Goal: Information Seeking & Learning: Learn about a topic

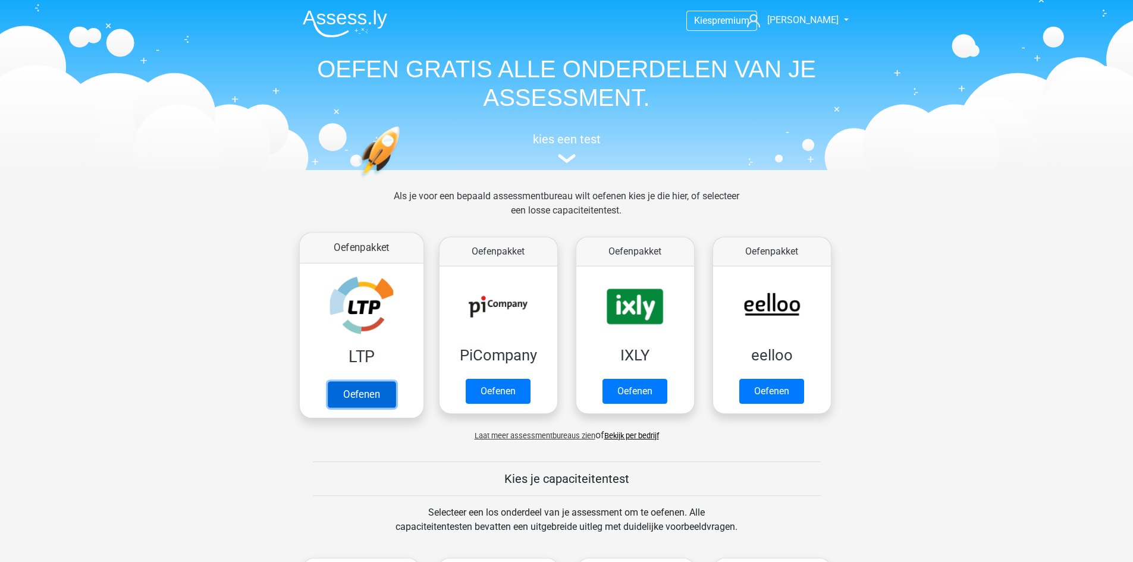
click at [371, 387] on link "Oefenen" at bounding box center [361, 394] width 68 height 26
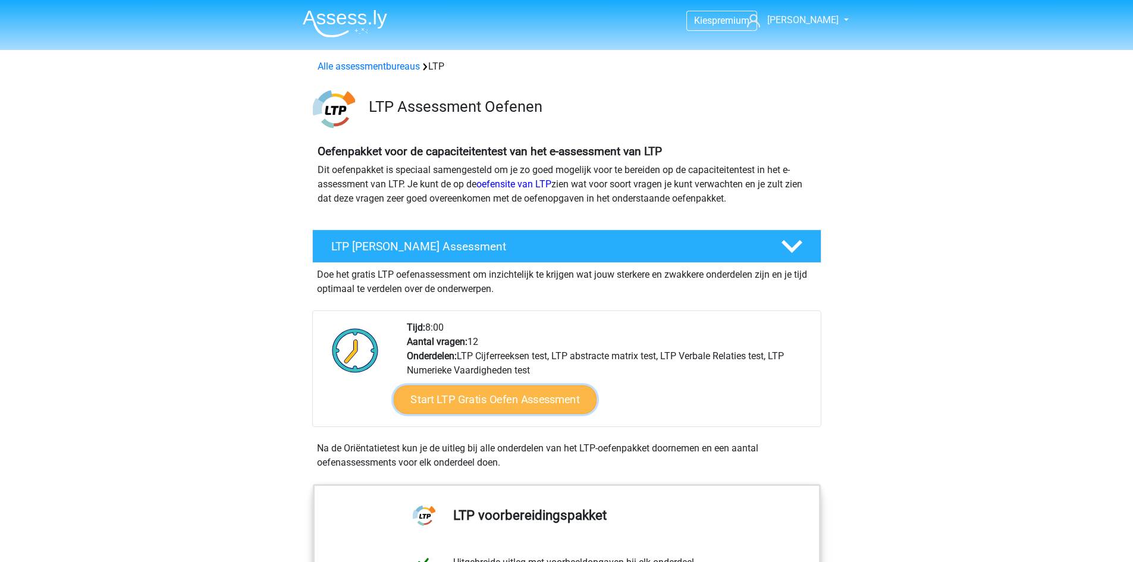
click at [487, 406] on link "Start LTP Gratis Oefen Assessment" at bounding box center [494, 399] width 203 height 29
drag, startPoint x: 487, startPoint y: 406, endPoint x: 340, endPoint y: 64, distance: 372.2
click at [340, 64] on link "Alle assessmentbureaus" at bounding box center [369, 66] width 102 height 11
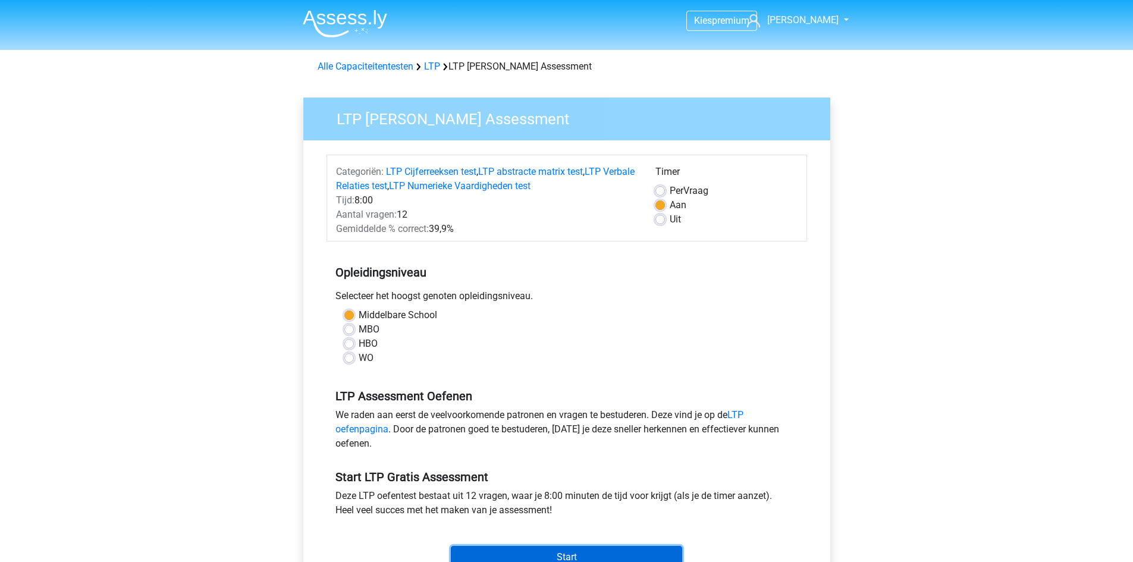
click at [561, 561] on input "Start" at bounding box center [566, 557] width 231 height 23
click at [575, 550] on input "Start" at bounding box center [566, 557] width 231 height 23
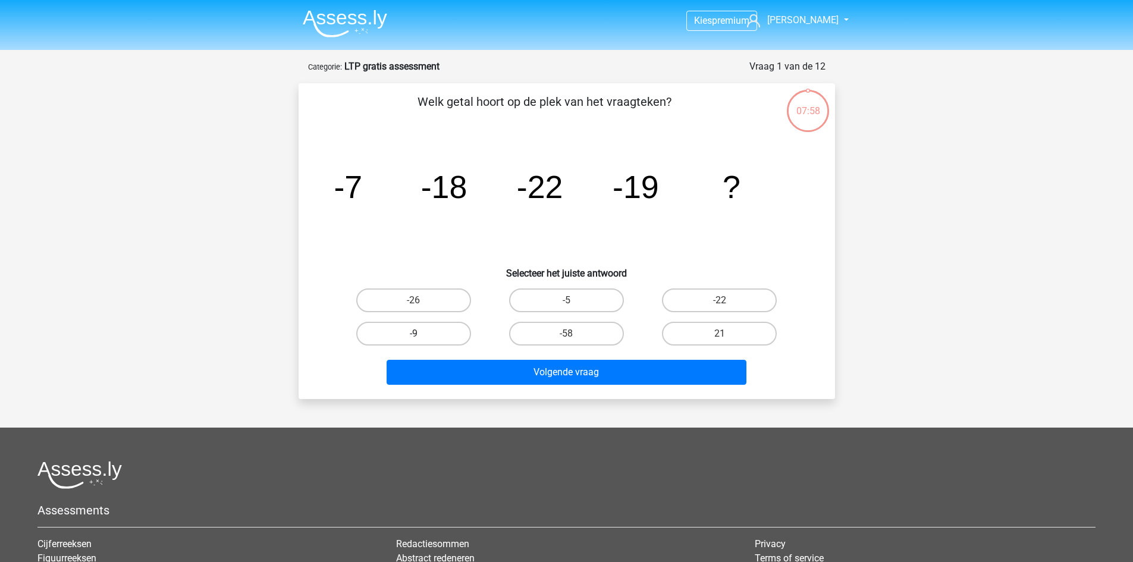
click at [410, 332] on label "-9" at bounding box center [413, 334] width 115 height 24
click at [413, 334] on input "-9" at bounding box center [417, 338] width 8 height 8
radio input "true"
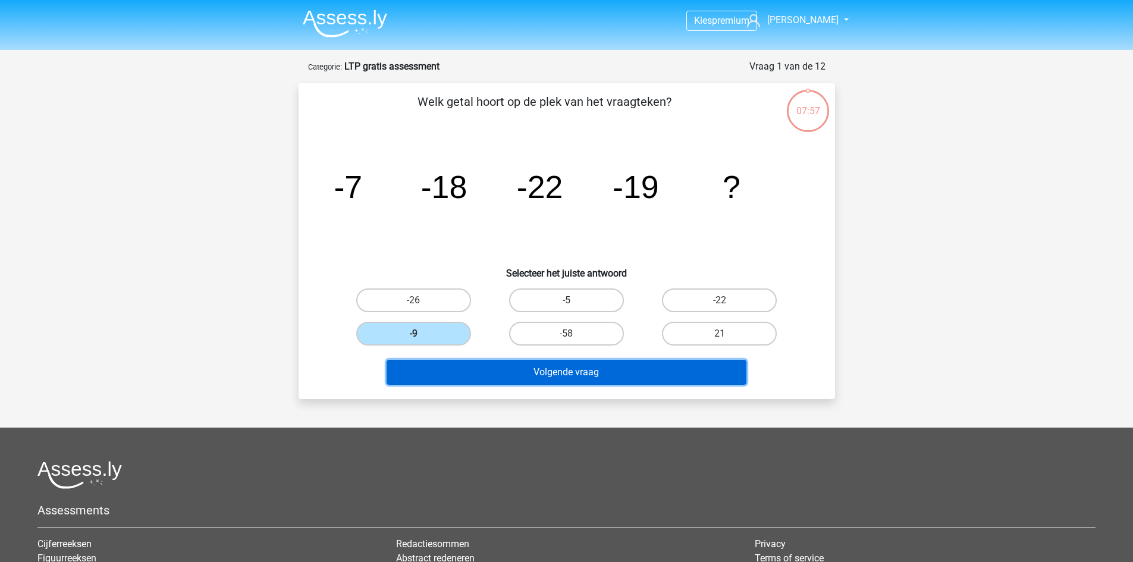
click at [539, 377] on button "Volgende vraag" at bounding box center [567, 372] width 360 height 25
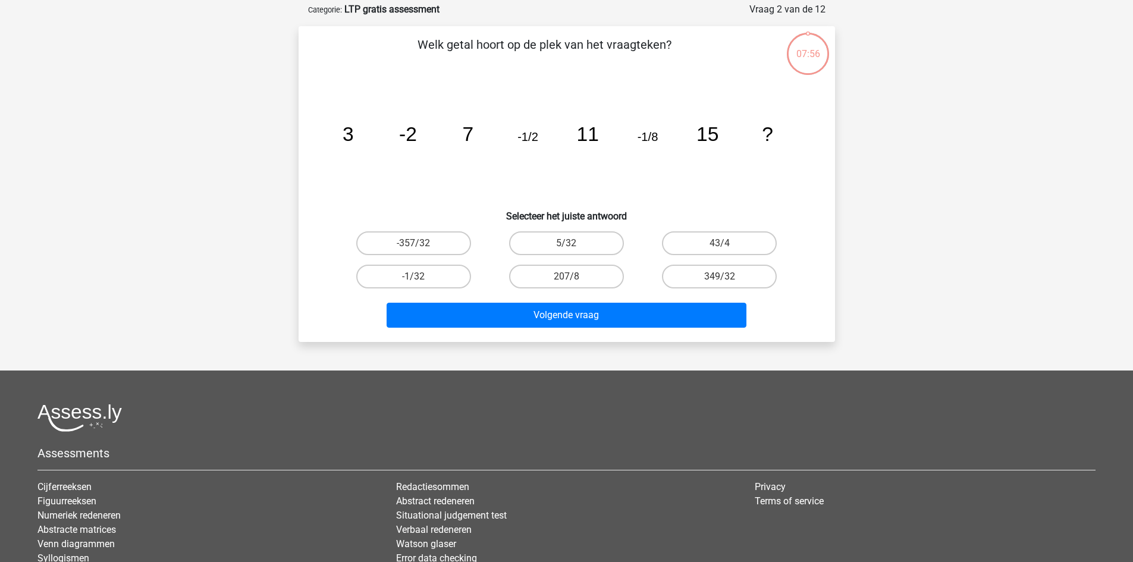
scroll to position [59, 0]
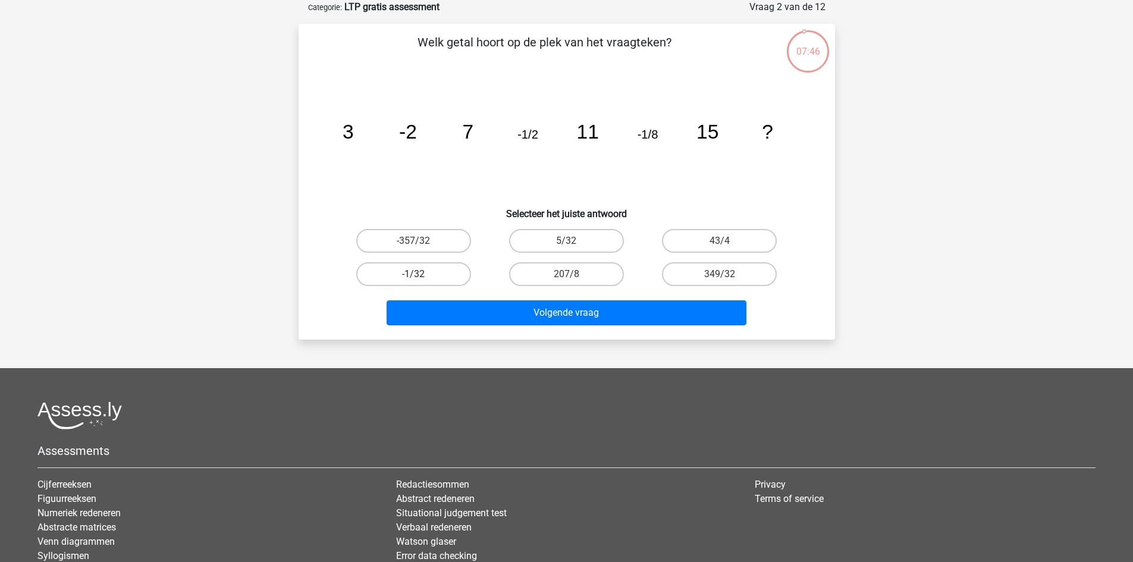
click at [428, 282] on label "-1/32" at bounding box center [413, 274] width 115 height 24
click at [421, 282] on input "-1/32" at bounding box center [417, 278] width 8 height 8
radio input "true"
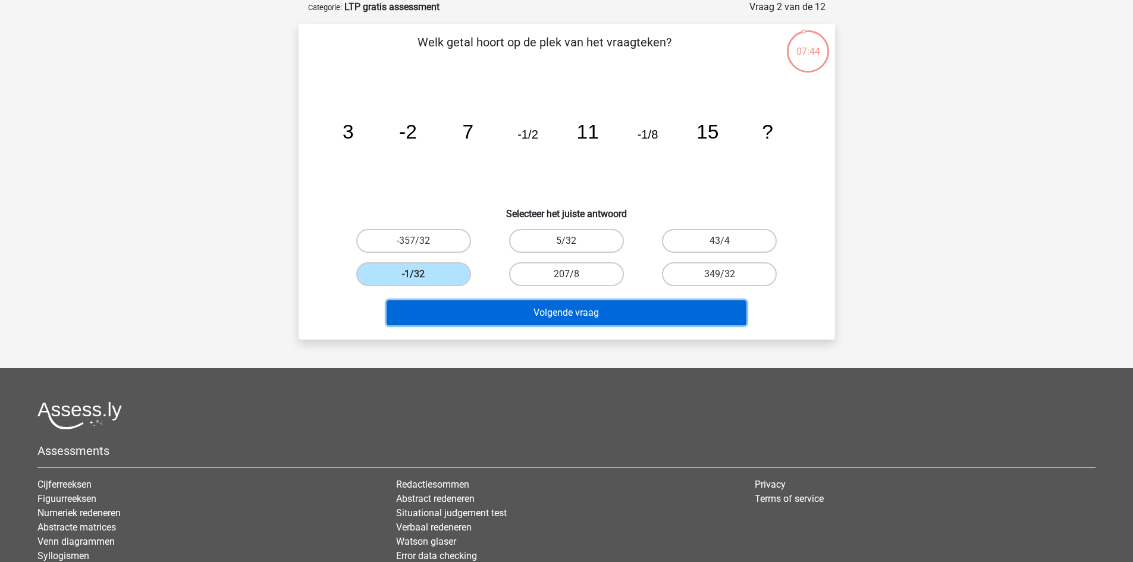
click at [558, 315] on button "Volgende vraag" at bounding box center [567, 312] width 360 height 25
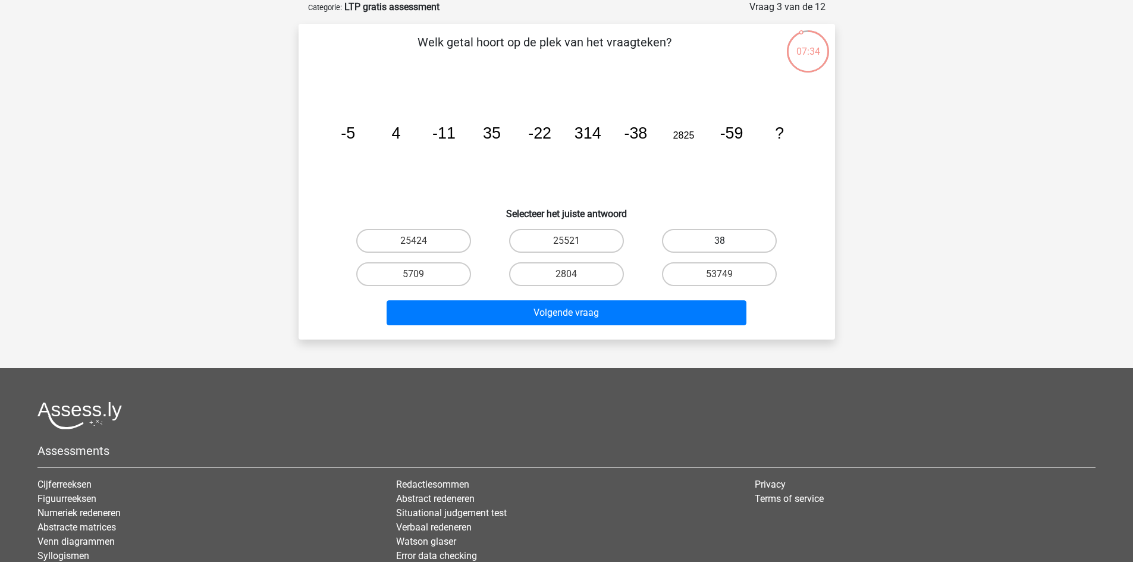
click at [711, 241] on label "38" at bounding box center [719, 241] width 115 height 24
click at [720, 241] on input "38" at bounding box center [724, 245] width 8 height 8
radio input "true"
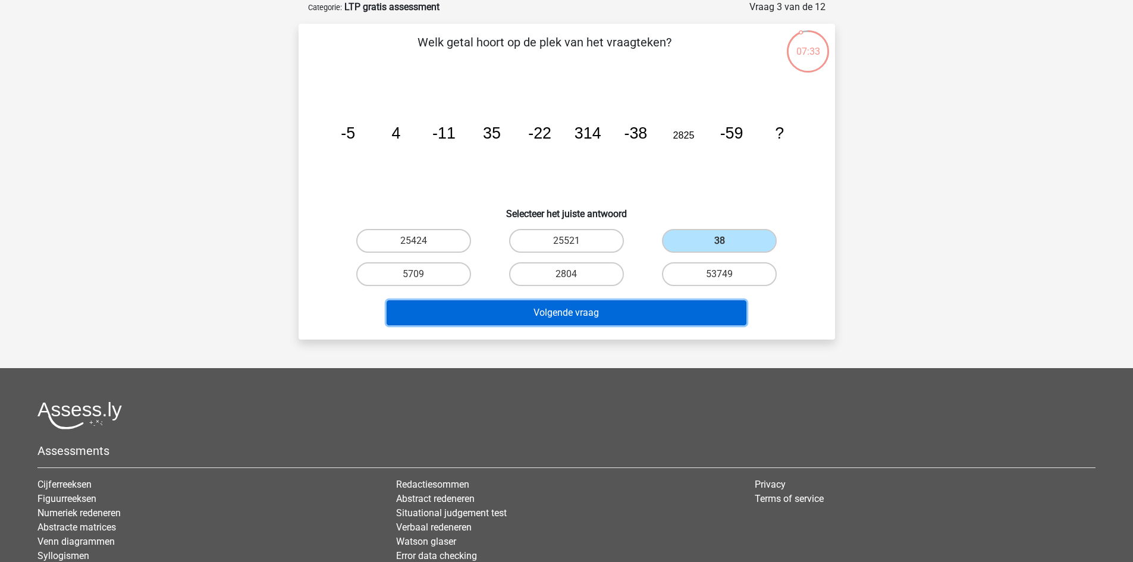
click at [582, 314] on button "Volgende vraag" at bounding box center [567, 312] width 360 height 25
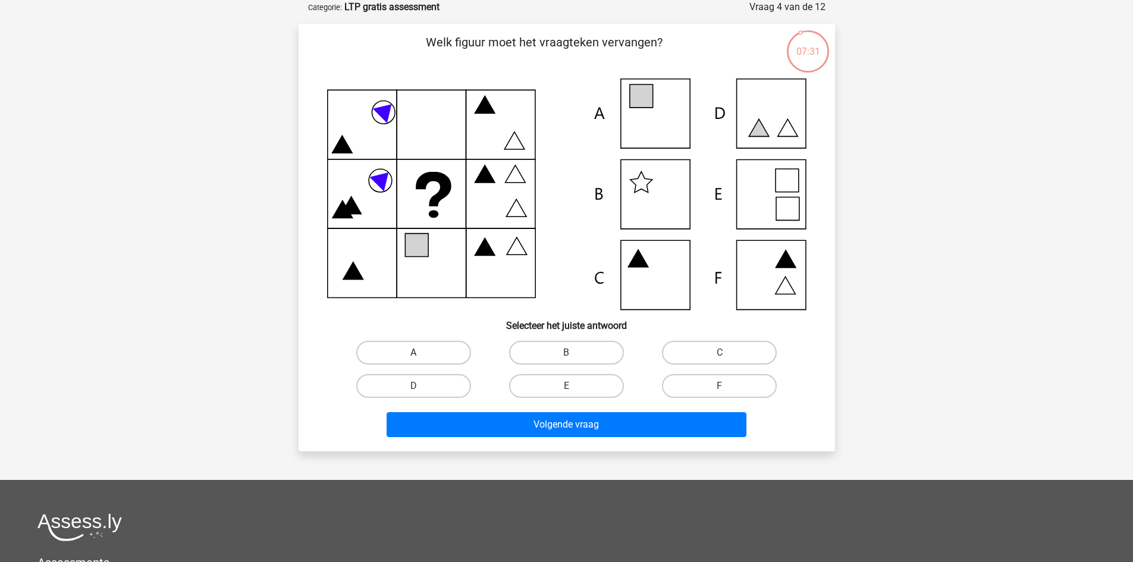
click at [427, 354] on label "A" at bounding box center [413, 353] width 115 height 24
click at [421, 354] on input "A" at bounding box center [417, 357] width 8 height 8
radio input "true"
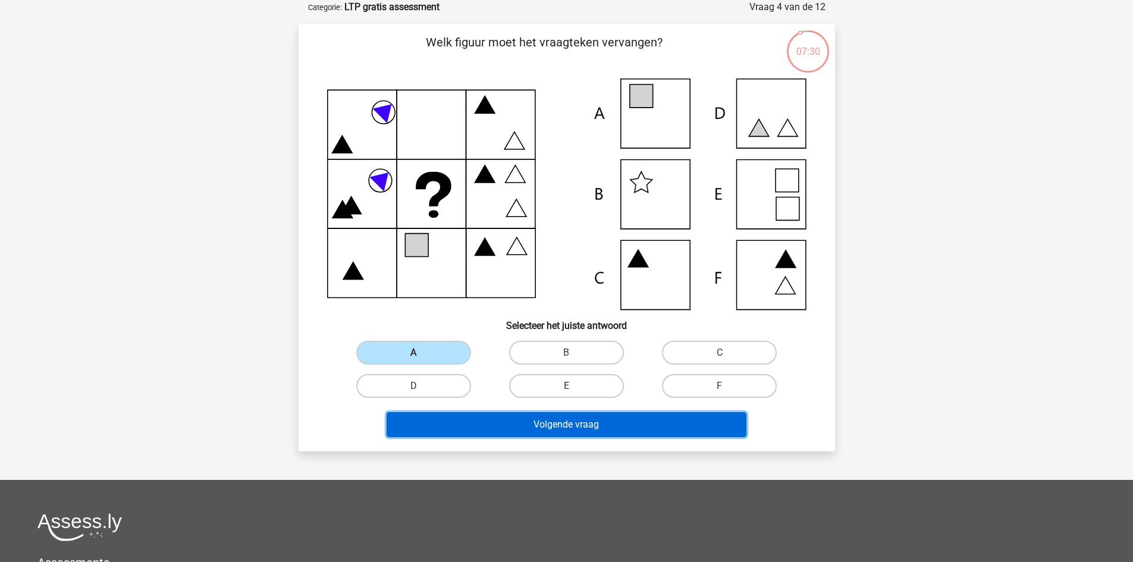
click at [573, 414] on button "Volgende vraag" at bounding box center [567, 424] width 360 height 25
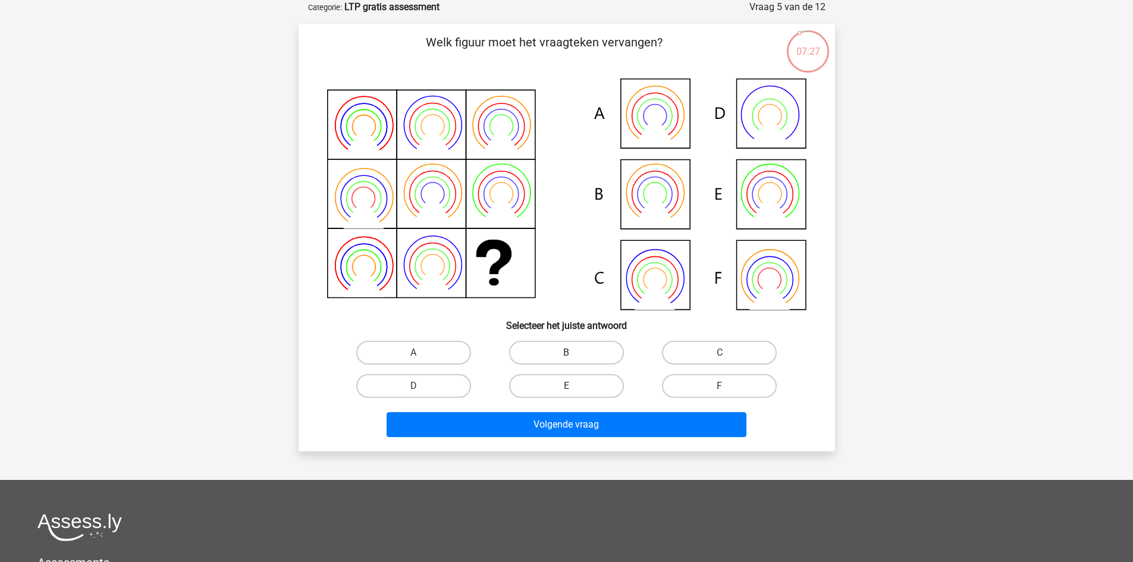
click at [556, 350] on label "B" at bounding box center [566, 353] width 115 height 24
click at [566, 353] on input "B" at bounding box center [570, 357] width 8 height 8
radio input "true"
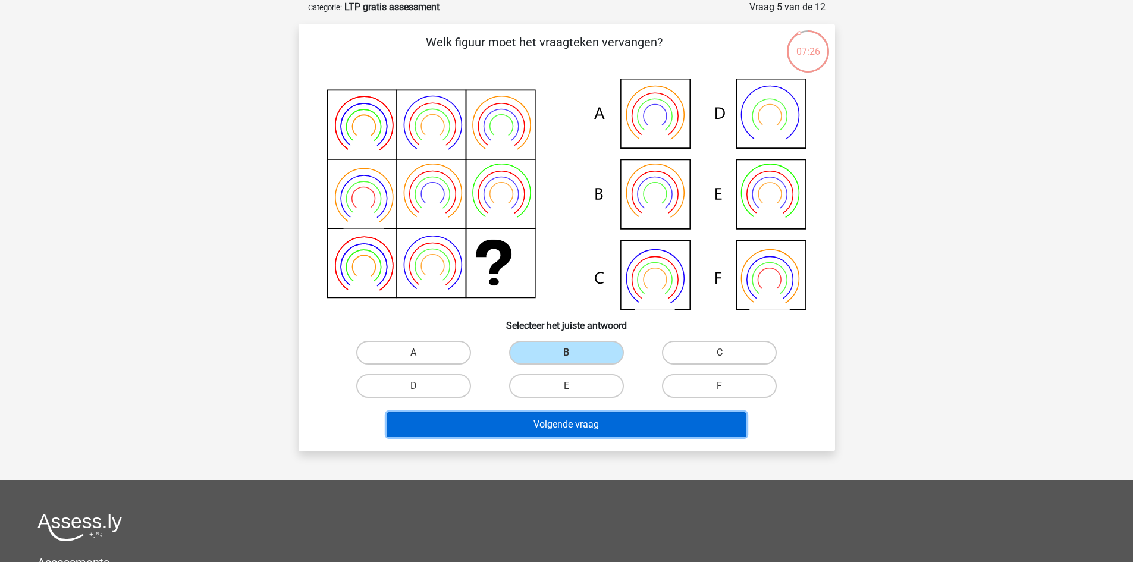
click at [596, 429] on button "Volgende vraag" at bounding box center [567, 424] width 360 height 25
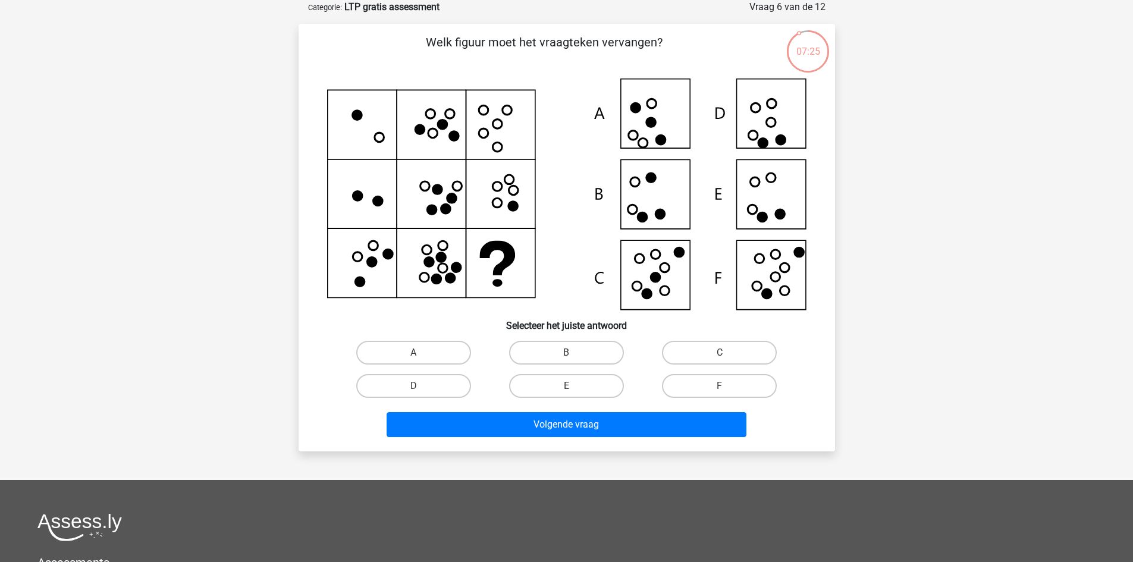
click at [722, 388] on input "F" at bounding box center [724, 390] width 8 height 8
radio input "true"
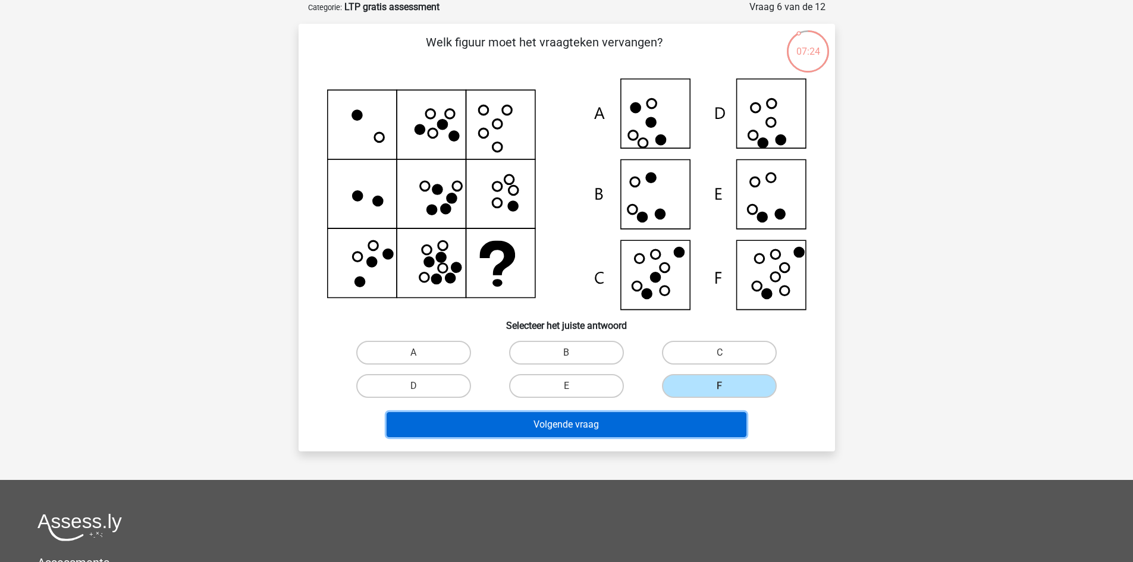
click at [693, 416] on button "Volgende vraag" at bounding box center [567, 424] width 360 height 25
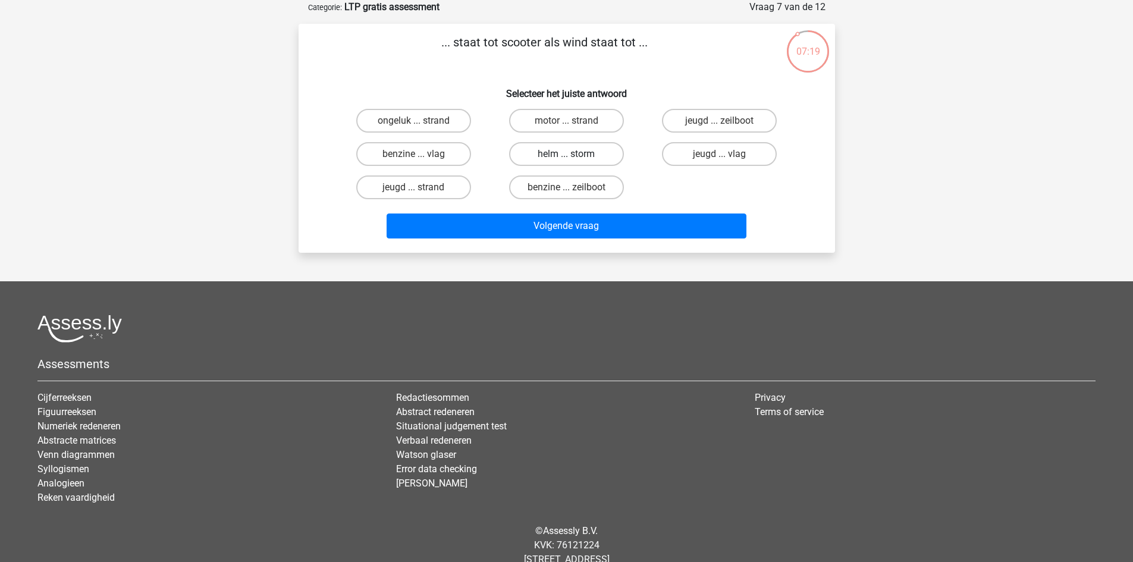
click at [560, 143] on label "helm ... storm" at bounding box center [566, 154] width 115 height 24
click at [566, 154] on input "helm ... storm" at bounding box center [570, 158] width 8 height 8
radio input "true"
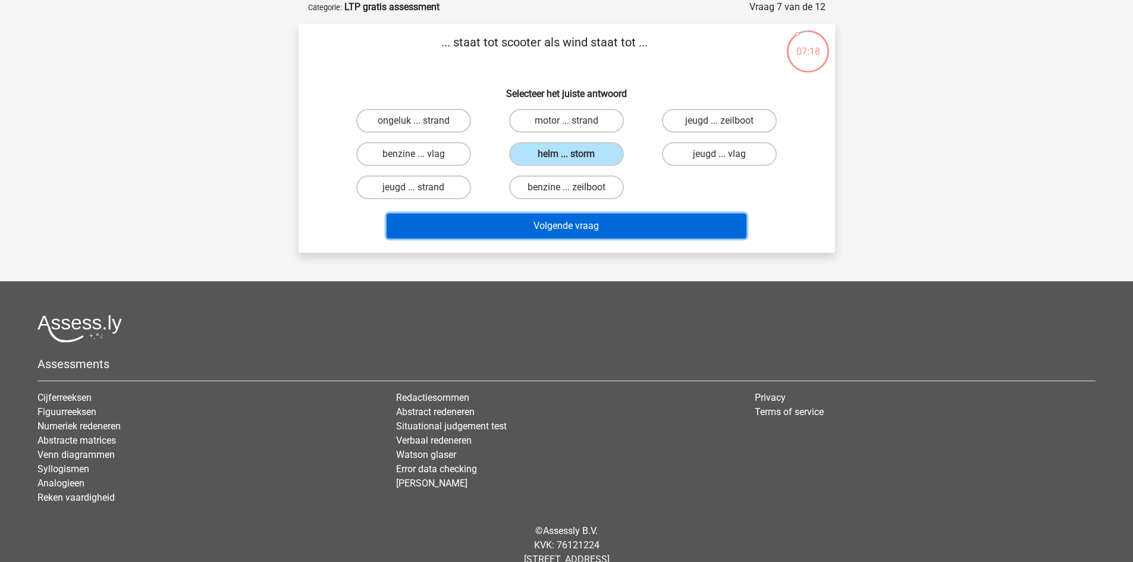
click at [555, 228] on button "Volgende vraag" at bounding box center [567, 226] width 360 height 25
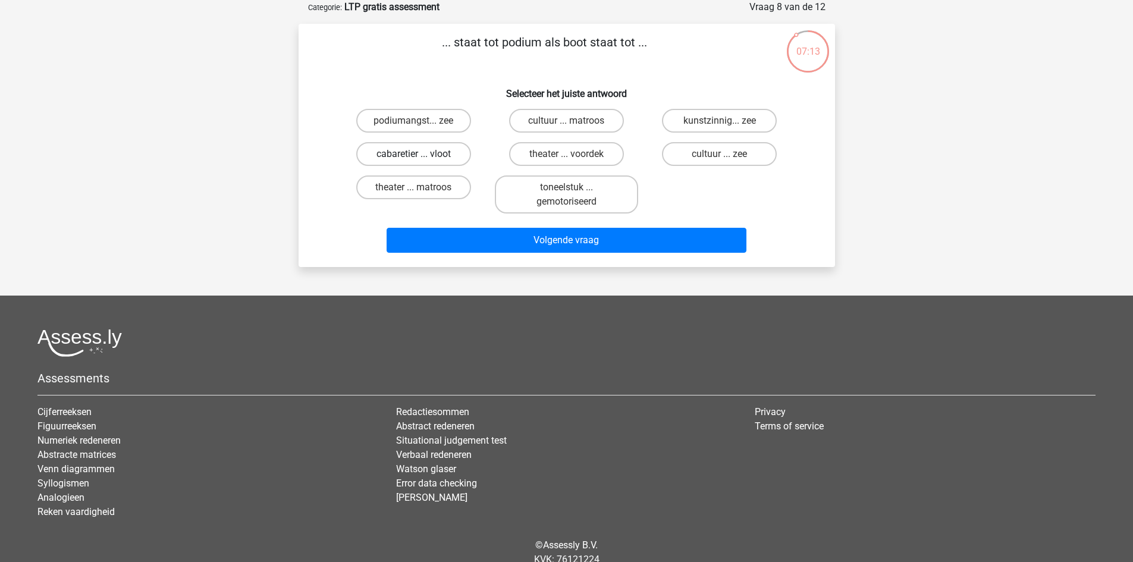
click at [433, 153] on label "cabaretier ... vloot" at bounding box center [413, 154] width 115 height 24
click at [421, 154] on input "cabaretier ... vloot" at bounding box center [417, 158] width 8 height 8
radio input "true"
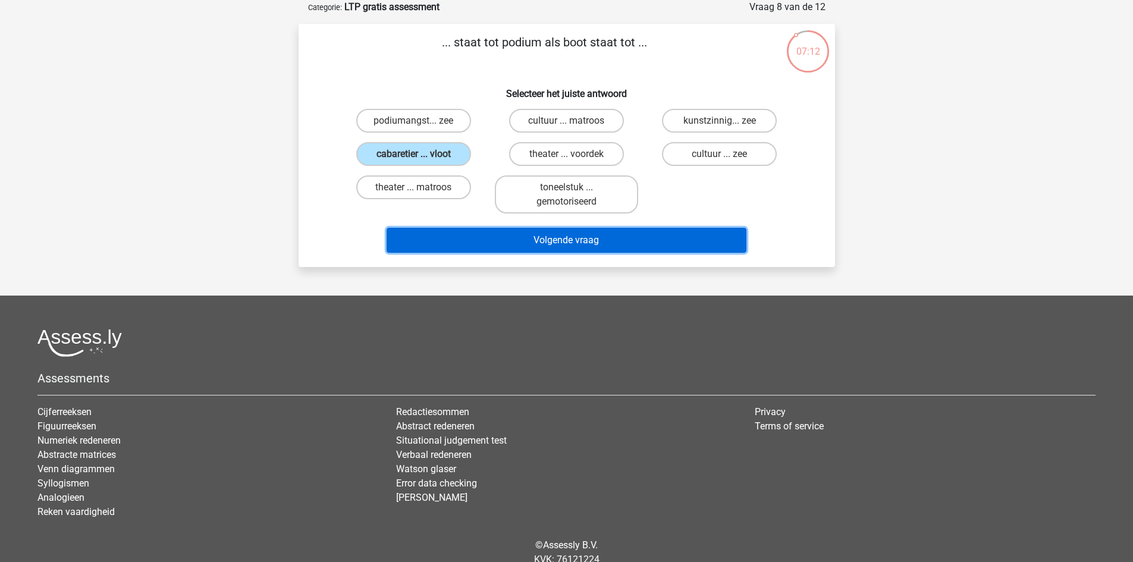
click at [521, 247] on button "Volgende vraag" at bounding box center [567, 240] width 360 height 25
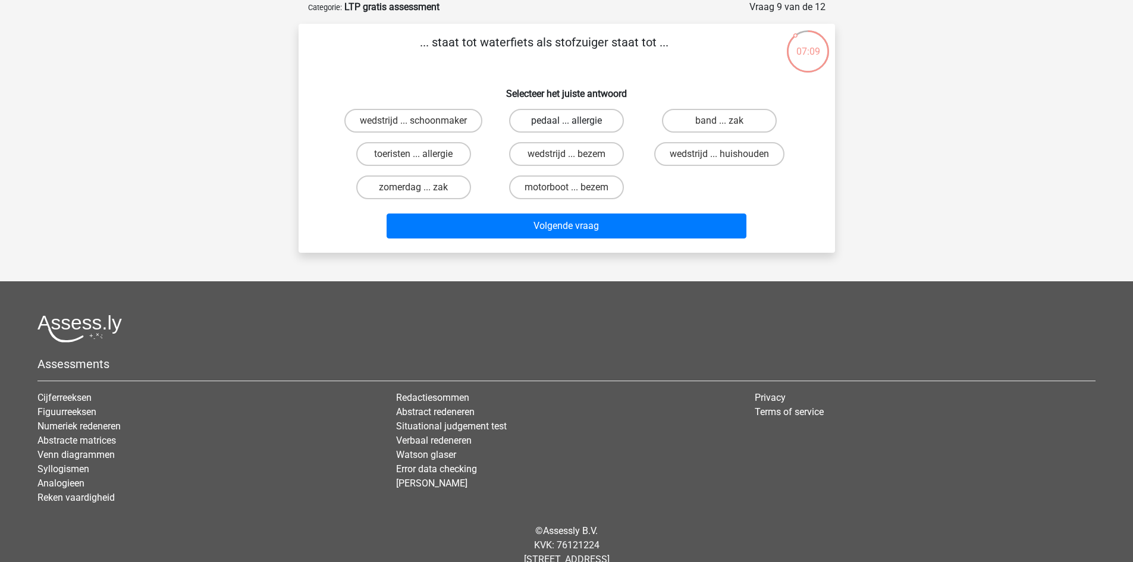
click at [561, 119] on label "pedaal ... allergie" at bounding box center [566, 121] width 115 height 24
click at [566, 121] on input "pedaal ... allergie" at bounding box center [570, 125] width 8 height 8
radio input "true"
click at [554, 242] on div "Volgende vraag" at bounding box center [566, 229] width 459 height 30
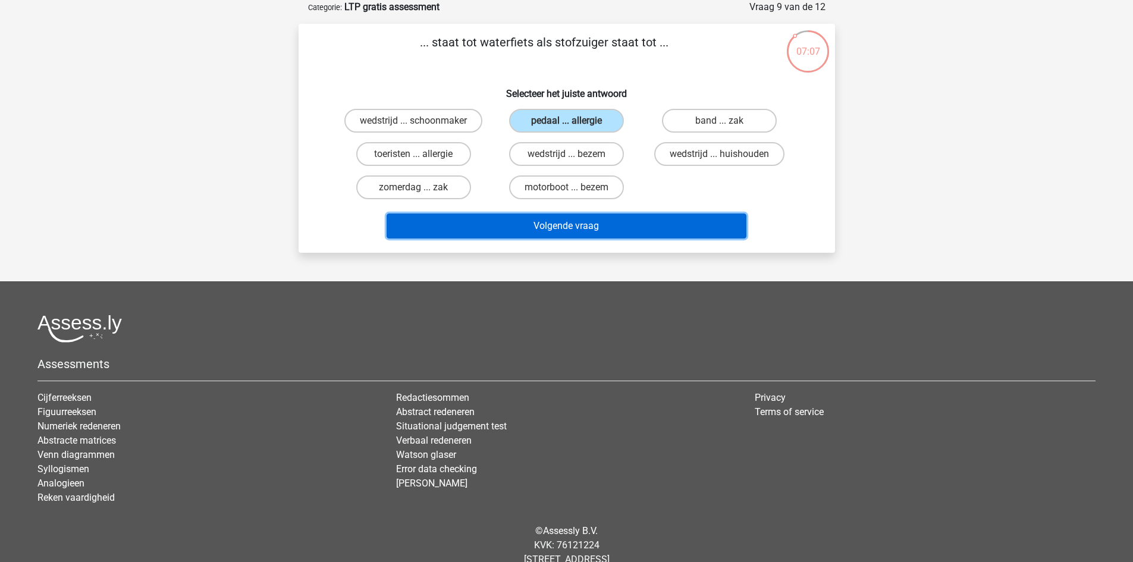
click at [552, 228] on button "Volgende vraag" at bounding box center [567, 226] width 360 height 25
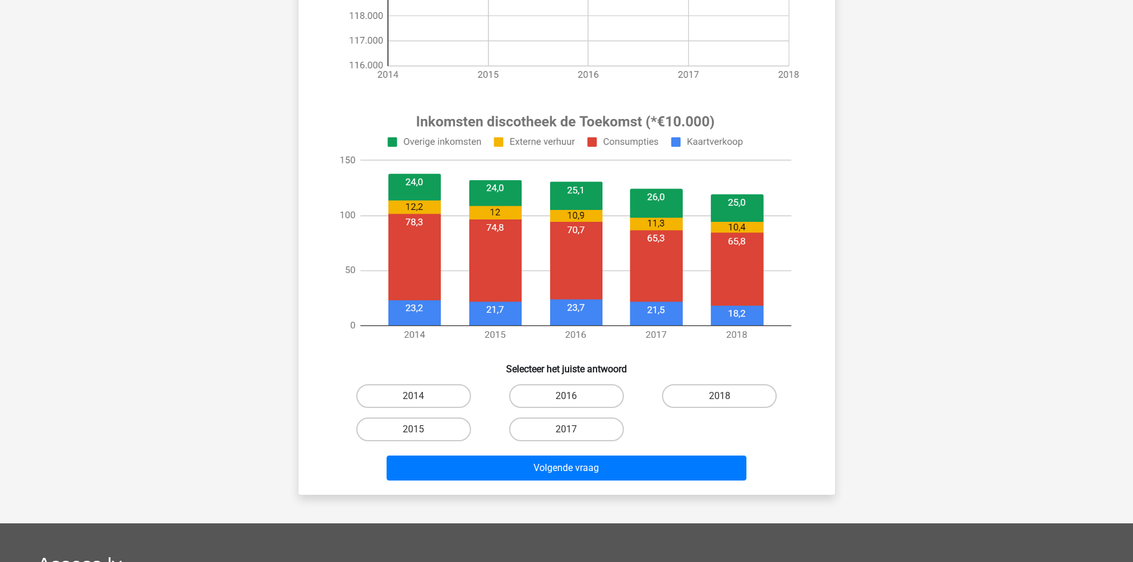
scroll to position [336, 0]
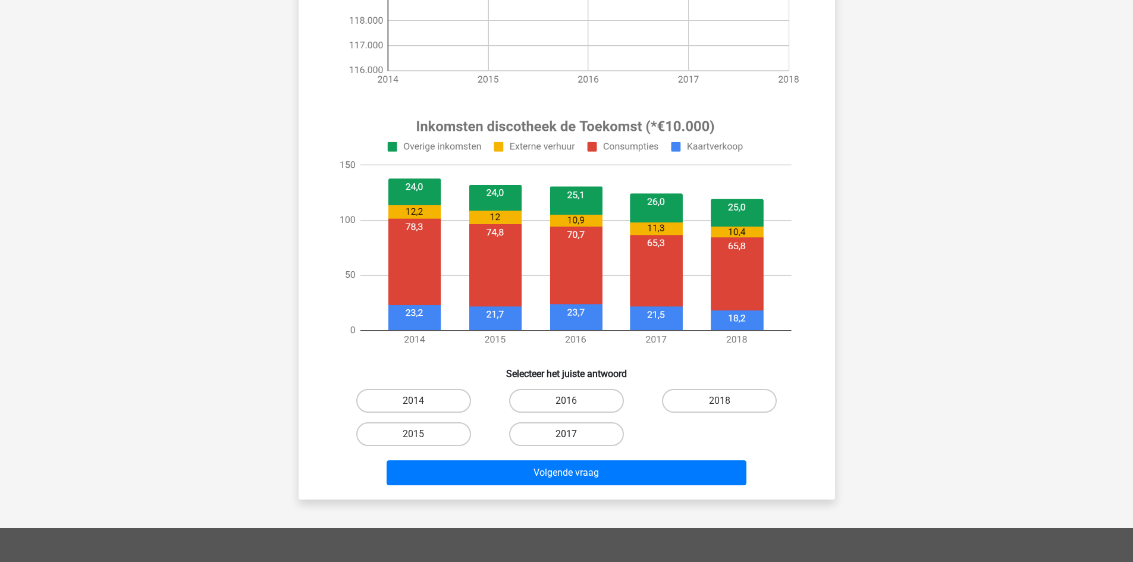
click at [570, 433] on label "2017" at bounding box center [566, 434] width 115 height 24
click at [570, 434] on input "2017" at bounding box center [570, 438] width 8 height 8
radio input "true"
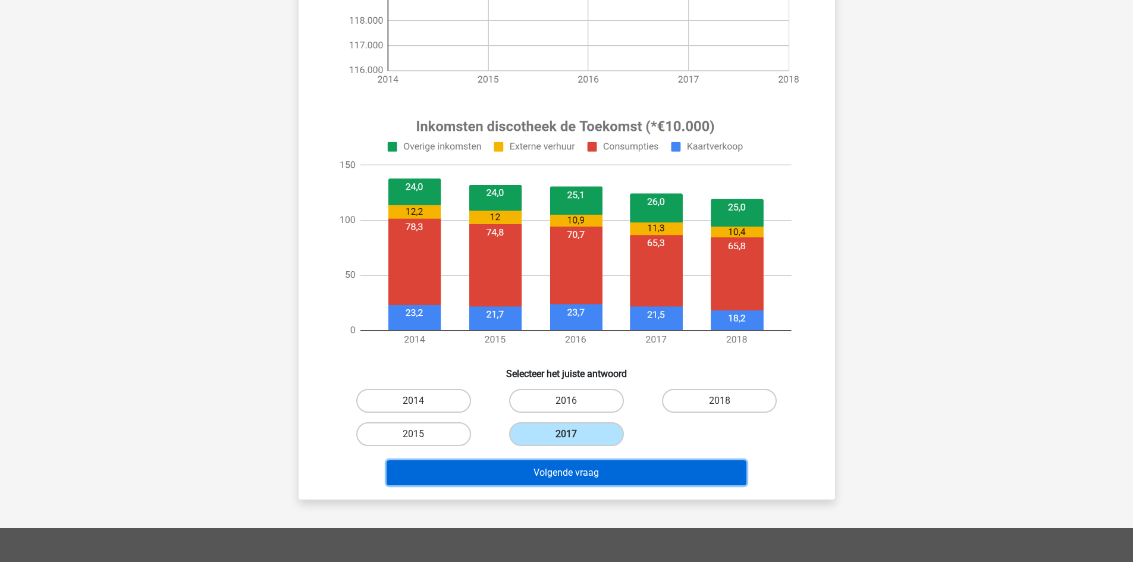
click at [572, 469] on button "Volgende vraag" at bounding box center [567, 472] width 360 height 25
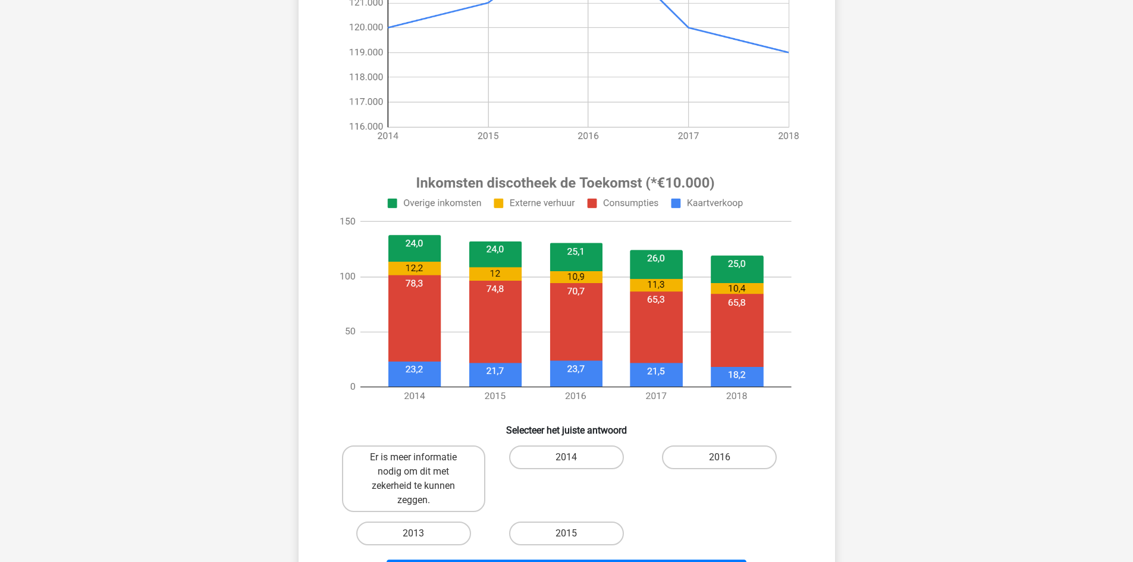
scroll to position [287, 0]
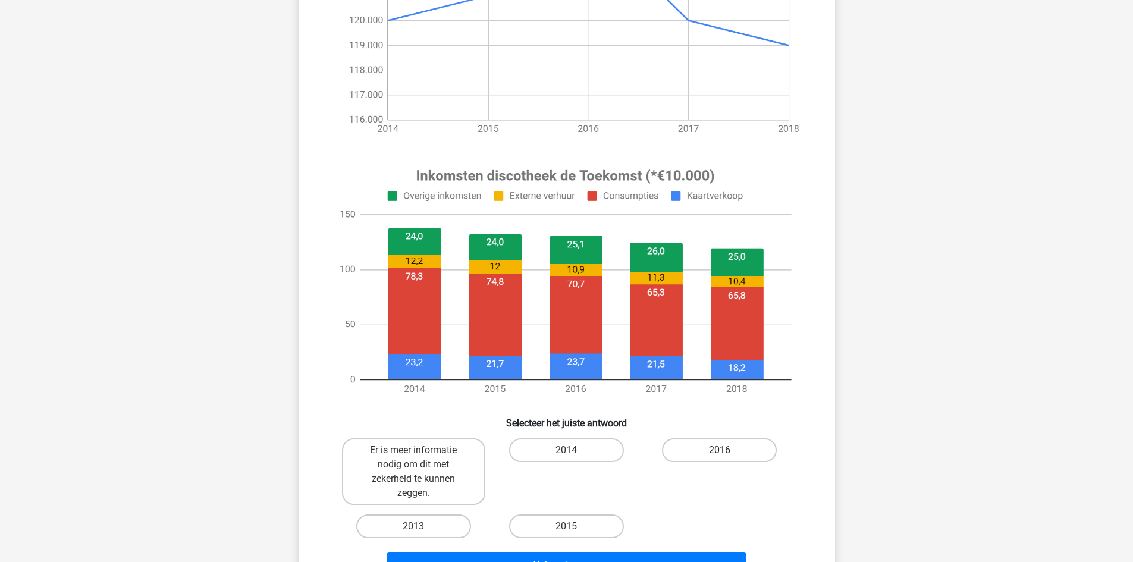
click at [699, 454] on label "2016" at bounding box center [719, 450] width 115 height 24
click at [720, 454] on input "2016" at bounding box center [724, 454] width 8 height 8
radio input "true"
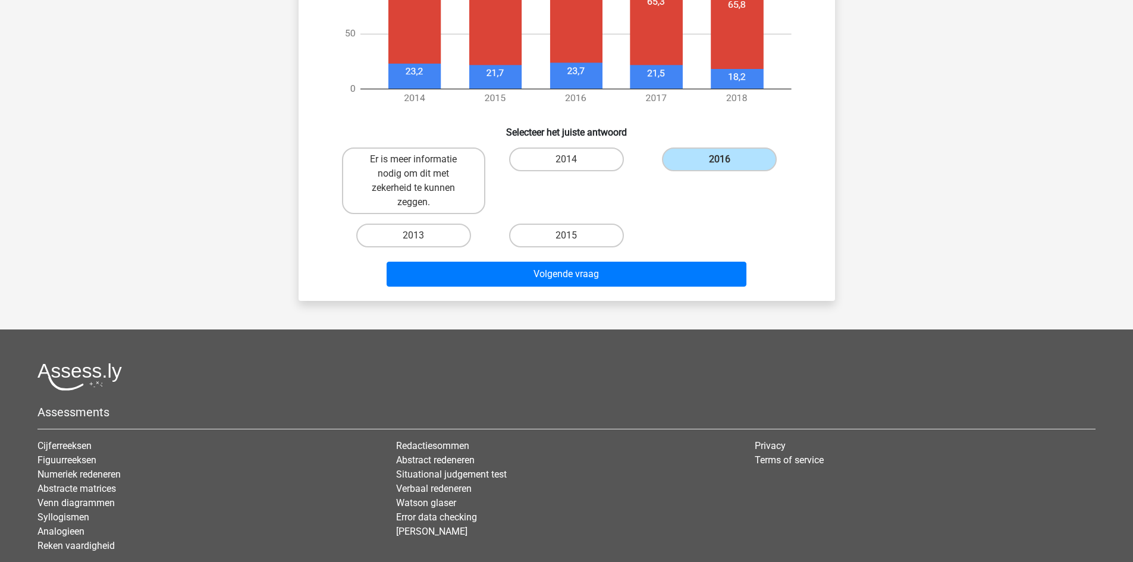
scroll to position [575, 0]
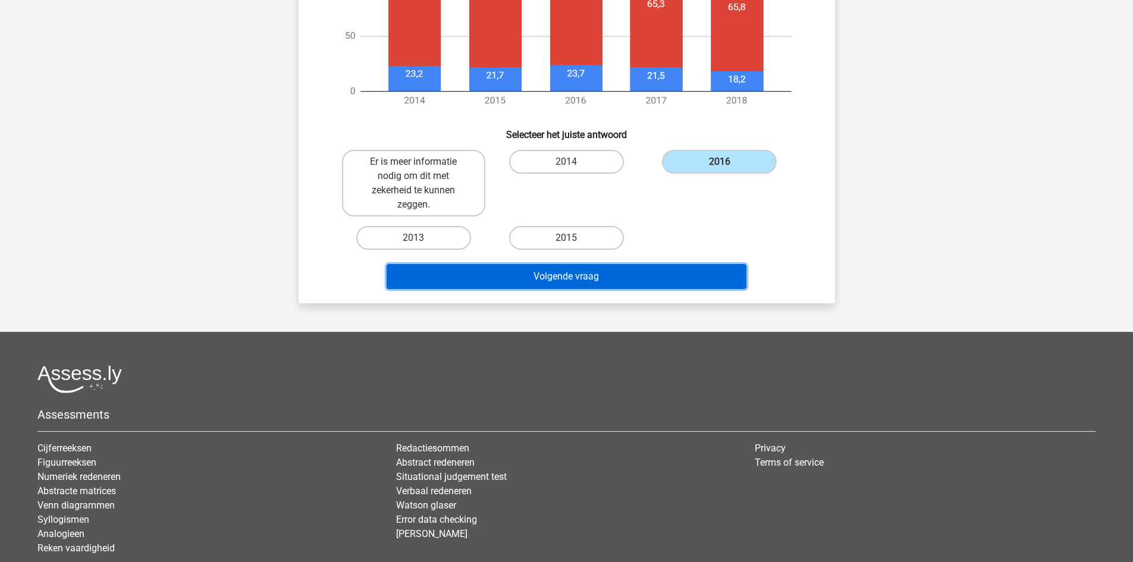
click at [585, 281] on button "Volgende vraag" at bounding box center [567, 276] width 360 height 25
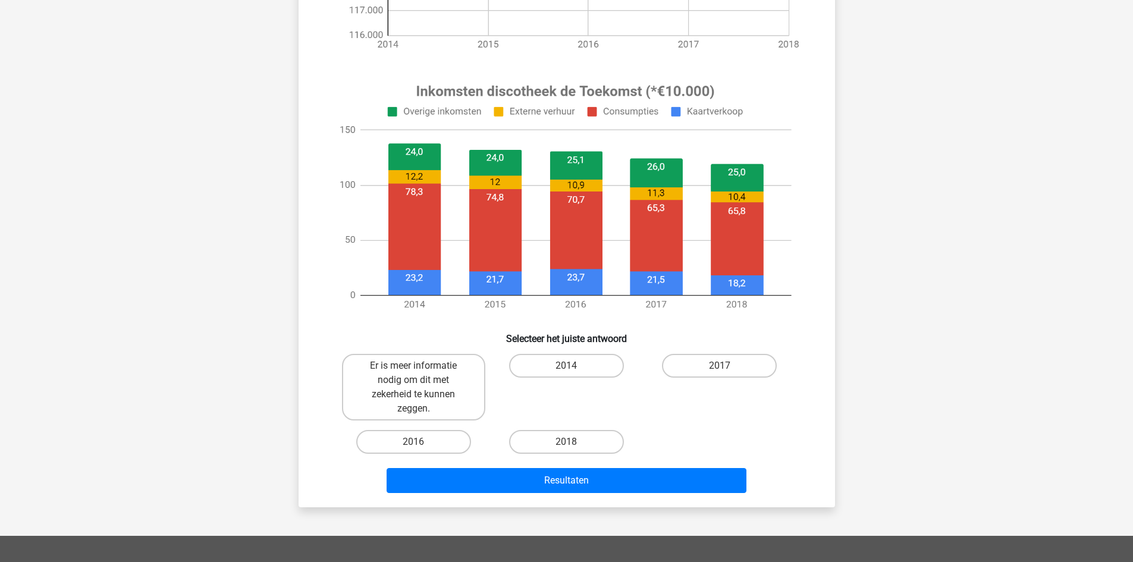
scroll to position [378, 0]
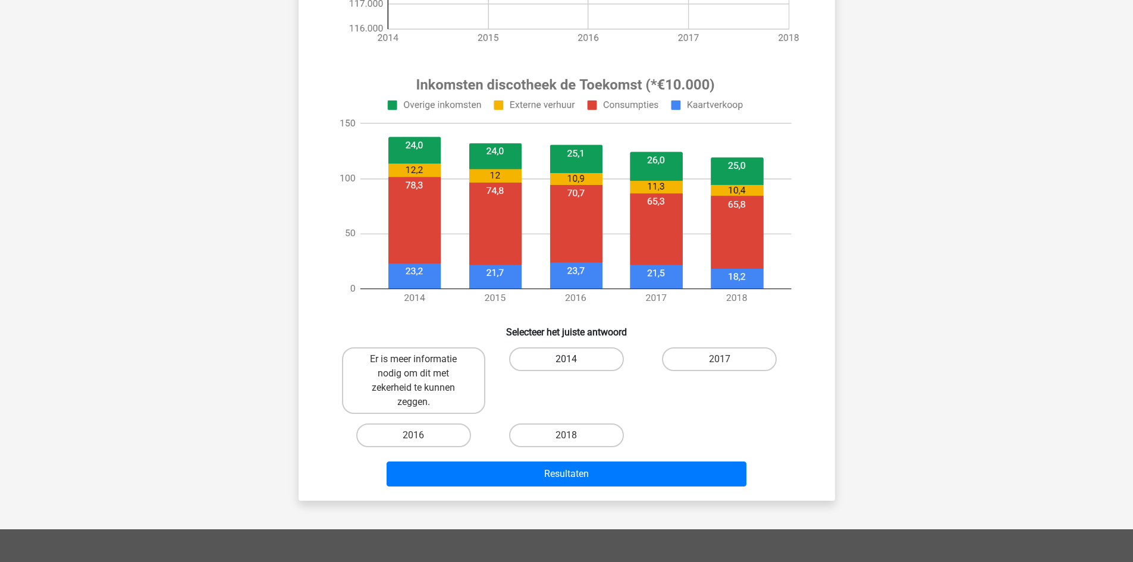
click at [599, 351] on label "2014" at bounding box center [566, 359] width 115 height 24
click at [574, 359] on input "2014" at bounding box center [570, 363] width 8 height 8
radio input "true"
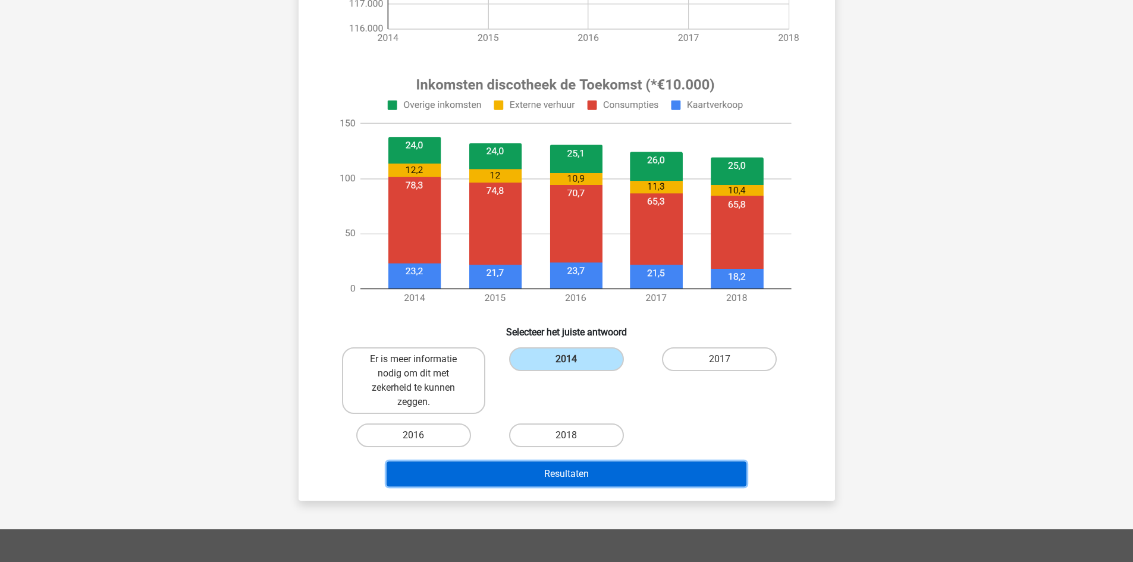
click at [607, 476] on button "Resultaten" at bounding box center [567, 474] width 360 height 25
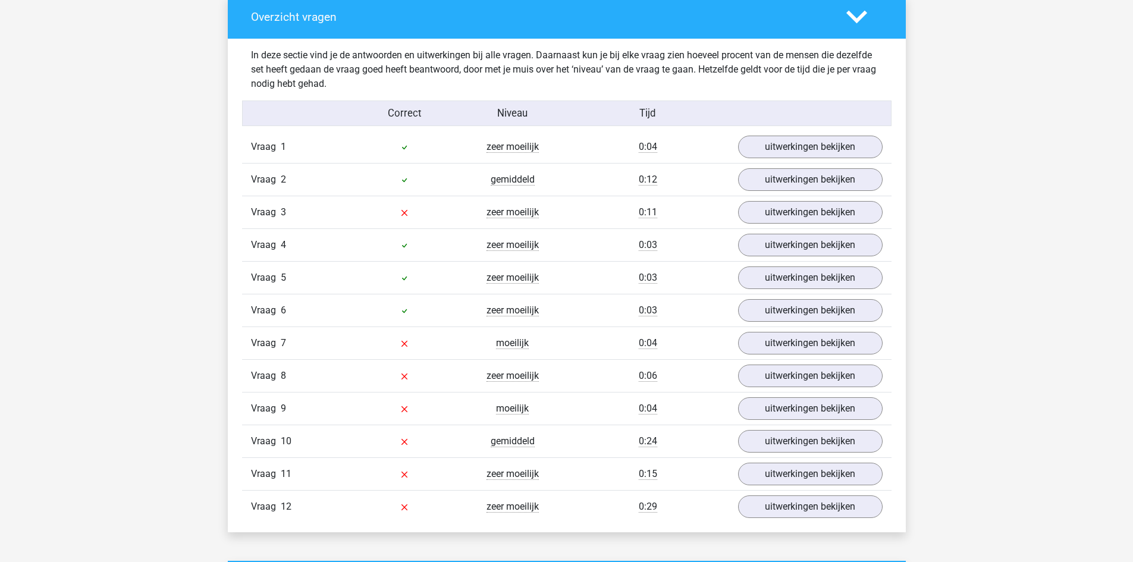
scroll to position [1237, 0]
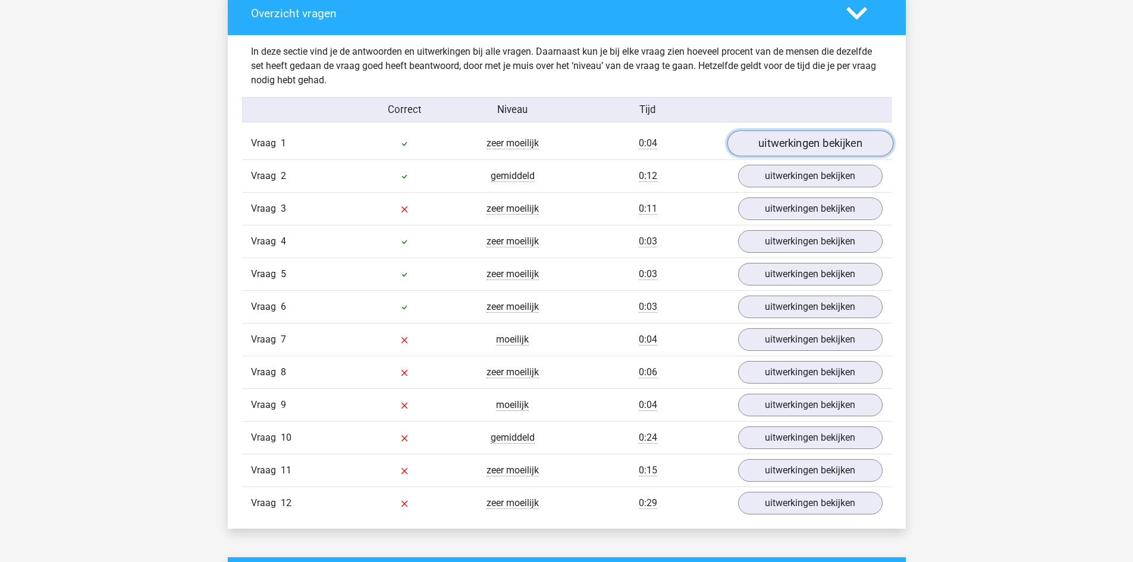
click at [800, 145] on link "uitwerkingen bekijken" at bounding box center [810, 143] width 166 height 26
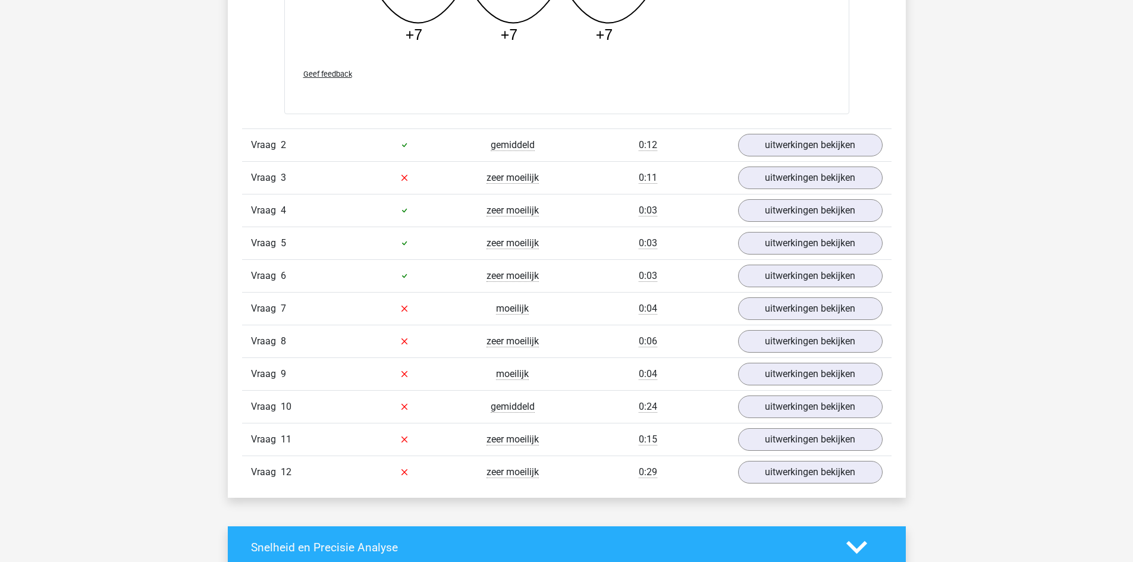
scroll to position [1880, 0]
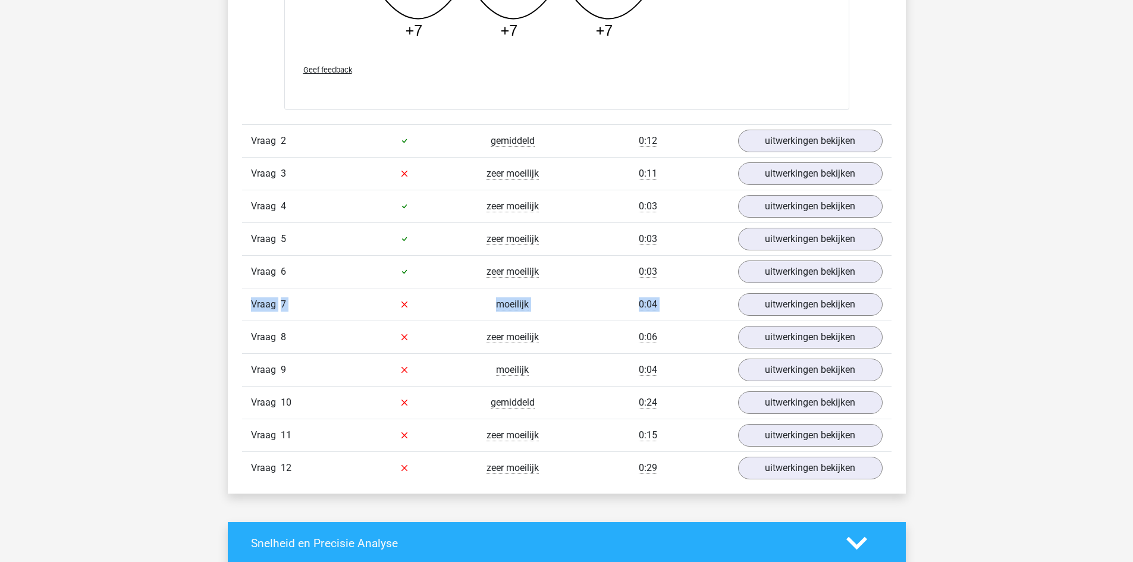
drag, startPoint x: 1050, startPoint y: 297, endPoint x: 992, endPoint y: 244, distance: 79.1
click at [788, 138] on link "uitwerkingen bekijken" at bounding box center [810, 141] width 166 height 26
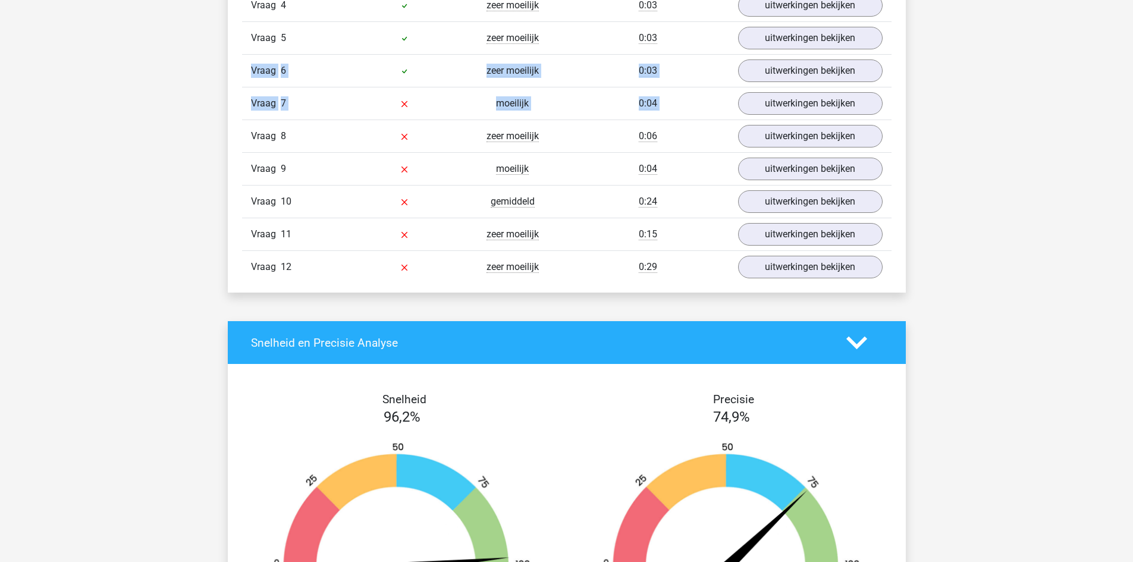
scroll to position [2648, 0]
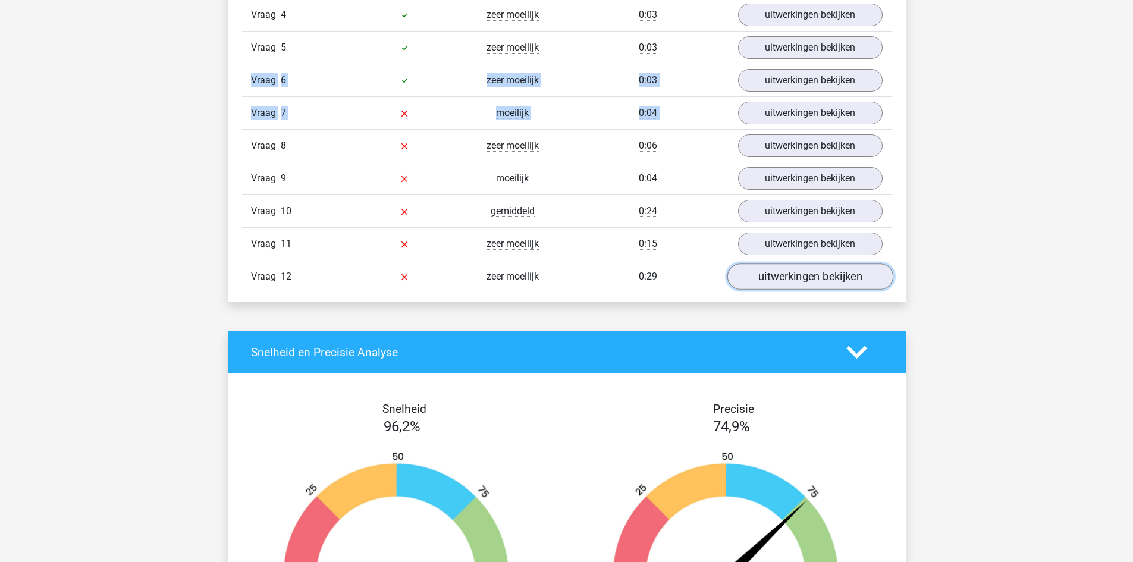
click at [816, 280] on link "uitwerkingen bekijken" at bounding box center [810, 276] width 166 height 26
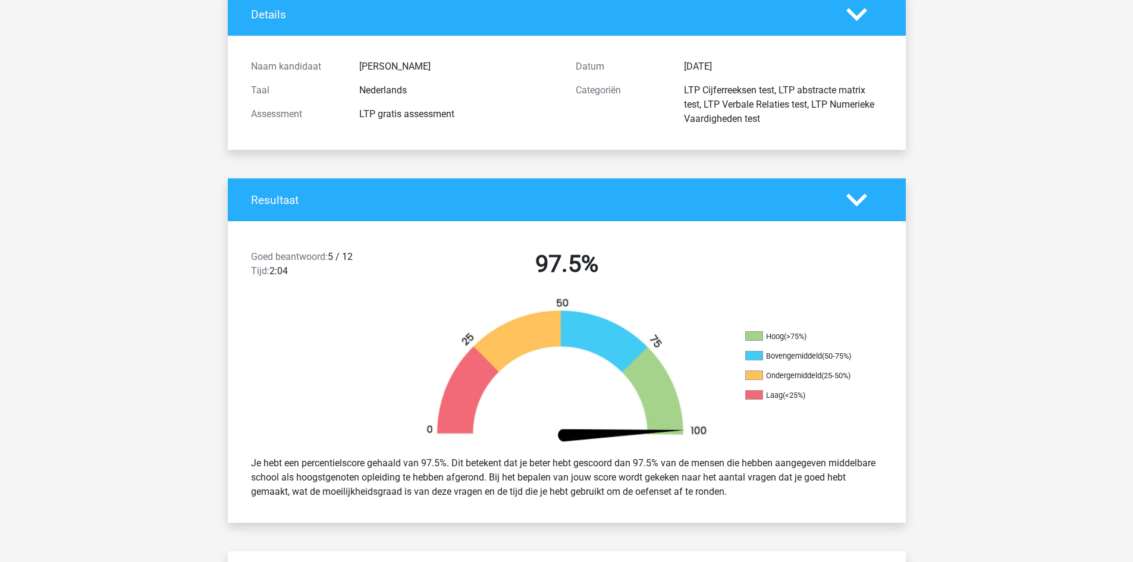
scroll to position [0, 0]
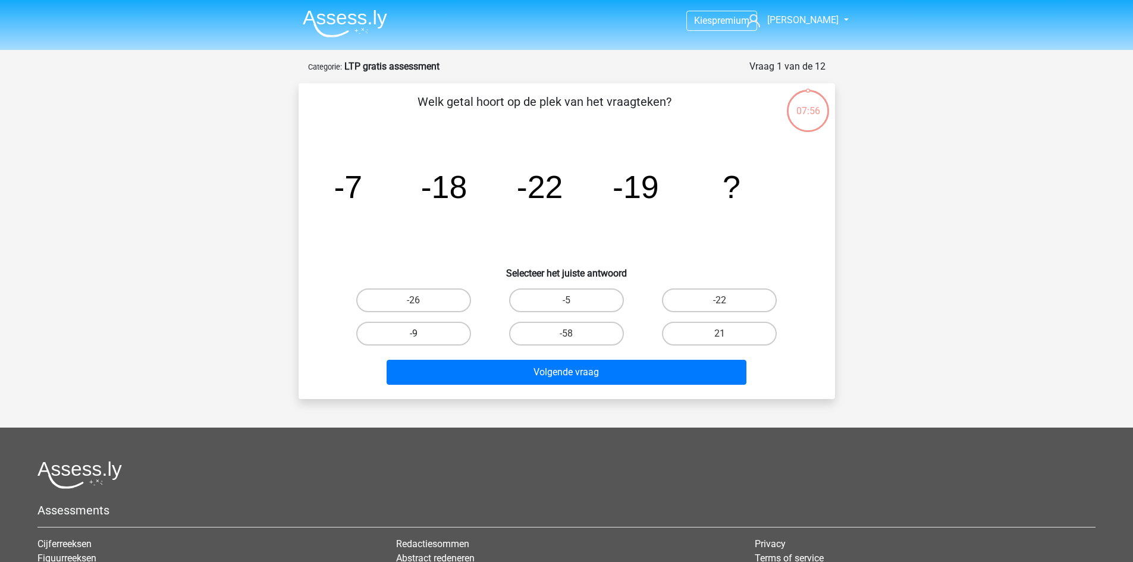
click at [442, 341] on label "-9" at bounding box center [413, 334] width 115 height 24
click at [421, 341] on input "-9" at bounding box center [417, 338] width 8 height 8
radio input "true"
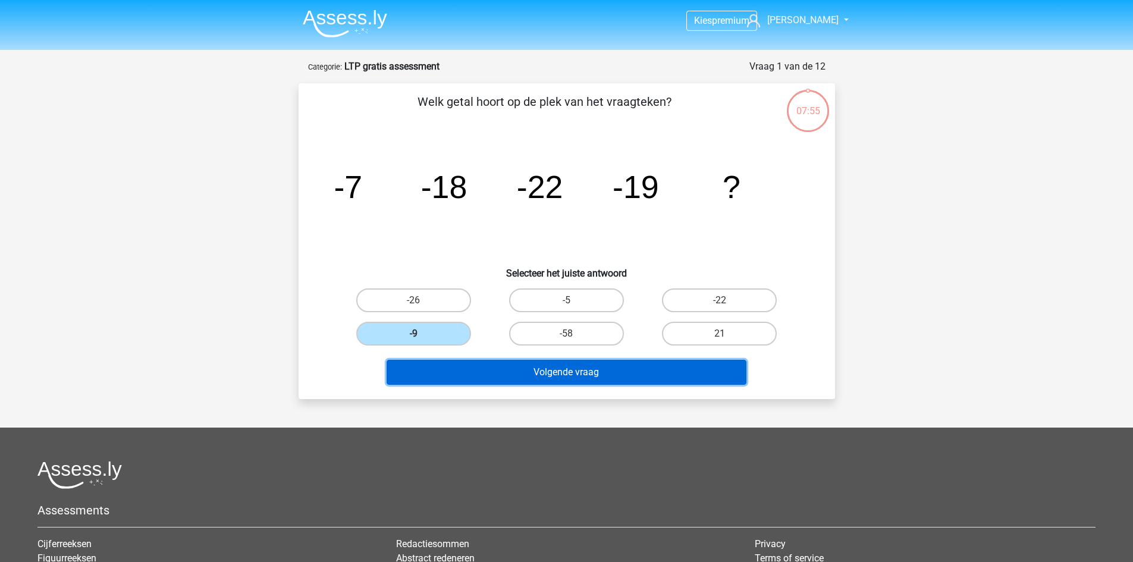
click at [522, 374] on button "Volgende vraag" at bounding box center [567, 372] width 360 height 25
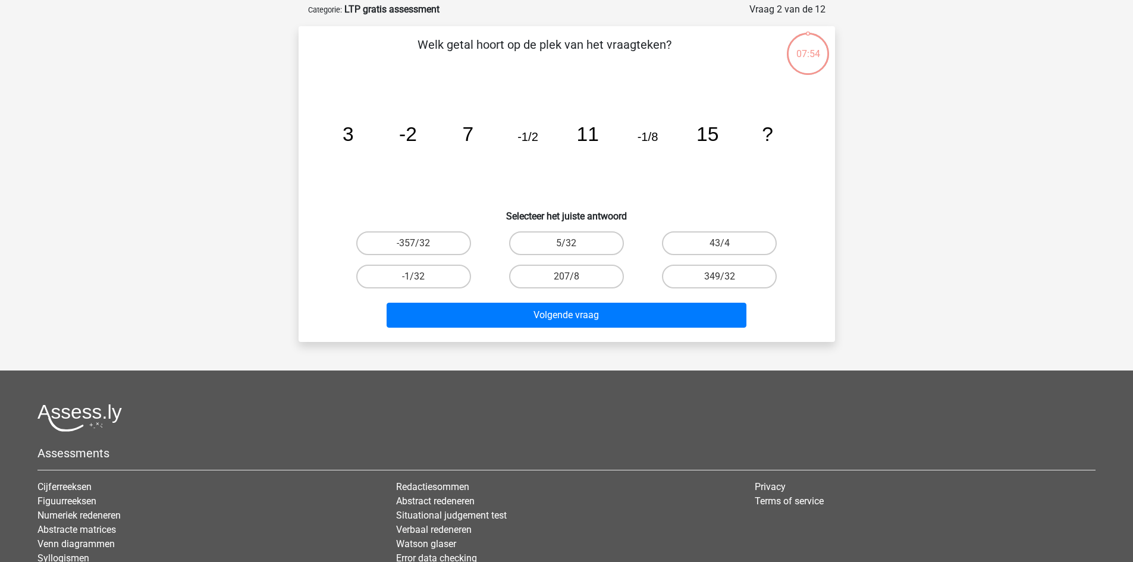
scroll to position [59, 0]
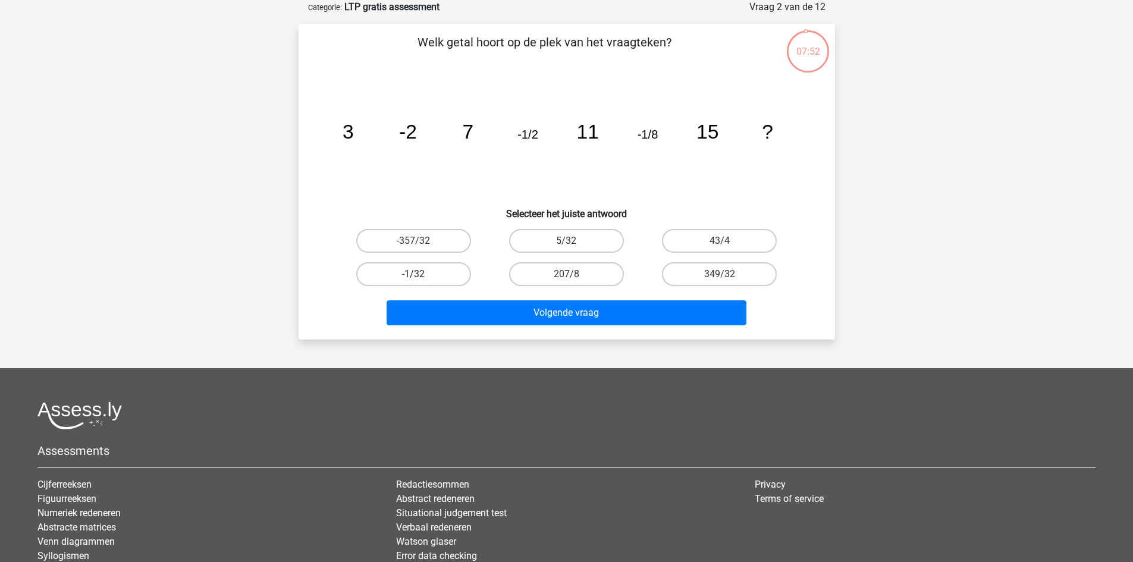
click at [460, 278] on label "-1/32" at bounding box center [413, 274] width 115 height 24
click at [421, 278] on input "-1/32" at bounding box center [417, 278] width 8 height 8
radio input "true"
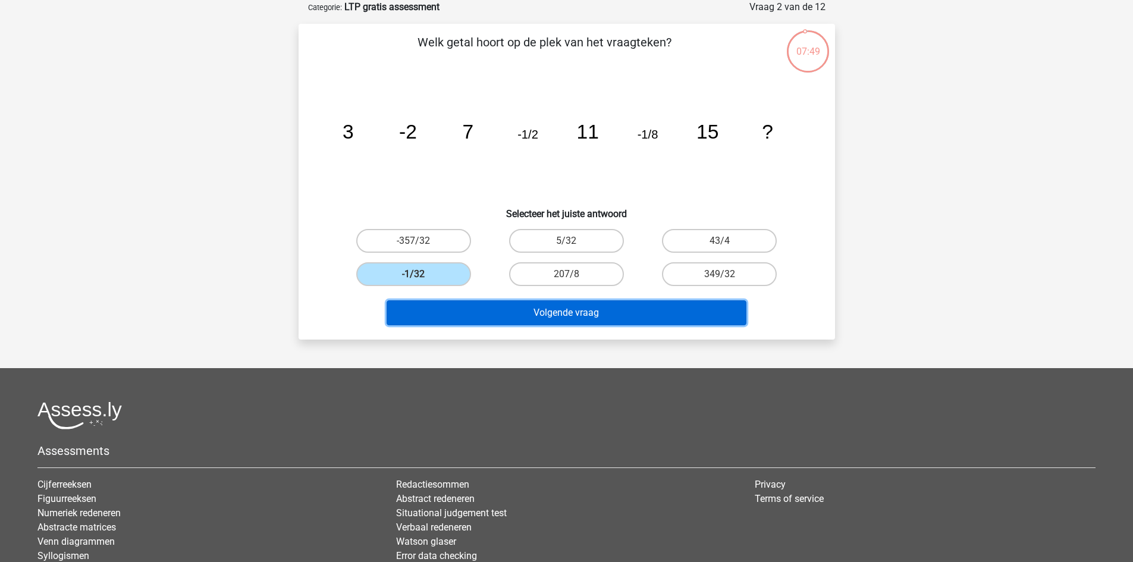
click at [540, 308] on button "Volgende vraag" at bounding box center [567, 312] width 360 height 25
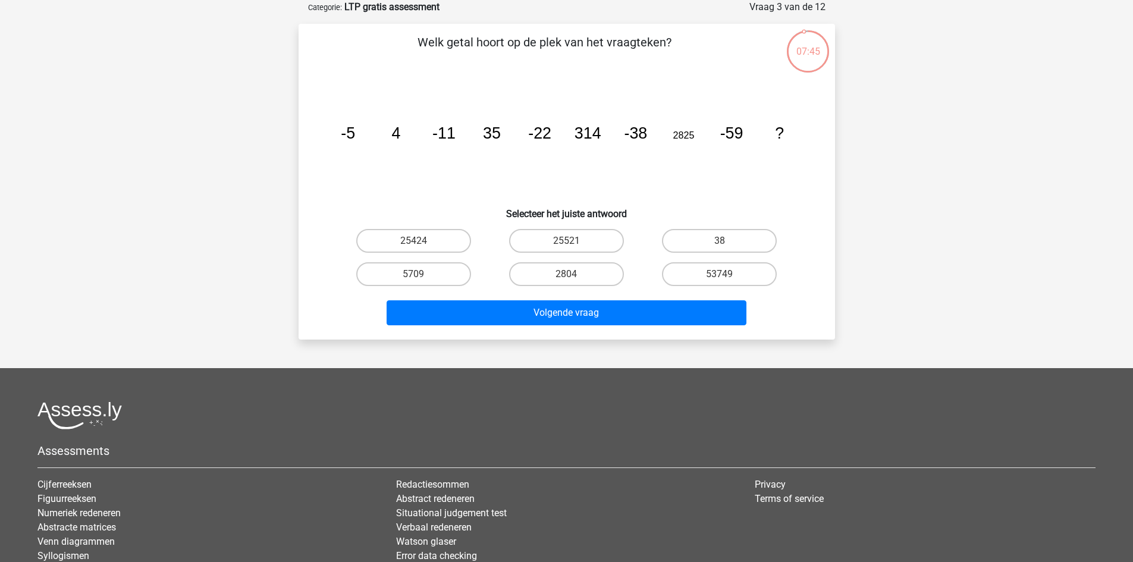
click at [503, 236] on div "25521" at bounding box center [566, 241] width 143 height 24
click at [704, 247] on label "38" at bounding box center [719, 241] width 115 height 24
click at [720, 247] on input "38" at bounding box center [724, 245] width 8 height 8
radio input "true"
click at [554, 243] on label "25521" at bounding box center [566, 241] width 115 height 24
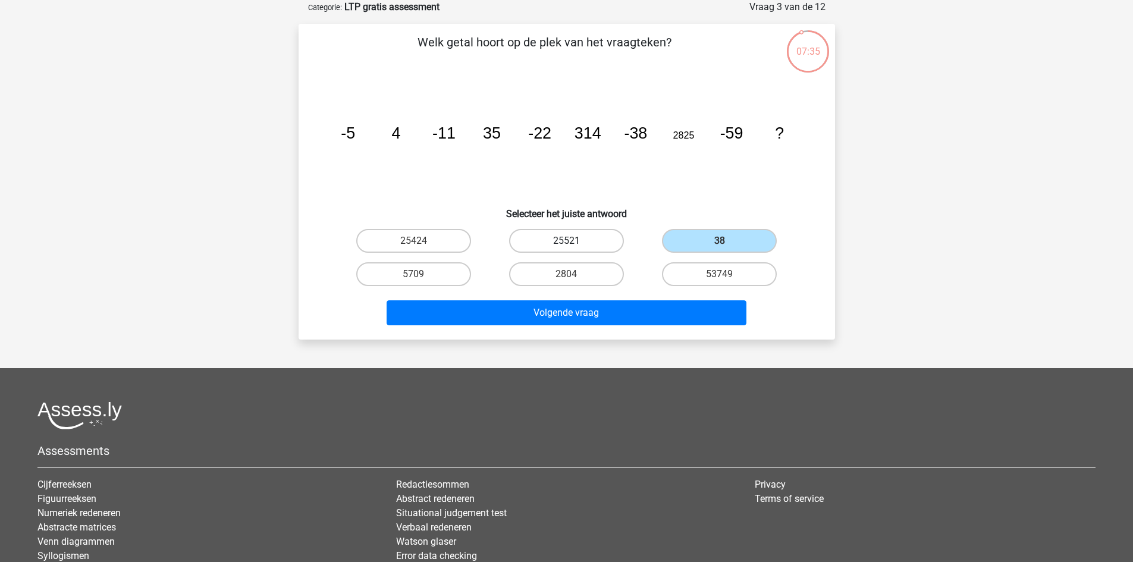
click at [566, 243] on input "25521" at bounding box center [570, 245] width 8 height 8
radio input "true"
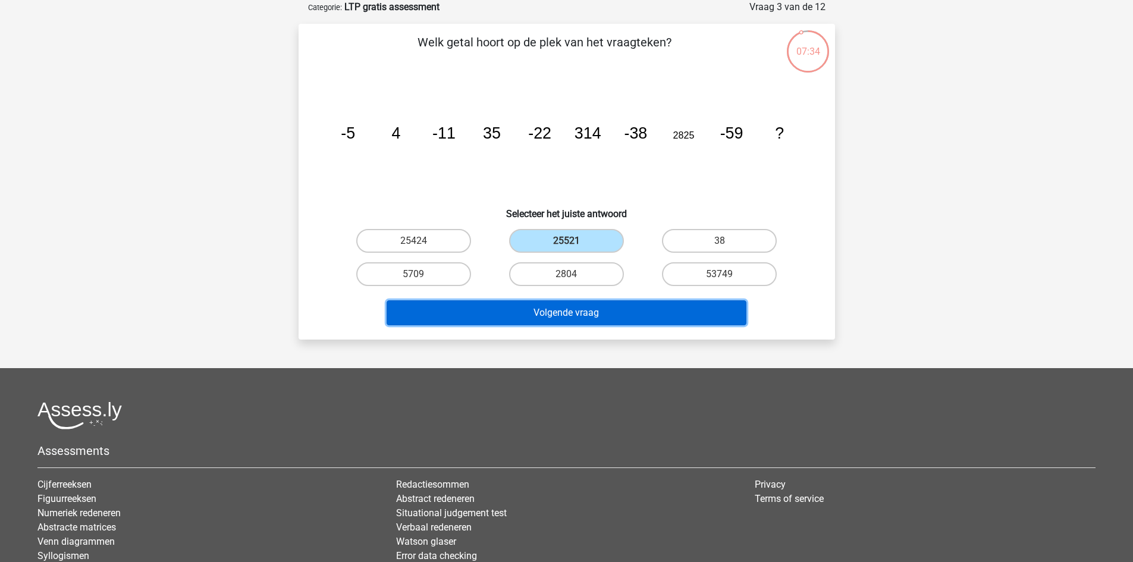
click at [563, 319] on button "Volgende vraag" at bounding box center [567, 312] width 360 height 25
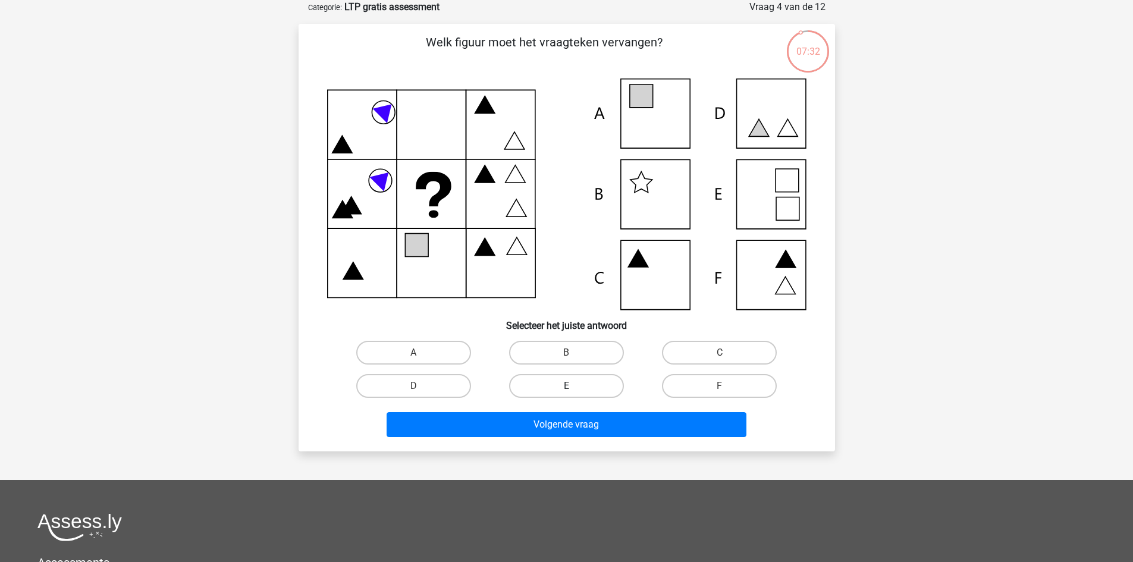
click at [569, 383] on label "E" at bounding box center [566, 386] width 115 height 24
click at [569, 386] on input "E" at bounding box center [570, 390] width 8 height 8
radio input "true"
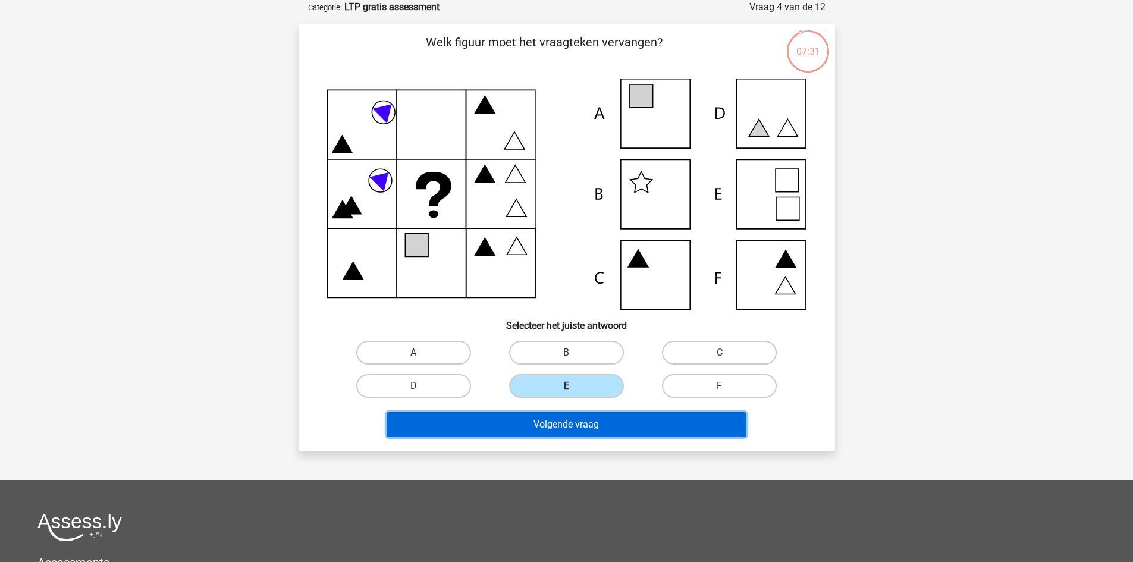
click at [573, 419] on button "Volgende vraag" at bounding box center [567, 424] width 360 height 25
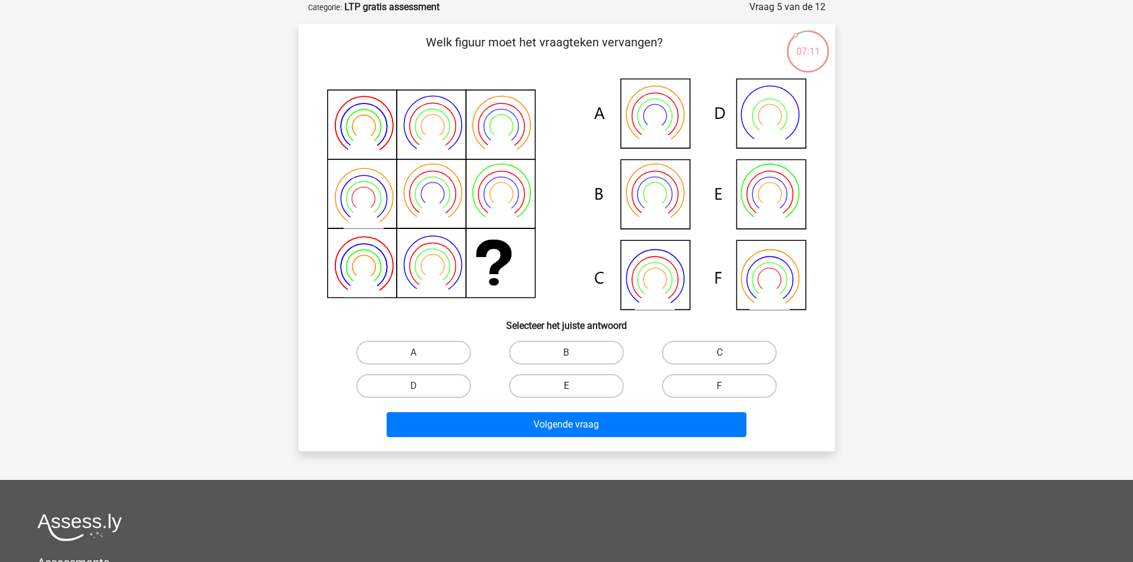
click at [560, 395] on label "E" at bounding box center [566, 386] width 115 height 24
click at [566, 394] on input "E" at bounding box center [570, 390] width 8 height 8
radio input "true"
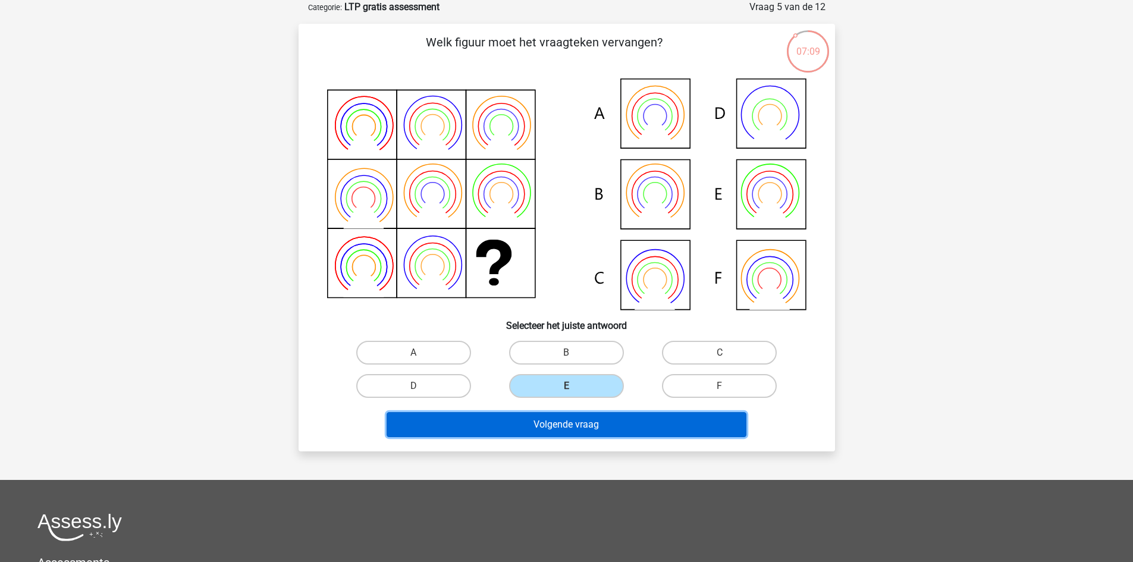
click at [558, 433] on button "Volgende vraag" at bounding box center [567, 424] width 360 height 25
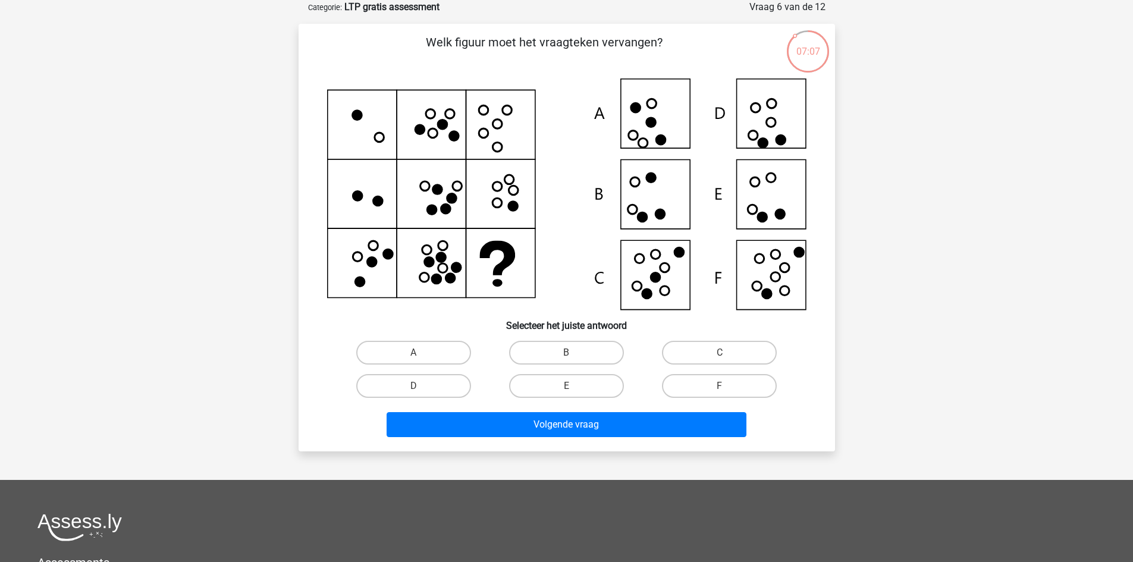
click at [566, 354] on input "B" at bounding box center [570, 357] width 8 height 8
radio input "true"
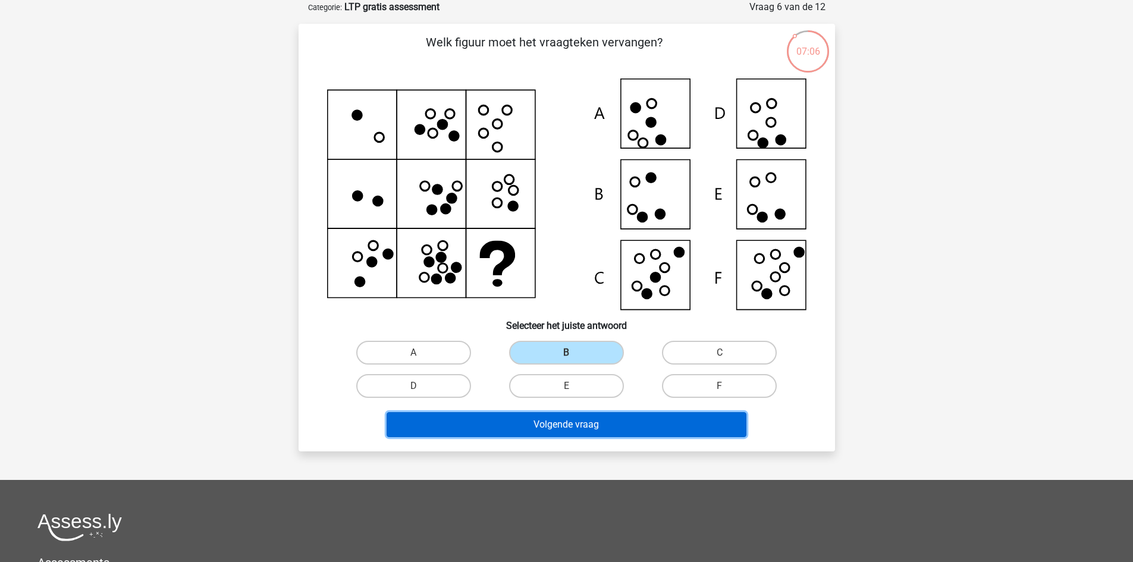
click at [567, 423] on button "Volgende vraag" at bounding box center [567, 424] width 360 height 25
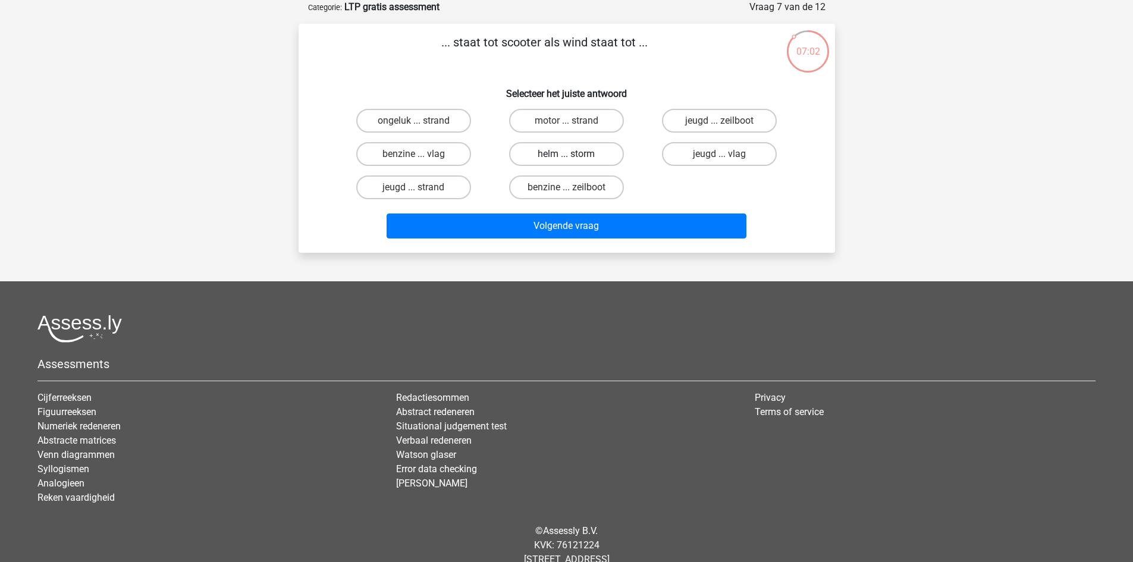
click at [561, 160] on label "helm ... storm" at bounding box center [566, 154] width 115 height 24
click at [566, 160] on input "helm ... storm" at bounding box center [570, 158] width 8 height 8
radio input "true"
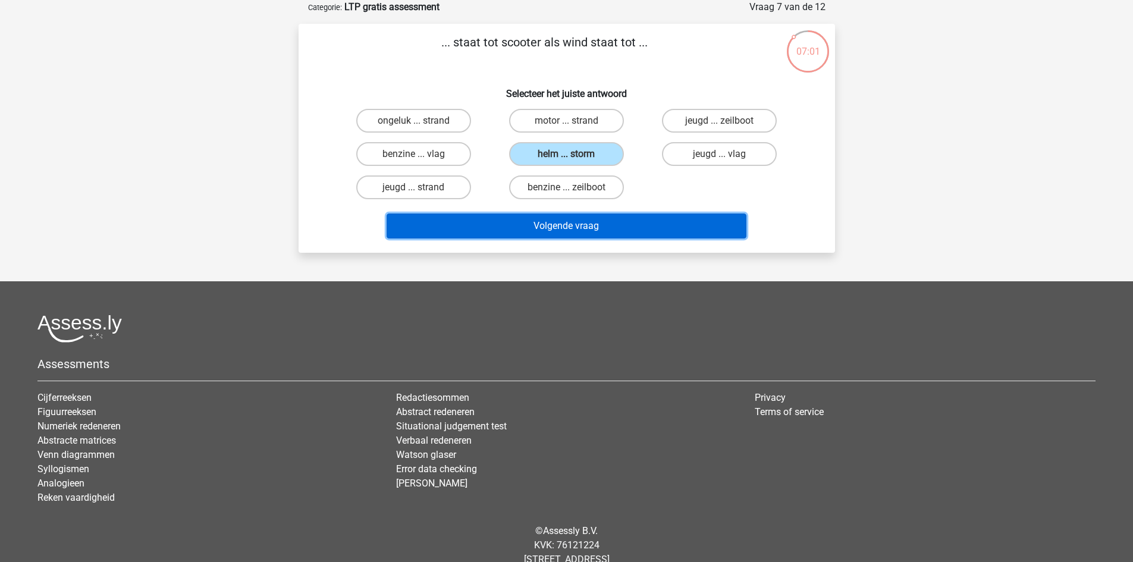
click at [571, 224] on button "Volgende vraag" at bounding box center [567, 226] width 360 height 25
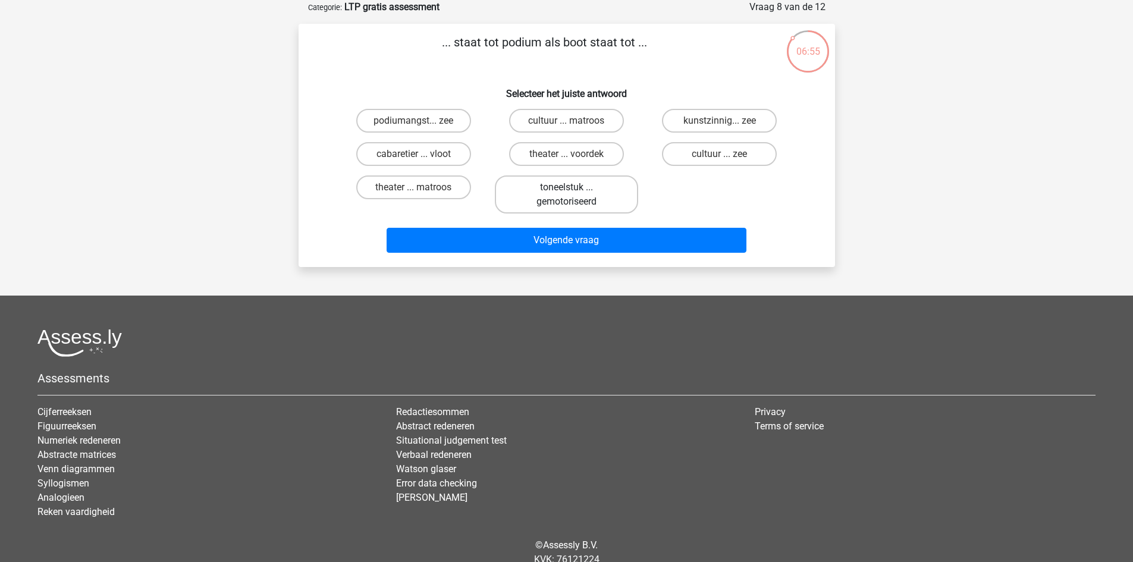
click at [570, 185] on label "toneelstuk ... gemotoriseerd" at bounding box center [566, 194] width 143 height 38
click at [570, 187] on input "toneelstuk ... gemotoriseerd" at bounding box center [570, 191] width 8 height 8
radio input "true"
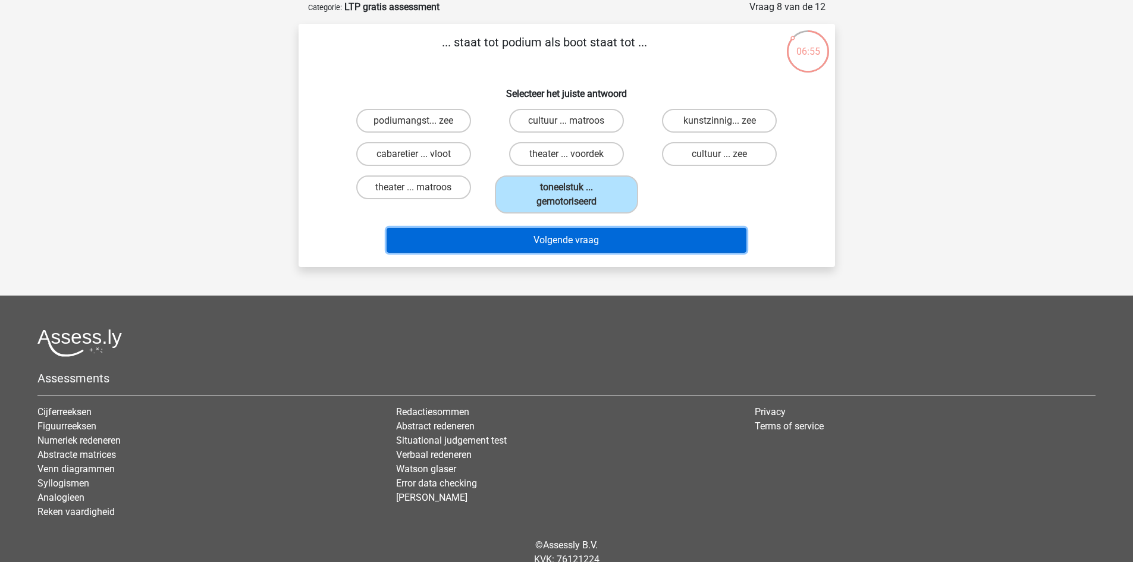
click at [565, 238] on button "Volgende vraag" at bounding box center [567, 240] width 360 height 25
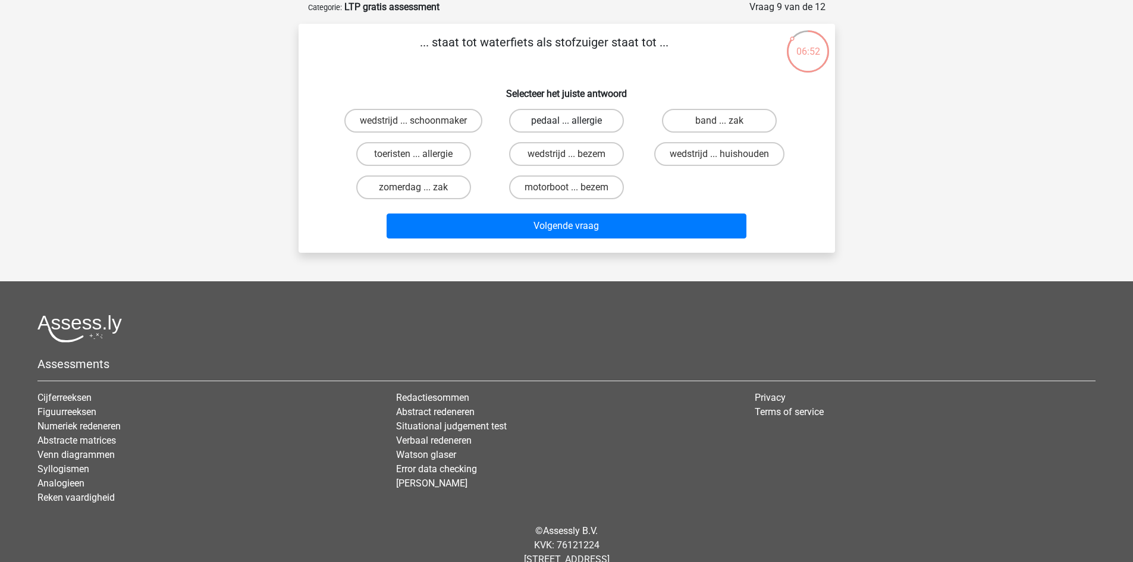
click at [554, 120] on label "pedaal ... allergie" at bounding box center [566, 121] width 115 height 24
click at [566, 121] on input "pedaal ... allergie" at bounding box center [570, 125] width 8 height 8
radio input "true"
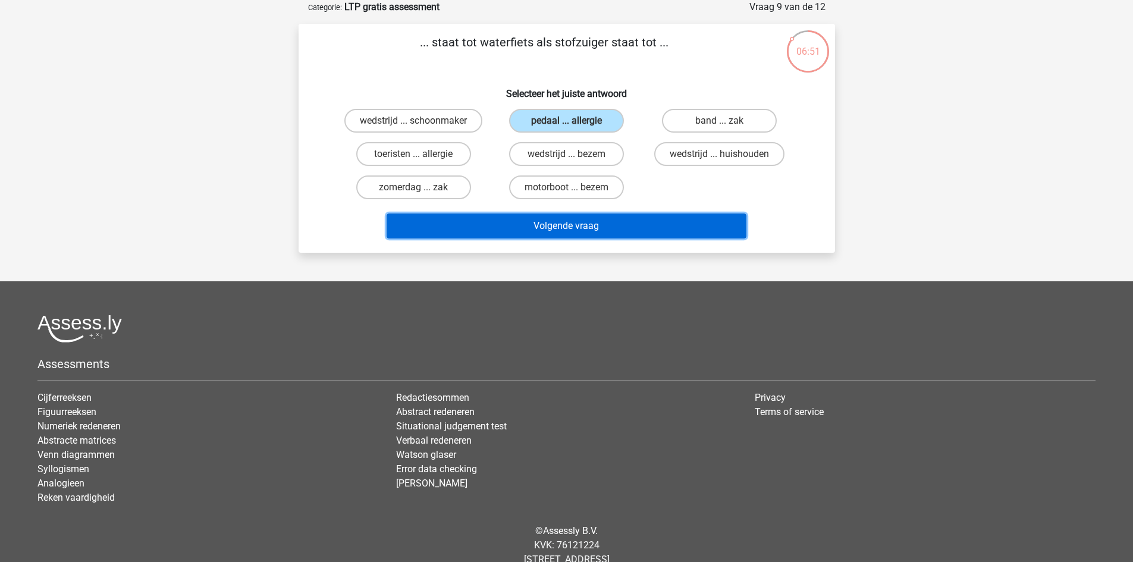
click at [558, 225] on button "Volgende vraag" at bounding box center [567, 226] width 360 height 25
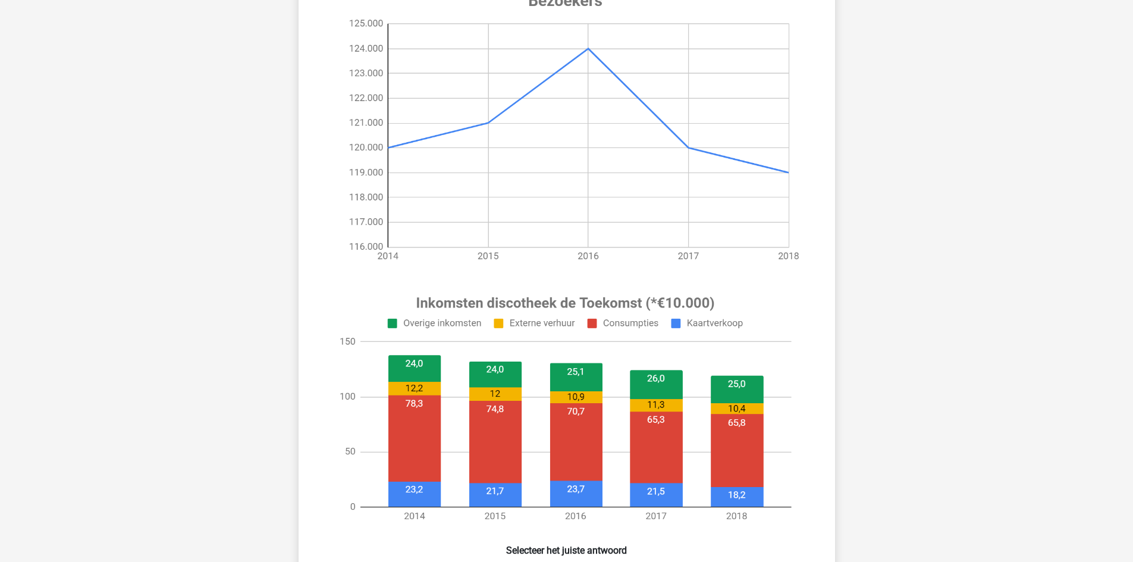
scroll to position [440, 0]
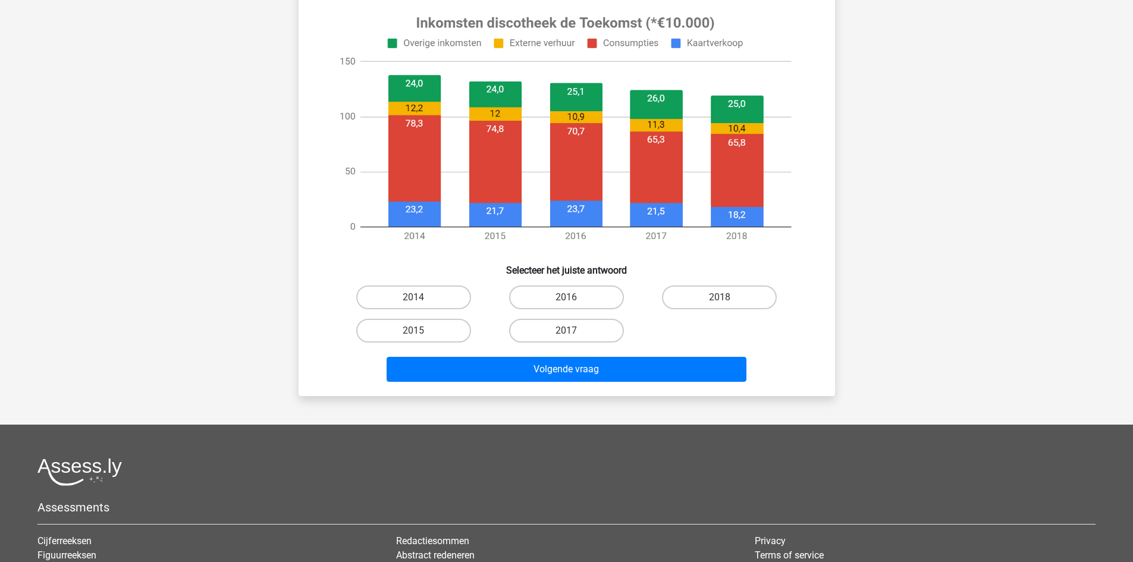
click at [569, 331] on input "2017" at bounding box center [570, 335] width 8 height 8
radio input "true"
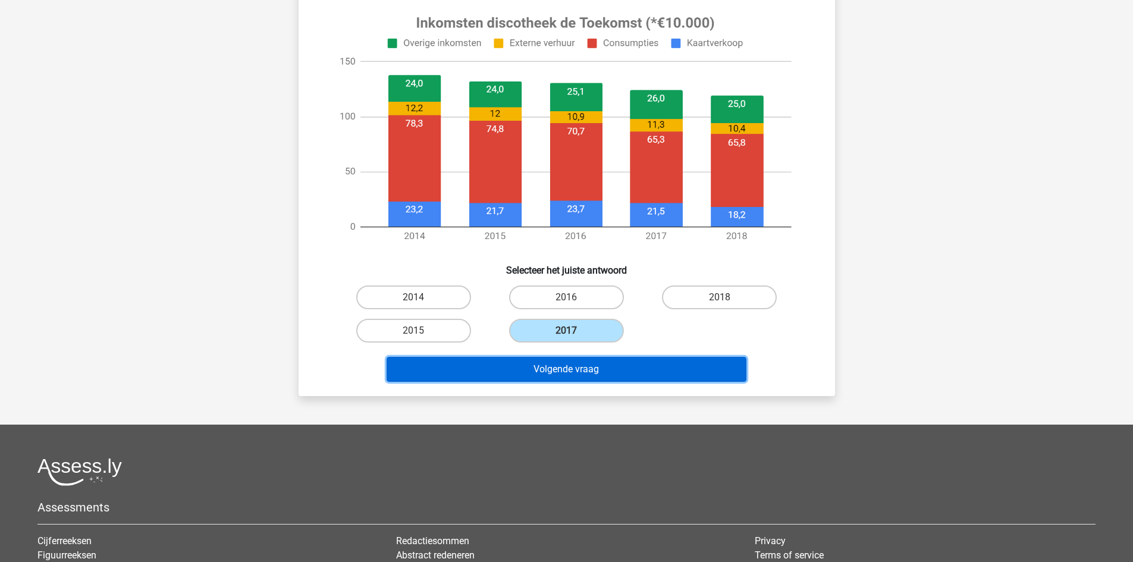
click at [575, 376] on button "Volgende vraag" at bounding box center [567, 369] width 360 height 25
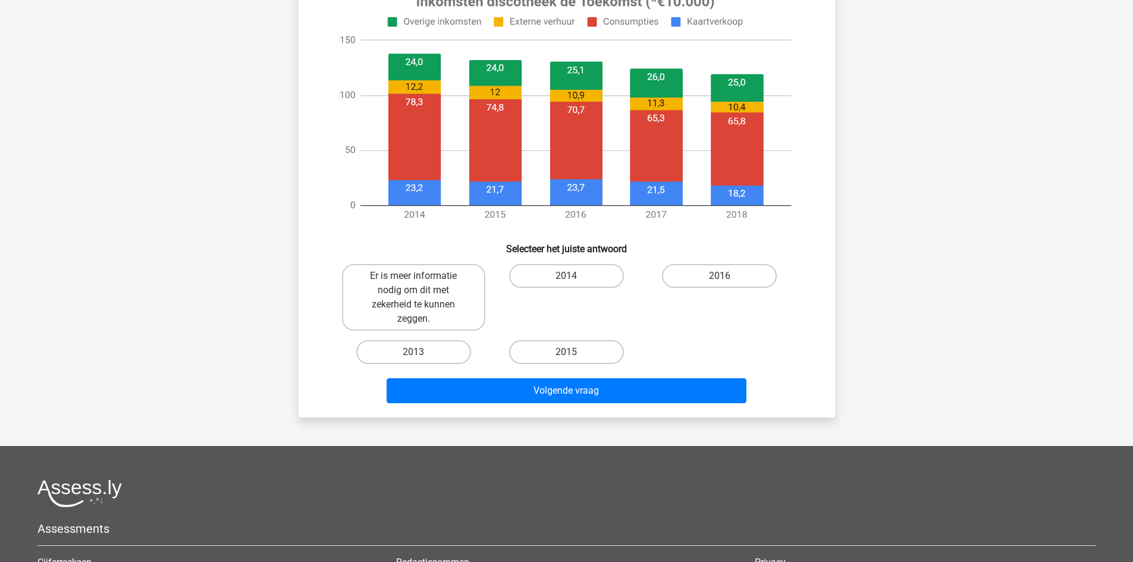
scroll to position [460, 0]
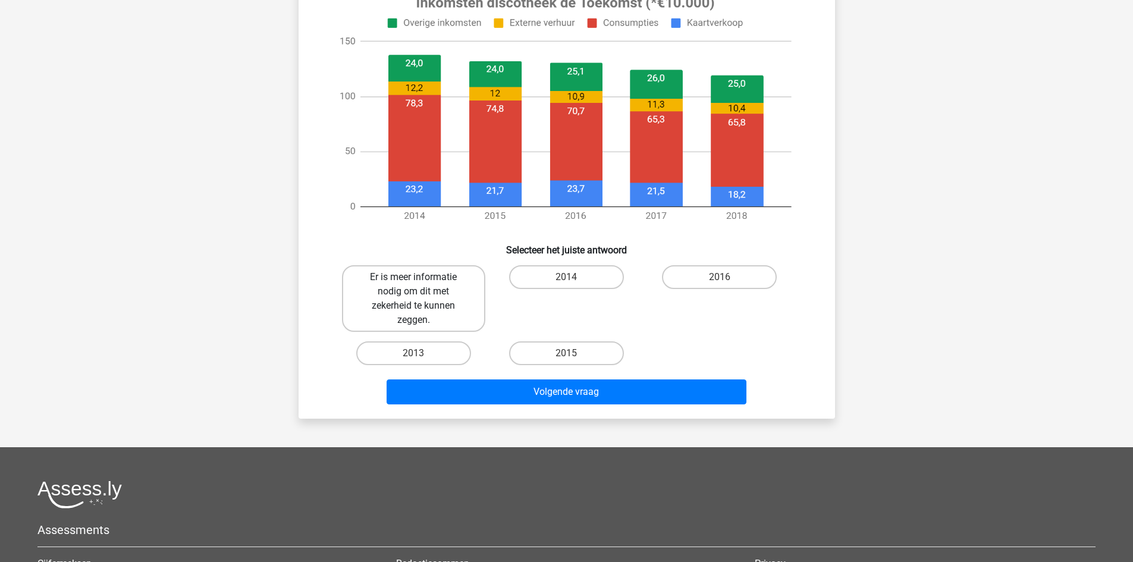
click at [403, 303] on label "Er is meer informatie nodig om dit met zekerheid te kunnen zeggen." at bounding box center [413, 298] width 143 height 67
click at [413, 285] on input "Er is meer informatie nodig om dit met zekerheid te kunnen zeggen." at bounding box center [417, 281] width 8 height 8
radio input "true"
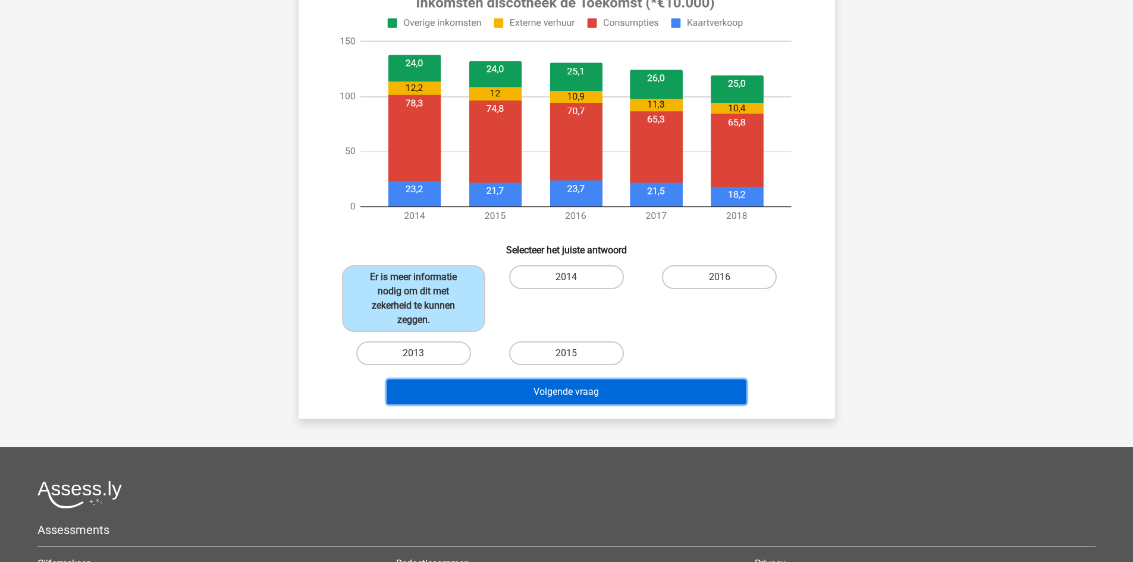
click at [521, 396] on button "Volgende vraag" at bounding box center [567, 391] width 360 height 25
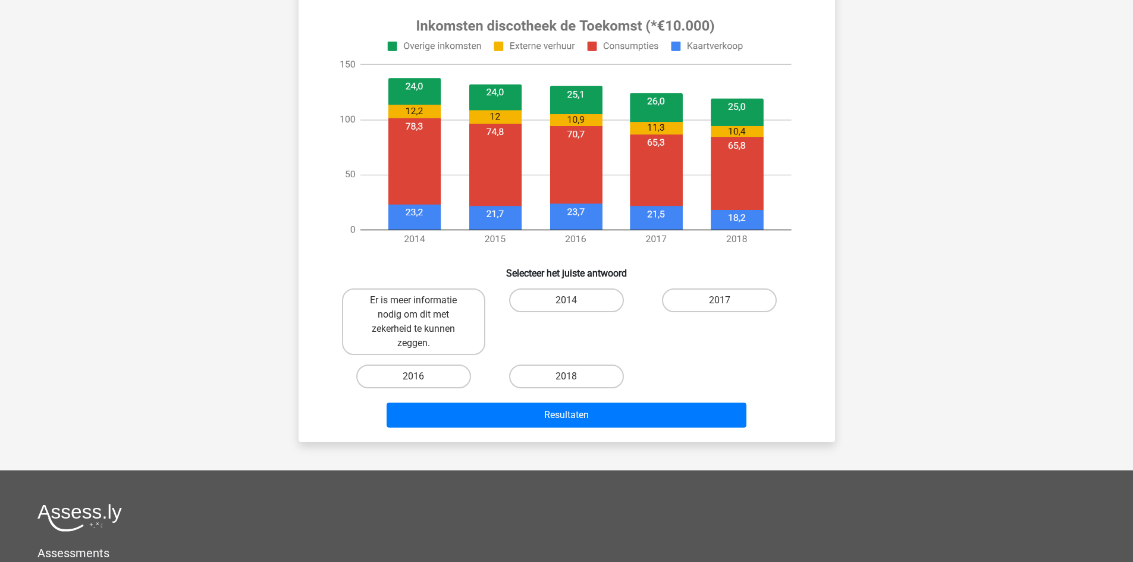
scroll to position [430, 0]
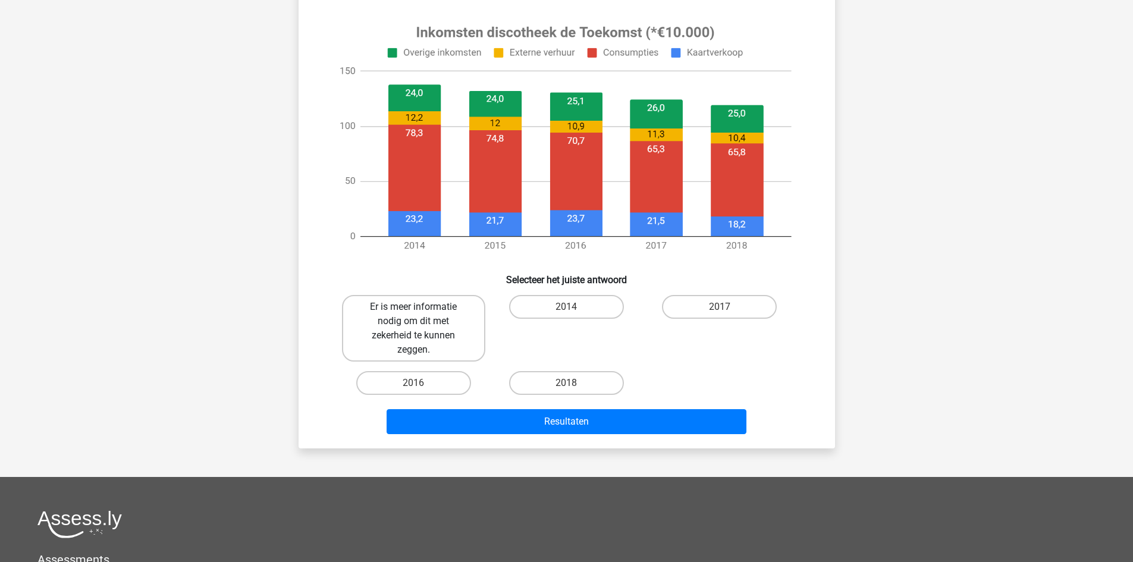
click at [419, 350] on label "Er is meer informatie nodig om dit met zekerheid te kunnen zeggen." at bounding box center [413, 328] width 143 height 67
click at [419, 315] on input "Er is meer informatie nodig om dit met zekerheid te kunnen zeggen." at bounding box center [417, 311] width 8 height 8
radio input "true"
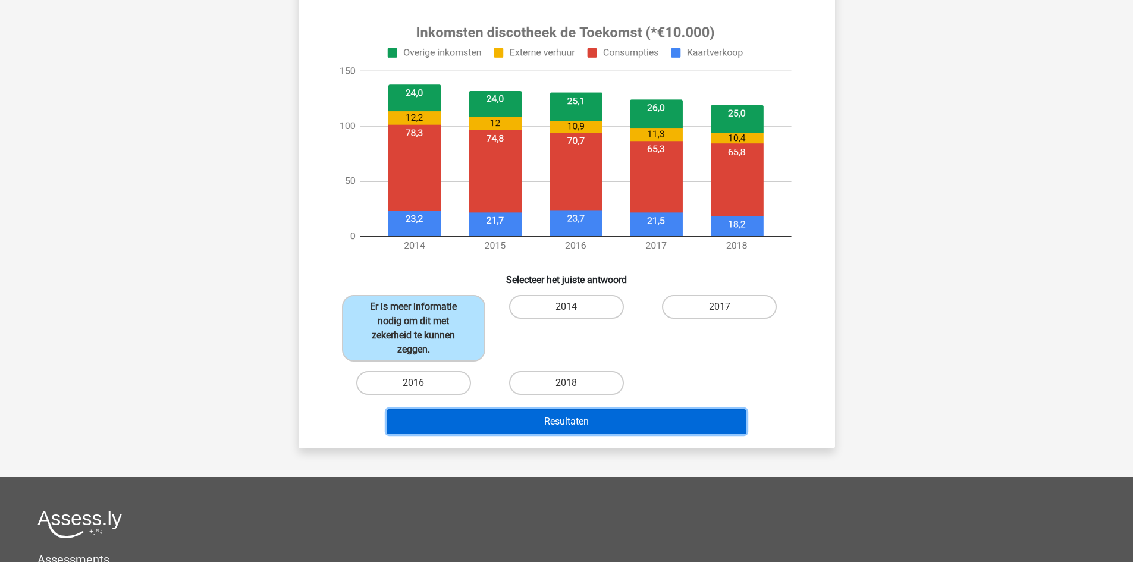
click at [492, 423] on button "Resultaten" at bounding box center [567, 421] width 360 height 25
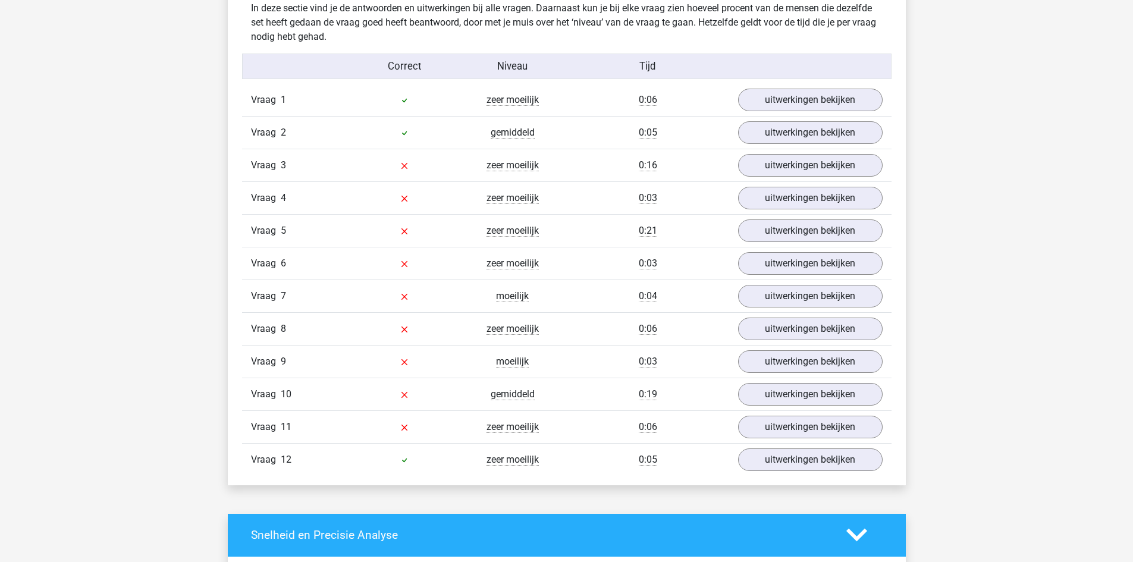
scroll to position [1270, 0]
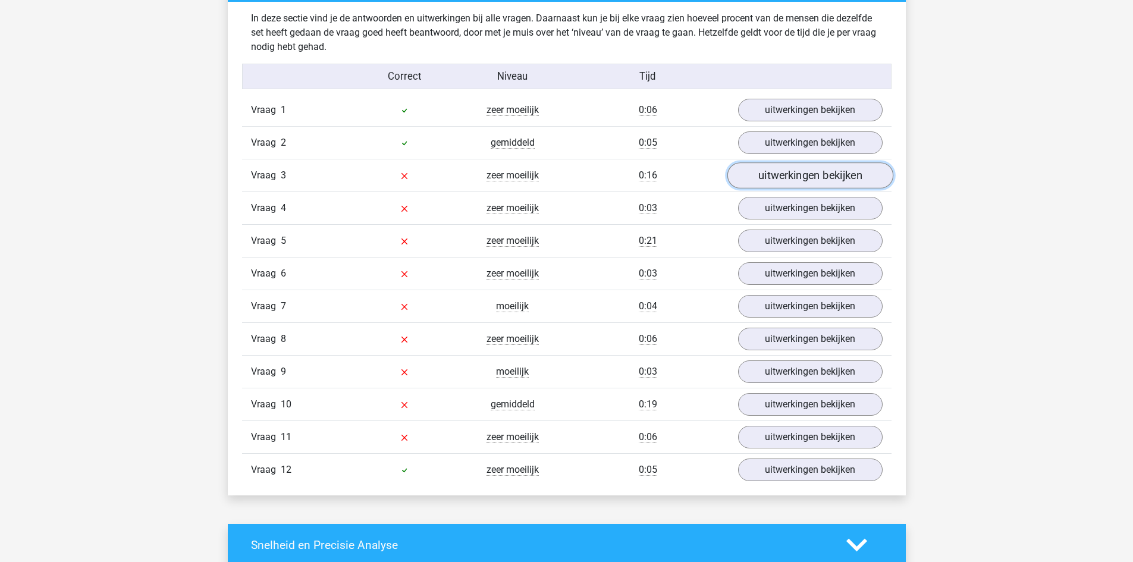
click at [831, 178] on link "uitwerkingen bekijken" at bounding box center [810, 175] width 166 height 26
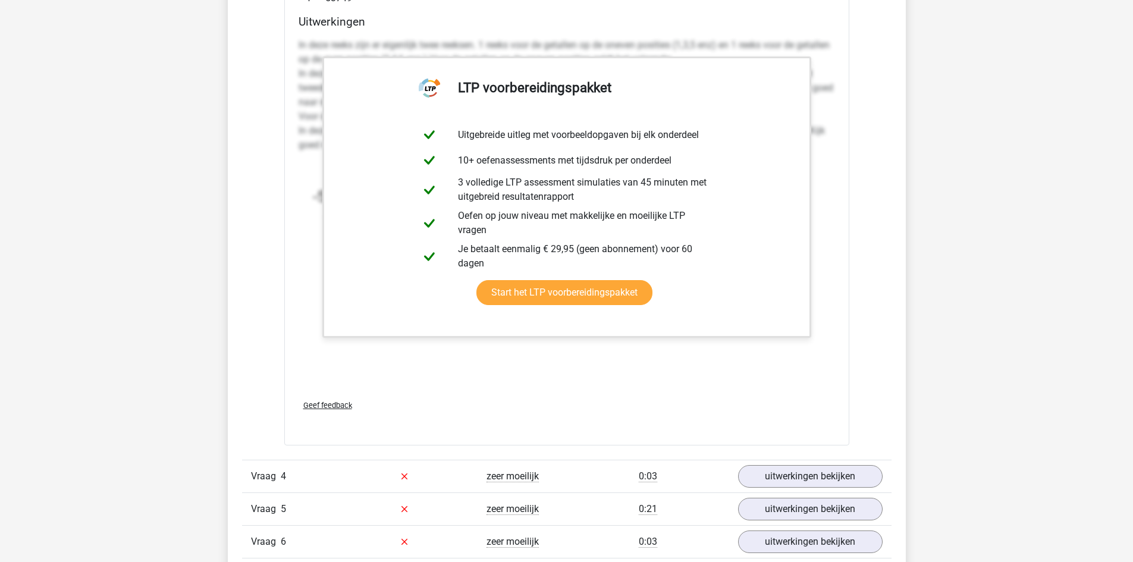
scroll to position [1702, 0]
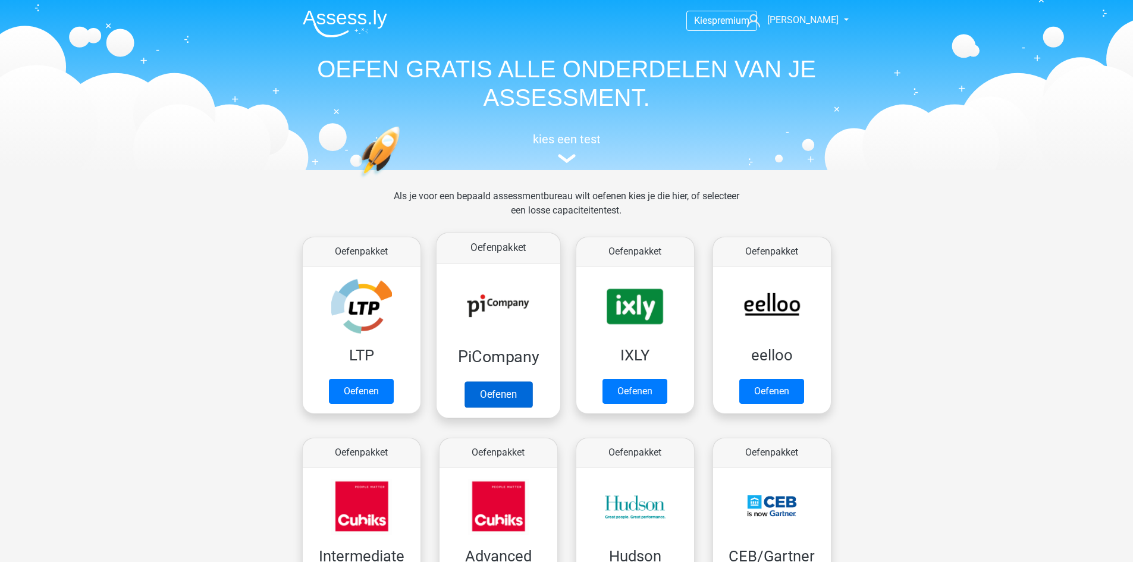
scroll to position [189, 0]
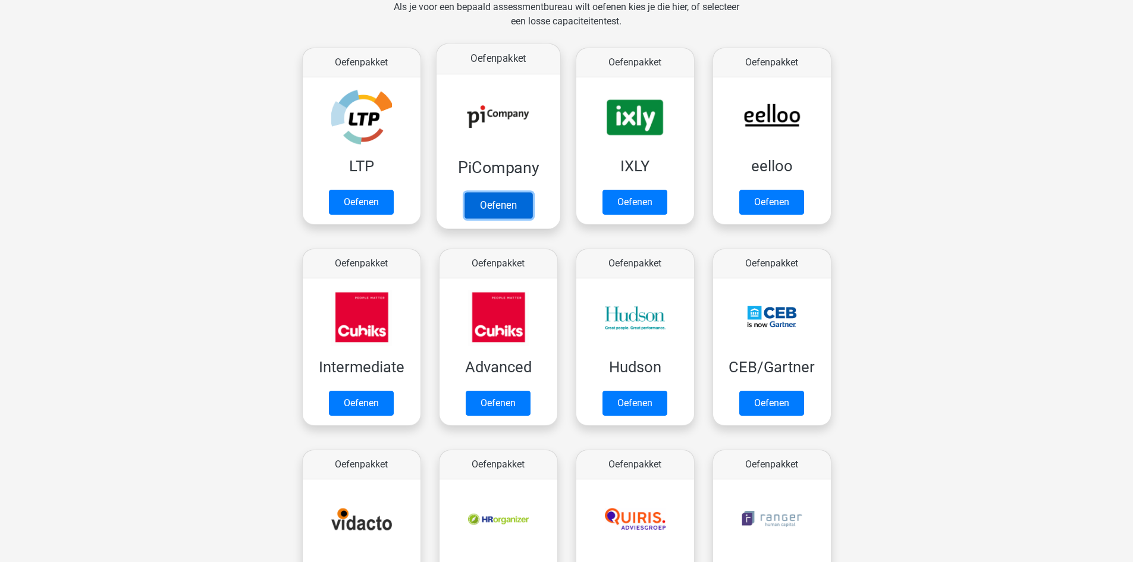
click at [512, 208] on link "Oefenen" at bounding box center [498, 205] width 68 height 26
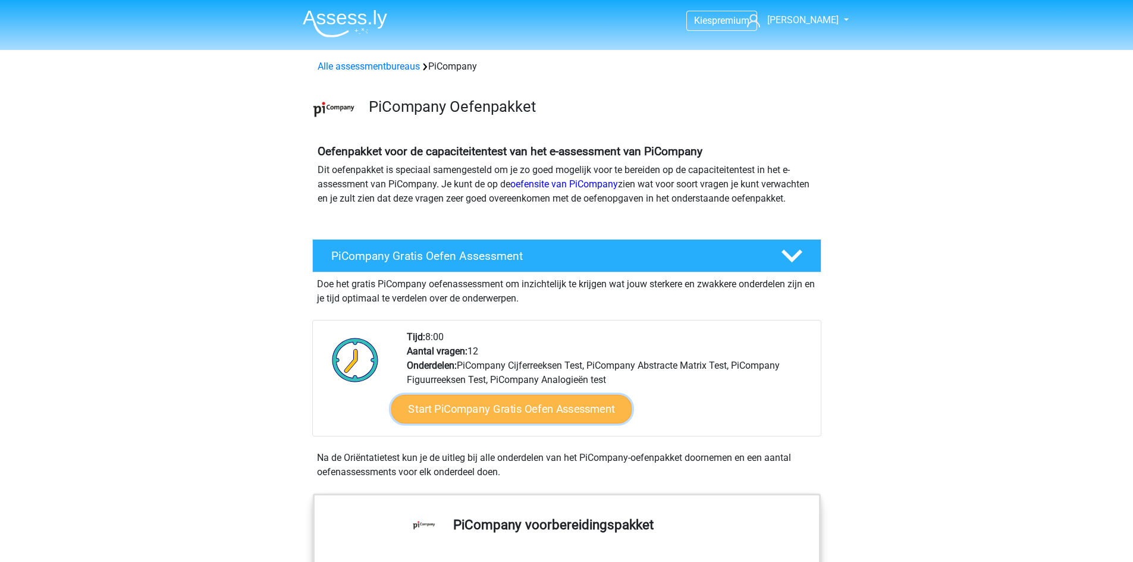
click at [564, 420] on link "Start PiCompany Gratis Oefen Assessment" at bounding box center [511, 409] width 241 height 29
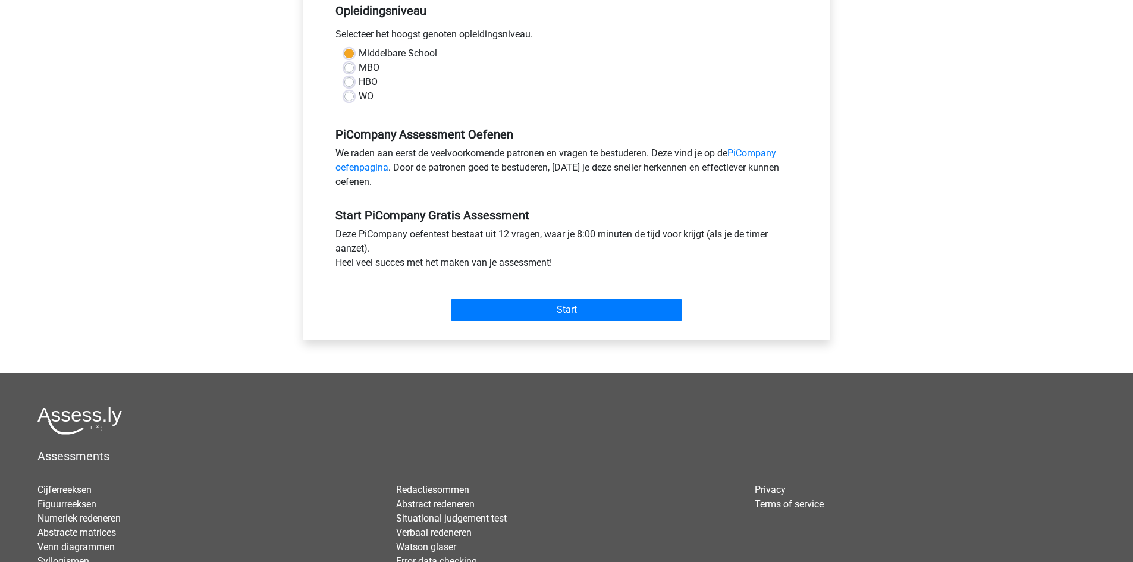
scroll to position [260, 0]
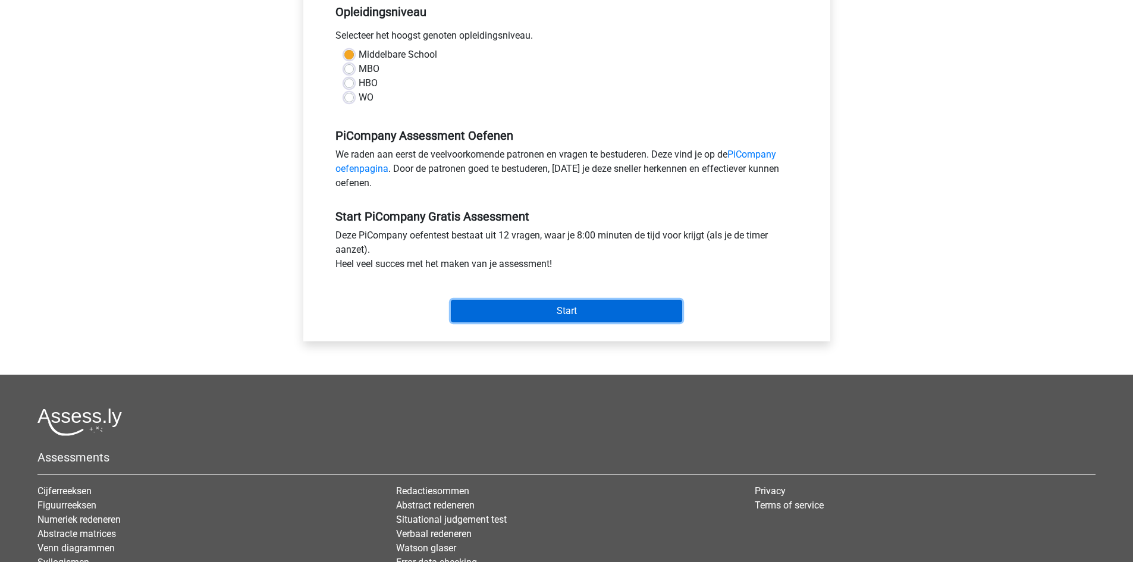
click at [547, 321] on input "Start" at bounding box center [566, 311] width 231 height 23
click at [555, 322] on input "Start" at bounding box center [566, 311] width 231 height 23
click at [583, 322] on input "Start" at bounding box center [566, 311] width 231 height 23
click at [568, 317] on input "Start" at bounding box center [566, 311] width 231 height 23
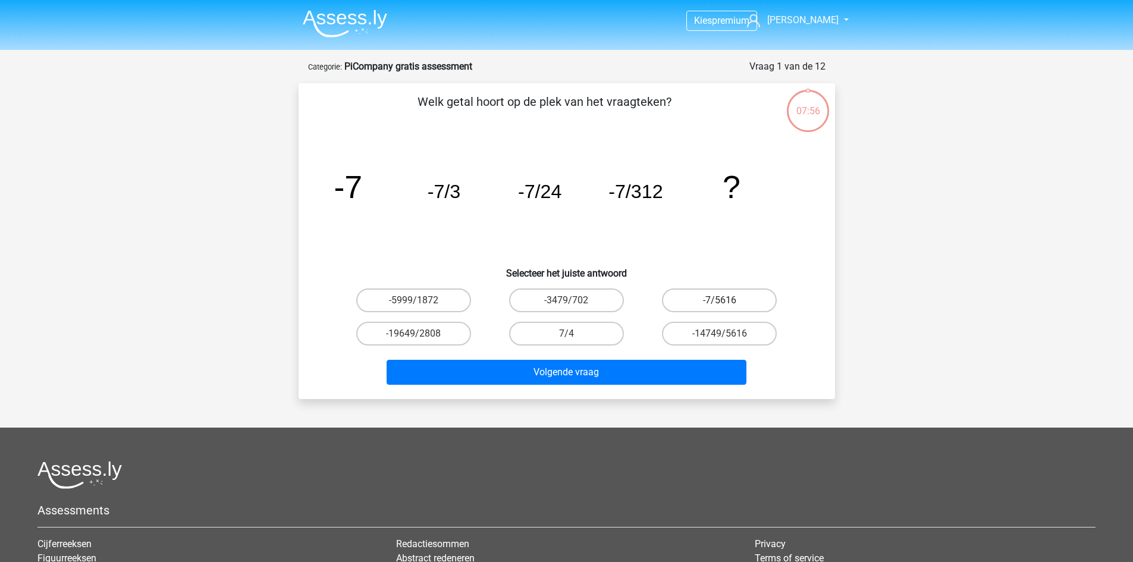
click at [705, 300] on label "-7/5616" at bounding box center [719, 300] width 115 height 24
click at [720, 300] on input "-7/5616" at bounding box center [724, 304] width 8 height 8
radio input "true"
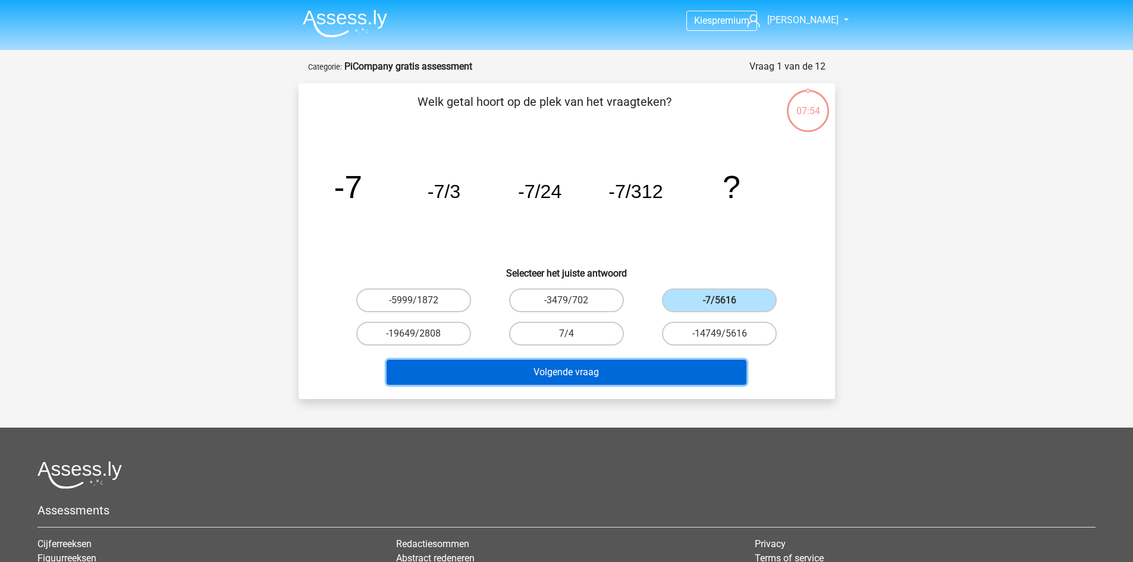
click at [630, 382] on button "Volgende vraag" at bounding box center [567, 372] width 360 height 25
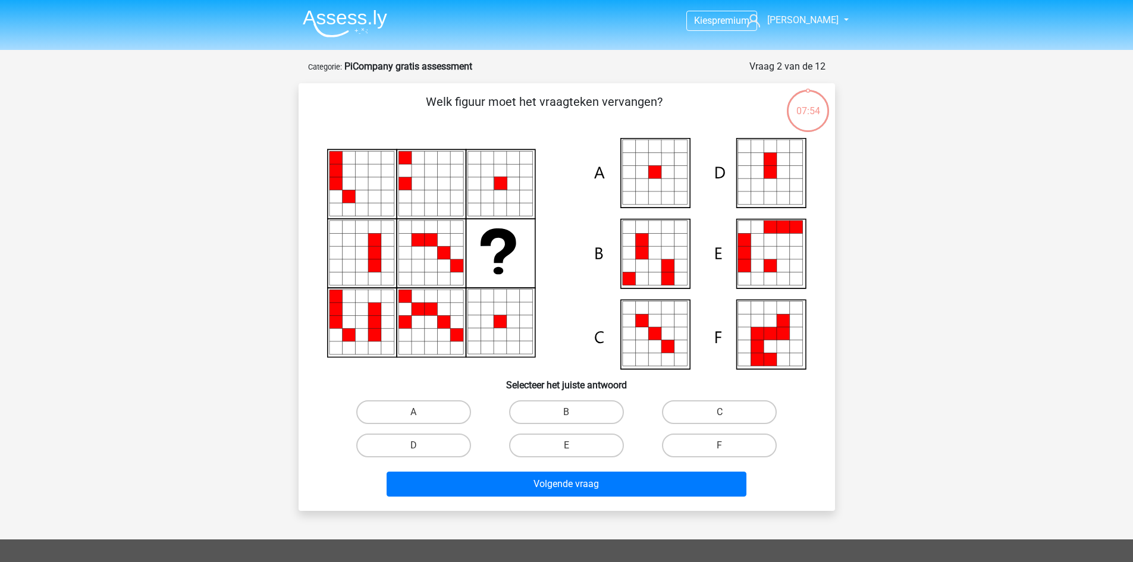
scroll to position [59, 0]
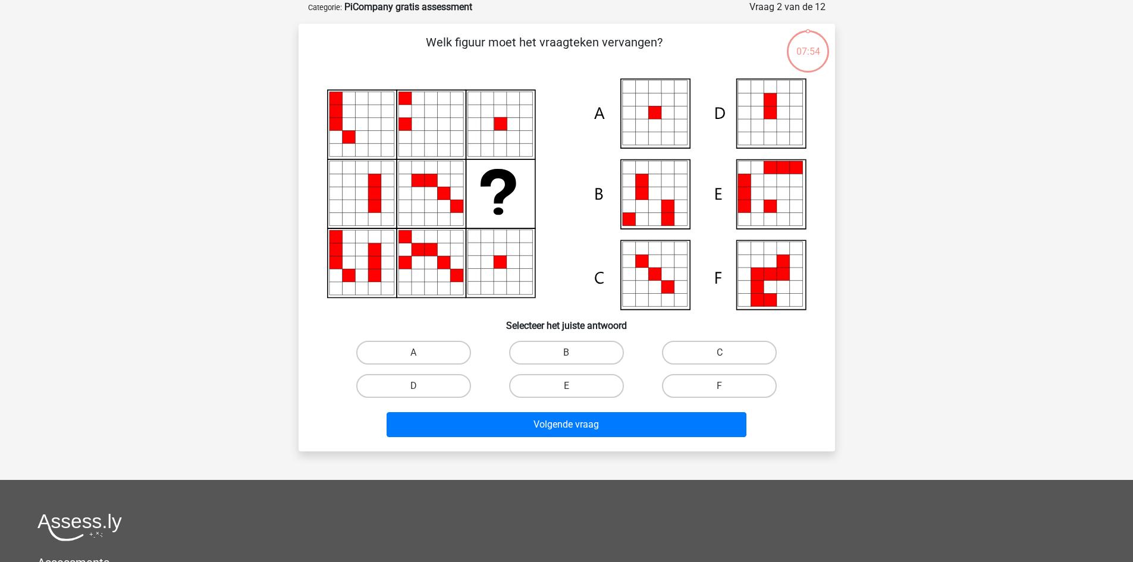
click at [630, 382] on div "E" at bounding box center [566, 386] width 143 height 24
click at [583, 383] on label "E" at bounding box center [566, 386] width 115 height 24
click at [574, 386] on input "E" at bounding box center [570, 390] width 8 height 8
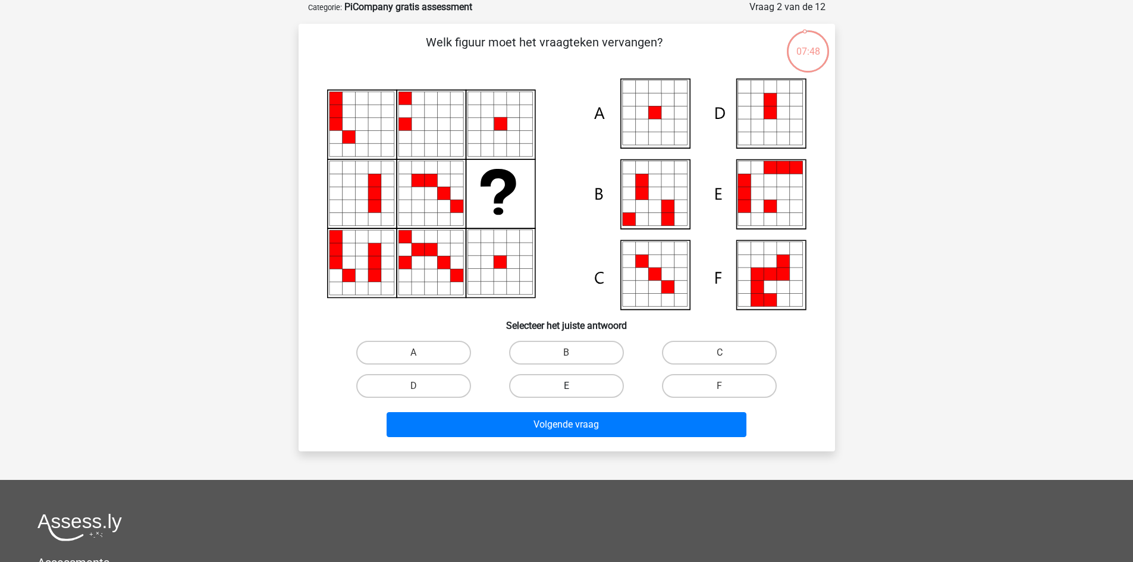
radio input "true"
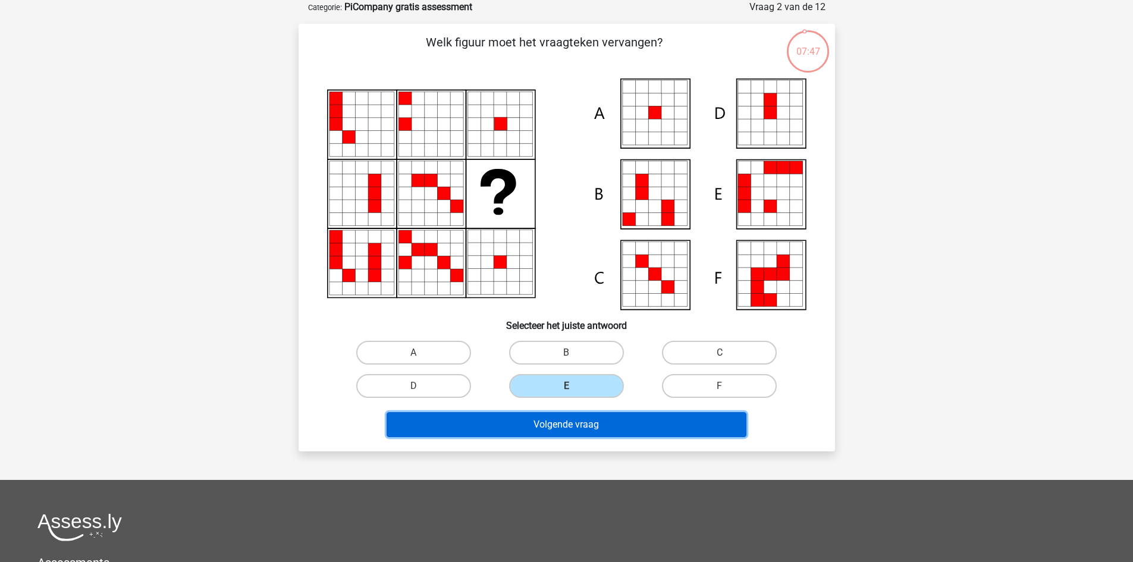
click at [577, 424] on button "Volgende vraag" at bounding box center [567, 424] width 360 height 25
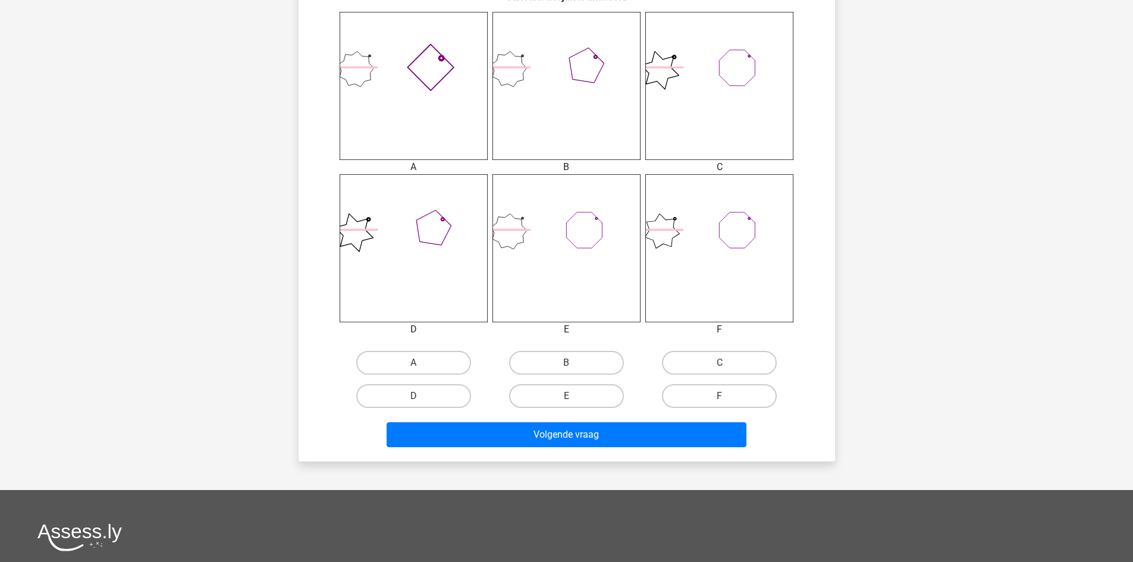
scroll to position [484, 0]
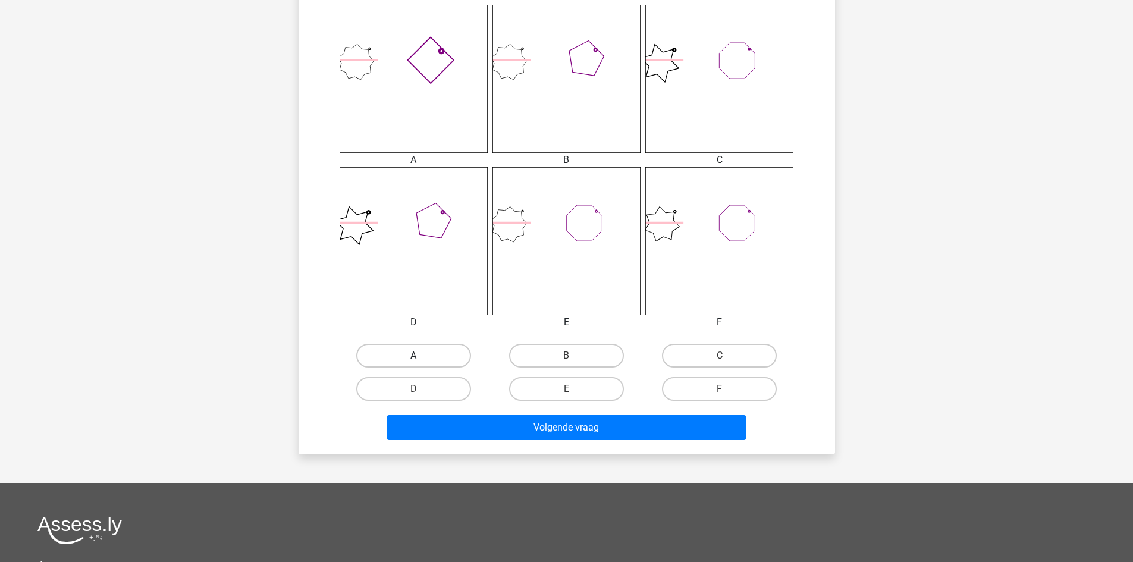
click at [450, 354] on label "A" at bounding box center [413, 356] width 115 height 24
click at [421, 356] on input "A" at bounding box center [417, 360] width 8 height 8
radio input "true"
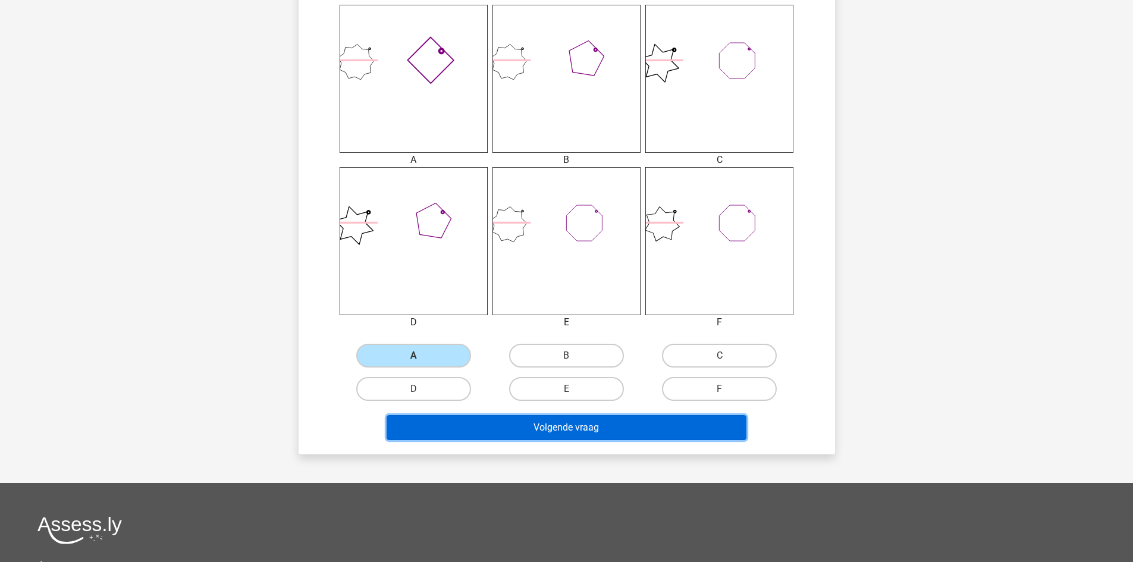
click at [483, 440] on button "Volgende vraag" at bounding box center [567, 427] width 360 height 25
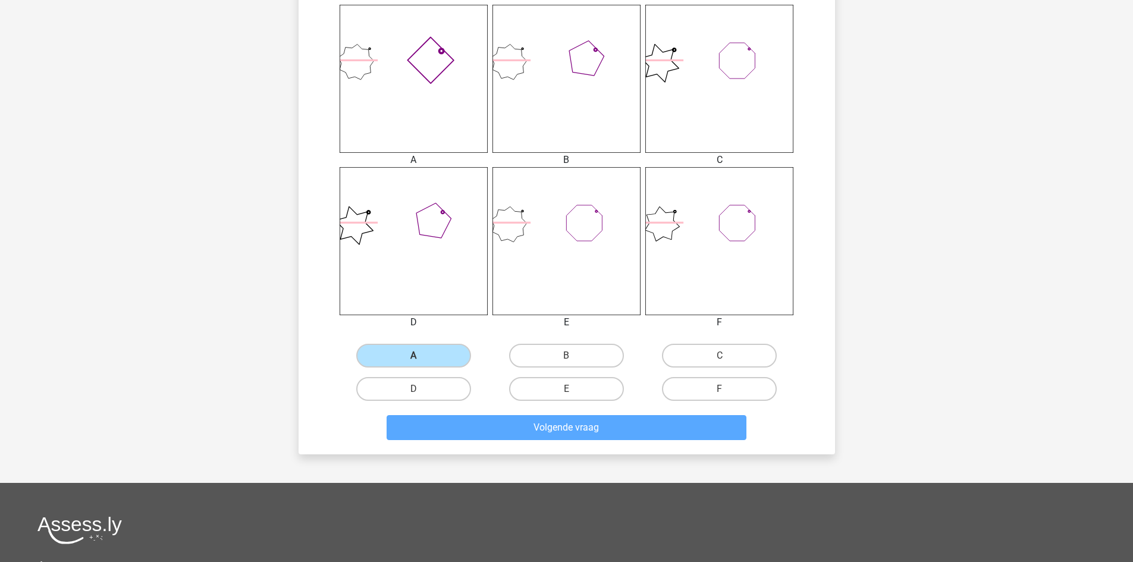
scroll to position [59, 0]
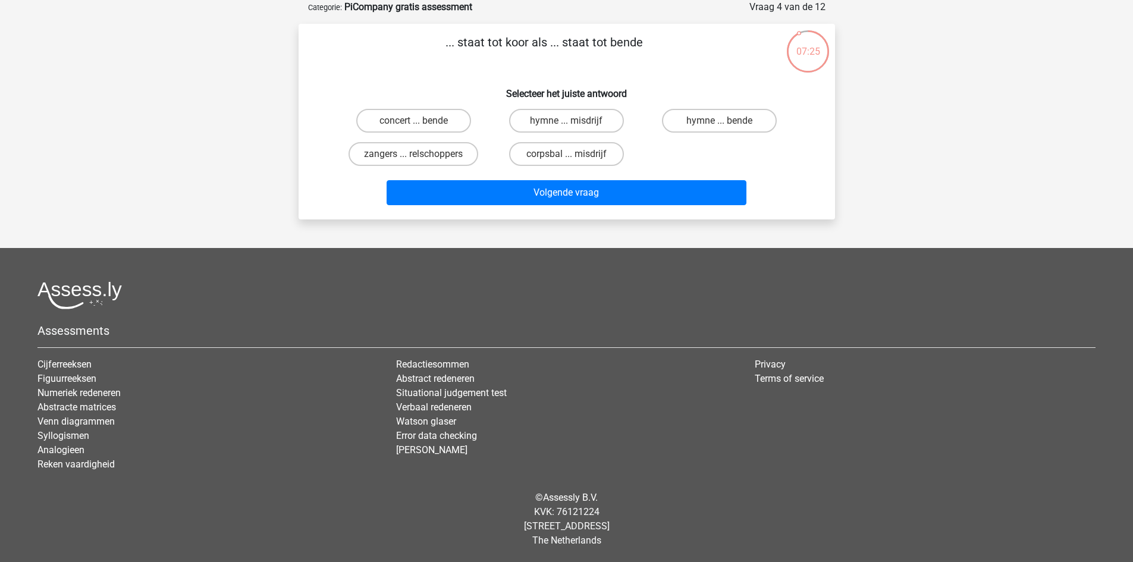
click at [521, 139] on div "corpsbal ... misdrijf" at bounding box center [566, 153] width 153 height 33
click at [420, 124] on input "concert ... bende" at bounding box center [417, 125] width 8 height 8
radio input "true"
click at [429, 157] on label "zangers ... relschoppers" at bounding box center [414, 154] width 130 height 24
click at [421, 157] on input "zangers ... relschoppers" at bounding box center [417, 158] width 8 height 8
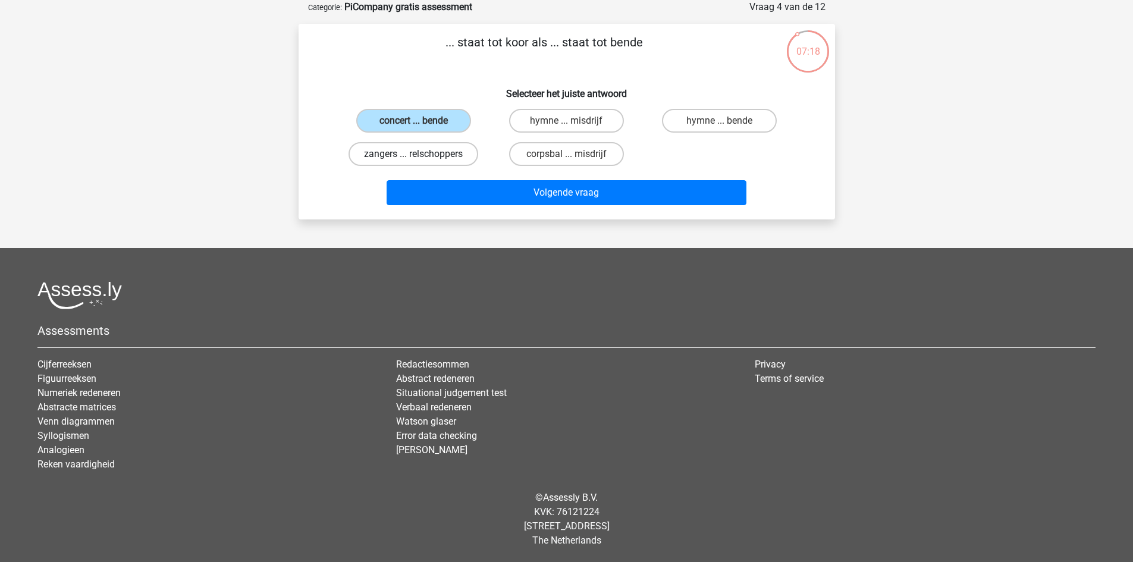
radio input "true"
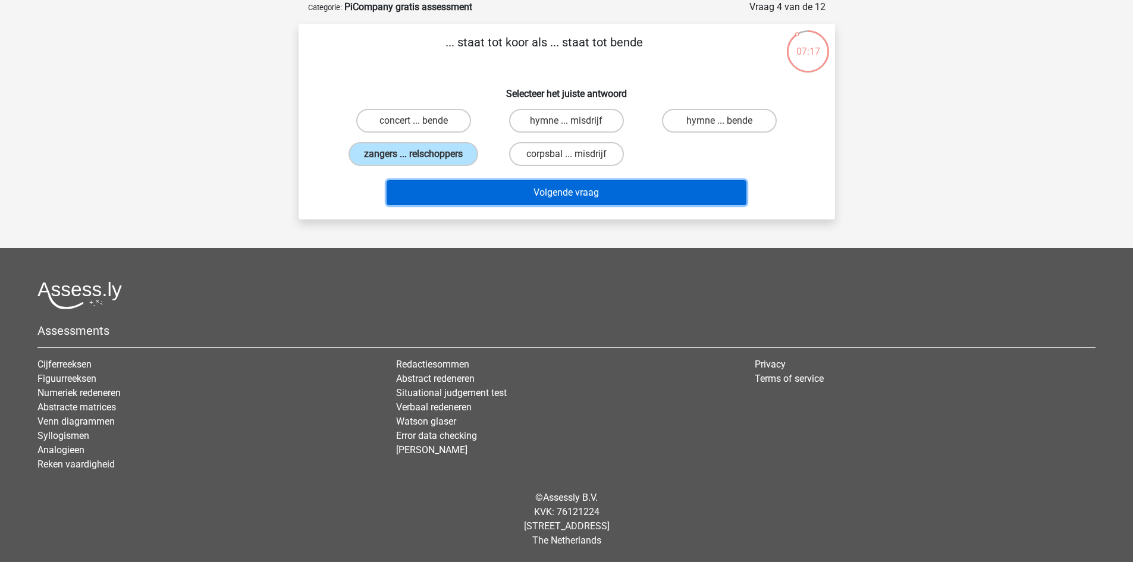
click at [470, 194] on button "Volgende vraag" at bounding box center [567, 192] width 360 height 25
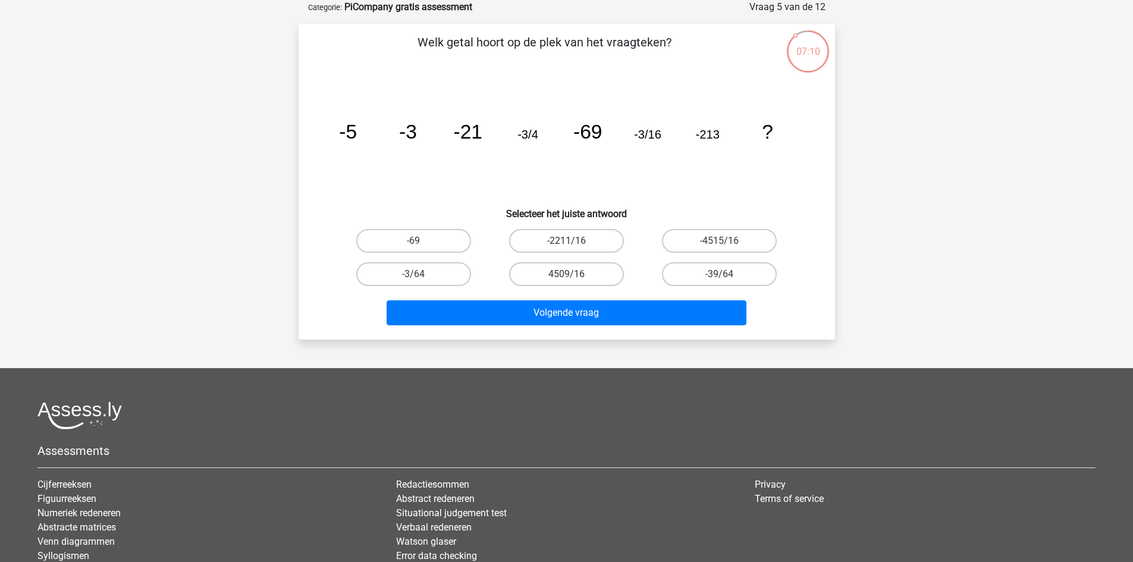
click at [723, 274] on input "-39/64" at bounding box center [724, 278] width 8 height 8
radio input "true"
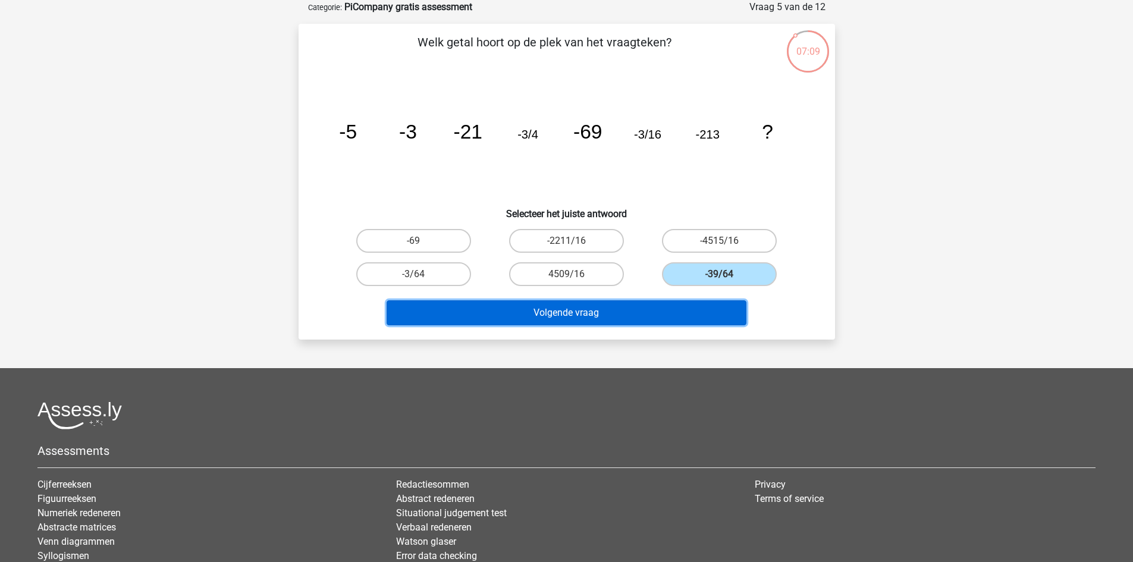
click at [668, 305] on button "Volgende vraag" at bounding box center [567, 312] width 360 height 25
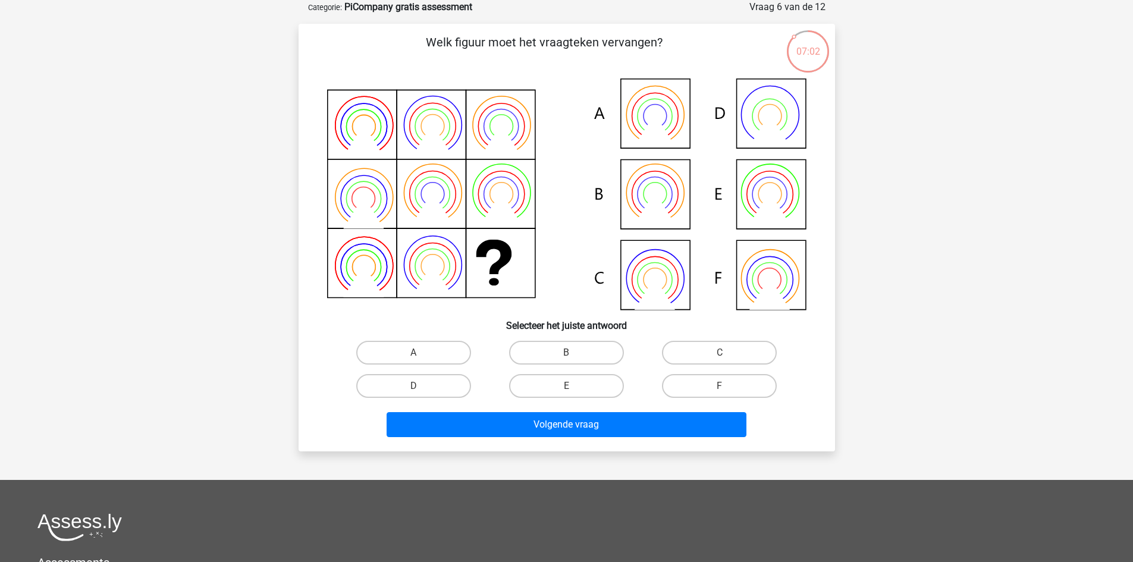
click at [668, 305] on icon at bounding box center [654, 294] width 40 height 32
click at [586, 391] on label "E" at bounding box center [566, 386] width 115 height 24
click at [574, 391] on input "E" at bounding box center [570, 390] width 8 height 8
radio input "true"
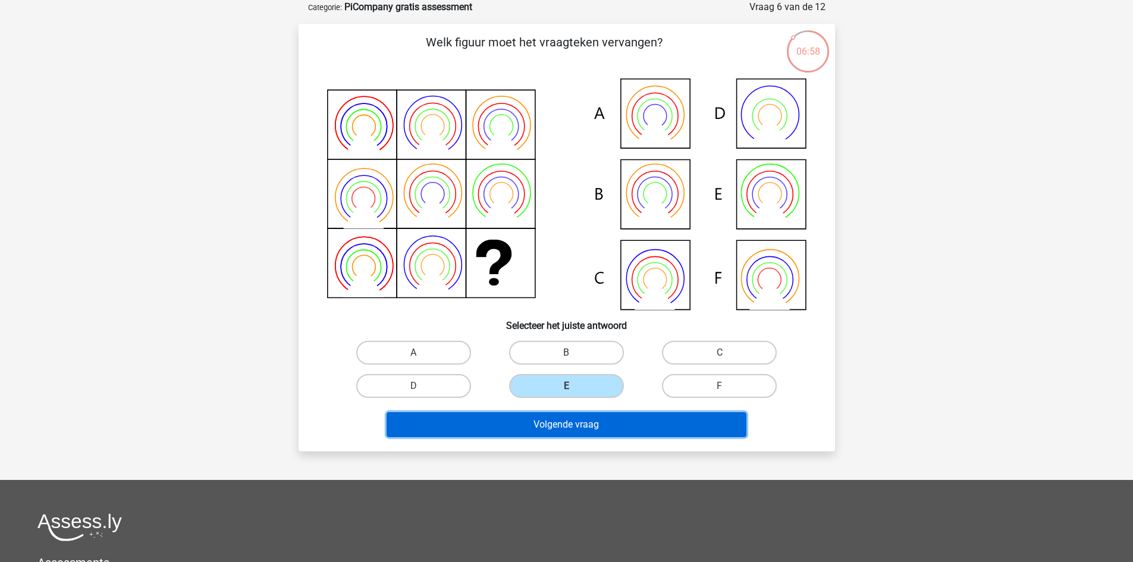
click at [585, 429] on button "Volgende vraag" at bounding box center [567, 424] width 360 height 25
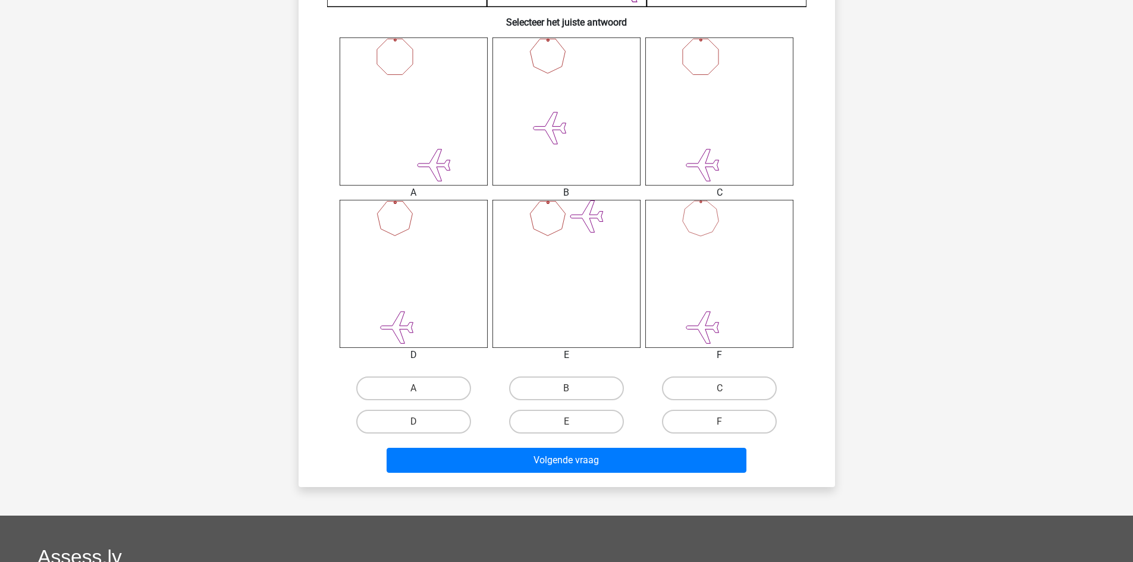
scroll to position [448, 0]
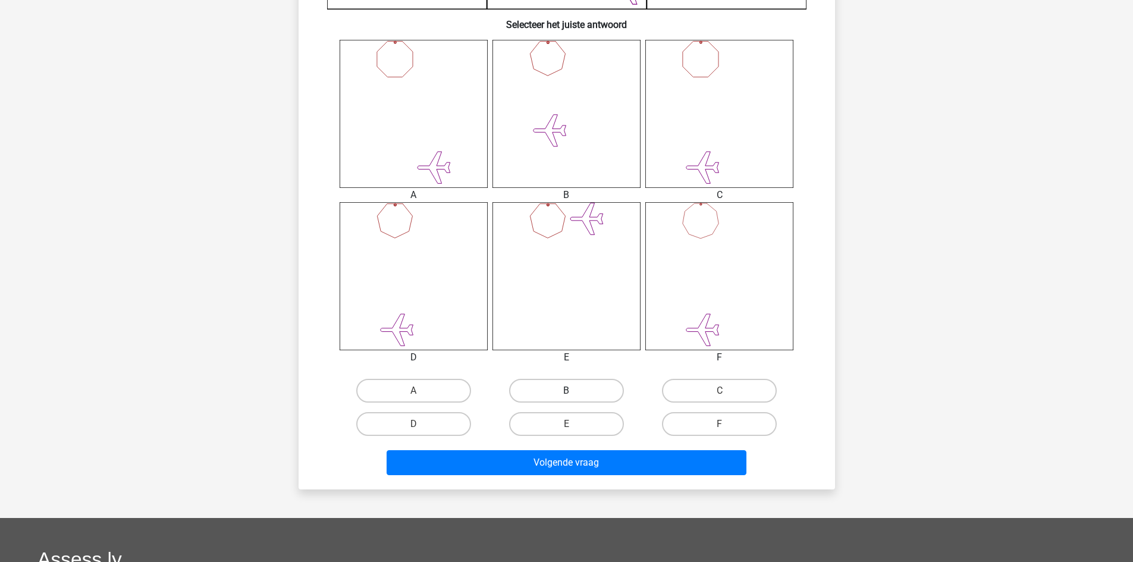
click at [566, 382] on label "B" at bounding box center [566, 391] width 115 height 24
click at [566, 391] on input "B" at bounding box center [570, 395] width 8 height 8
radio input "true"
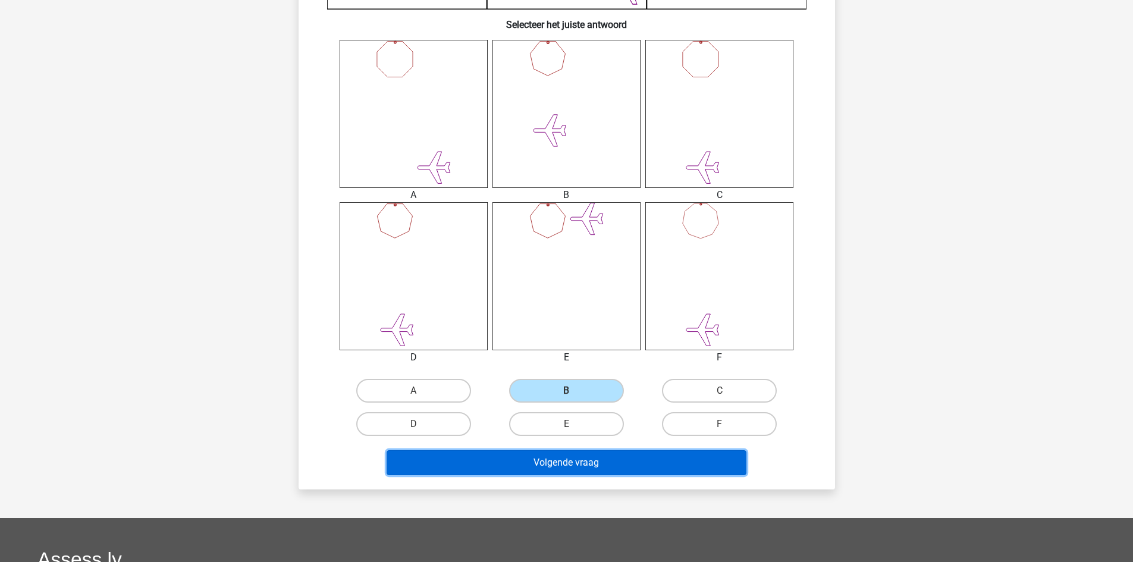
click at [578, 469] on button "Volgende vraag" at bounding box center [567, 462] width 360 height 25
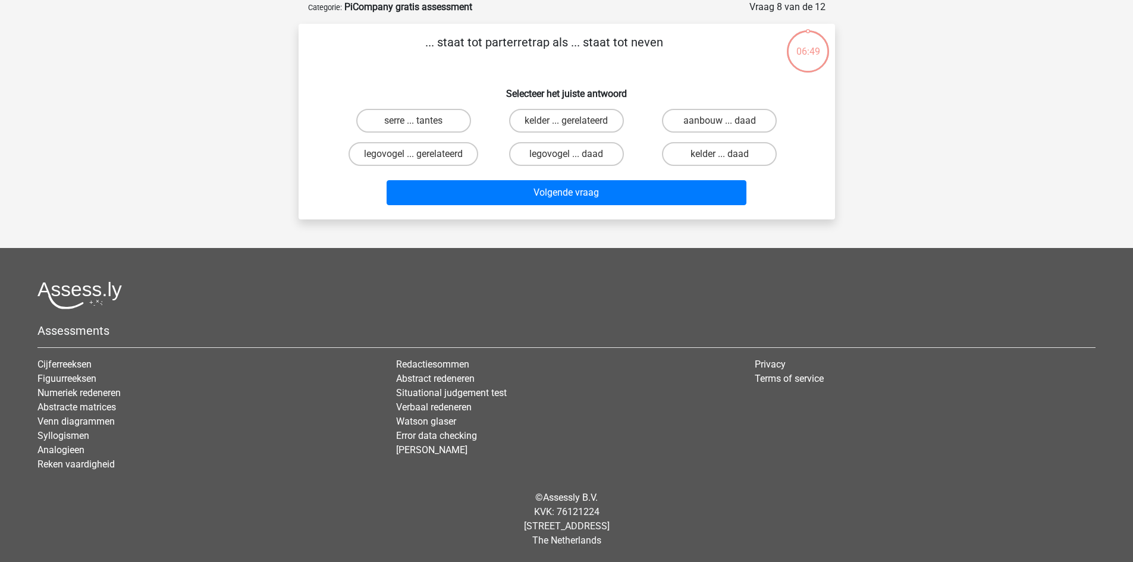
scroll to position [59, 0]
click at [418, 125] on input "serre ... tantes" at bounding box center [417, 125] width 8 height 8
radio input "true"
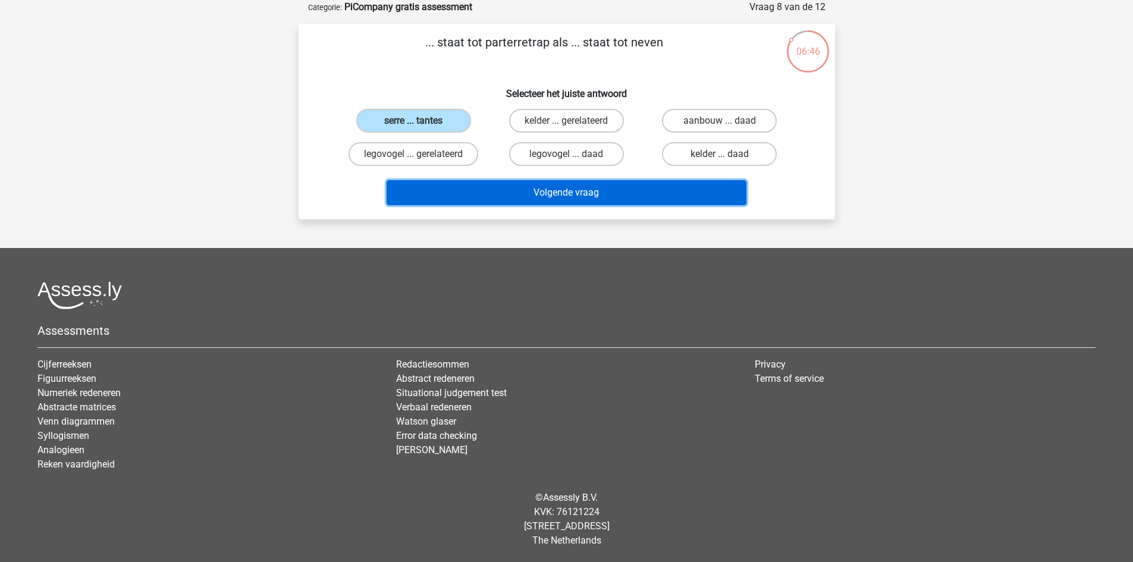
click at [527, 191] on button "Volgende vraag" at bounding box center [567, 192] width 360 height 25
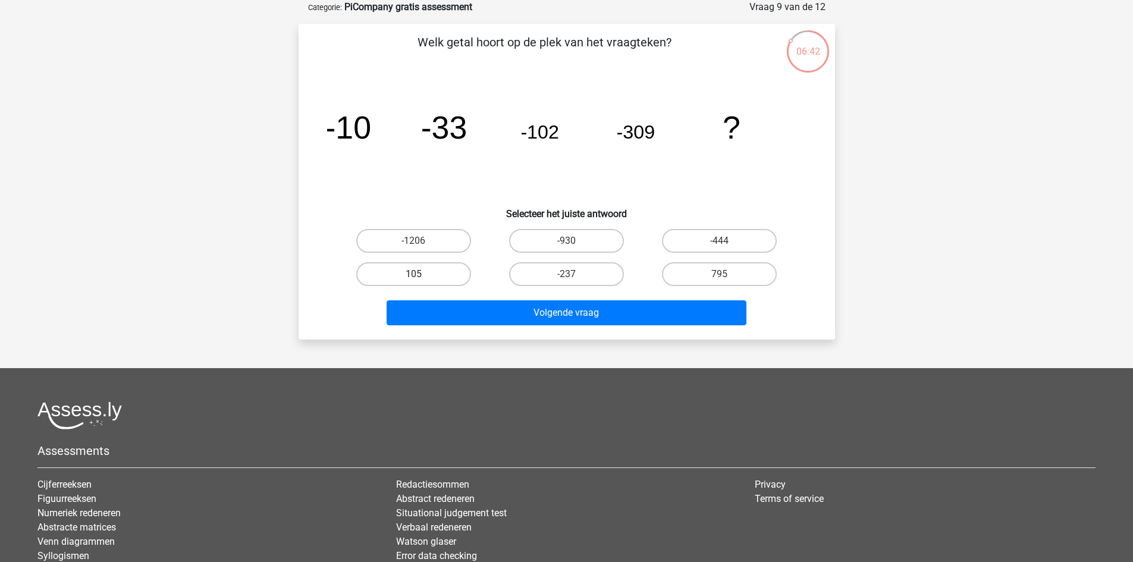
click at [429, 279] on label "105" at bounding box center [413, 274] width 115 height 24
click at [421, 279] on input "105" at bounding box center [417, 278] width 8 height 8
radio input "true"
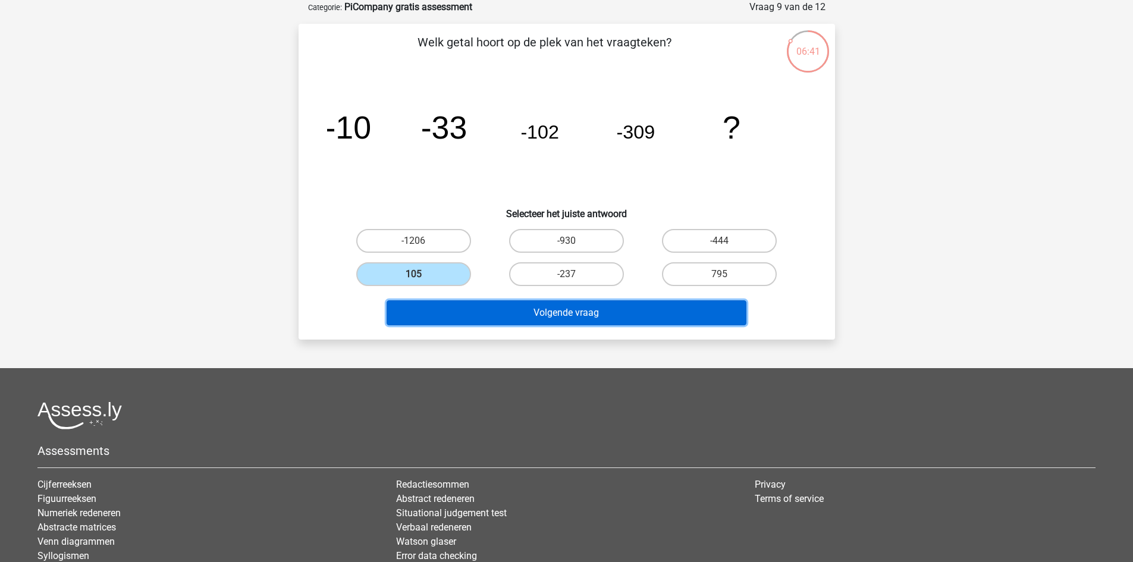
click at [526, 322] on button "Volgende vraag" at bounding box center [567, 312] width 360 height 25
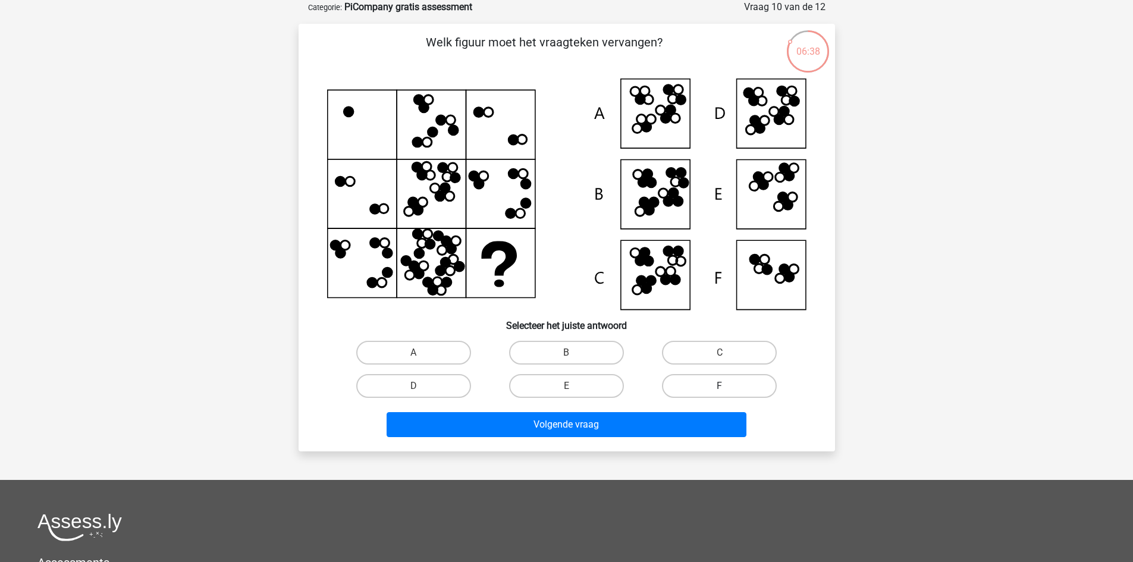
click at [688, 377] on label "F" at bounding box center [719, 386] width 115 height 24
click at [720, 386] on input "F" at bounding box center [724, 390] width 8 height 8
radio input "true"
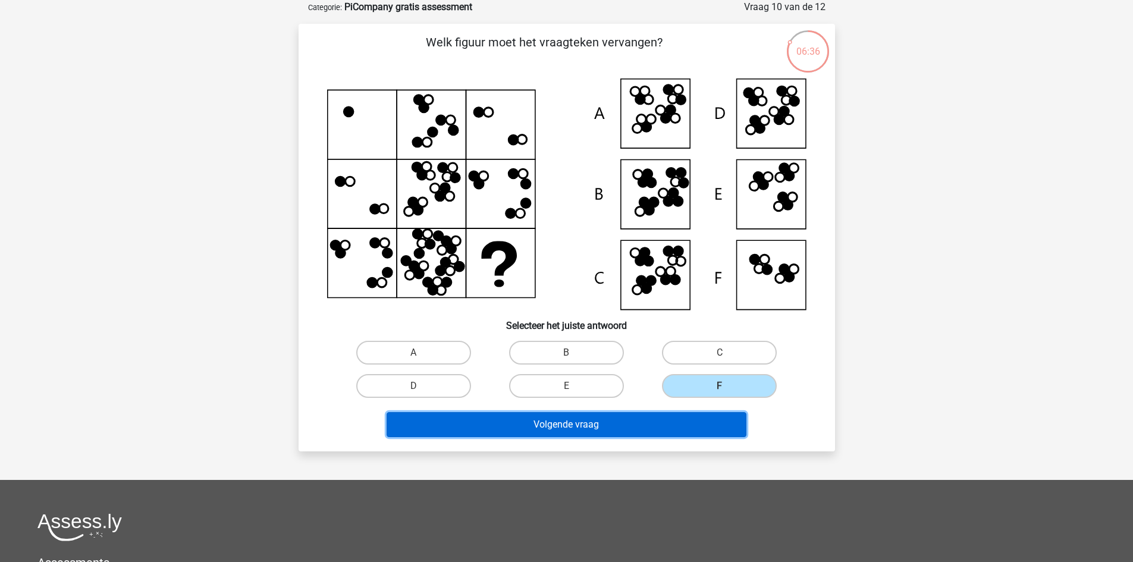
click at [590, 430] on button "Volgende vraag" at bounding box center [567, 424] width 360 height 25
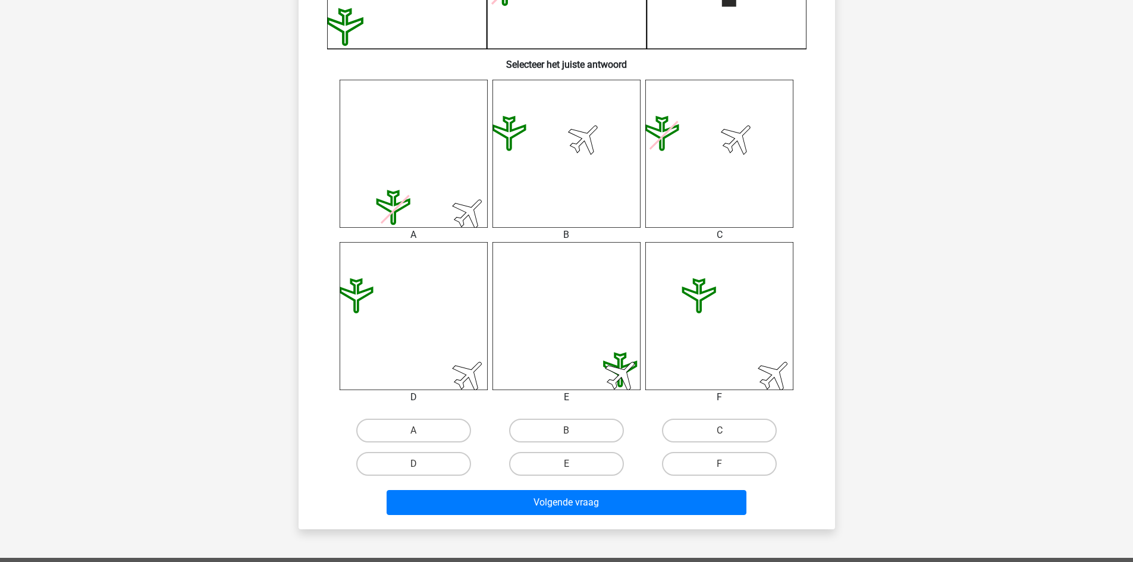
scroll to position [419, 0]
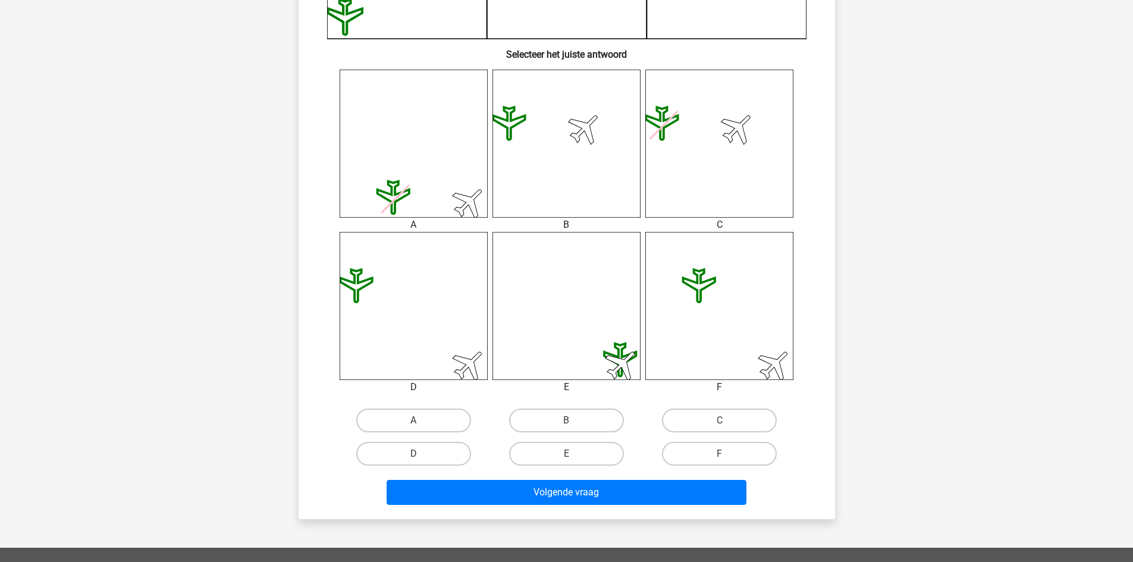
click at [720, 462] on input "F" at bounding box center [724, 458] width 8 height 8
radio input "true"
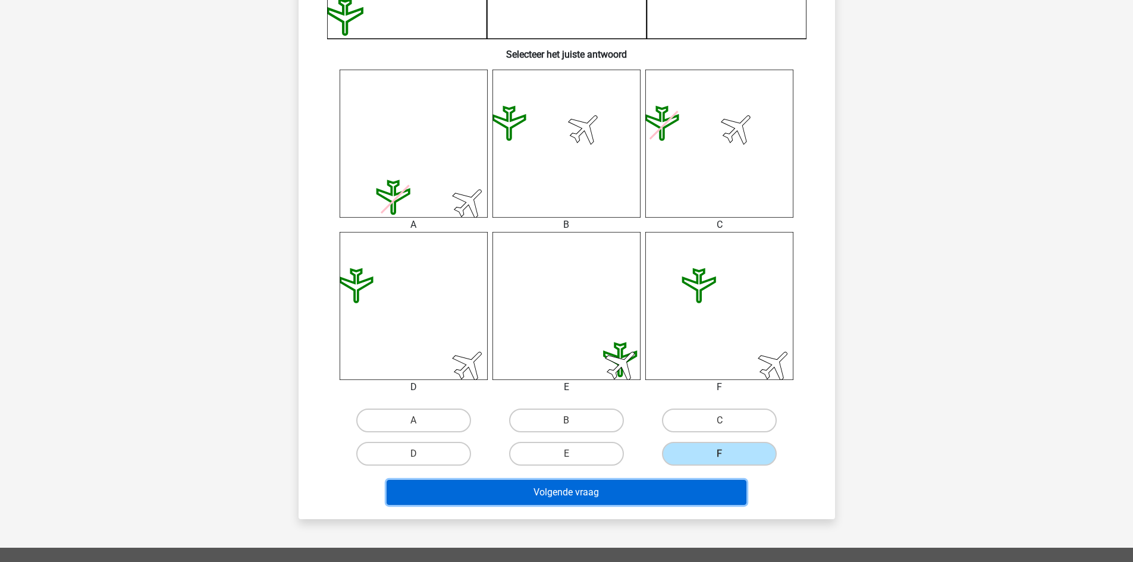
click at [670, 502] on button "Volgende vraag" at bounding box center [567, 492] width 360 height 25
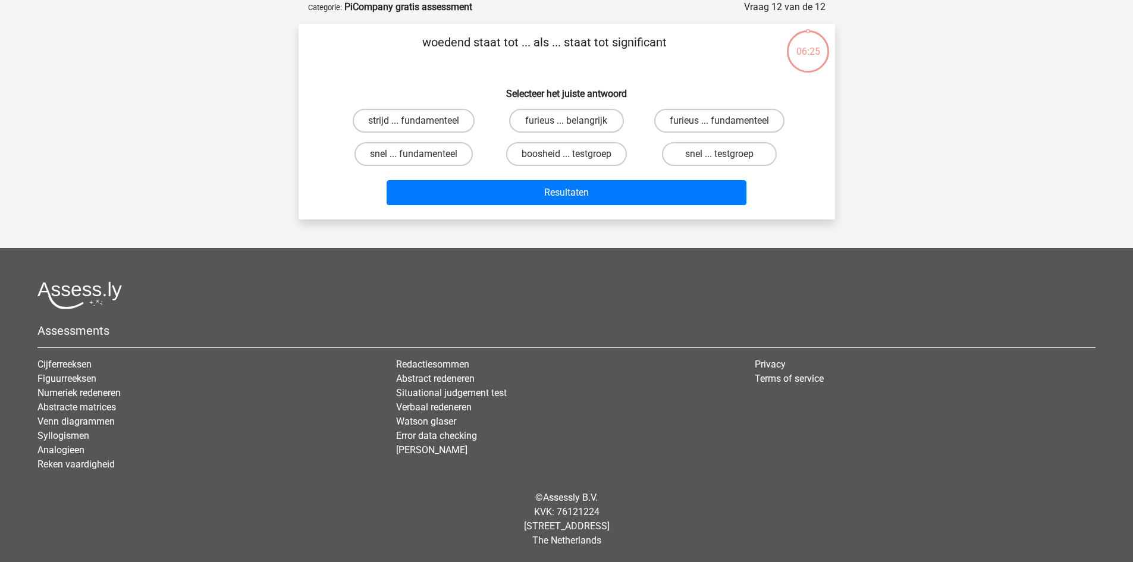
scroll to position [59, 0]
click at [559, 120] on label "furieus ... belangrijk" at bounding box center [566, 121] width 115 height 24
click at [566, 121] on input "furieus ... belangrijk" at bounding box center [570, 125] width 8 height 8
radio input "true"
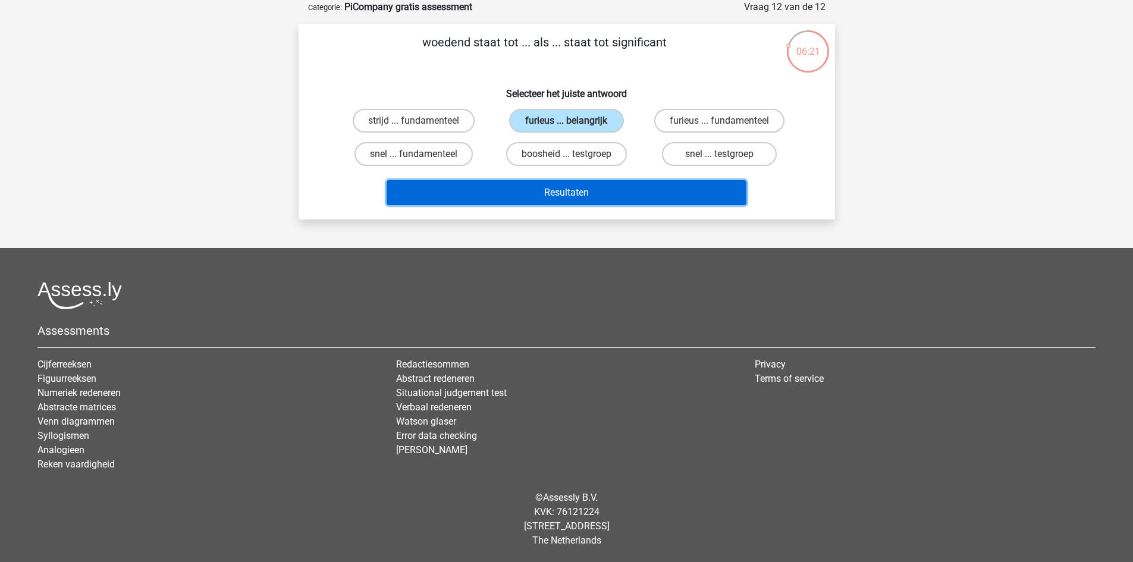
click at [560, 196] on button "Resultaten" at bounding box center [567, 192] width 360 height 25
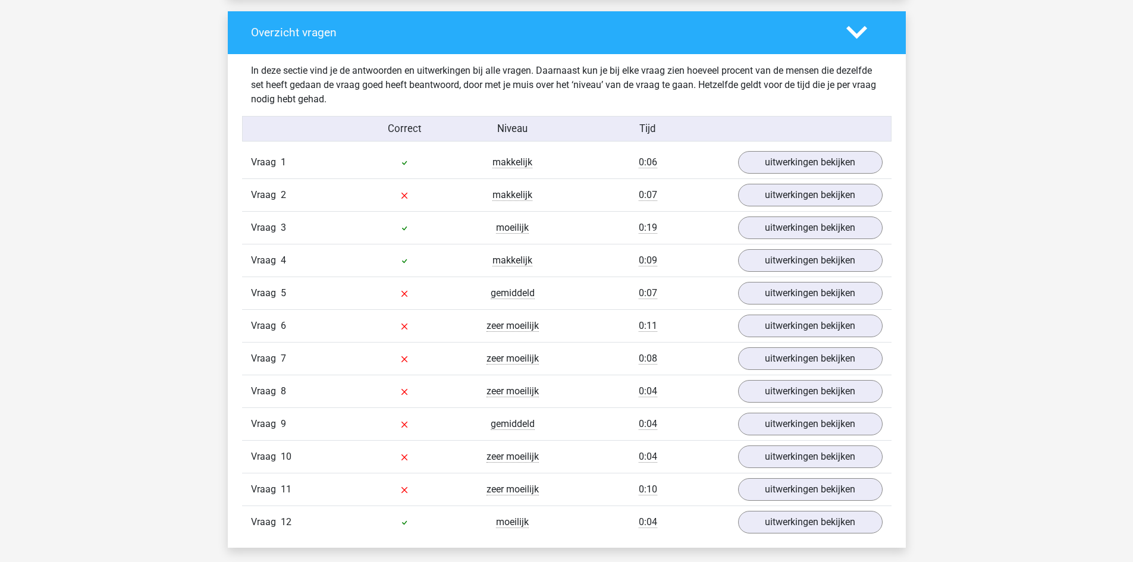
scroll to position [1229, 0]
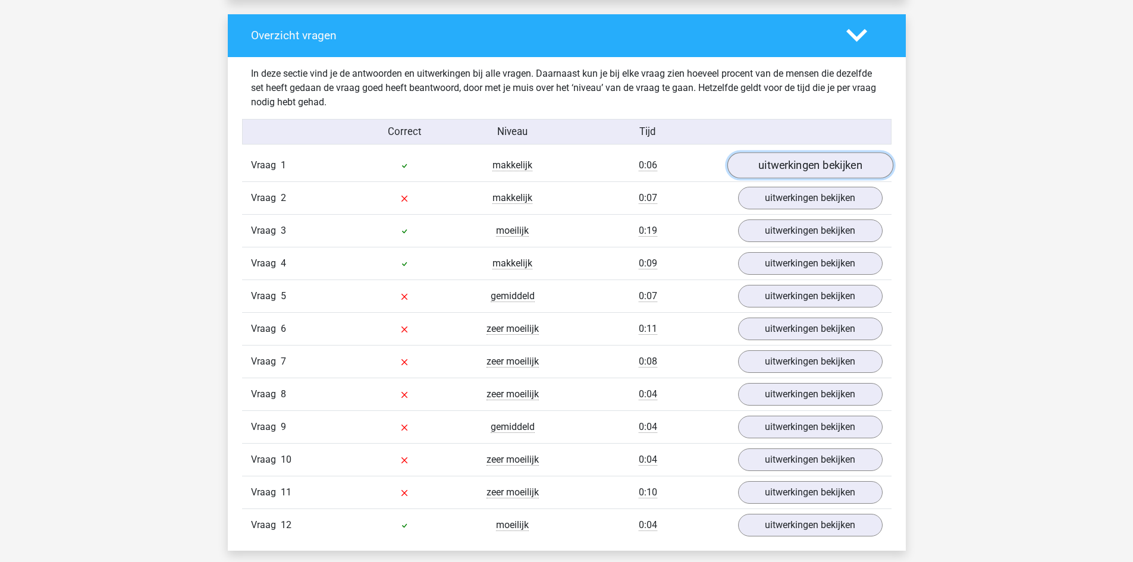
click at [787, 170] on link "uitwerkingen bekijken" at bounding box center [810, 165] width 166 height 26
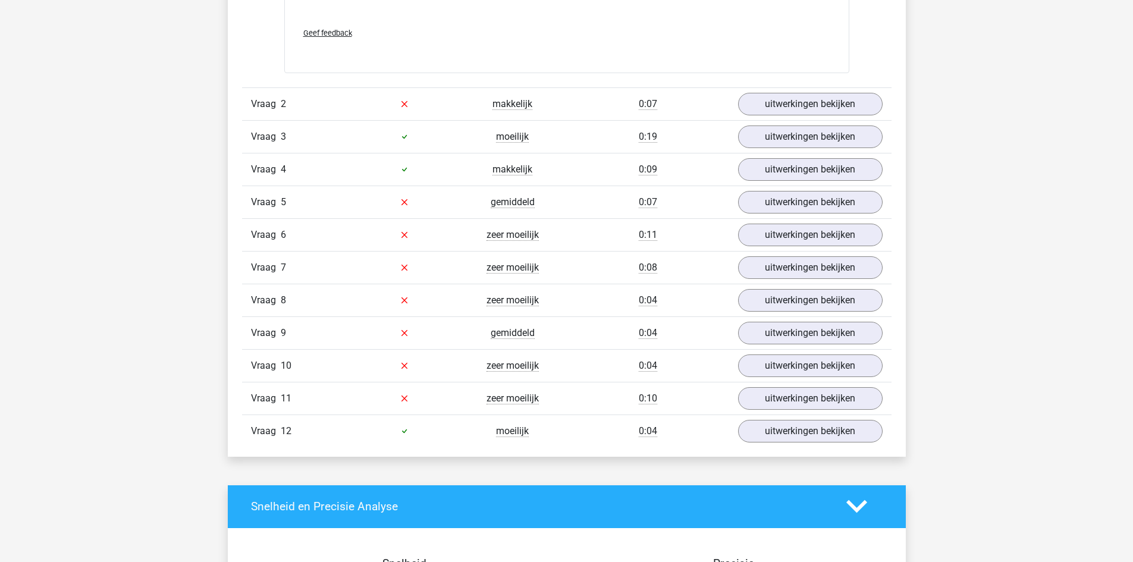
scroll to position [1923, 0]
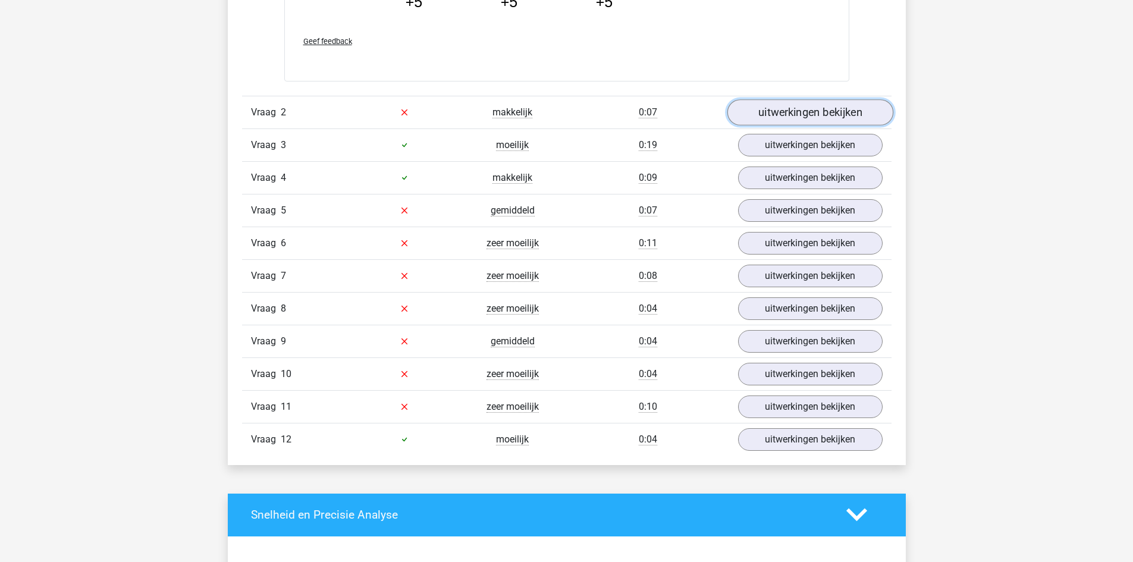
click at [793, 115] on link "uitwerkingen bekijken" at bounding box center [810, 112] width 166 height 26
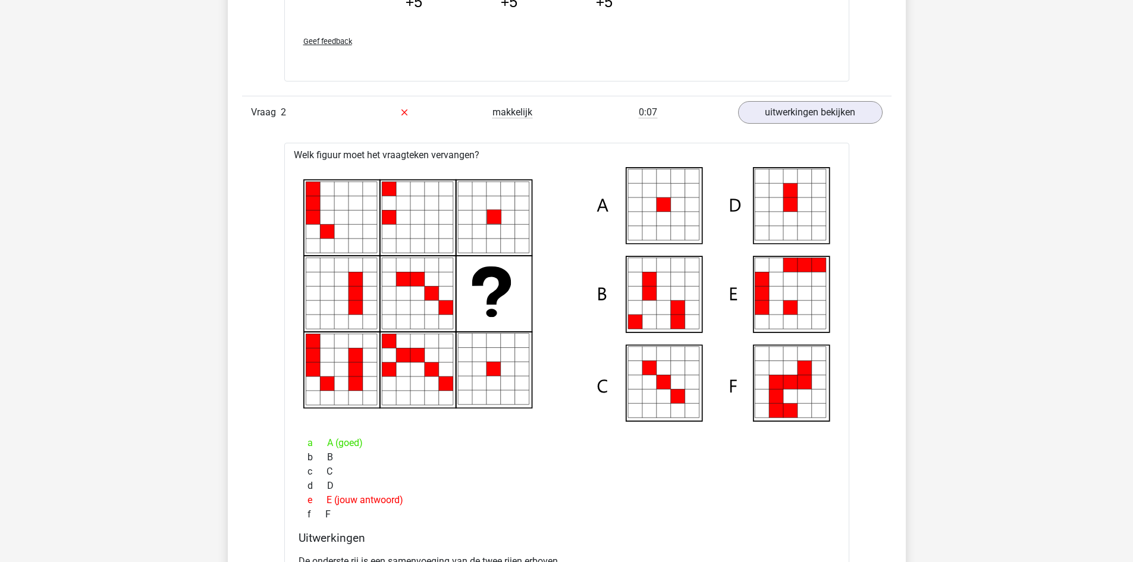
drag, startPoint x: 1131, startPoint y: 243, endPoint x: 1130, endPoint y: 276, distance: 33.3
click at [1130, 276] on div "Kies premium arnaud arnaud.van.molhem1@gmail.com" at bounding box center [566, 173] width 1133 height 4192
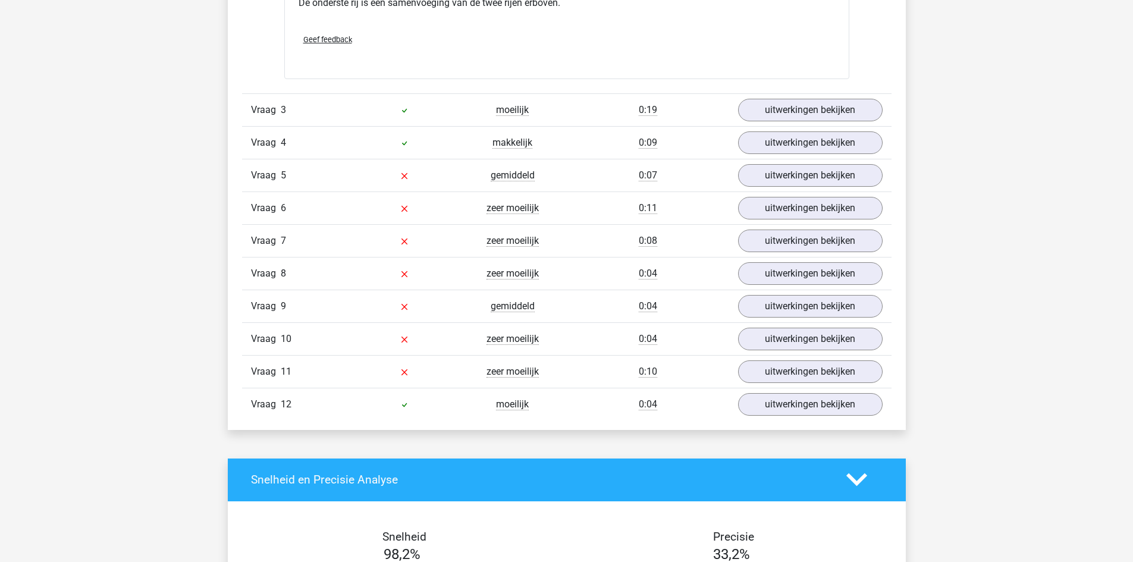
scroll to position [2453, 0]
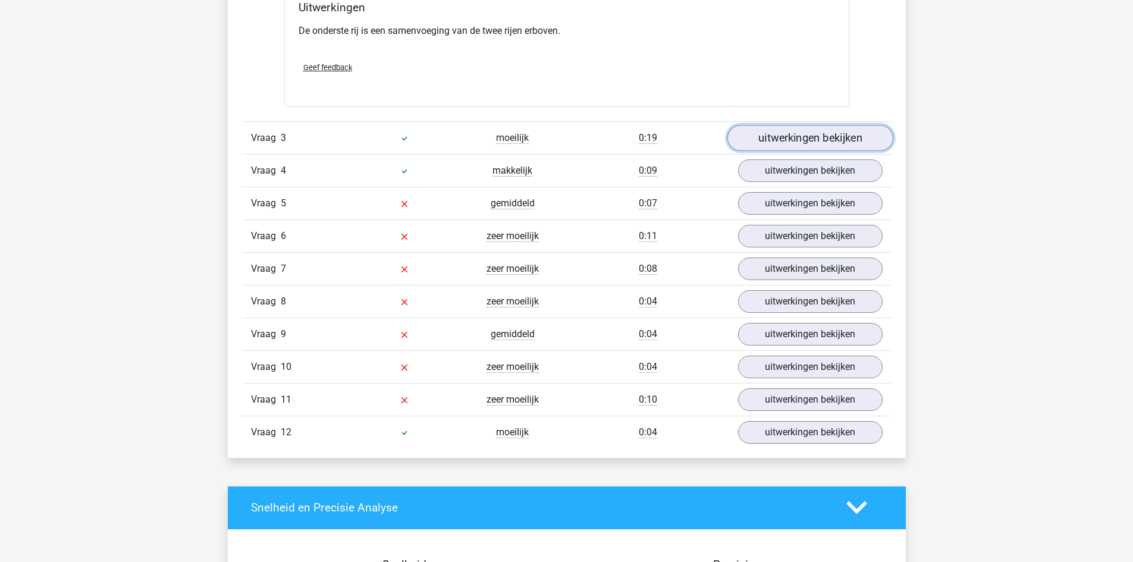
click at [753, 140] on link "uitwerkingen bekijken" at bounding box center [810, 138] width 166 height 26
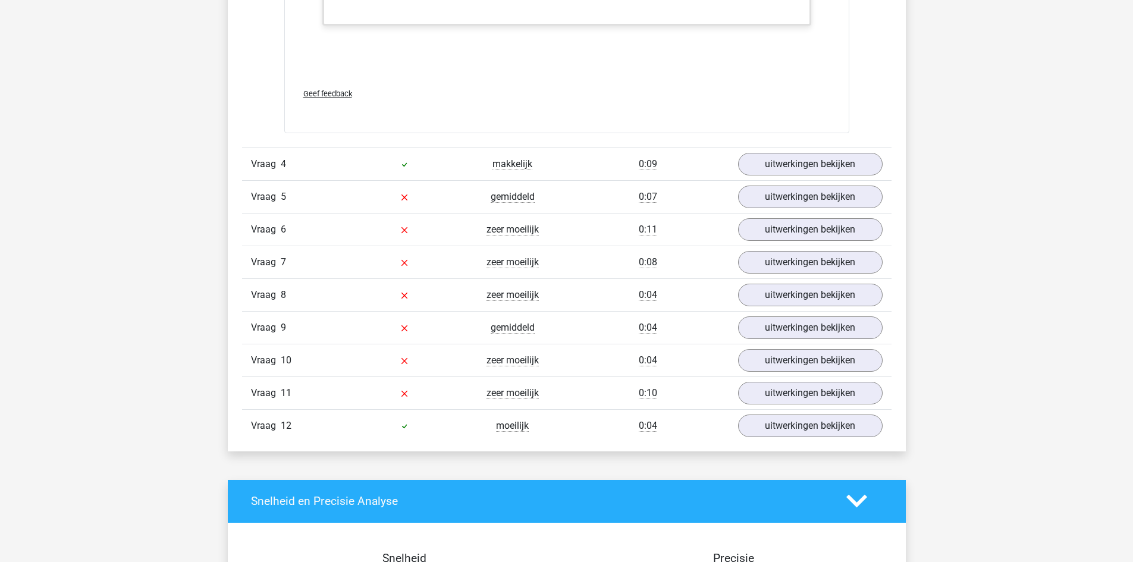
scroll to position [3693, 0]
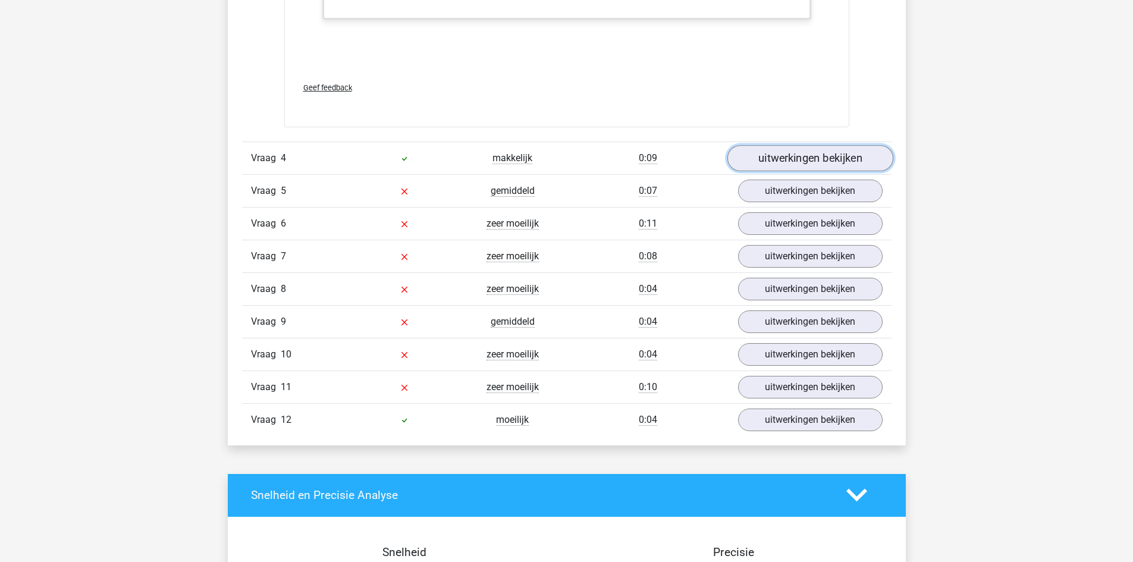
click at [799, 162] on link "uitwerkingen bekijken" at bounding box center [810, 158] width 166 height 26
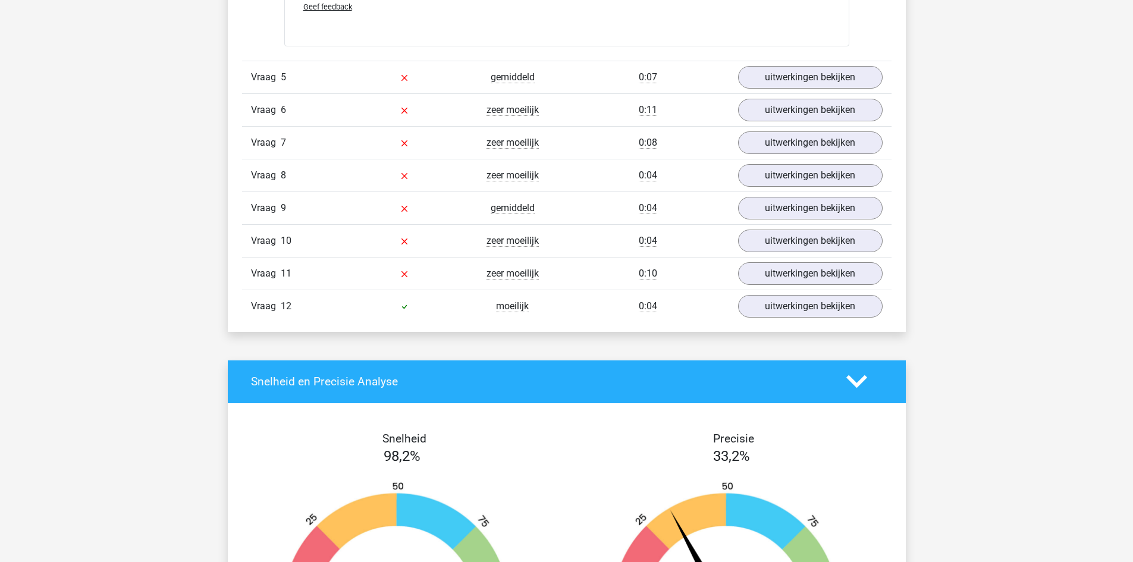
scroll to position [4030, 0]
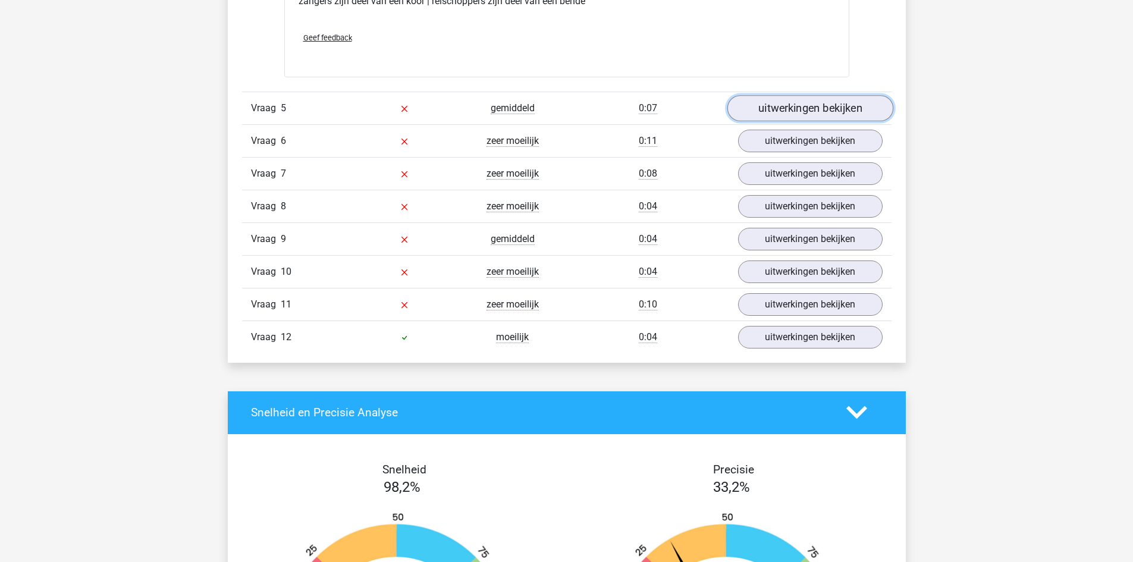
click at [828, 105] on link "uitwerkingen bekijken" at bounding box center [810, 108] width 166 height 26
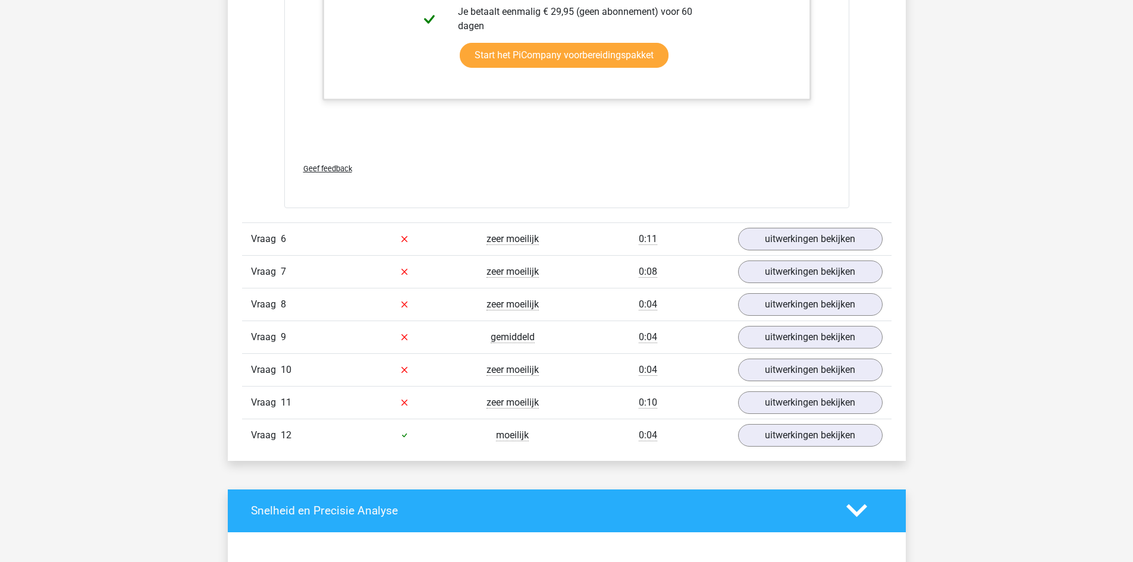
scroll to position [4685, 0]
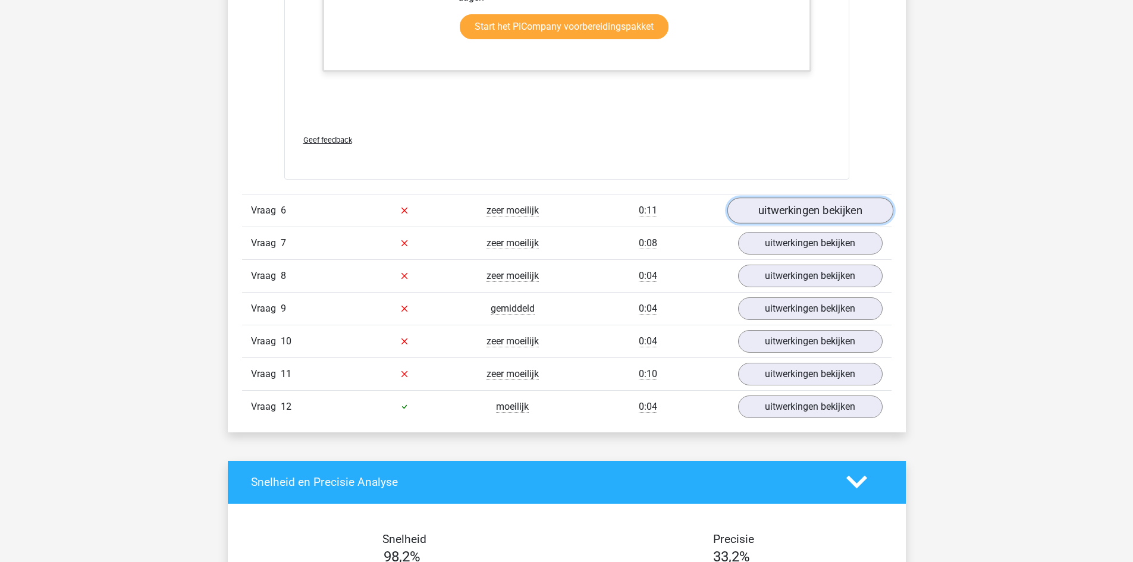
click at [805, 218] on link "uitwerkingen bekijken" at bounding box center [810, 210] width 166 height 26
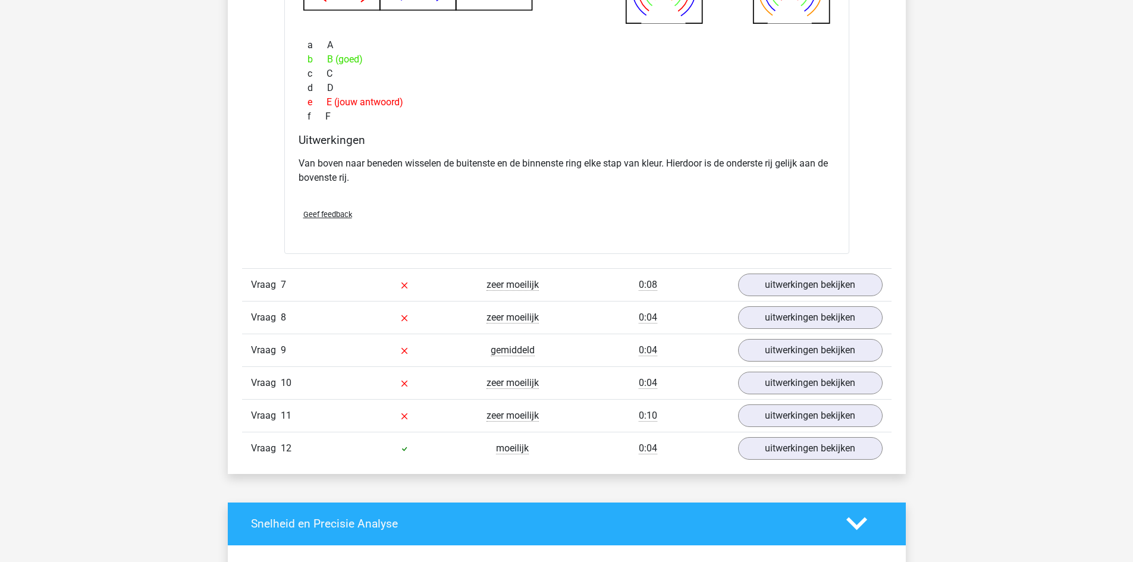
scroll to position [5158, 0]
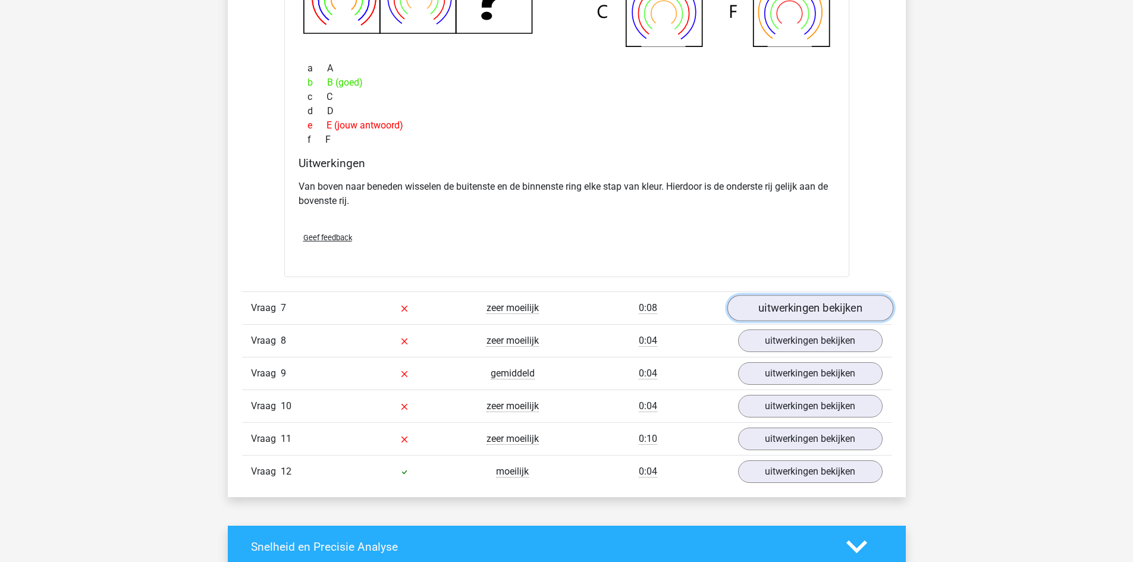
click at [838, 311] on link "uitwerkingen bekijken" at bounding box center [810, 308] width 166 height 26
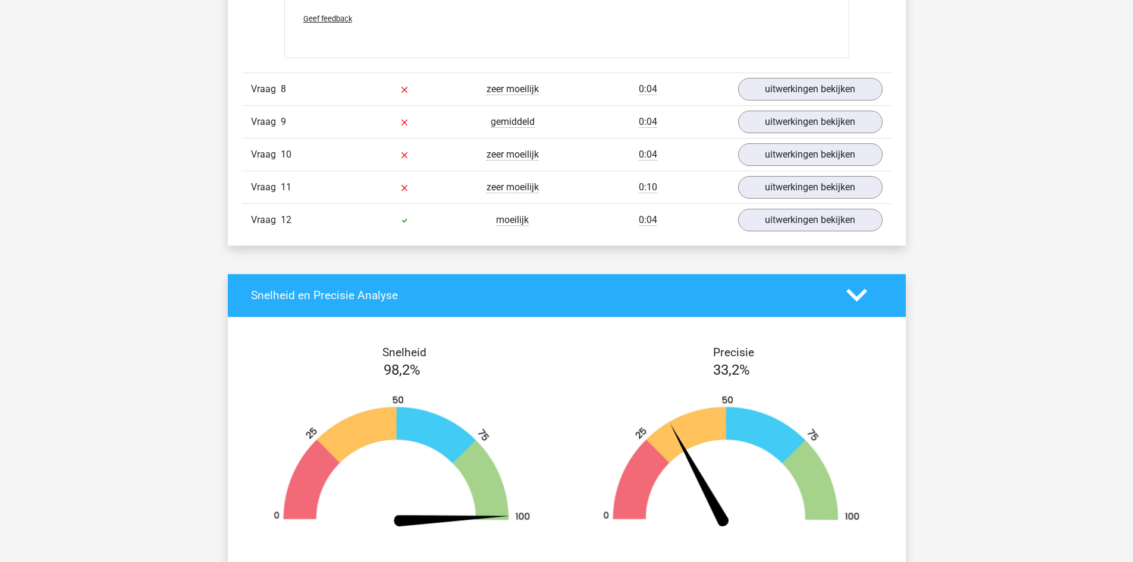
scroll to position [6596, 0]
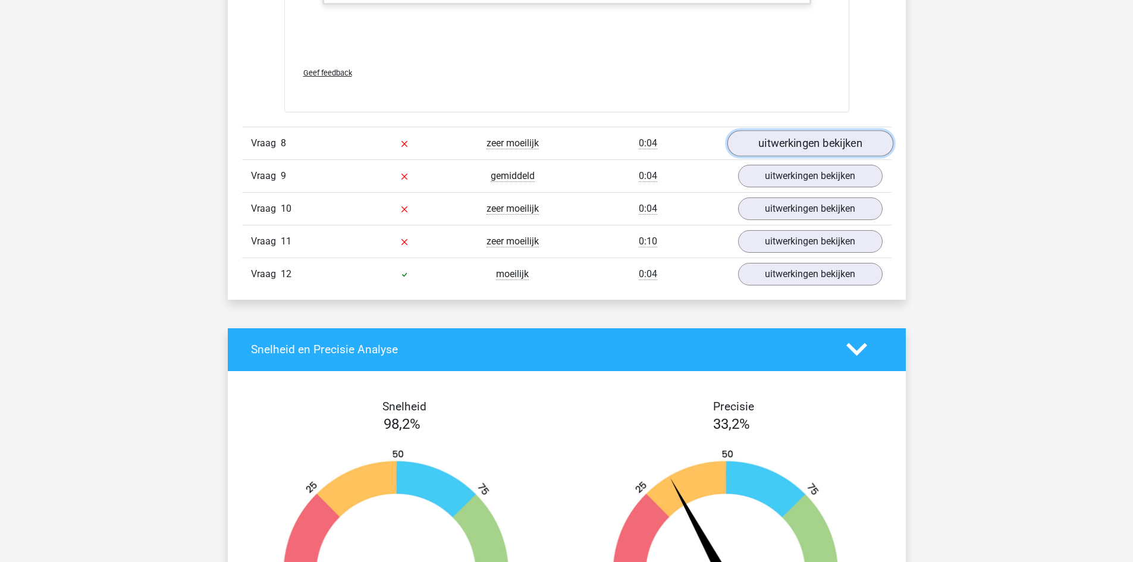
click at [821, 144] on link "uitwerkingen bekijken" at bounding box center [810, 143] width 166 height 26
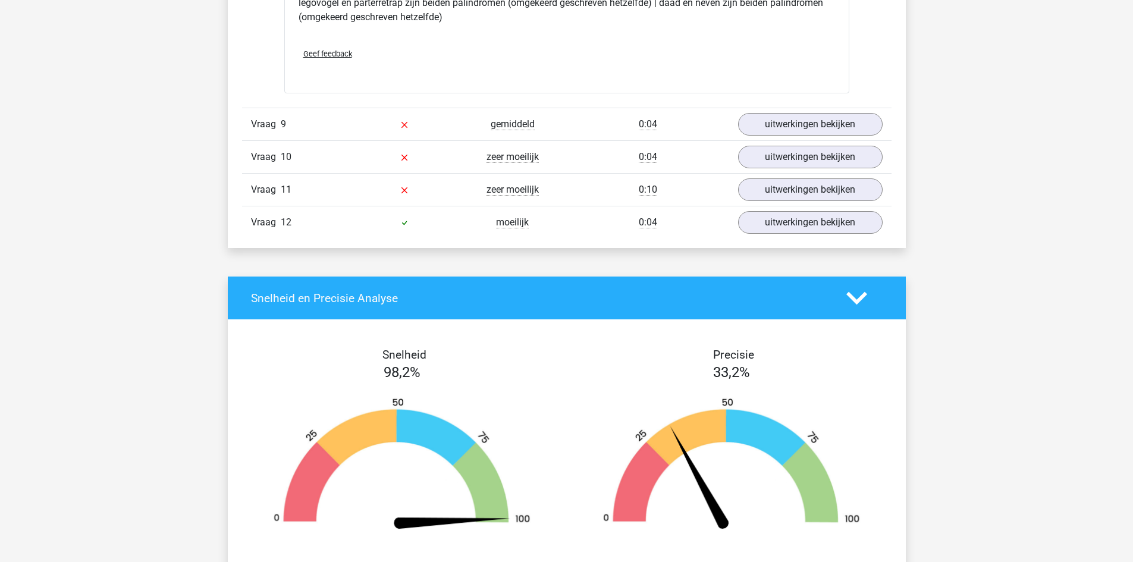
scroll to position [6875, 0]
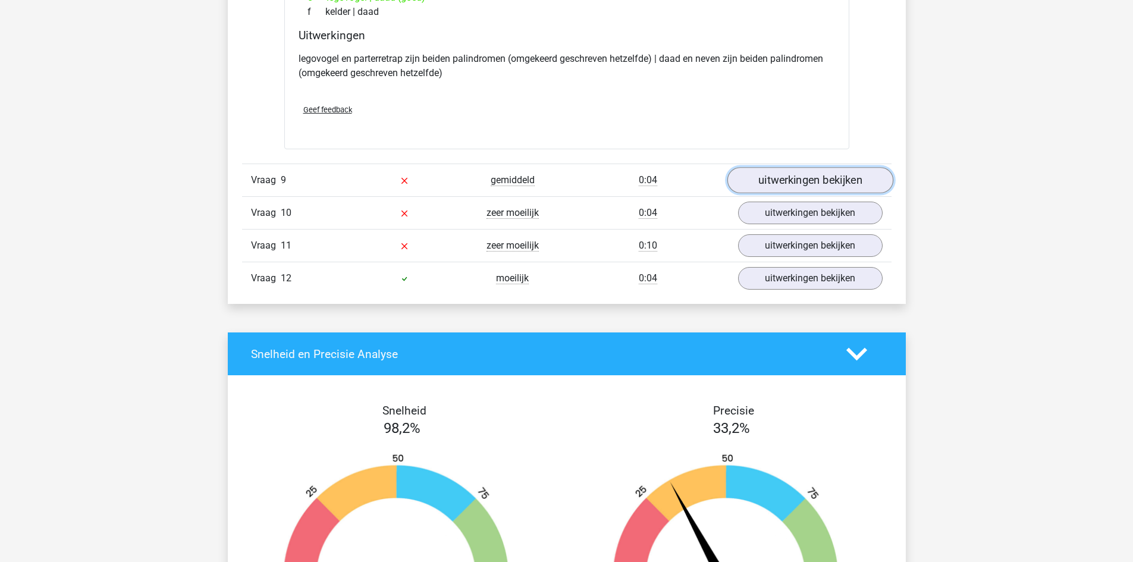
click at [817, 188] on link "uitwerkingen bekijken" at bounding box center [810, 180] width 166 height 26
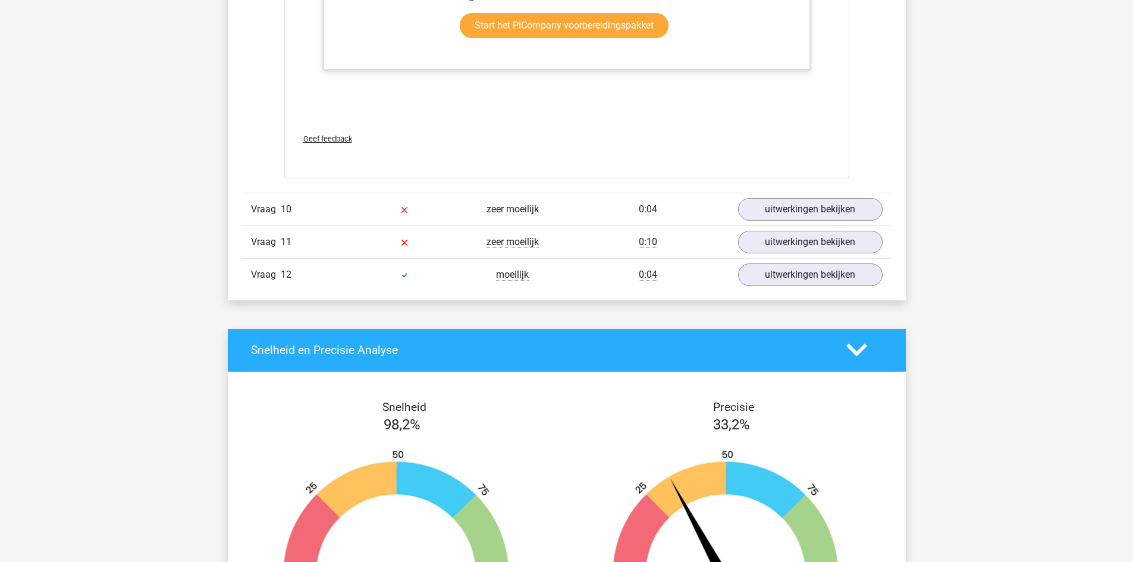
scroll to position [7573, 0]
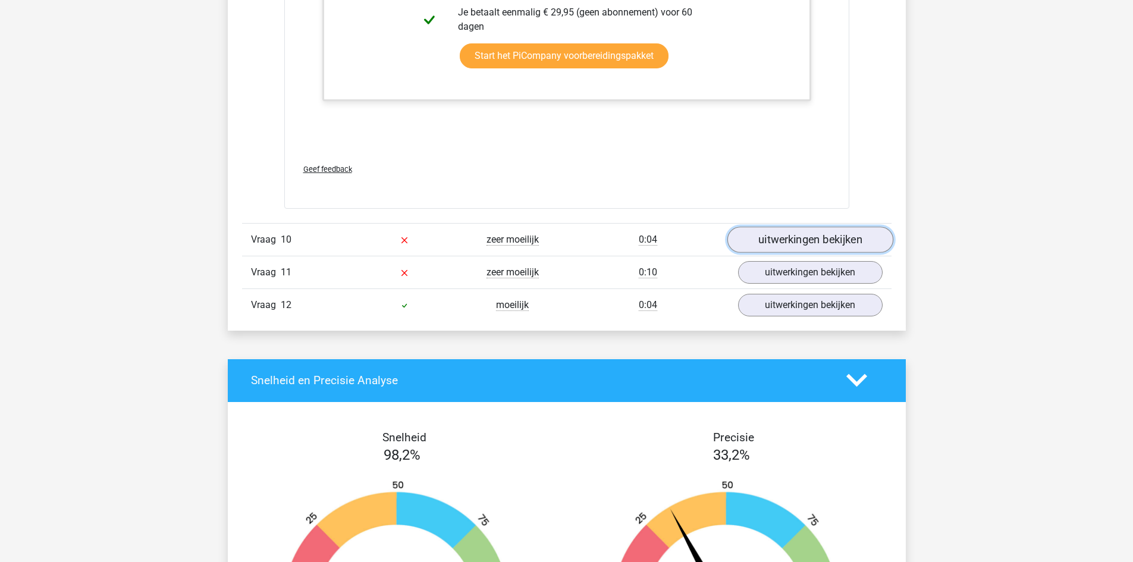
click at [843, 239] on link "uitwerkingen bekijken" at bounding box center [810, 240] width 166 height 26
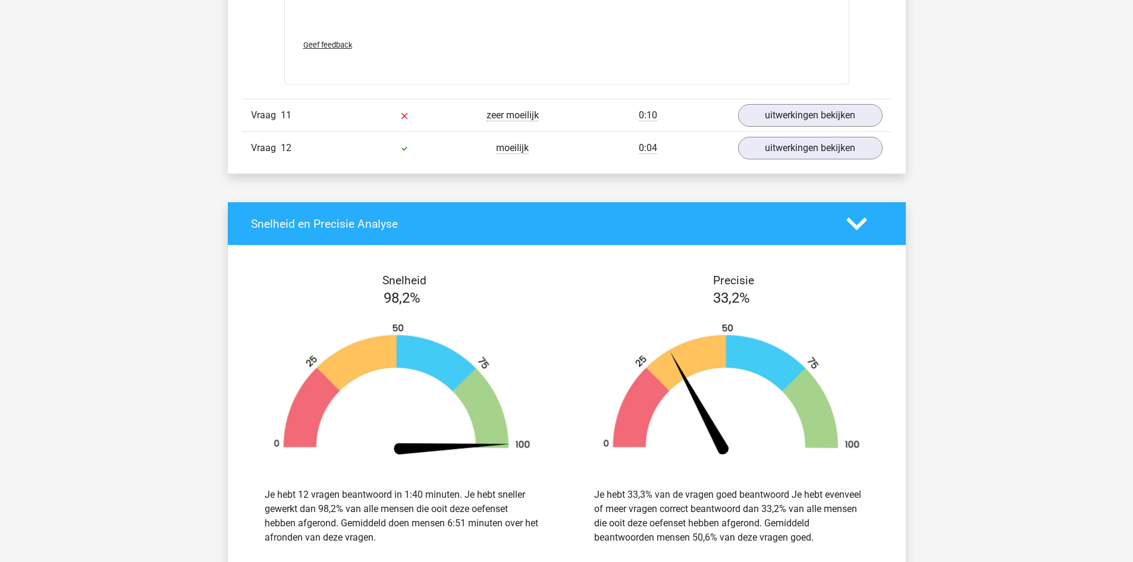
scroll to position [8445, 0]
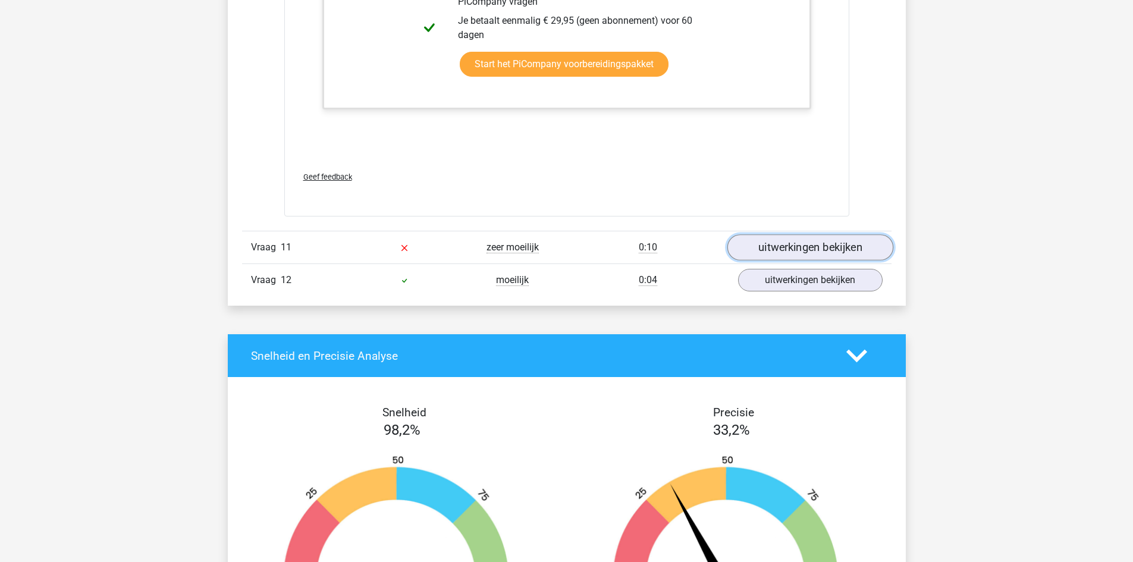
click at [819, 246] on link "uitwerkingen bekijken" at bounding box center [810, 247] width 166 height 26
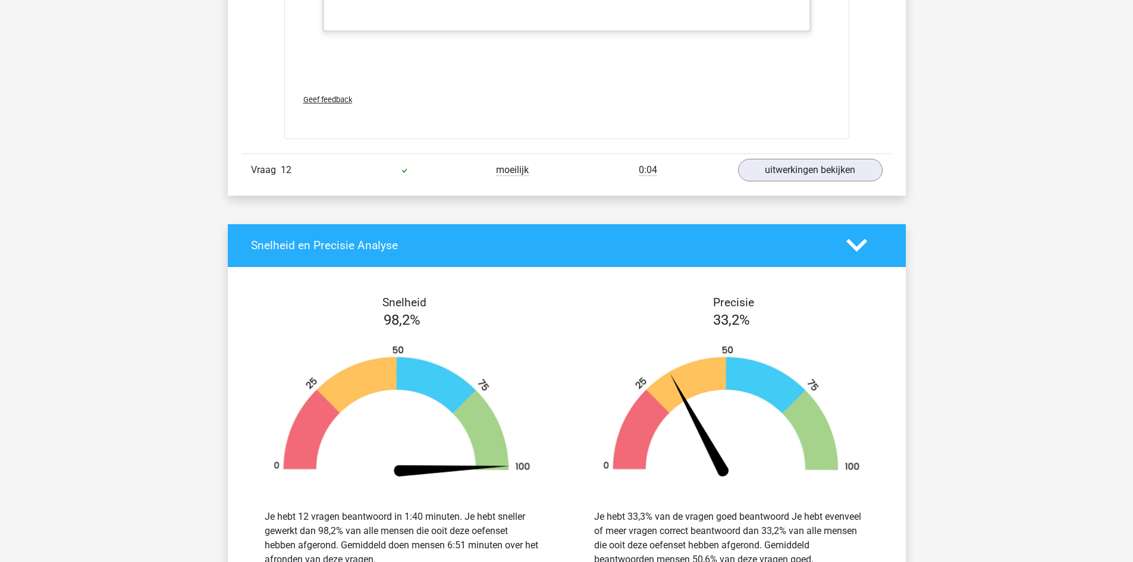
scroll to position [9794, 0]
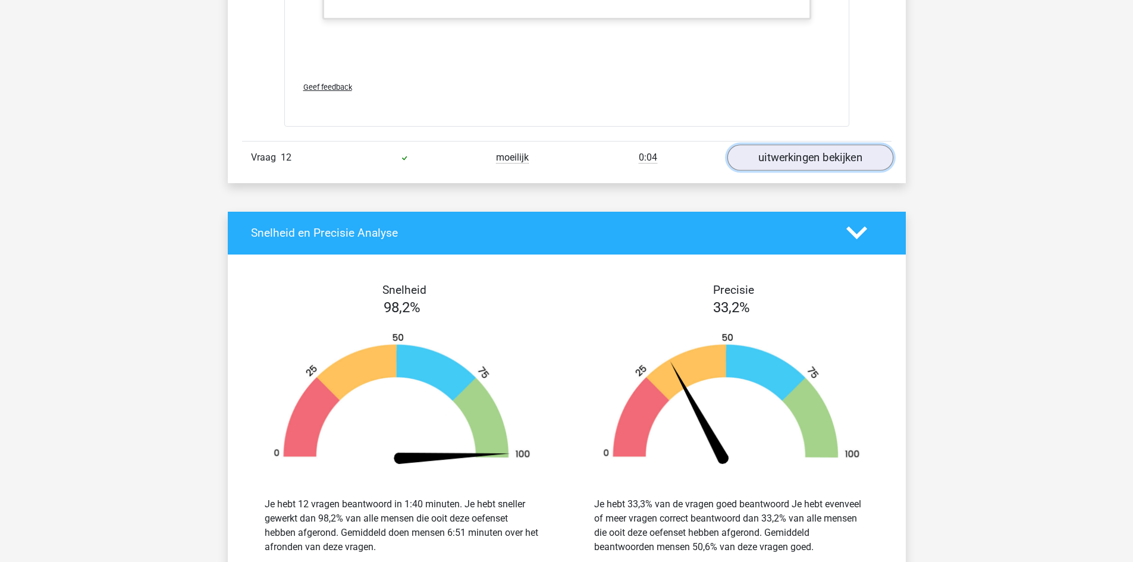
click at [849, 165] on link "uitwerkingen bekijken" at bounding box center [810, 158] width 166 height 26
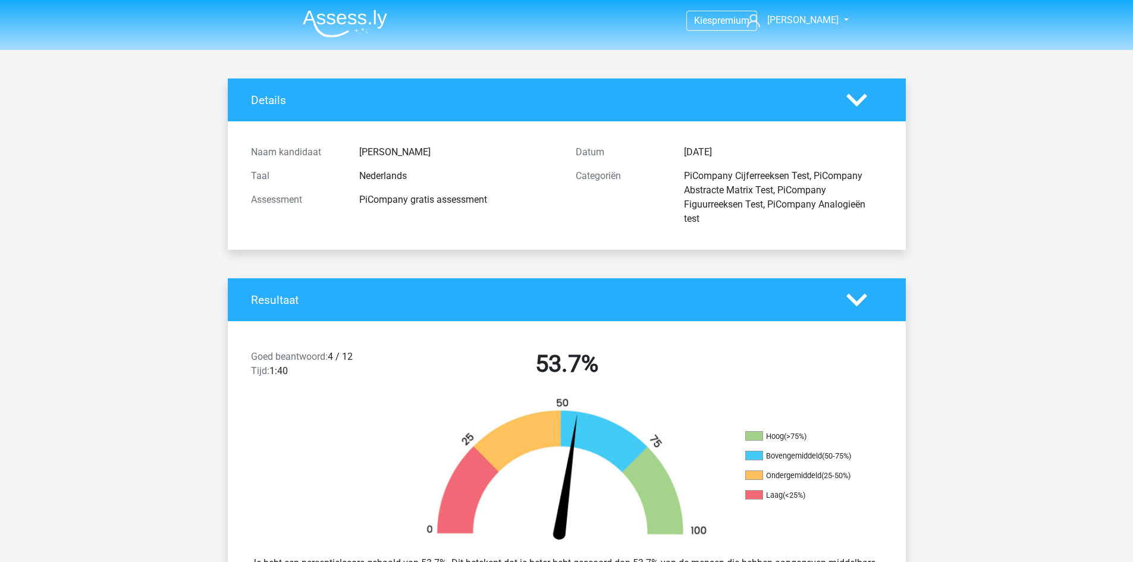
scroll to position [58, 0]
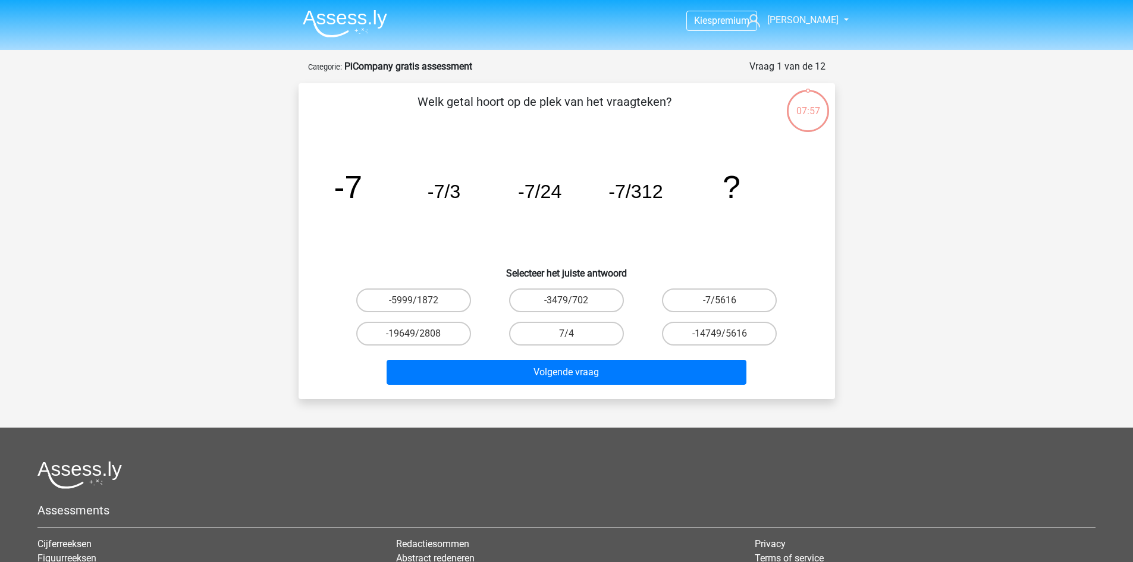
click at [560, 356] on div "Volgende vraag" at bounding box center [567, 369] width 498 height 39
click at [715, 299] on label "-7/5616" at bounding box center [719, 300] width 115 height 24
click at [720, 300] on input "-7/5616" at bounding box center [724, 304] width 8 height 8
radio input "true"
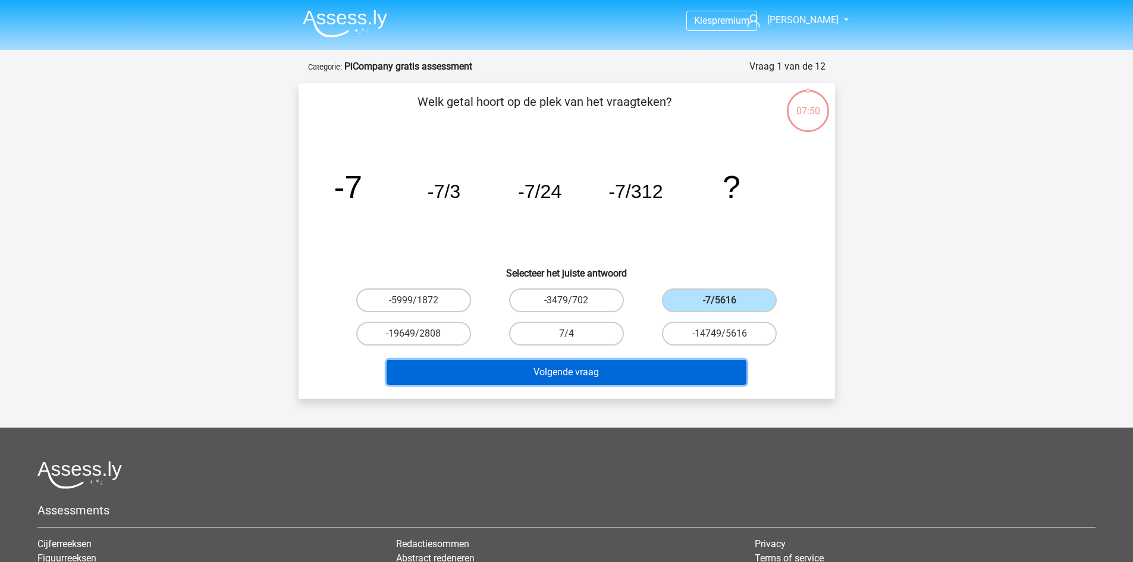
click at [622, 366] on button "Volgende vraag" at bounding box center [567, 372] width 360 height 25
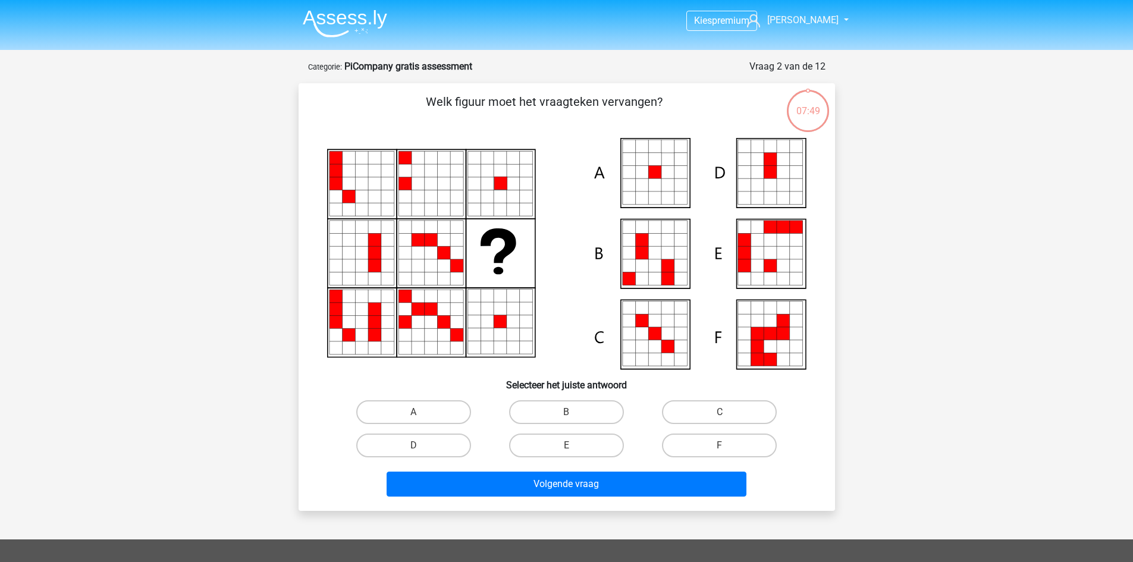
scroll to position [59, 0]
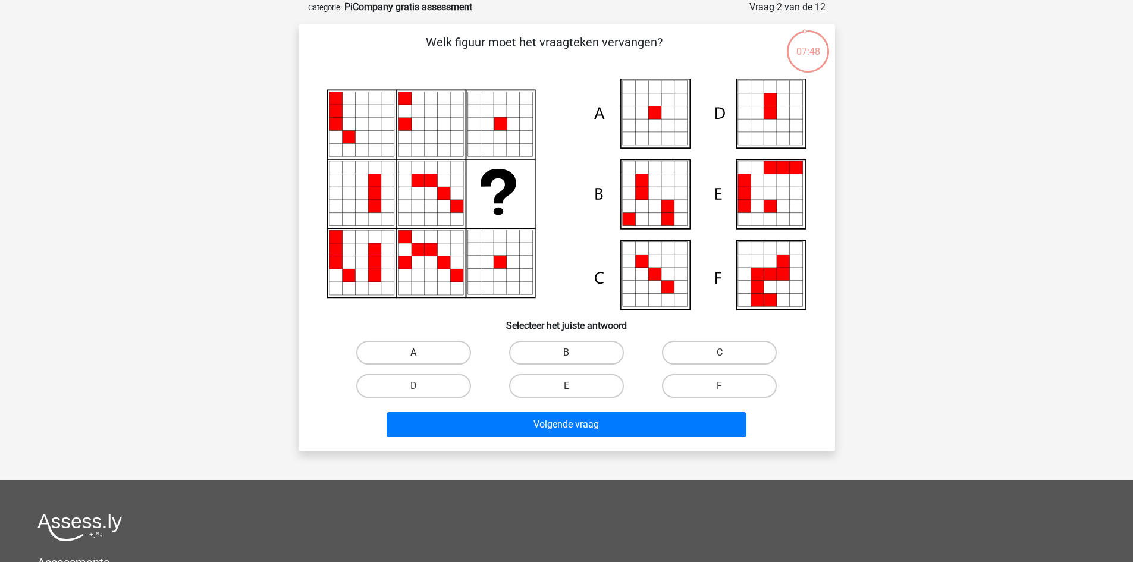
click at [435, 346] on label "A" at bounding box center [413, 353] width 115 height 24
click at [421, 353] on input "A" at bounding box center [417, 357] width 8 height 8
radio input "true"
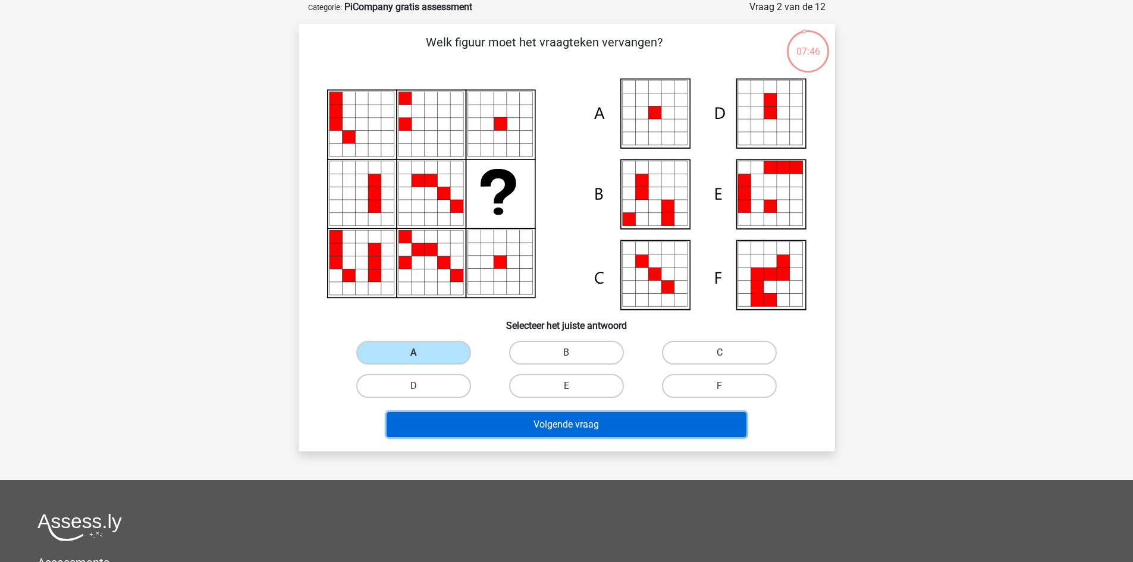
click at [546, 424] on button "Volgende vraag" at bounding box center [567, 424] width 360 height 25
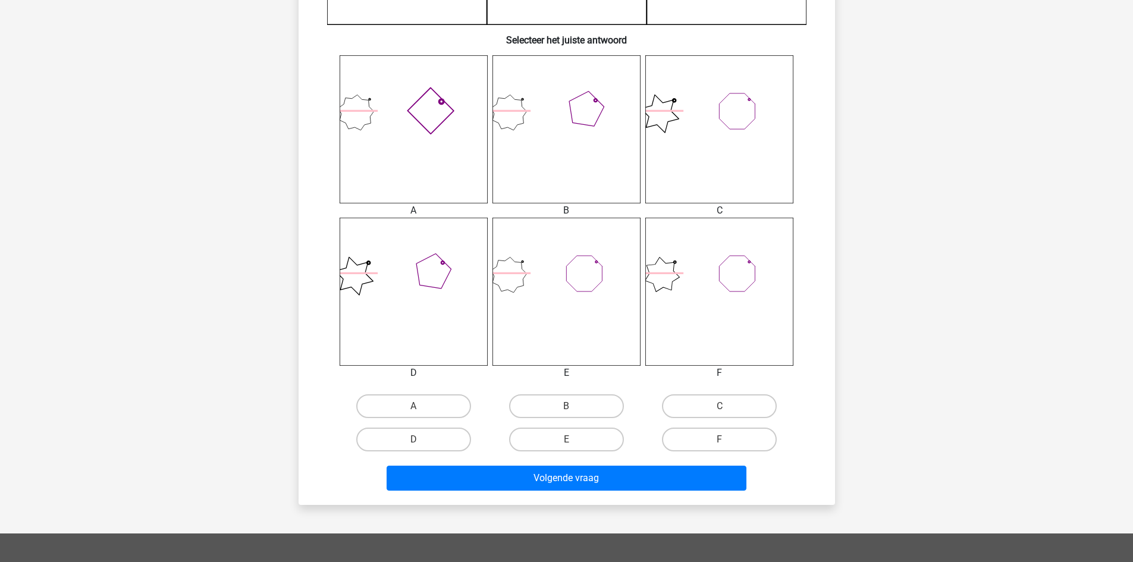
scroll to position [453, 0]
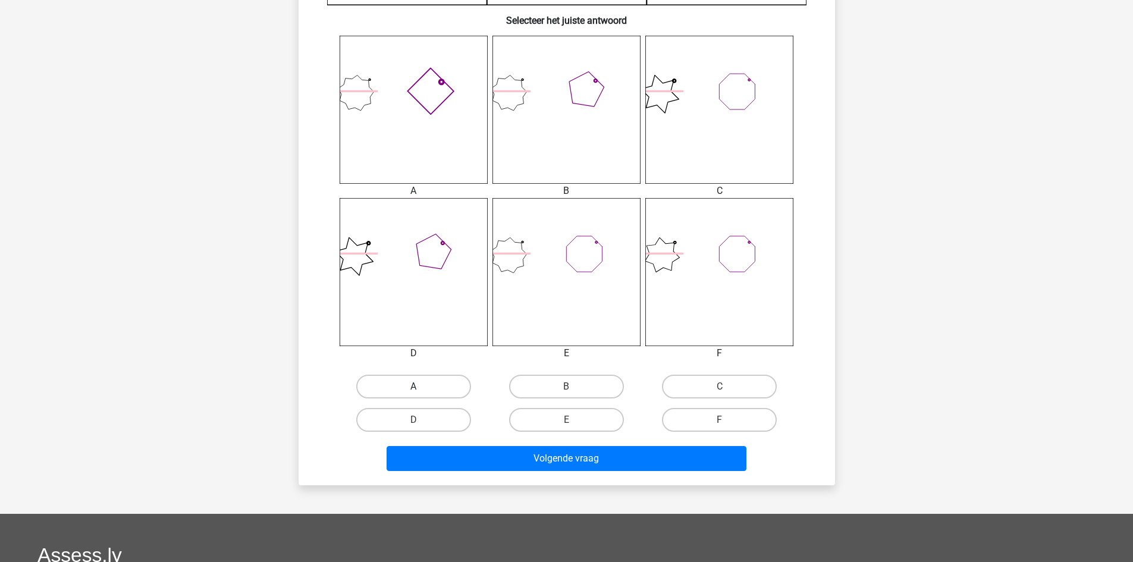
click at [431, 386] on label "A" at bounding box center [413, 387] width 115 height 24
click at [421, 387] on input "A" at bounding box center [417, 391] width 8 height 8
radio input "true"
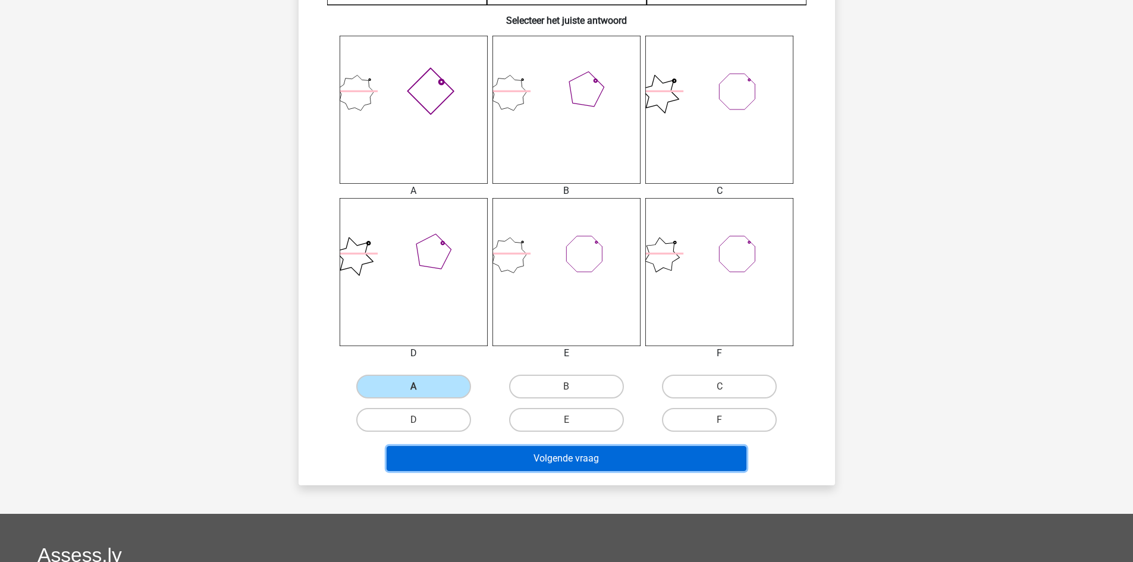
click at [550, 454] on button "Volgende vraag" at bounding box center [567, 458] width 360 height 25
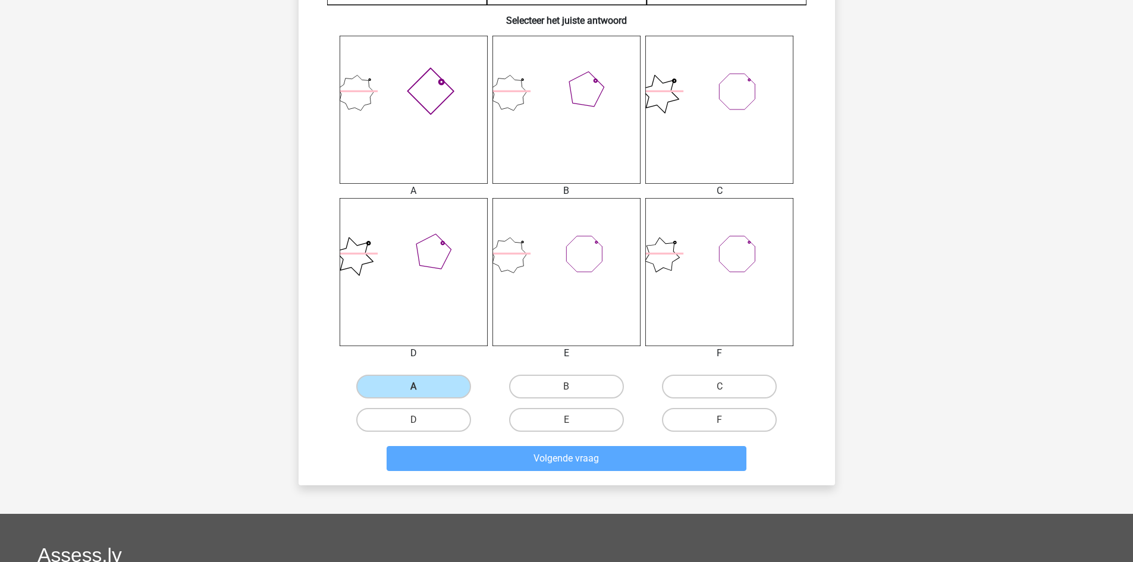
scroll to position [59, 0]
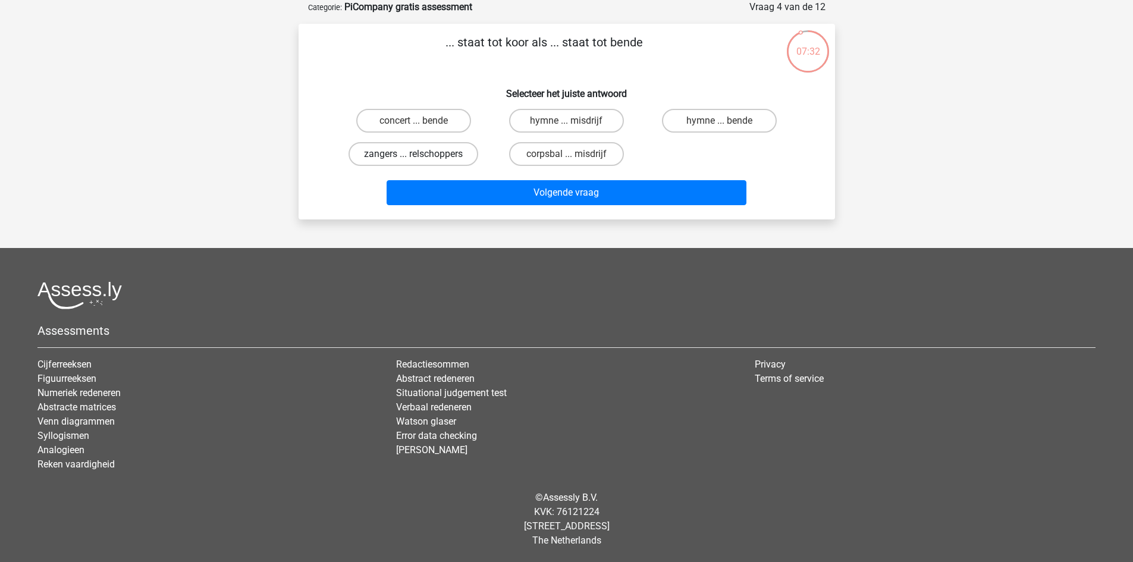
click at [437, 154] on label "zangers ... relschoppers" at bounding box center [414, 154] width 130 height 24
click at [421, 154] on input "zangers ... relschoppers" at bounding box center [417, 158] width 8 height 8
radio input "true"
click at [437, 154] on label "zangers ... relschoppers" at bounding box center [414, 154] width 130 height 24
click at [421, 154] on input "zangers ... relschoppers" at bounding box center [417, 158] width 8 height 8
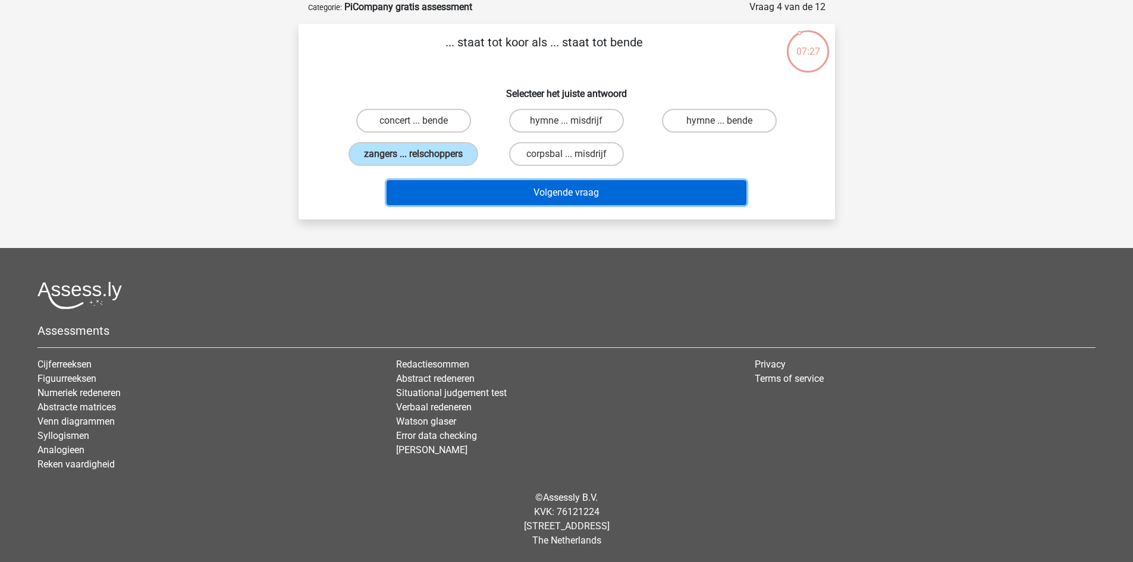
click at [541, 188] on button "Volgende vraag" at bounding box center [567, 192] width 360 height 25
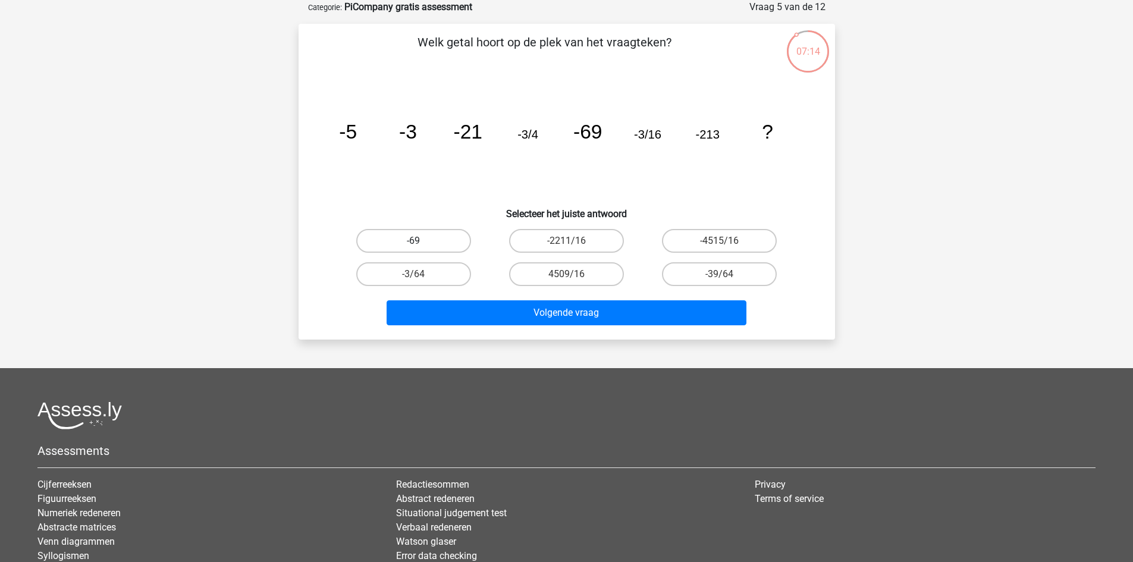
click at [445, 243] on label "-69" at bounding box center [413, 241] width 115 height 24
click at [421, 243] on input "-69" at bounding box center [417, 245] width 8 height 8
radio input "true"
click at [726, 271] on label "-39/64" at bounding box center [719, 274] width 115 height 24
click at [726, 274] on input "-39/64" at bounding box center [724, 278] width 8 height 8
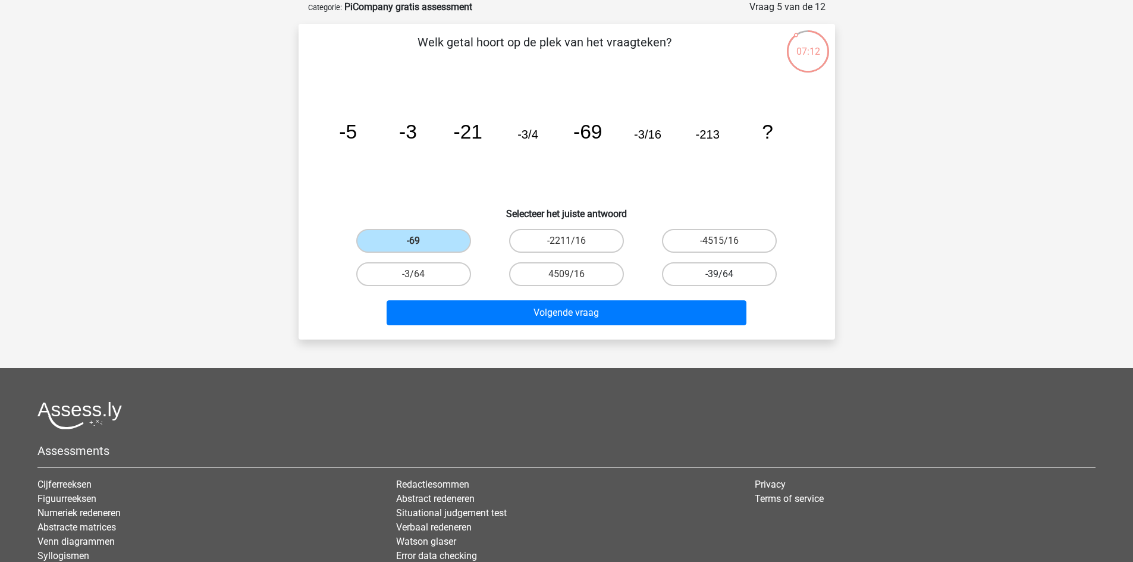
radio input "true"
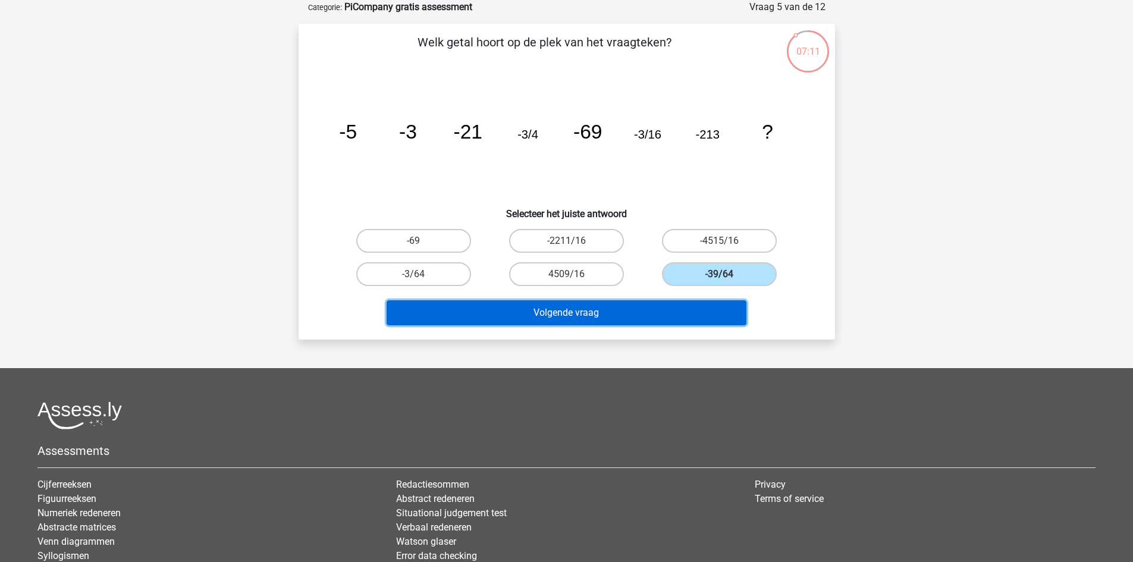
click at [652, 316] on button "Volgende vraag" at bounding box center [567, 312] width 360 height 25
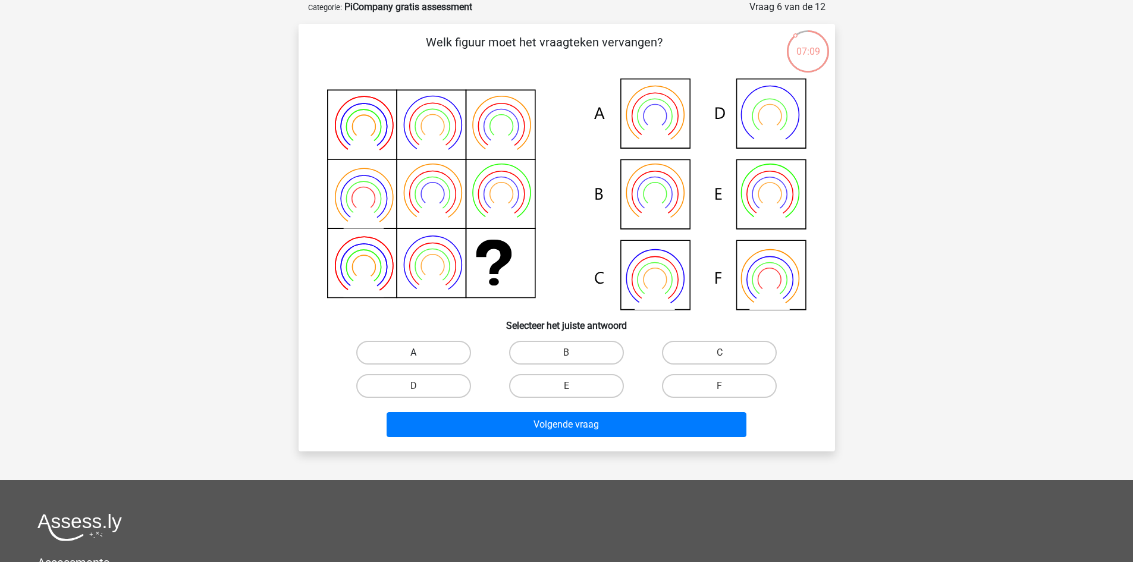
click at [422, 354] on label "A" at bounding box center [413, 353] width 115 height 24
click at [421, 354] on input "A" at bounding box center [417, 357] width 8 height 8
radio input "true"
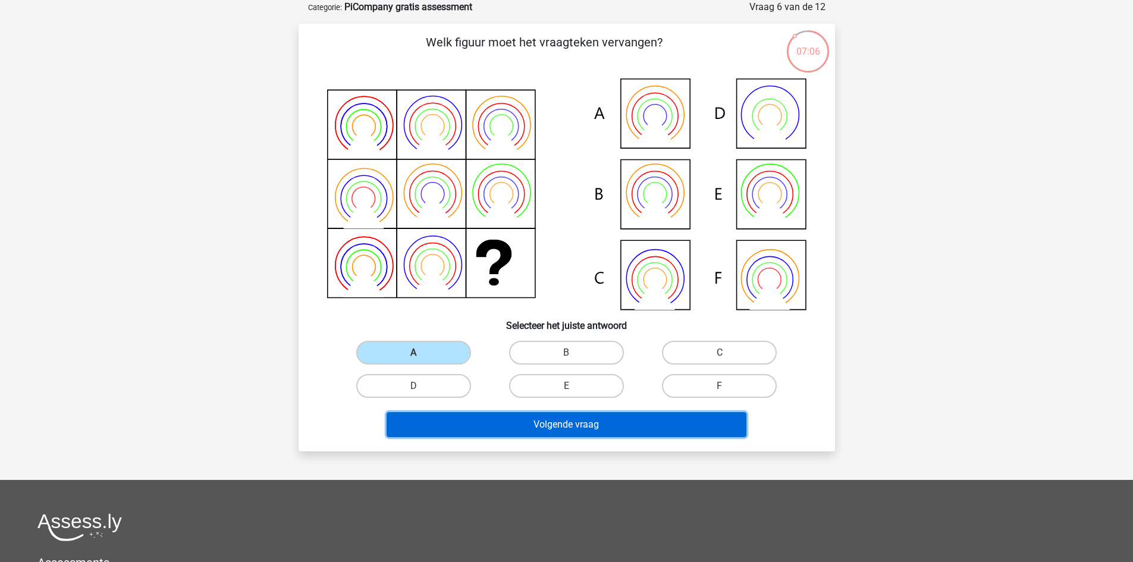
click at [554, 419] on button "Volgende vraag" at bounding box center [567, 424] width 360 height 25
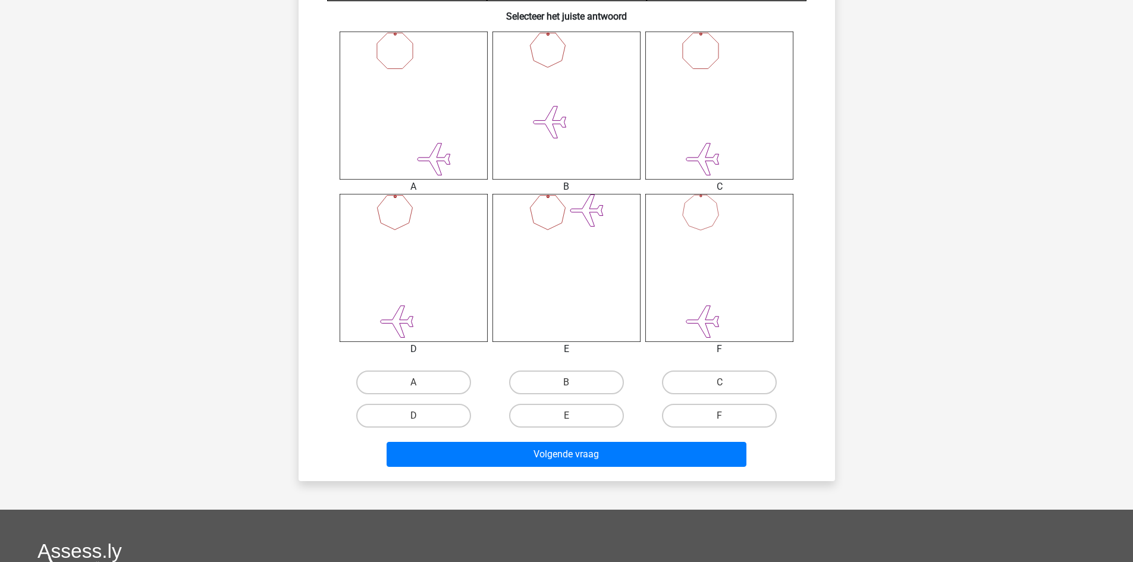
scroll to position [460, 0]
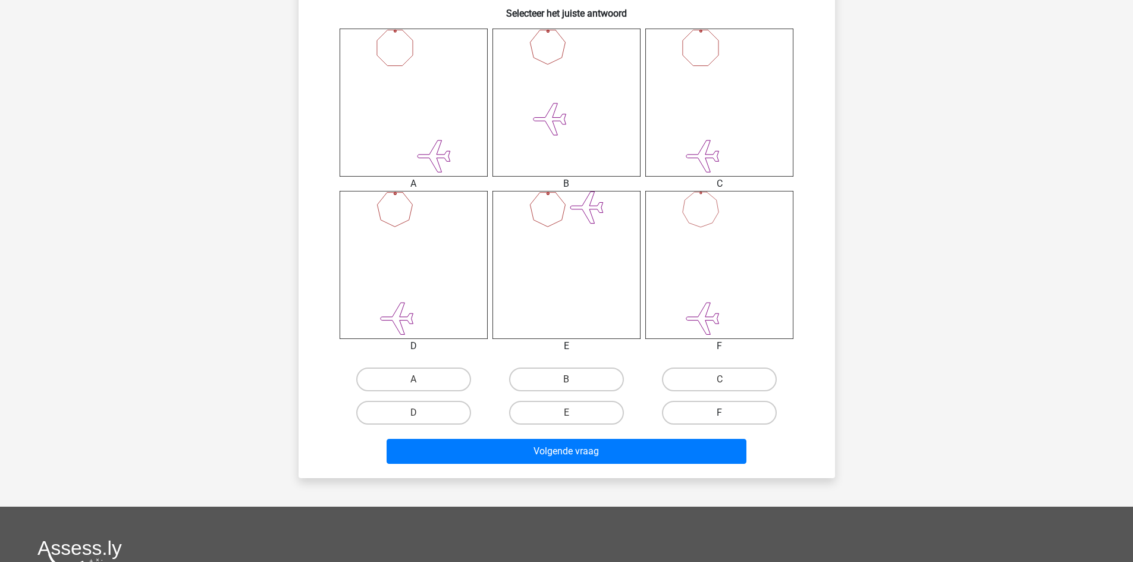
click at [717, 409] on label "F" at bounding box center [719, 413] width 115 height 24
click at [720, 413] on input "F" at bounding box center [724, 417] width 8 height 8
radio input "true"
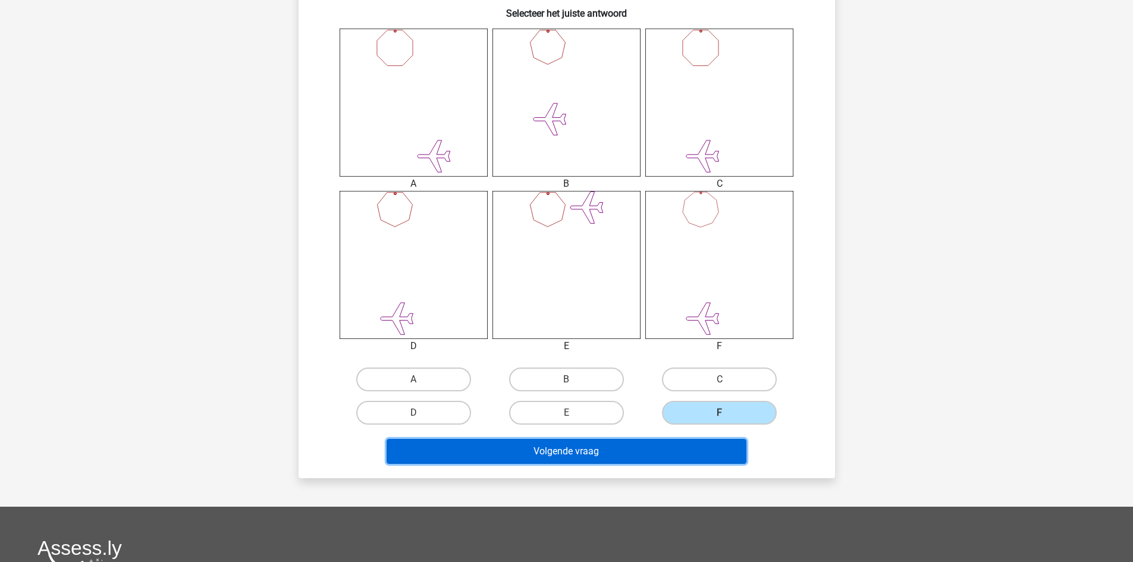
click at [645, 448] on button "Volgende vraag" at bounding box center [567, 451] width 360 height 25
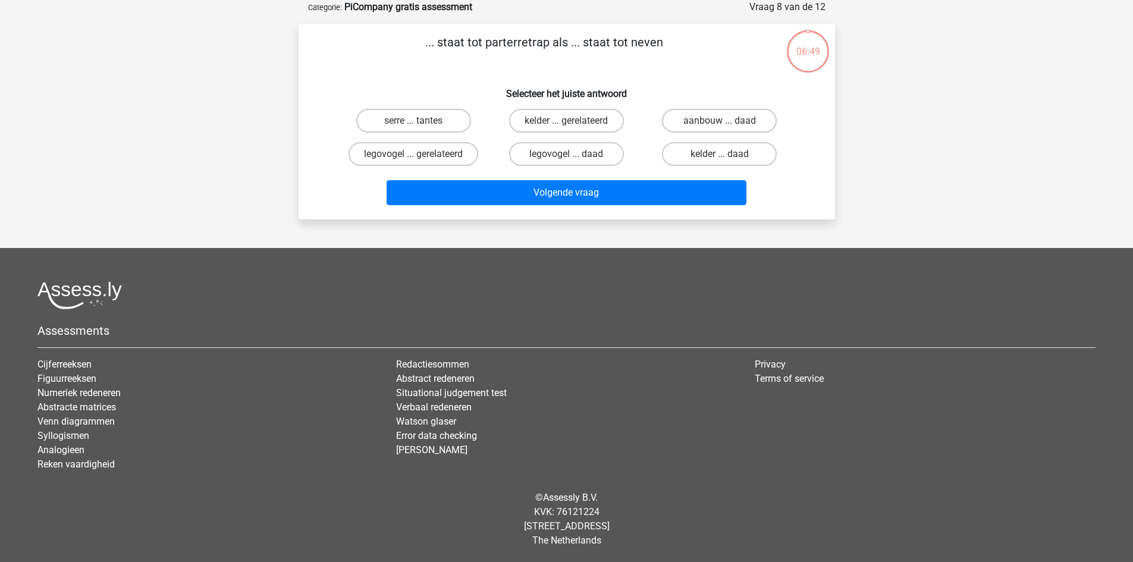
scroll to position [59, 0]
click at [545, 158] on label "legovogel ... daad" at bounding box center [566, 154] width 115 height 24
click at [566, 158] on input "legovogel ... daad" at bounding box center [570, 158] width 8 height 8
radio input "true"
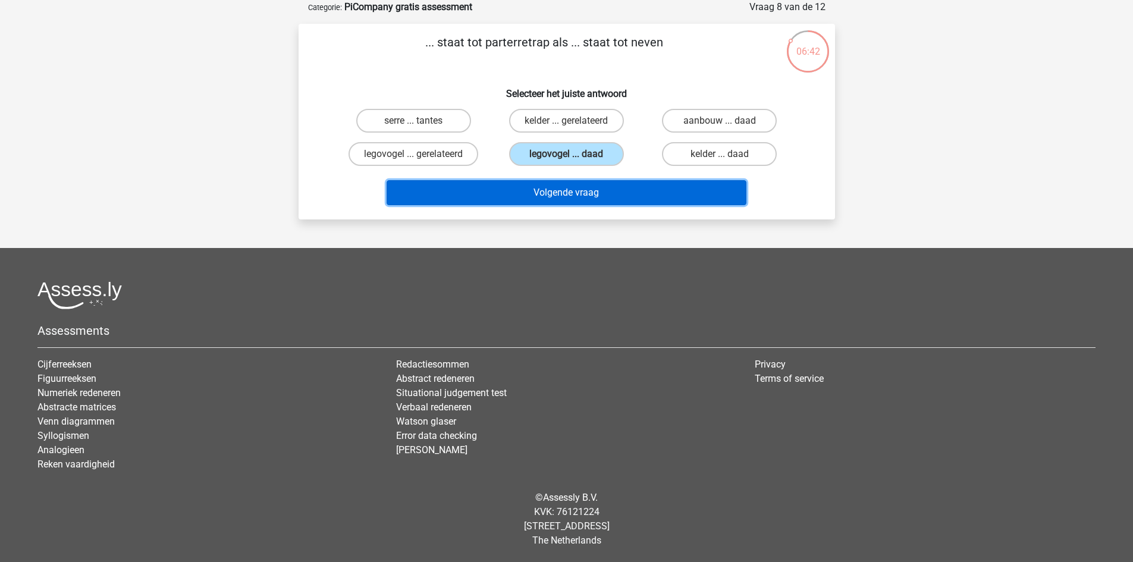
click at [565, 202] on button "Volgende vraag" at bounding box center [567, 192] width 360 height 25
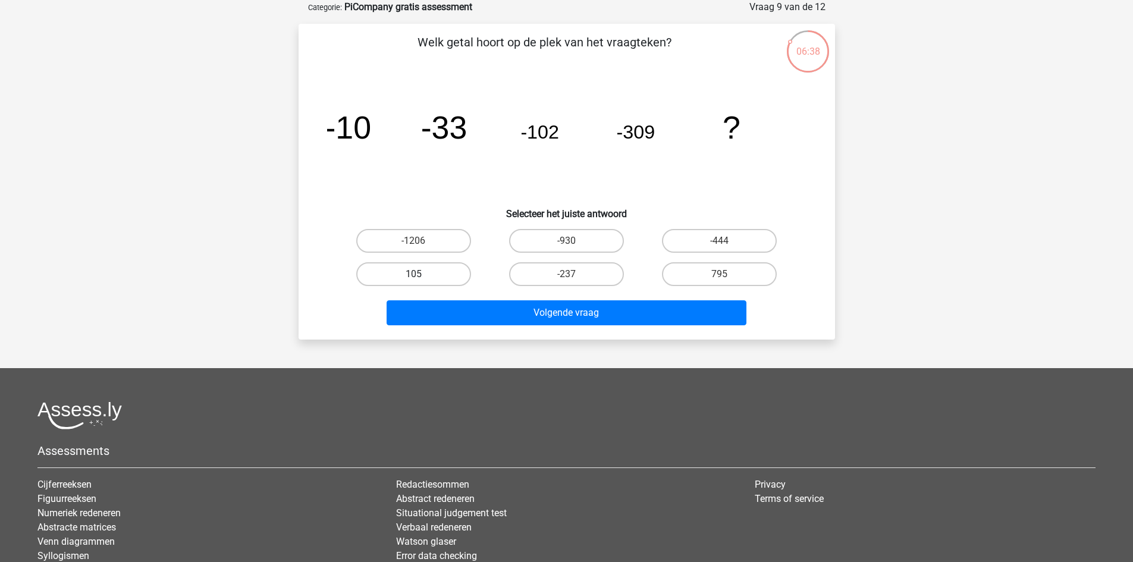
click at [418, 272] on label "105" at bounding box center [413, 274] width 115 height 24
click at [418, 274] on input "105" at bounding box center [417, 278] width 8 height 8
radio input "true"
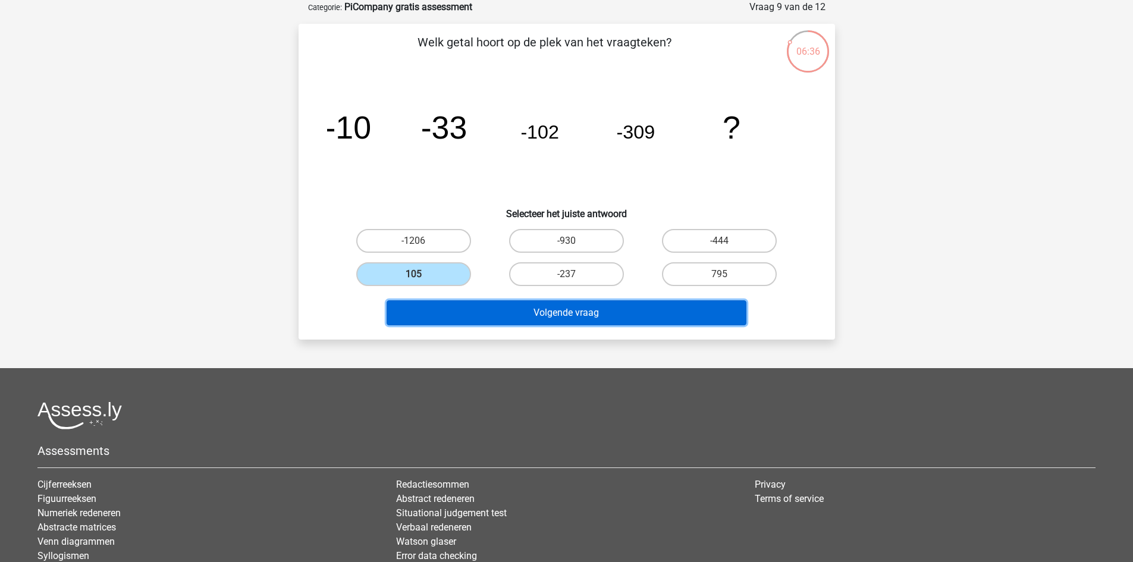
click at [594, 303] on button "Volgende vraag" at bounding box center [567, 312] width 360 height 25
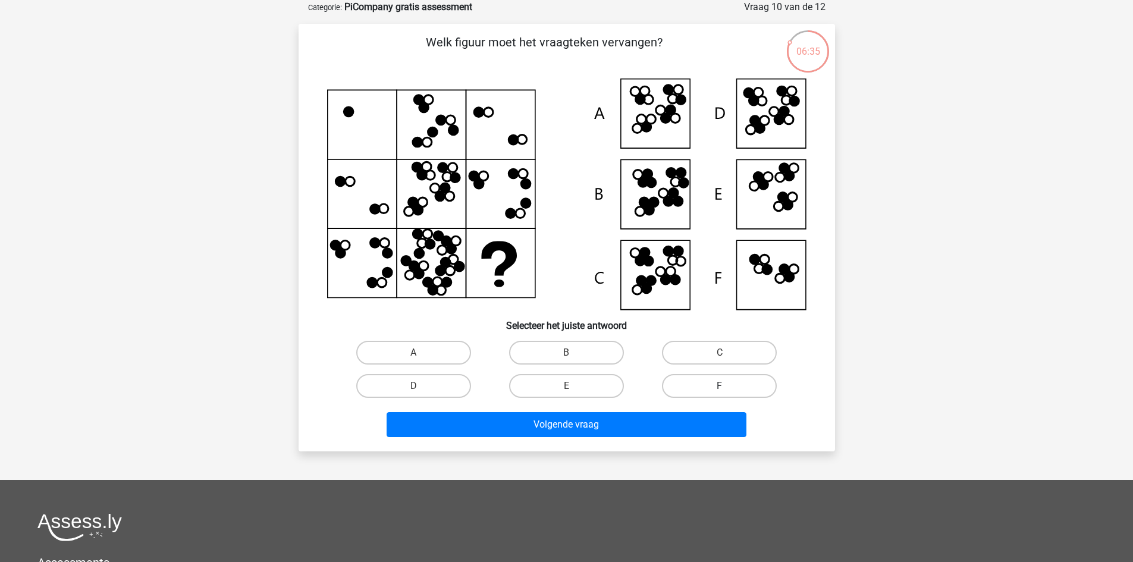
click at [718, 379] on label "F" at bounding box center [719, 386] width 115 height 24
click at [720, 386] on input "F" at bounding box center [724, 390] width 8 height 8
radio input "true"
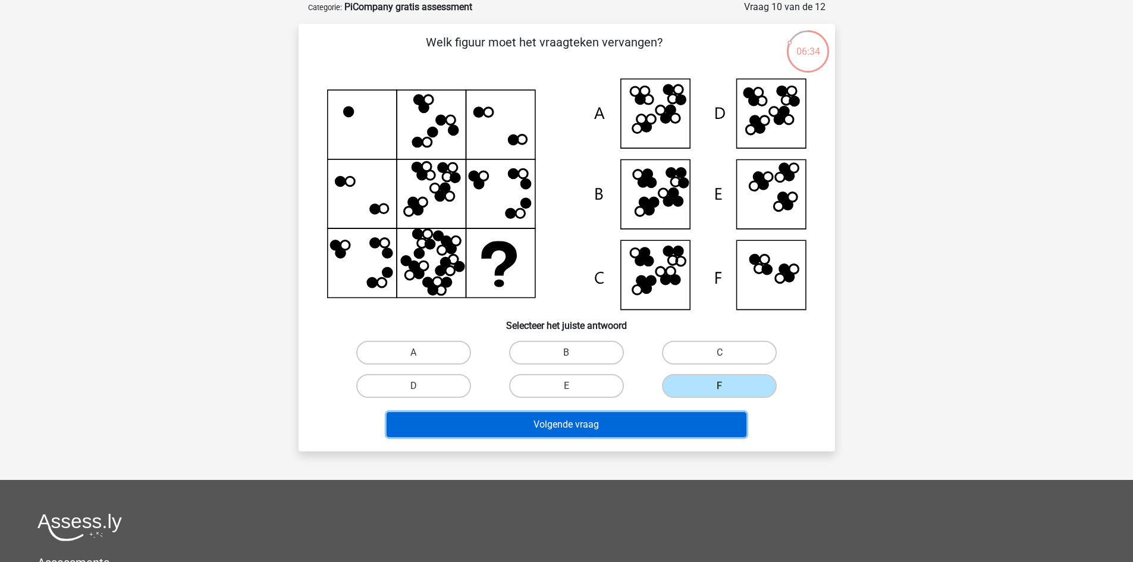
click at [691, 419] on button "Volgende vraag" at bounding box center [567, 424] width 360 height 25
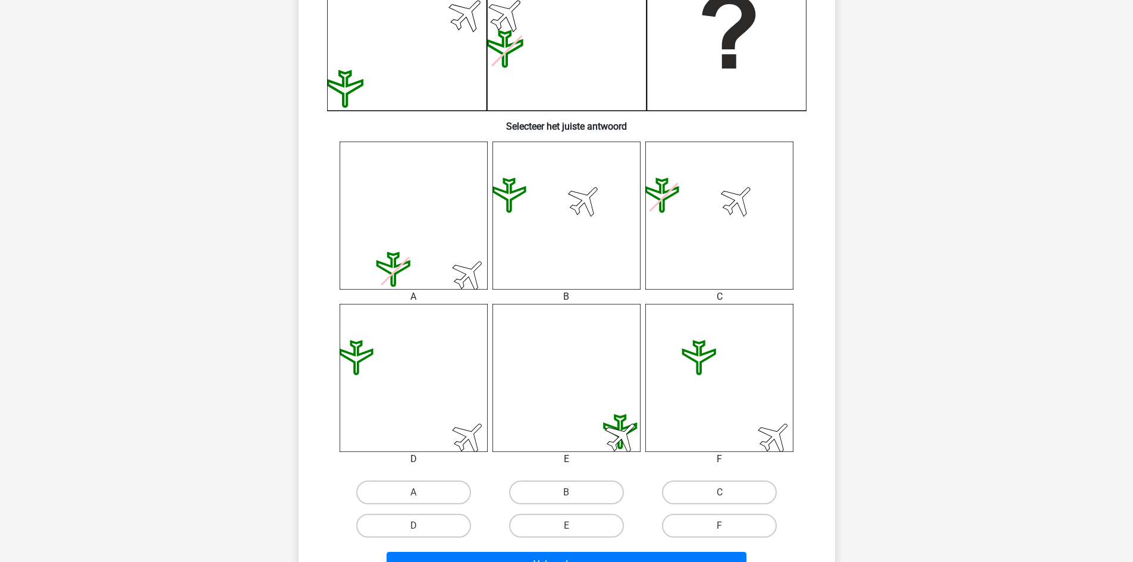
scroll to position [376, 0]
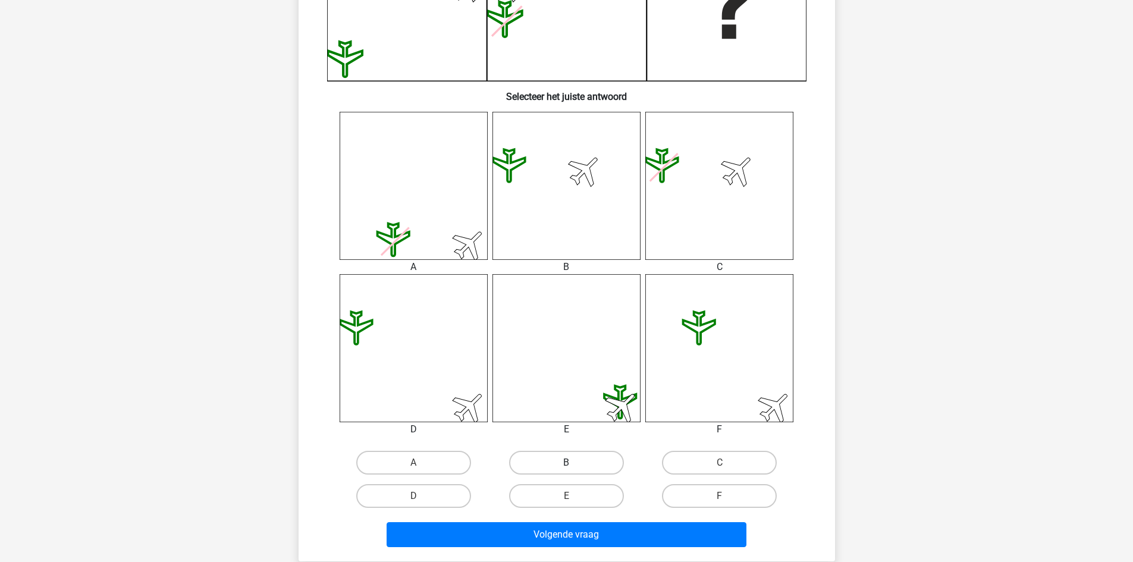
click at [555, 462] on label "B" at bounding box center [566, 463] width 115 height 24
click at [566, 463] on input "B" at bounding box center [570, 467] width 8 height 8
radio input "true"
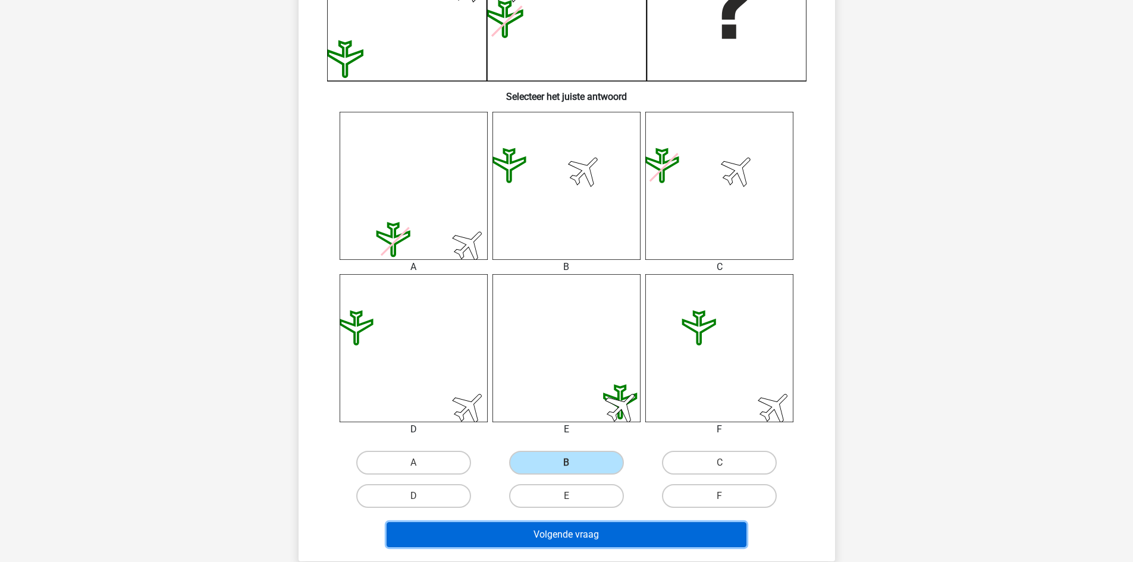
click at [566, 535] on button "Volgende vraag" at bounding box center [567, 534] width 360 height 25
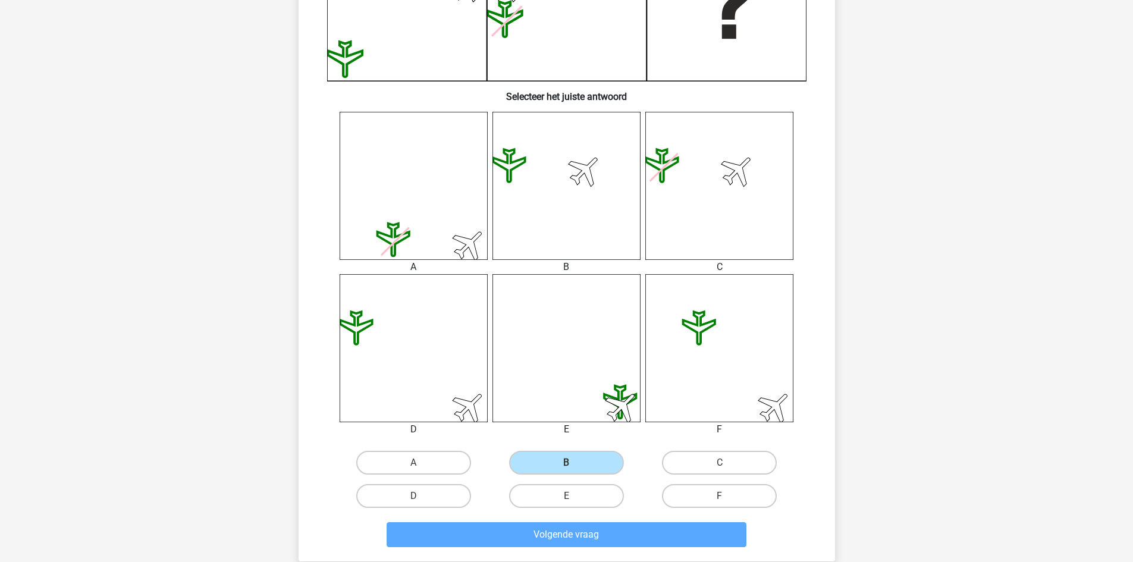
scroll to position [59, 0]
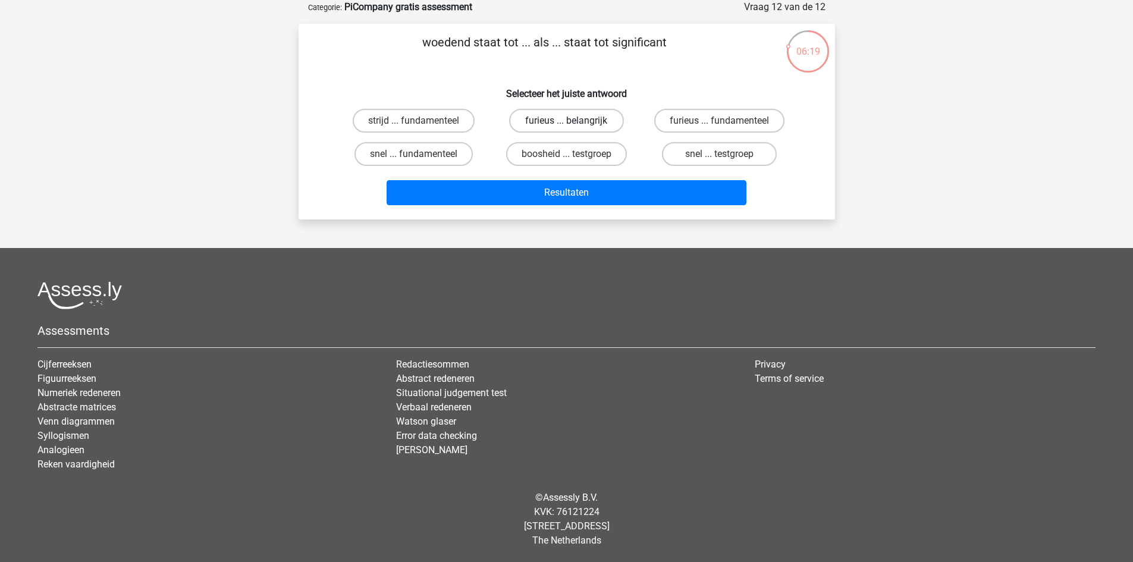
click at [583, 127] on label "furieus ... belangrijk" at bounding box center [566, 121] width 115 height 24
click at [574, 127] on input "furieus ... belangrijk" at bounding box center [570, 125] width 8 height 8
radio input "true"
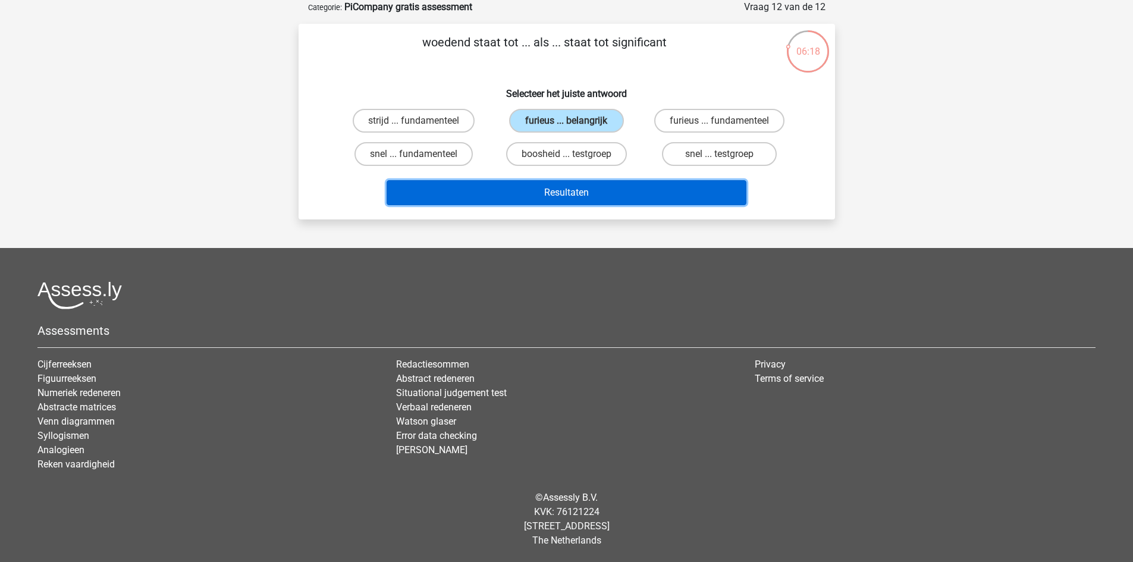
click at [573, 189] on button "Resultaten" at bounding box center [567, 192] width 360 height 25
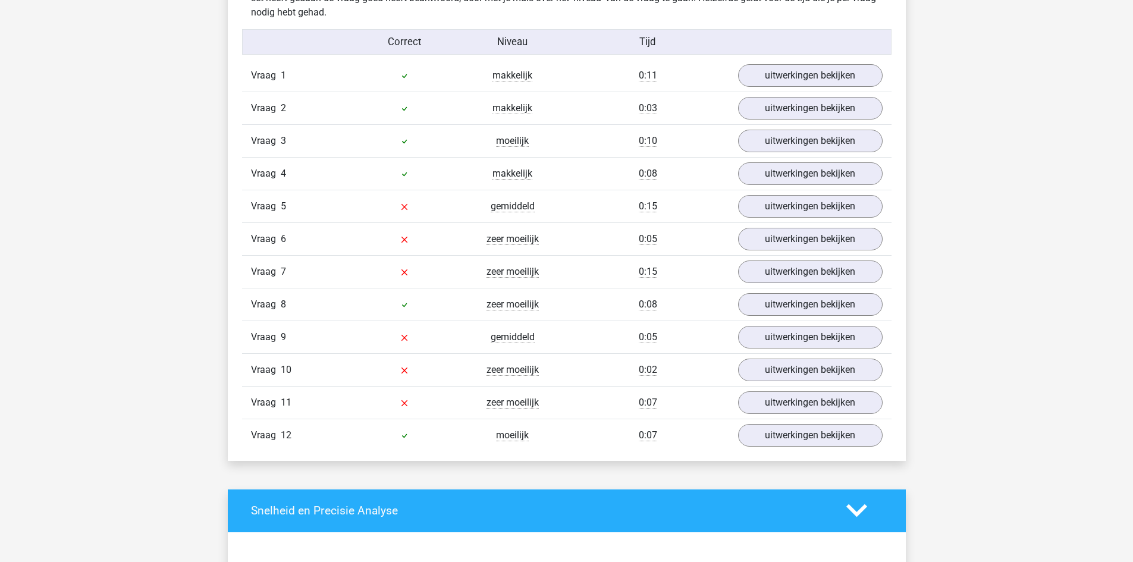
scroll to position [1323, 0]
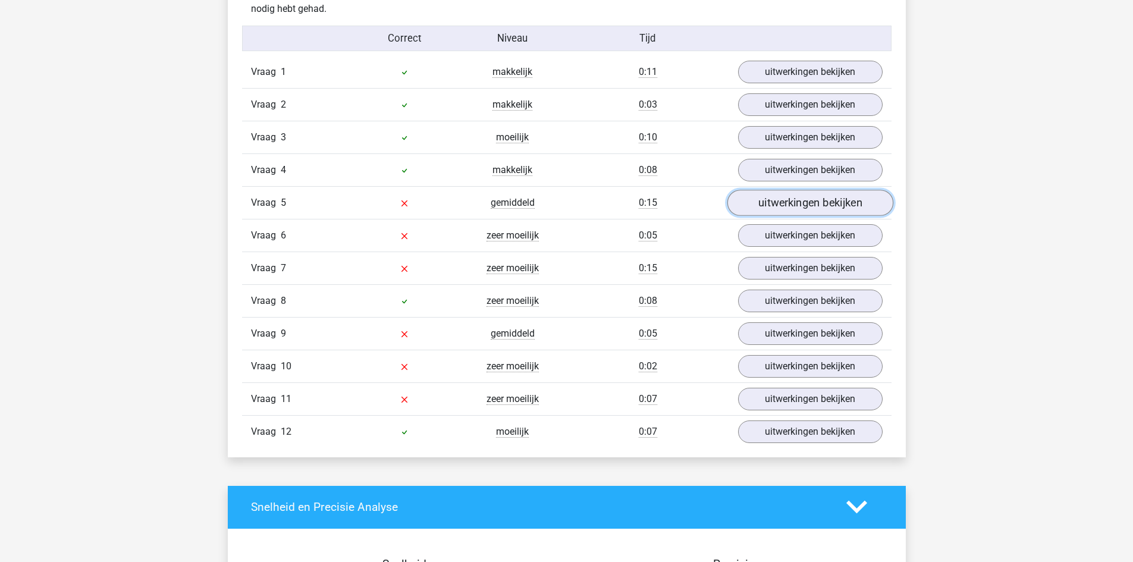
click at [798, 205] on link "uitwerkingen bekijken" at bounding box center [810, 203] width 166 height 26
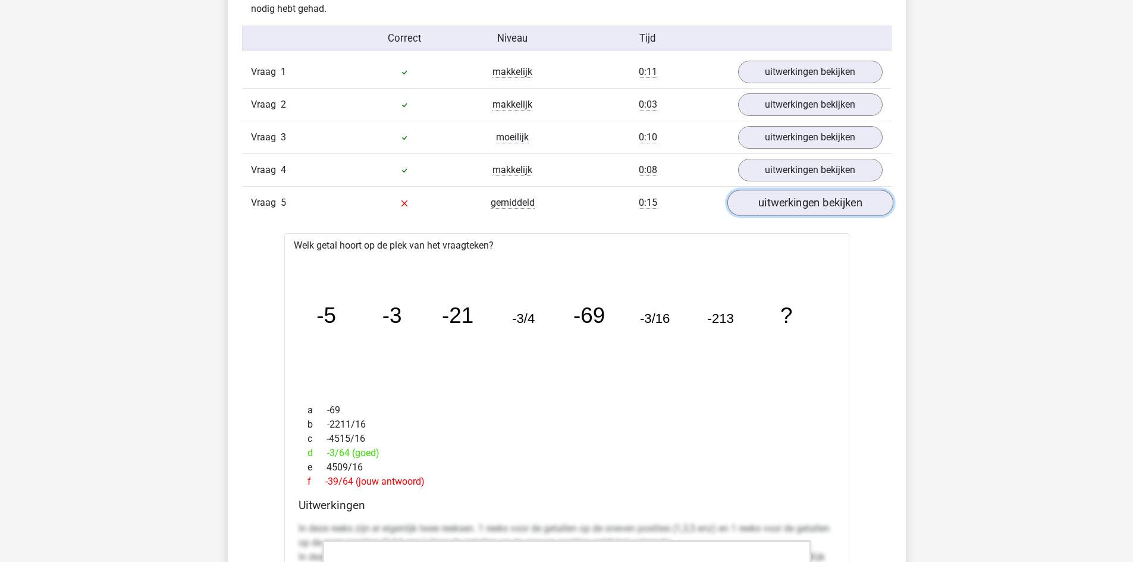
click at [795, 199] on link "uitwerkingen bekijken" at bounding box center [810, 203] width 166 height 26
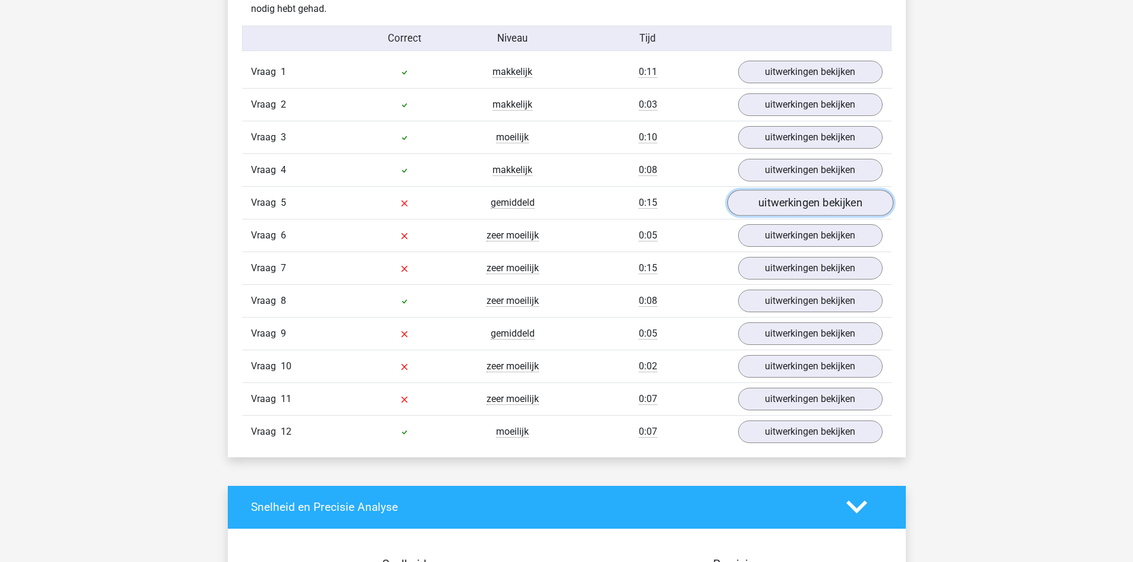
click at [795, 194] on link "uitwerkingen bekijken" at bounding box center [810, 203] width 166 height 26
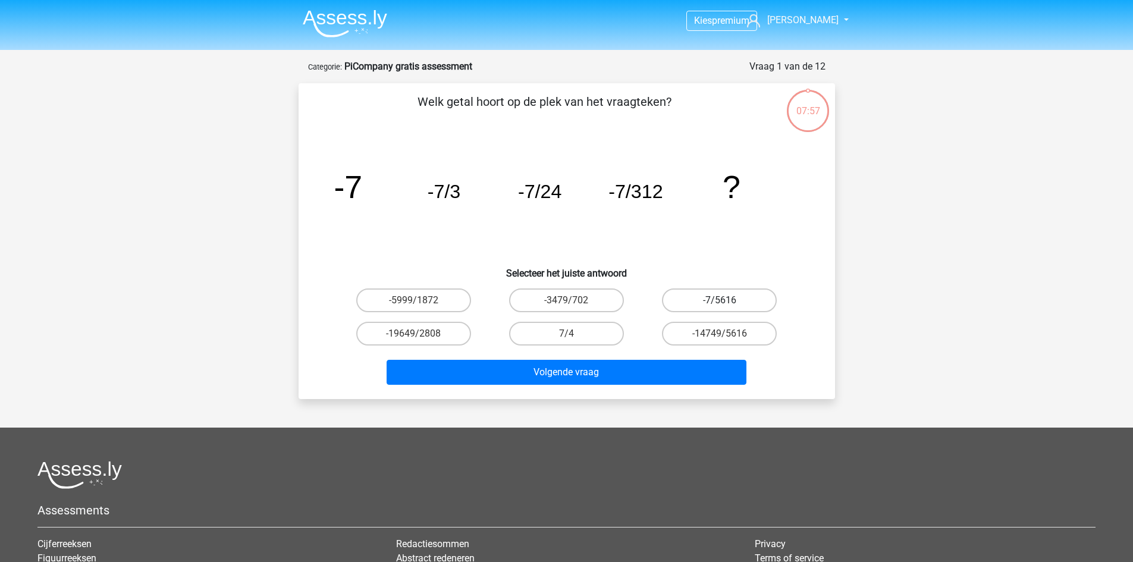
click at [707, 301] on label "-7/5616" at bounding box center [719, 300] width 115 height 24
click at [720, 301] on input "-7/5616" at bounding box center [724, 304] width 8 height 8
radio input "true"
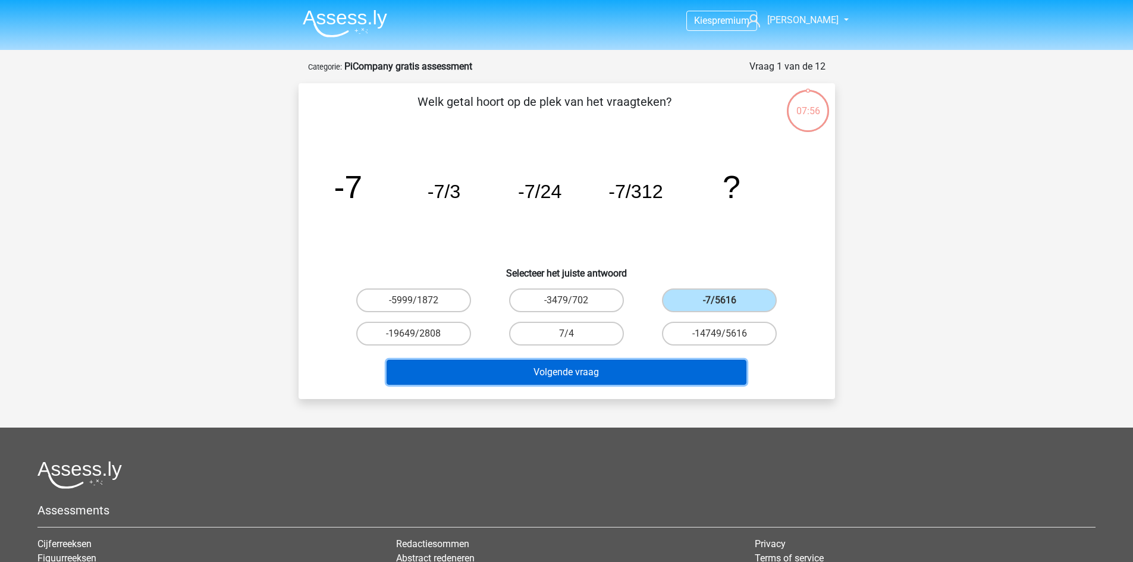
click at [635, 383] on button "Volgende vraag" at bounding box center [567, 372] width 360 height 25
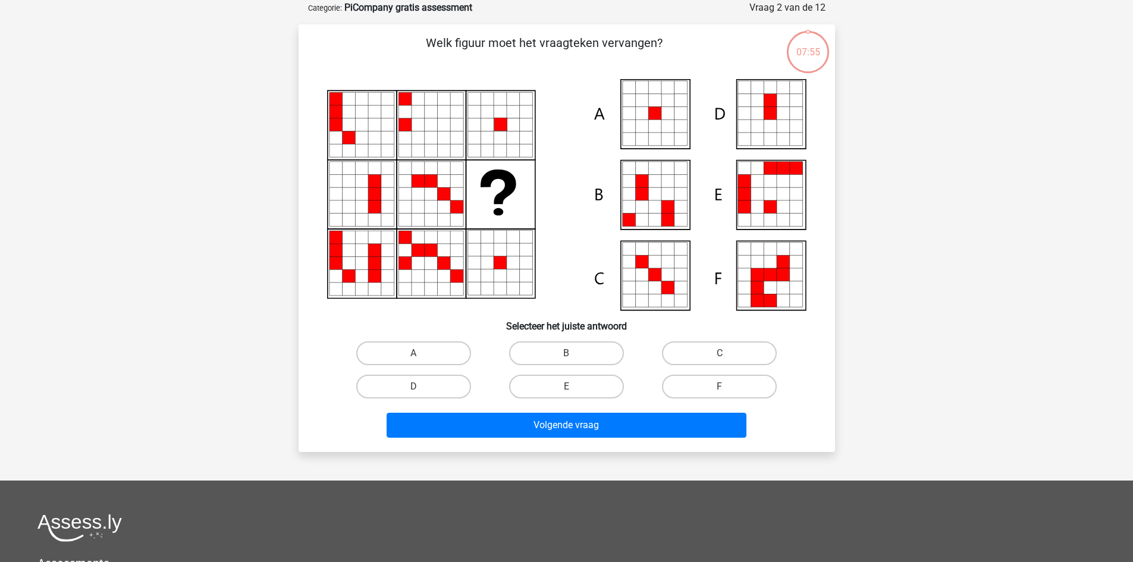
scroll to position [59, 0]
click at [443, 351] on label "A" at bounding box center [413, 353] width 115 height 24
click at [421, 353] on input "A" at bounding box center [417, 357] width 8 height 8
radio input "true"
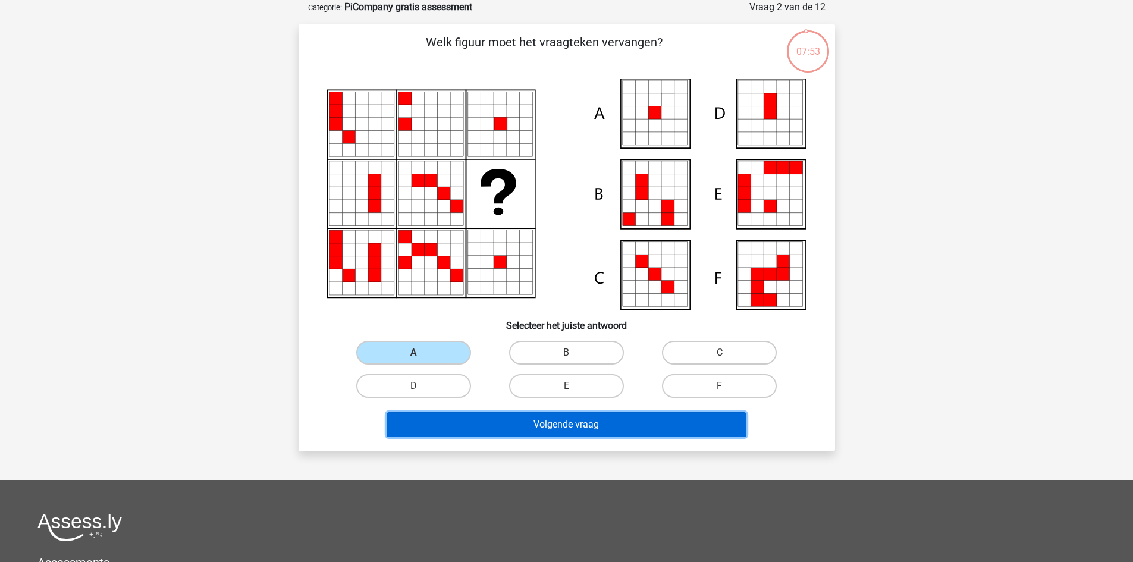
click at [502, 427] on button "Volgende vraag" at bounding box center [567, 424] width 360 height 25
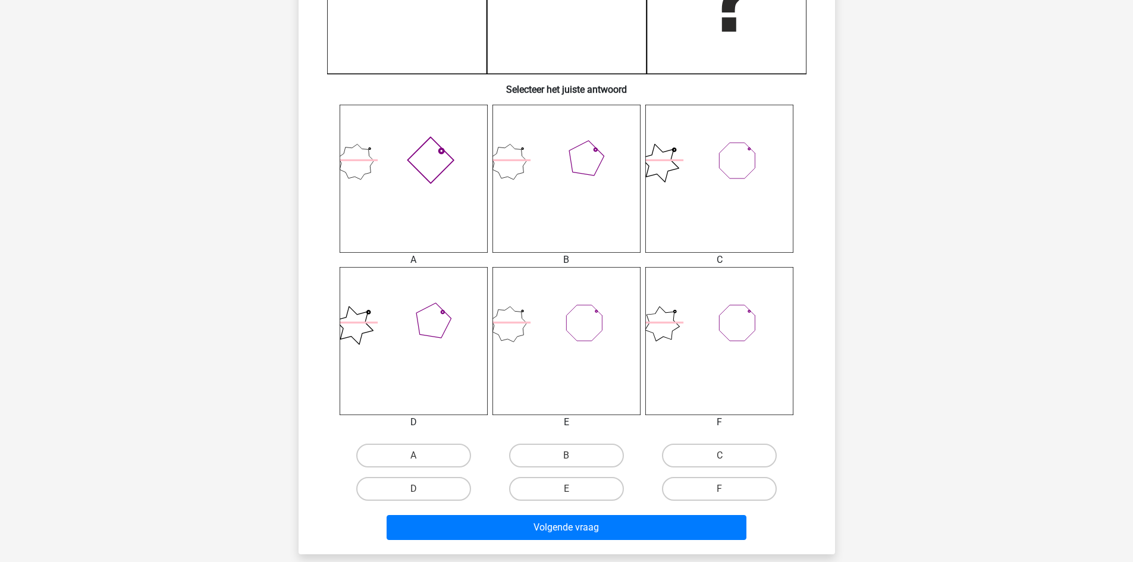
scroll to position [381, 0]
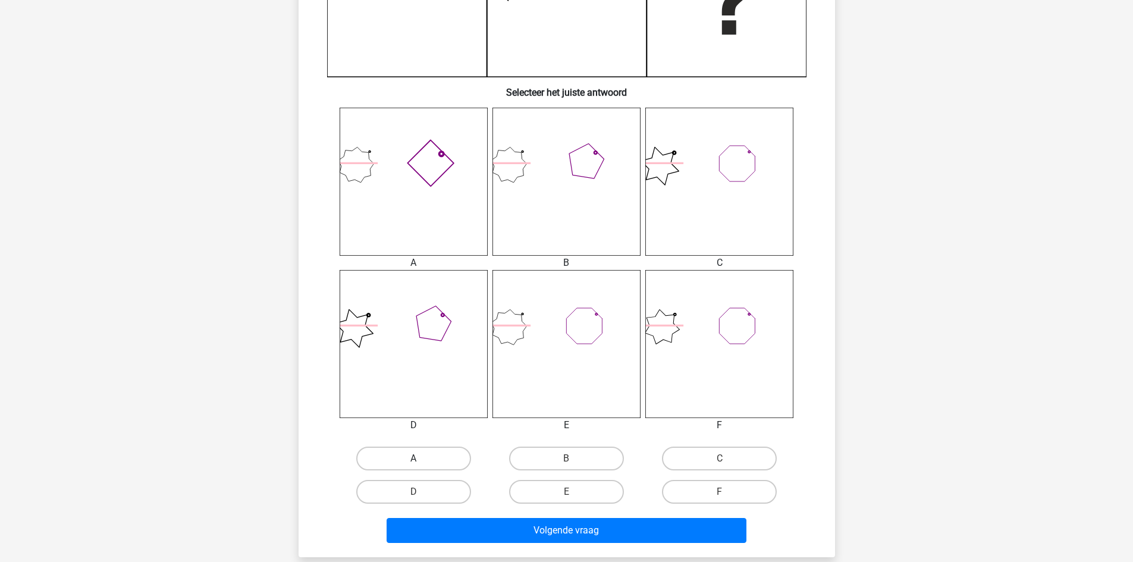
click at [442, 463] on label "A" at bounding box center [413, 459] width 115 height 24
click at [421, 463] on input "A" at bounding box center [417, 463] width 8 height 8
radio input "true"
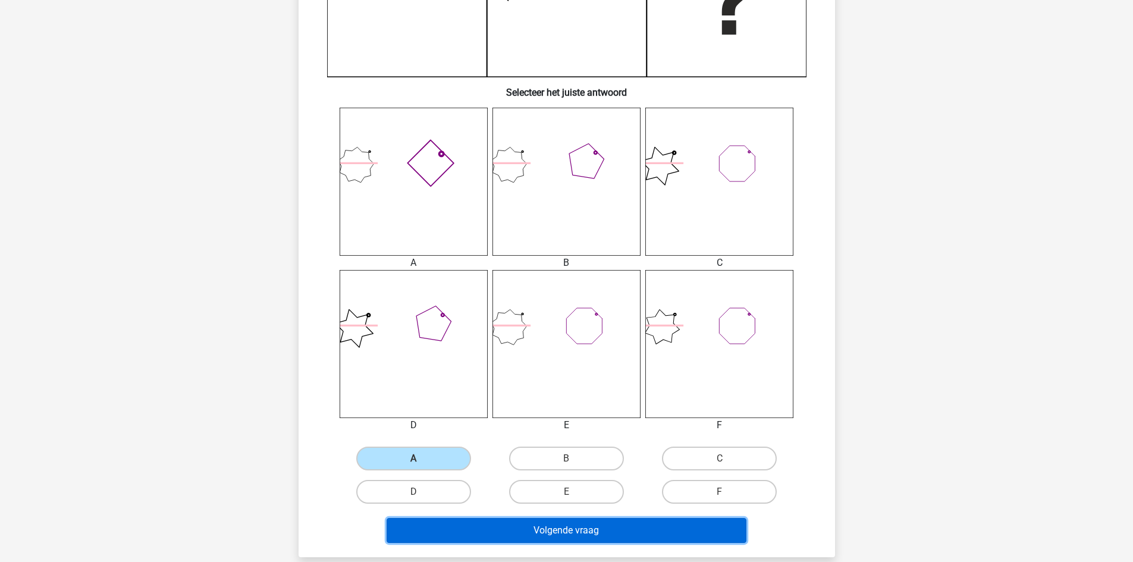
click at [517, 536] on button "Volgende vraag" at bounding box center [567, 530] width 360 height 25
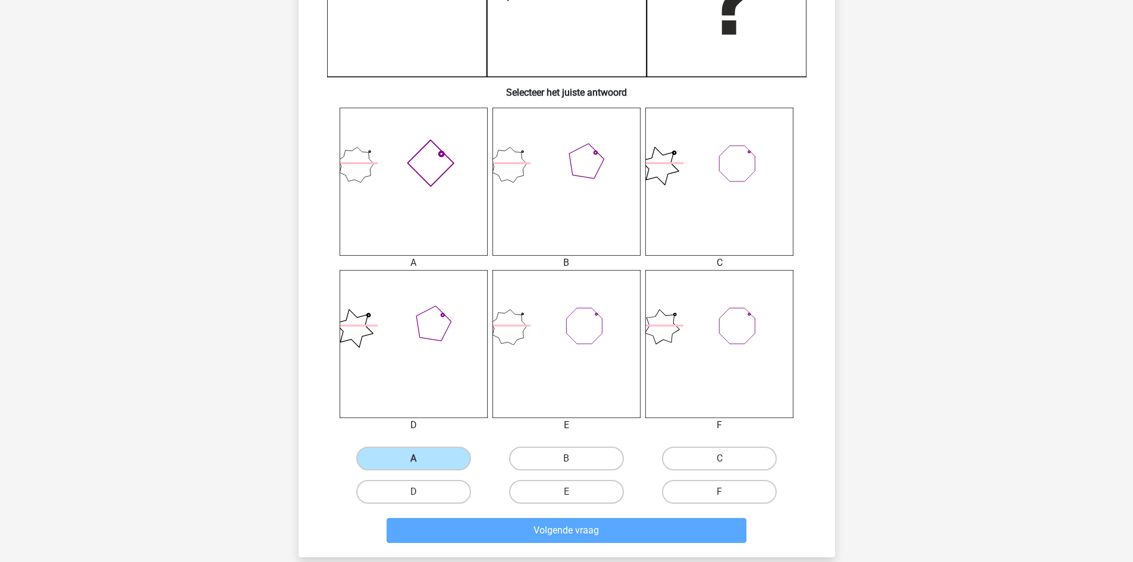
scroll to position [59, 0]
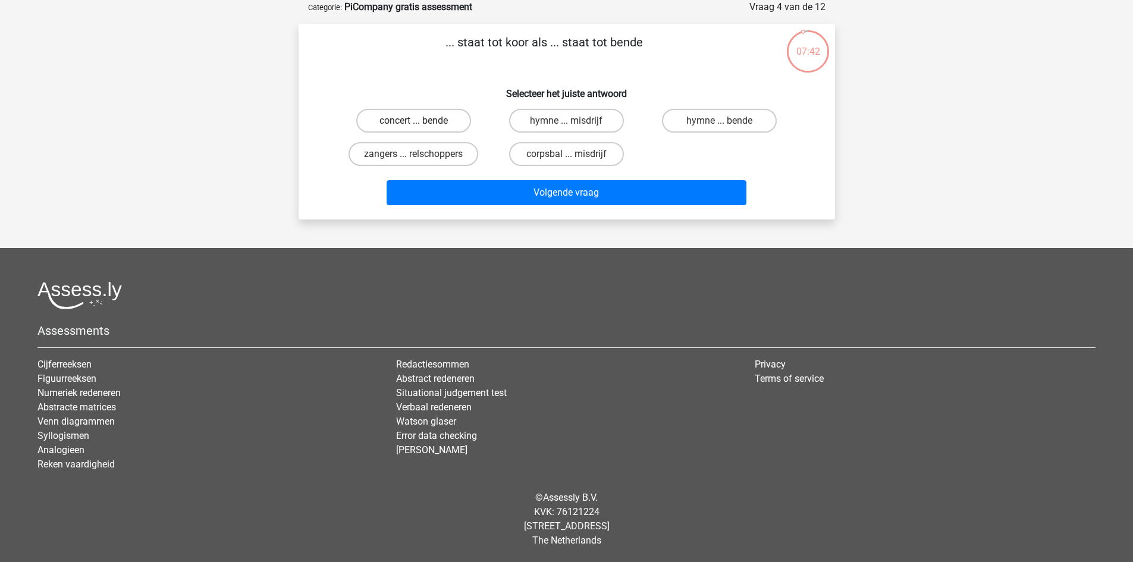
click at [440, 123] on label "concert ... bende" at bounding box center [413, 121] width 115 height 24
click at [421, 123] on input "concert ... bende" at bounding box center [417, 125] width 8 height 8
radio input "true"
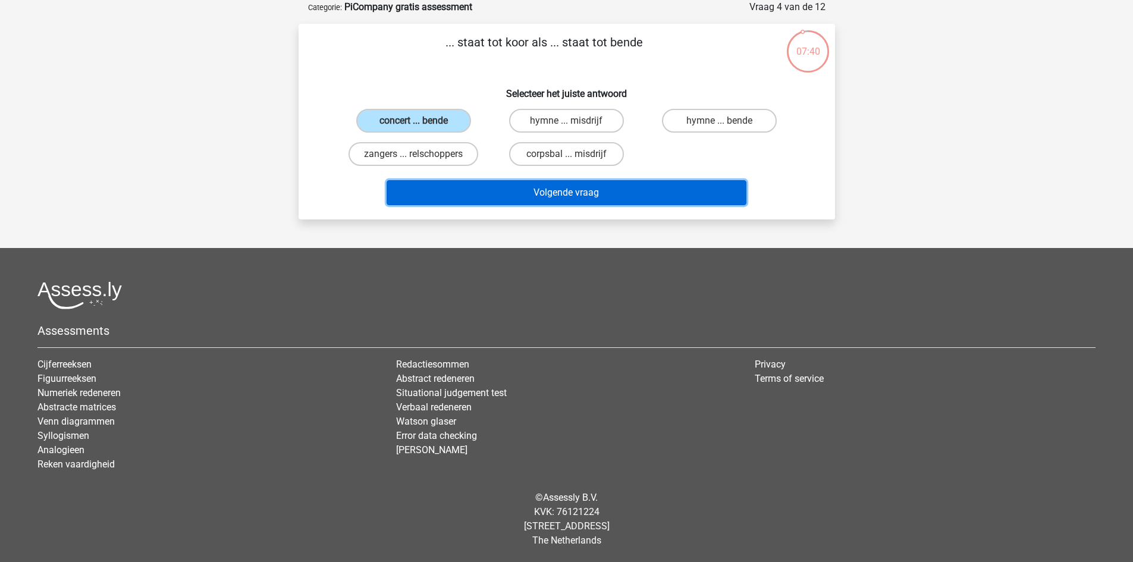
click at [523, 205] on button "Volgende vraag" at bounding box center [567, 192] width 360 height 25
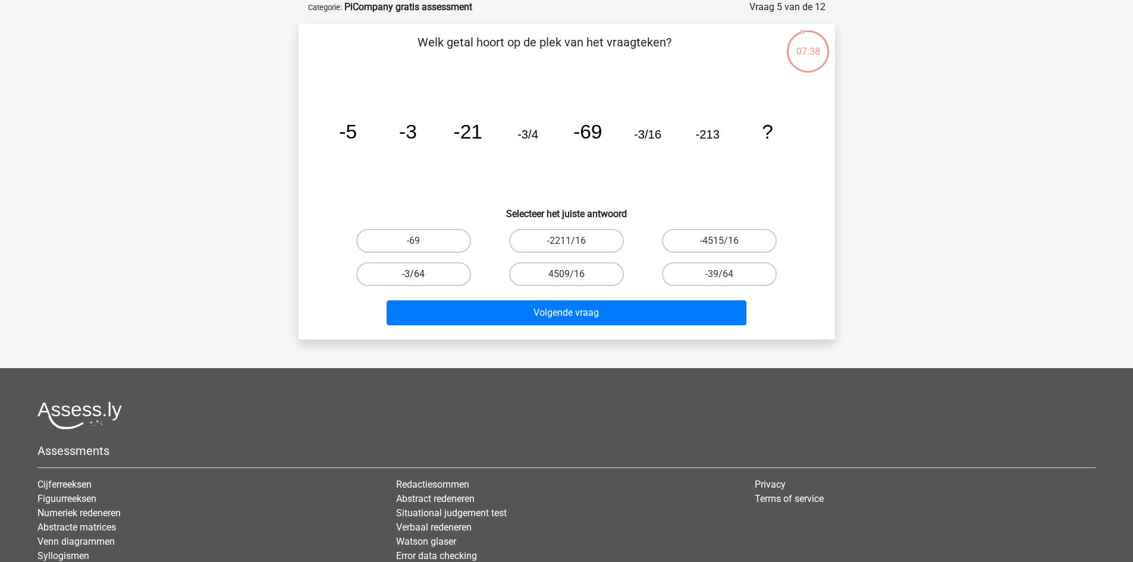
click at [434, 275] on label "-3/64" at bounding box center [413, 274] width 115 height 24
click at [421, 275] on input "-3/64" at bounding box center [417, 278] width 8 height 8
radio input "true"
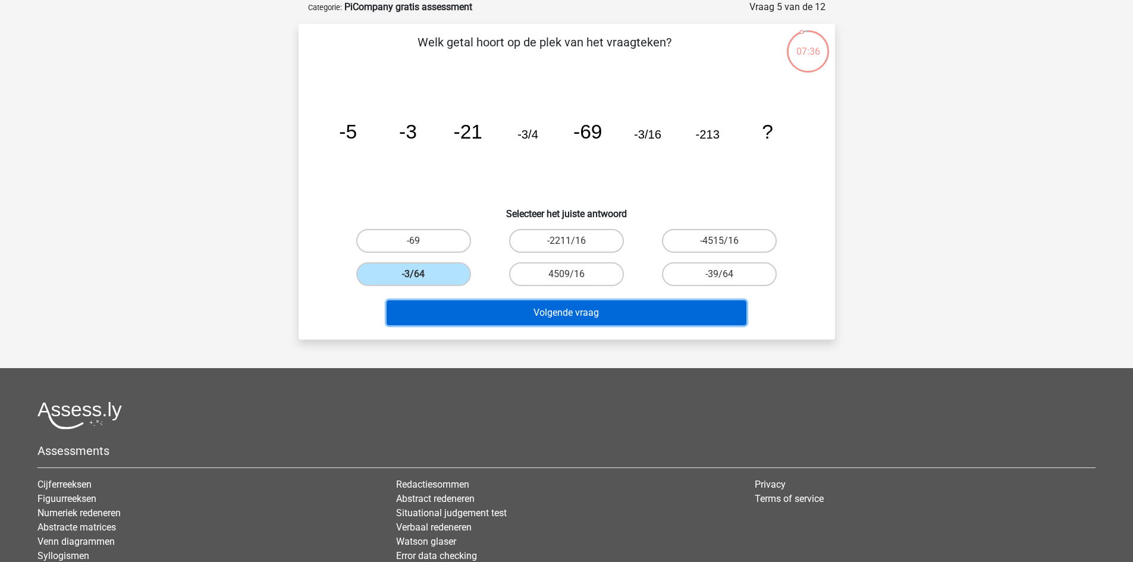
click at [556, 319] on button "Volgende vraag" at bounding box center [567, 312] width 360 height 25
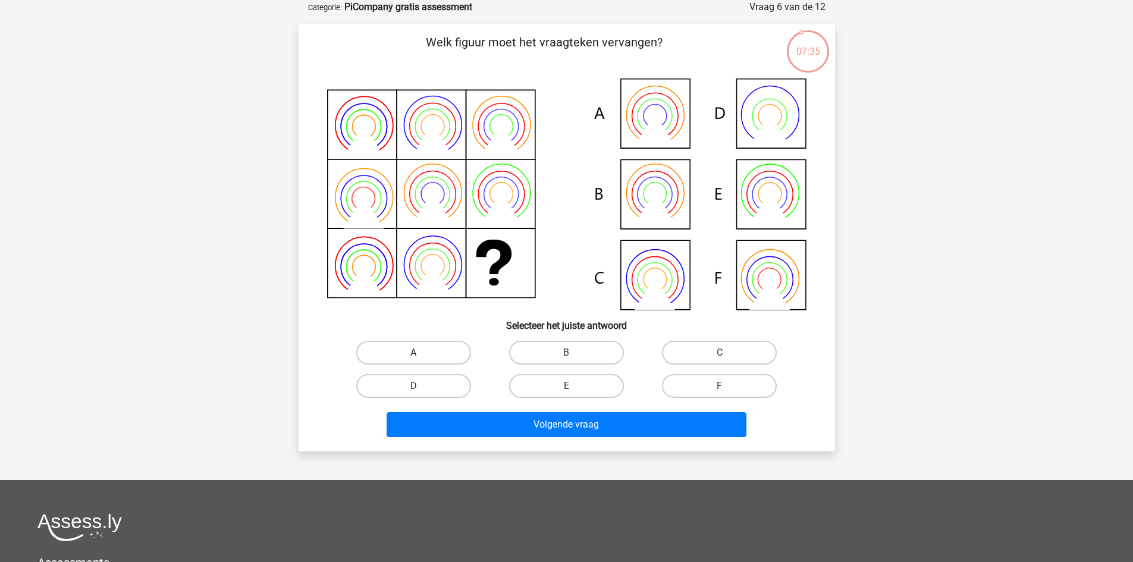
click at [426, 351] on label "A" at bounding box center [413, 353] width 115 height 24
click at [421, 353] on input "A" at bounding box center [417, 357] width 8 height 8
radio input "true"
click at [560, 410] on div "Volgende vraag" at bounding box center [567, 422] width 498 height 39
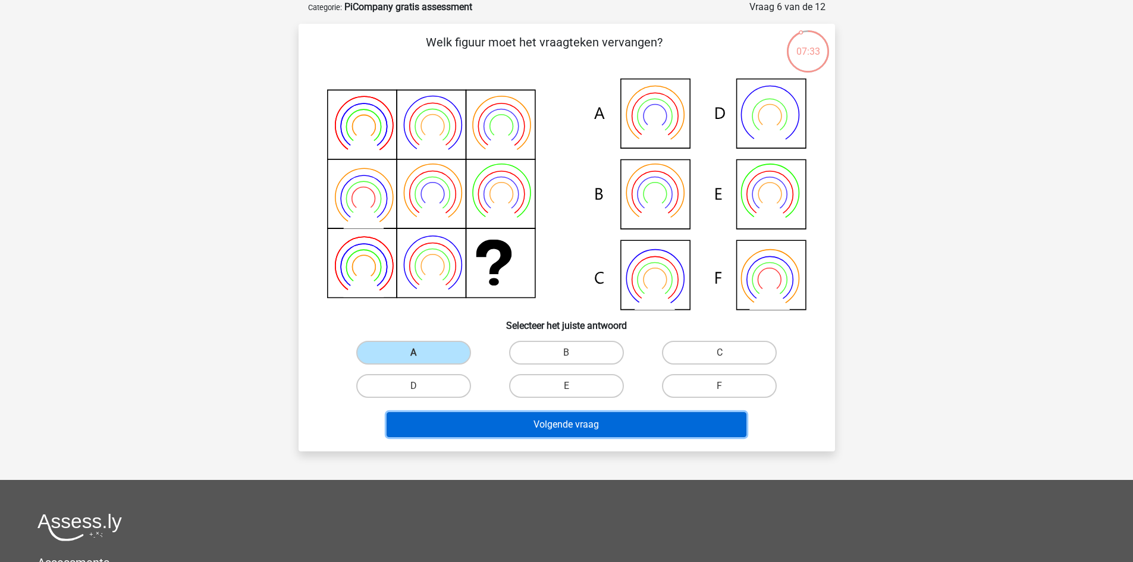
click at [560, 423] on button "Volgende vraag" at bounding box center [567, 424] width 360 height 25
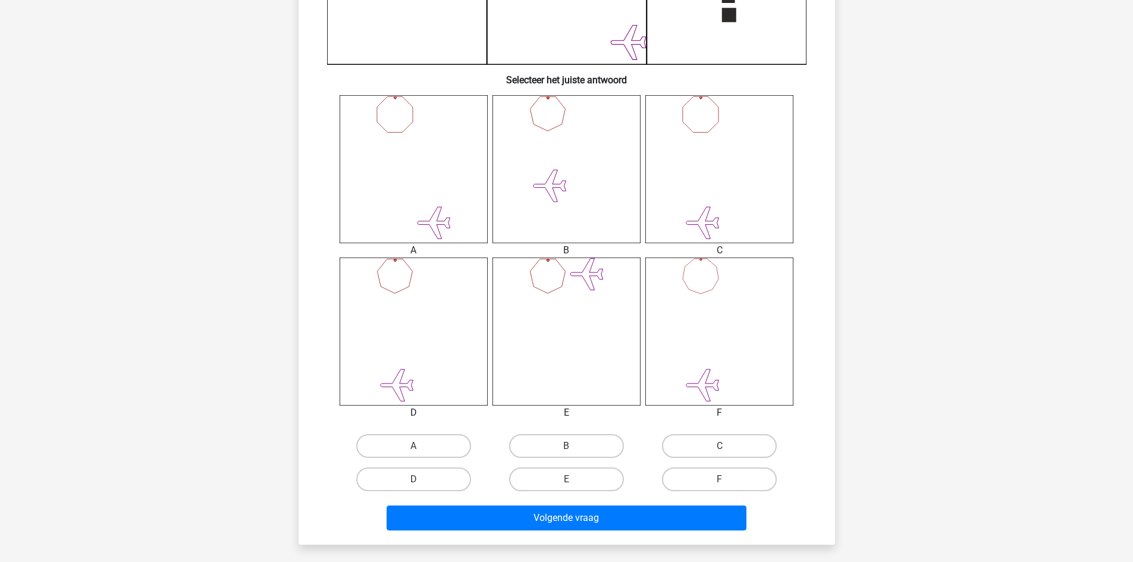
scroll to position [391, 0]
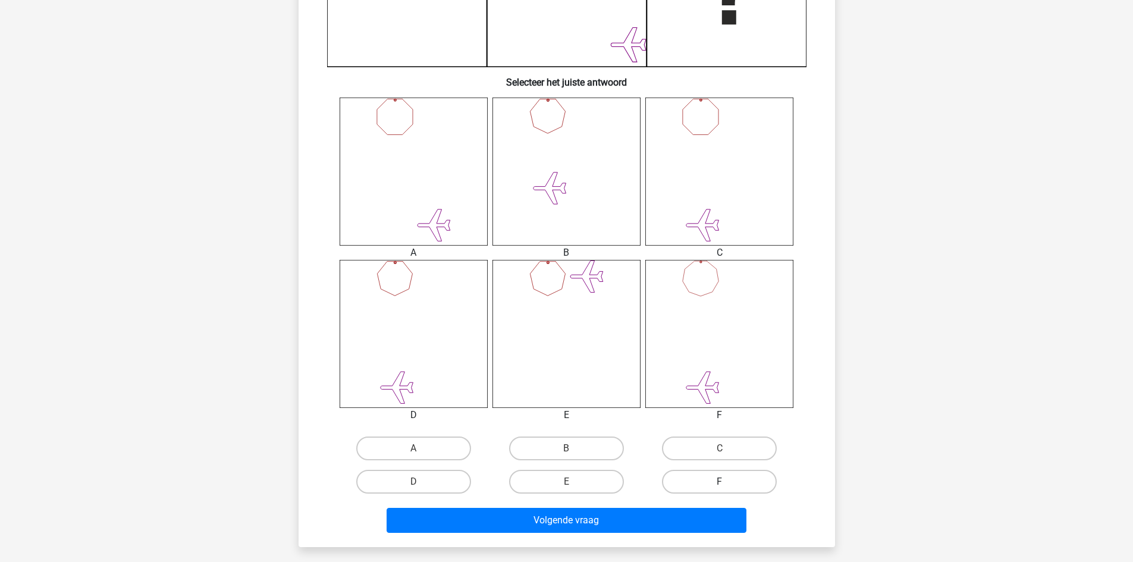
click at [737, 481] on label "F" at bounding box center [719, 482] width 115 height 24
click at [727, 482] on input "F" at bounding box center [724, 486] width 8 height 8
radio input "true"
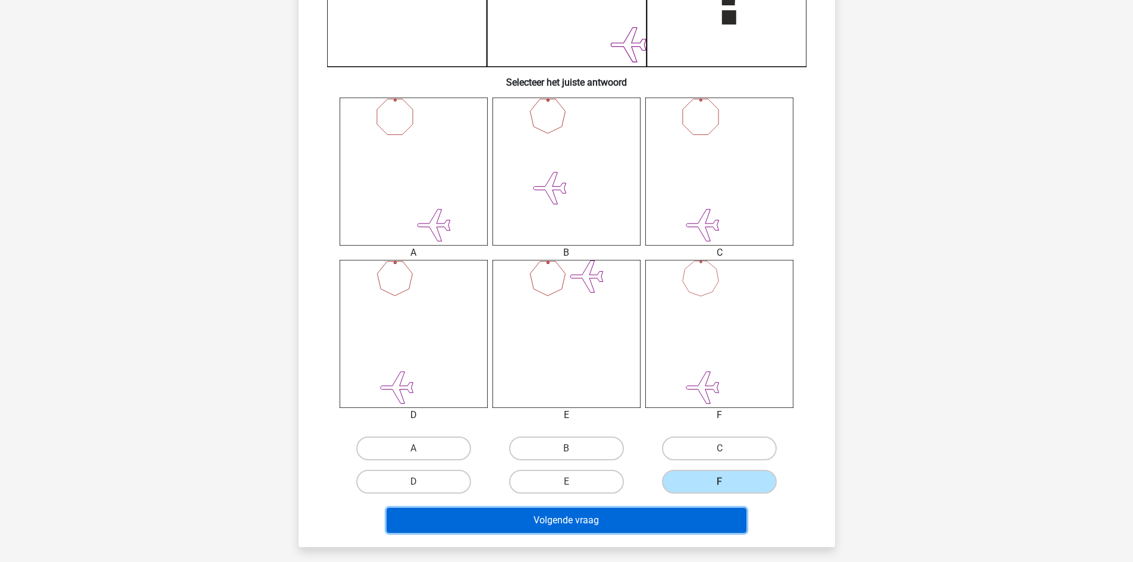
click at [692, 525] on button "Volgende vraag" at bounding box center [567, 520] width 360 height 25
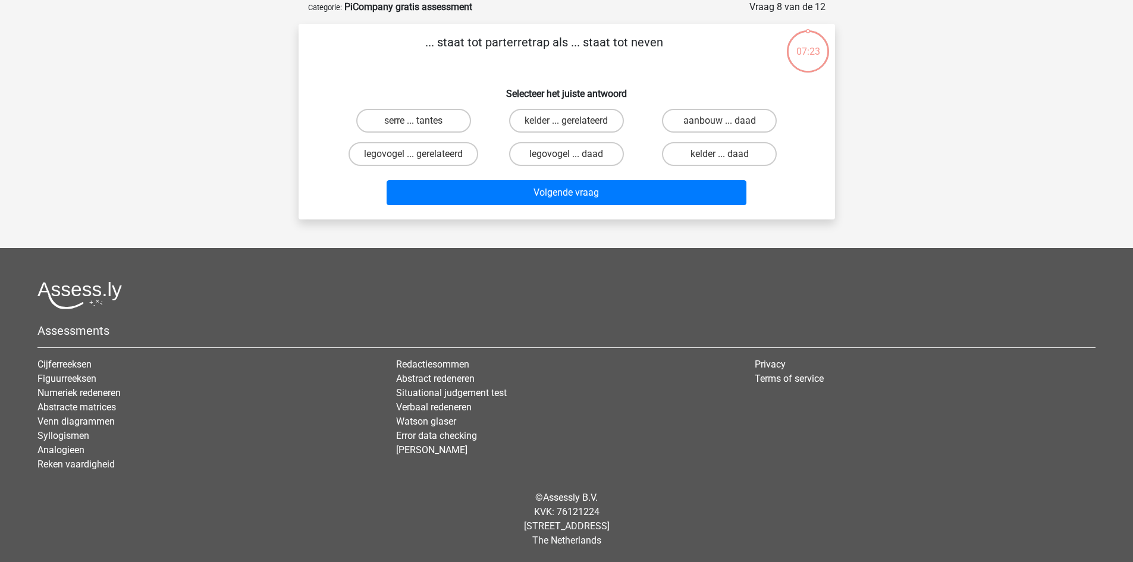
scroll to position [59, 0]
click at [462, 157] on label "legovogel ... gerelateerd" at bounding box center [414, 154] width 130 height 24
click at [421, 157] on input "legovogel ... gerelateerd" at bounding box center [417, 158] width 8 height 8
radio input "true"
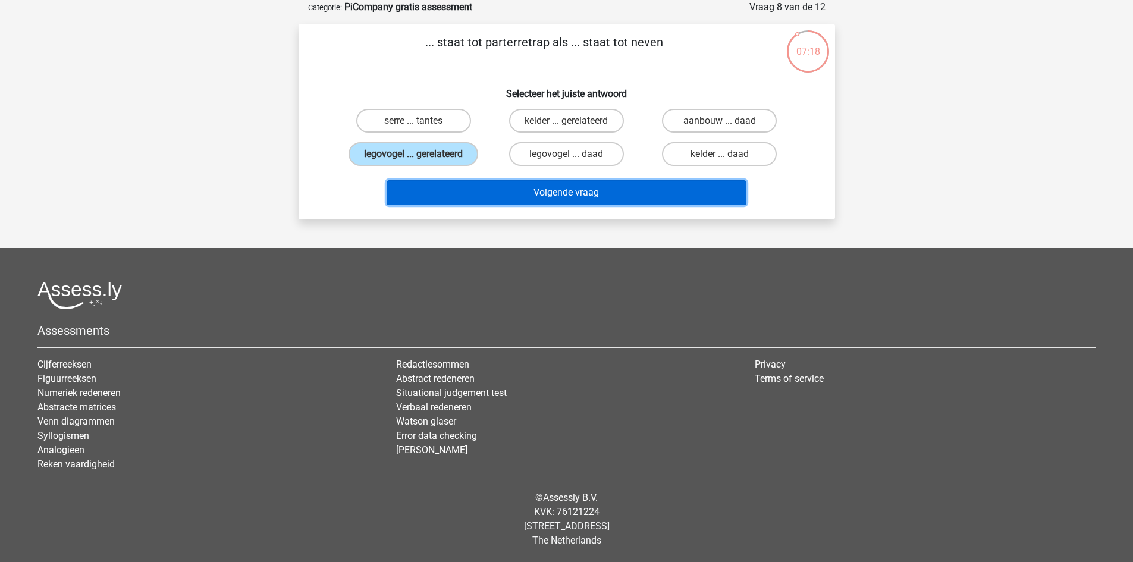
click at [594, 198] on button "Volgende vraag" at bounding box center [567, 192] width 360 height 25
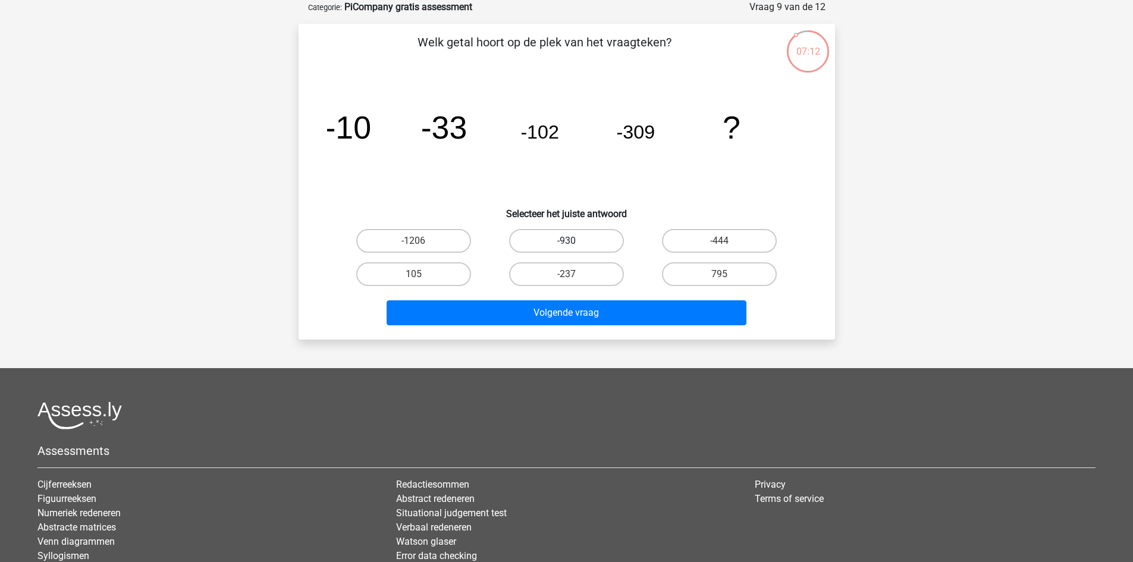
click at [585, 240] on label "-930" at bounding box center [566, 241] width 115 height 24
click at [574, 241] on input "-930" at bounding box center [570, 245] width 8 height 8
radio input "true"
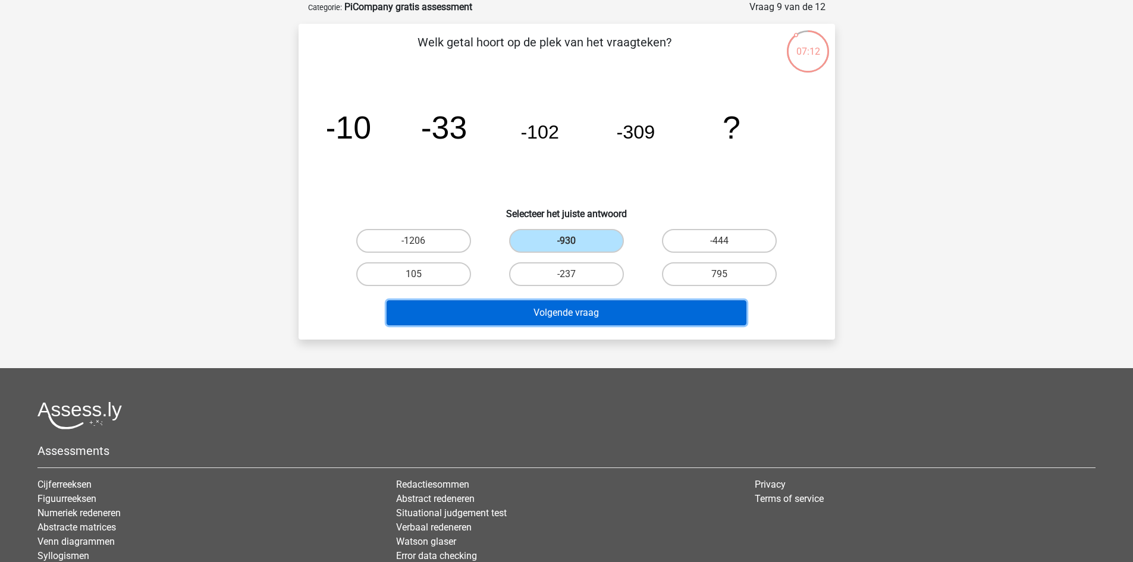
click at [592, 303] on button "Volgende vraag" at bounding box center [567, 312] width 360 height 25
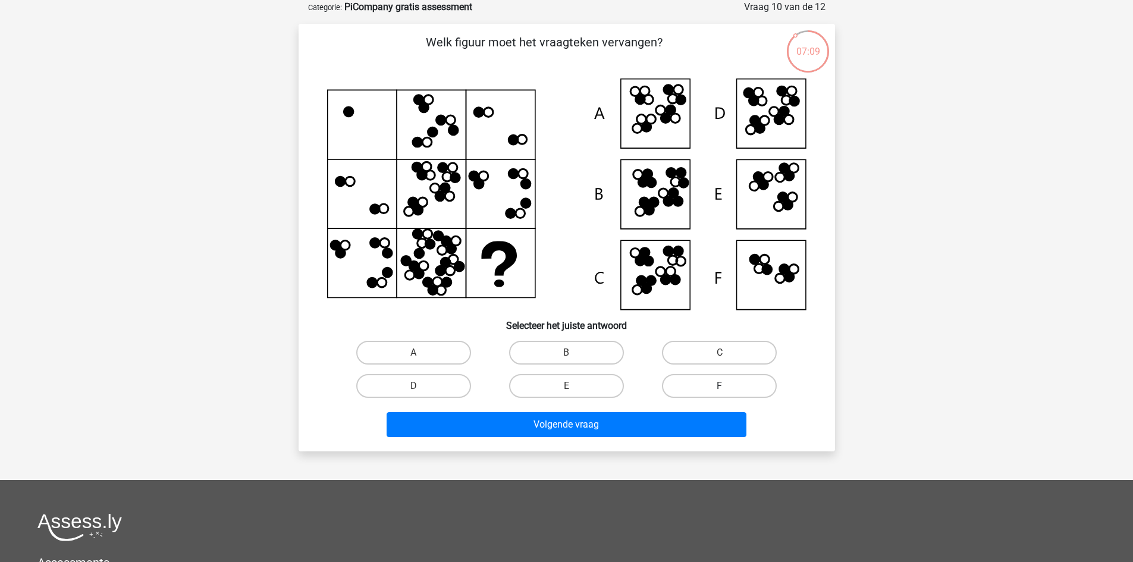
click at [682, 393] on label "F" at bounding box center [719, 386] width 115 height 24
click at [720, 393] on input "F" at bounding box center [724, 390] width 8 height 8
radio input "true"
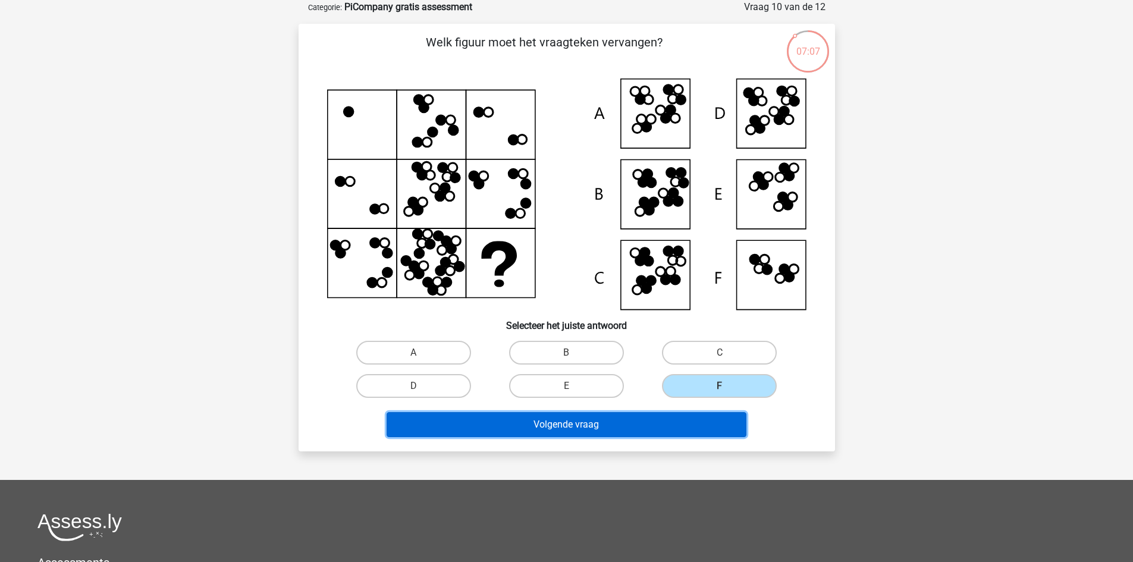
click at [648, 421] on button "Volgende vraag" at bounding box center [567, 424] width 360 height 25
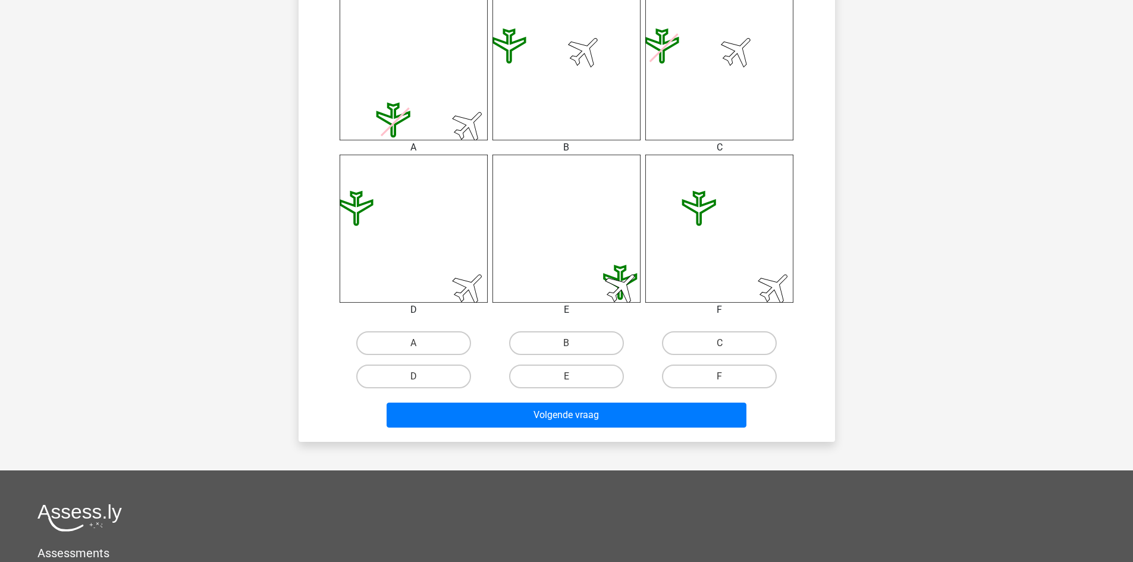
scroll to position [493, 0]
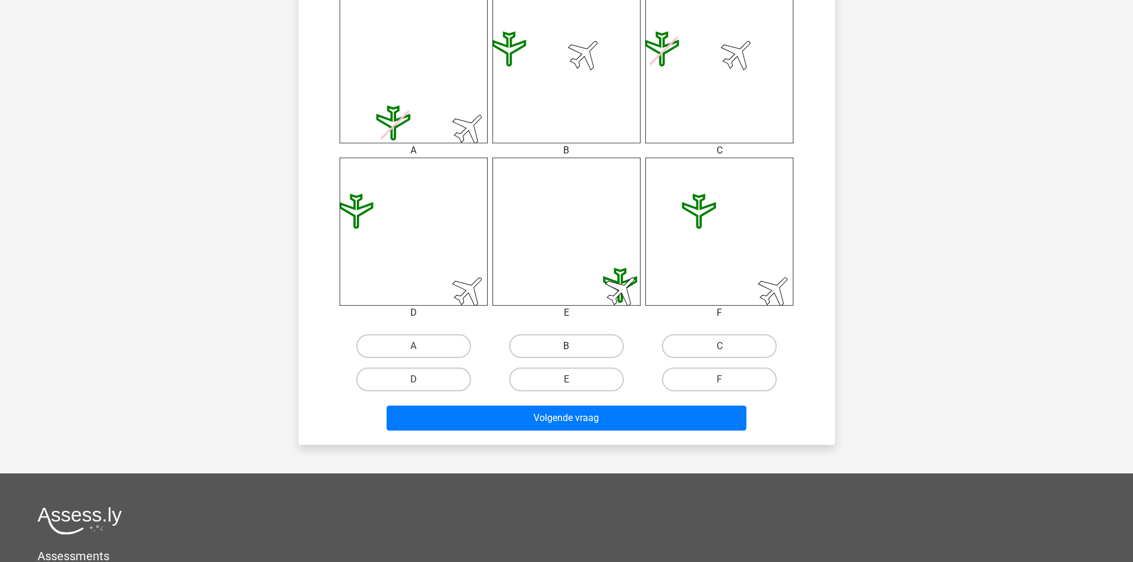
click at [579, 346] on label "B" at bounding box center [566, 346] width 115 height 24
click at [574, 346] on input "B" at bounding box center [570, 350] width 8 height 8
radio input "true"
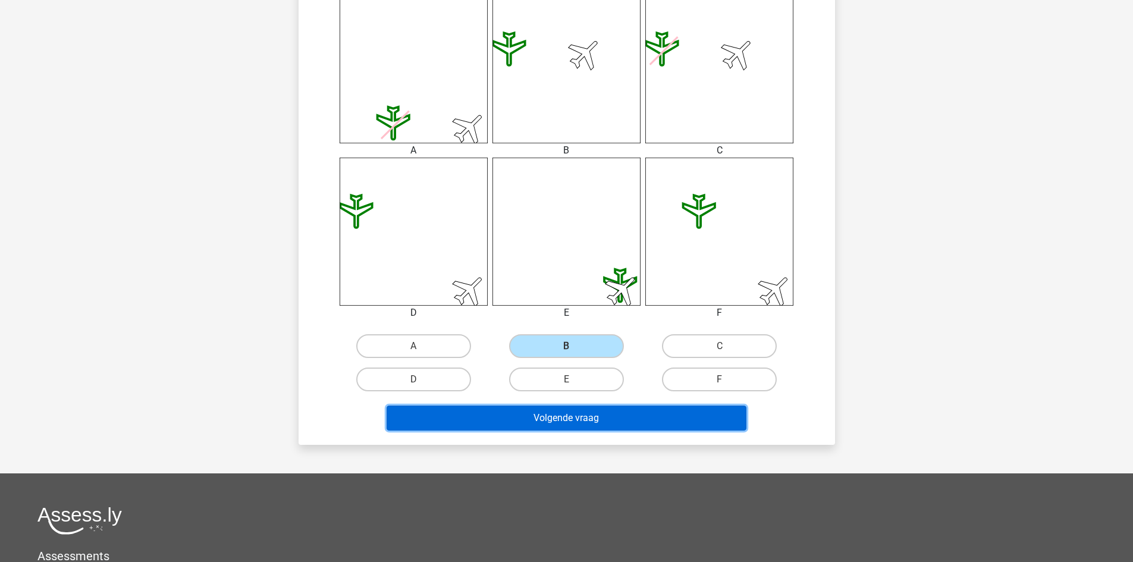
click at [576, 413] on button "Volgende vraag" at bounding box center [567, 418] width 360 height 25
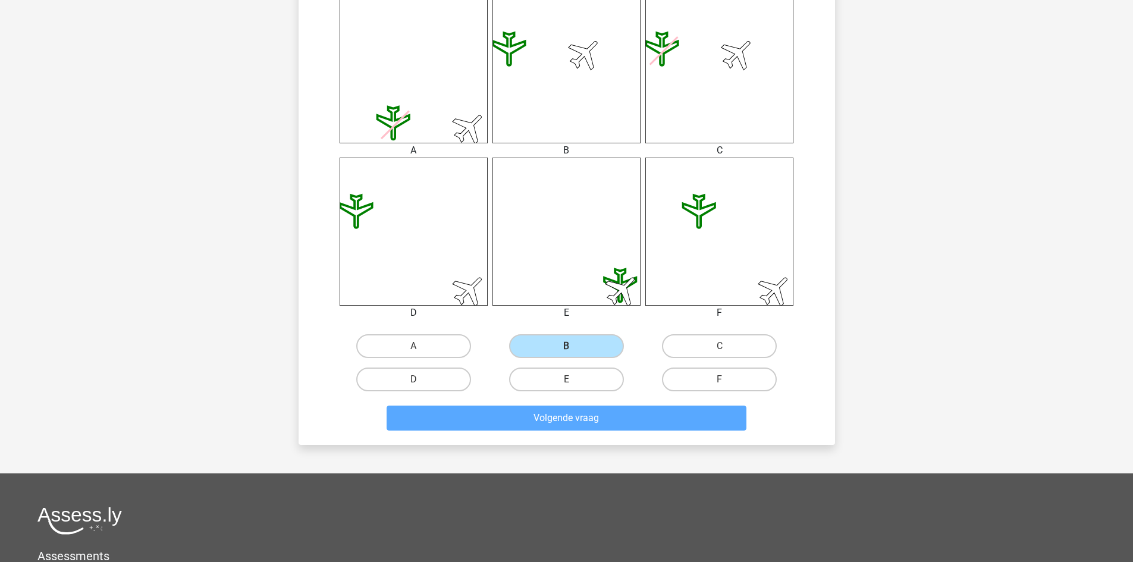
scroll to position [59, 0]
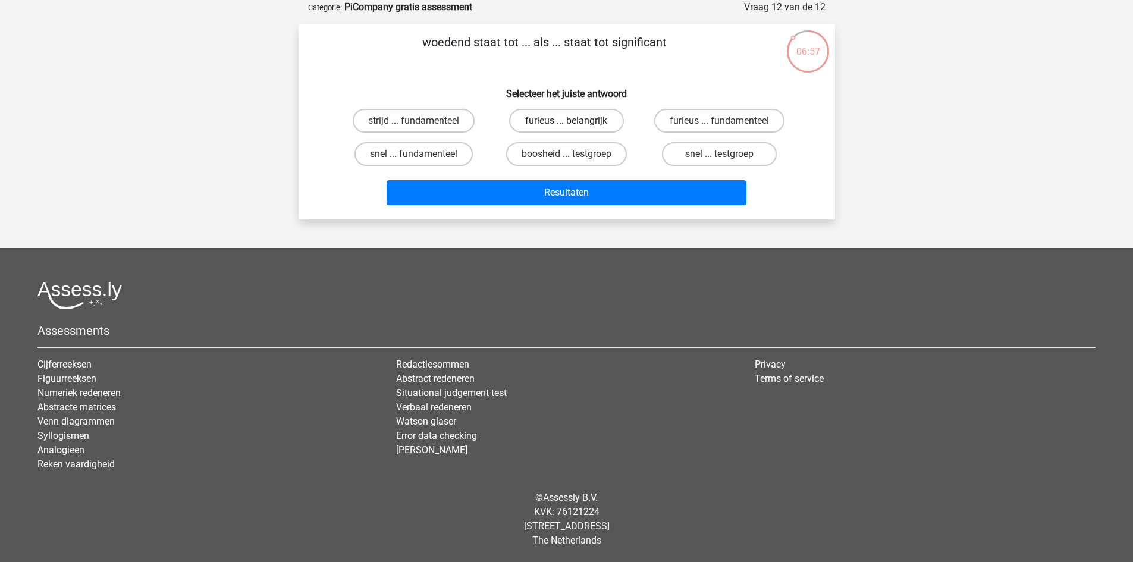
click at [559, 118] on label "furieus ... belangrijk" at bounding box center [566, 121] width 115 height 24
click at [566, 121] on input "furieus ... belangrijk" at bounding box center [570, 125] width 8 height 8
radio input "true"
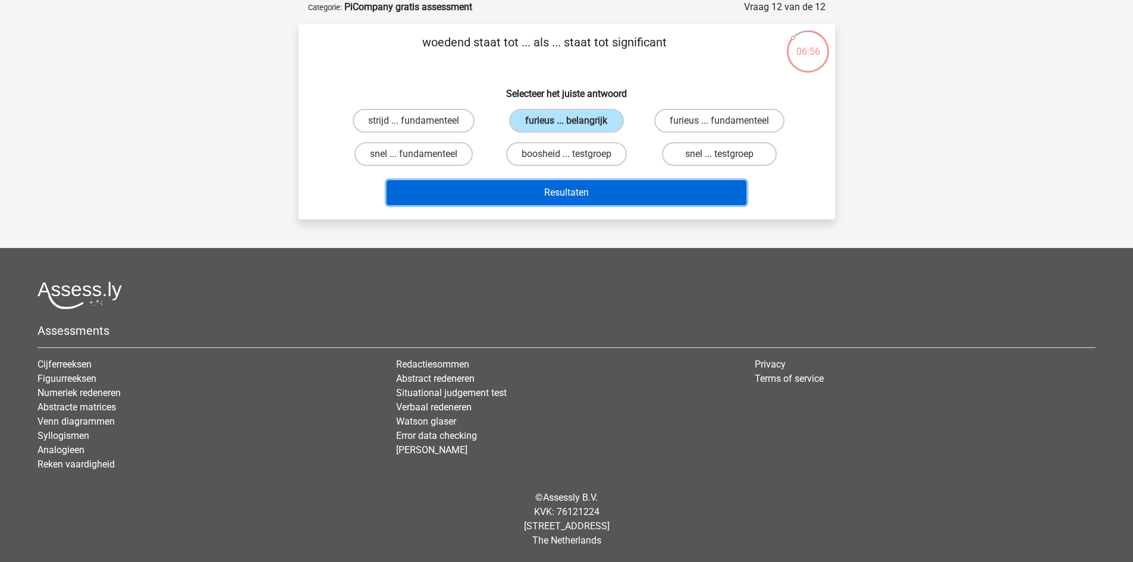
click at [579, 188] on button "Resultaten" at bounding box center [567, 192] width 360 height 25
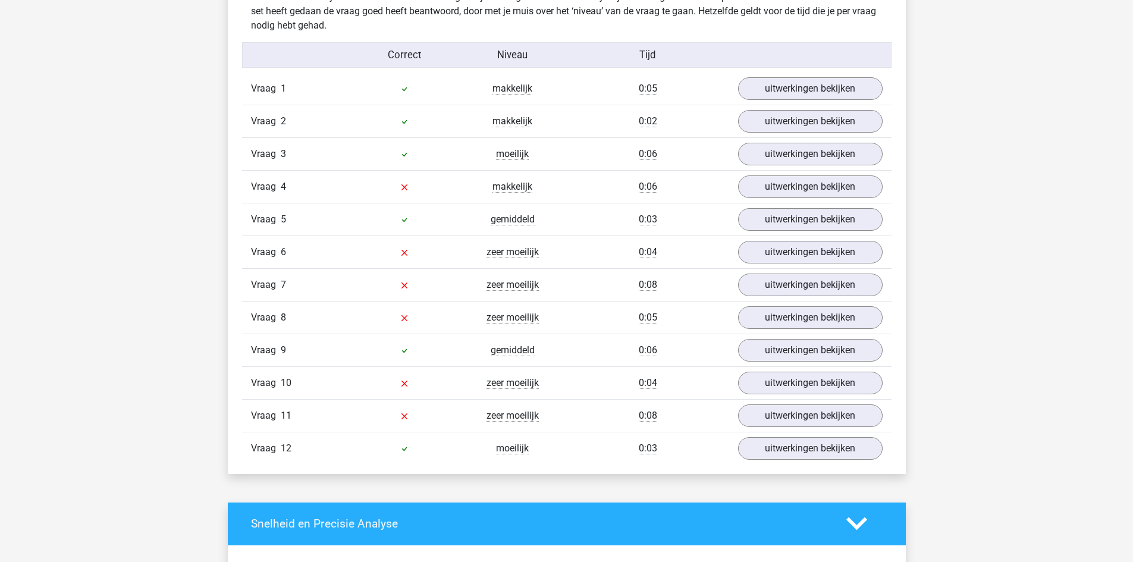
scroll to position [1313, 0]
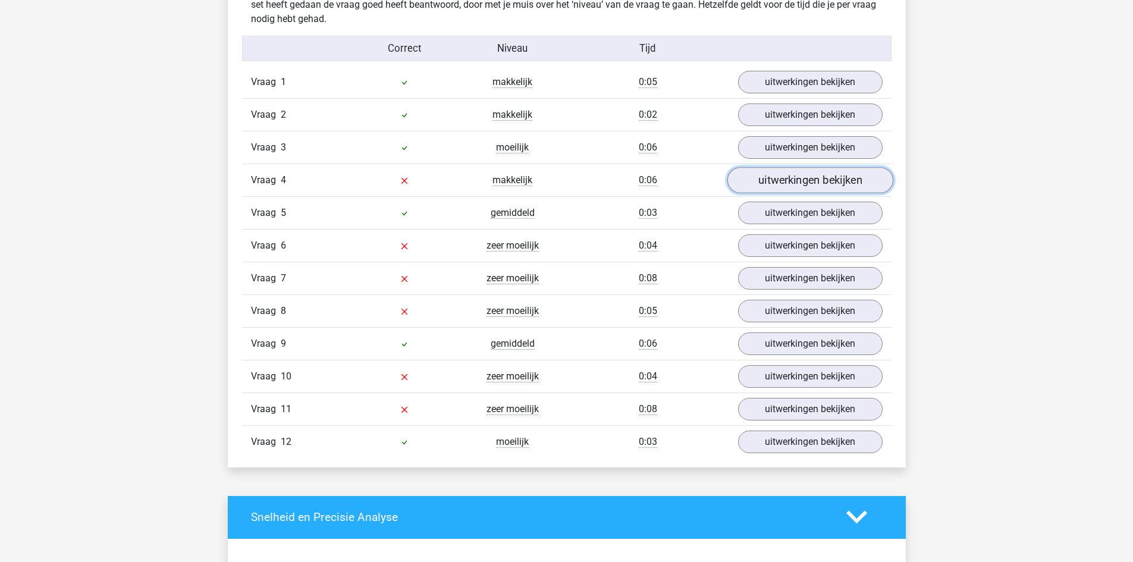
click at [811, 190] on link "uitwerkingen bekijken" at bounding box center [810, 180] width 166 height 26
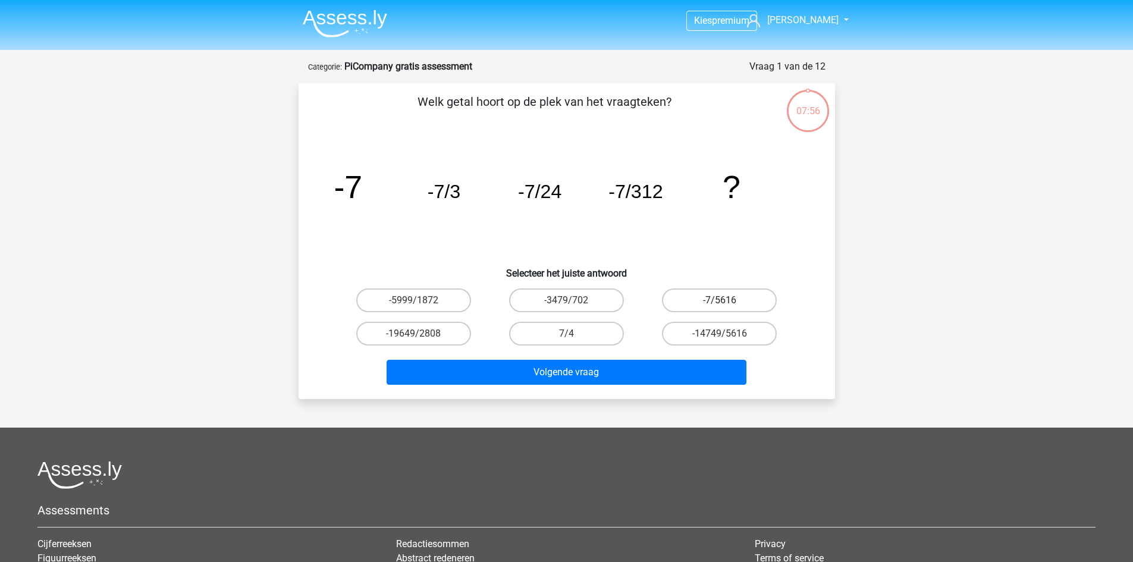
click at [717, 307] on label "-7/5616" at bounding box center [719, 300] width 115 height 24
click at [720, 307] on input "-7/5616" at bounding box center [724, 304] width 8 height 8
radio input "true"
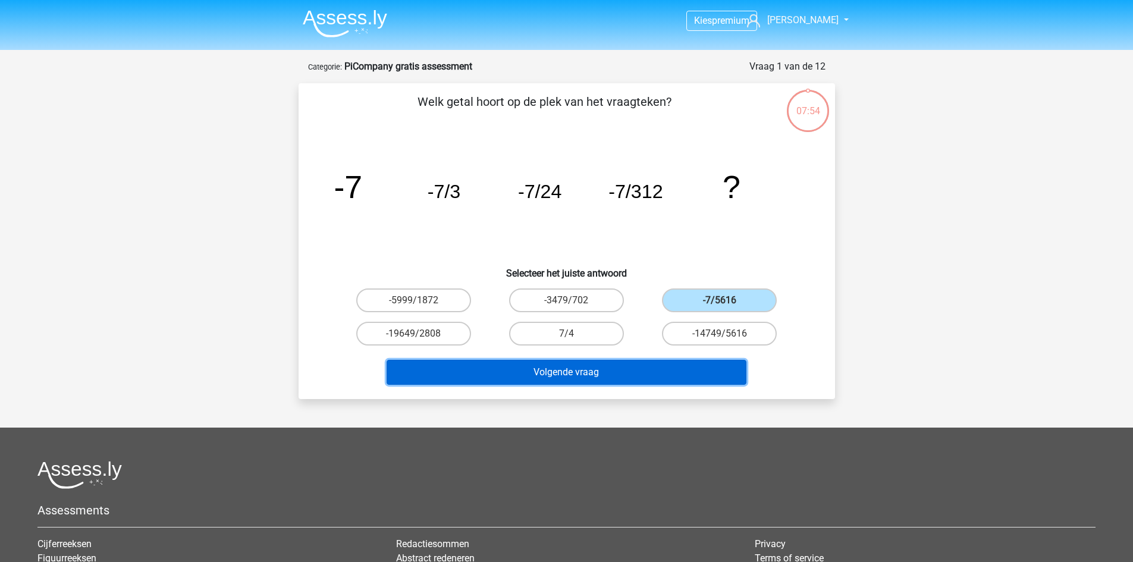
click at [613, 375] on button "Volgende vraag" at bounding box center [567, 372] width 360 height 25
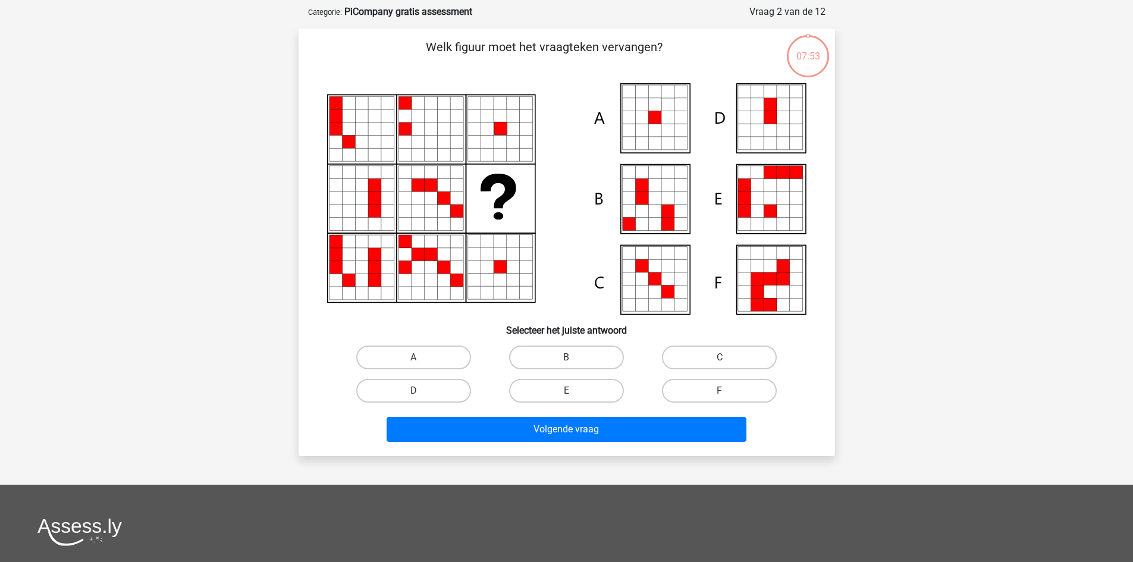
scroll to position [59, 0]
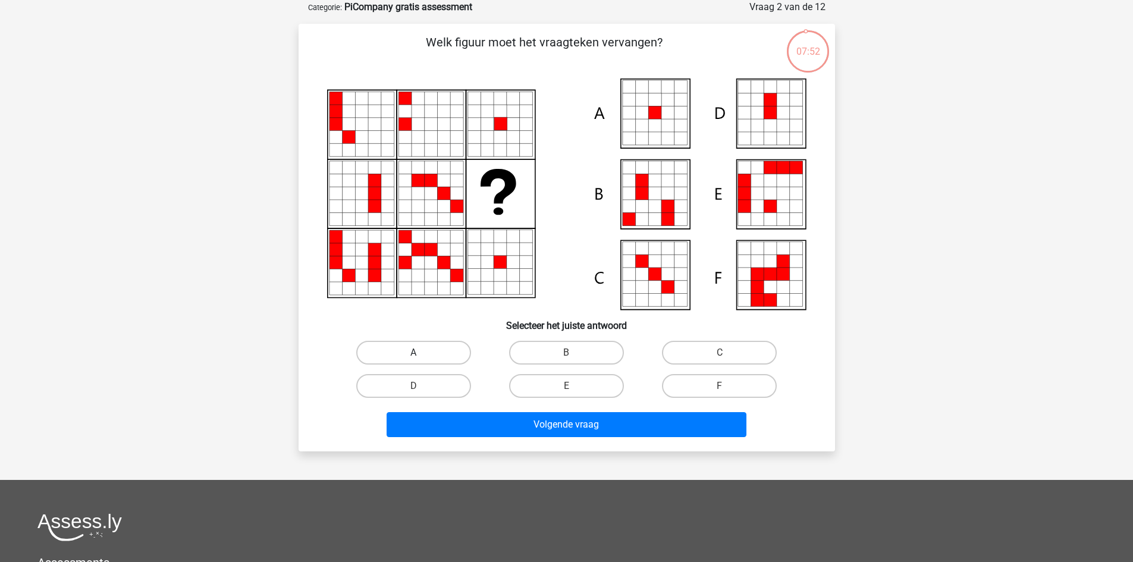
click at [430, 354] on label "A" at bounding box center [413, 353] width 115 height 24
click at [421, 354] on input "A" at bounding box center [417, 357] width 8 height 8
radio input "true"
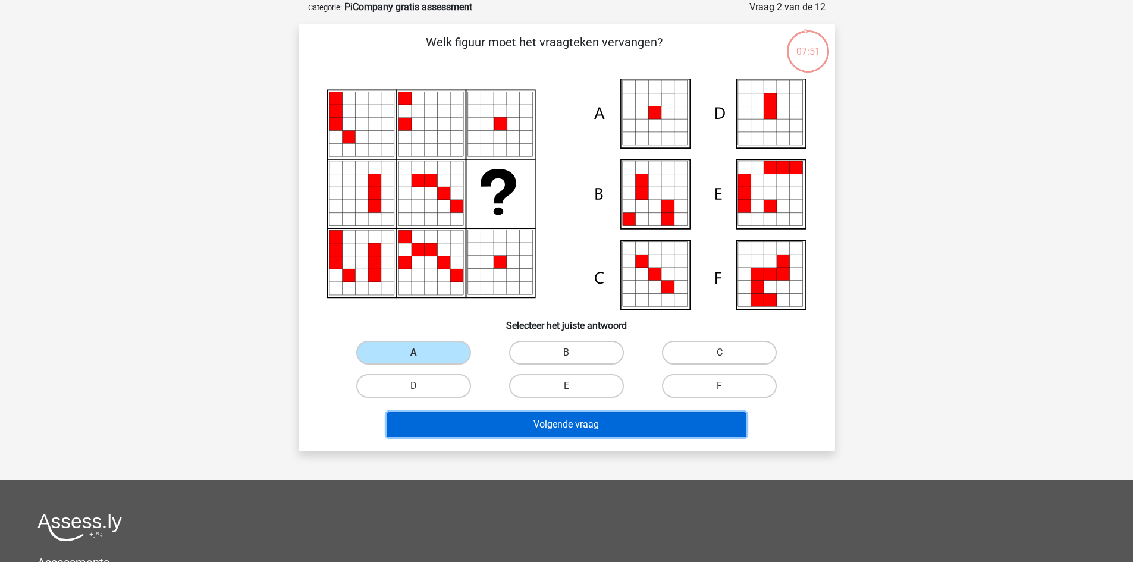
click at [548, 434] on button "Volgende vraag" at bounding box center [567, 424] width 360 height 25
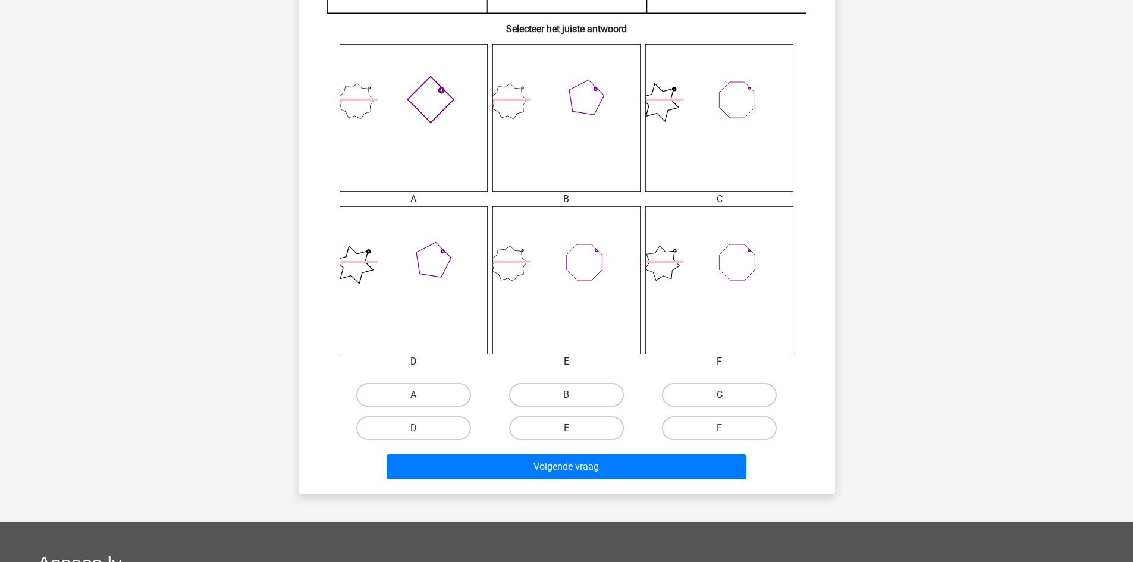
scroll to position [441, 0]
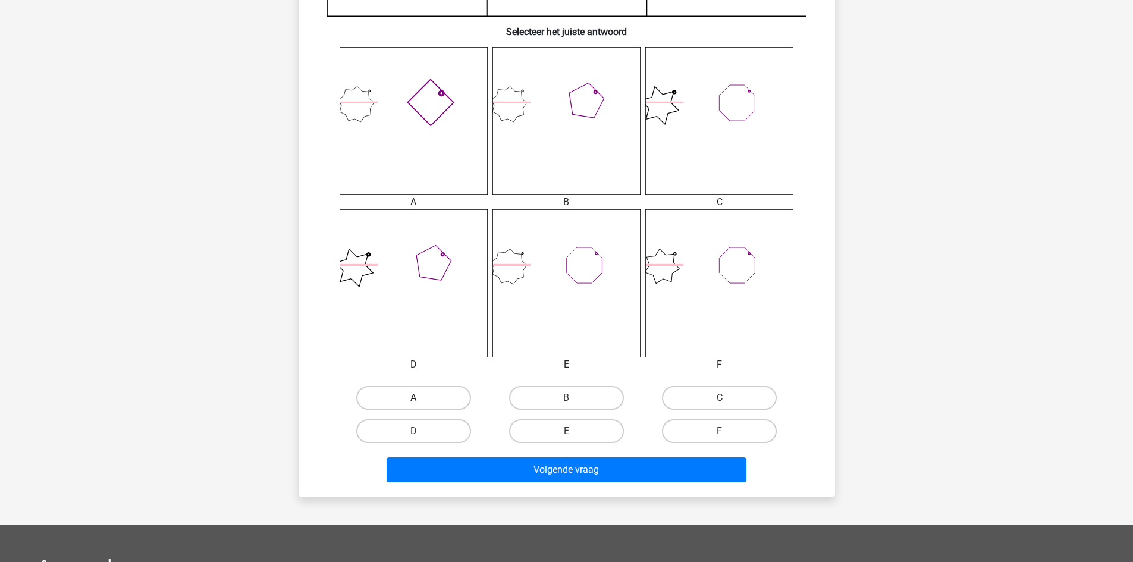
click at [438, 404] on label "A" at bounding box center [413, 398] width 115 height 24
click at [421, 404] on input "A" at bounding box center [417, 402] width 8 height 8
radio input "true"
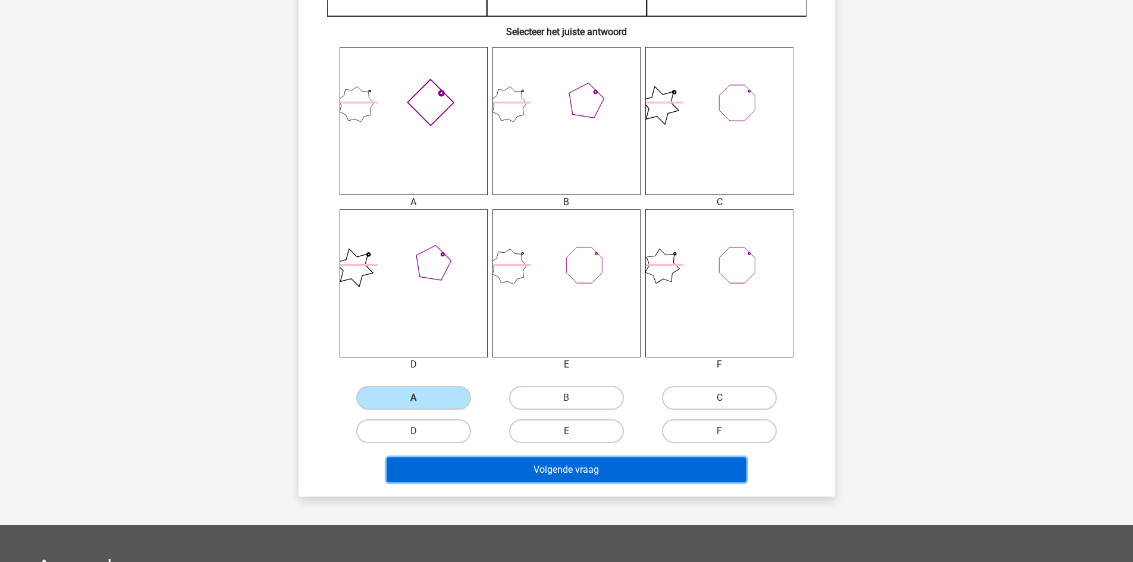
click at [561, 468] on button "Volgende vraag" at bounding box center [567, 469] width 360 height 25
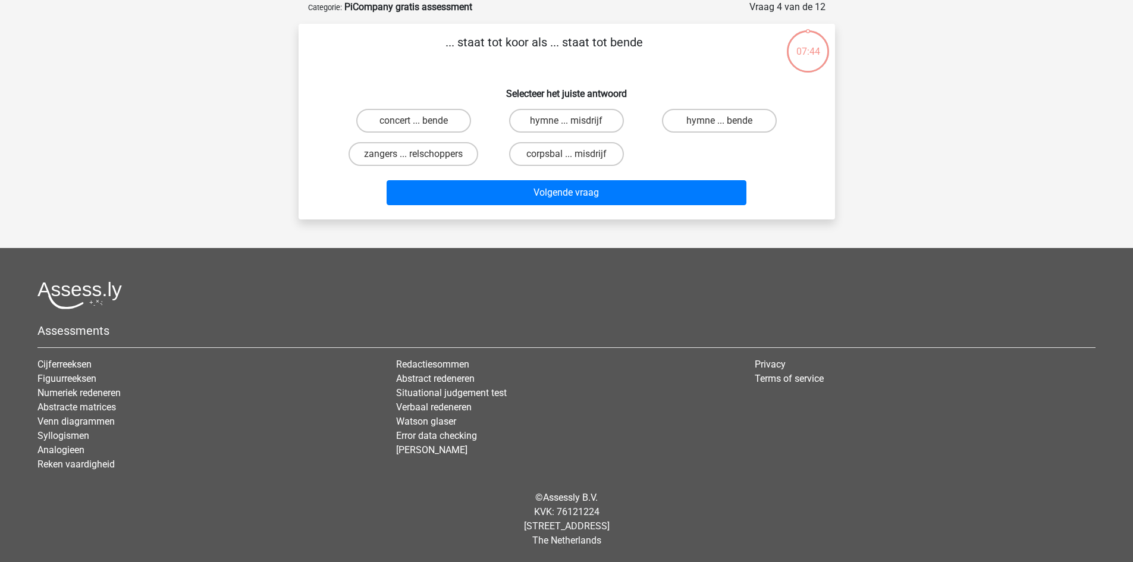
scroll to position [59, 0]
click at [427, 156] on label "zangers ... relschoppers" at bounding box center [414, 154] width 130 height 24
click at [421, 156] on input "zangers ... relschoppers" at bounding box center [417, 158] width 8 height 8
radio input "true"
click at [527, 216] on div "... staat tot koor als ... staat tot bende Selecteer het juiste antwoord concer…" at bounding box center [567, 122] width 536 height 196
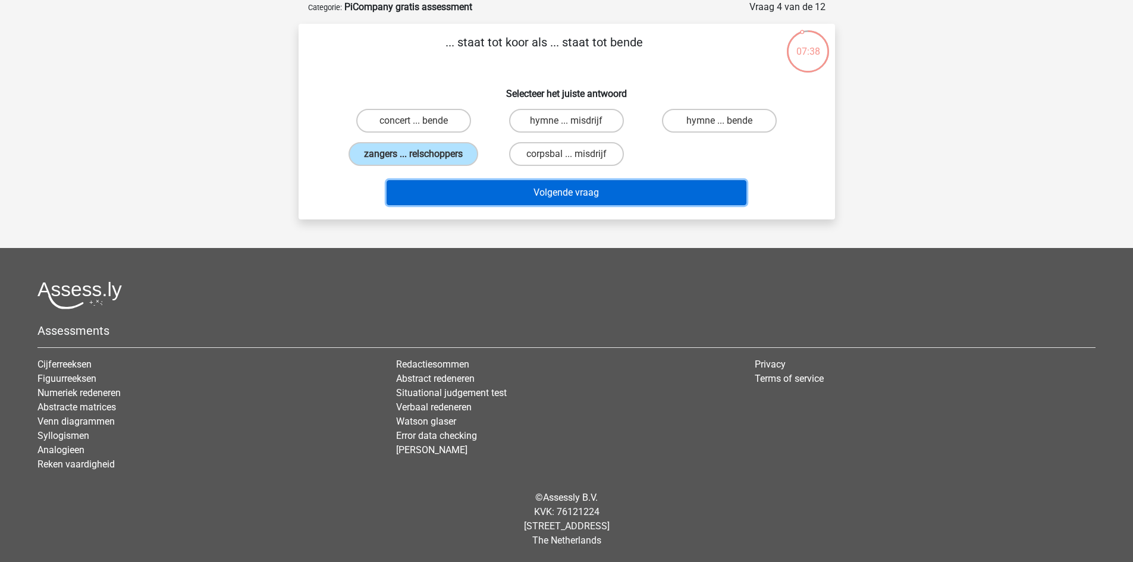
click at [563, 189] on button "Volgende vraag" at bounding box center [567, 192] width 360 height 25
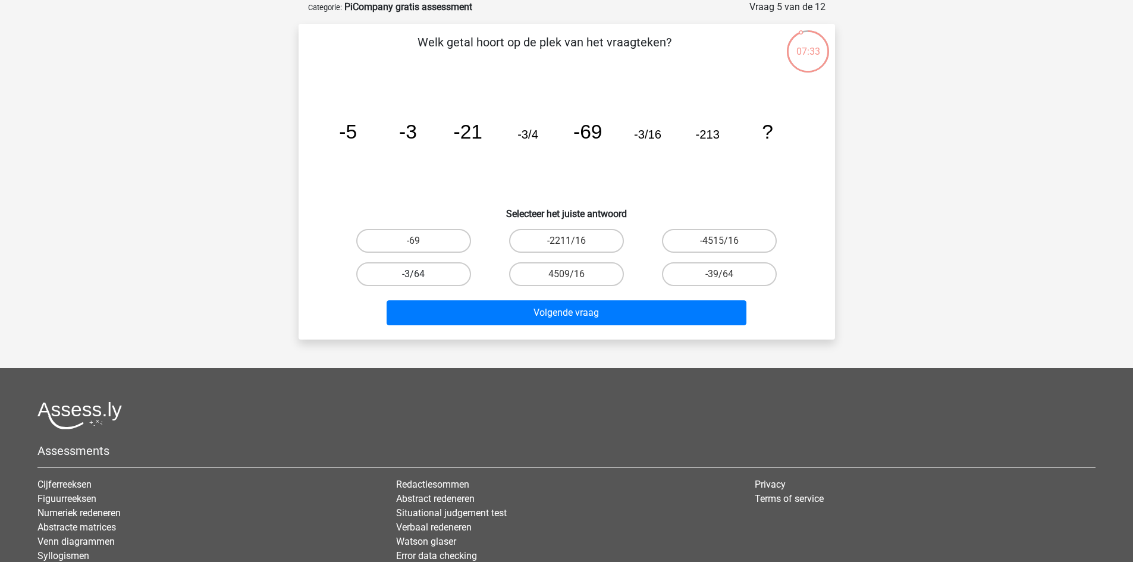
click at [452, 274] on label "-3/64" at bounding box center [413, 274] width 115 height 24
click at [421, 274] on input "-3/64" at bounding box center [417, 278] width 8 height 8
radio input "true"
click at [516, 328] on div "Volgende vraag" at bounding box center [566, 315] width 459 height 30
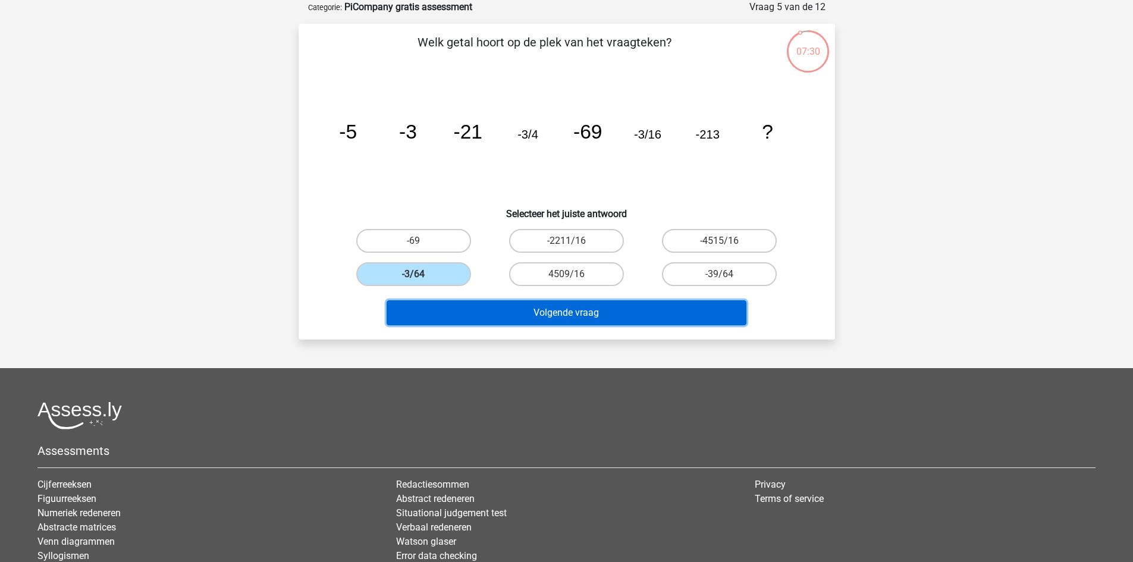
click at [516, 317] on button "Volgende vraag" at bounding box center [567, 312] width 360 height 25
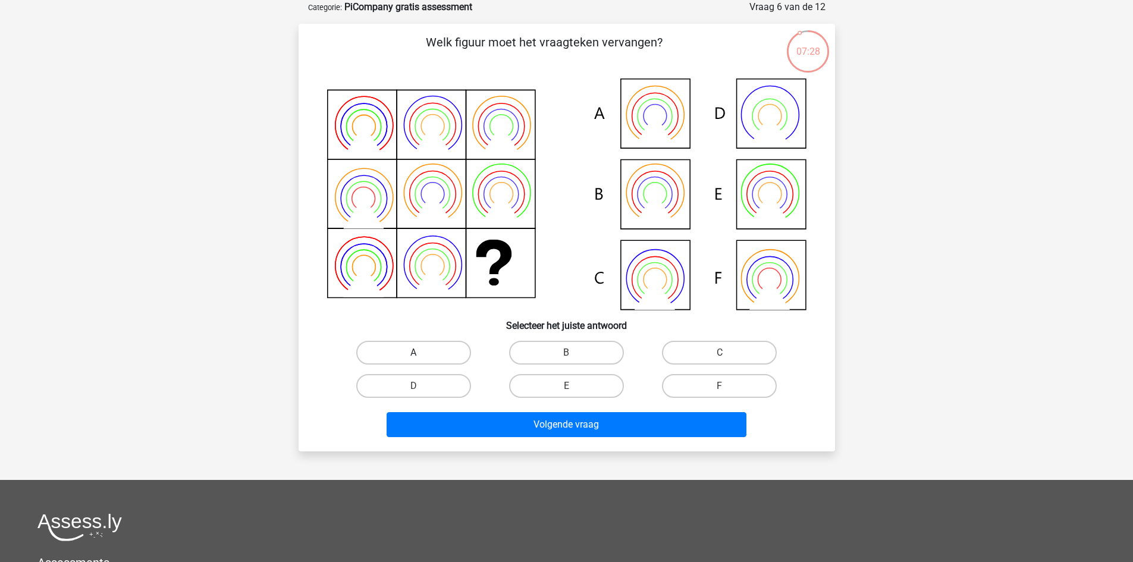
click at [423, 350] on label "A" at bounding box center [413, 353] width 115 height 24
click at [421, 353] on input "A" at bounding box center [417, 357] width 8 height 8
radio input "true"
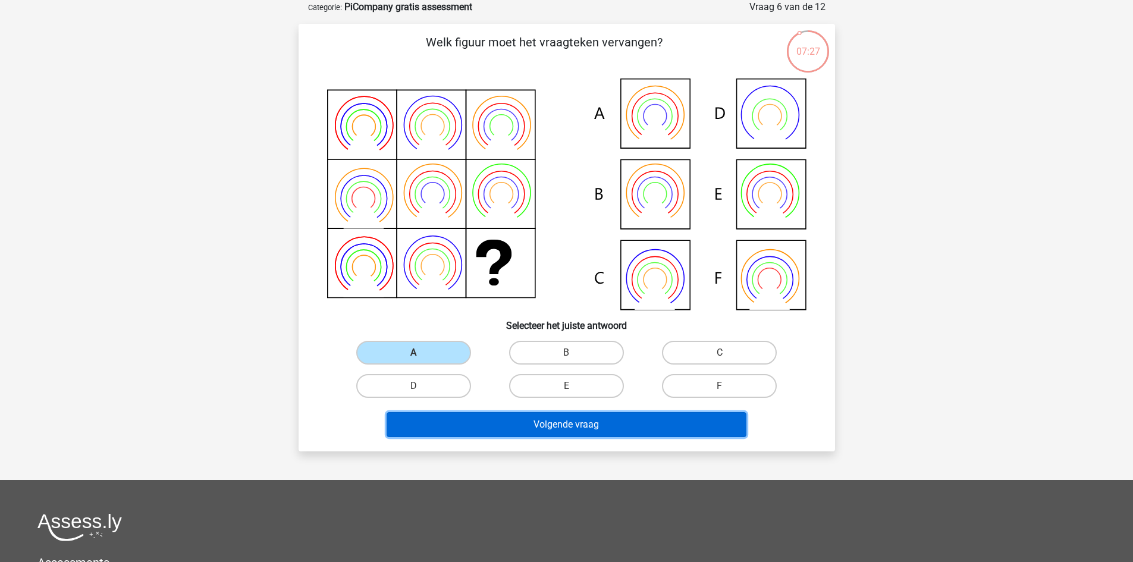
click at [525, 428] on button "Volgende vraag" at bounding box center [567, 424] width 360 height 25
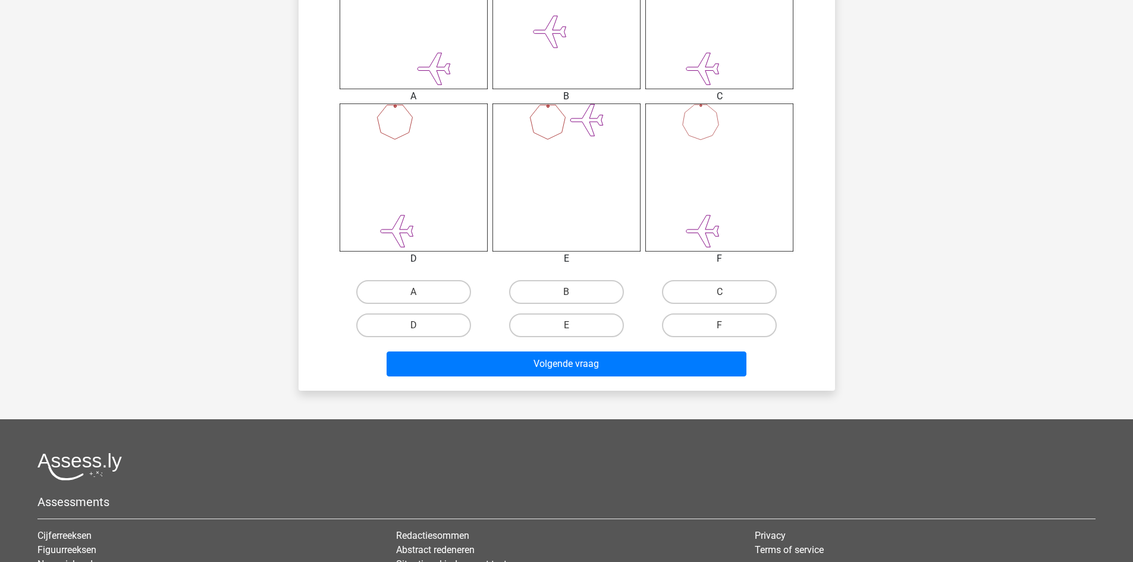
scroll to position [586, 0]
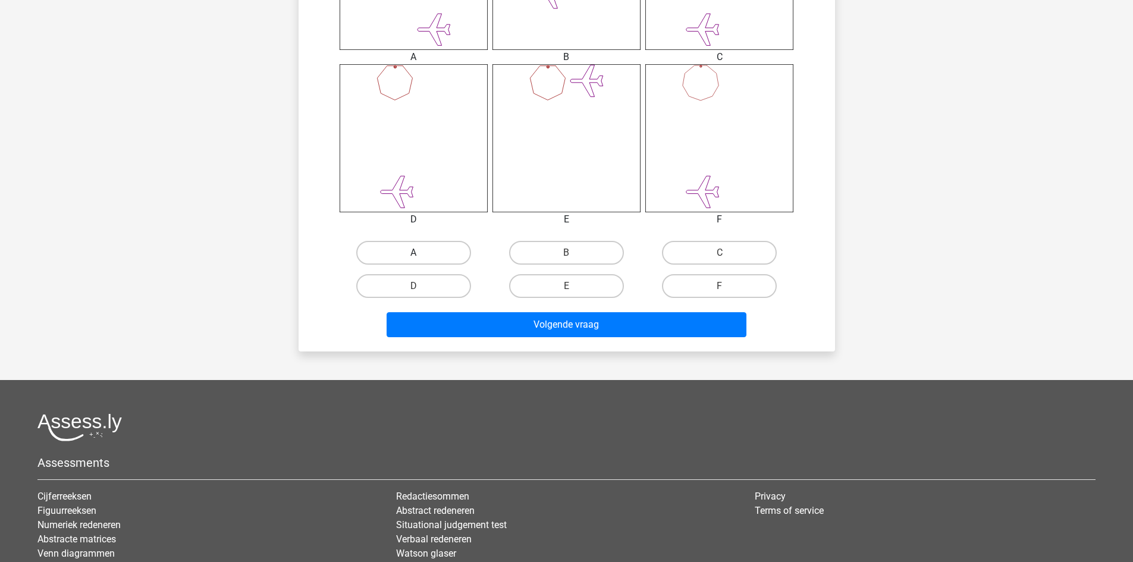
click at [412, 252] on label "A" at bounding box center [413, 253] width 115 height 24
click at [413, 253] on input "A" at bounding box center [417, 257] width 8 height 8
radio input "true"
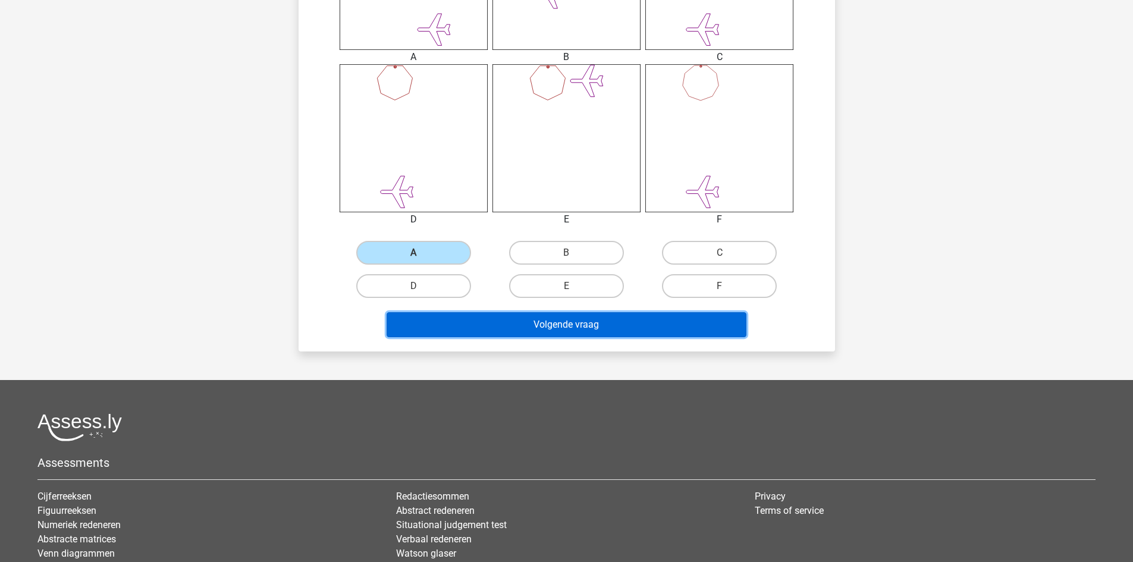
click at [555, 326] on button "Volgende vraag" at bounding box center [567, 324] width 360 height 25
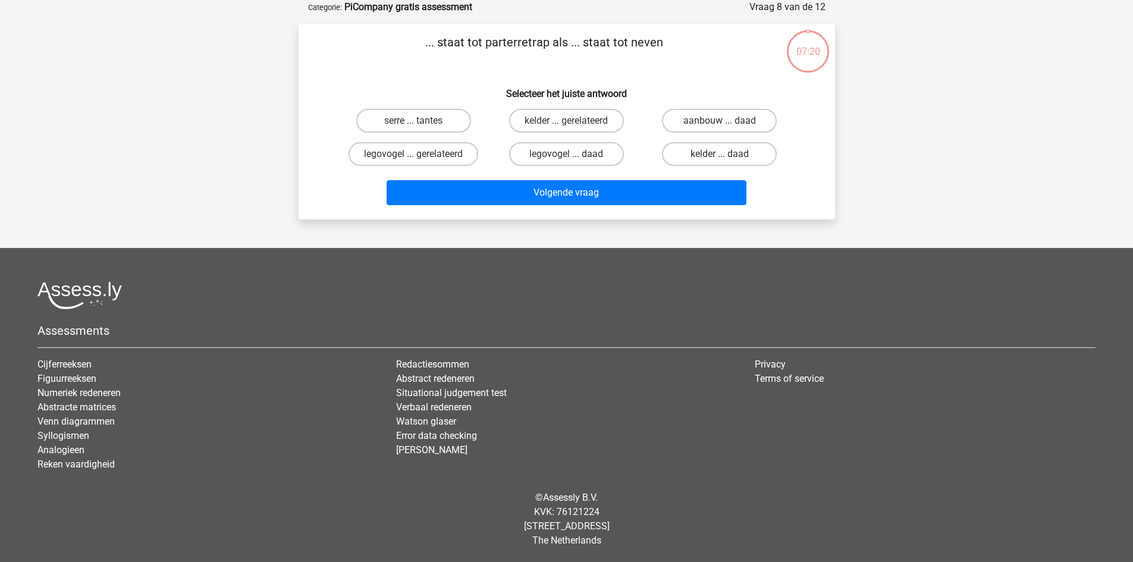
scroll to position [59, 0]
click at [563, 155] on label "legovogel ... daad" at bounding box center [566, 154] width 115 height 24
click at [566, 155] on input "legovogel ... daad" at bounding box center [570, 158] width 8 height 8
radio input "true"
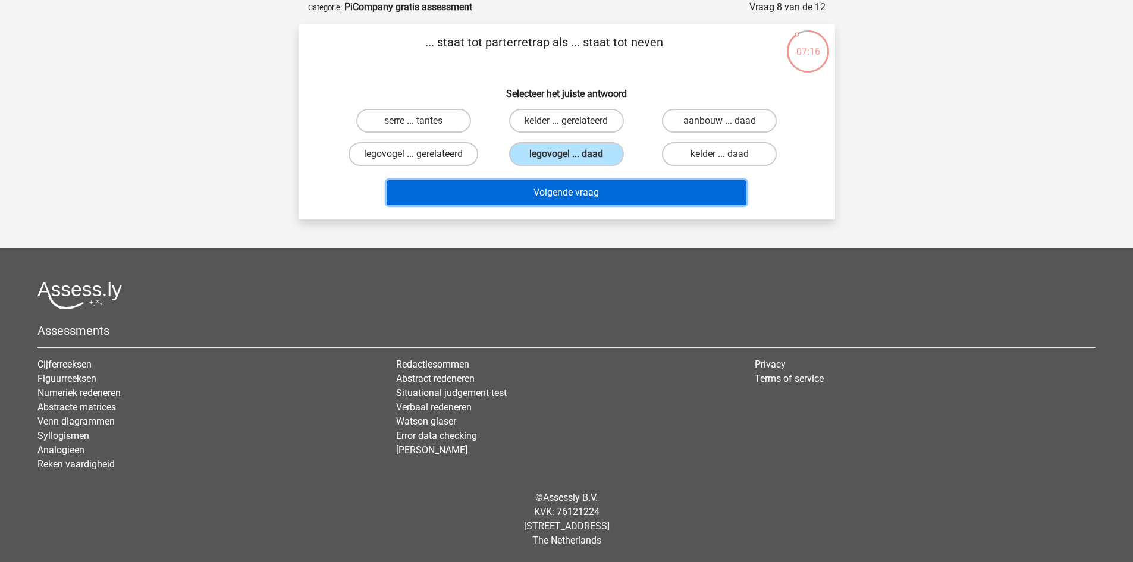
click at [572, 190] on button "Volgende vraag" at bounding box center [567, 192] width 360 height 25
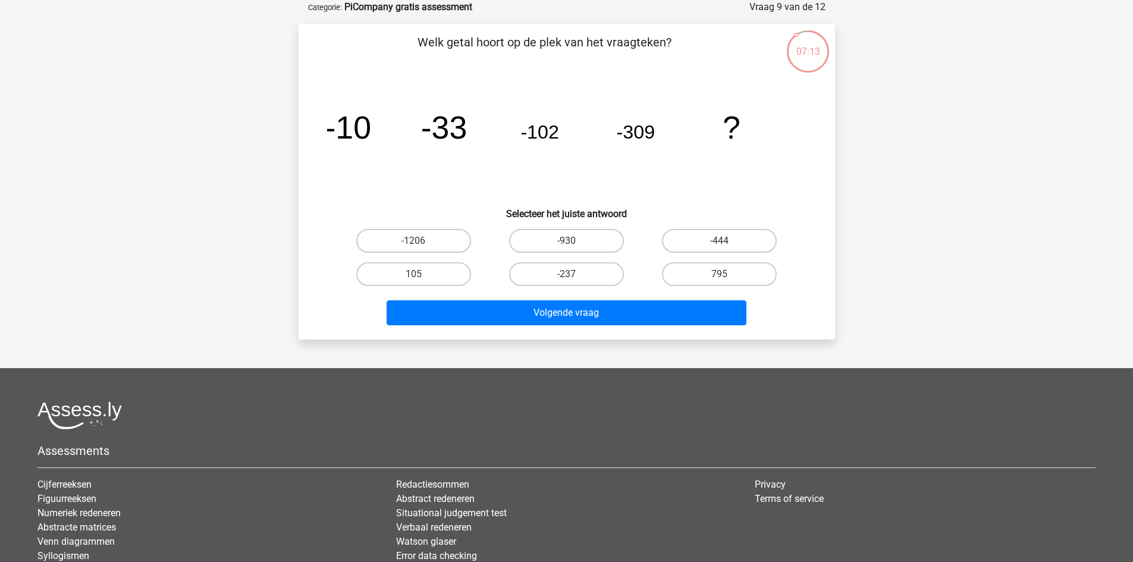
click at [572, 190] on icon "image/svg+xml -10 -33 -102 -309 ?" at bounding box center [566, 139] width 479 height 120
click at [569, 238] on label "-930" at bounding box center [566, 241] width 115 height 24
click at [569, 241] on input "-930" at bounding box center [570, 245] width 8 height 8
radio input "true"
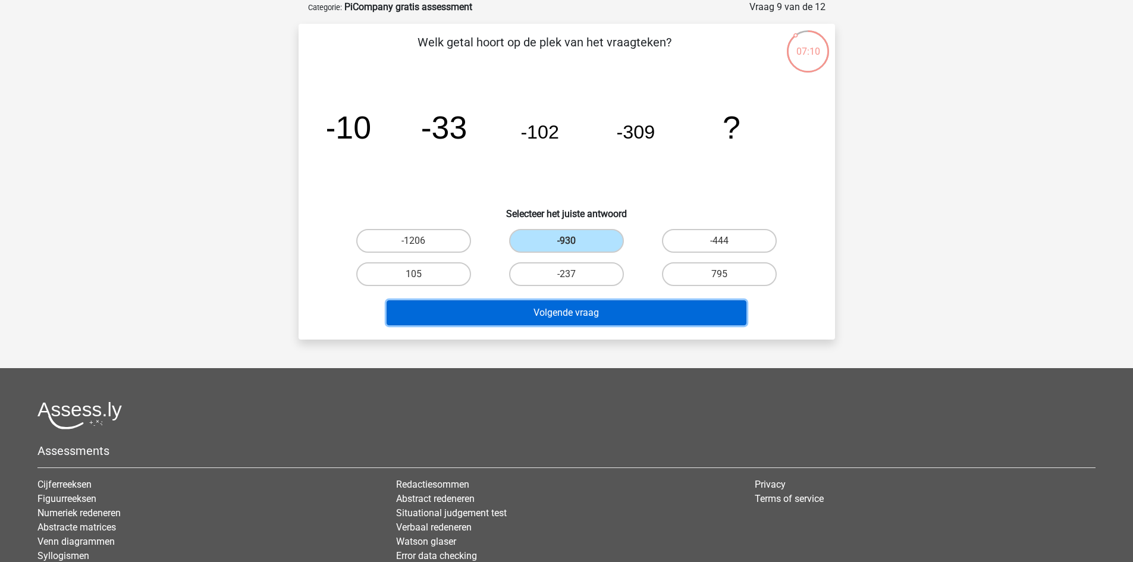
click at [561, 311] on button "Volgende vraag" at bounding box center [567, 312] width 360 height 25
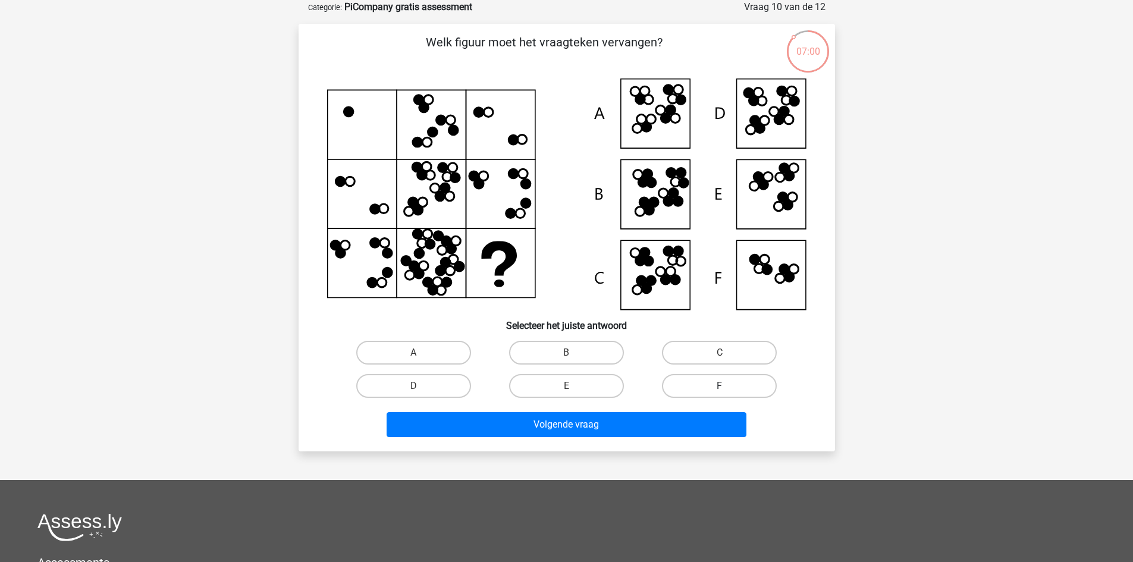
click at [674, 387] on label "F" at bounding box center [719, 386] width 115 height 24
click at [720, 387] on input "F" at bounding box center [724, 390] width 8 height 8
radio input "true"
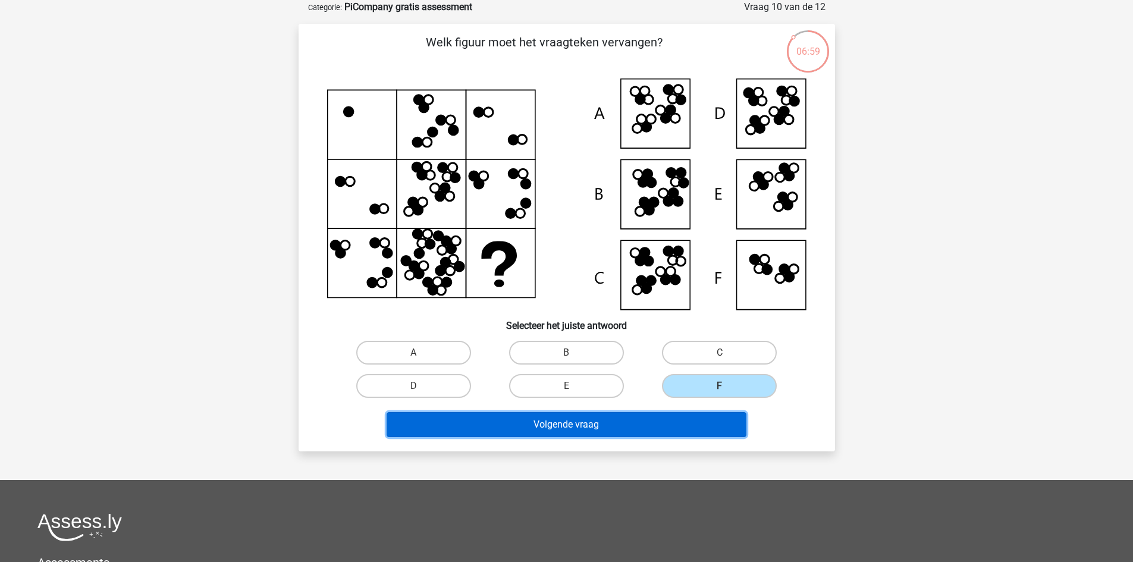
click at [627, 426] on button "Volgende vraag" at bounding box center [567, 424] width 360 height 25
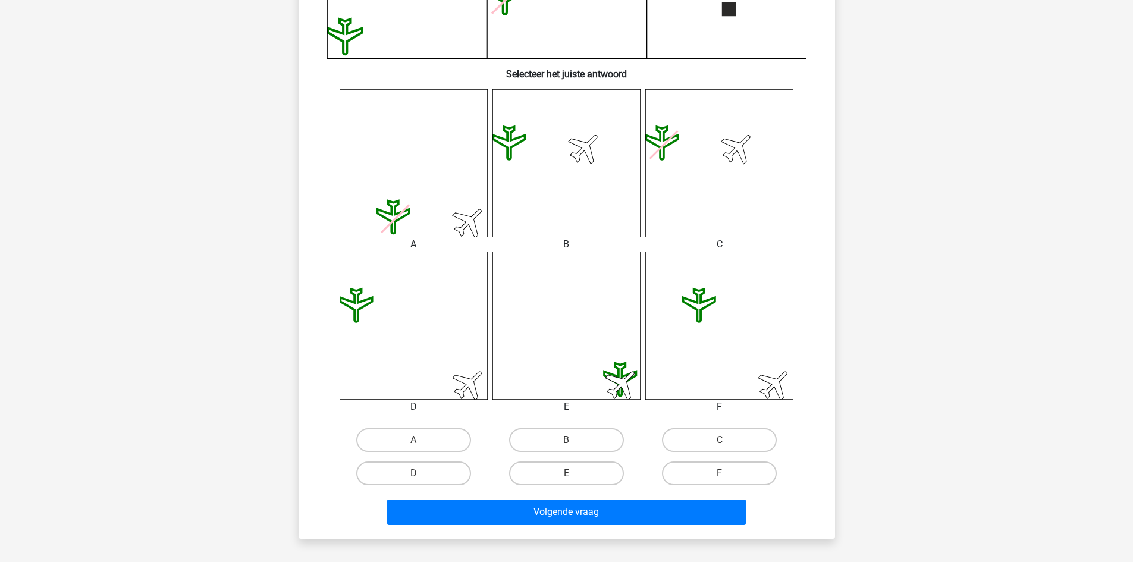
scroll to position [392, 0]
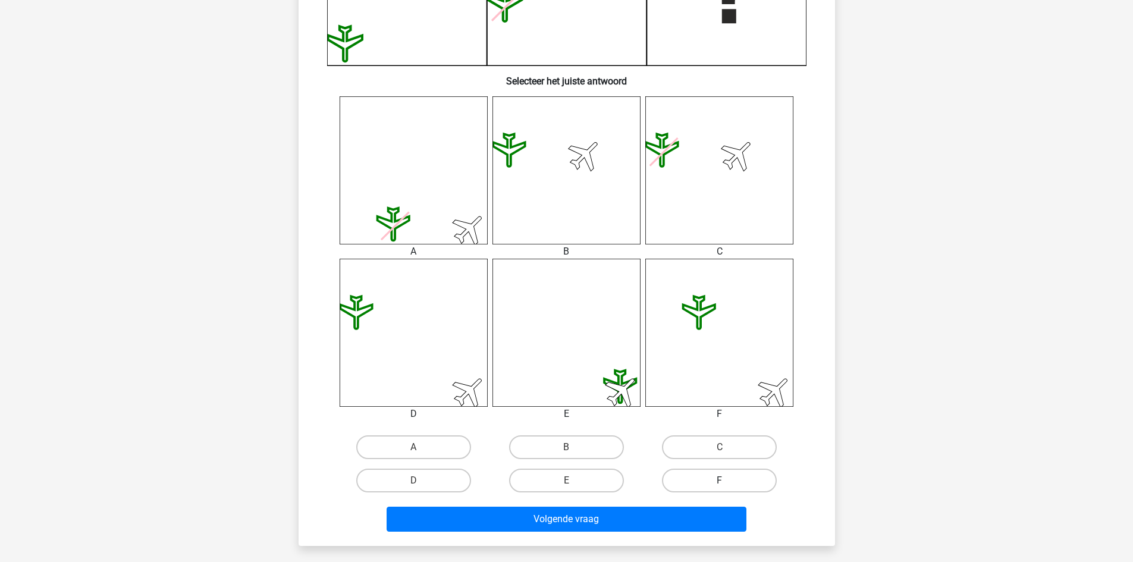
click at [715, 474] on label "F" at bounding box center [719, 481] width 115 height 24
click at [720, 481] on input "F" at bounding box center [724, 485] width 8 height 8
radio input "true"
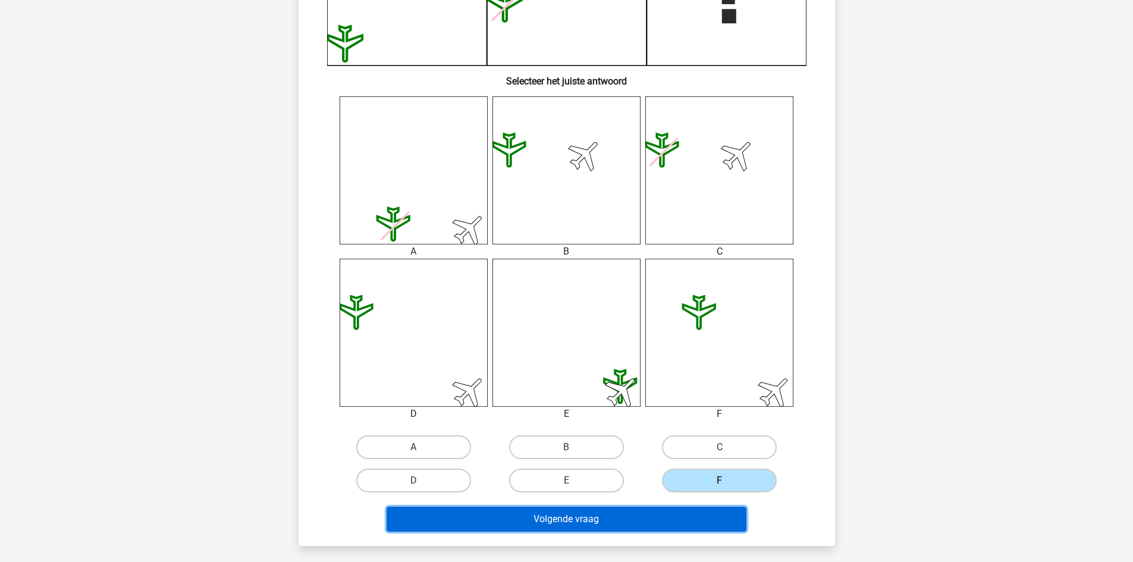
click at [636, 531] on button "Volgende vraag" at bounding box center [567, 519] width 360 height 25
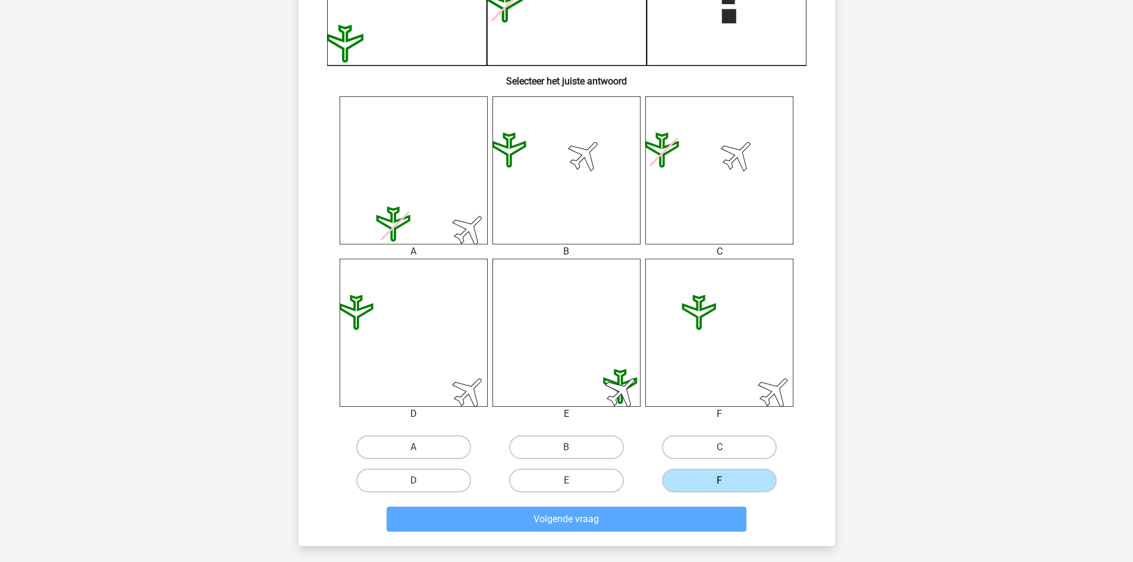
scroll to position [59, 0]
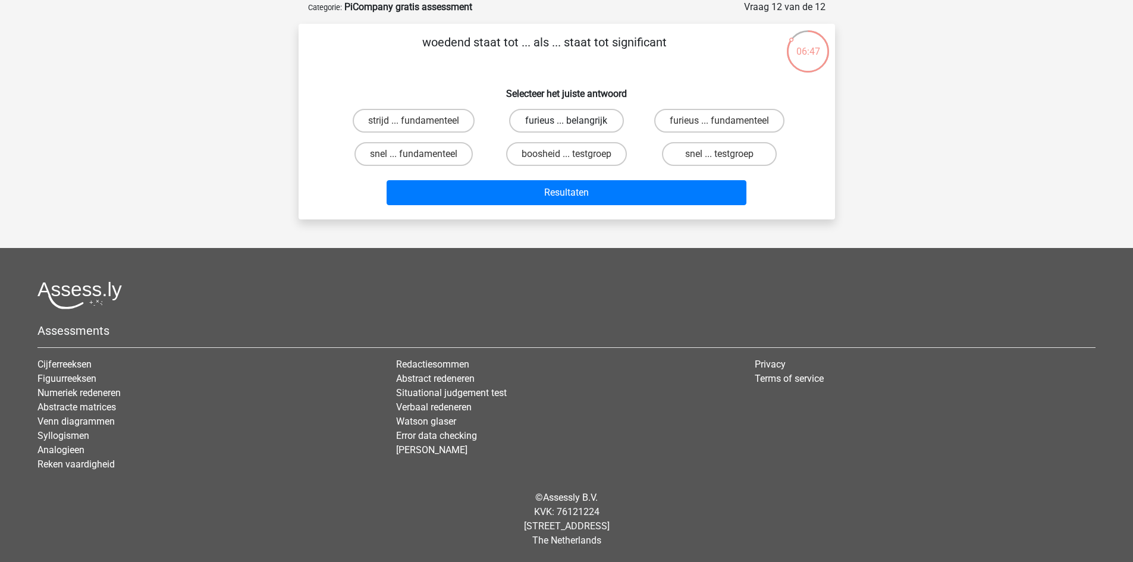
click at [558, 121] on label "furieus ... belangrijk" at bounding box center [566, 121] width 115 height 24
click at [566, 121] on input "furieus ... belangrijk" at bounding box center [570, 125] width 8 height 8
radio input "true"
click at [605, 176] on div "Resultaten" at bounding box center [567, 190] width 498 height 39
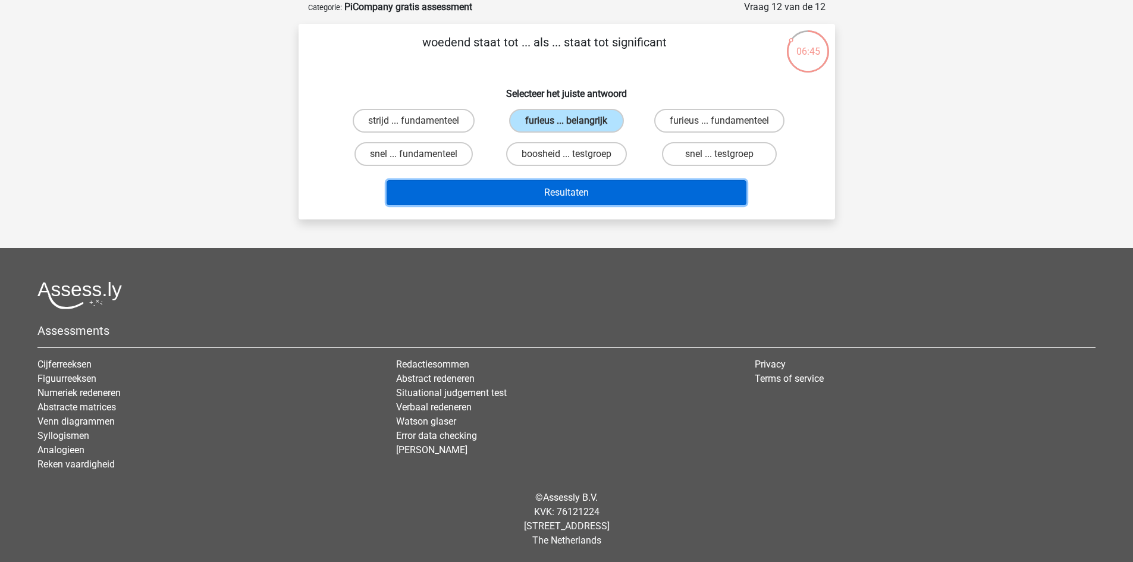
click at [600, 193] on button "Resultaten" at bounding box center [567, 192] width 360 height 25
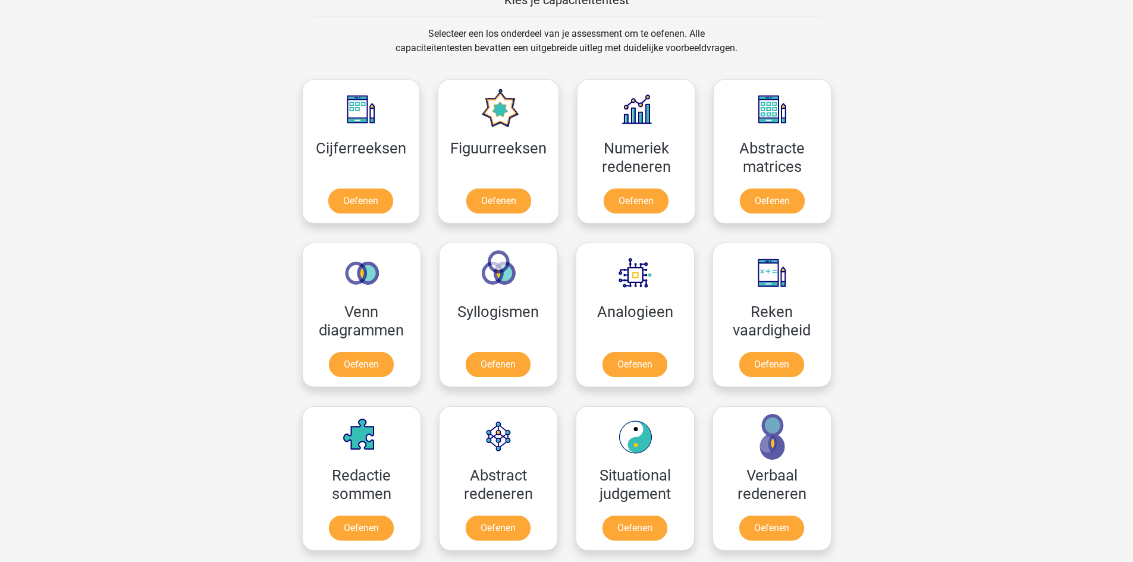
scroll to position [1098, 0]
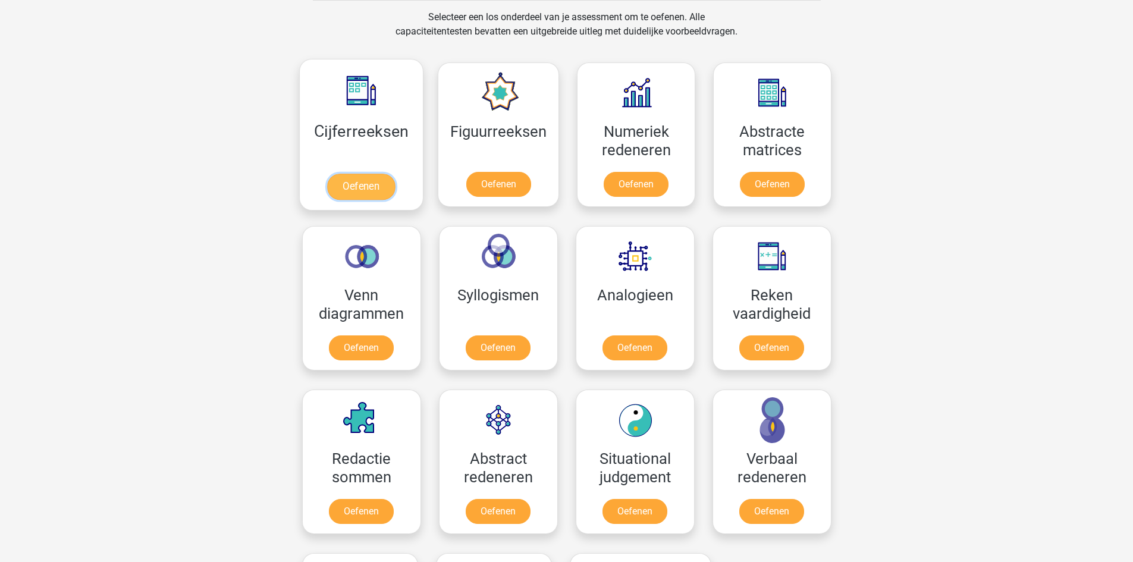
click at [369, 174] on link "Oefenen" at bounding box center [361, 187] width 68 height 26
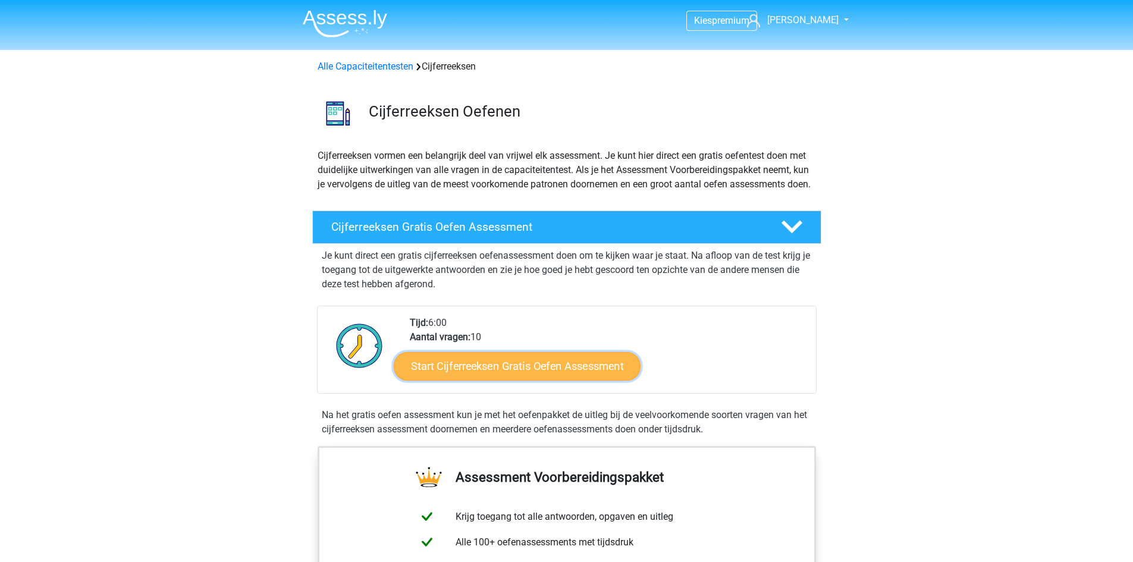
click at [504, 380] on link "Start Cijferreeksen Gratis Oefen Assessment" at bounding box center [517, 365] width 247 height 29
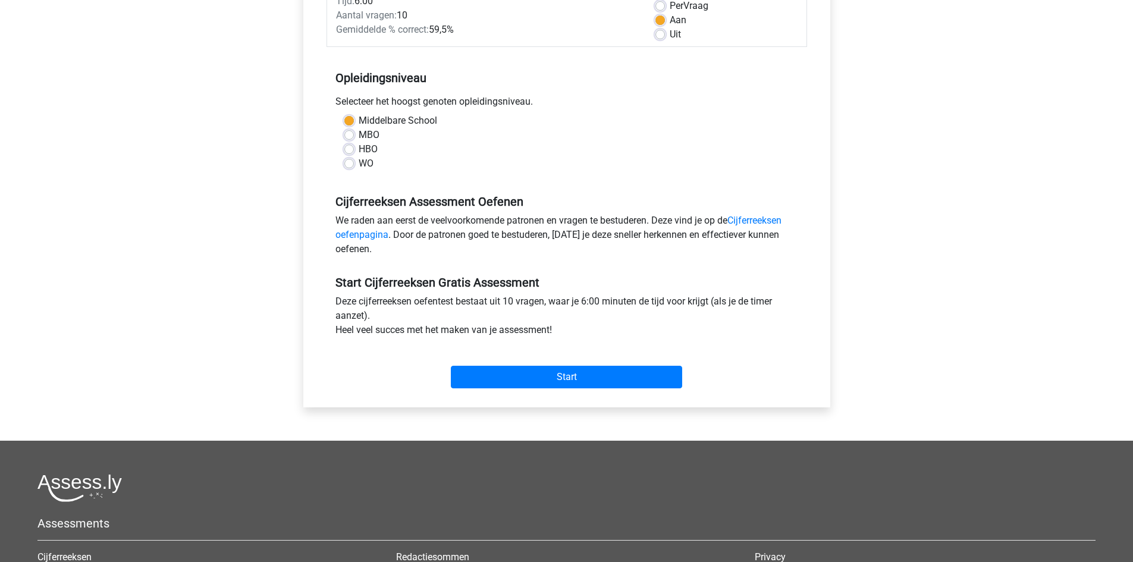
scroll to position [231, 0]
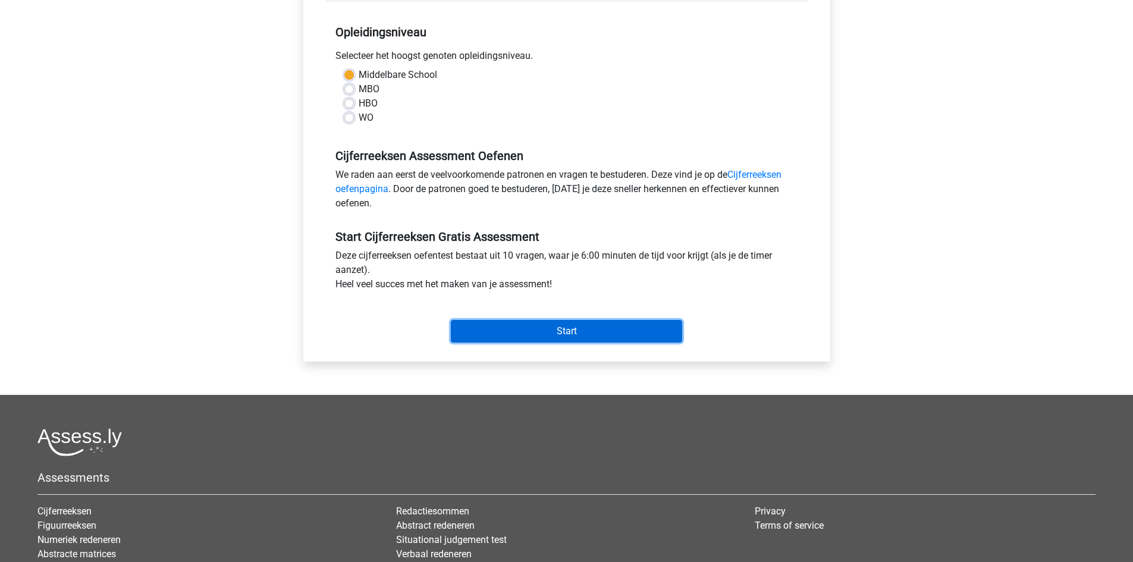
click at [588, 331] on input "Start" at bounding box center [566, 331] width 231 height 23
click at [567, 334] on input "Start" at bounding box center [566, 331] width 231 height 23
click at [591, 329] on input "Start" at bounding box center [566, 331] width 231 height 23
click at [573, 329] on input "Start" at bounding box center [566, 331] width 231 height 23
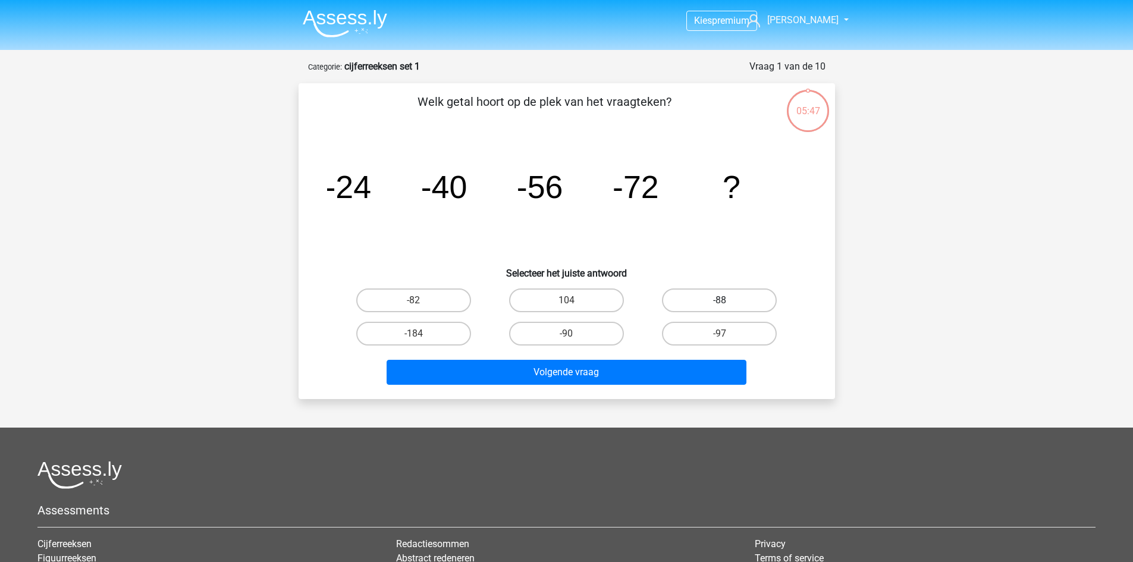
click at [711, 300] on label "-88" at bounding box center [719, 300] width 115 height 24
click at [720, 300] on input "-88" at bounding box center [724, 304] width 8 height 8
radio input "true"
click at [410, 291] on label "-82" at bounding box center [413, 300] width 115 height 24
click at [413, 300] on input "-82" at bounding box center [417, 304] width 8 height 8
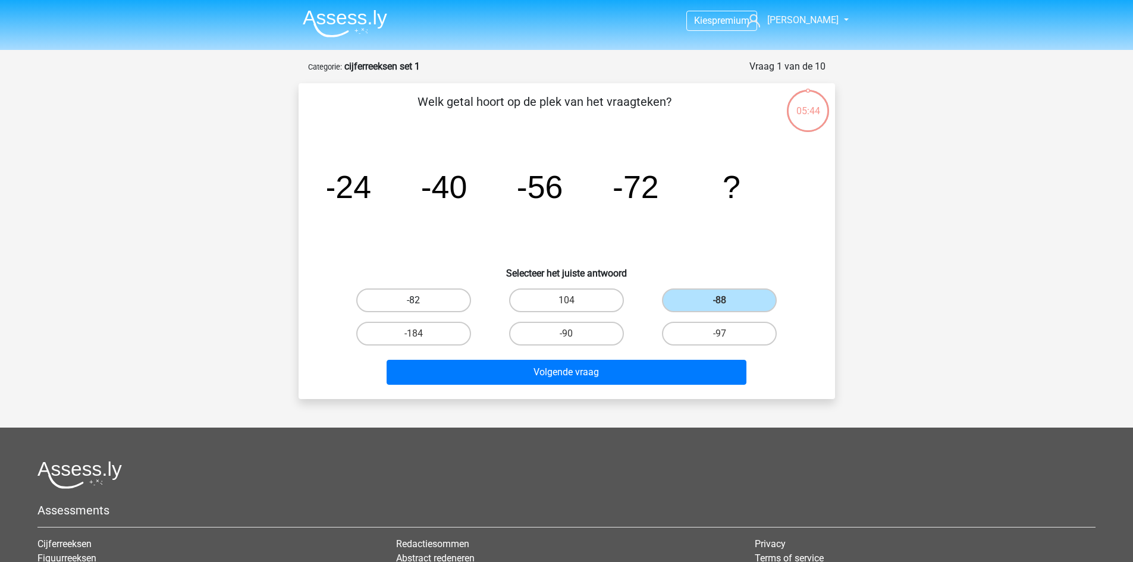
radio input "true"
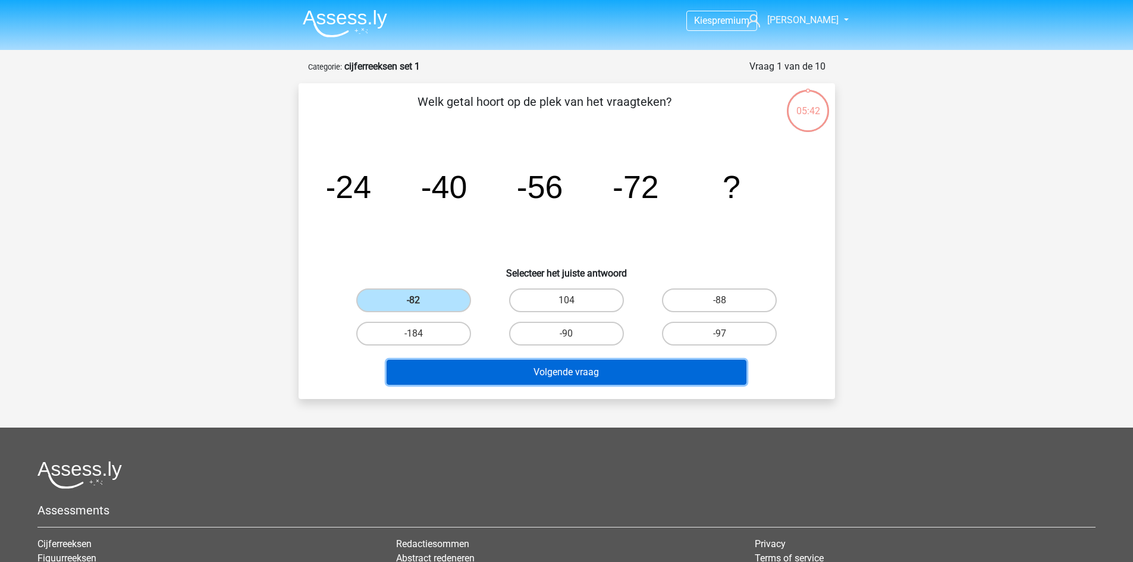
click at [491, 372] on button "Volgende vraag" at bounding box center [567, 372] width 360 height 25
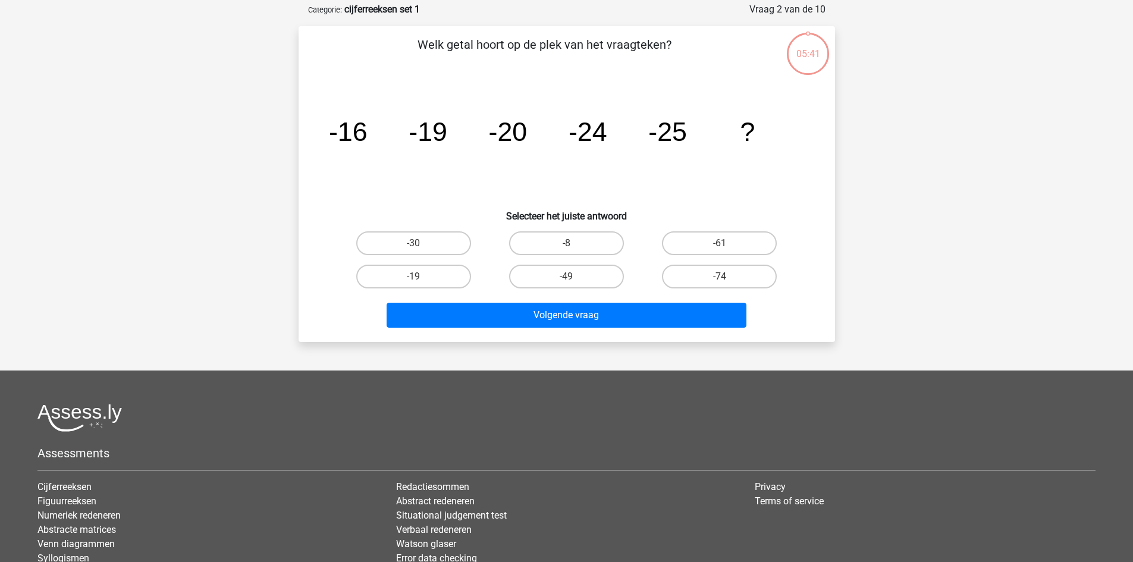
scroll to position [59, 0]
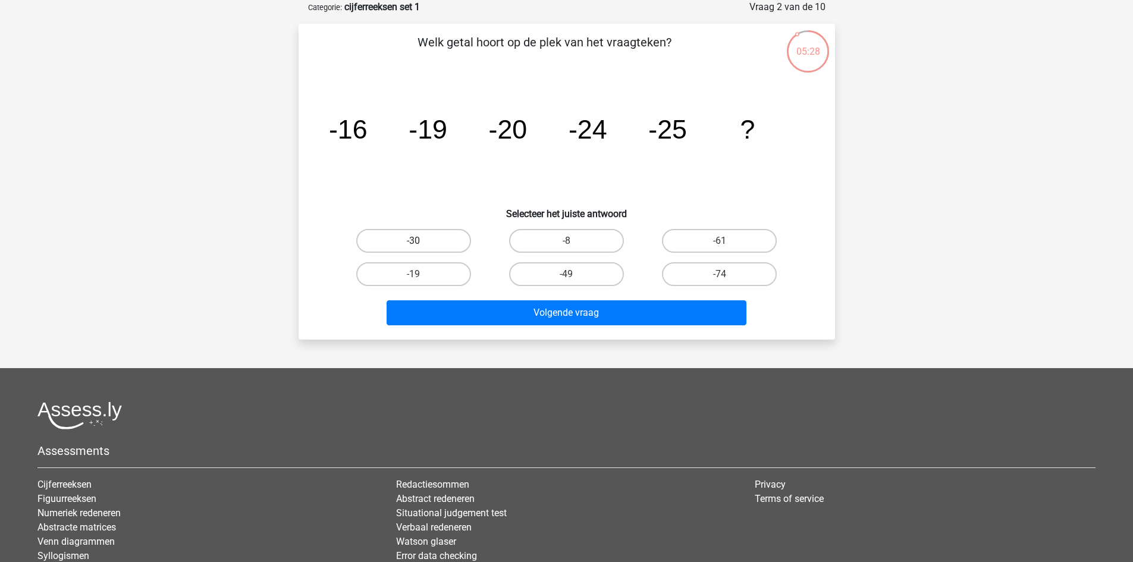
click at [435, 244] on label "-30" at bounding box center [413, 241] width 115 height 24
click at [421, 244] on input "-30" at bounding box center [417, 245] width 8 height 8
radio input "true"
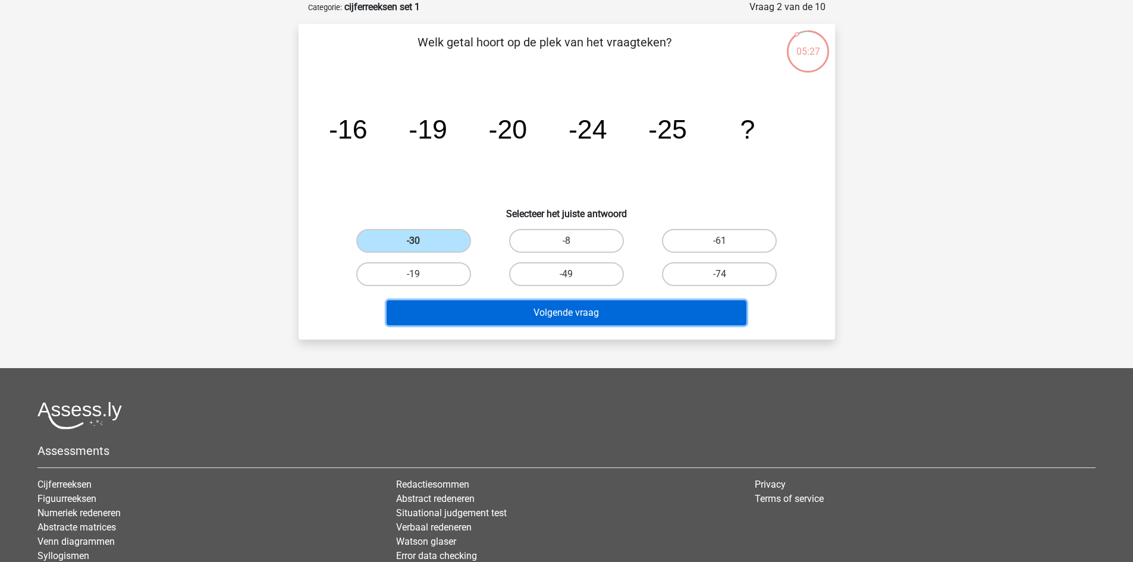
click at [513, 321] on button "Volgende vraag" at bounding box center [567, 312] width 360 height 25
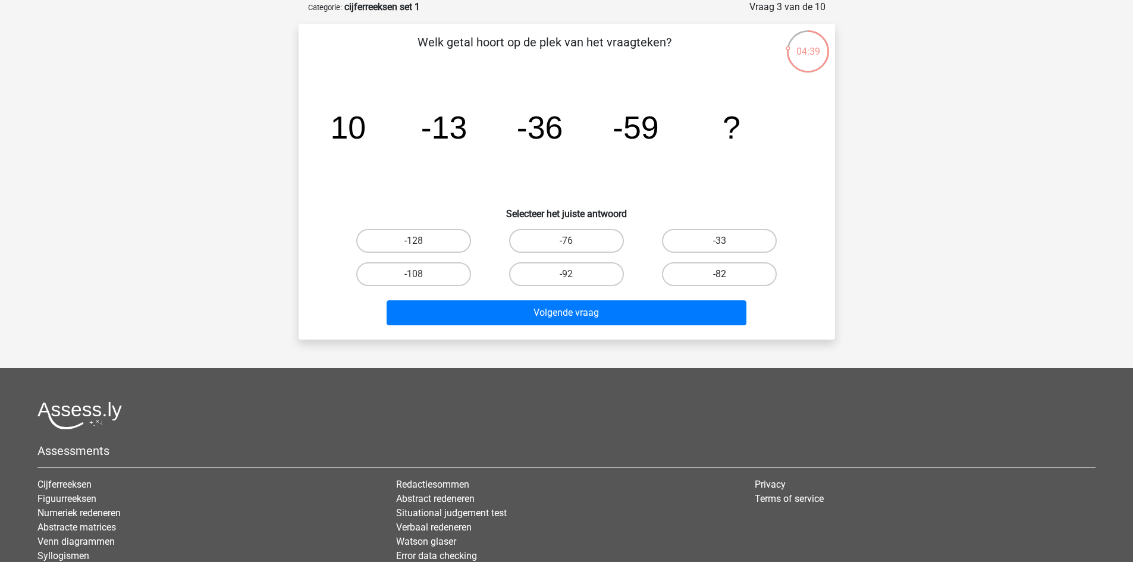
click at [699, 273] on label "-82" at bounding box center [719, 274] width 115 height 24
click at [720, 274] on input "-82" at bounding box center [724, 278] width 8 height 8
radio input "true"
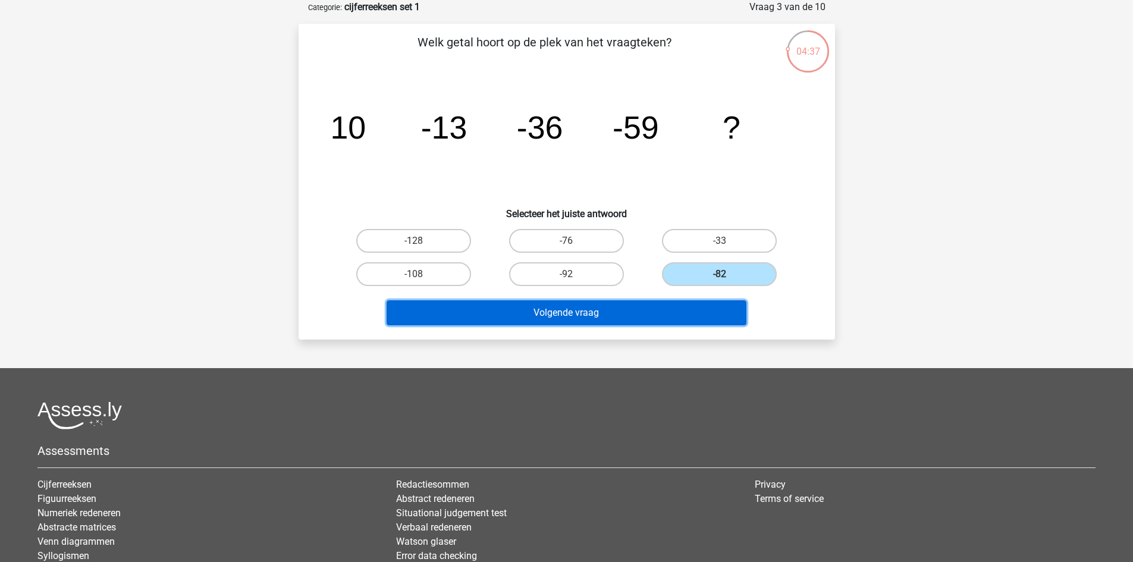
click at [623, 324] on button "Volgende vraag" at bounding box center [567, 312] width 360 height 25
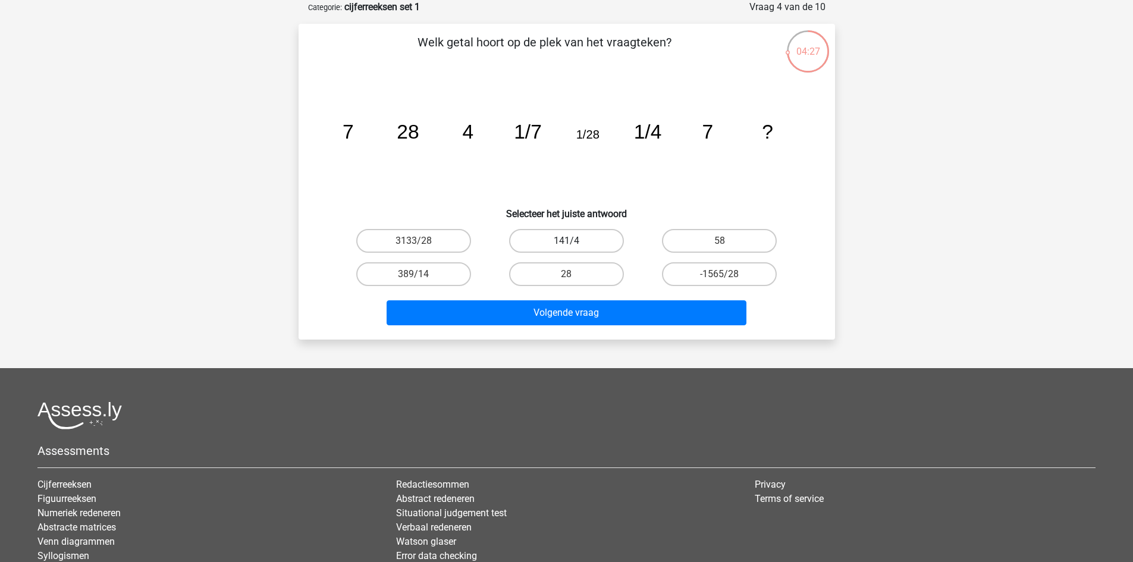
click at [588, 241] on label "141/4" at bounding box center [566, 241] width 115 height 24
click at [574, 241] on input "141/4" at bounding box center [570, 245] width 8 height 8
radio input "true"
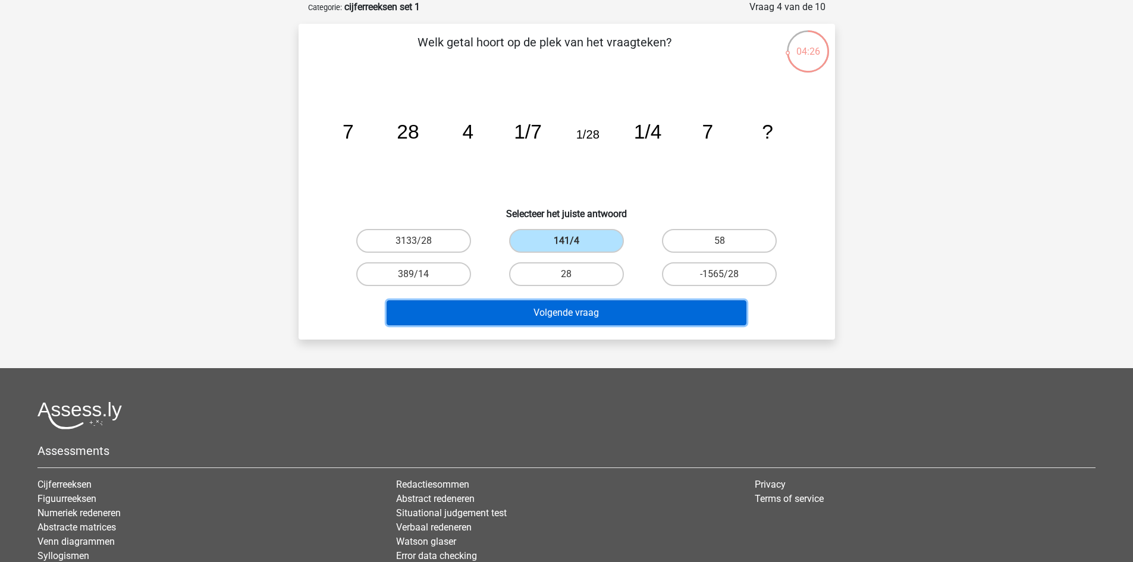
click at [591, 311] on button "Volgende vraag" at bounding box center [567, 312] width 360 height 25
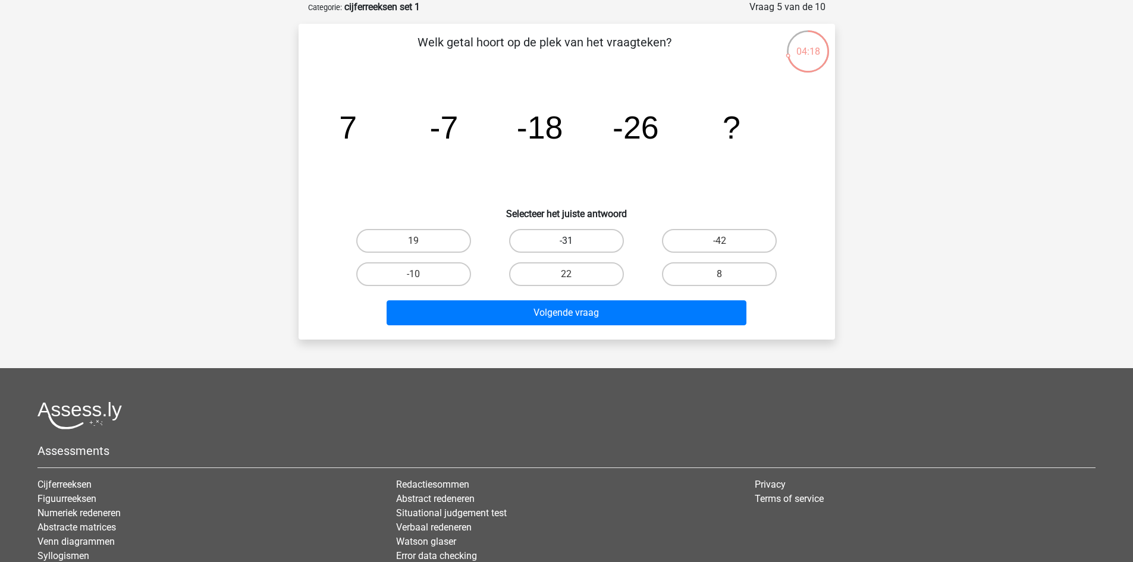
click at [576, 240] on label "-31" at bounding box center [566, 241] width 115 height 24
click at [574, 241] on input "-31" at bounding box center [570, 245] width 8 height 8
radio input "true"
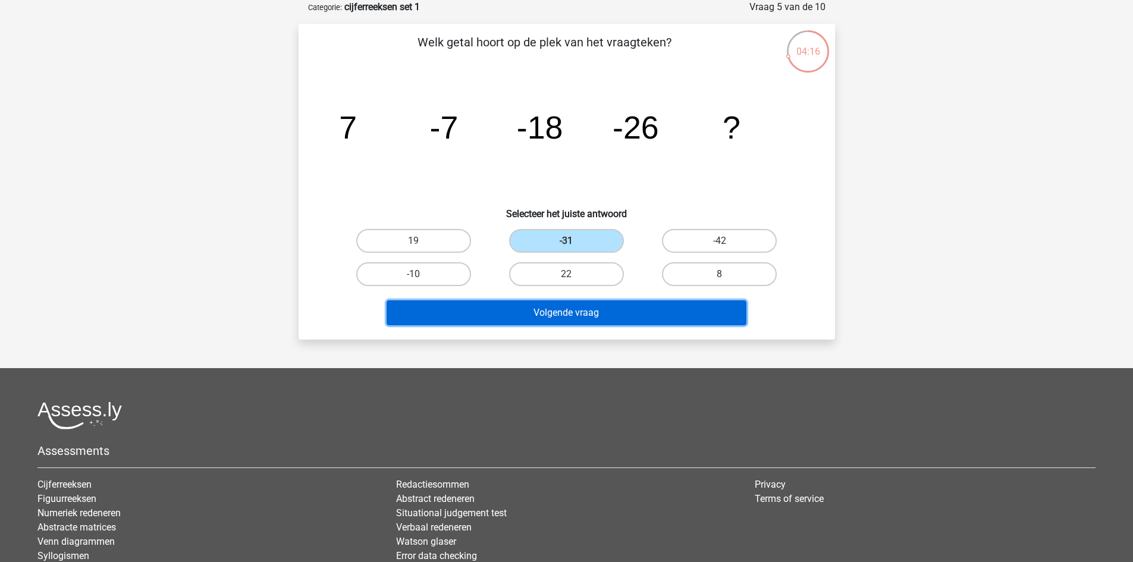
click at [578, 307] on button "Volgende vraag" at bounding box center [567, 312] width 360 height 25
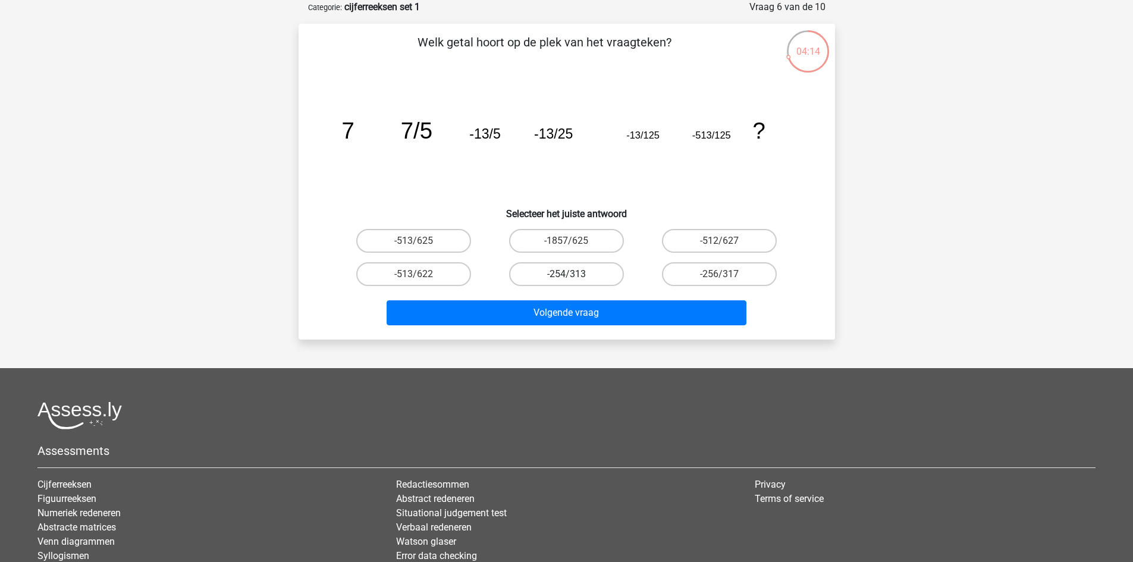
click at [573, 269] on label "-254/313" at bounding box center [566, 274] width 115 height 24
click at [573, 274] on input "-254/313" at bounding box center [570, 278] width 8 height 8
radio input "true"
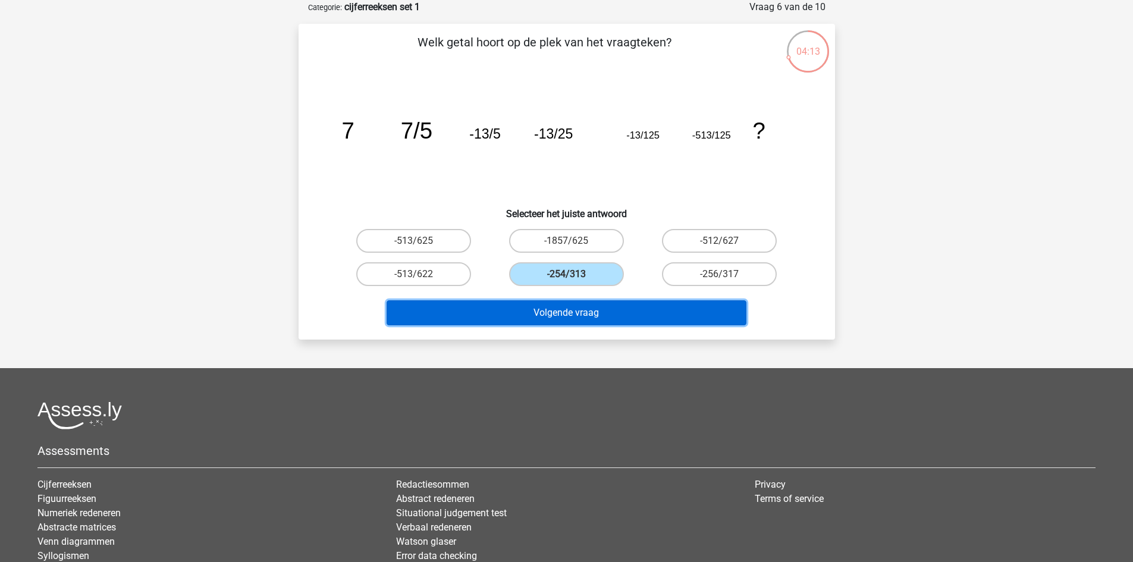
click at [578, 307] on button "Volgende vraag" at bounding box center [567, 312] width 360 height 25
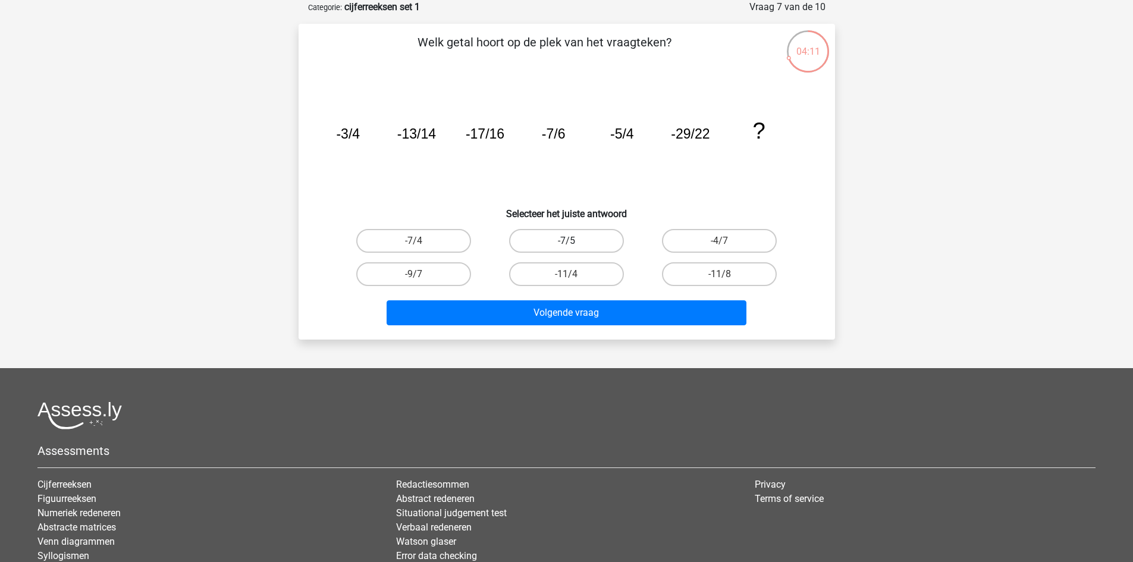
click at [558, 247] on label "-7/5" at bounding box center [566, 241] width 115 height 24
click at [566, 247] on input "-7/5" at bounding box center [570, 245] width 8 height 8
radio input "true"
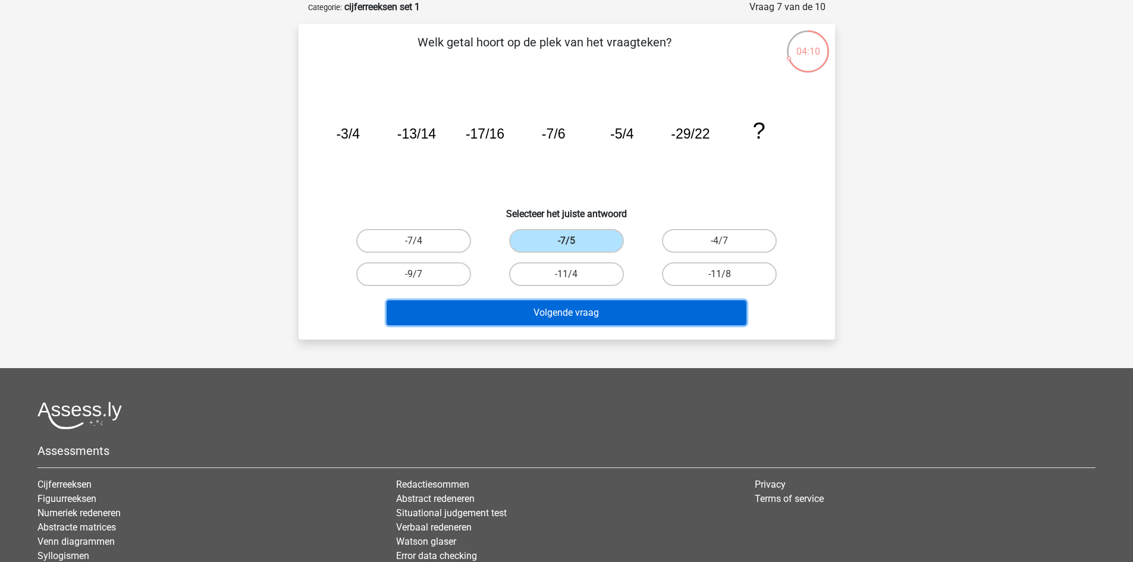
click at [572, 315] on button "Volgende vraag" at bounding box center [567, 312] width 360 height 25
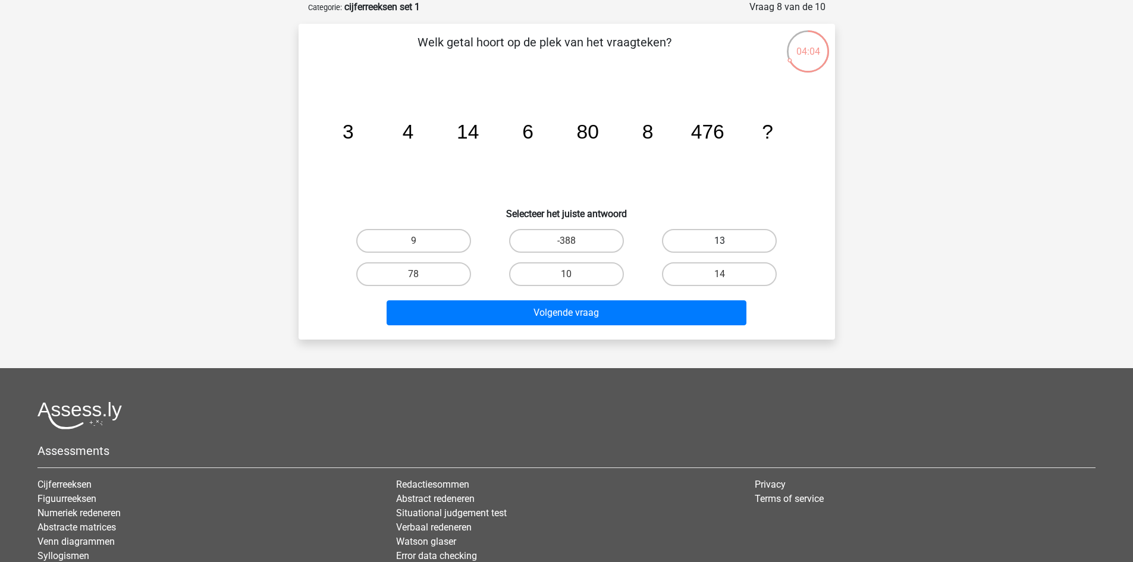
click at [718, 244] on label "13" at bounding box center [719, 241] width 115 height 24
click at [720, 244] on input "13" at bounding box center [724, 245] width 8 height 8
radio input "true"
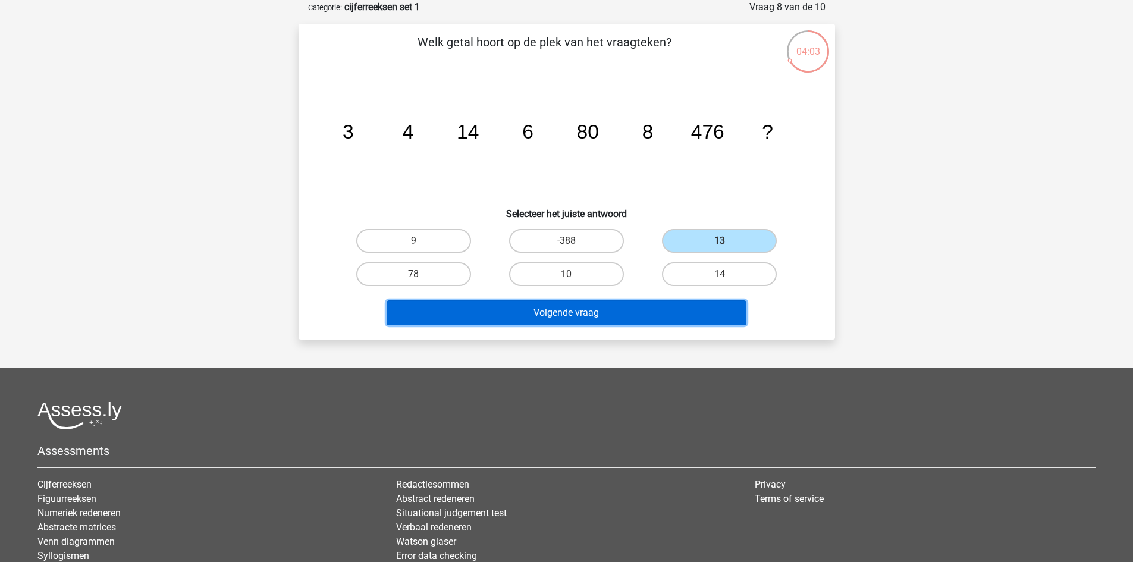
click at [662, 312] on button "Volgende vraag" at bounding box center [567, 312] width 360 height 25
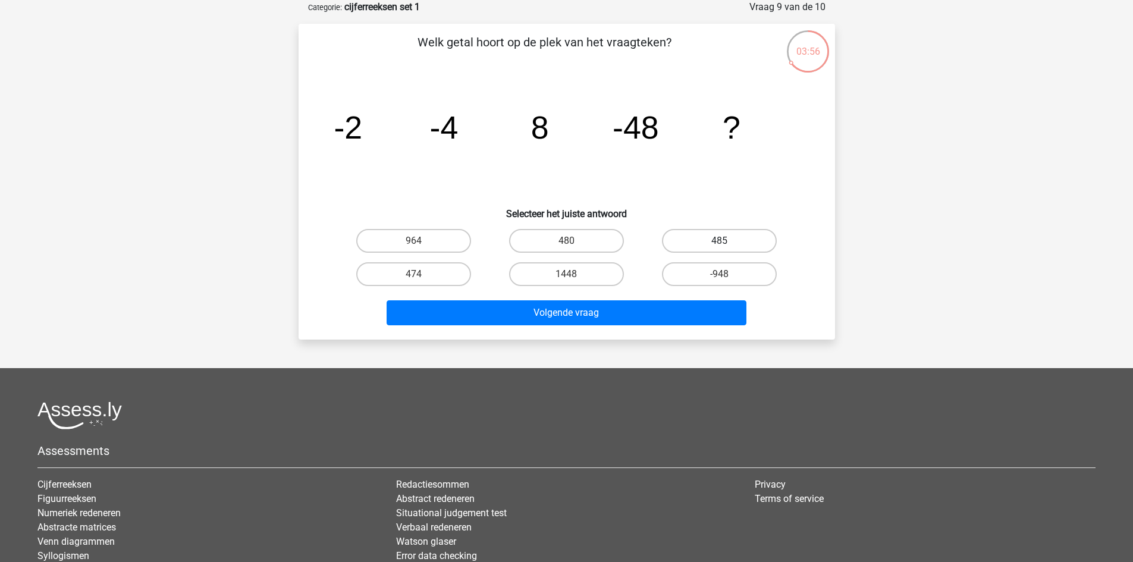
click at [727, 241] on label "485" at bounding box center [719, 241] width 115 height 24
click at [727, 241] on input "485" at bounding box center [724, 245] width 8 height 8
radio input "true"
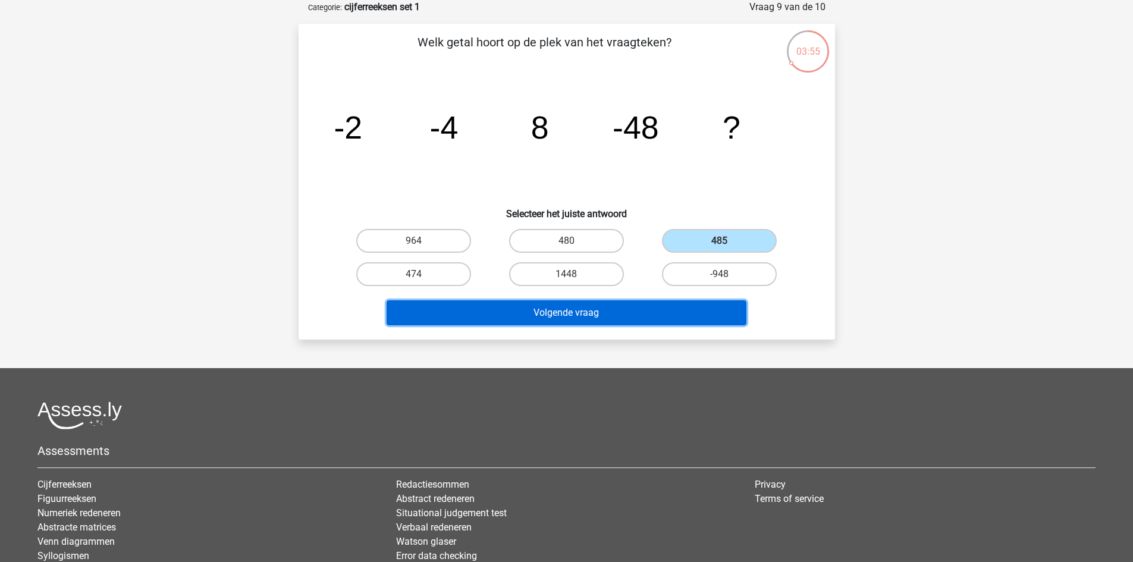
click at [670, 305] on button "Volgende vraag" at bounding box center [567, 312] width 360 height 25
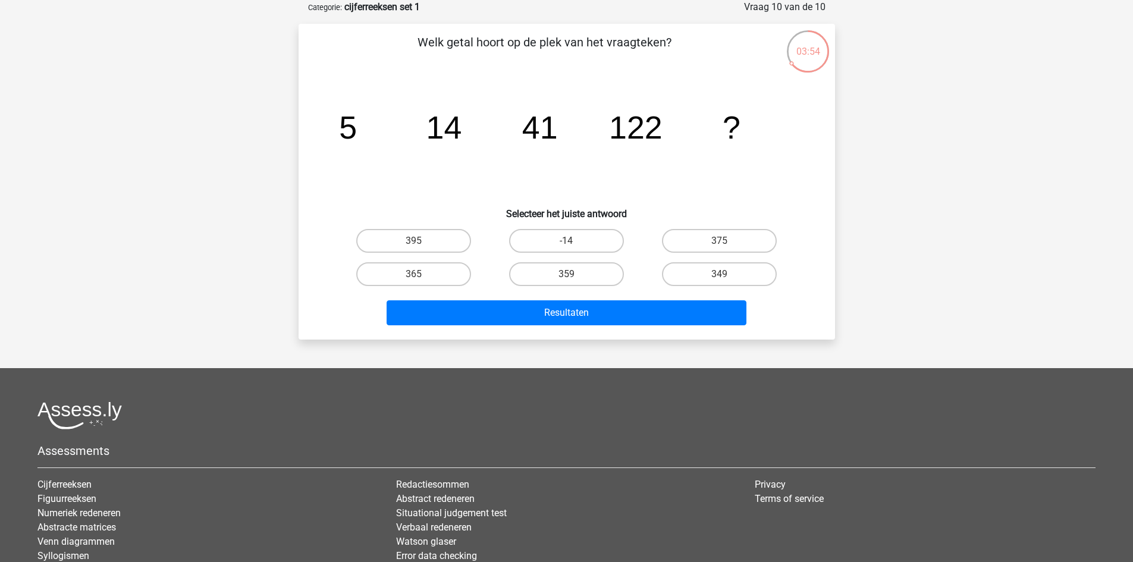
click at [544, 225] on div "-14" at bounding box center [566, 240] width 153 height 33
click at [549, 233] on label "-14" at bounding box center [566, 241] width 115 height 24
click at [566, 241] on input "-14" at bounding box center [570, 245] width 8 height 8
radio input "true"
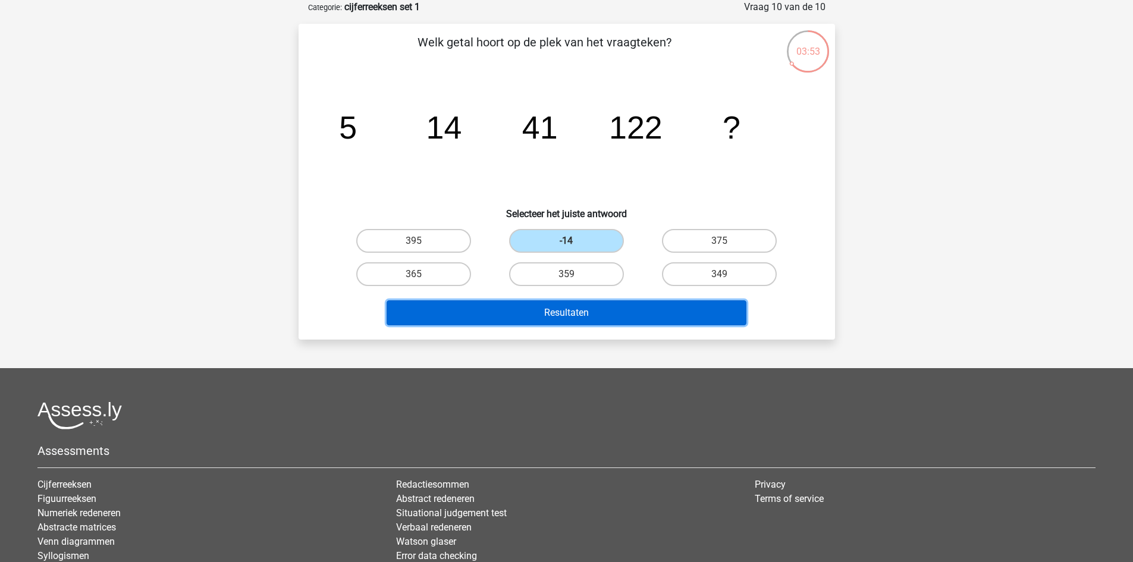
click at [562, 309] on button "Resultaten" at bounding box center [567, 312] width 360 height 25
click at [513, 317] on button "Resultaten" at bounding box center [567, 312] width 360 height 25
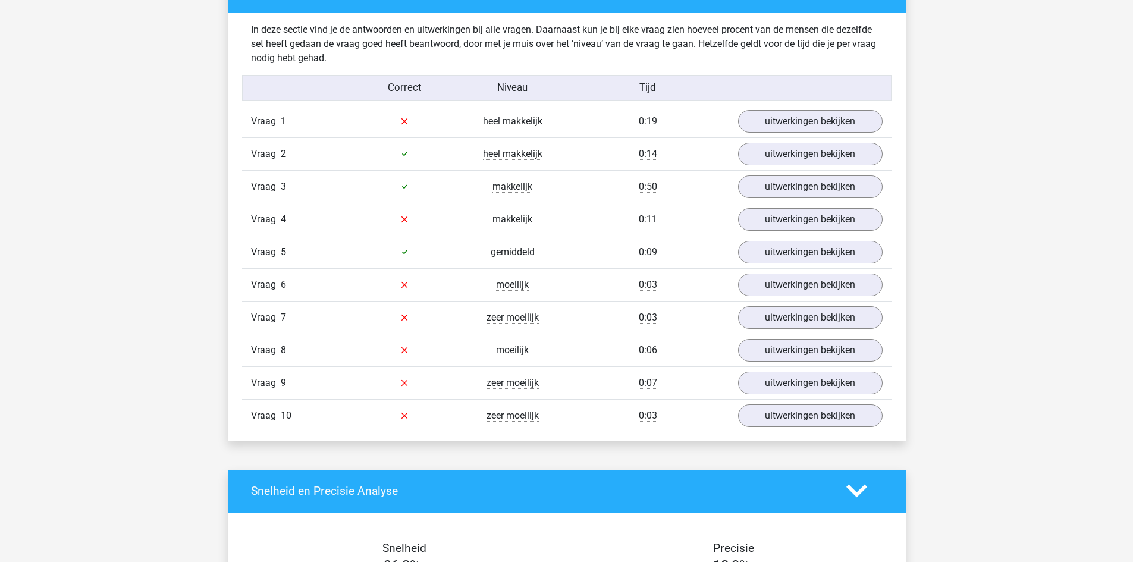
scroll to position [927, 0]
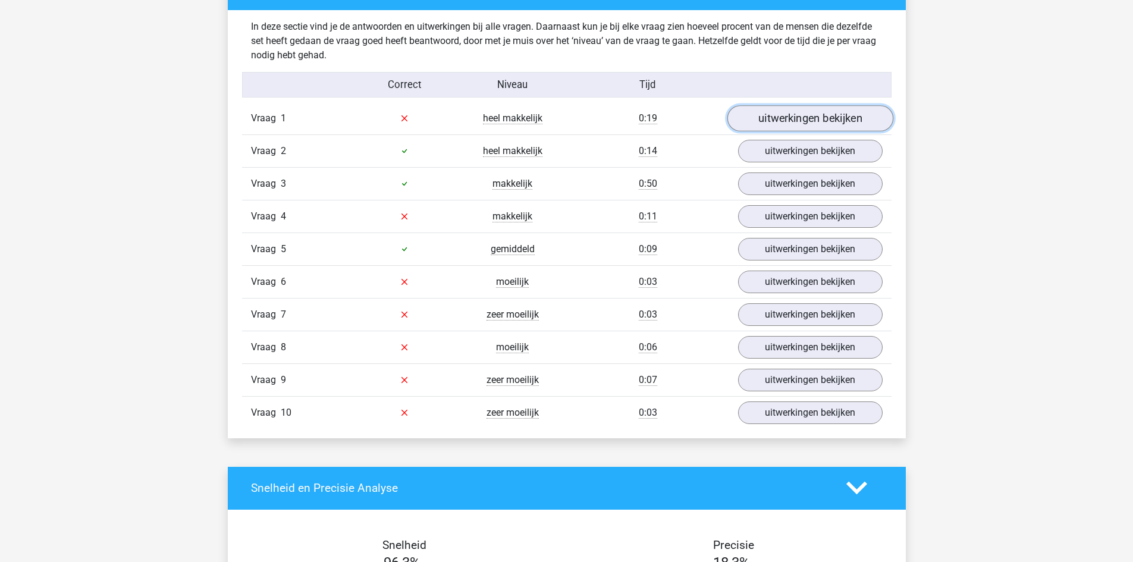
click at [802, 120] on link "uitwerkingen bekijken" at bounding box center [810, 118] width 166 height 26
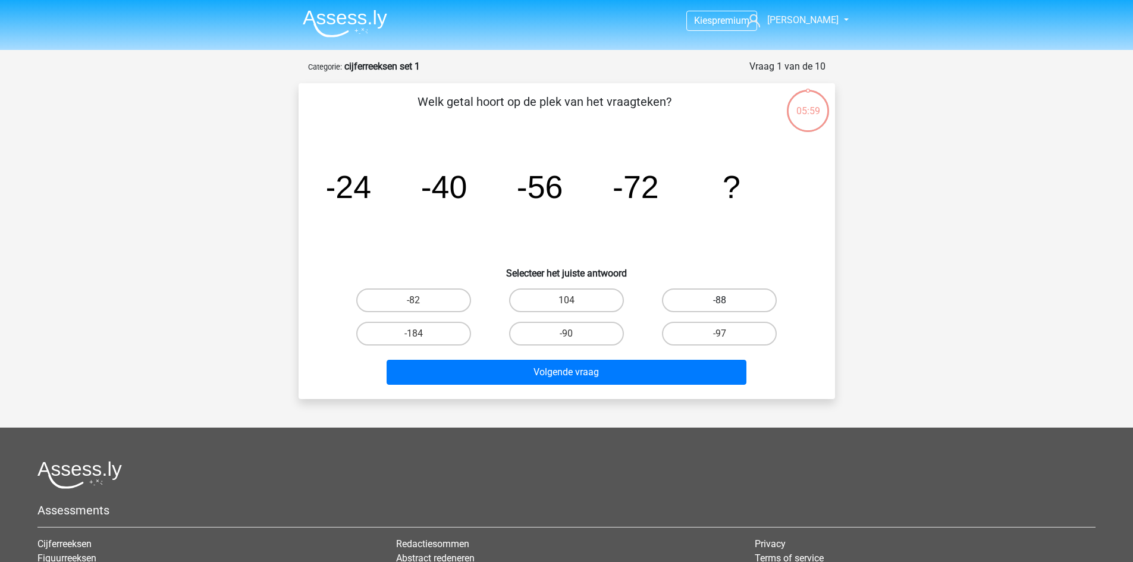
click at [705, 305] on label "-88" at bounding box center [719, 300] width 115 height 24
click at [720, 305] on input "-88" at bounding box center [724, 304] width 8 height 8
radio input "true"
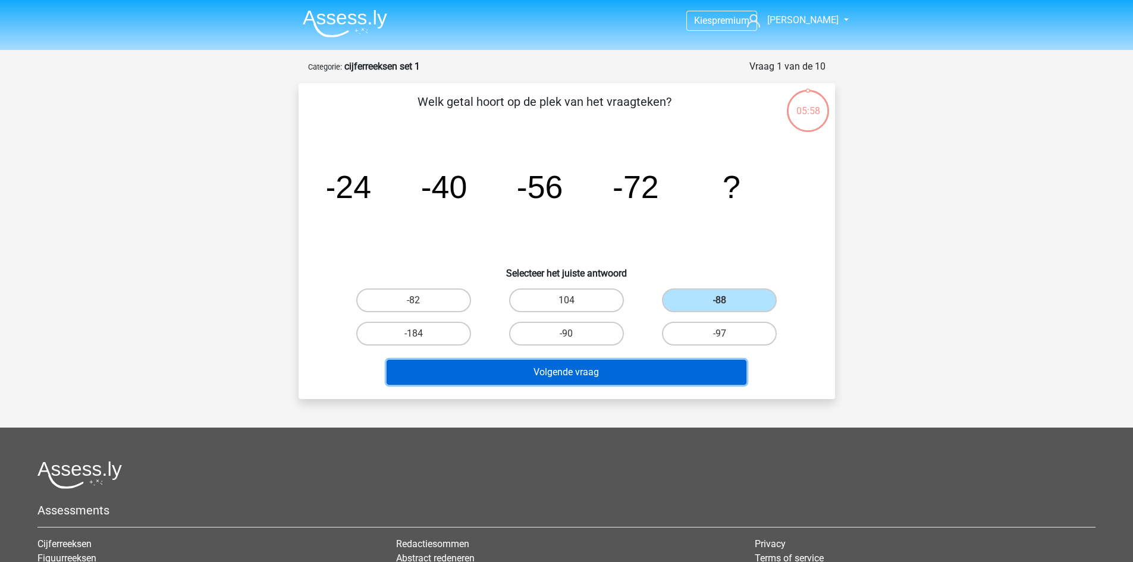
click at [619, 373] on button "Volgende vraag" at bounding box center [567, 372] width 360 height 25
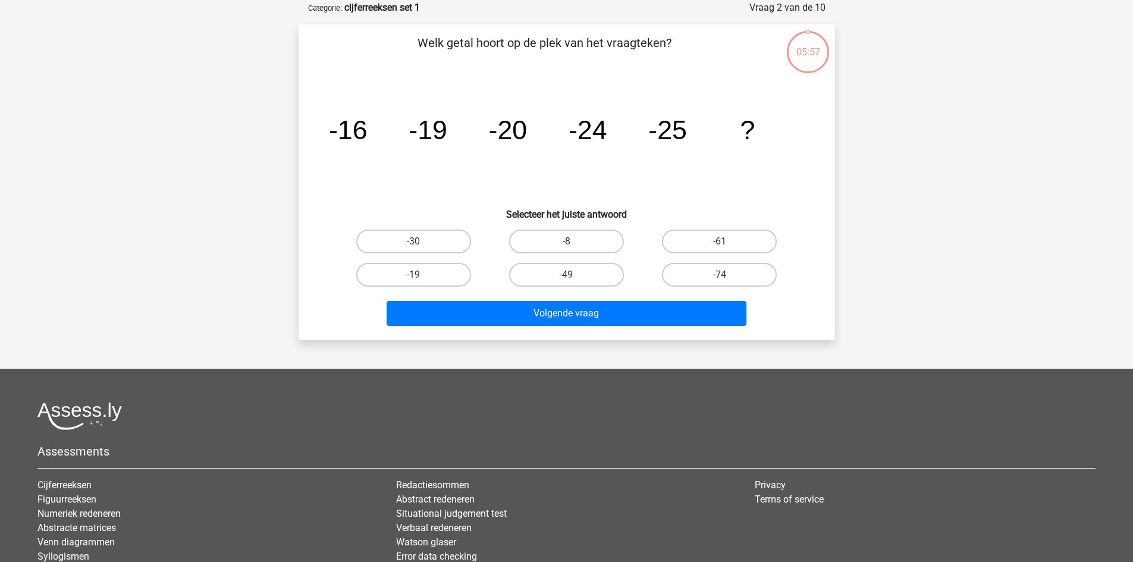
scroll to position [59, 0]
click at [430, 238] on label "-30" at bounding box center [413, 241] width 115 height 24
click at [421, 241] on input "-30" at bounding box center [417, 245] width 8 height 8
radio input "true"
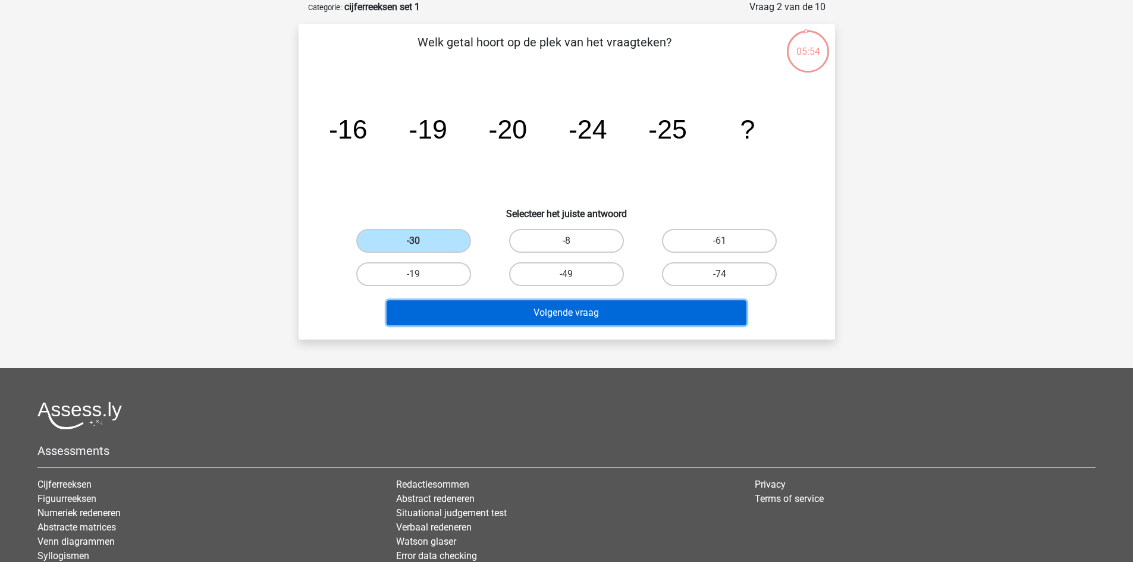
click at [538, 317] on button "Volgende vraag" at bounding box center [567, 312] width 360 height 25
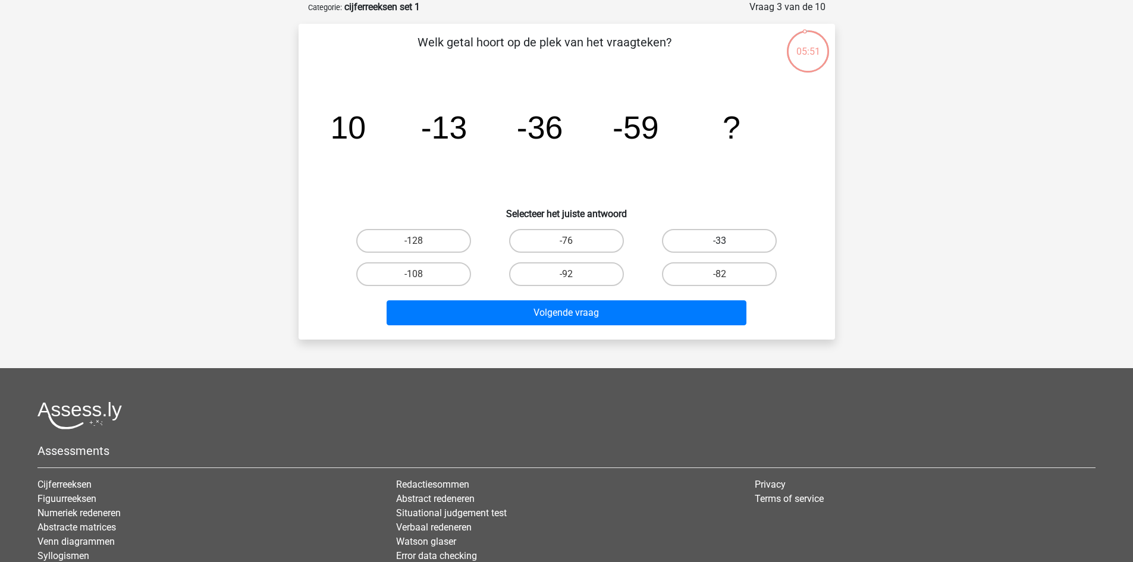
click at [699, 244] on label "-33" at bounding box center [719, 241] width 115 height 24
click at [720, 244] on input "-33" at bounding box center [724, 245] width 8 height 8
radio input "true"
click at [566, 243] on label "-76" at bounding box center [566, 241] width 115 height 24
click at [566, 243] on input "-76" at bounding box center [570, 245] width 8 height 8
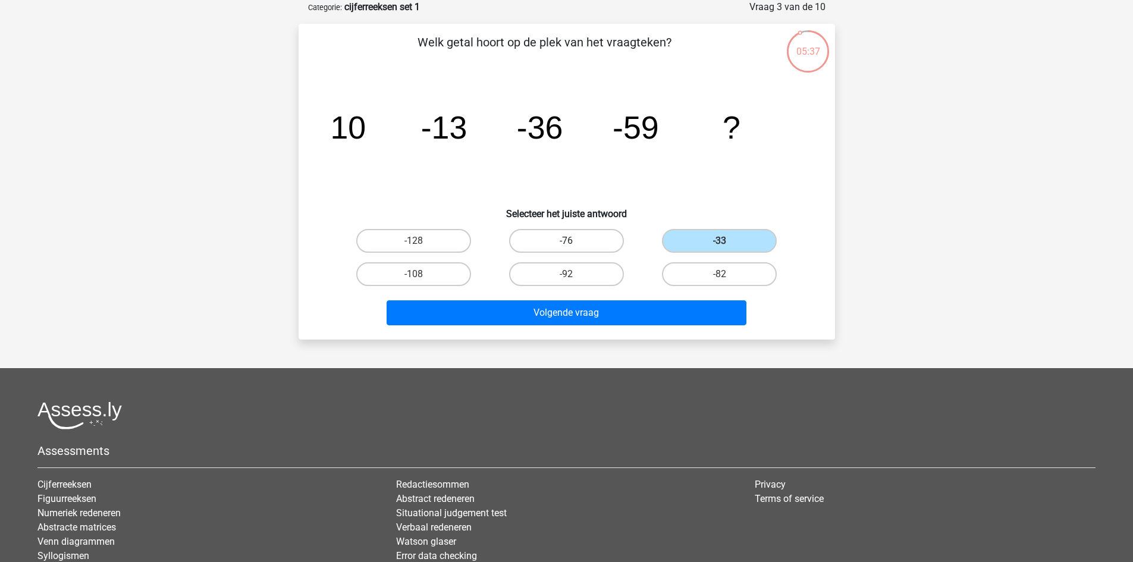
radio input "true"
click at [700, 274] on label "-82" at bounding box center [719, 274] width 115 height 24
click at [720, 274] on input "-82" at bounding box center [724, 278] width 8 height 8
radio input "true"
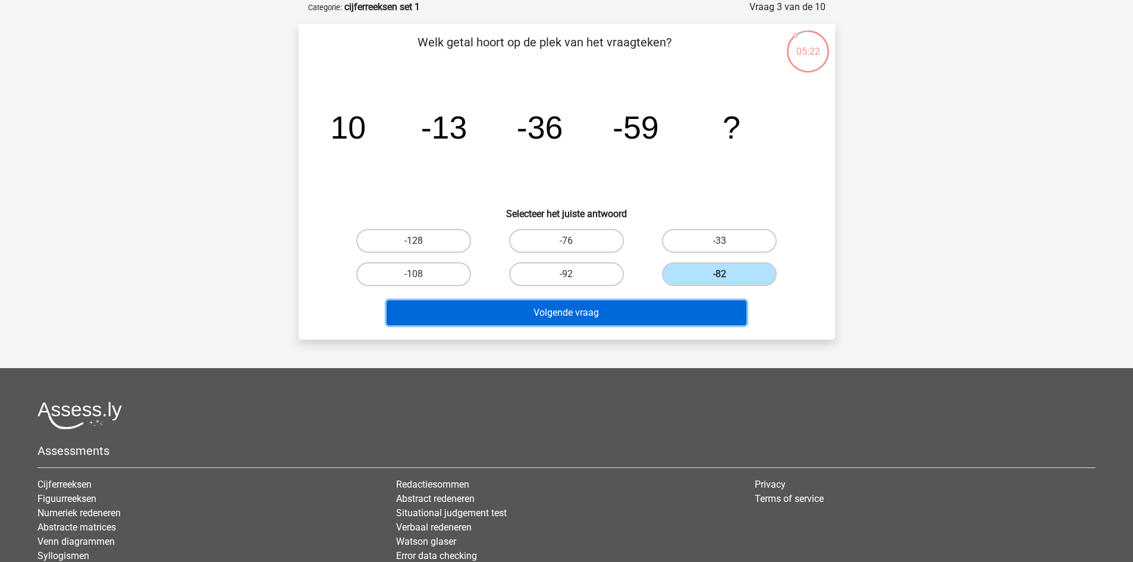
click at [684, 309] on button "Volgende vraag" at bounding box center [567, 312] width 360 height 25
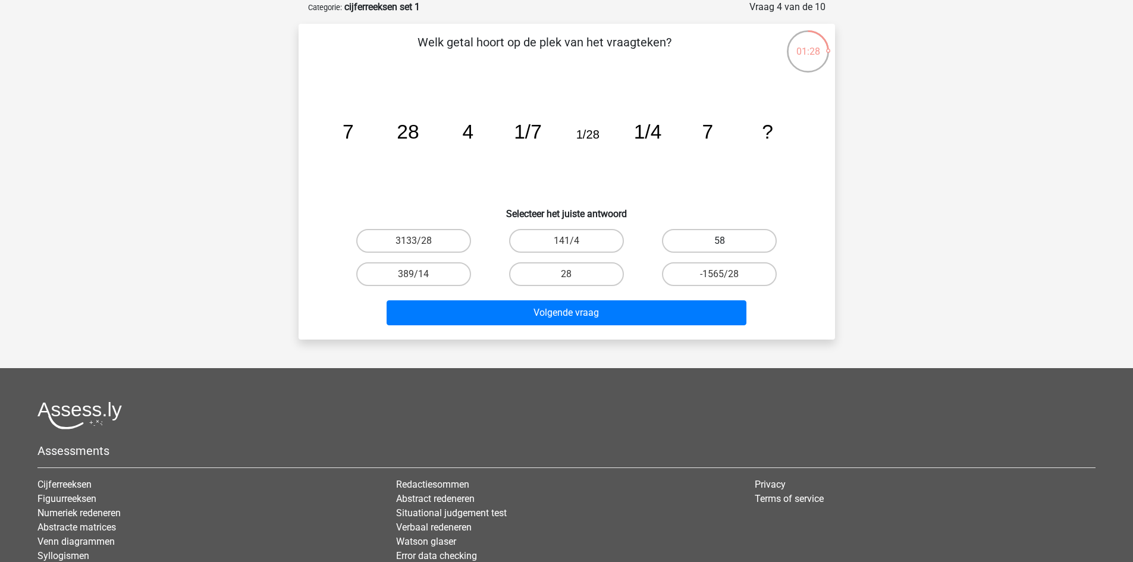
click at [717, 234] on label "58" at bounding box center [719, 241] width 115 height 24
click at [720, 241] on input "58" at bounding box center [724, 245] width 8 height 8
radio input "true"
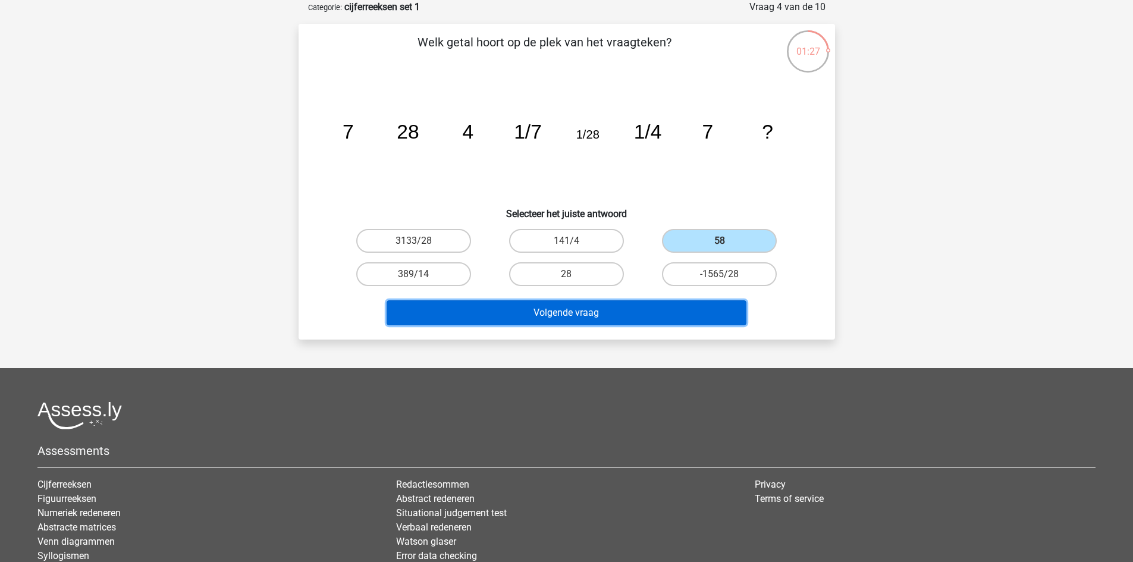
click at [670, 309] on button "Volgende vraag" at bounding box center [567, 312] width 360 height 25
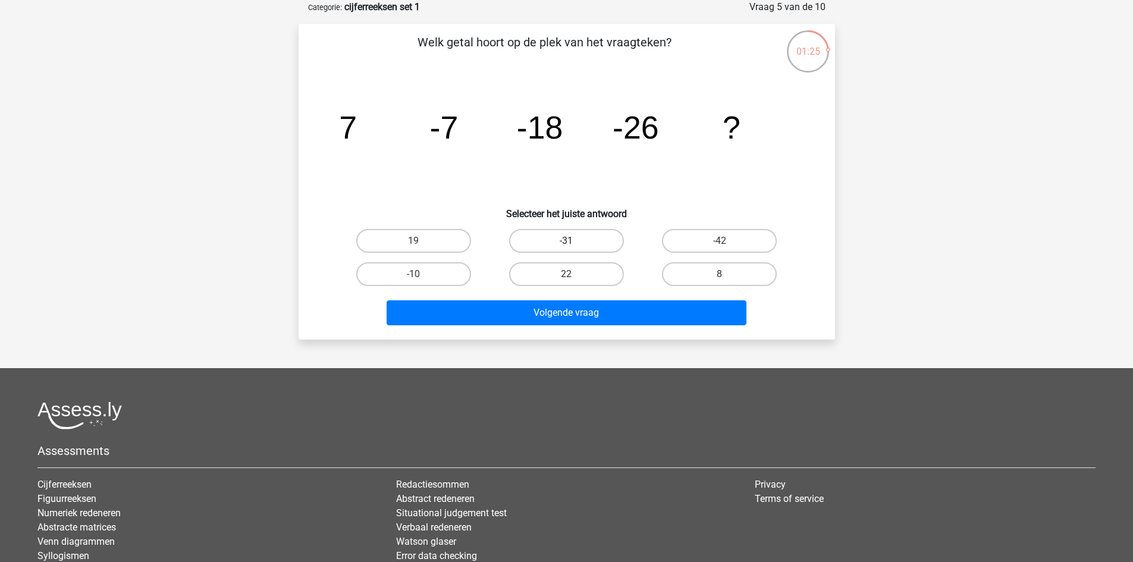
click at [580, 239] on label "-31" at bounding box center [566, 241] width 115 height 24
click at [574, 241] on input "-31" at bounding box center [570, 245] width 8 height 8
radio input "true"
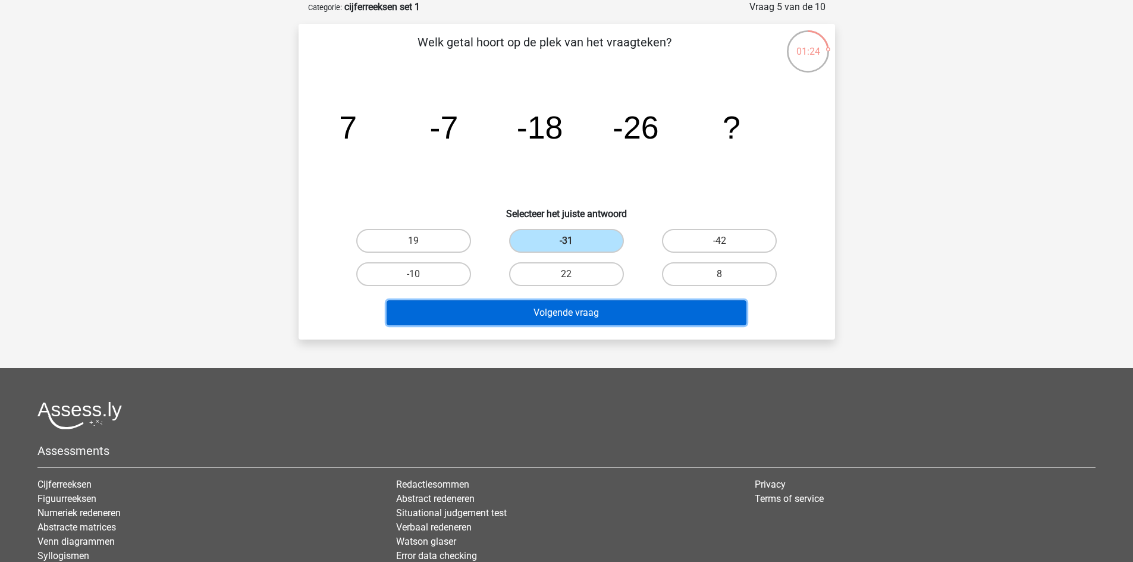
click at [582, 306] on button "Volgende vraag" at bounding box center [567, 312] width 360 height 25
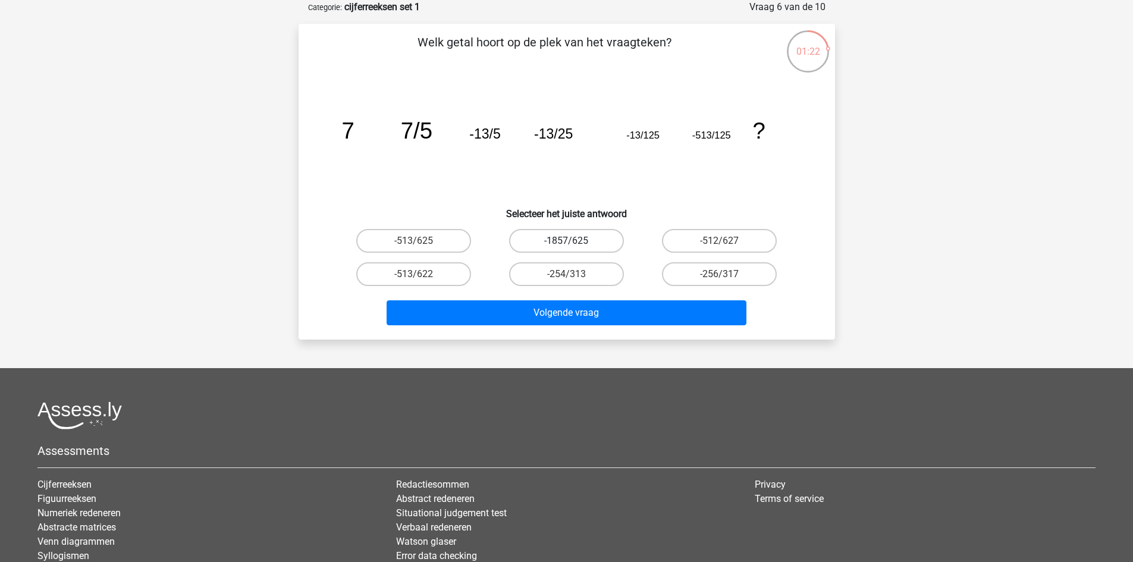
click at [548, 239] on label "-1857/625" at bounding box center [566, 241] width 115 height 24
click at [566, 241] on input "-1857/625" at bounding box center [570, 245] width 8 height 8
radio input "true"
click at [566, 325] on div "Volgende vraag" at bounding box center [566, 315] width 459 height 30
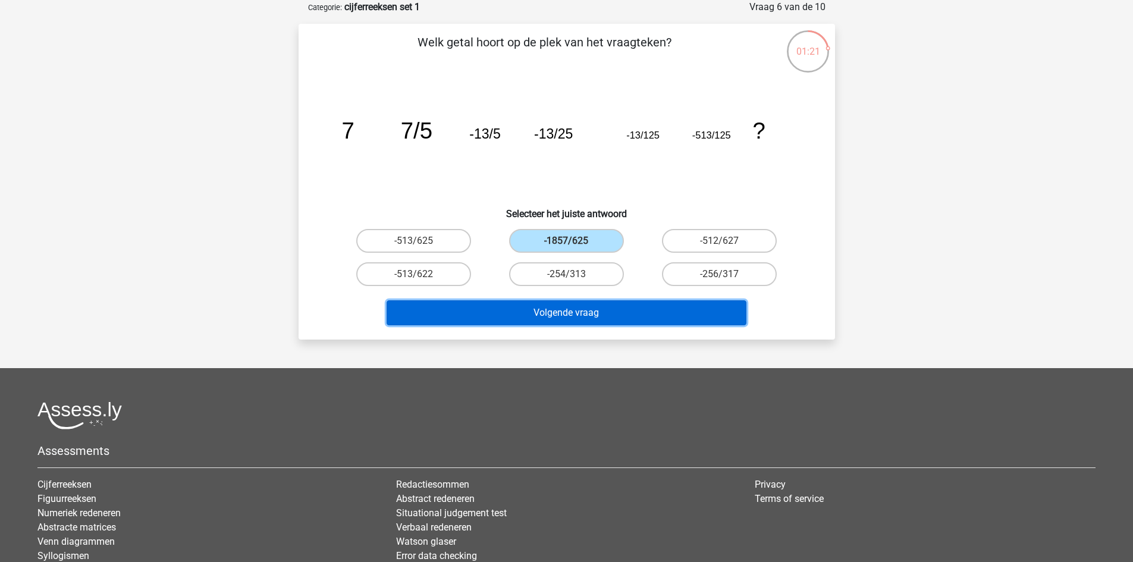
click at [566, 315] on button "Volgende vraag" at bounding box center [567, 312] width 360 height 25
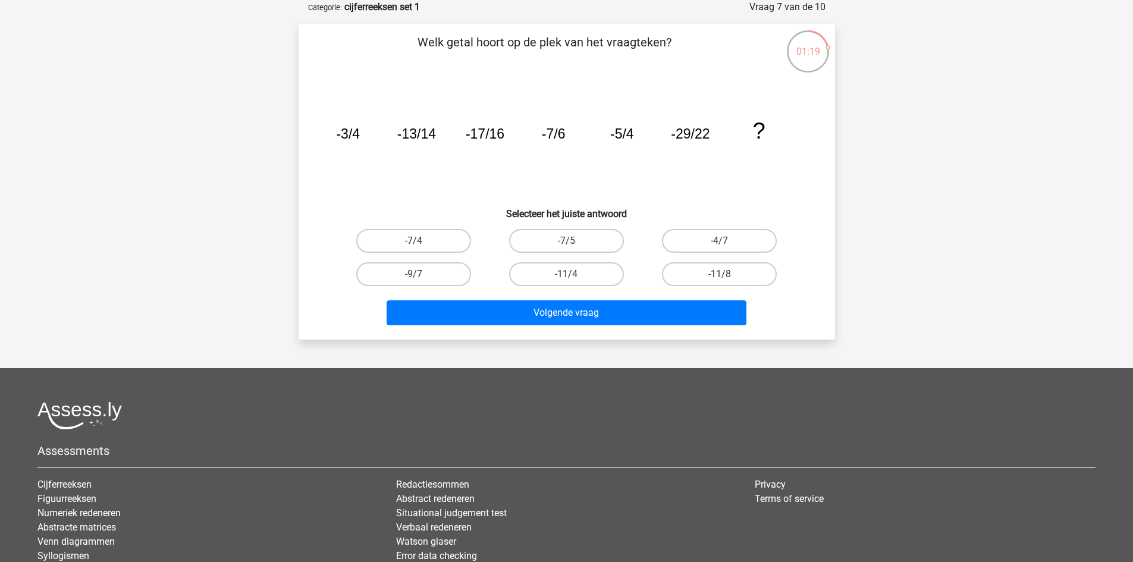
click at [573, 244] on input "-7/5" at bounding box center [570, 245] width 8 height 8
radio input "true"
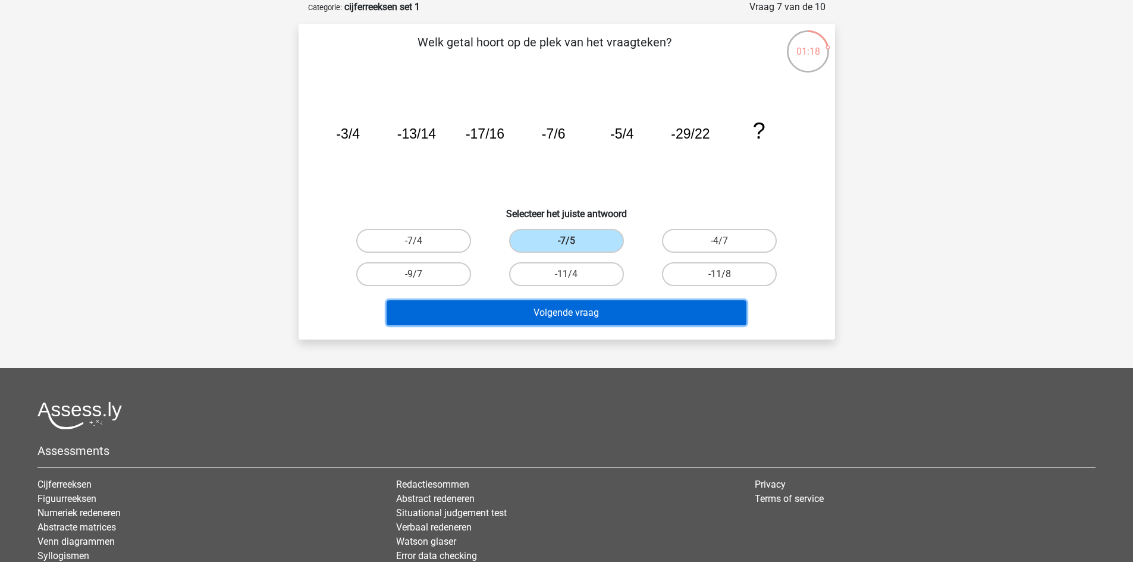
click at [575, 305] on button "Volgende vraag" at bounding box center [567, 312] width 360 height 25
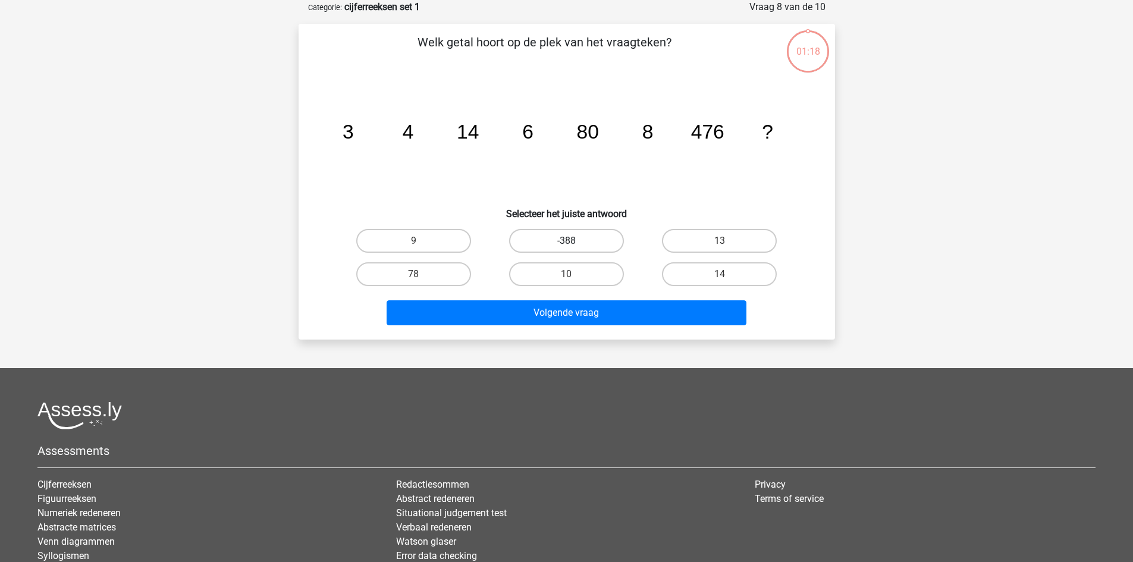
click at [562, 241] on label "-388" at bounding box center [566, 241] width 115 height 24
click at [566, 241] on input "-388" at bounding box center [570, 245] width 8 height 8
radio input "true"
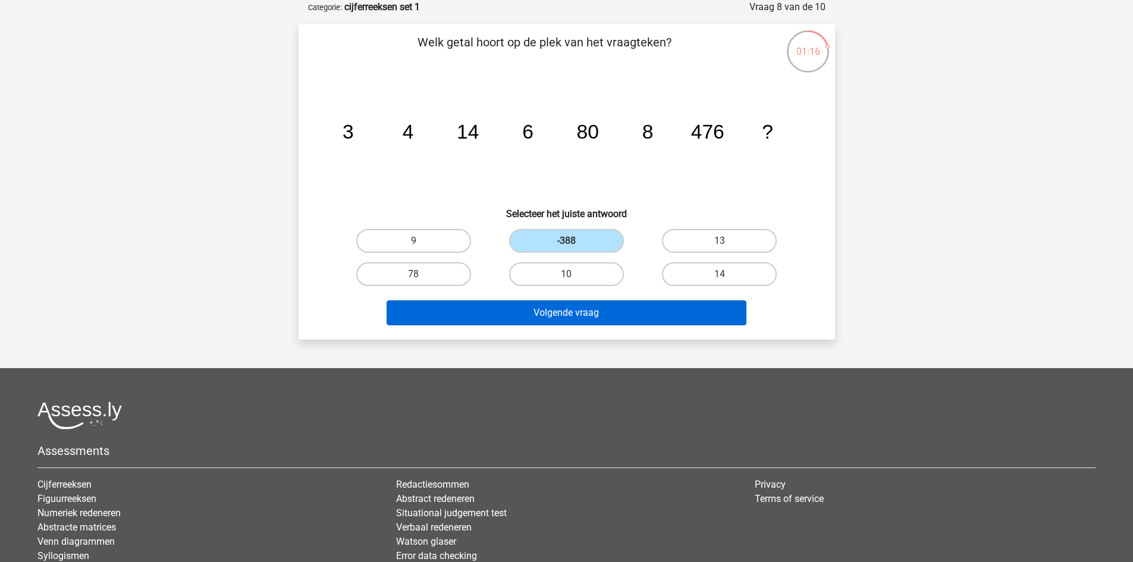
click at [572, 325] on div "Volgende vraag" at bounding box center [566, 315] width 459 height 30
click at [573, 314] on button "Volgende vraag" at bounding box center [567, 312] width 360 height 25
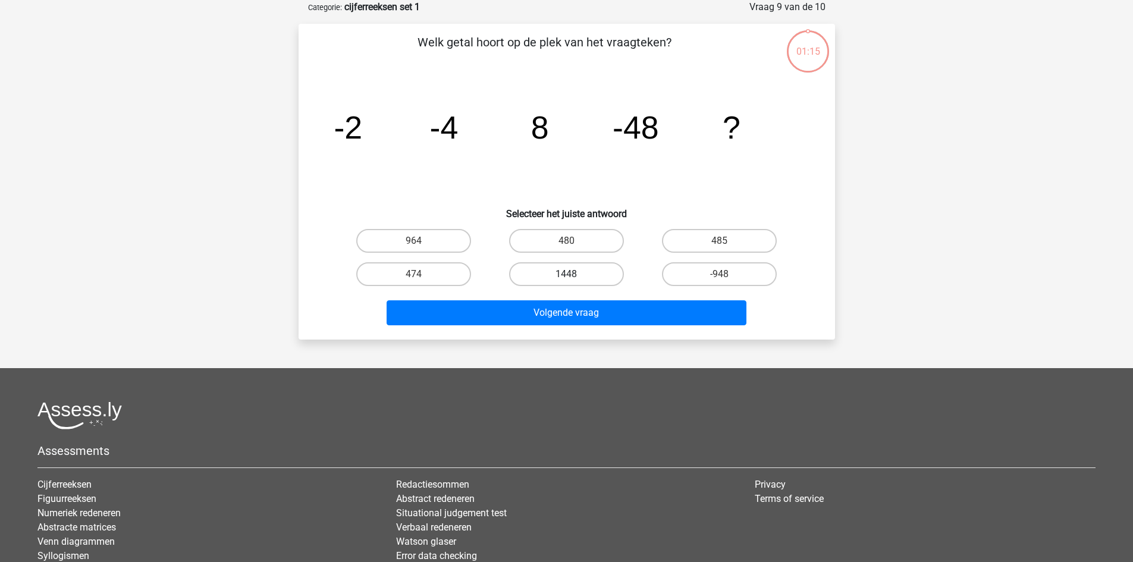
click at [580, 269] on label "1448" at bounding box center [566, 274] width 115 height 24
click at [574, 274] on input "1448" at bounding box center [570, 278] width 8 height 8
radio input "true"
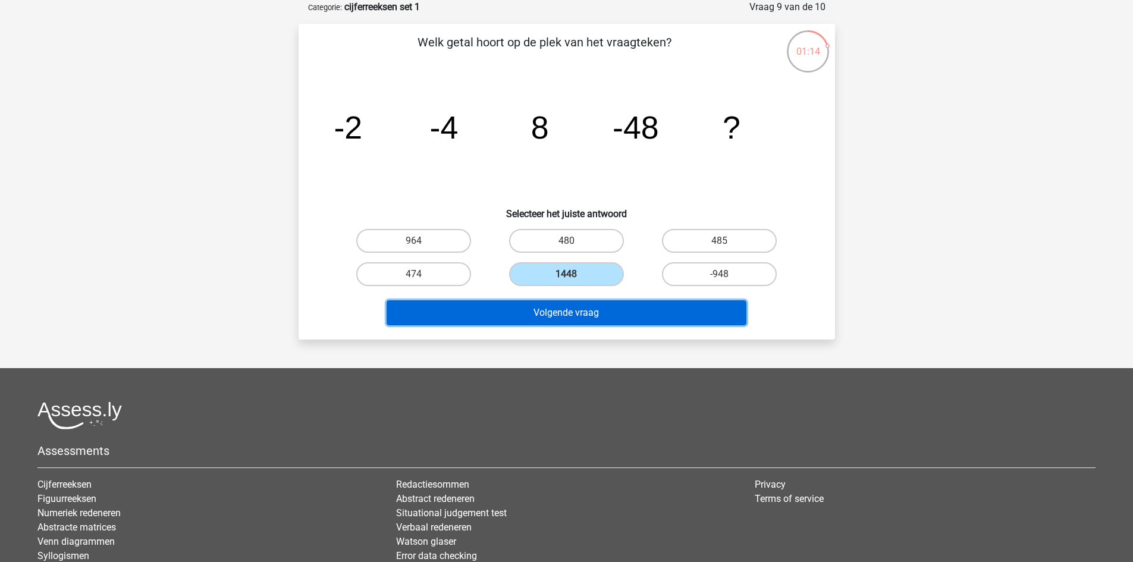
click at [584, 304] on button "Volgende vraag" at bounding box center [567, 312] width 360 height 25
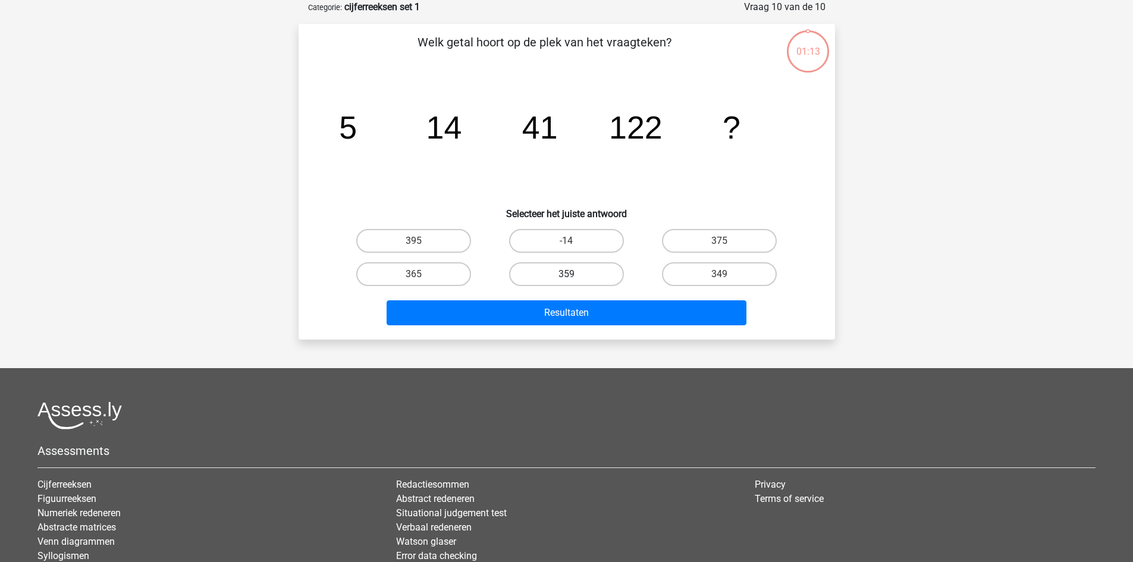
click at [570, 268] on label "359" at bounding box center [566, 274] width 115 height 24
click at [570, 274] on input "359" at bounding box center [570, 278] width 8 height 8
radio input "true"
click at [577, 299] on div "Resultaten" at bounding box center [567, 310] width 498 height 39
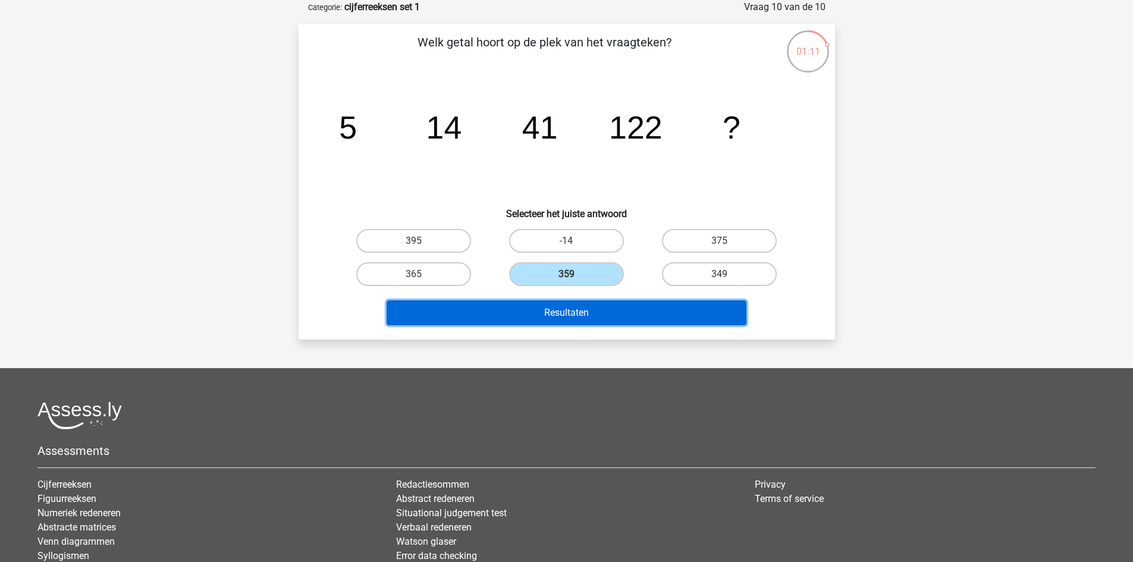
click at [579, 319] on button "Resultaten" at bounding box center [567, 312] width 360 height 25
click at [536, 309] on button "Resultaten" at bounding box center [567, 312] width 360 height 25
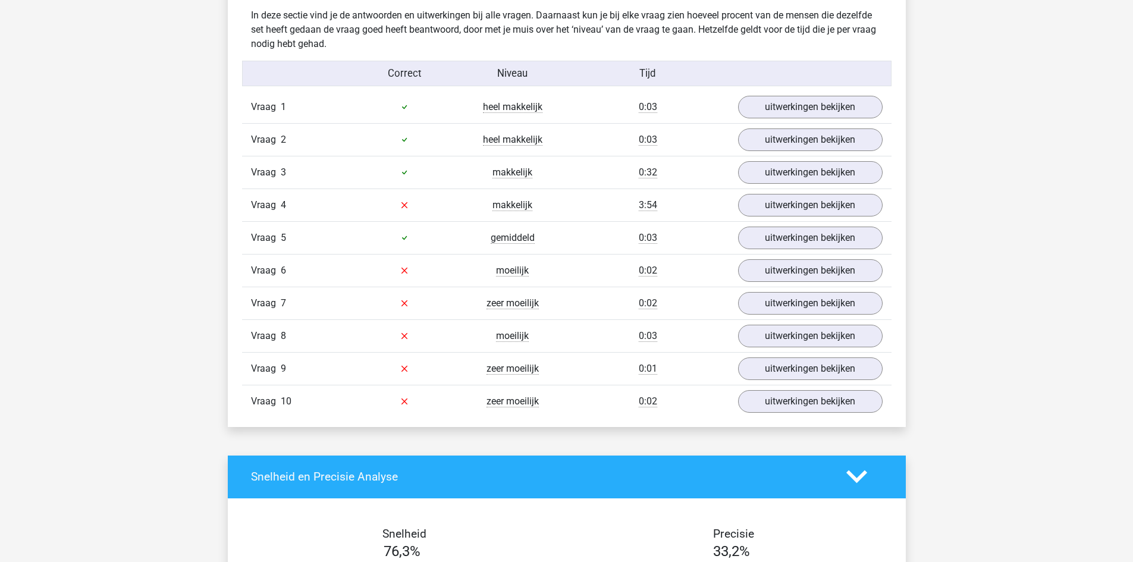
scroll to position [941, 0]
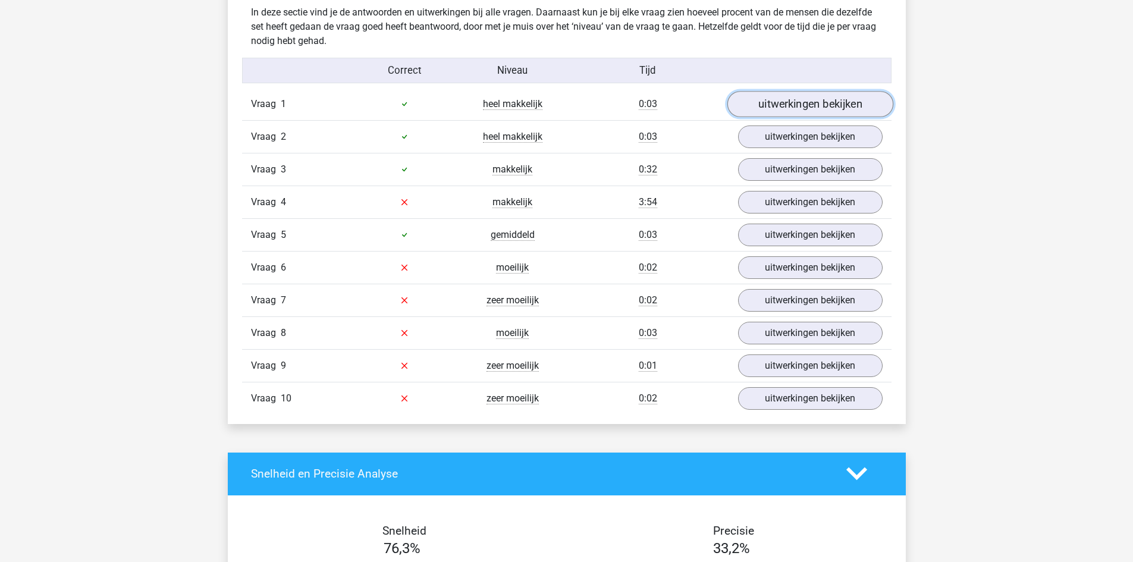
click at [804, 103] on link "uitwerkingen bekijken" at bounding box center [810, 104] width 166 height 26
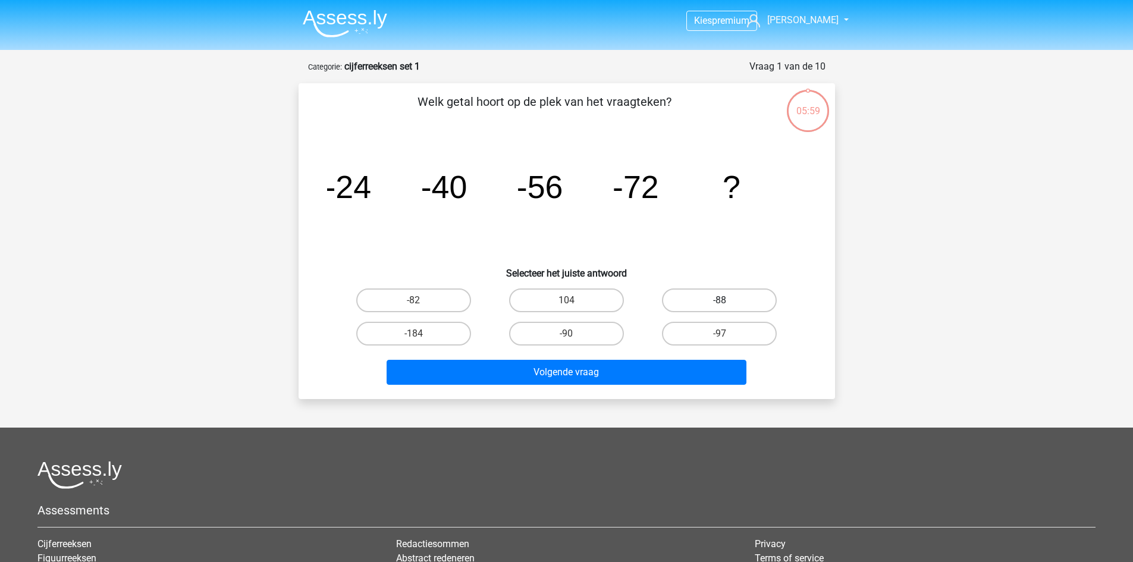
click at [731, 296] on label "-88" at bounding box center [719, 300] width 115 height 24
click at [727, 300] on input "-88" at bounding box center [724, 304] width 8 height 8
radio input "true"
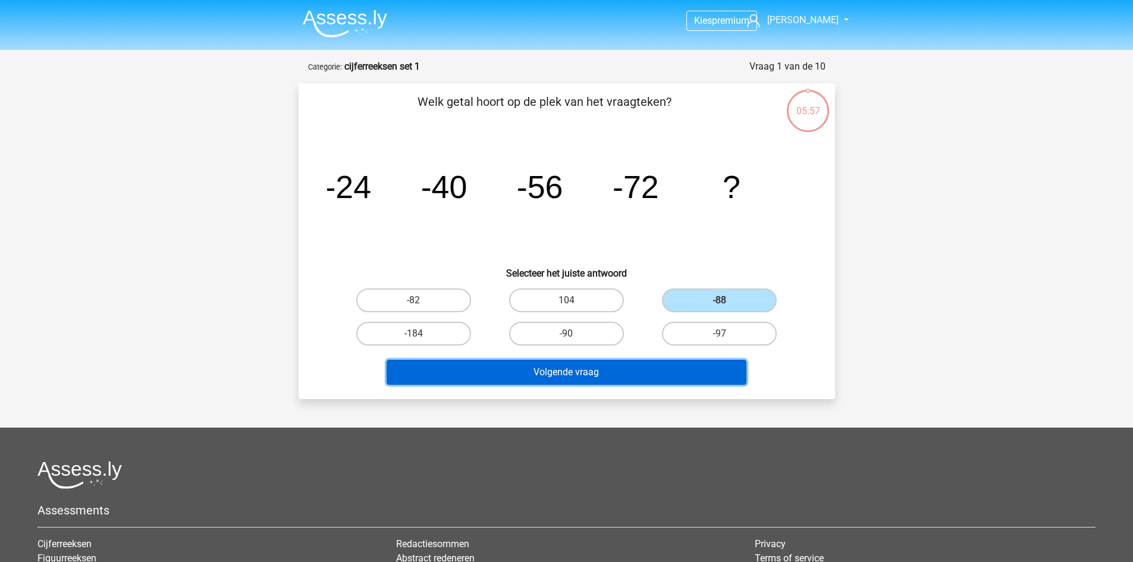
click at [654, 363] on button "Volgende vraag" at bounding box center [567, 372] width 360 height 25
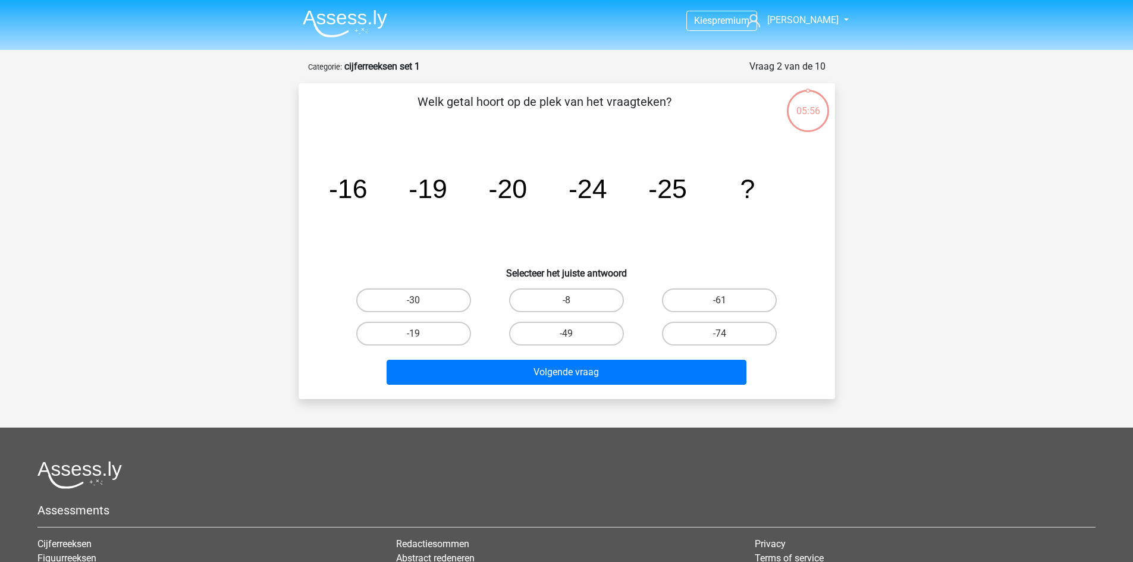
scroll to position [59, 0]
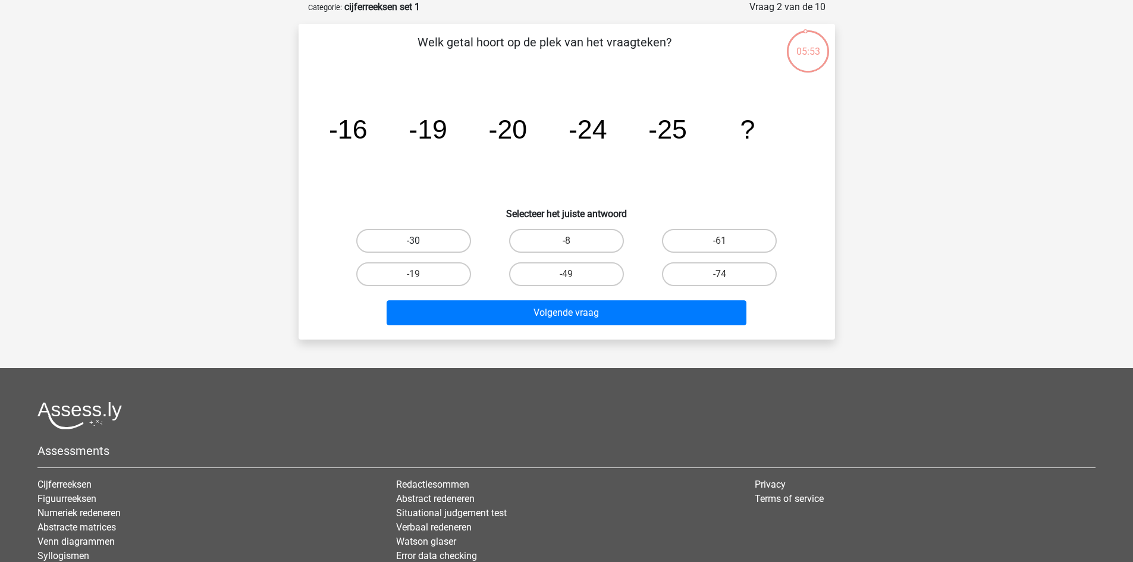
click at [444, 233] on label "-30" at bounding box center [413, 241] width 115 height 24
click at [421, 241] on input "-30" at bounding box center [417, 245] width 8 height 8
radio input "true"
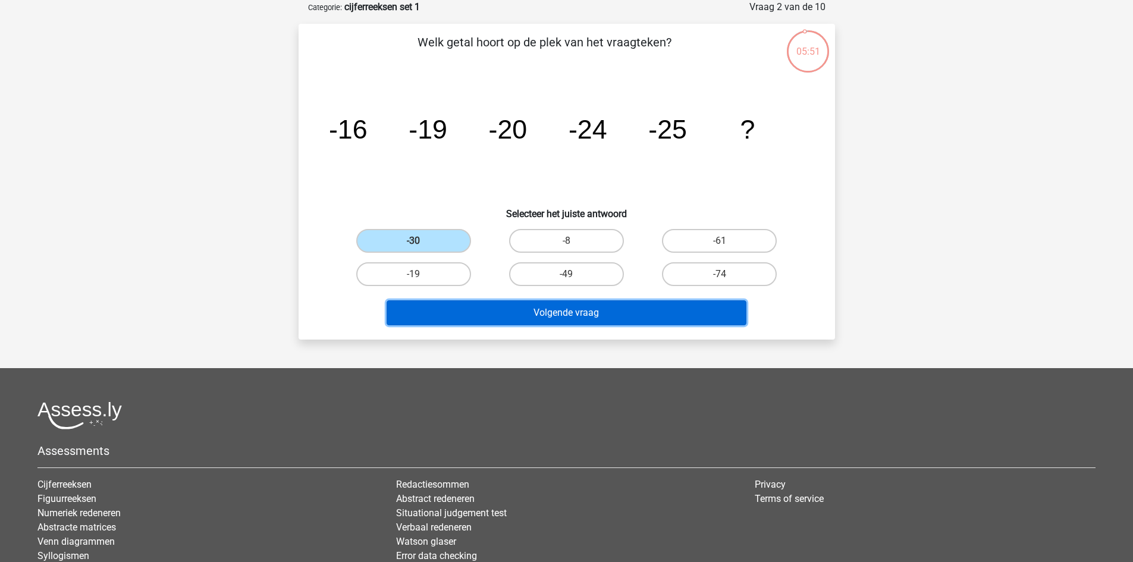
click at [559, 307] on button "Volgende vraag" at bounding box center [567, 312] width 360 height 25
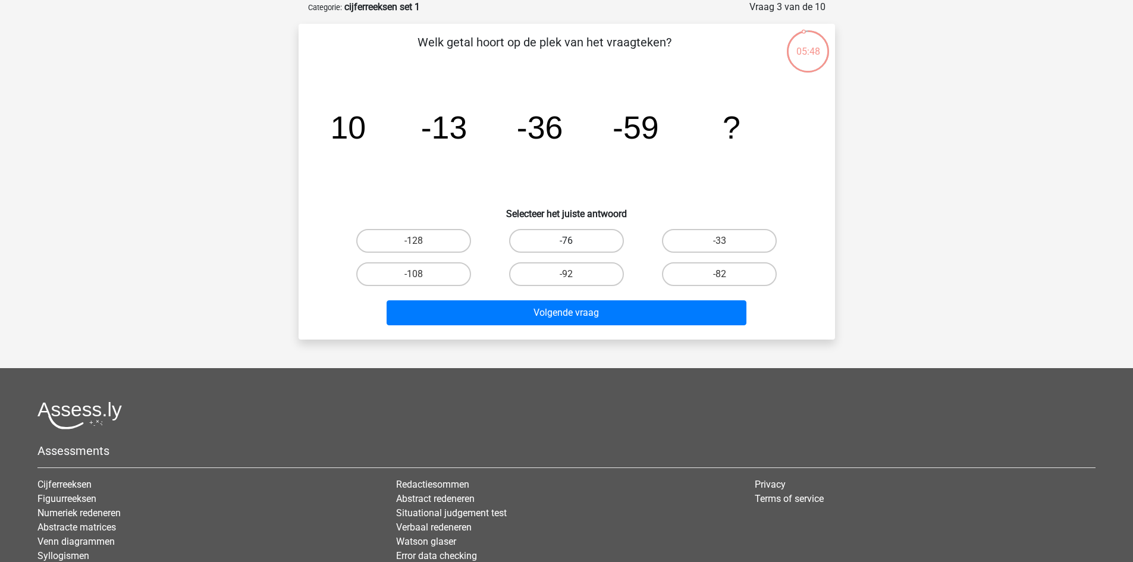
click at [569, 238] on label "-76" at bounding box center [566, 241] width 115 height 24
click at [569, 241] on input "-76" at bounding box center [570, 245] width 8 height 8
radio input "true"
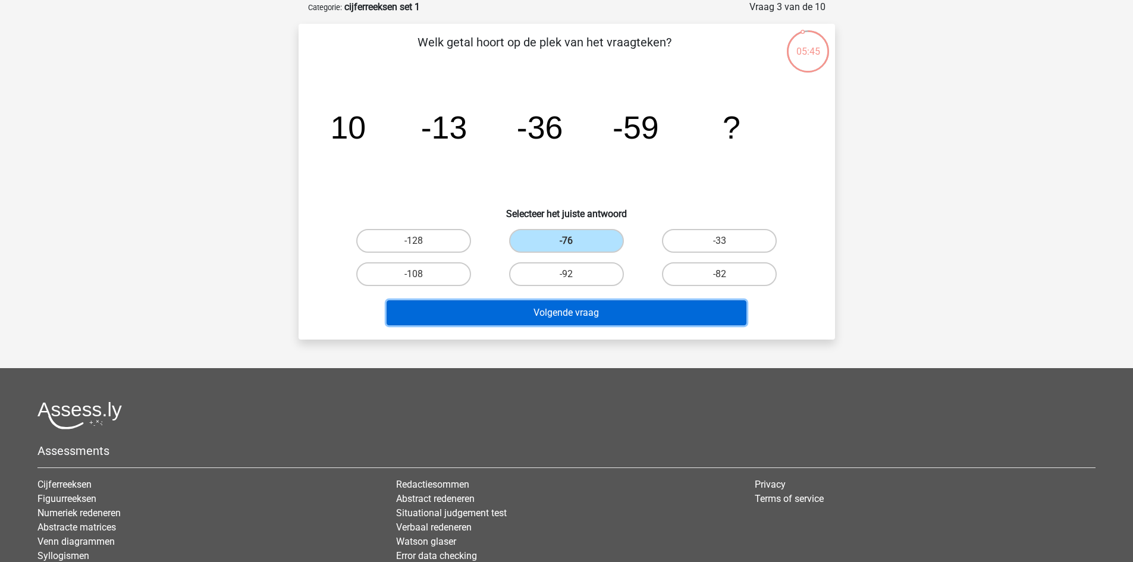
click at [571, 312] on button "Volgende vraag" at bounding box center [567, 312] width 360 height 25
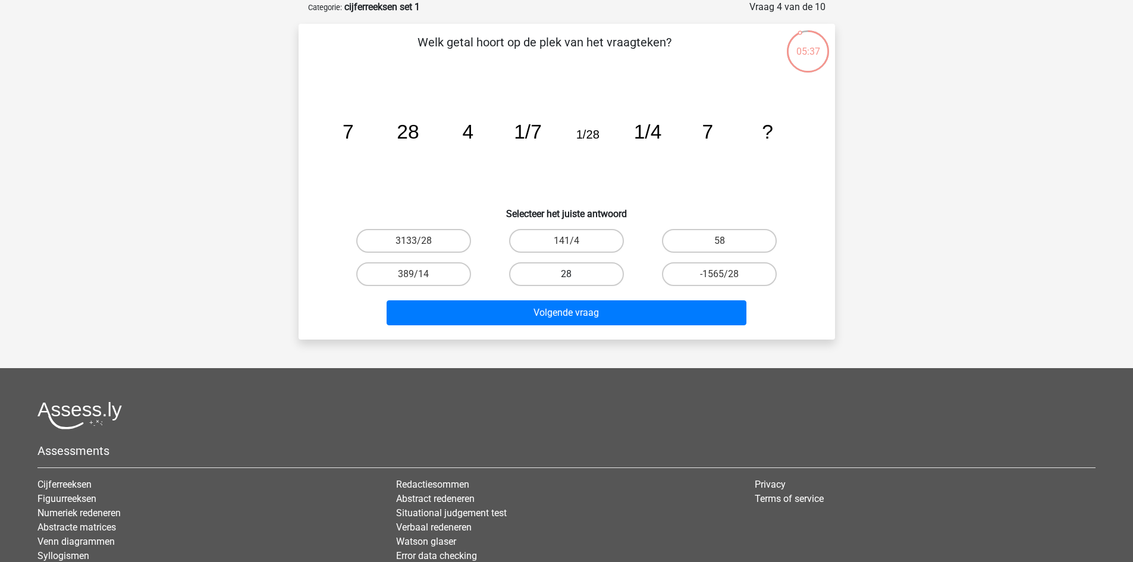
click at [604, 269] on label "28" at bounding box center [566, 274] width 115 height 24
click at [574, 274] on input "28" at bounding box center [570, 278] width 8 height 8
radio input "true"
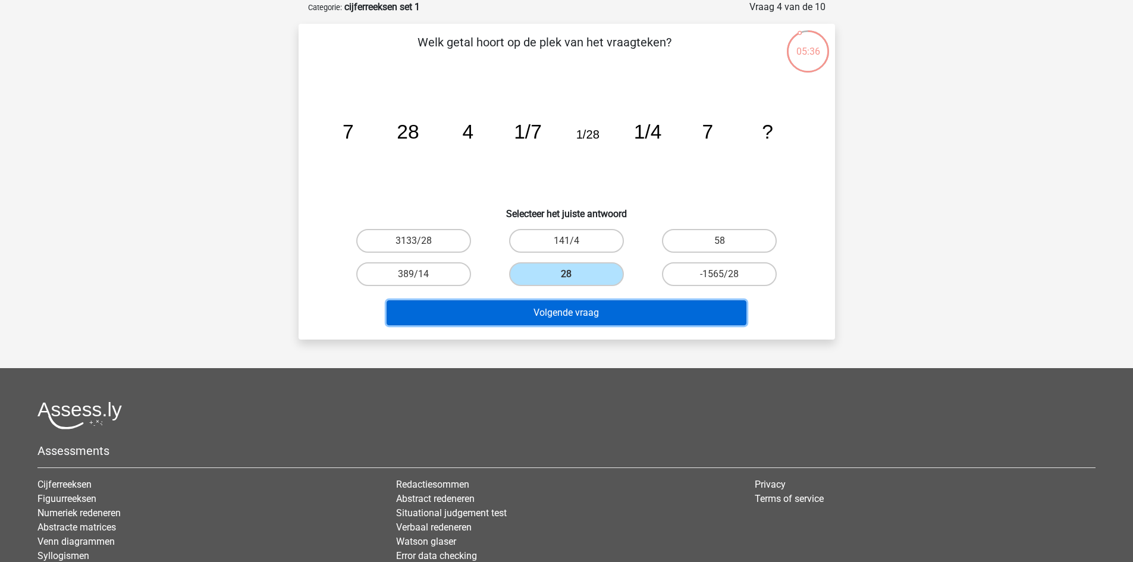
click at [609, 316] on button "Volgende vraag" at bounding box center [567, 312] width 360 height 25
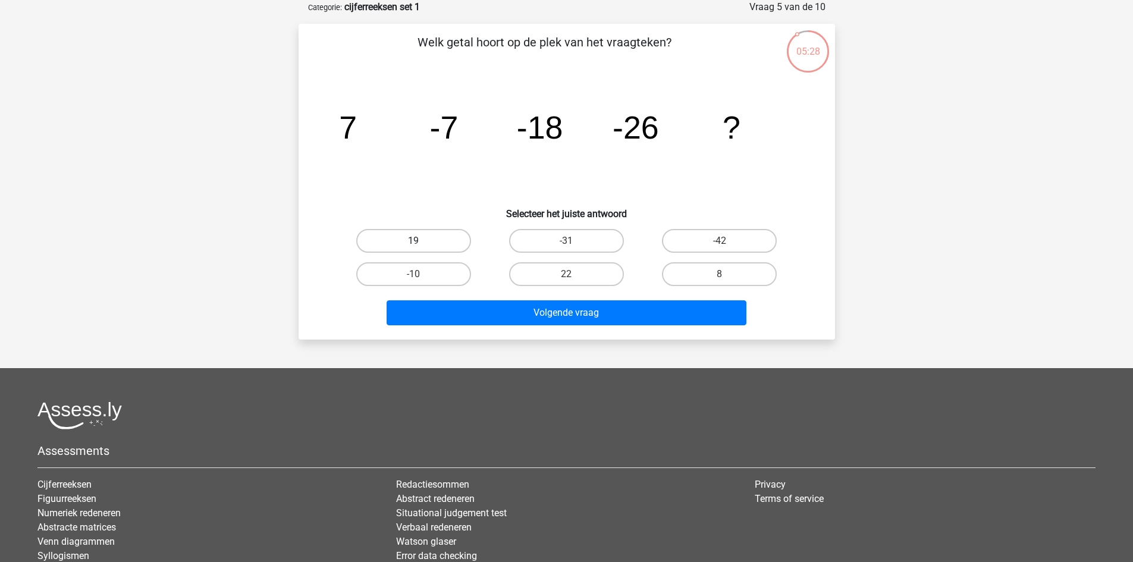
click at [438, 240] on label "19" at bounding box center [413, 241] width 115 height 24
click at [421, 241] on input "19" at bounding box center [417, 245] width 8 height 8
radio input "true"
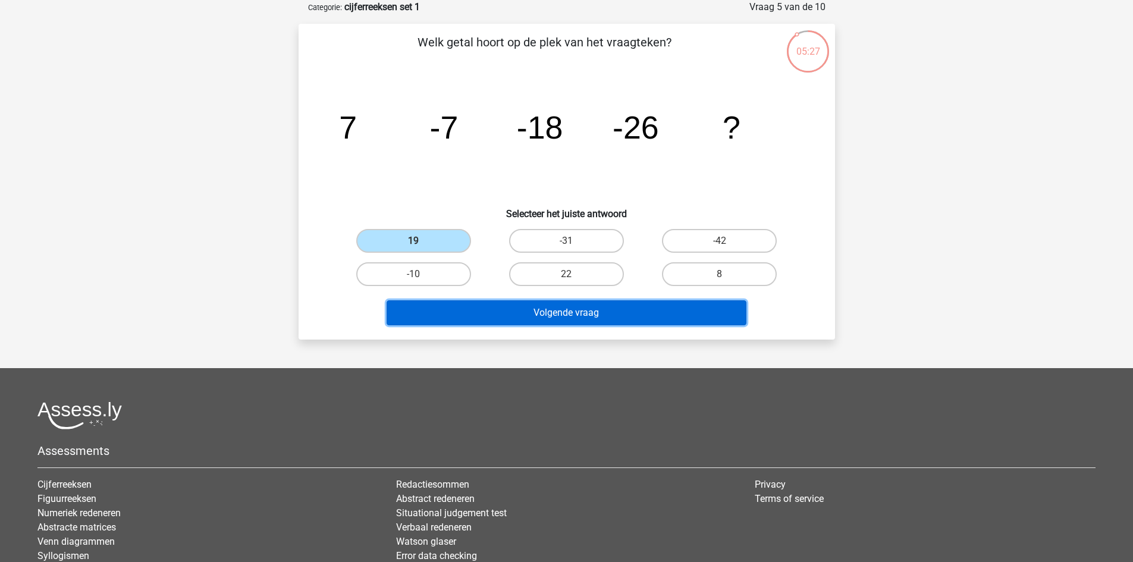
click at [585, 308] on button "Volgende vraag" at bounding box center [567, 312] width 360 height 25
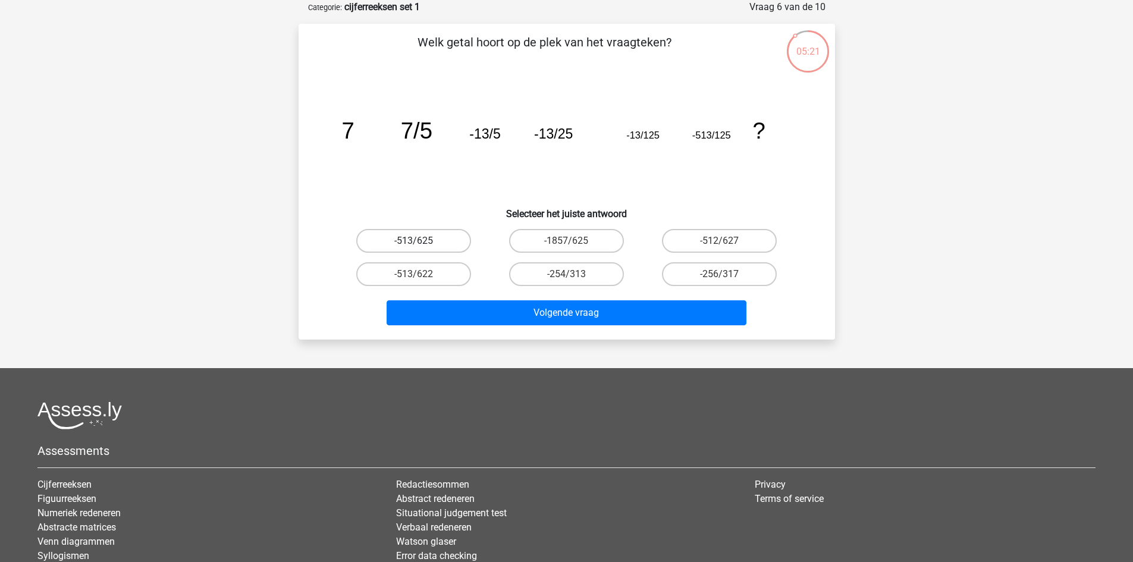
click at [450, 239] on label "-513/625" at bounding box center [413, 241] width 115 height 24
click at [421, 241] on input "-513/625" at bounding box center [417, 245] width 8 height 8
radio input "true"
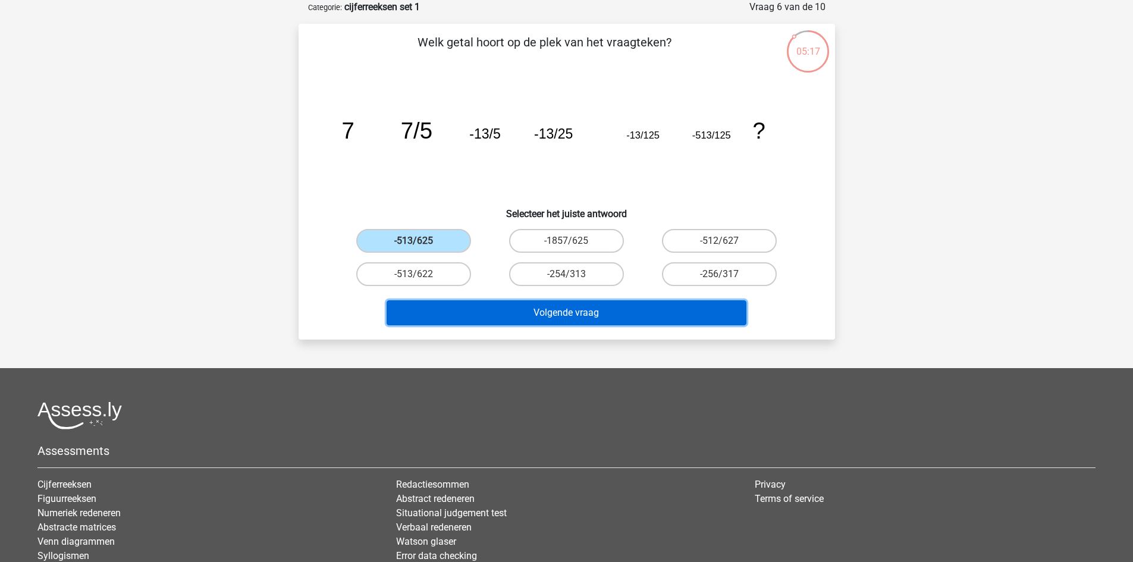
click at [526, 312] on button "Volgende vraag" at bounding box center [567, 312] width 360 height 25
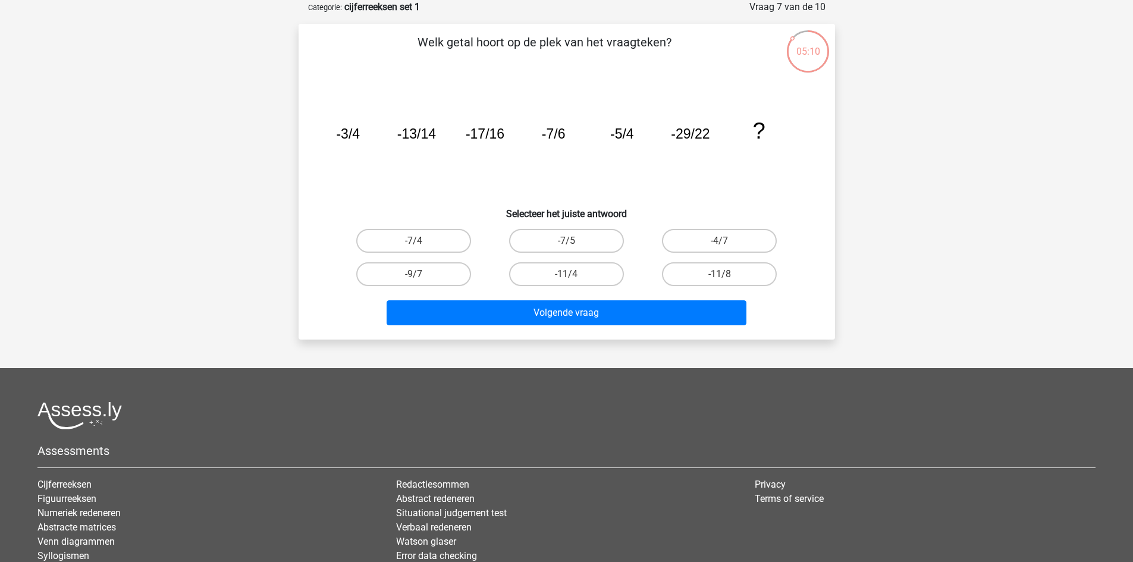
click at [567, 244] on input "-7/5" at bounding box center [570, 245] width 8 height 8
radio input "true"
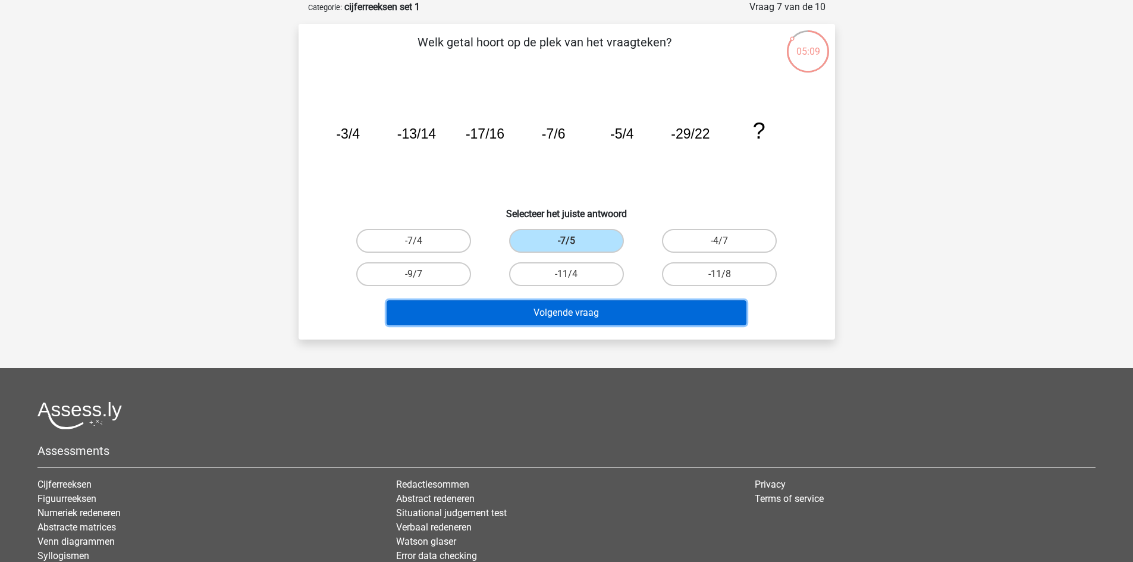
click at [578, 312] on button "Volgende vraag" at bounding box center [567, 312] width 360 height 25
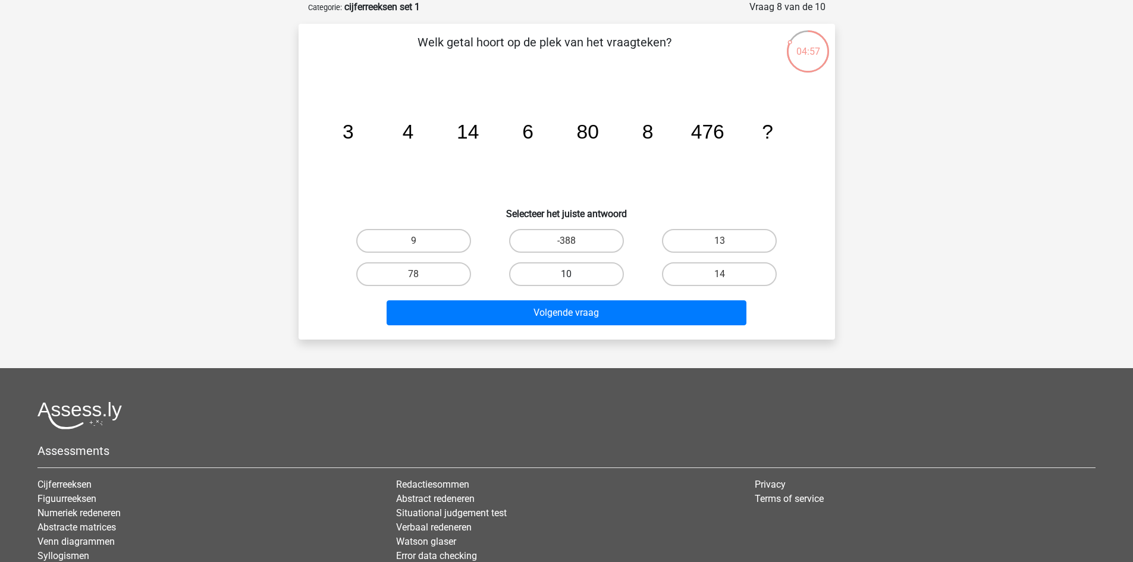
click at [558, 272] on label "10" at bounding box center [566, 274] width 115 height 24
click at [566, 274] on input "10" at bounding box center [570, 278] width 8 height 8
radio input "true"
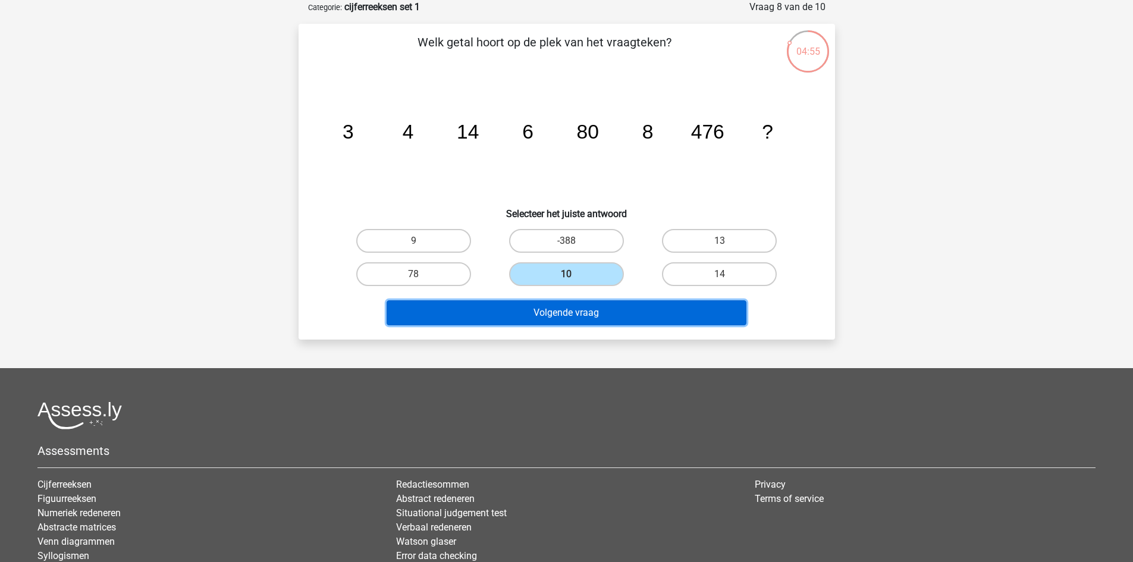
click at [585, 319] on button "Volgende vraag" at bounding box center [567, 312] width 360 height 25
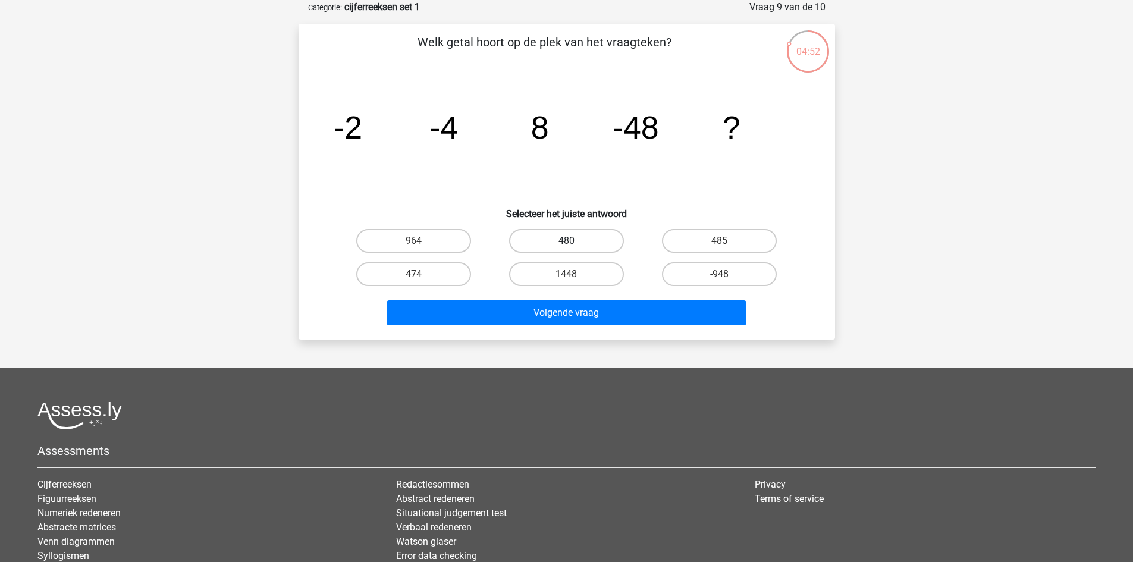
click at [595, 239] on label "480" at bounding box center [566, 241] width 115 height 24
click at [574, 241] on input "480" at bounding box center [570, 245] width 8 height 8
radio input "true"
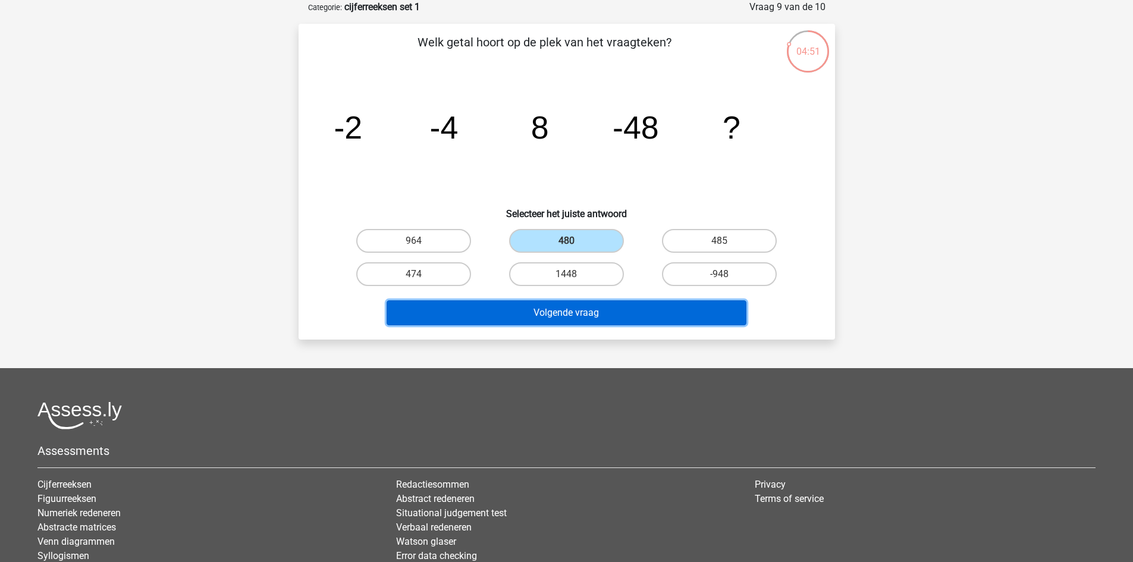
click at [594, 314] on button "Volgende vraag" at bounding box center [567, 312] width 360 height 25
drag, startPoint x: 590, startPoint y: 304, endPoint x: 571, endPoint y: 280, distance: 30.9
click at [571, 280] on div "Welk getal hoort op de plek van het vraagteken? image/svg+xml 5 14 41 122 ? Sel…" at bounding box center [566, 181] width 527 height 297
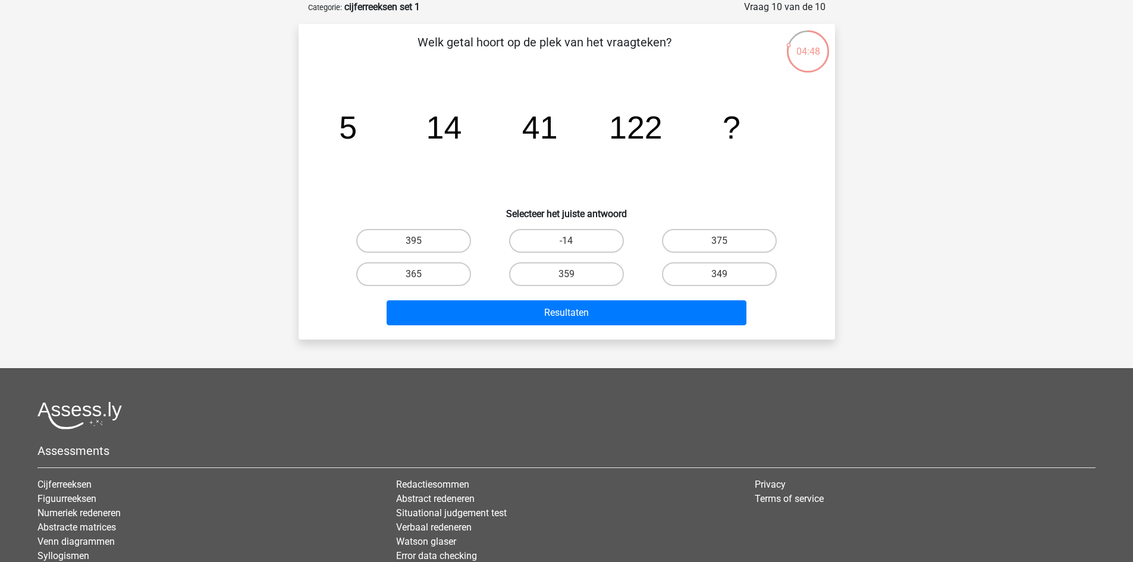
click at [572, 245] on input "-14" at bounding box center [570, 245] width 8 height 8
radio input "true"
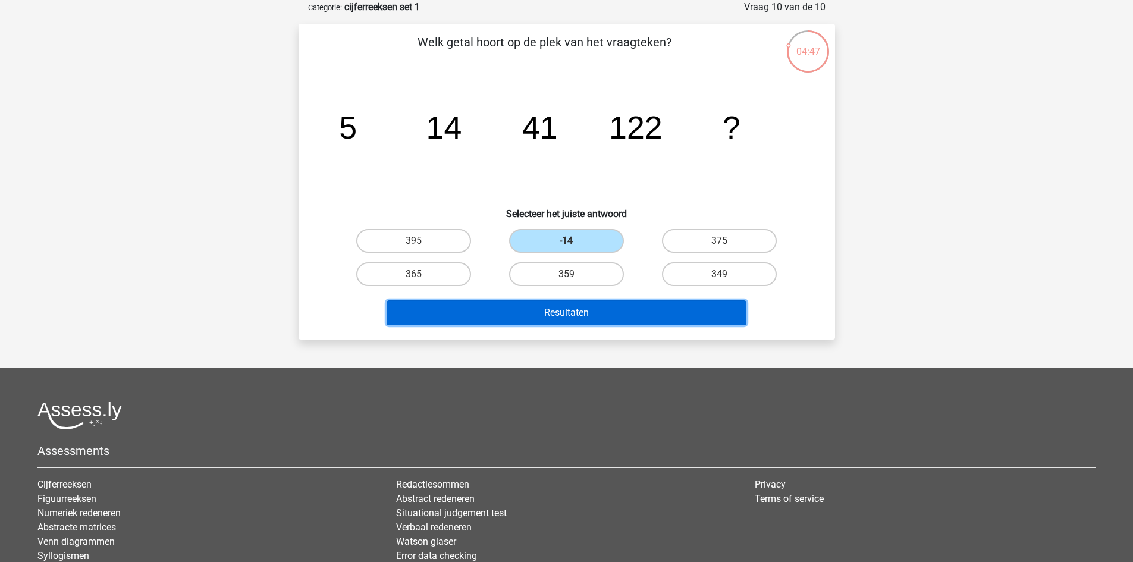
click at [596, 312] on button "Resultaten" at bounding box center [567, 312] width 360 height 25
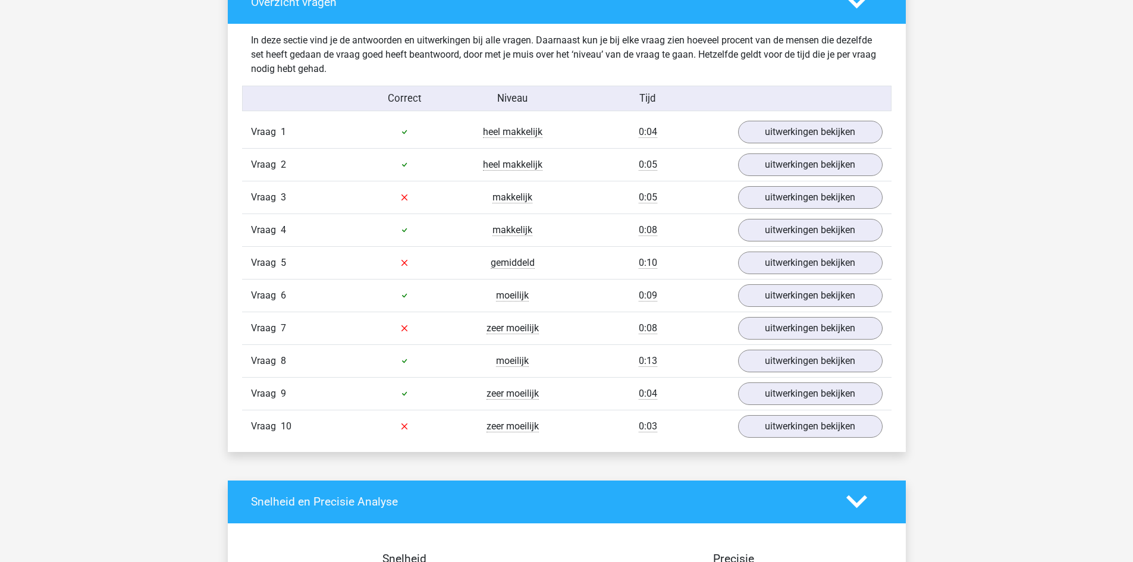
scroll to position [915, 0]
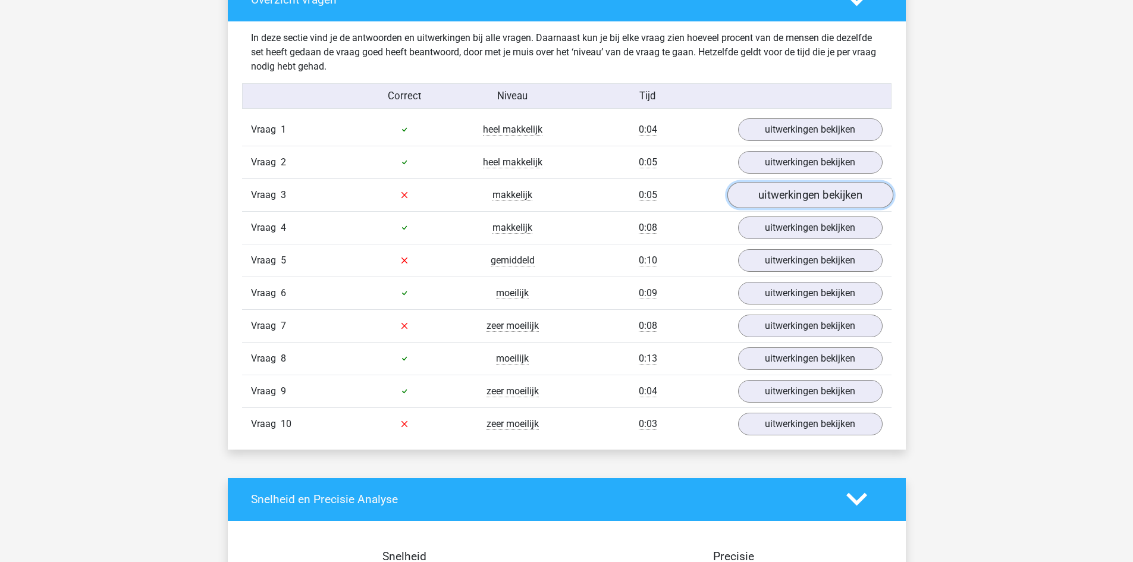
click at [826, 199] on link "uitwerkingen bekijken" at bounding box center [810, 195] width 166 height 26
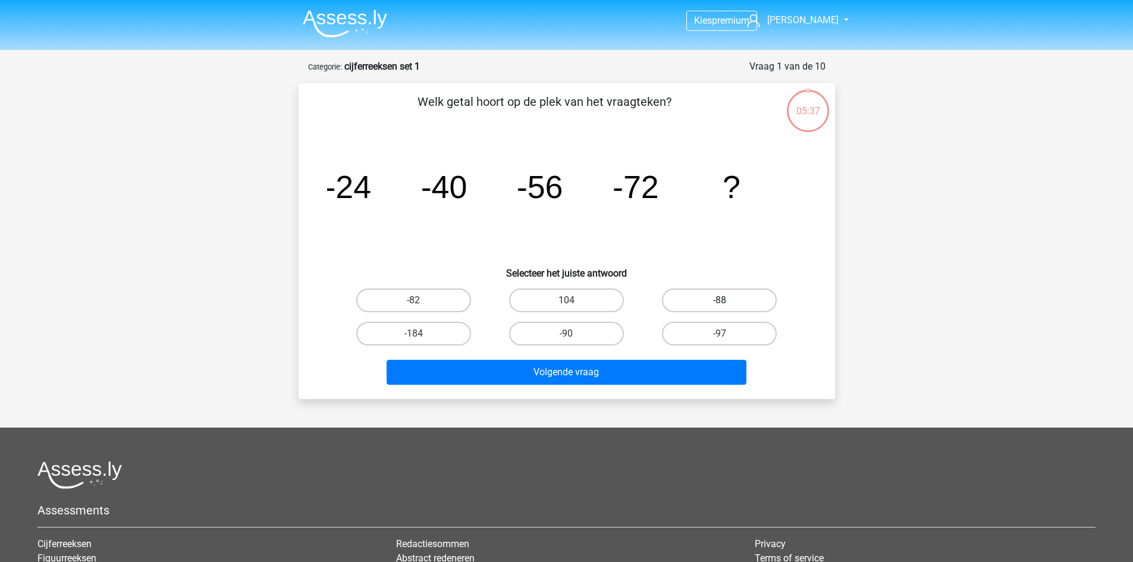
click at [727, 304] on label "-88" at bounding box center [719, 300] width 115 height 24
click at [727, 304] on input "-88" at bounding box center [724, 304] width 8 height 8
radio input "true"
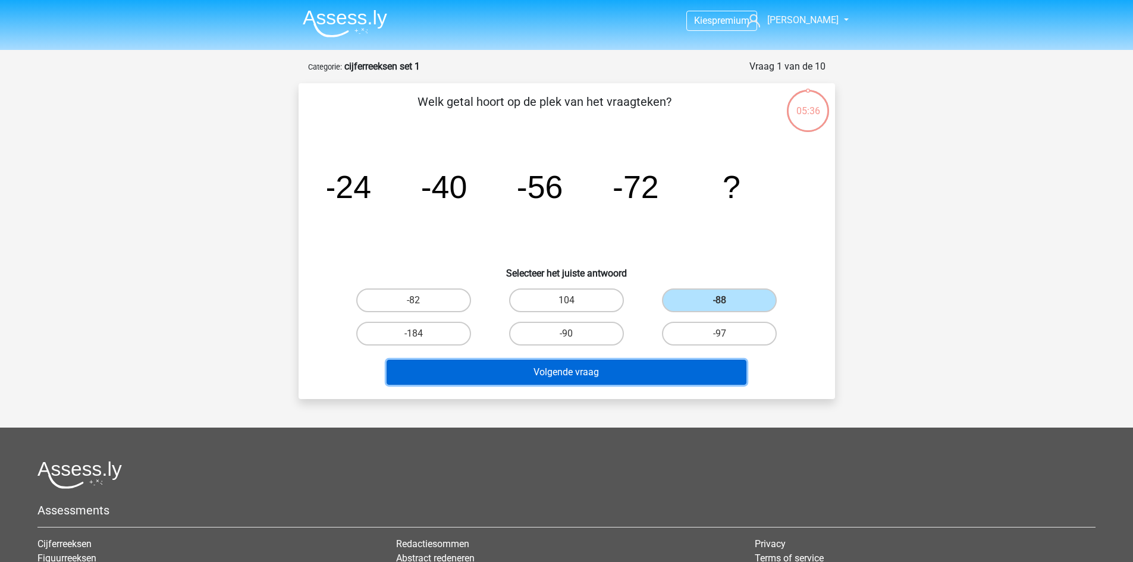
click at [713, 368] on button "Volgende vraag" at bounding box center [567, 372] width 360 height 25
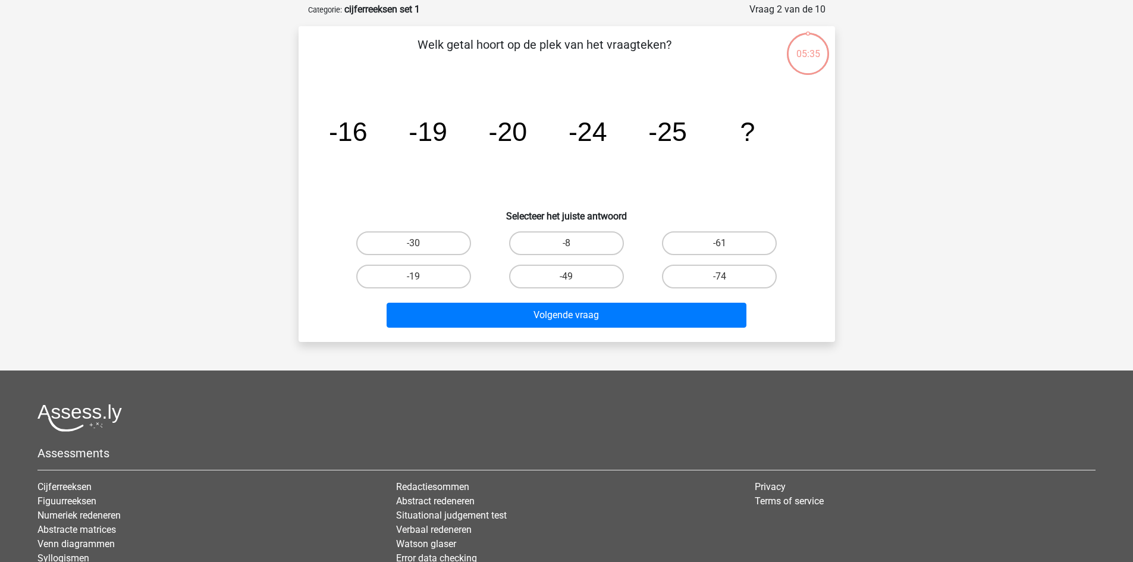
scroll to position [59, 0]
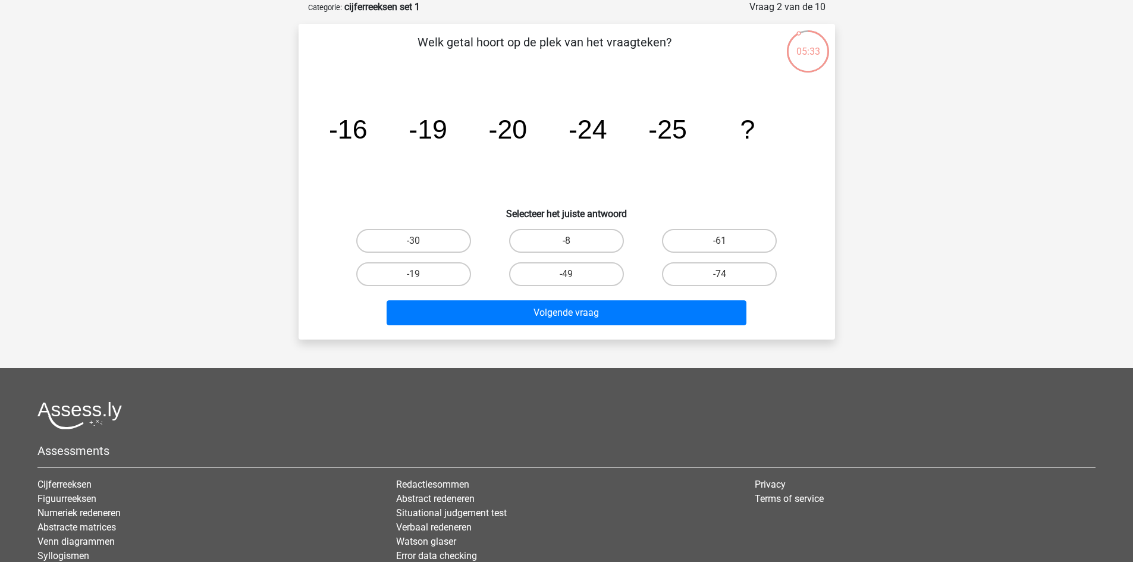
click at [414, 241] on input "-30" at bounding box center [417, 245] width 8 height 8
radio input "true"
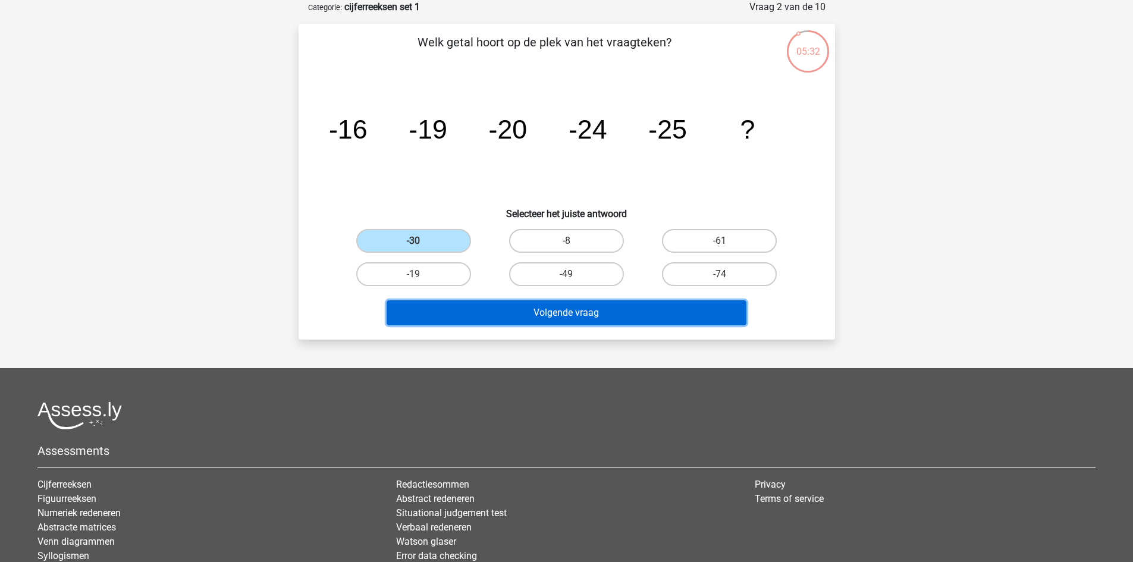
click at [511, 313] on button "Volgende vraag" at bounding box center [567, 312] width 360 height 25
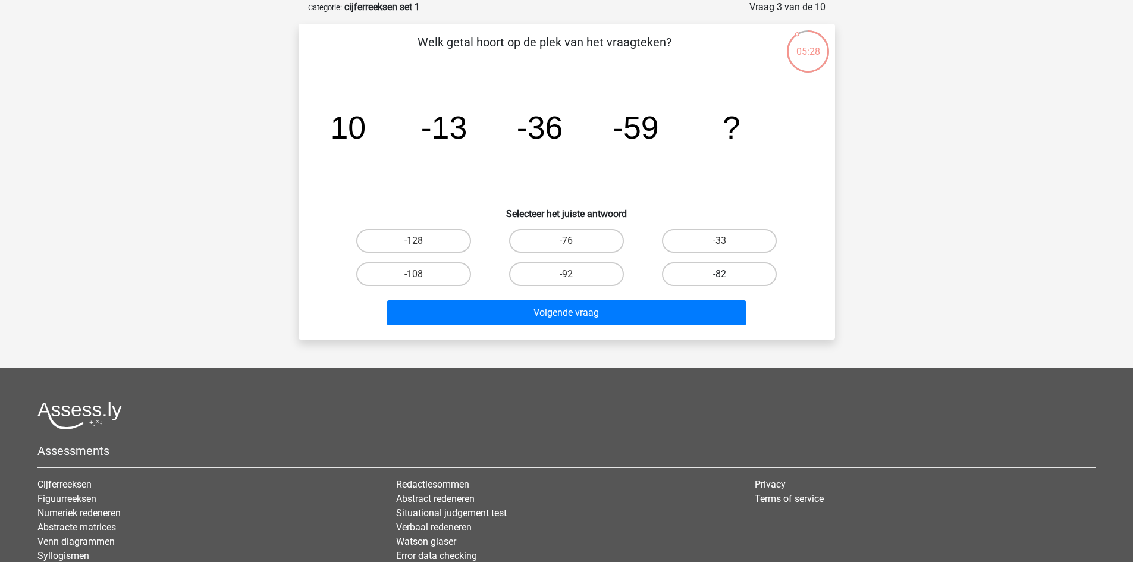
click at [712, 280] on label "-82" at bounding box center [719, 274] width 115 height 24
click at [720, 280] on input "-82" at bounding box center [724, 278] width 8 height 8
radio input "true"
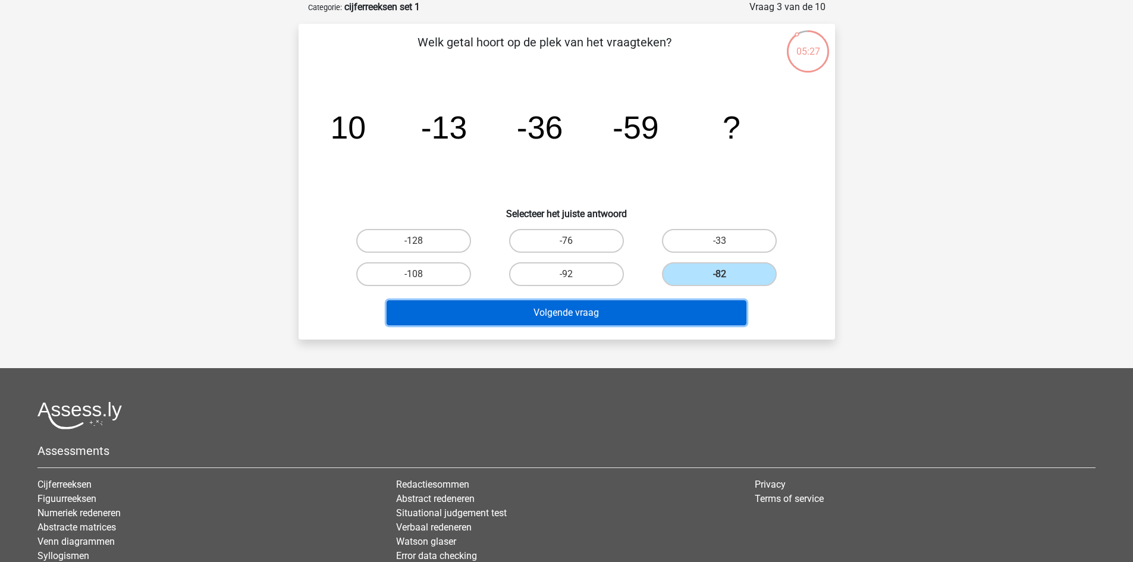
click at [666, 314] on button "Volgende vraag" at bounding box center [567, 312] width 360 height 25
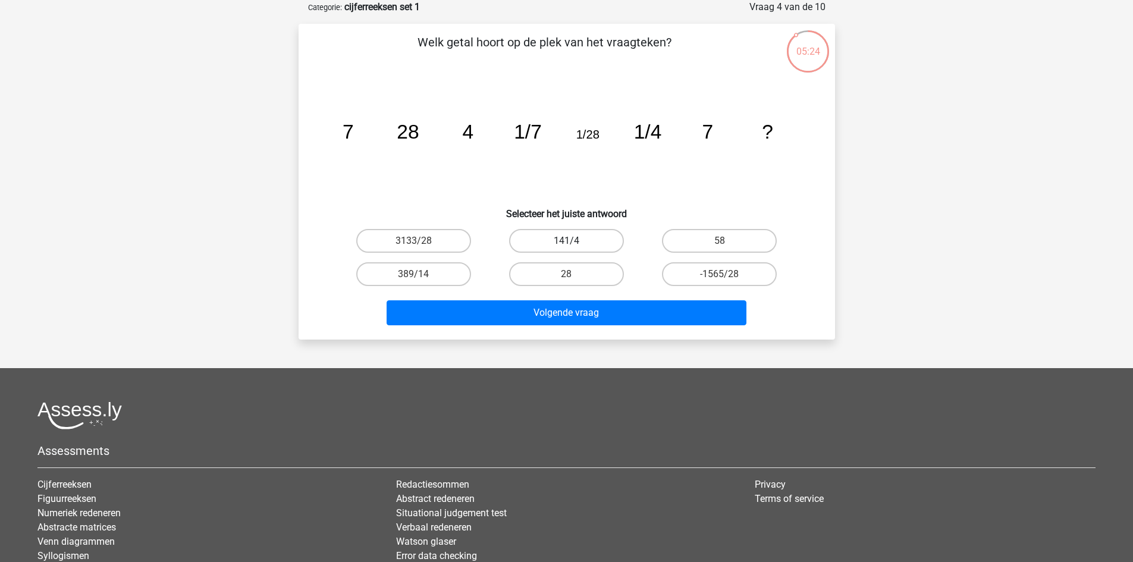
click at [565, 238] on label "141/4" at bounding box center [566, 241] width 115 height 24
click at [566, 241] on input "141/4" at bounding box center [570, 245] width 8 height 8
radio input "true"
click at [563, 271] on label "28" at bounding box center [566, 274] width 115 height 24
click at [566, 274] on input "28" at bounding box center [570, 278] width 8 height 8
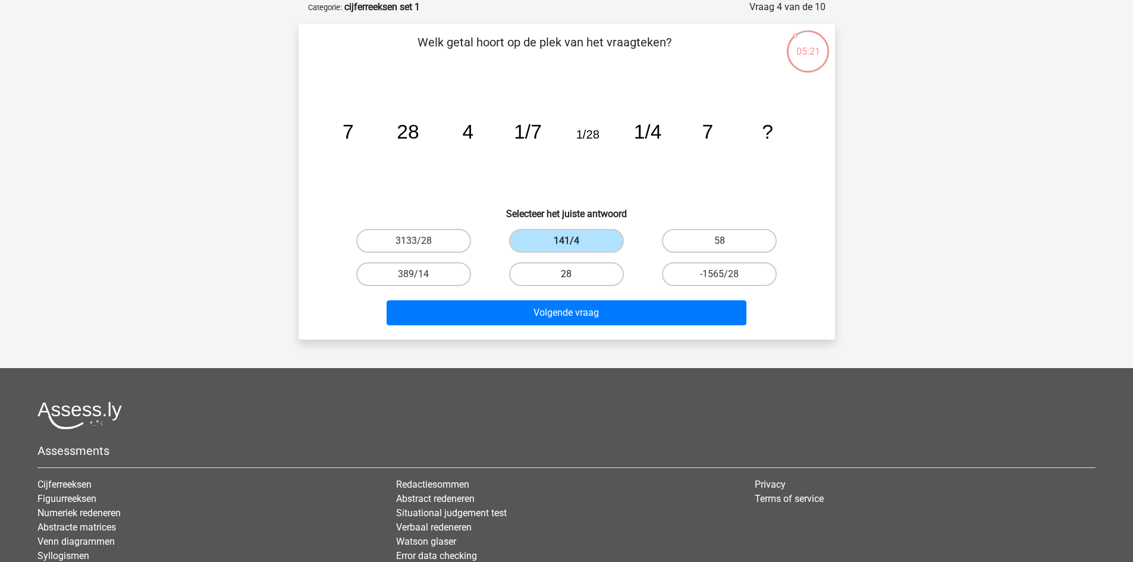
radio input "true"
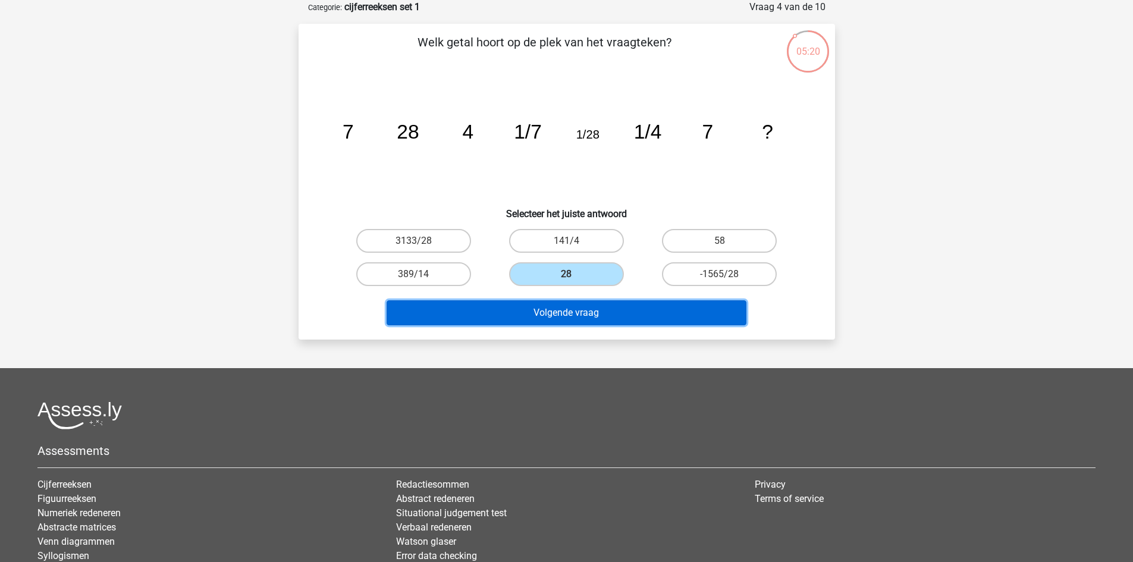
click at [567, 318] on button "Volgende vraag" at bounding box center [567, 312] width 360 height 25
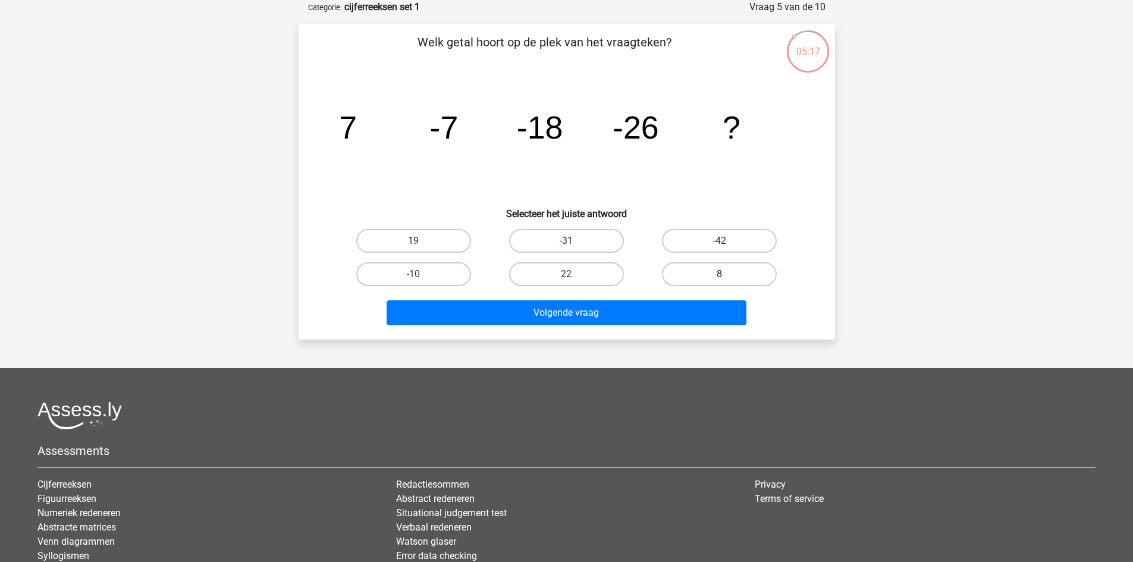
click at [701, 270] on label "8" at bounding box center [719, 274] width 115 height 24
click at [720, 274] on input "8" at bounding box center [724, 278] width 8 height 8
radio input "true"
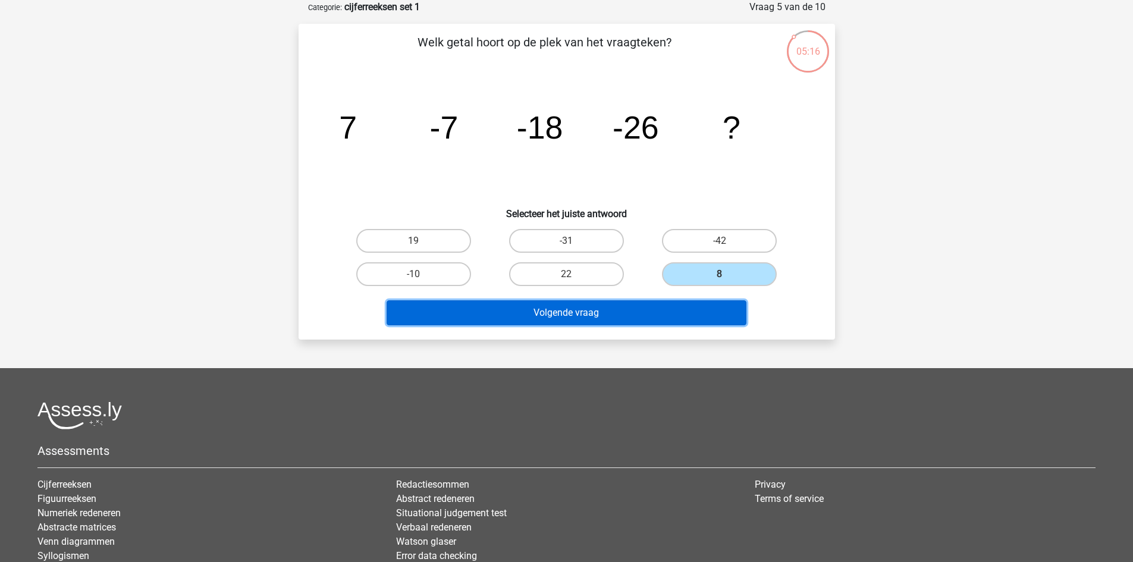
click at [667, 305] on button "Volgende vraag" at bounding box center [567, 312] width 360 height 25
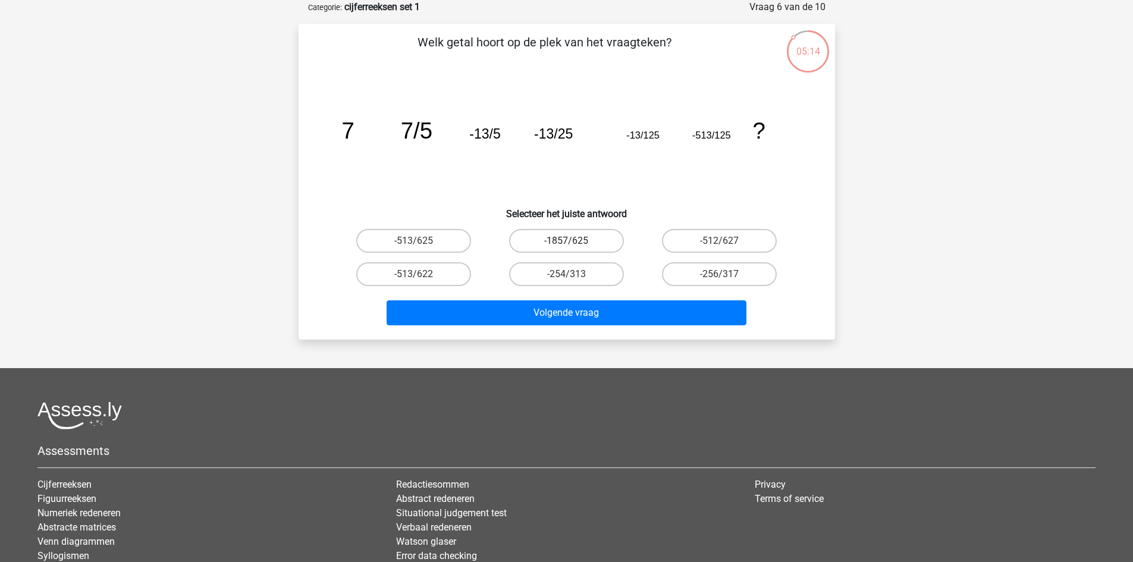
click at [564, 240] on label "-1857/625" at bounding box center [566, 241] width 115 height 24
click at [566, 241] on input "-1857/625" at bounding box center [570, 245] width 8 height 8
radio input "true"
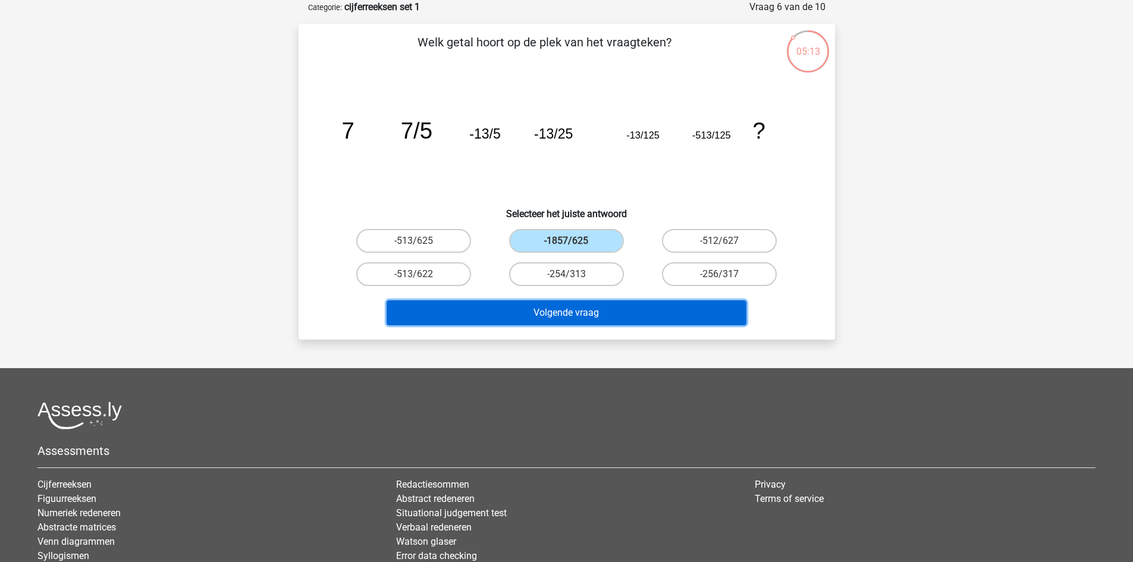
click at [562, 309] on button "Volgende vraag" at bounding box center [567, 312] width 360 height 25
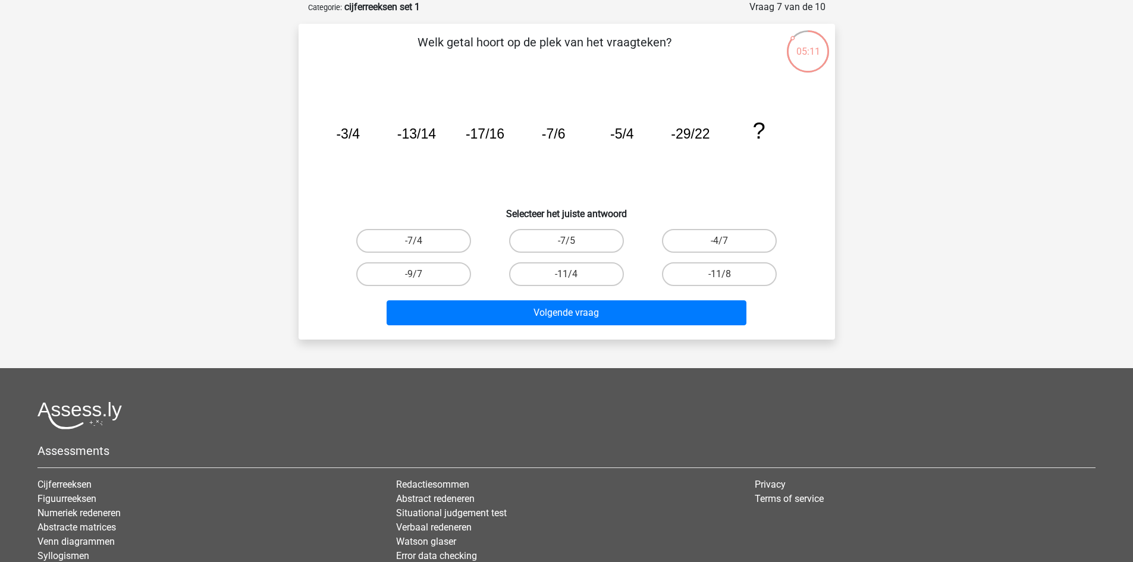
click at [566, 253] on div "-7/5" at bounding box center [566, 240] width 153 height 33
click at [564, 244] on label "-7/5" at bounding box center [566, 241] width 115 height 24
click at [566, 244] on input "-7/5" at bounding box center [570, 245] width 8 height 8
radio input "true"
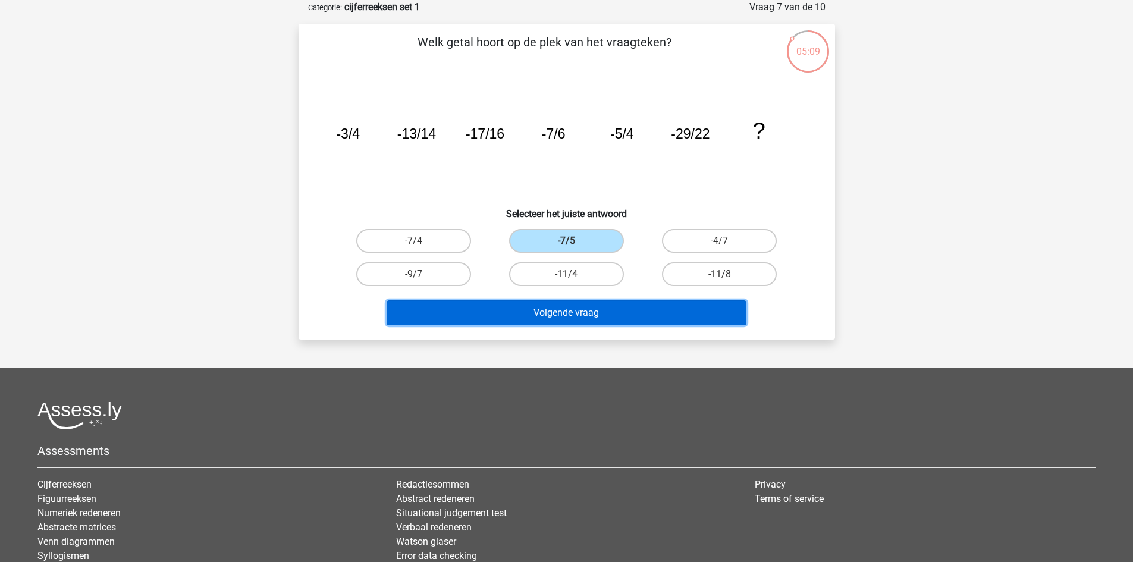
click at [571, 316] on button "Volgende vraag" at bounding box center [567, 312] width 360 height 25
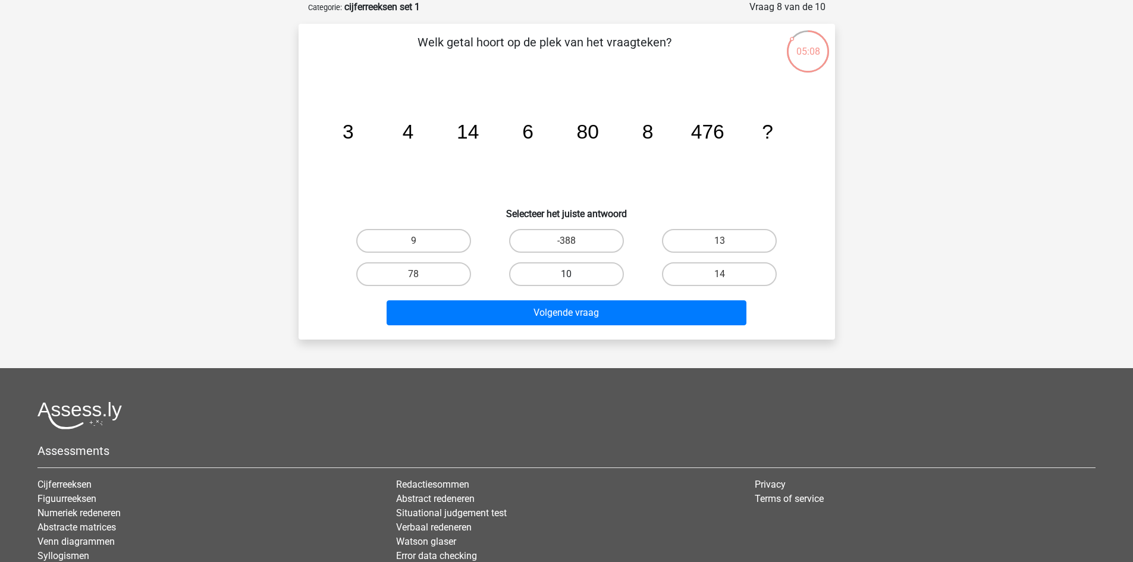
click at [564, 272] on label "10" at bounding box center [566, 274] width 115 height 24
click at [566, 274] on input "10" at bounding box center [570, 278] width 8 height 8
radio input "true"
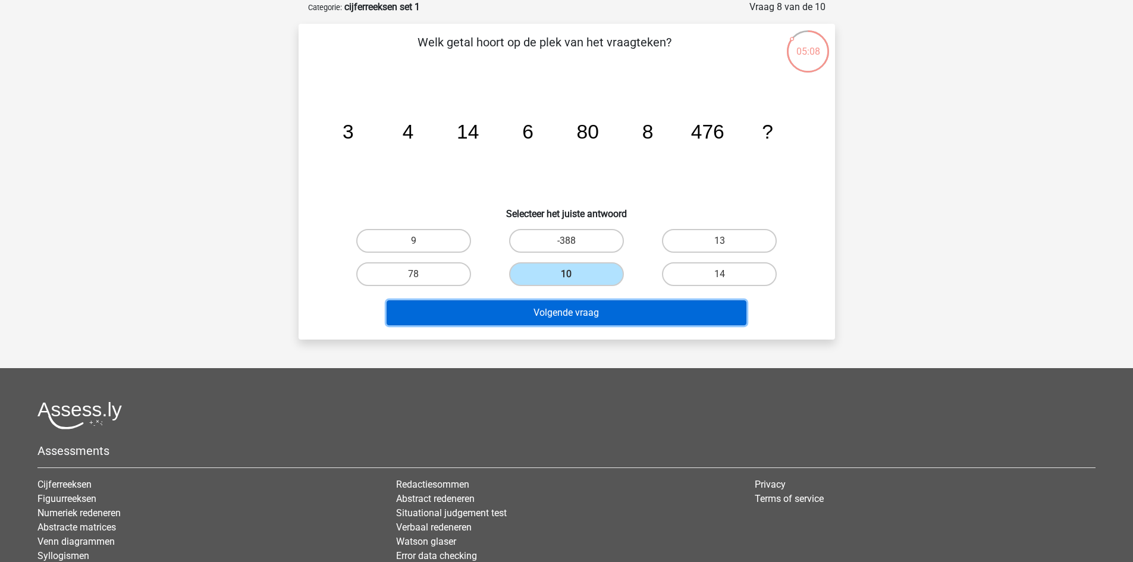
click at [570, 302] on button "Volgende vraag" at bounding box center [567, 312] width 360 height 25
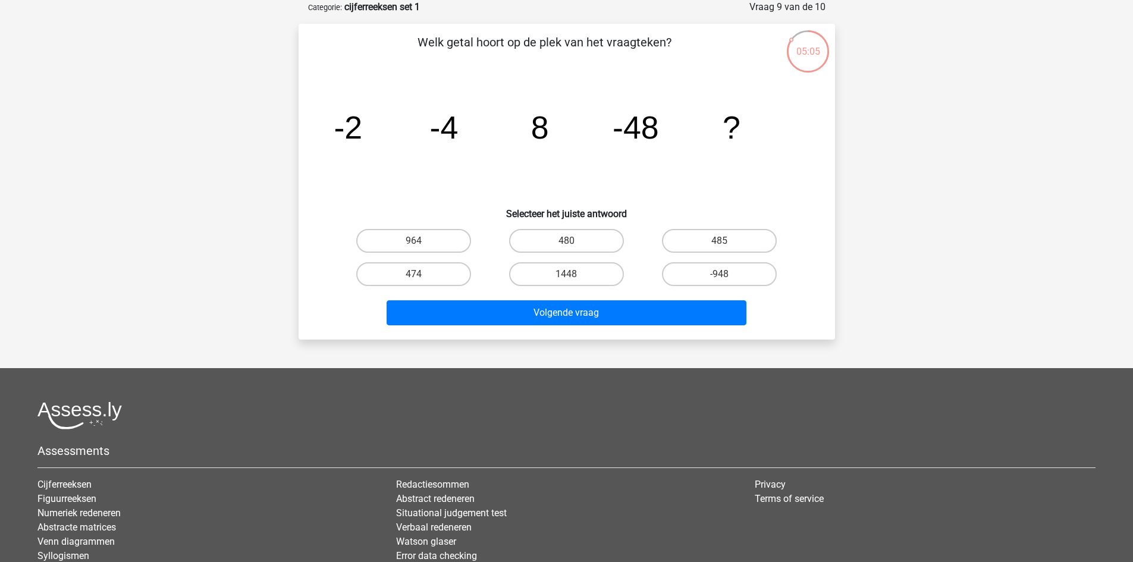
click at [572, 244] on input "480" at bounding box center [570, 245] width 8 height 8
radio input "true"
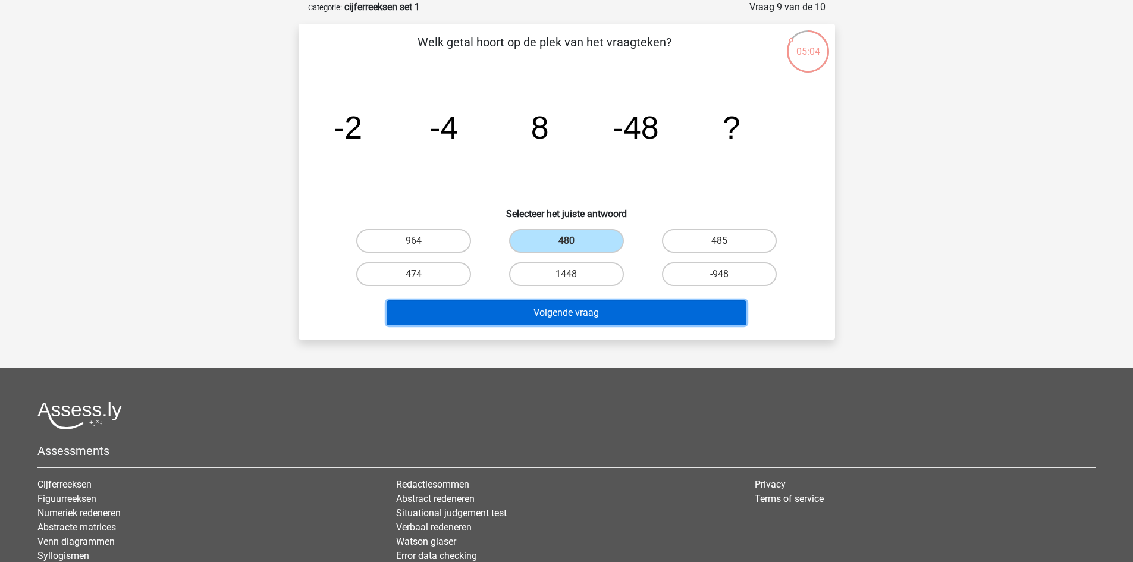
click at [571, 310] on button "Volgende vraag" at bounding box center [567, 312] width 360 height 25
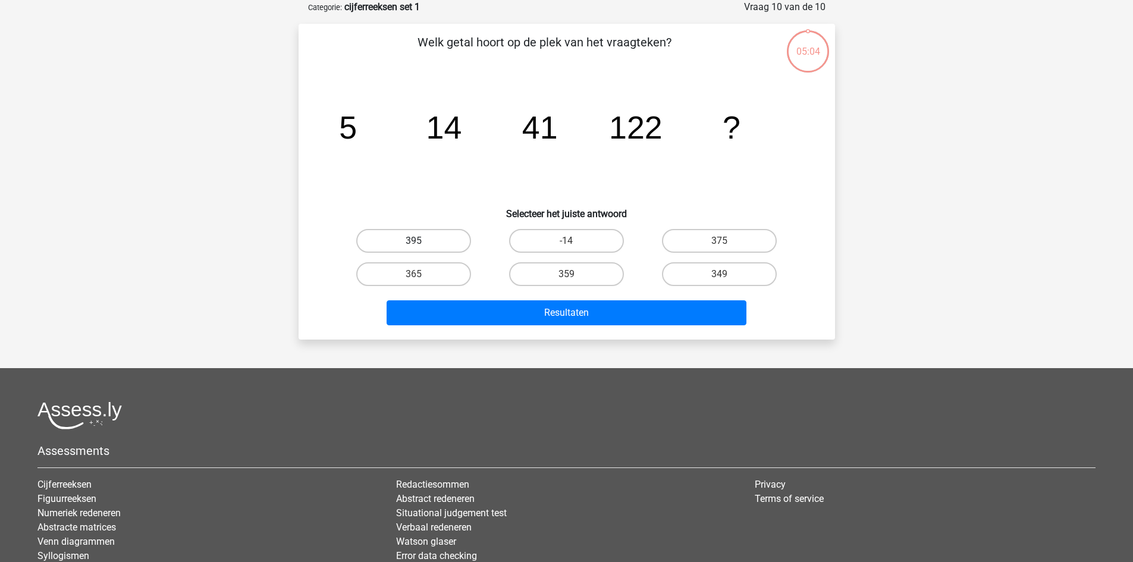
click at [446, 241] on label "395" at bounding box center [413, 241] width 115 height 24
click at [421, 241] on input "395" at bounding box center [417, 245] width 8 height 8
radio input "true"
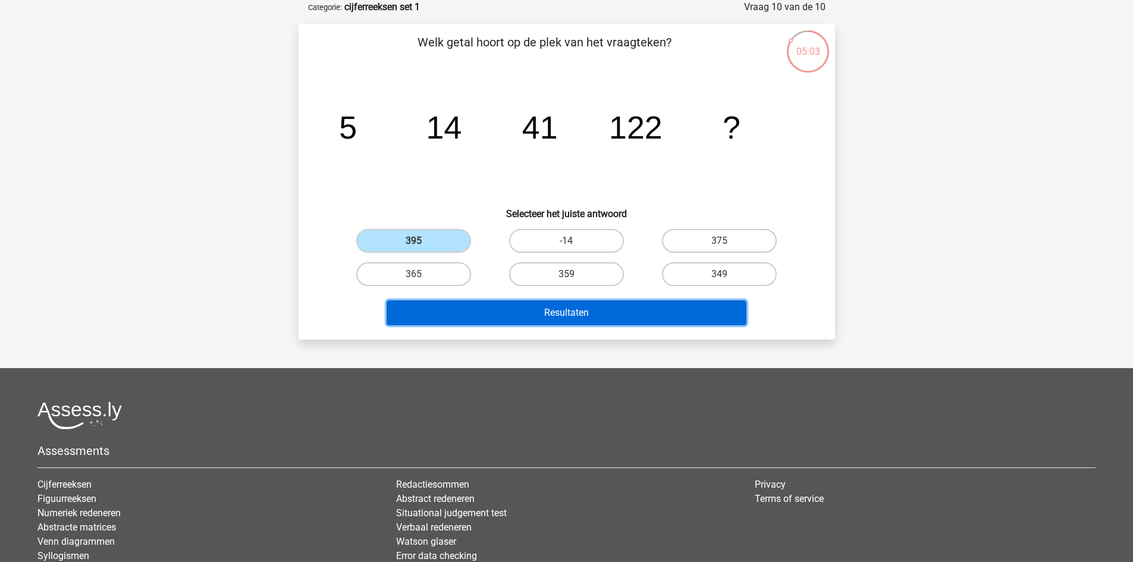
click at [528, 315] on button "Resultaten" at bounding box center [567, 312] width 360 height 25
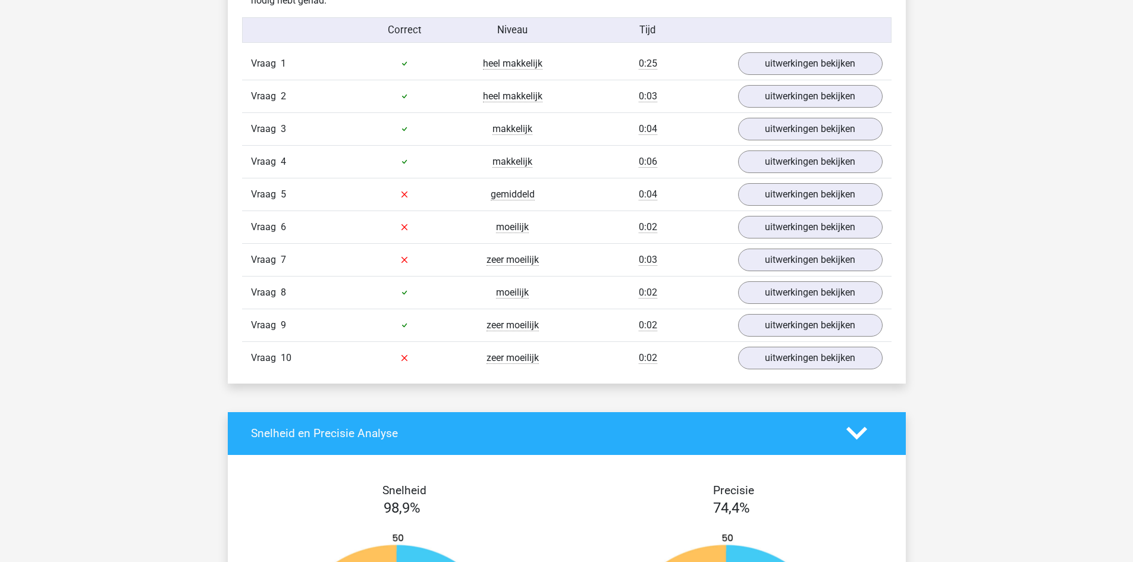
scroll to position [978, 0]
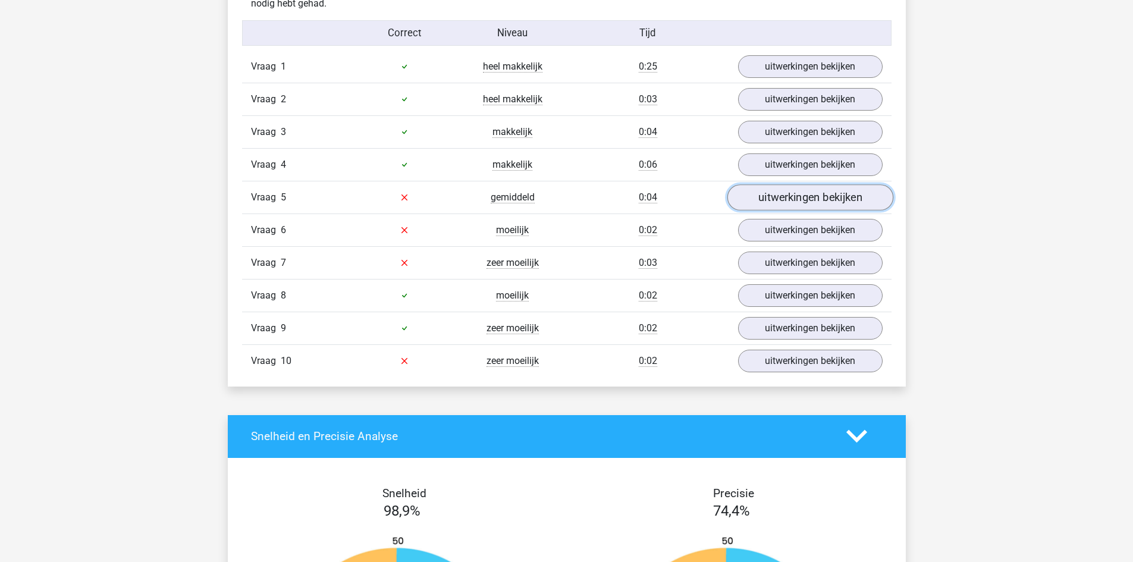
click at [792, 195] on link "uitwerkingen bekijken" at bounding box center [810, 197] width 166 height 26
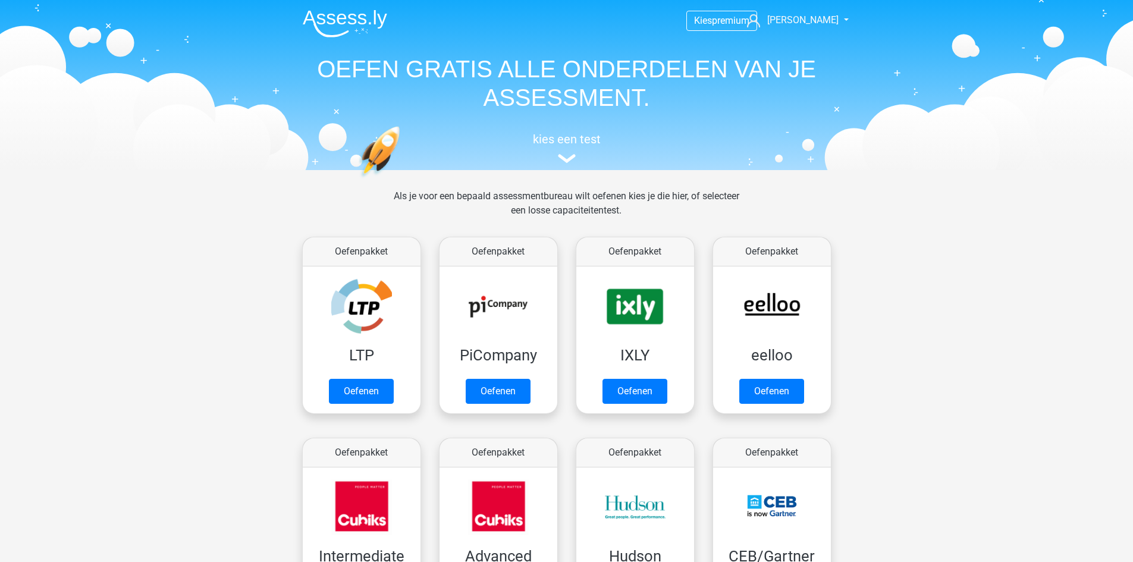
scroll to position [1098, 0]
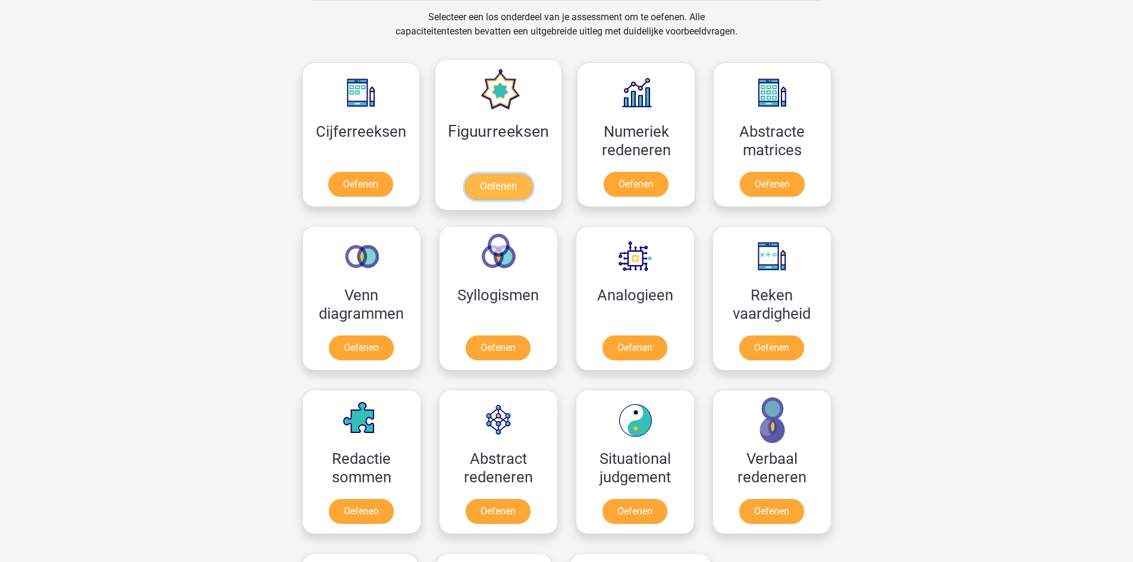
click at [504, 184] on link "Oefenen" at bounding box center [498, 187] width 68 height 26
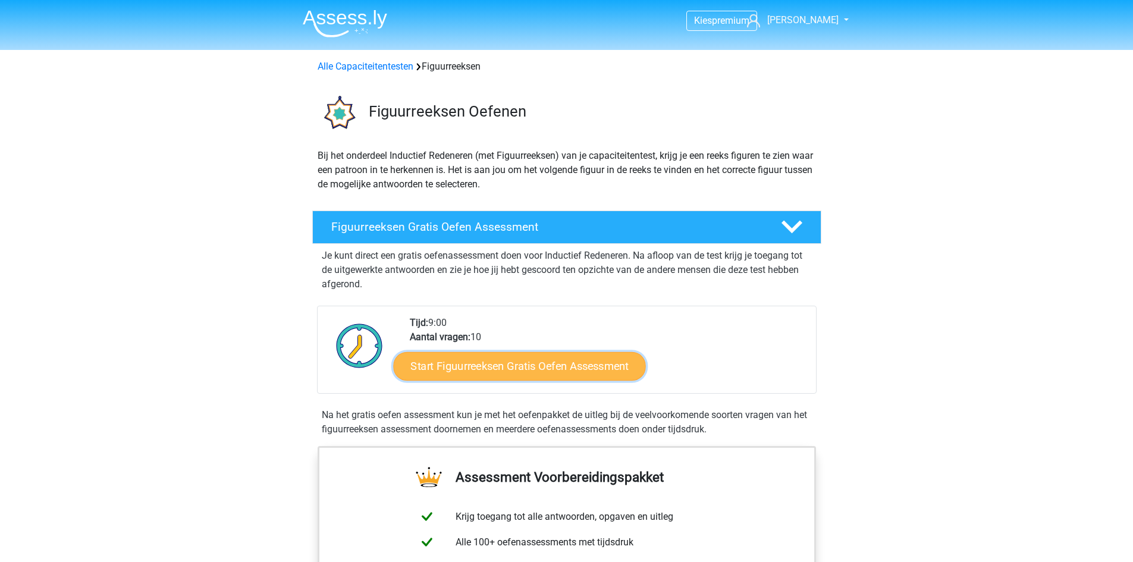
click at [587, 354] on link "Start Figuurreeksen Gratis Oefen Assessment" at bounding box center [519, 365] width 252 height 29
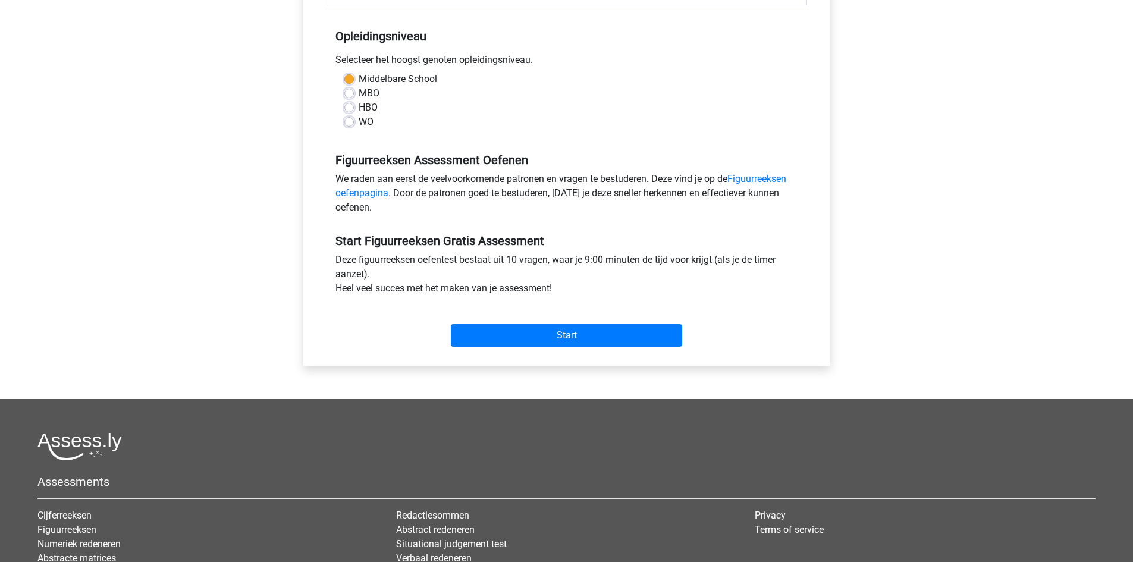
scroll to position [225, 0]
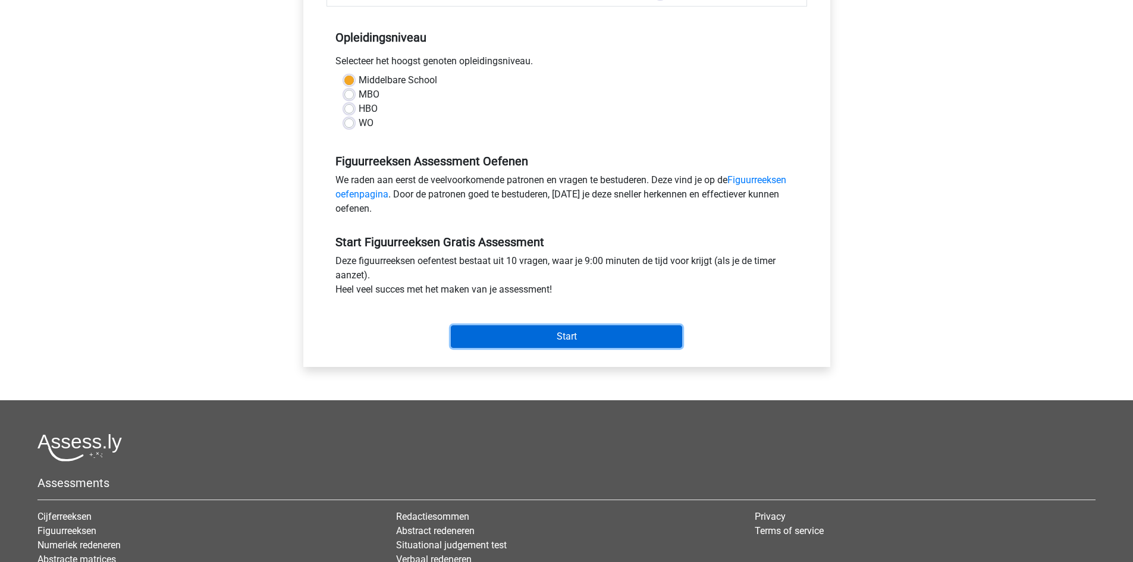
click at [680, 338] on input "Start" at bounding box center [566, 336] width 231 height 23
click at [597, 344] on input "Start" at bounding box center [566, 336] width 231 height 23
click at [525, 338] on input "Start" at bounding box center [566, 336] width 231 height 23
click at [548, 334] on input "Start" at bounding box center [566, 336] width 231 height 23
click at [562, 331] on input "Start" at bounding box center [566, 336] width 231 height 23
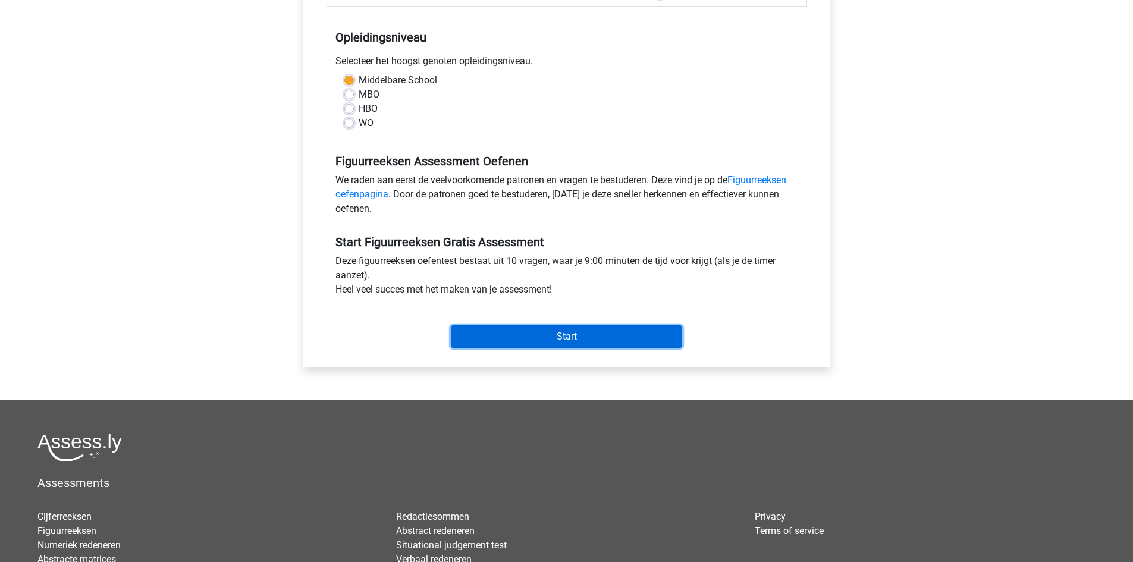
click at [588, 334] on input "Start" at bounding box center [566, 336] width 231 height 23
click at [580, 340] on input "Start" at bounding box center [566, 336] width 231 height 23
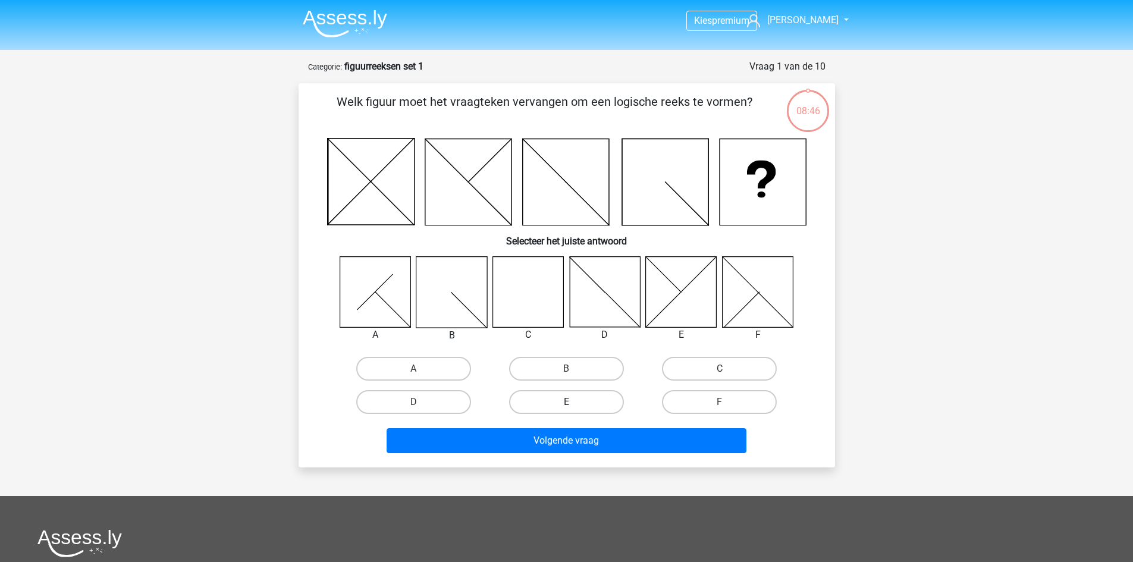
click at [566, 401] on label "E" at bounding box center [566, 402] width 115 height 24
click at [566, 402] on input "E" at bounding box center [570, 406] width 8 height 8
radio input "true"
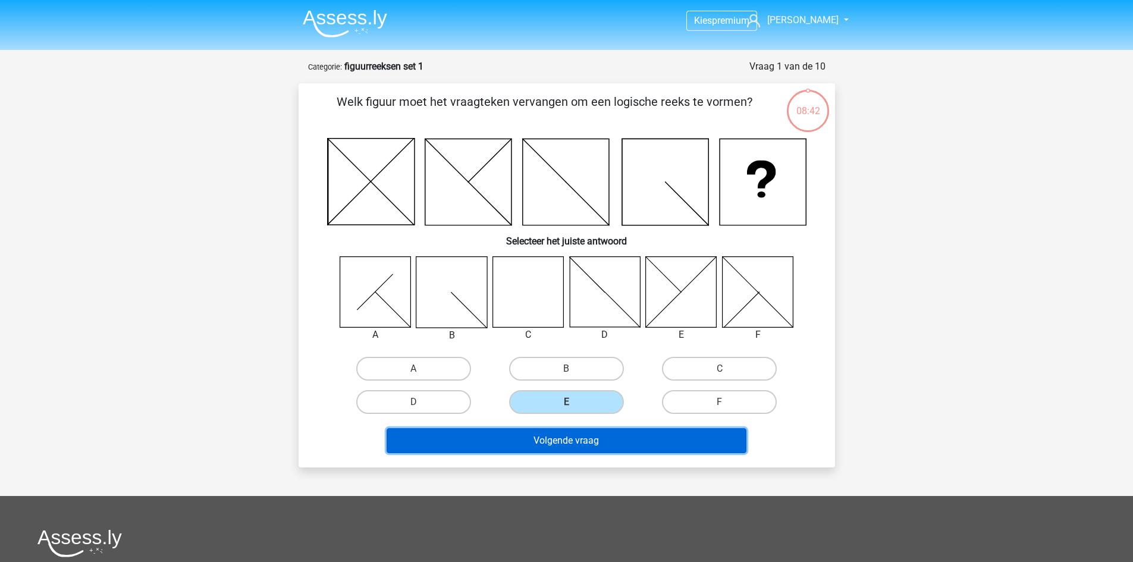
click at [557, 440] on button "Volgende vraag" at bounding box center [567, 440] width 360 height 25
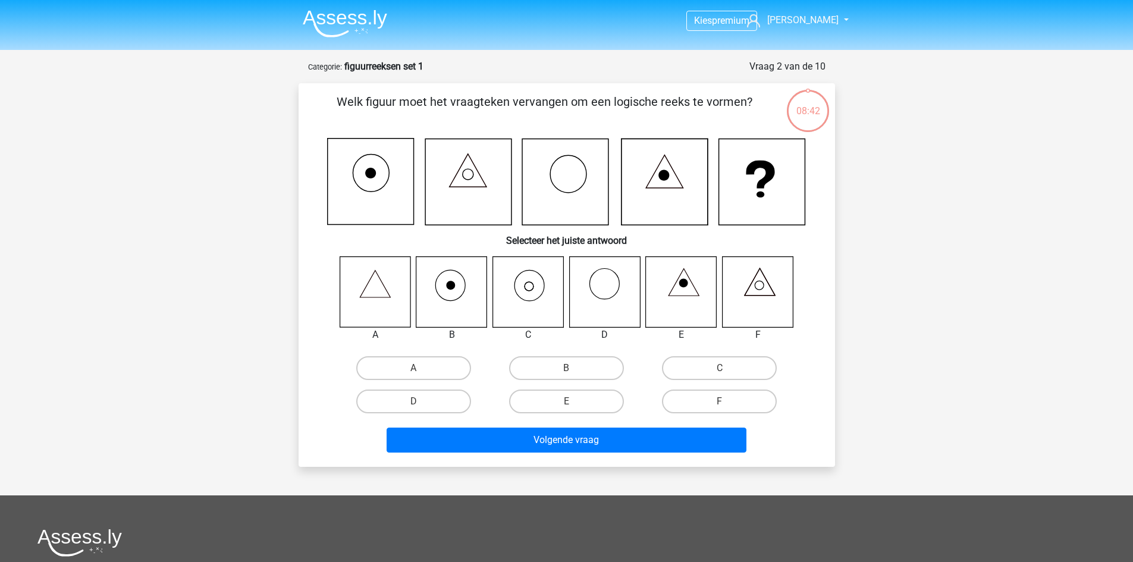
scroll to position [59, 0]
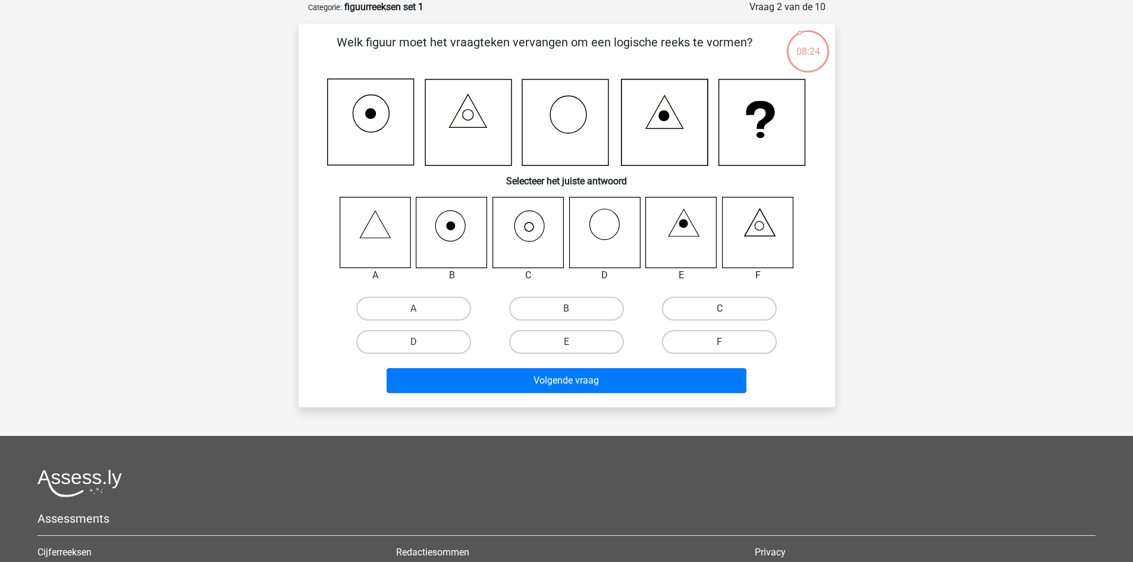
click at [717, 315] on label "C" at bounding box center [719, 309] width 115 height 24
click at [720, 315] on input "C" at bounding box center [724, 313] width 8 height 8
radio input "true"
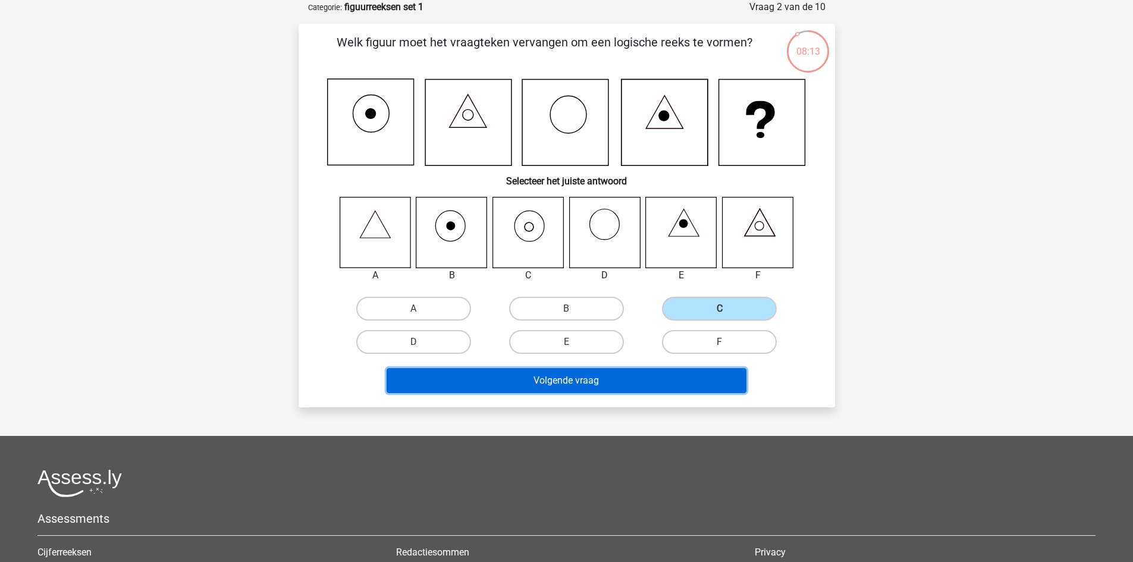
click at [632, 381] on button "Volgende vraag" at bounding box center [567, 380] width 360 height 25
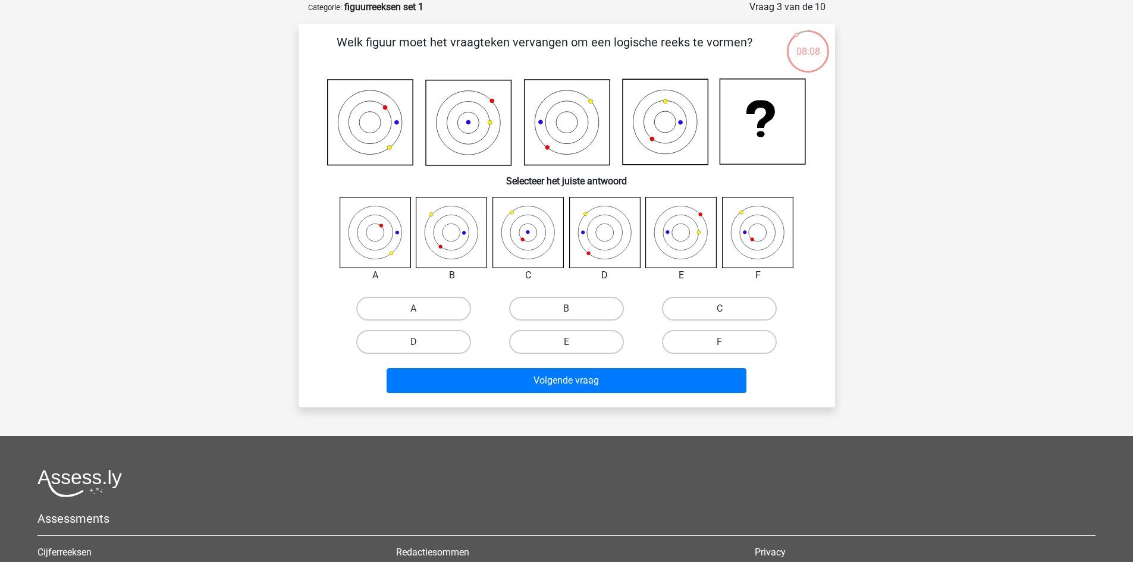
click at [425, 156] on icon at bounding box center [566, 122] width 479 height 87
click at [409, 338] on label "D" at bounding box center [413, 342] width 115 height 24
click at [413, 342] on input "D" at bounding box center [417, 346] width 8 height 8
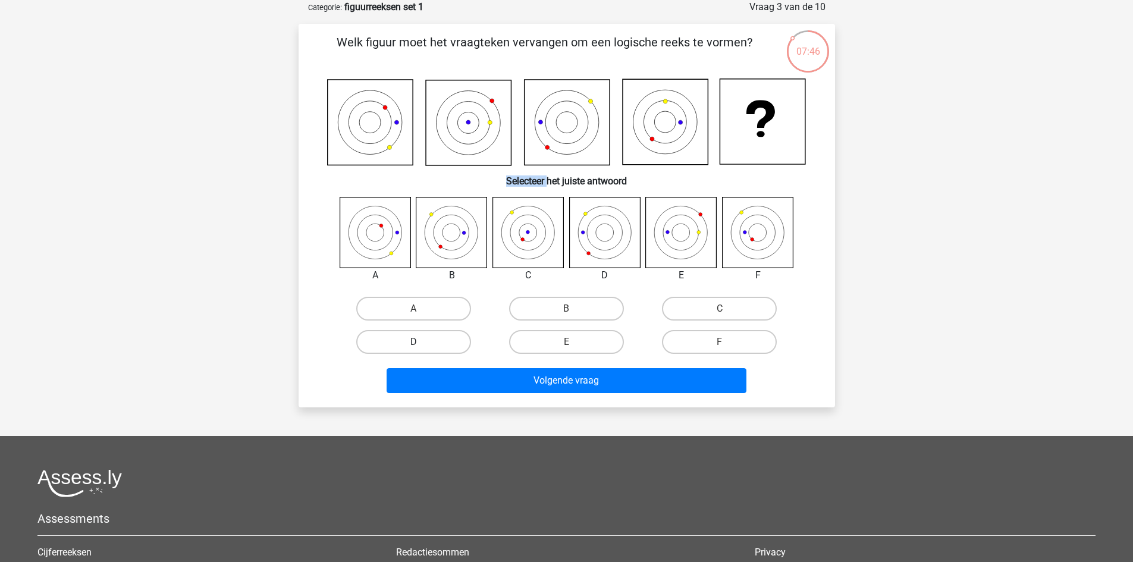
radio input "true"
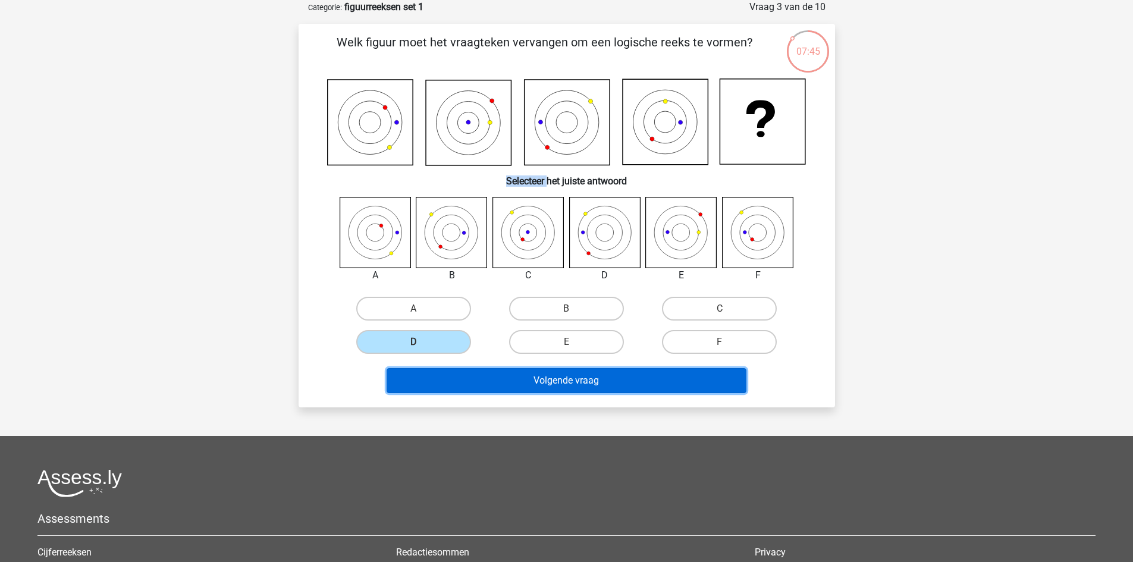
click at [501, 385] on button "Volgende vraag" at bounding box center [567, 380] width 360 height 25
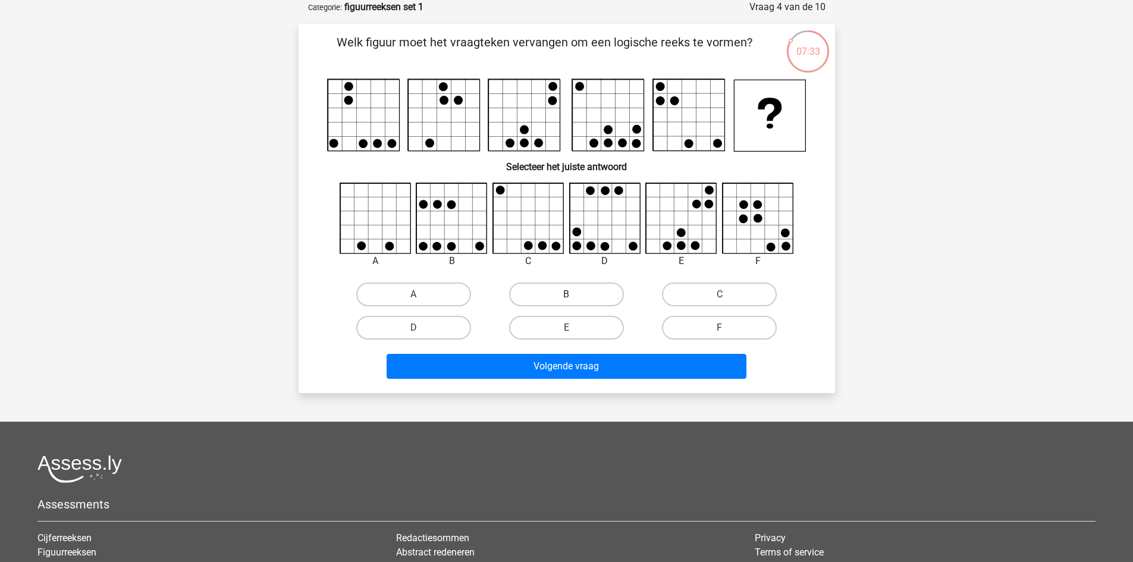
click at [576, 297] on label "B" at bounding box center [566, 295] width 115 height 24
click at [574, 297] on input "B" at bounding box center [570, 298] width 8 height 8
radio input "true"
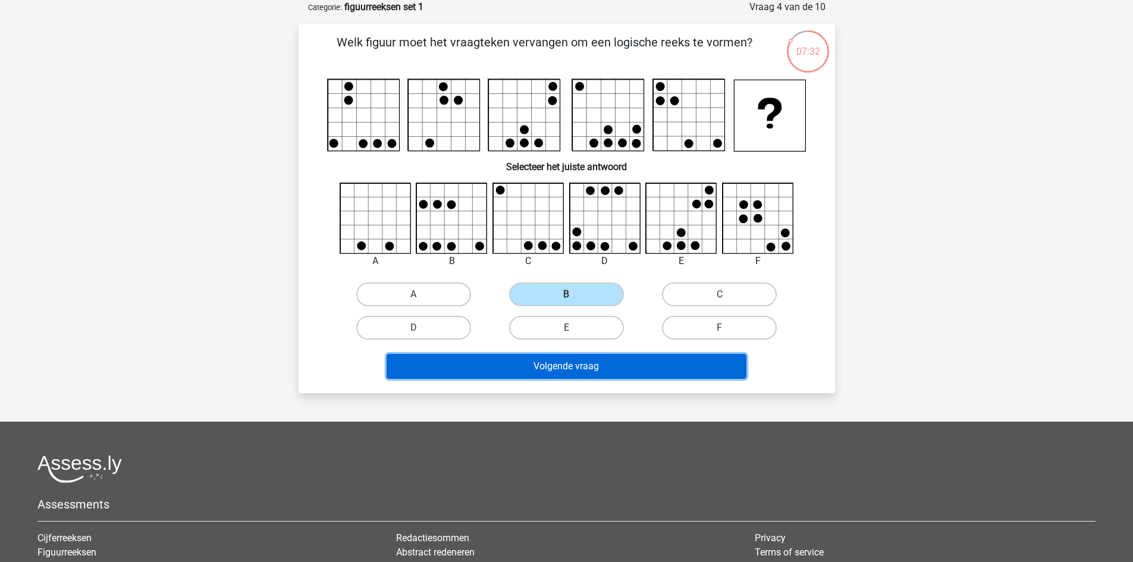
click at [576, 371] on button "Volgende vraag" at bounding box center [567, 366] width 360 height 25
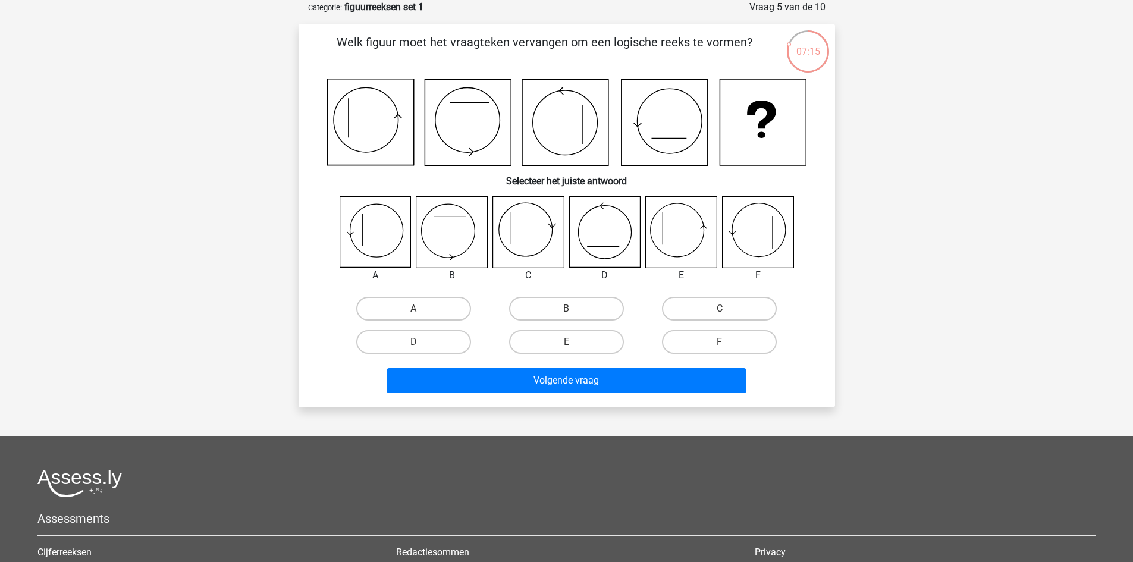
click at [451, 276] on div "B" at bounding box center [452, 275] width 90 height 14
click at [461, 341] on label "D" at bounding box center [413, 342] width 115 height 24
click at [421, 342] on input "D" at bounding box center [417, 346] width 8 height 8
radio input "true"
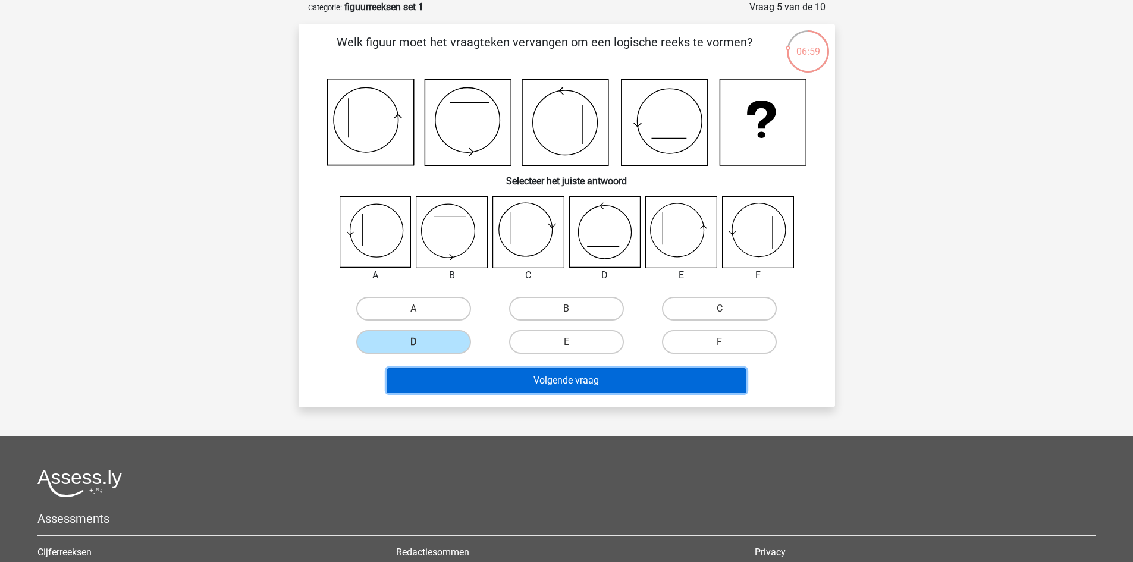
click at [551, 386] on button "Volgende vraag" at bounding box center [567, 380] width 360 height 25
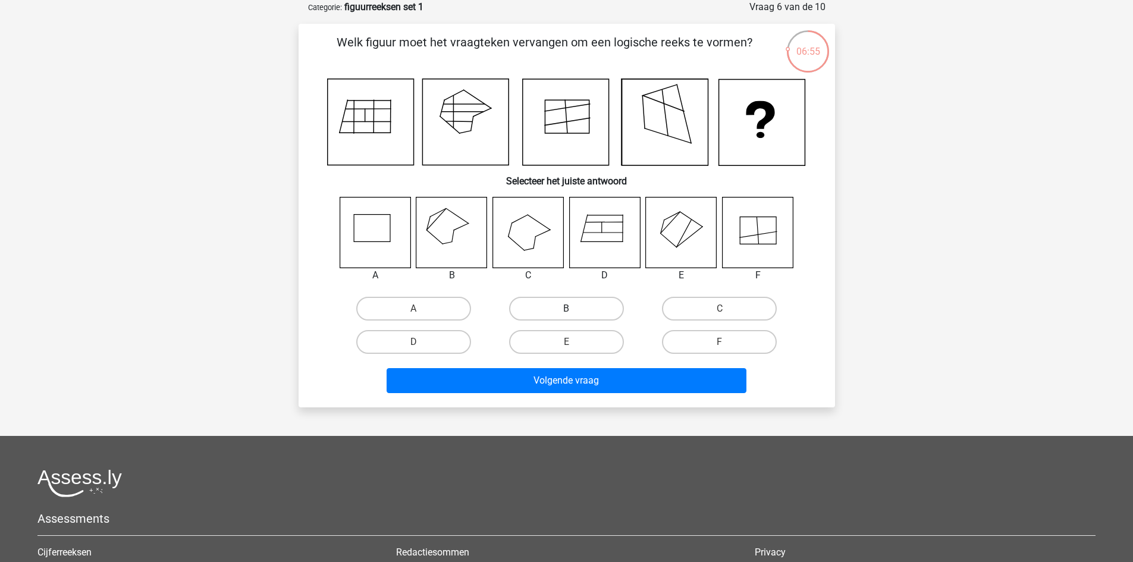
click at [557, 305] on label "B" at bounding box center [566, 309] width 115 height 24
click at [566, 309] on input "B" at bounding box center [570, 313] width 8 height 8
radio input "true"
click at [578, 356] on div "E" at bounding box center [566, 341] width 153 height 33
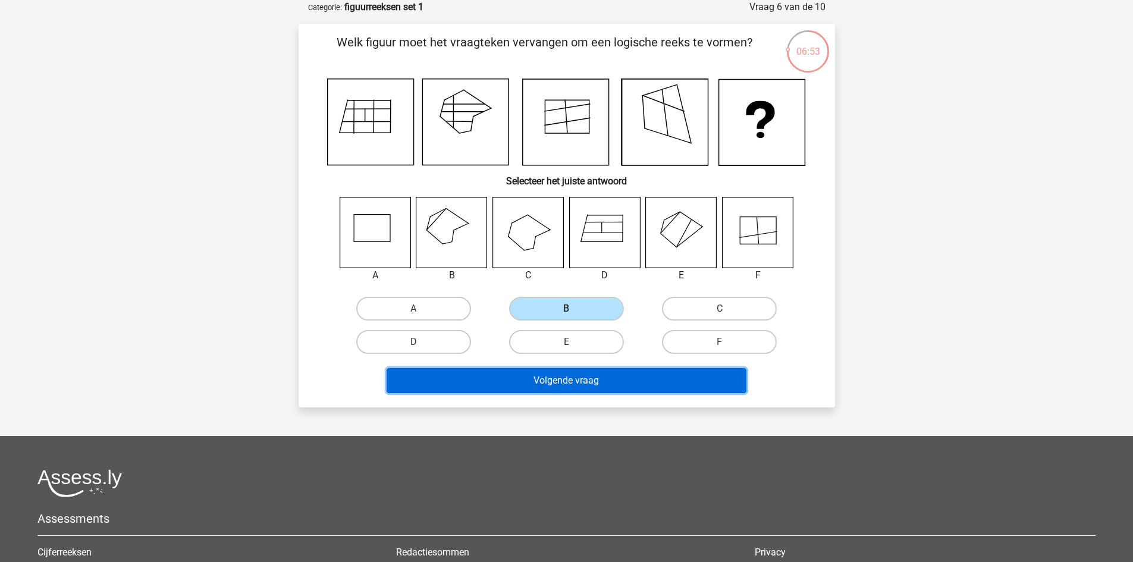
click at [577, 378] on button "Volgende vraag" at bounding box center [567, 380] width 360 height 25
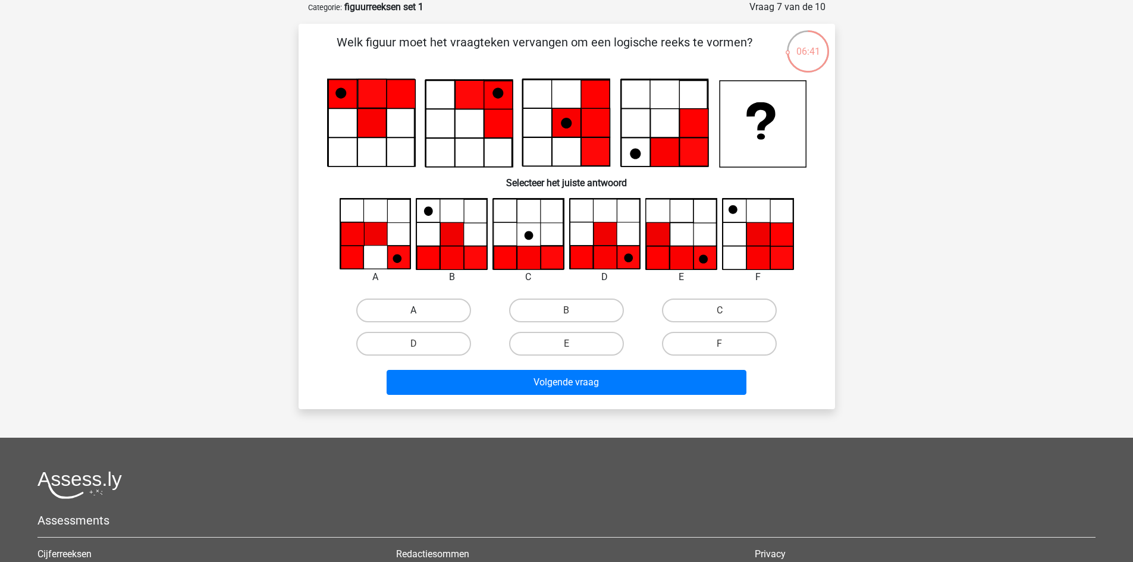
click at [436, 305] on label "A" at bounding box center [413, 311] width 115 height 24
click at [421, 310] on input "A" at bounding box center [417, 314] width 8 height 8
radio input "true"
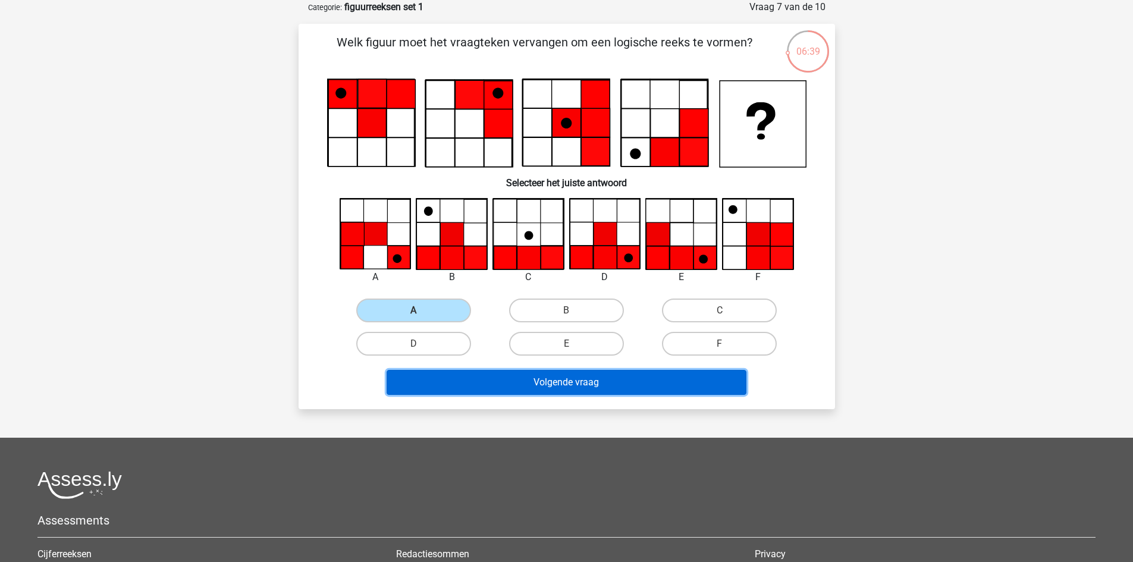
click at [530, 389] on button "Volgende vraag" at bounding box center [567, 382] width 360 height 25
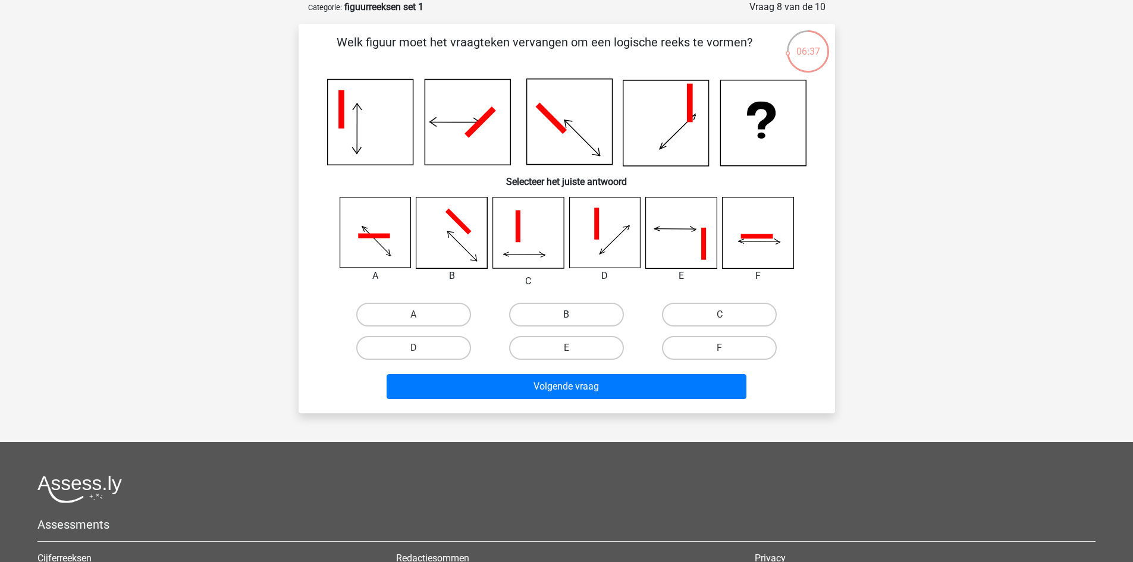
click at [564, 309] on label "B" at bounding box center [566, 315] width 115 height 24
click at [566, 315] on input "B" at bounding box center [570, 319] width 8 height 8
radio input "true"
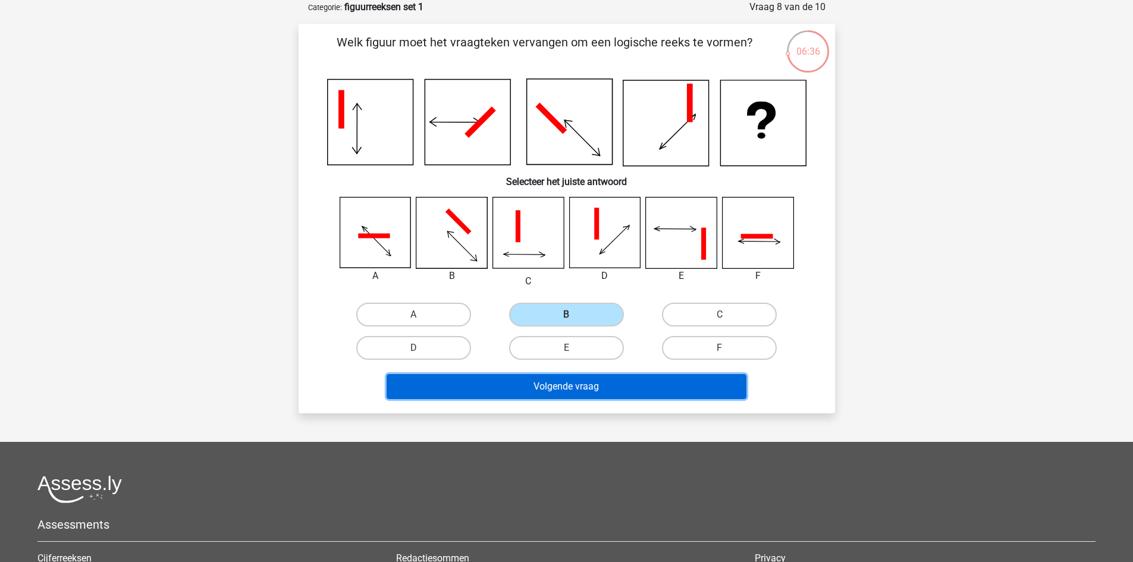
click at [568, 387] on button "Volgende vraag" at bounding box center [567, 386] width 360 height 25
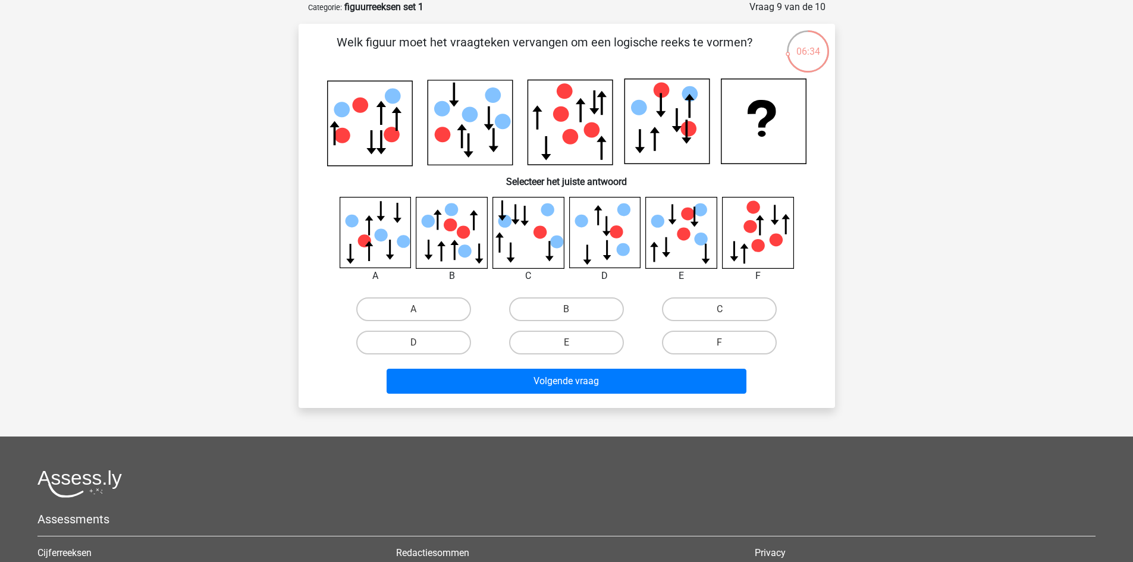
click at [570, 310] on input "B" at bounding box center [570, 313] width 8 height 8
radio input "true"
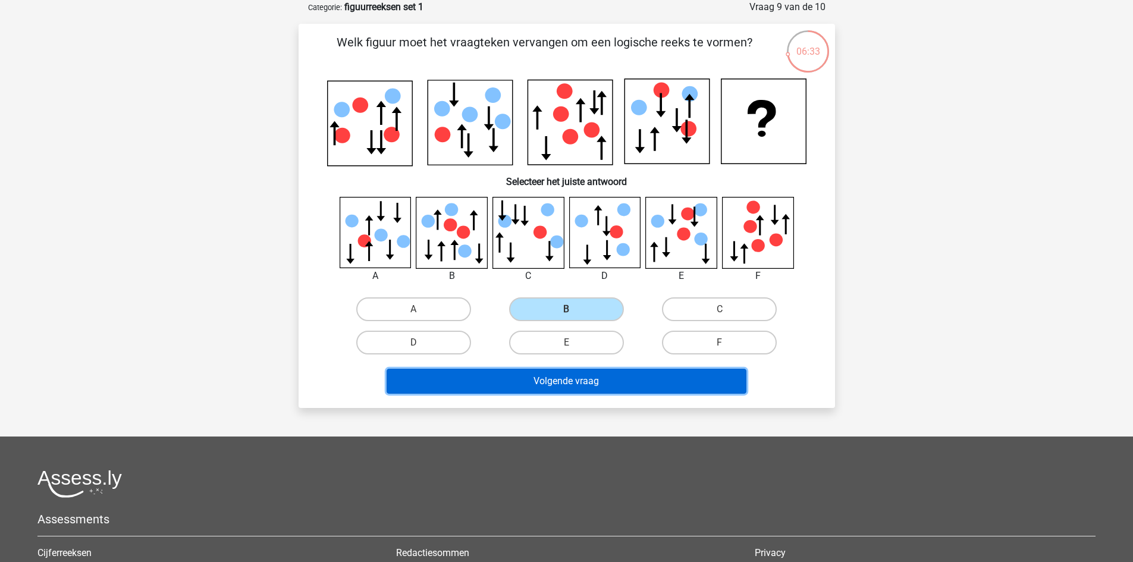
click at [570, 378] on button "Volgende vraag" at bounding box center [567, 381] width 360 height 25
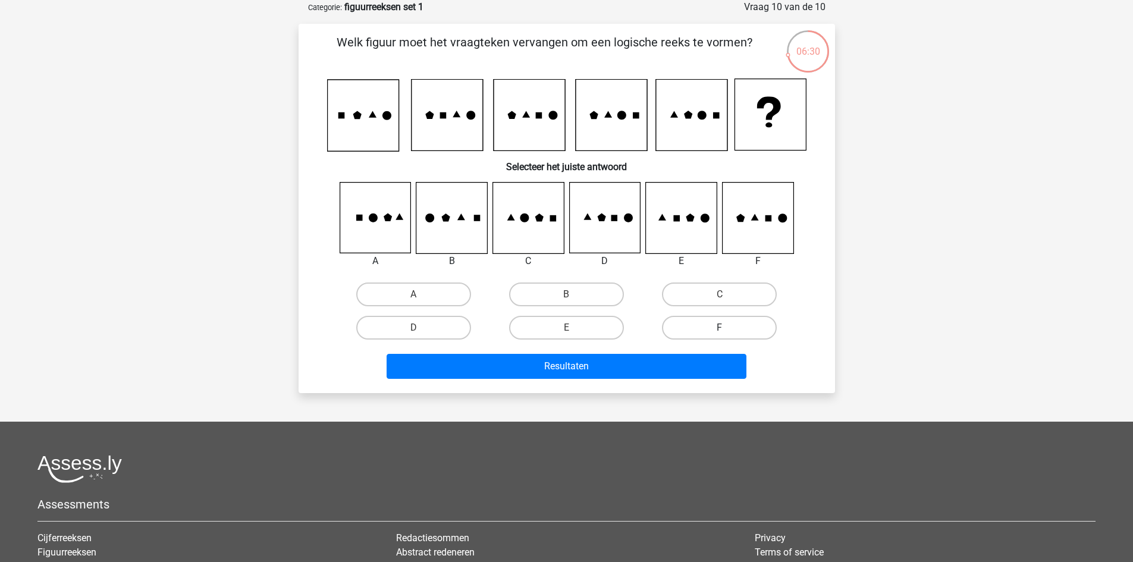
click at [686, 335] on label "F" at bounding box center [719, 328] width 115 height 24
click at [720, 335] on input "F" at bounding box center [724, 332] width 8 height 8
radio input "true"
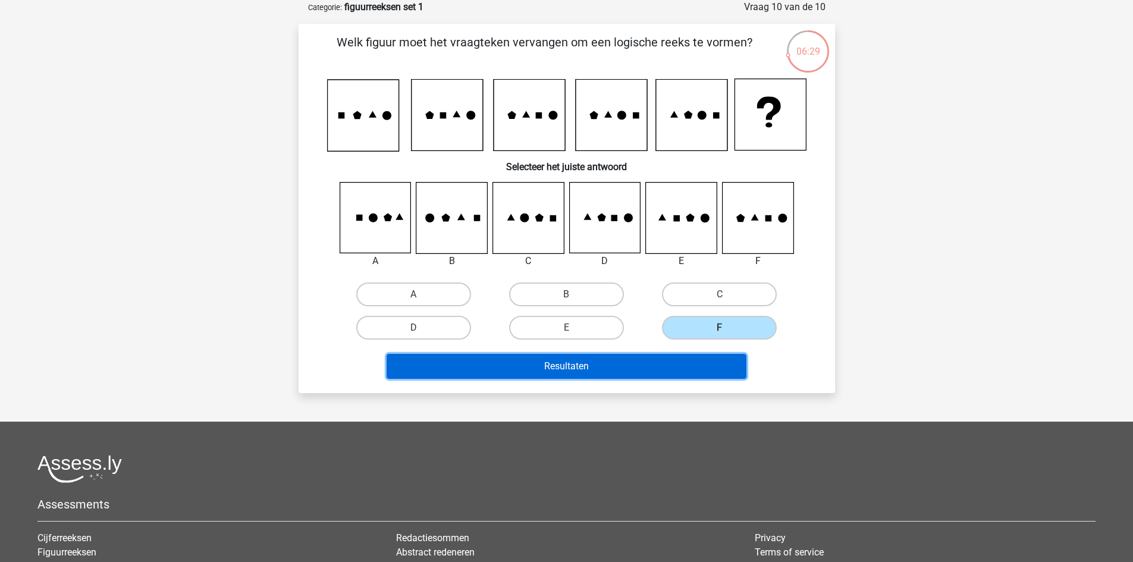
click at [673, 363] on button "Resultaten" at bounding box center [567, 366] width 360 height 25
click at [533, 358] on button "Resultaten" at bounding box center [567, 366] width 360 height 25
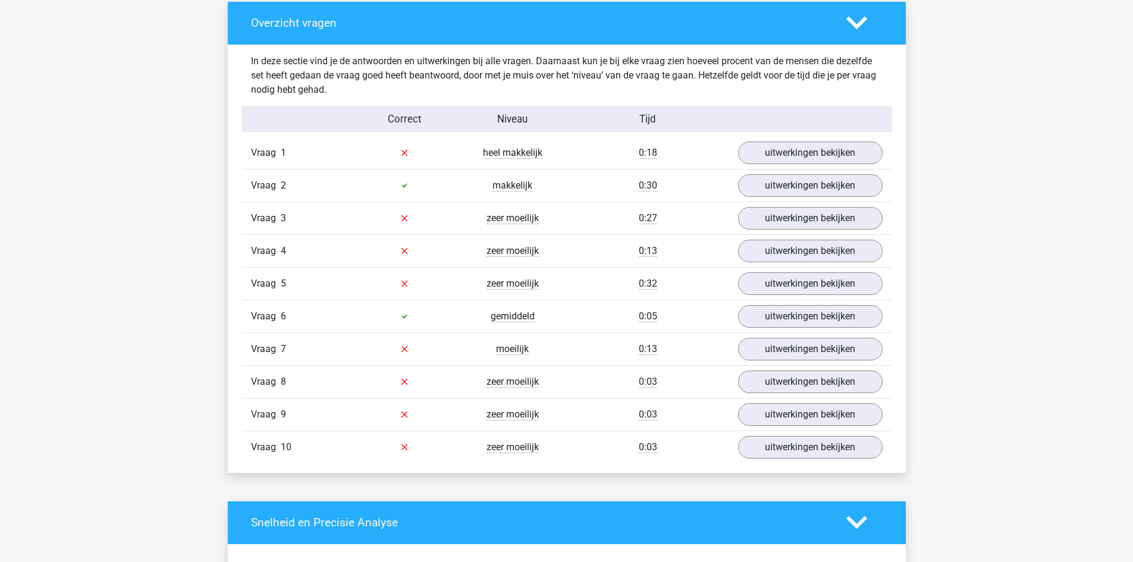
scroll to position [883, 0]
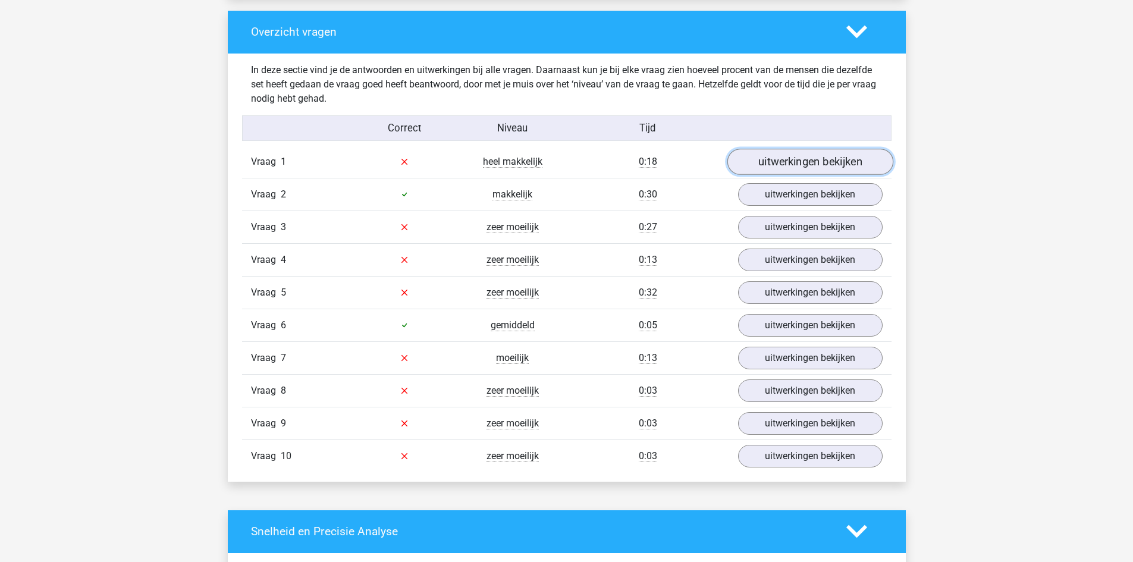
click at [779, 163] on link "uitwerkingen bekijken" at bounding box center [810, 162] width 166 height 26
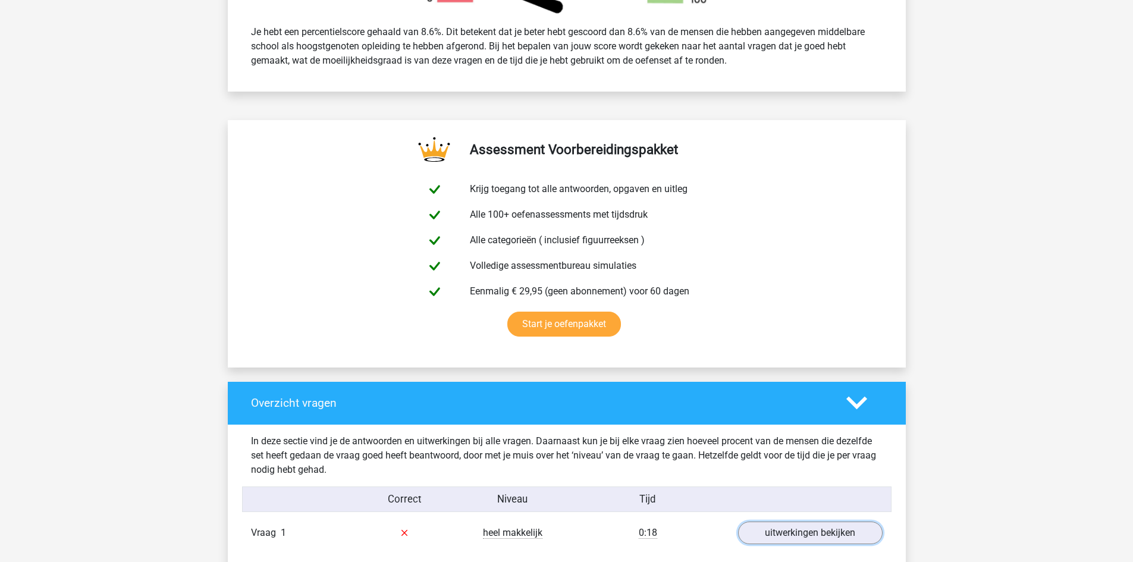
scroll to position [472, 0]
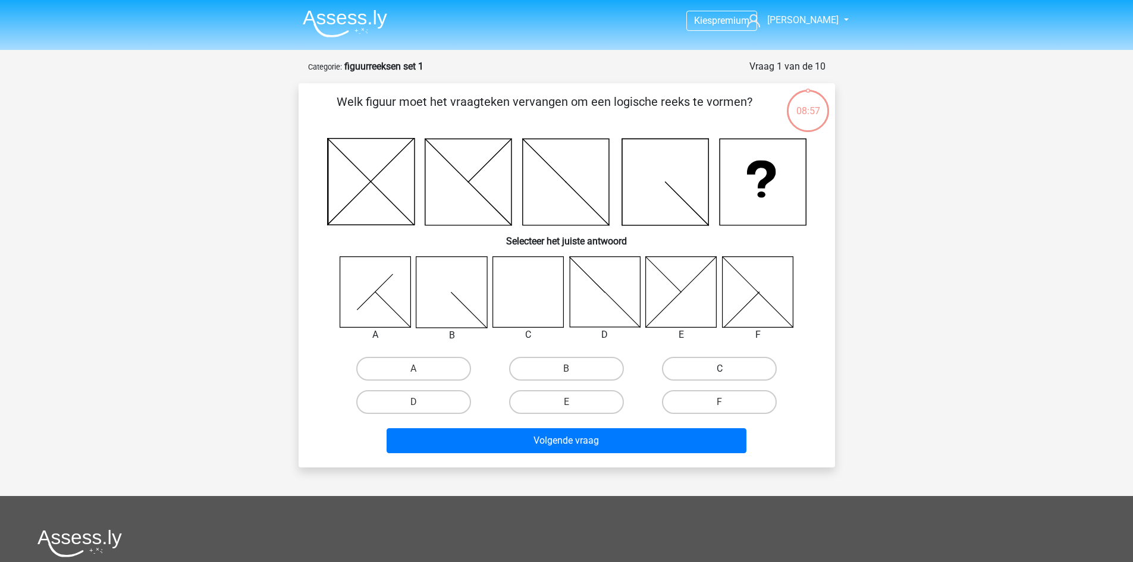
click at [692, 368] on label "C" at bounding box center [719, 369] width 115 height 24
click at [720, 369] on input "C" at bounding box center [724, 373] width 8 height 8
radio input "true"
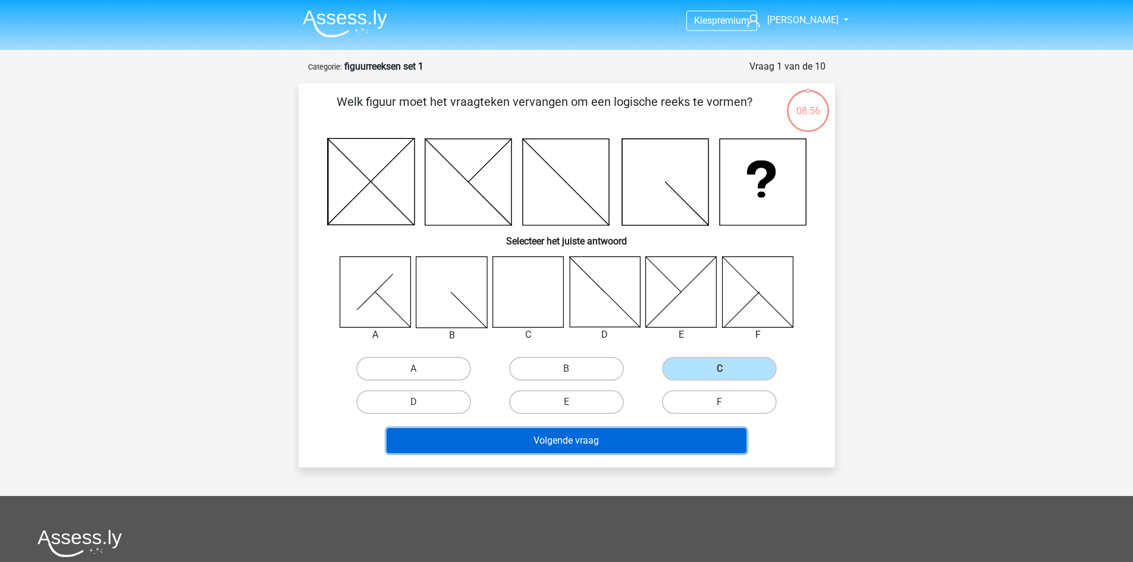
click at [630, 438] on button "Volgende vraag" at bounding box center [567, 440] width 360 height 25
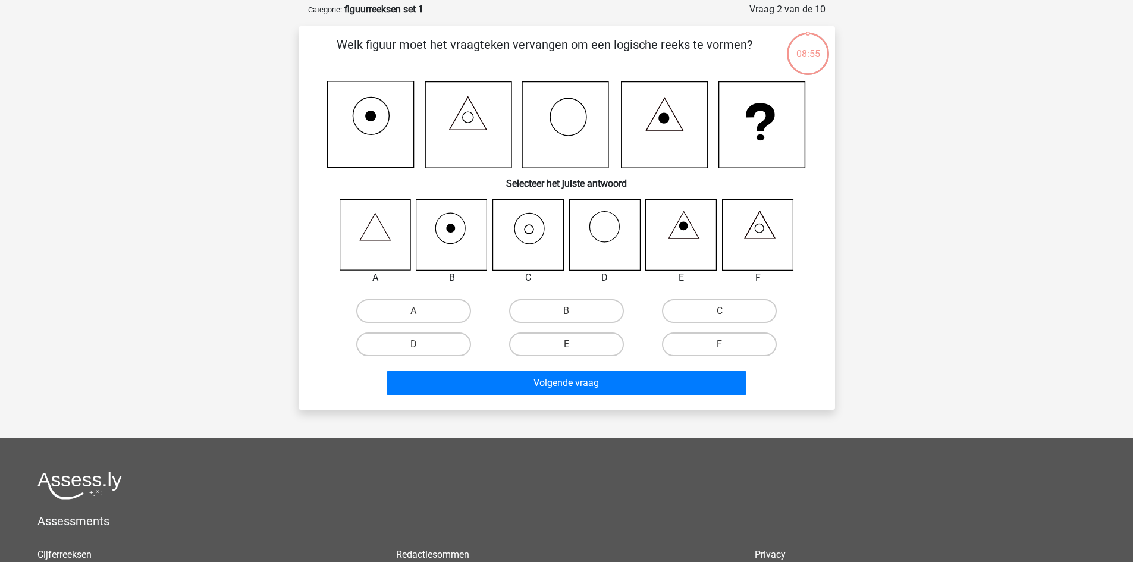
scroll to position [59, 0]
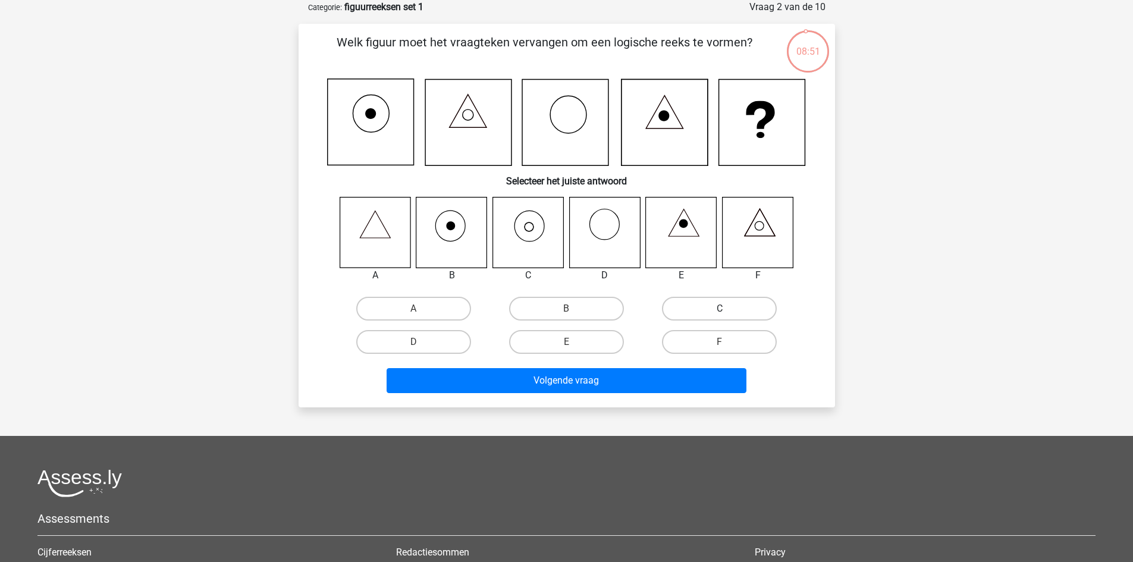
click at [696, 309] on label "C" at bounding box center [719, 309] width 115 height 24
click at [720, 309] on input "C" at bounding box center [724, 313] width 8 height 8
radio input "true"
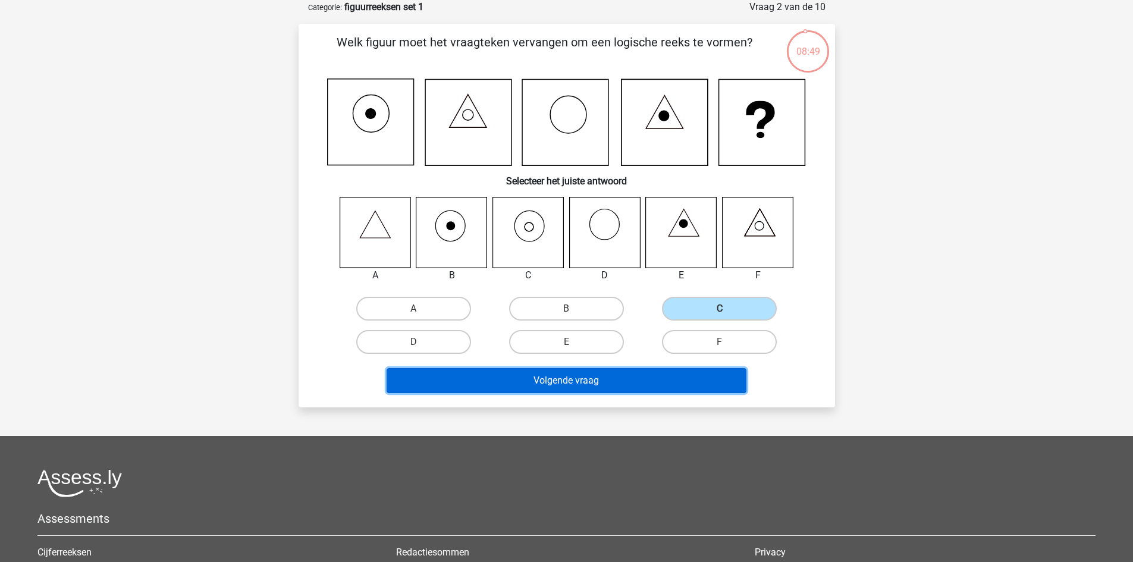
click at [646, 379] on button "Volgende vraag" at bounding box center [567, 380] width 360 height 25
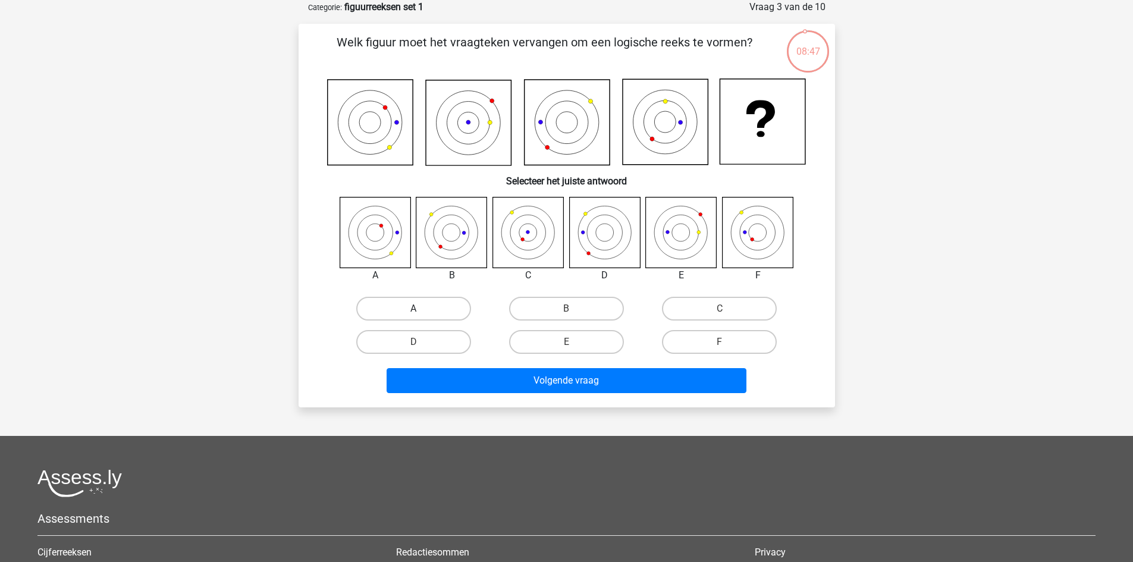
click at [436, 309] on label "A" at bounding box center [413, 309] width 115 height 24
click at [421, 309] on input "A" at bounding box center [417, 313] width 8 height 8
radio input "true"
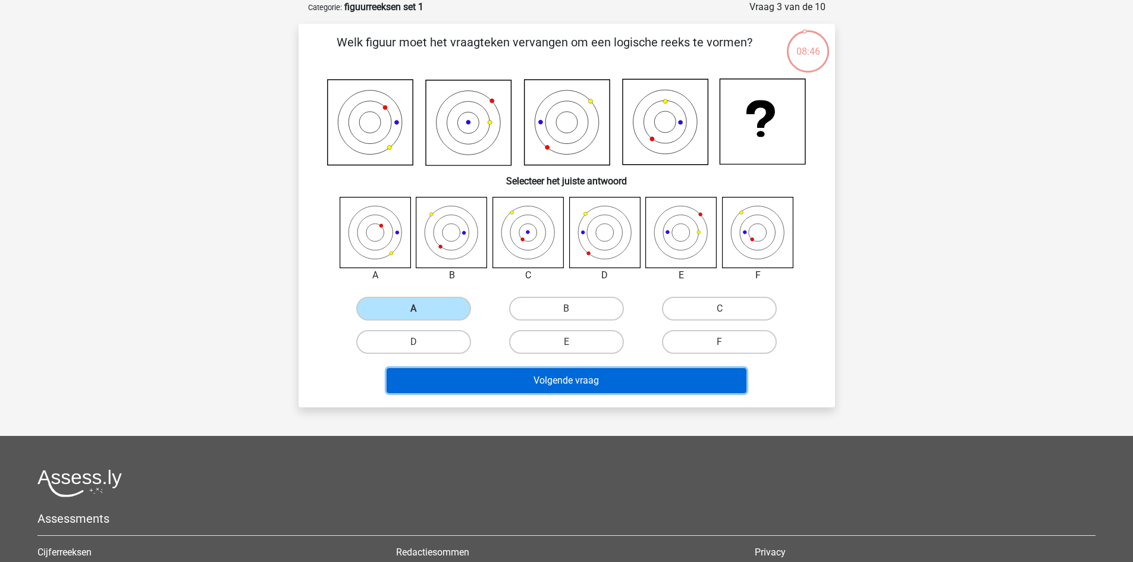
click at [487, 375] on button "Volgende vraag" at bounding box center [567, 380] width 360 height 25
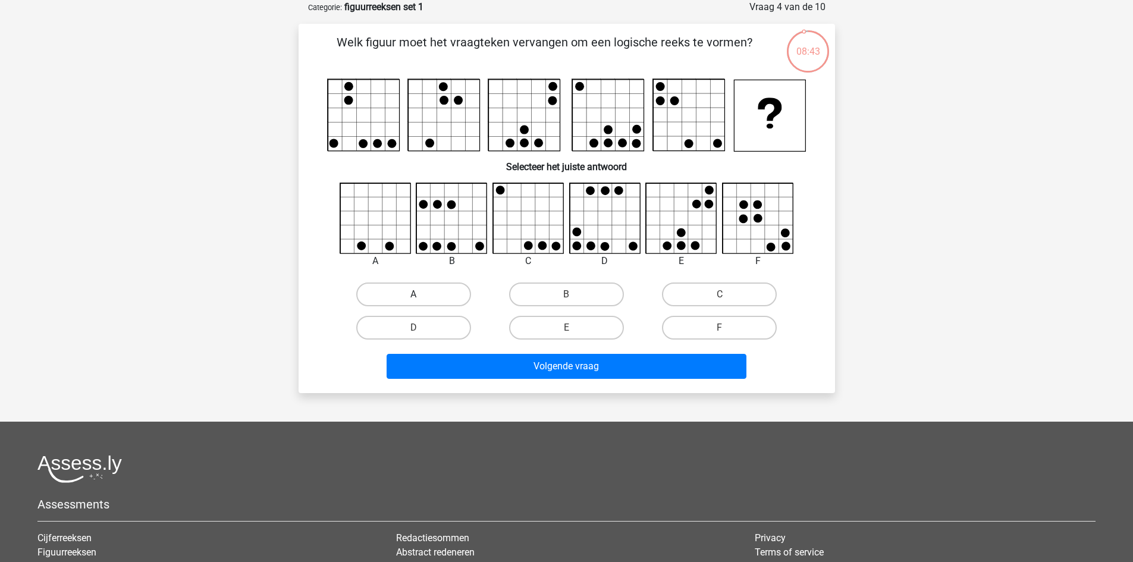
click at [418, 293] on label "A" at bounding box center [413, 295] width 115 height 24
click at [418, 294] on input "A" at bounding box center [417, 298] width 8 height 8
radio input "true"
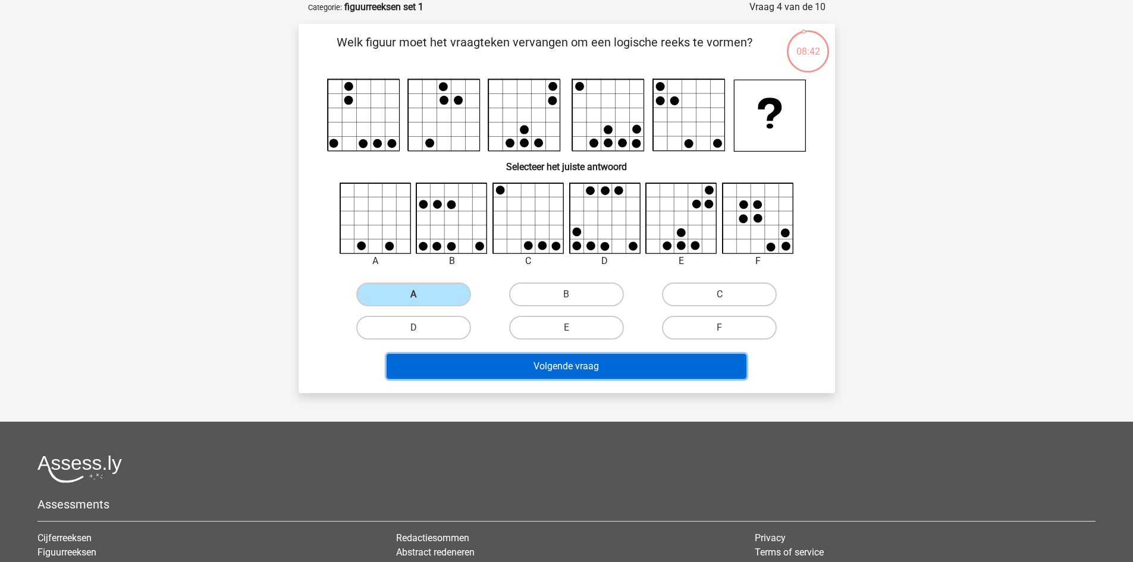
click at [522, 363] on button "Volgende vraag" at bounding box center [567, 366] width 360 height 25
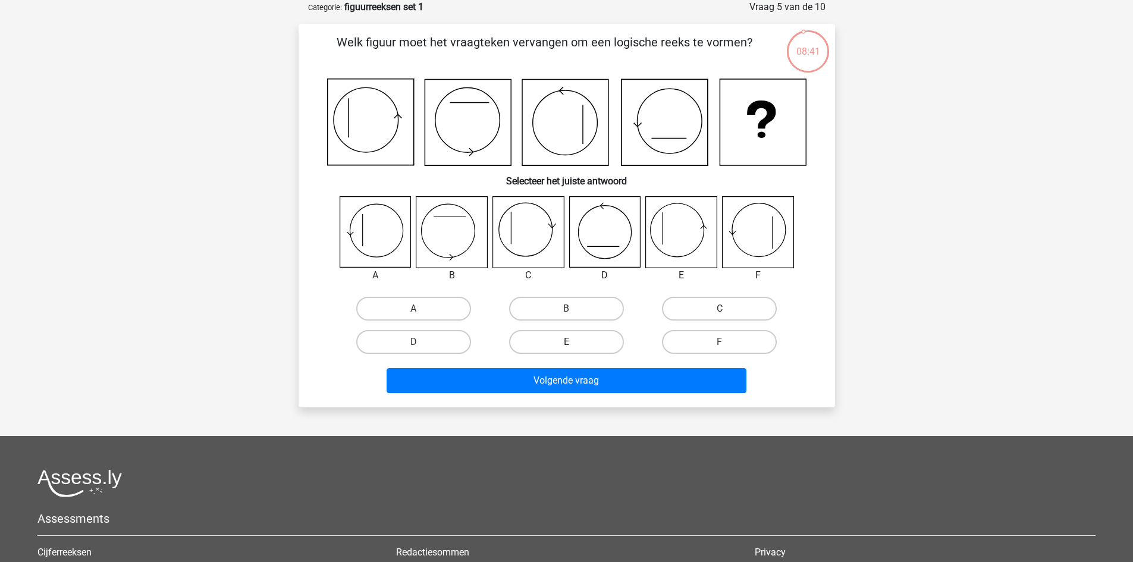
click at [565, 346] on label "E" at bounding box center [566, 342] width 115 height 24
click at [566, 346] on input "E" at bounding box center [570, 346] width 8 height 8
radio input "true"
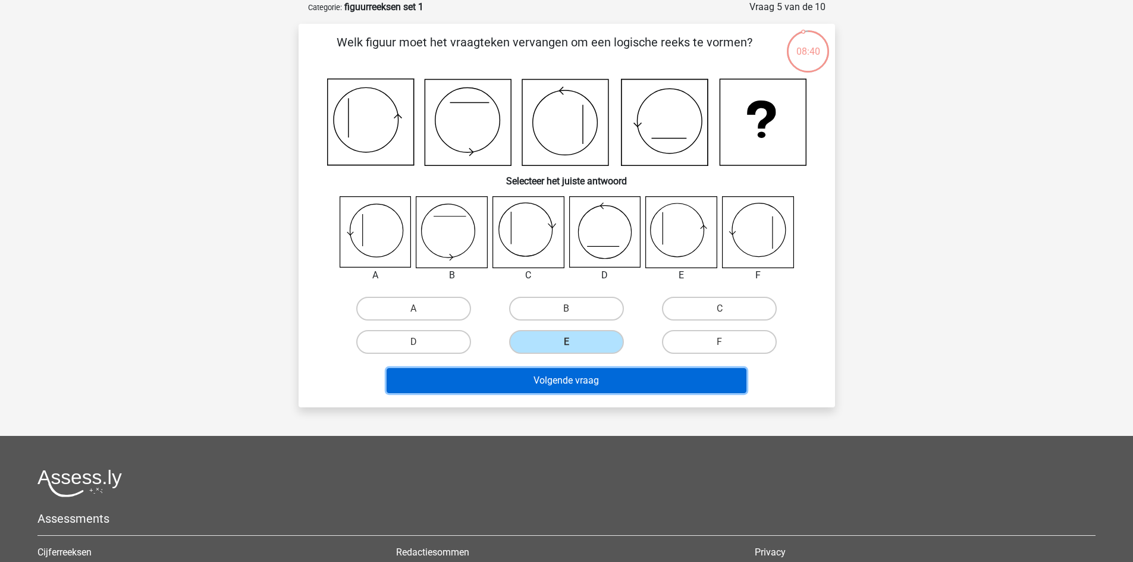
click at [573, 379] on button "Volgende vraag" at bounding box center [567, 380] width 360 height 25
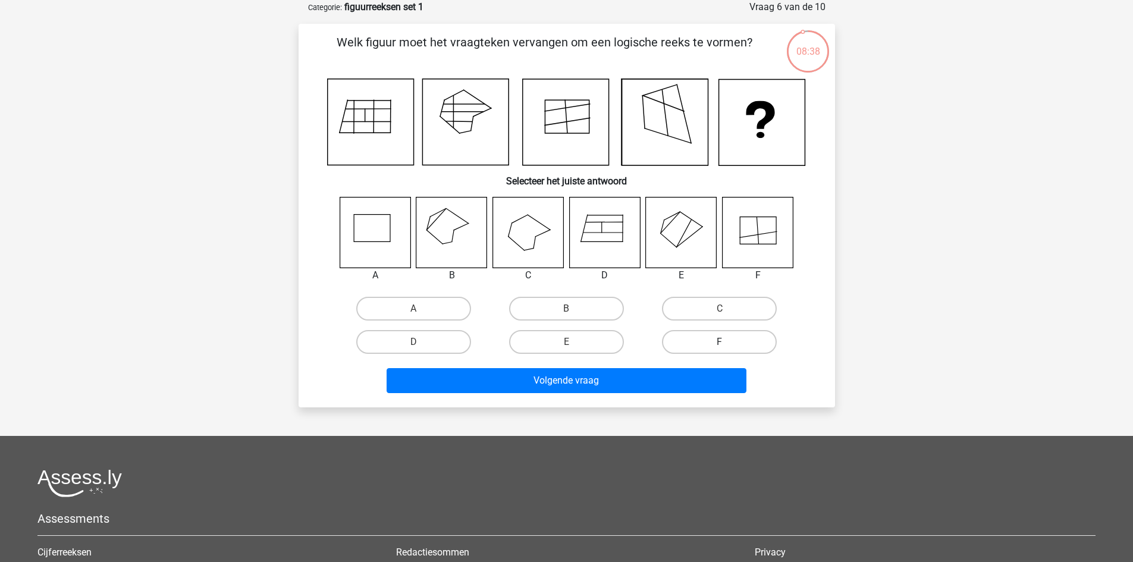
click at [690, 346] on label "F" at bounding box center [719, 342] width 115 height 24
click at [720, 346] on input "F" at bounding box center [724, 346] width 8 height 8
radio input "true"
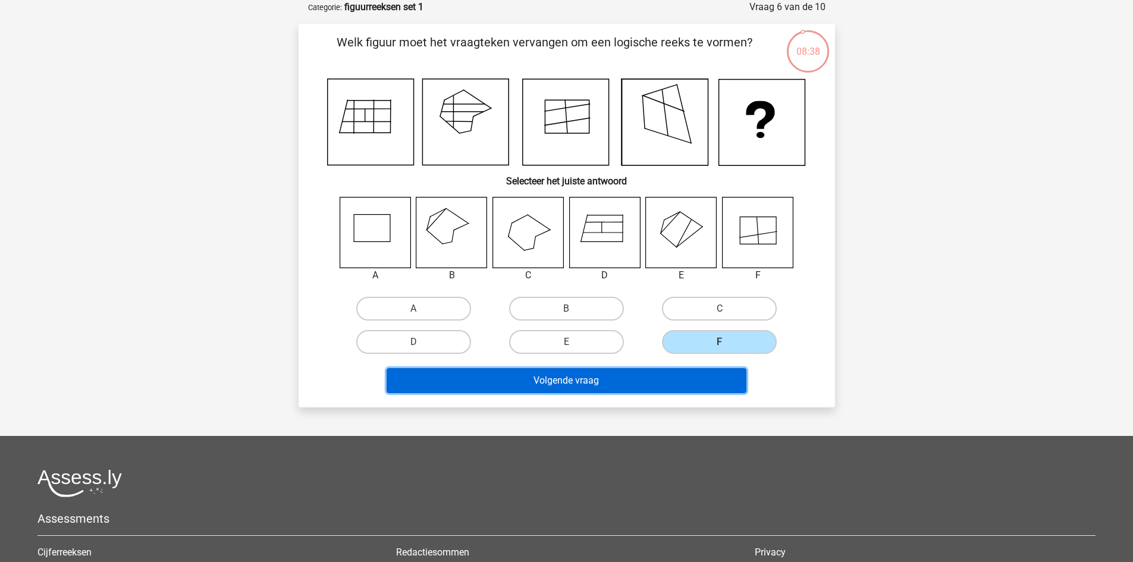
click at [613, 385] on button "Volgende vraag" at bounding box center [567, 380] width 360 height 25
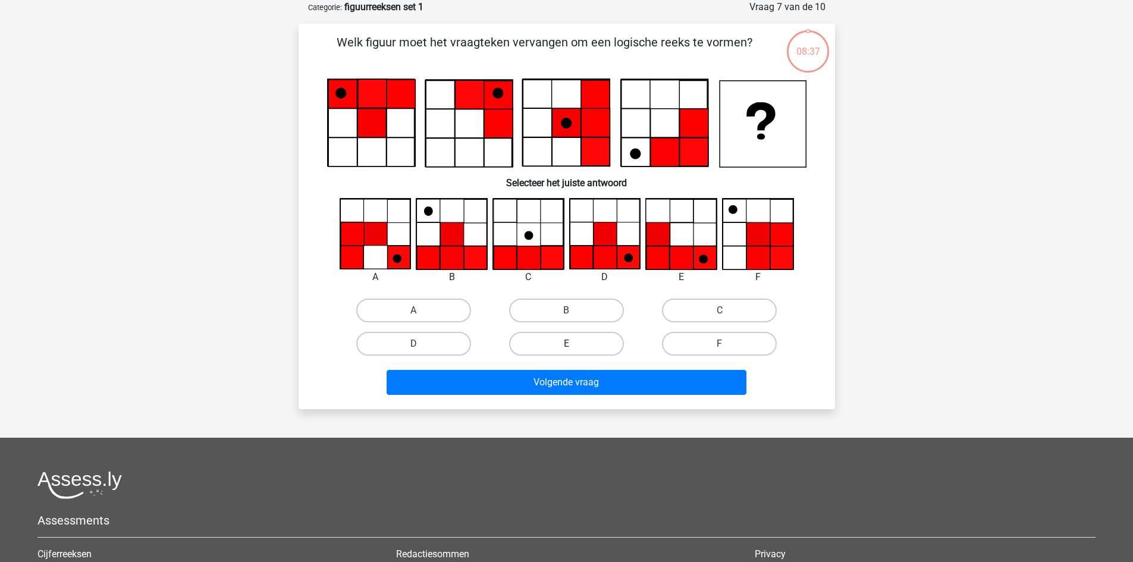
click at [547, 343] on label "E" at bounding box center [566, 344] width 115 height 24
click at [566, 344] on input "E" at bounding box center [570, 348] width 8 height 8
radio input "true"
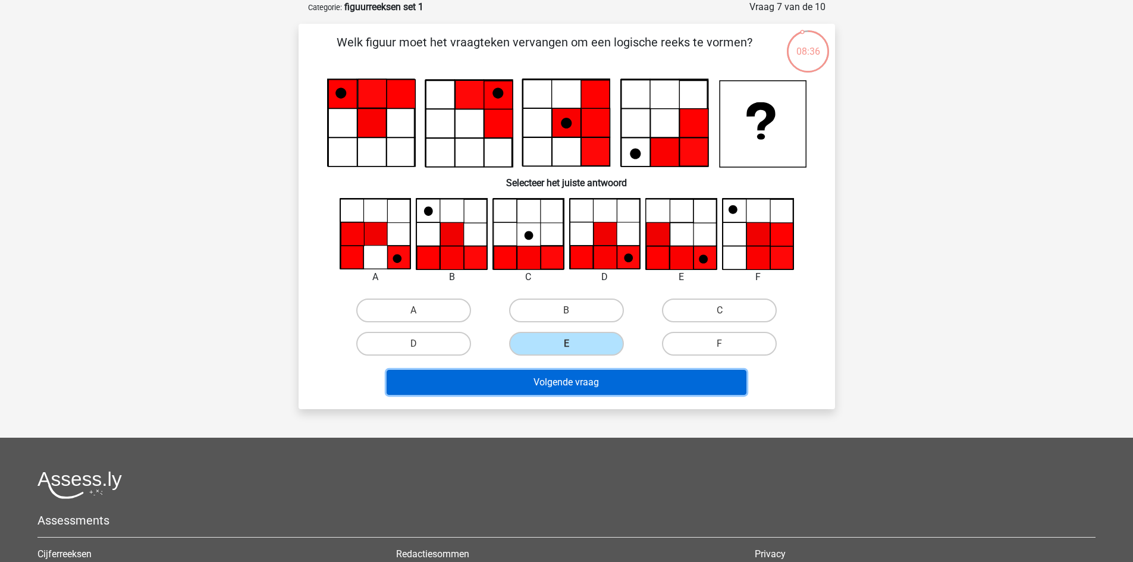
click at [561, 387] on button "Volgende vraag" at bounding box center [567, 382] width 360 height 25
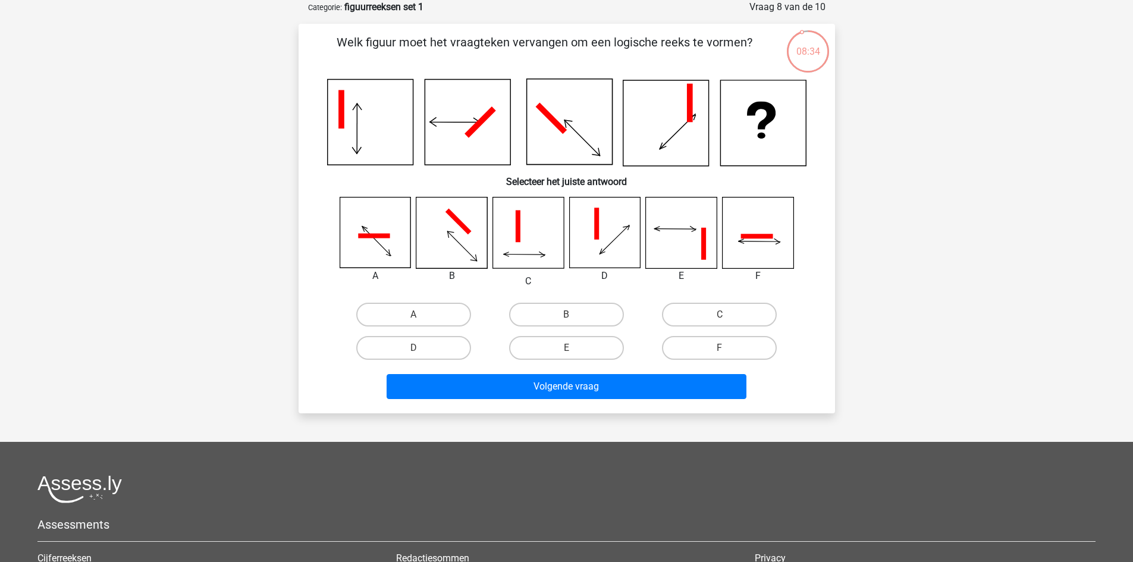
click at [567, 319] on input "B" at bounding box center [570, 319] width 8 height 8
radio input "true"
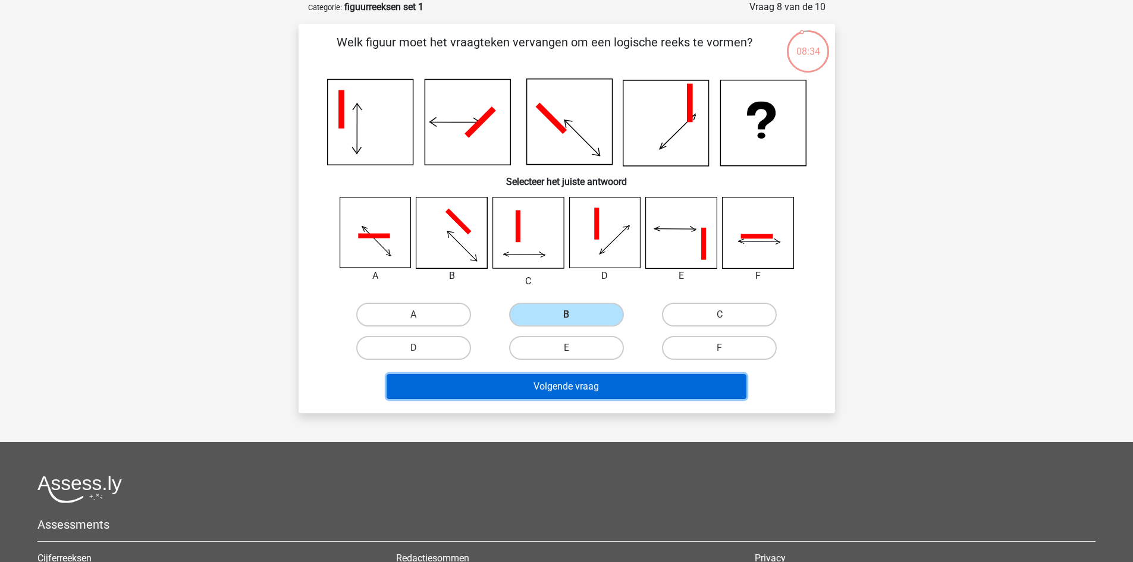
click at [563, 388] on button "Volgende vraag" at bounding box center [567, 386] width 360 height 25
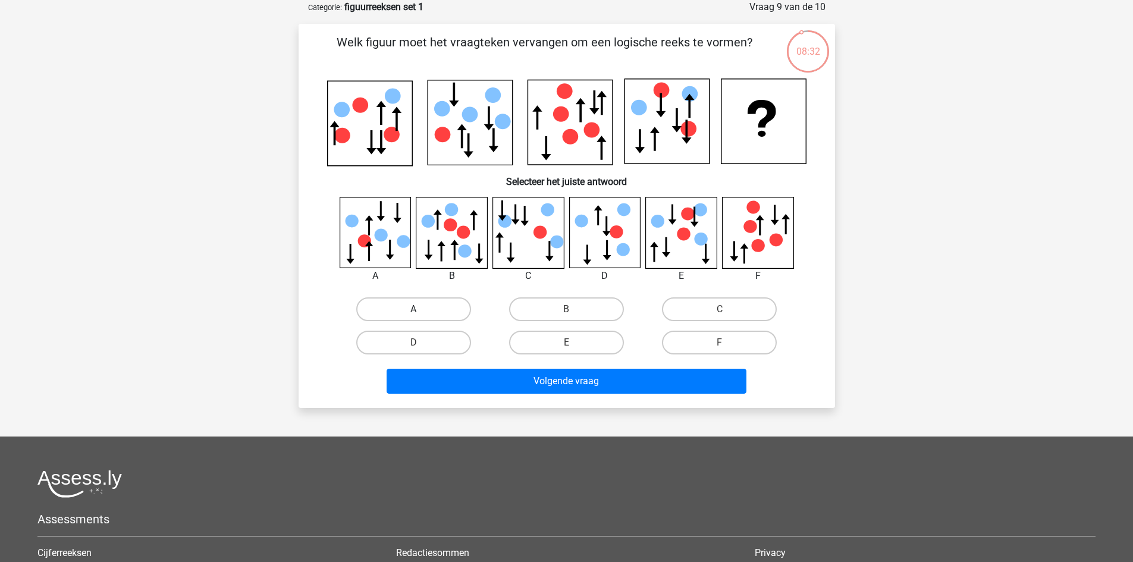
click at [412, 310] on label "A" at bounding box center [413, 309] width 115 height 24
click at [413, 310] on input "A" at bounding box center [417, 313] width 8 height 8
radio input "true"
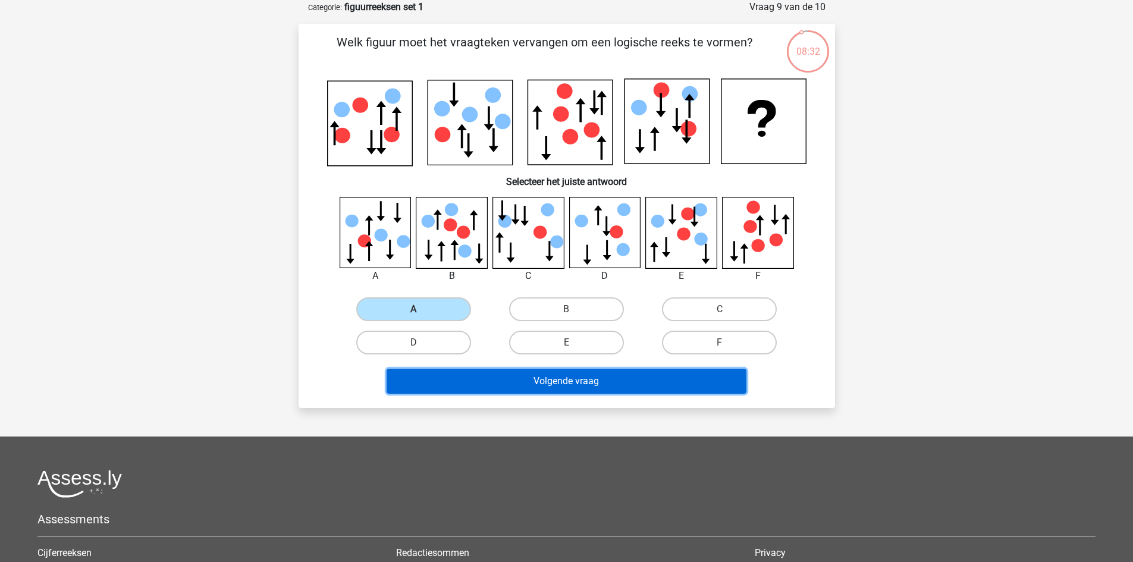
click at [484, 384] on button "Volgende vraag" at bounding box center [567, 381] width 360 height 25
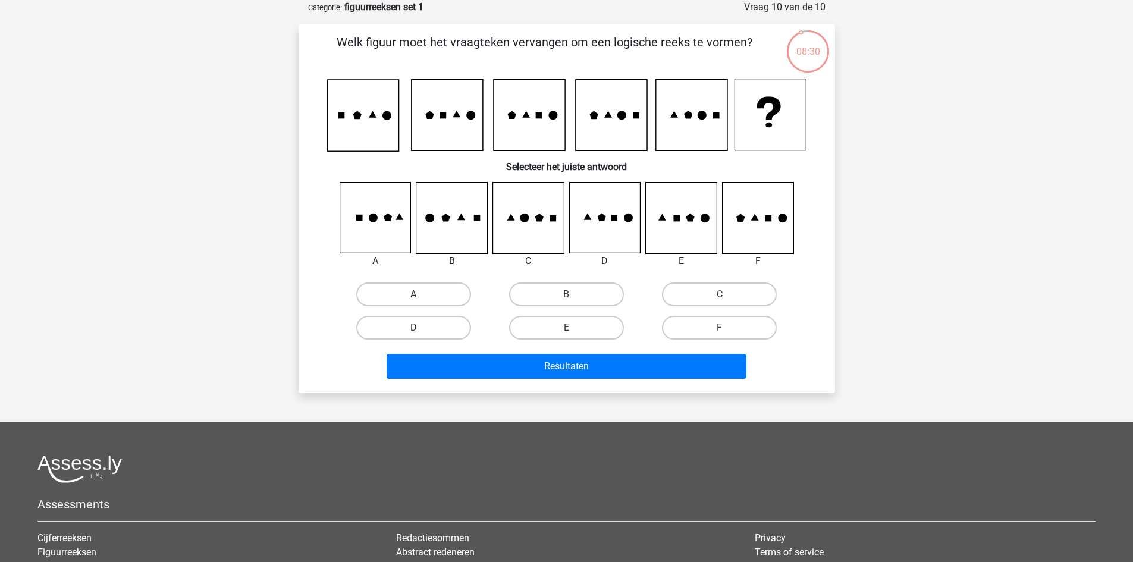
click at [424, 334] on label "D" at bounding box center [413, 328] width 115 height 24
click at [421, 334] on input "D" at bounding box center [417, 332] width 8 height 8
radio input "true"
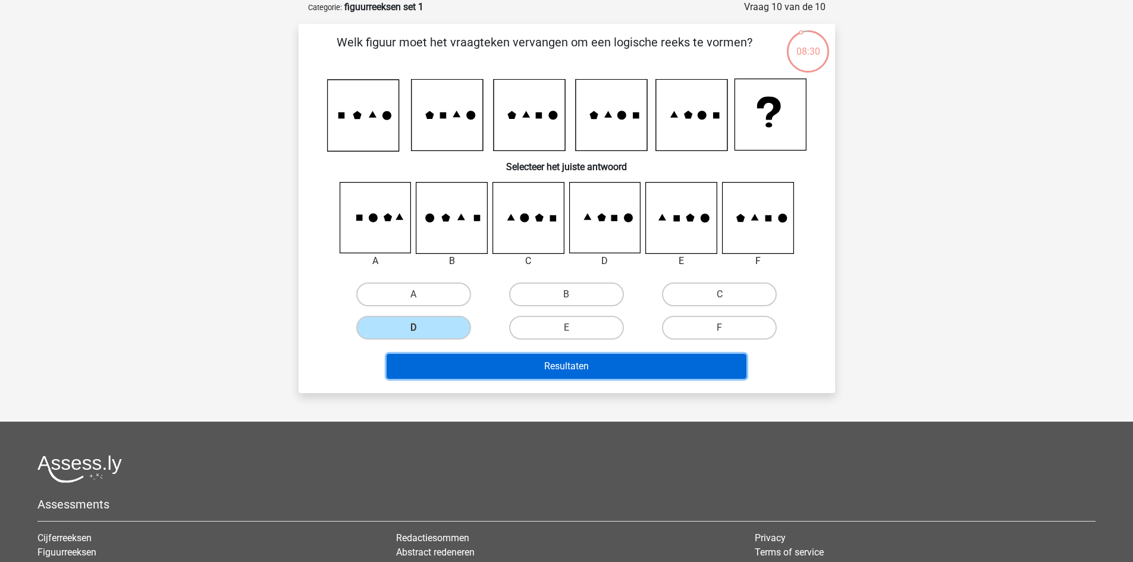
click at [469, 362] on button "Resultaten" at bounding box center [567, 366] width 360 height 25
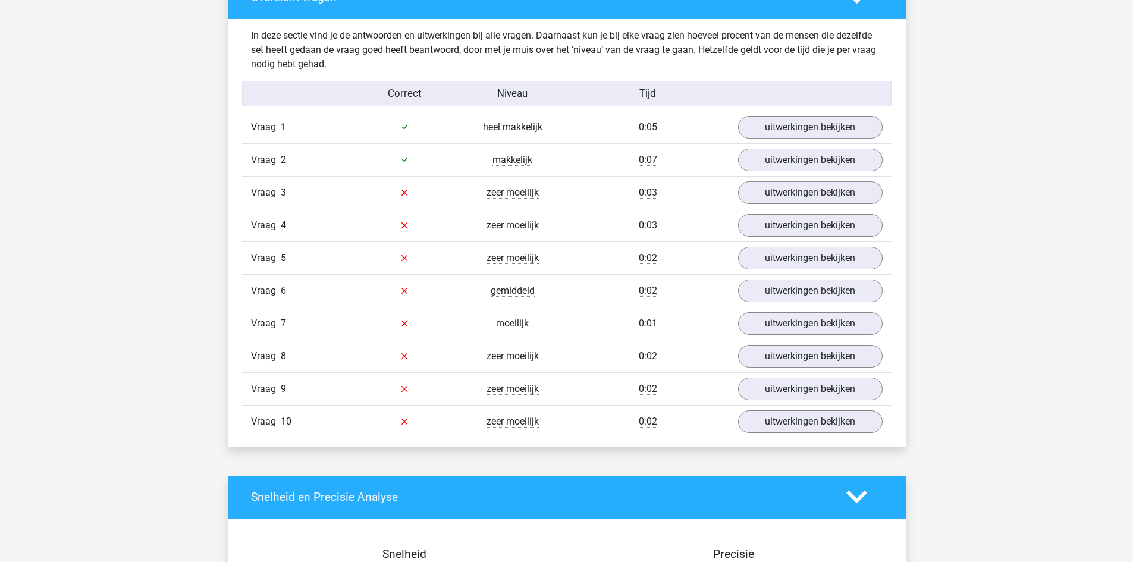
scroll to position [909, 0]
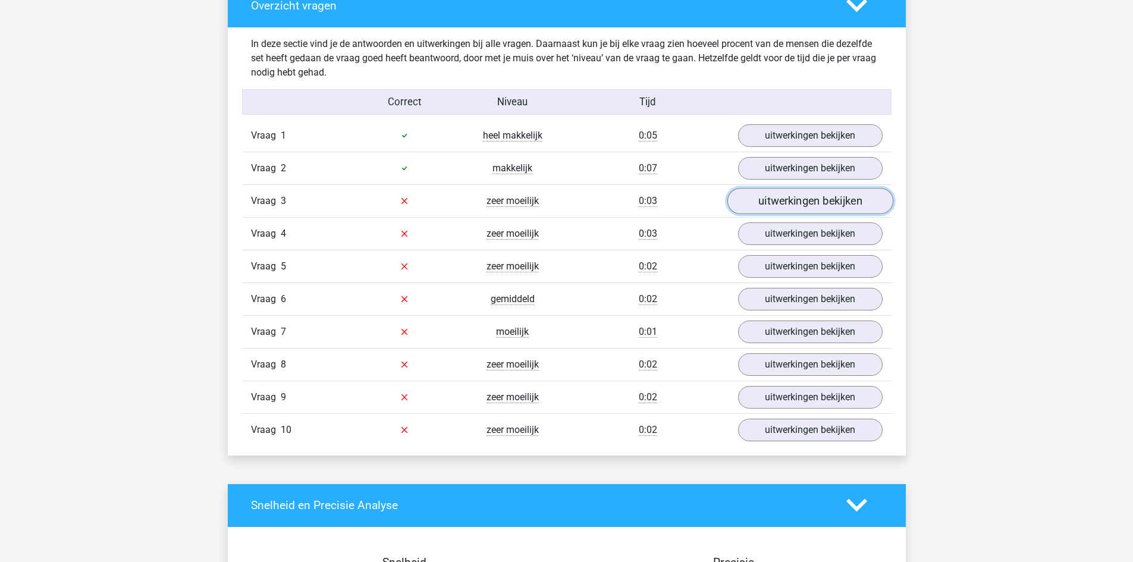
click at [786, 211] on link "uitwerkingen bekijken" at bounding box center [810, 201] width 166 height 26
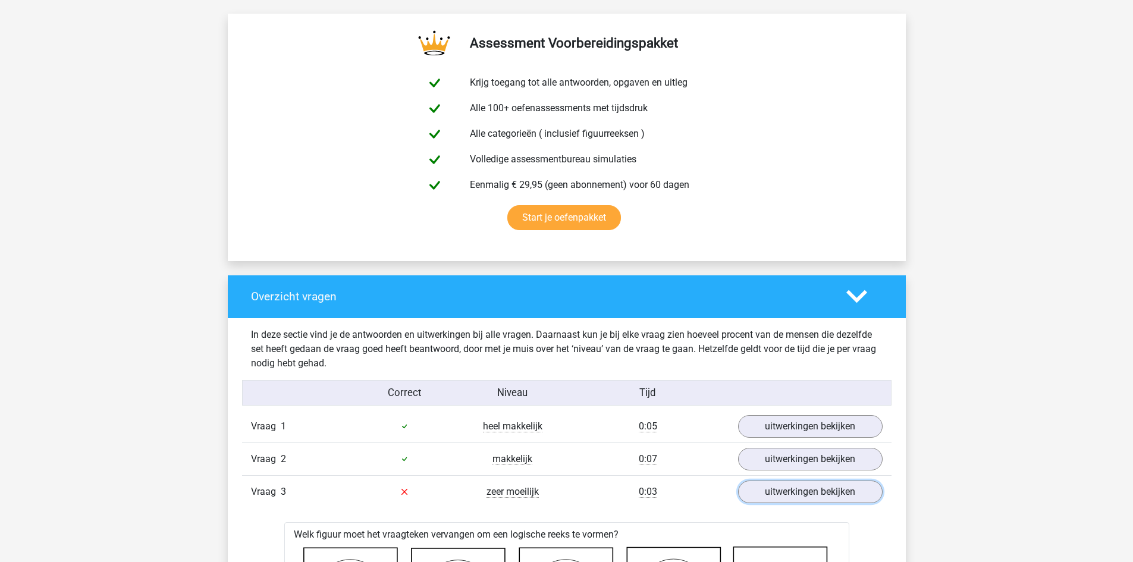
scroll to position [599, 0]
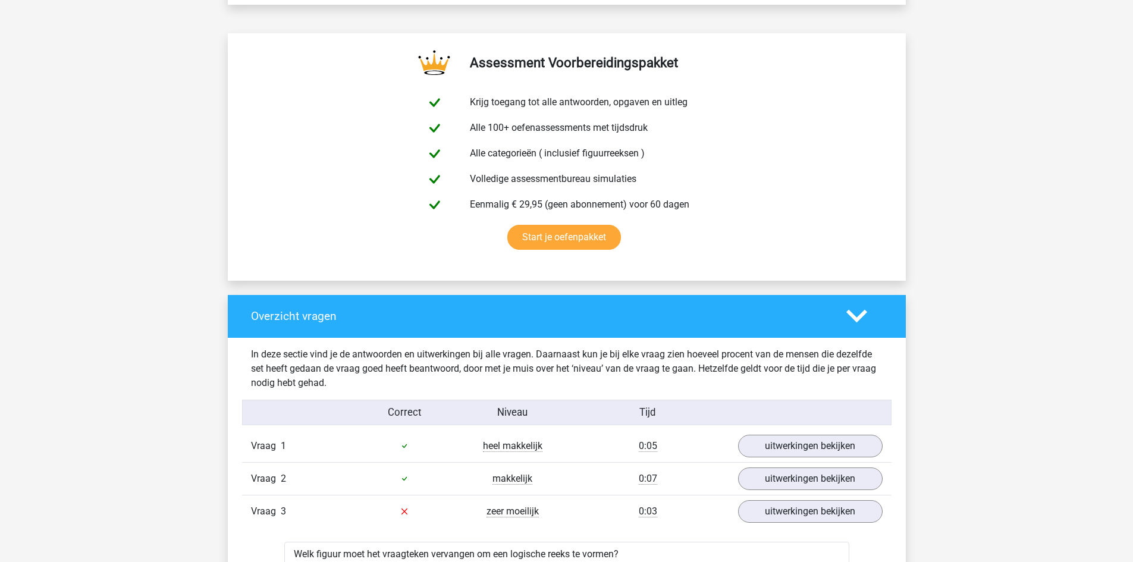
drag, startPoint x: 1132, startPoint y: 146, endPoint x: 1138, endPoint y: 156, distance: 12.2
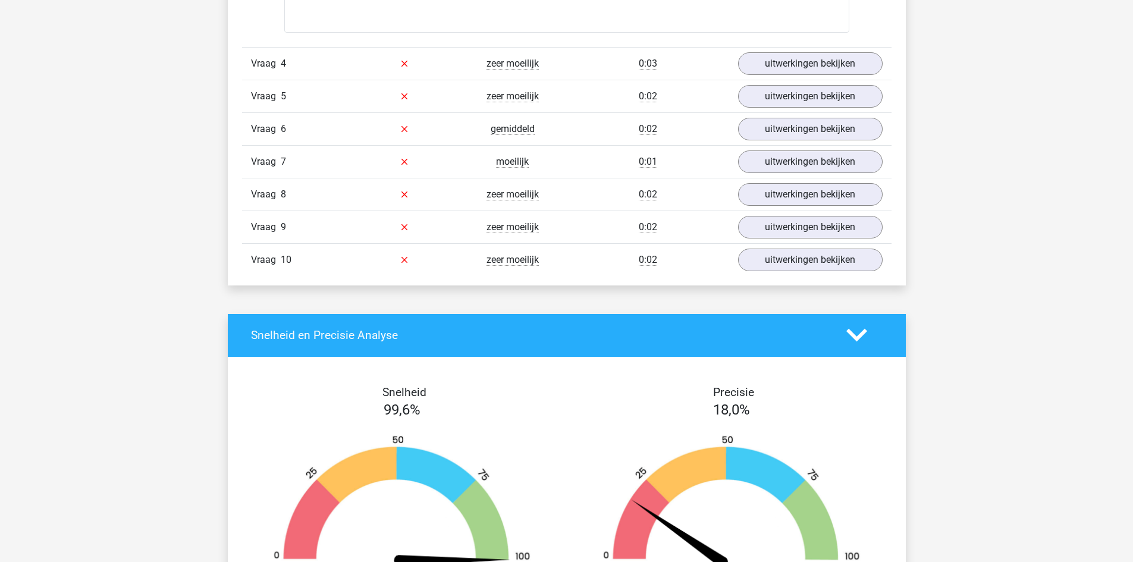
scroll to position [2055, 0]
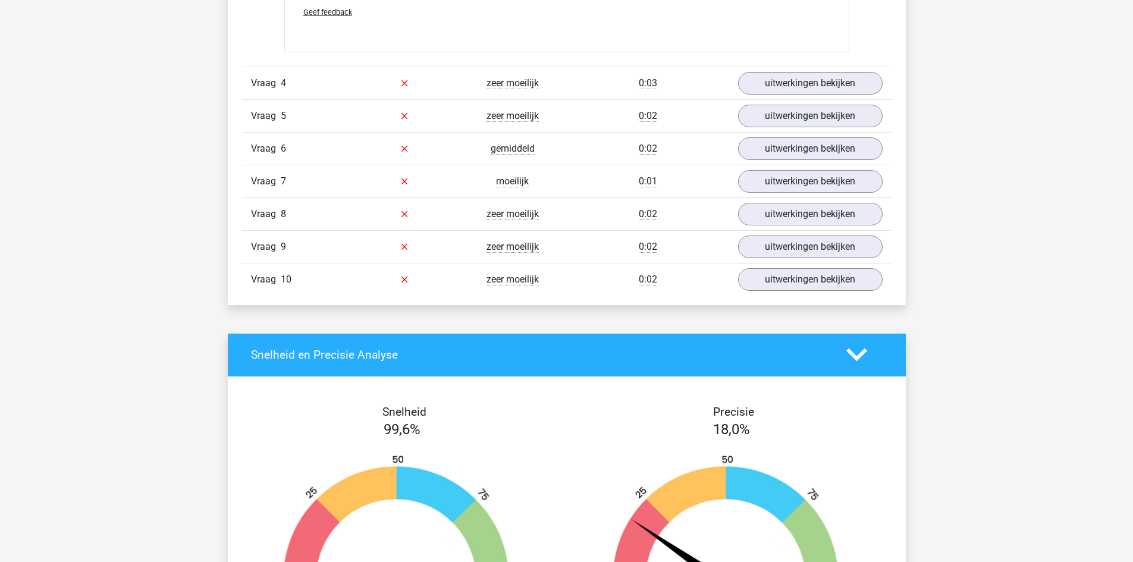
click at [774, 95] on div "Vraag 4 zeer moeilijk 0:03 uitwerkingen bekijken" at bounding box center [566, 83] width 649 height 33
click at [772, 76] on link "uitwerkingen bekijken" at bounding box center [810, 83] width 166 height 26
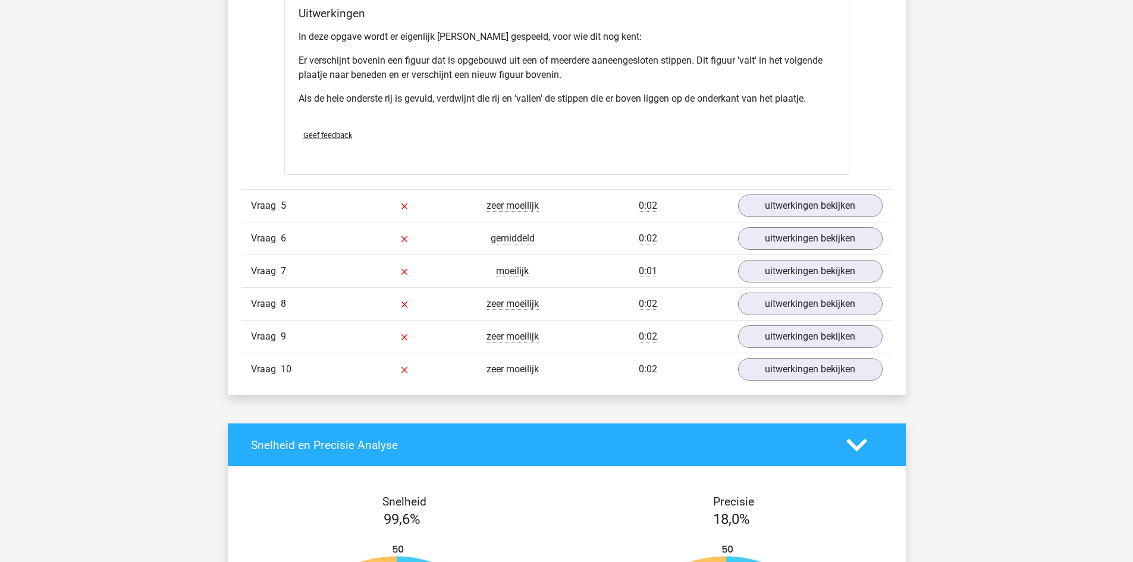
scroll to position [2688, 0]
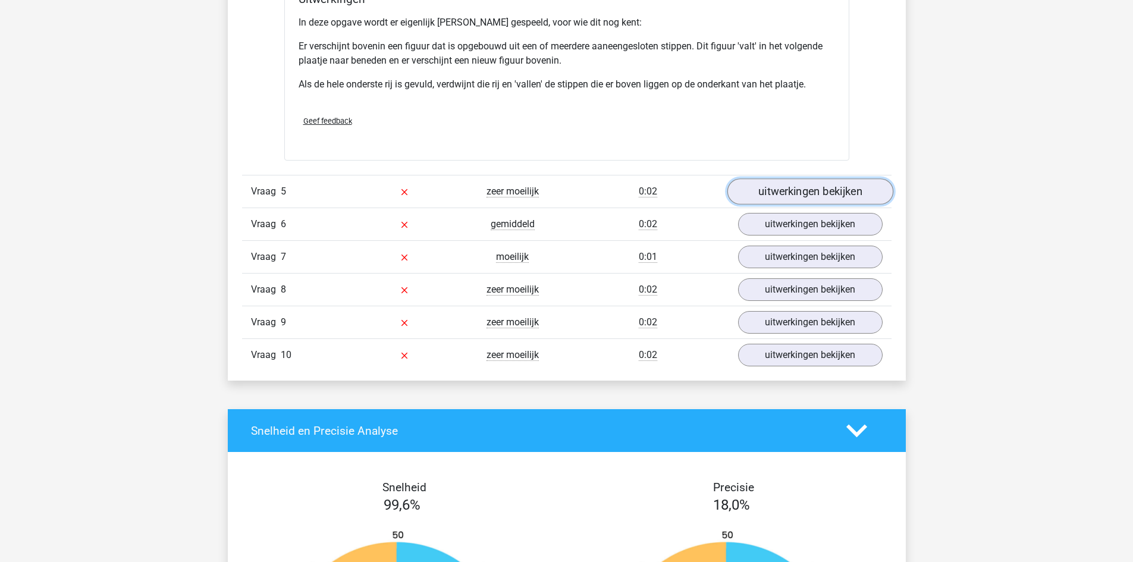
click at [822, 190] on link "uitwerkingen bekijken" at bounding box center [810, 191] width 166 height 26
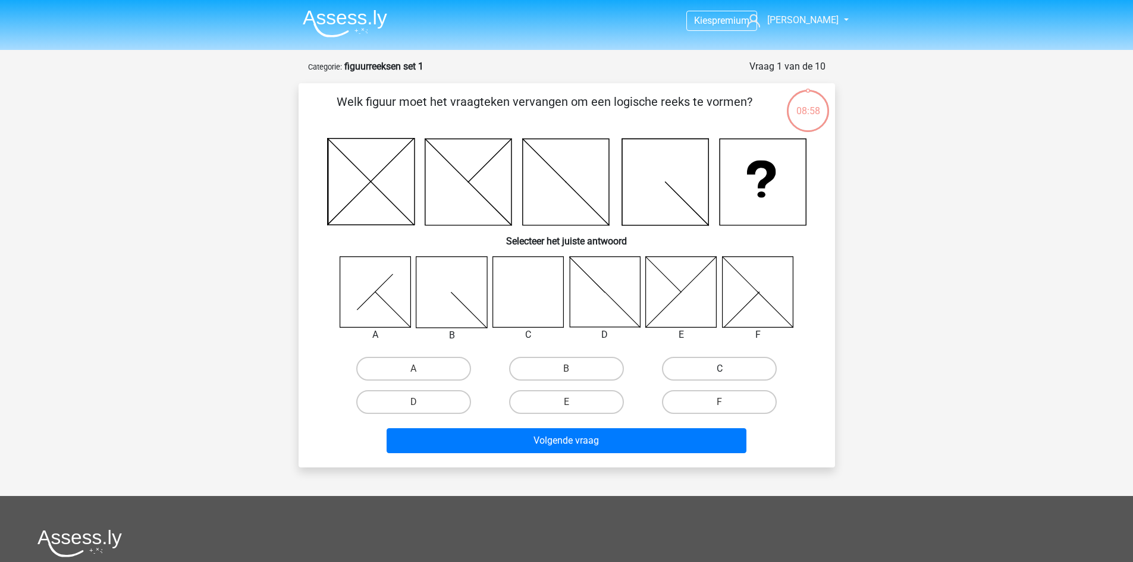
click at [744, 368] on label "C" at bounding box center [719, 369] width 115 height 24
click at [727, 369] on input "C" at bounding box center [724, 373] width 8 height 8
radio input "true"
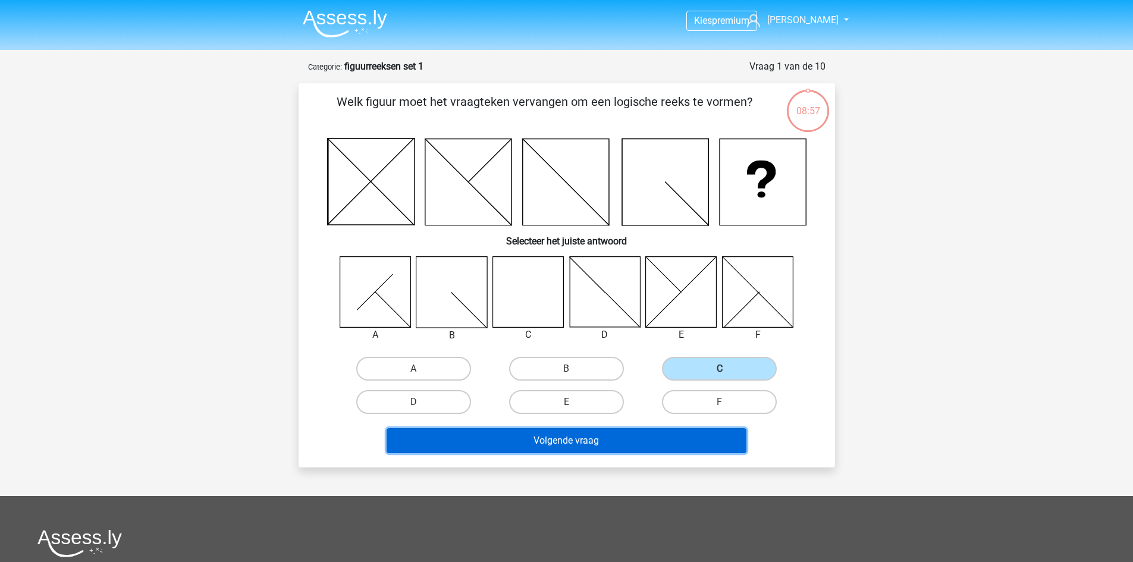
click at [647, 441] on button "Volgende vraag" at bounding box center [567, 440] width 360 height 25
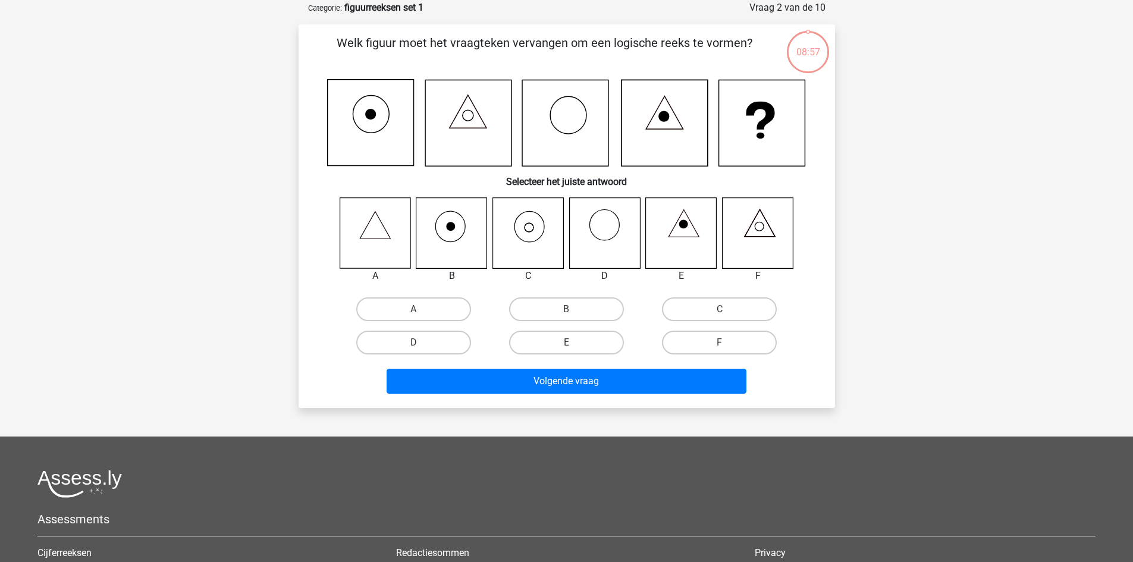
scroll to position [59, 0]
click at [720, 307] on label "C" at bounding box center [719, 309] width 115 height 24
click at [720, 309] on input "C" at bounding box center [724, 313] width 8 height 8
radio input "true"
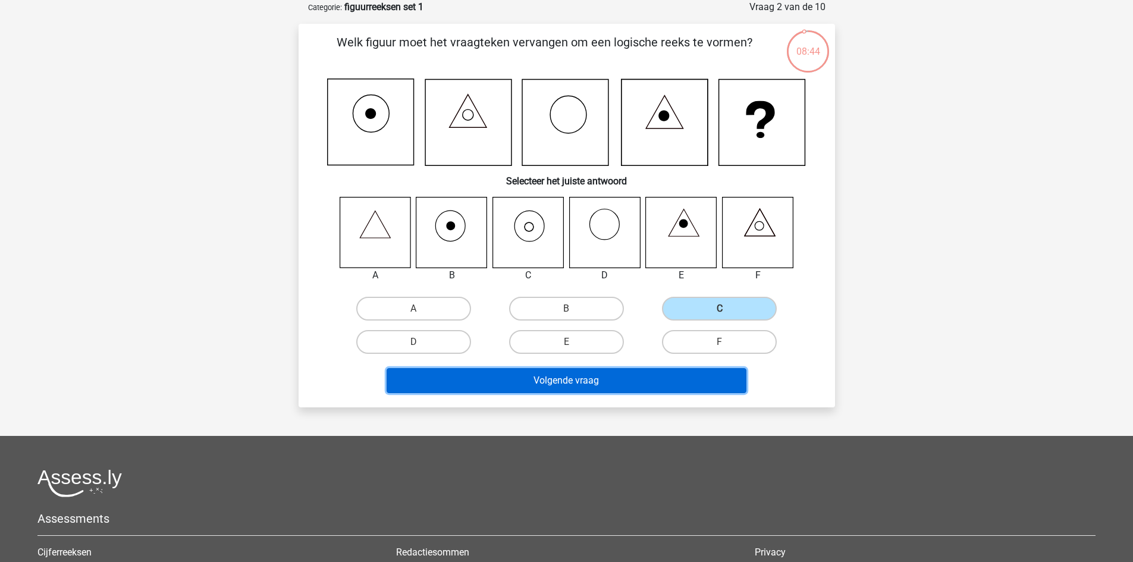
click at [670, 382] on button "Volgende vraag" at bounding box center [567, 380] width 360 height 25
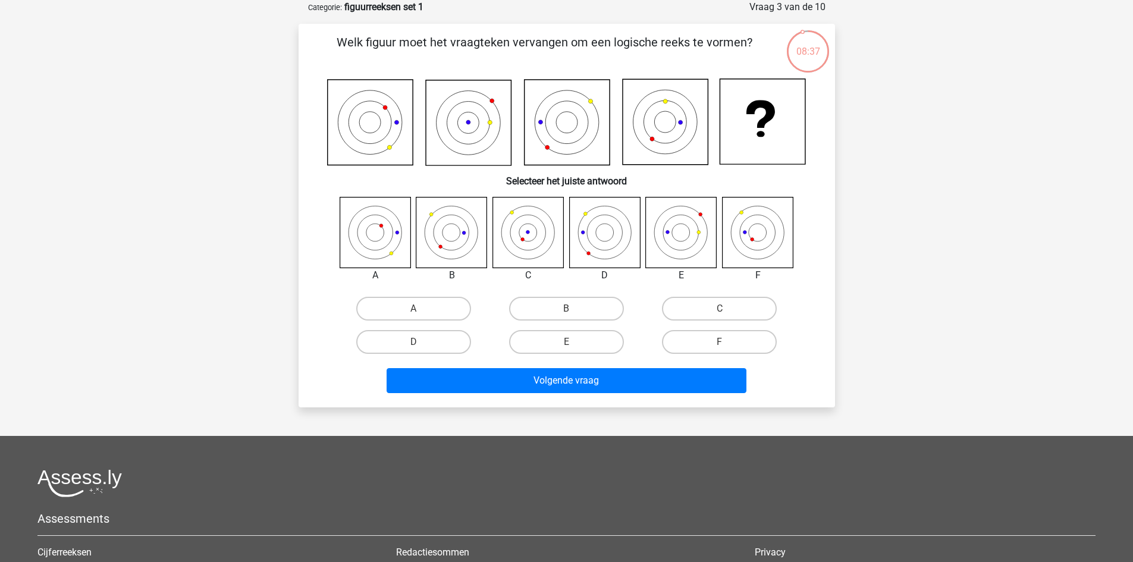
click at [725, 346] on input "F" at bounding box center [724, 346] width 8 height 8
radio input "true"
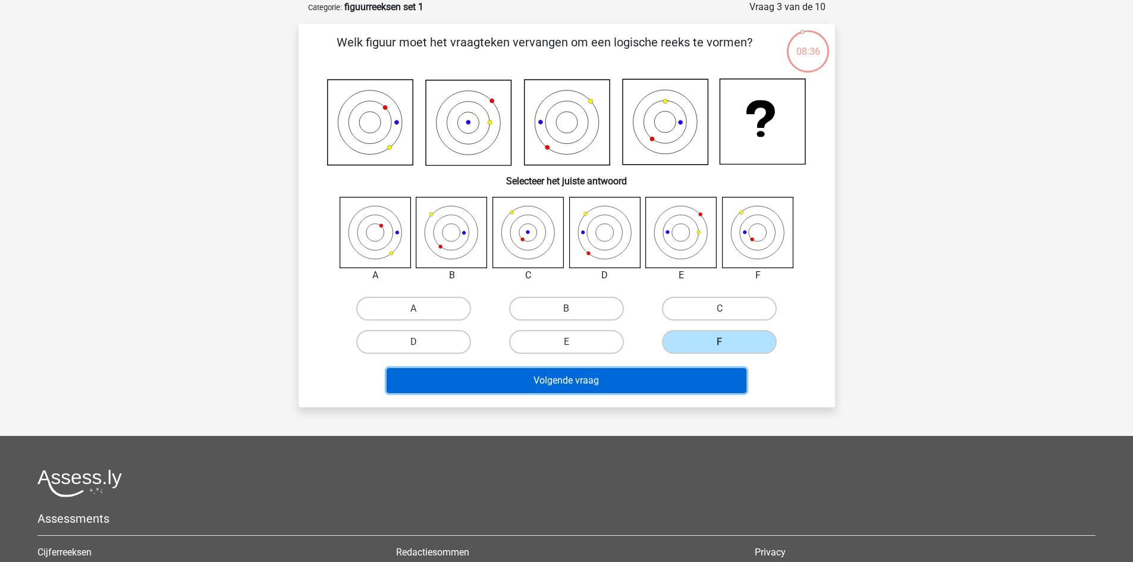
click at [693, 378] on button "Volgende vraag" at bounding box center [567, 380] width 360 height 25
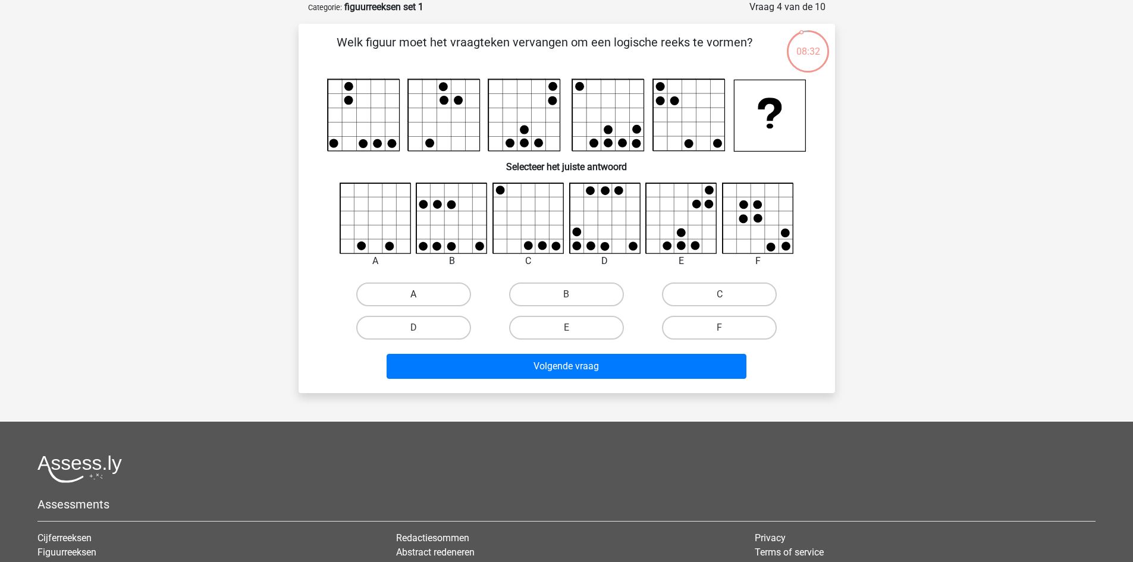
click at [440, 289] on label "A" at bounding box center [413, 295] width 115 height 24
click at [421, 294] on input "A" at bounding box center [417, 298] width 8 height 8
radio input "true"
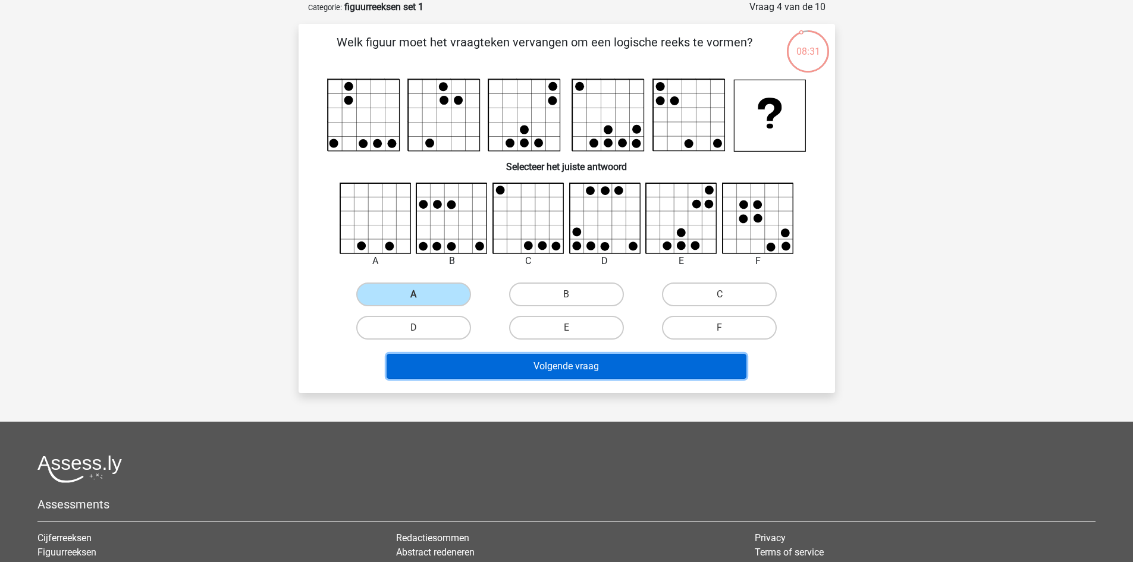
click at [584, 369] on button "Volgende vraag" at bounding box center [567, 366] width 360 height 25
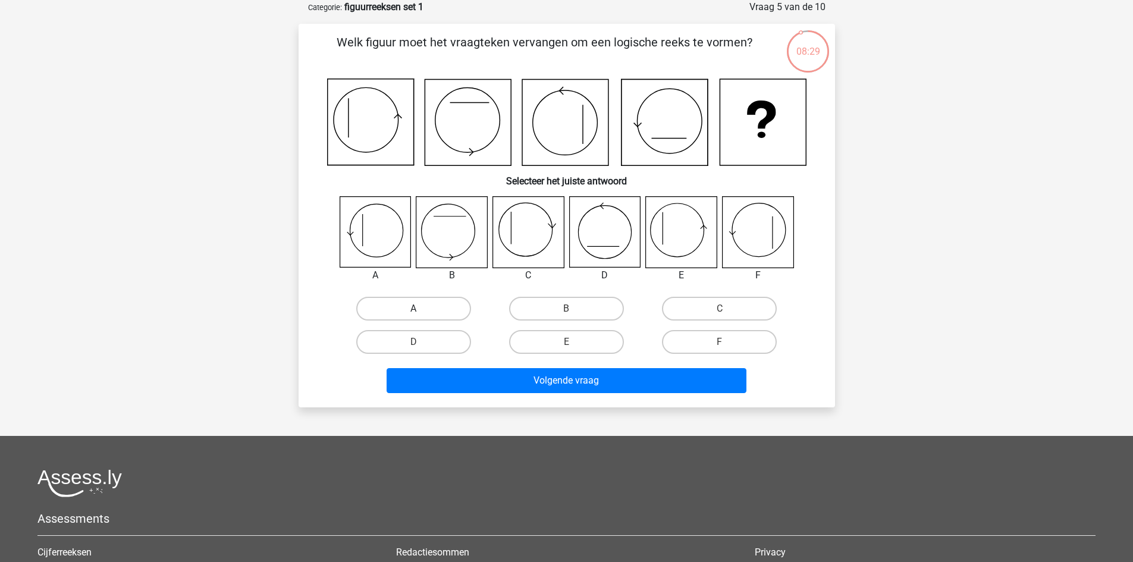
click at [423, 310] on label "A" at bounding box center [413, 309] width 115 height 24
click at [421, 310] on input "A" at bounding box center [417, 313] width 8 height 8
radio input "true"
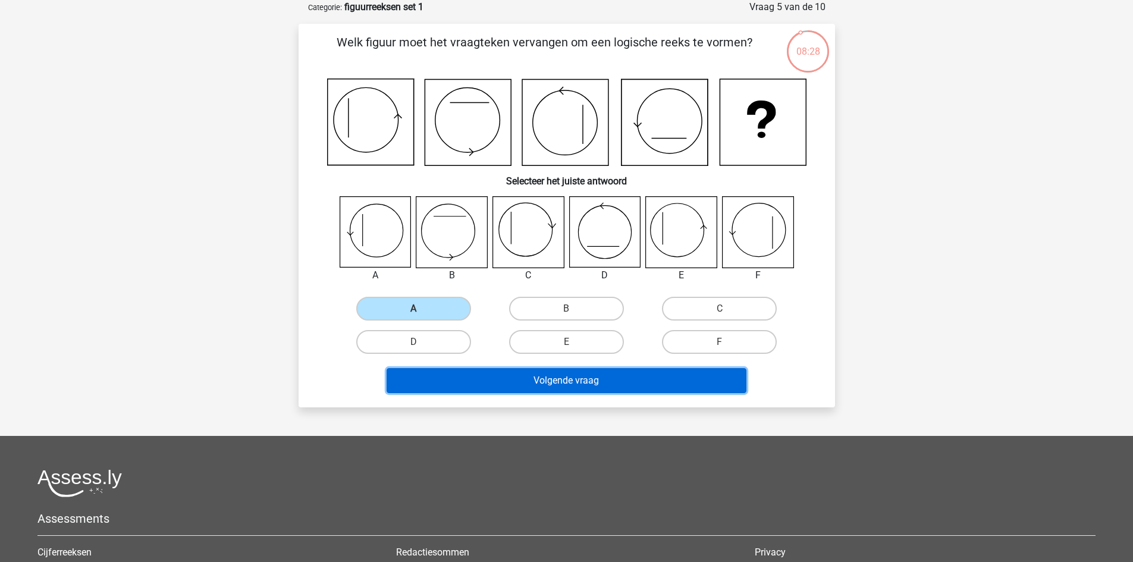
click at [531, 374] on button "Volgende vraag" at bounding box center [567, 380] width 360 height 25
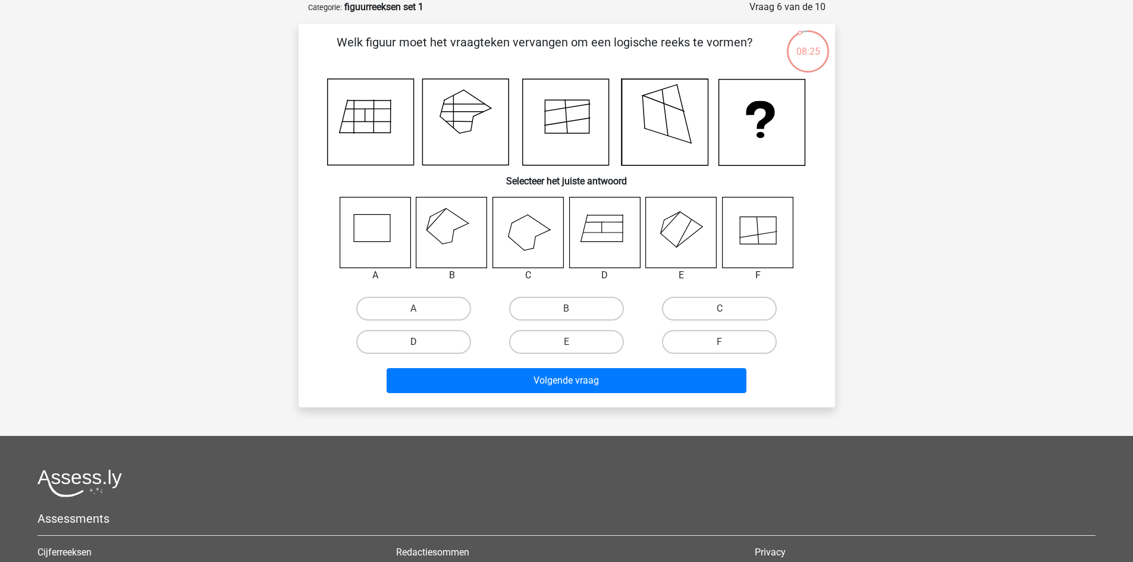
click at [465, 340] on label "D" at bounding box center [413, 342] width 115 height 24
click at [421, 342] on input "D" at bounding box center [417, 346] width 8 height 8
radio input "true"
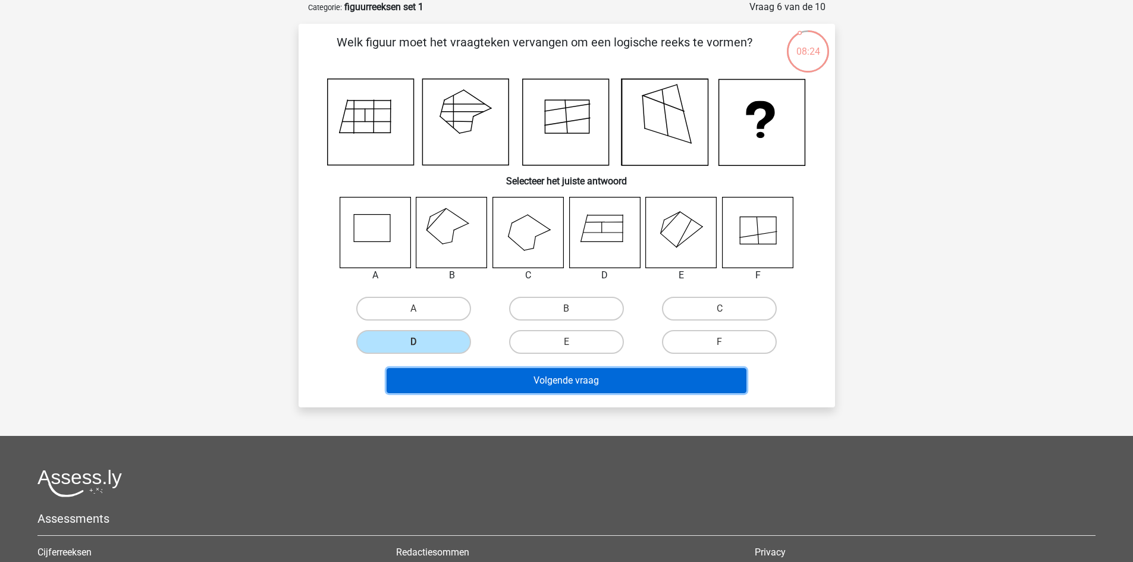
click at [503, 384] on button "Volgende vraag" at bounding box center [567, 380] width 360 height 25
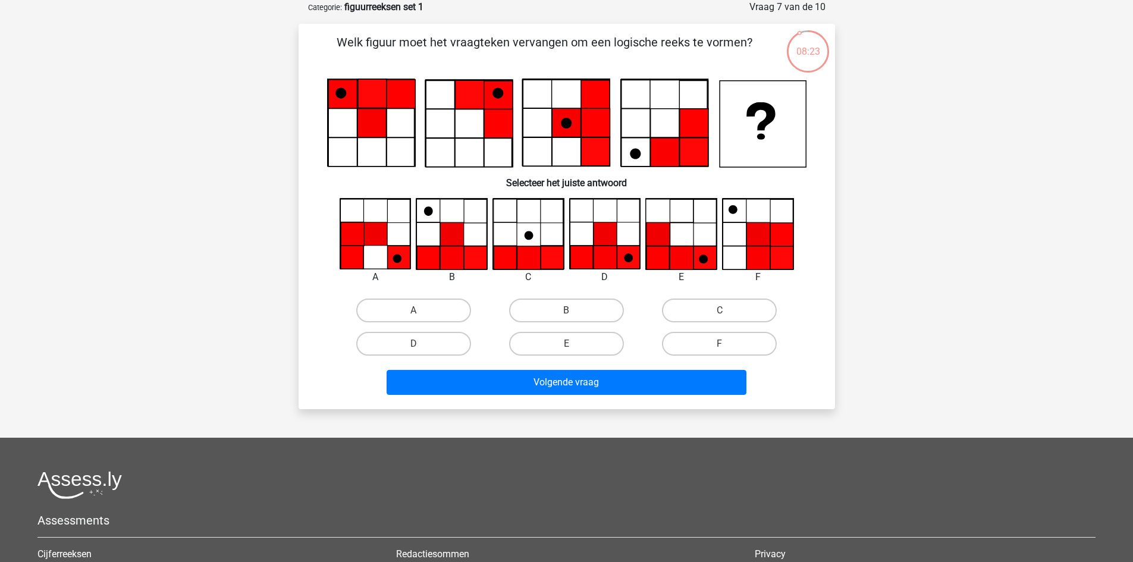
click at [721, 315] on input "C" at bounding box center [724, 314] width 8 height 8
radio input "true"
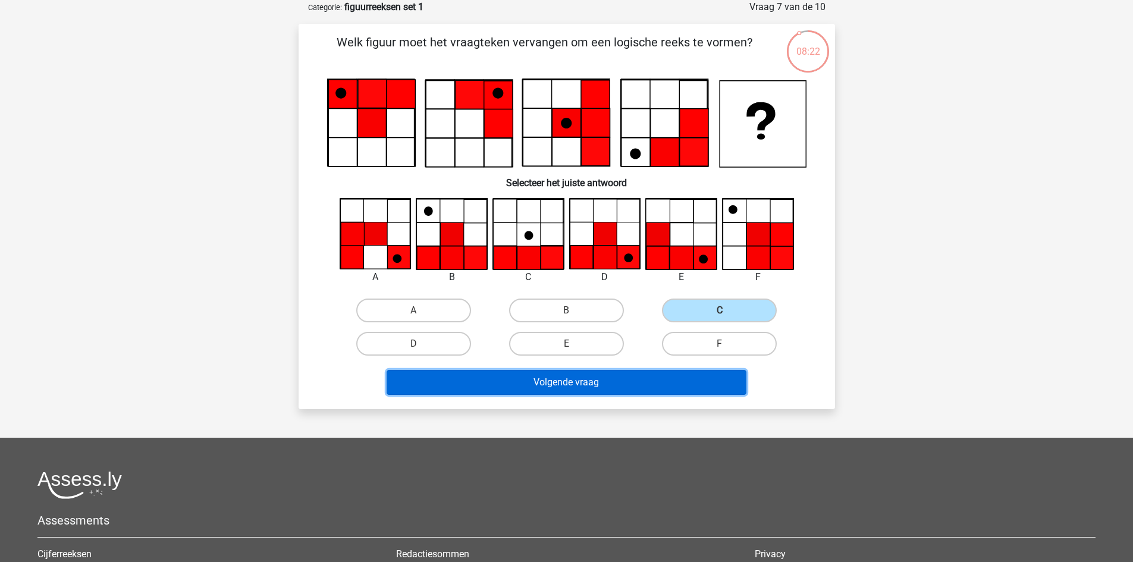
click at [660, 381] on button "Volgende vraag" at bounding box center [567, 382] width 360 height 25
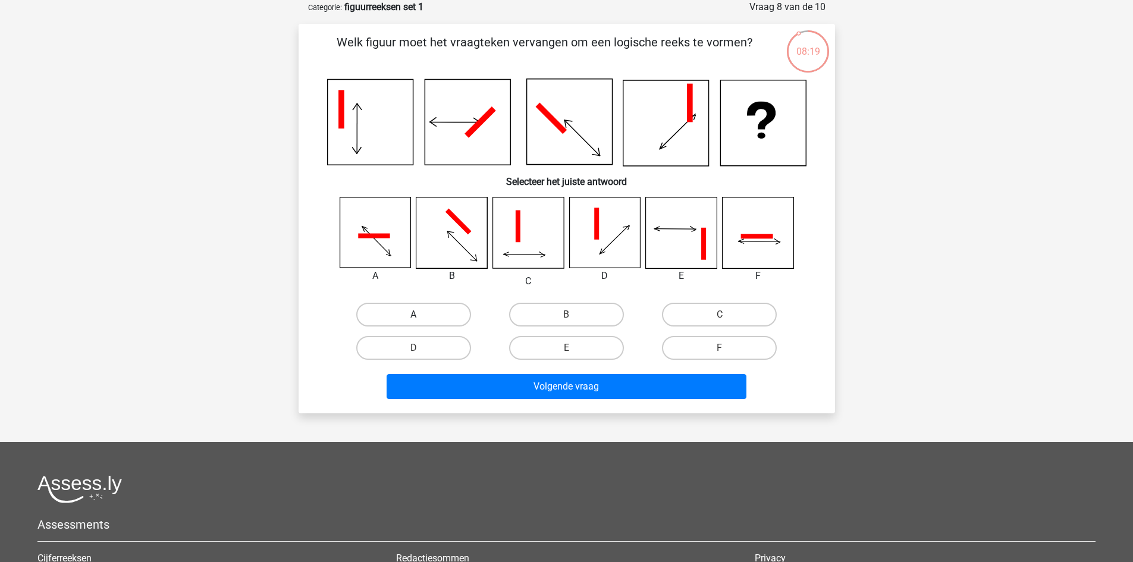
click at [455, 318] on label "A" at bounding box center [413, 315] width 115 height 24
click at [421, 318] on input "A" at bounding box center [417, 319] width 8 height 8
radio input "true"
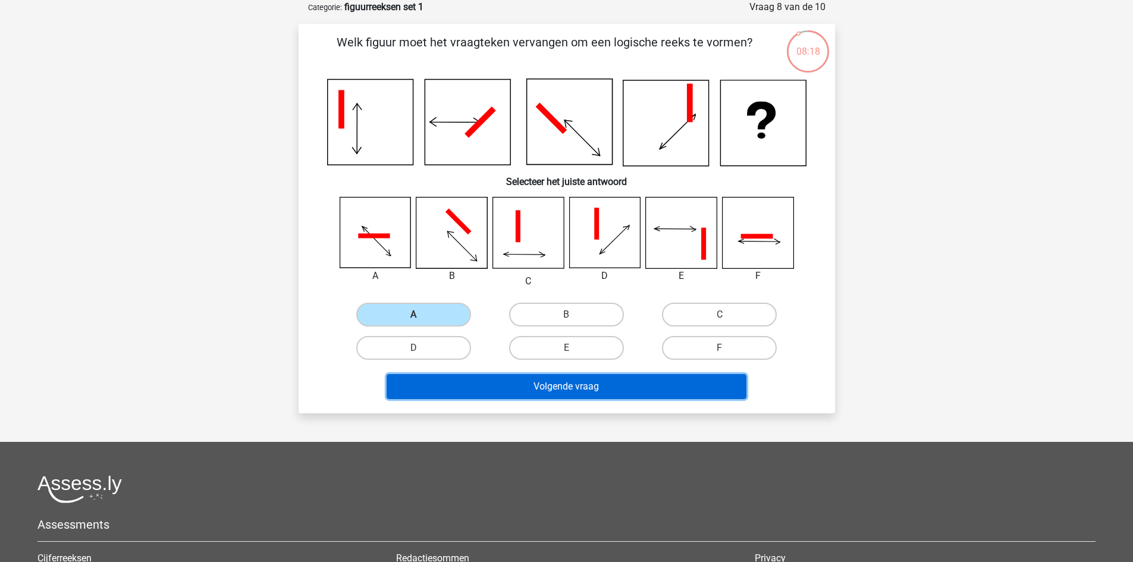
click at [460, 382] on button "Volgende vraag" at bounding box center [567, 386] width 360 height 25
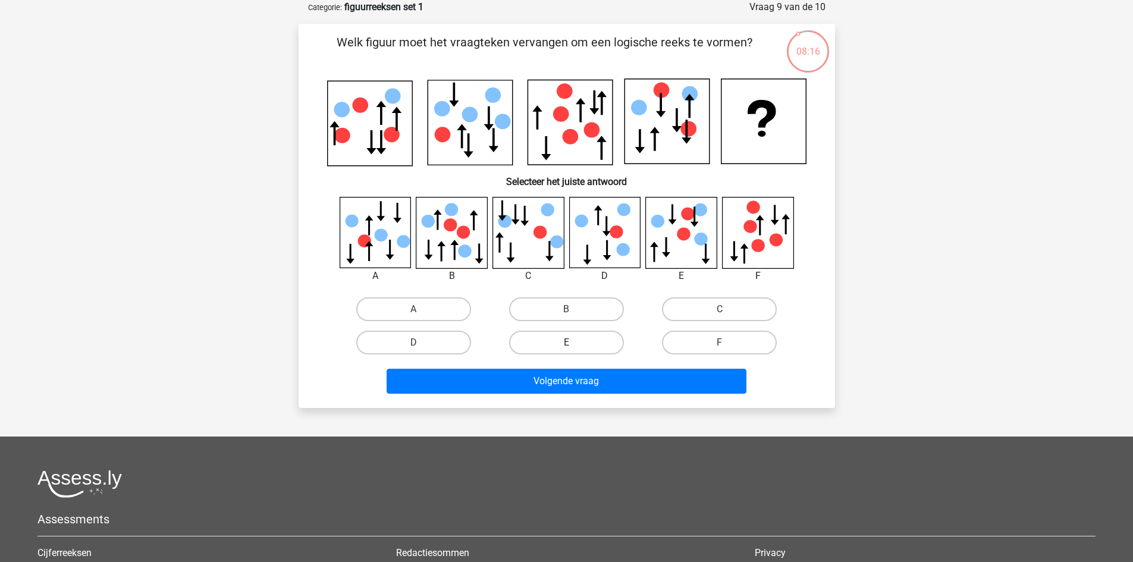
click at [566, 346] on label "E" at bounding box center [566, 343] width 115 height 24
click at [566, 346] on input "E" at bounding box center [570, 347] width 8 height 8
radio input "true"
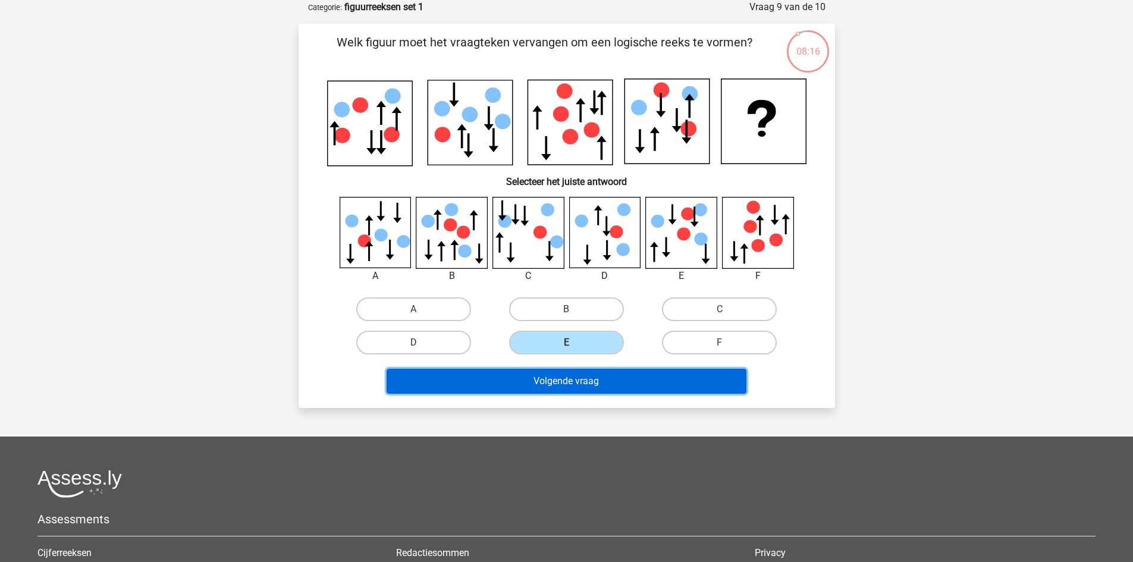
click at [571, 385] on button "Volgende vraag" at bounding box center [567, 381] width 360 height 25
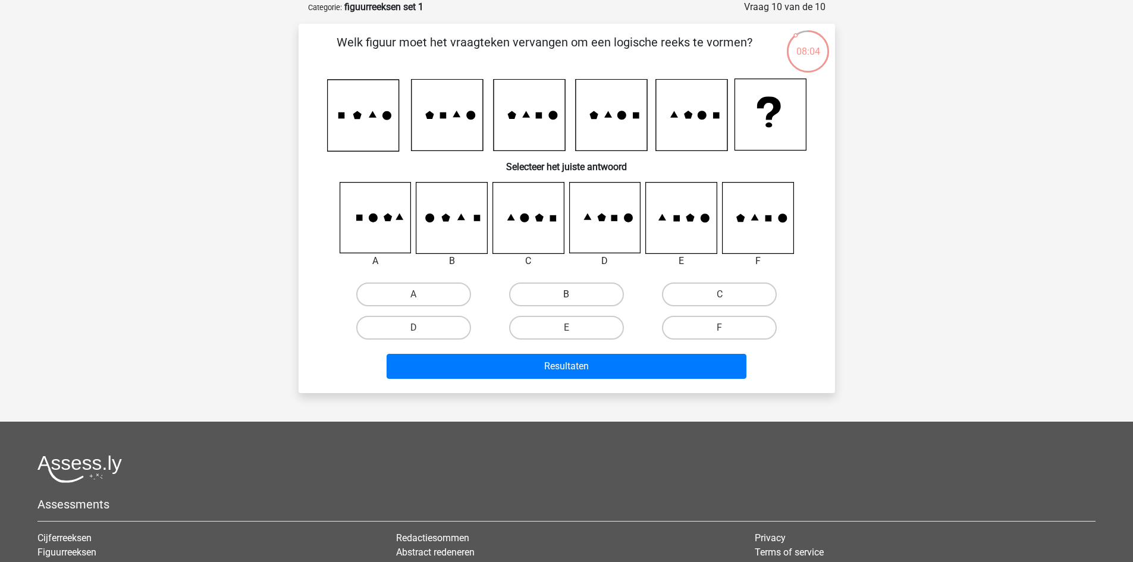
click at [557, 300] on label "B" at bounding box center [566, 295] width 115 height 24
click at [566, 300] on input "B" at bounding box center [570, 298] width 8 height 8
radio input "true"
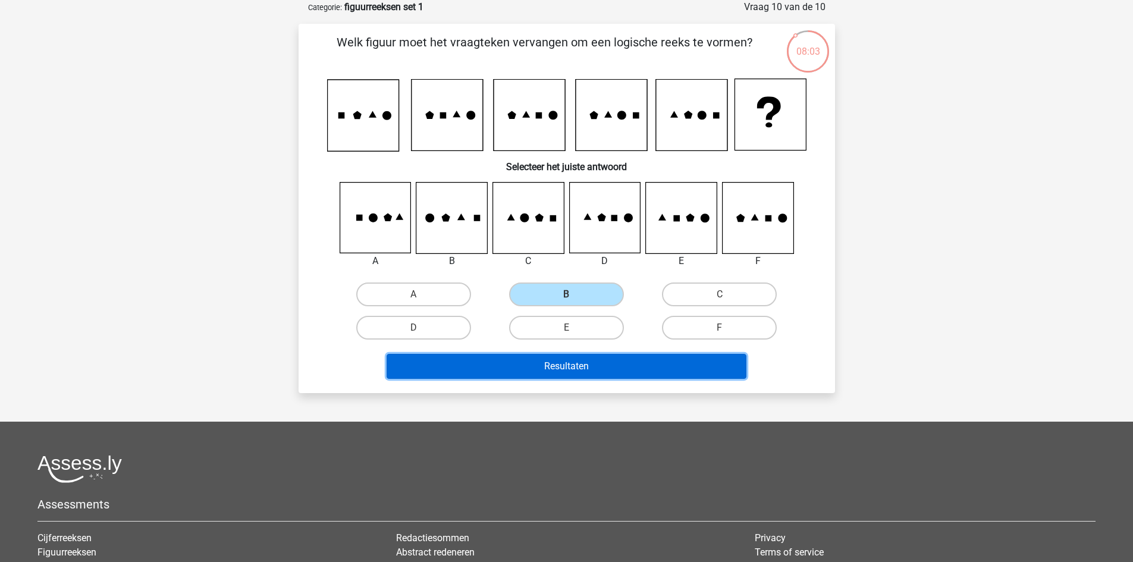
click at [585, 365] on button "Resultaten" at bounding box center [567, 366] width 360 height 25
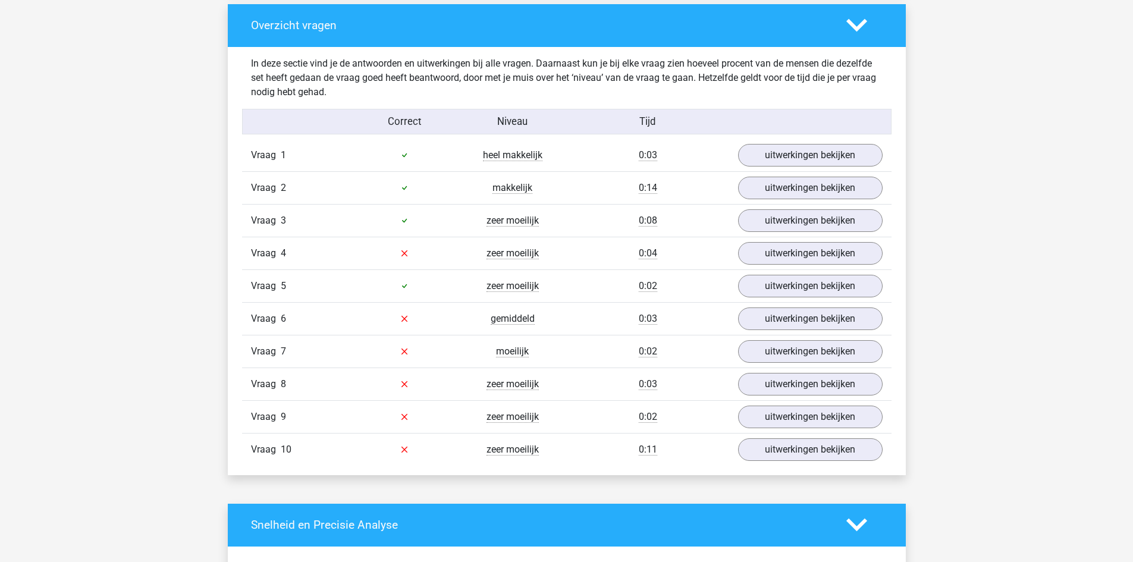
scroll to position [910, 0]
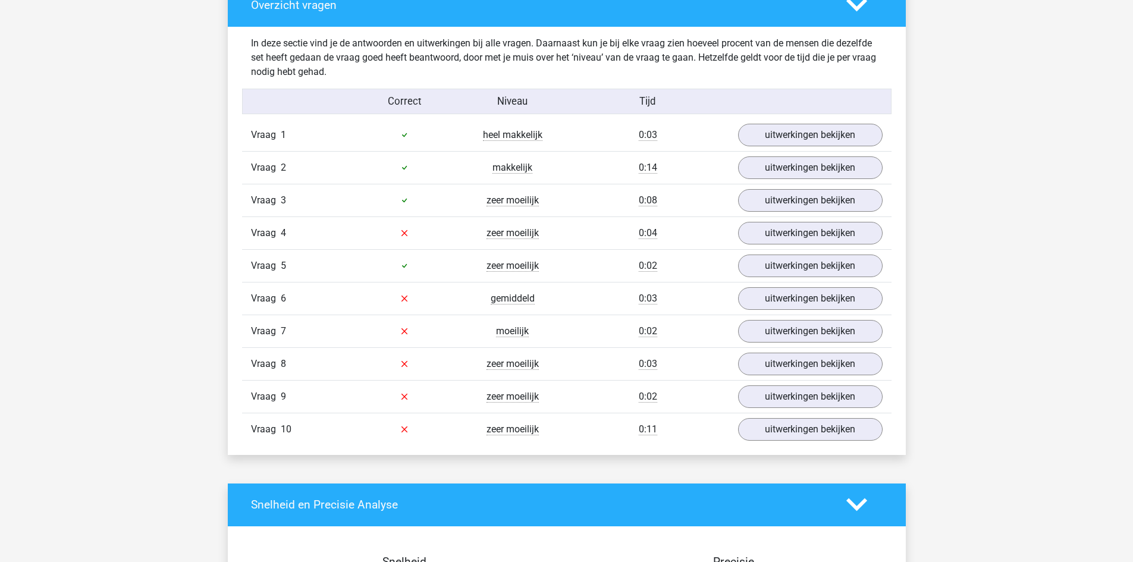
drag, startPoint x: 970, startPoint y: 219, endPoint x: 941, endPoint y: 192, distance: 39.6
click at [963, 213] on div "Kies premium arnaud [EMAIL_ADDRESS][DOMAIN_NAME]" at bounding box center [566, 389] width 1133 height 2599
click at [804, 232] on link "uitwerkingen bekijken" at bounding box center [810, 233] width 166 height 26
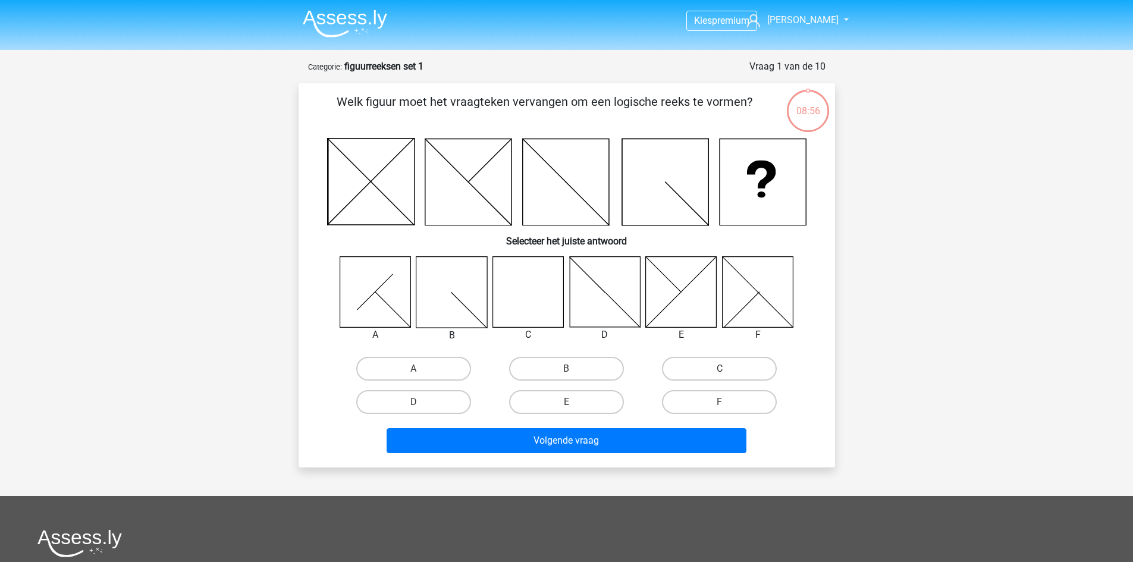
click at [720, 374] on input "C" at bounding box center [724, 373] width 8 height 8
radio input "true"
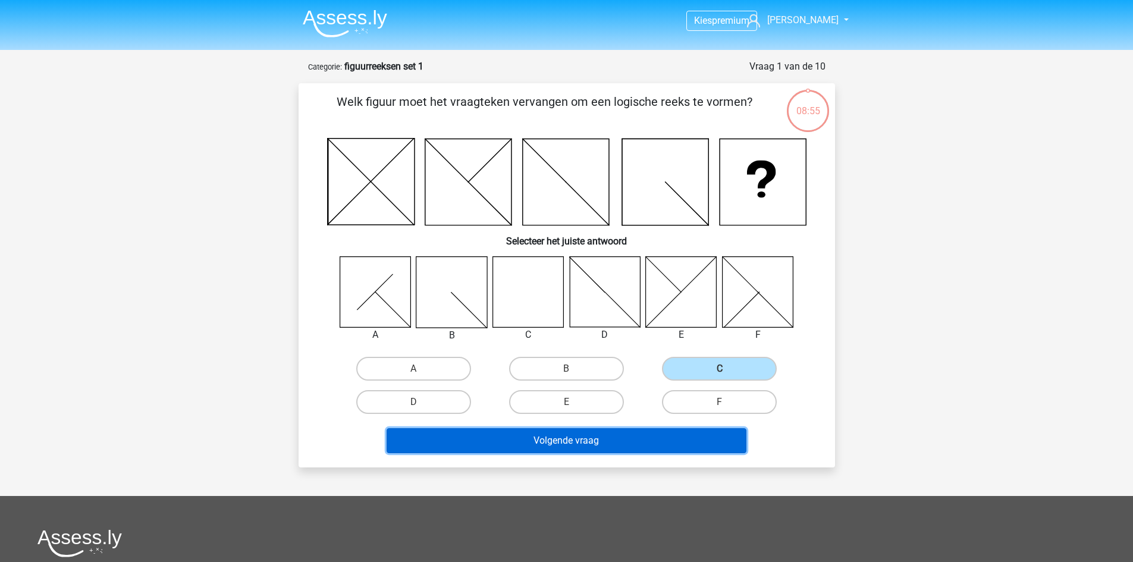
click at [624, 433] on button "Volgende vraag" at bounding box center [567, 440] width 360 height 25
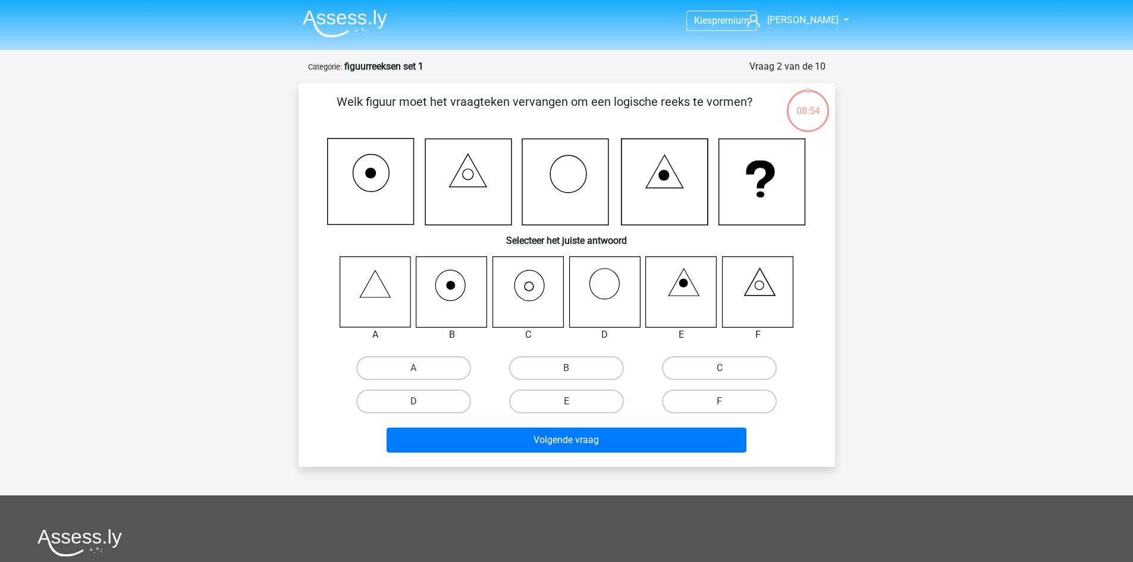
scroll to position [59, 0]
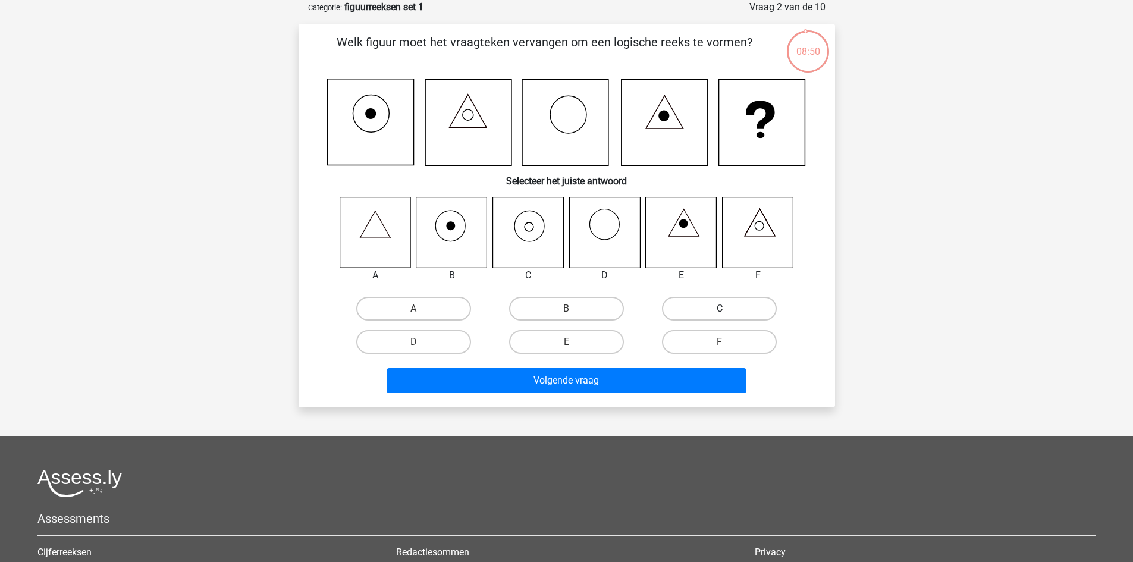
click at [694, 316] on label "C" at bounding box center [719, 309] width 115 height 24
click at [720, 316] on input "C" at bounding box center [724, 313] width 8 height 8
radio input "true"
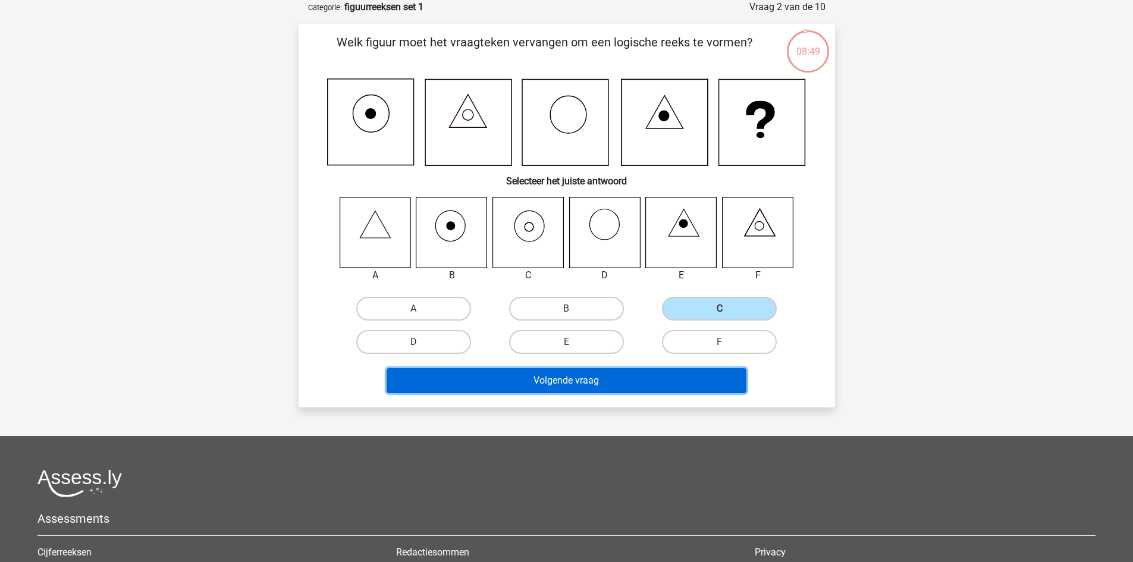
click at [625, 385] on button "Volgende vraag" at bounding box center [567, 380] width 360 height 25
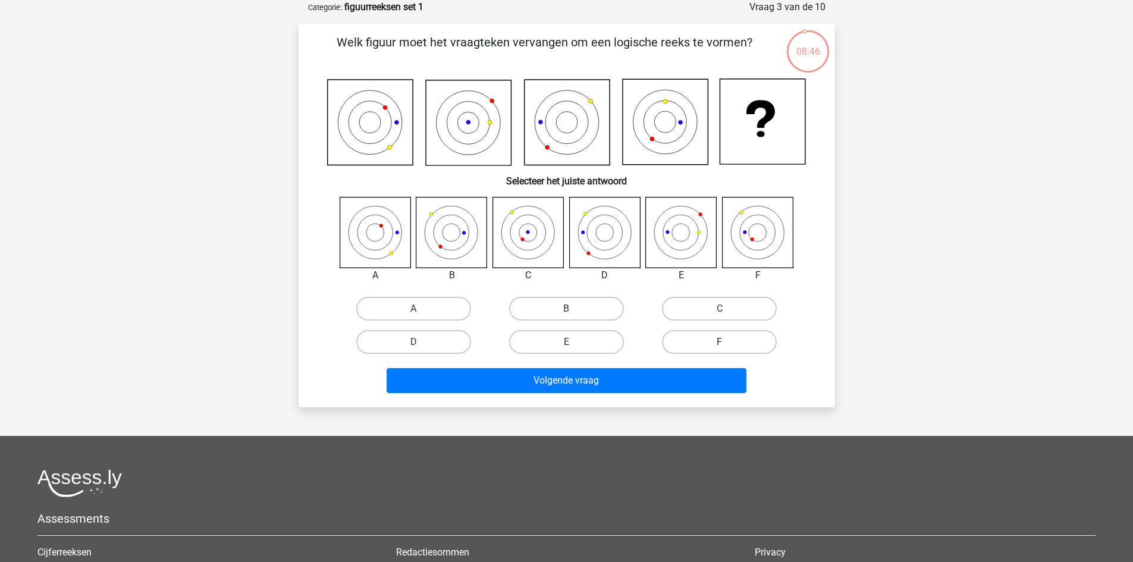
click at [711, 342] on label "F" at bounding box center [719, 342] width 115 height 24
click at [720, 342] on input "F" at bounding box center [724, 346] width 8 height 8
radio input "true"
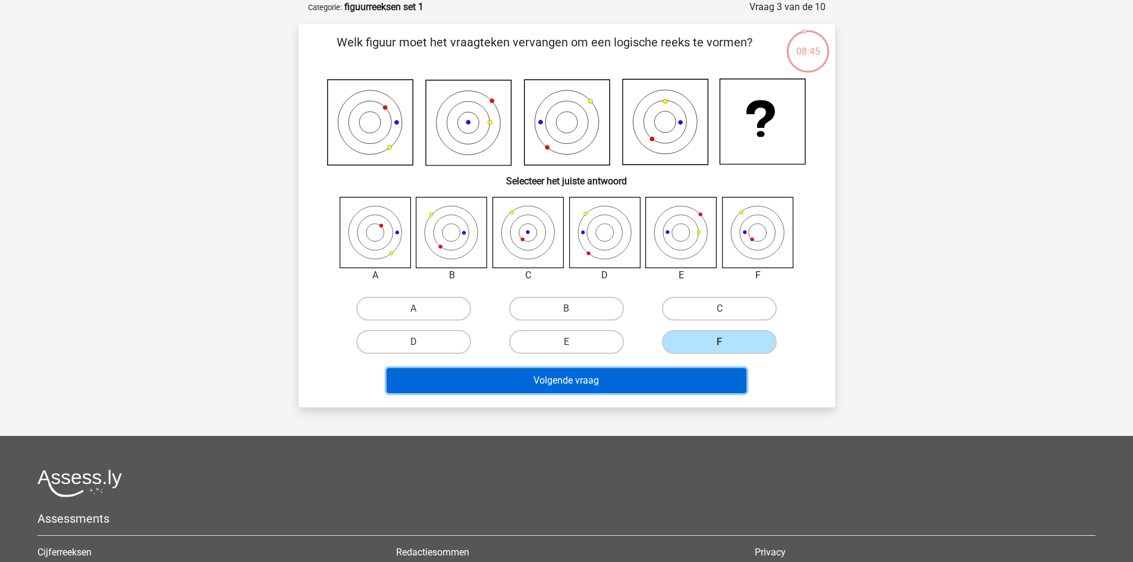
click at [668, 384] on button "Volgende vraag" at bounding box center [567, 380] width 360 height 25
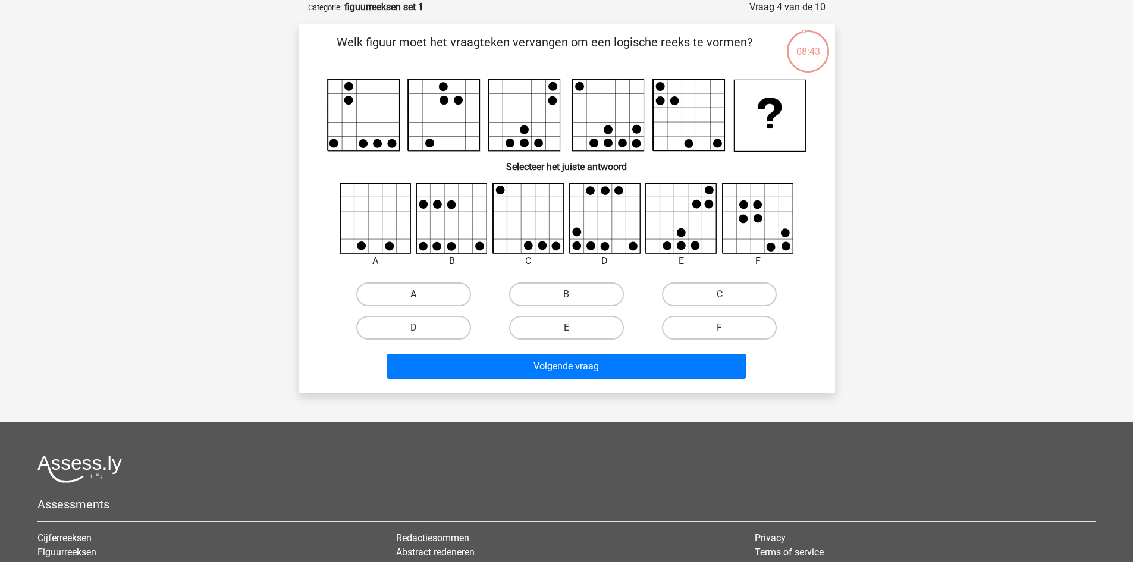
click at [429, 293] on label "A" at bounding box center [413, 295] width 115 height 24
click at [421, 294] on input "A" at bounding box center [417, 298] width 8 height 8
radio input "true"
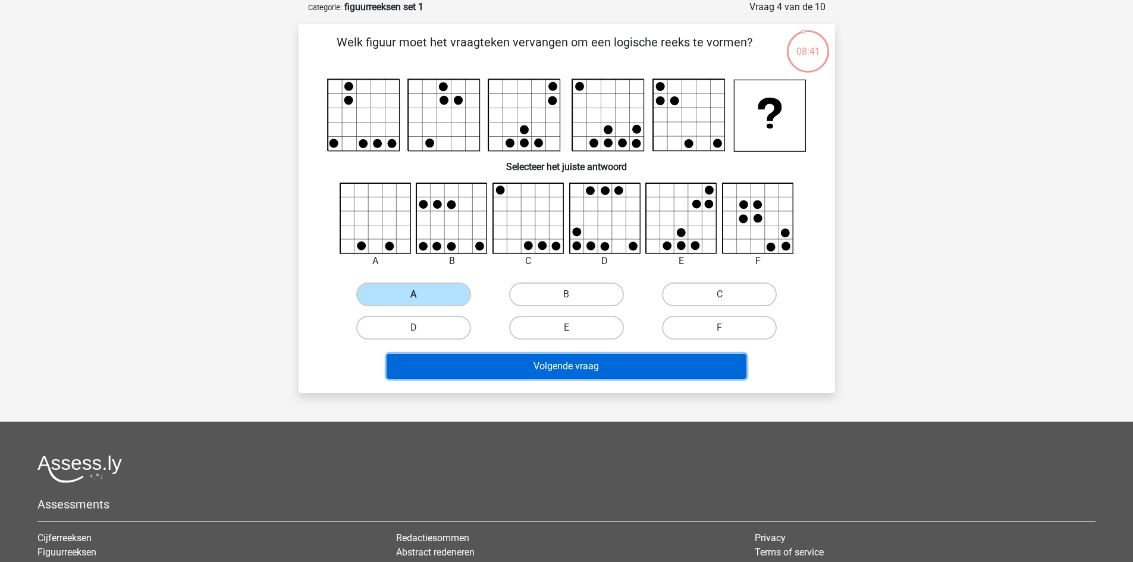
click at [491, 372] on button "Volgende vraag" at bounding box center [567, 366] width 360 height 25
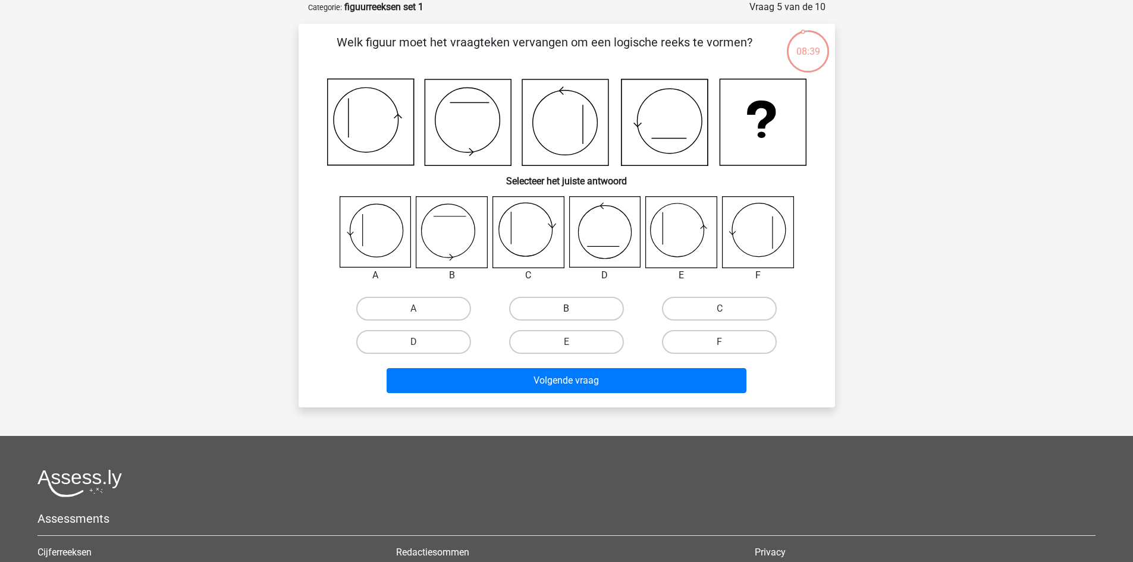
click at [564, 307] on label "B" at bounding box center [566, 309] width 115 height 24
click at [566, 309] on input "B" at bounding box center [570, 313] width 8 height 8
radio input "true"
click at [588, 395] on div "Volgende vraag" at bounding box center [566, 383] width 459 height 30
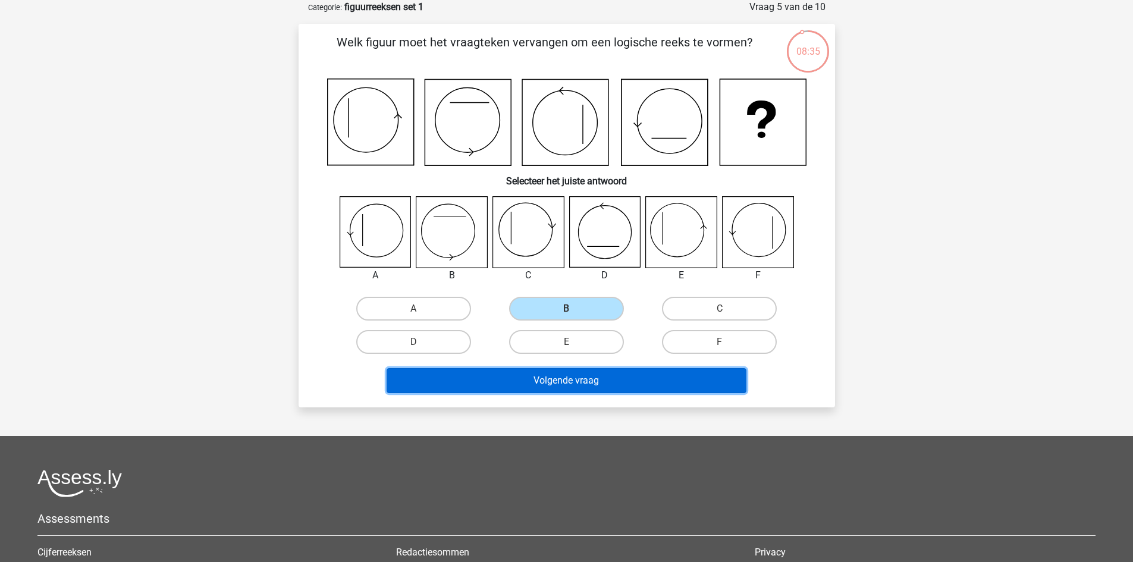
click at [583, 382] on button "Volgende vraag" at bounding box center [567, 380] width 360 height 25
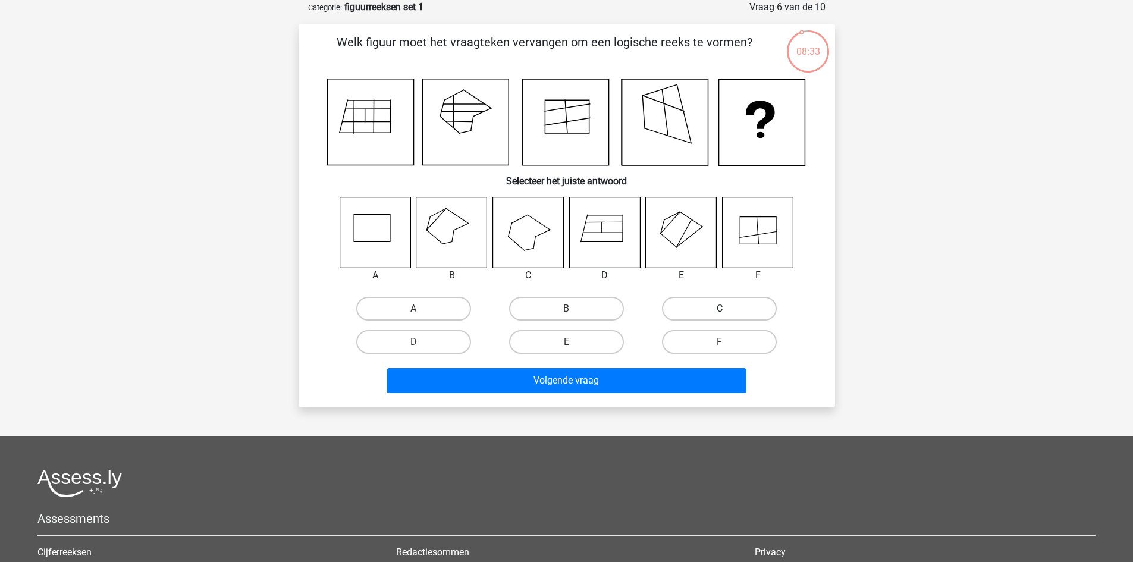
click at [673, 312] on label "C" at bounding box center [719, 309] width 115 height 24
click at [720, 312] on input "C" at bounding box center [724, 313] width 8 height 8
radio input "true"
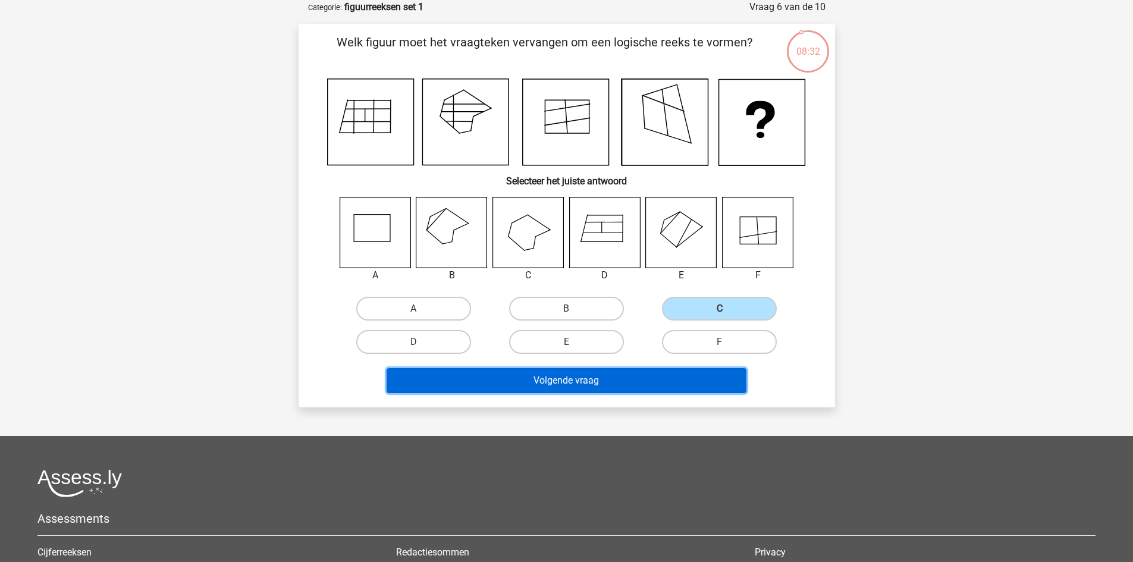
click at [607, 391] on button "Volgende vraag" at bounding box center [567, 380] width 360 height 25
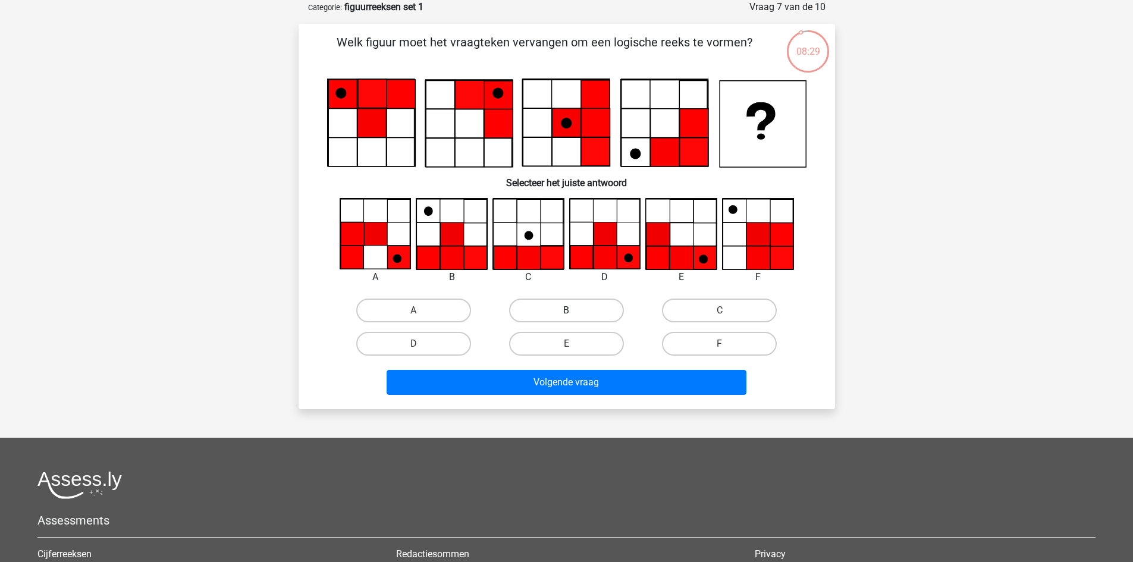
click at [576, 309] on label "B" at bounding box center [566, 311] width 115 height 24
click at [574, 310] on input "B" at bounding box center [570, 314] width 8 height 8
radio input "true"
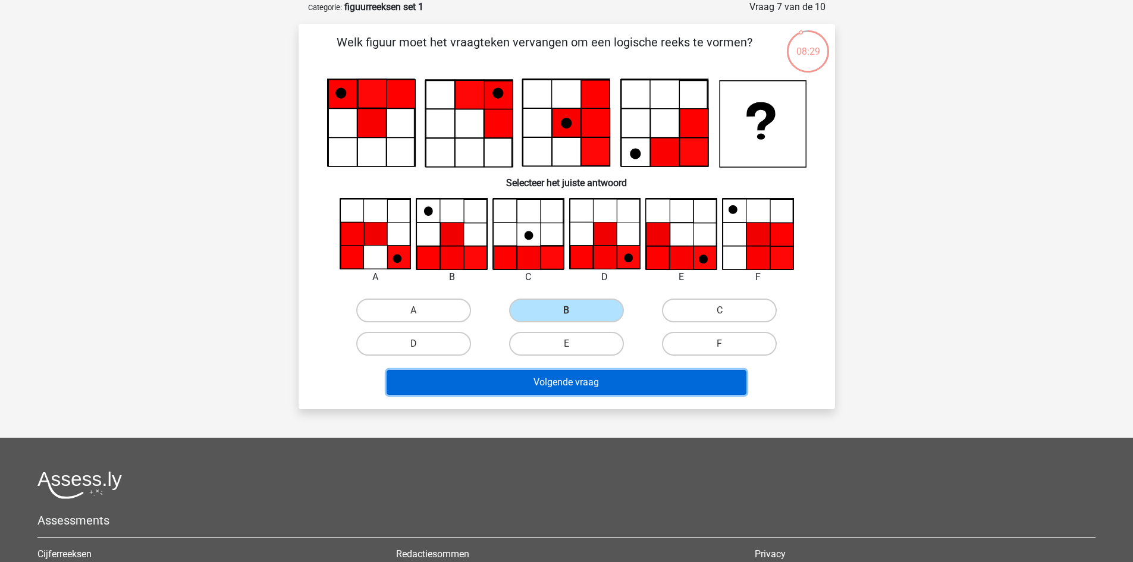
click at [589, 390] on button "Volgende vraag" at bounding box center [567, 382] width 360 height 25
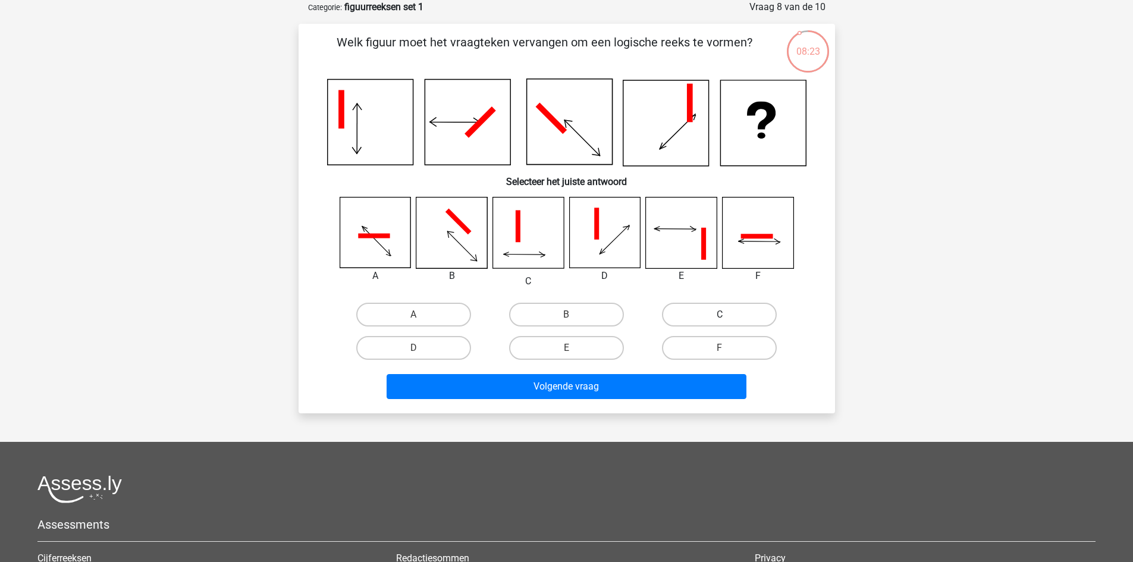
click at [721, 313] on label "C" at bounding box center [719, 315] width 115 height 24
click at [721, 315] on input "C" at bounding box center [724, 319] width 8 height 8
radio input "true"
click at [675, 405] on div "Welk figuur moet het vraagteken vervangen om een logische reeks te vormen? Sele…" at bounding box center [567, 219] width 536 height 390
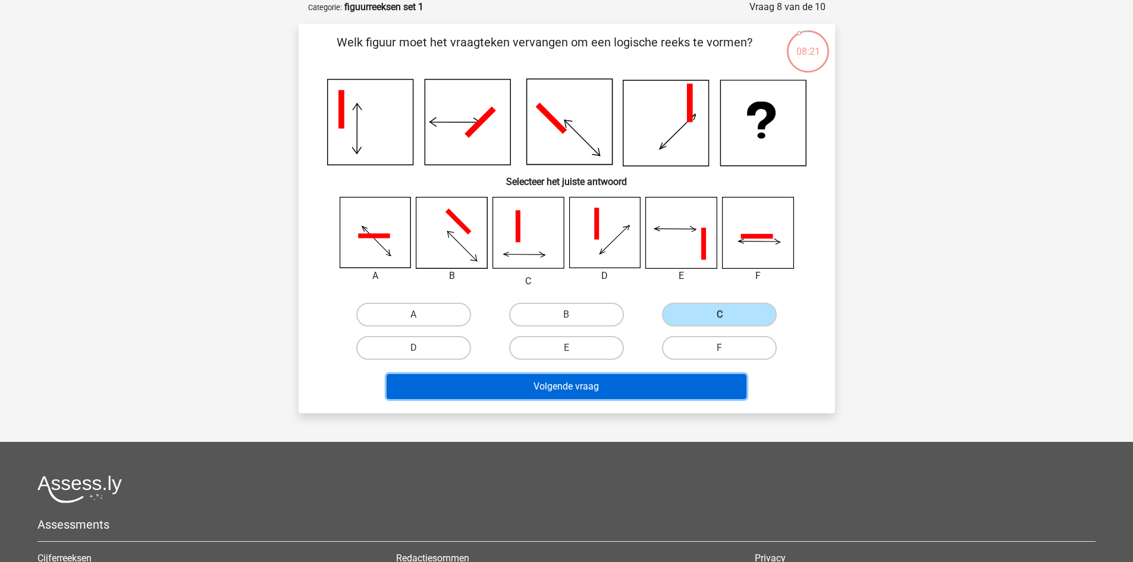
click at [656, 391] on button "Volgende vraag" at bounding box center [567, 386] width 360 height 25
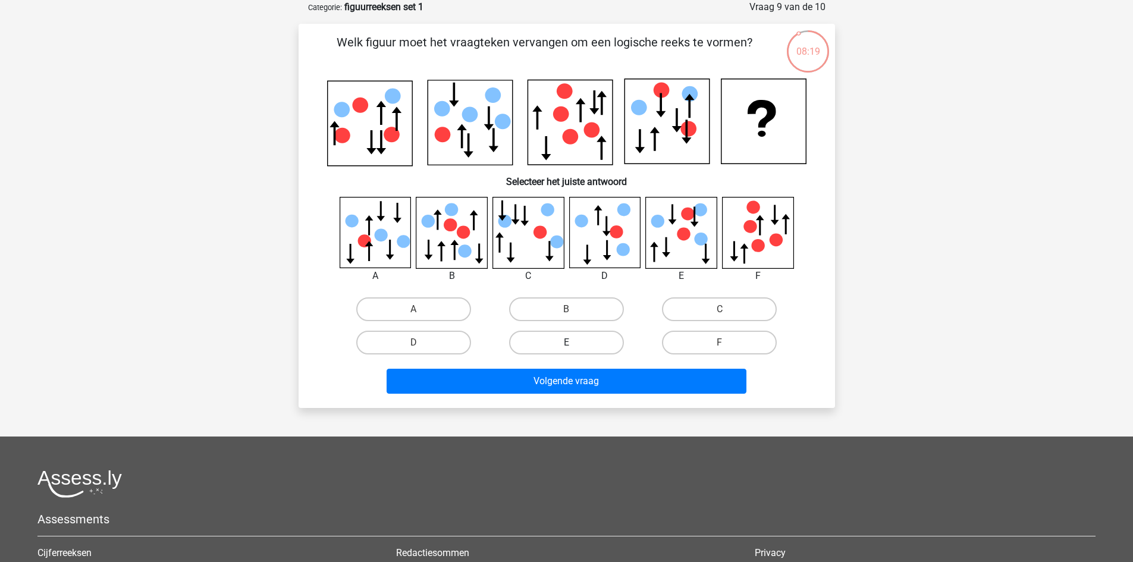
click at [591, 353] on label "E" at bounding box center [566, 343] width 115 height 24
click at [574, 350] on input "E" at bounding box center [570, 347] width 8 height 8
radio input "true"
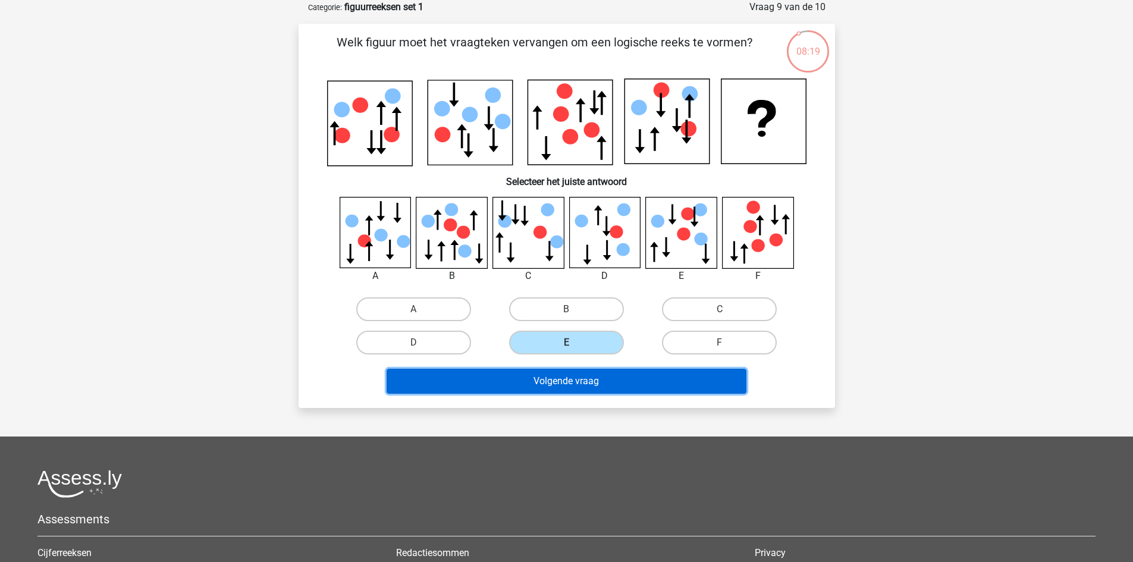
click at [604, 385] on button "Volgende vraag" at bounding box center [567, 381] width 360 height 25
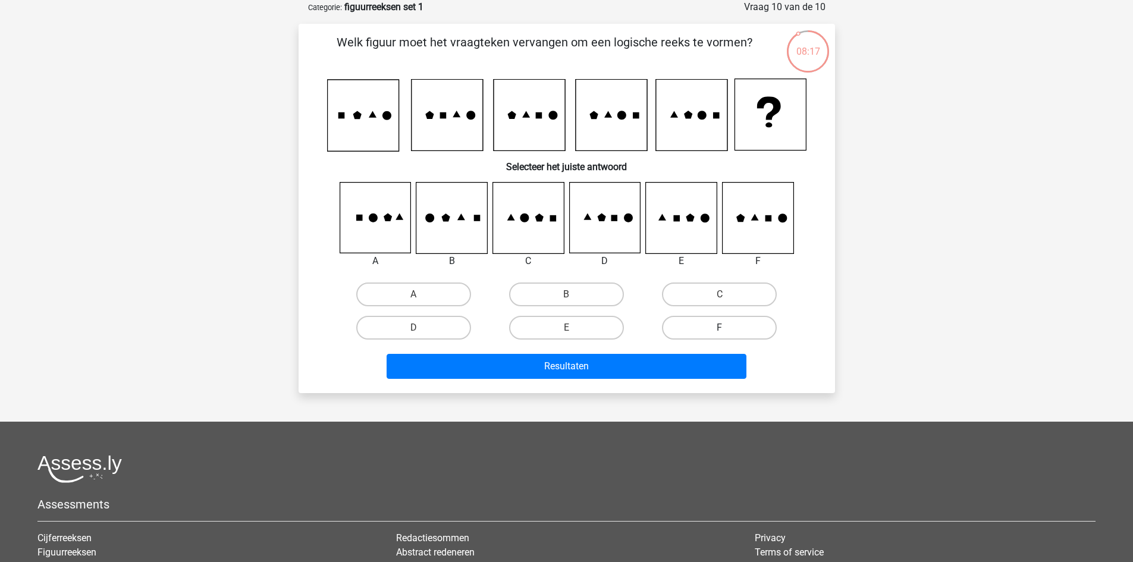
click at [700, 329] on label "F" at bounding box center [719, 328] width 115 height 24
click at [720, 329] on input "F" at bounding box center [724, 332] width 8 height 8
radio input "true"
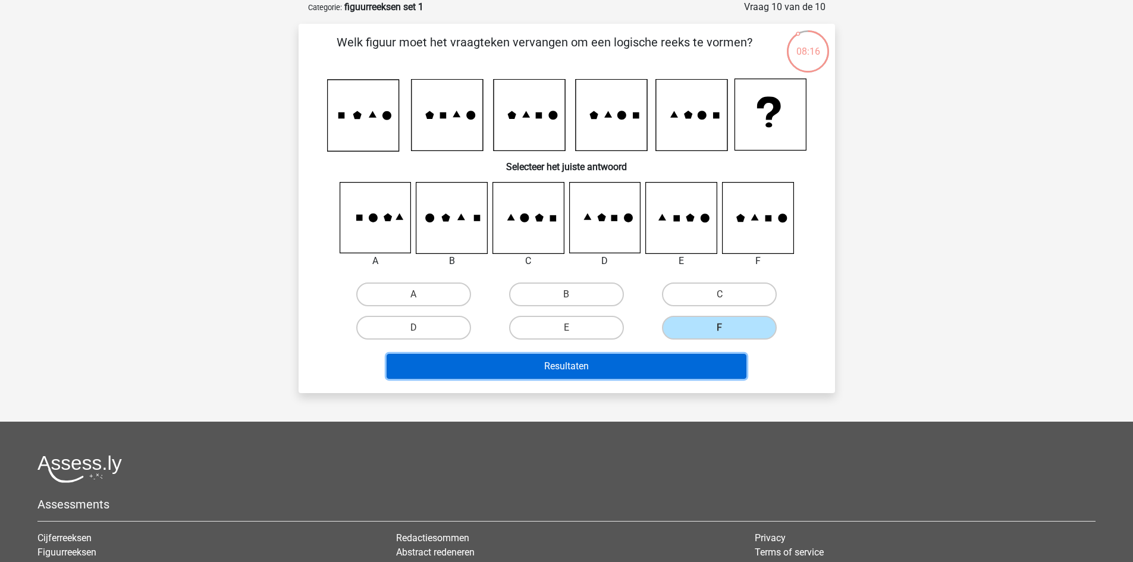
click at [656, 375] on button "Resultaten" at bounding box center [567, 366] width 360 height 25
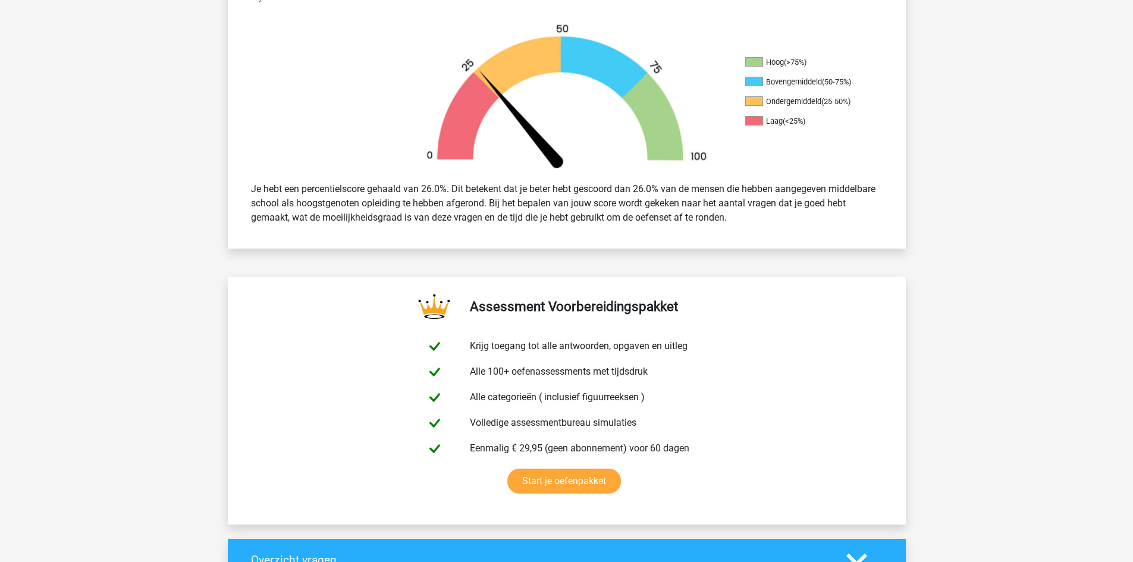
scroll to position [260, 0]
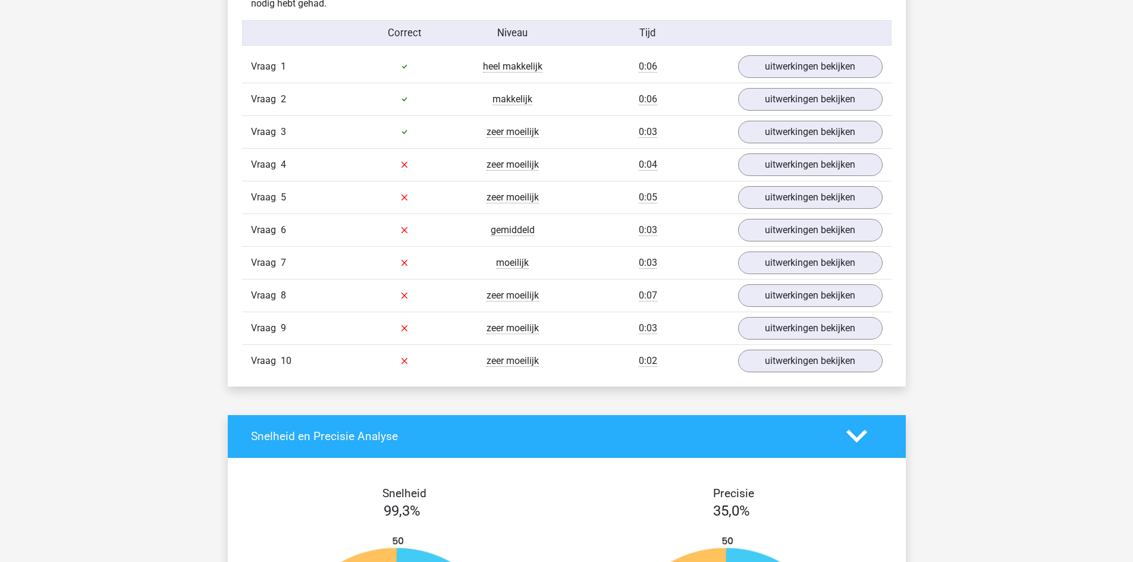
scroll to position [987, 0]
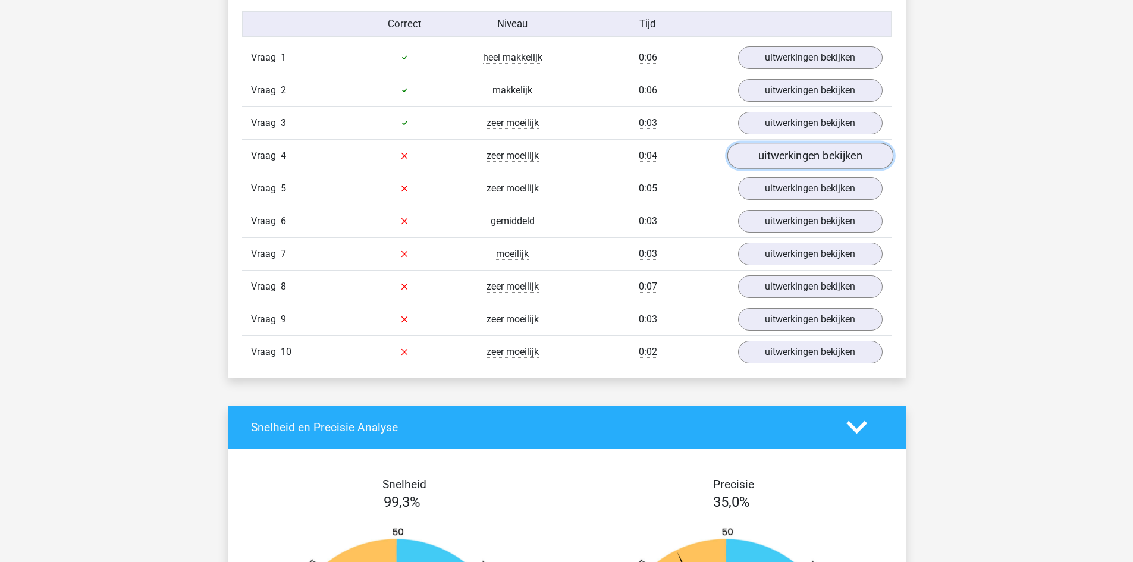
click at [795, 161] on link "uitwerkingen bekijken" at bounding box center [810, 156] width 166 height 26
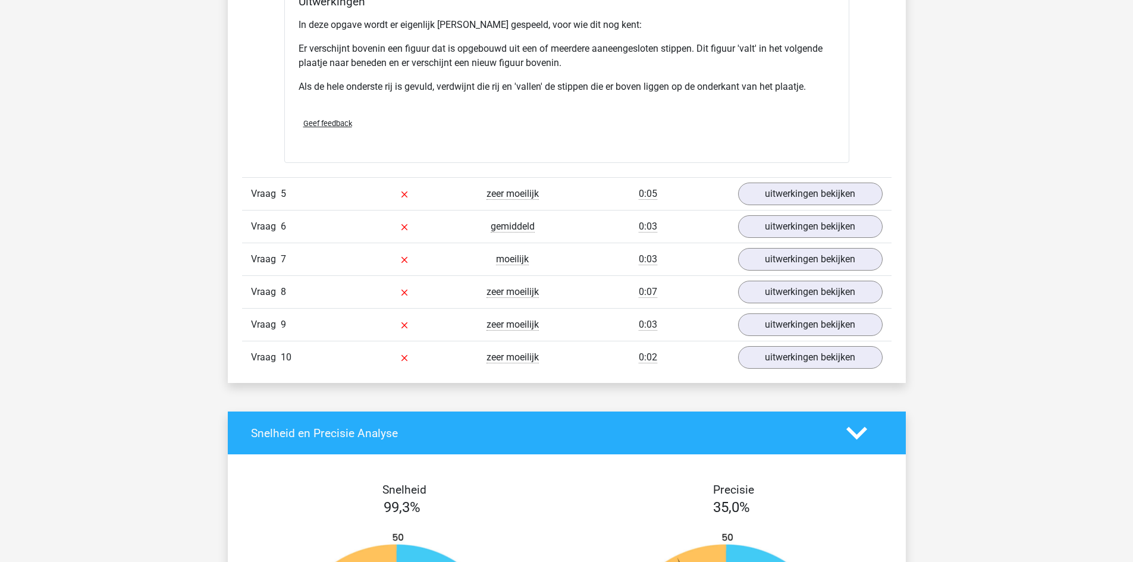
scroll to position [1676, 0]
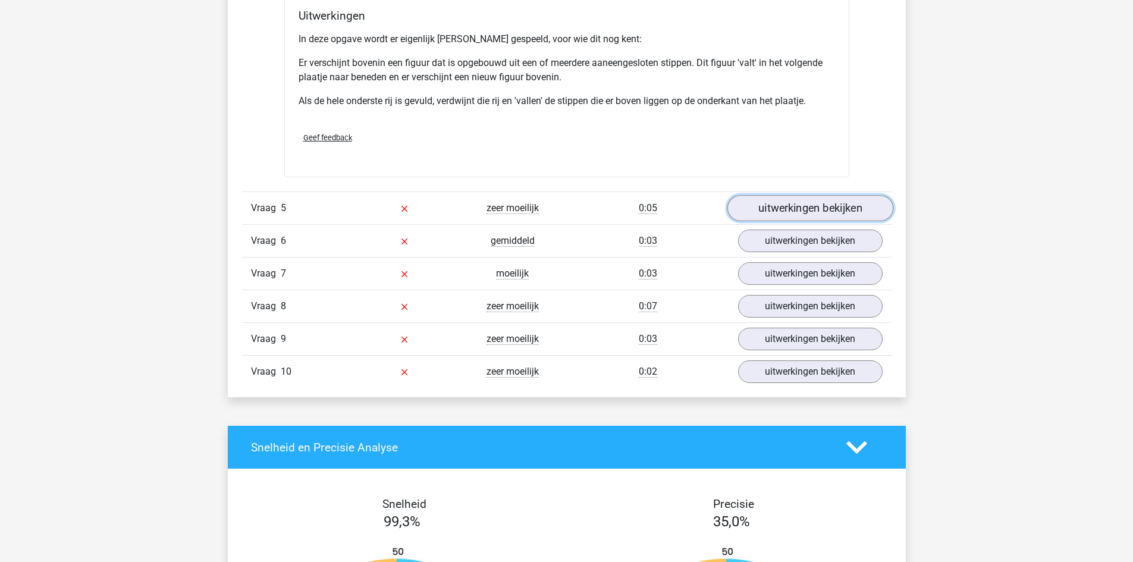
click at [786, 214] on link "uitwerkingen bekijken" at bounding box center [810, 208] width 166 height 26
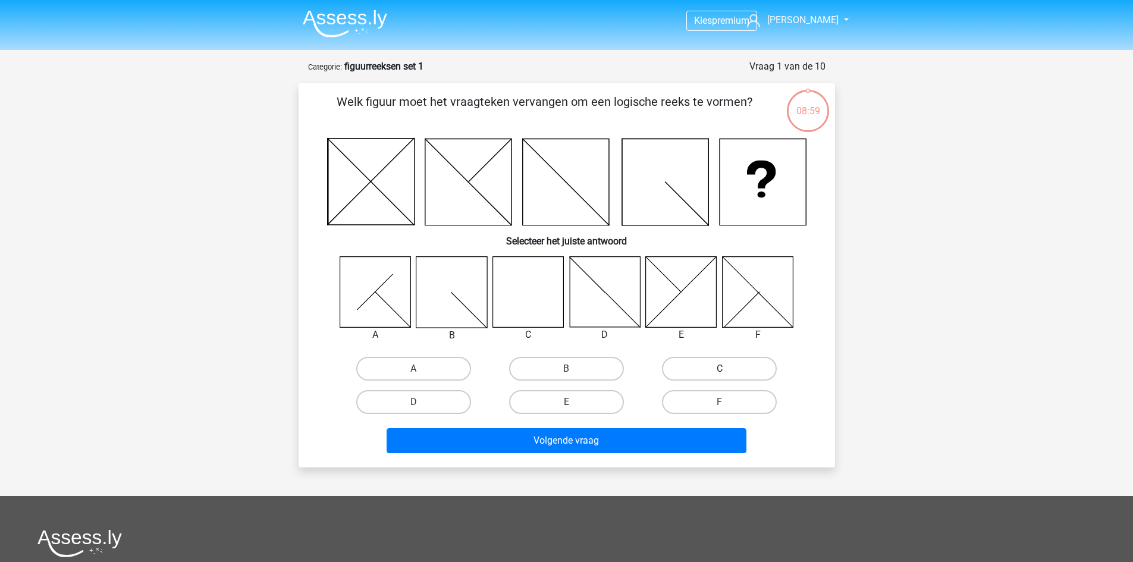
click at [699, 370] on label "C" at bounding box center [719, 369] width 115 height 24
click at [720, 370] on input "C" at bounding box center [724, 373] width 8 height 8
radio input "true"
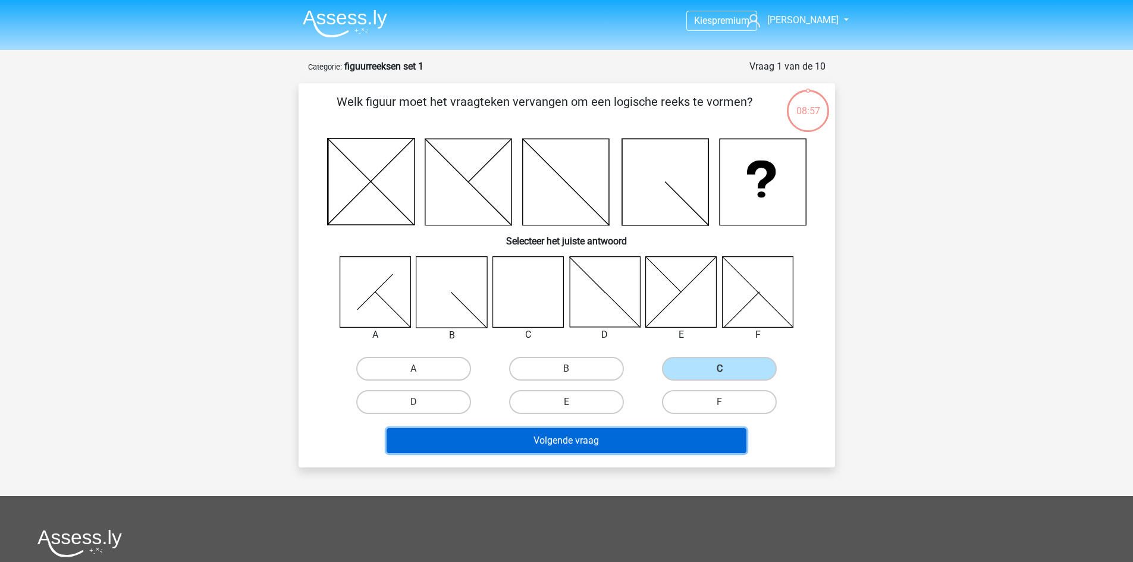
click at [619, 445] on button "Volgende vraag" at bounding box center [567, 440] width 360 height 25
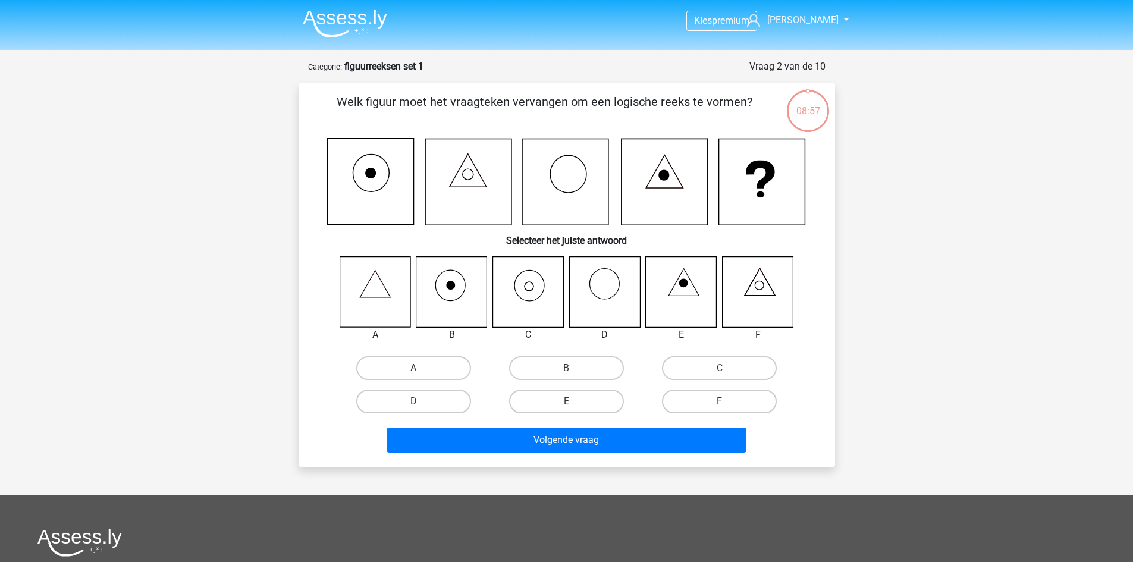
scroll to position [59, 0]
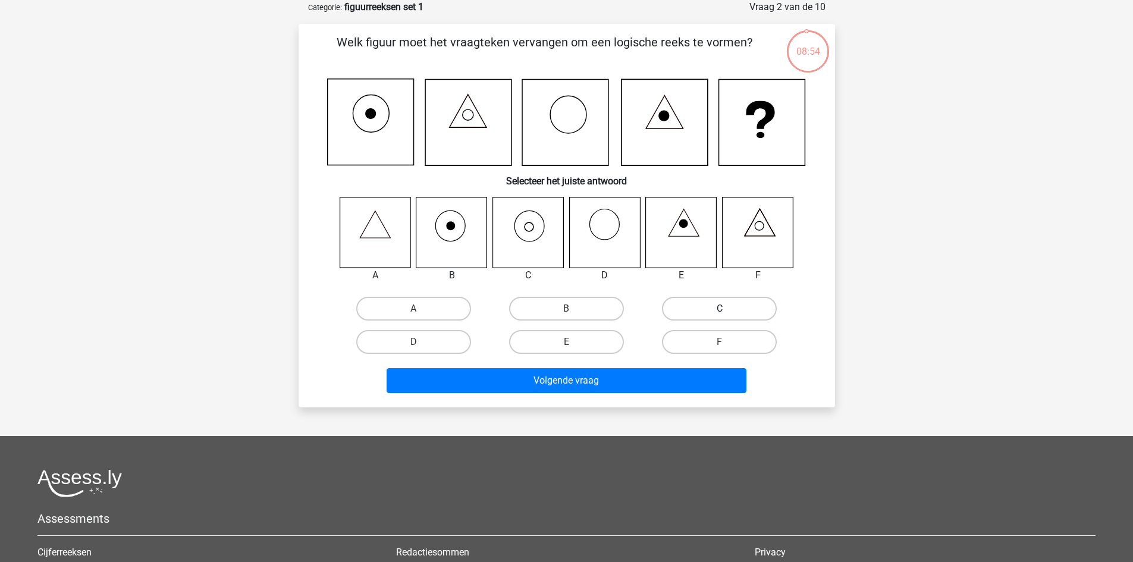
click at [703, 314] on label "C" at bounding box center [719, 309] width 115 height 24
click at [720, 314] on input "C" at bounding box center [724, 313] width 8 height 8
radio input "true"
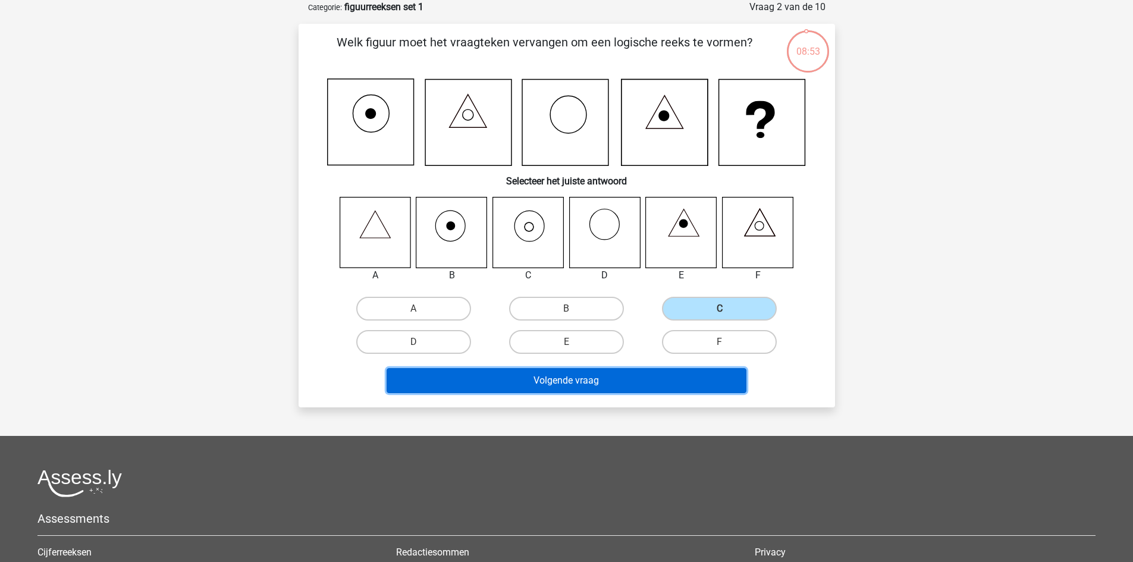
click at [648, 372] on button "Volgende vraag" at bounding box center [567, 380] width 360 height 25
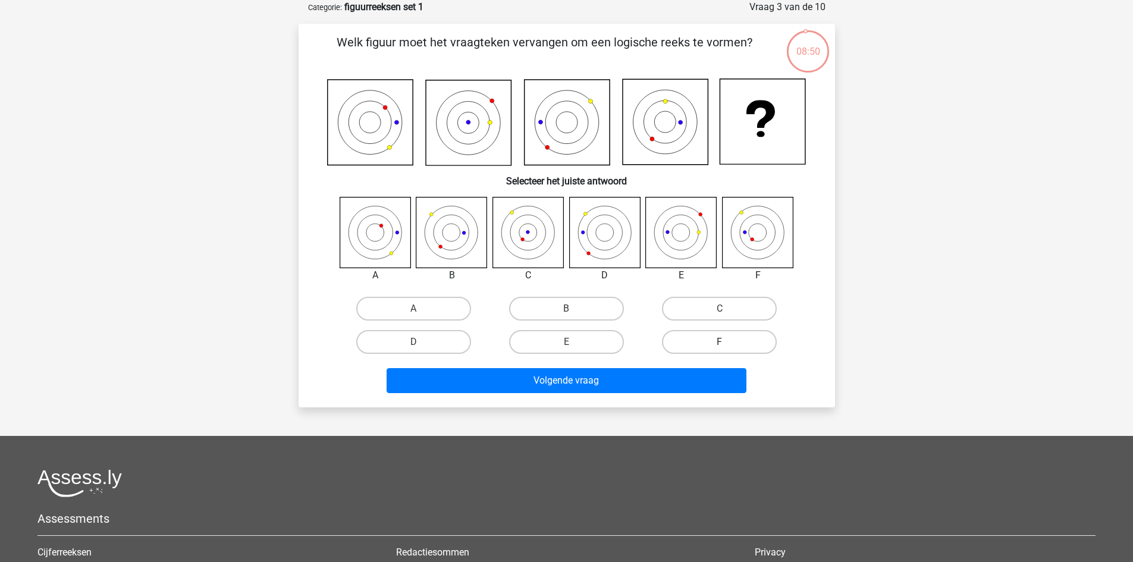
click at [705, 338] on label "F" at bounding box center [719, 342] width 115 height 24
click at [720, 342] on input "F" at bounding box center [724, 346] width 8 height 8
radio input "true"
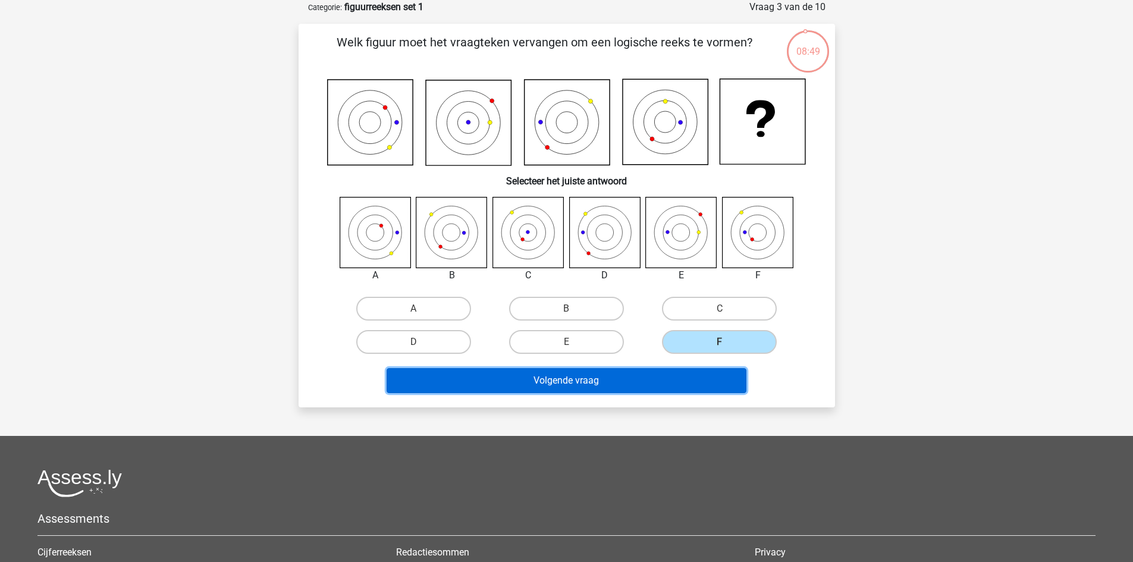
click at [627, 381] on button "Volgende vraag" at bounding box center [567, 380] width 360 height 25
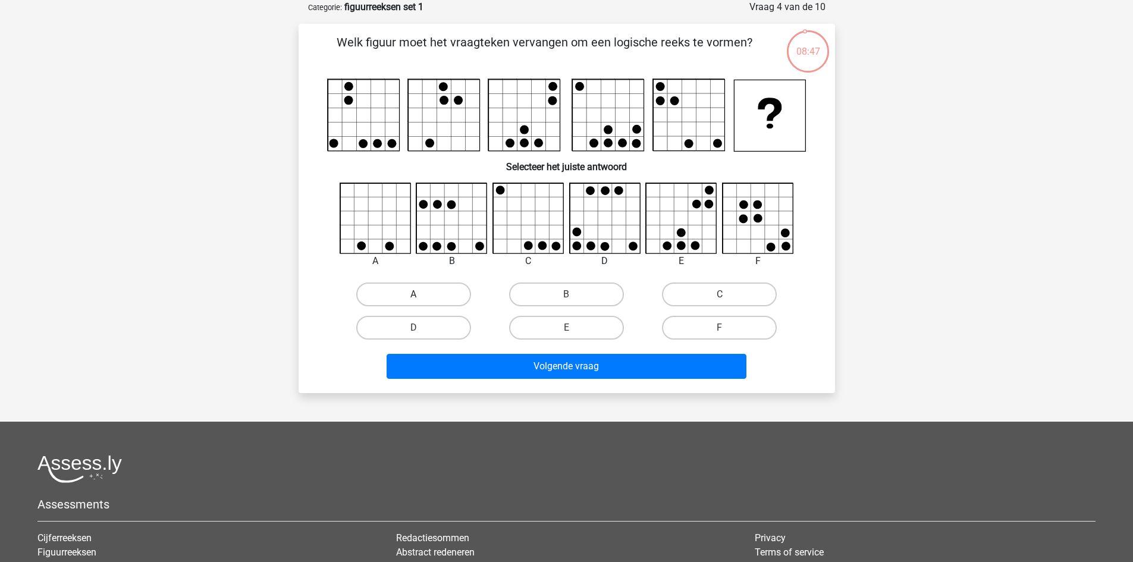
click at [414, 291] on label "A" at bounding box center [413, 295] width 115 height 24
click at [414, 294] on input "A" at bounding box center [417, 298] width 8 height 8
radio input "true"
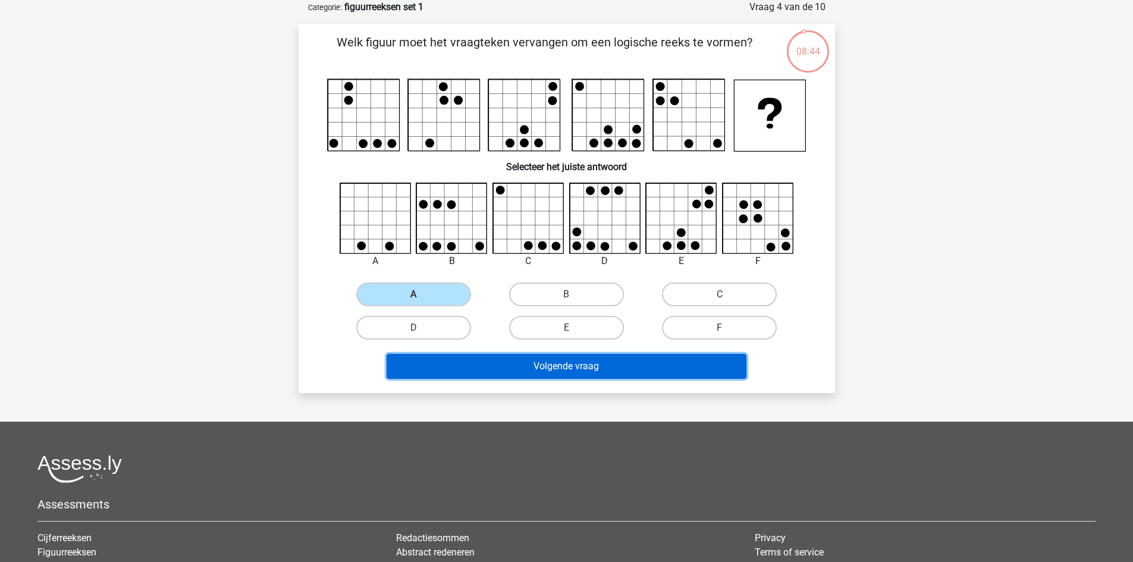
click at [542, 362] on button "Volgende vraag" at bounding box center [567, 366] width 360 height 25
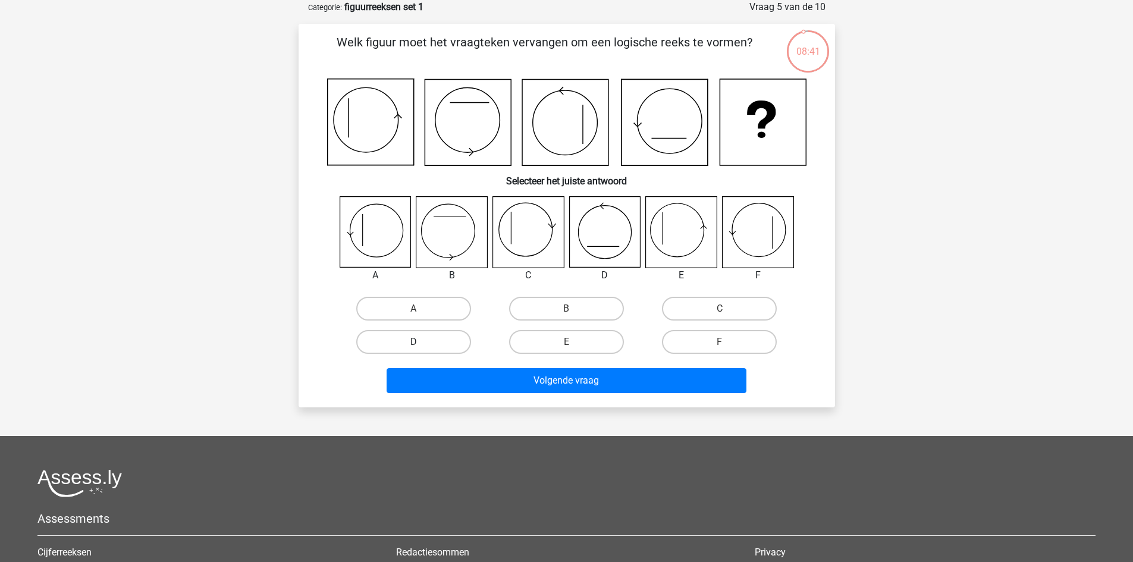
click at [413, 337] on label "D" at bounding box center [413, 342] width 115 height 24
click at [413, 342] on input "D" at bounding box center [417, 346] width 8 height 8
radio input "true"
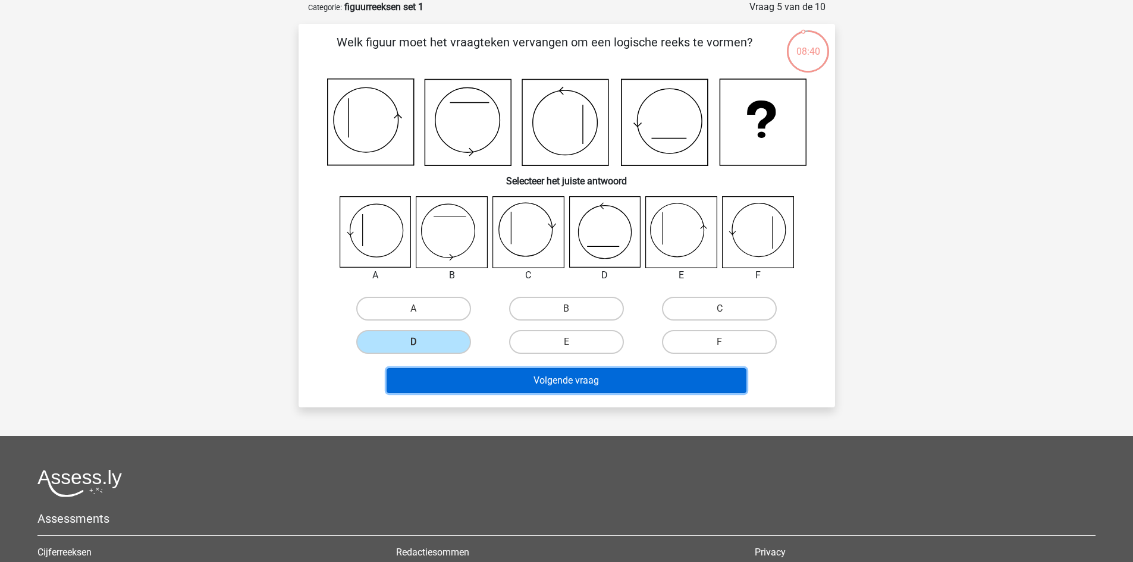
click at [474, 371] on button "Volgende vraag" at bounding box center [567, 380] width 360 height 25
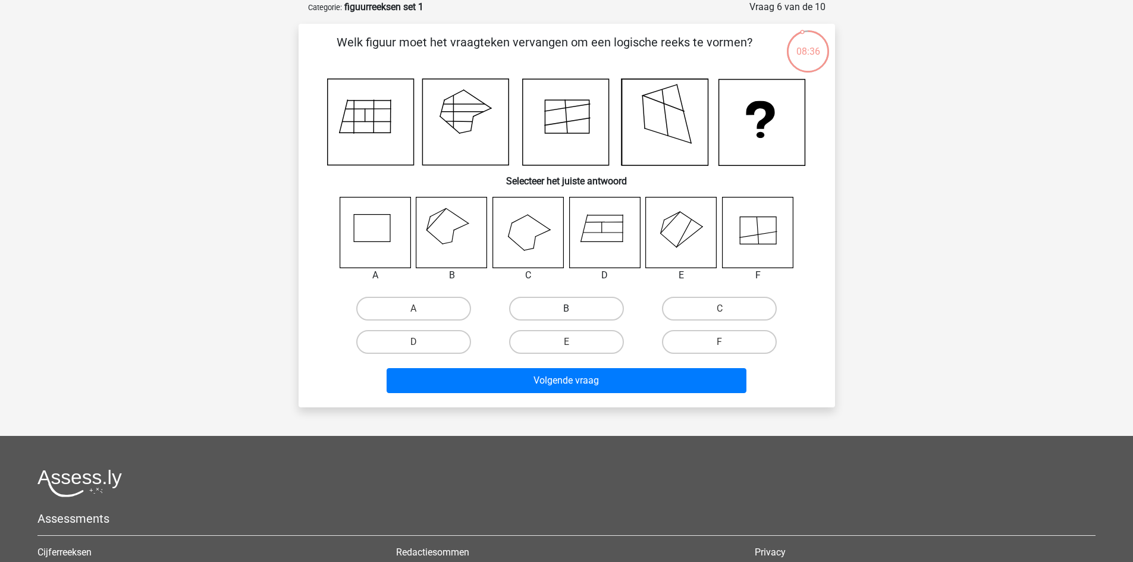
click at [549, 297] on label "B" at bounding box center [566, 309] width 115 height 24
click at [566, 309] on input "B" at bounding box center [570, 313] width 8 height 8
radio input "true"
click at [648, 268] on icon at bounding box center [681, 232] width 71 height 71
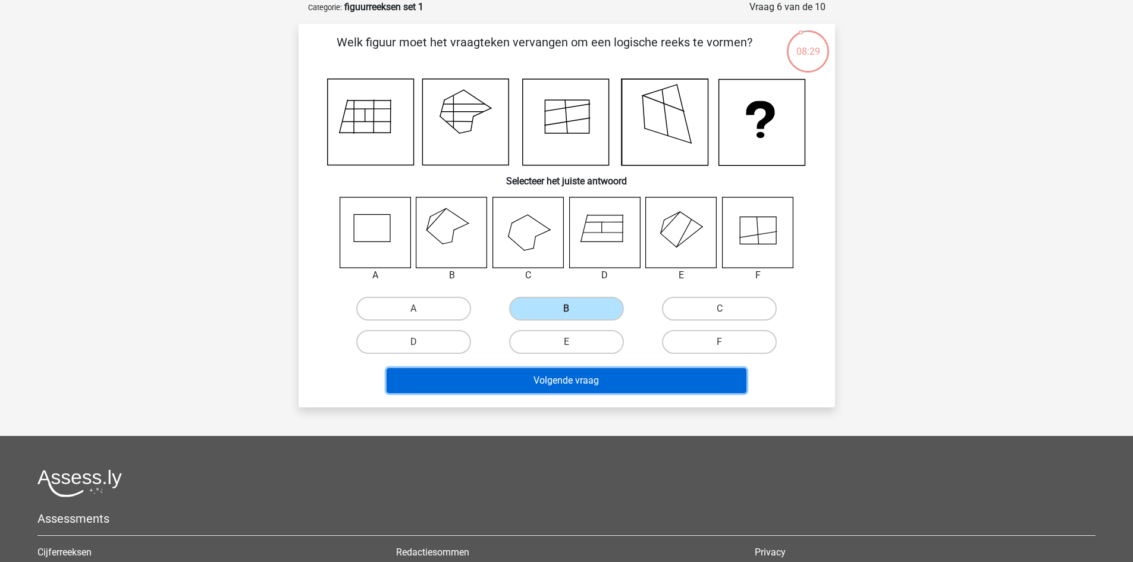
click at [598, 379] on button "Volgende vraag" at bounding box center [567, 380] width 360 height 25
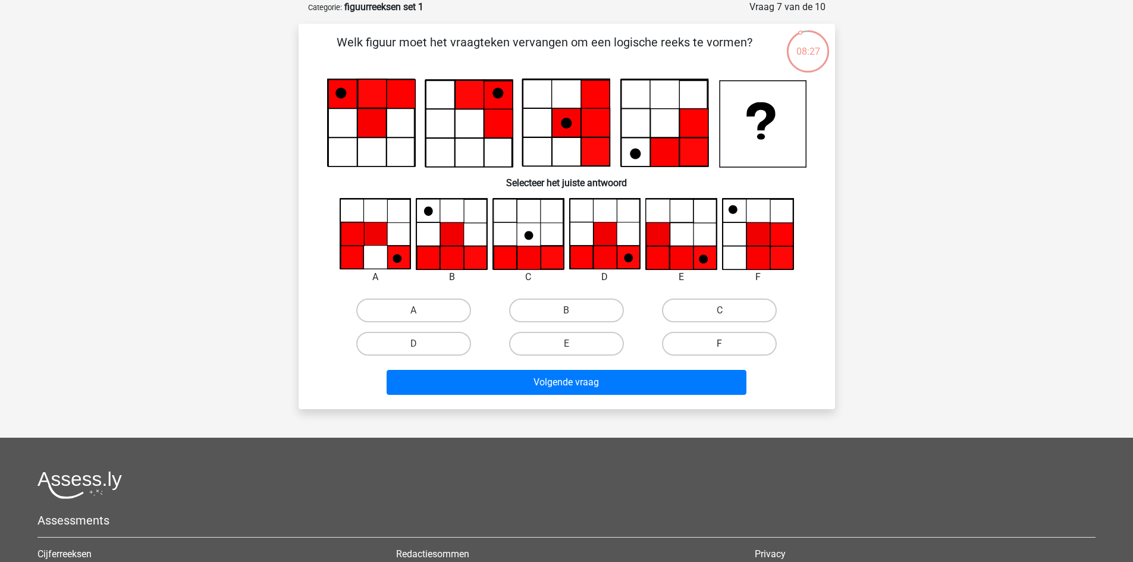
click at [744, 343] on label "F" at bounding box center [719, 344] width 115 height 24
click at [727, 344] on input "F" at bounding box center [724, 348] width 8 height 8
radio input "true"
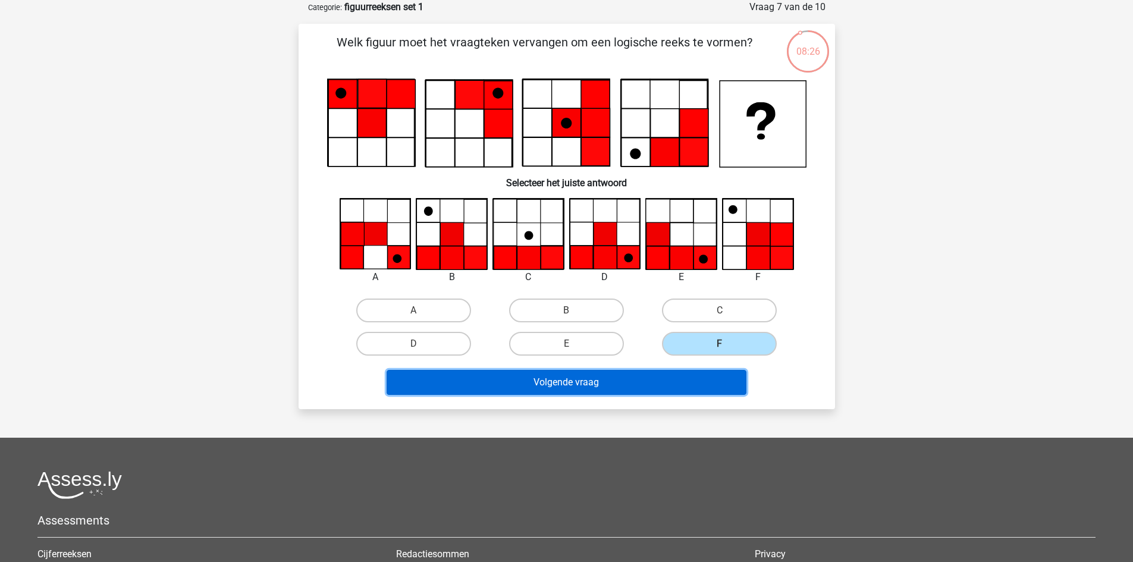
click at [707, 374] on button "Volgende vraag" at bounding box center [567, 382] width 360 height 25
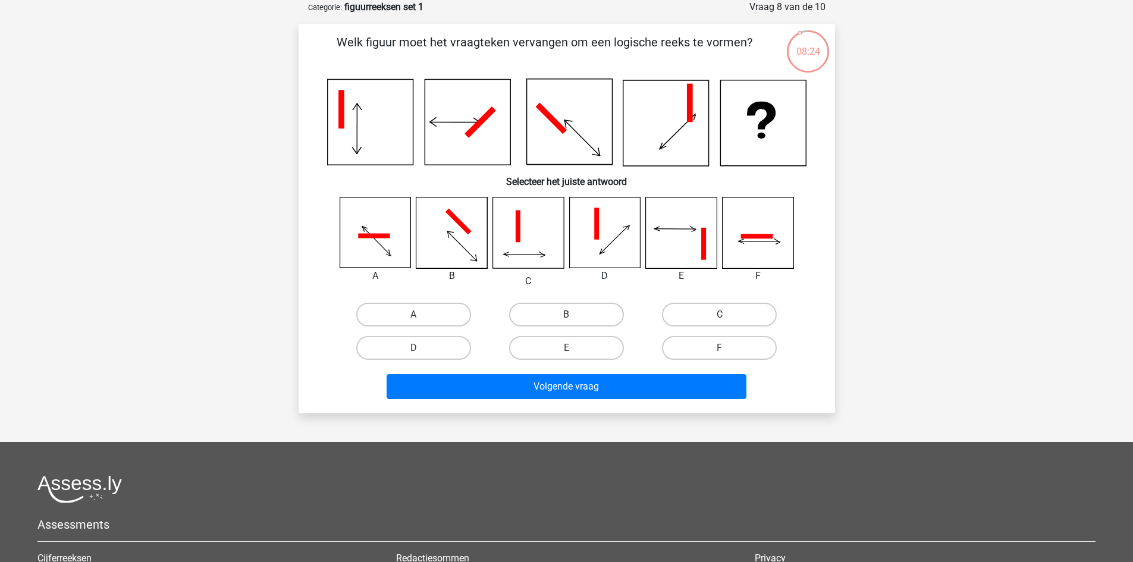
click at [595, 310] on label "B" at bounding box center [566, 315] width 115 height 24
click at [574, 315] on input "B" at bounding box center [570, 319] width 8 height 8
radio input "true"
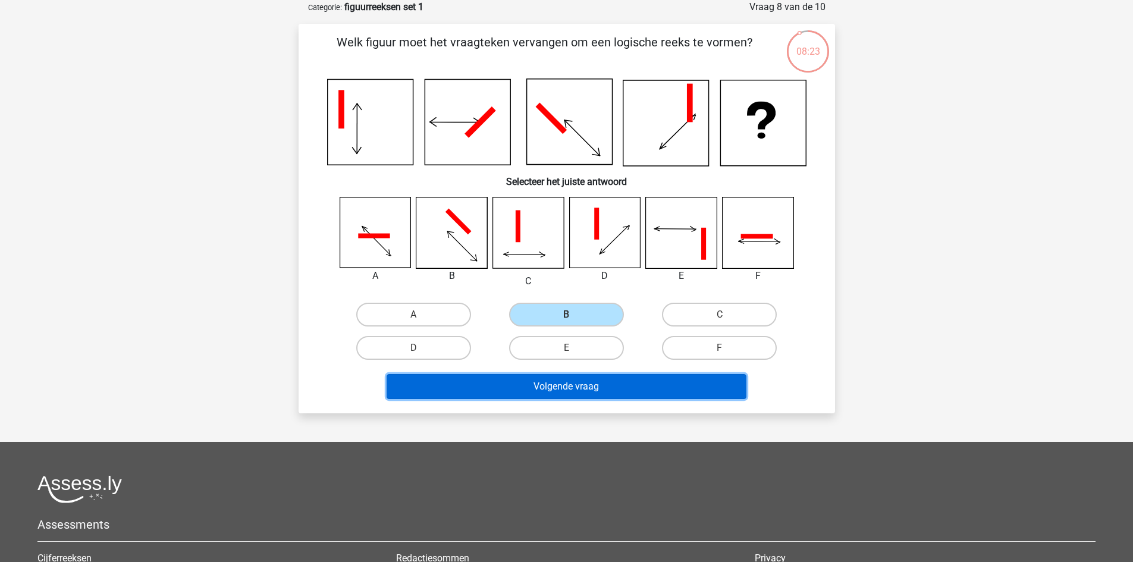
click at [578, 390] on button "Volgende vraag" at bounding box center [567, 386] width 360 height 25
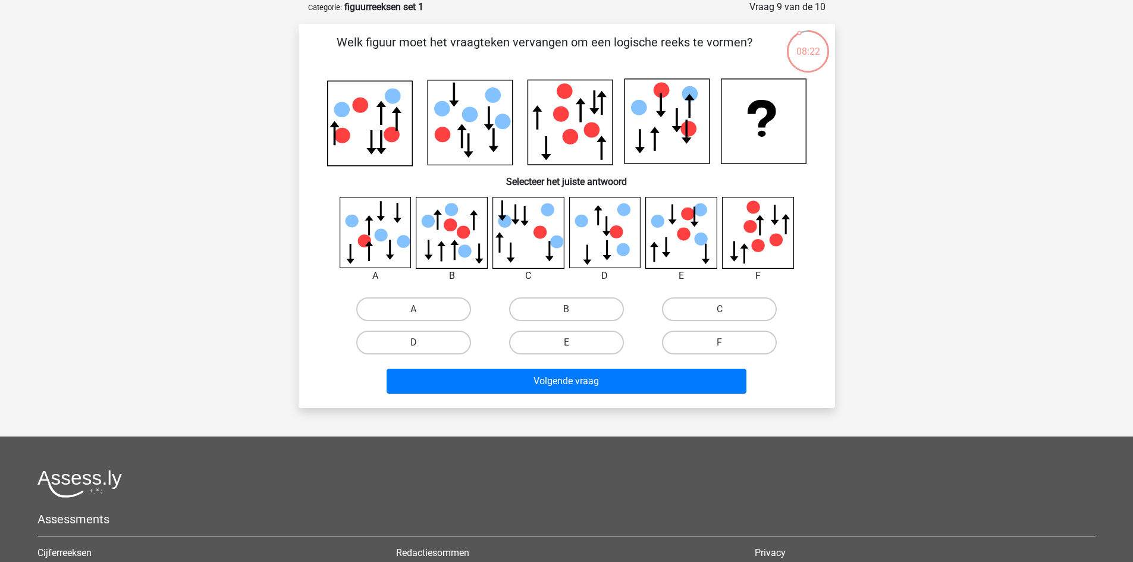
click at [573, 313] on input "B" at bounding box center [570, 313] width 8 height 8
radio input "true"
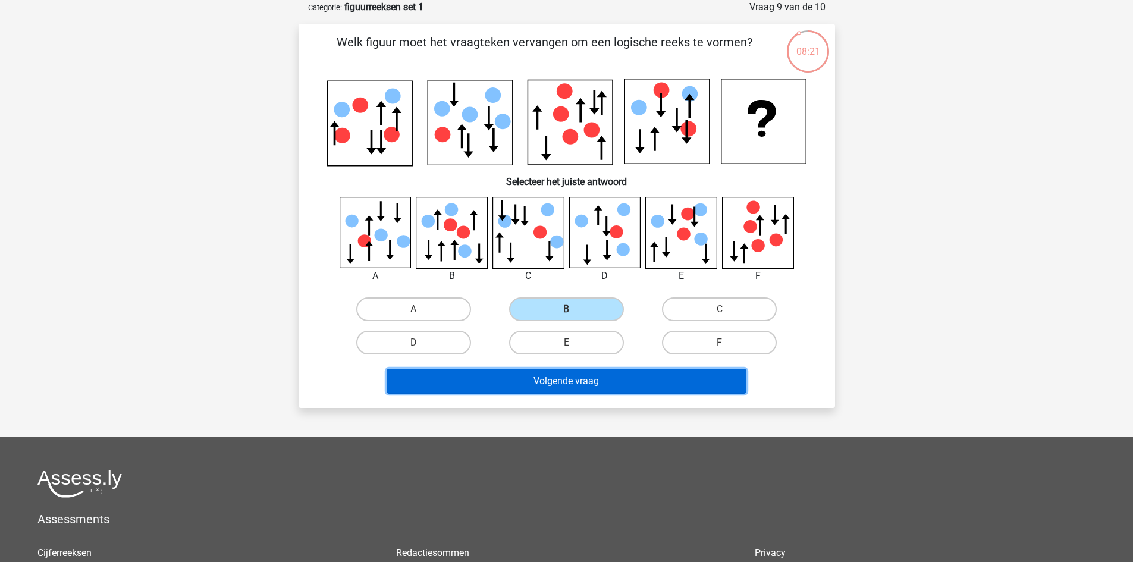
click at [567, 383] on button "Volgende vraag" at bounding box center [567, 381] width 360 height 25
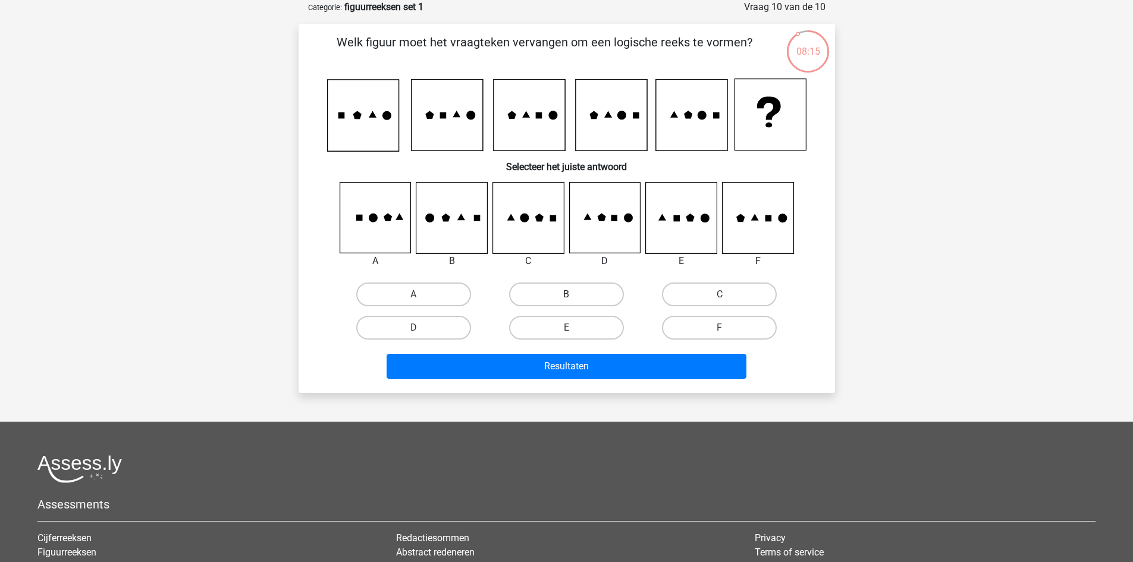
click at [573, 289] on label "B" at bounding box center [566, 295] width 115 height 24
click at [573, 294] on input "B" at bounding box center [570, 298] width 8 height 8
radio input "true"
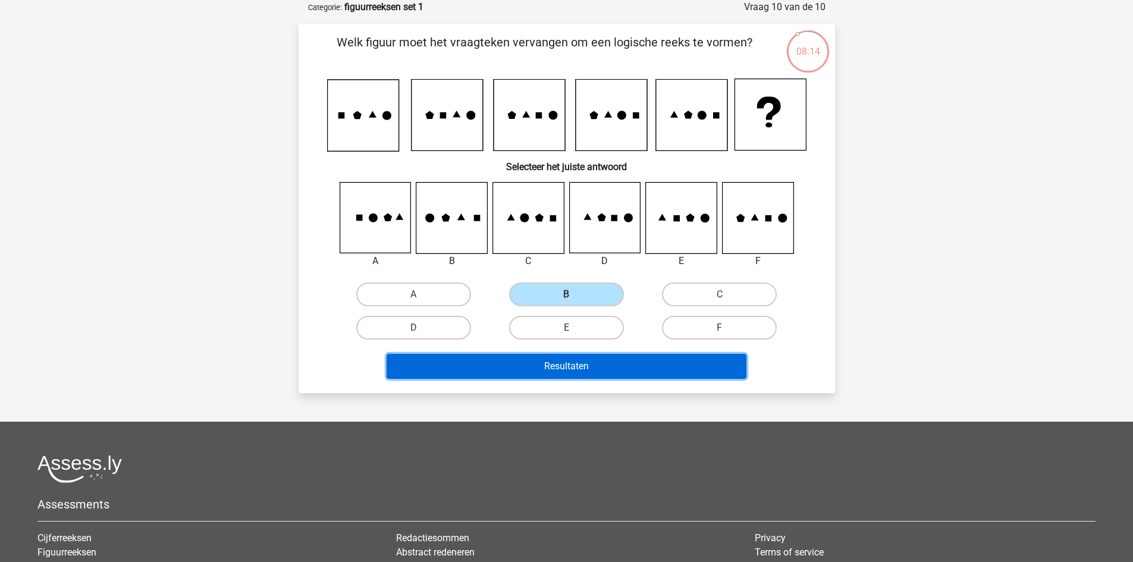
click at [564, 365] on button "Resultaten" at bounding box center [567, 366] width 360 height 25
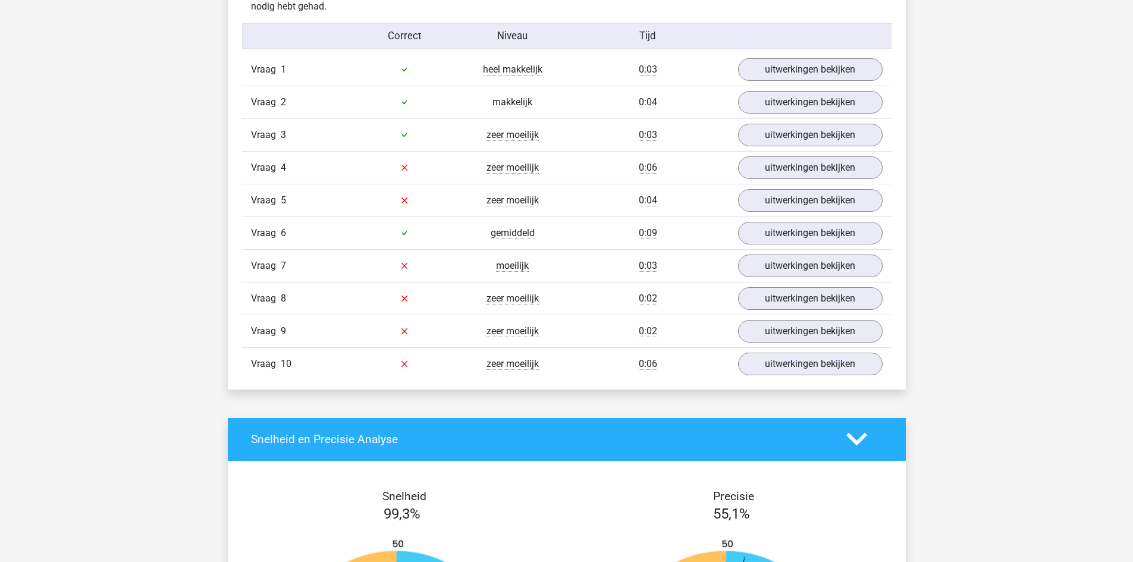
scroll to position [978, 0]
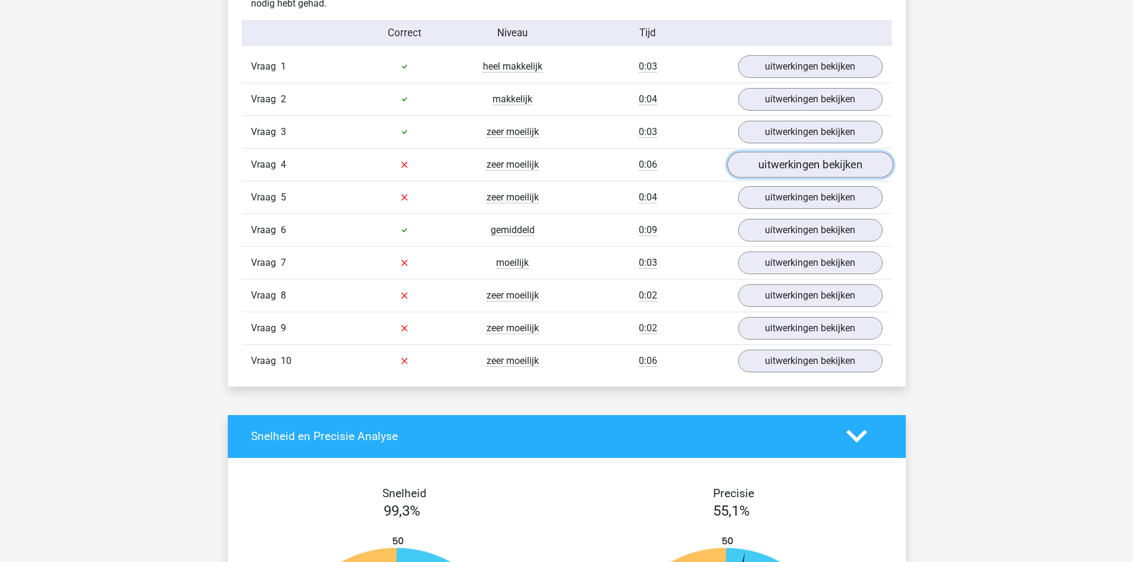
click at [834, 159] on link "uitwerkingen bekijken" at bounding box center [810, 165] width 166 height 26
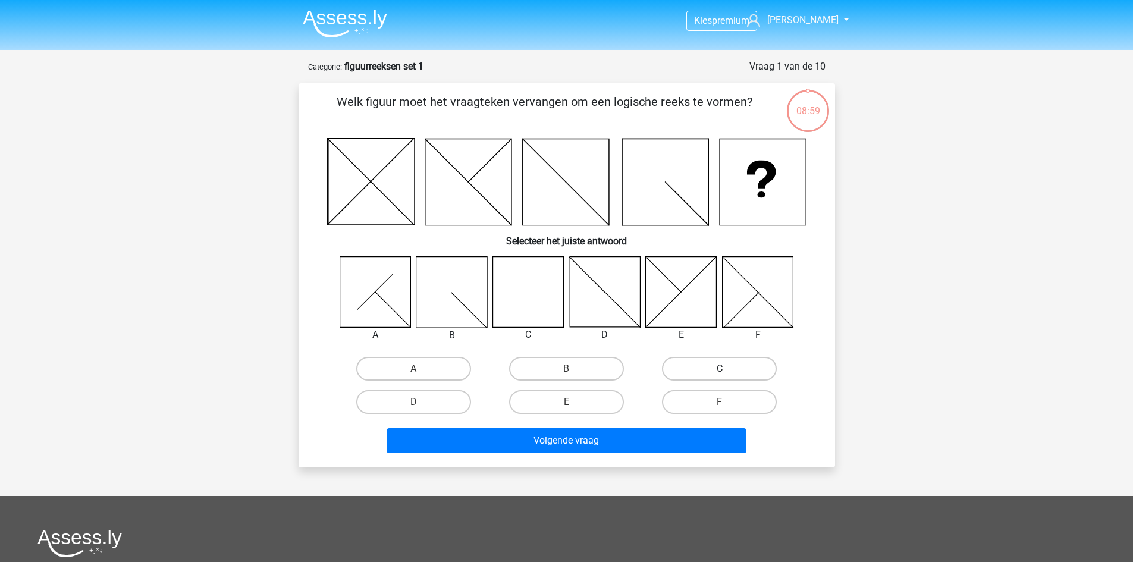
click at [727, 370] on label "C" at bounding box center [719, 369] width 115 height 24
click at [727, 370] on input "C" at bounding box center [724, 373] width 8 height 8
radio input "true"
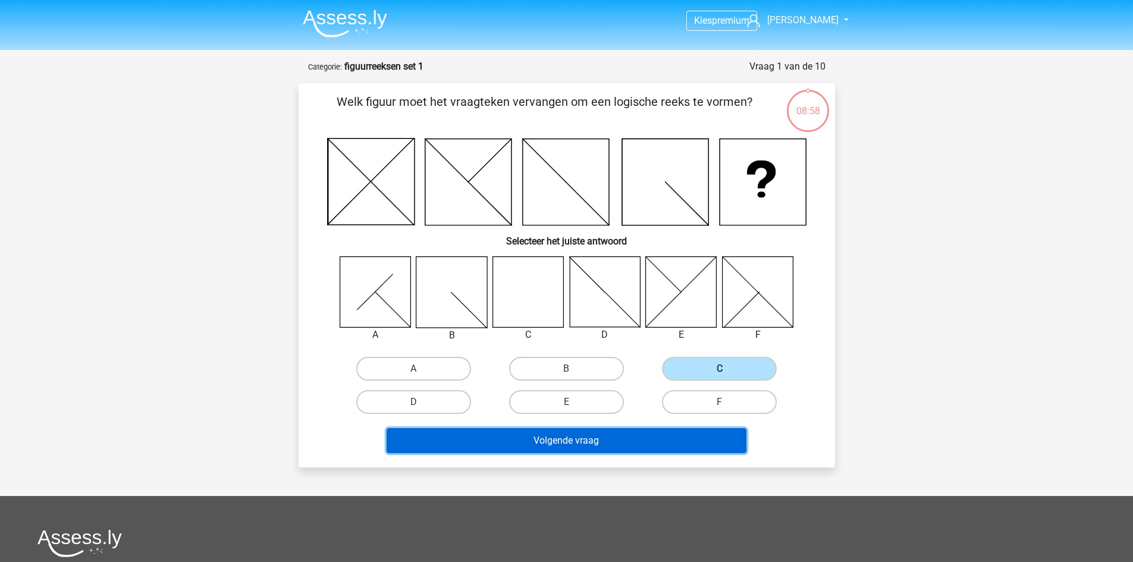
click at [673, 431] on button "Volgende vraag" at bounding box center [567, 440] width 360 height 25
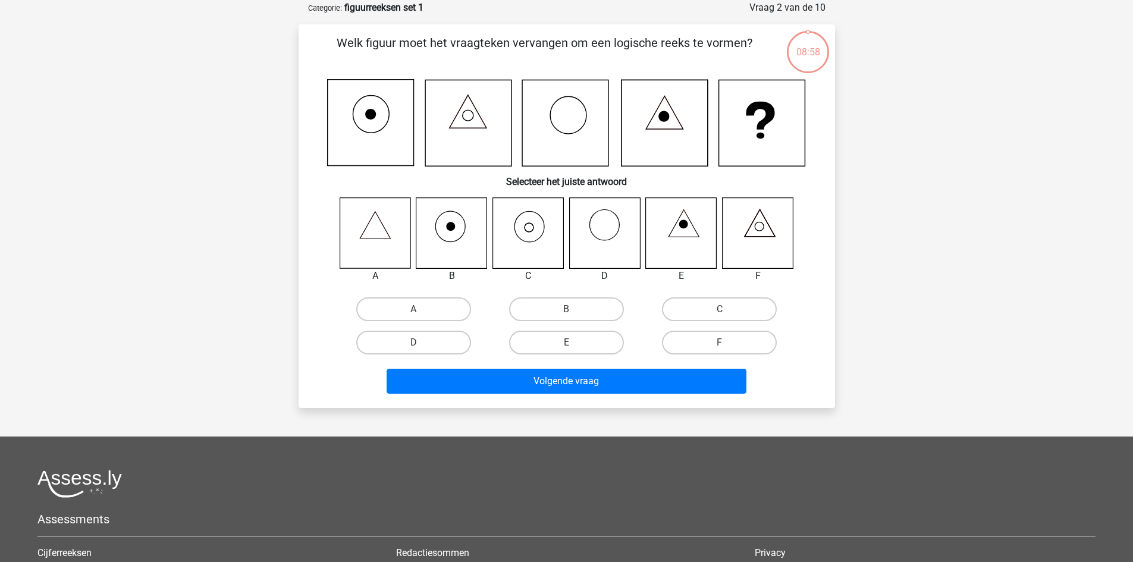
scroll to position [59, 0]
click at [693, 319] on label "C" at bounding box center [719, 309] width 115 height 24
click at [720, 316] on input "C" at bounding box center [724, 313] width 8 height 8
radio input "true"
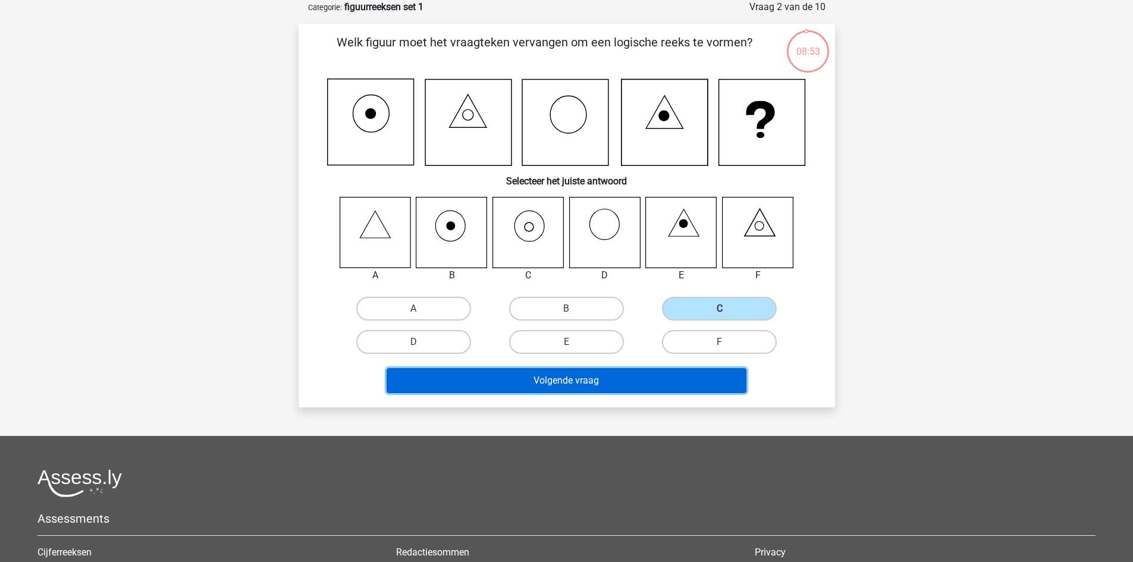
click at [575, 387] on button "Volgende vraag" at bounding box center [567, 380] width 360 height 25
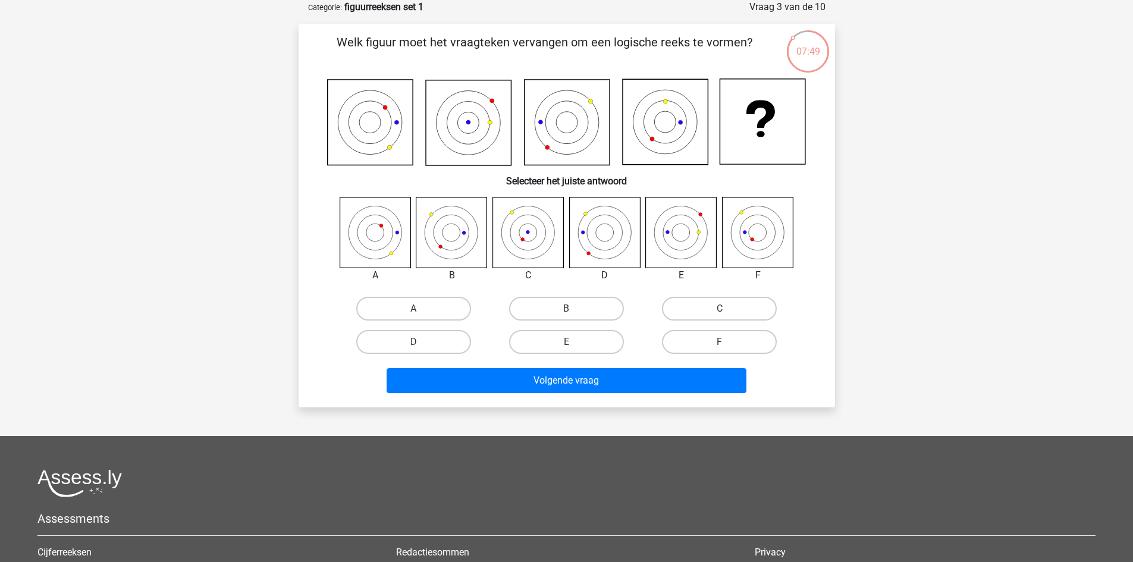
click at [703, 337] on label "F" at bounding box center [719, 342] width 115 height 24
click at [720, 342] on input "F" at bounding box center [724, 346] width 8 height 8
radio input "true"
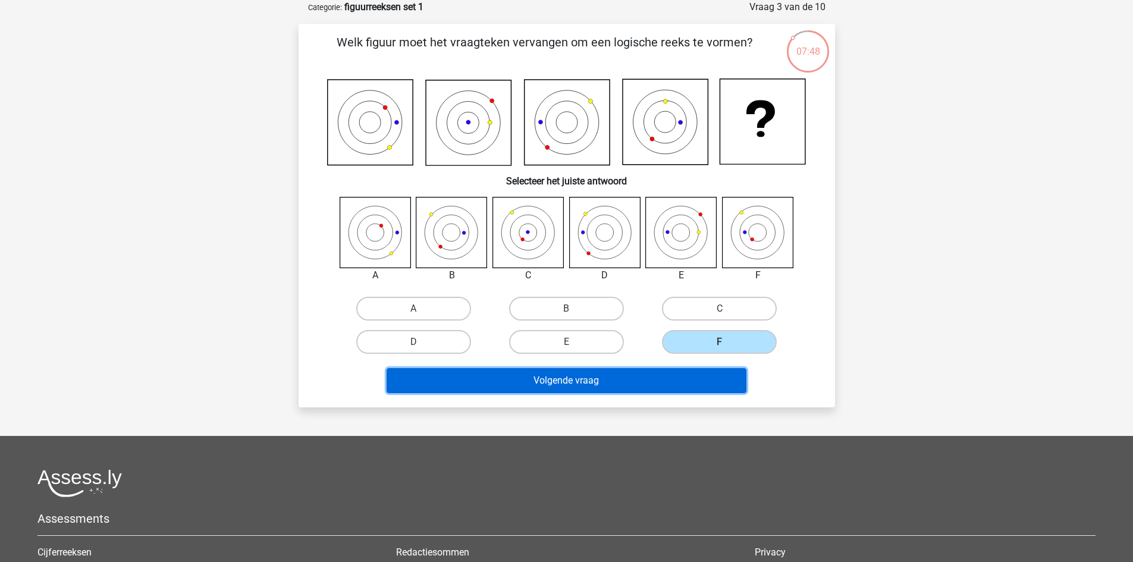
click at [680, 371] on button "Volgende vraag" at bounding box center [567, 380] width 360 height 25
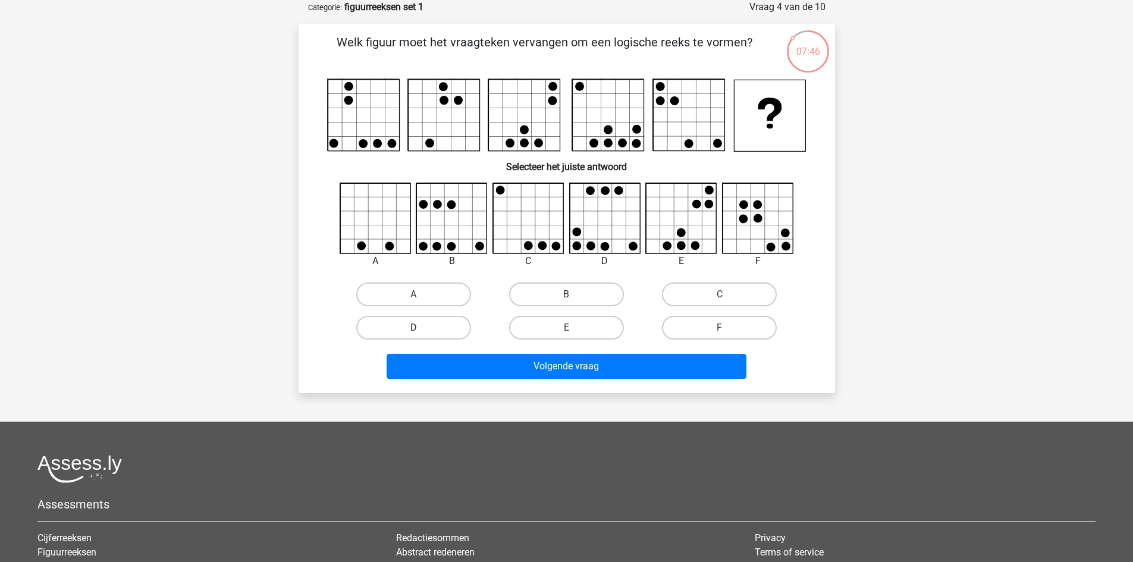
click at [431, 333] on label "D" at bounding box center [413, 328] width 115 height 24
click at [421, 333] on input "D" at bounding box center [417, 332] width 8 height 8
radio input "true"
click at [434, 282] on div "A" at bounding box center [413, 294] width 153 height 33
click at [436, 296] on label "A" at bounding box center [413, 295] width 115 height 24
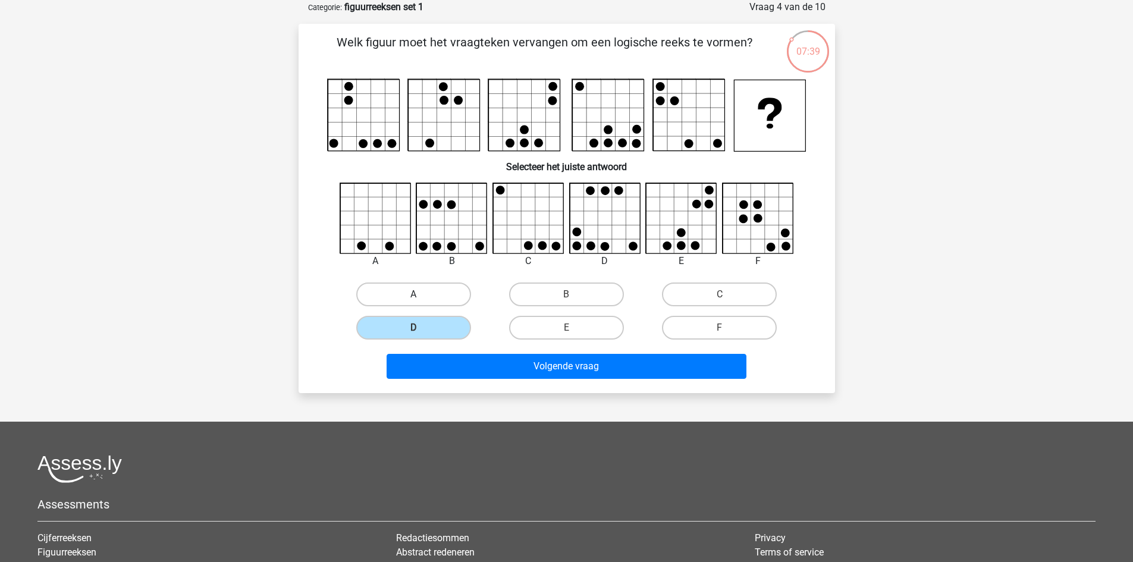
click at [421, 296] on input "A" at bounding box center [417, 298] width 8 height 8
radio input "true"
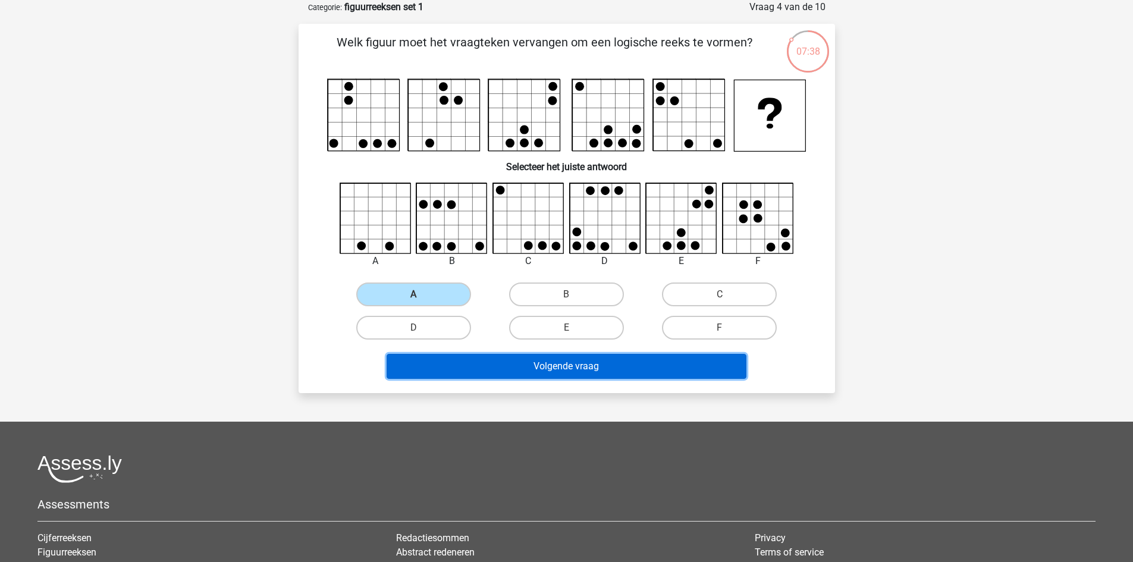
click at [495, 373] on button "Volgende vraag" at bounding box center [567, 366] width 360 height 25
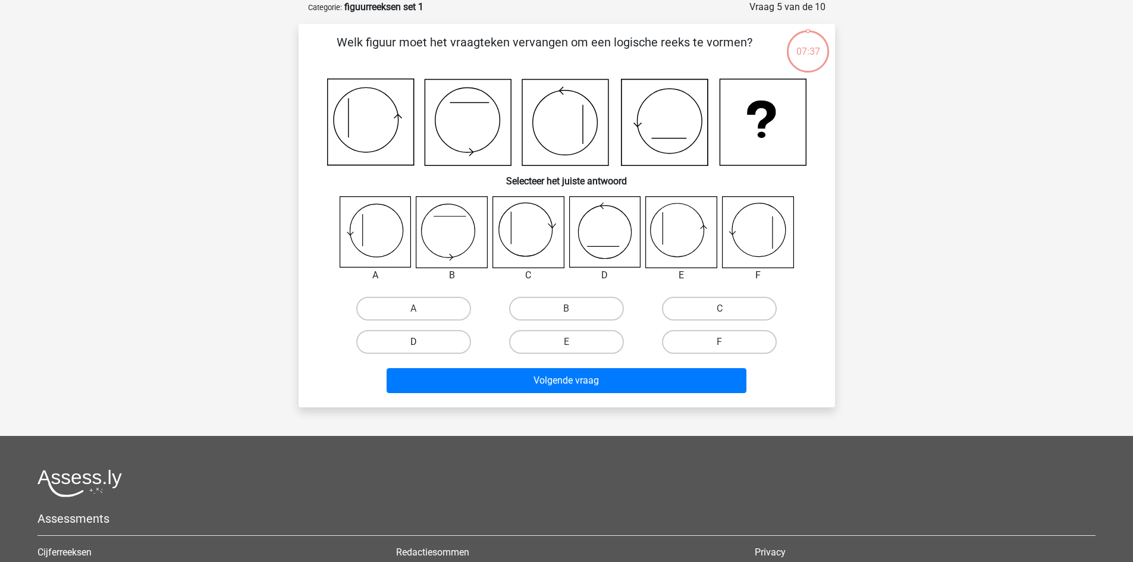
click at [426, 332] on label "D" at bounding box center [413, 342] width 115 height 24
click at [421, 342] on input "D" at bounding box center [417, 346] width 8 height 8
radio input "true"
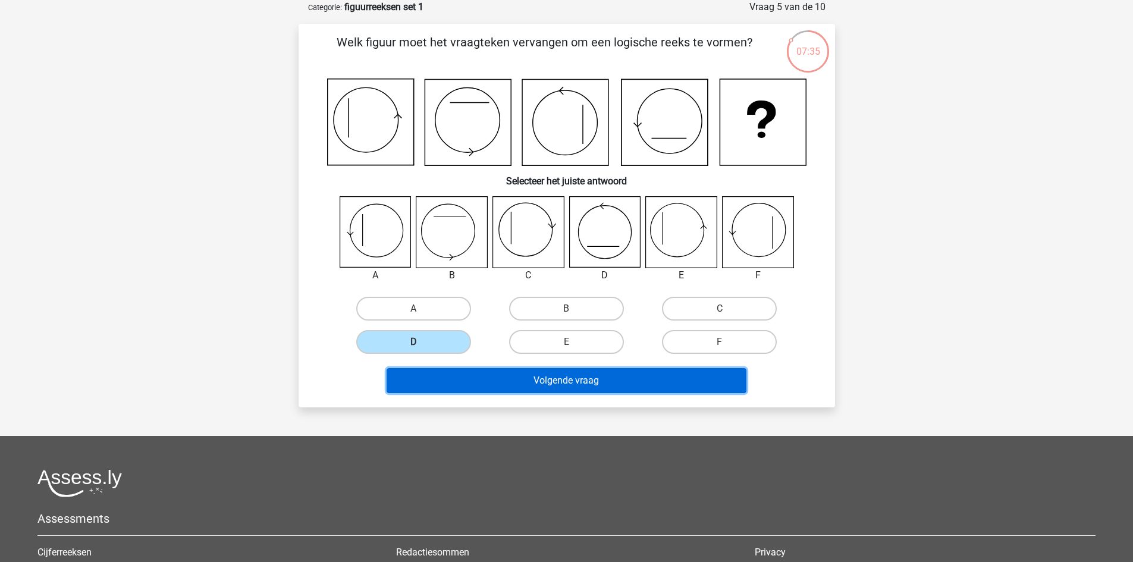
click at [489, 382] on button "Volgende vraag" at bounding box center [567, 380] width 360 height 25
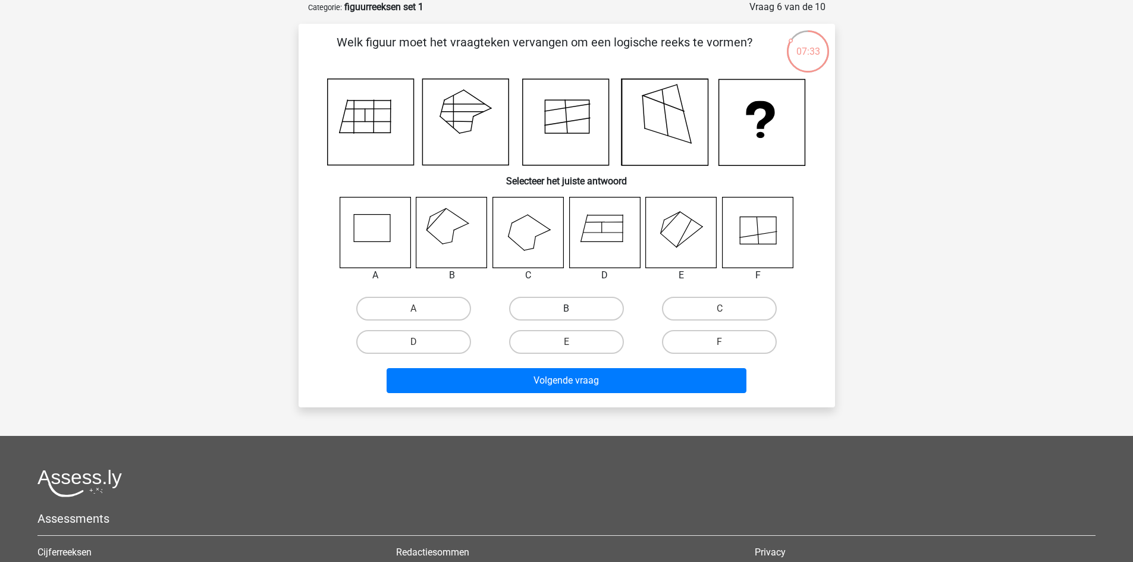
click at [575, 321] on label "B" at bounding box center [566, 309] width 115 height 24
click at [574, 316] on input "B" at bounding box center [570, 313] width 8 height 8
radio input "true"
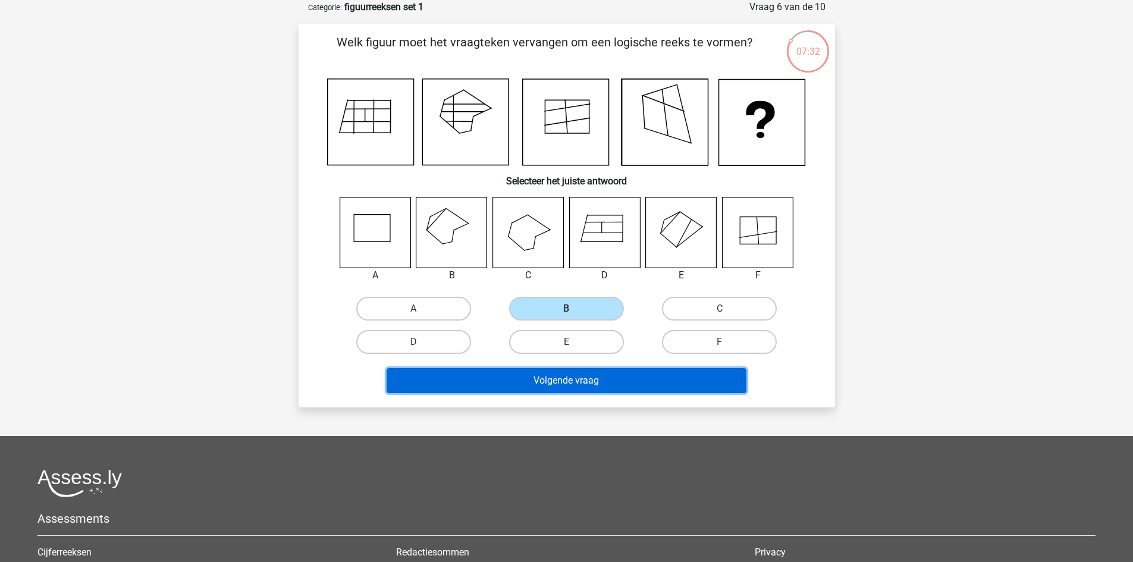
click at [564, 378] on button "Volgende vraag" at bounding box center [567, 380] width 360 height 25
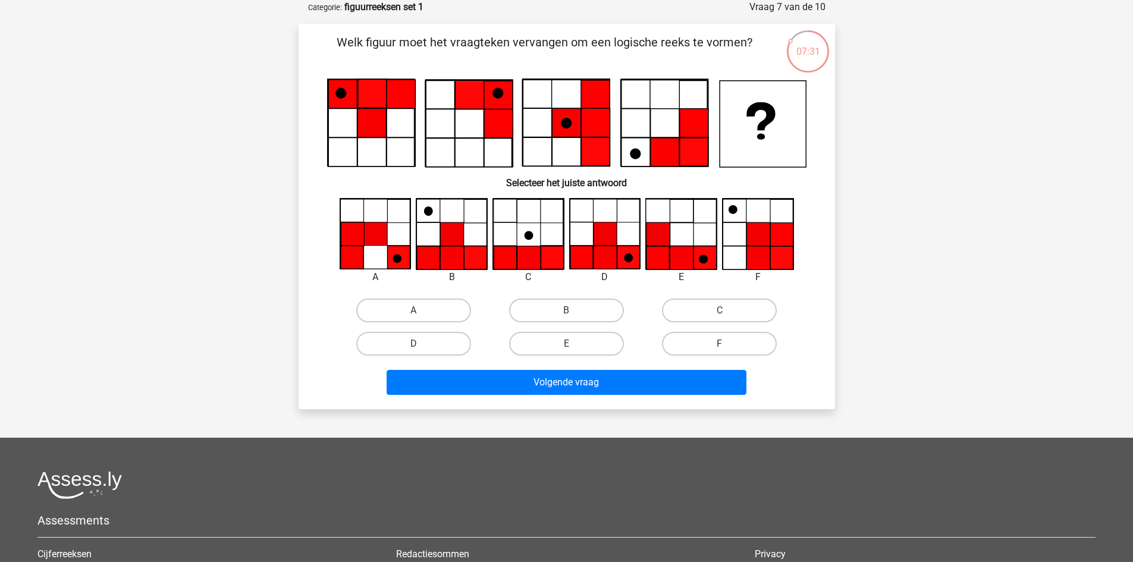
click at [568, 315] on input "B" at bounding box center [570, 314] width 8 height 8
radio input "true"
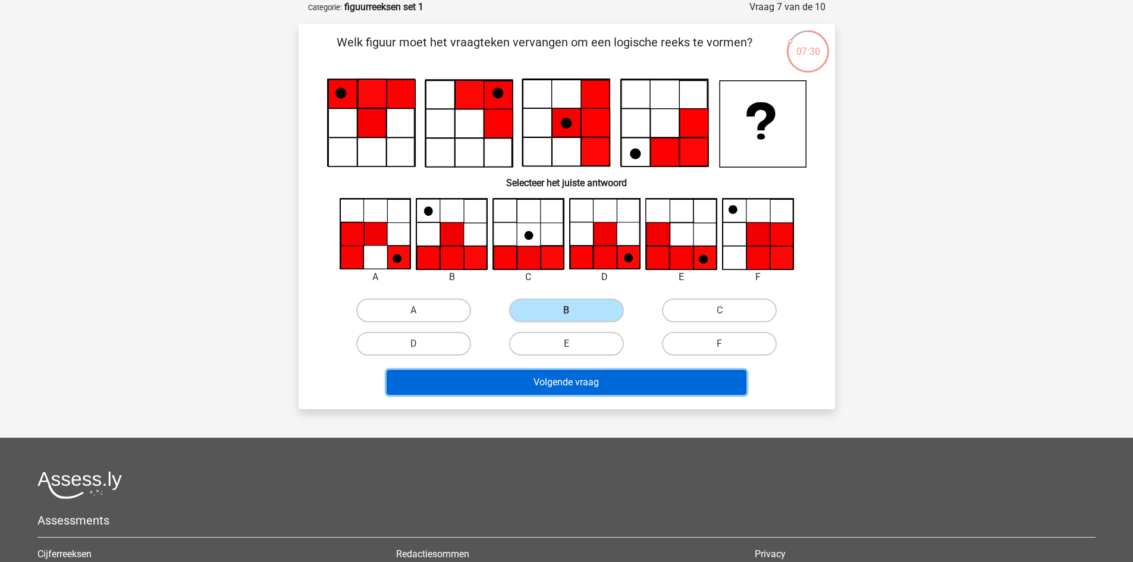
click at [551, 392] on button "Volgende vraag" at bounding box center [567, 382] width 360 height 25
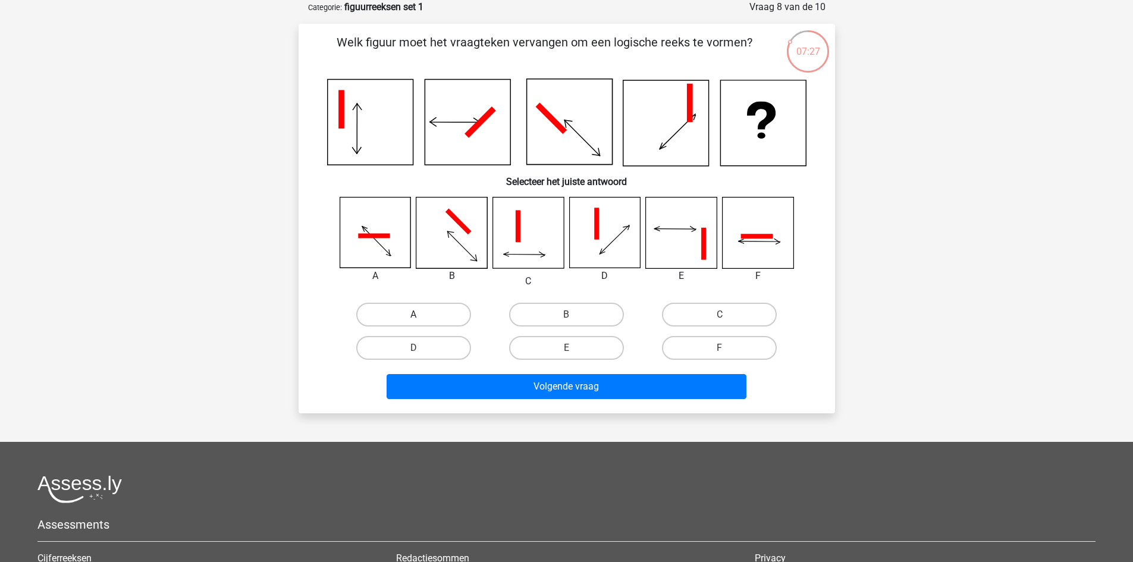
click at [446, 315] on label "A" at bounding box center [413, 315] width 115 height 24
click at [421, 315] on input "A" at bounding box center [417, 319] width 8 height 8
radio input "true"
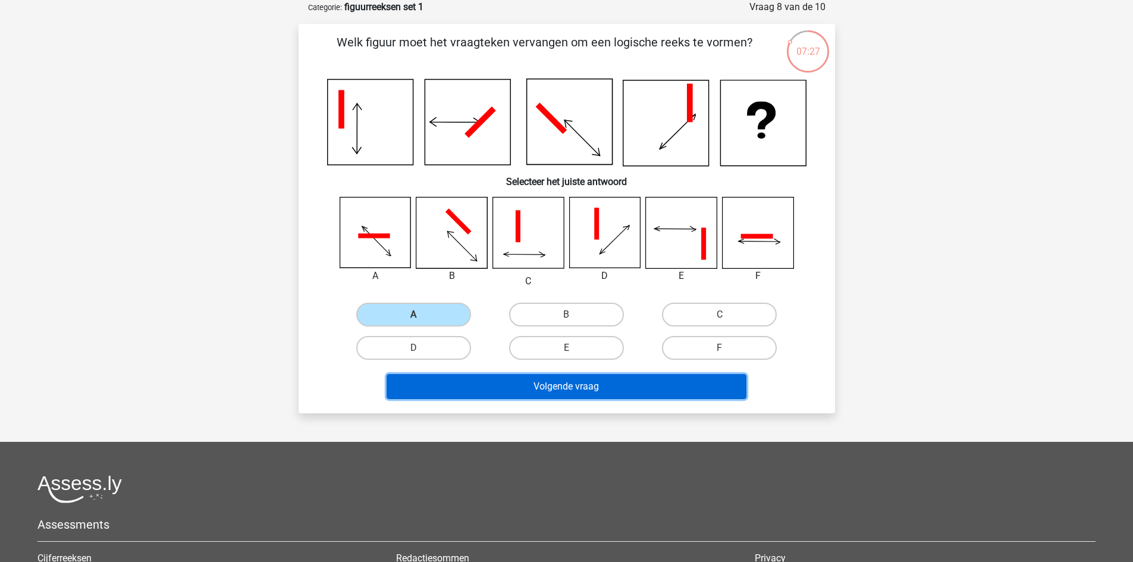
click at [533, 383] on button "Volgende vraag" at bounding box center [567, 386] width 360 height 25
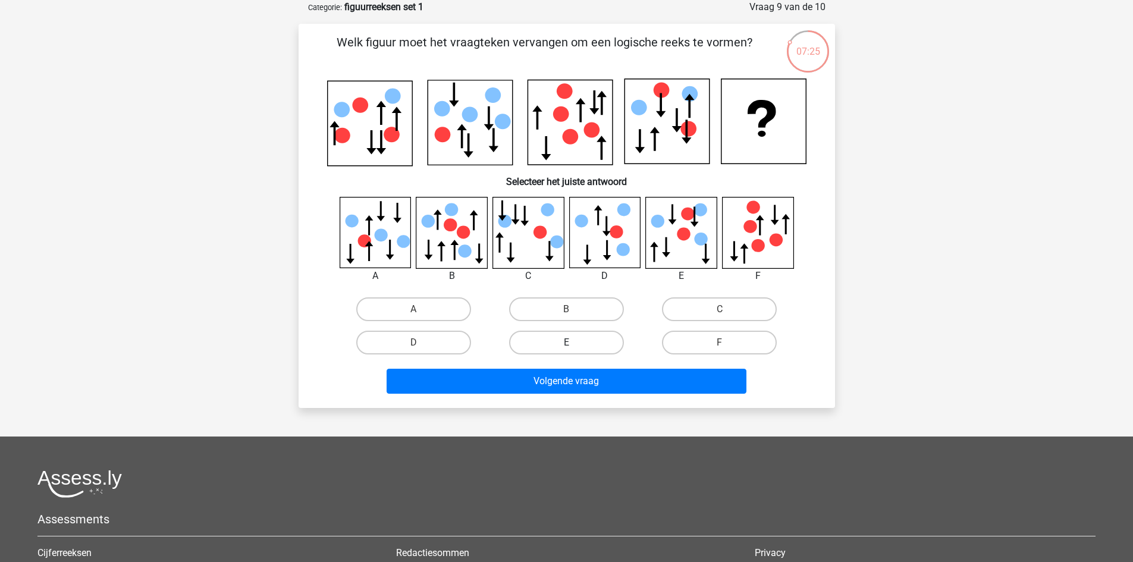
click at [561, 348] on label "E" at bounding box center [566, 343] width 115 height 24
click at [566, 348] on input "E" at bounding box center [570, 347] width 8 height 8
radio input "true"
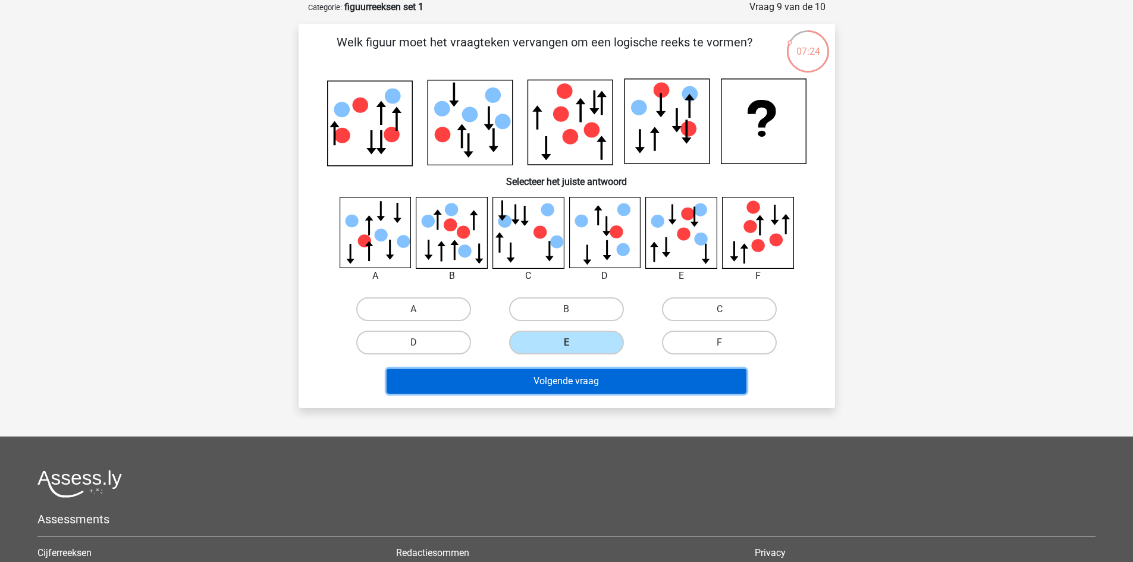
click at [566, 379] on button "Volgende vraag" at bounding box center [567, 381] width 360 height 25
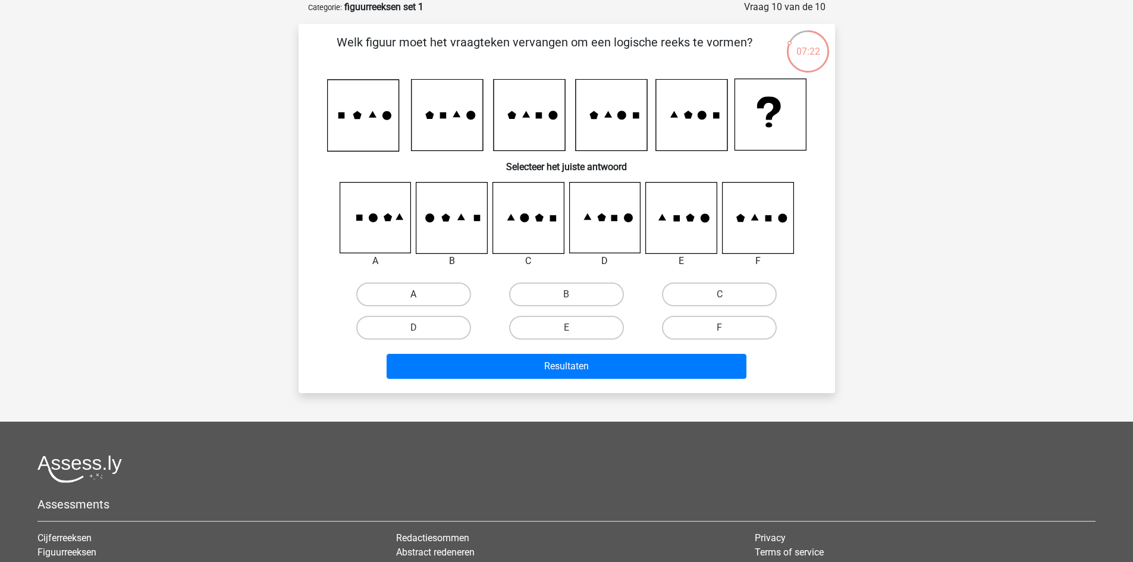
click at [426, 291] on label "A" at bounding box center [413, 295] width 115 height 24
click at [421, 294] on input "A" at bounding box center [417, 298] width 8 height 8
radio input "true"
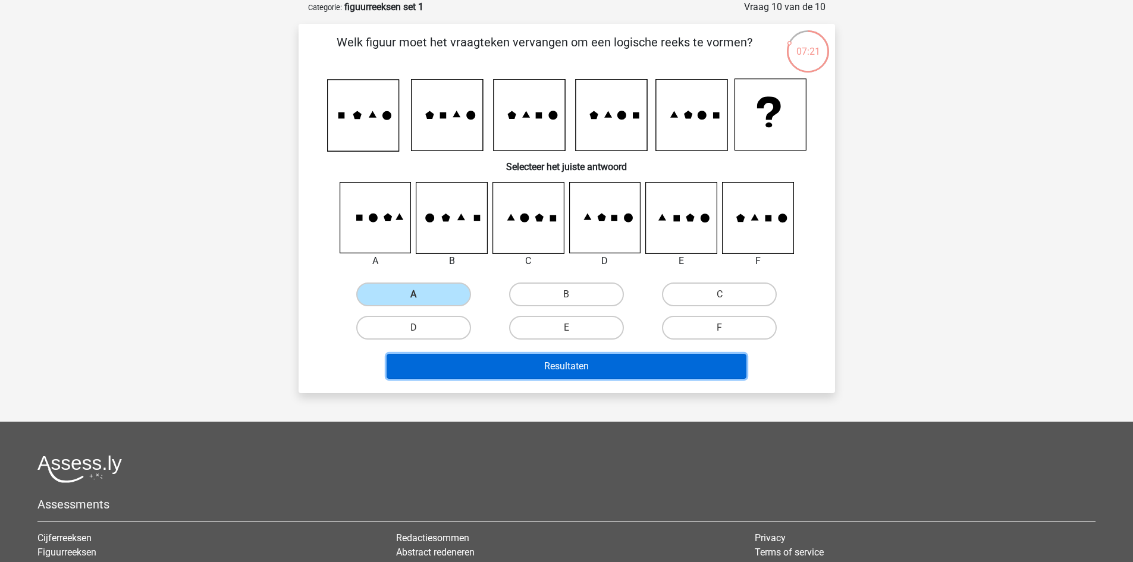
click at [490, 369] on button "Resultaten" at bounding box center [567, 366] width 360 height 25
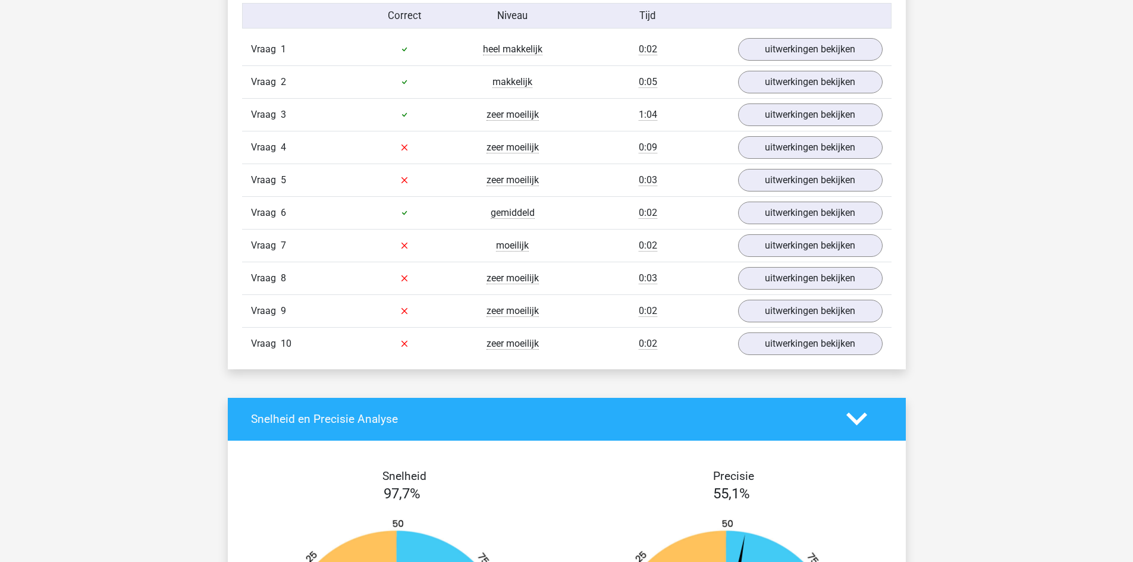
scroll to position [987, 0]
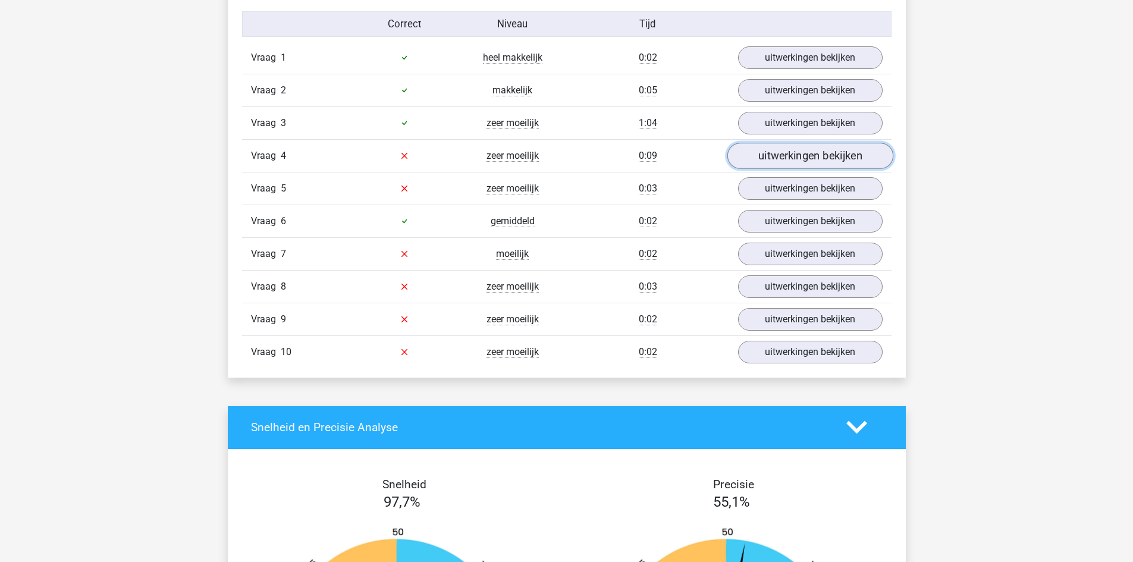
click at [777, 155] on link "uitwerkingen bekijken" at bounding box center [810, 156] width 166 height 26
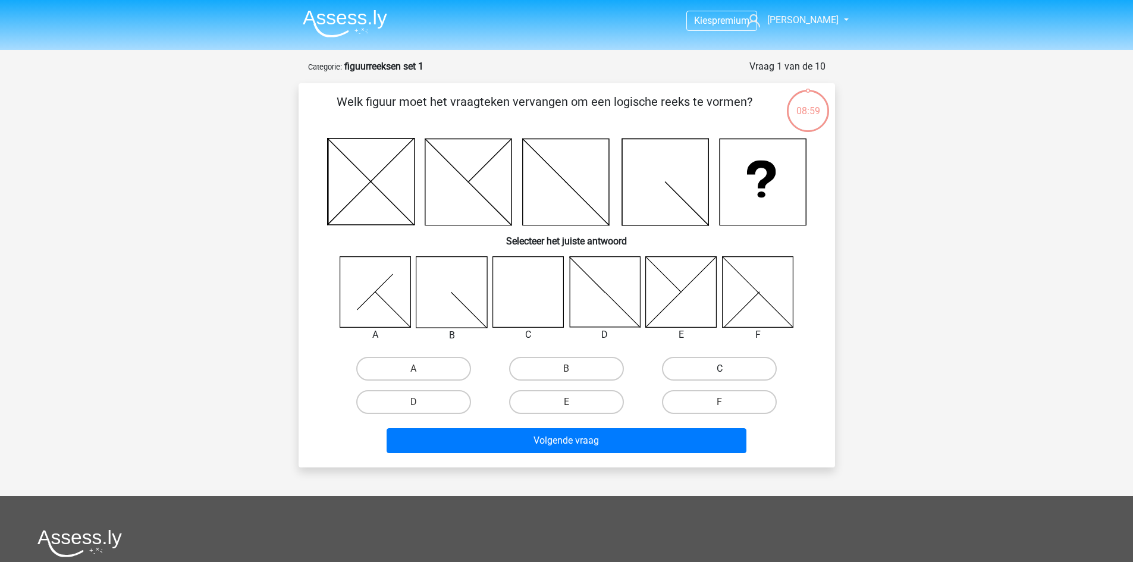
click at [710, 378] on label "C" at bounding box center [719, 369] width 115 height 24
click at [720, 376] on input "C" at bounding box center [724, 373] width 8 height 8
radio input "true"
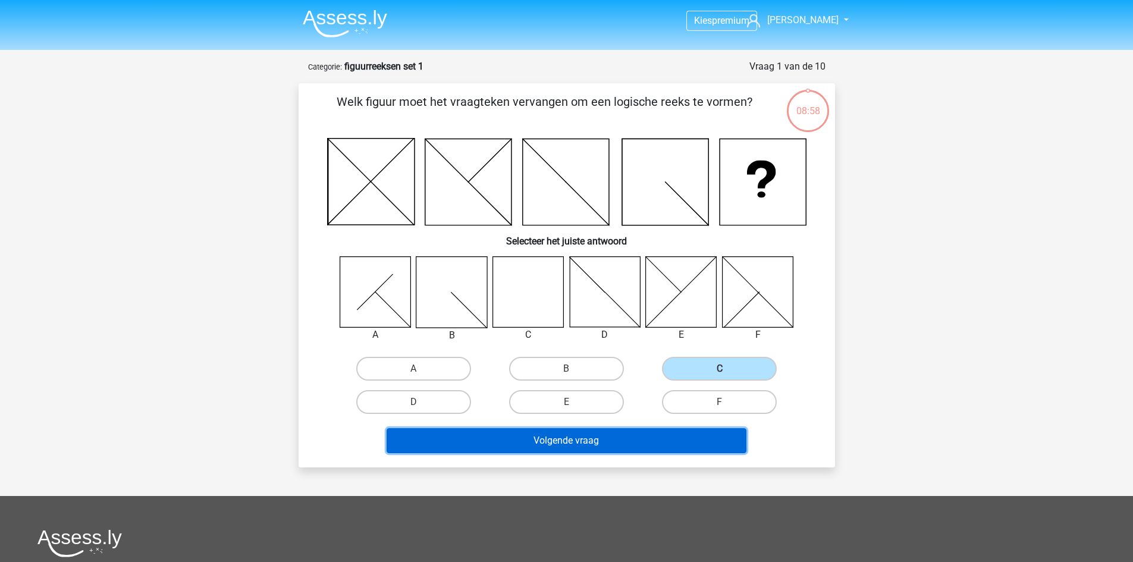
click at [607, 445] on button "Volgende vraag" at bounding box center [567, 440] width 360 height 25
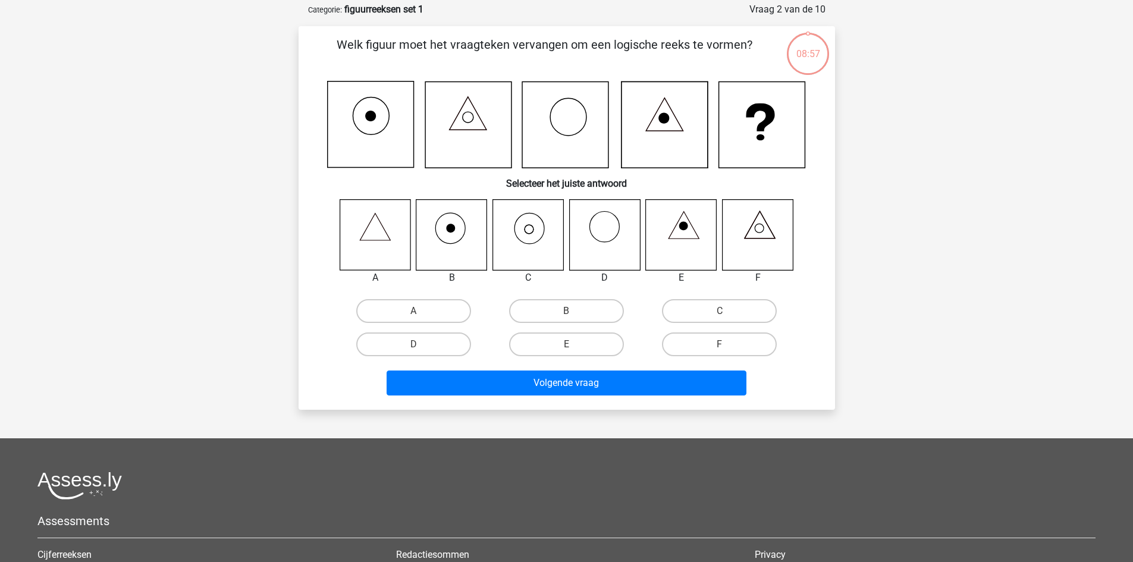
scroll to position [59, 0]
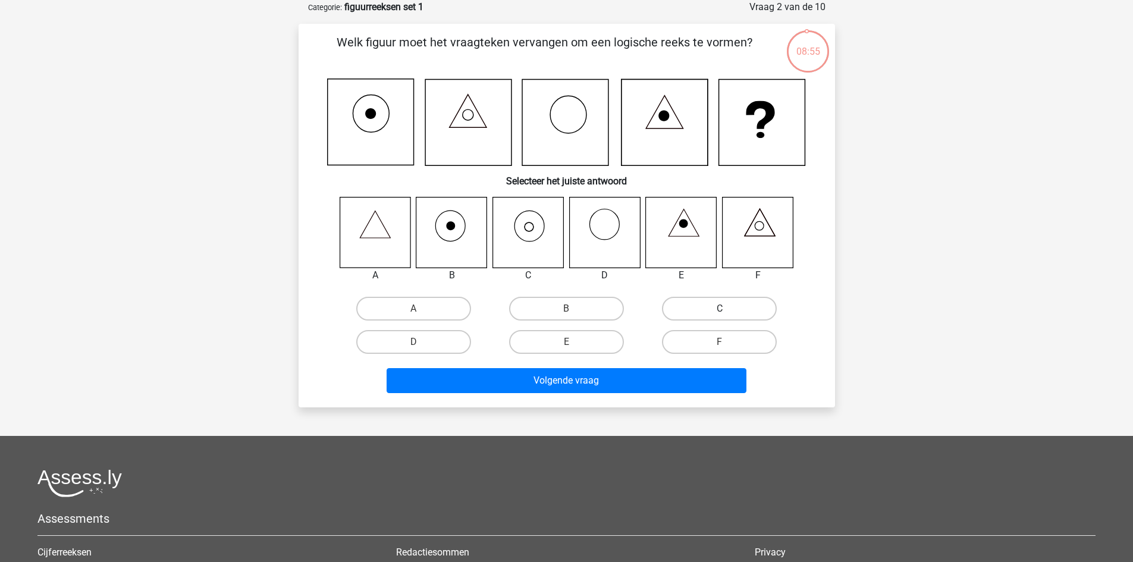
click at [710, 312] on label "C" at bounding box center [719, 309] width 115 height 24
click at [720, 312] on input "C" at bounding box center [724, 313] width 8 height 8
radio input "true"
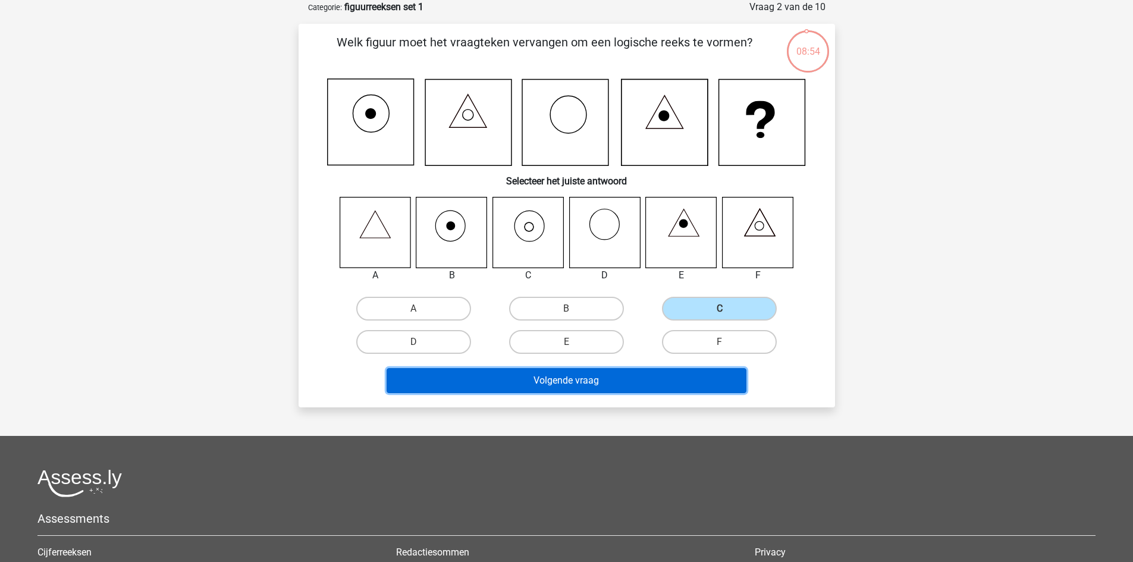
click at [607, 381] on button "Volgende vraag" at bounding box center [567, 380] width 360 height 25
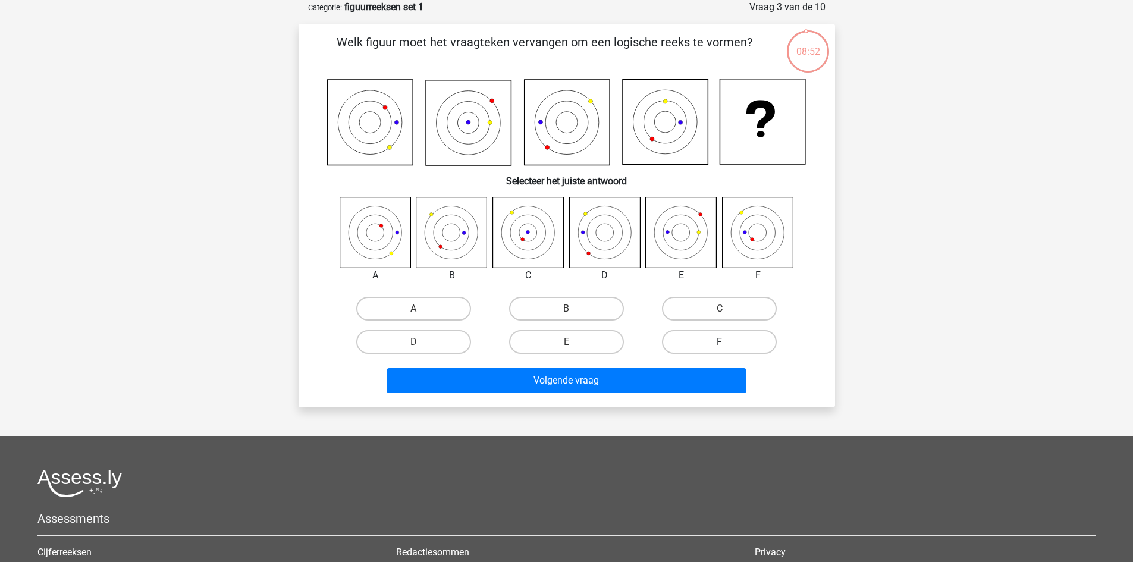
click at [714, 338] on label "F" at bounding box center [719, 342] width 115 height 24
click at [720, 342] on input "F" at bounding box center [724, 346] width 8 height 8
radio input "true"
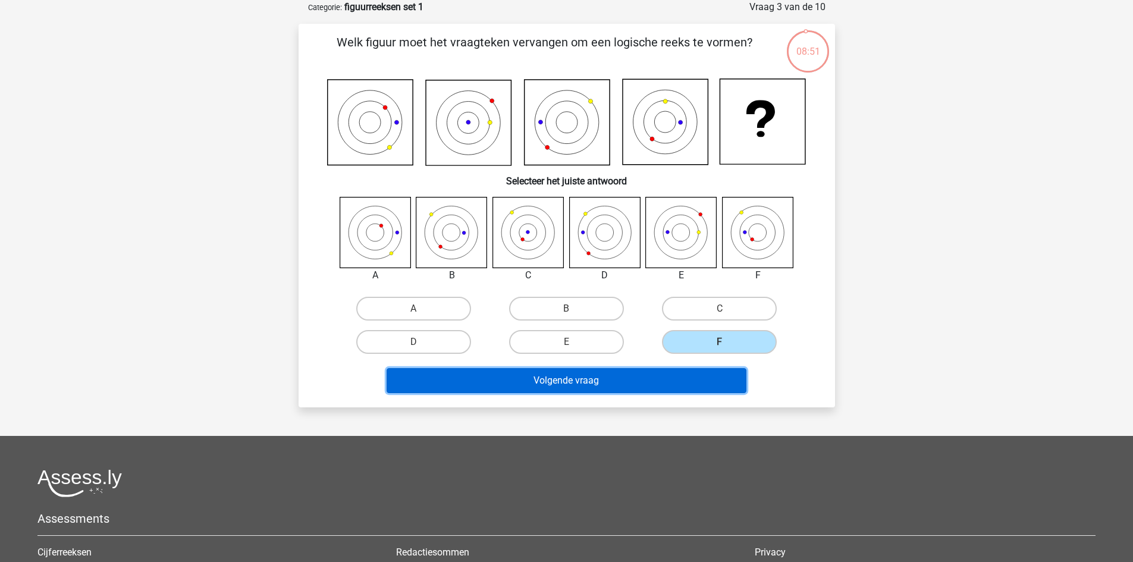
click at [612, 376] on button "Volgende vraag" at bounding box center [567, 380] width 360 height 25
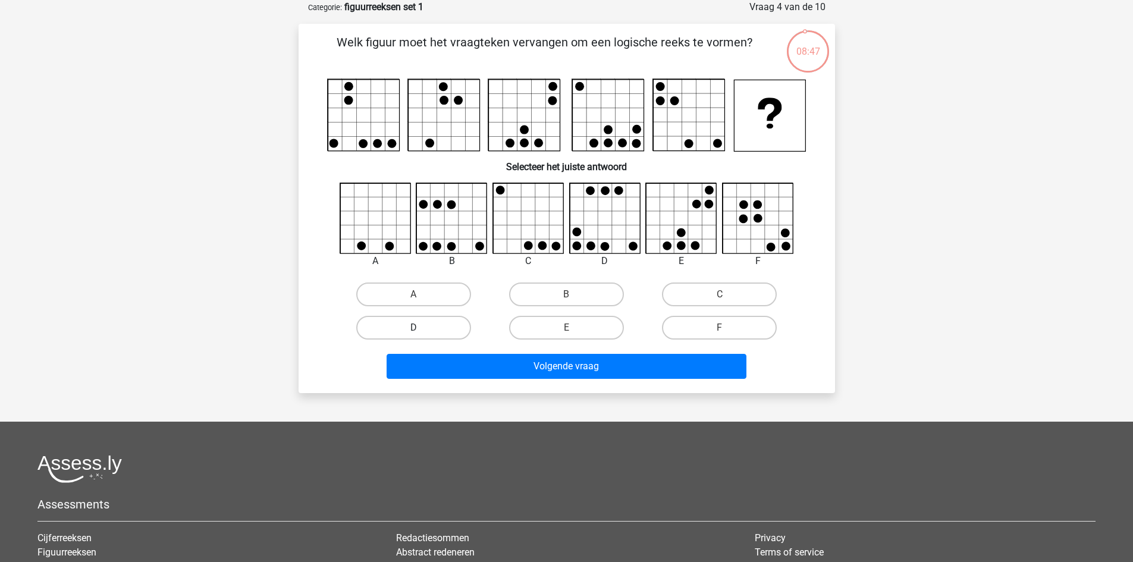
click at [432, 324] on label "D" at bounding box center [413, 328] width 115 height 24
click at [421, 328] on input "D" at bounding box center [417, 332] width 8 height 8
radio input "true"
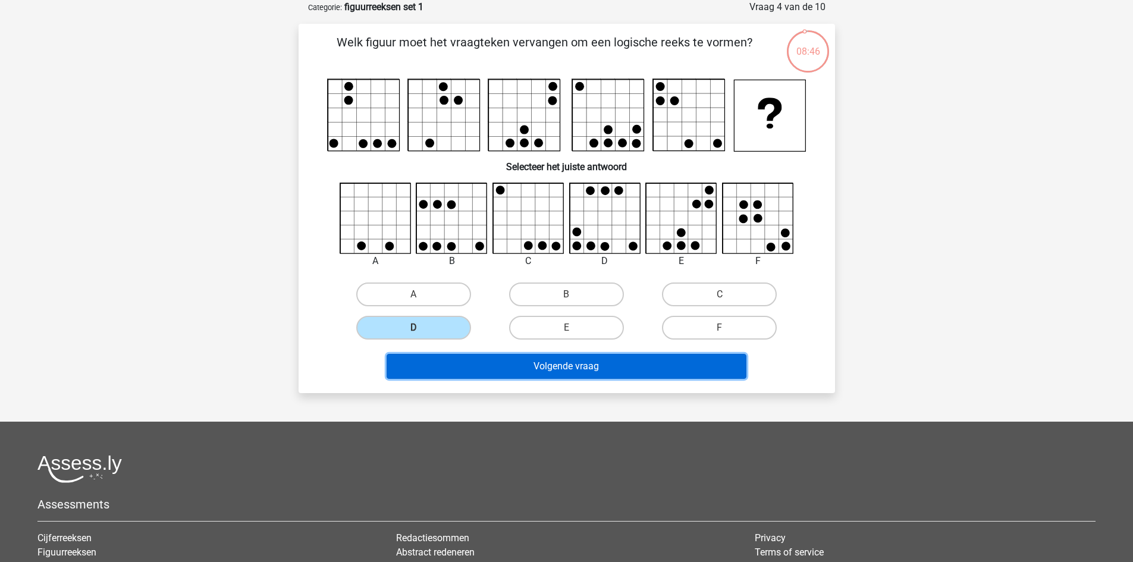
click at [524, 376] on button "Volgende vraag" at bounding box center [567, 366] width 360 height 25
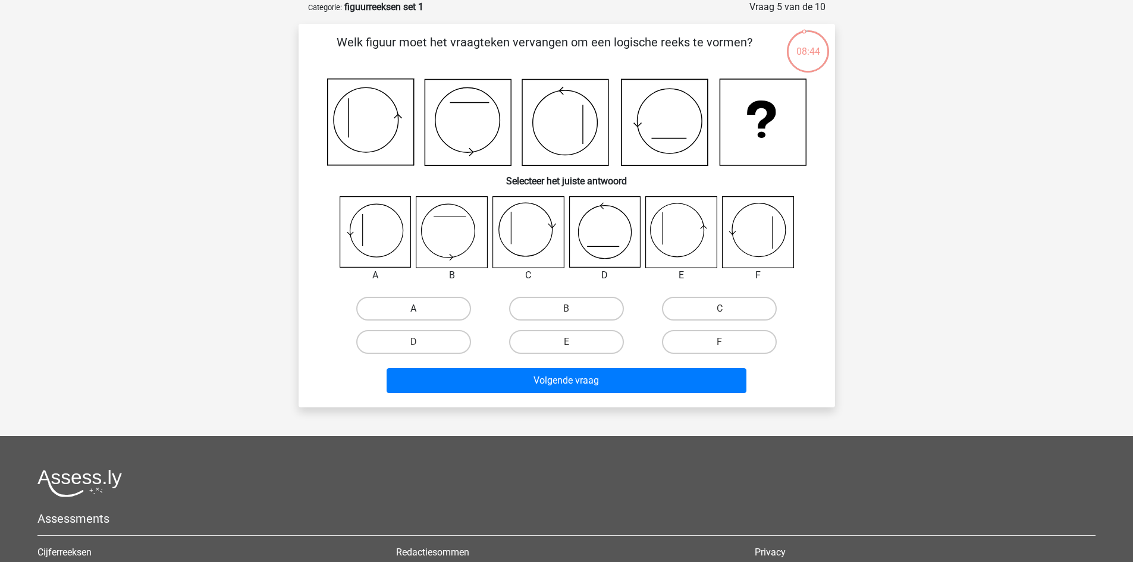
click at [434, 310] on label "A" at bounding box center [413, 309] width 115 height 24
click at [421, 310] on input "A" at bounding box center [417, 313] width 8 height 8
radio input "true"
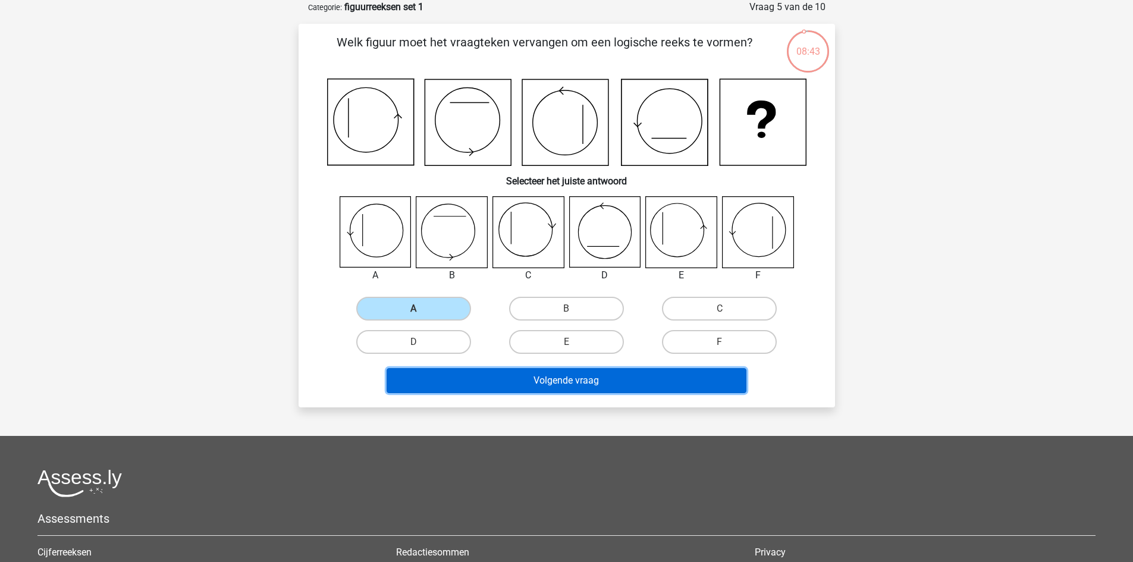
click at [501, 388] on button "Volgende vraag" at bounding box center [567, 380] width 360 height 25
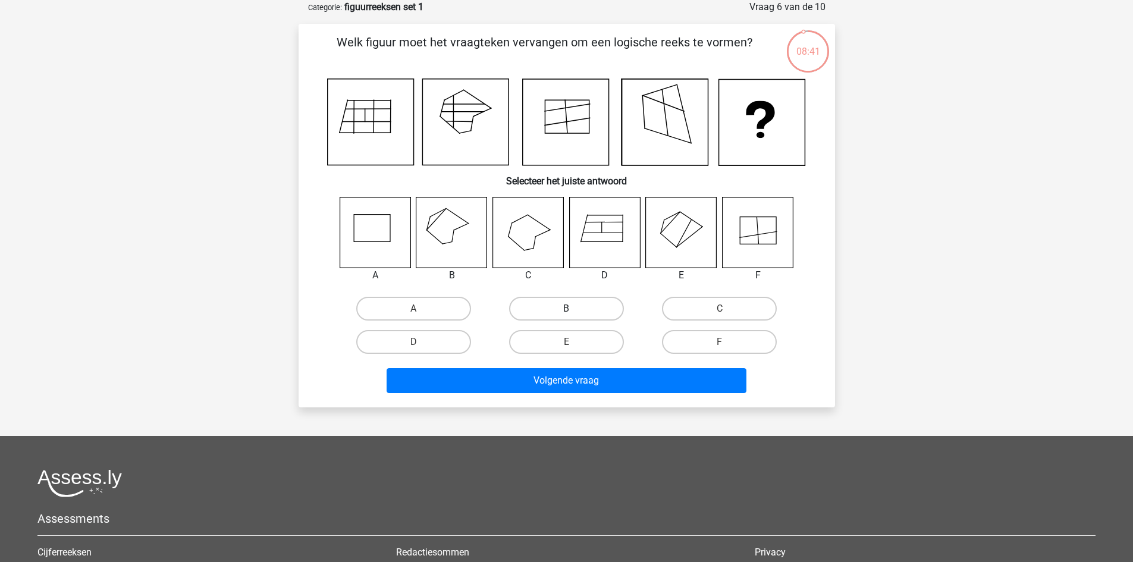
click at [554, 312] on label "B" at bounding box center [566, 309] width 115 height 24
click at [566, 312] on input "B" at bounding box center [570, 313] width 8 height 8
radio input "true"
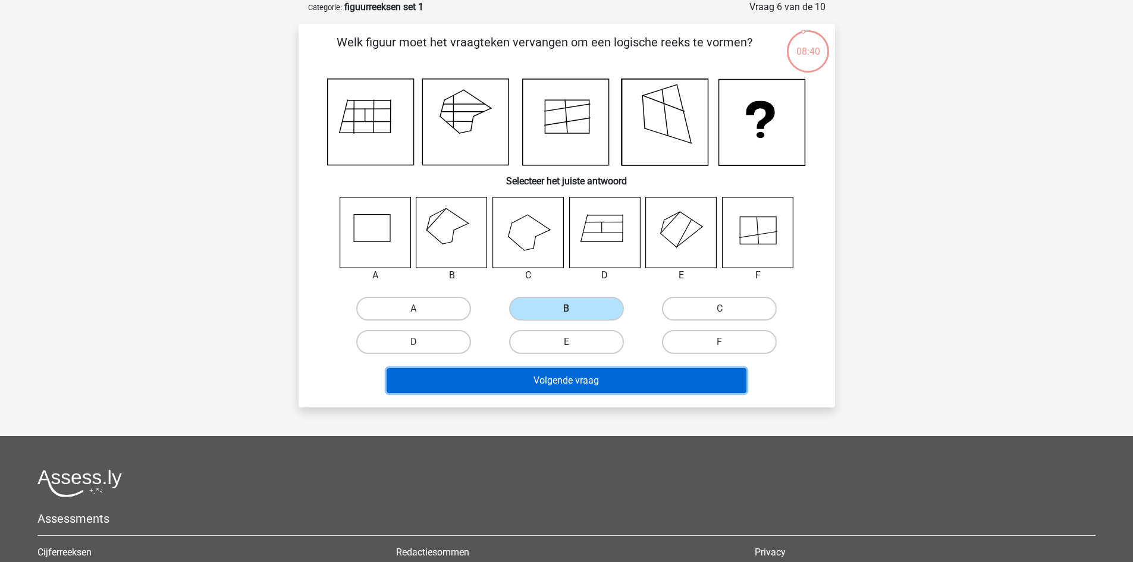
click at [573, 379] on button "Volgende vraag" at bounding box center [567, 380] width 360 height 25
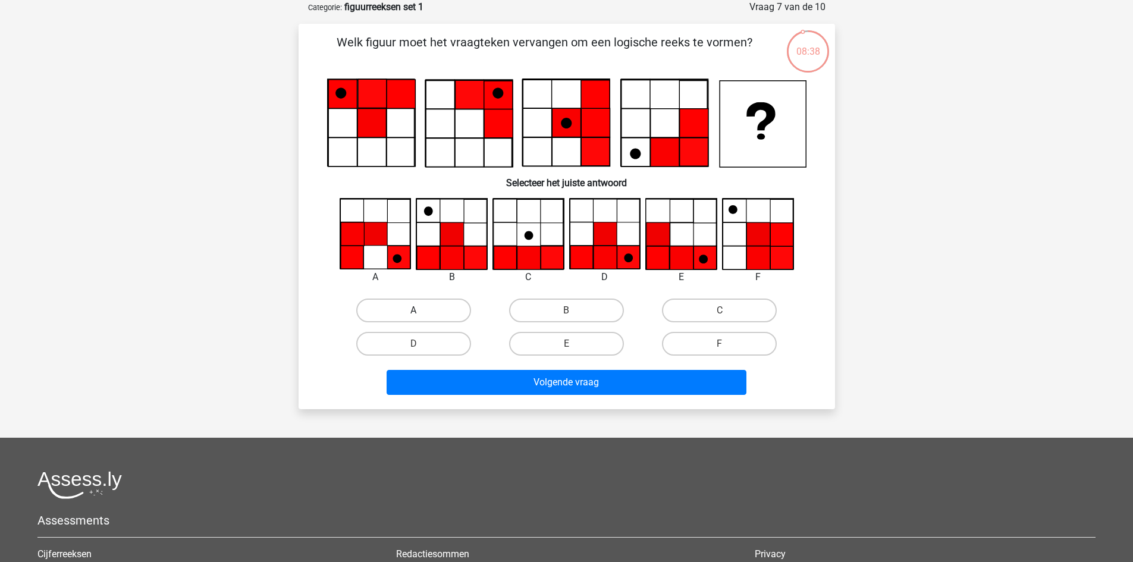
click at [410, 314] on label "A" at bounding box center [413, 311] width 115 height 24
click at [413, 314] on input "A" at bounding box center [417, 314] width 8 height 8
radio input "true"
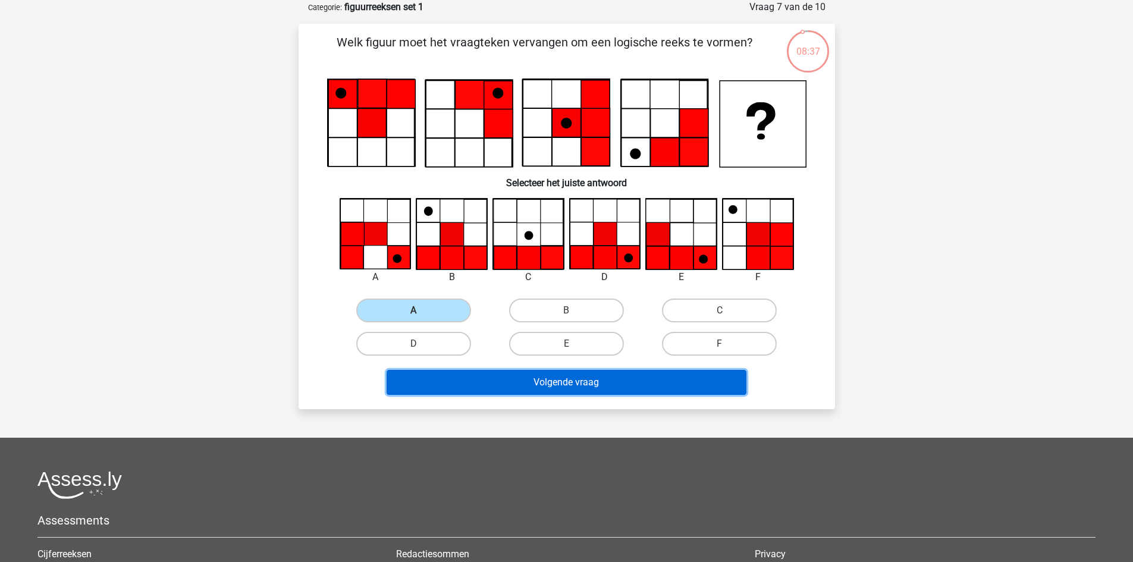
click at [487, 382] on button "Volgende vraag" at bounding box center [567, 382] width 360 height 25
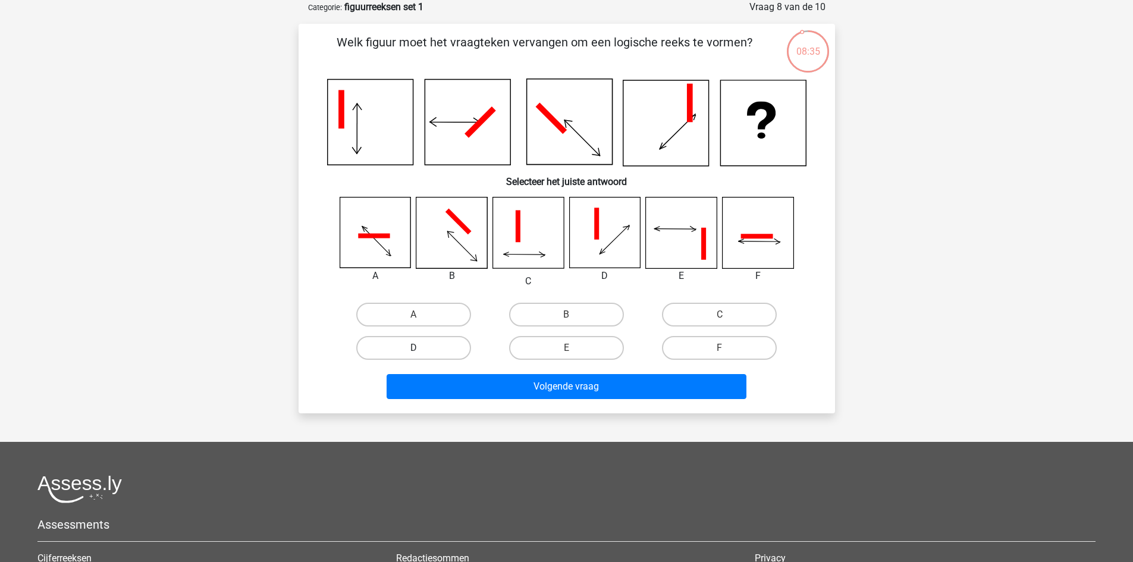
click at [430, 344] on label "D" at bounding box center [413, 348] width 115 height 24
click at [421, 348] on input "D" at bounding box center [417, 352] width 8 height 8
radio input "true"
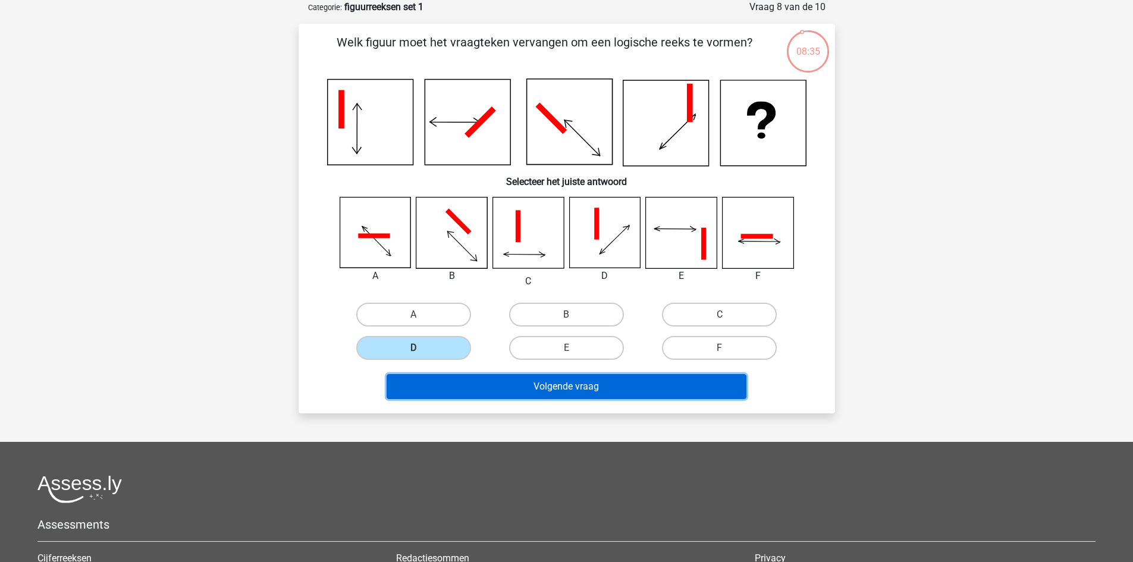
click at [465, 382] on button "Volgende vraag" at bounding box center [567, 386] width 360 height 25
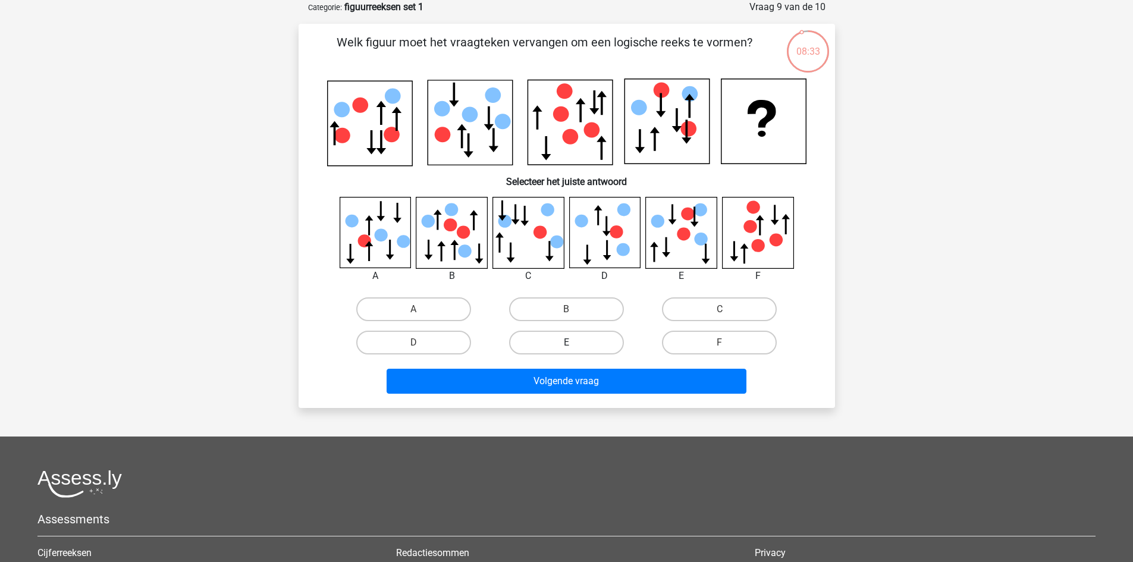
click at [566, 341] on label "E" at bounding box center [566, 343] width 115 height 24
click at [566, 343] on input "E" at bounding box center [570, 347] width 8 height 8
radio input "true"
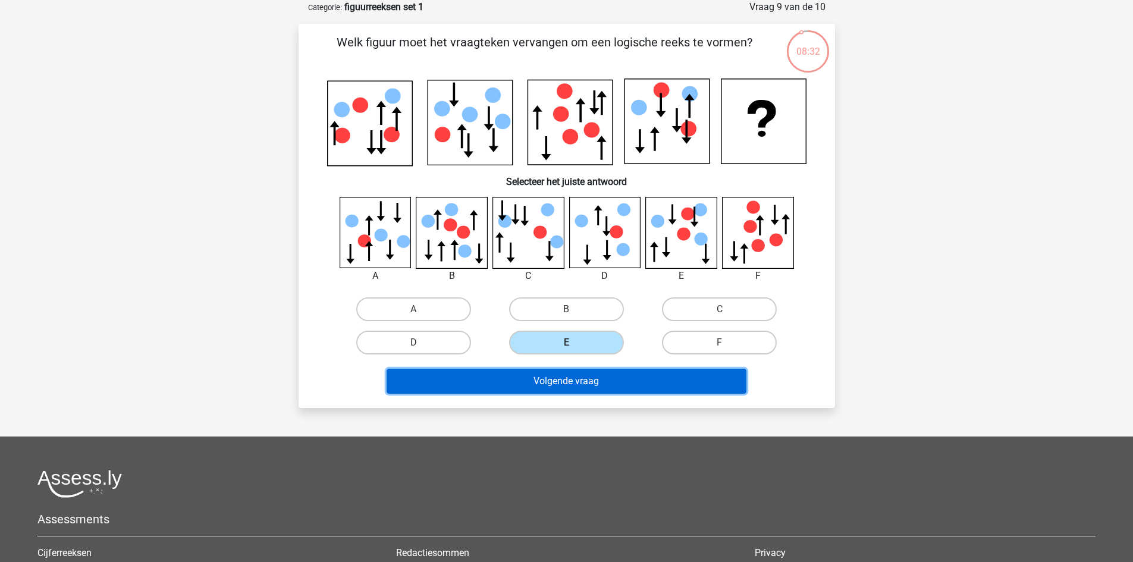
click at [565, 378] on button "Volgende vraag" at bounding box center [567, 381] width 360 height 25
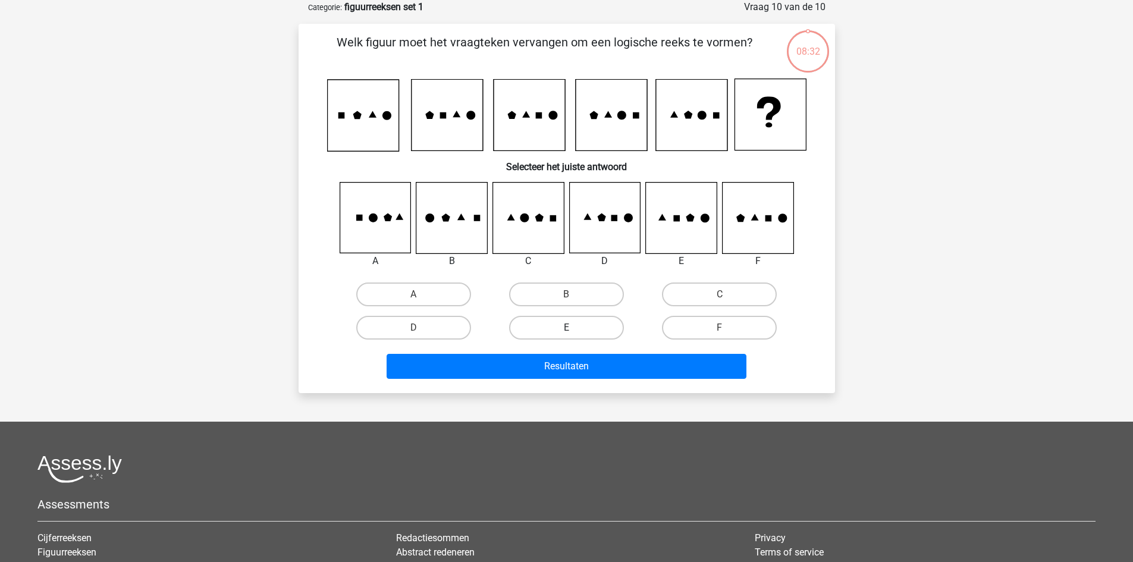
click at [550, 325] on label "E" at bounding box center [566, 328] width 115 height 24
click at [566, 328] on input "E" at bounding box center [570, 332] width 8 height 8
radio input "true"
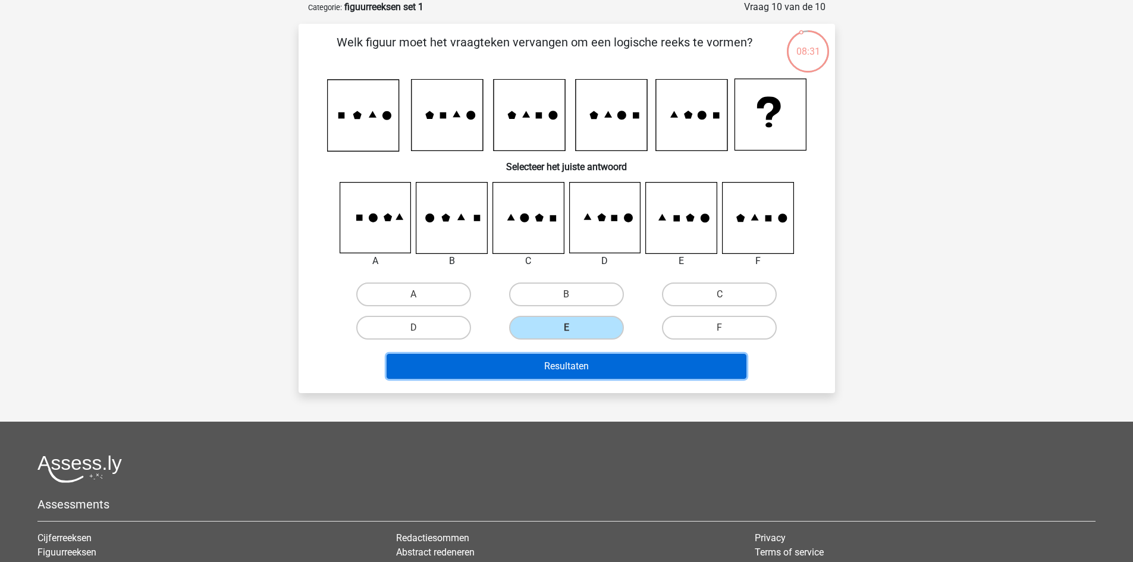
click at [572, 378] on button "Resultaten" at bounding box center [567, 366] width 360 height 25
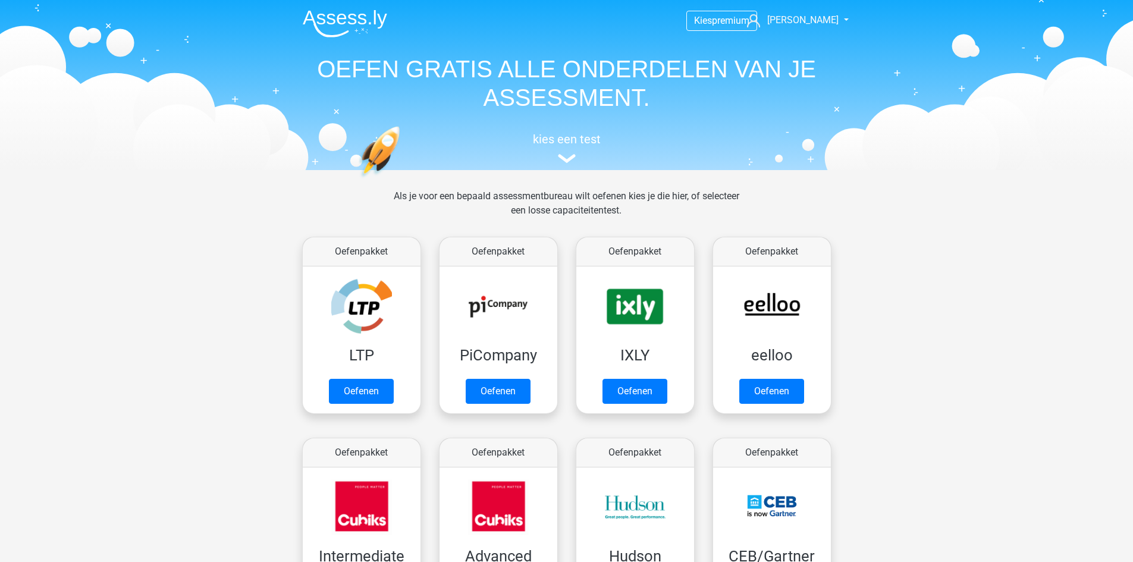
scroll to position [1098, 0]
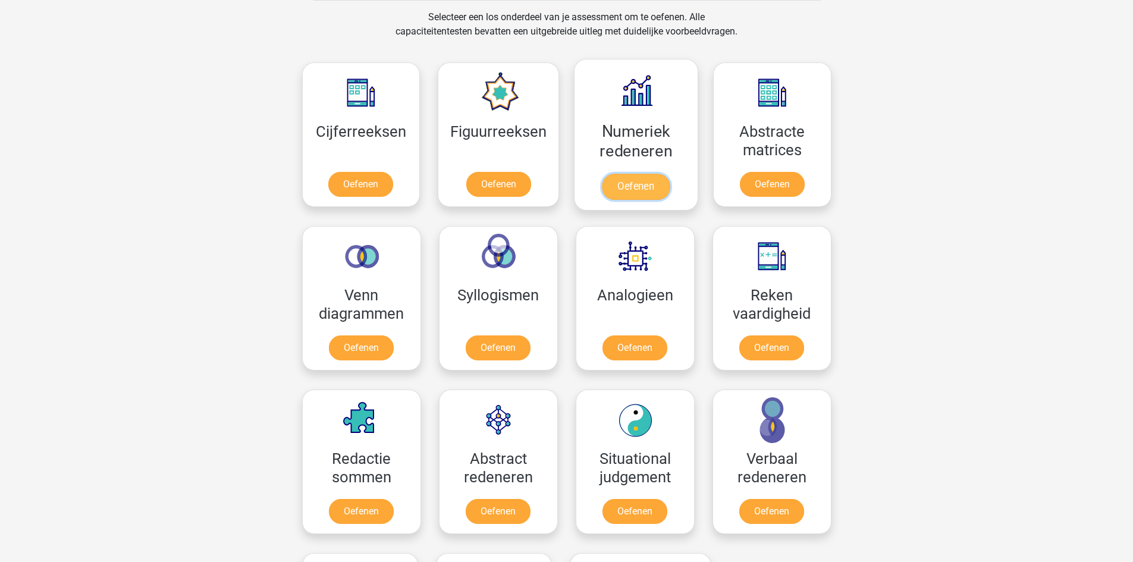
click at [630, 185] on link "Oefenen" at bounding box center [636, 187] width 68 height 26
click at [357, 350] on link "Oefenen" at bounding box center [361, 350] width 68 height 26
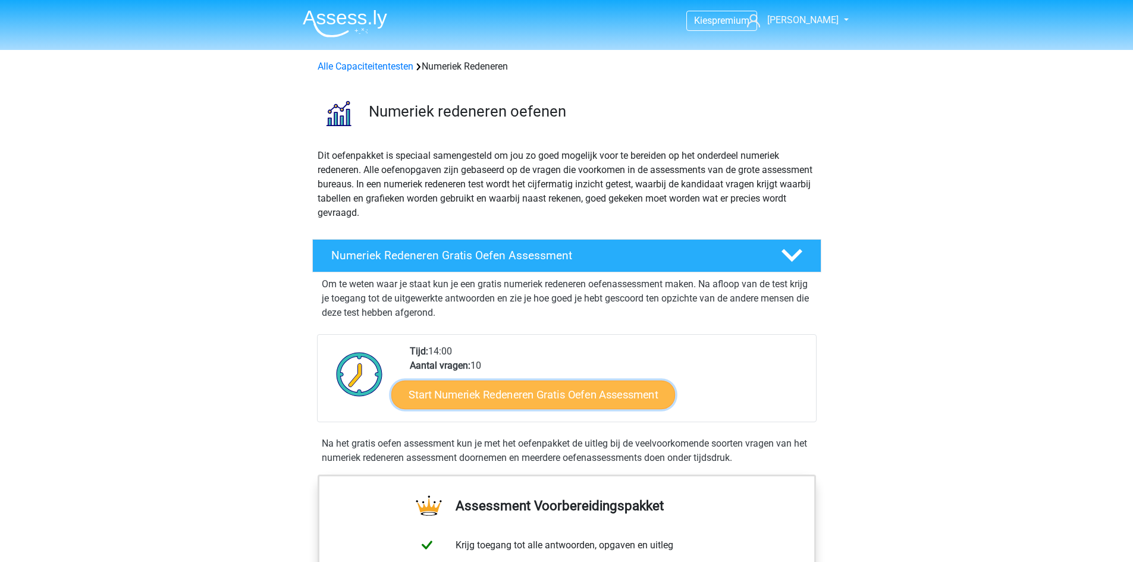
drag, startPoint x: 531, startPoint y: 390, endPoint x: 485, endPoint y: 402, distance: 47.9
click at [485, 402] on link "Start Numeriek Redeneren Gratis Oefen Assessment" at bounding box center [533, 394] width 284 height 29
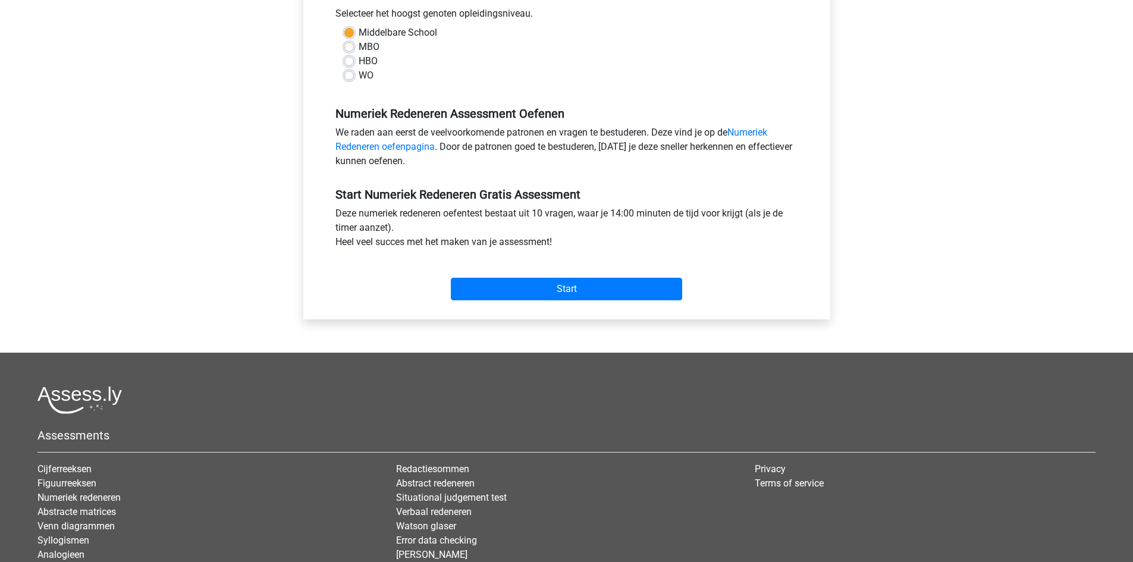
scroll to position [266, 0]
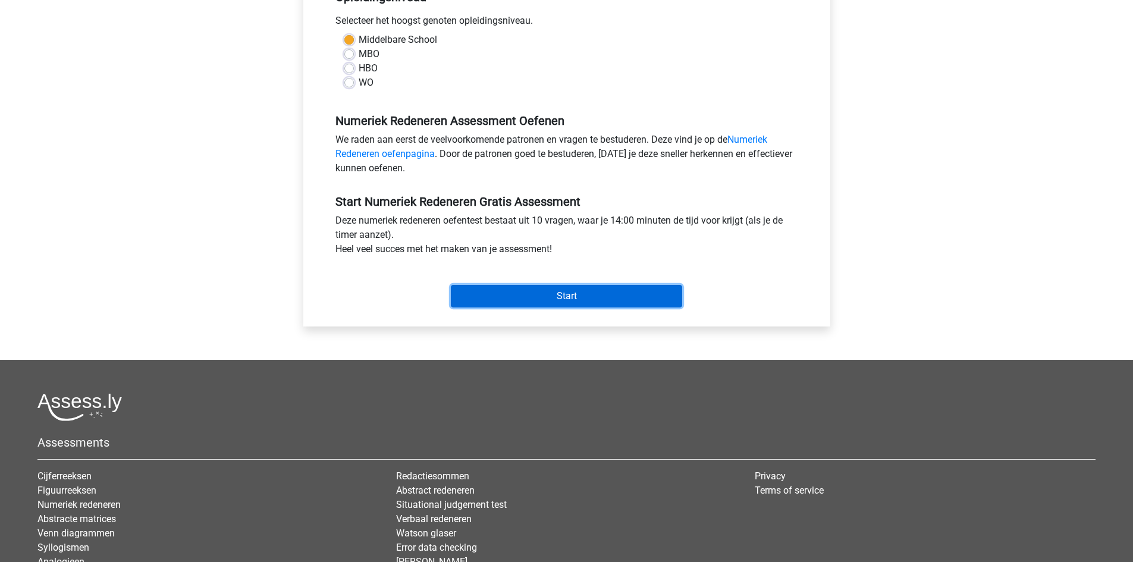
click at [634, 296] on input "Start" at bounding box center [566, 296] width 231 height 23
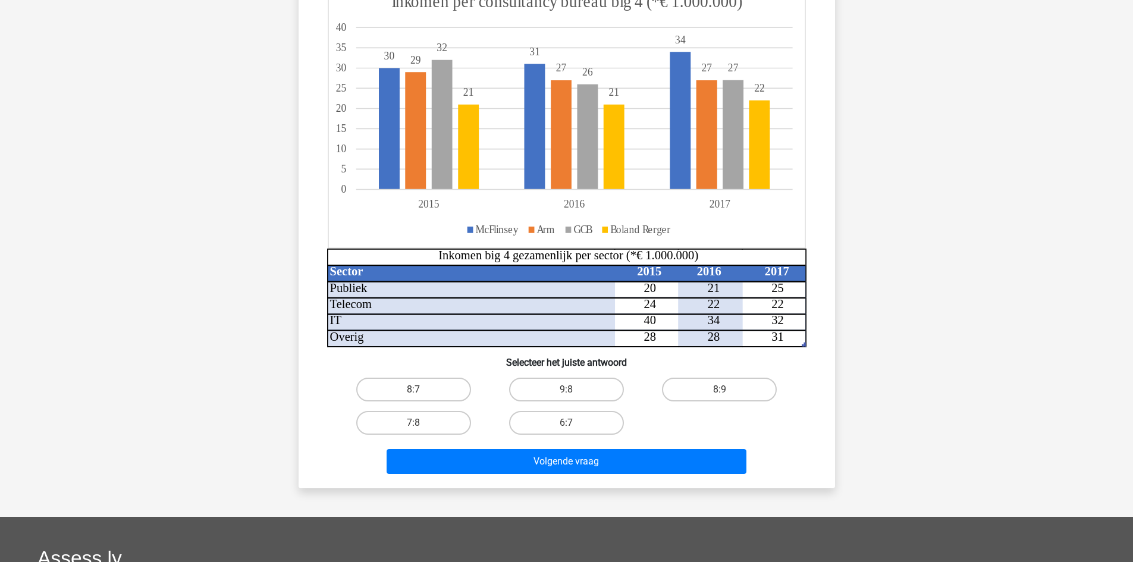
scroll to position [157, 0]
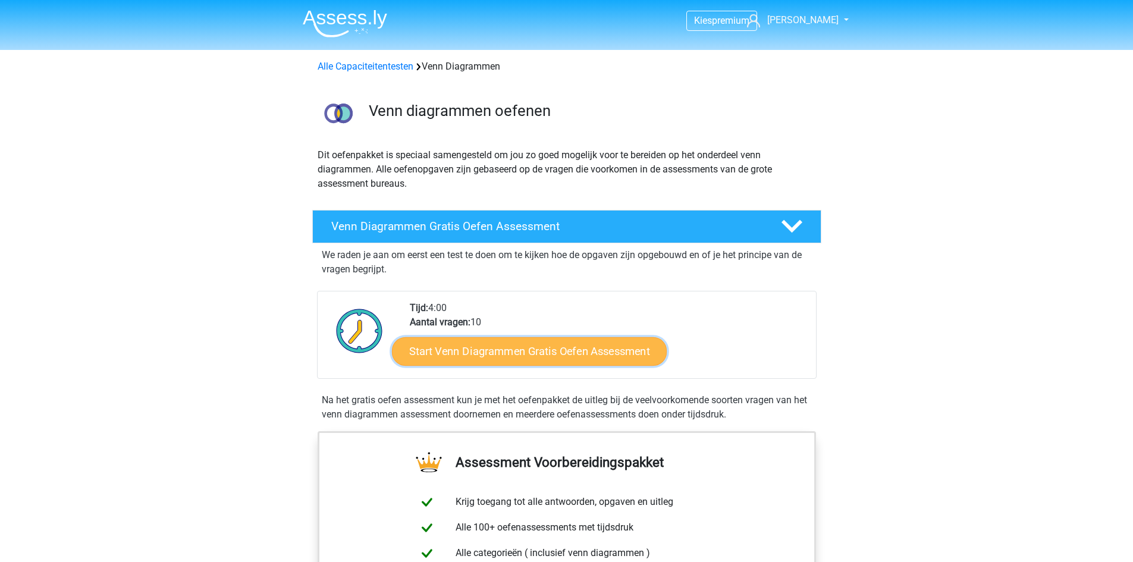
click at [569, 347] on link "Start Venn Diagrammen Gratis Oefen Assessment" at bounding box center [529, 351] width 275 height 29
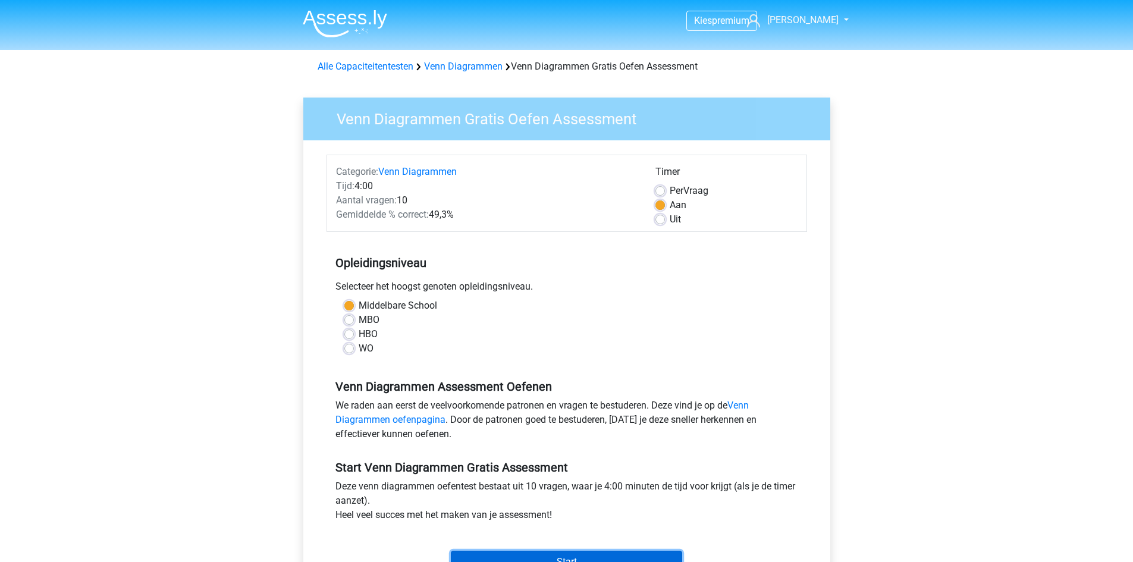
click at [599, 555] on input "Start" at bounding box center [566, 562] width 231 height 23
click at [607, 557] on input "Start" at bounding box center [566, 562] width 231 height 23
click at [535, 553] on input "Start" at bounding box center [566, 562] width 231 height 23
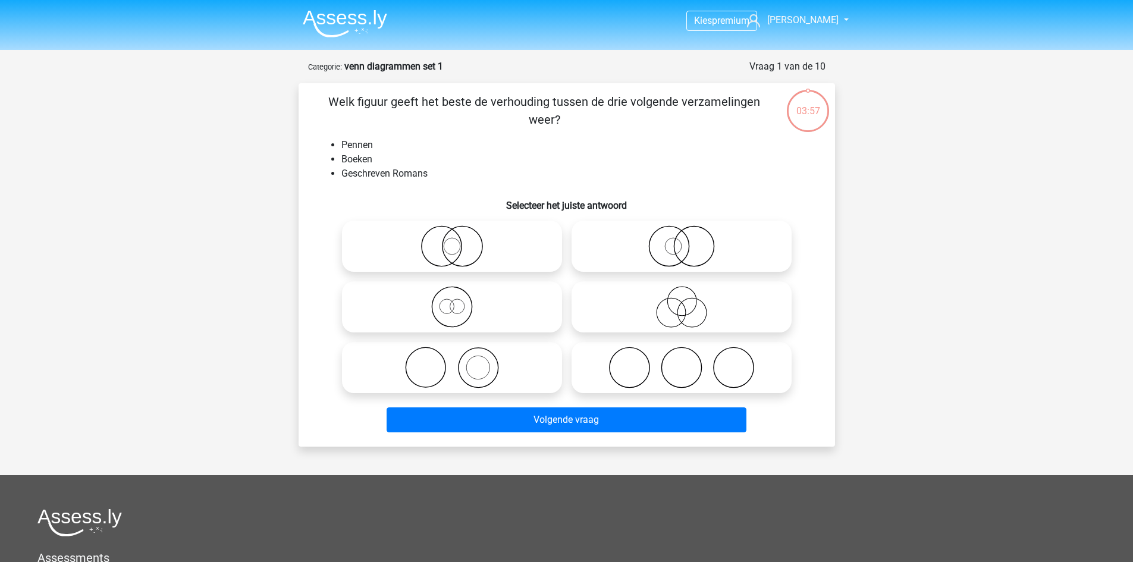
click at [661, 374] on icon at bounding box center [681, 368] width 211 height 42
click at [682, 362] on input "radio" at bounding box center [686, 358] width 8 height 8
radio input "true"
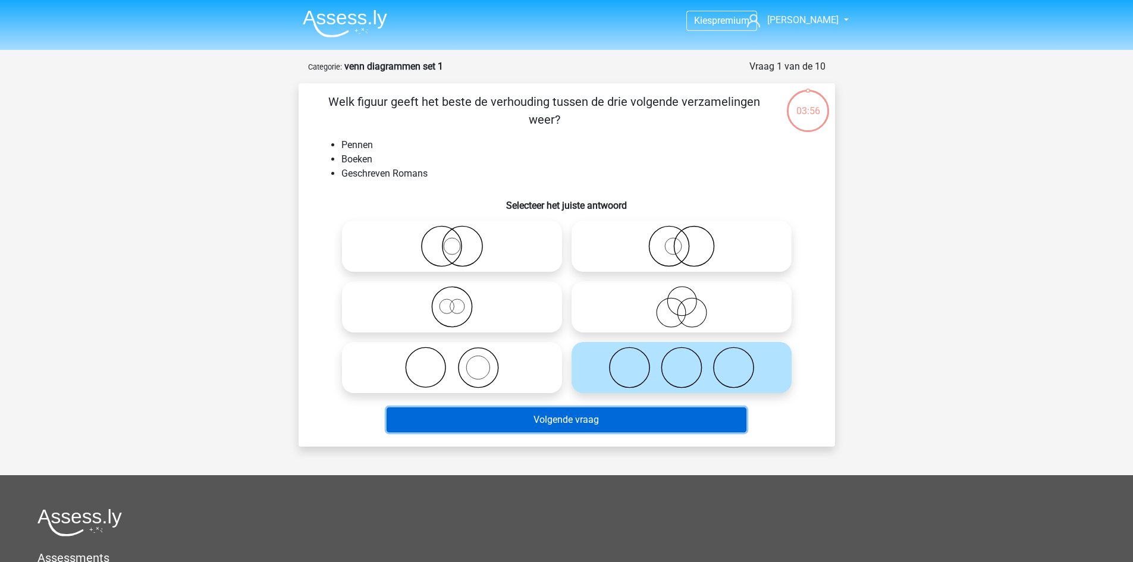
click at [629, 431] on button "Volgende vraag" at bounding box center [567, 419] width 360 height 25
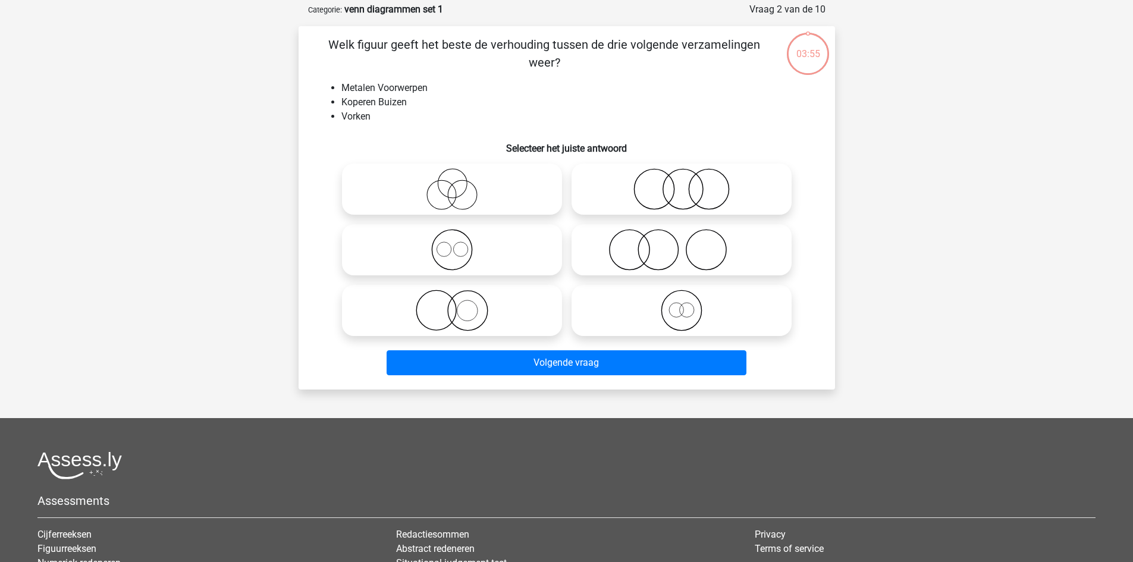
scroll to position [59, 0]
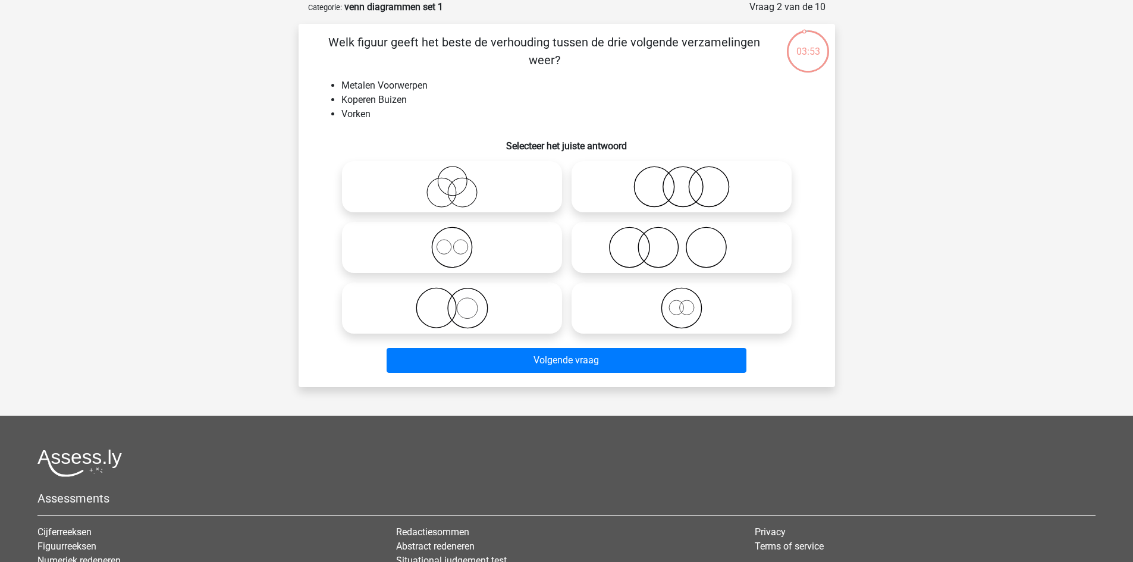
click at [635, 246] on icon at bounding box center [681, 248] width 211 height 42
click at [682, 241] on input "radio" at bounding box center [686, 238] width 8 height 8
radio input "true"
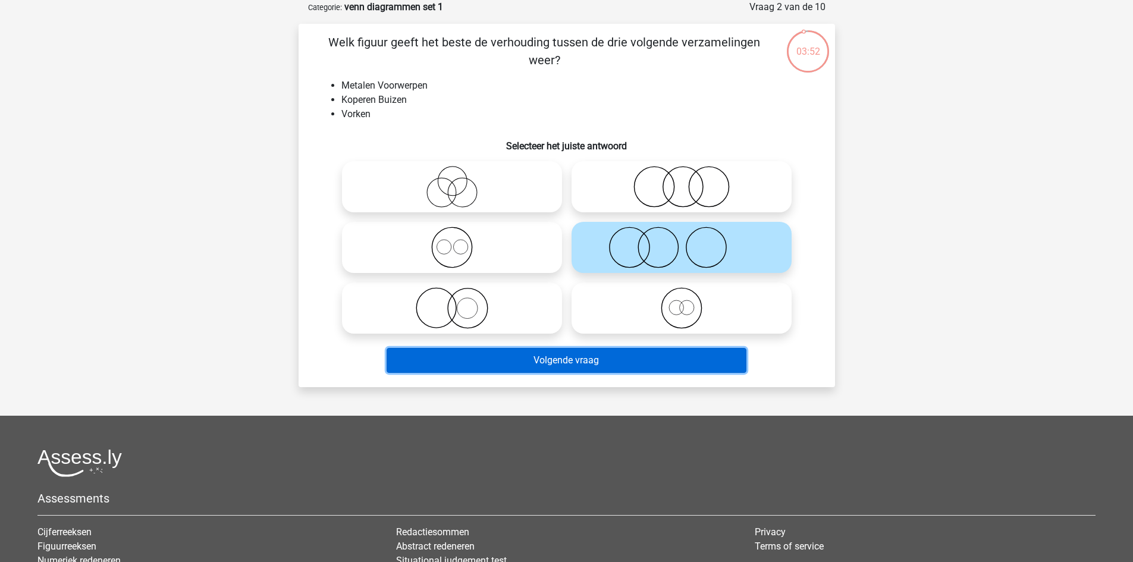
click at [608, 361] on button "Volgende vraag" at bounding box center [567, 360] width 360 height 25
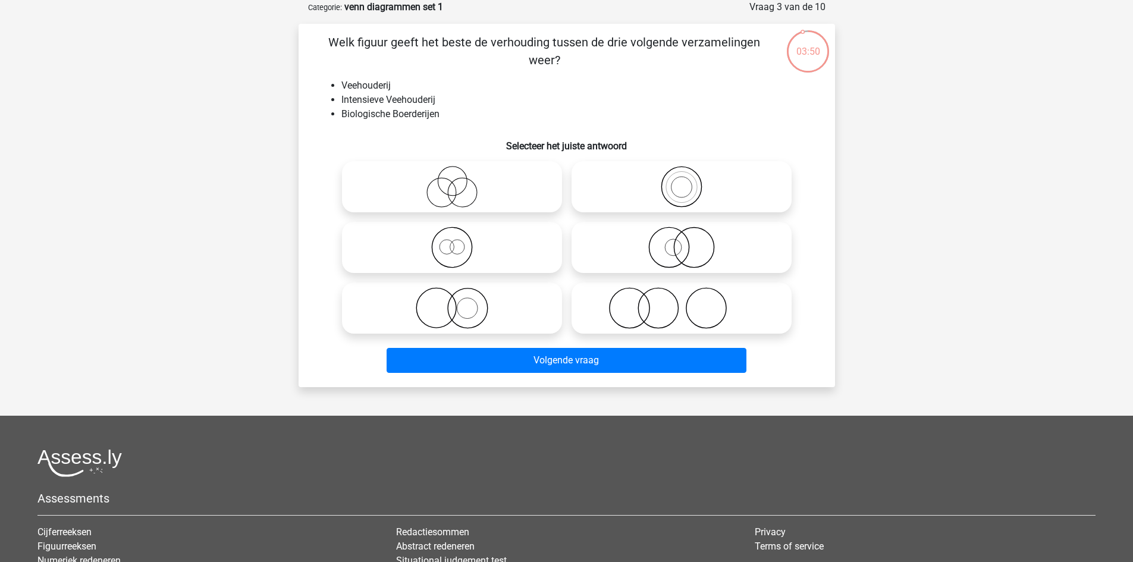
click at [663, 236] on icon at bounding box center [681, 248] width 211 height 42
click at [682, 236] on input "radio" at bounding box center [686, 238] width 8 height 8
radio input "true"
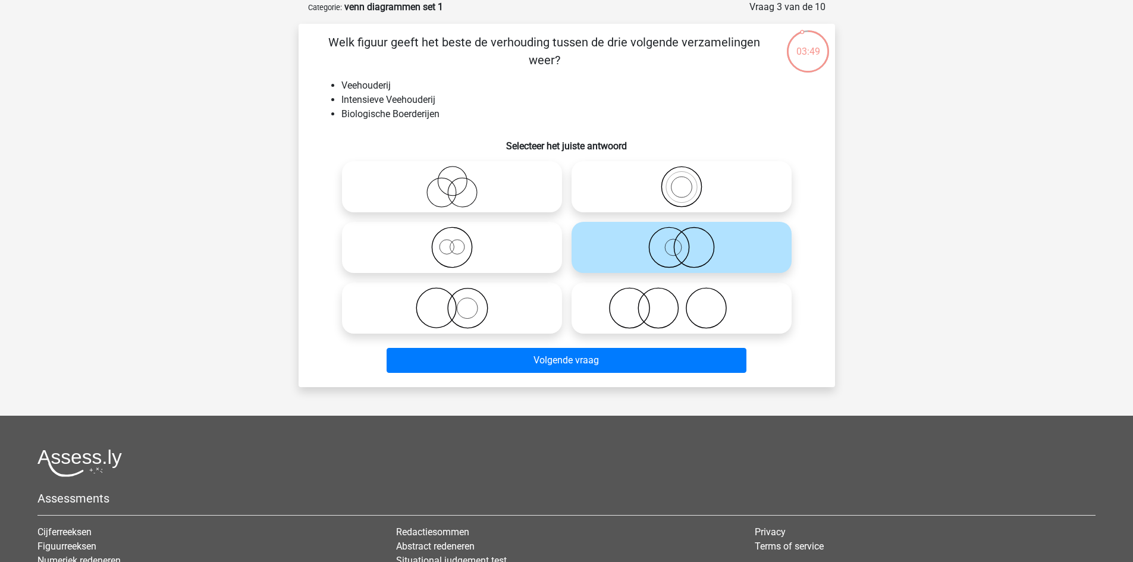
click at [642, 387] on div "Welk figuur geeft het beste de verhouding tussen de drie volgende verzamelingen…" at bounding box center [567, 205] width 536 height 363
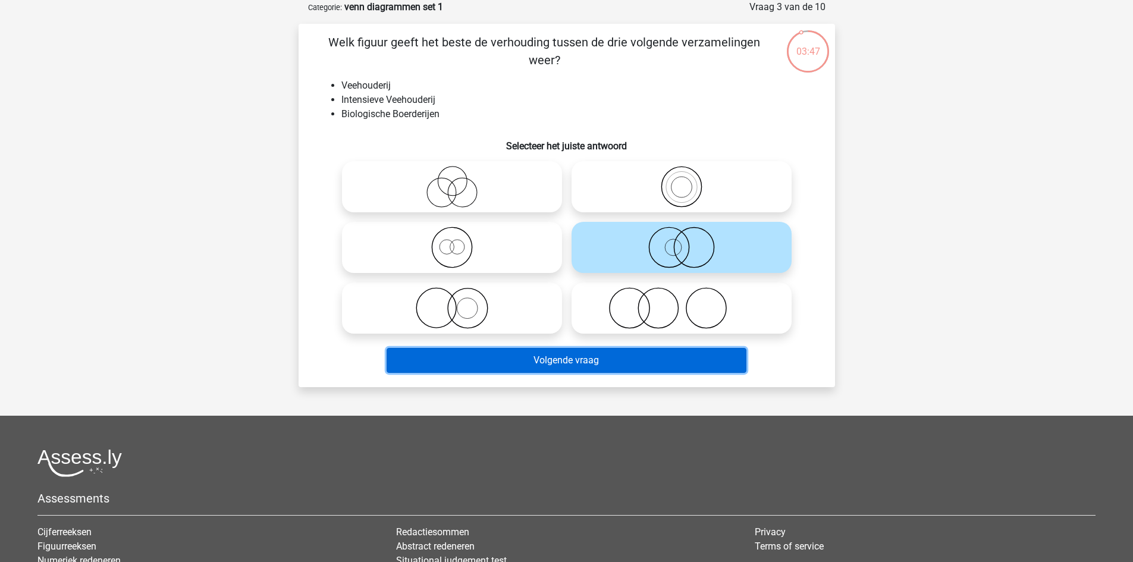
click at [607, 365] on button "Volgende vraag" at bounding box center [567, 360] width 360 height 25
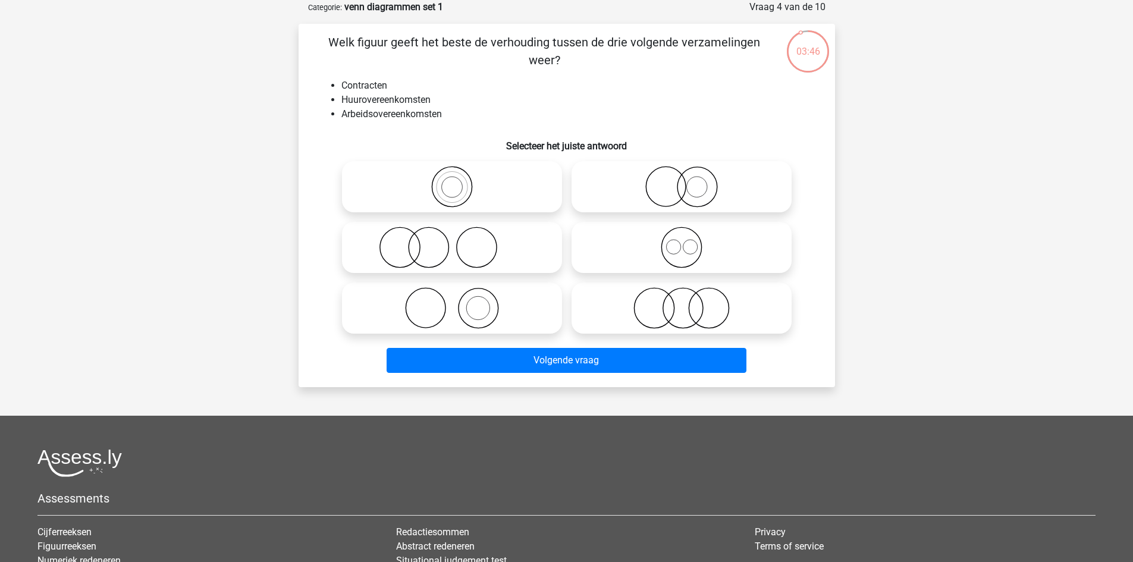
click at [466, 187] on icon at bounding box center [452, 187] width 211 height 42
click at [460, 181] on input "radio" at bounding box center [456, 177] width 8 height 8
radio input "true"
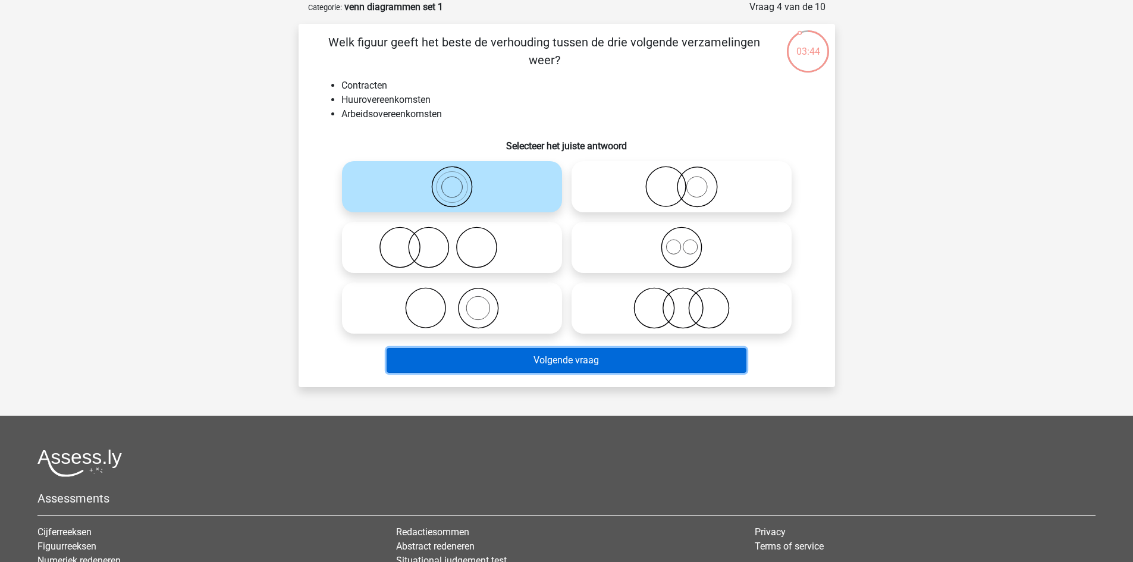
click at [531, 354] on button "Volgende vraag" at bounding box center [567, 360] width 360 height 25
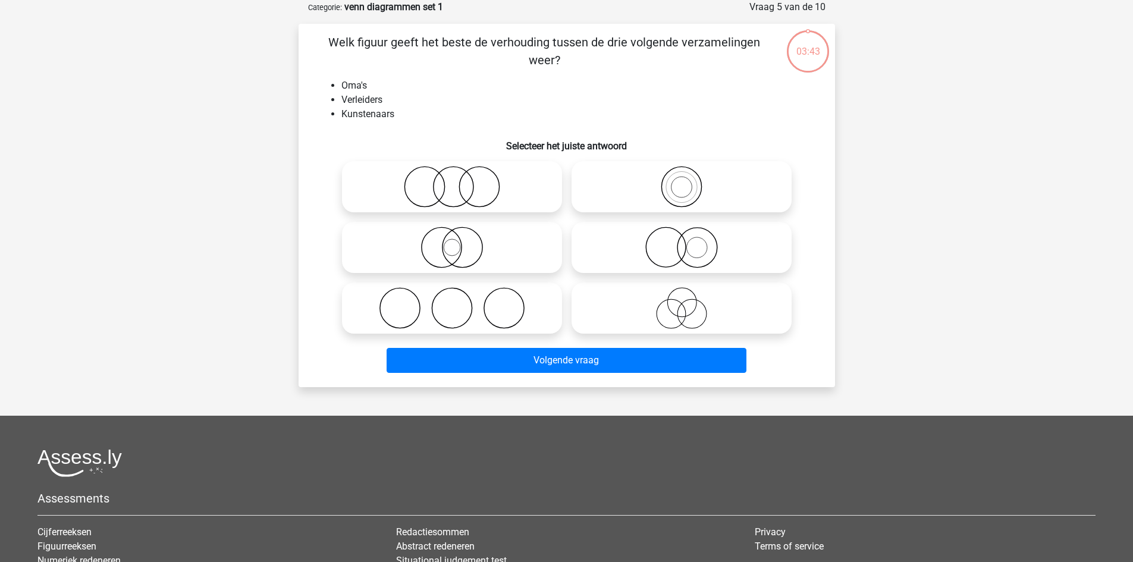
click at [445, 243] on circle at bounding box center [452, 247] width 17 height 17
click at [452, 241] on input "radio" at bounding box center [456, 238] width 8 height 8
radio input "true"
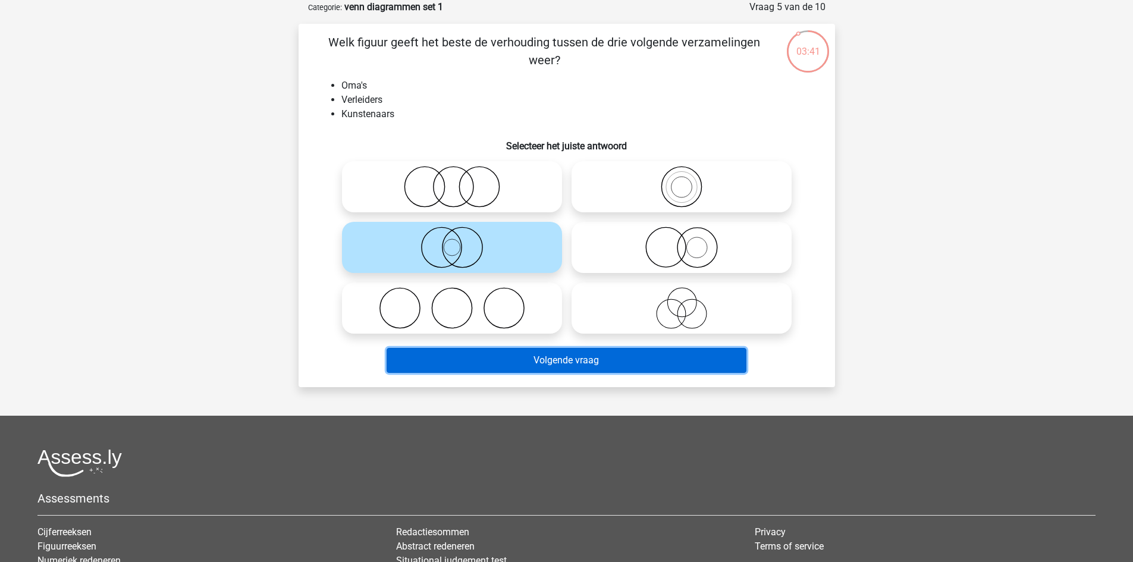
click at [531, 369] on button "Volgende vraag" at bounding box center [567, 360] width 360 height 25
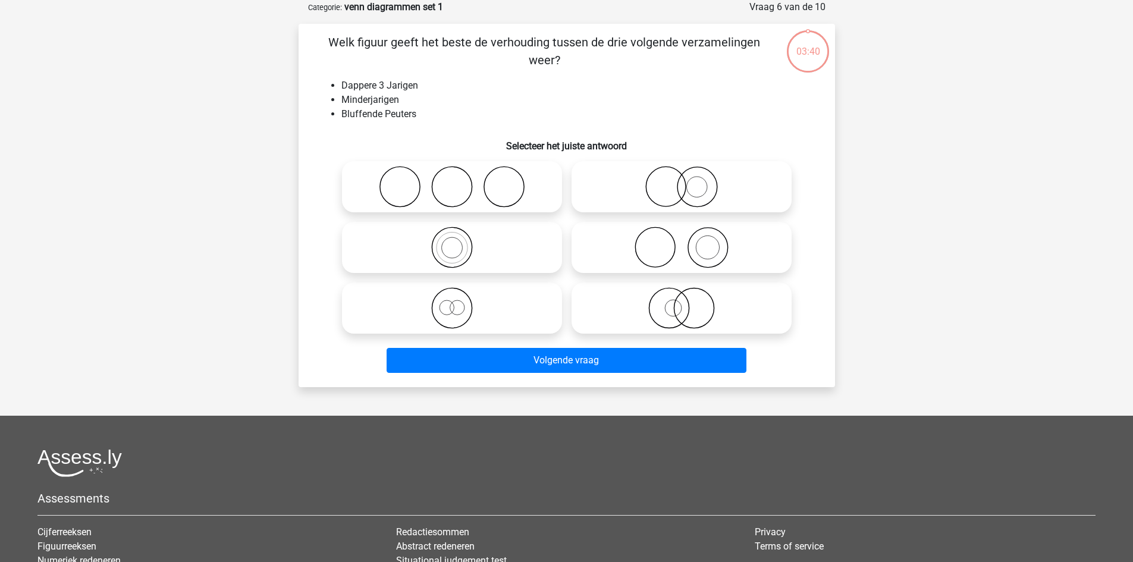
click at [449, 244] on icon at bounding box center [452, 248] width 211 height 42
click at [452, 241] on input "radio" at bounding box center [456, 238] width 8 height 8
radio input "true"
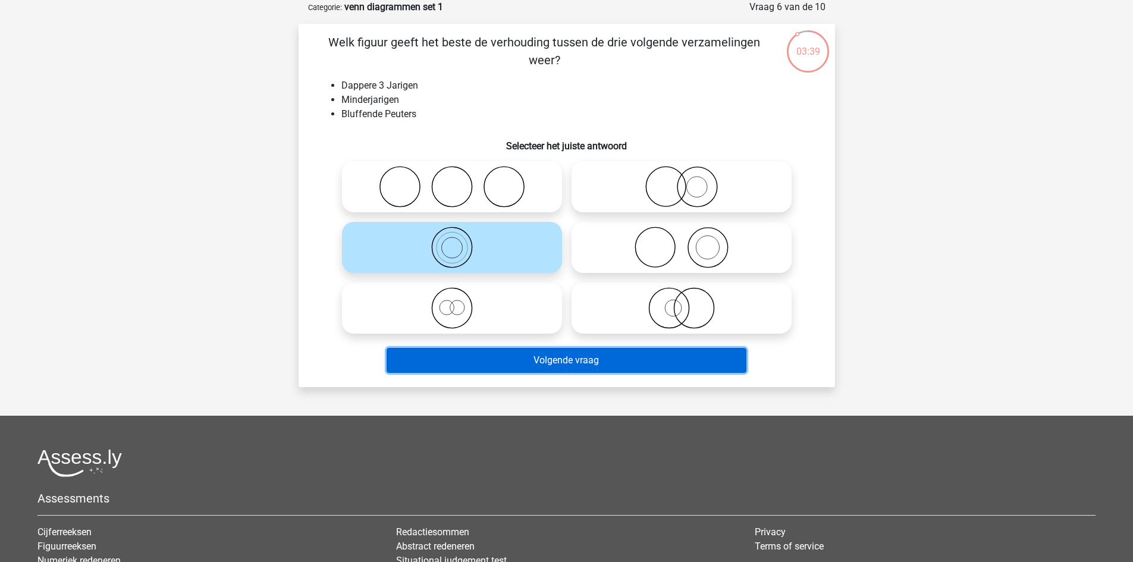
click at [516, 354] on button "Volgende vraag" at bounding box center [567, 360] width 360 height 25
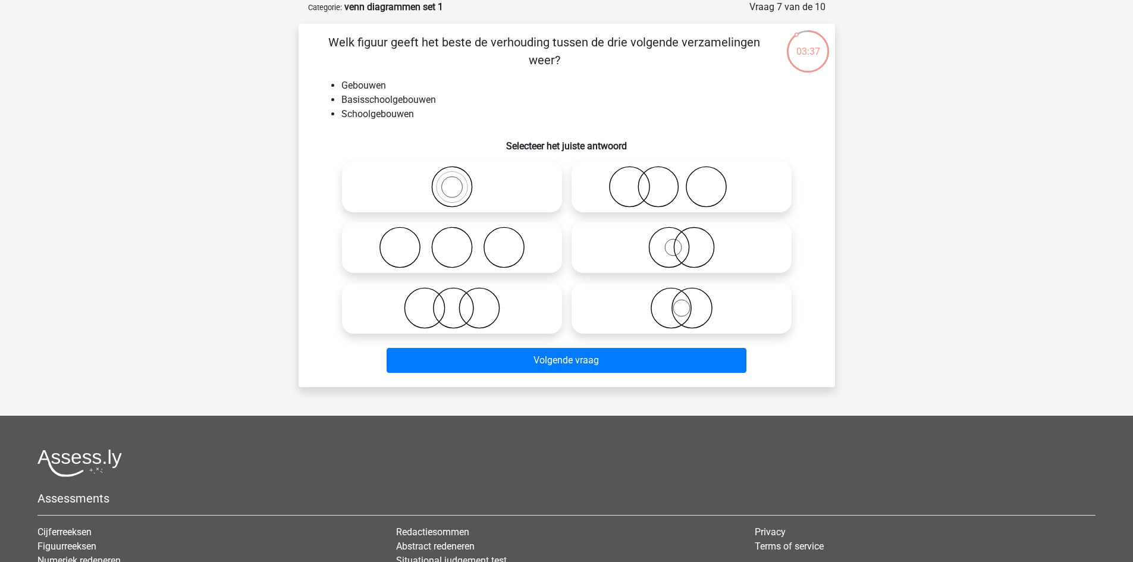
click at [454, 250] on icon at bounding box center [452, 248] width 211 height 42
click at [454, 241] on input "radio" at bounding box center [456, 238] width 8 height 8
radio input "true"
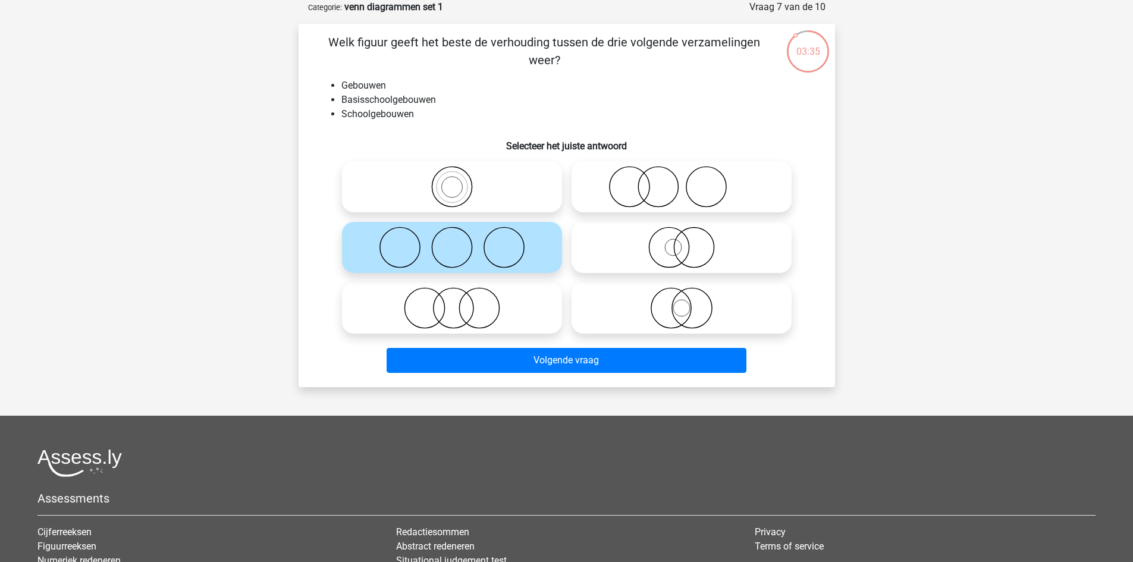
click at [450, 320] on icon at bounding box center [452, 308] width 211 height 42
click at [452, 302] on input "radio" at bounding box center [456, 298] width 8 height 8
radio input "true"
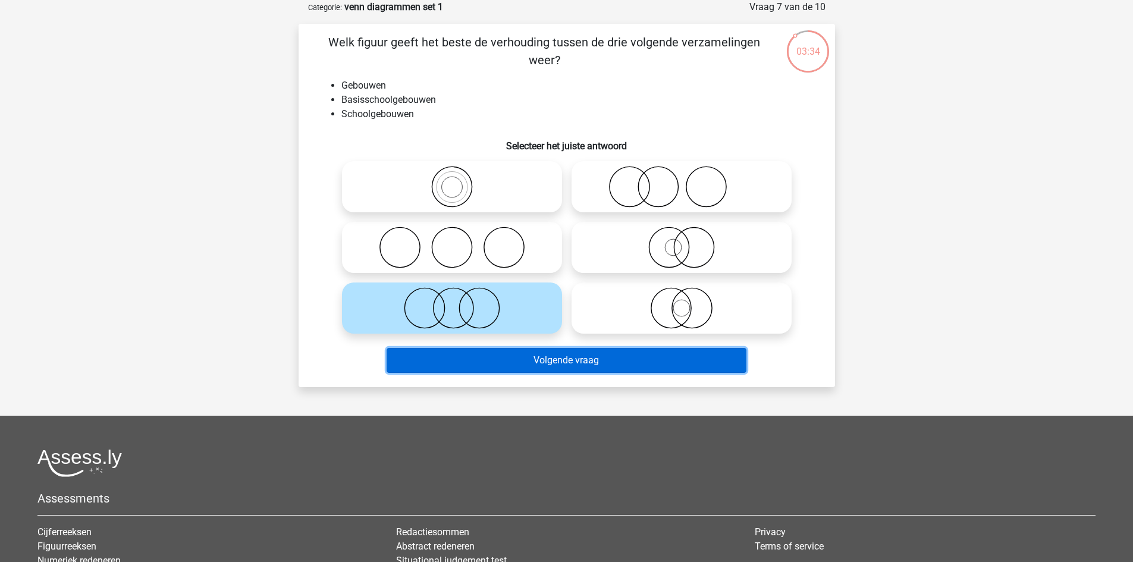
click at [513, 361] on button "Volgende vraag" at bounding box center [567, 360] width 360 height 25
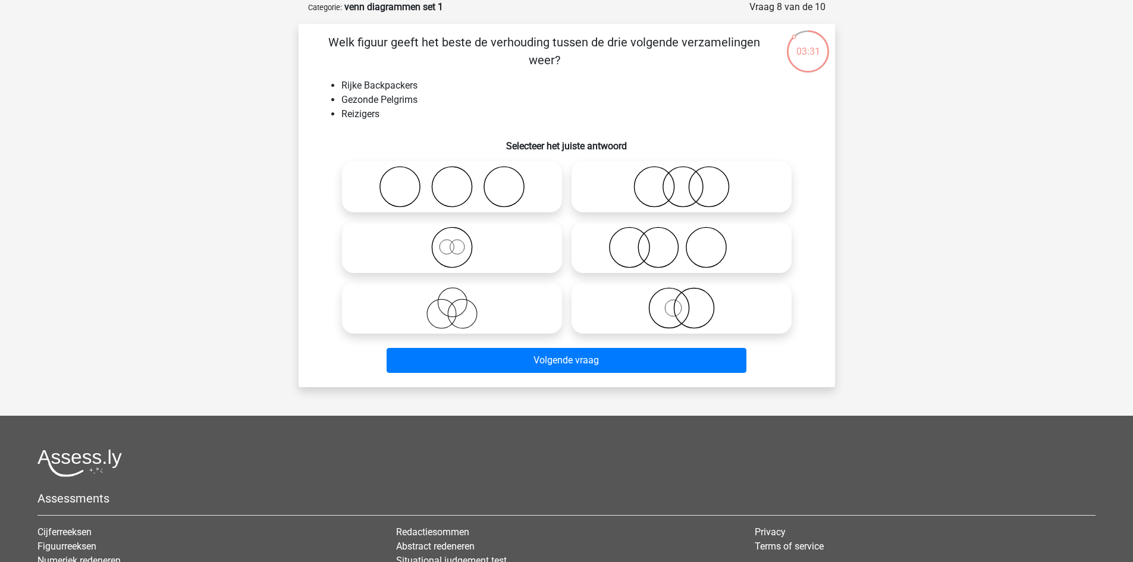
click at [664, 186] on icon at bounding box center [681, 187] width 211 height 42
click at [682, 181] on input "radio" at bounding box center [686, 177] width 8 height 8
radio input "true"
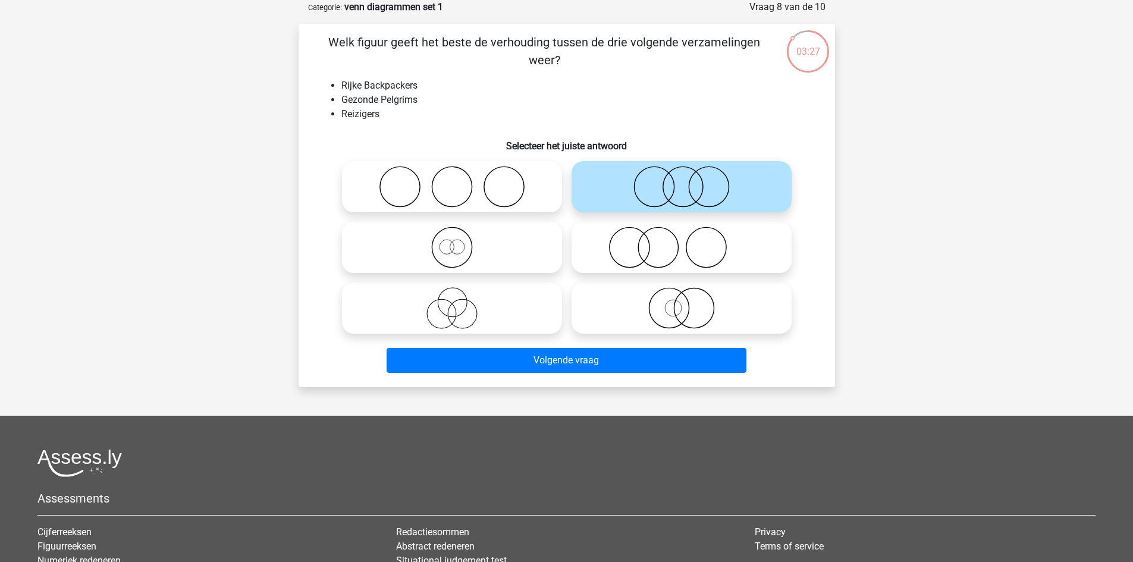
click at [470, 194] on circle at bounding box center [452, 187] width 40 height 40
click at [460, 181] on input "radio" at bounding box center [456, 177] width 8 height 8
radio input "true"
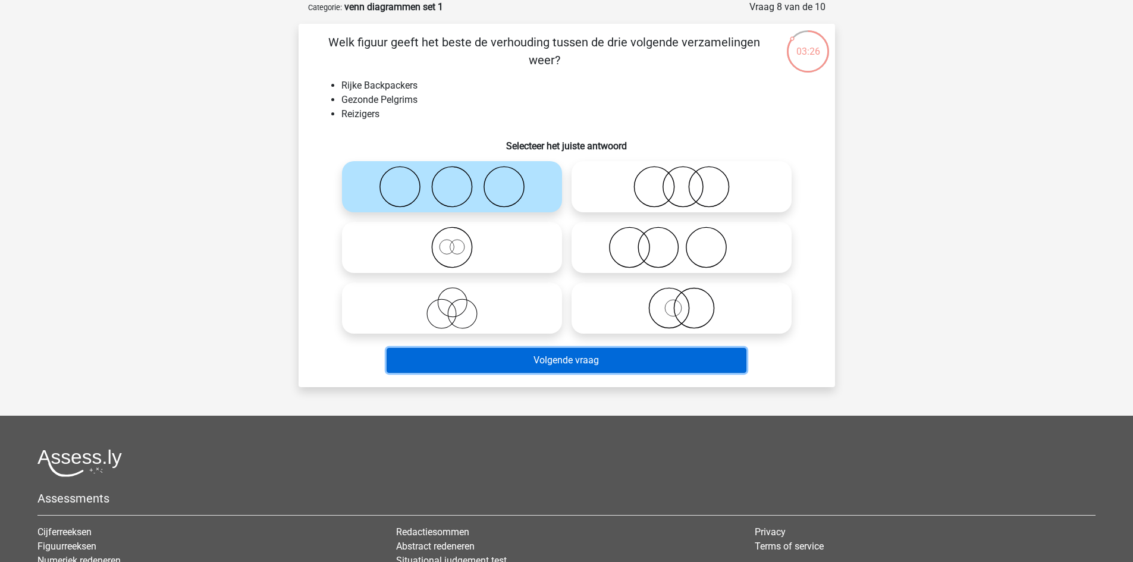
click at [541, 364] on button "Volgende vraag" at bounding box center [567, 360] width 360 height 25
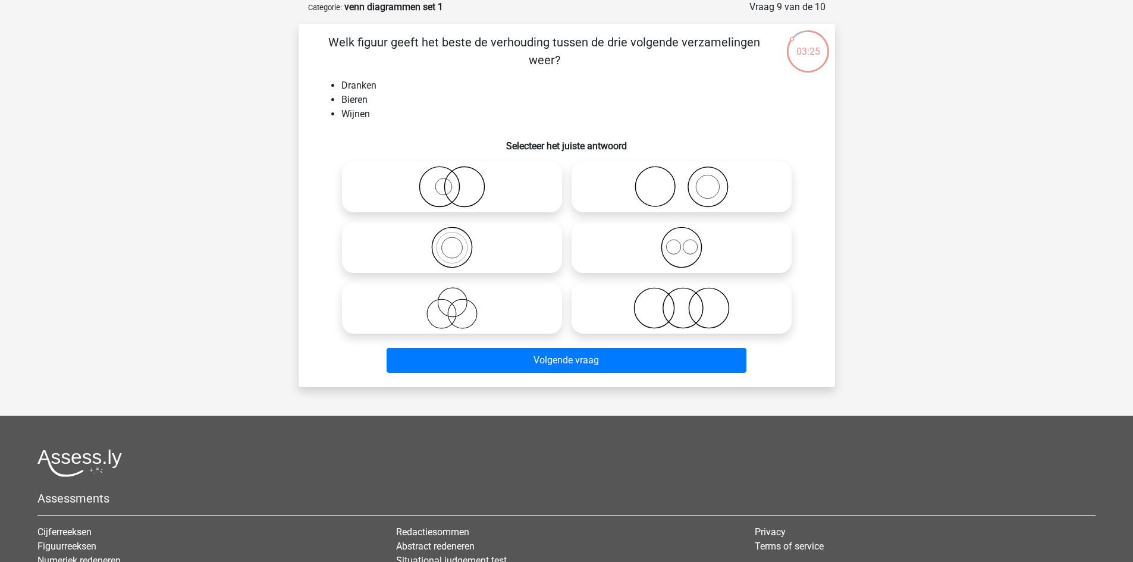
click at [456, 186] on icon at bounding box center [452, 187] width 211 height 42
click at [456, 181] on input "radio" at bounding box center [456, 177] width 8 height 8
radio input "true"
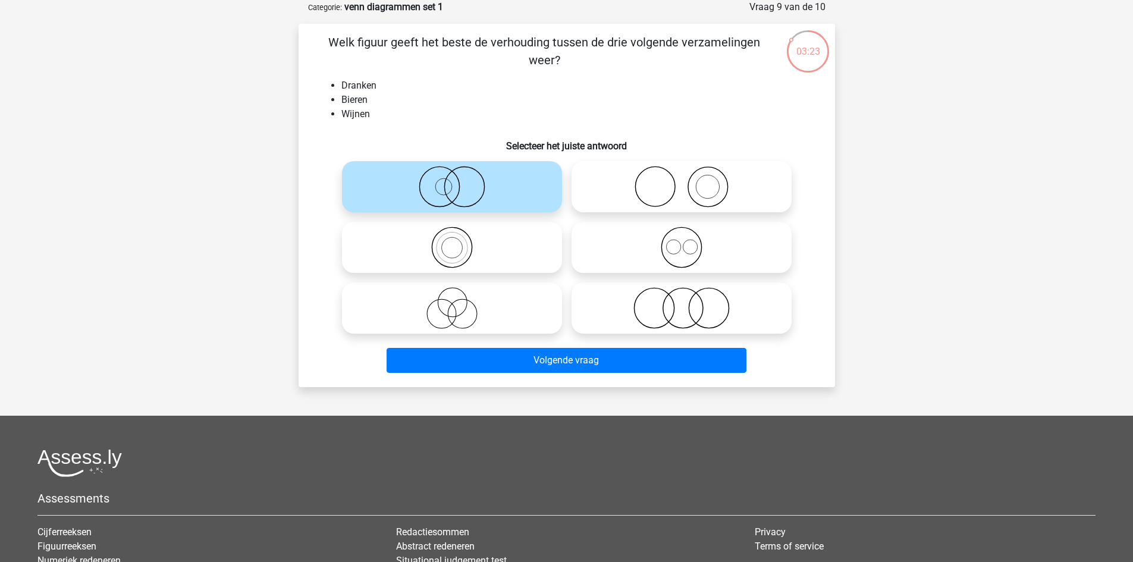
click at [453, 251] on icon at bounding box center [452, 248] width 211 height 42
click at [453, 241] on input "radio" at bounding box center [456, 238] width 8 height 8
radio input "true"
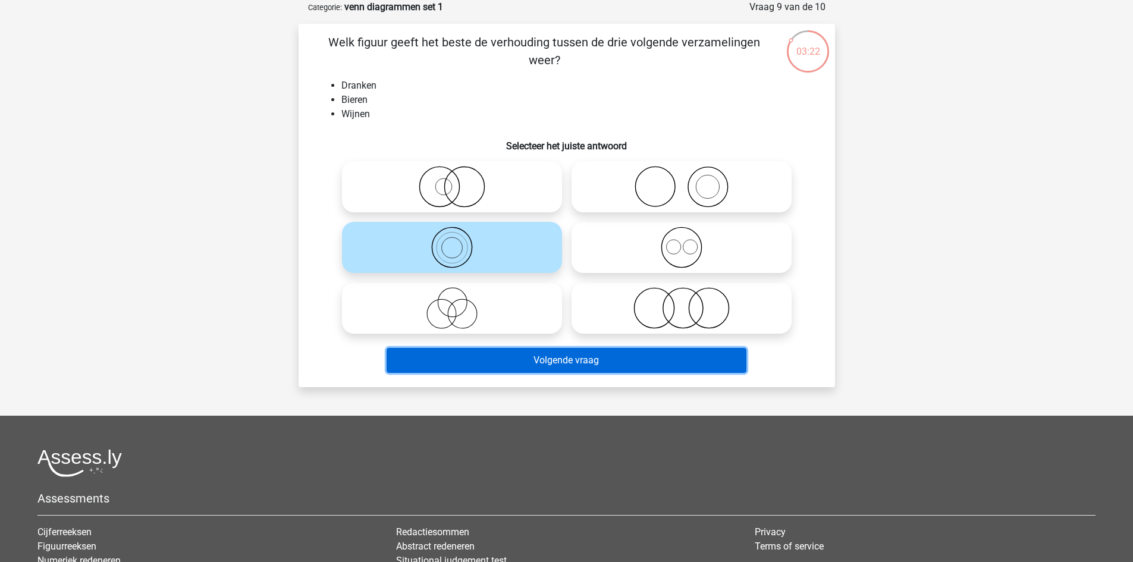
click at [516, 362] on button "Volgende vraag" at bounding box center [567, 360] width 360 height 25
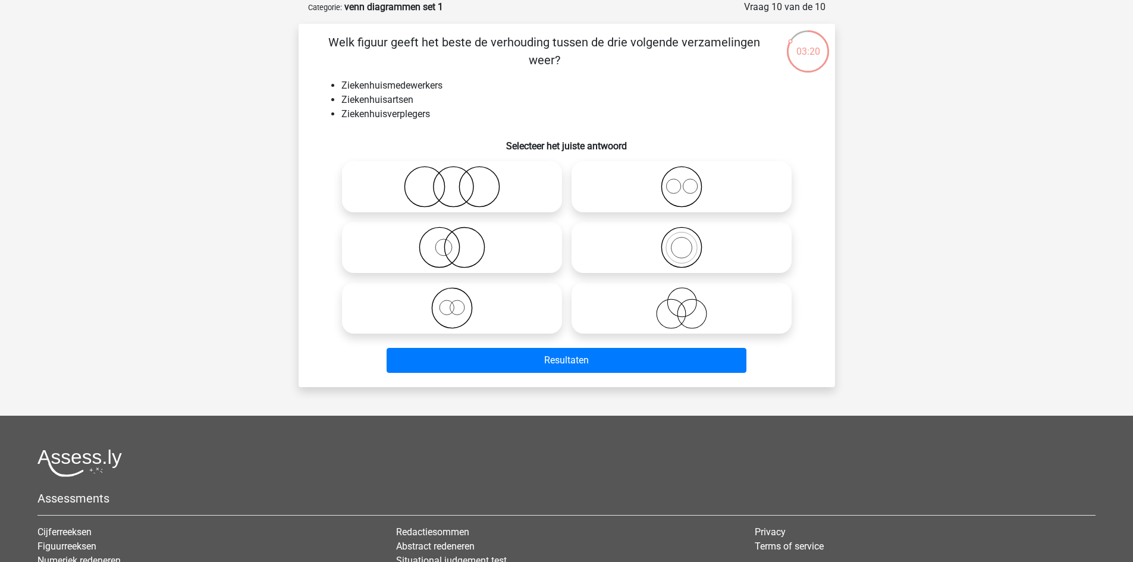
click at [454, 196] on icon at bounding box center [452, 187] width 211 height 42
click at [454, 181] on input "radio" at bounding box center [456, 177] width 8 height 8
radio input "true"
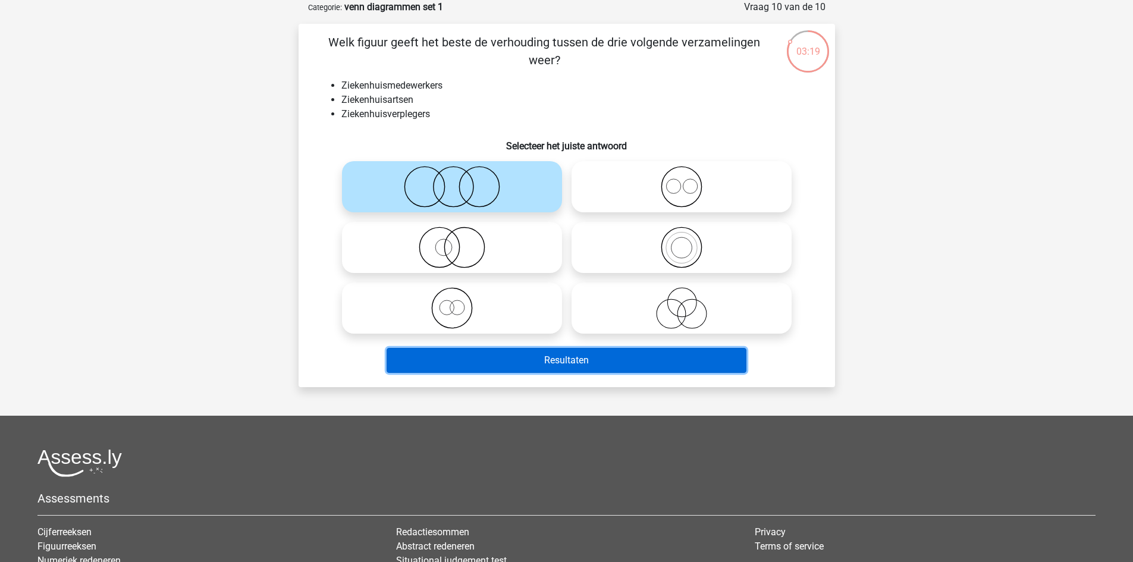
click at [519, 363] on button "Resultaten" at bounding box center [567, 360] width 360 height 25
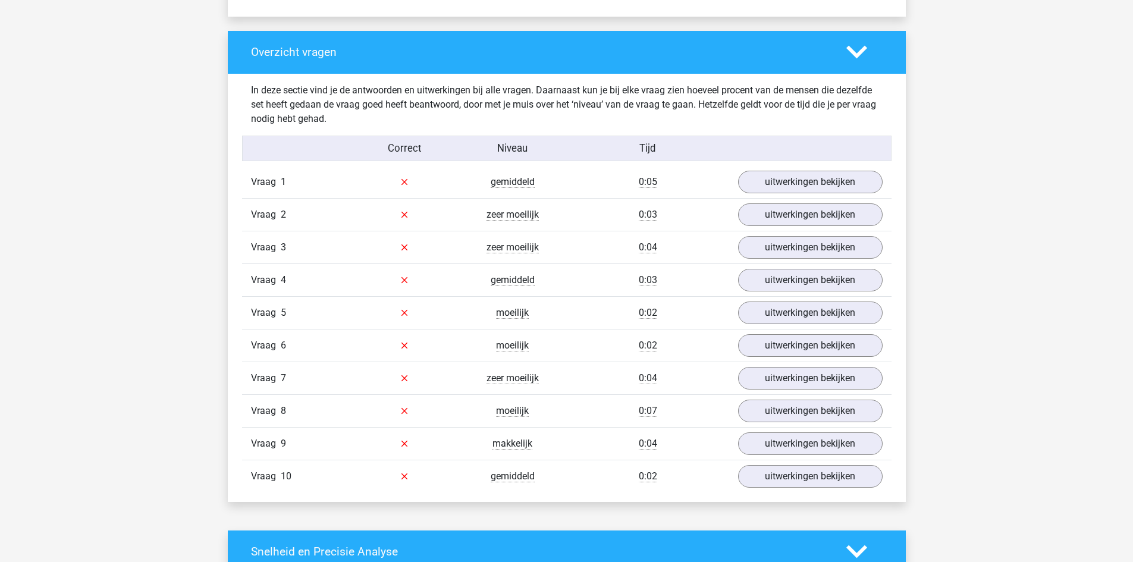
scroll to position [869, 0]
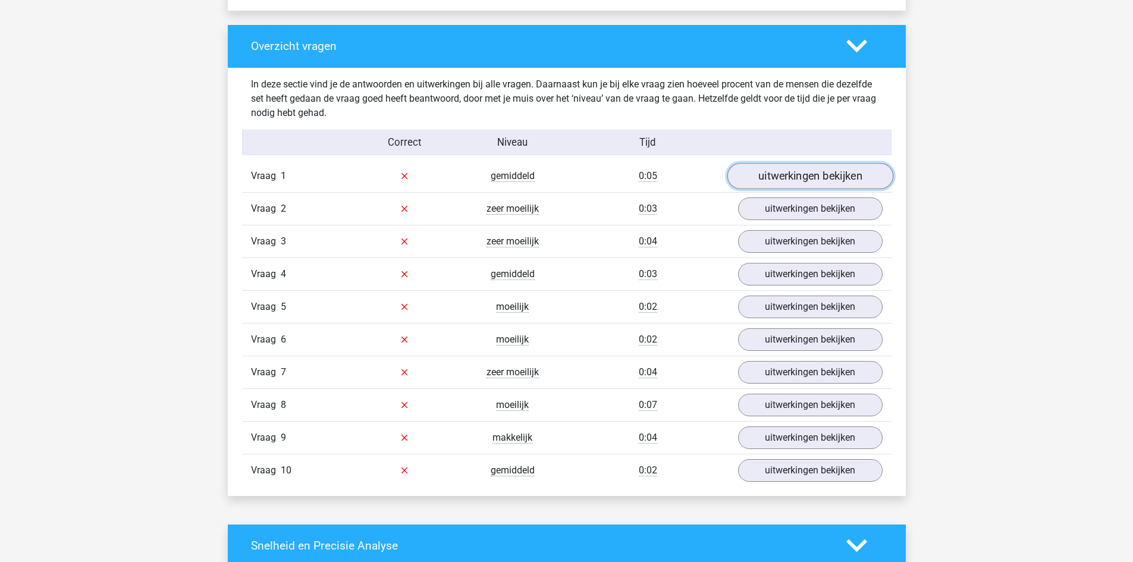
click at [838, 180] on link "uitwerkingen bekijken" at bounding box center [810, 176] width 166 height 26
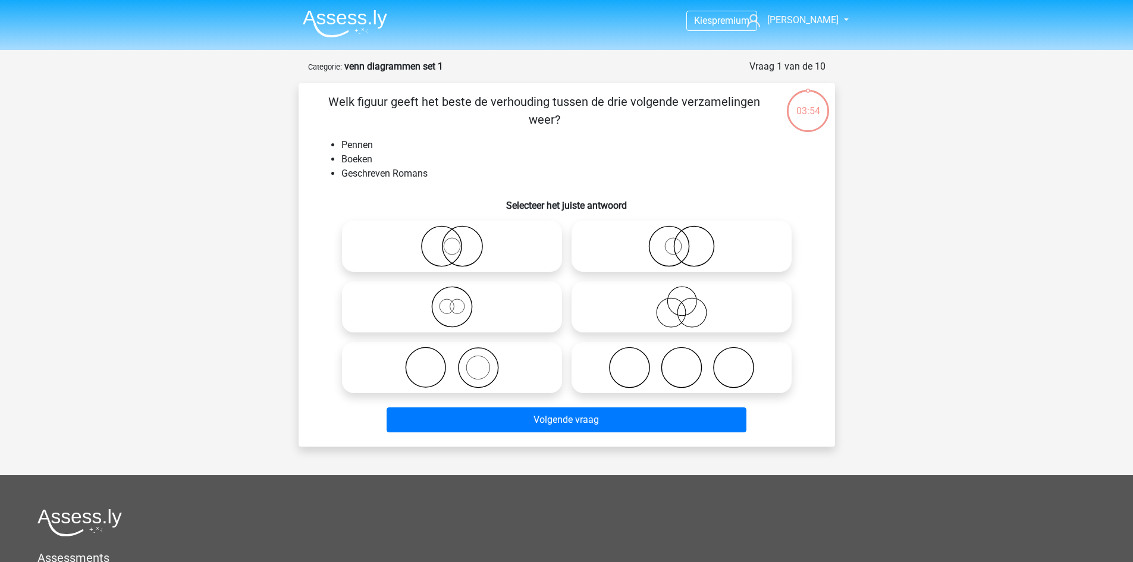
click at [481, 367] on icon at bounding box center [452, 368] width 211 height 42
click at [460, 362] on input "radio" at bounding box center [456, 358] width 8 height 8
radio input "true"
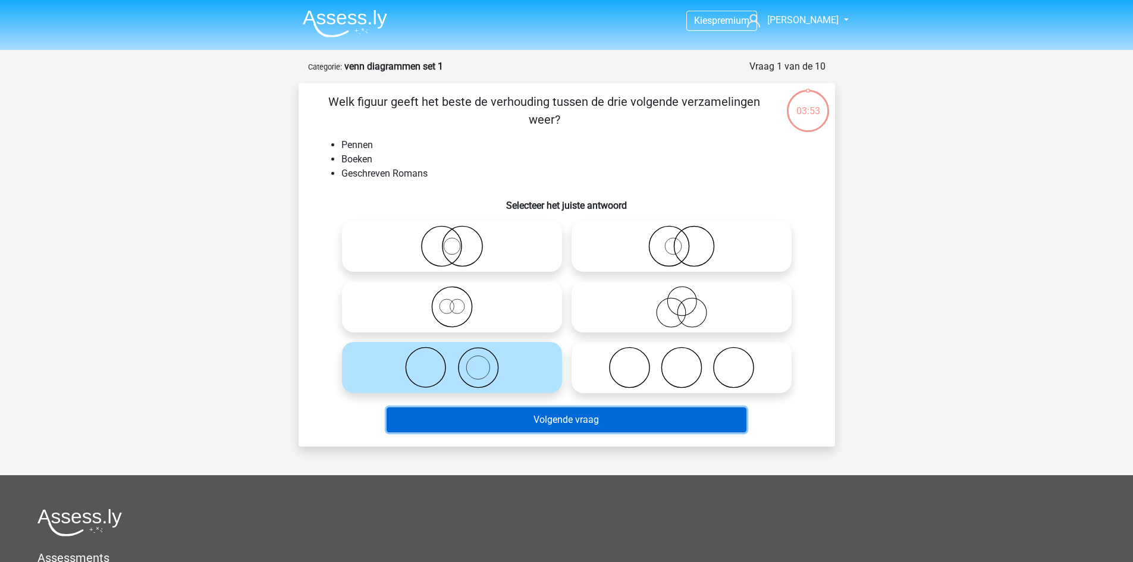
click at [546, 429] on button "Volgende vraag" at bounding box center [567, 419] width 360 height 25
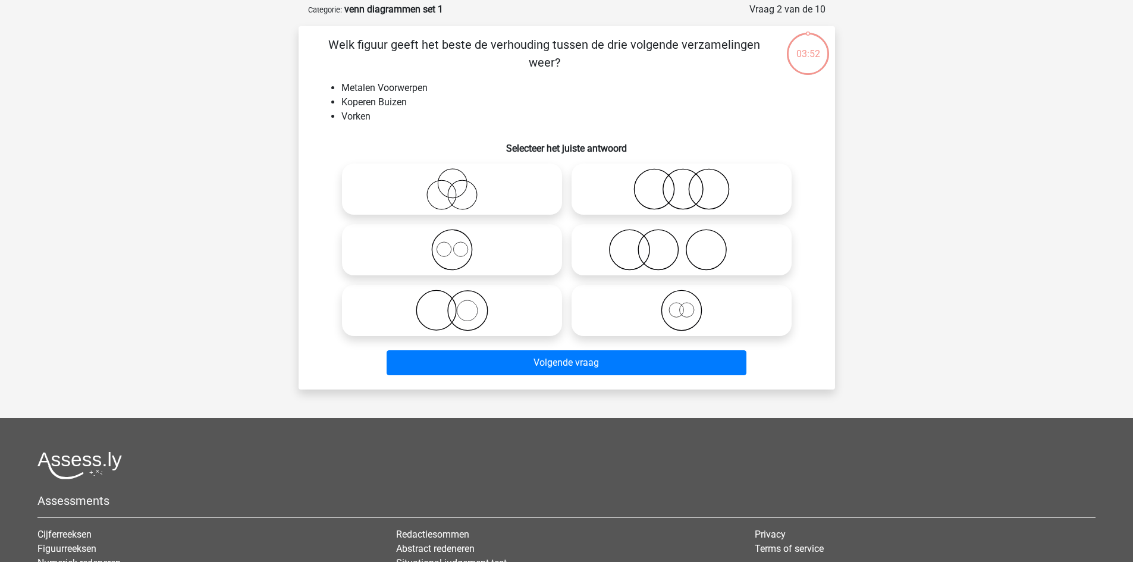
scroll to position [59, 0]
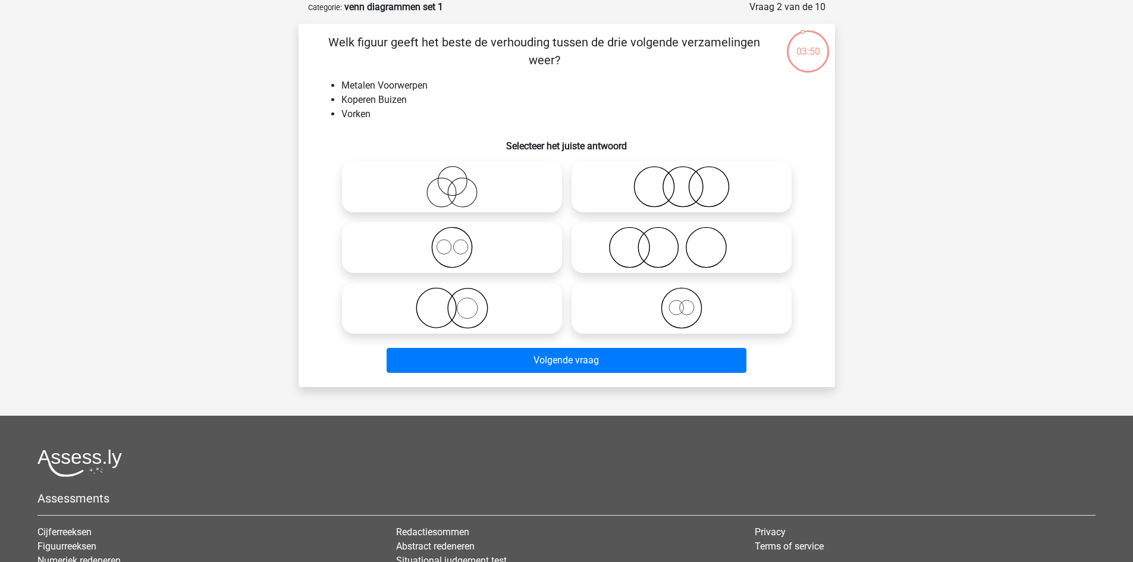
click at [456, 259] on icon at bounding box center [452, 248] width 211 height 42
click at [456, 241] on input "radio" at bounding box center [456, 238] width 8 height 8
radio input "true"
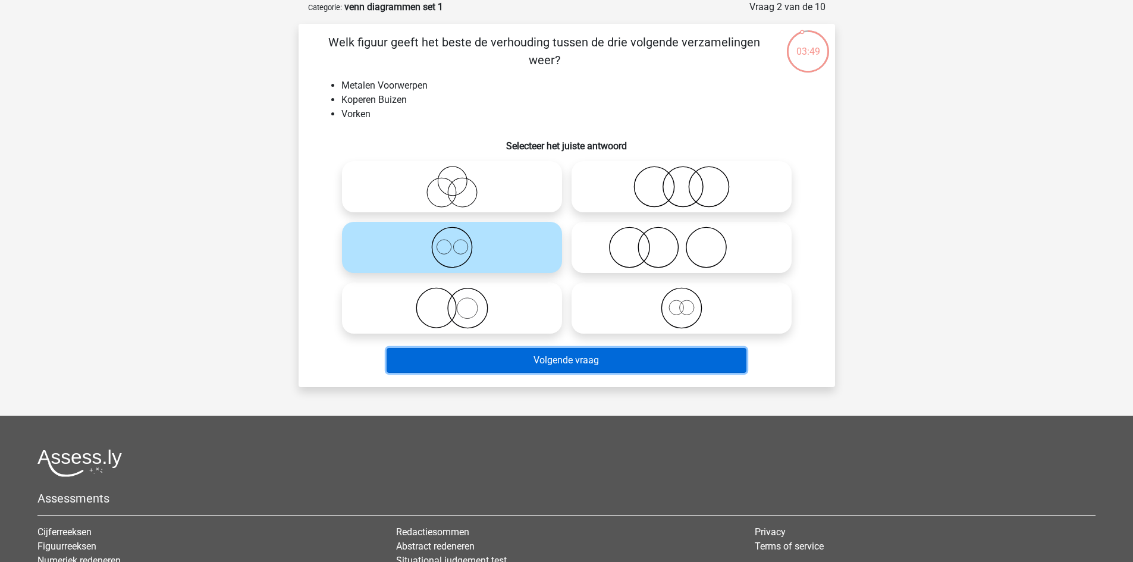
click at [542, 366] on button "Volgende vraag" at bounding box center [567, 360] width 360 height 25
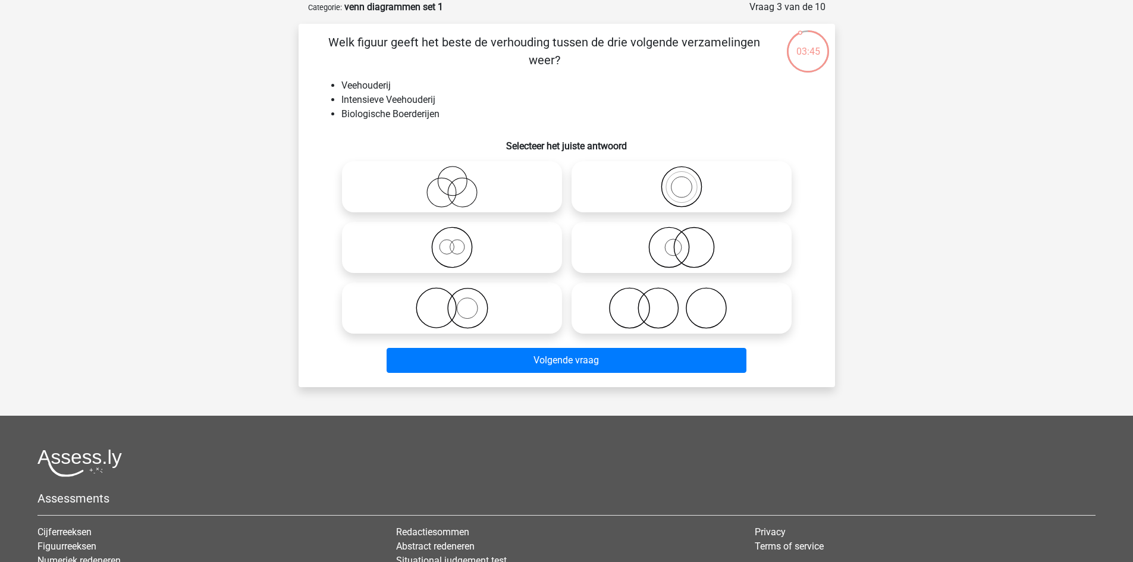
click at [677, 203] on icon at bounding box center [681, 187] width 211 height 42
click at [682, 181] on input "radio" at bounding box center [686, 177] width 8 height 8
radio input "true"
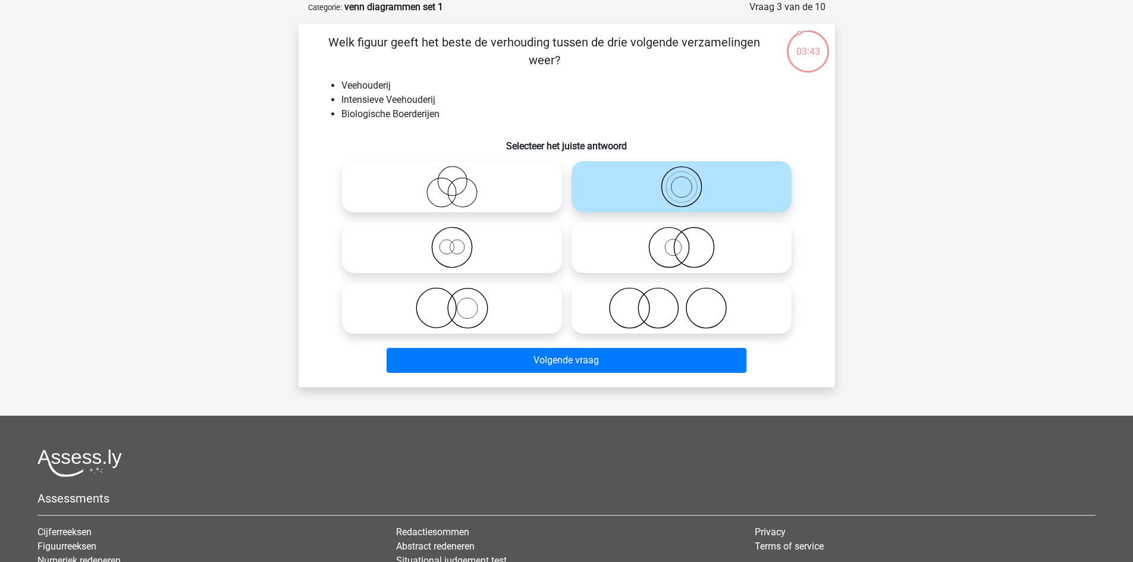
click at [629, 343] on div "Volgende vraag" at bounding box center [567, 357] width 498 height 39
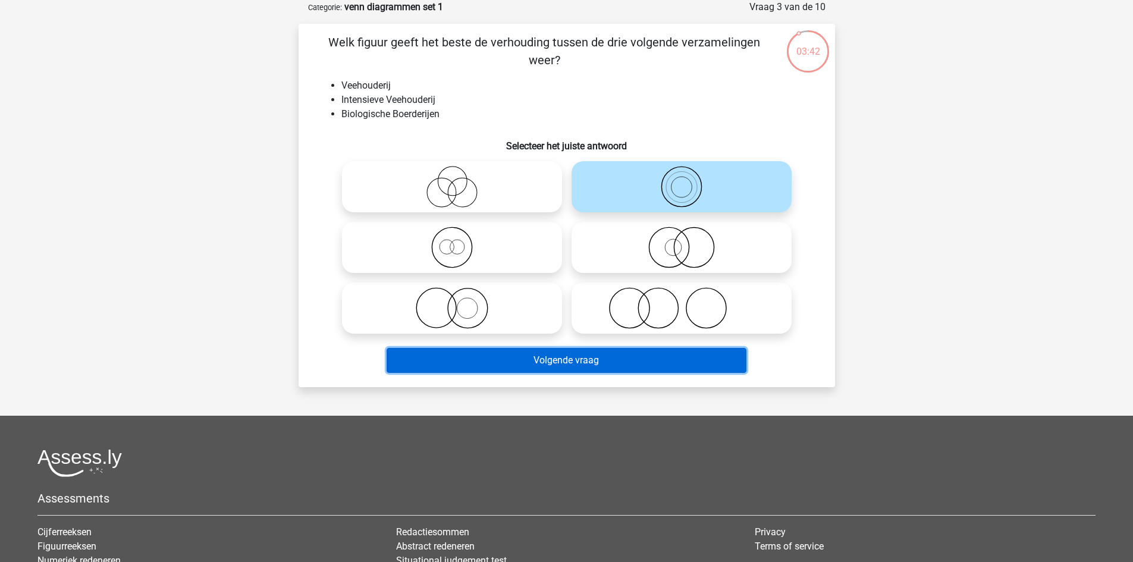
click at [611, 369] on button "Volgende vraag" at bounding box center [567, 360] width 360 height 25
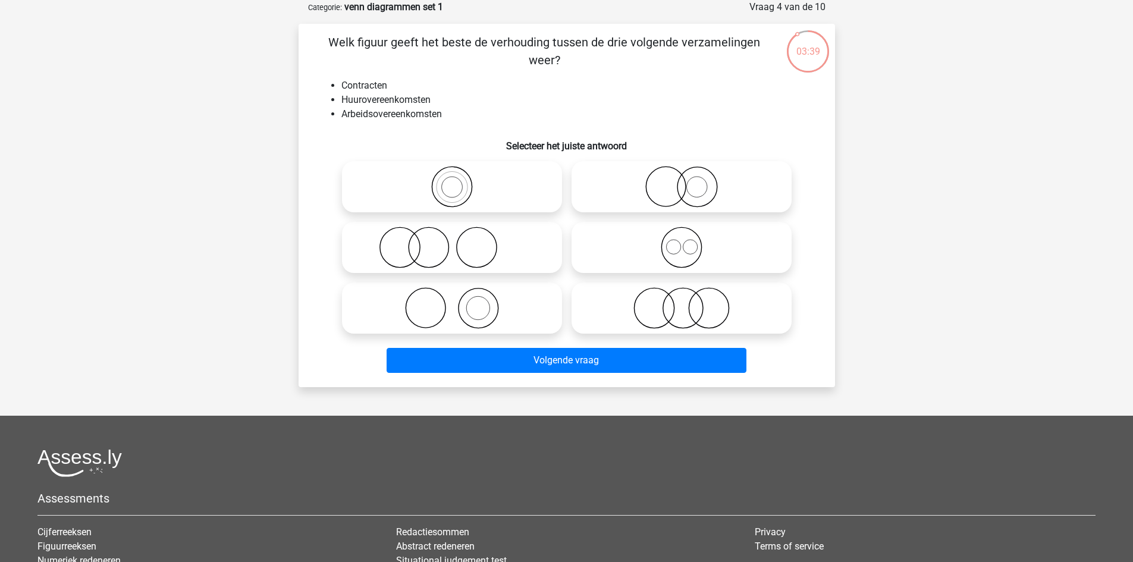
click at [677, 246] on icon at bounding box center [681, 248] width 211 height 42
click at [682, 241] on input "radio" at bounding box center [686, 238] width 8 height 8
radio input "true"
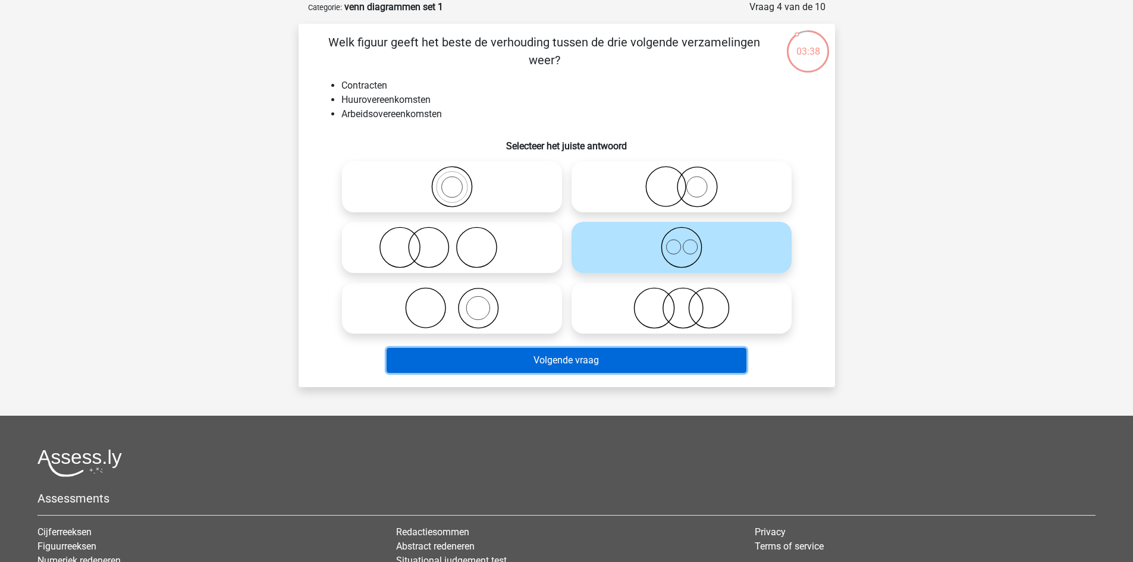
click at [661, 357] on button "Volgende vraag" at bounding box center [567, 360] width 360 height 25
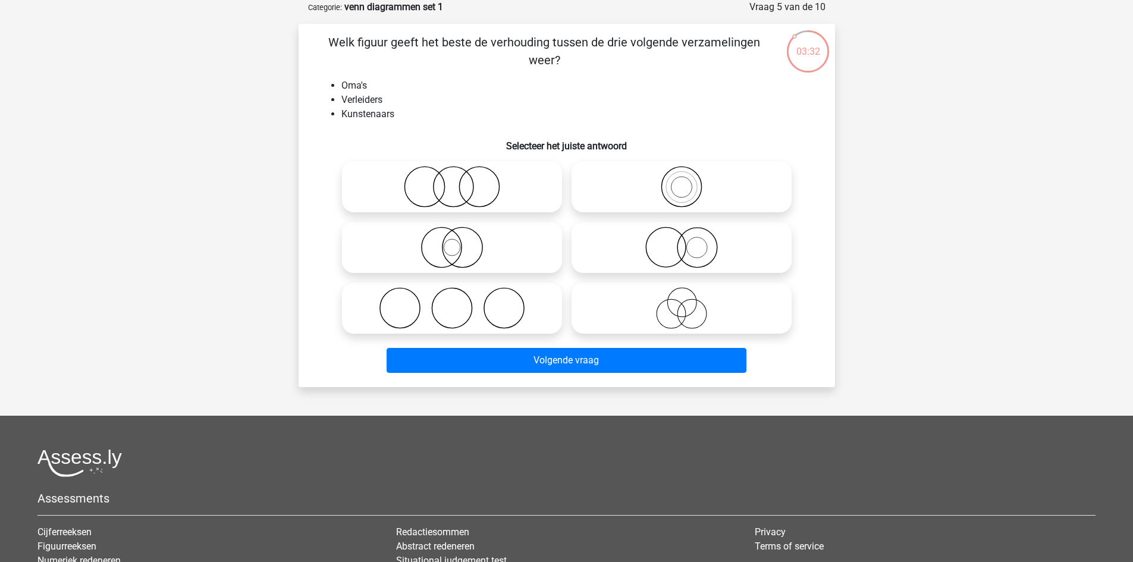
click at [464, 301] on icon at bounding box center [452, 308] width 211 height 42
click at [460, 301] on input "radio" at bounding box center [456, 298] width 8 height 8
radio input "true"
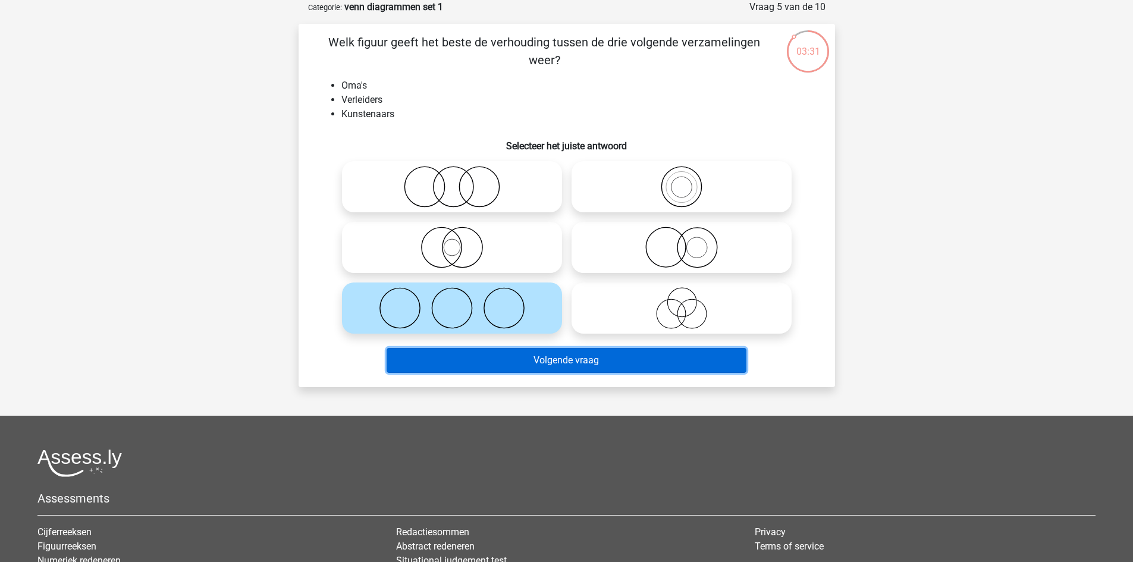
click at [533, 361] on button "Volgende vraag" at bounding box center [567, 360] width 360 height 25
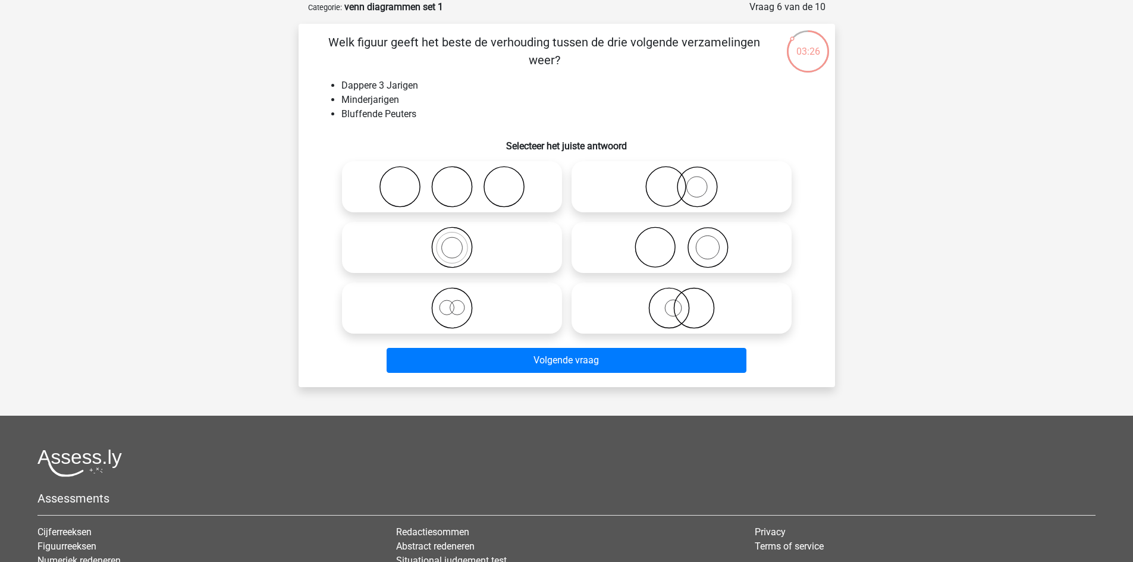
click at [468, 192] on icon at bounding box center [452, 187] width 211 height 42
click at [460, 181] on input "radio" at bounding box center [456, 177] width 8 height 8
radio input "true"
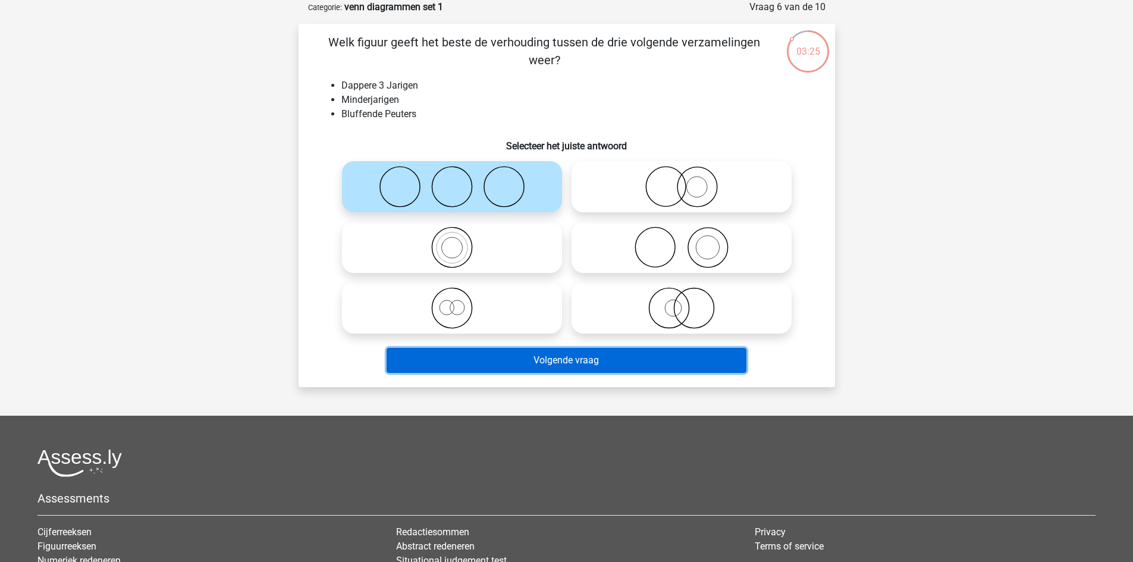
click at [557, 354] on button "Volgende vraag" at bounding box center [567, 360] width 360 height 25
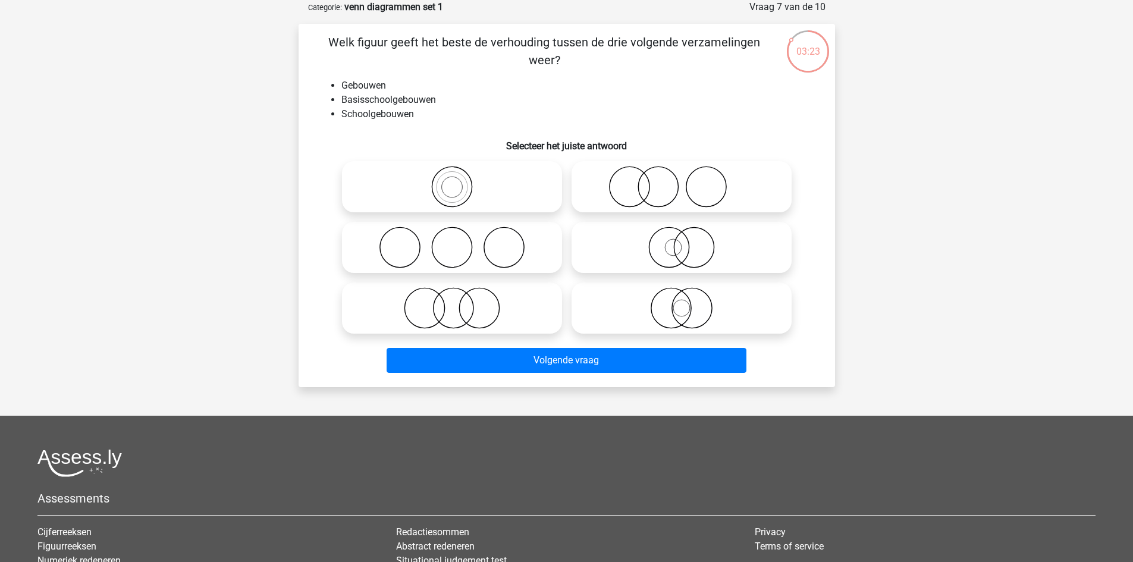
click at [463, 244] on icon at bounding box center [452, 248] width 211 height 42
click at [460, 241] on input "radio" at bounding box center [456, 238] width 8 height 8
radio input "true"
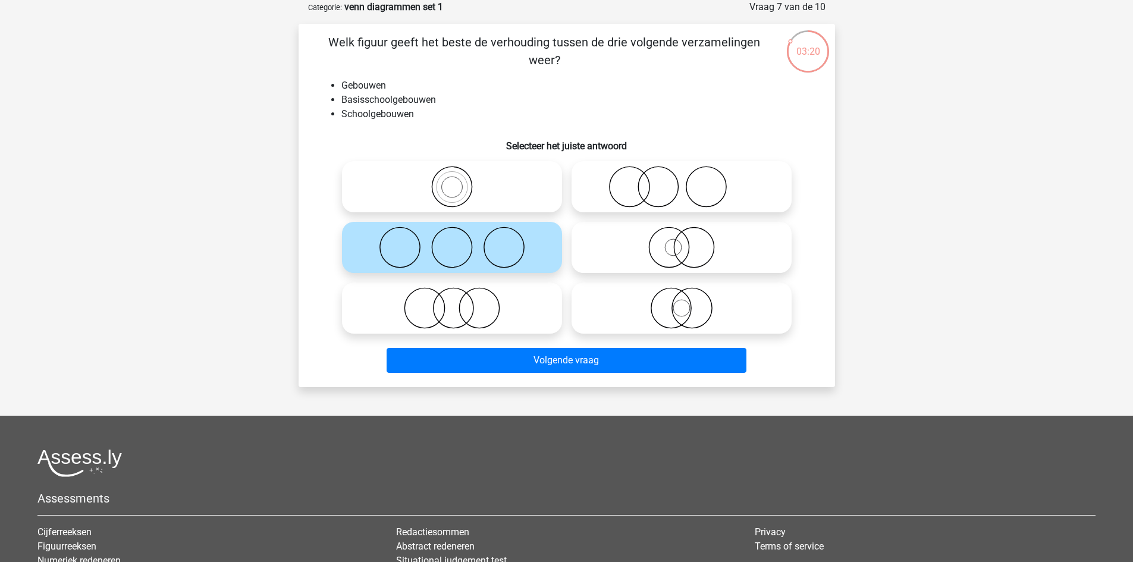
click at [663, 253] on icon at bounding box center [681, 248] width 211 height 42
click at [682, 241] on input "radio" at bounding box center [686, 238] width 8 height 8
radio input "true"
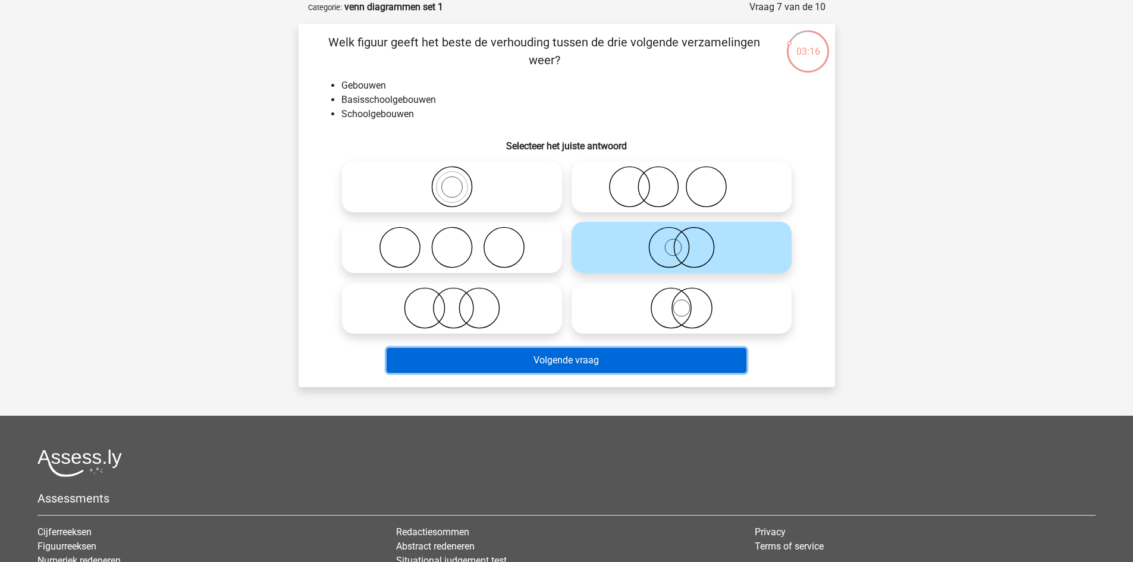
click at [602, 365] on button "Volgende vraag" at bounding box center [567, 360] width 360 height 25
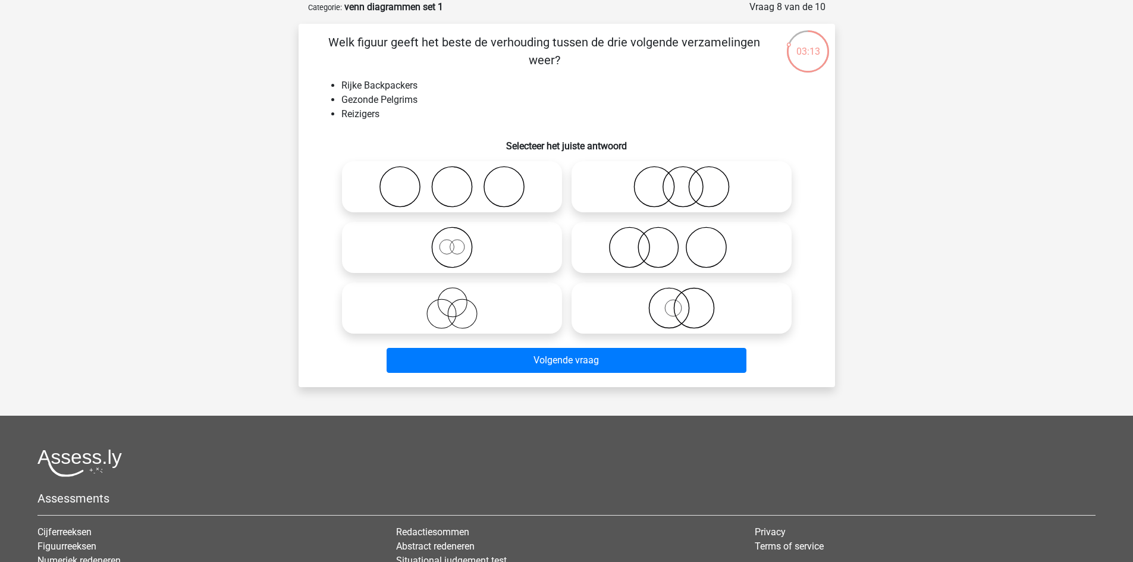
click at [660, 247] on icon at bounding box center [681, 248] width 211 height 42
click at [682, 241] on input "radio" at bounding box center [686, 238] width 8 height 8
radio input "true"
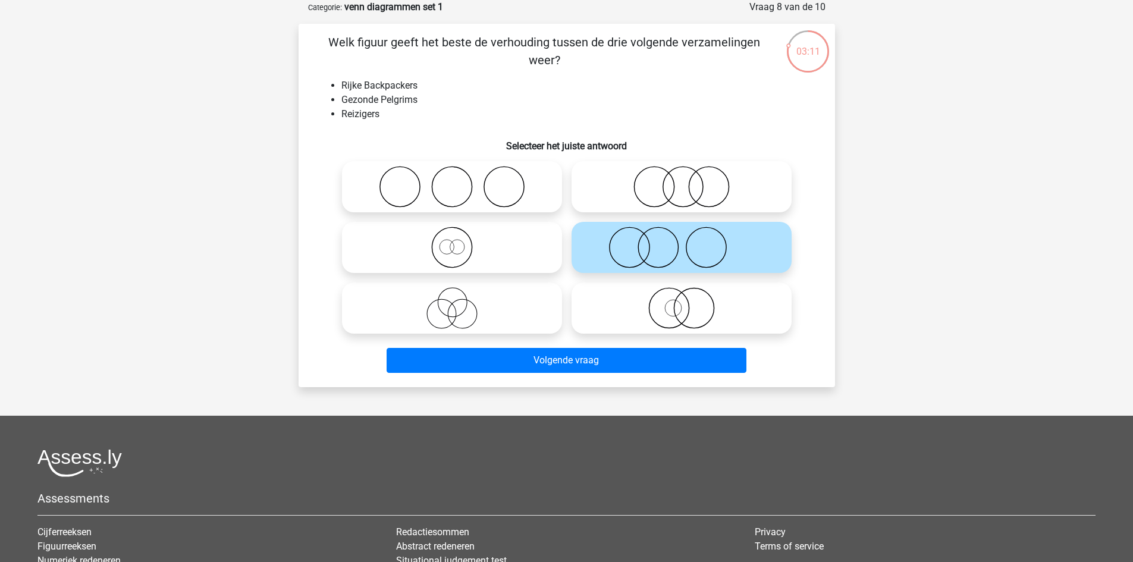
click at [432, 180] on icon at bounding box center [452, 187] width 211 height 42
click at [452, 180] on input "radio" at bounding box center [456, 177] width 8 height 8
radio input "true"
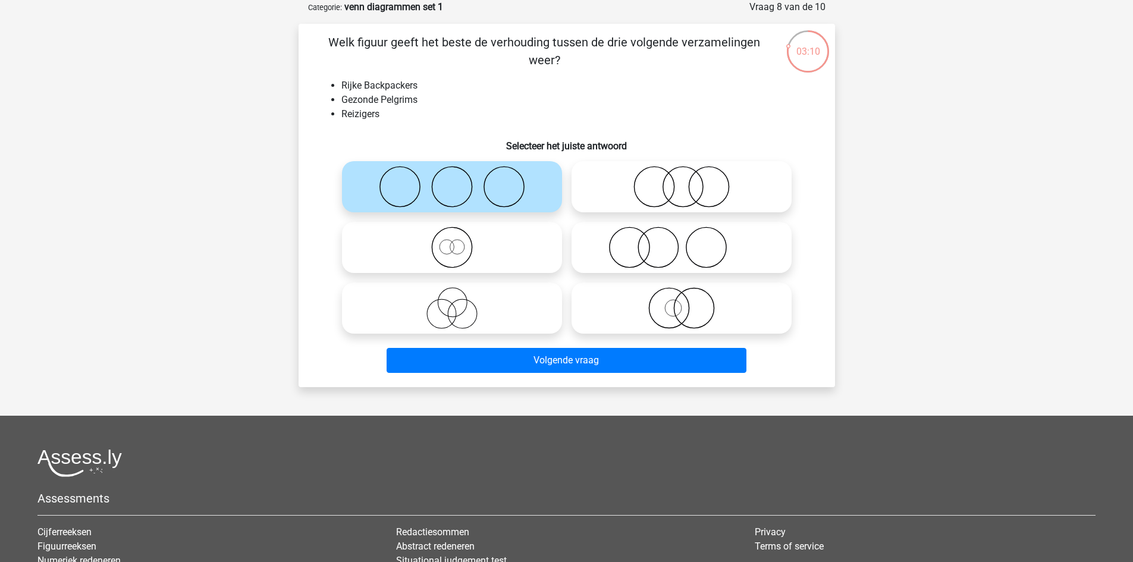
click at [691, 201] on icon at bounding box center [681, 187] width 211 height 42
click at [689, 181] on input "radio" at bounding box center [686, 177] width 8 height 8
radio input "true"
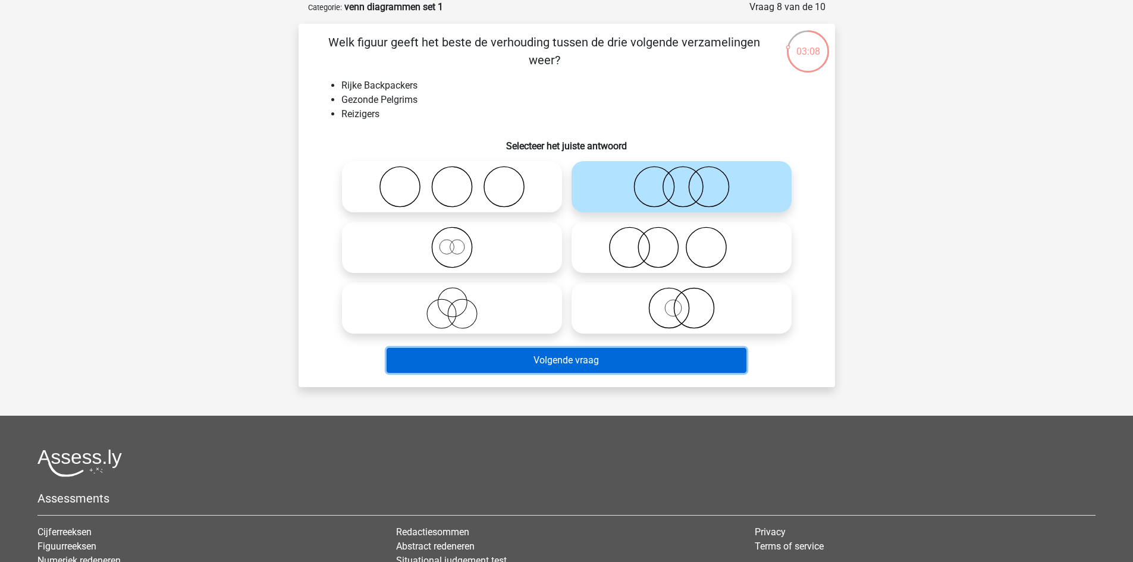
click at [623, 370] on button "Volgende vraag" at bounding box center [567, 360] width 360 height 25
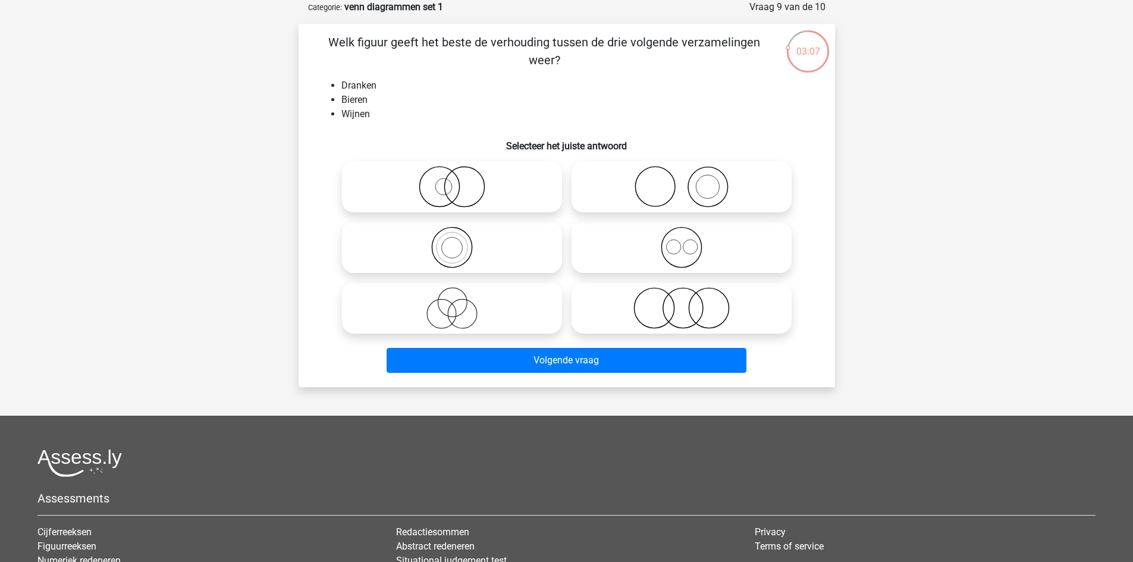
click at [685, 322] on icon at bounding box center [681, 308] width 211 height 42
click at [685, 302] on input "radio" at bounding box center [686, 298] width 8 height 8
radio input "true"
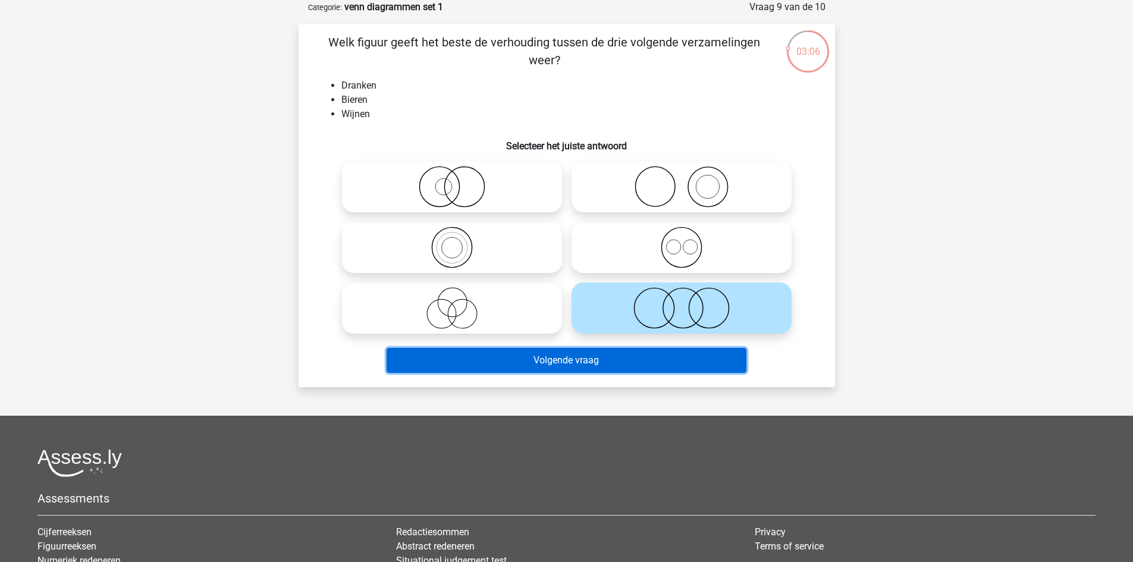
click at [668, 365] on button "Volgende vraag" at bounding box center [567, 360] width 360 height 25
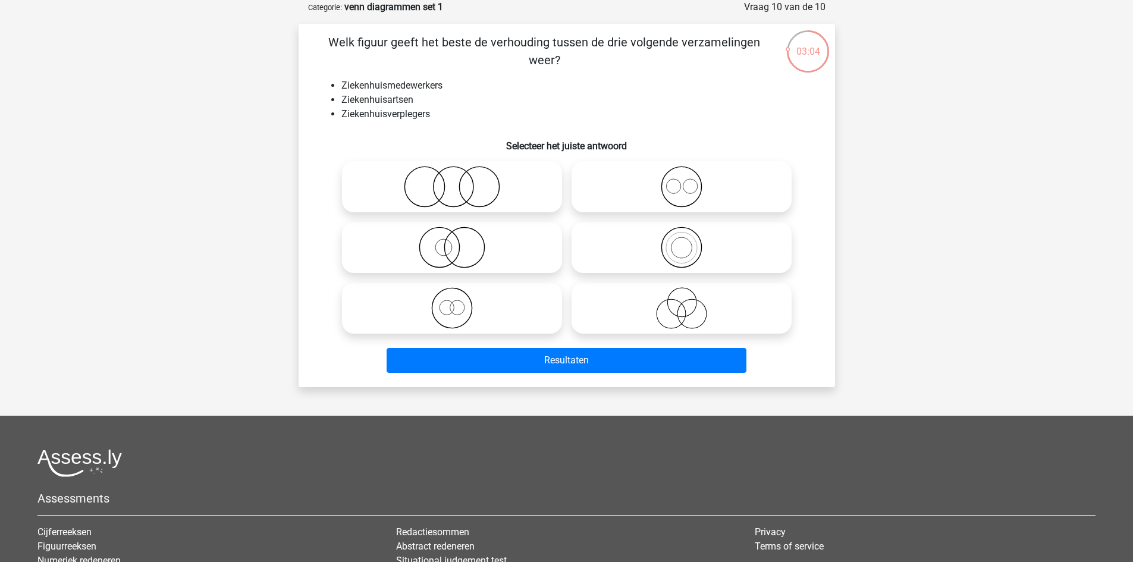
click at [677, 246] on icon at bounding box center [681, 248] width 211 height 42
click at [682, 241] on input "radio" at bounding box center [686, 238] width 8 height 8
radio input "true"
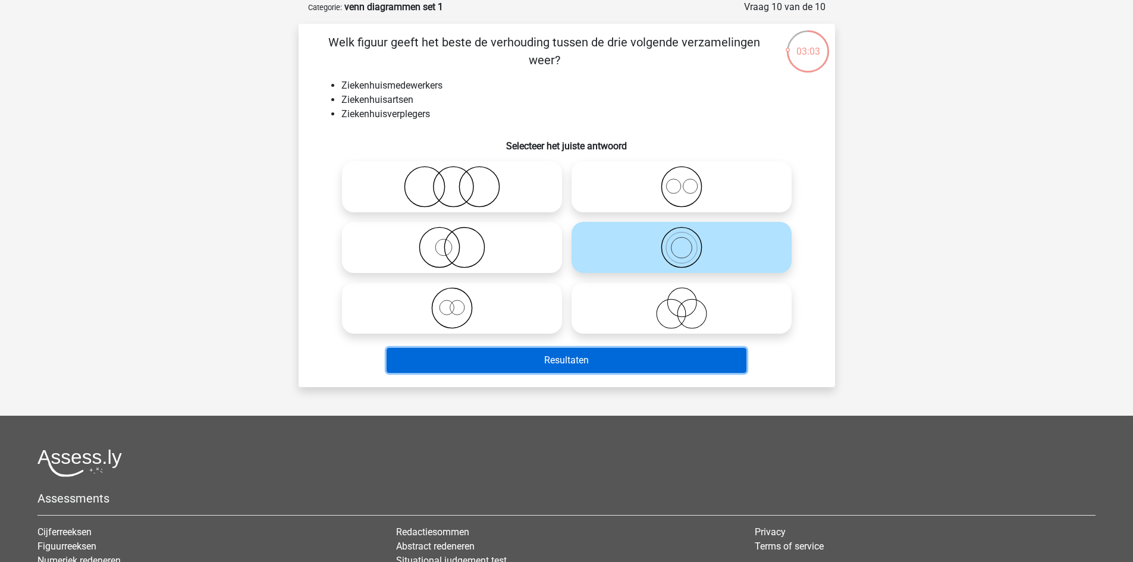
click at [624, 365] on button "Resultaten" at bounding box center [567, 360] width 360 height 25
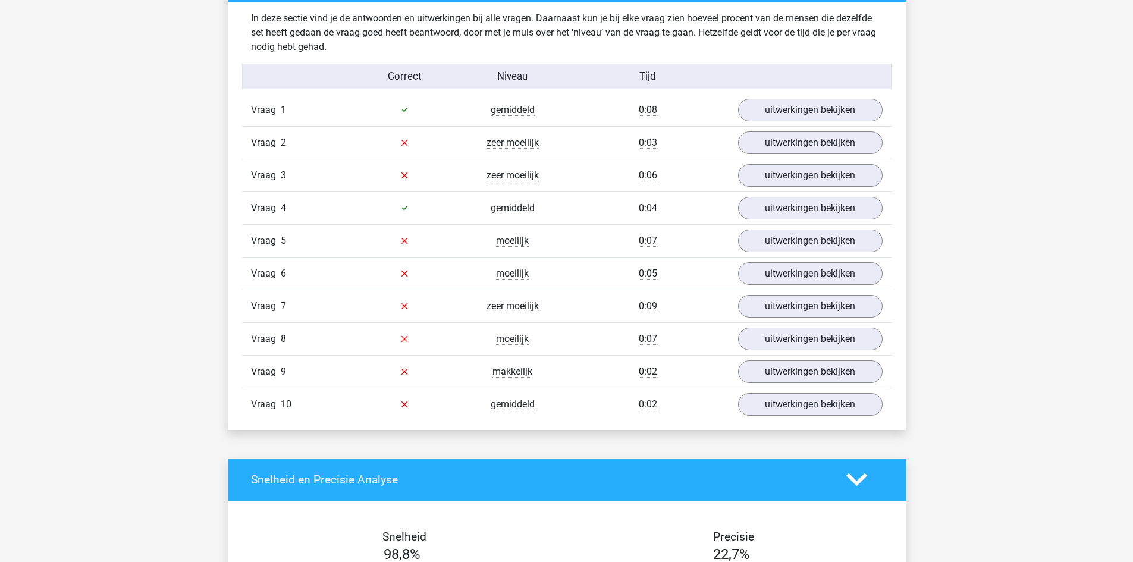
scroll to position [938, 0]
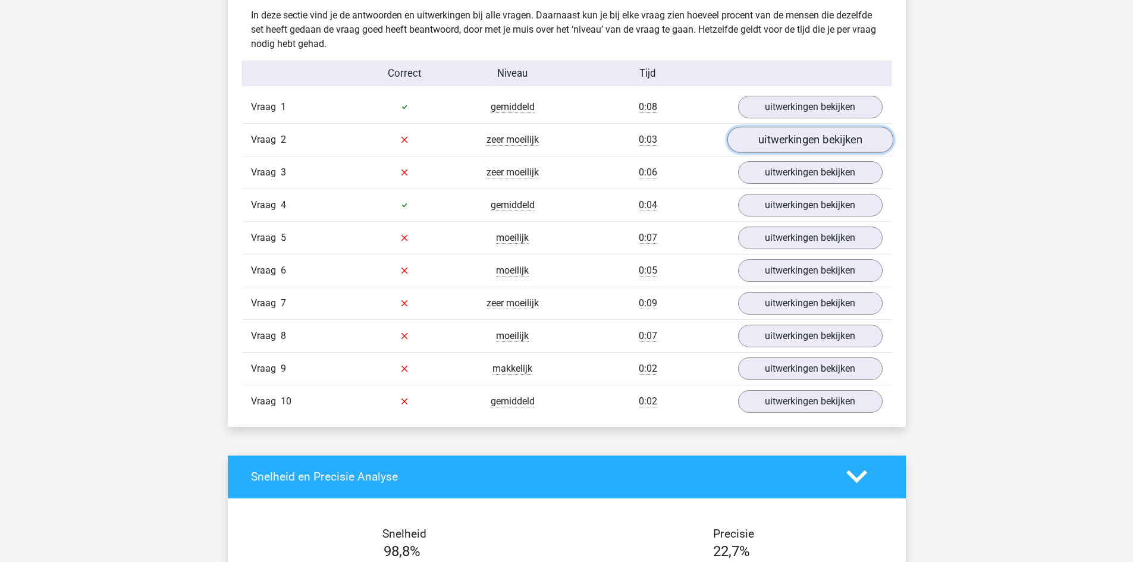
click at [817, 142] on link "uitwerkingen bekijken" at bounding box center [810, 140] width 166 height 26
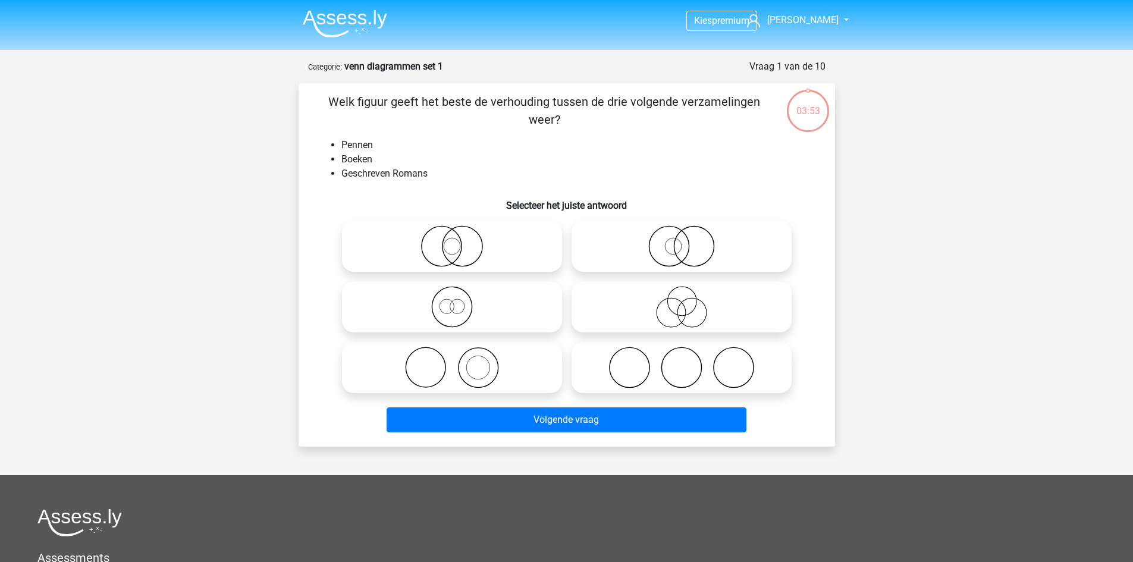
click at [484, 363] on icon at bounding box center [452, 368] width 211 height 42
click at [460, 362] on input "radio" at bounding box center [456, 358] width 8 height 8
radio input "true"
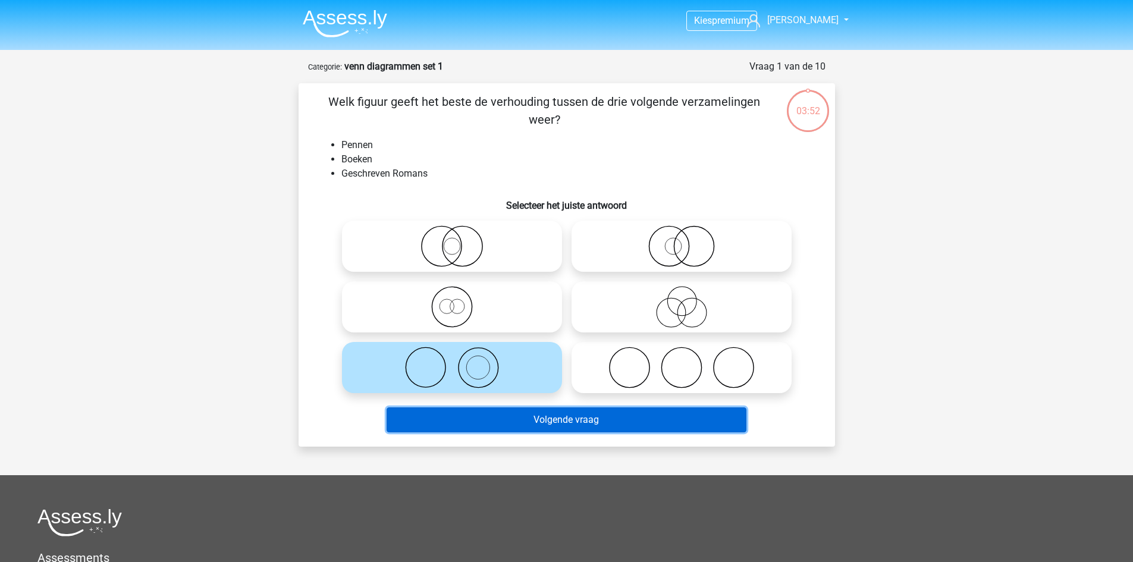
click at [531, 422] on button "Volgende vraag" at bounding box center [567, 419] width 360 height 25
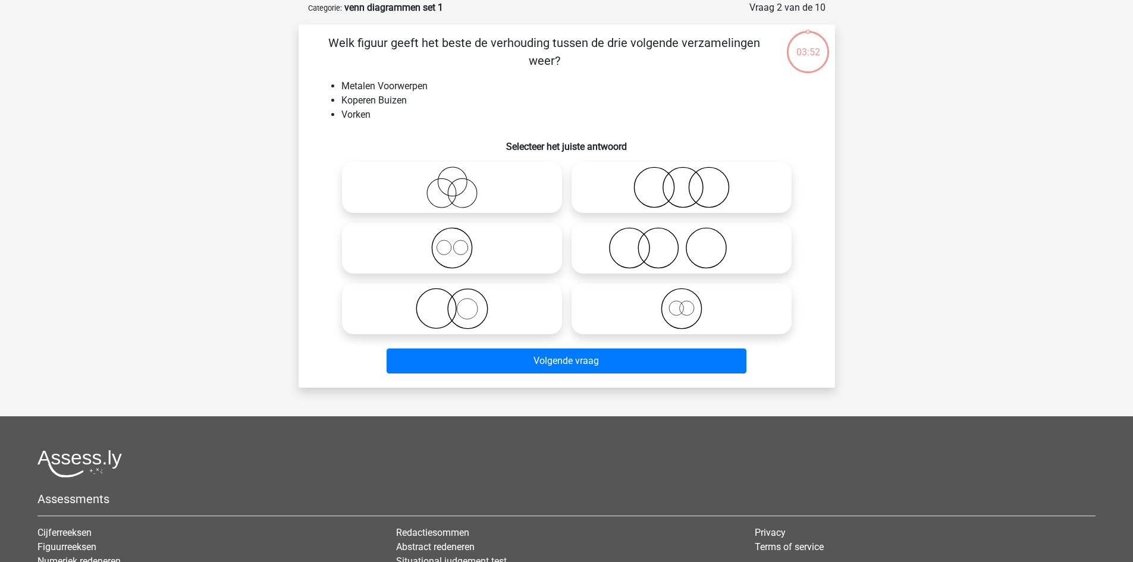
scroll to position [59, 0]
click at [484, 308] on icon at bounding box center [452, 308] width 211 height 42
click at [460, 302] on input "radio" at bounding box center [456, 298] width 8 height 8
radio input "true"
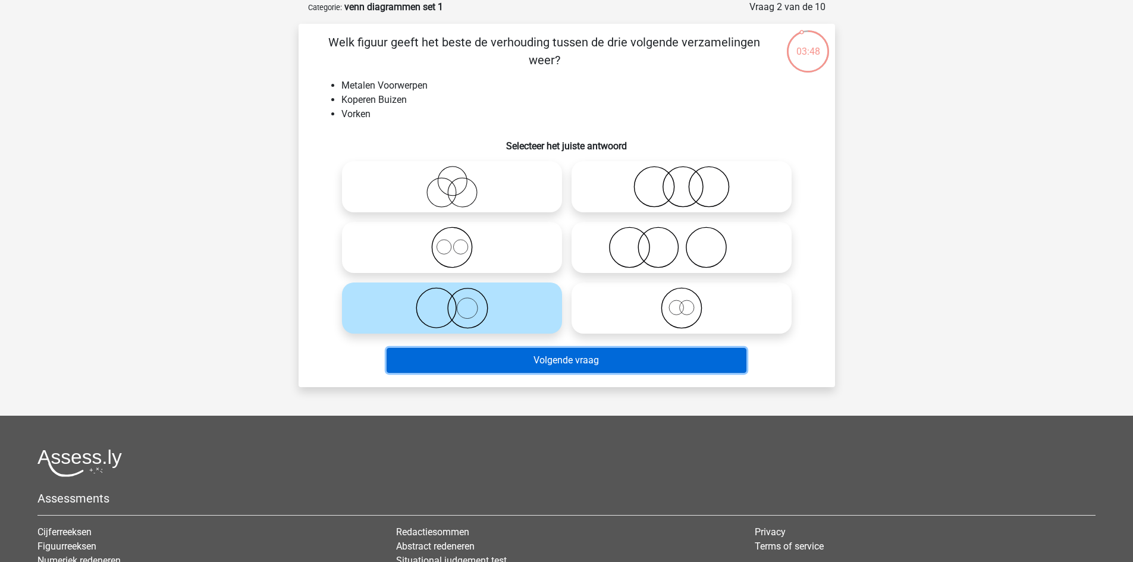
click at [514, 356] on button "Volgende vraag" at bounding box center [567, 360] width 360 height 25
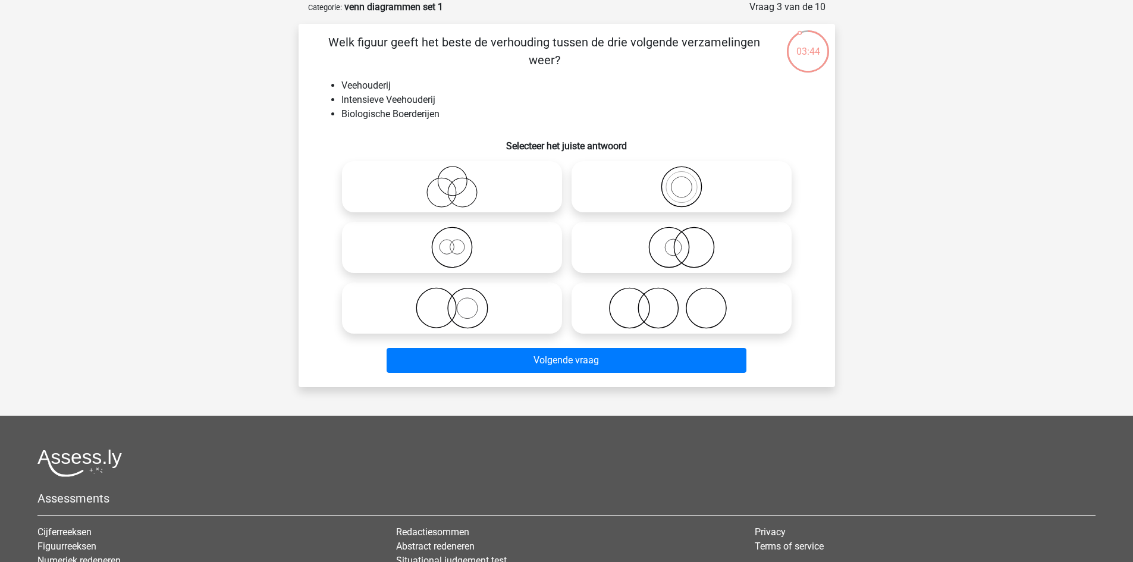
click at [476, 311] on icon at bounding box center [452, 308] width 211 height 42
click at [460, 302] on input "radio" at bounding box center [456, 298] width 8 height 8
radio input "true"
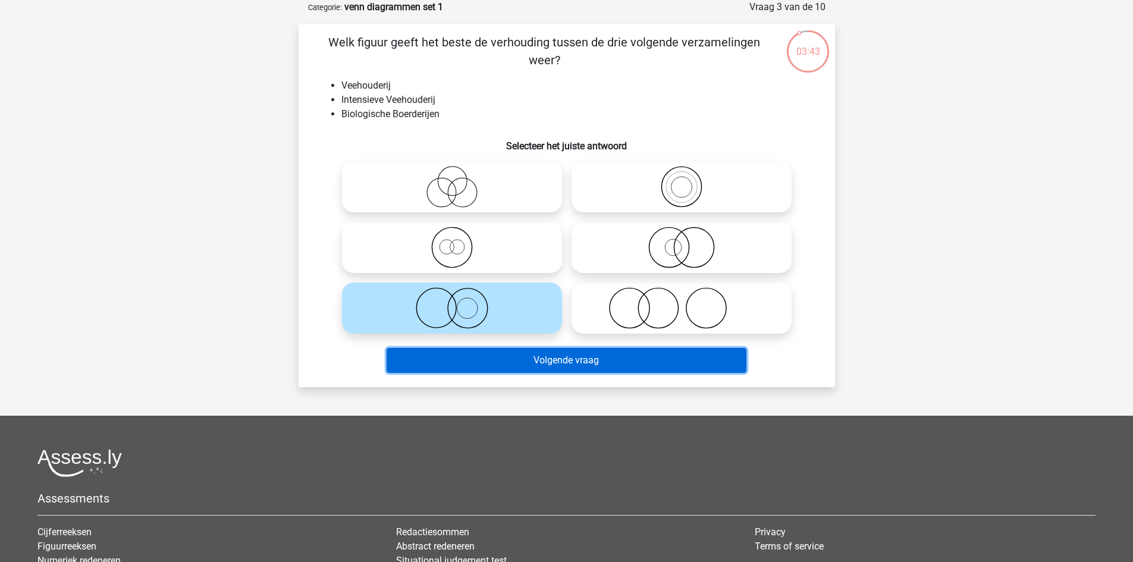
click at [525, 357] on button "Volgende vraag" at bounding box center [567, 360] width 360 height 25
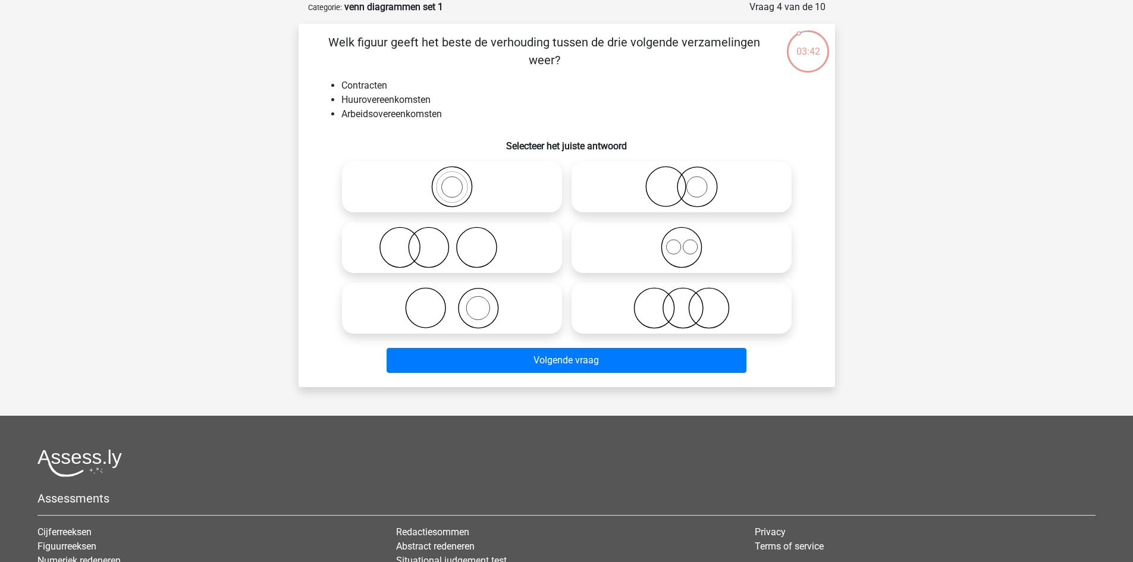
click at [479, 248] on icon at bounding box center [452, 248] width 211 height 42
click at [460, 241] on input "radio" at bounding box center [456, 238] width 8 height 8
radio input "true"
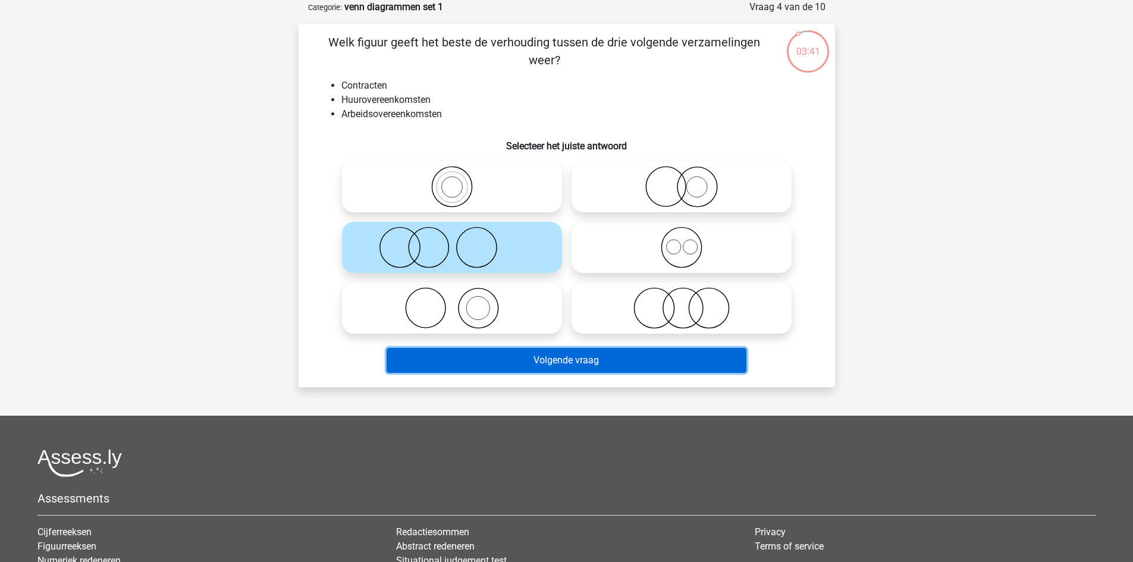
click at [528, 358] on button "Volgende vraag" at bounding box center [567, 360] width 360 height 25
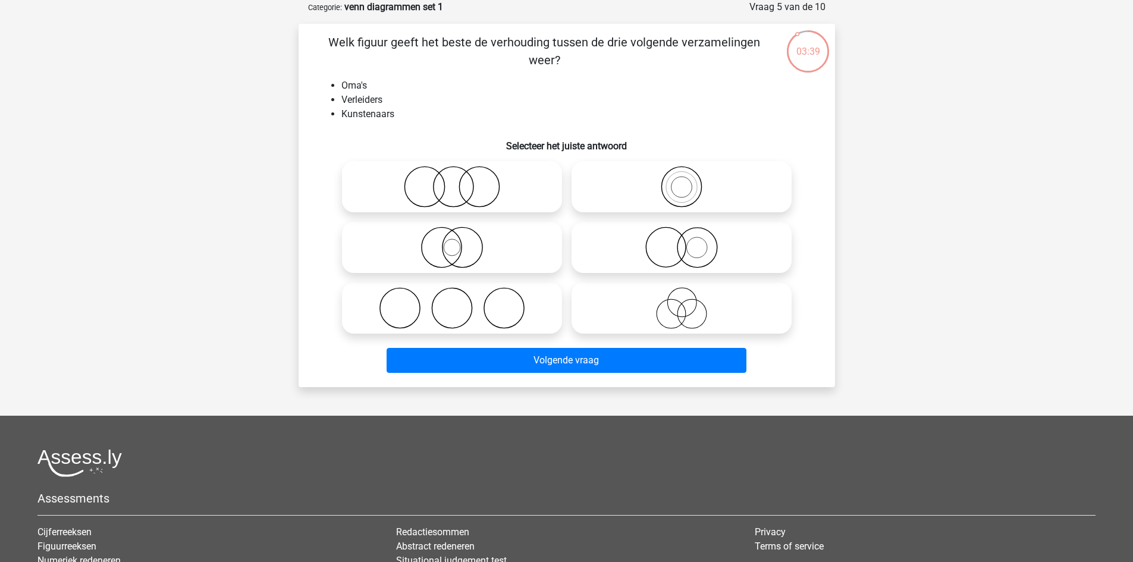
click at [475, 263] on circle at bounding box center [462, 248] width 40 height 40
click at [460, 241] on input "radio" at bounding box center [456, 238] width 8 height 8
radio input "true"
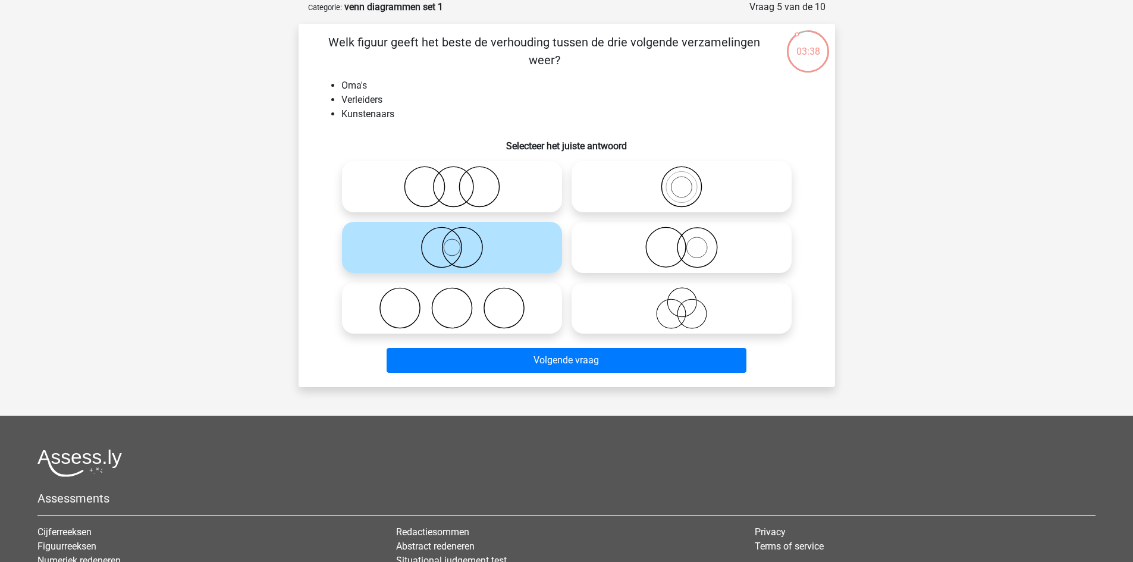
click at [515, 304] on icon at bounding box center [452, 308] width 211 height 42
click at [460, 302] on input "radio" at bounding box center [456, 298] width 8 height 8
radio input "true"
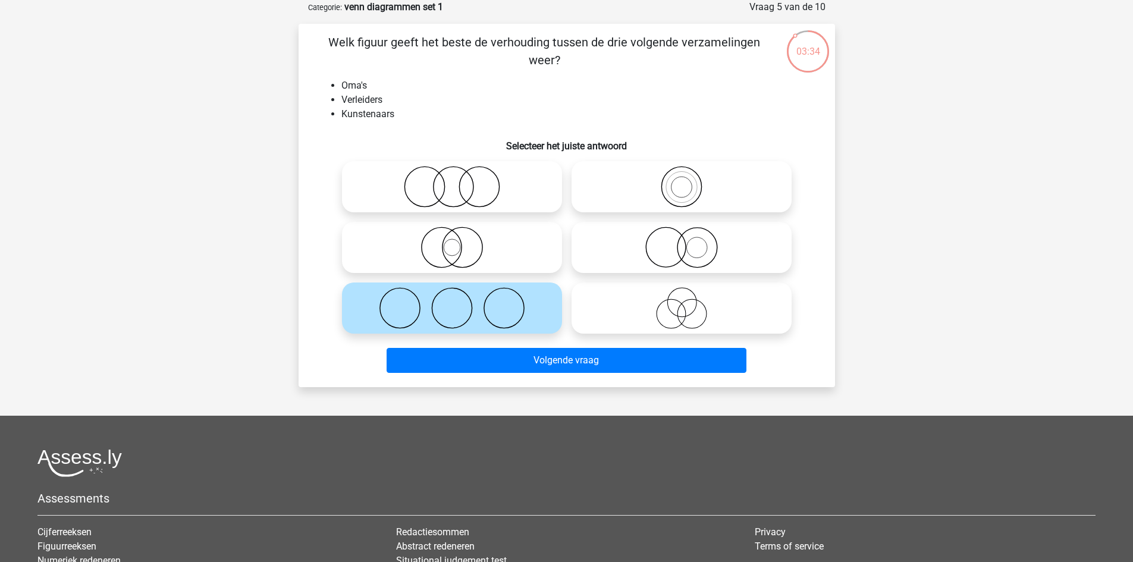
click at [547, 388] on div "Kies premium arnaud [EMAIL_ADDRESS][DOMAIN_NAME]" at bounding box center [566, 335] width 1133 height 789
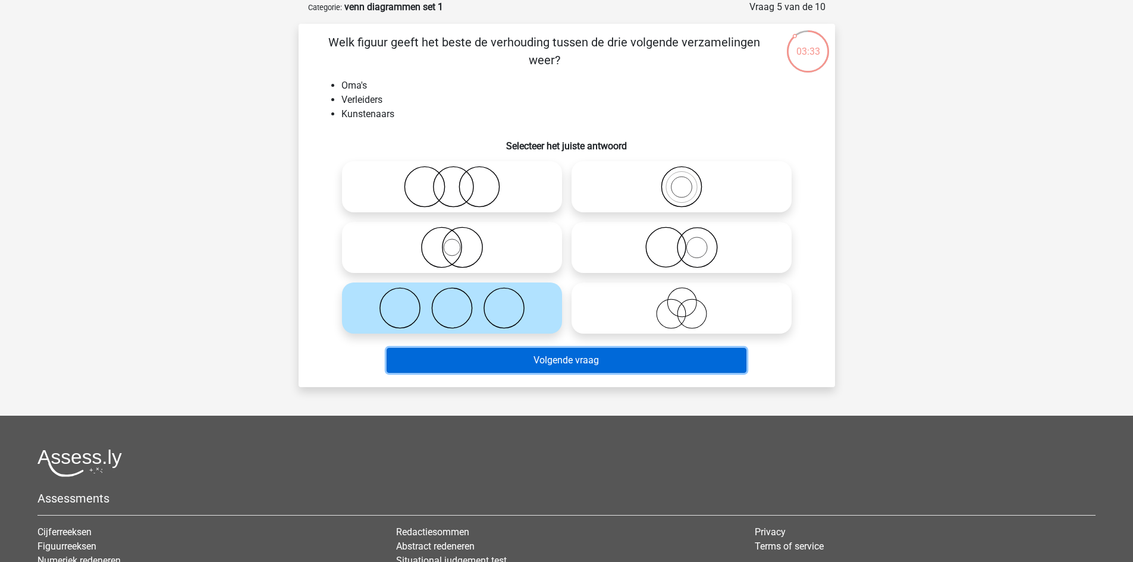
click at [553, 349] on button "Volgende vraag" at bounding box center [567, 360] width 360 height 25
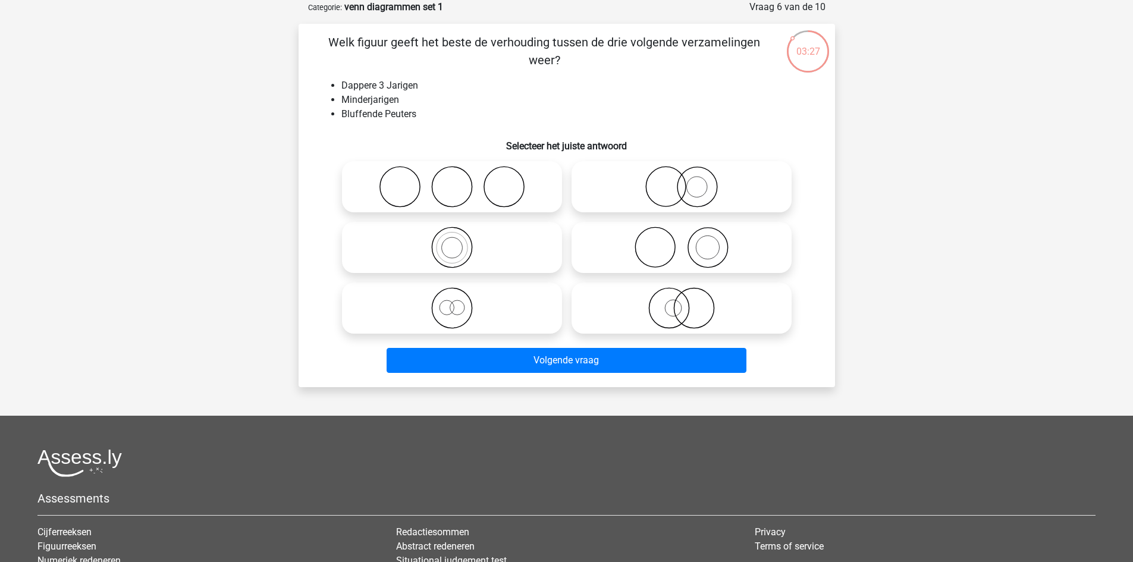
click at [652, 305] on icon at bounding box center [681, 308] width 211 height 42
click at [682, 302] on input "radio" at bounding box center [686, 298] width 8 height 8
radio input "true"
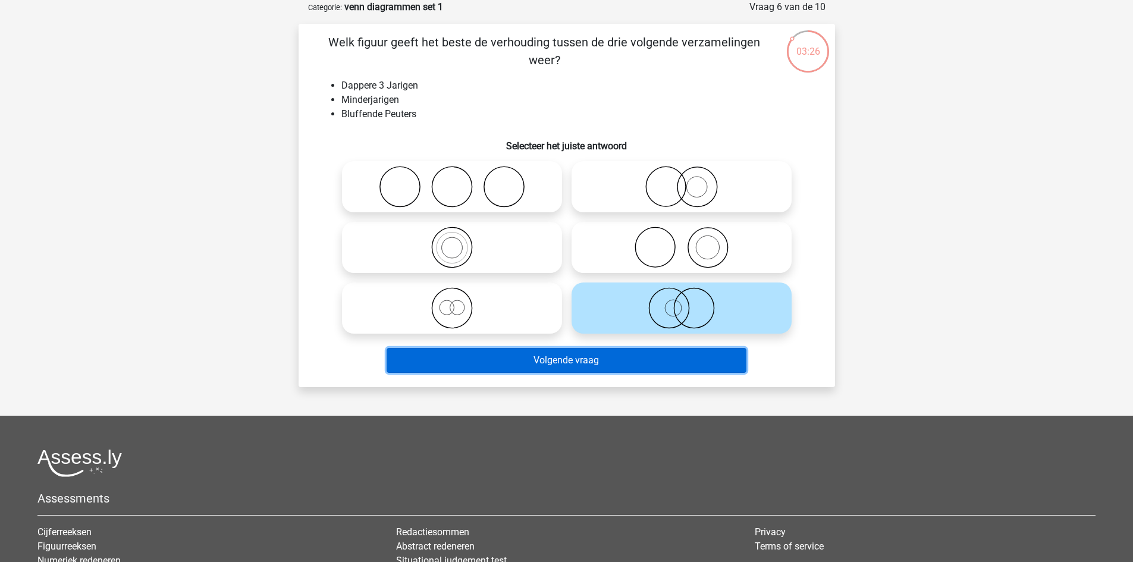
click at [635, 360] on button "Volgende vraag" at bounding box center [567, 360] width 360 height 25
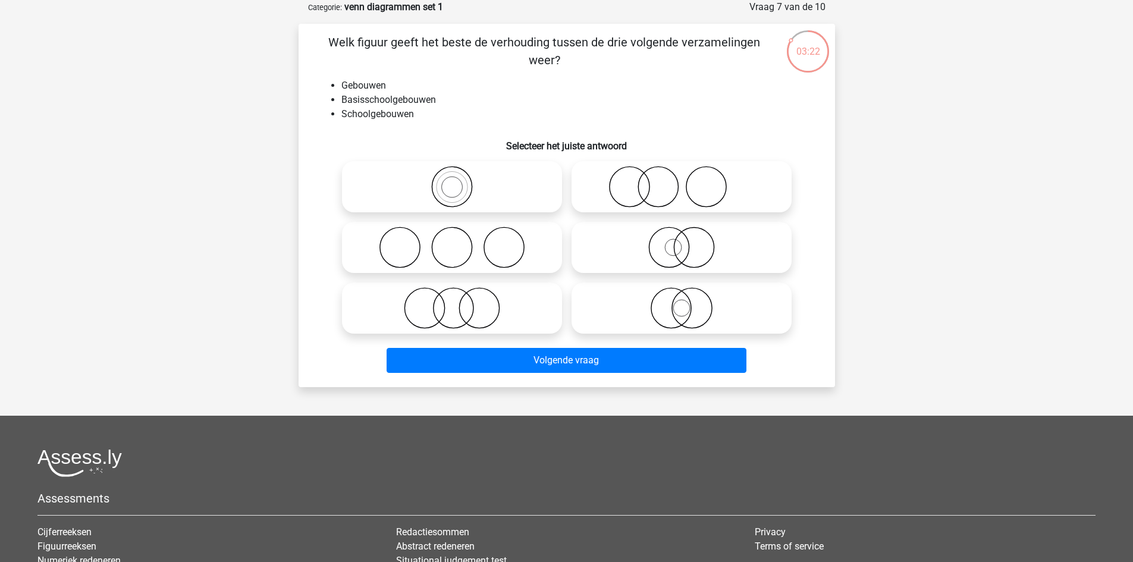
click at [485, 308] on icon at bounding box center [452, 308] width 211 height 42
click at [460, 302] on input "radio" at bounding box center [456, 298] width 8 height 8
radio input "true"
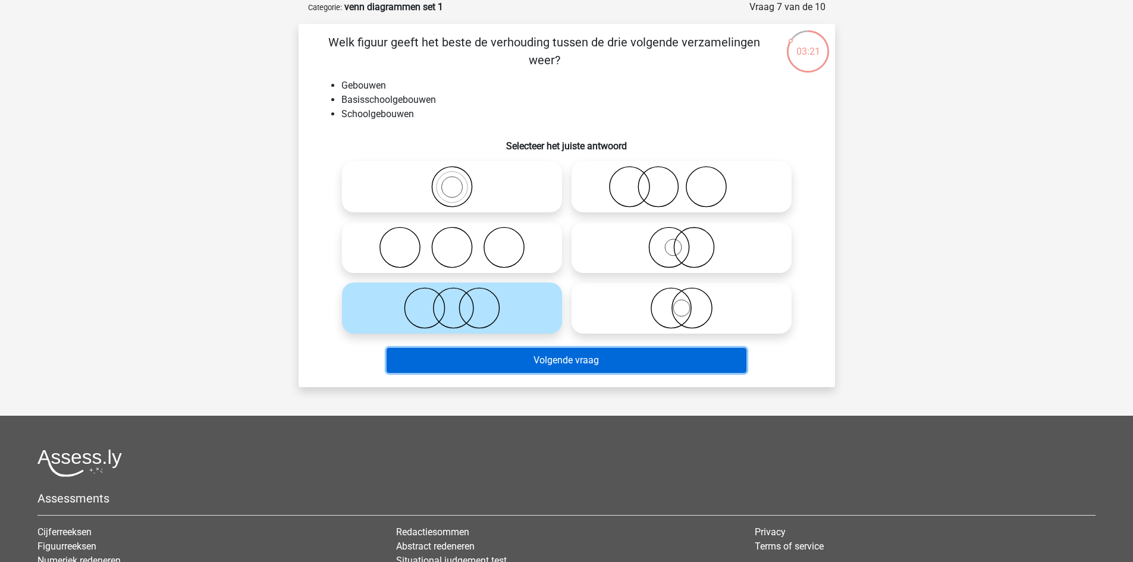
click at [532, 360] on button "Volgende vraag" at bounding box center [567, 360] width 360 height 25
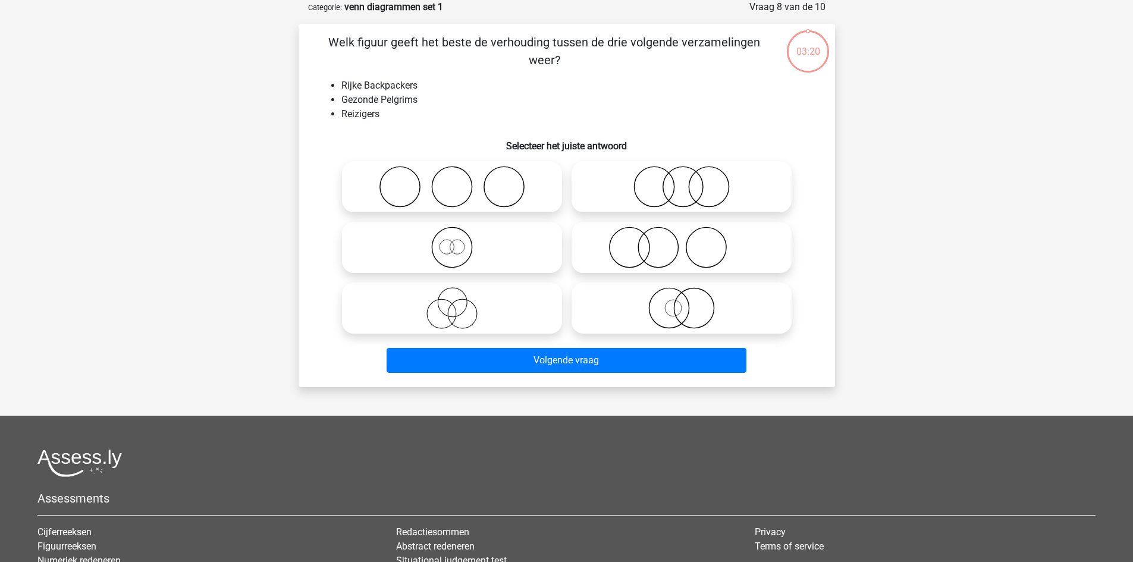
click at [477, 306] on icon at bounding box center [452, 308] width 211 height 42
click at [460, 302] on input "radio" at bounding box center [456, 298] width 8 height 8
radio input "true"
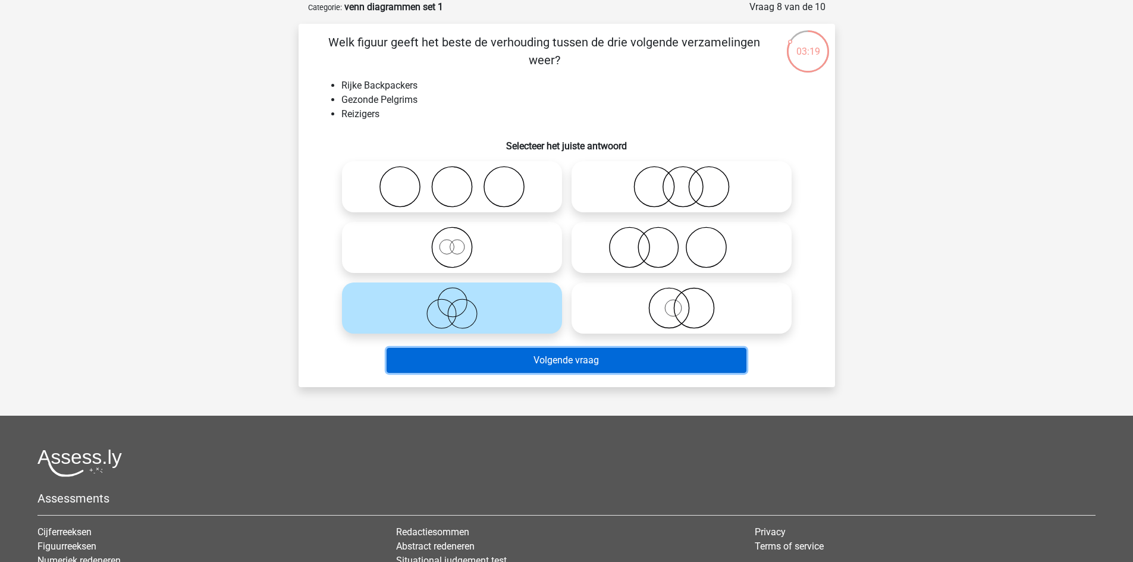
click at [515, 365] on button "Volgende vraag" at bounding box center [567, 360] width 360 height 25
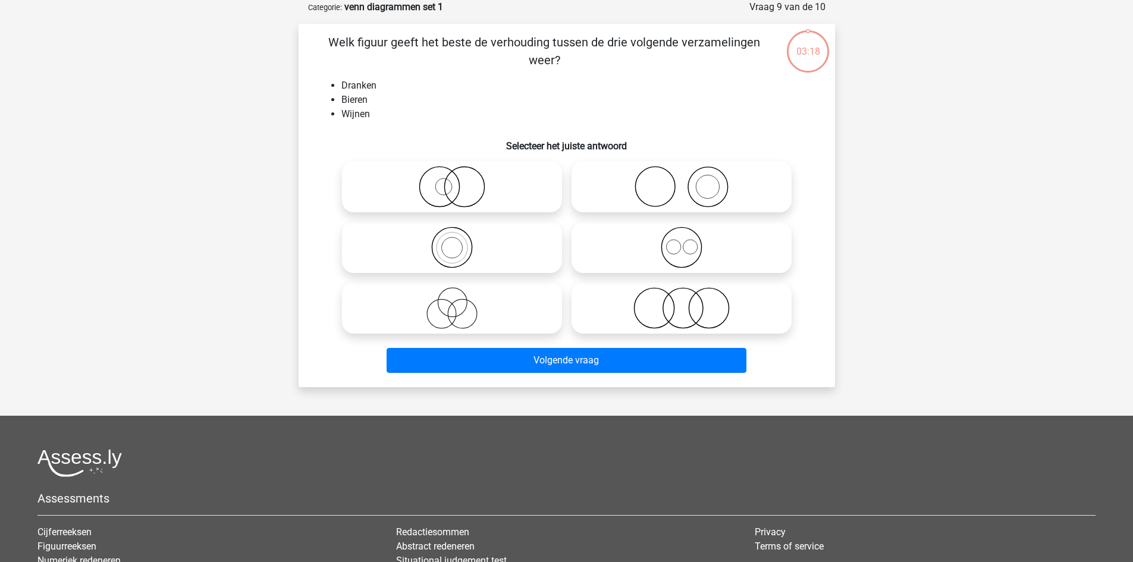
click at [453, 248] on icon at bounding box center [452, 248] width 211 height 42
click at [453, 241] on input "radio" at bounding box center [456, 238] width 8 height 8
radio input "true"
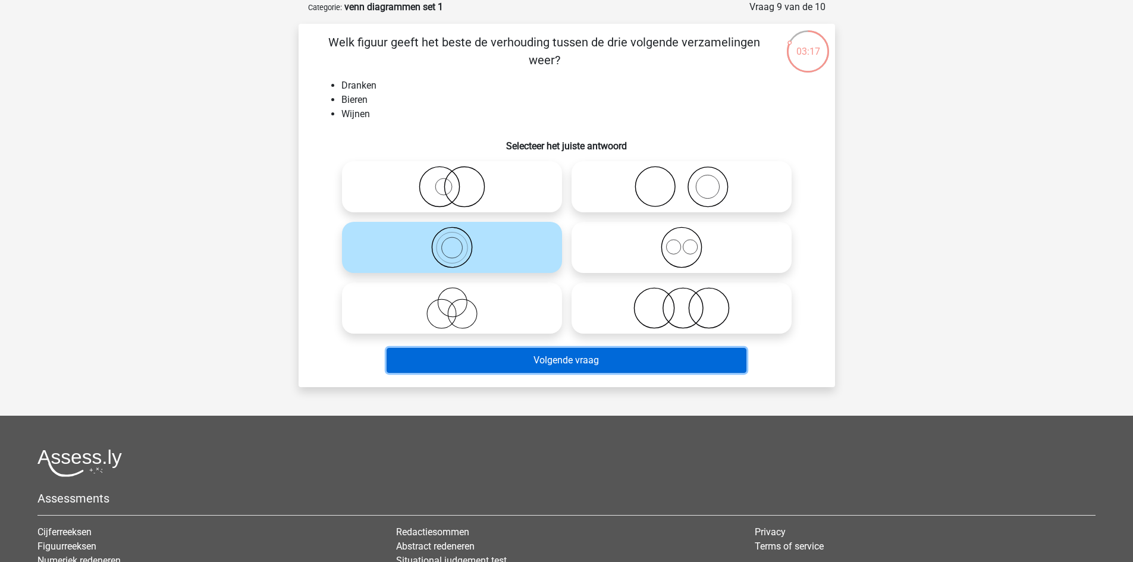
click at [495, 362] on button "Volgende vraag" at bounding box center [567, 360] width 360 height 25
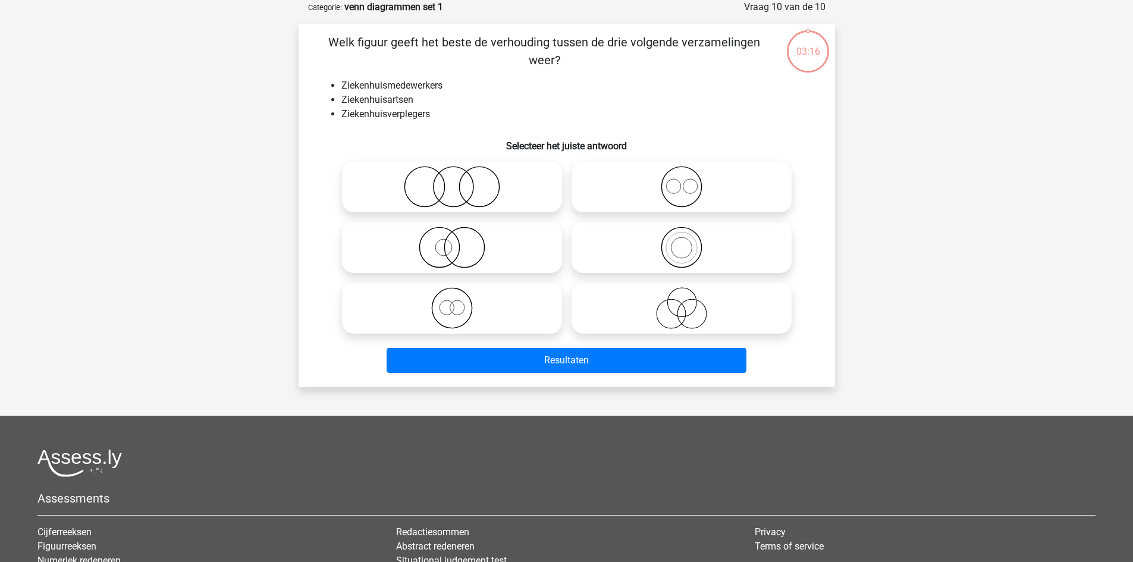
click at [445, 303] on icon at bounding box center [452, 308] width 211 height 42
click at [452, 302] on input "radio" at bounding box center [456, 298] width 8 height 8
radio input "true"
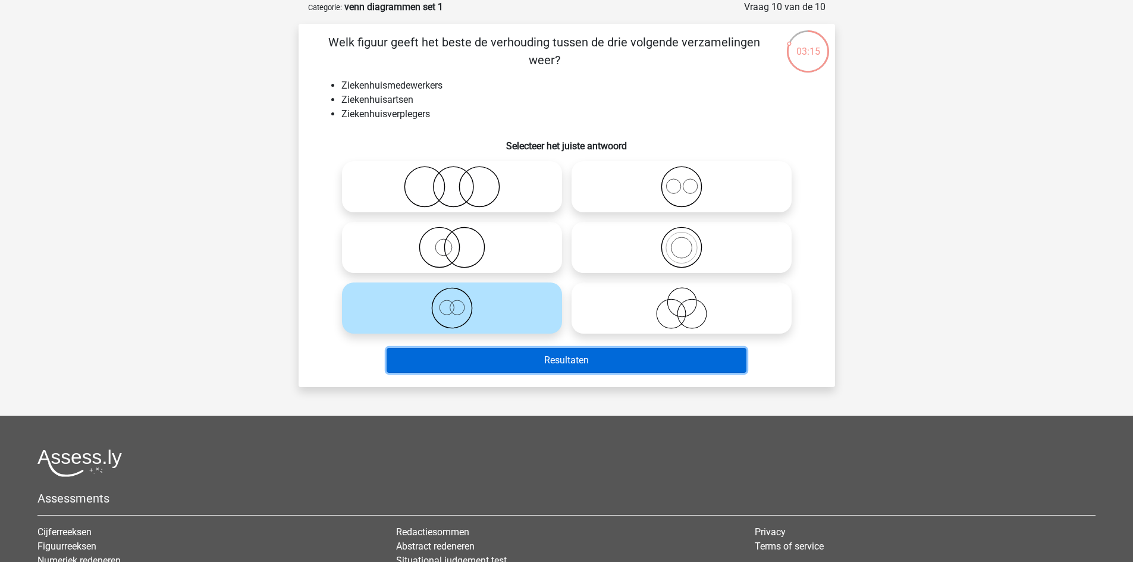
click at [503, 367] on button "Resultaten" at bounding box center [567, 360] width 360 height 25
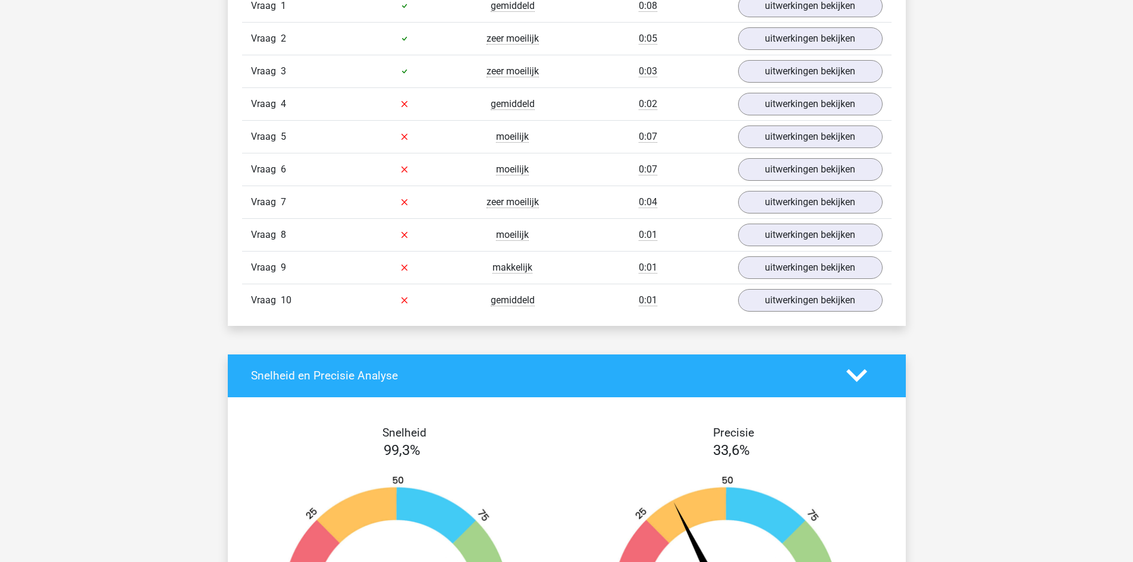
scroll to position [1031, 0]
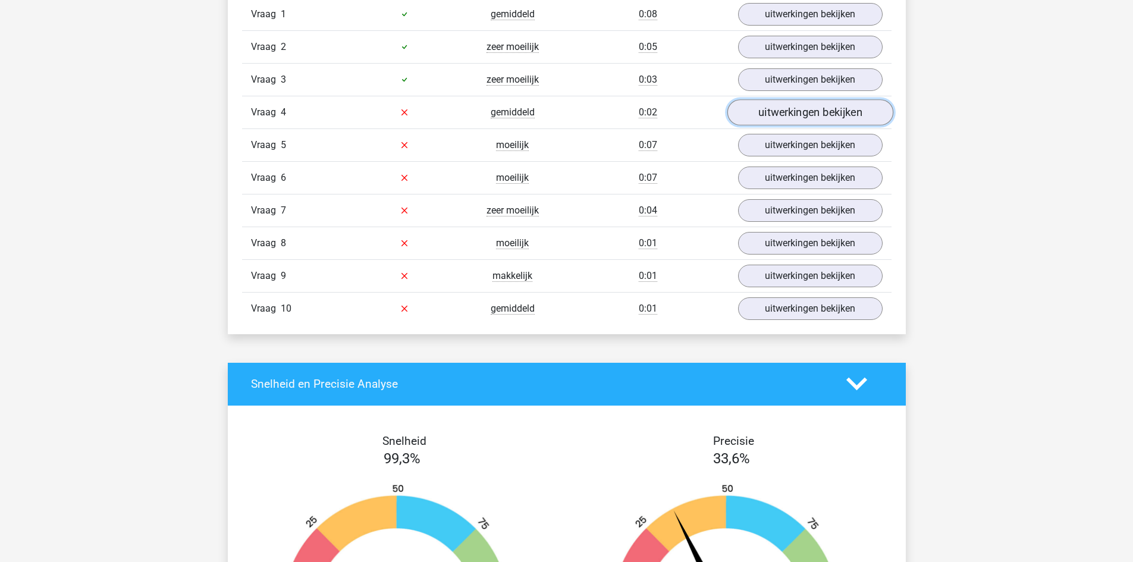
click at [780, 109] on link "uitwerkingen bekijken" at bounding box center [810, 112] width 166 height 26
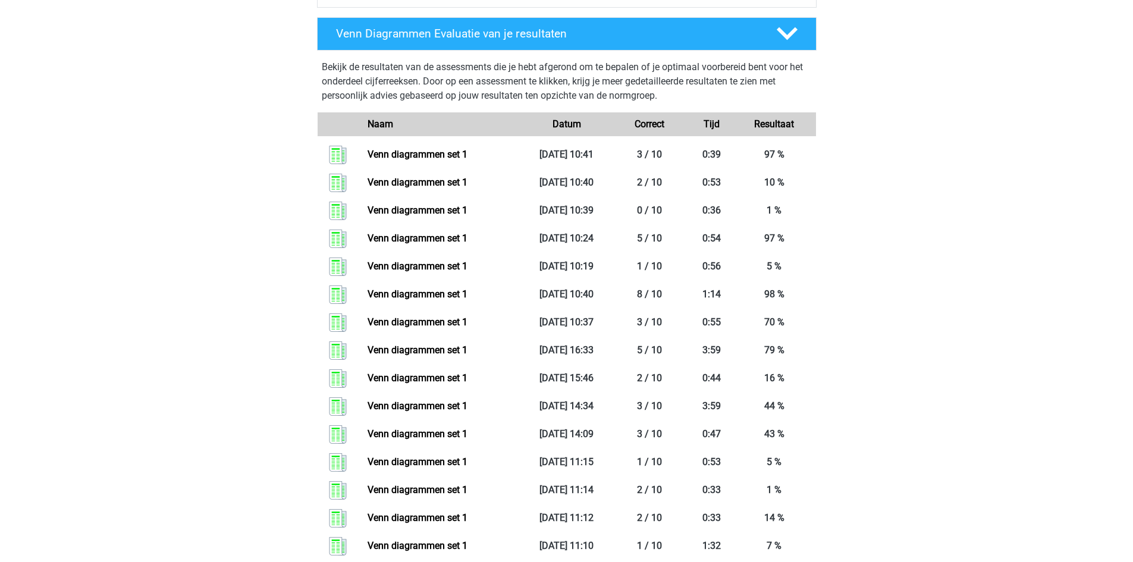
scroll to position [798, 0]
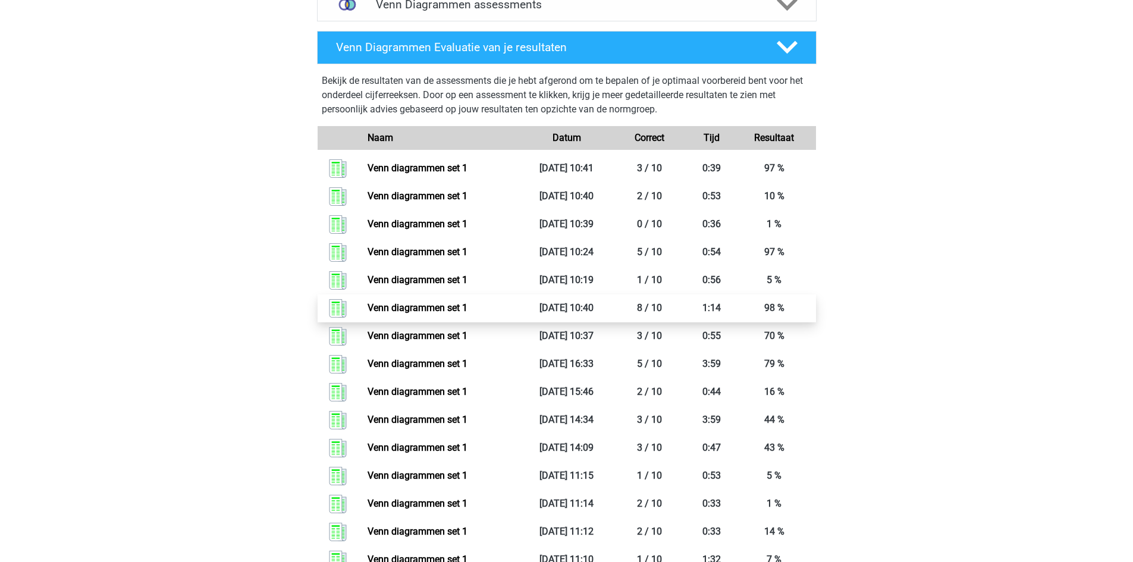
click at [467, 310] on link "Venn diagrammen set 1" at bounding box center [418, 307] width 100 height 11
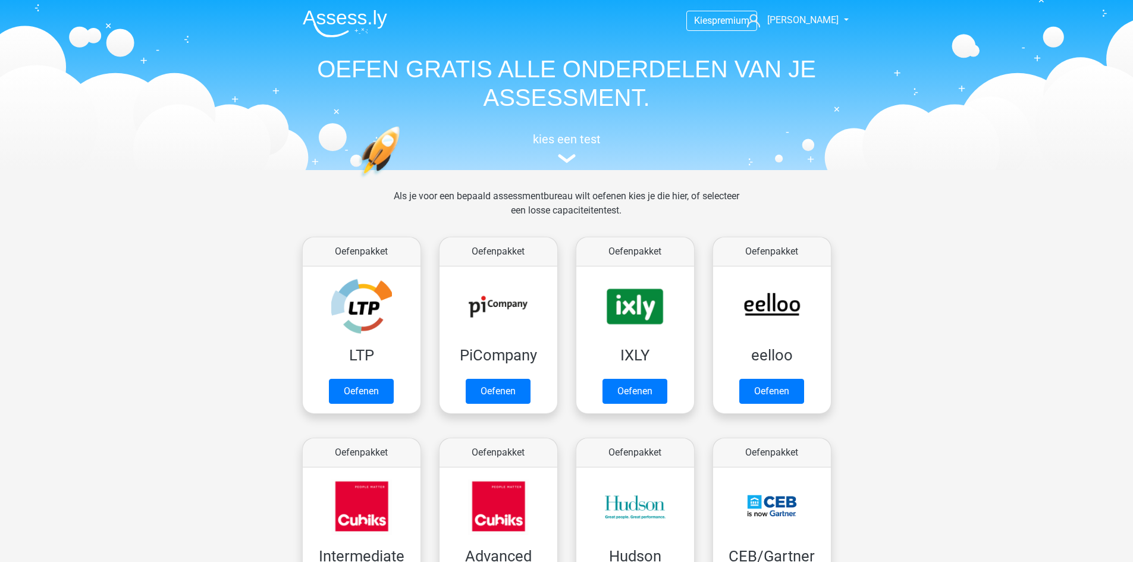
scroll to position [1098, 0]
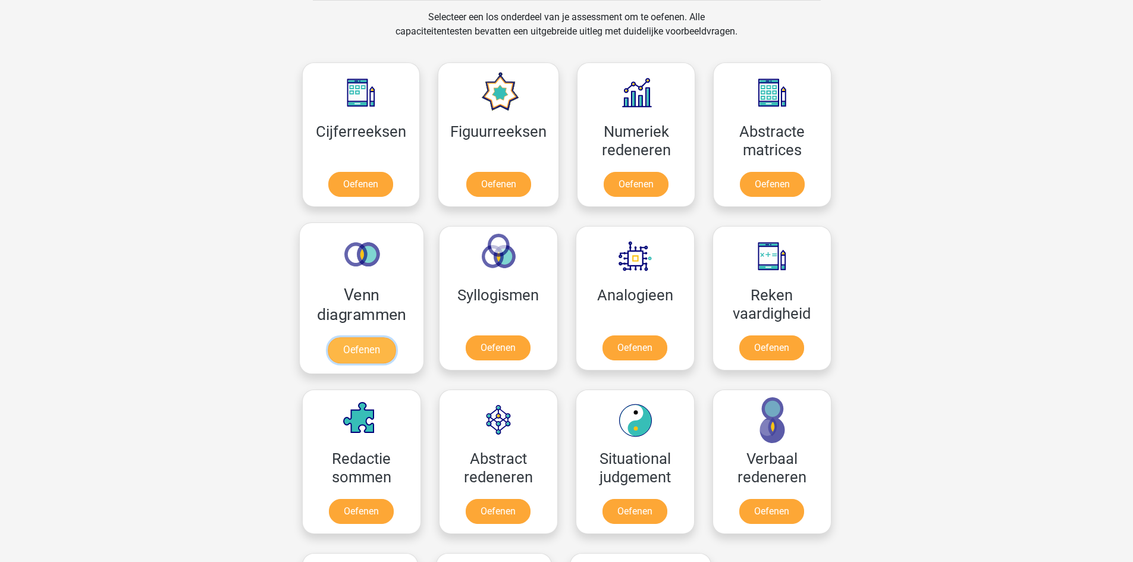
click at [346, 347] on link "Oefenen" at bounding box center [361, 350] width 68 height 26
click at [502, 349] on link "Oefenen" at bounding box center [498, 350] width 68 height 26
click at [488, 337] on link "Oefenen" at bounding box center [498, 350] width 68 height 26
drag, startPoint x: 1132, startPoint y: 275, endPoint x: 1127, endPoint y: 315, distance: 40.7
click at [1127, 315] on div "Kies premium arnaud [EMAIL_ADDRESS][DOMAIN_NAME]" at bounding box center [566, 146] width 1133 height 2489
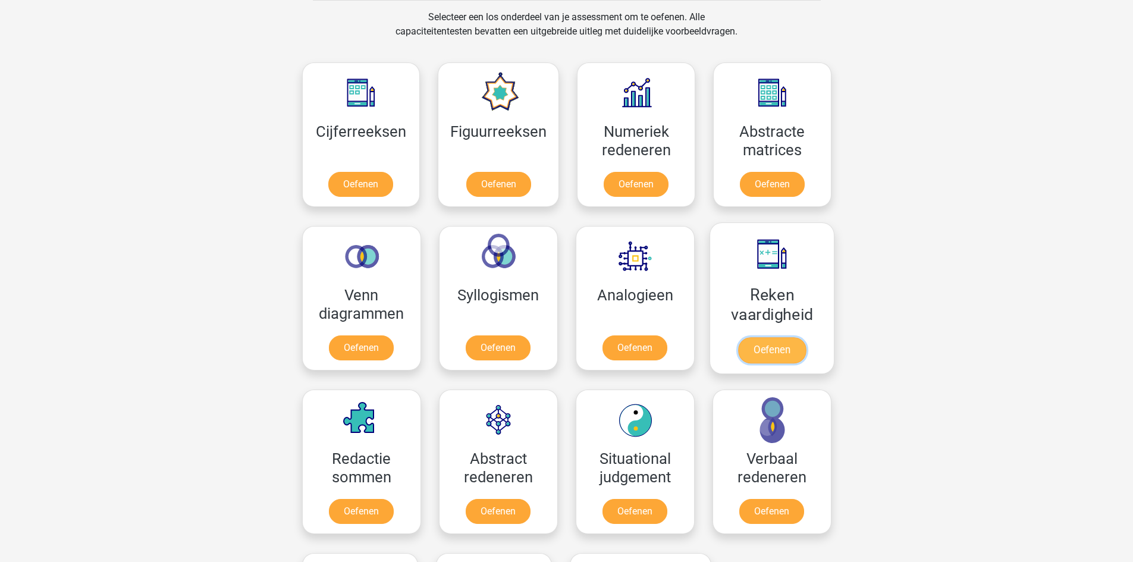
click at [781, 346] on link "Oefenen" at bounding box center [771, 350] width 68 height 26
click at [764, 356] on link "Oefenen" at bounding box center [771, 350] width 68 height 26
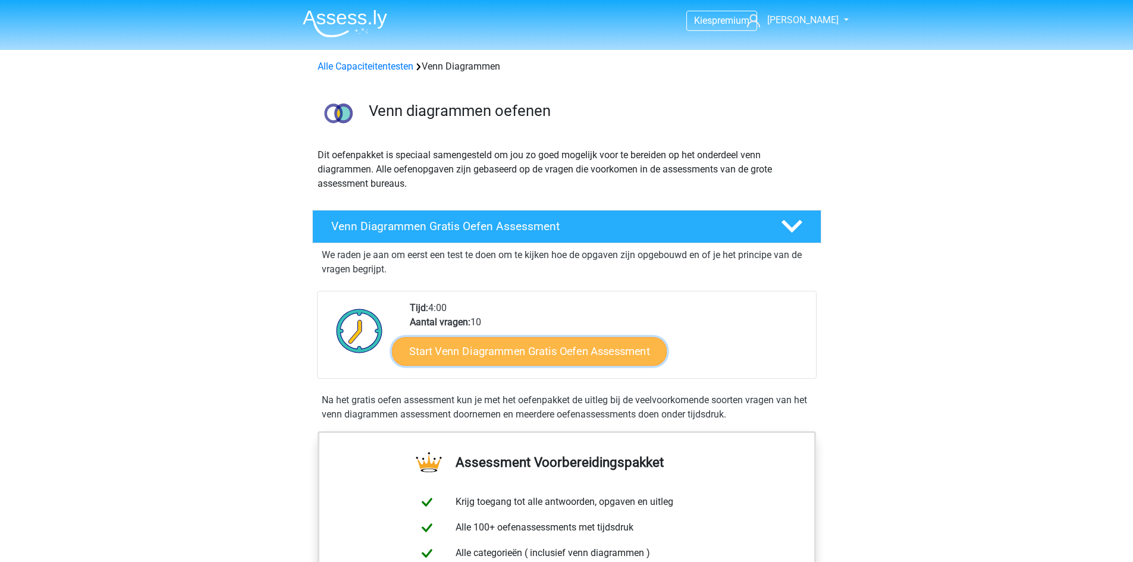
click at [614, 349] on link "Start Venn Diagrammen Gratis Oefen Assessment" at bounding box center [529, 351] width 275 height 29
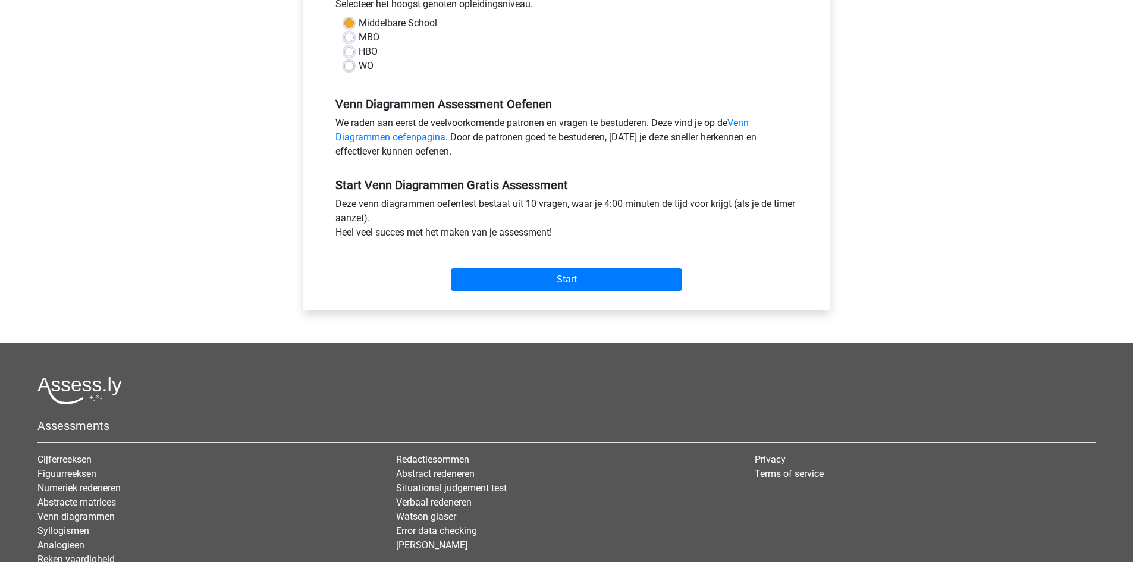
scroll to position [281, 0]
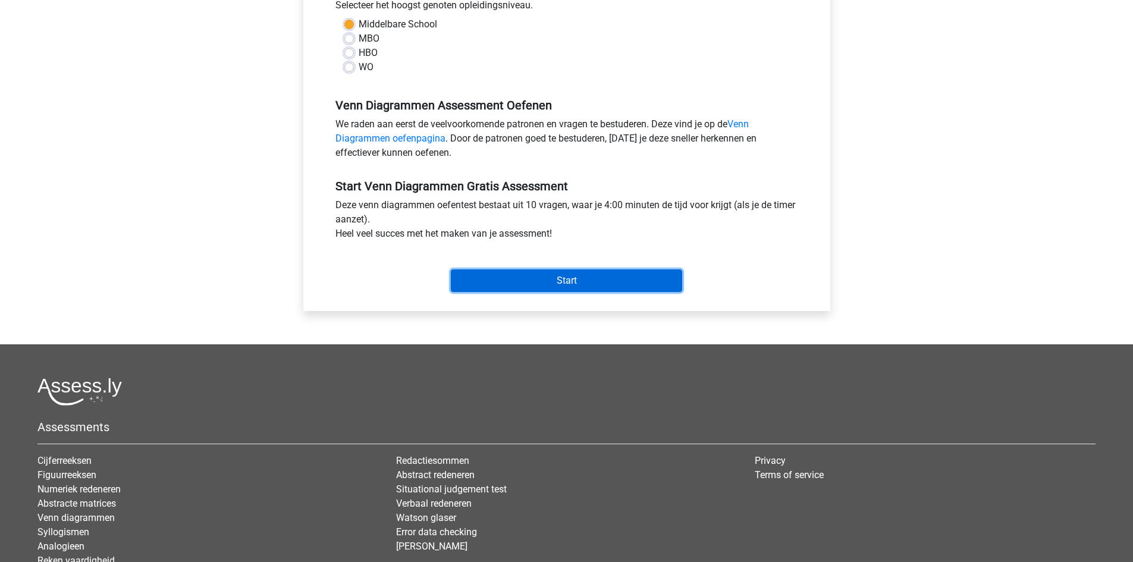
click at [523, 278] on input "Start" at bounding box center [566, 280] width 231 height 23
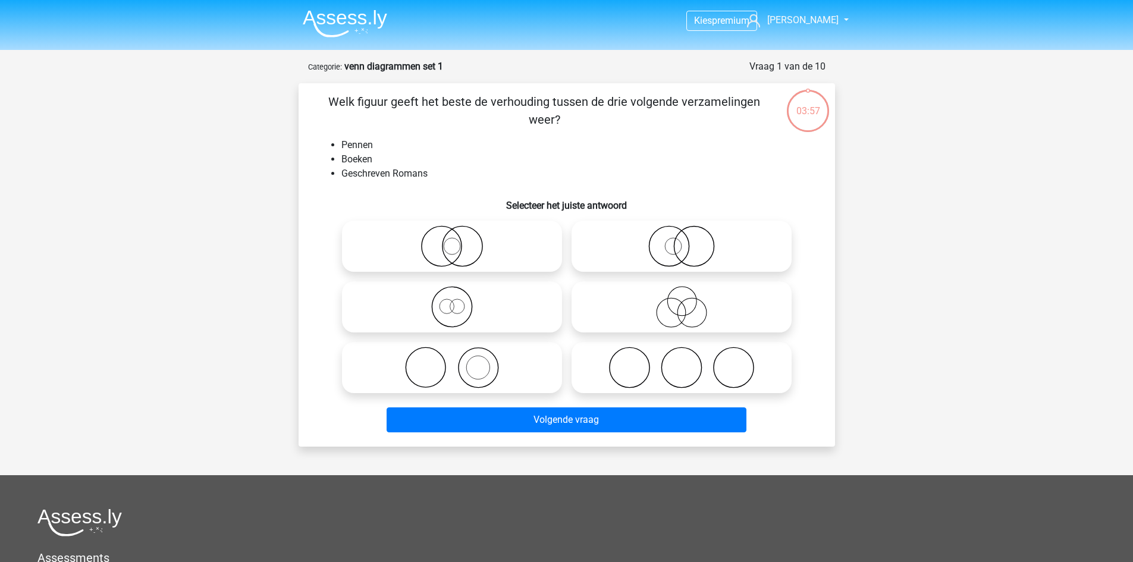
click at [457, 248] on icon at bounding box center [452, 246] width 211 height 42
click at [457, 240] on input "radio" at bounding box center [456, 237] width 8 height 8
radio input "true"
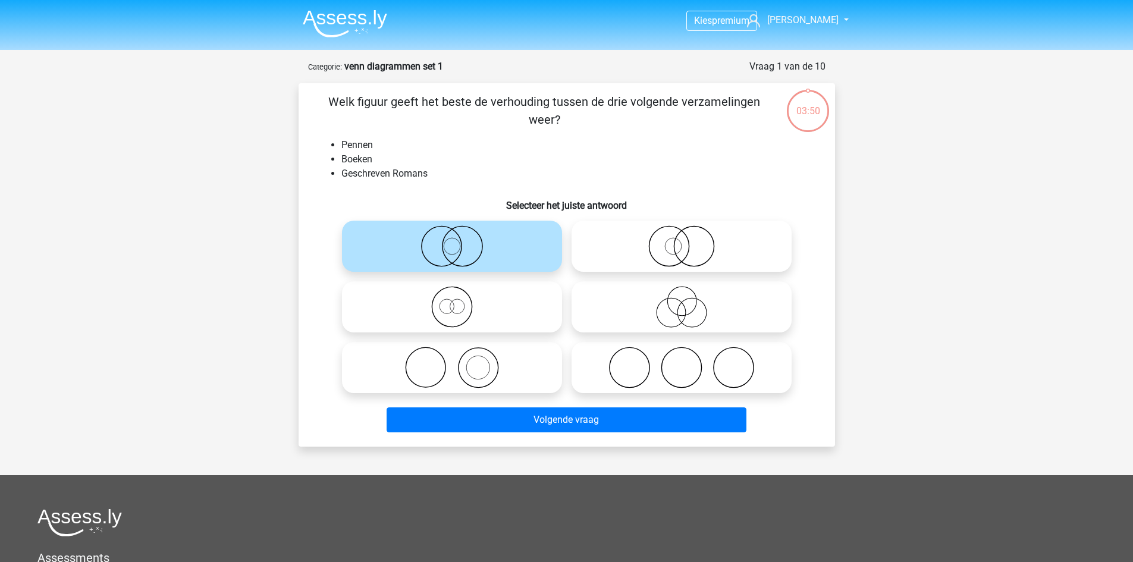
click at [487, 369] on icon at bounding box center [452, 368] width 211 height 42
click at [460, 362] on input "radio" at bounding box center [456, 358] width 8 height 8
radio input "true"
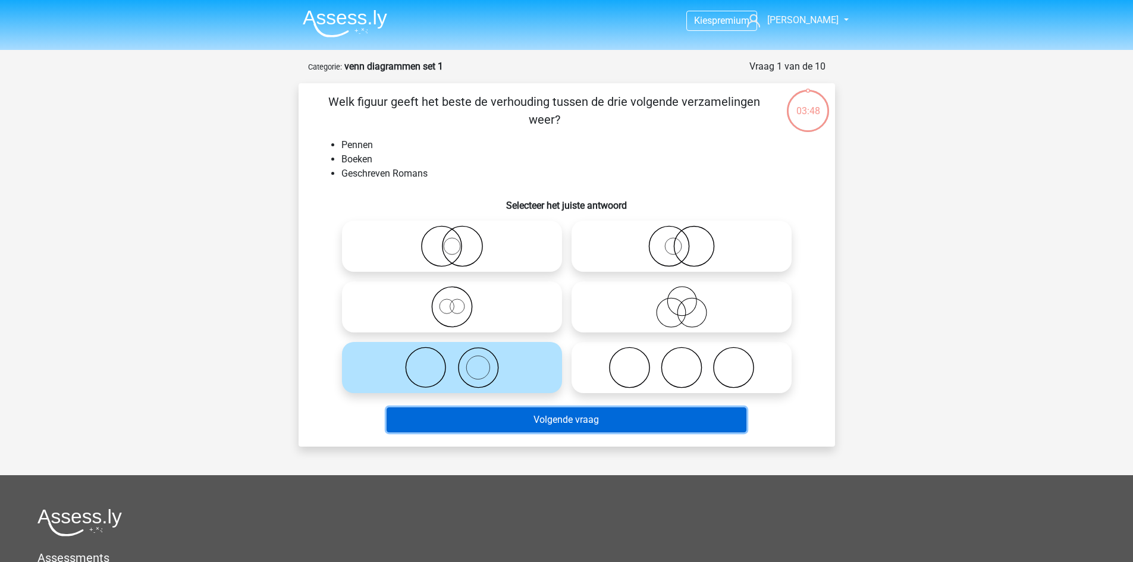
click at [525, 425] on button "Volgende vraag" at bounding box center [567, 419] width 360 height 25
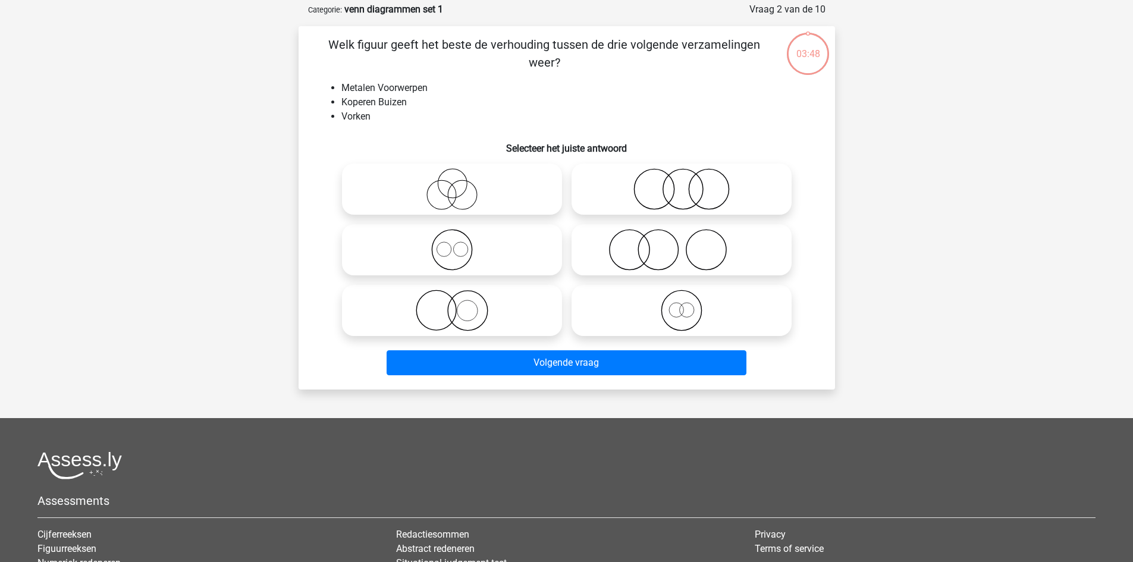
scroll to position [59, 0]
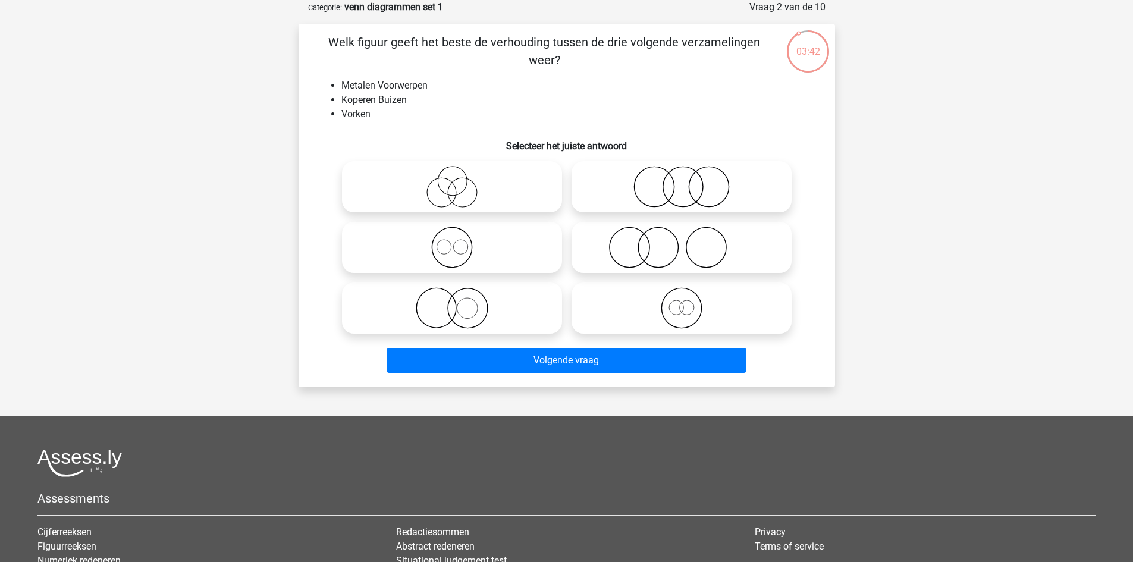
click at [661, 256] on icon at bounding box center [681, 248] width 211 height 42
click at [682, 241] on input "radio" at bounding box center [686, 238] width 8 height 8
radio input "true"
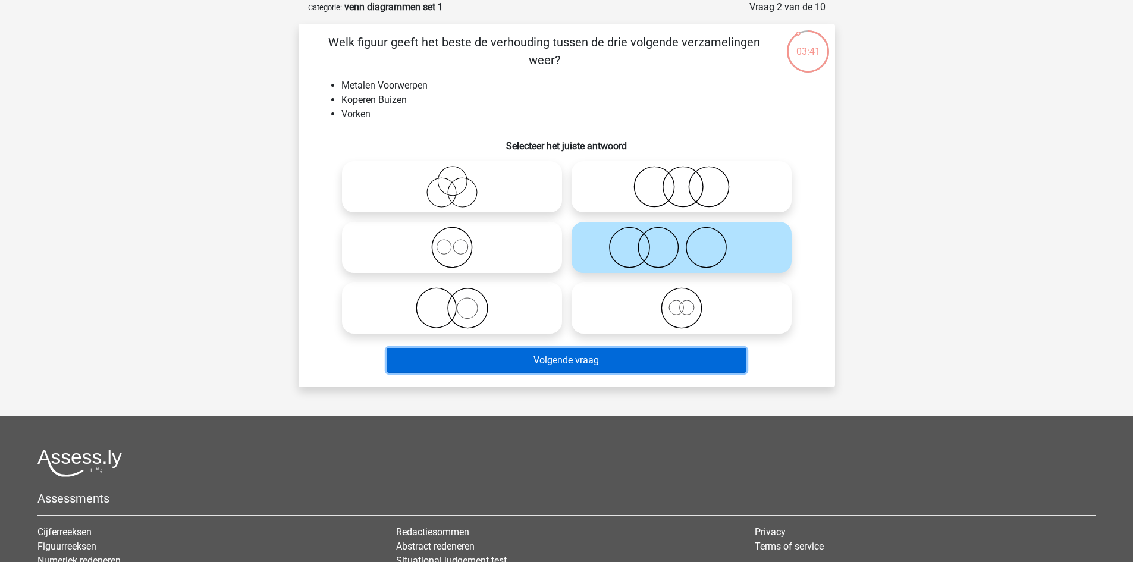
click at [631, 354] on button "Volgende vraag" at bounding box center [567, 360] width 360 height 25
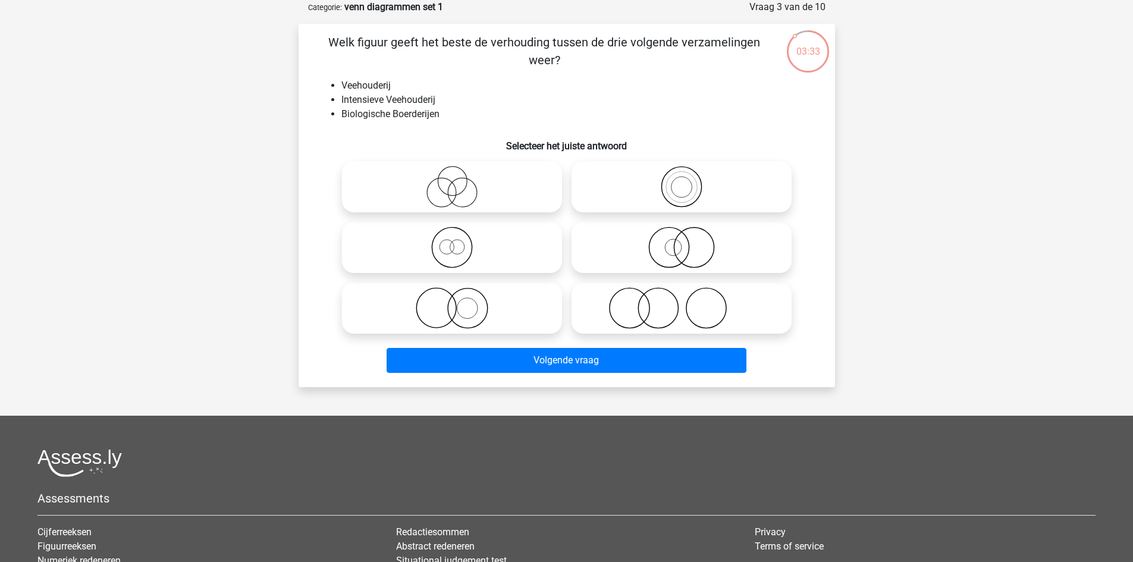
click at [458, 193] on icon at bounding box center [452, 187] width 211 height 42
click at [458, 181] on input "radio" at bounding box center [456, 177] width 8 height 8
radio input "true"
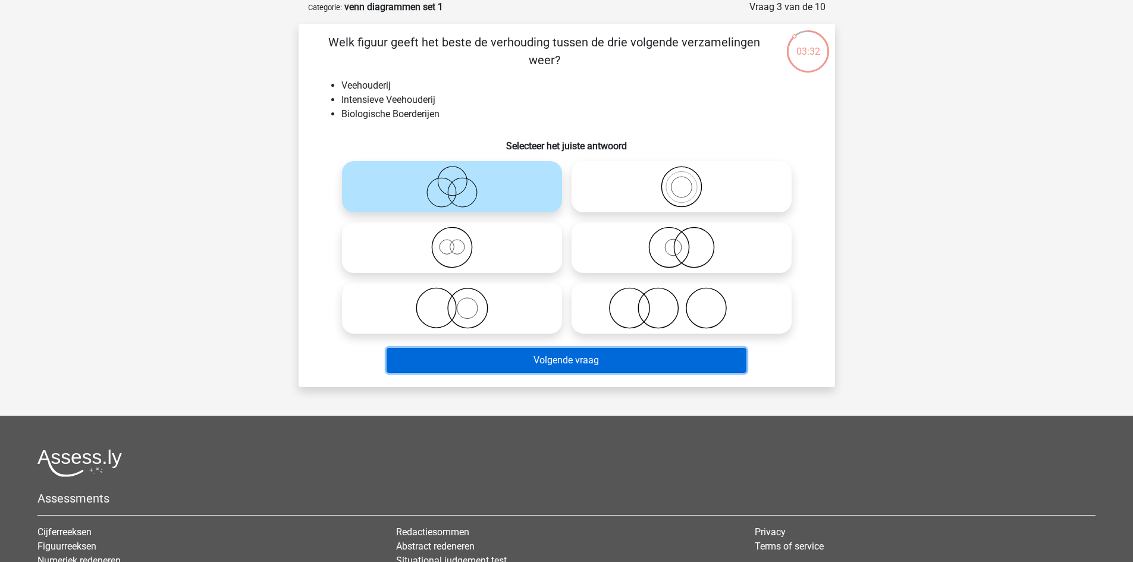
click at [529, 371] on button "Volgende vraag" at bounding box center [567, 360] width 360 height 25
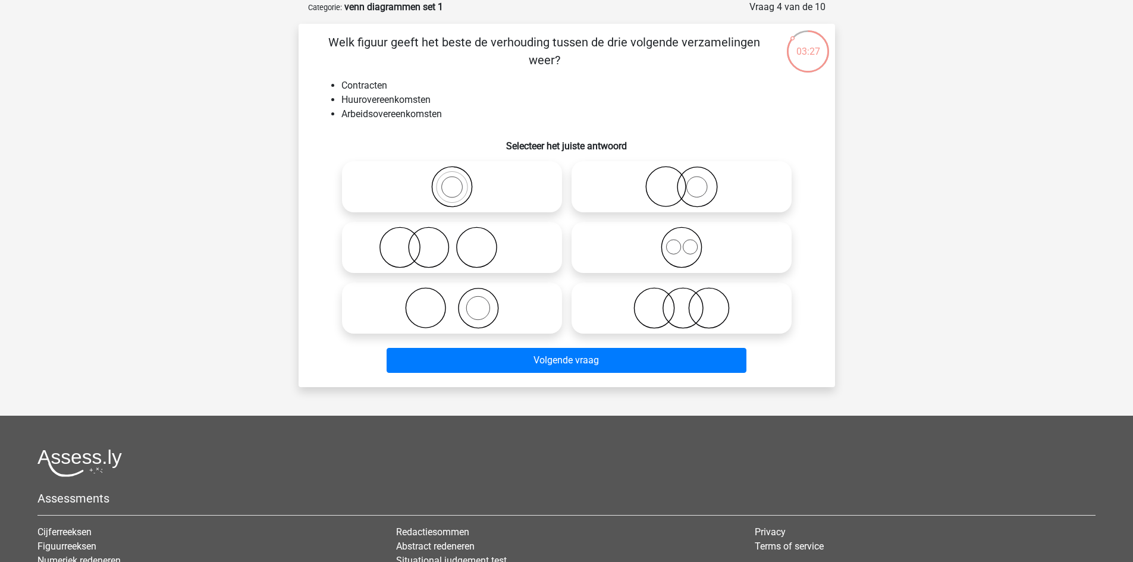
click at [438, 310] on icon at bounding box center [452, 308] width 211 height 42
click at [452, 302] on input "radio" at bounding box center [456, 298] width 8 height 8
radio input "true"
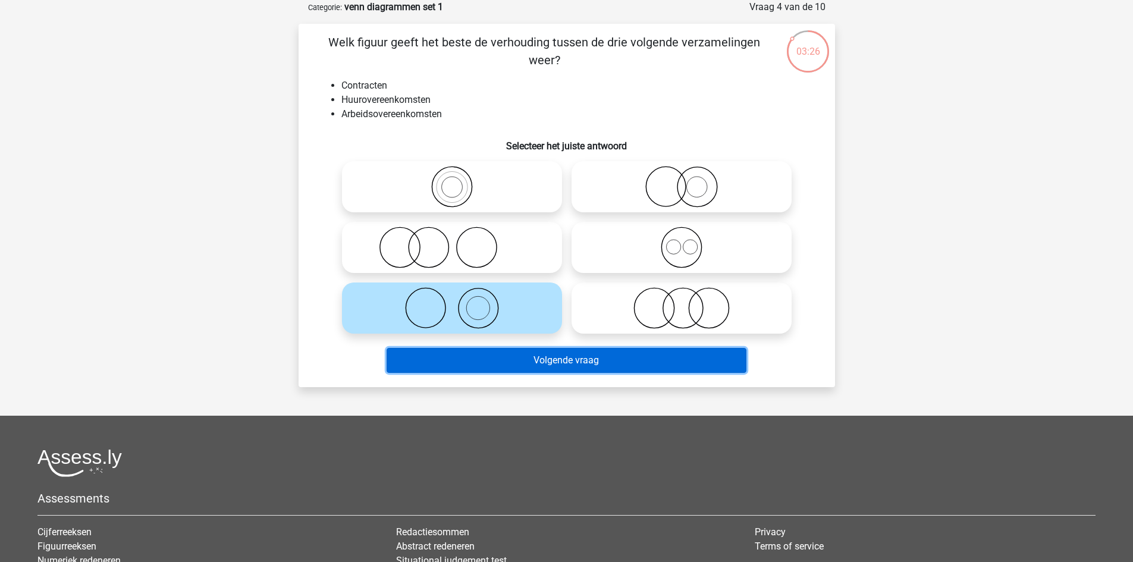
click at [504, 361] on button "Volgende vraag" at bounding box center [567, 360] width 360 height 25
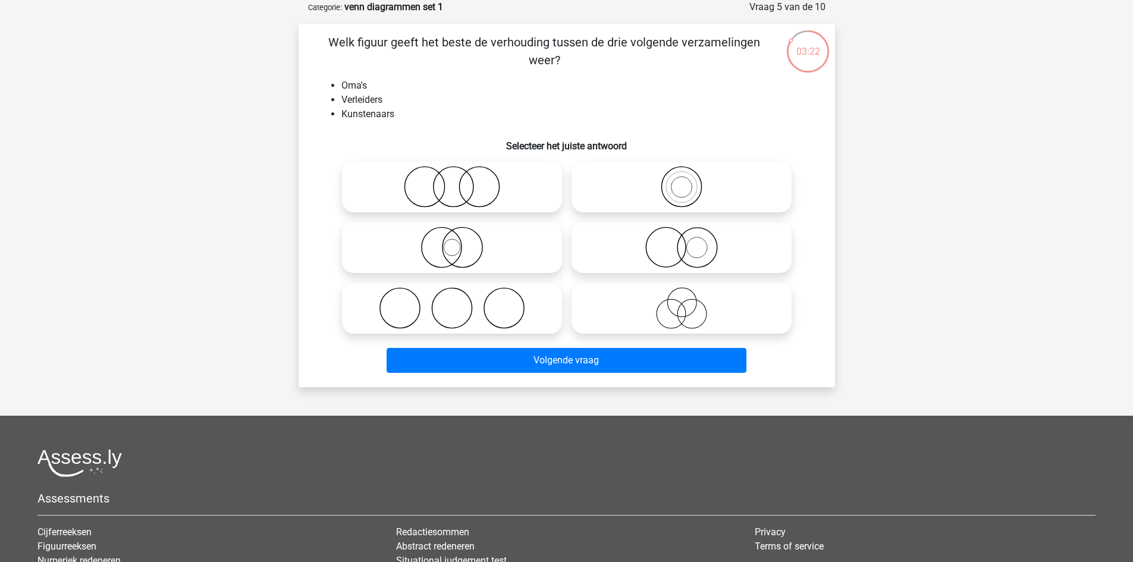
click at [676, 251] on icon at bounding box center [681, 248] width 211 height 42
click at [682, 241] on input "radio" at bounding box center [686, 238] width 8 height 8
radio input "true"
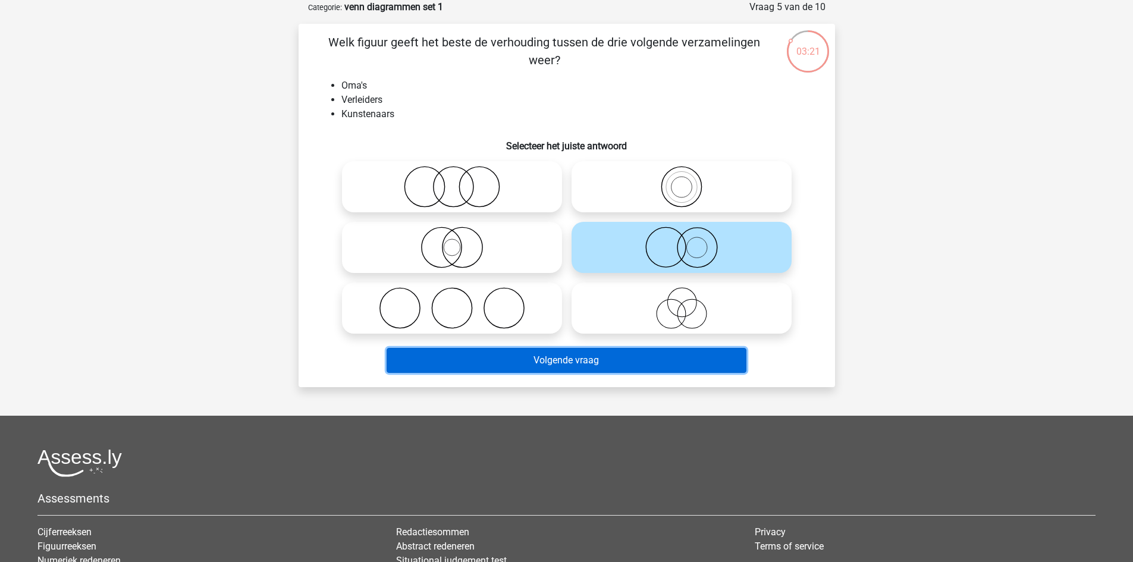
click at [612, 357] on button "Volgende vraag" at bounding box center [567, 360] width 360 height 25
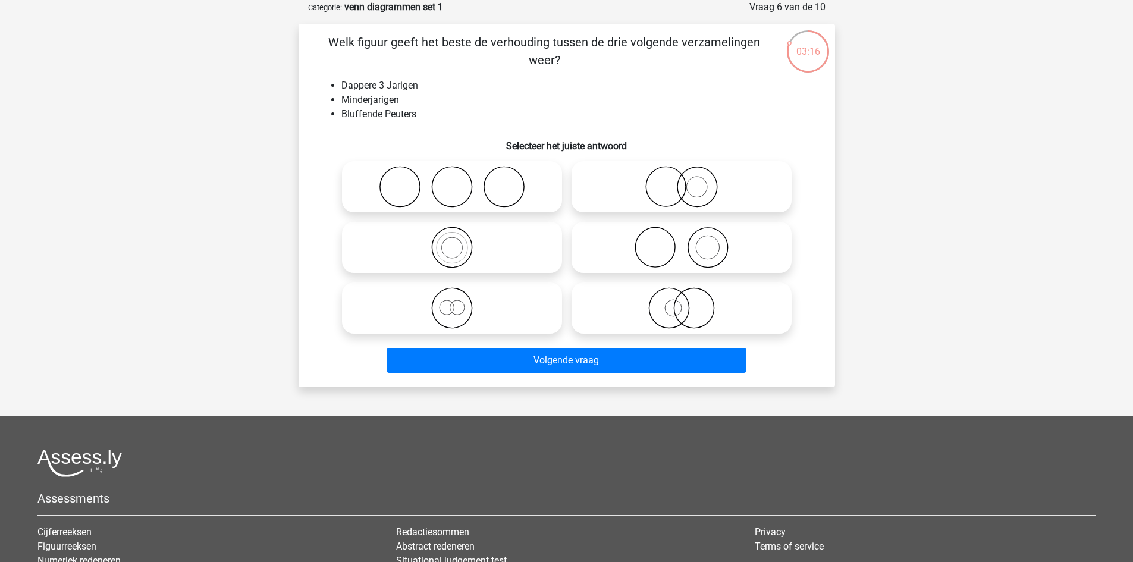
click at [679, 184] on icon at bounding box center [681, 187] width 211 height 42
click at [682, 181] on input "radio" at bounding box center [686, 177] width 8 height 8
radio input "true"
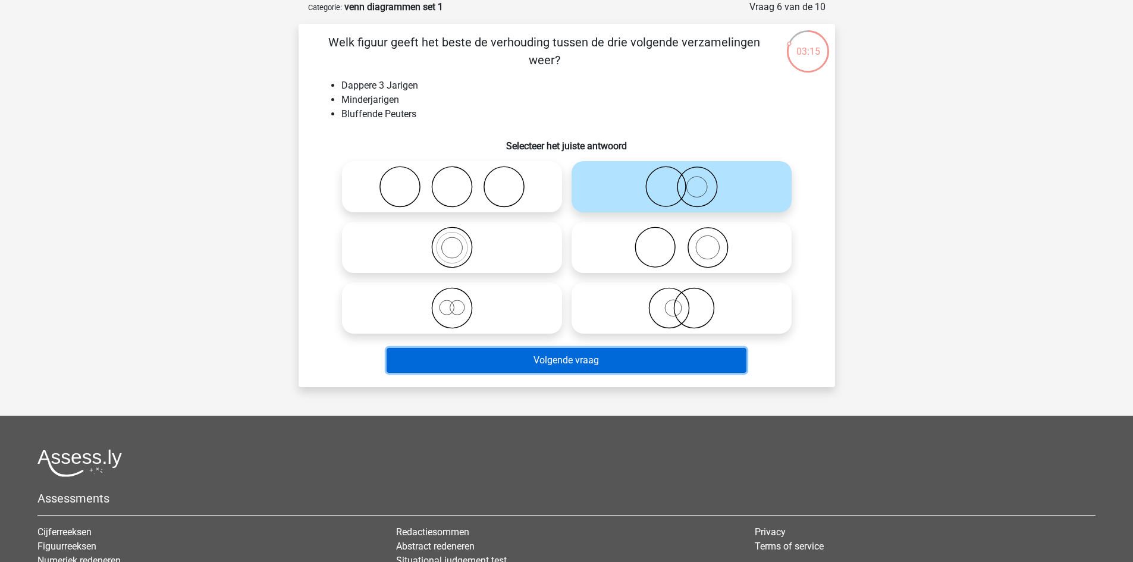
click at [635, 352] on button "Volgende vraag" at bounding box center [567, 360] width 360 height 25
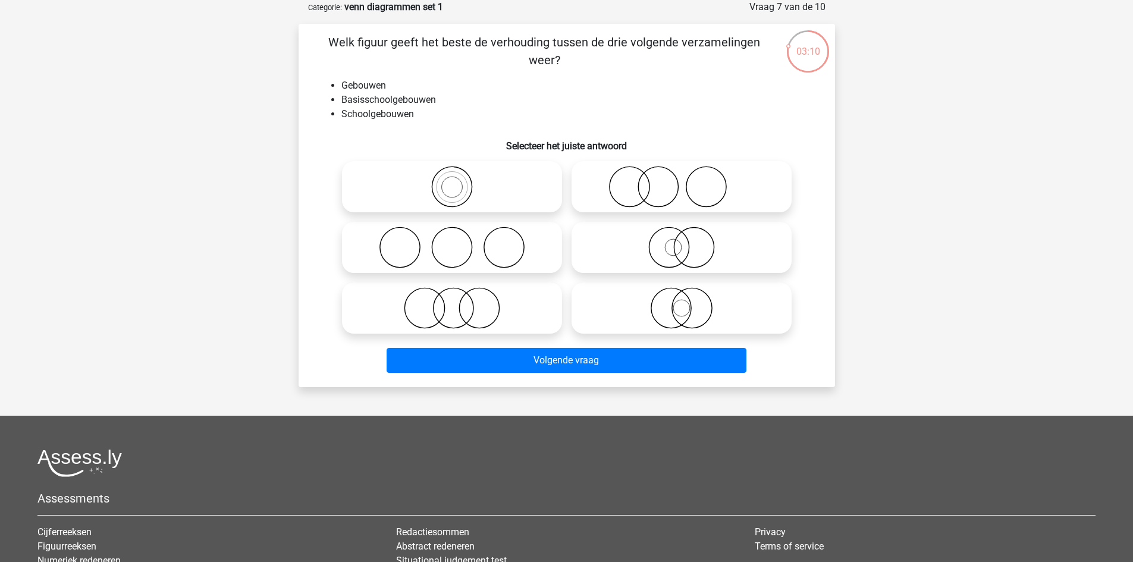
click at [668, 238] on icon at bounding box center [681, 248] width 211 height 42
click at [682, 238] on input "radio" at bounding box center [686, 238] width 8 height 8
radio input "true"
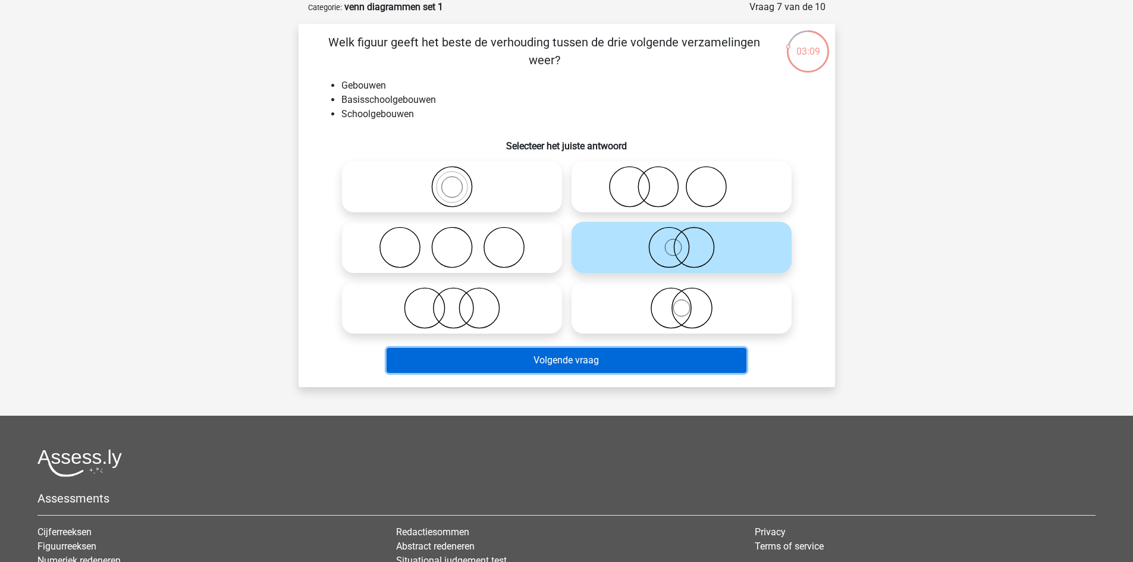
click at [621, 358] on button "Volgende vraag" at bounding box center [567, 360] width 360 height 25
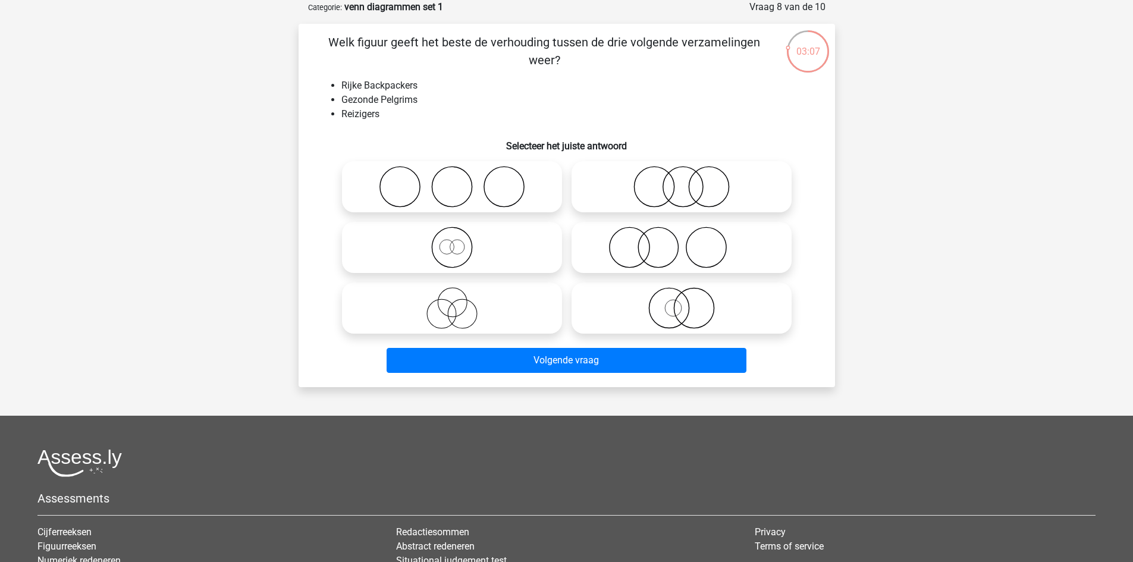
click at [444, 255] on icon at bounding box center [452, 248] width 211 height 42
click at [452, 241] on input "radio" at bounding box center [456, 238] width 8 height 8
radio input "true"
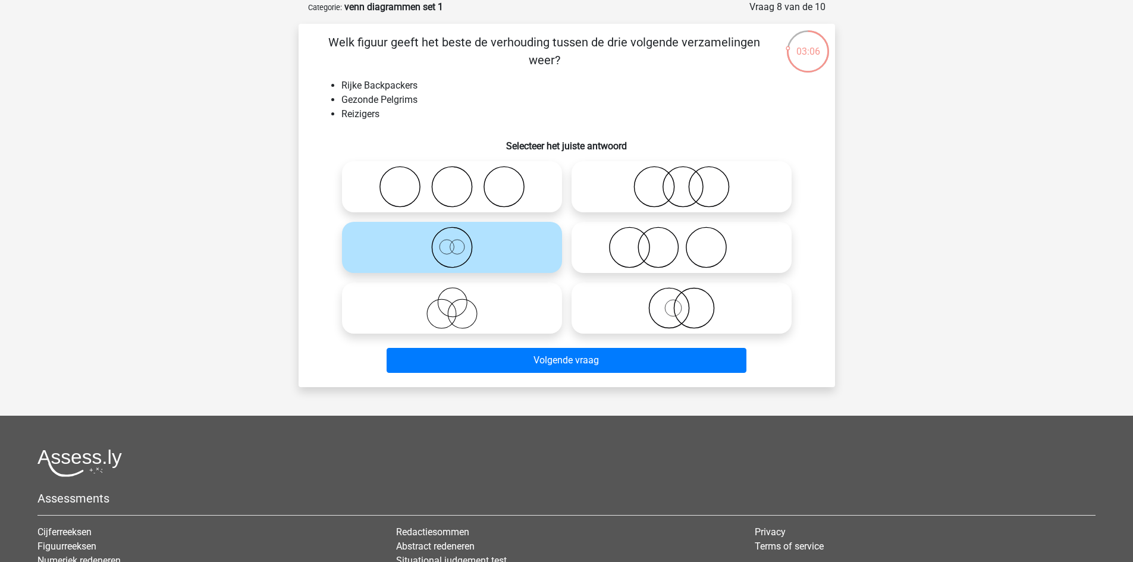
click at [512, 343] on div "Volgende vraag" at bounding box center [567, 357] width 498 height 39
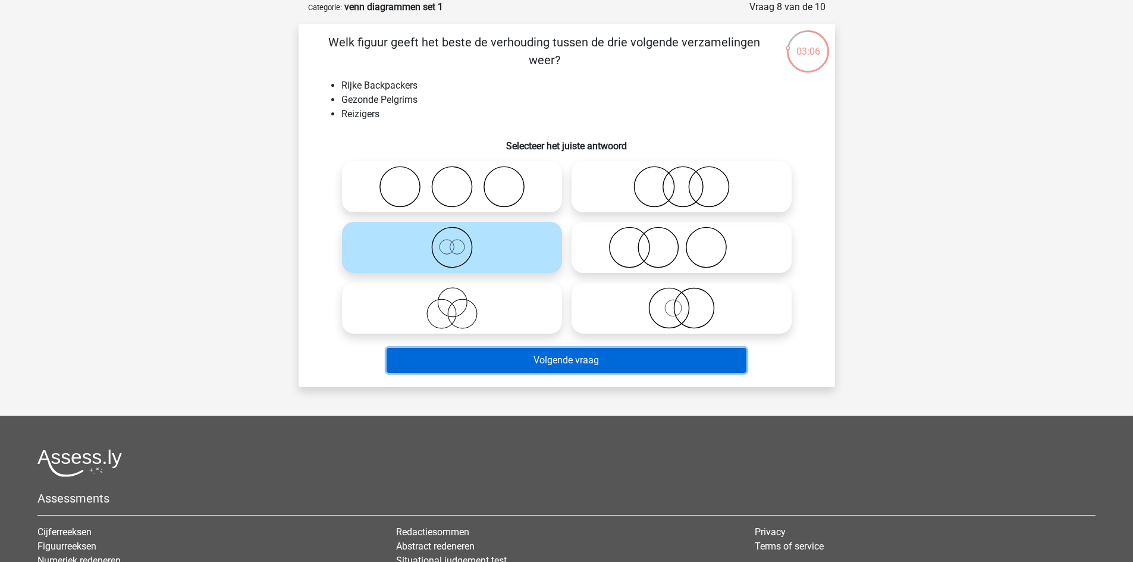
click at [520, 360] on button "Volgende vraag" at bounding box center [567, 360] width 360 height 25
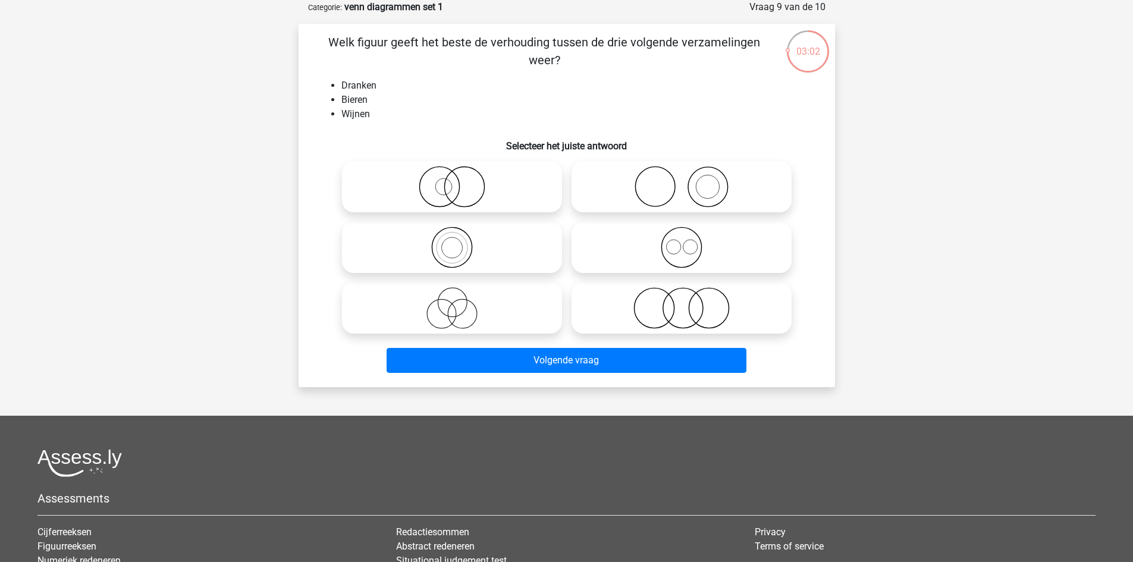
click at [456, 249] on icon at bounding box center [452, 248] width 211 height 42
click at [456, 241] on input "radio" at bounding box center [456, 238] width 8 height 8
radio input "true"
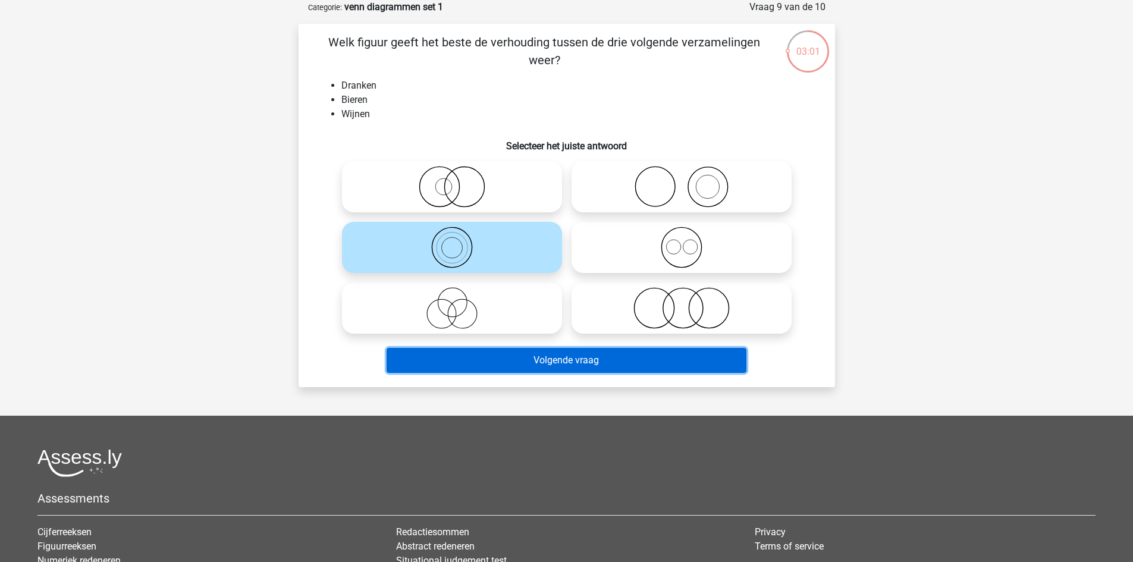
click at [542, 362] on button "Volgende vraag" at bounding box center [567, 360] width 360 height 25
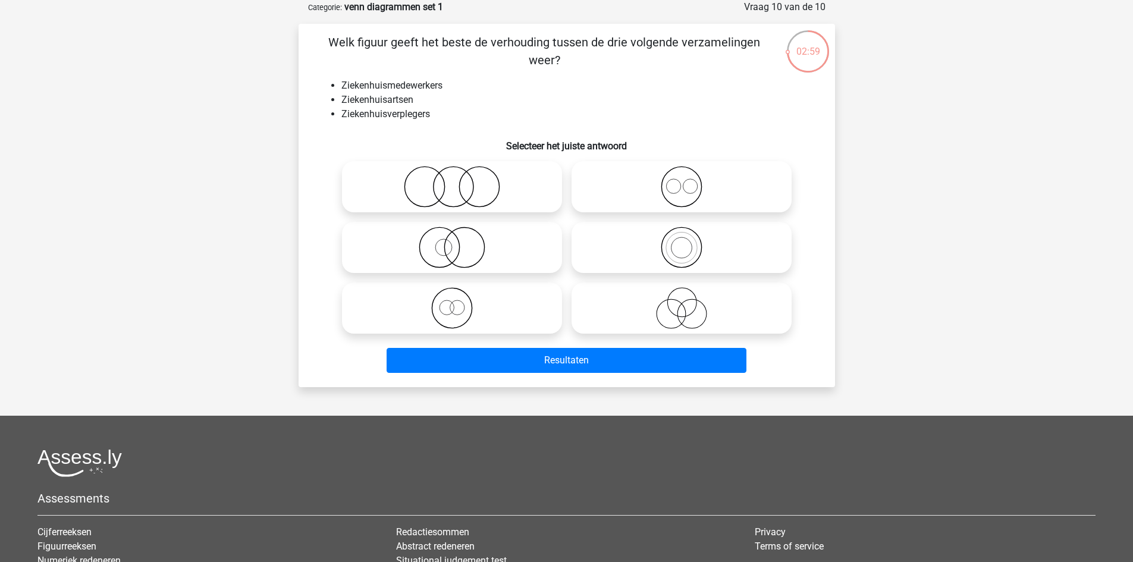
click at [686, 247] on icon at bounding box center [681, 248] width 211 height 42
click at [686, 241] on input "radio" at bounding box center [686, 238] width 8 height 8
radio input "true"
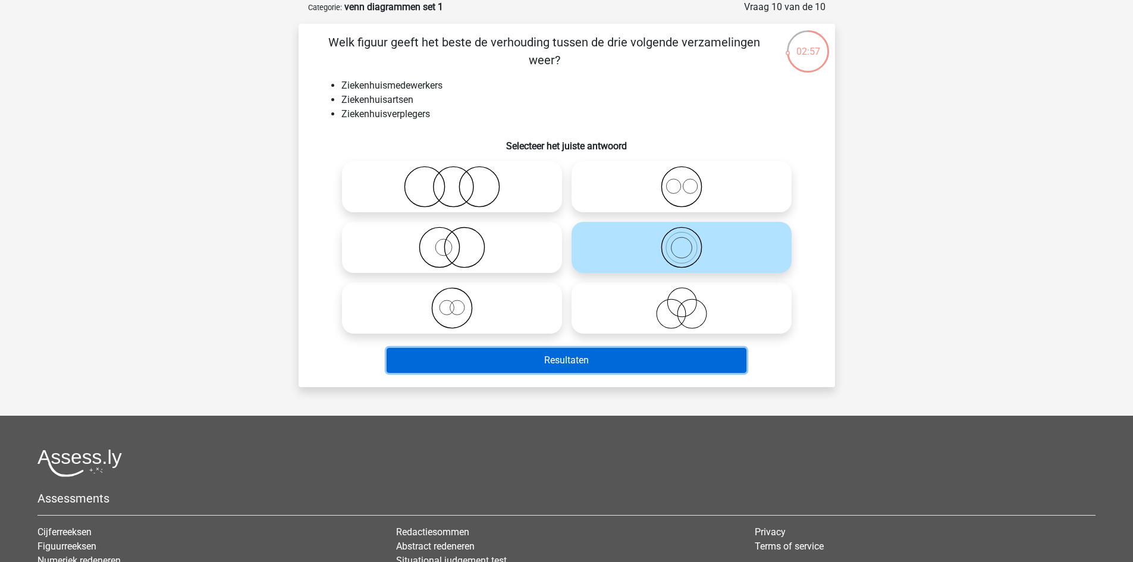
click at [600, 365] on button "Resultaten" at bounding box center [567, 360] width 360 height 25
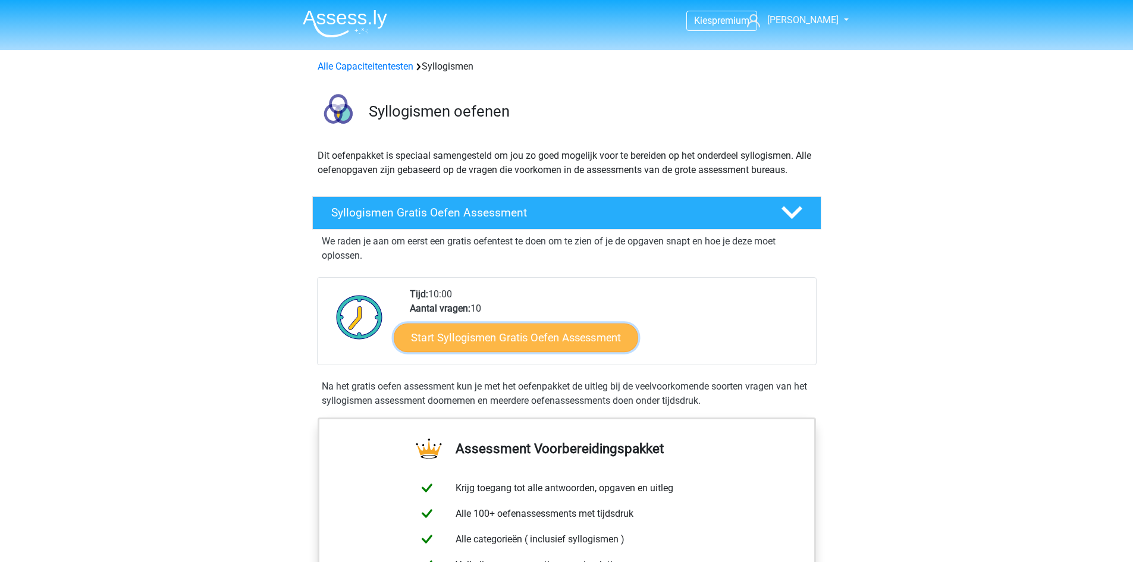
click at [503, 340] on link "Start Syllogismen Gratis Oefen Assessment" at bounding box center [516, 337] width 244 height 29
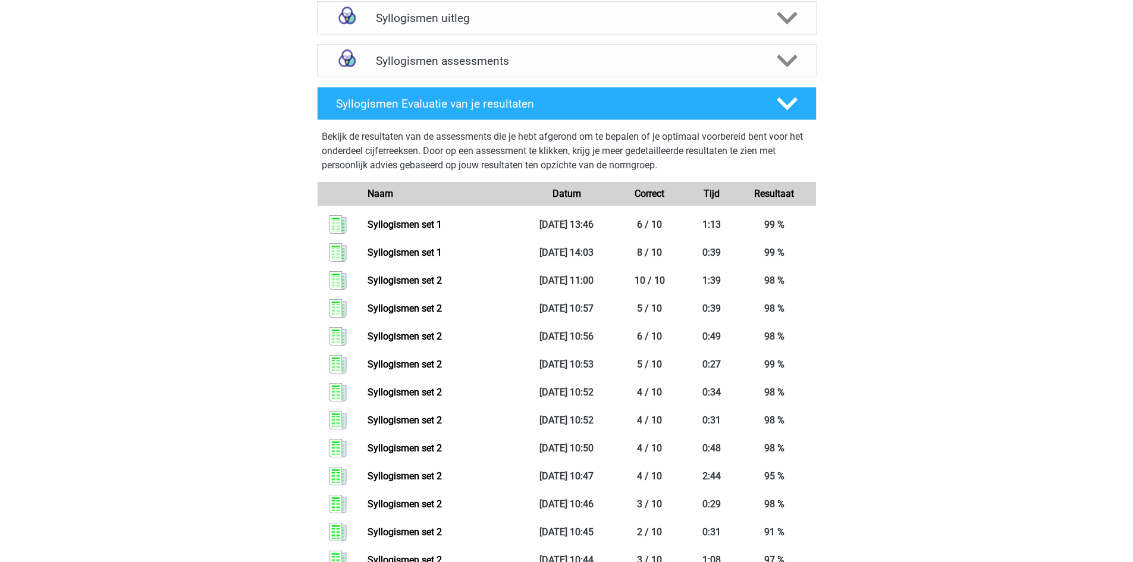
scroll to position [752, 0]
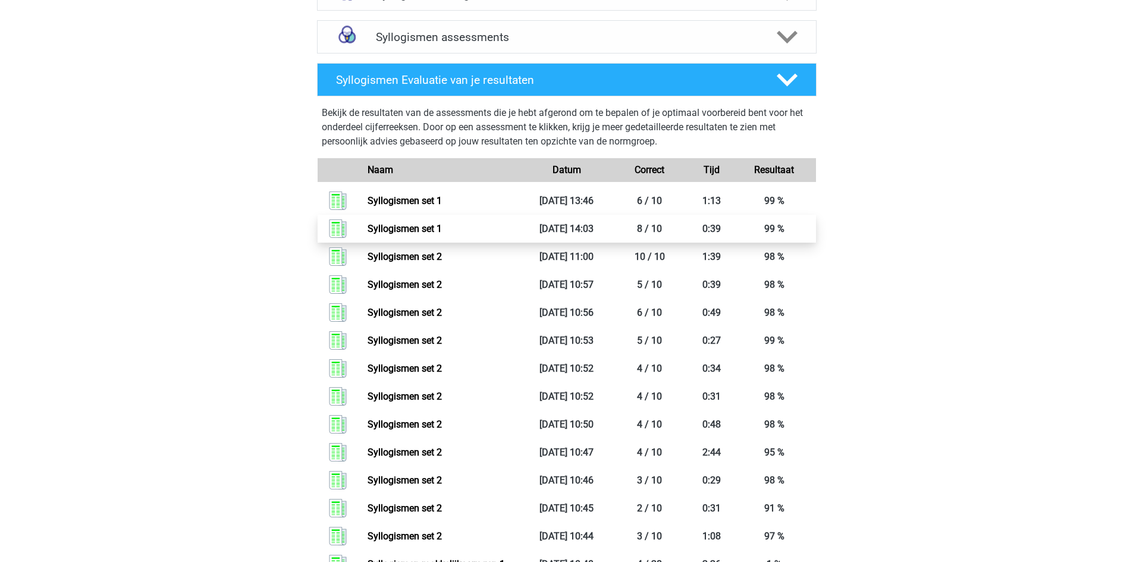
click at [442, 231] on link "Syllogismen set 1" at bounding box center [405, 228] width 74 height 11
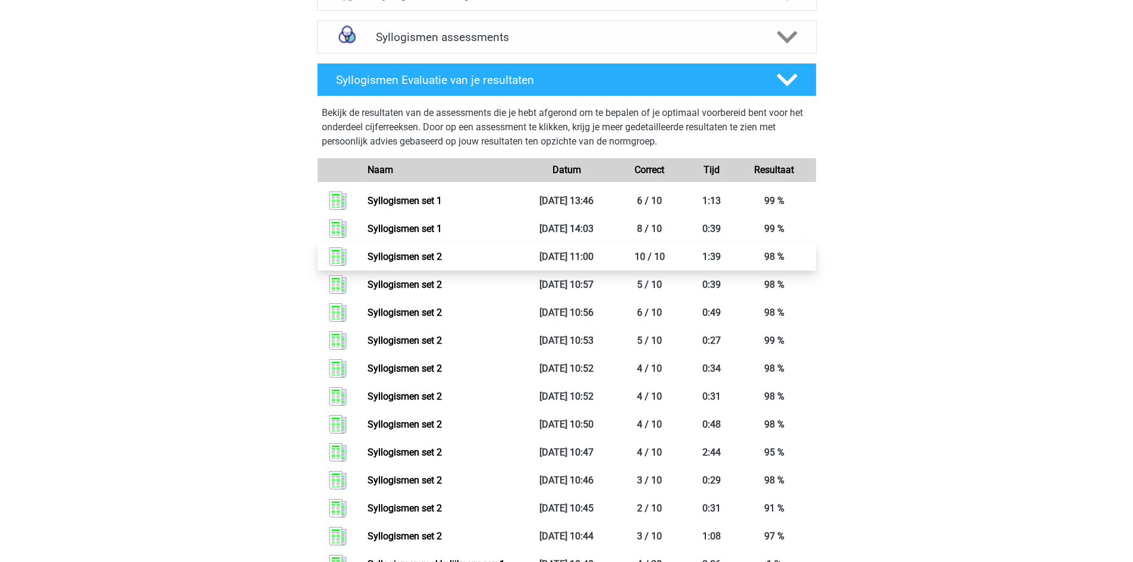
click at [442, 255] on link "Syllogismen set 2" at bounding box center [405, 256] width 74 height 11
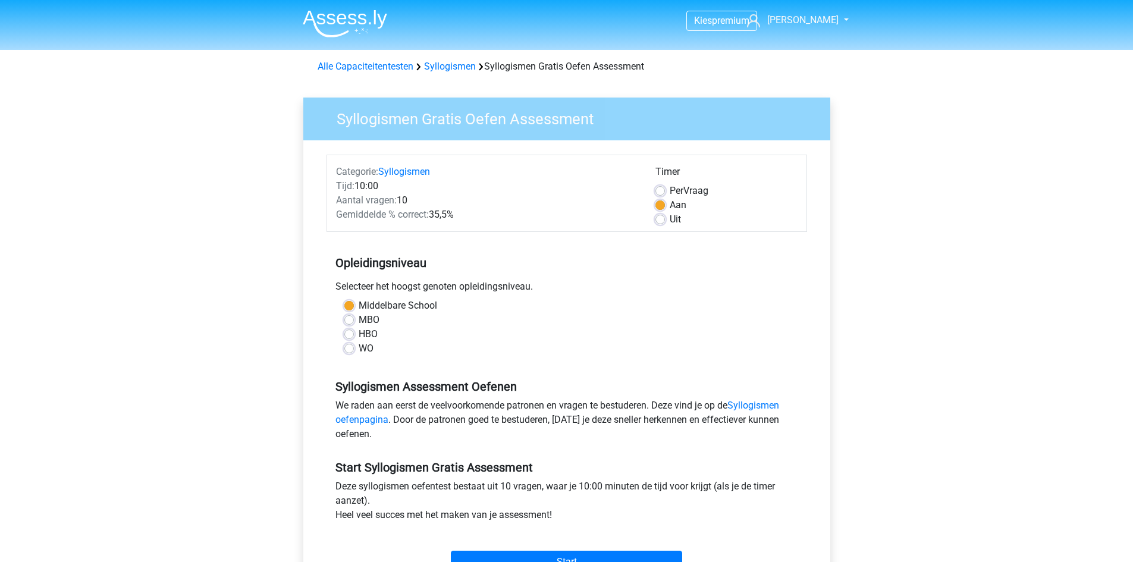
click at [924, 90] on div "Kies premium arnaud [EMAIL_ADDRESS][DOMAIN_NAME]" at bounding box center [566, 470] width 1133 height 940
click at [590, 557] on input "Start" at bounding box center [566, 562] width 231 height 23
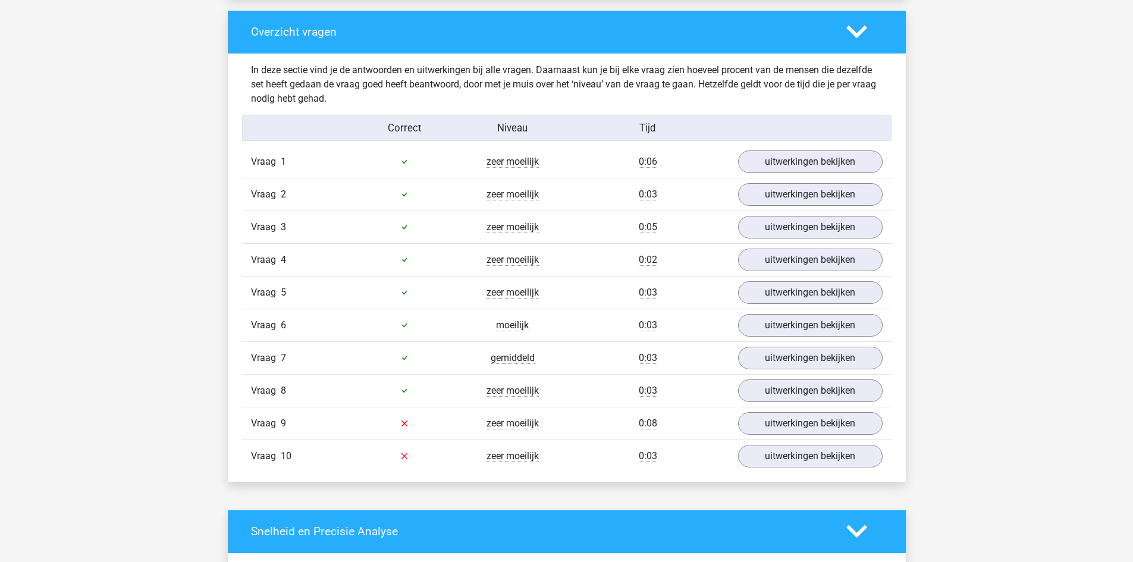
scroll to position [874, 0]
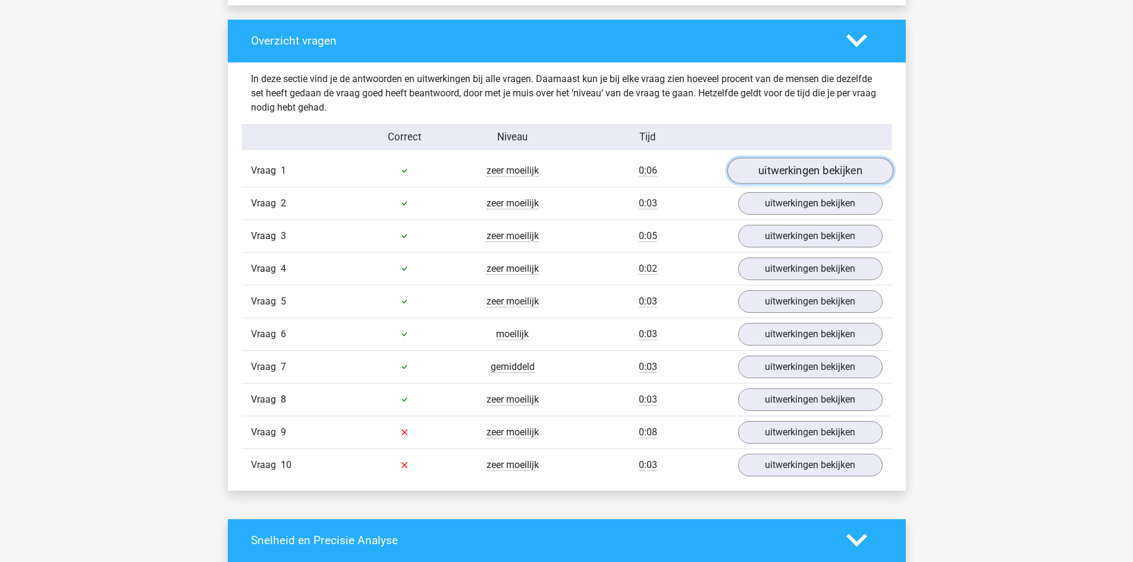
click at [773, 177] on link "uitwerkingen bekijken" at bounding box center [810, 171] width 166 height 26
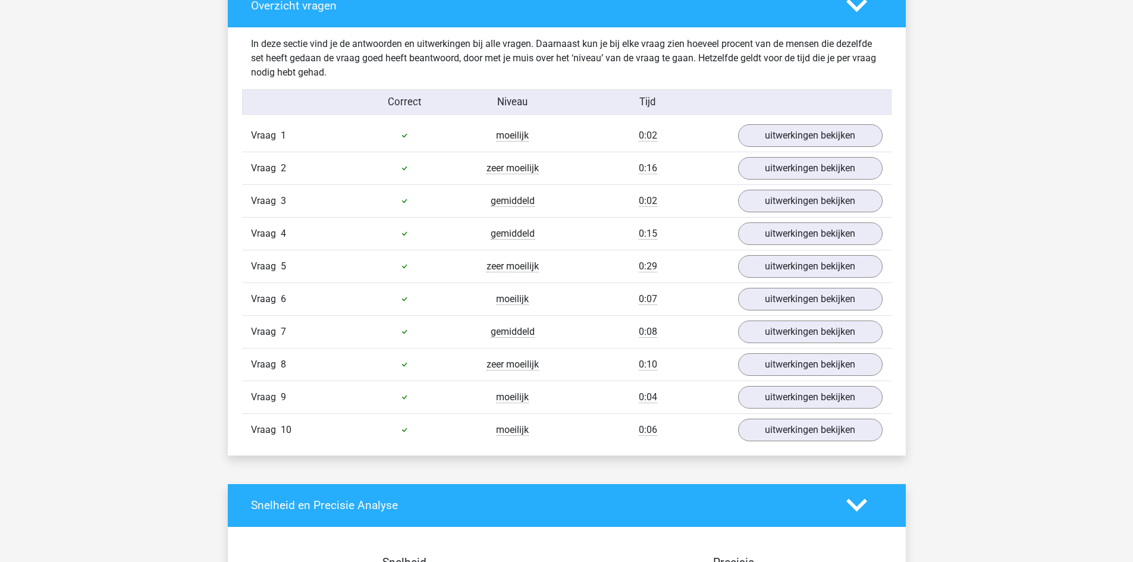
scroll to position [886, 0]
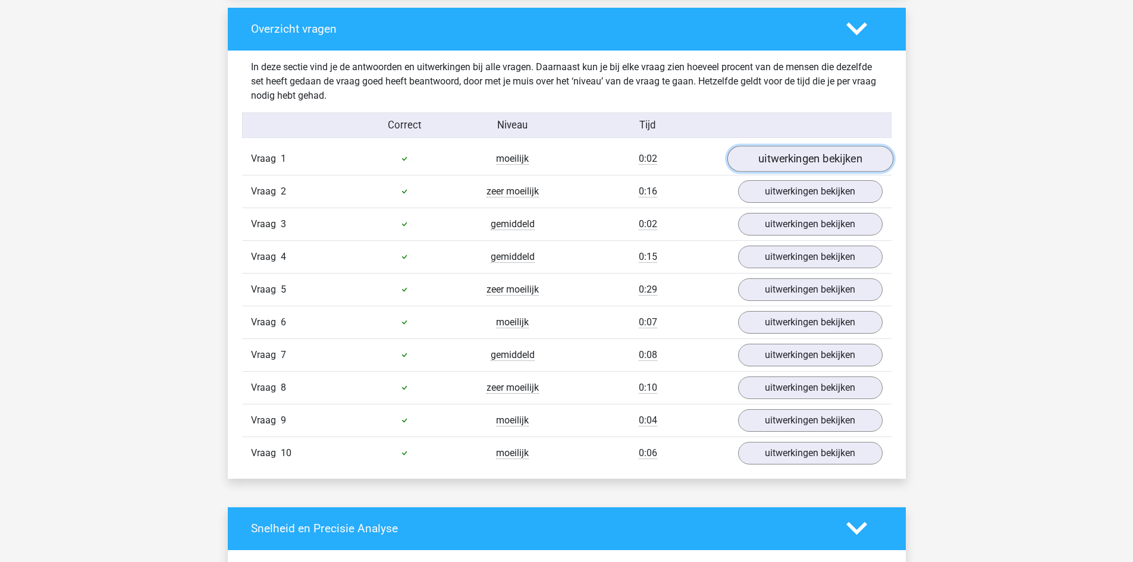
click at [843, 152] on link "uitwerkingen bekijken" at bounding box center [810, 159] width 166 height 26
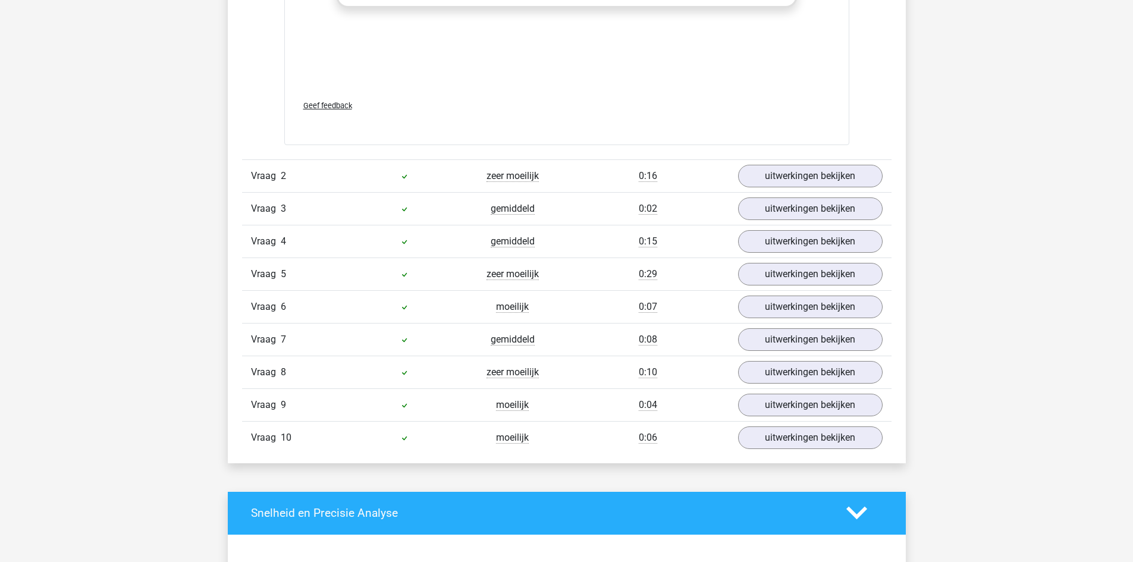
scroll to position [1567, 0]
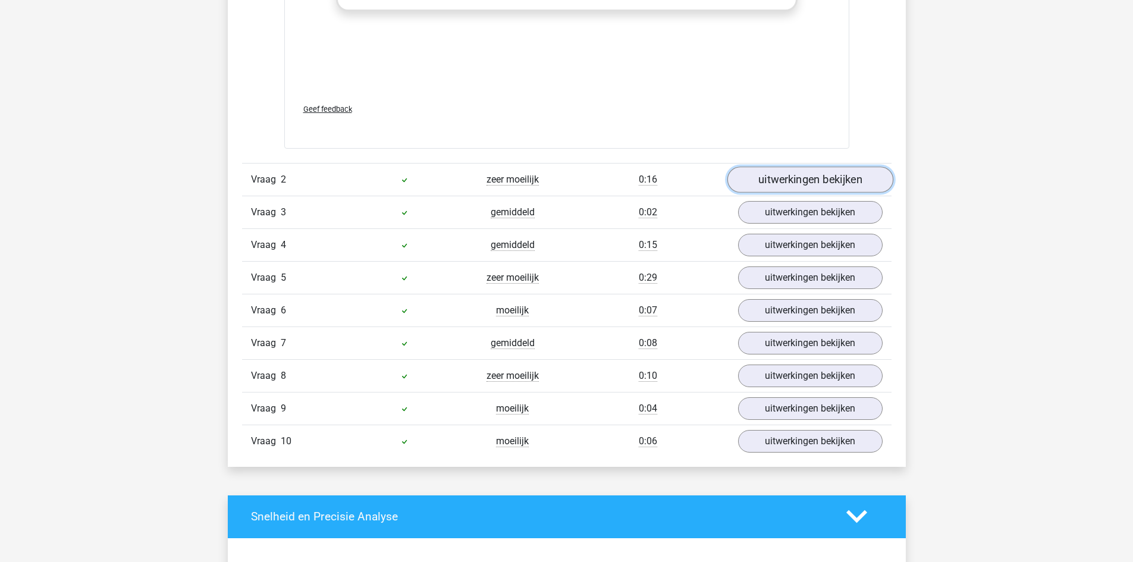
click at [823, 174] on link "uitwerkingen bekijken" at bounding box center [810, 180] width 166 height 26
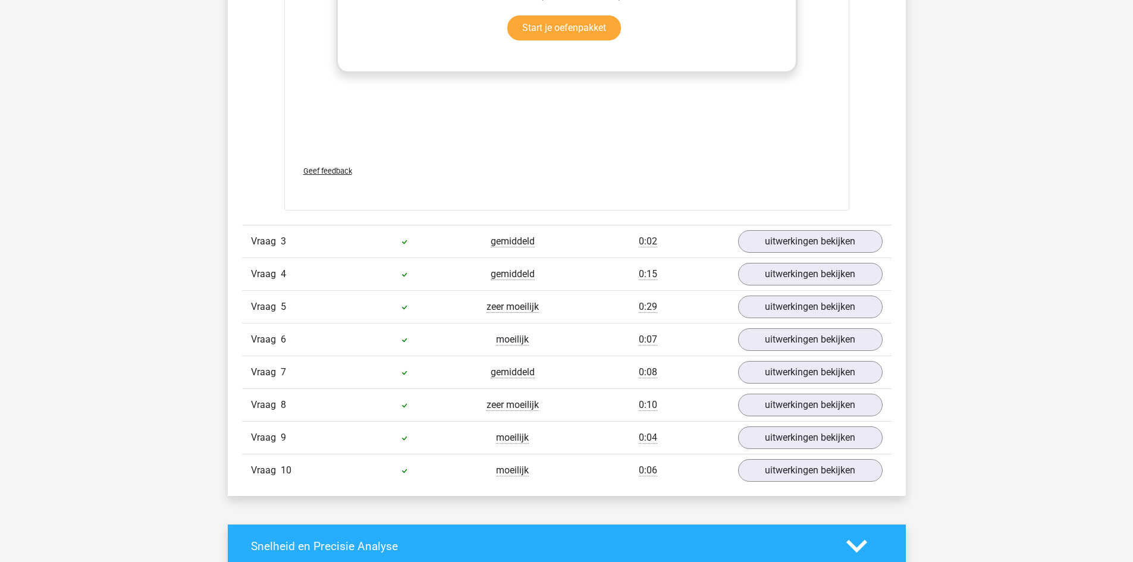
scroll to position [2165, 0]
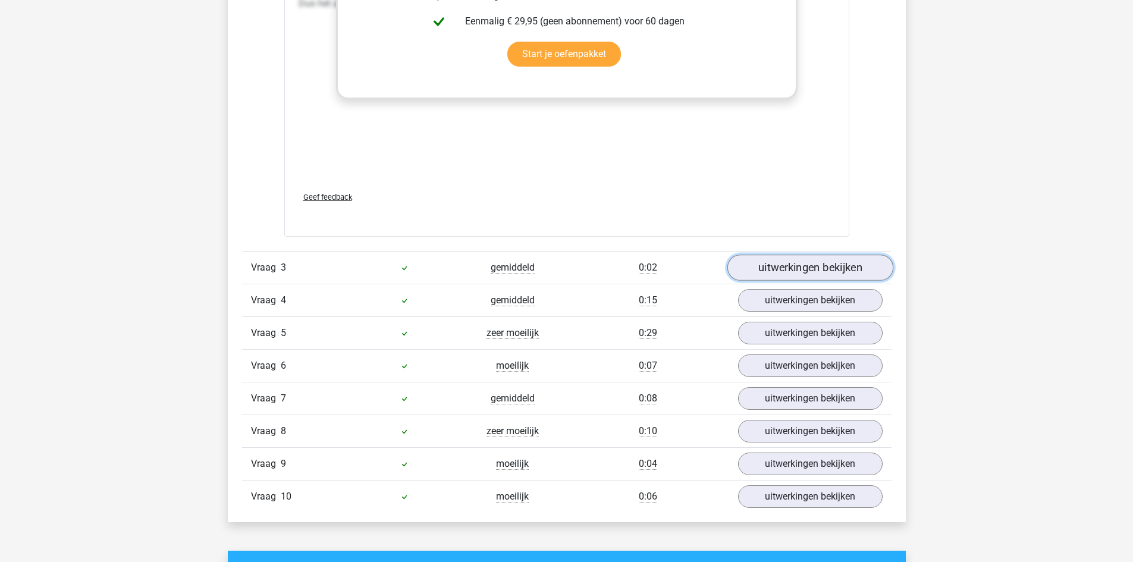
click at [754, 277] on link "uitwerkingen bekijken" at bounding box center [810, 268] width 166 height 26
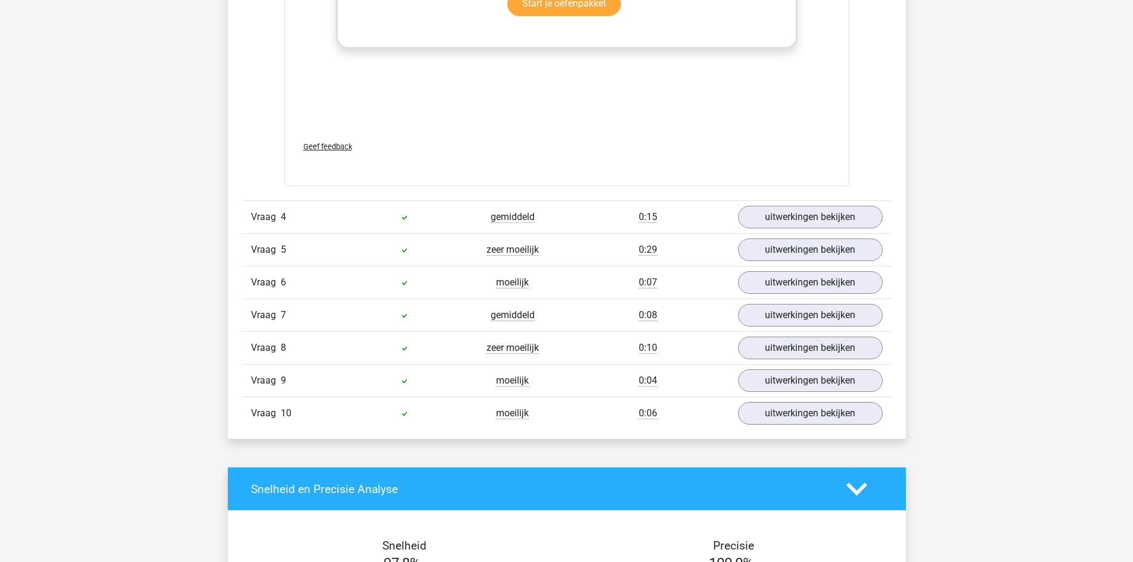
scroll to position [2896, 0]
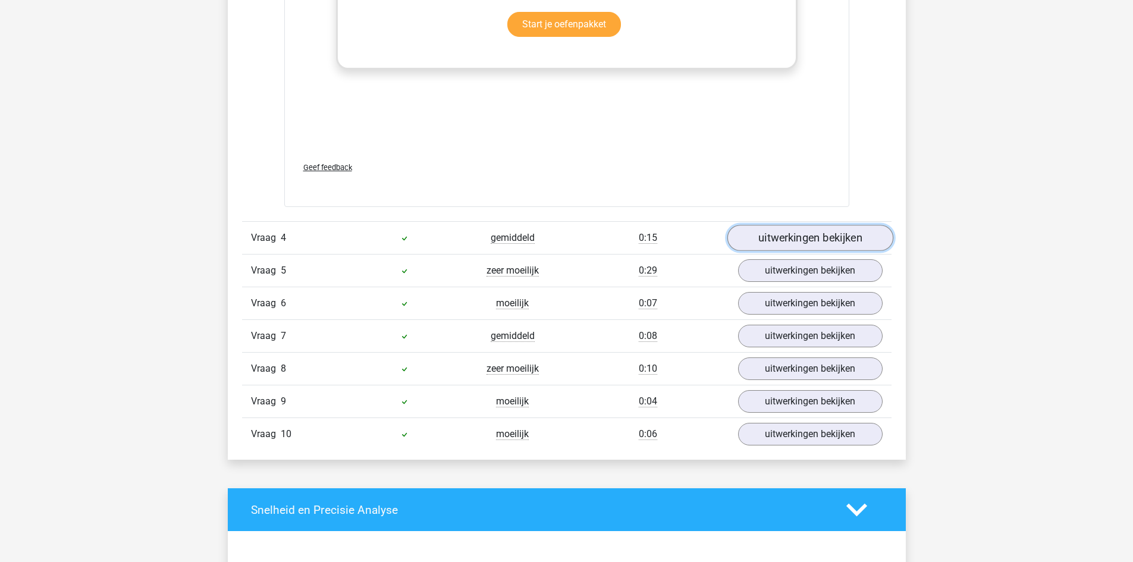
click at [810, 236] on link "uitwerkingen bekijken" at bounding box center [810, 238] width 166 height 26
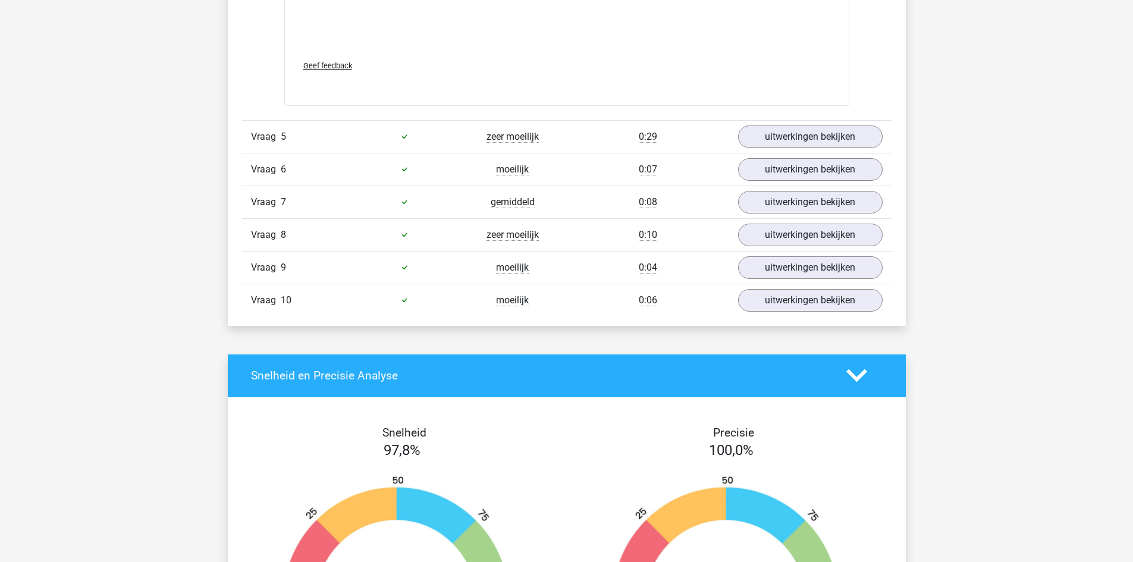
scroll to position [3656, 0]
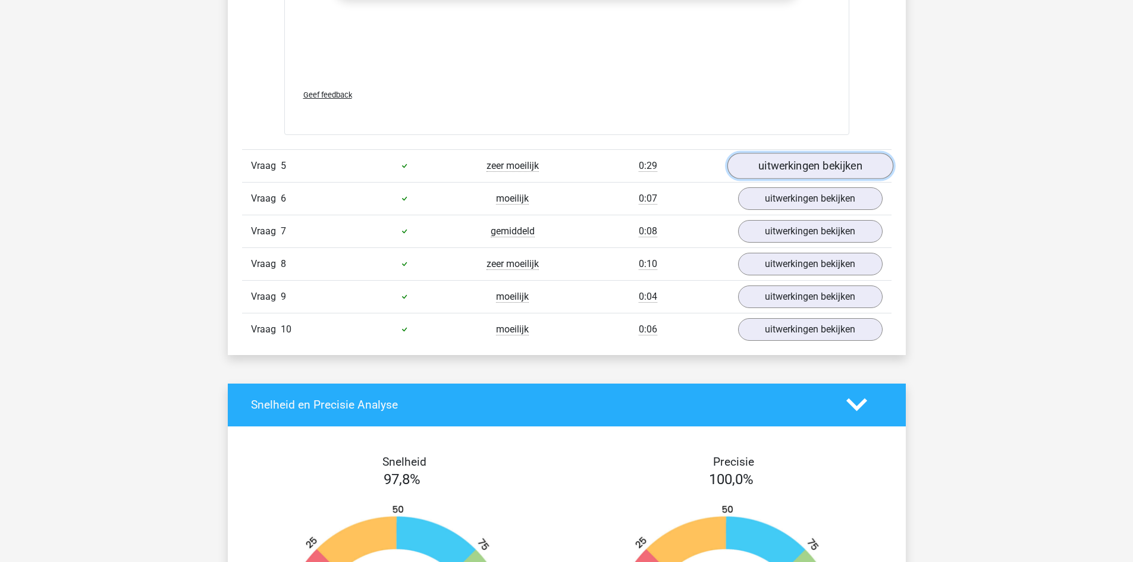
click at [805, 172] on link "uitwerkingen bekijken" at bounding box center [810, 166] width 166 height 26
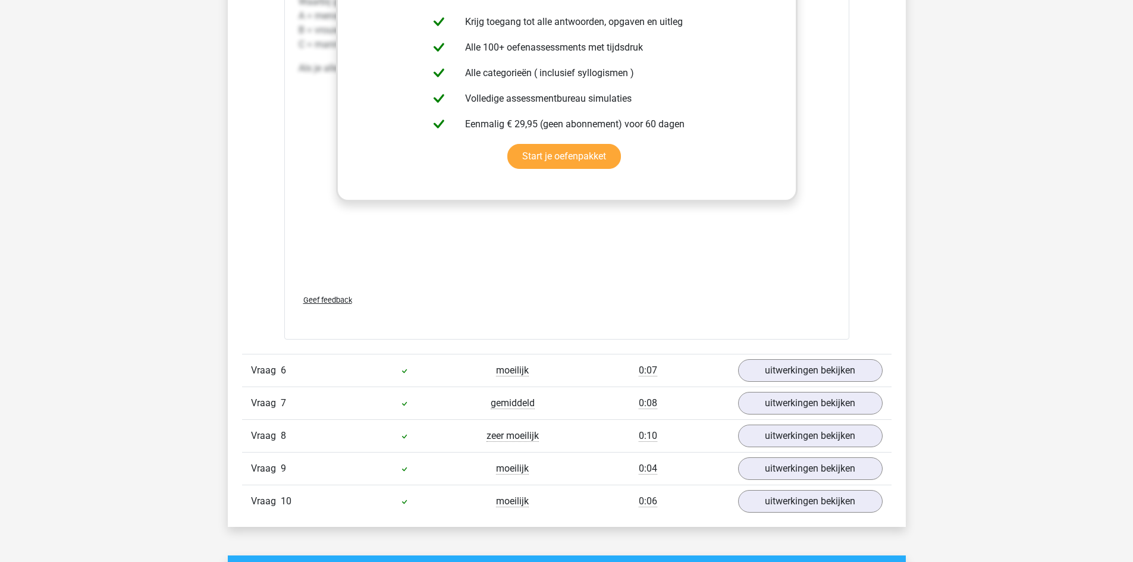
scroll to position [4257, 0]
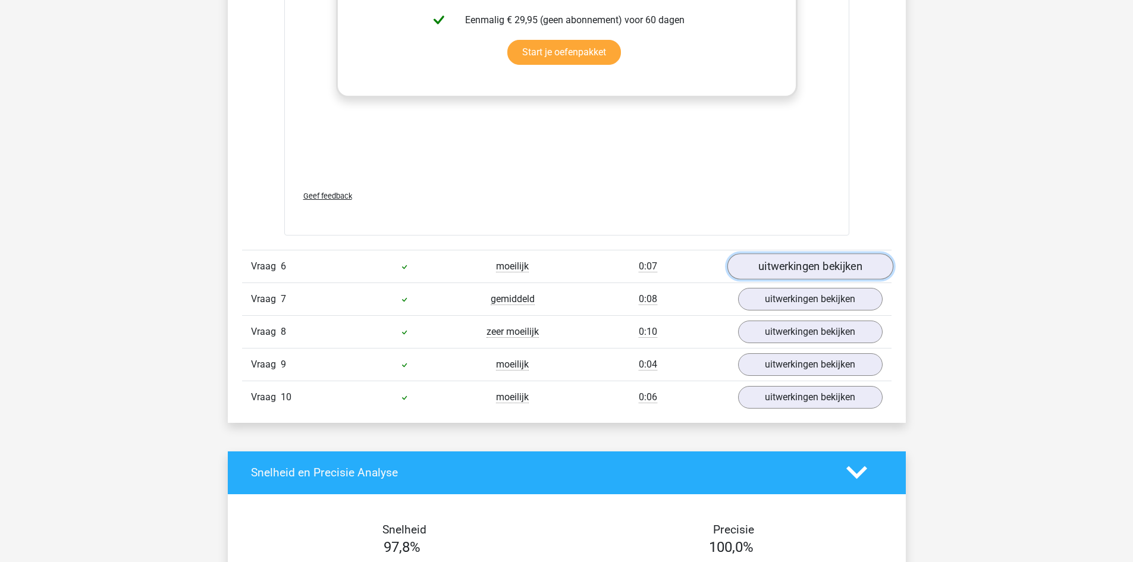
click at [815, 268] on link "uitwerkingen bekijken" at bounding box center [810, 266] width 166 height 26
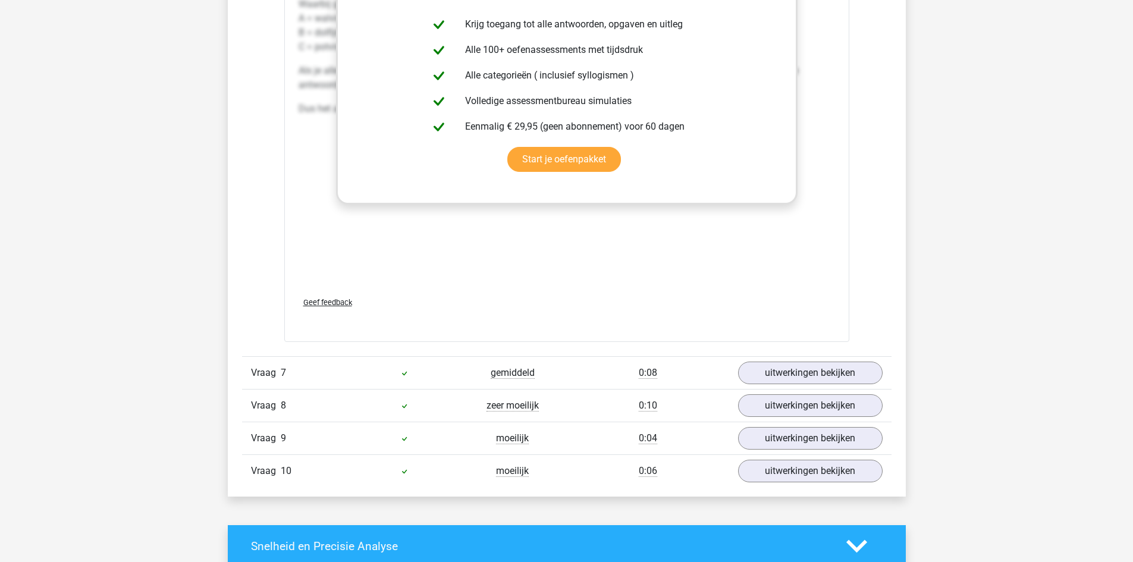
scroll to position [4830, 0]
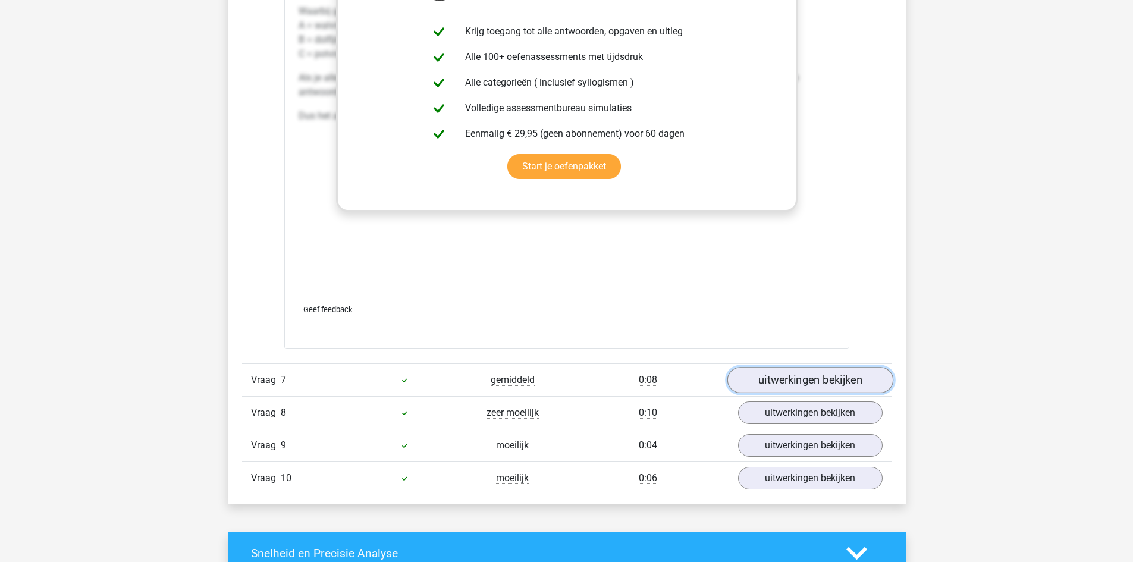
click at [844, 379] on link "uitwerkingen bekijken" at bounding box center [810, 380] width 166 height 26
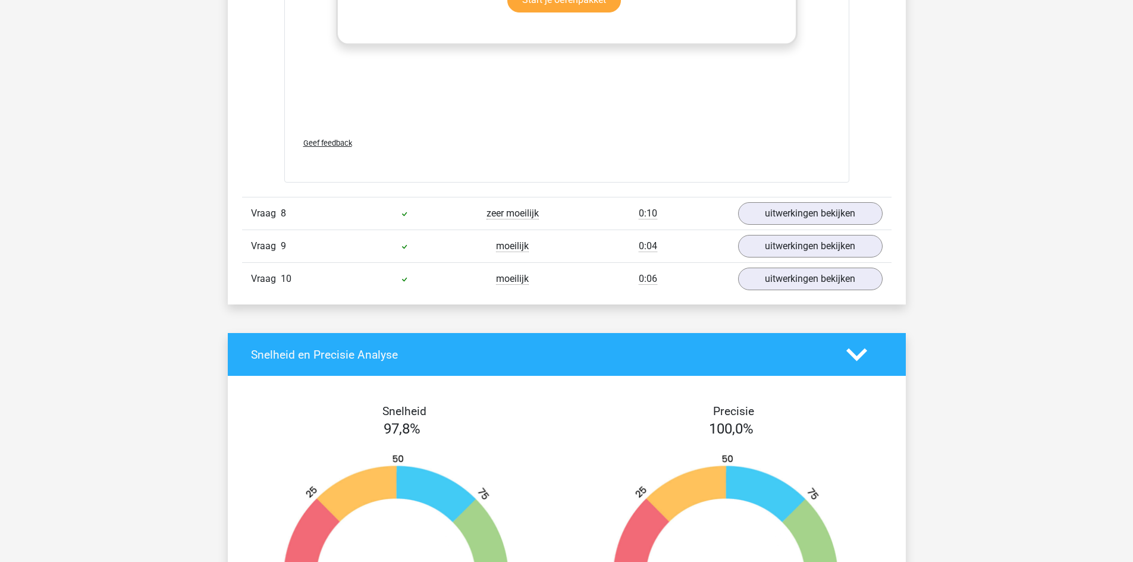
scroll to position [5652, 0]
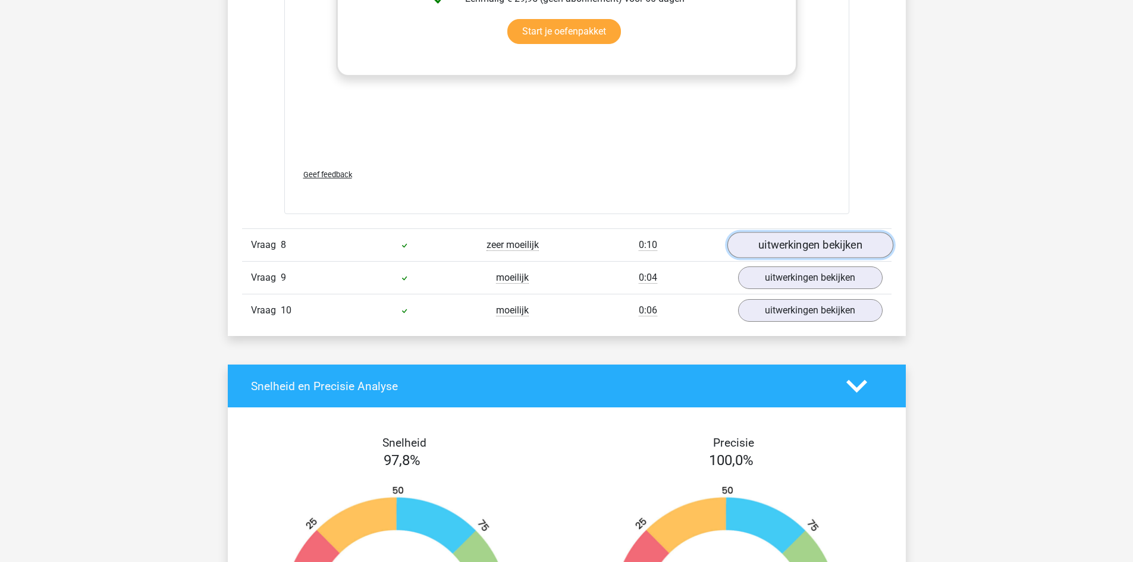
click at [810, 246] on link "uitwerkingen bekijken" at bounding box center [810, 245] width 166 height 26
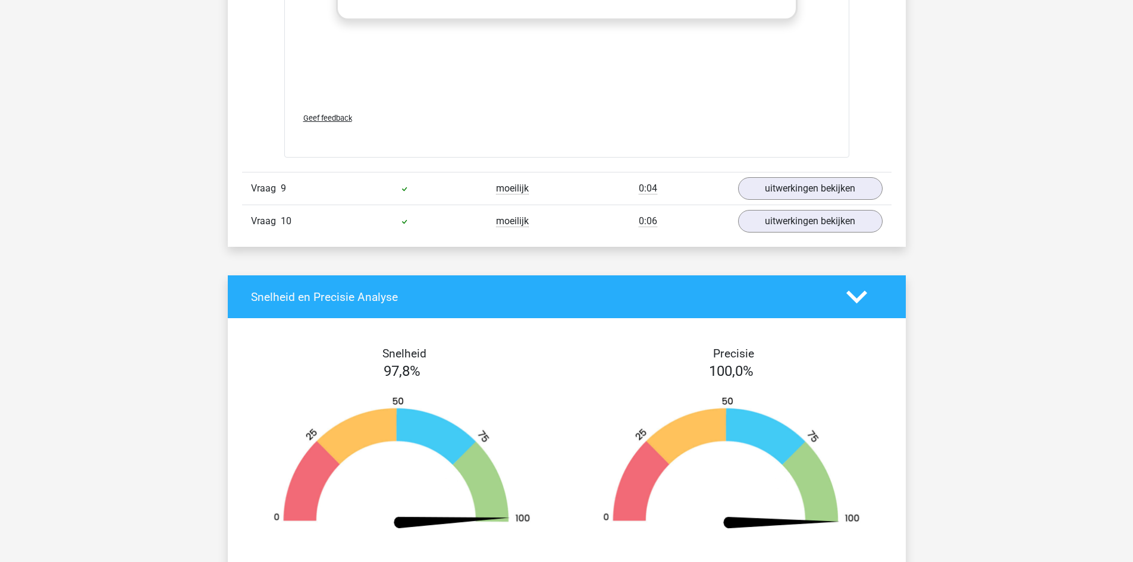
scroll to position [6366, 0]
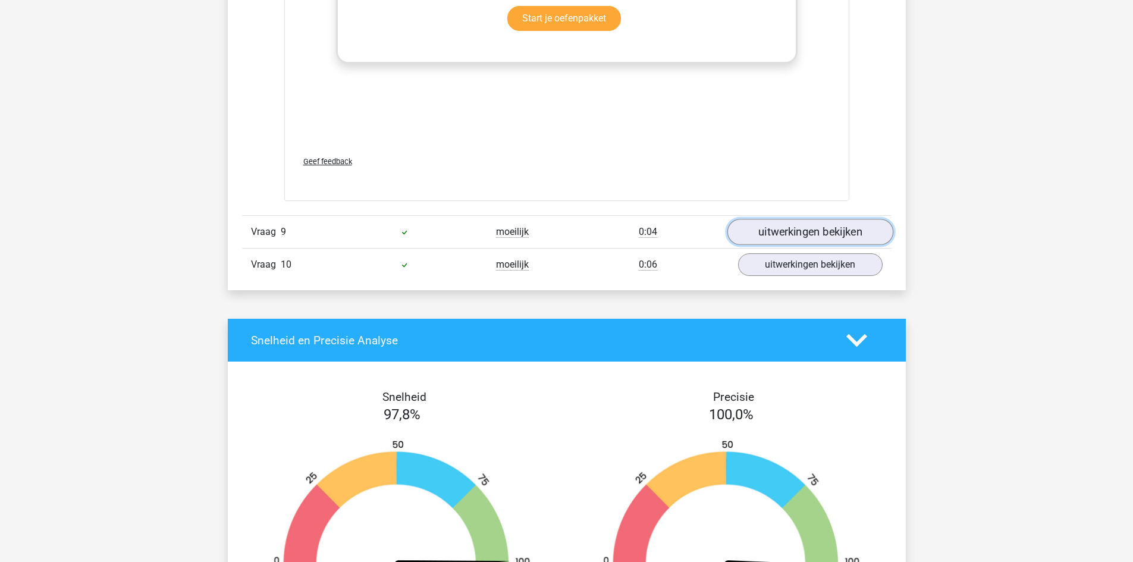
click at [833, 237] on link "uitwerkingen bekijken" at bounding box center [810, 232] width 166 height 26
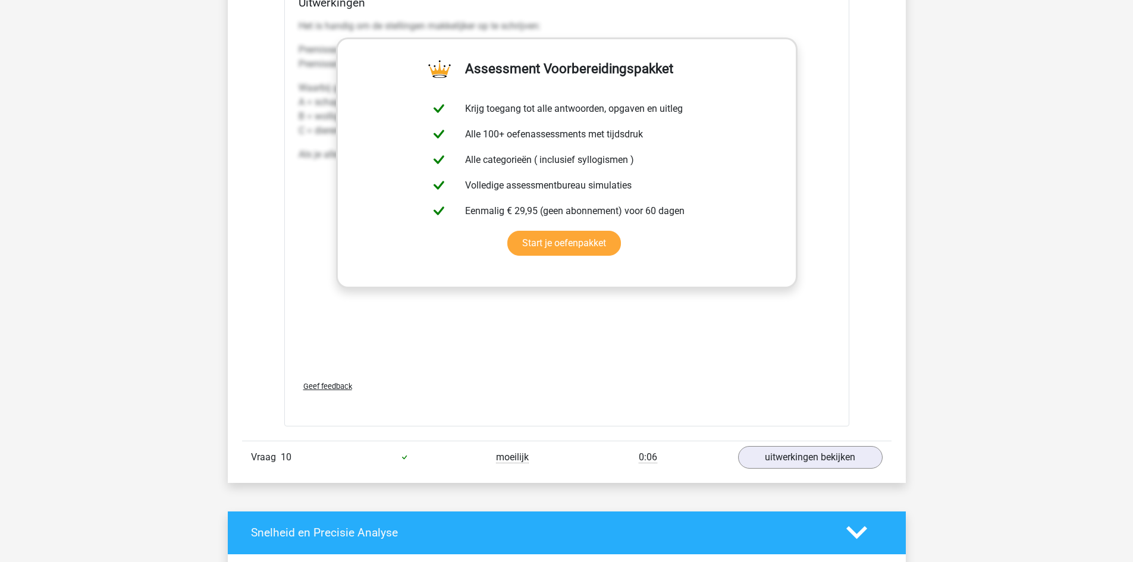
scroll to position [6781, 0]
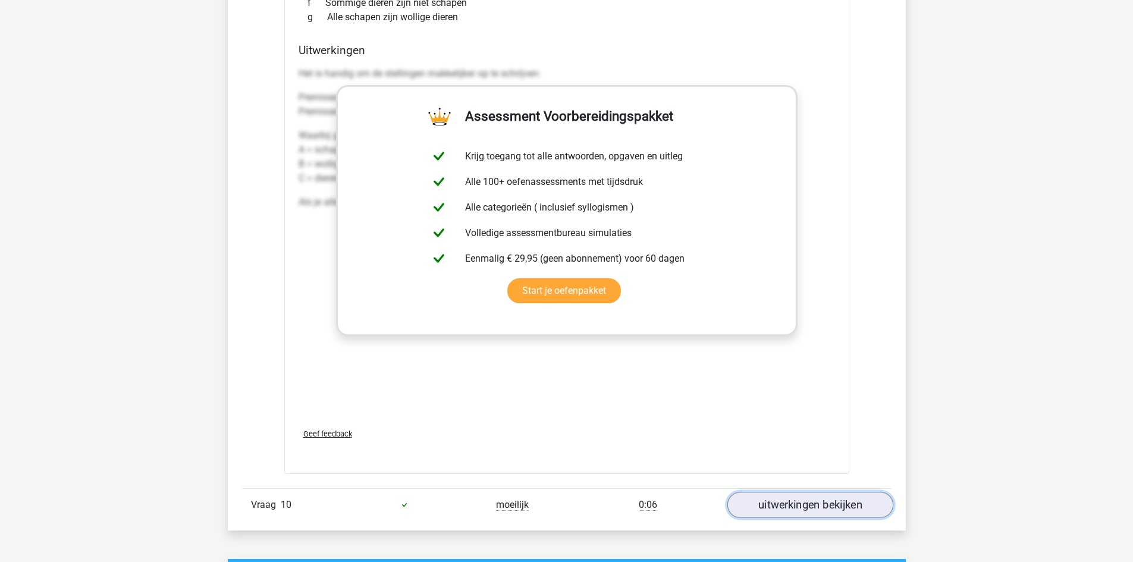
click at [849, 503] on link "uitwerkingen bekijken" at bounding box center [810, 505] width 166 height 26
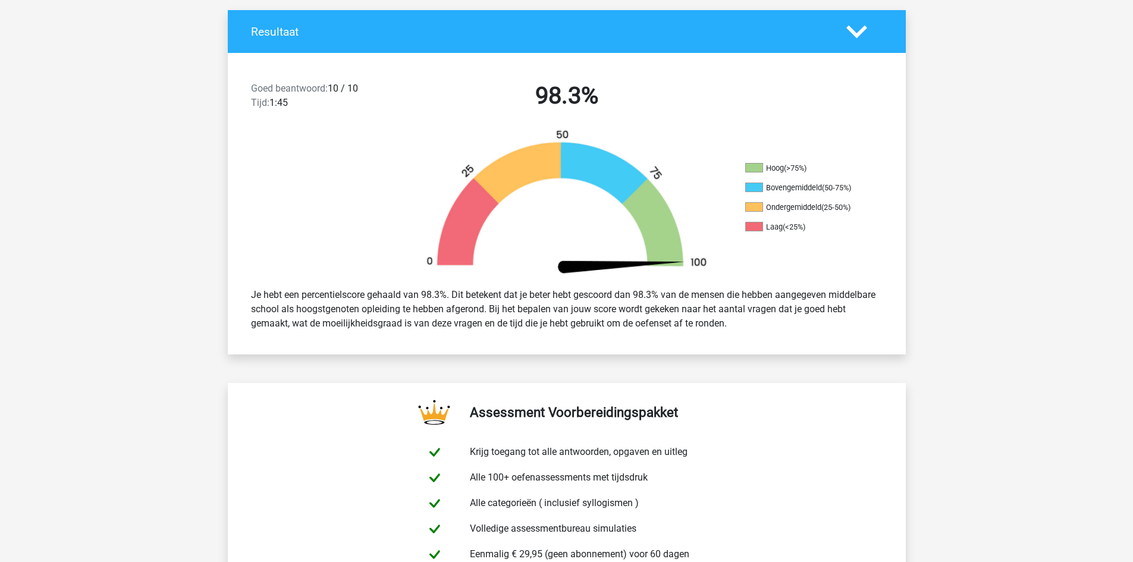
scroll to position [0, 0]
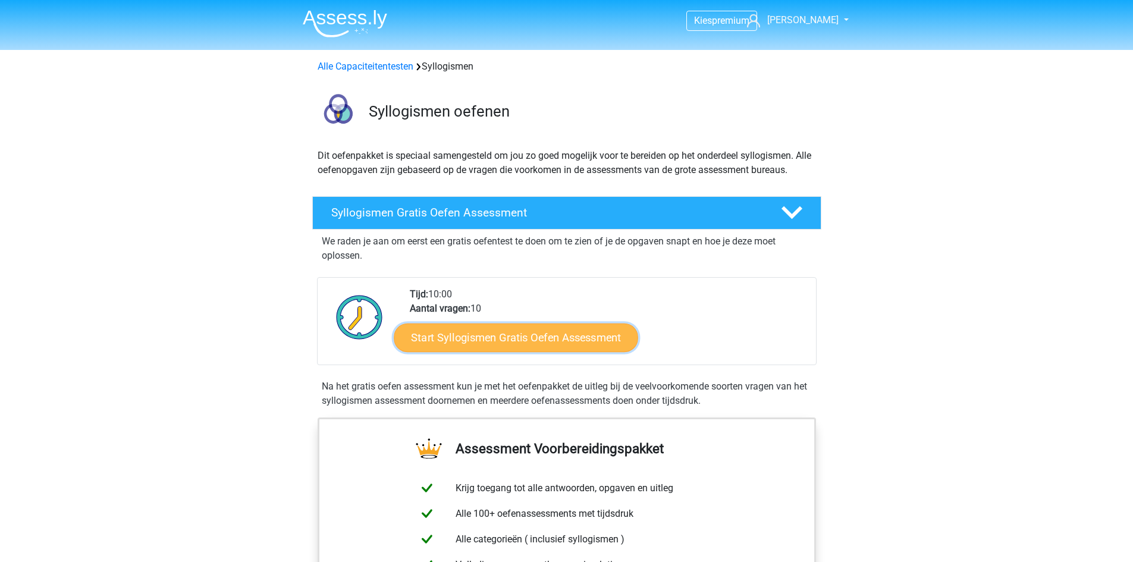
click at [498, 345] on link "Start Syllogismen Gratis Oefen Assessment" at bounding box center [516, 337] width 244 height 29
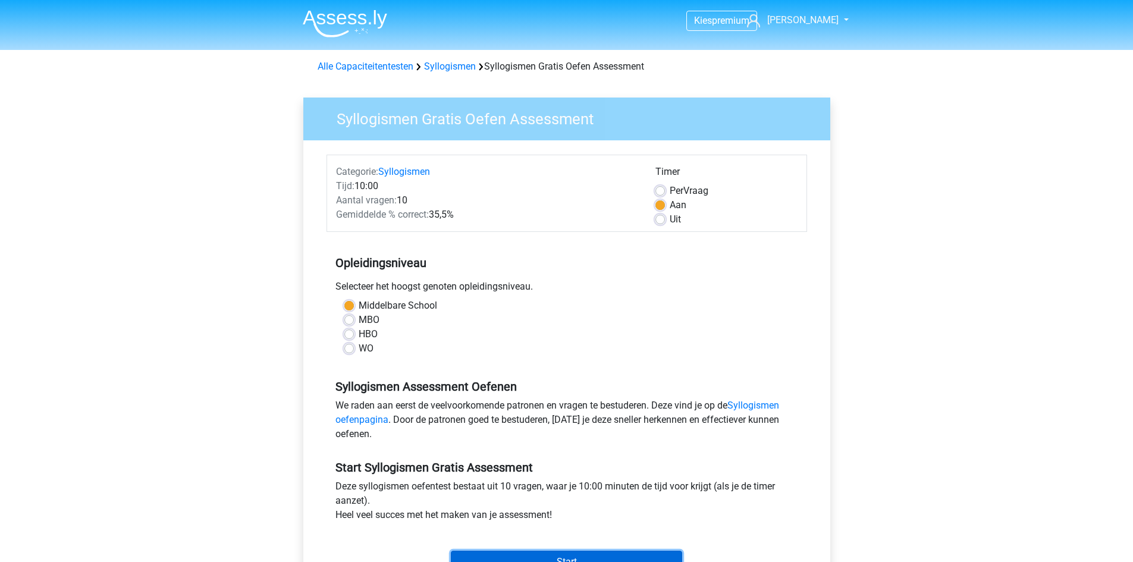
click at [580, 555] on input "Start" at bounding box center [566, 562] width 231 height 23
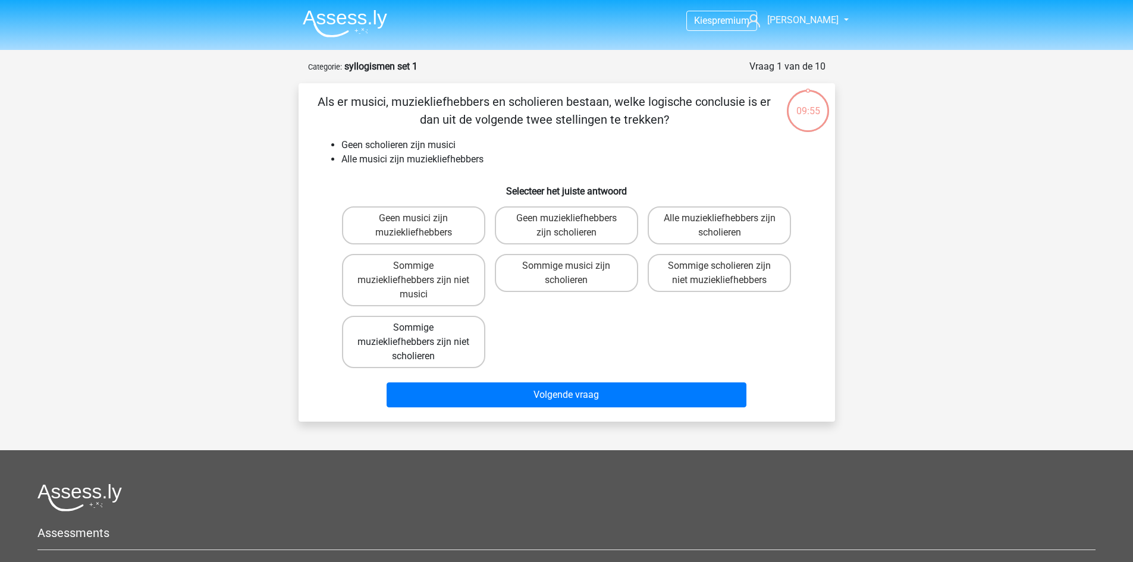
click at [426, 343] on label "Sommige muziekliefhebbers zijn niet scholieren" at bounding box center [413, 342] width 143 height 52
click at [421, 335] on input "Sommige muziekliefhebbers zijn niet scholieren" at bounding box center [417, 332] width 8 height 8
radio input "true"
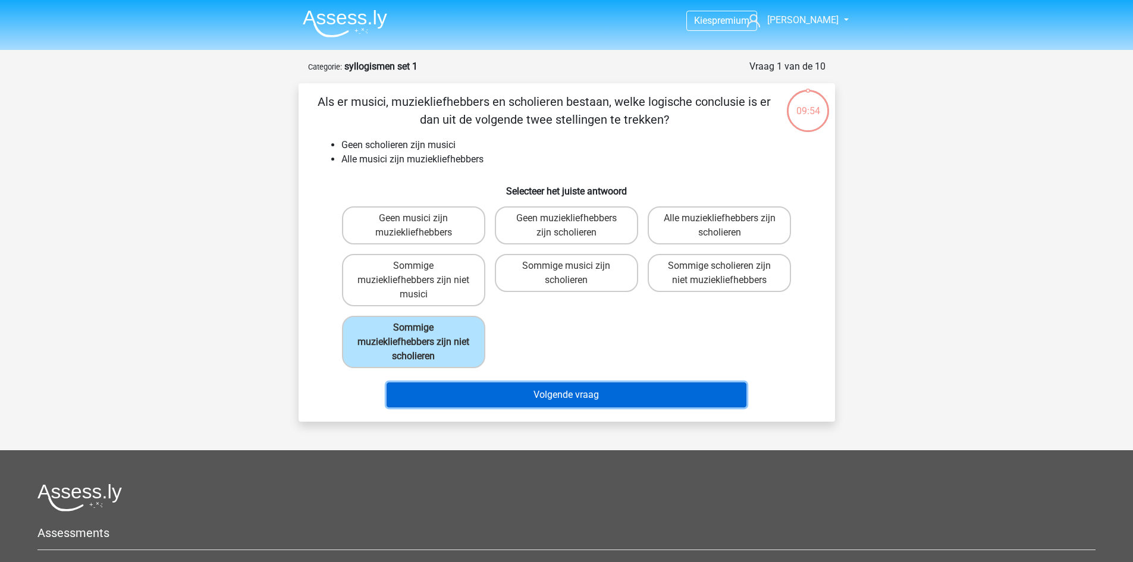
click at [520, 401] on button "Volgende vraag" at bounding box center [567, 394] width 360 height 25
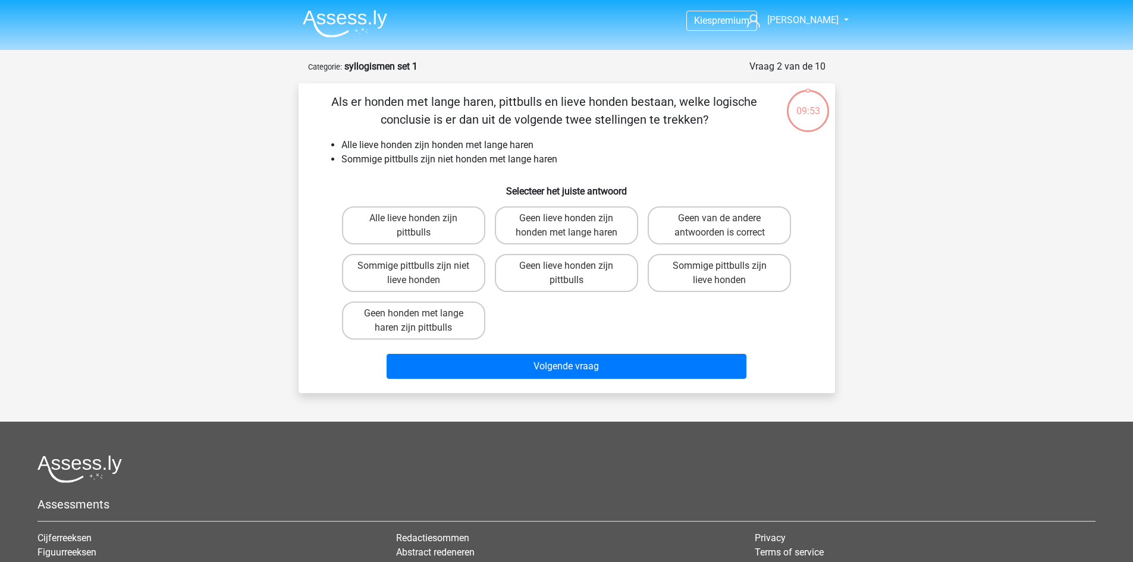
scroll to position [59, 0]
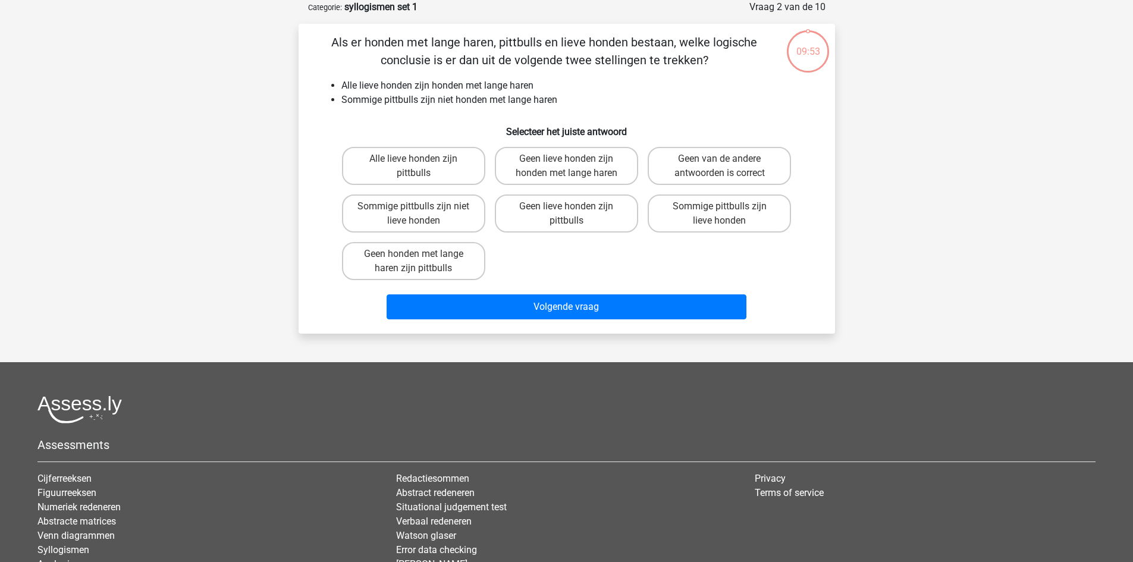
click at [520, 401] on div at bounding box center [566, 410] width 1058 height 28
click at [549, 205] on label "Geen lieve honden zijn pittbulls" at bounding box center [566, 213] width 143 height 38
click at [566, 206] on input "Geen lieve honden zijn pittbulls" at bounding box center [570, 210] width 8 height 8
radio input "true"
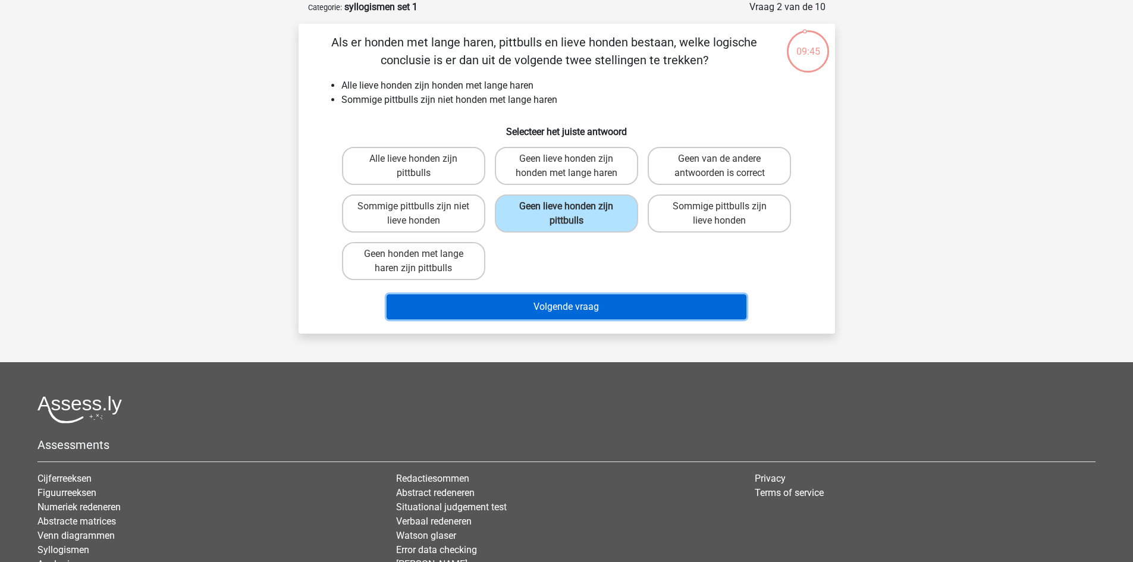
click at [550, 296] on button "Volgende vraag" at bounding box center [567, 306] width 360 height 25
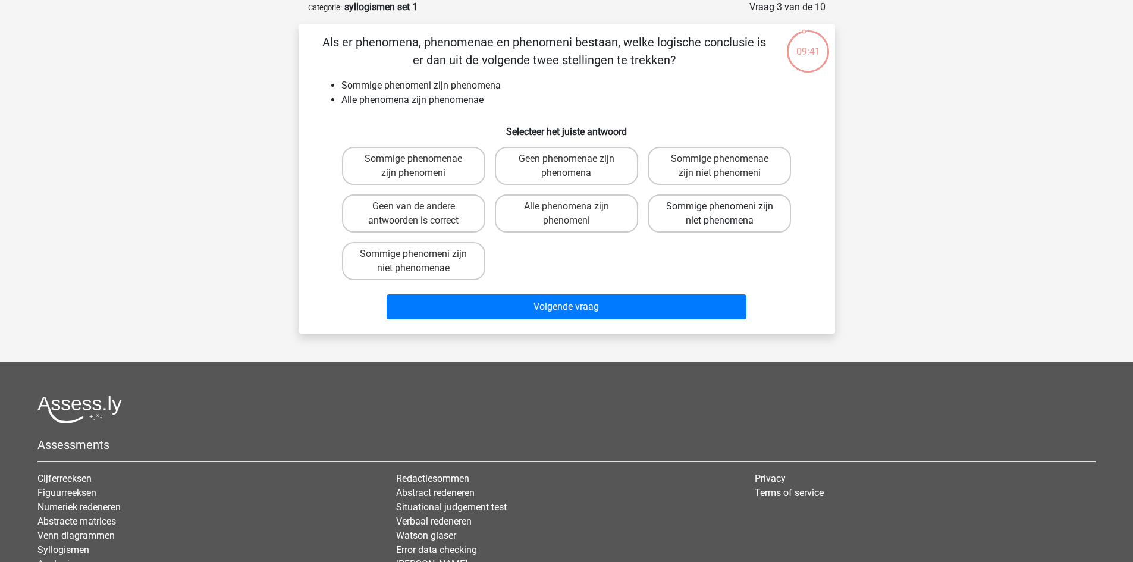
click at [697, 219] on label "Sommige phenomeni zijn niet phenomena" at bounding box center [719, 213] width 143 height 38
click at [720, 214] on input "Sommige phenomeni zijn niet phenomena" at bounding box center [724, 210] width 8 height 8
radio input "true"
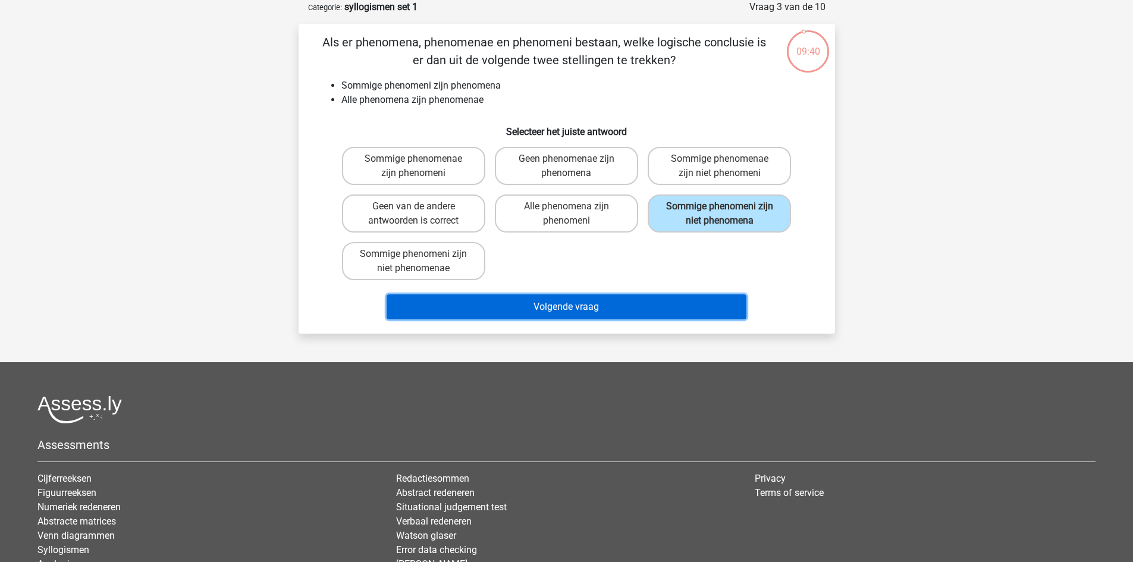
click at [581, 308] on button "Volgende vraag" at bounding box center [567, 306] width 360 height 25
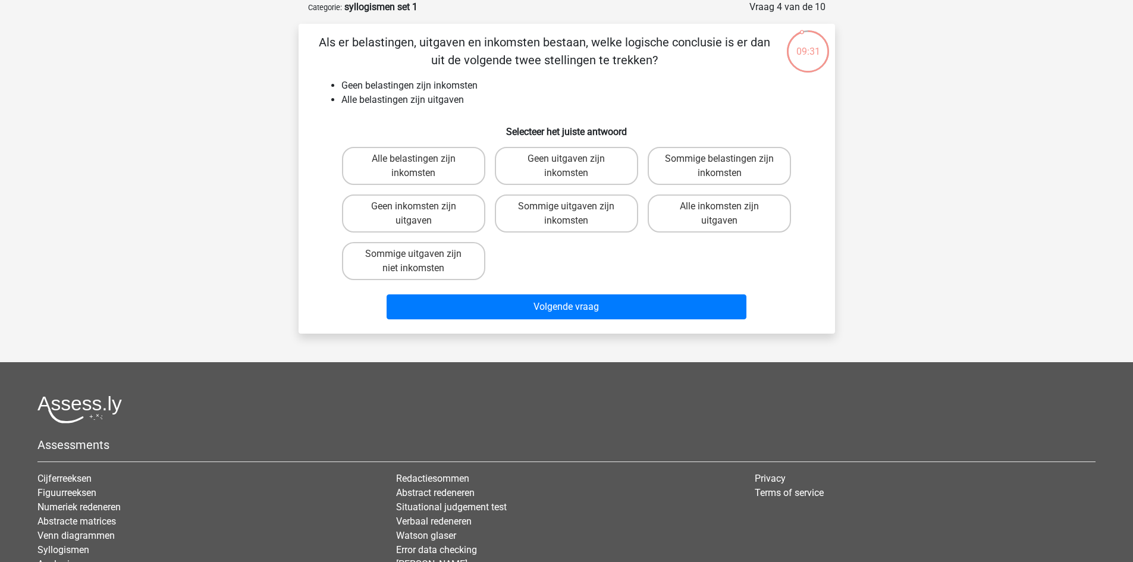
click at [418, 213] on input "Geen inkomsten zijn uitgaven" at bounding box center [417, 210] width 8 height 8
radio input "true"
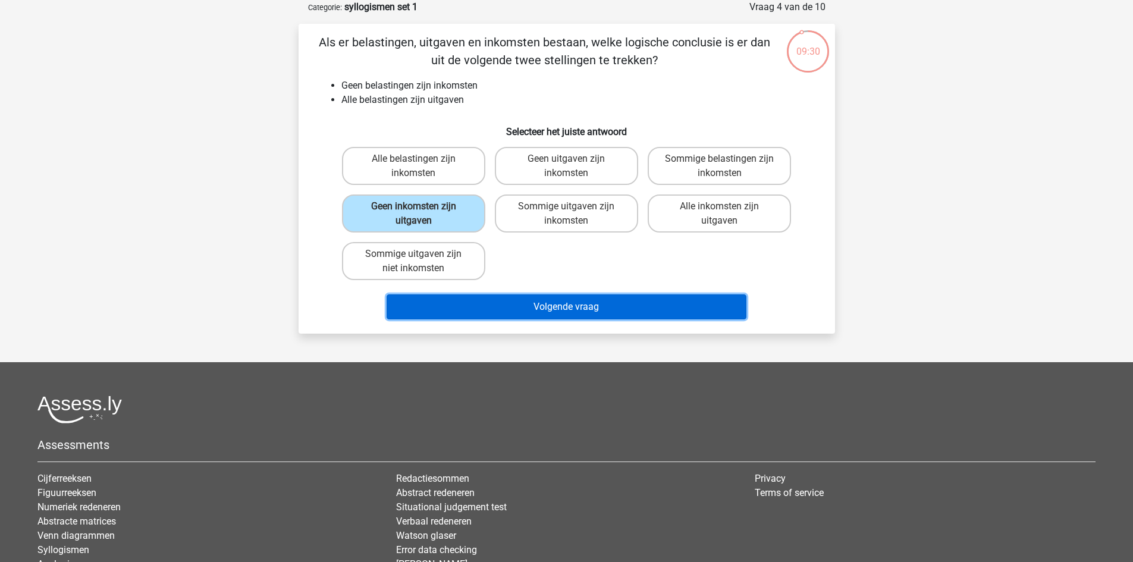
click at [497, 301] on button "Volgende vraag" at bounding box center [567, 306] width 360 height 25
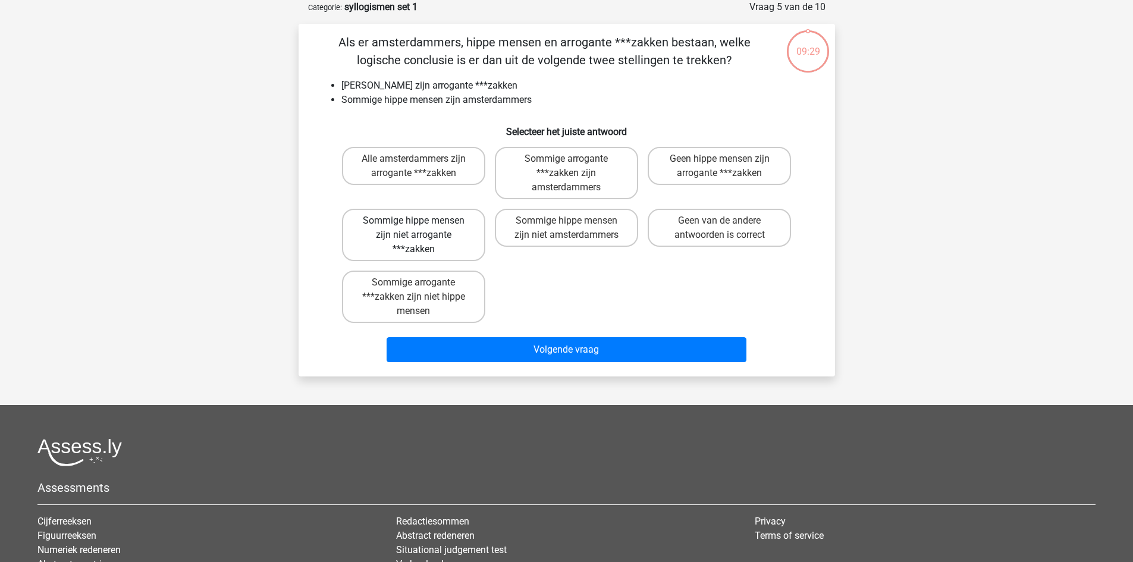
click at [396, 231] on label "Sommige hippe mensen zijn niet arrogante ***zakken" at bounding box center [413, 235] width 143 height 52
click at [413, 228] on input "Sommige hippe mensen zijn niet arrogante ***zakken" at bounding box center [417, 225] width 8 height 8
radio input "true"
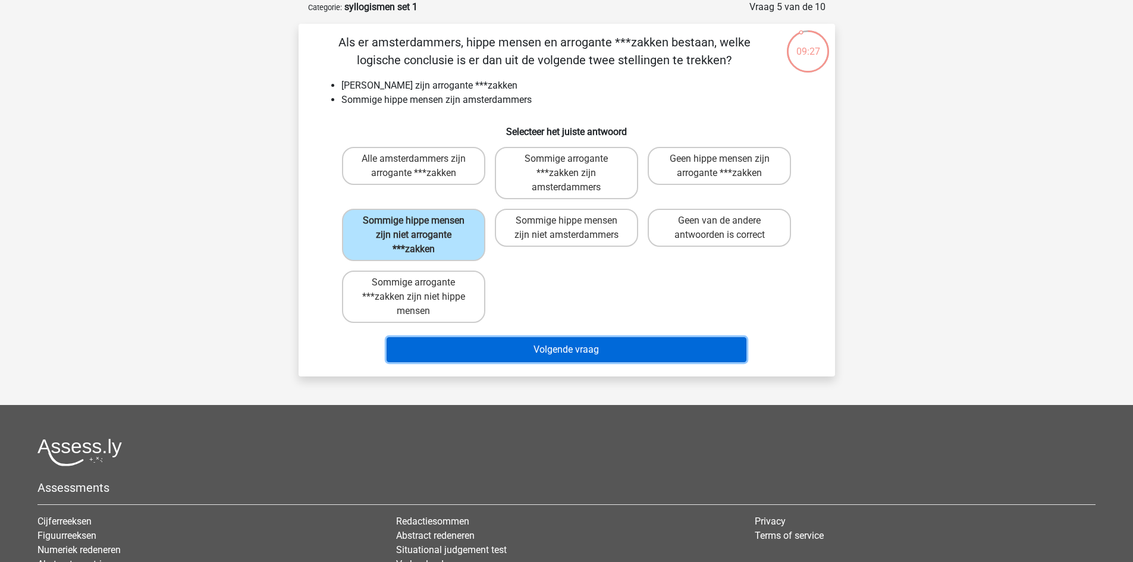
click at [479, 353] on button "Volgende vraag" at bounding box center [567, 349] width 360 height 25
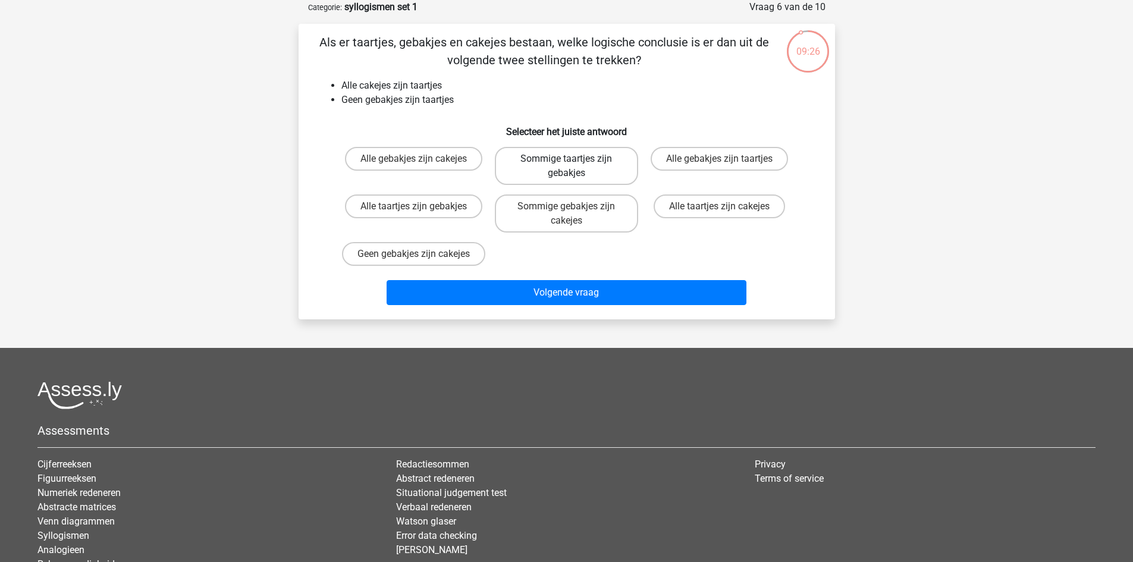
click at [574, 167] on label "Sommige taartjes zijn gebakjes" at bounding box center [566, 166] width 143 height 38
click at [574, 167] on input "Sommige taartjes zijn gebakjes" at bounding box center [570, 163] width 8 height 8
radio input "true"
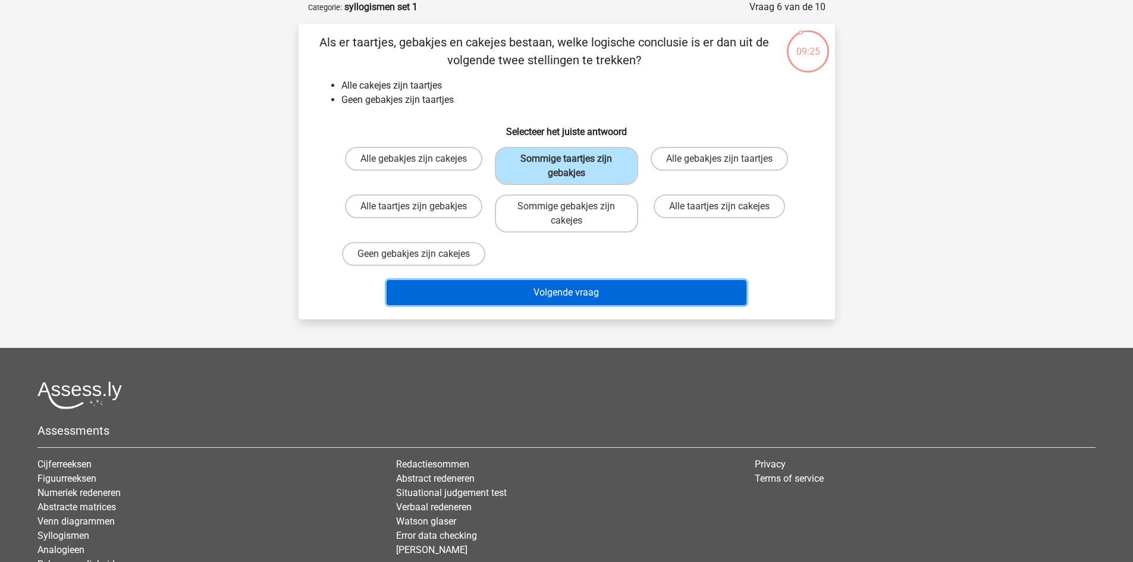
click at [552, 302] on button "Volgende vraag" at bounding box center [567, 292] width 360 height 25
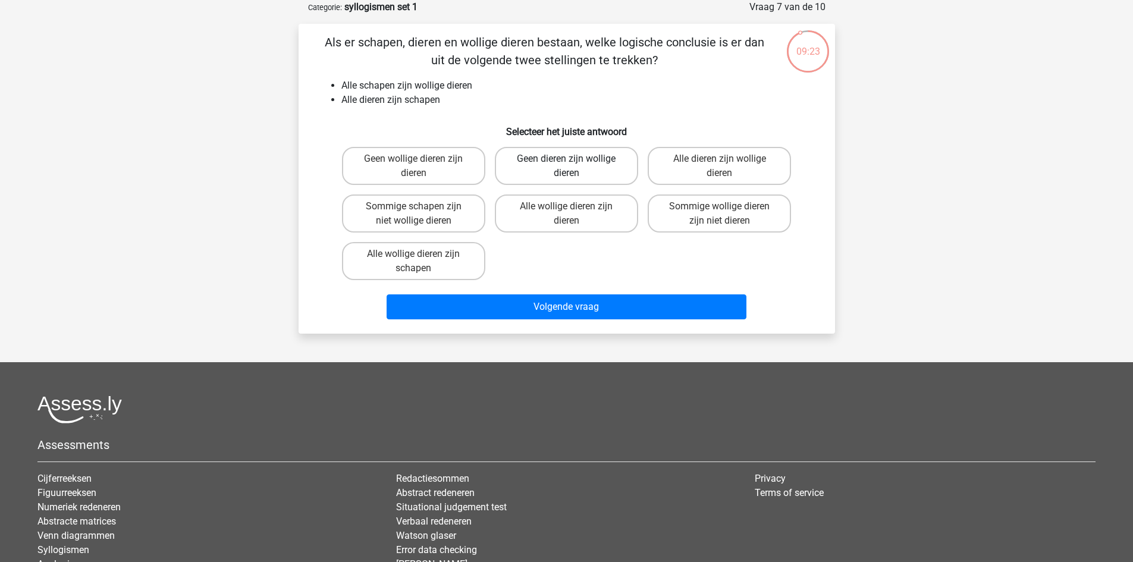
click at [556, 168] on label "Geen dieren zijn wollige dieren" at bounding box center [566, 166] width 143 height 38
click at [566, 167] on input "Geen dieren zijn wollige dieren" at bounding box center [570, 163] width 8 height 8
radio input "true"
click at [696, 169] on label "Alle dieren zijn wollige dieren" at bounding box center [719, 166] width 143 height 38
click at [720, 167] on input "Alle dieren zijn wollige dieren" at bounding box center [724, 163] width 8 height 8
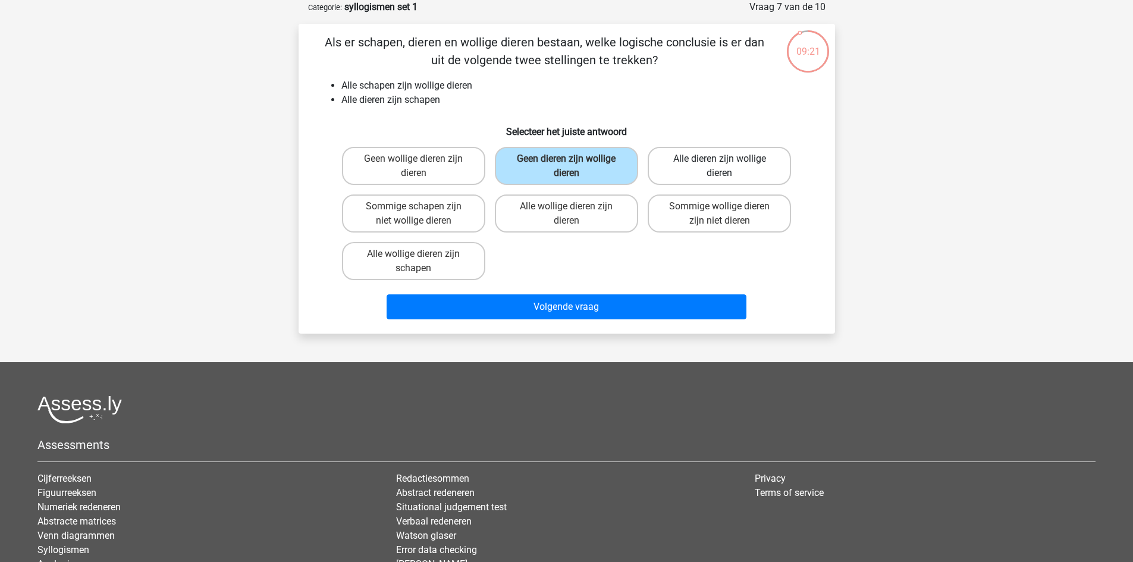
radio input "true"
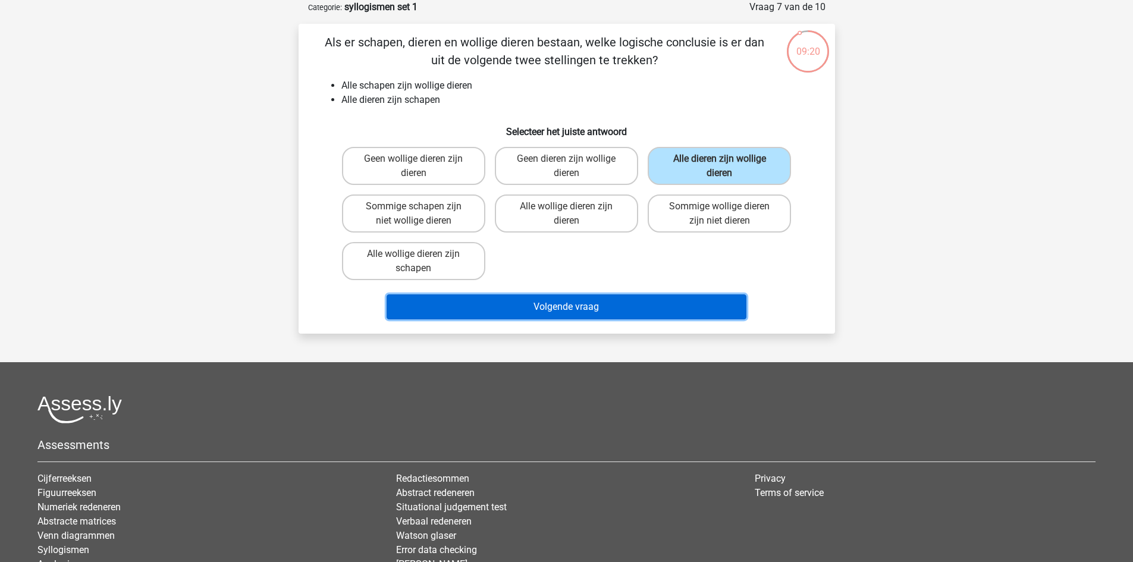
click at [627, 309] on button "Volgende vraag" at bounding box center [567, 306] width 360 height 25
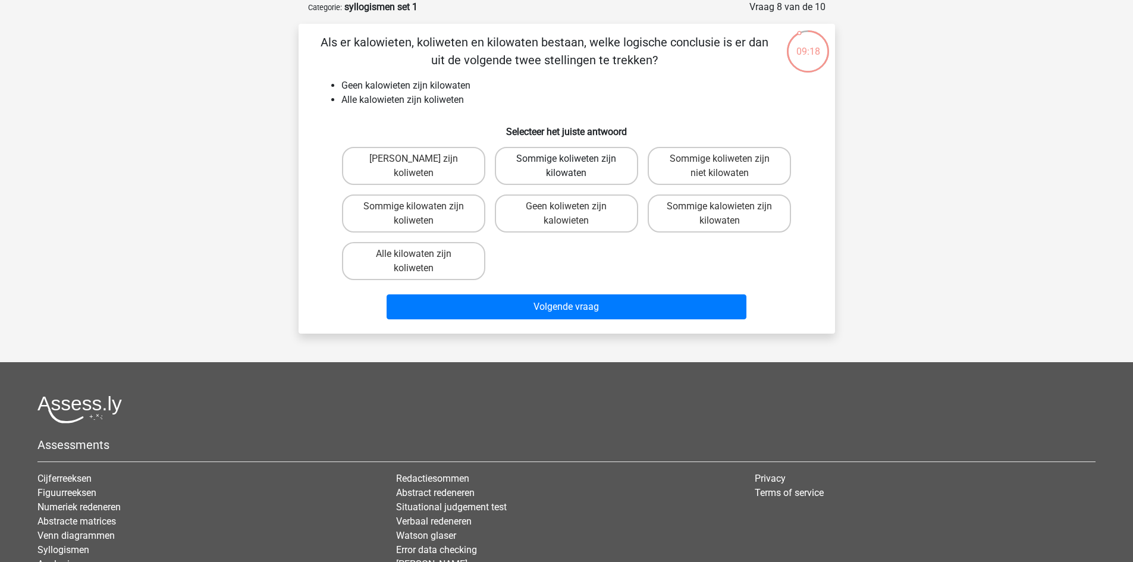
click at [550, 172] on label "Sommige koliweten zijn kilowaten" at bounding box center [566, 166] width 143 height 38
click at [566, 167] on input "Sommige koliweten zijn kilowaten" at bounding box center [570, 163] width 8 height 8
radio input "true"
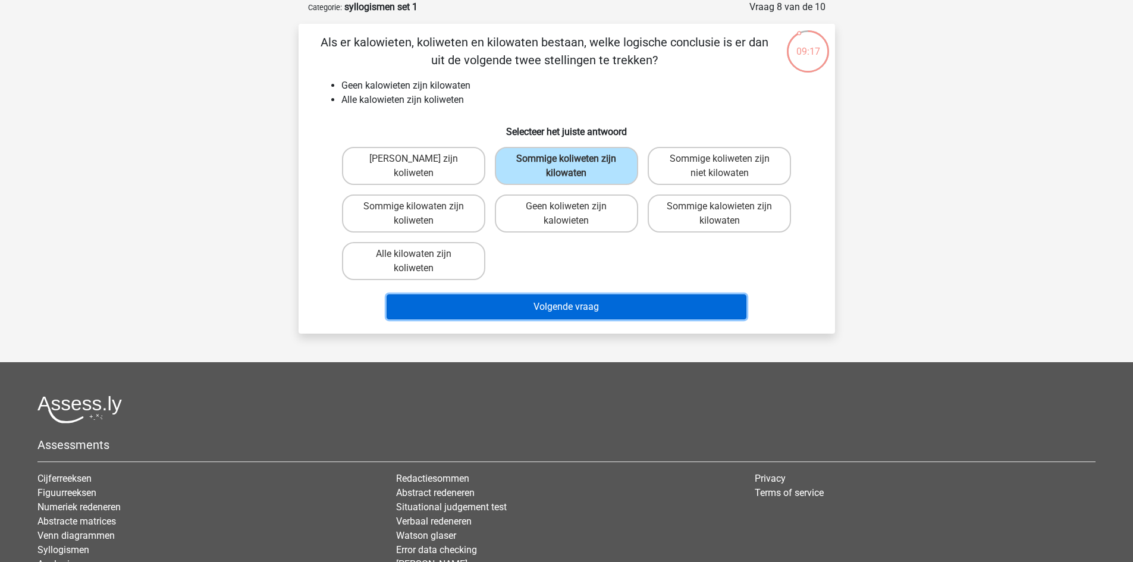
click at [556, 303] on button "Volgende vraag" at bounding box center [567, 306] width 360 height 25
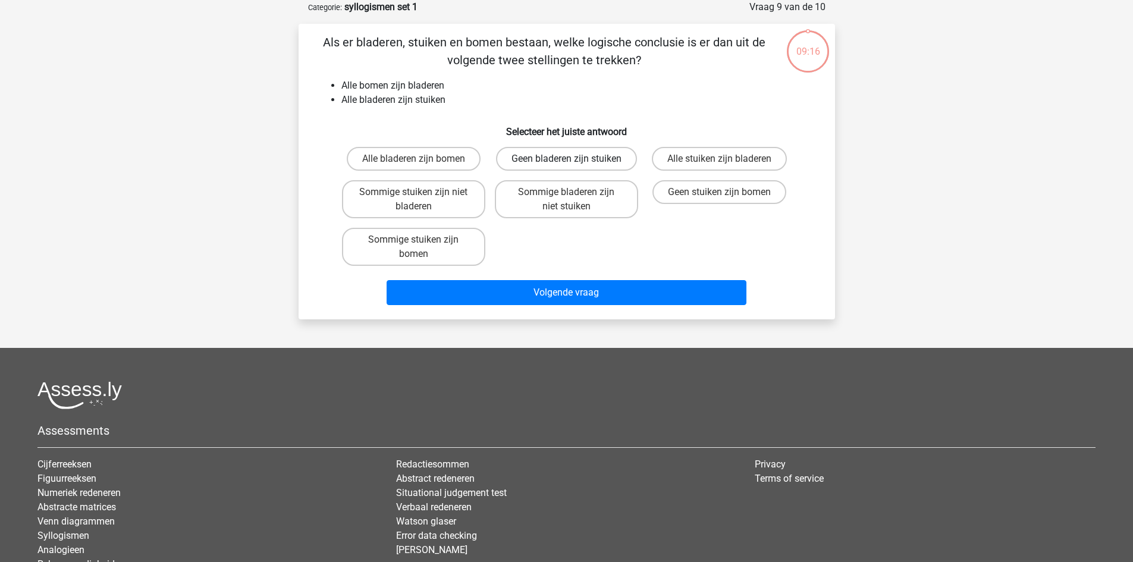
click at [561, 166] on label "Geen bladeren zijn stuiken" at bounding box center [566, 159] width 141 height 24
click at [566, 166] on input "Geen bladeren zijn stuiken" at bounding box center [570, 163] width 8 height 8
radio input "true"
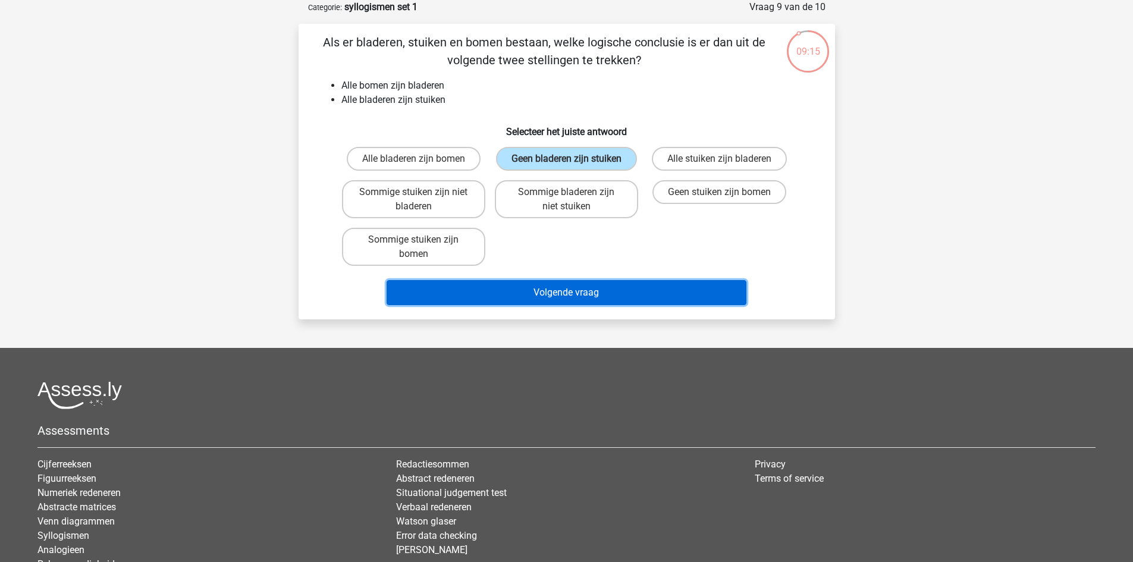
click at [553, 303] on button "Volgende vraag" at bounding box center [567, 292] width 360 height 25
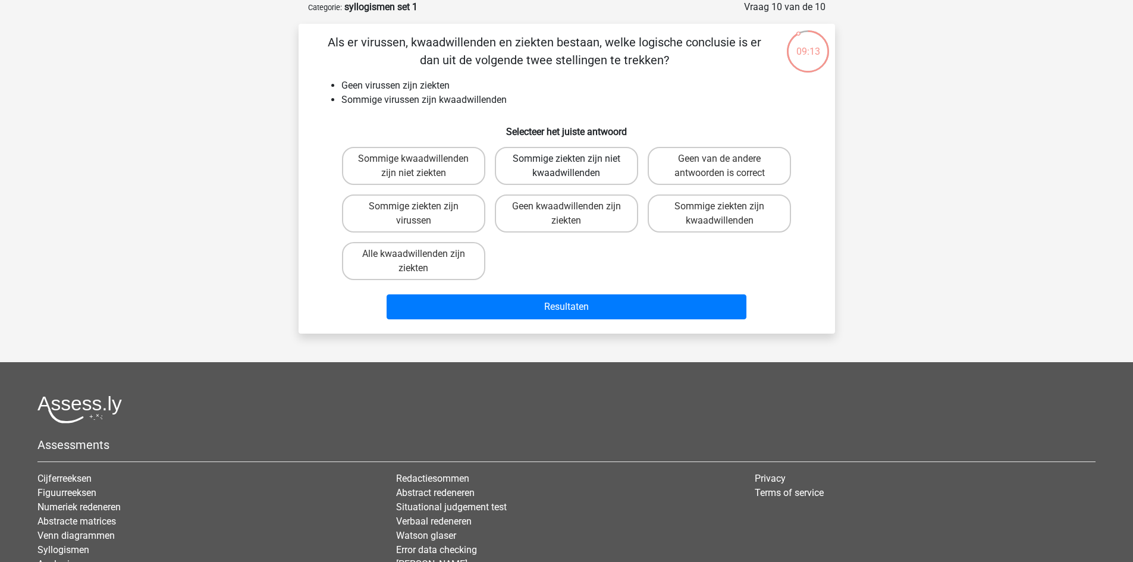
click at [563, 162] on label "Sommige ziekten zijn niet kwaadwillenden" at bounding box center [566, 166] width 143 height 38
click at [566, 162] on input "Sommige ziekten zijn niet kwaadwillenden" at bounding box center [570, 163] width 8 height 8
radio input "true"
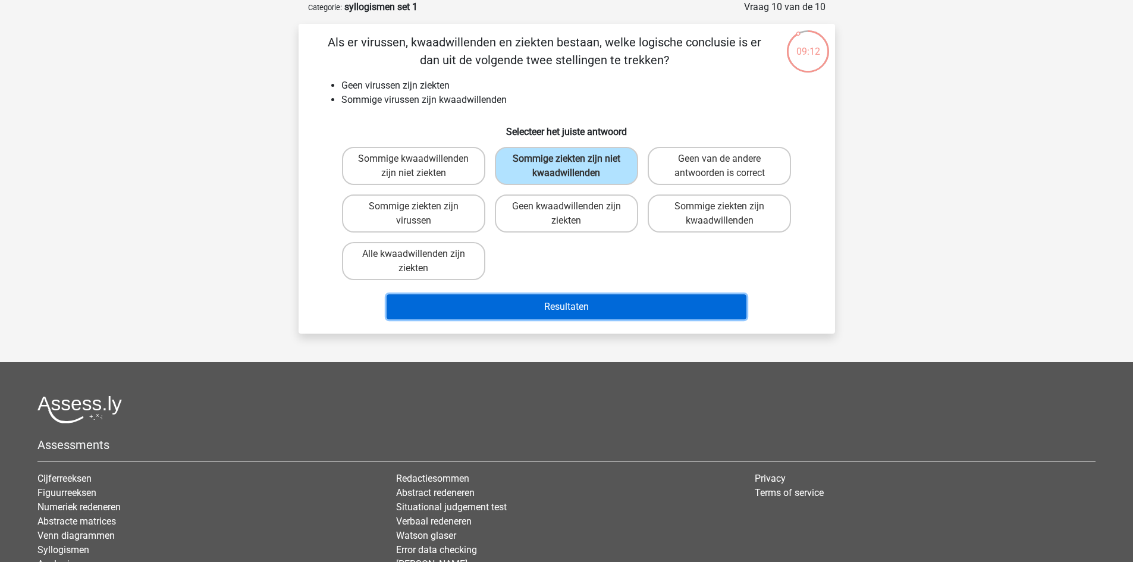
click at [586, 298] on button "Resultaten" at bounding box center [567, 306] width 360 height 25
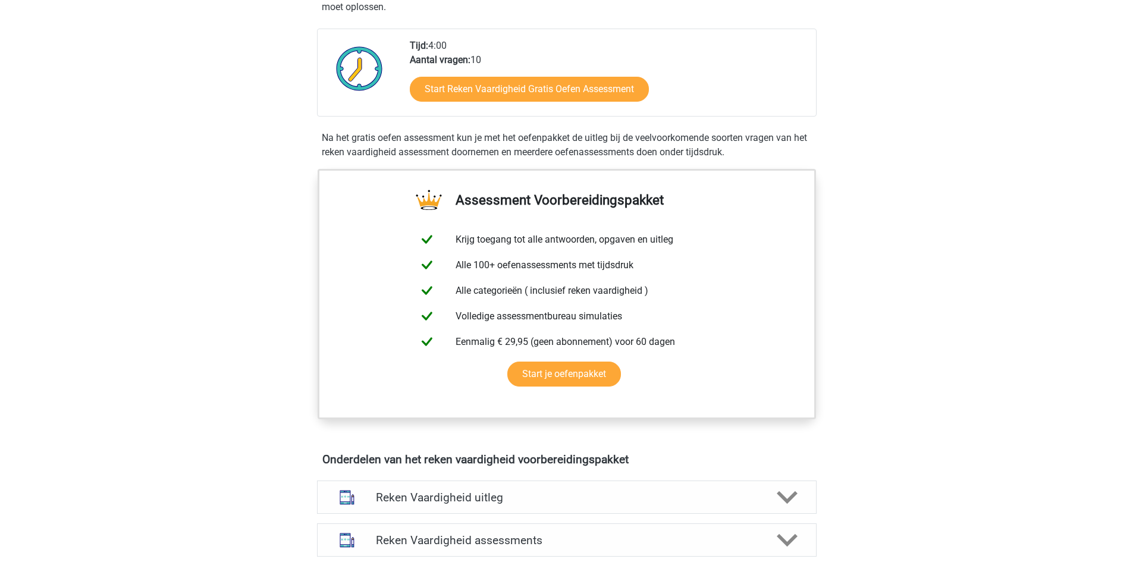
scroll to position [233, 0]
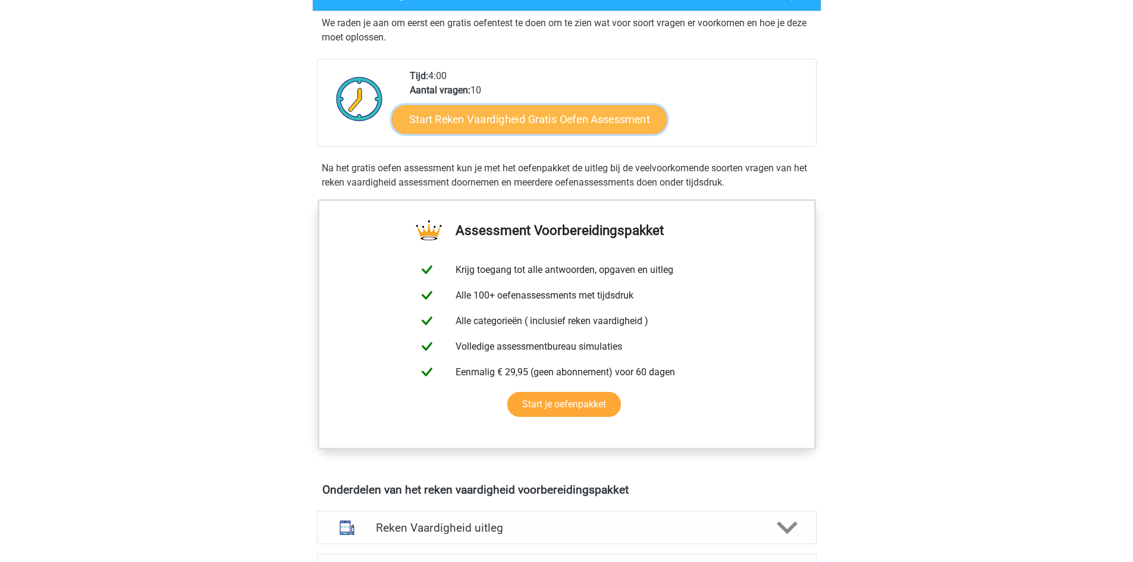
click at [605, 123] on link "Start Reken Vaardigheid Gratis Oefen Assessment" at bounding box center [529, 119] width 275 height 29
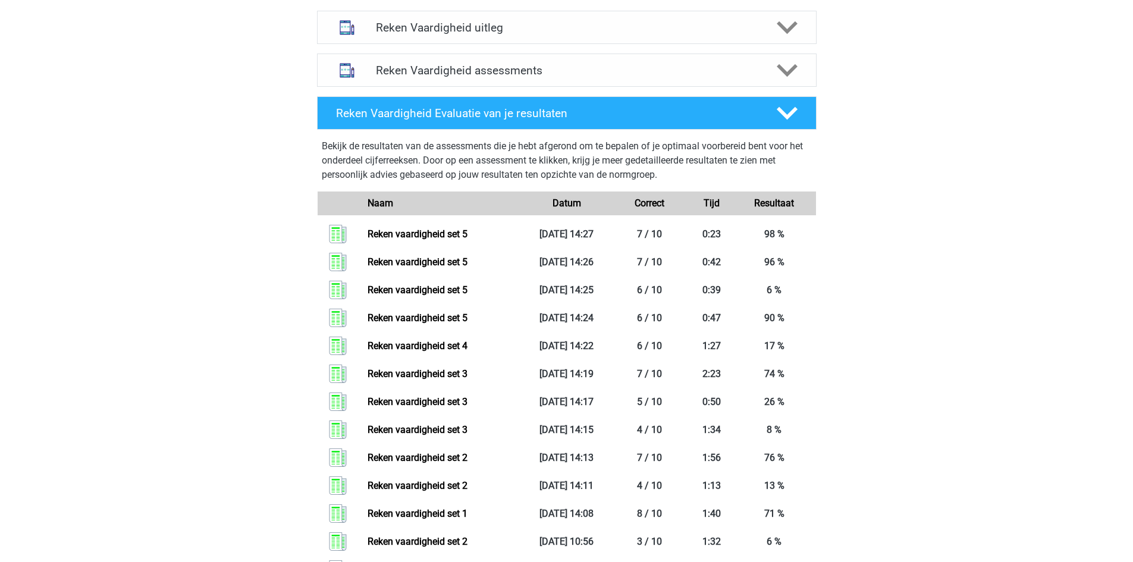
scroll to position [724, 0]
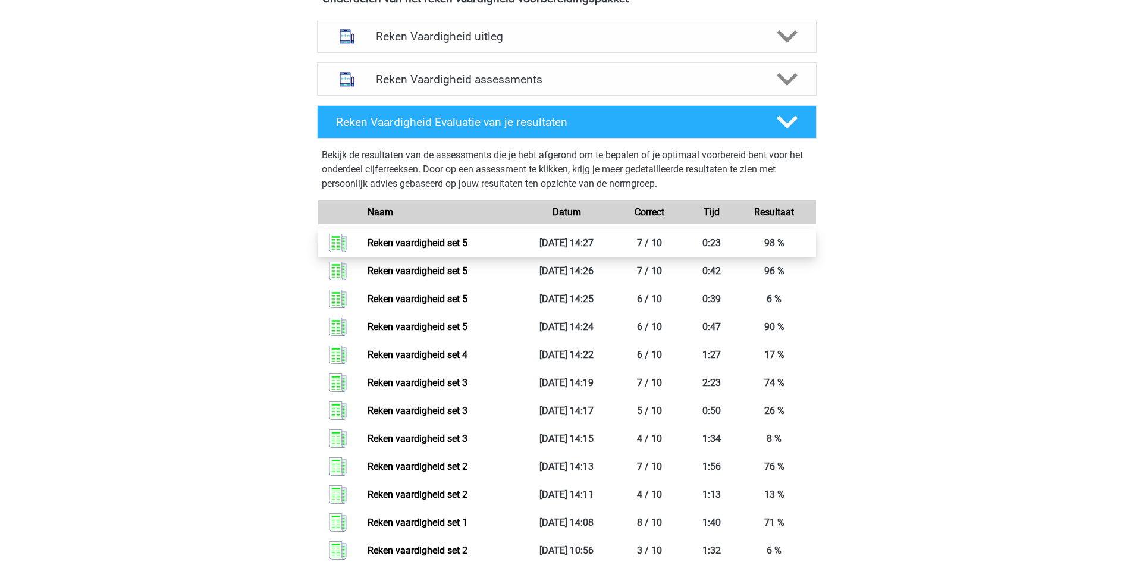
click at [467, 249] on link "Reken vaardigheid set 5" at bounding box center [418, 242] width 100 height 11
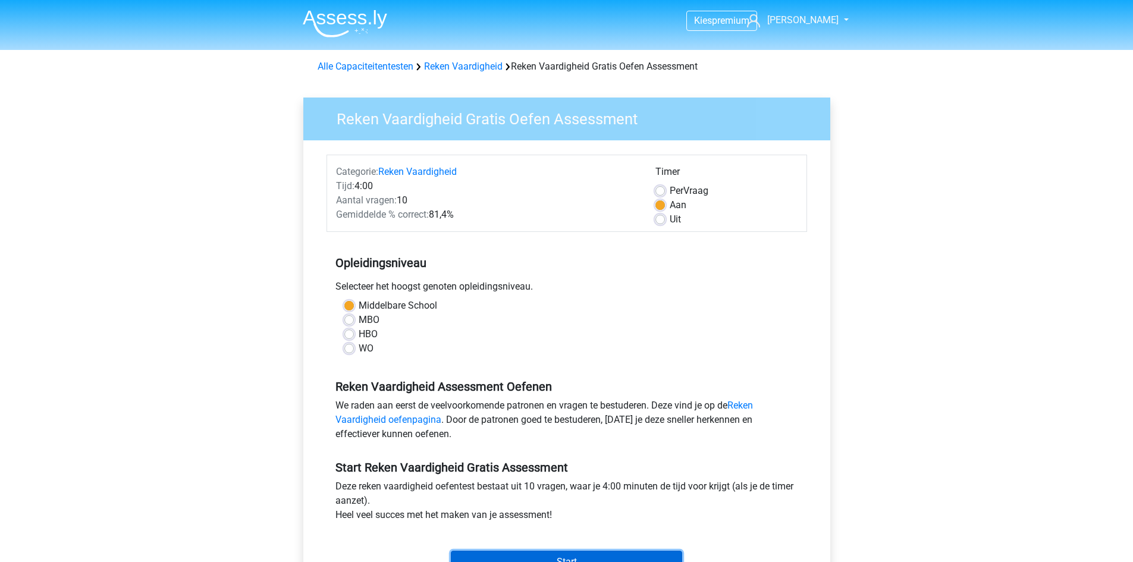
click at [589, 555] on input "Start" at bounding box center [566, 562] width 231 height 23
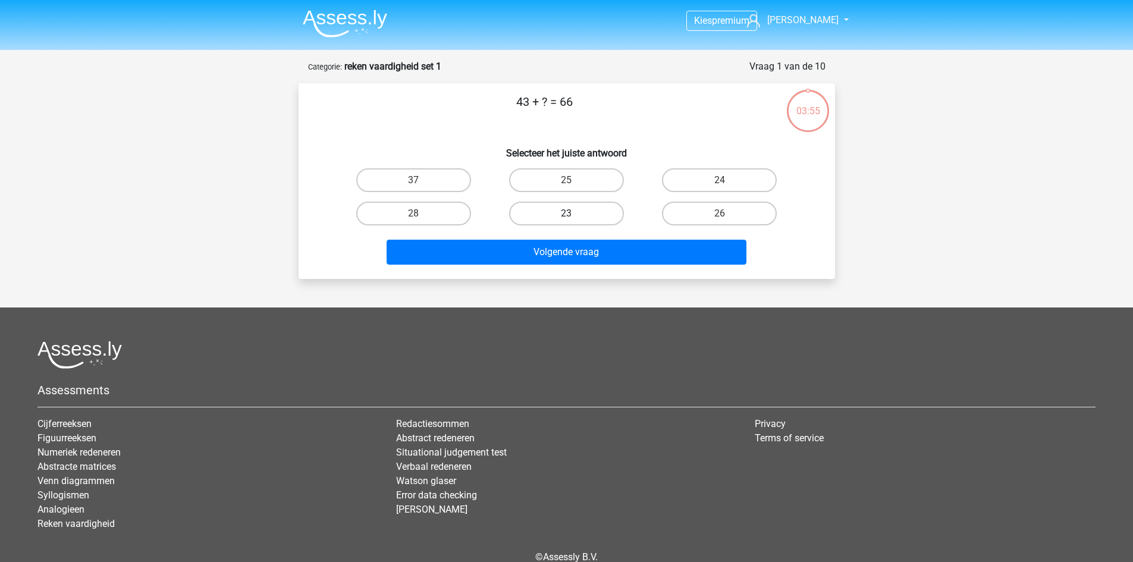
click at [567, 209] on label "23" at bounding box center [566, 214] width 115 height 24
click at [567, 214] on input "23" at bounding box center [570, 218] width 8 height 8
radio input "true"
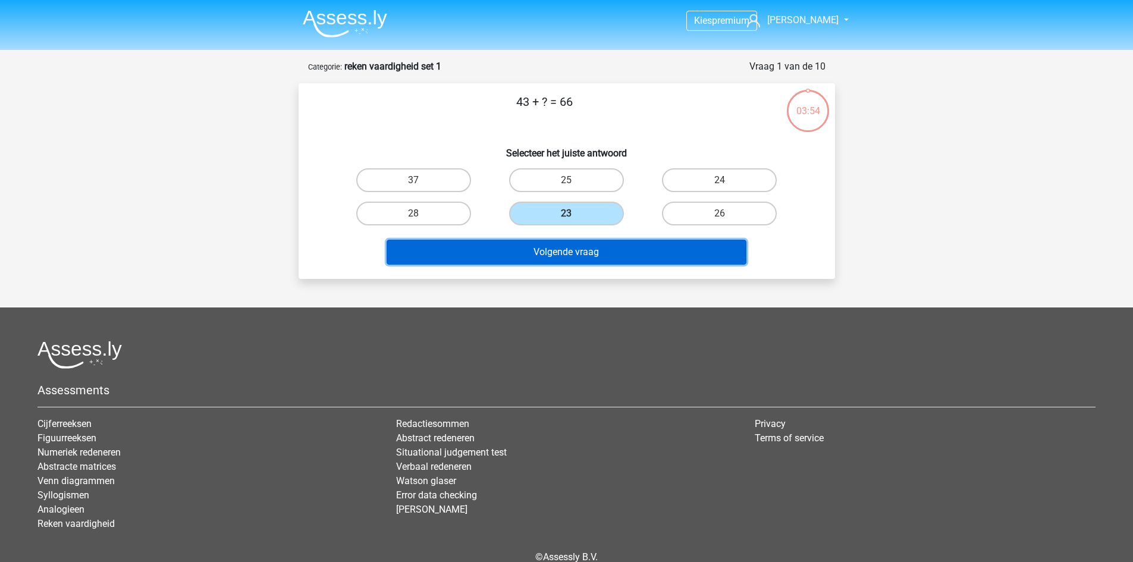
click at [565, 263] on button "Volgende vraag" at bounding box center [567, 252] width 360 height 25
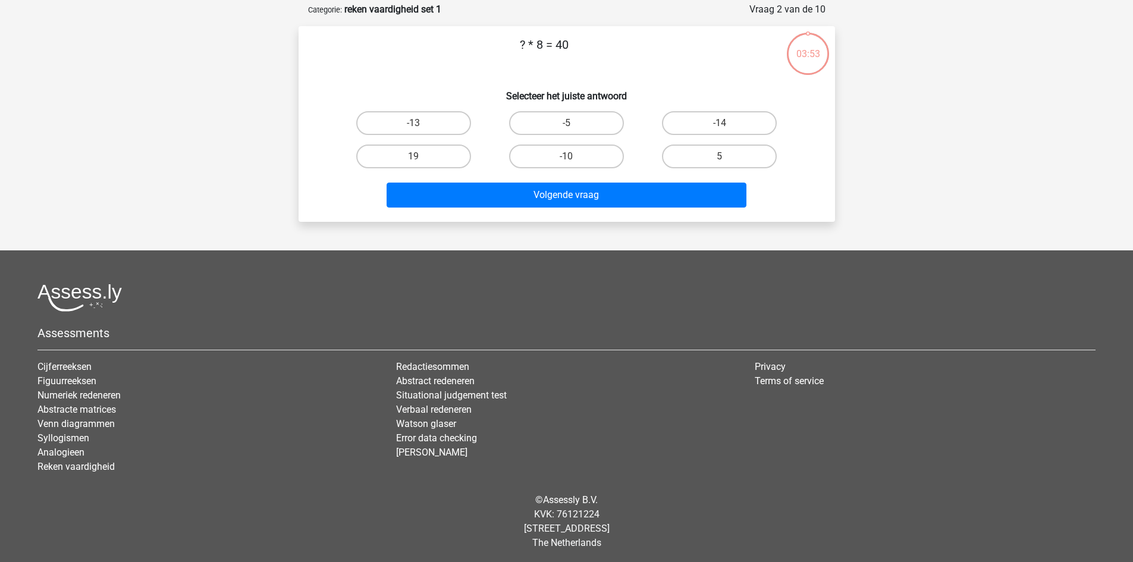
scroll to position [59, 0]
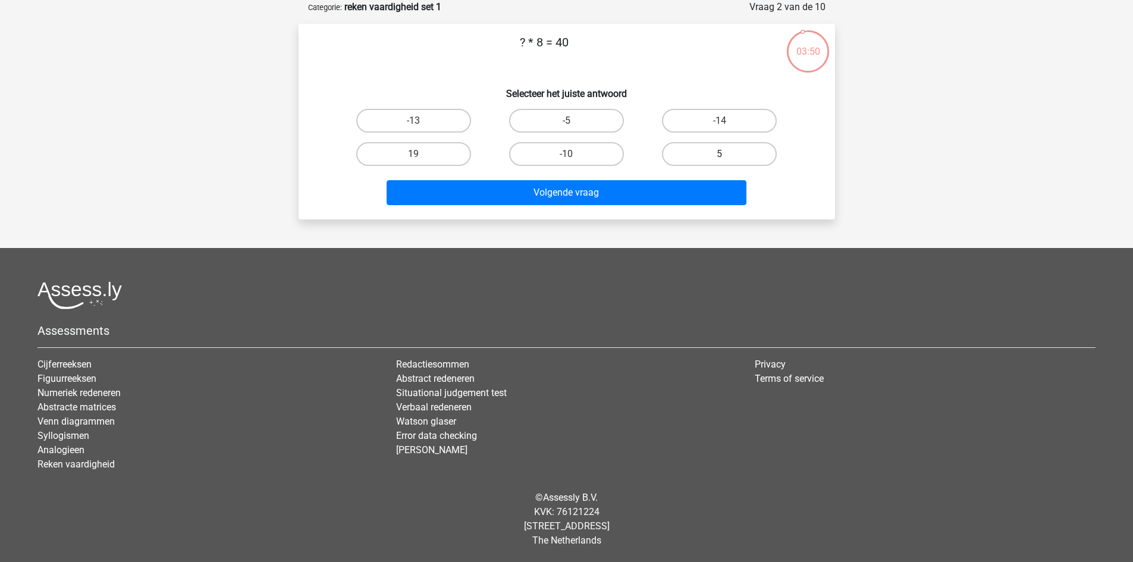
click at [700, 155] on label "5" at bounding box center [719, 154] width 115 height 24
click at [720, 155] on input "5" at bounding box center [724, 158] width 8 height 8
radio input "true"
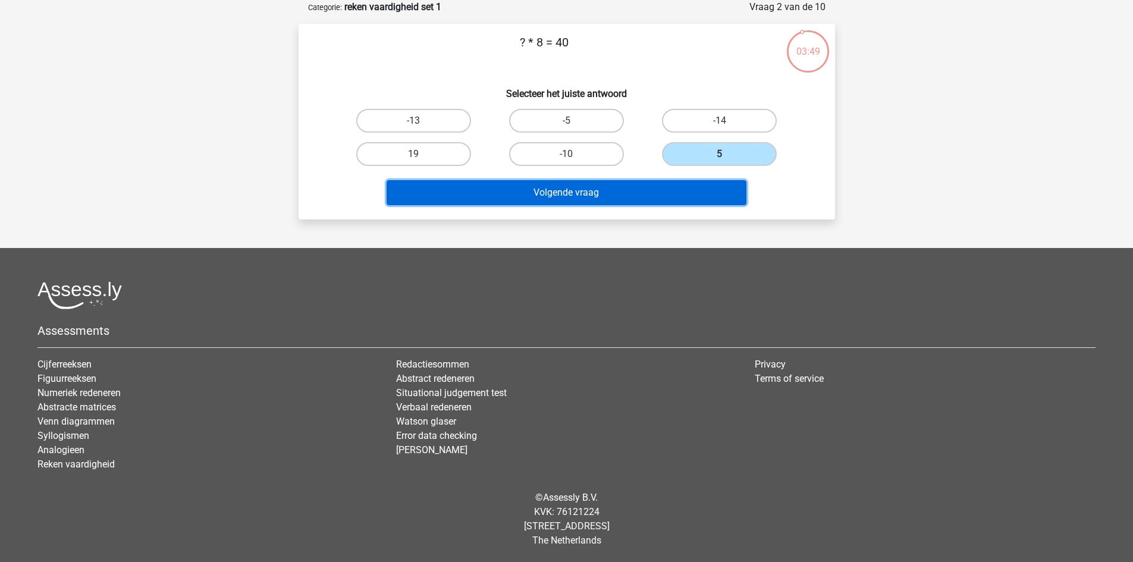
click at [648, 194] on button "Volgende vraag" at bounding box center [567, 192] width 360 height 25
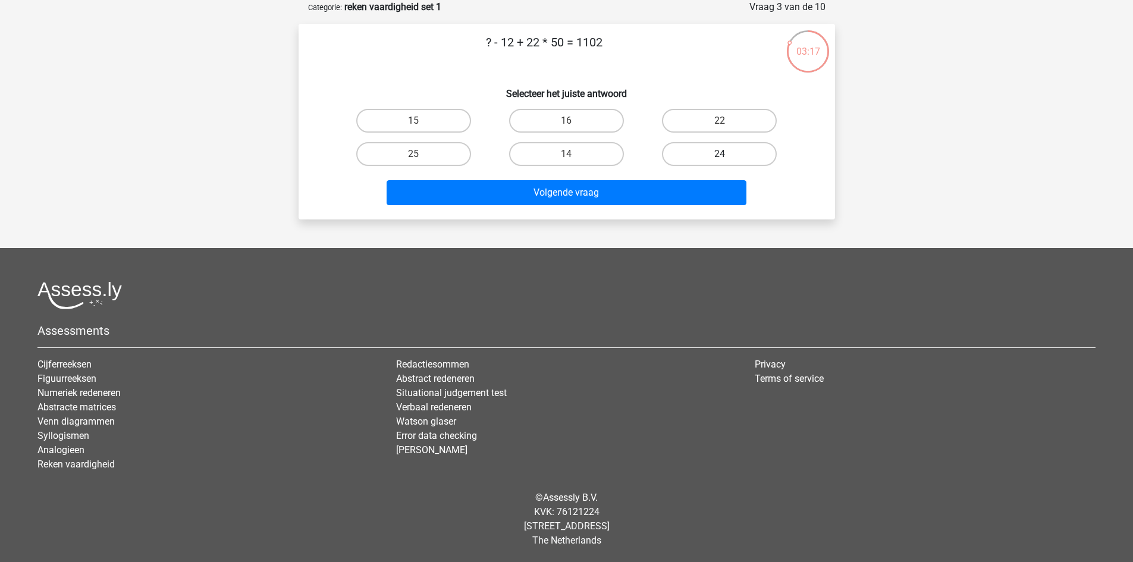
click at [708, 156] on label "24" at bounding box center [719, 154] width 115 height 24
click at [720, 156] on input "24" at bounding box center [724, 158] width 8 height 8
radio input "true"
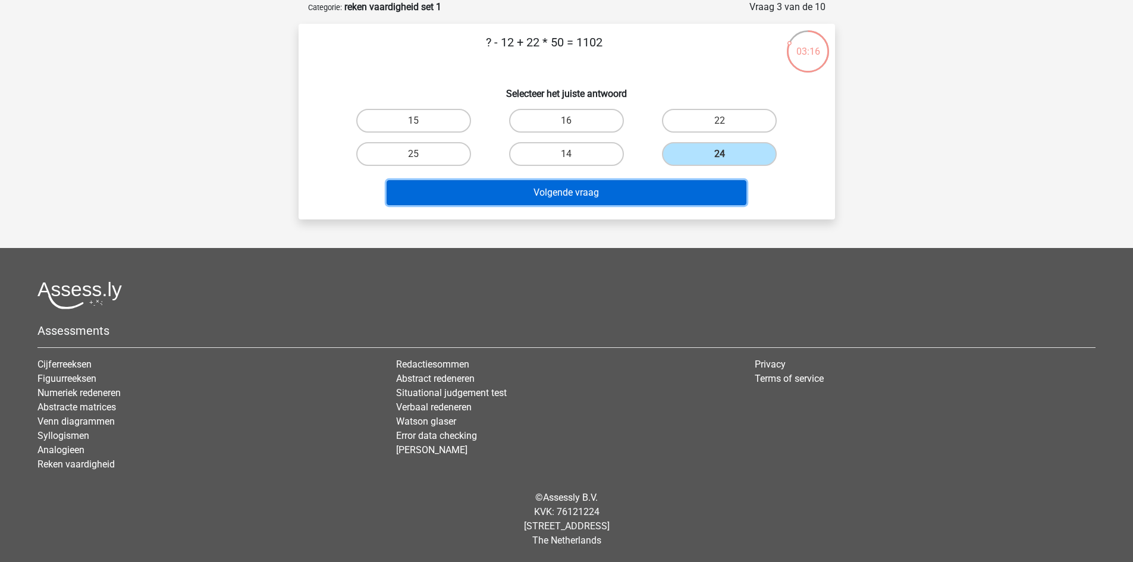
click at [642, 197] on button "Volgende vraag" at bounding box center [567, 192] width 360 height 25
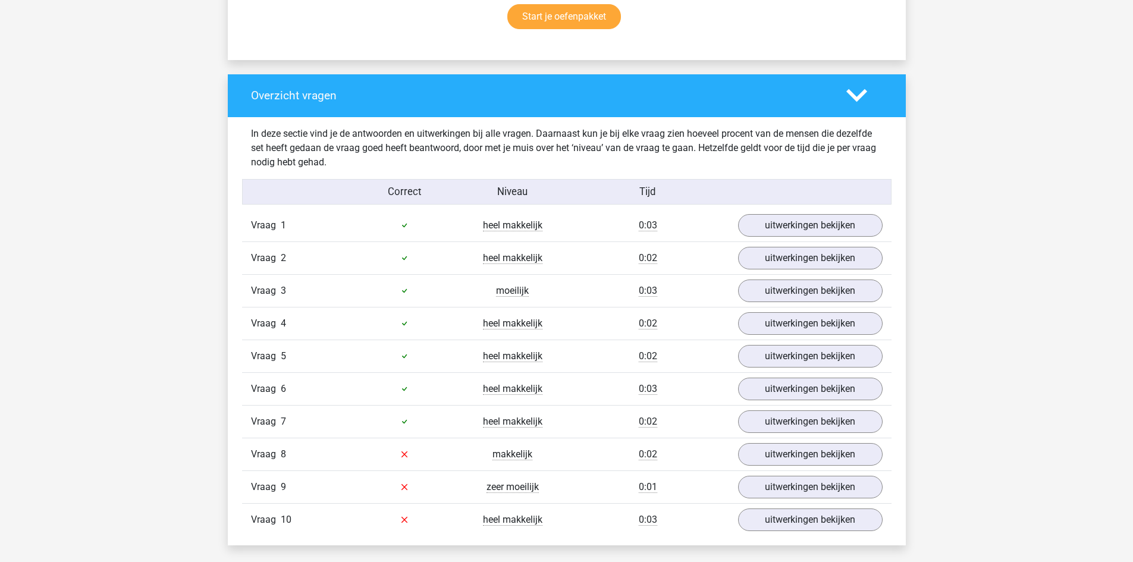
scroll to position [811, 0]
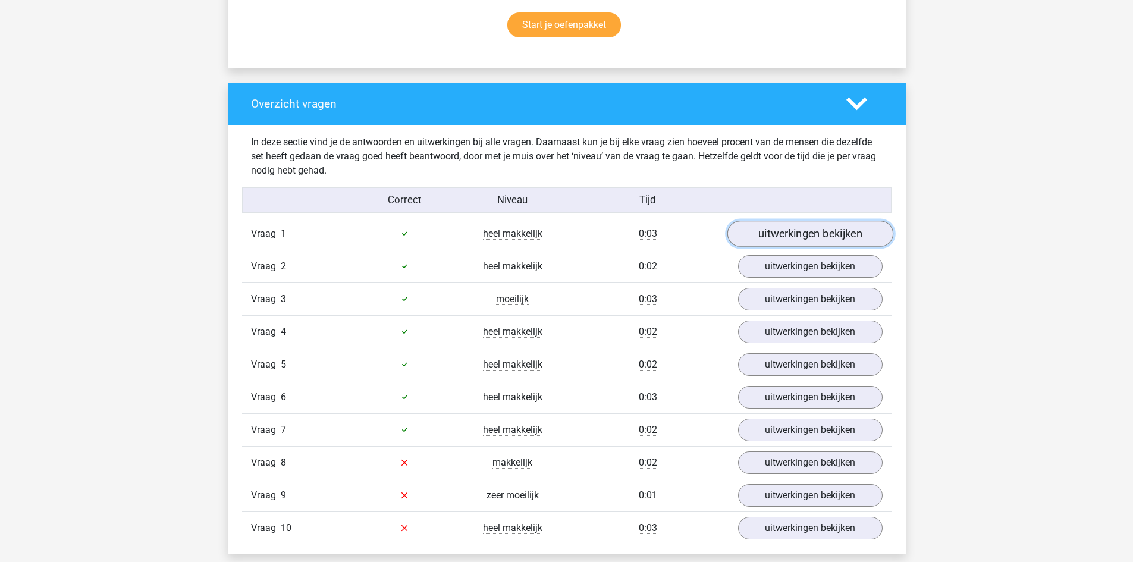
click at [781, 233] on link "uitwerkingen bekijken" at bounding box center [810, 234] width 166 height 26
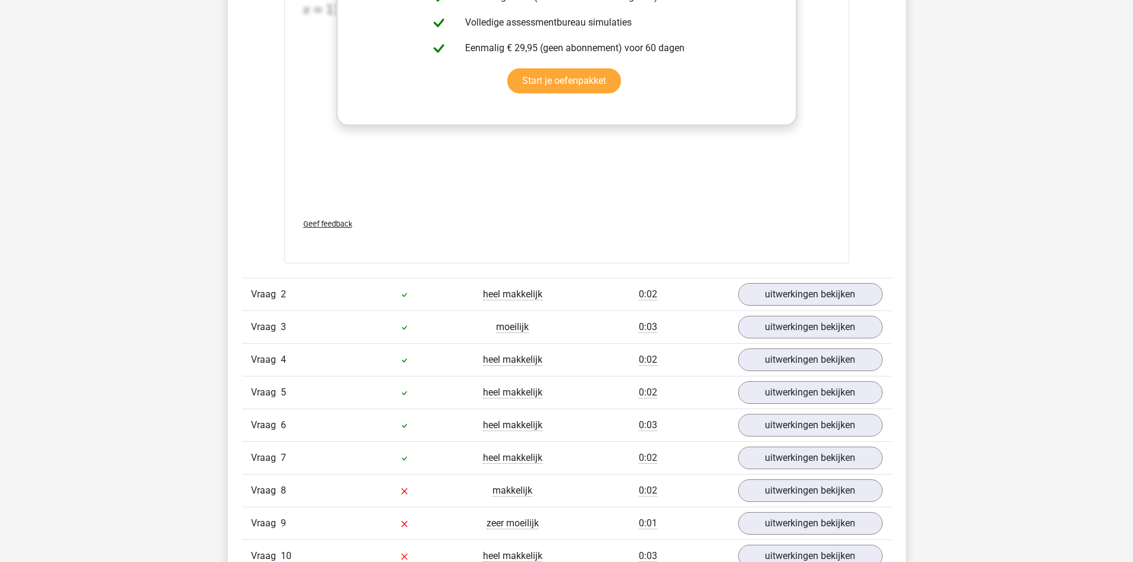
scroll to position [1432, 0]
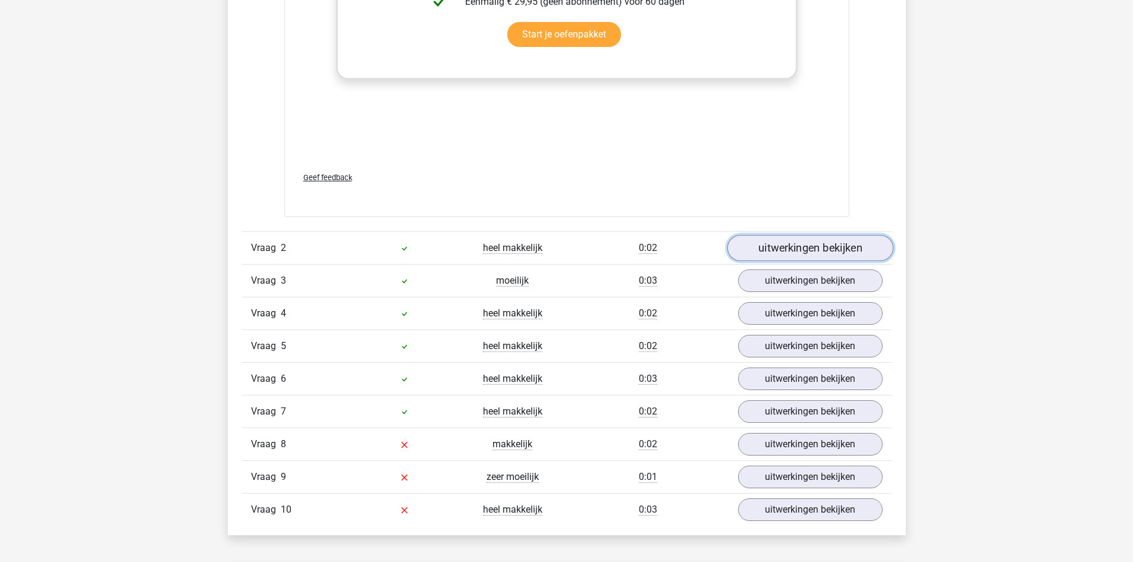
click at [818, 250] on link "uitwerkingen bekijken" at bounding box center [810, 248] width 166 height 26
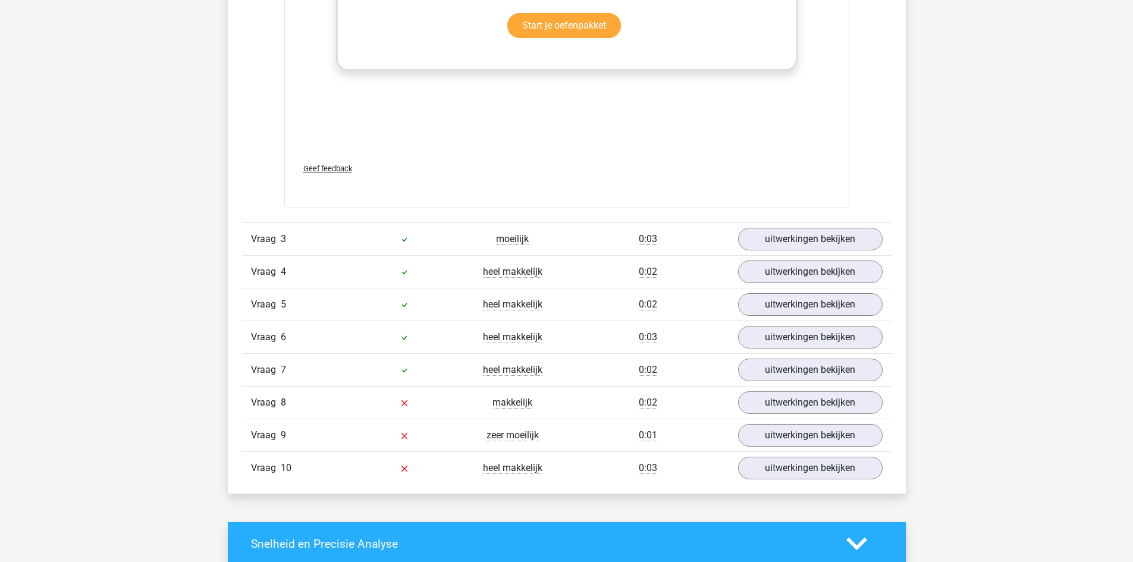
scroll to position [2067, 0]
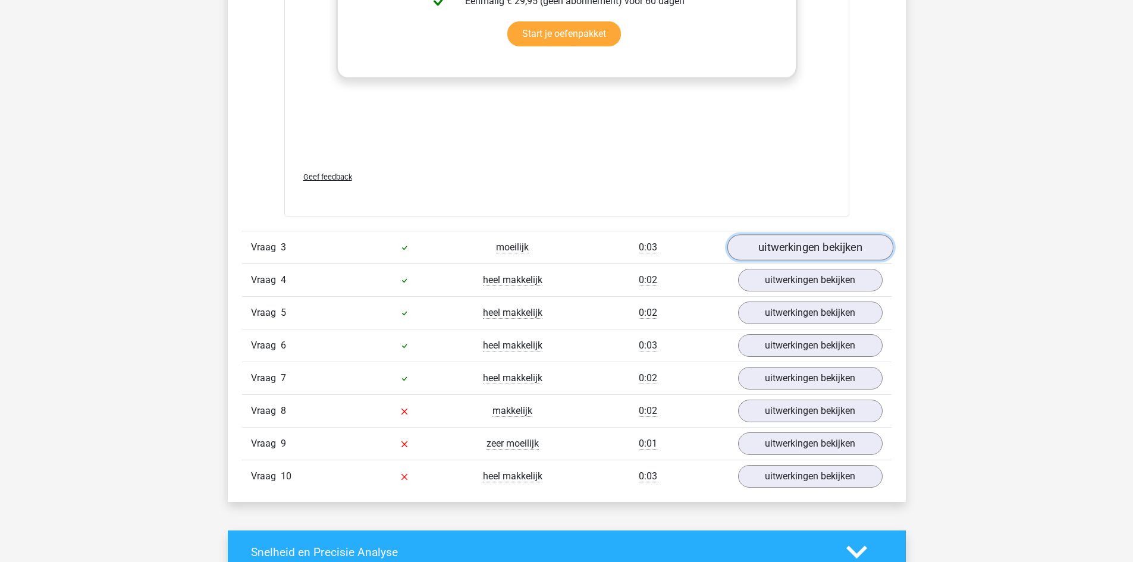
click at [806, 253] on link "uitwerkingen bekijken" at bounding box center [810, 247] width 166 height 26
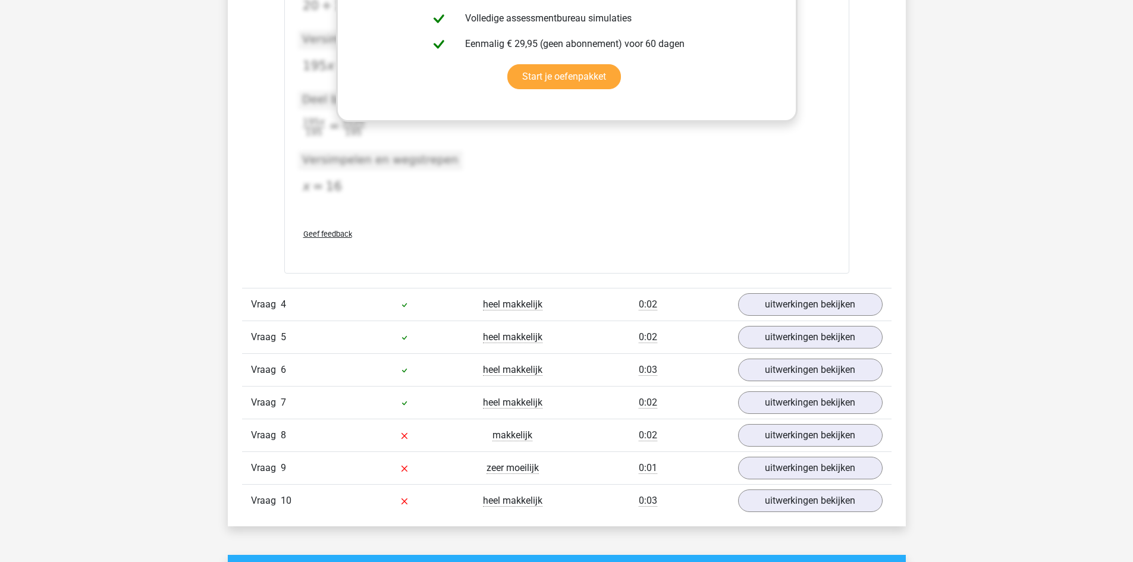
scroll to position [2634, 0]
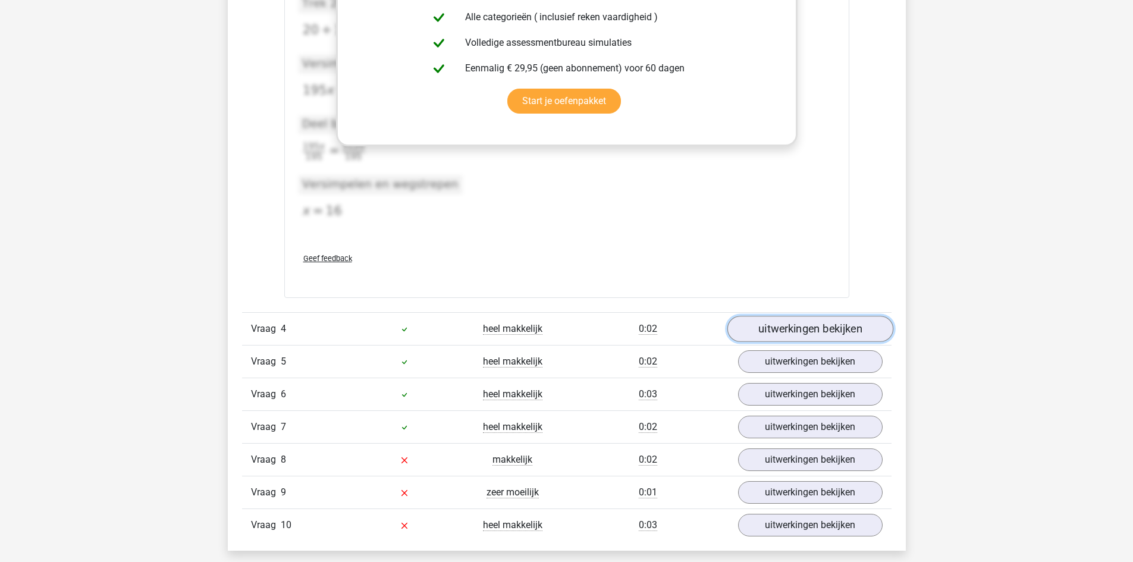
click at [798, 329] on link "uitwerkingen bekijken" at bounding box center [810, 329] width 166 height 26
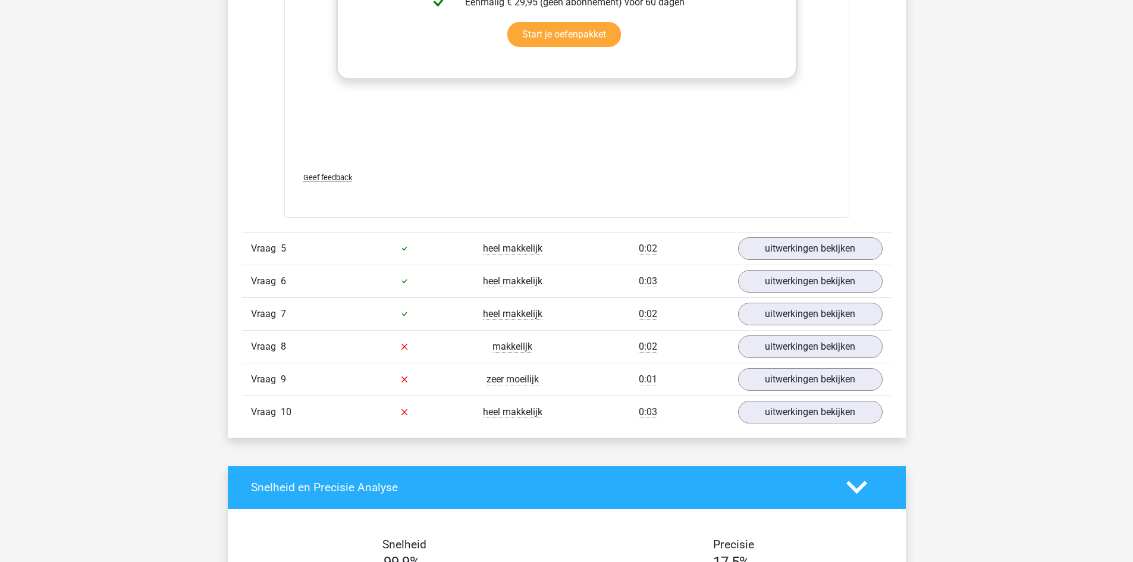
scroll to position [3333, 0]
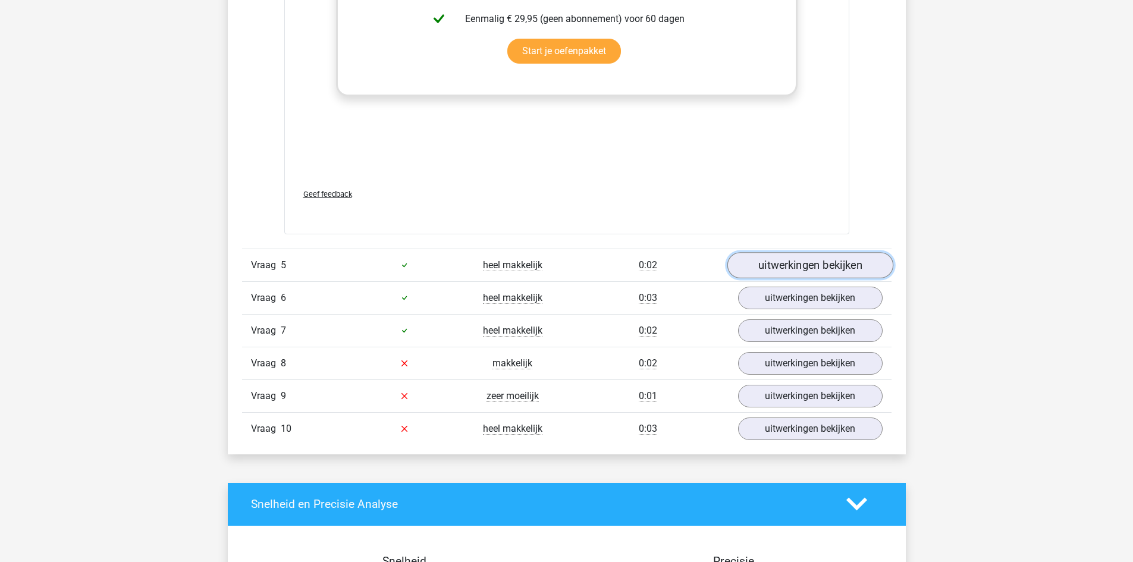
click at [777, 268] on link "uitwerkingen bekijken" at bounding box center [810, 265] width 166 height 26
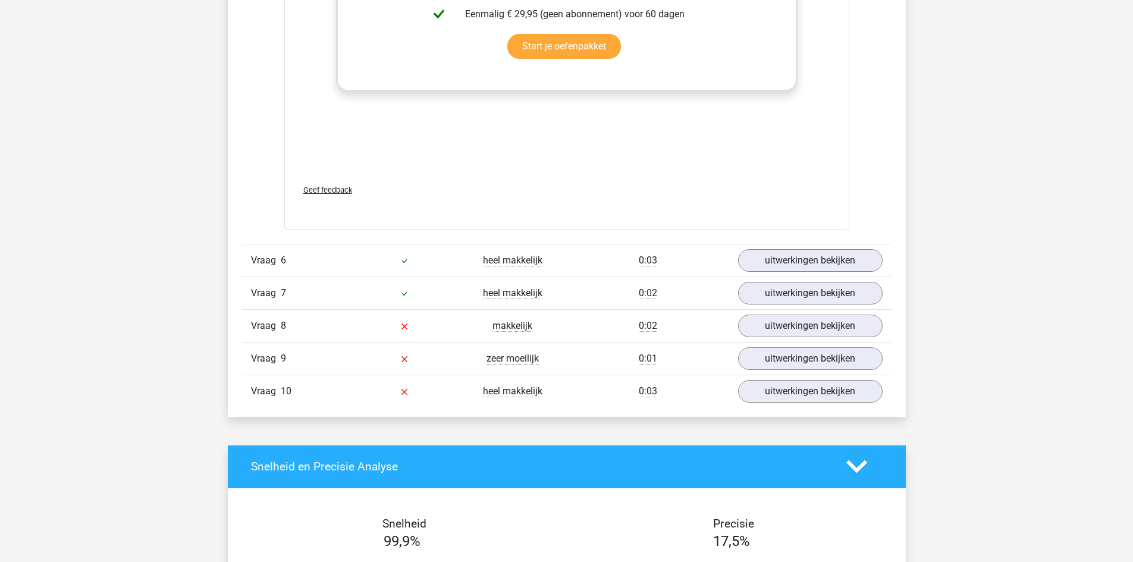
scroll to position [3935, 0]
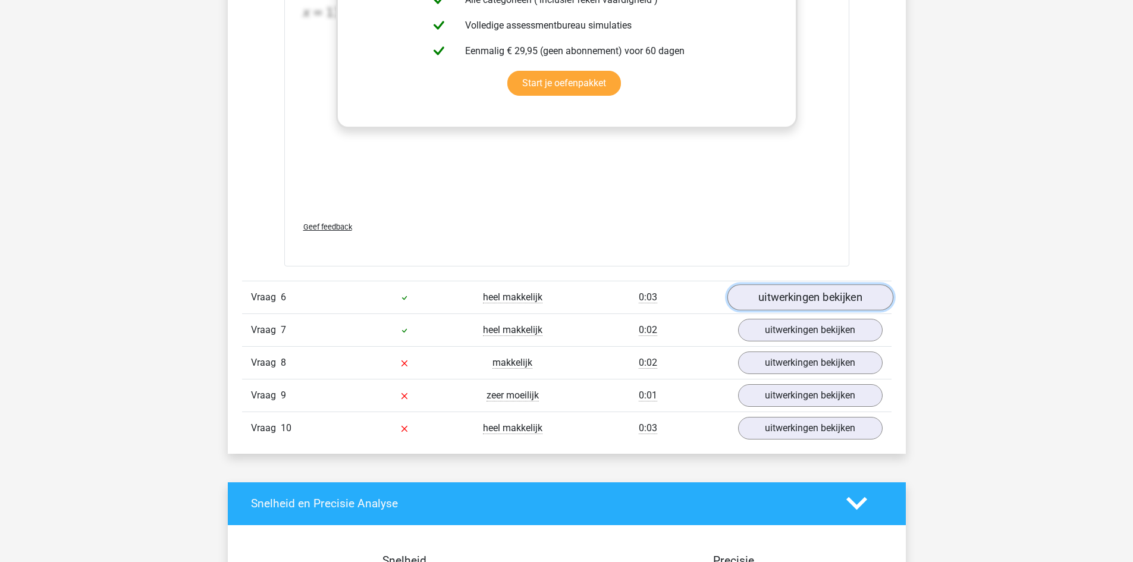
click at [762, 298] on link "uitwerkingen bekijken" at bounding box center [810, 297] width 166 height 26
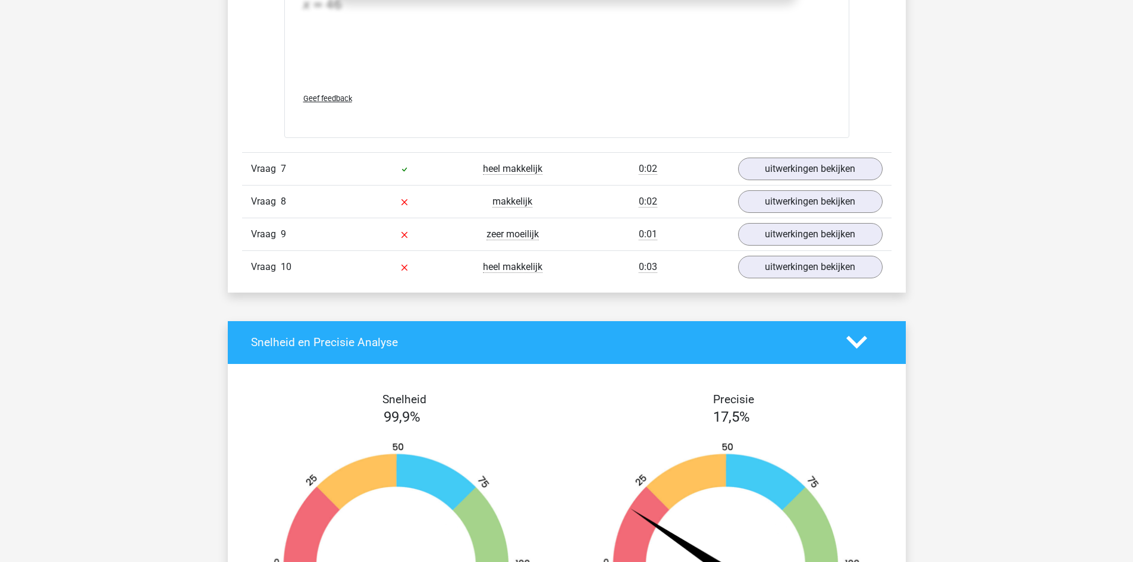
scroll to position [4664, 0]
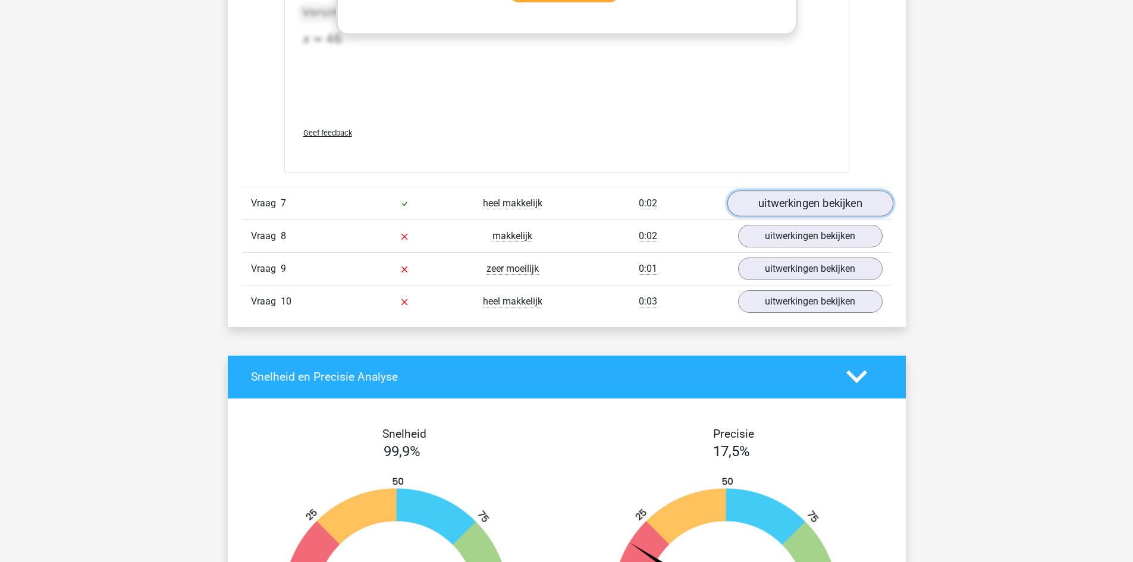
click at [804, 193] on link "uitwerkingen bekijken" at bounding box center [810, 203] width 166 height 26
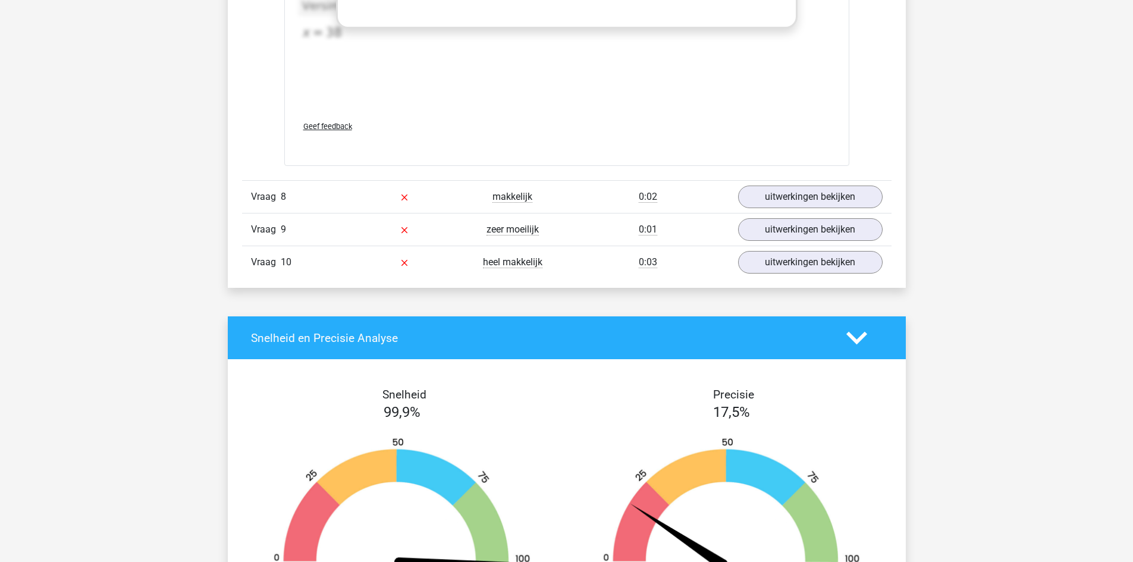
scroll to position [5260, 0]
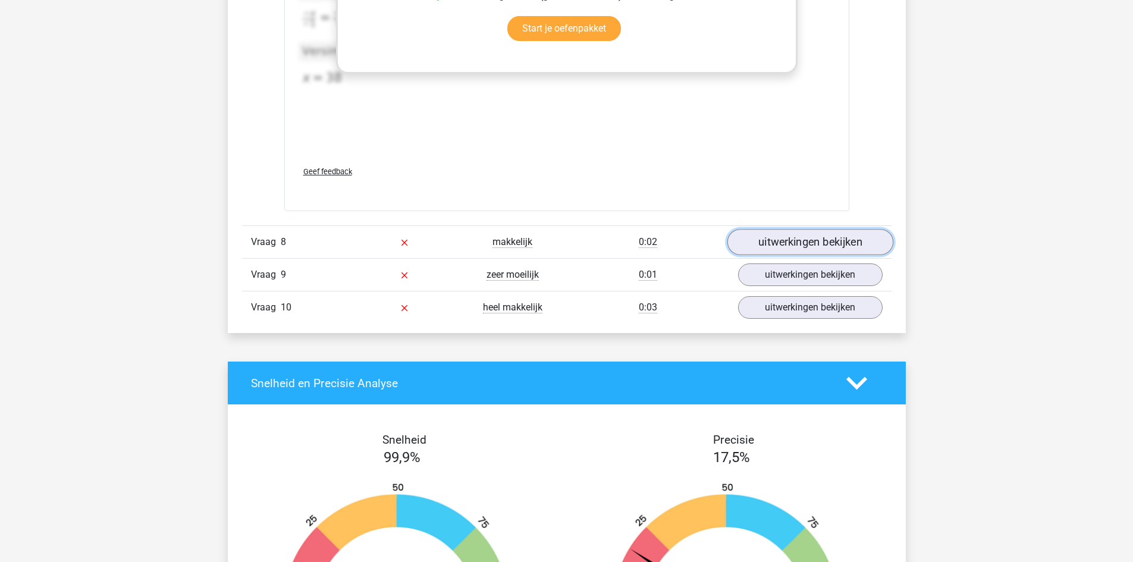
click at [824, 243] on link "uitwerkingen bekijken" at bounding box center [810, 242] width 166 height 26
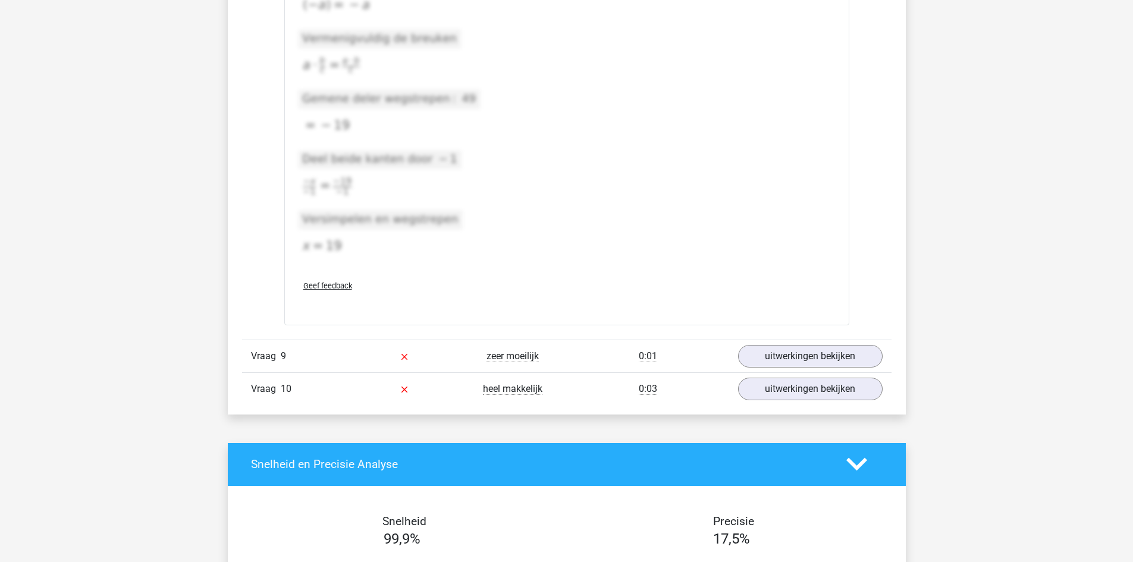
scroll to position [6080, 0]
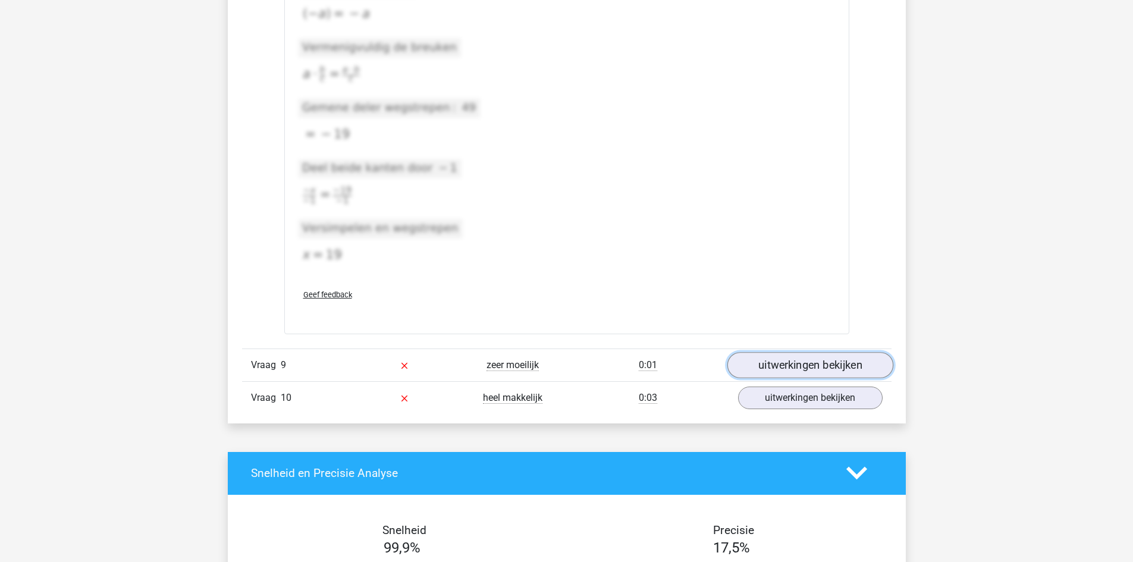
click at [845, 366] on link "uitwerkingen bekijken" at bounding box center [810, 365] width 166 height 26
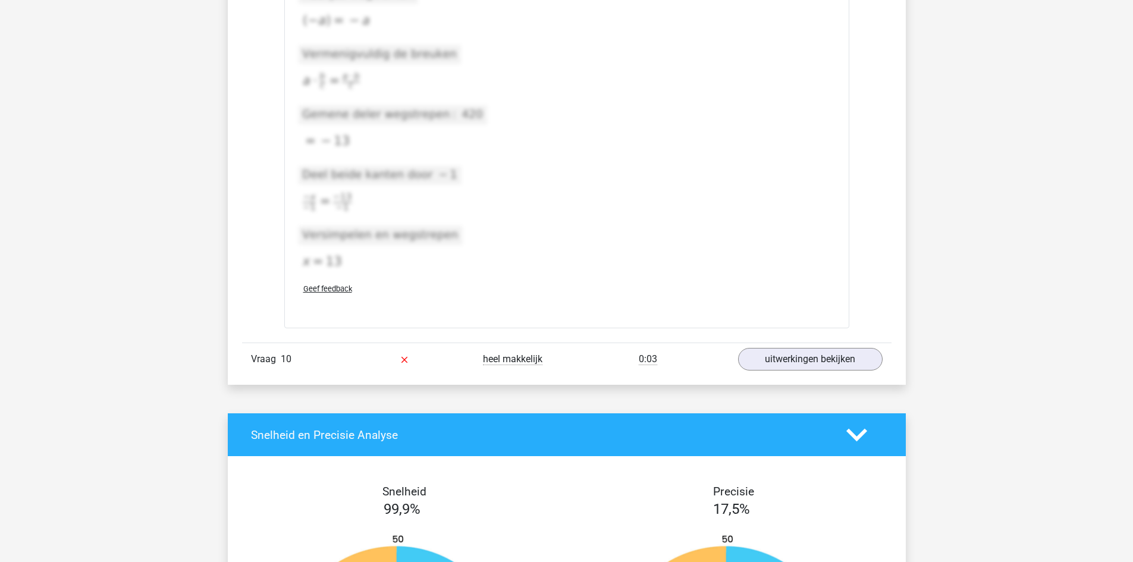
scroll to position [7434, 0]
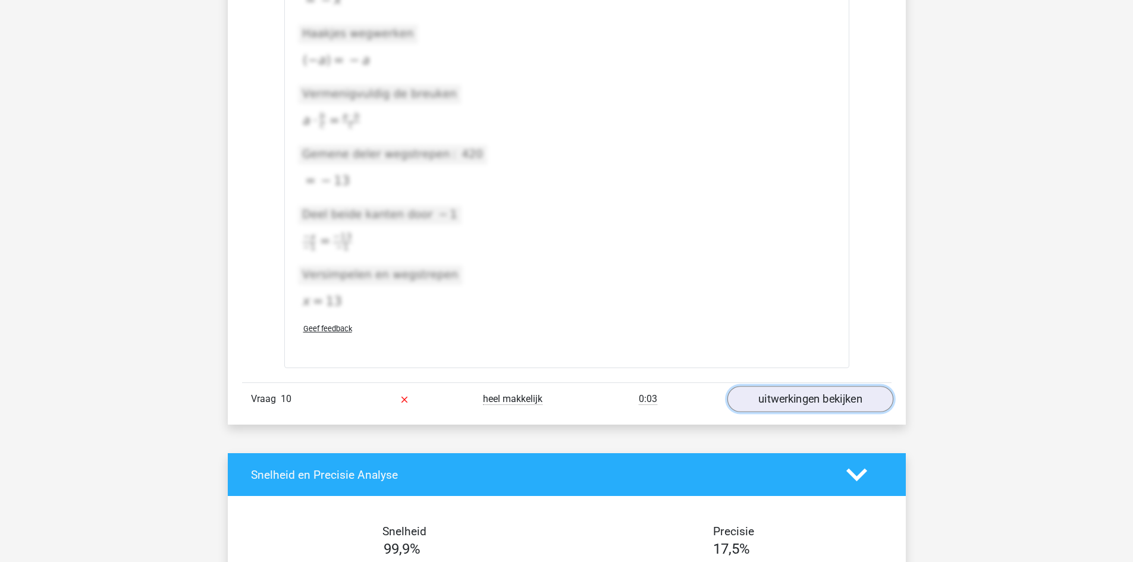
click at [824, 400] on link "uitwerkingen bekijken" at bounding box center [810, 399] width 166 height 26
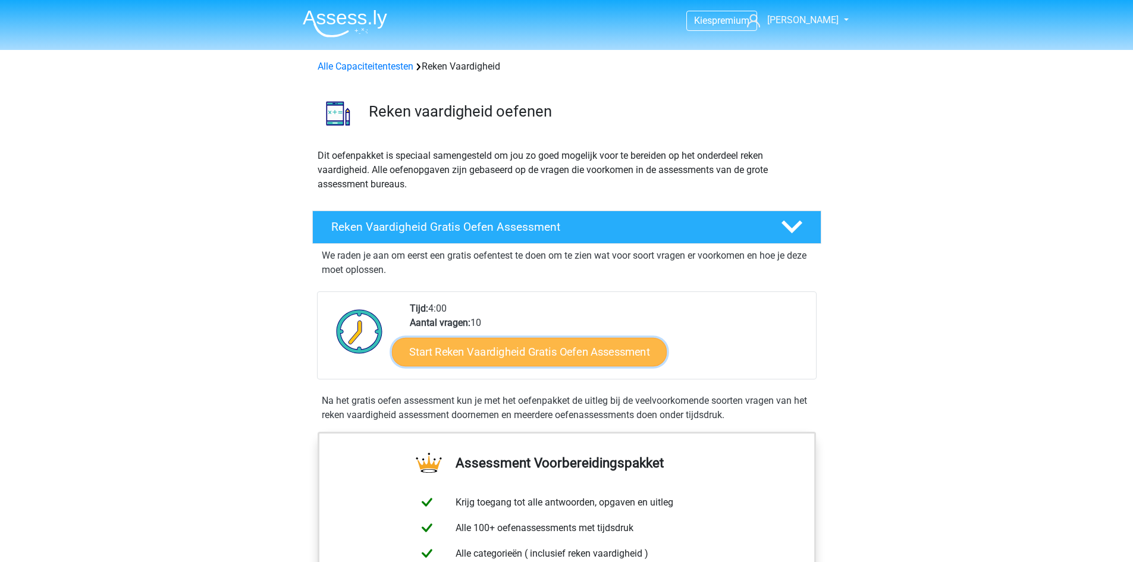
click at [539, 349] on link "Start Reken Vaardigheid Gratis Oefen Assessment" at bounding box center [529, 351] width 275 height 29
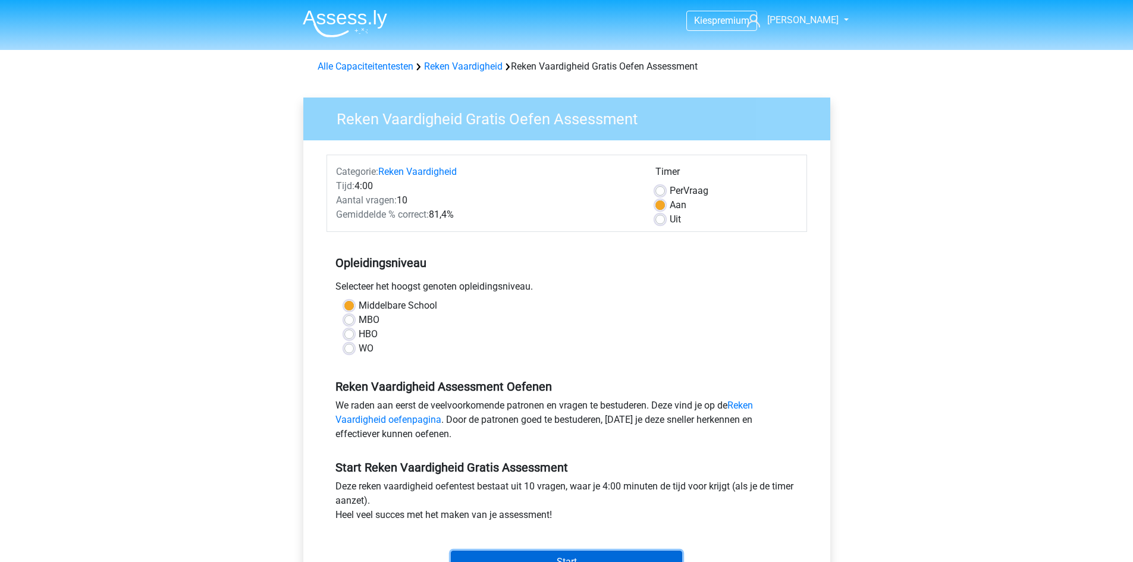
click at [563, 558] on input "Start" at bounding box center [566, 562] width 231 height 23
click at [553, 560] on input "Start" at bounding box center [566, 562] width 231 height 23
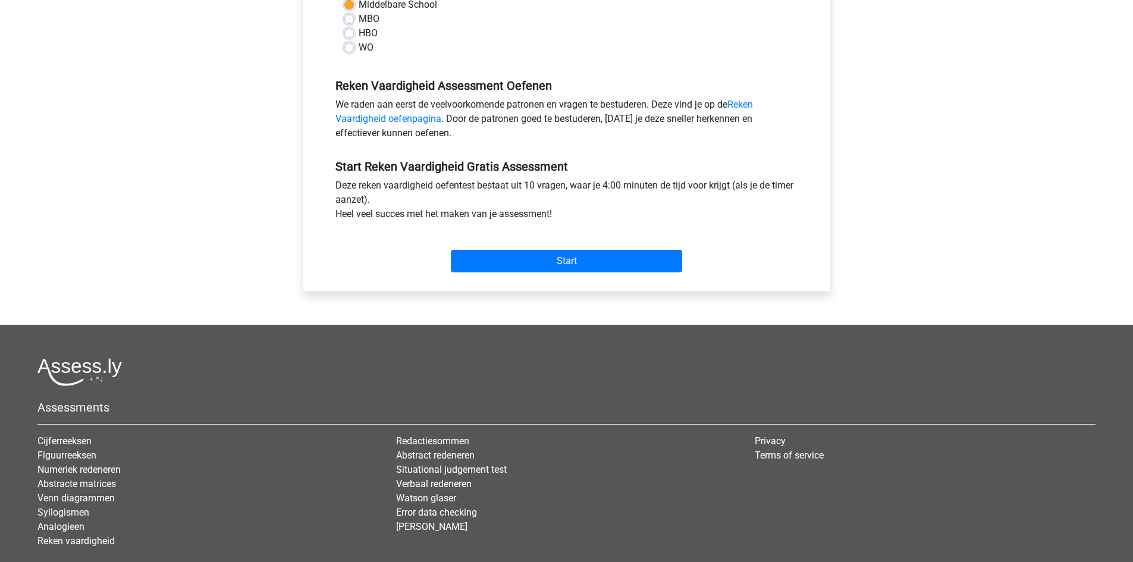
scroll to position [300, 0]
click at [504, 267] on input "Start" at bounding box center [566, 261] width 231 height 23
click at [586, 258] on input "Start" at bounding box center [566, 261] width 231 height 23
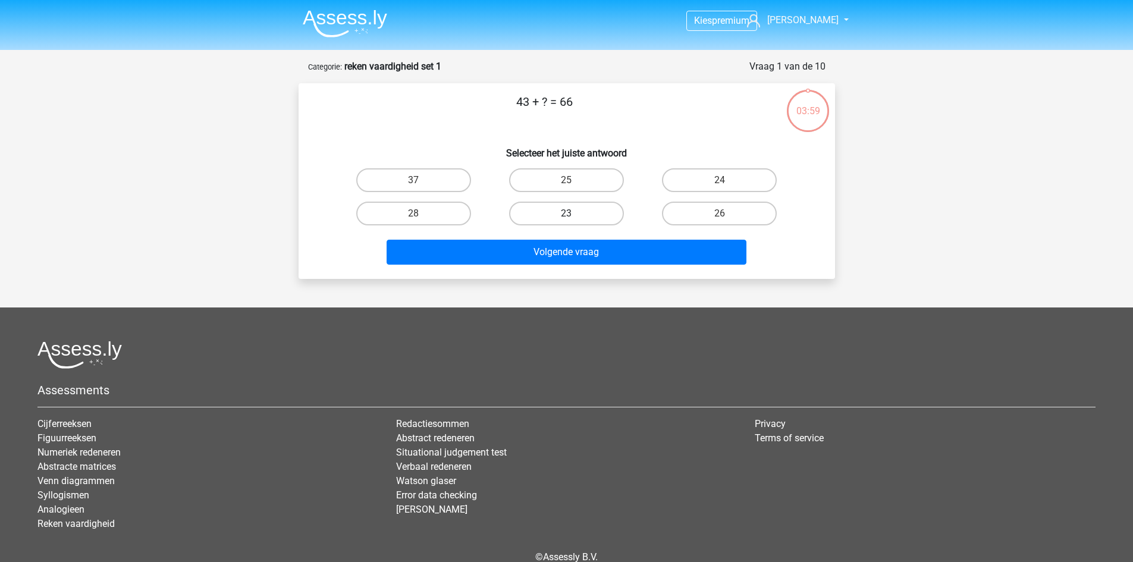
click at [581, 214] on label "23" at bounding box center [566, 214] width 115 height 24
click at [574, 214] on input "23" at bounding box center [570, 218] width 8 height 8
radio input "true"
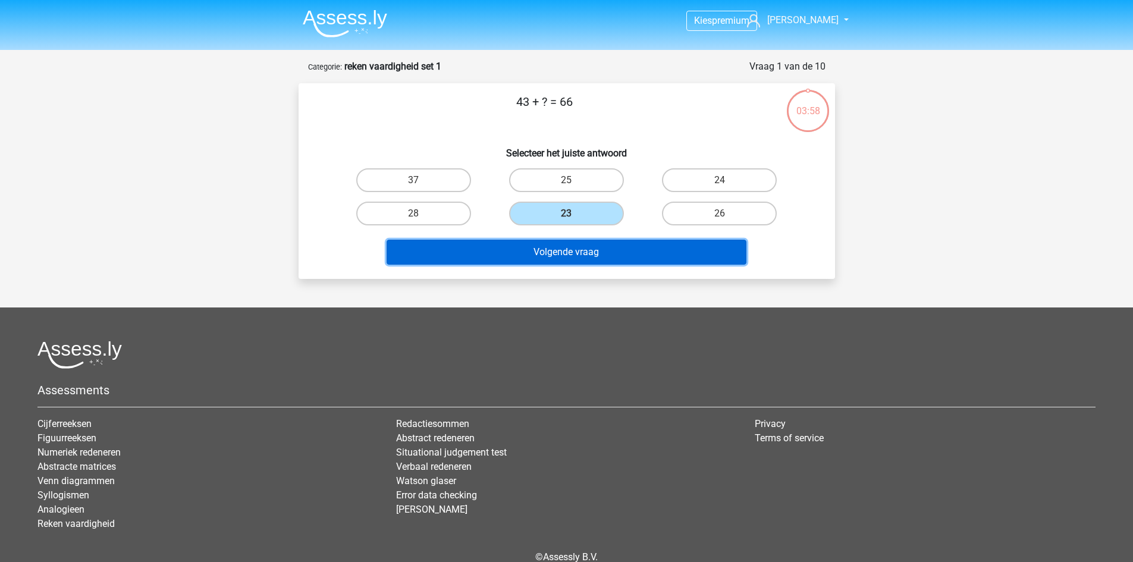
click at [569, 256] on button "Volgende vraag" at bounding box center [567, 252] width 360 height 25
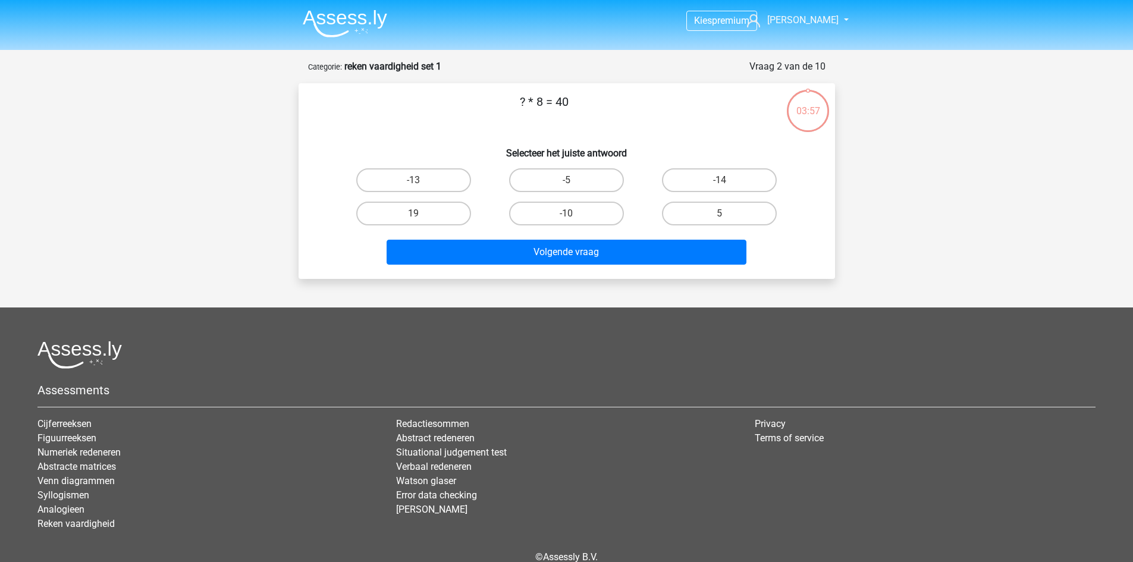
scroll to position [59, 0]
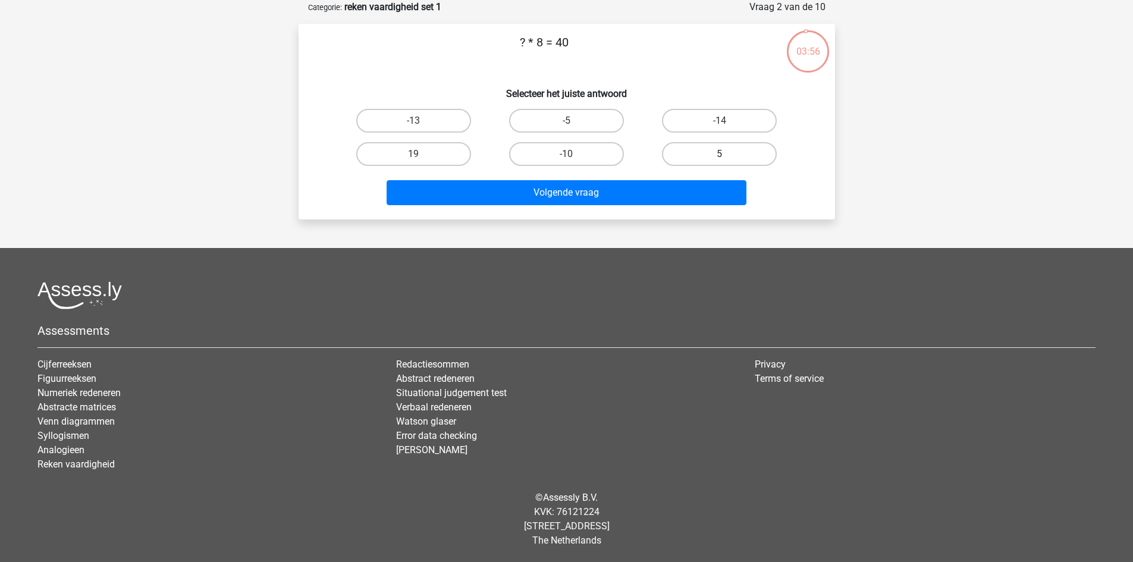
click at [700, 153] on label "5" at bounding box center [719, 154] width 115 height 24
click at [720, 154] on input "5" at bounding box center [724, 158] width 8 height 8
radio input "true"
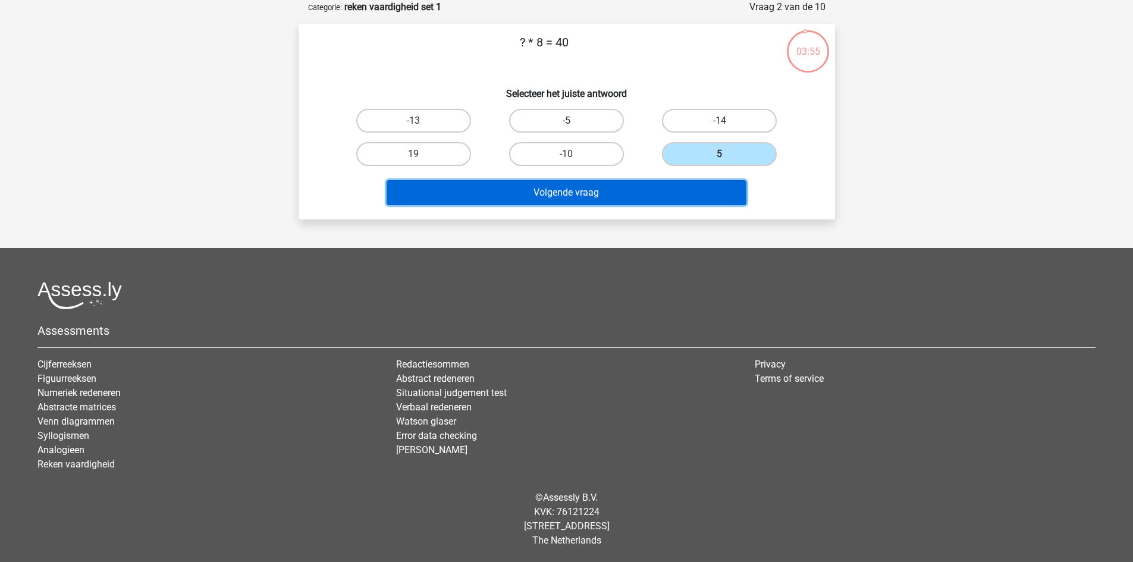
click at [636, 185] on button "Volgende vraag" at bounding box center [567, 192] width 360 height 25
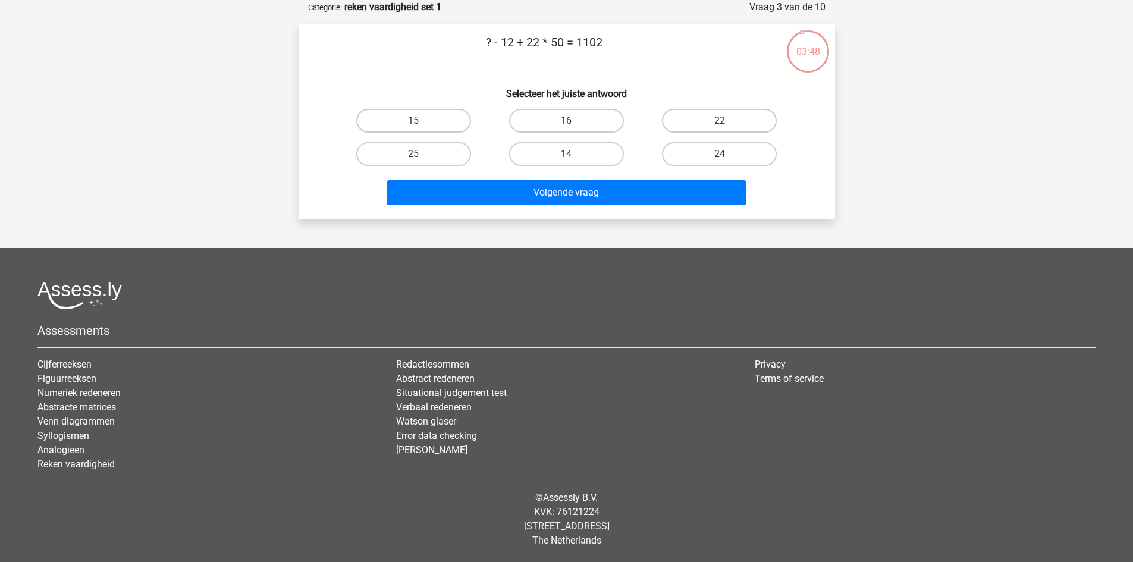
click at [578, 124] on label "16" at bounding box center [566, 121] width 115 height 24
click at [574, 124] on input "16" at bounding box center [570, 125] width 8 height 8
radio input "true"
click at [564, 149] on label "14" at bounding box center [566, 154] width 115 height 24
click at [566, 154] on input "14" at bounding box center [570, 158] width 8 height 8
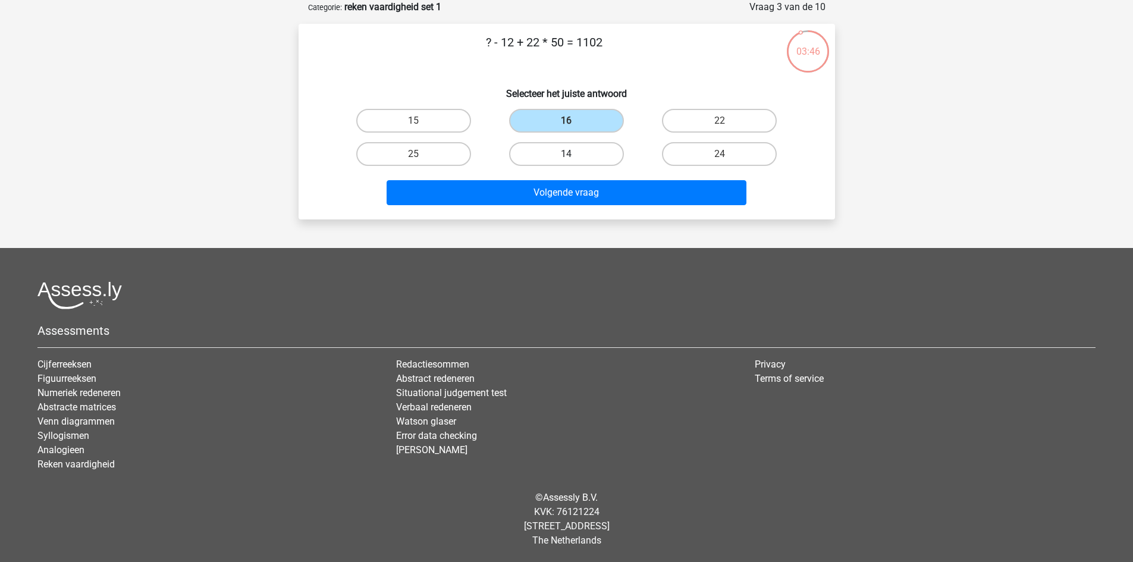
radio input "true"
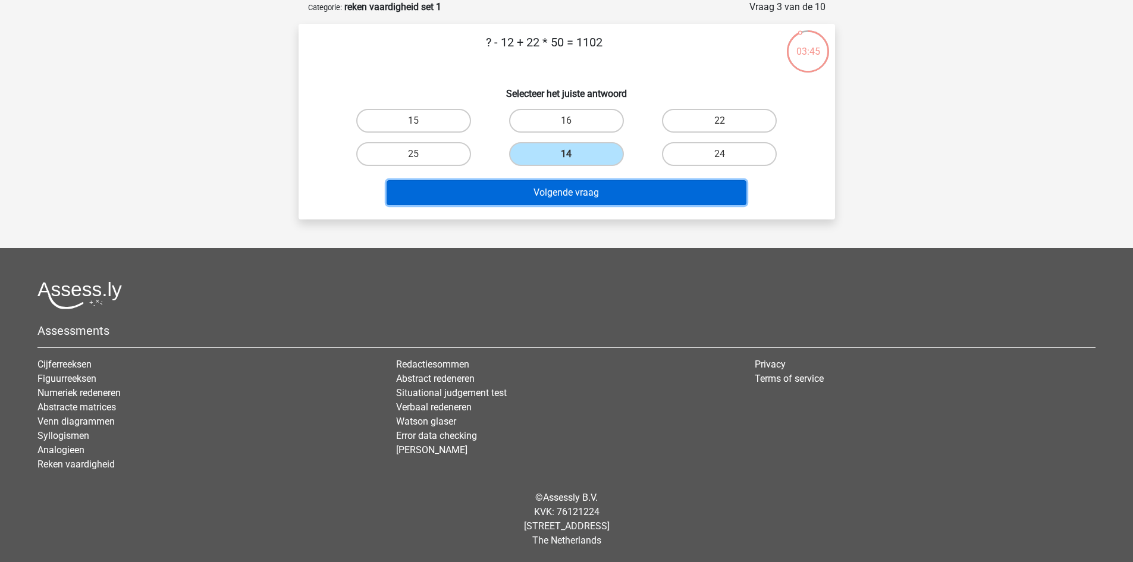
click at [560, 192] on button "Volgende vraag" at bounding box center [567, 192] width 360 height 25
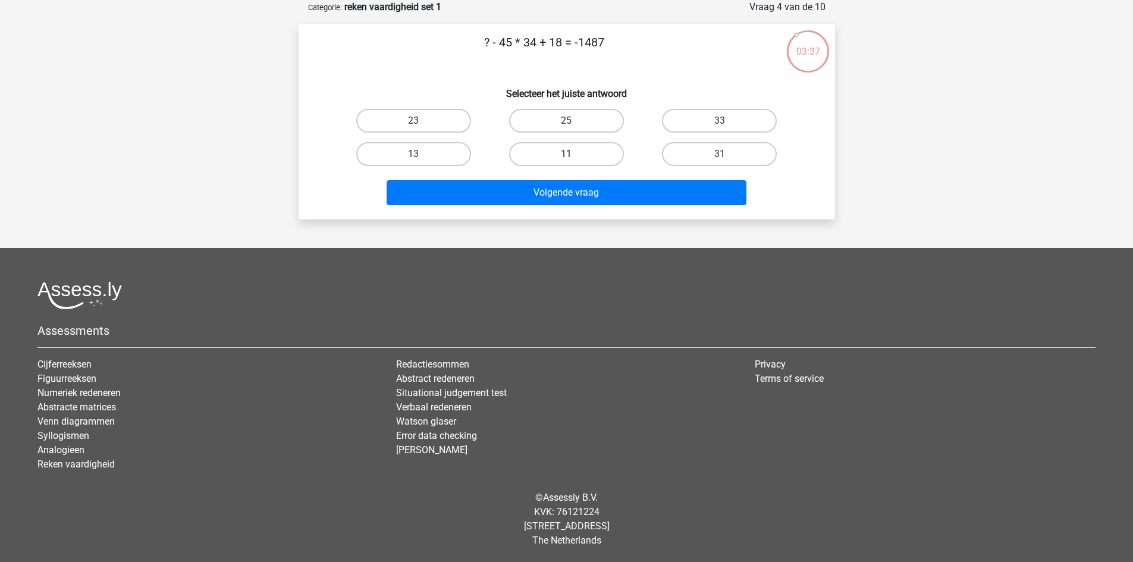
click at [562, 161] on label "11" at bounding box center [566, 154] width 115 height 24
click at [566, 161] on input "11" at bounding box center [570, 158] width 8 height 8
radio input "true"
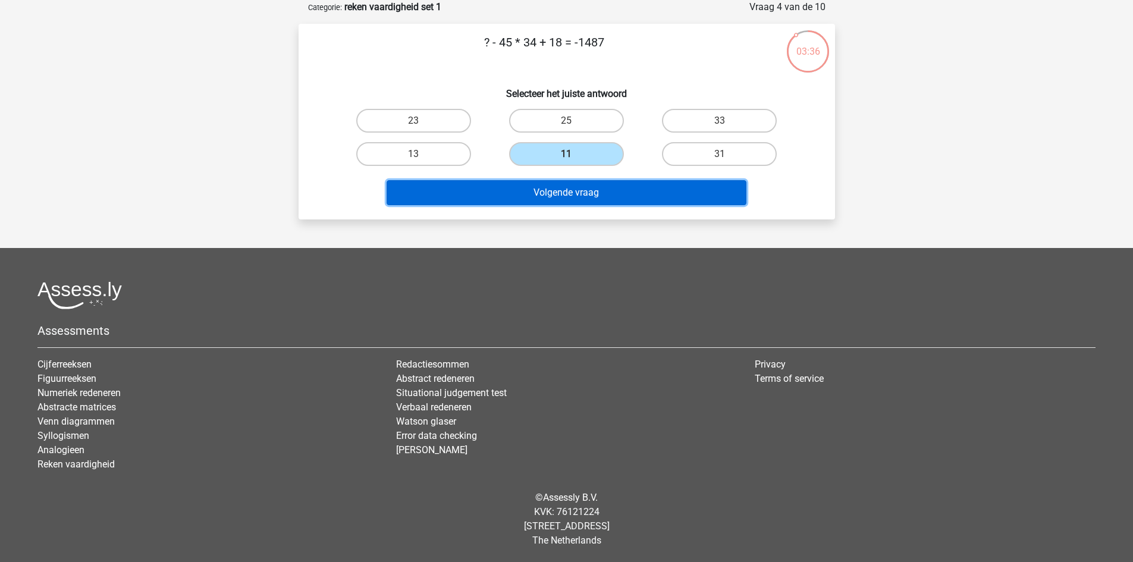
click at [558, 200] on button "Volgende vraag" at bounding box center [567, 192] width 360 height 25
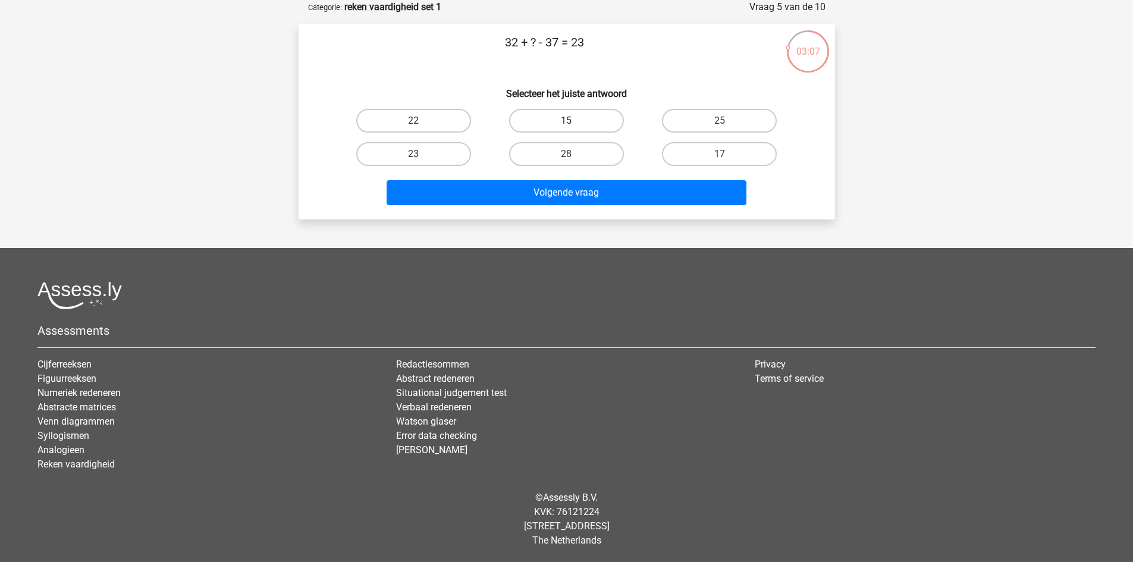
click at [567, 116] on label "15" at bounding box center [566, 121] width 115 height 24
click at [567, 121] on input "15" at bounding box center [570, 125] width 8 height 8
radio input "true"
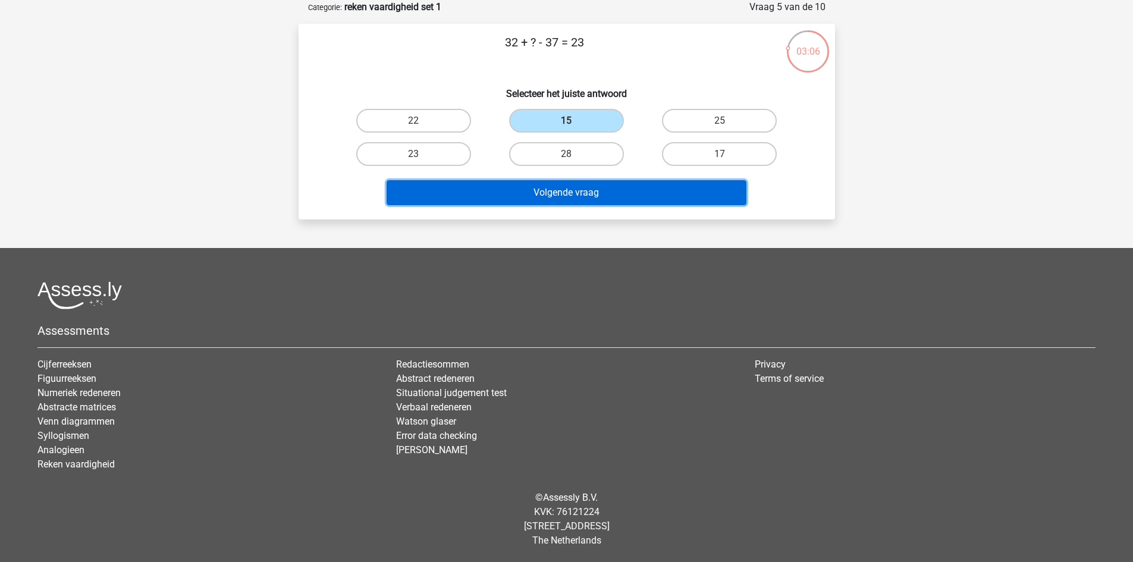
click at [570, 188] on button "Volgende vraag" at bounding box center [567, 192] width 360 height 25
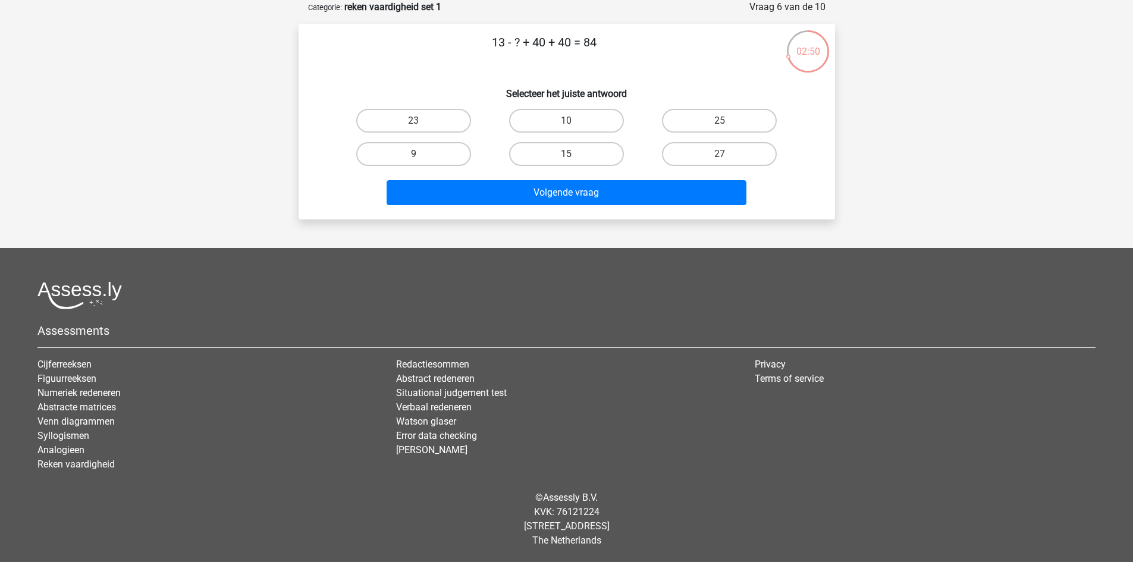
click at [437, 147] on label "9" at bounding box center [413, 154] width 115 height 24
click at [421, 154] on input "9" at bounding box center [417, 158] width 8 height 8
radio input "true"
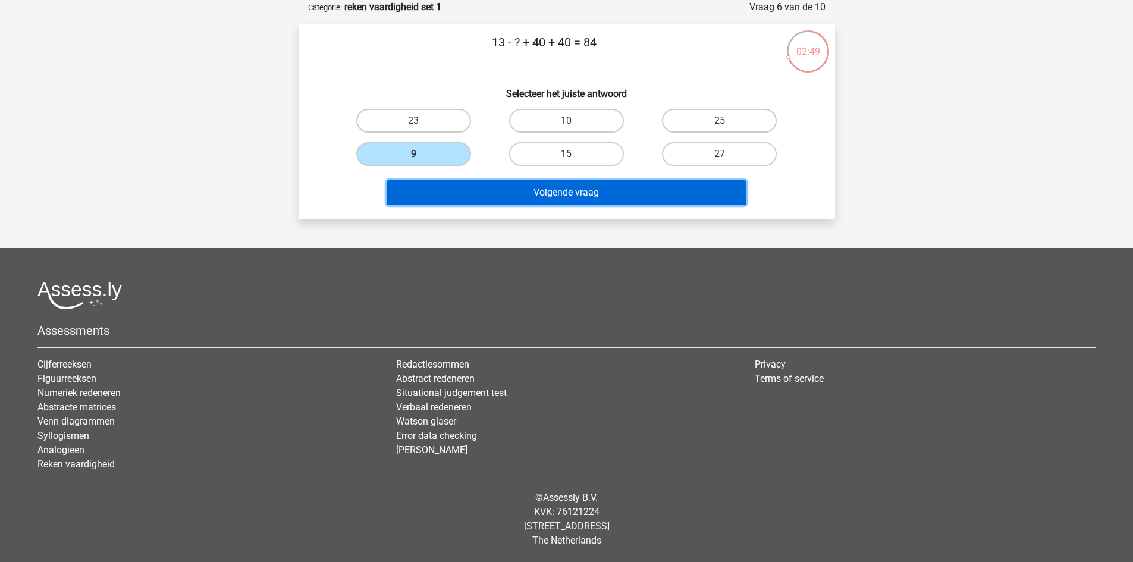
click at [516, 197] on button "Volgende vraag" at bounding box center [567, 192] width 360 height 25
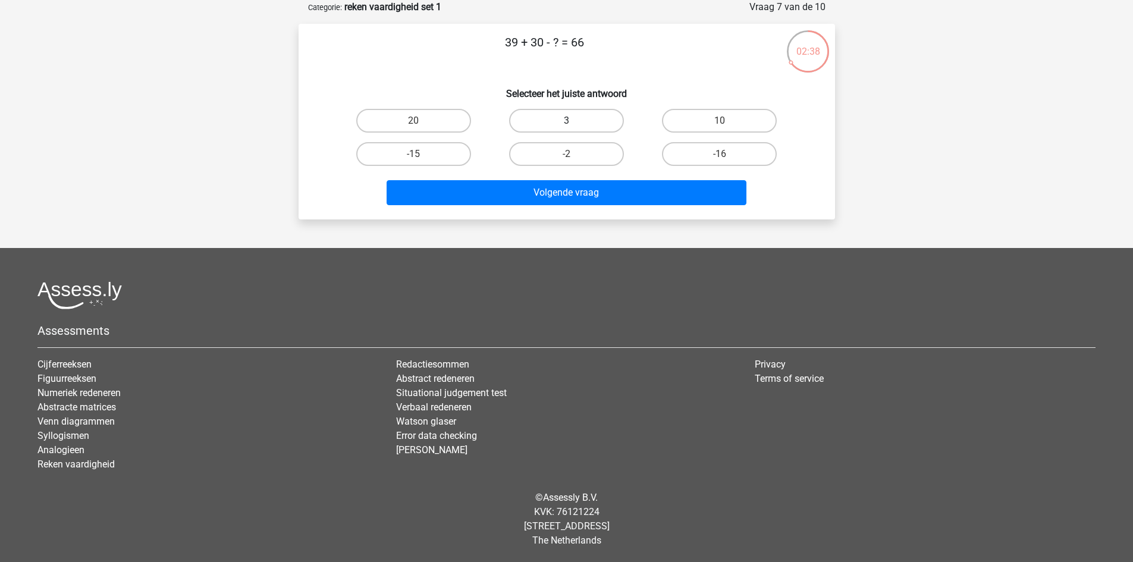
click at [558, 118] on label "3" at bounding box center [566, 121] width 115 height 24
click at [566, 121] on input "3" at bounding box center [570, 125] width 8 height 8
radio input "true"
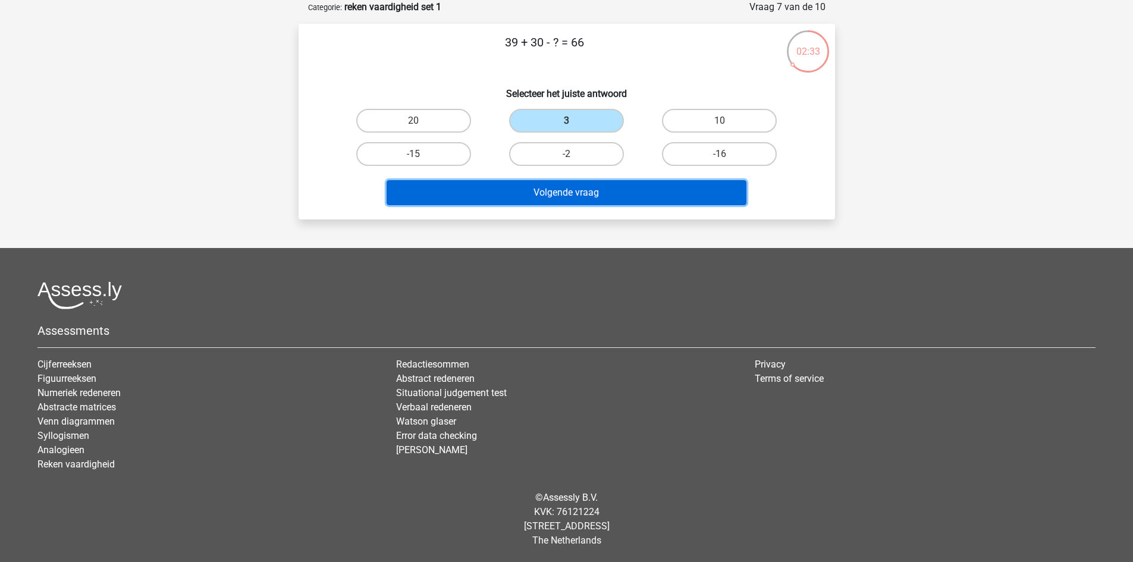
click at [564, 194] on button "Volgende vraag" at bounding box center [567, 192] width 360 height 25
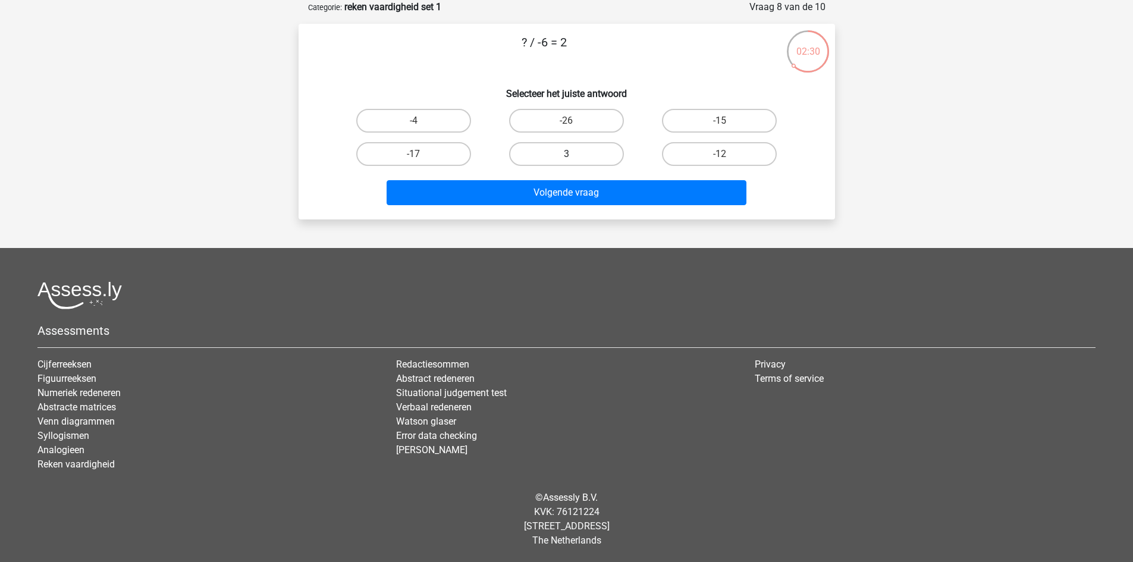
click at [573, 153] on label "3" at bounding box center [566, 154] width 115 height 24
click at [573, 154] on input "3" at bounding box center [570, 158] width 8 height 8
radio input "true"
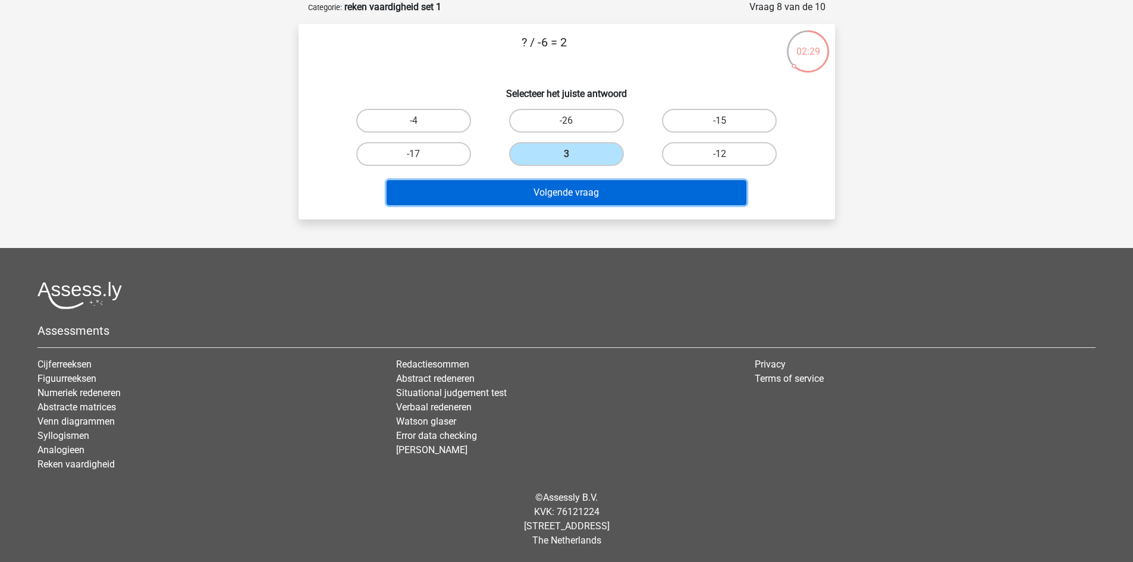
click at [567, 191] on button "Volgende vraag" at bounding box center [567, 192] width 360 height 25
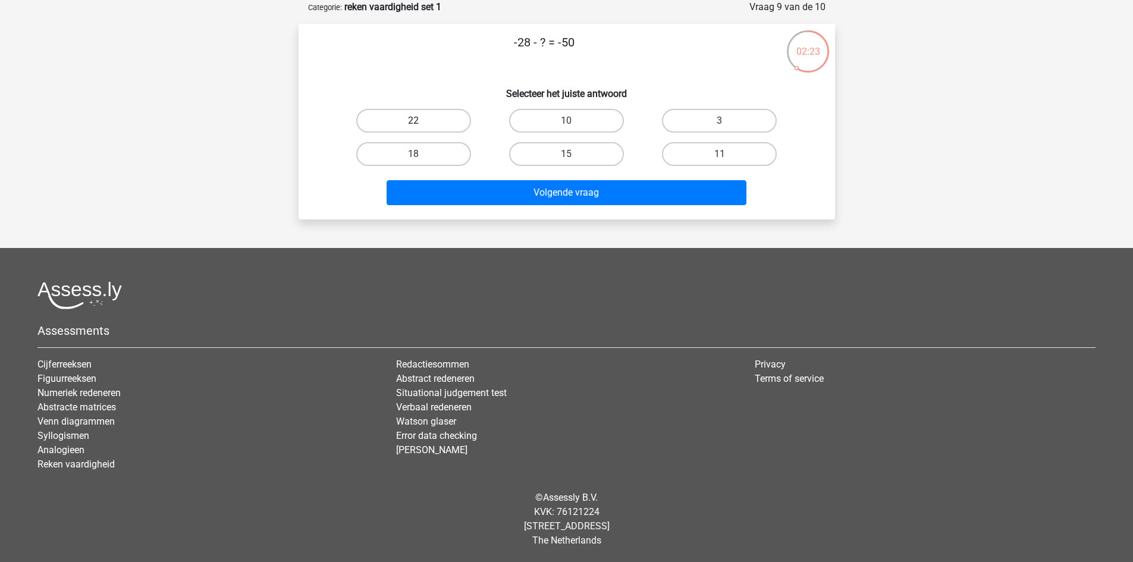
click at [451, 121] on label "22" at bounding box center [413, 121] width 115 height 24
click at [421, 121] on input "22" at bounding box center [417, 125] width 8 height 8
radio input "true"
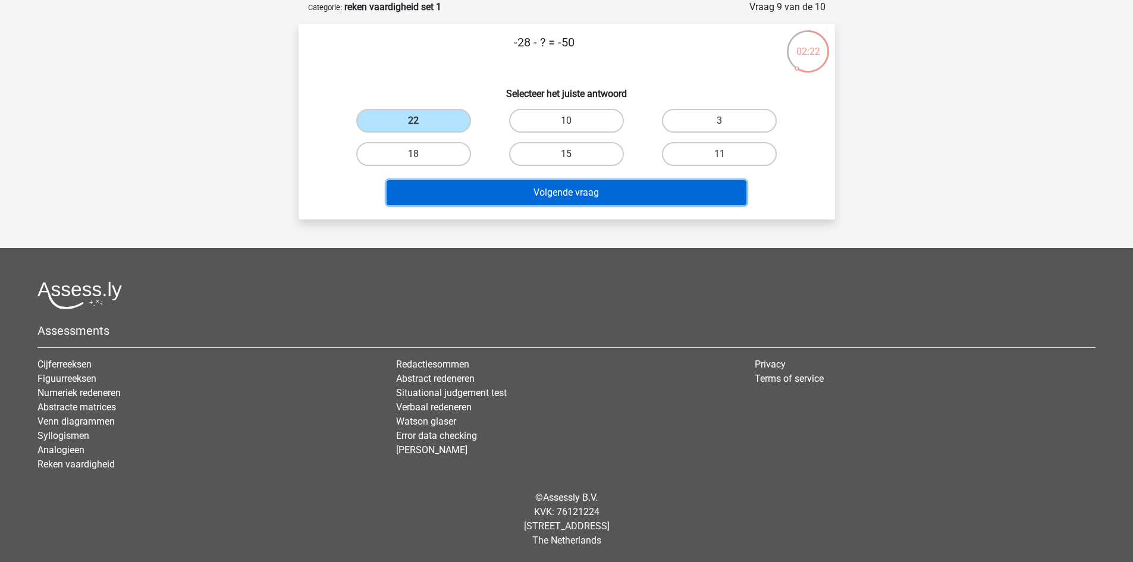
click at [531, 197] on button "Volgende vraag" at bounding box center [567, 192] width 360 height 25
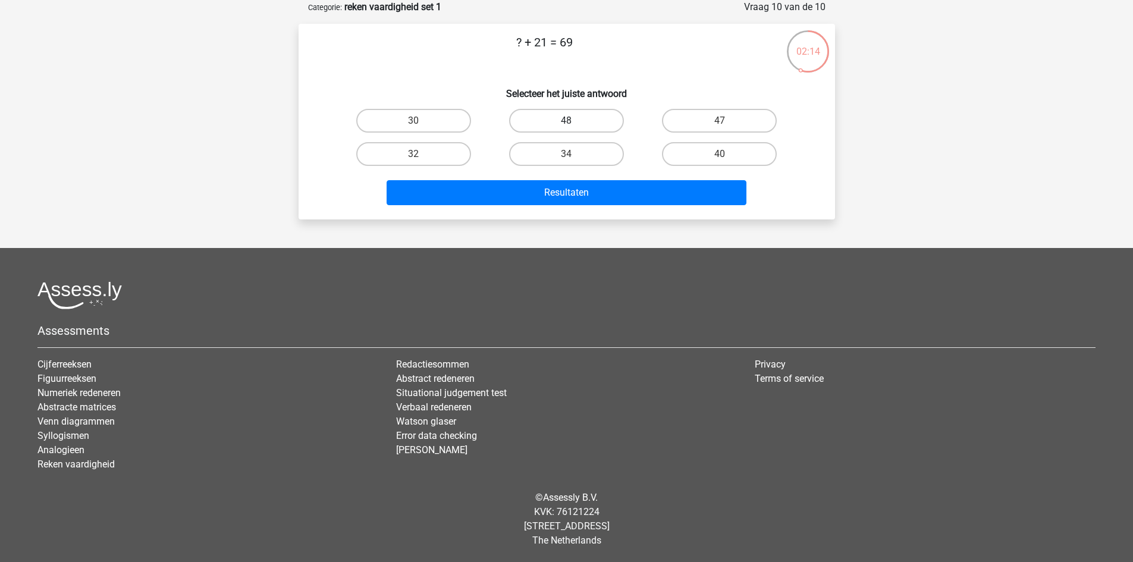
click at [570, 118] on label "48" at bounding box center [566, 121] width 115 height 24
click at [570, 121] on input "48" at bounding box center [570, 125] width 8 height 8
radio input "true"
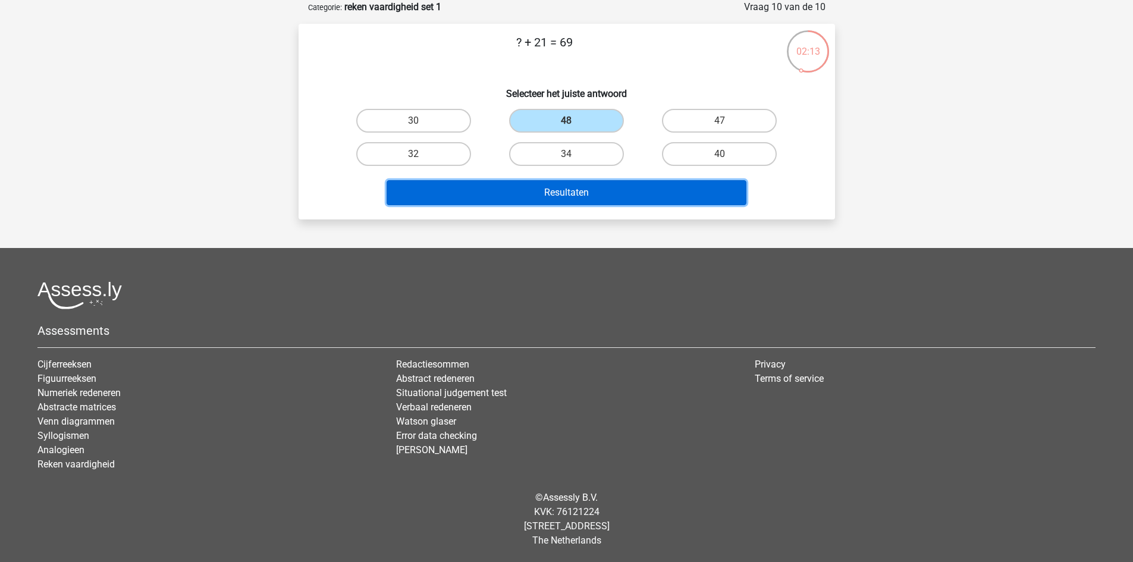
click at [577, 194] on button "Resultaten" at bounding box center [567, 192] width 360 height 25
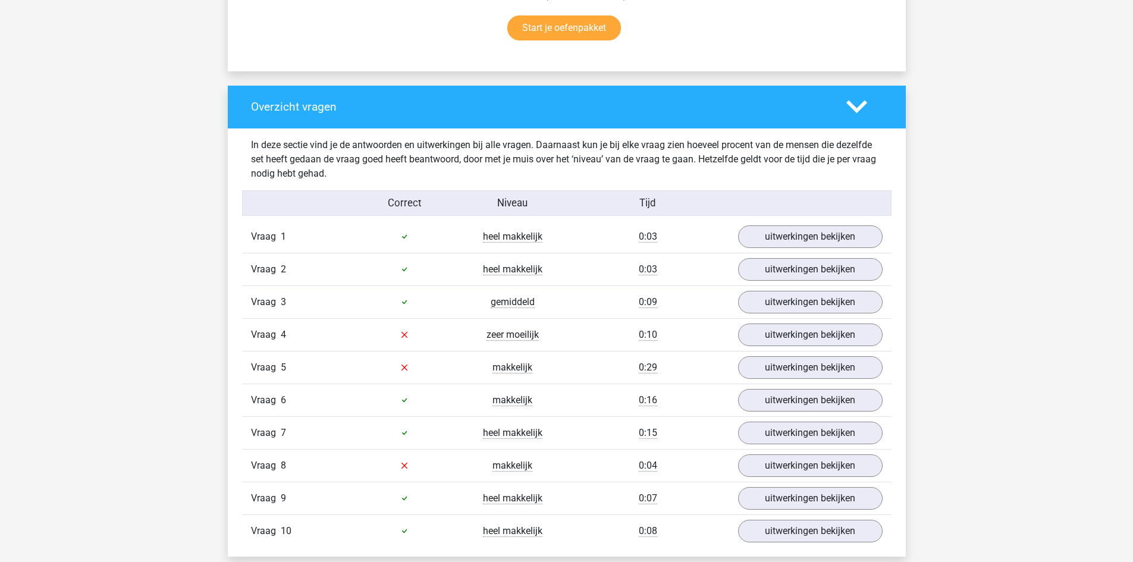
scroll to position [791, 0]
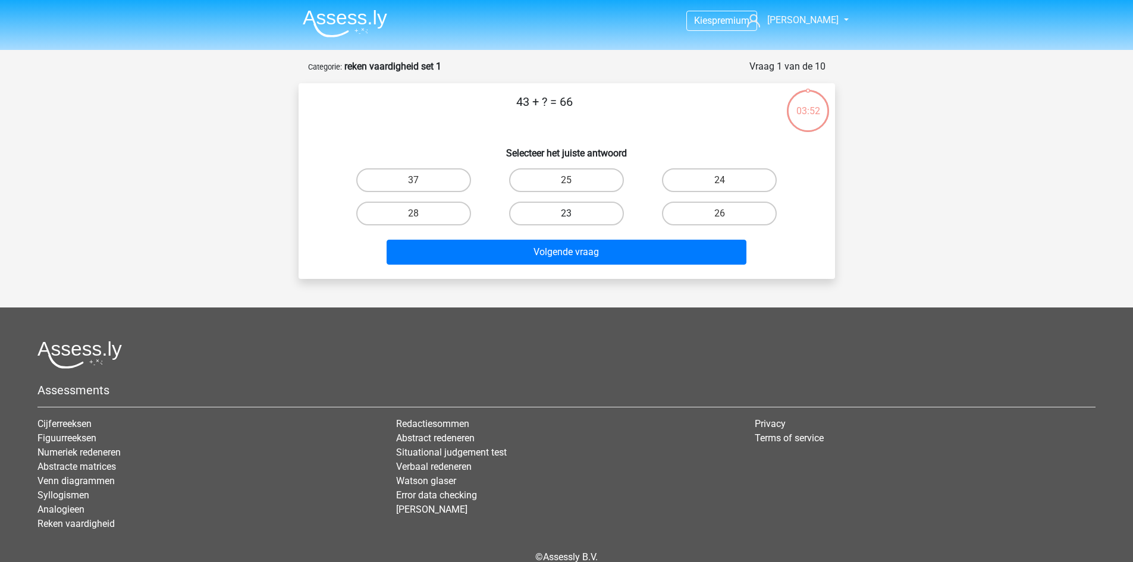
click at [586, 213] on label "23" at bounding box center [566, 214] width 115 height 24
click at [574, 214] on input "23" at bounding box center [570, 218] width 8 height 8
radio input "true"
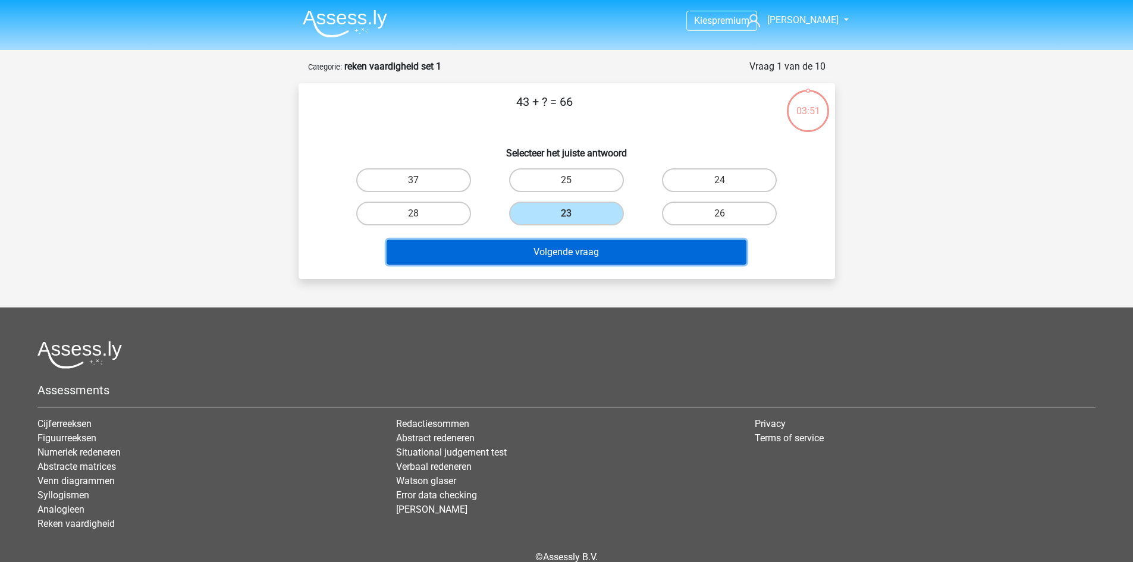
click at [579, 246] on button "Volgende vraag" at bounding box center [567, 252] width 360 height 25
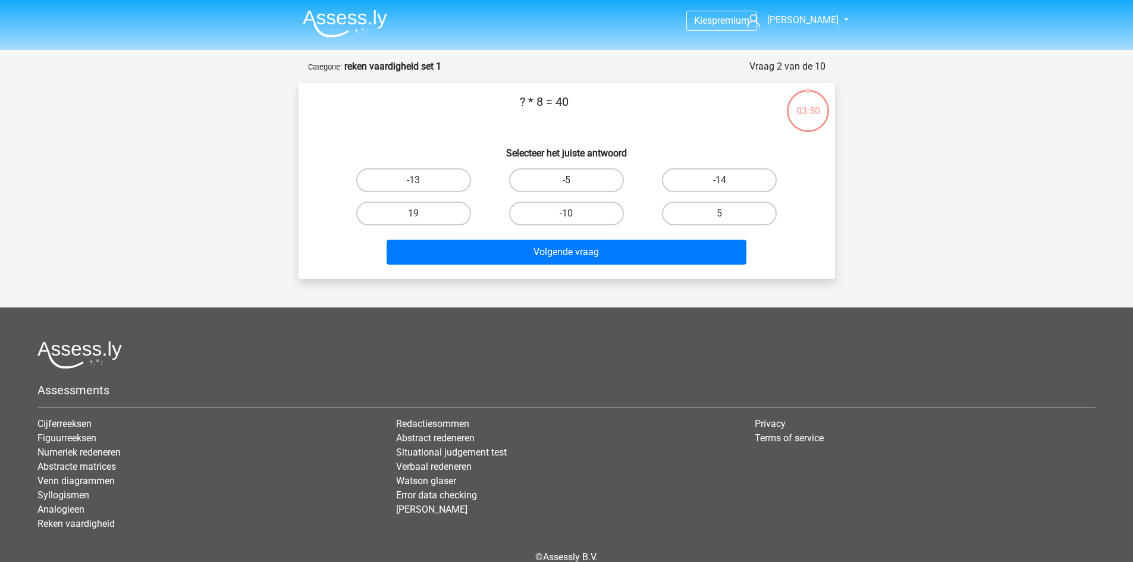
scroll to position [59, 0]
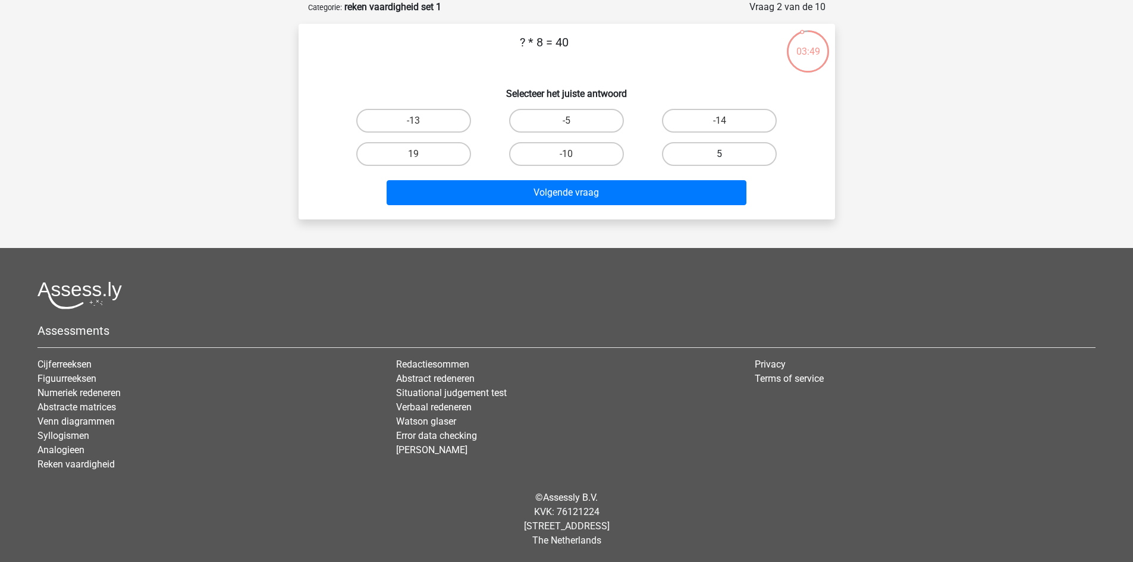
click at [703, 158] on label "5" at bounding box center [719, 154] width 115 height 24
click at [720, 158] on input "5" at bounding box center [724, 158] width 8 height 8
radio input "true"
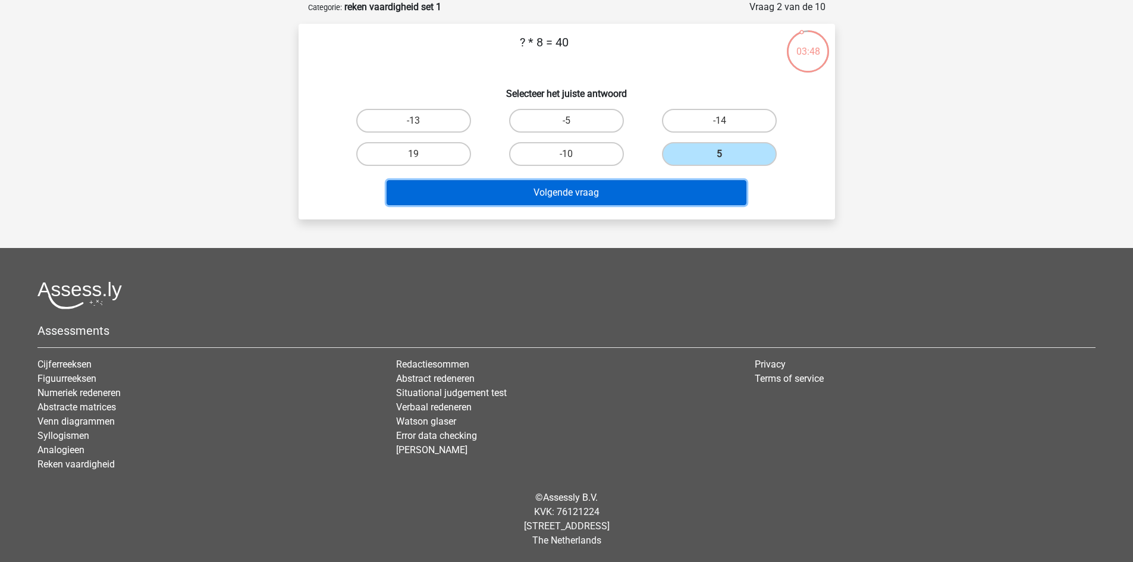
click at [672, 191] on button "Volgende vraag" at bounding box center [567, 192] width 360 height 25
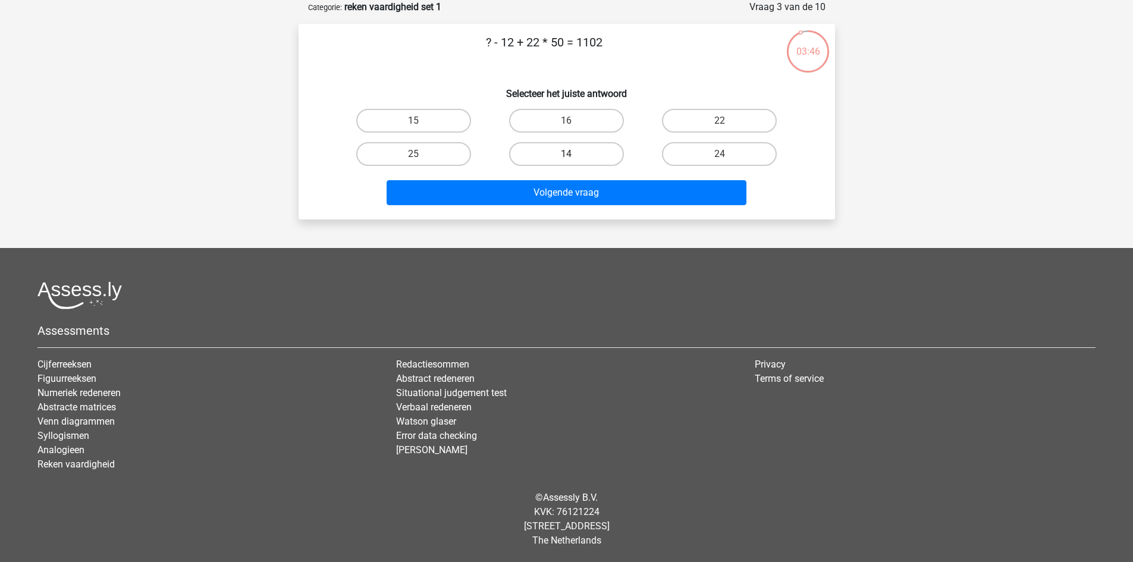
click at [558, 155] on label "14" at bounding box center [566, 154] width 115 height 24
click at [566, 155] on input "14" at bounding box center [570, 158] width 8 height 8
radio input "true"
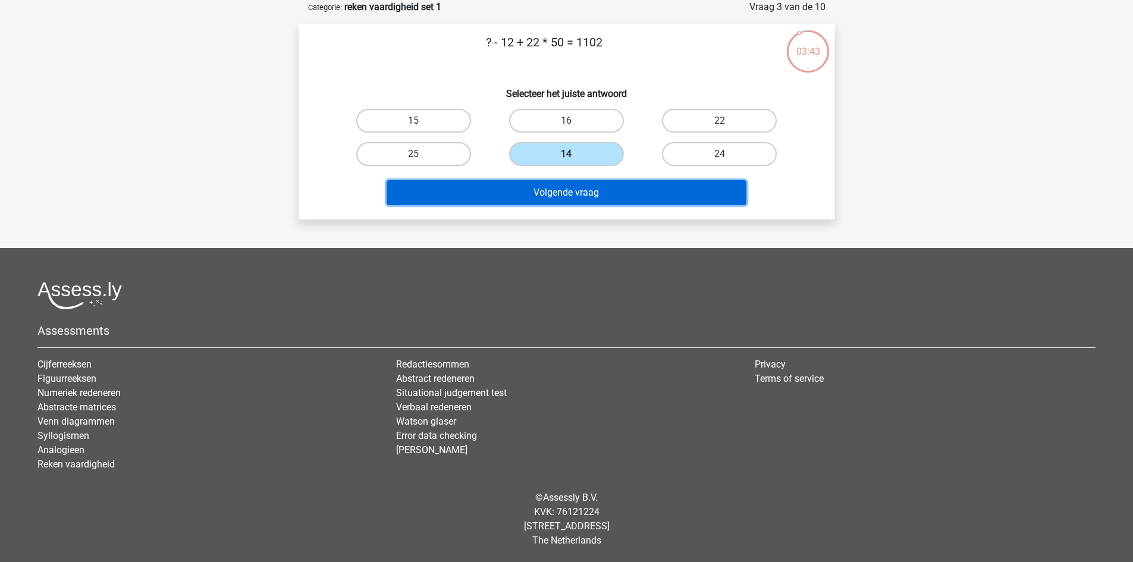
click at [558, 186] on button "Volgende vraag" at bounding box center [567, 192] width 360 height 25
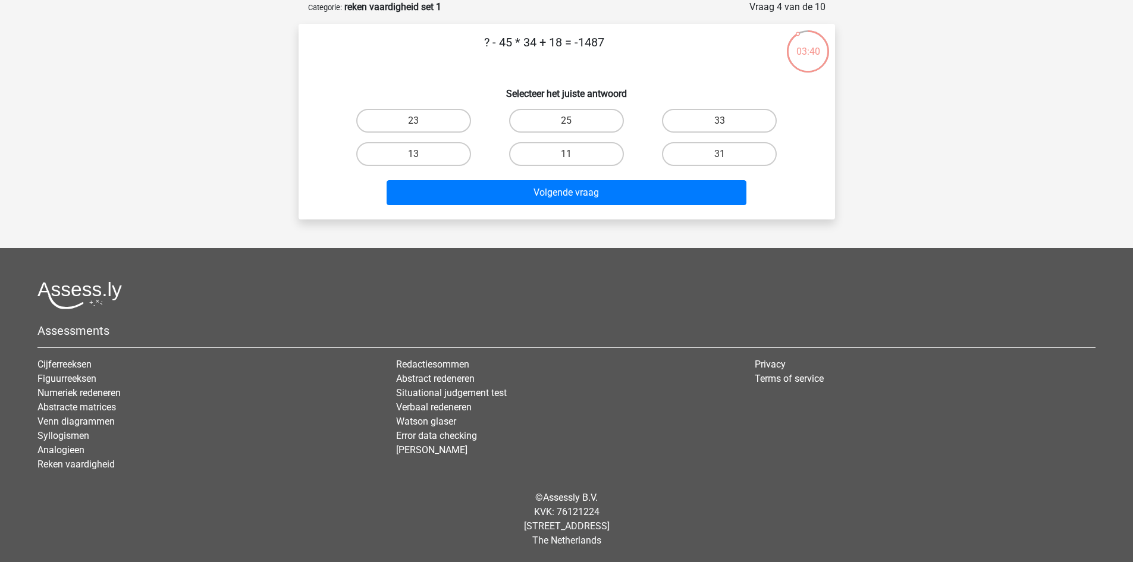
click at [560, 142] on div "11" at bounding box center [566, 153] width 153 height 33
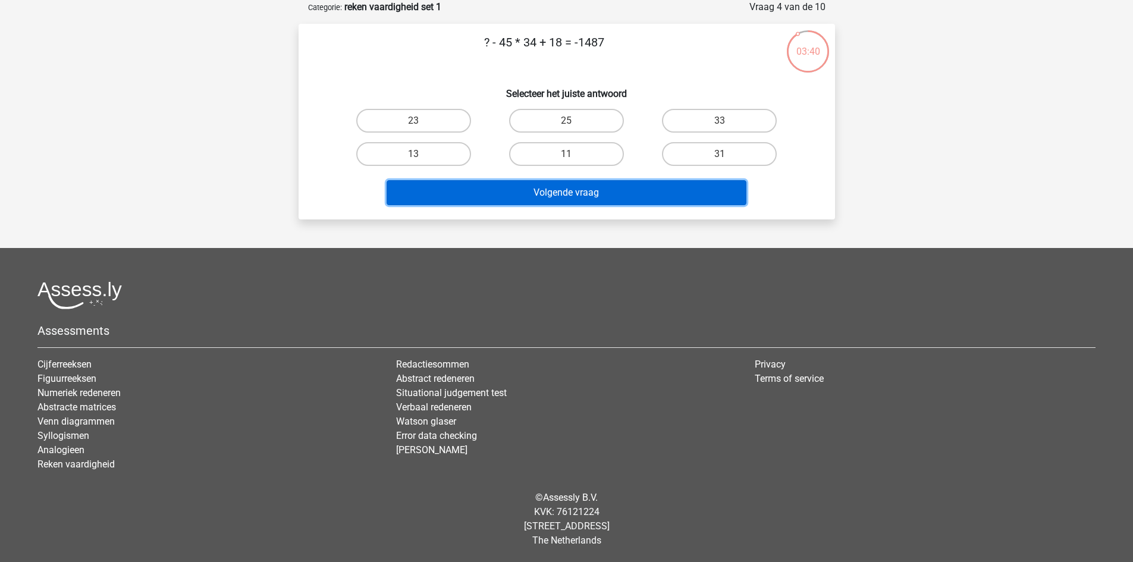
click at [566, 185] on button "Volgende vraag" at bounding box center [567, 192] width 360 height 25
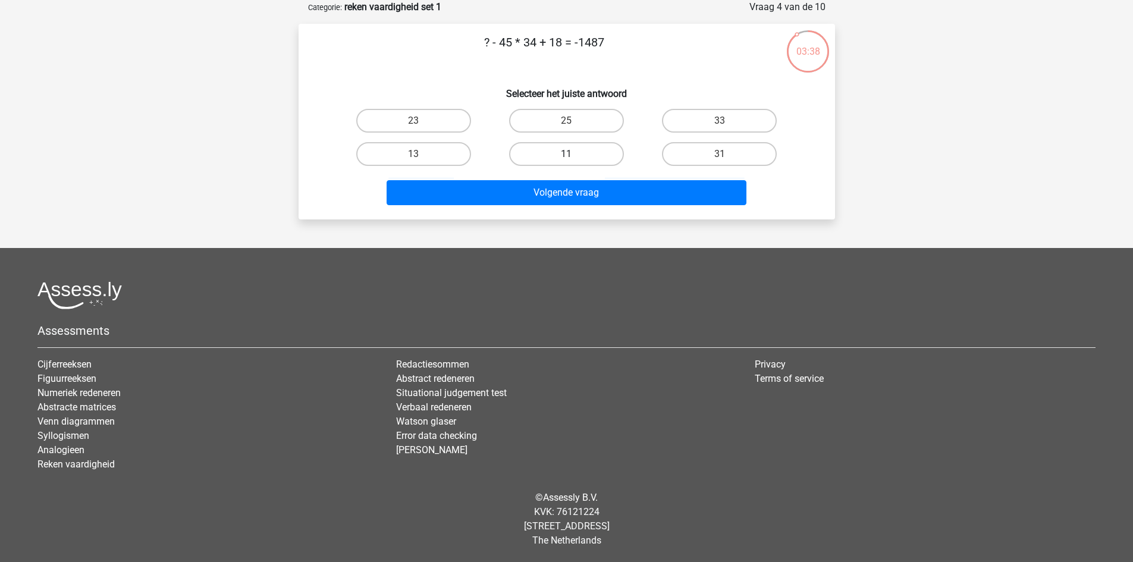
click at [552, 153] on label "11" at bounding box center [566, 154] width 115 height 24
click at [566, 154] on input "11" at bounding box center [570, 158] width 8 height 8
radio input "true"
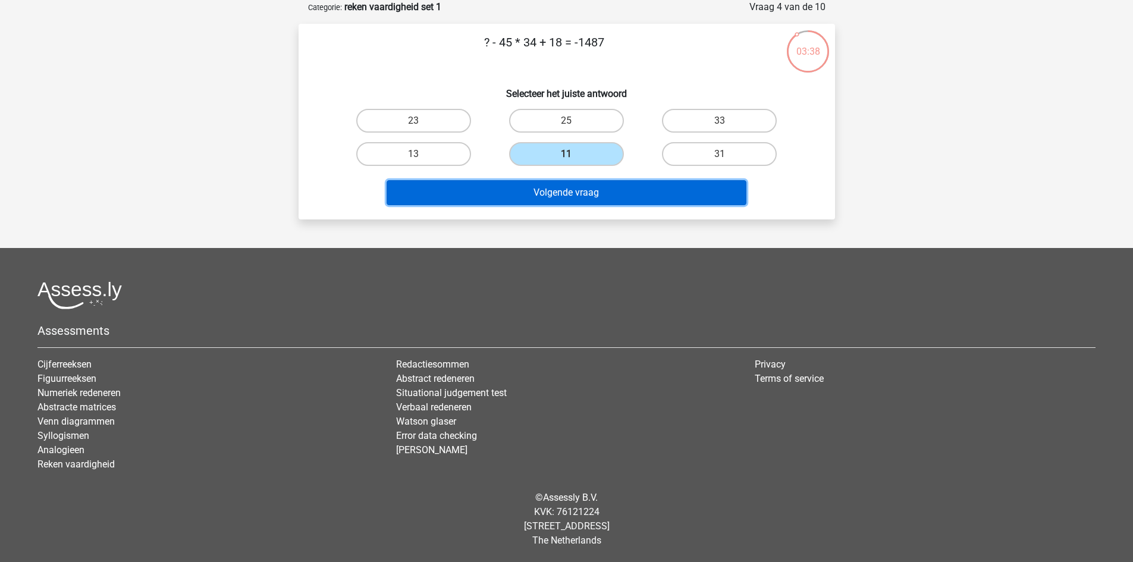
click at [561, 197] on button "Volgende vraag" at bounding box center [567, 192] width 360 height 25
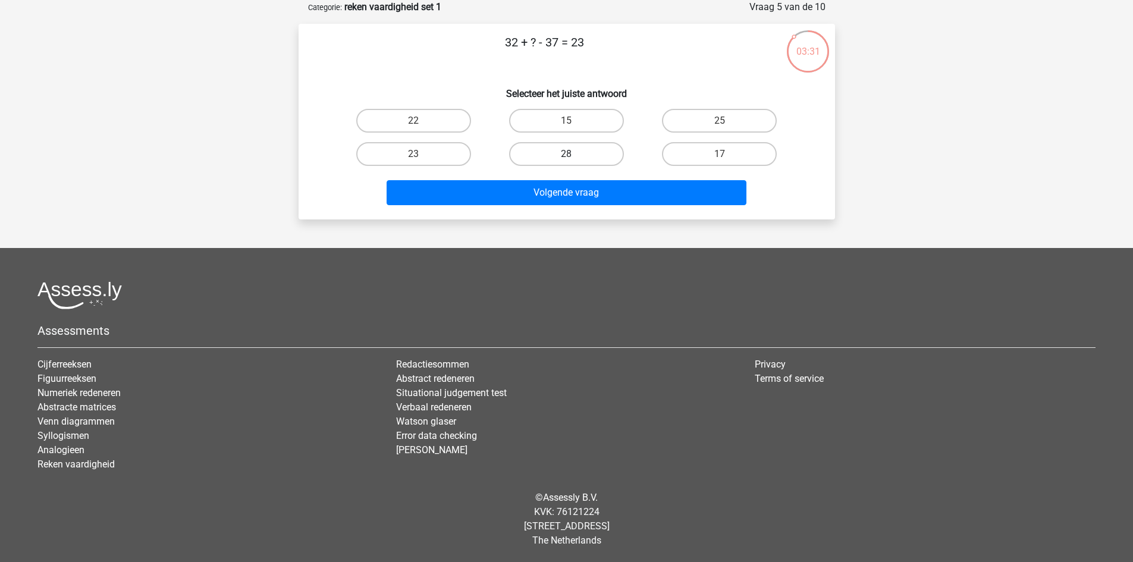
click at [563, 155] on label "28" at bounding box center [566, 154] width 115 height 24
click at [566, 155] on input "28" at bounding box center [570, 158] width 8 height 8
radio input "true"
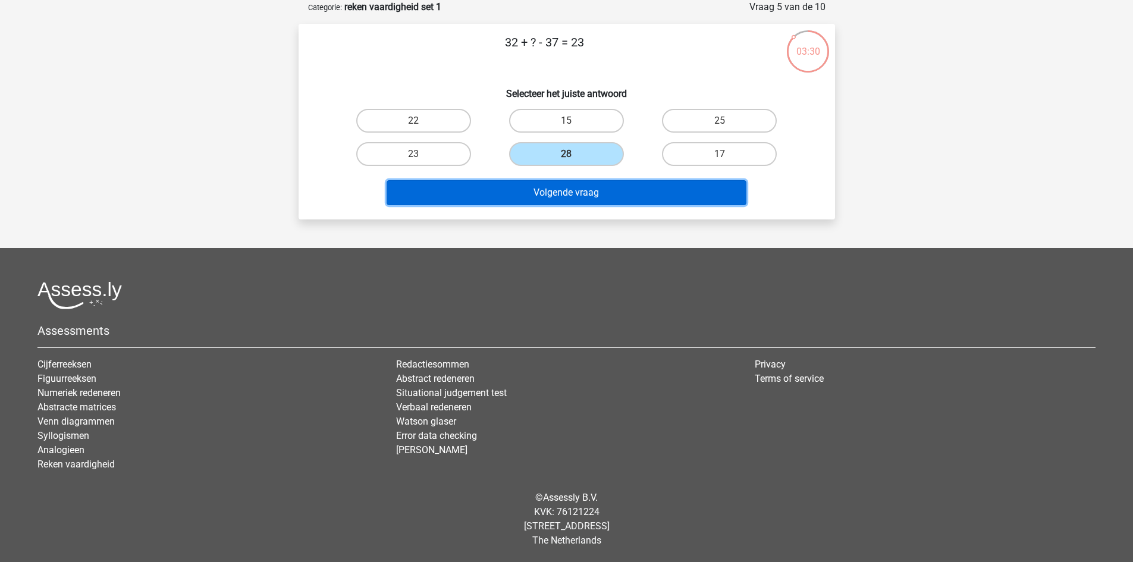
click at [566, 190] on button "Volgende vraag" at bounding box center [567, 192] width 360 height 25
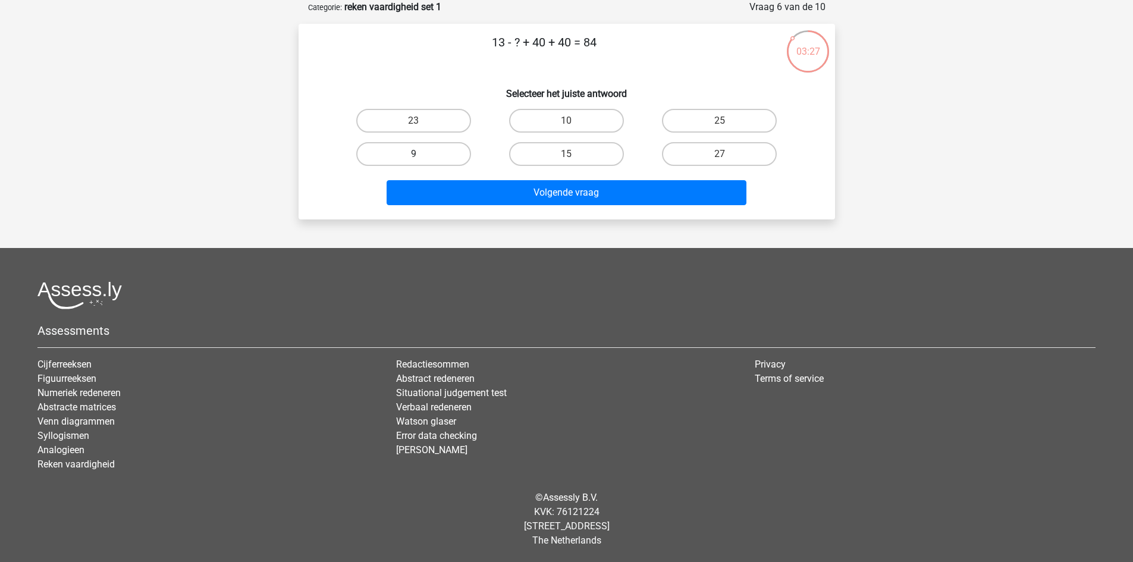
click at [447, 153] on label "9" at bounding box center [413, 154] width 115 height 24
click at [421, 154] on input "9" at bounding box center [417, 158] width 8 height 8
radio input "true"
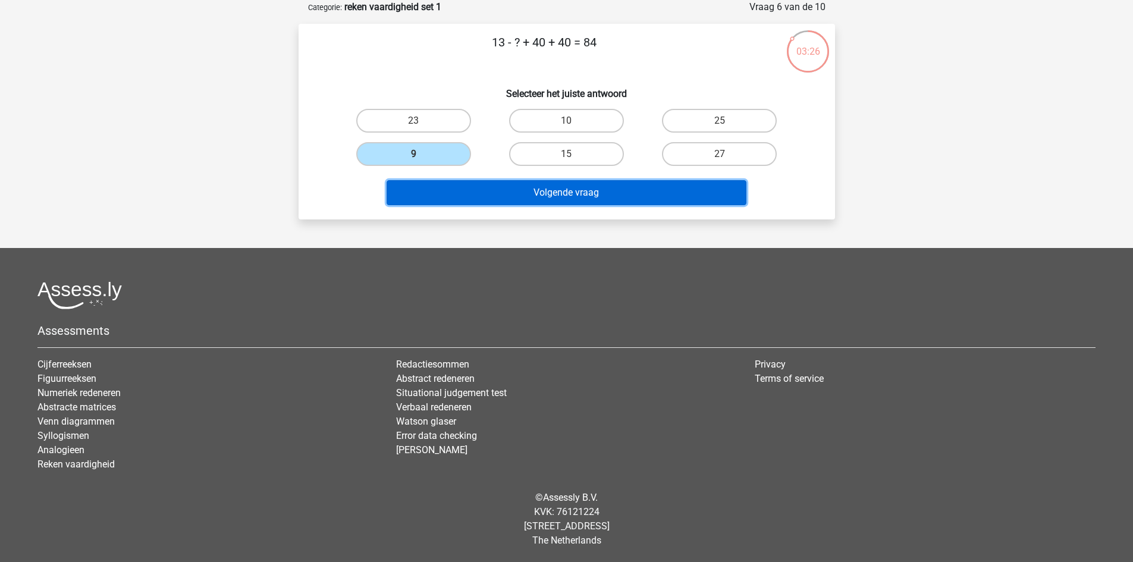
click at [496, 183] on button "Volgende vraag" at bounding box center [567, 192] width 360 height 25
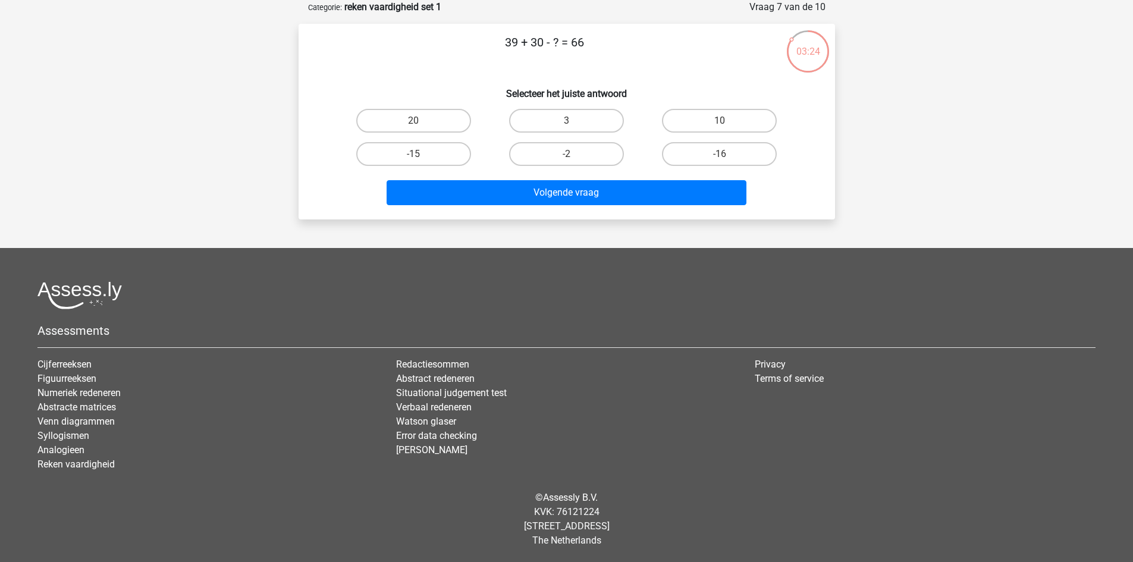
click at [566, 126] on input "3" at bounding box center [570, 125] width 8 height 8
radio input "true"
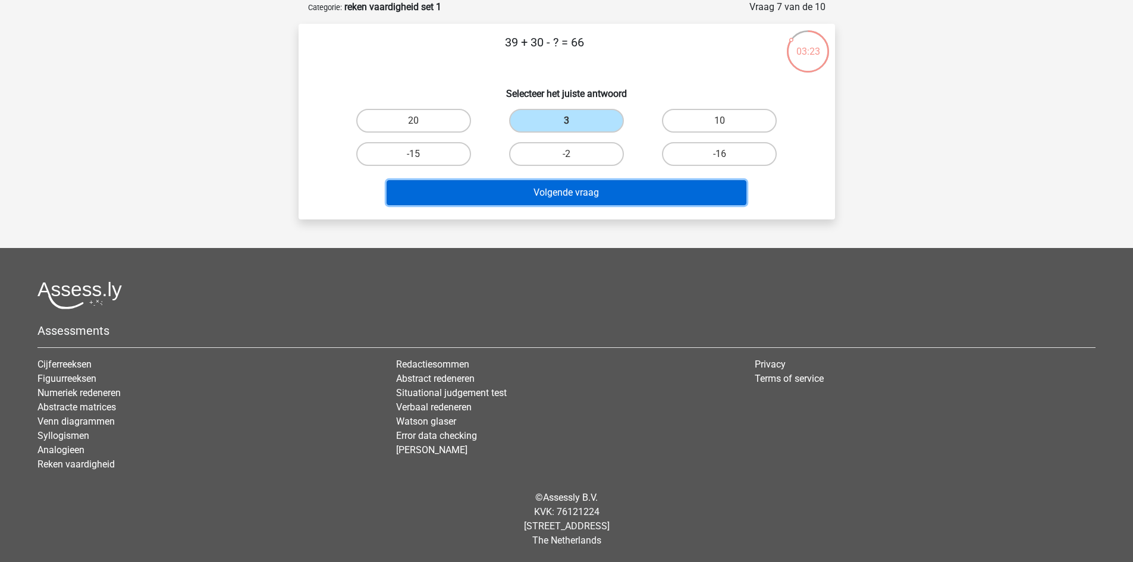
click at [560, 187] on button "Volgende vraag" at bounding box center [567, 192] width 360 height 25
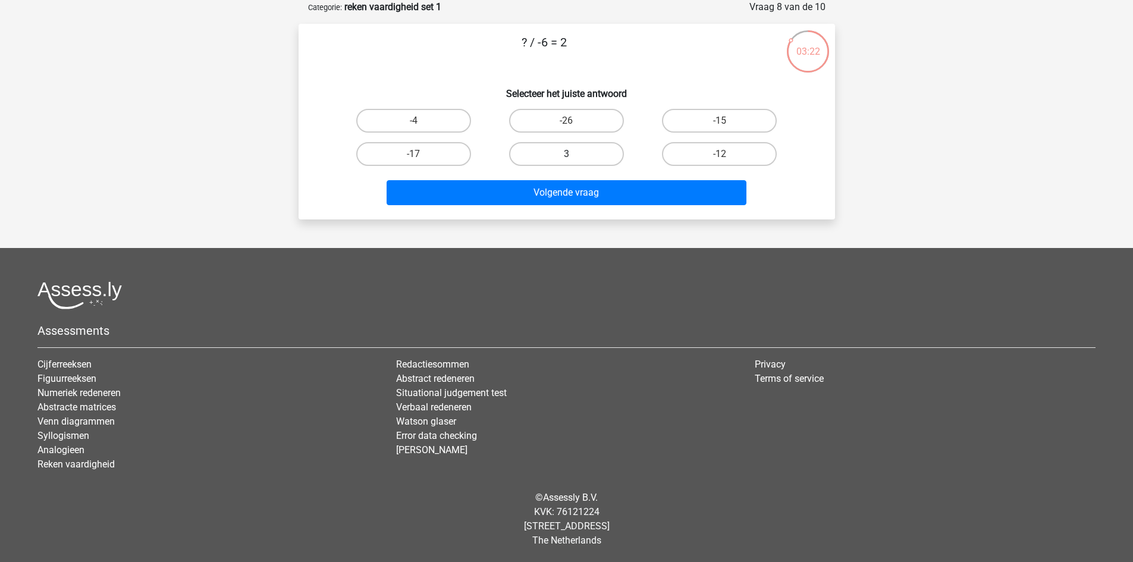
click at [561, 155] on label "3" at bounding box center [566, 154] width 115 height 24
click at [566, 155] on input "3" at bounding box center [570, 158] width 8 height 8
radio input "true"
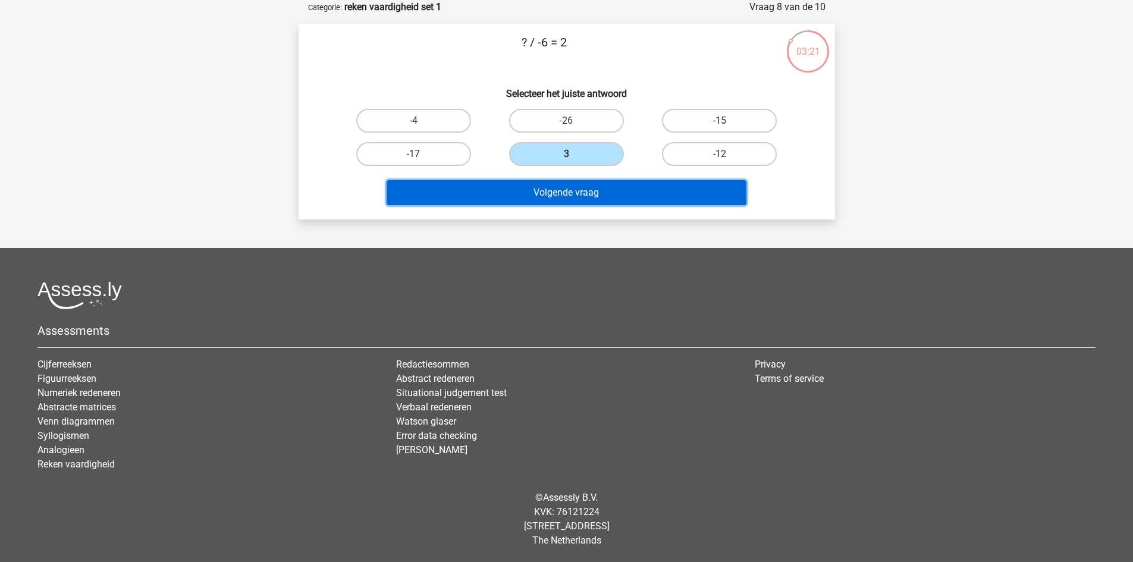
click at [564, 198] on button "Volgende vraag" at bounding box center [567, 192] width 360 height 25
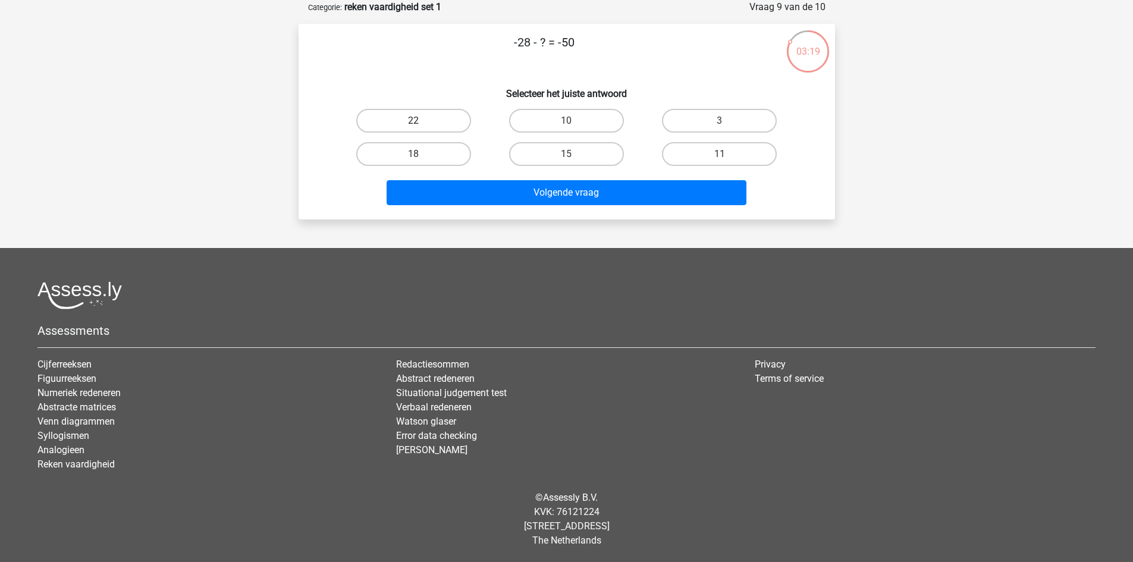
click at [445, 122] on label "22" at bounding box center [413, 121] width 115 height 24
click at [421, 122] on input "22" at bounding box center [417, 125] width 8 height 8
radio input "true"
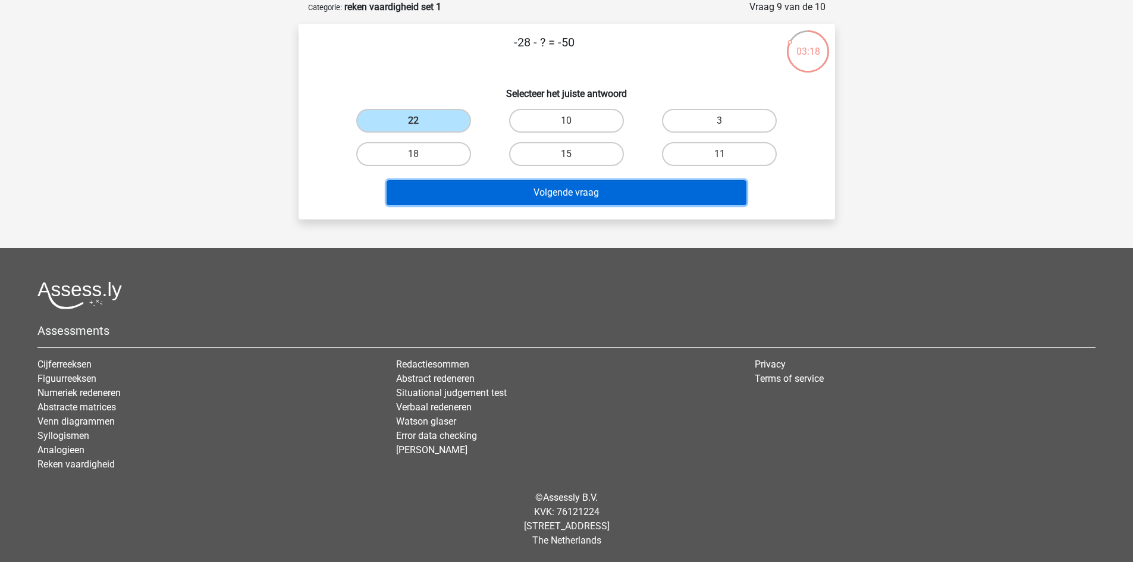
click at [528, 186] on button "Volgende vraag" at bounding box center [567, 192] width 360 height 25
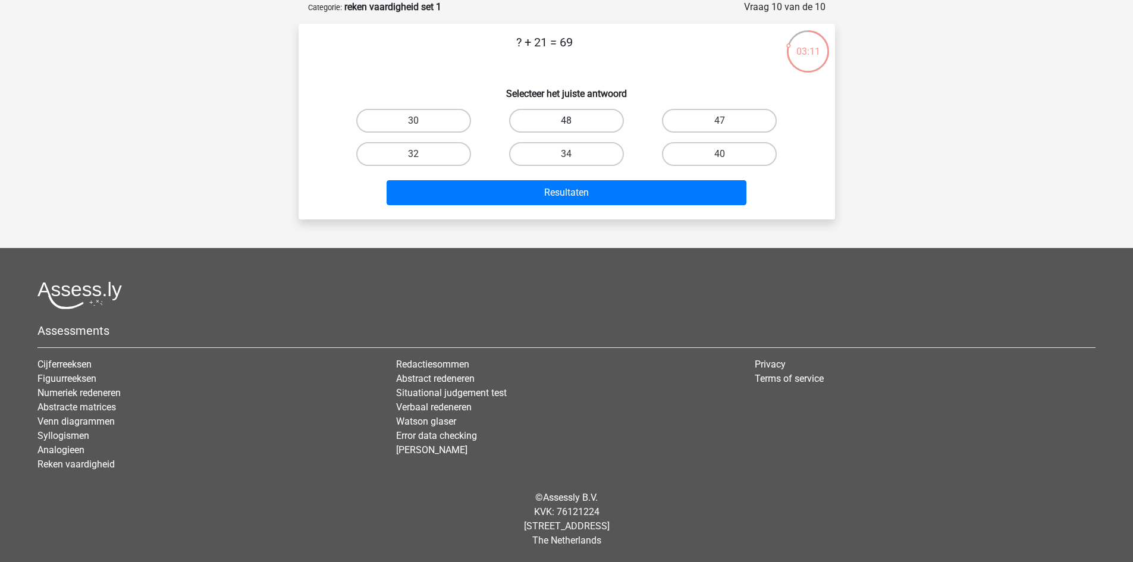
click at [583, 124] on label "48" at bounding box center [566, 121] width 115 height 24
click at [574, 124] on input "48" at bounding box center [570, 125] width 8 height 8
radio input "true"
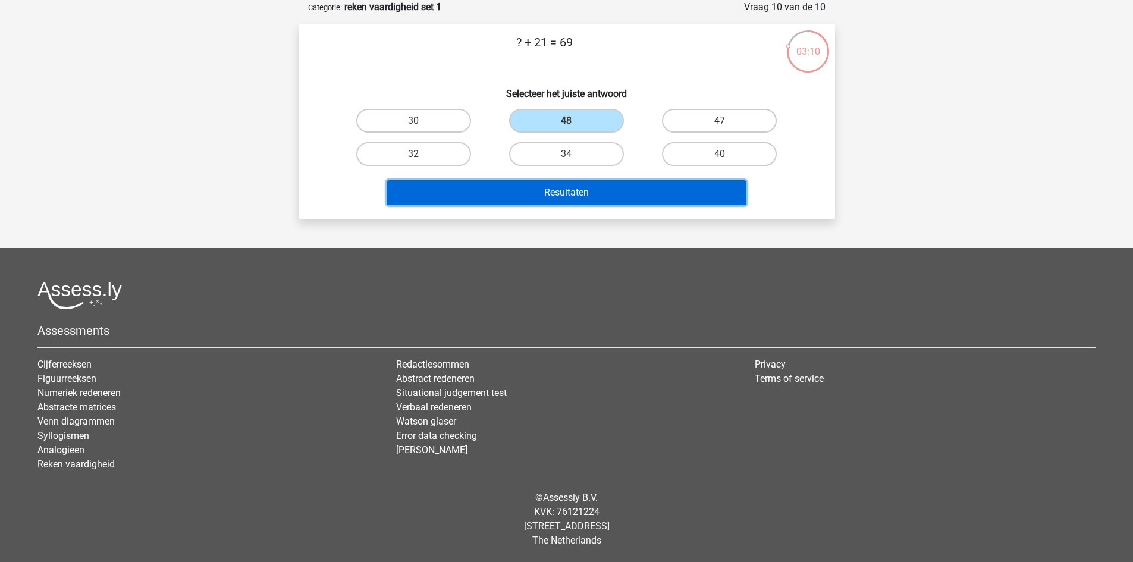
click at [556, 199] on button "Resultaten" at bounding box center [567, 192] width 360 height 25
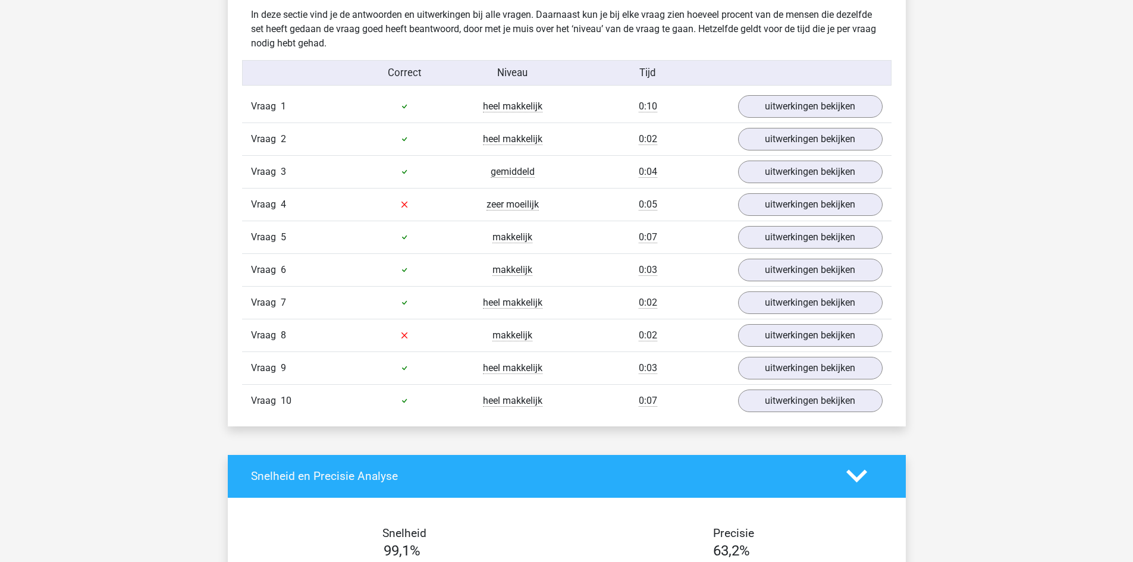
scroll to position [915, 0]
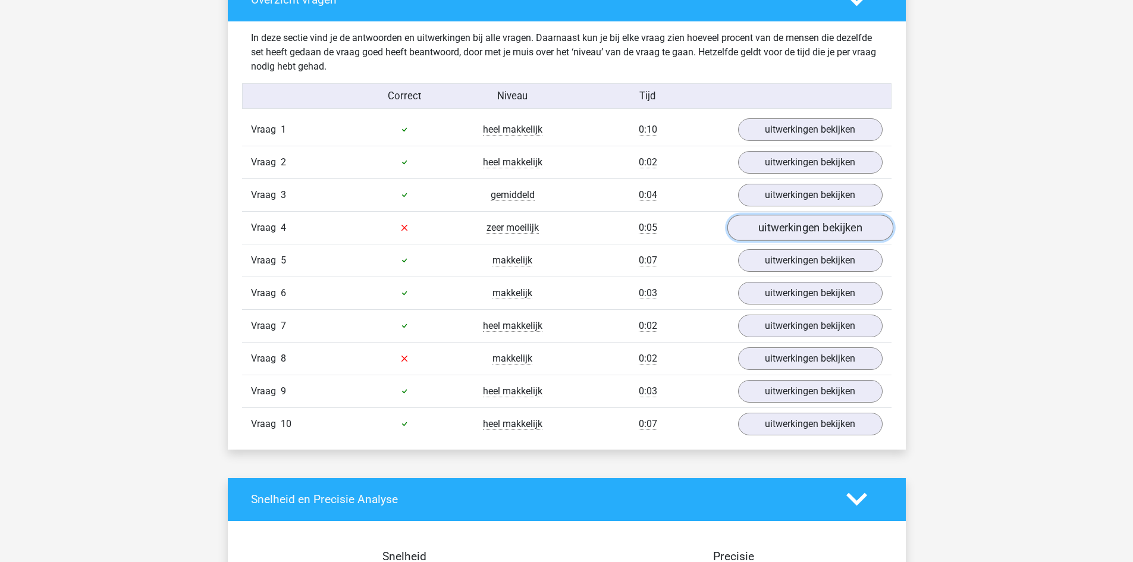
click at [812, 227] on link "uitwerkingen bekijken" at bounding box center [810, 228] width 166 height 26
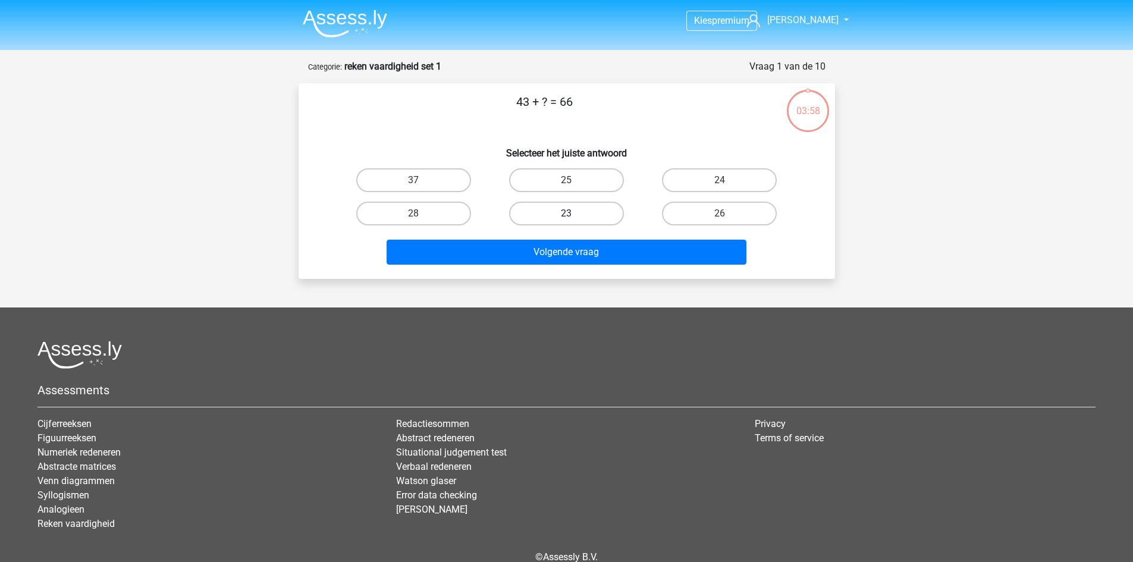
click at [566, 209] on label "23" at bounding box center [566, 214] width 115 height 24
click at [566, 214] on input "23" at bounding box center [570, 218] width 8 height 8
radio input "true"
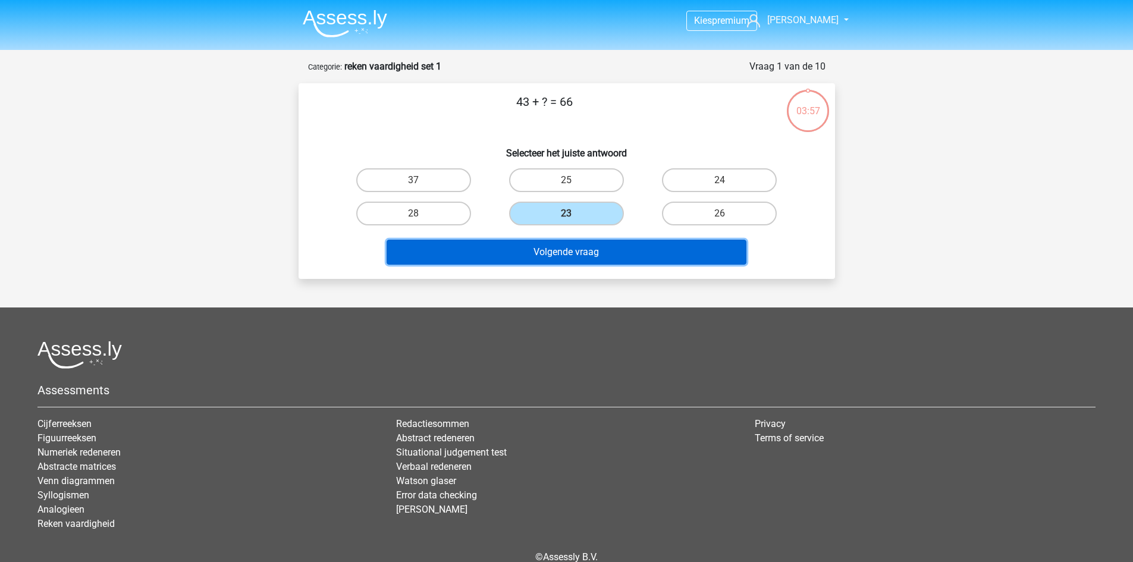
click at [564, 250] on button "Volgende vraag" at bounding box center [567, 252] width 360 height 25
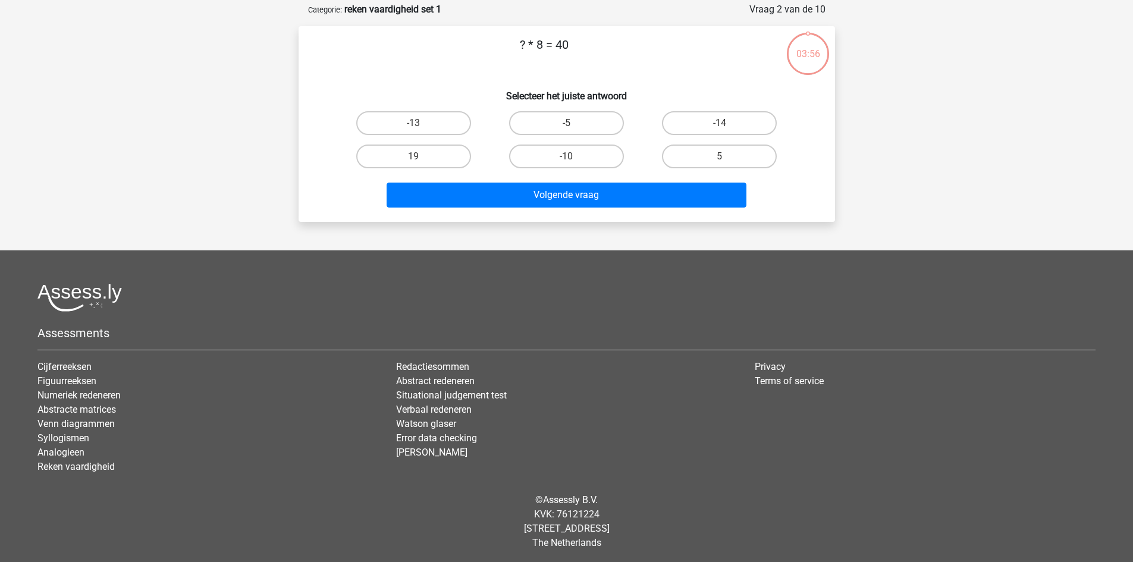
scroll to position [59, 0]
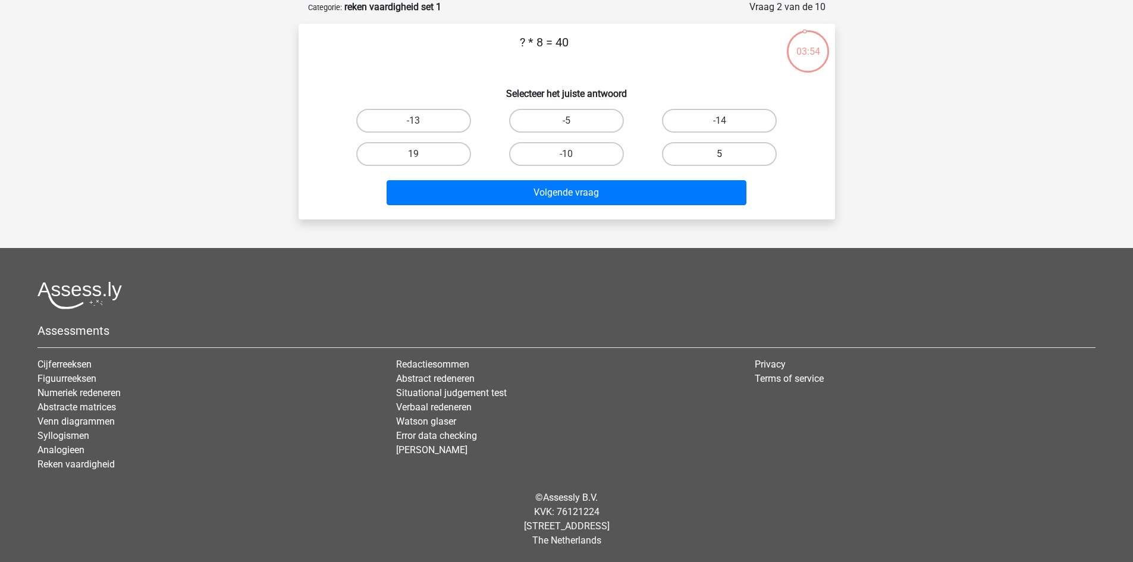
click at [693, 155] on label "5" at bounding box center [719, 154] width 115 height 24
click at [720, 155] on input "5" at bounding box center [724, 158] width 8 height 8
radio input "true"
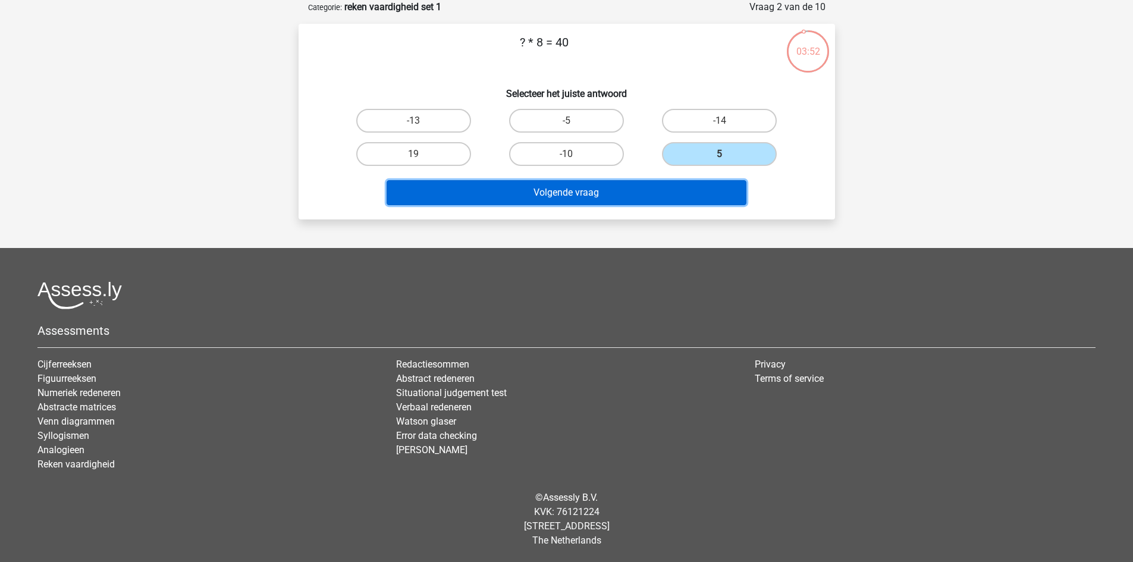
click at [586, 195] on button "Volgende vraag" at bounding box center [567, 192] width 360 height 25
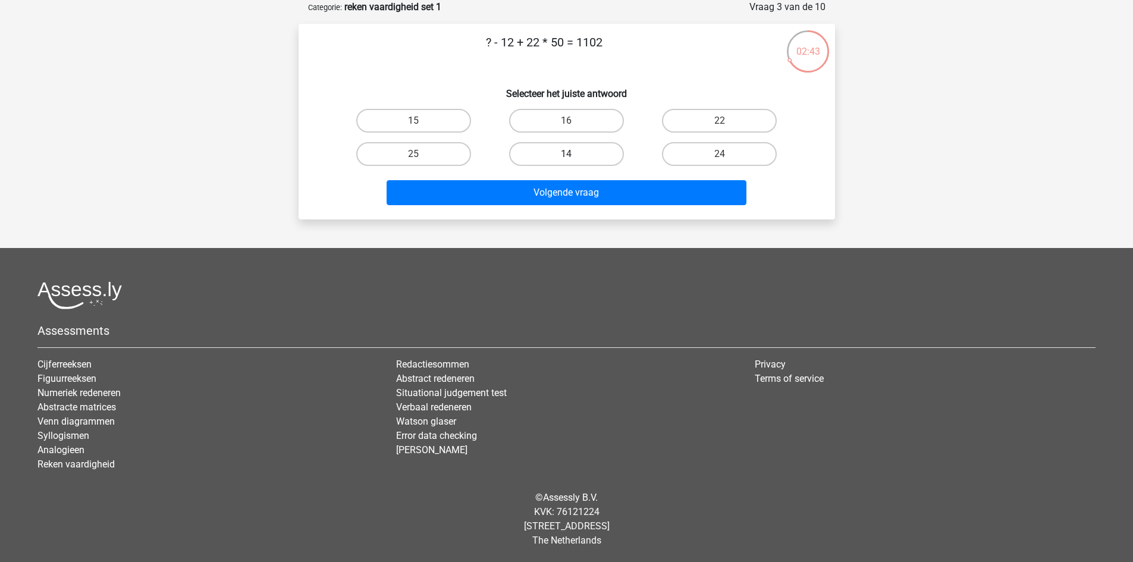
click at [575, 156] on label "14" at bounding box center [566, 154] width 115 height 24
click at [574, 156] on input "14" at bounding box center [570, 158] width 8 height 8
radio input "true"
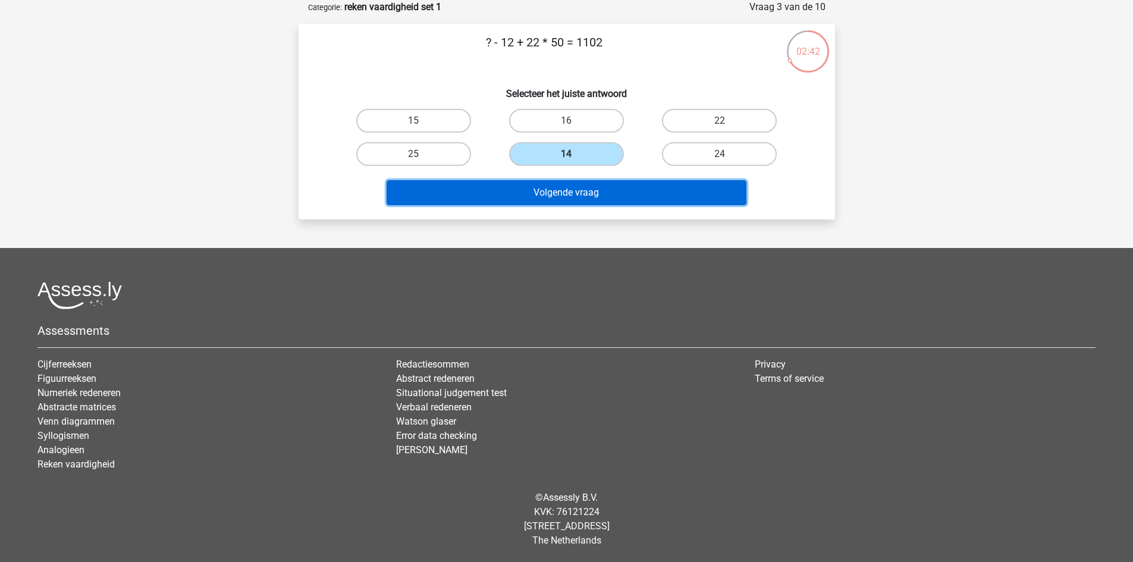
click at [578, 191] on button "Volgende vraag" at bounding box center [567, 192] width 360 height 25
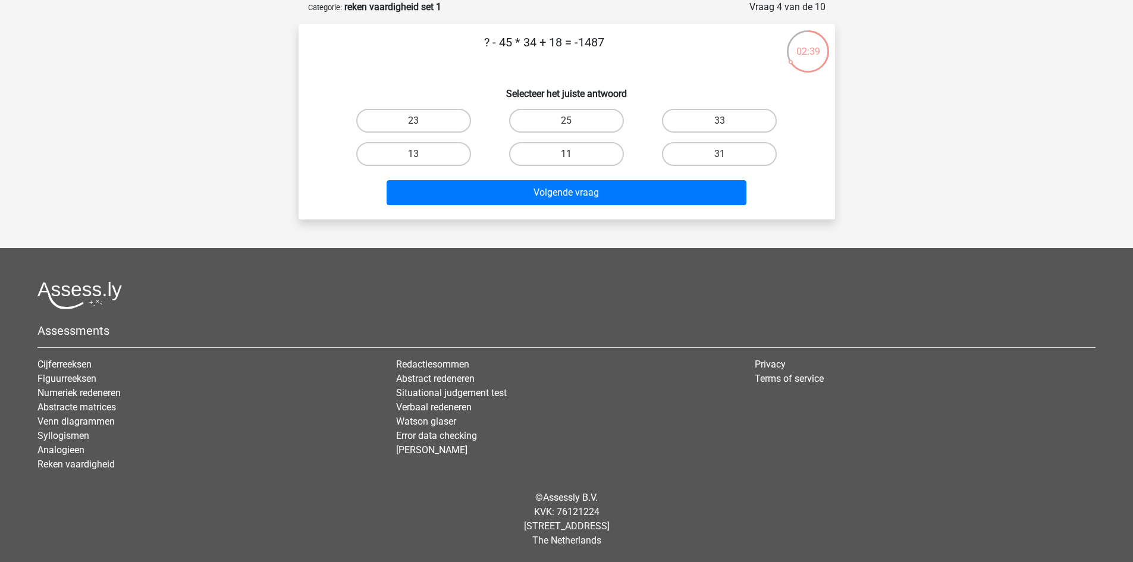
click at [566, 150] on label "11" at bounding box center [566, 154] width 115 height 24
click at [566, 154] on input "11" at bounding box center [570, 158] width 8 height 8
radio input "true"
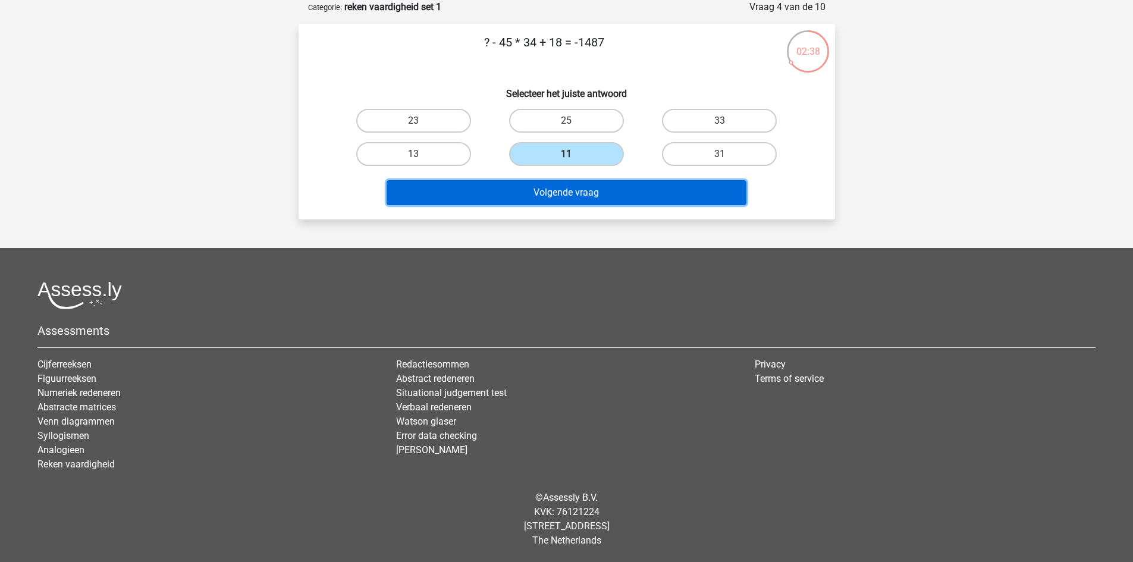
click at [580, 190] on button "Volgende vraag" at bounding box center [567, 192] width 360 height 25
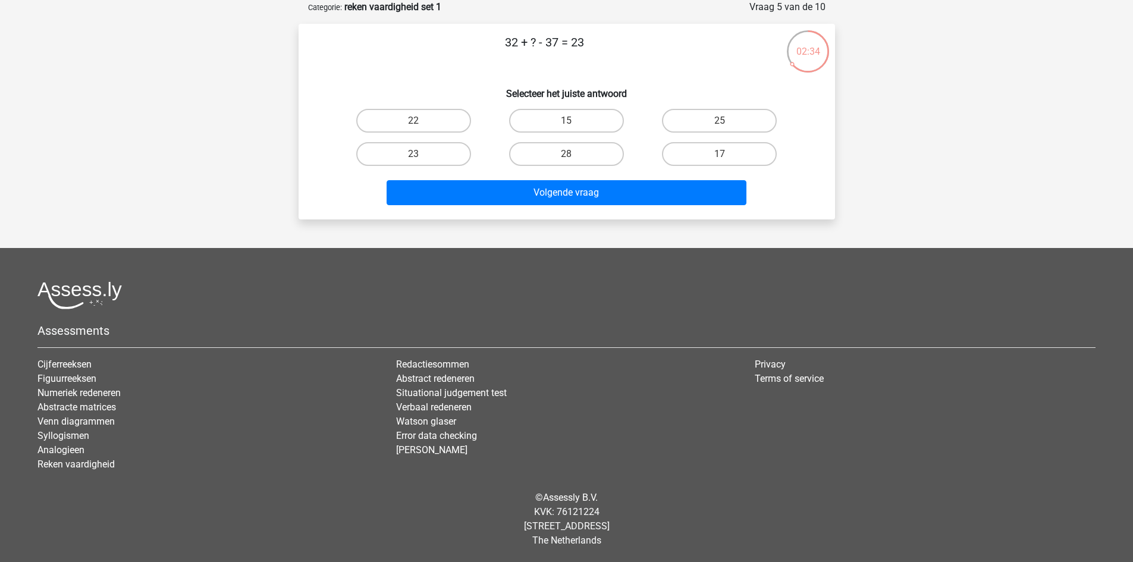
click at [572, 124] on input "15" at bounding box center [570, 125] width 8 height 8
radio input "true"
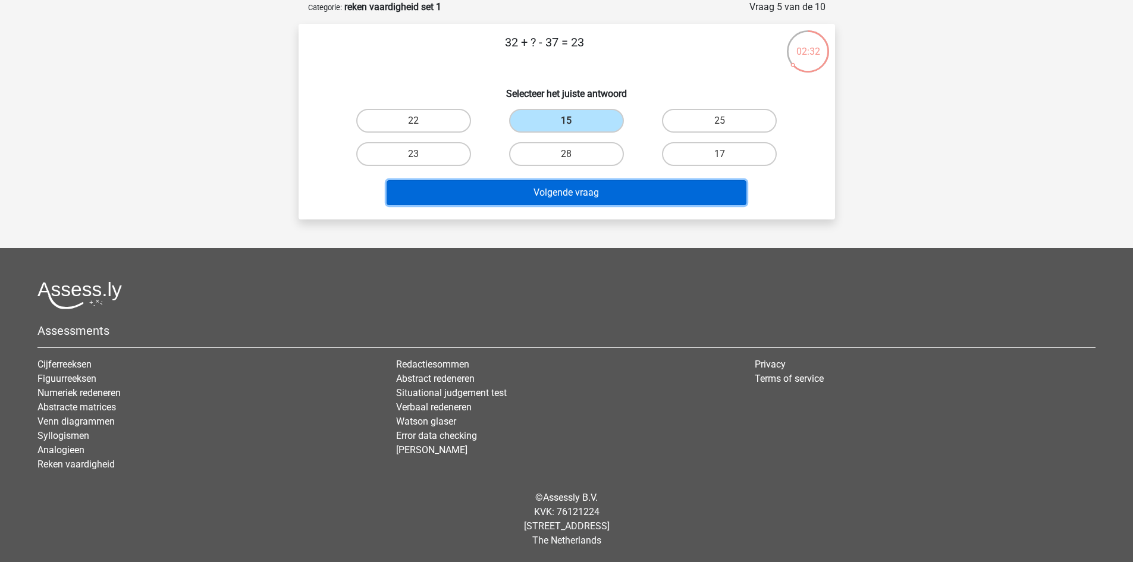
click at [592, 187] on button "Volgende vraag" at bounding box center [567, 192] width 360 height 25
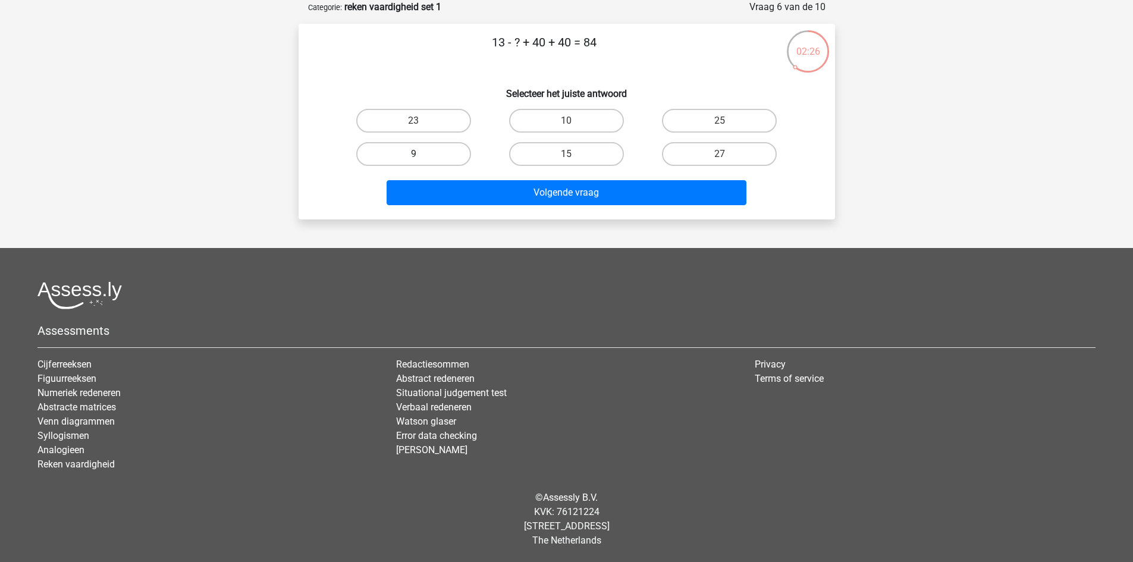
click at [447, 150] on label "9" at bounding box center [413, 154] width 115 height 24
click at [421, 154] on input "9" at bounding box center [417, 158] width 8 height 8
radio input "true"
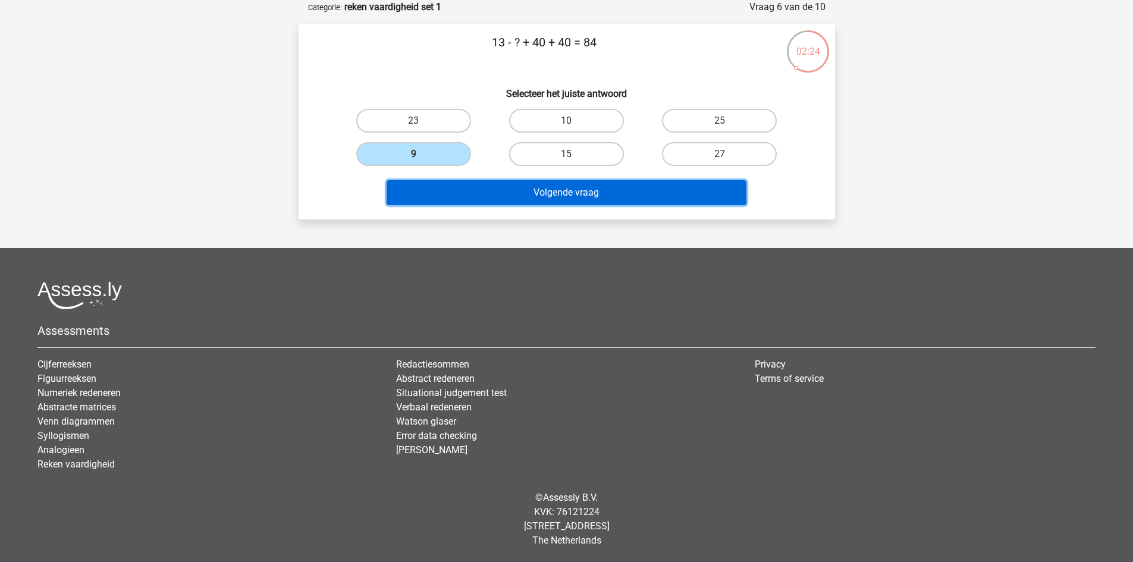
click at [503, 189] on button "Volgende vraag" at bounding box center [567, 192] width 360 height 25
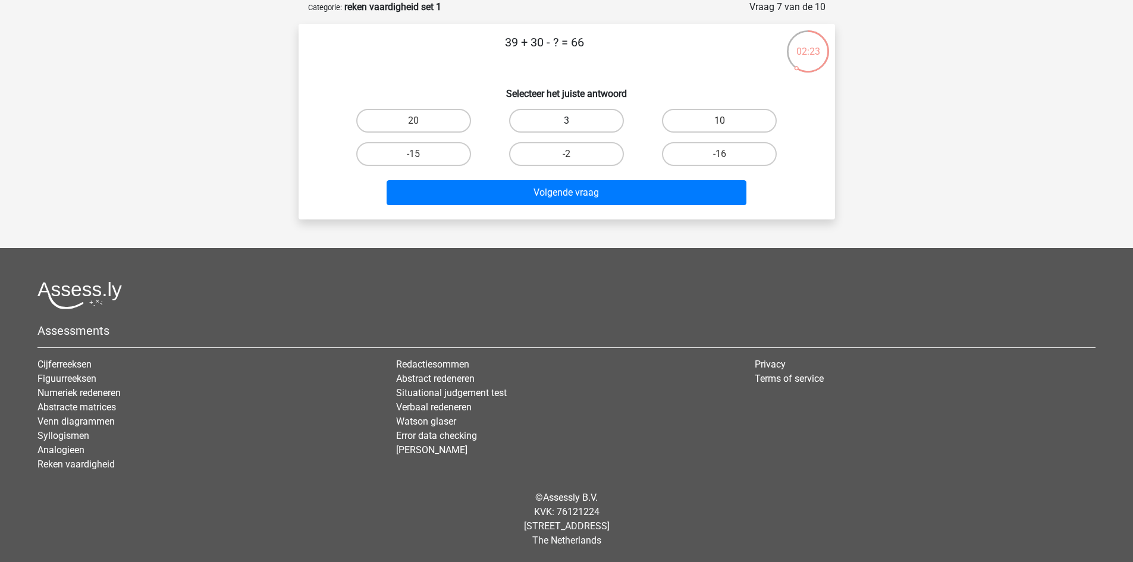
click at [560, 112] on label "3" at bounding box center [566, 121] width 115 height 24
click at [566, 121] on input "3" at bounding box center [570, 125] width 8 height 8
radio input "true"
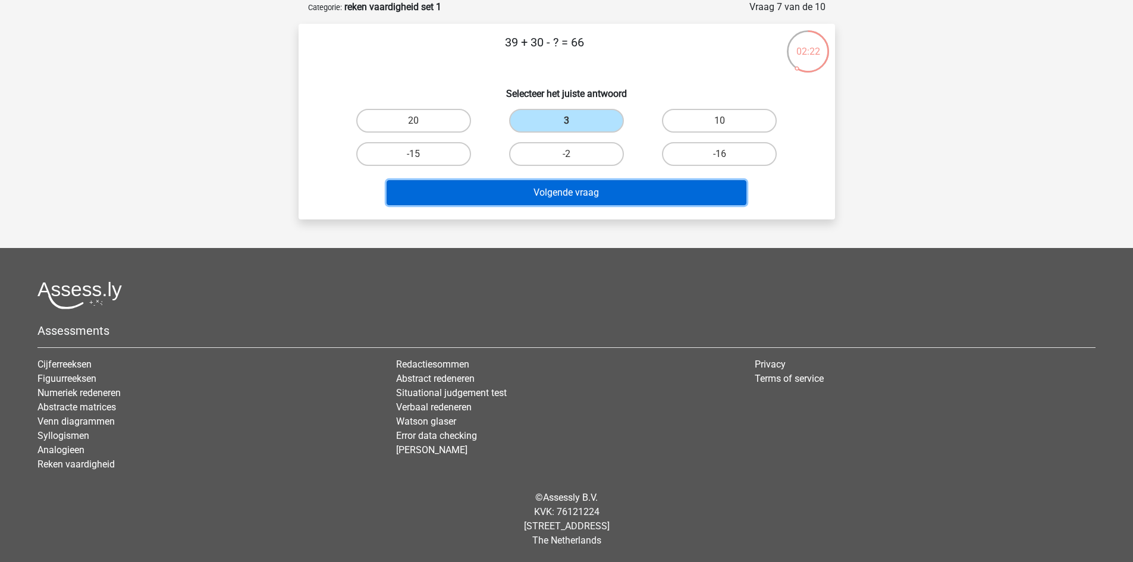
click at [571, 184] on button "Volgende vraag" at bounding box center [567, 192] width 360 height 25
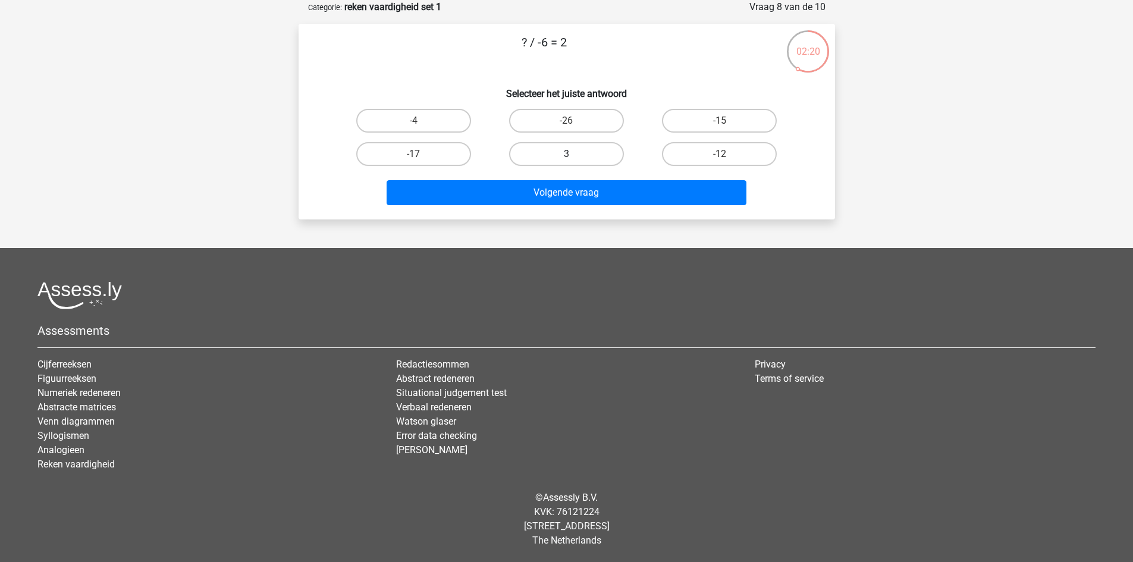
click at [557, 147] on label "3" at bounding box center [566, 154] width 115 height 24
click at [566, 154] on input "3" at bounding box center [570, 158] width 8 height 8
radio input "true"
click at [572, 180] on div "Volgende vraag" at bounding box center [567, 190] width 498 height 39
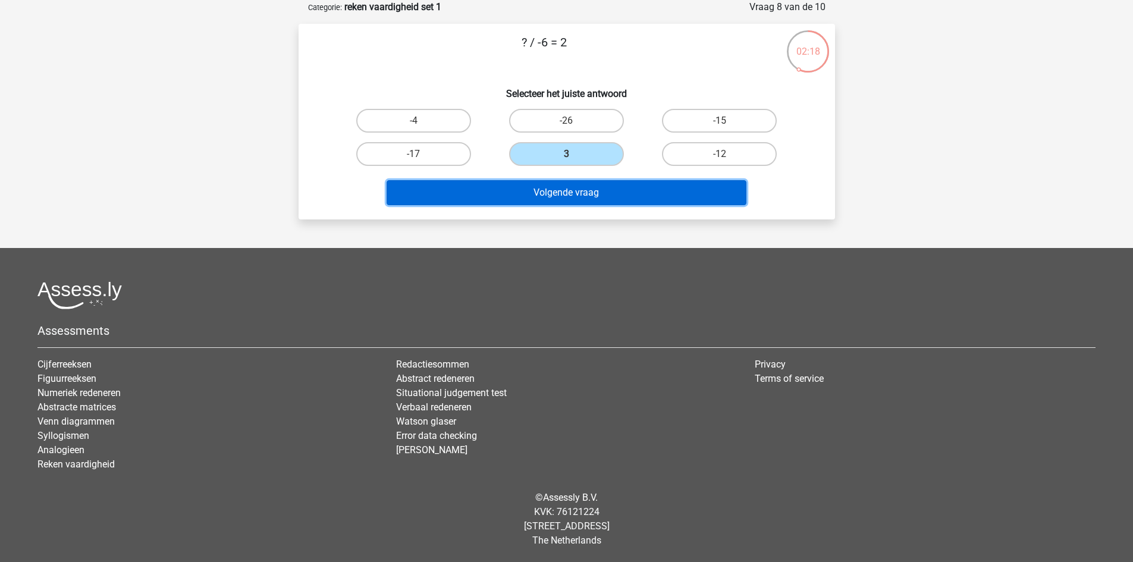
click at [572, 185] on button "Volgende vraag" at bounding box center [567, 192] width 360 height 25
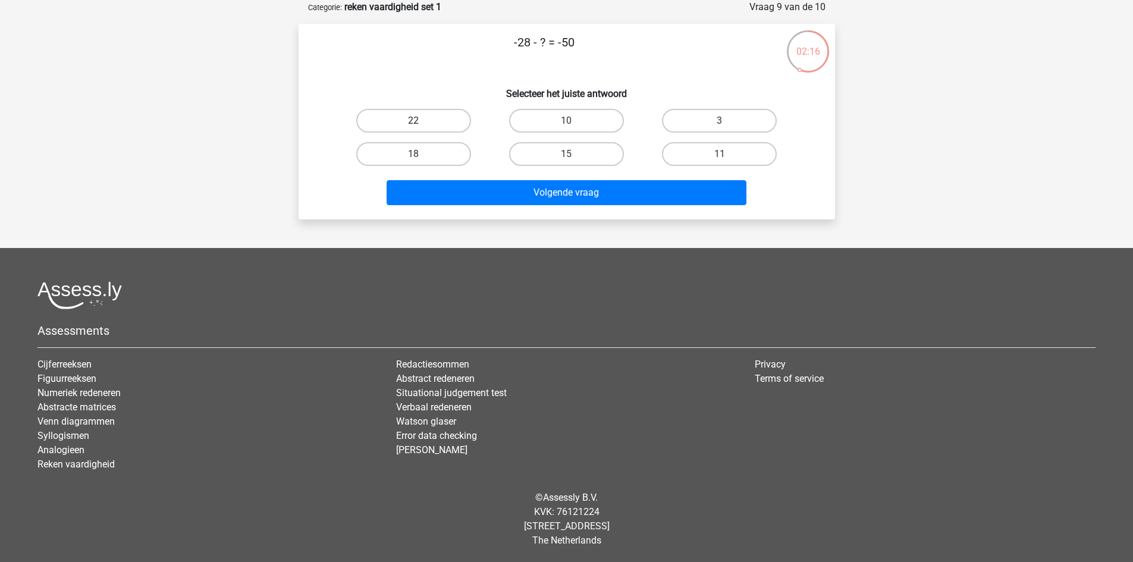
click at [437, 115] on label "22" at bounding box center [413, 121] width 115 height 24
click at [421, 121] on input "22" at bounding box center [417, 125] width 8 height 8
radio input "true"
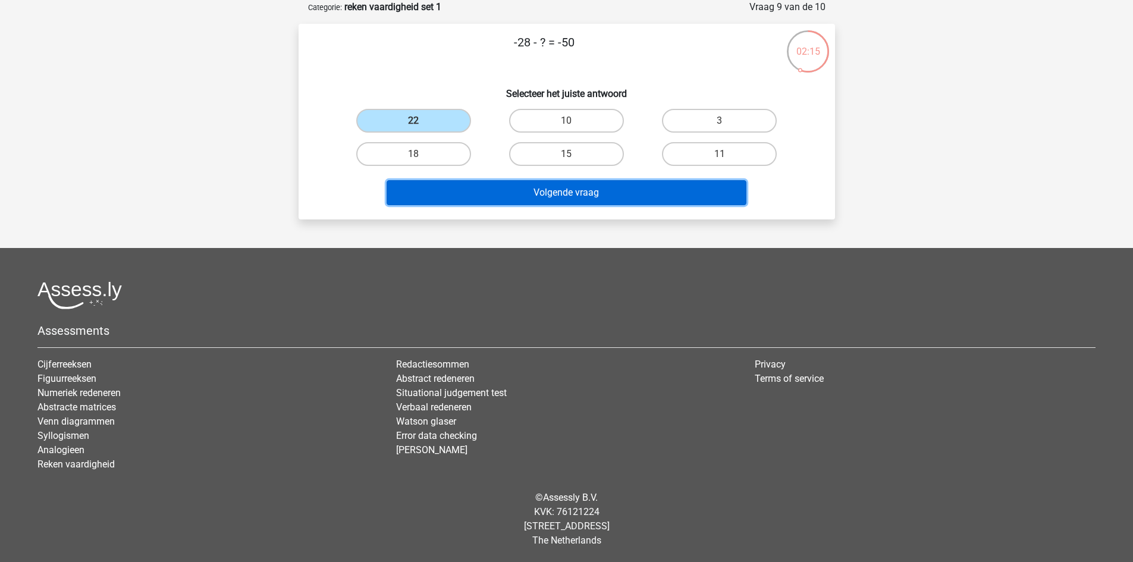
click at [529, 190] on button "Volgende vraag" at bounding box center [567, 192] width 360 height 25
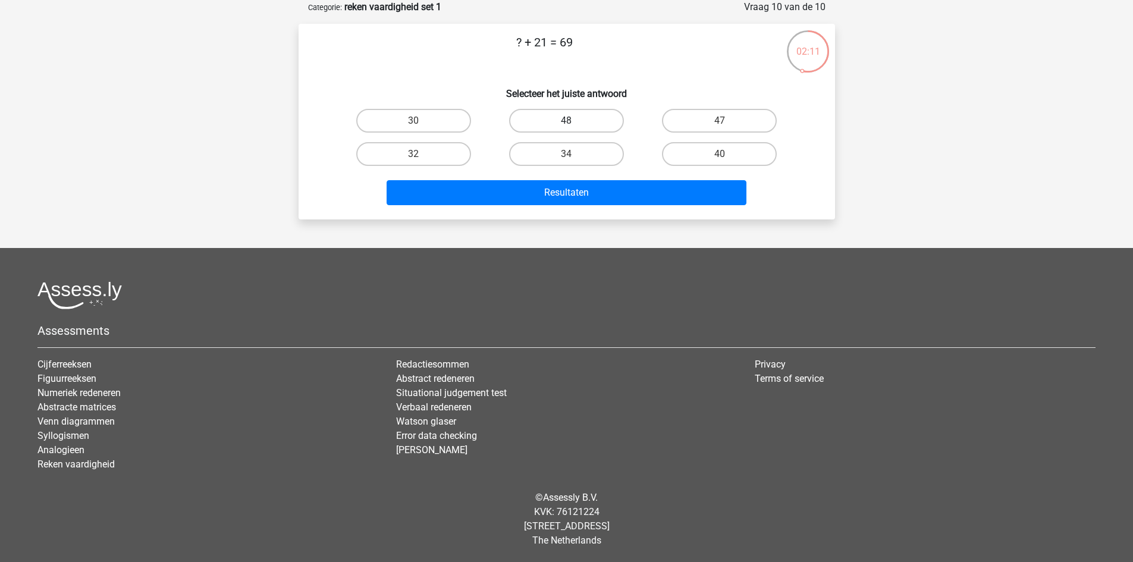
click at [584, 127] on label "48" at bounding box center [566, 121] width 115 height 24
click at [574, 127] on input "48" at bounding box center [570, 125] width 8 height 8
radio input "true"
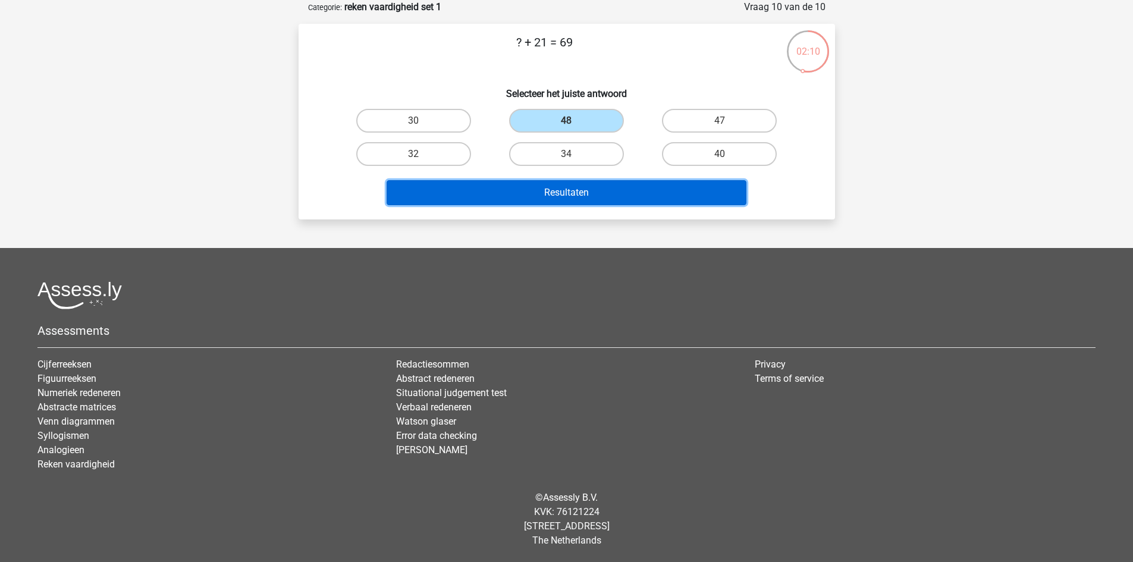
click at [572, 200] on button "Resultaten" at bounding box center [567, 192] width 360 height 25
click at [616, 194] on button "Resultaten" at bounding box center [567, 192] width 360 height 25
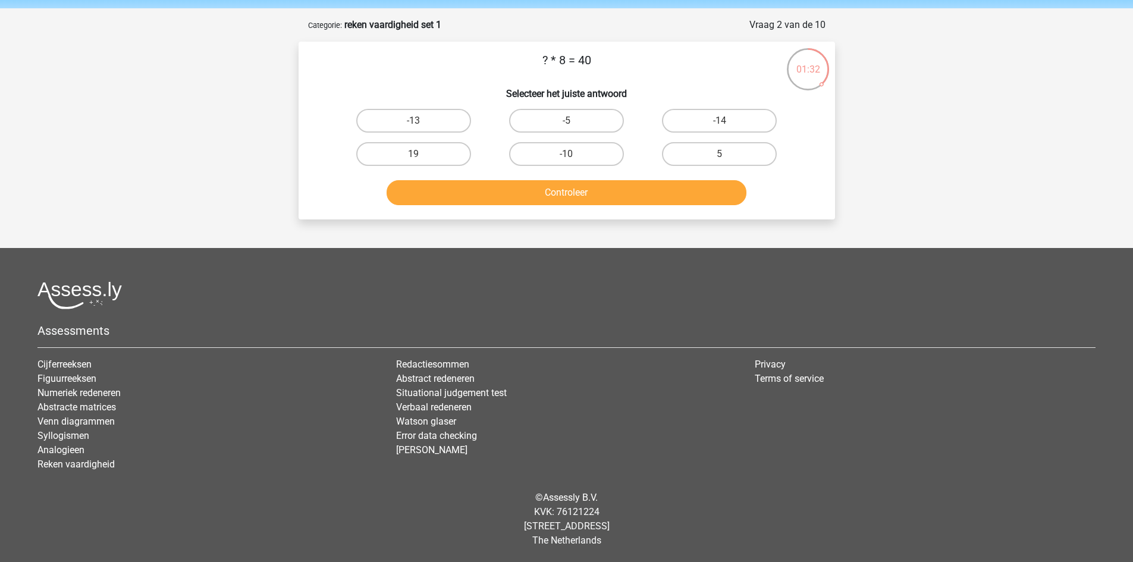
scroll to position [42, 0]
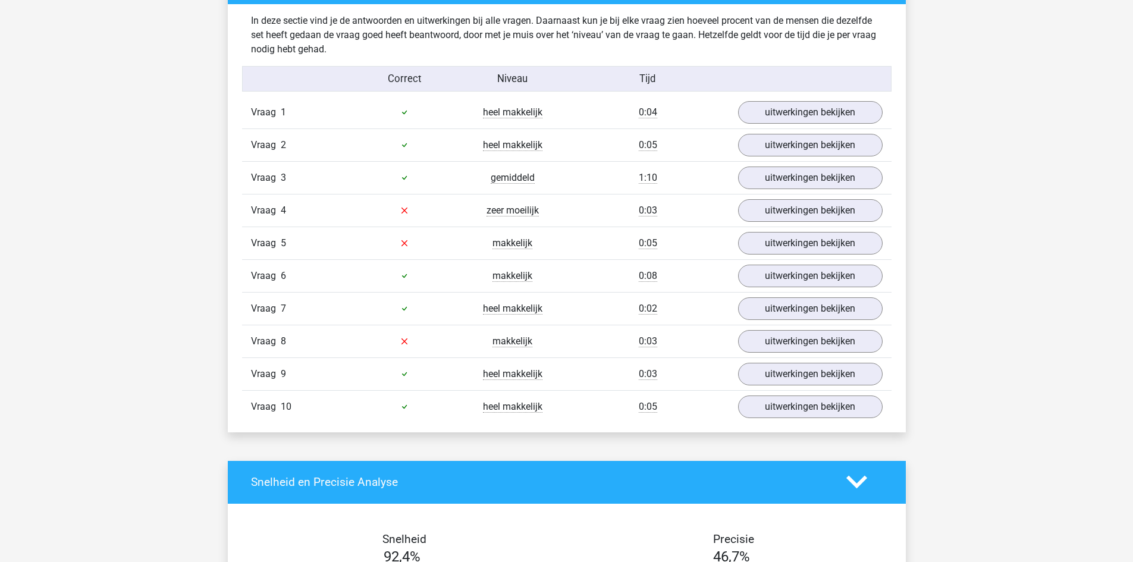
scroll to position [1059, 0]
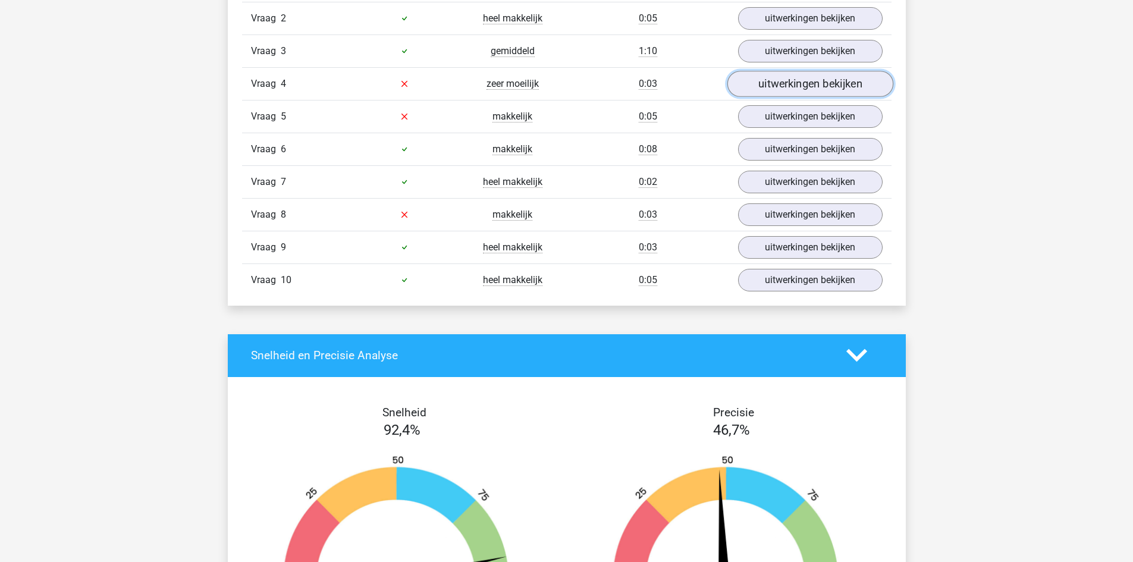
click at [792, 81] on link "uitwerkingen bekijken" at bounding box center [810, 84] width 166 height 26
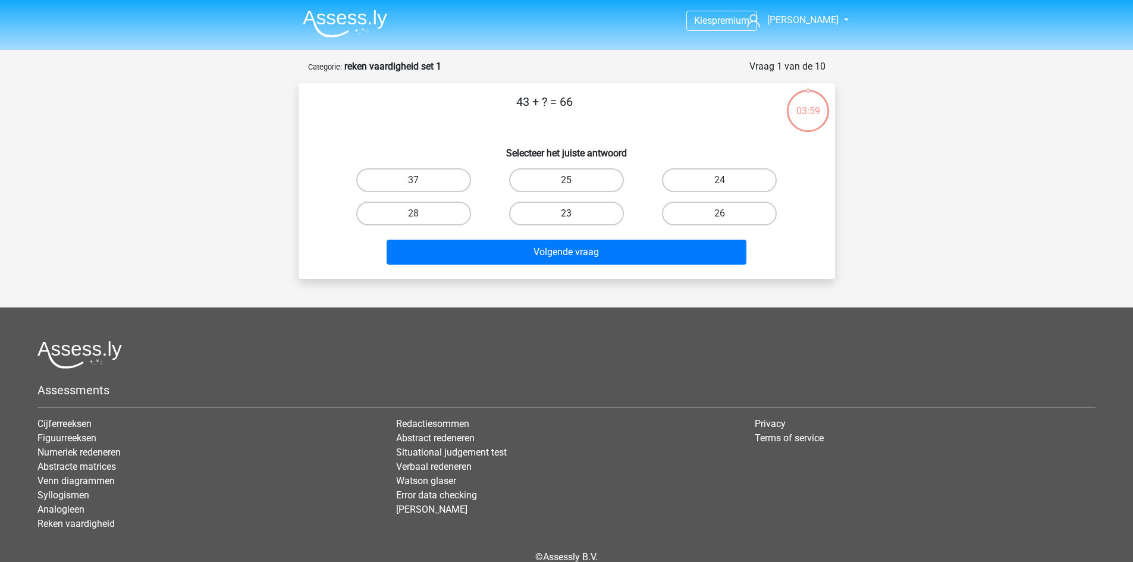
click at [579, 210] on label "23" at bounding box center [566, 214] width 115 height 24
click at [574, 214] on input "23" at bounding box center [570, 218] width 8 height 8
radio input "true"
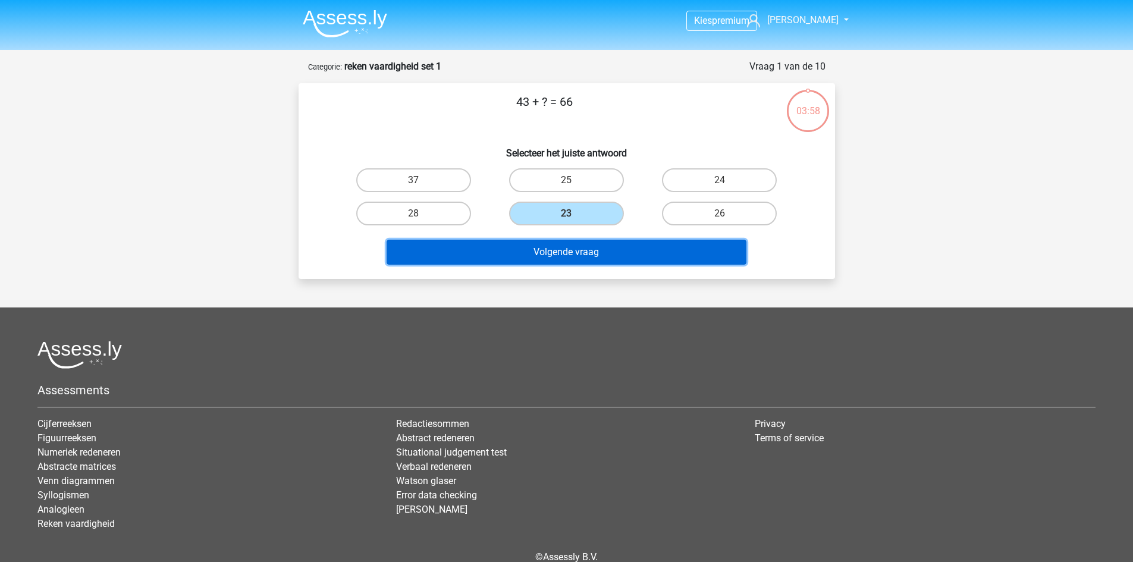
click at [589, 248] on button "Volgende vraag" at bounding box center [567, 252] width 360 height 25
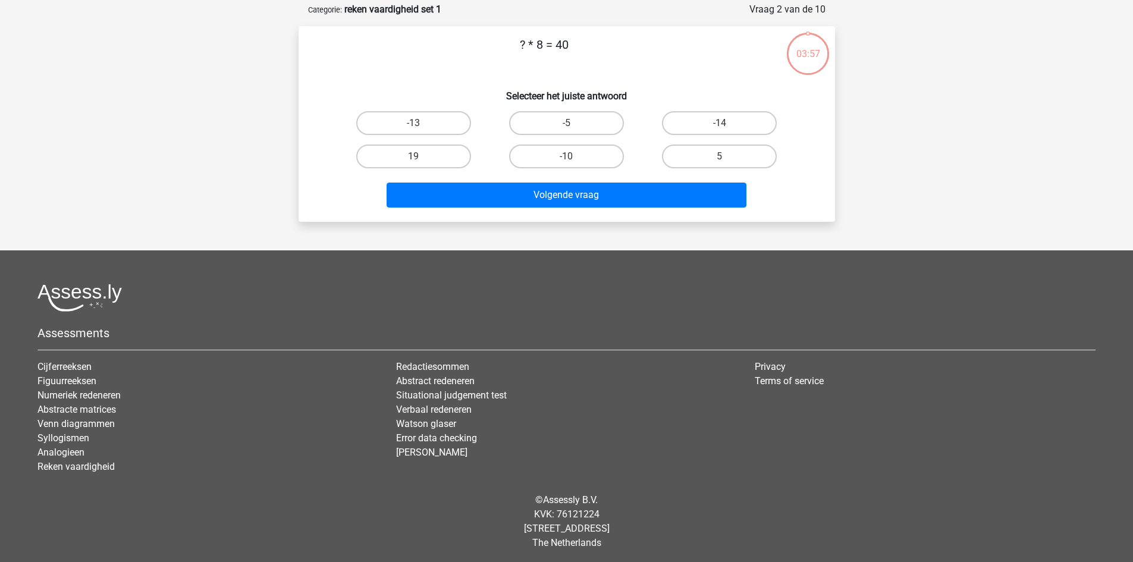
scroll to position [59, 0]
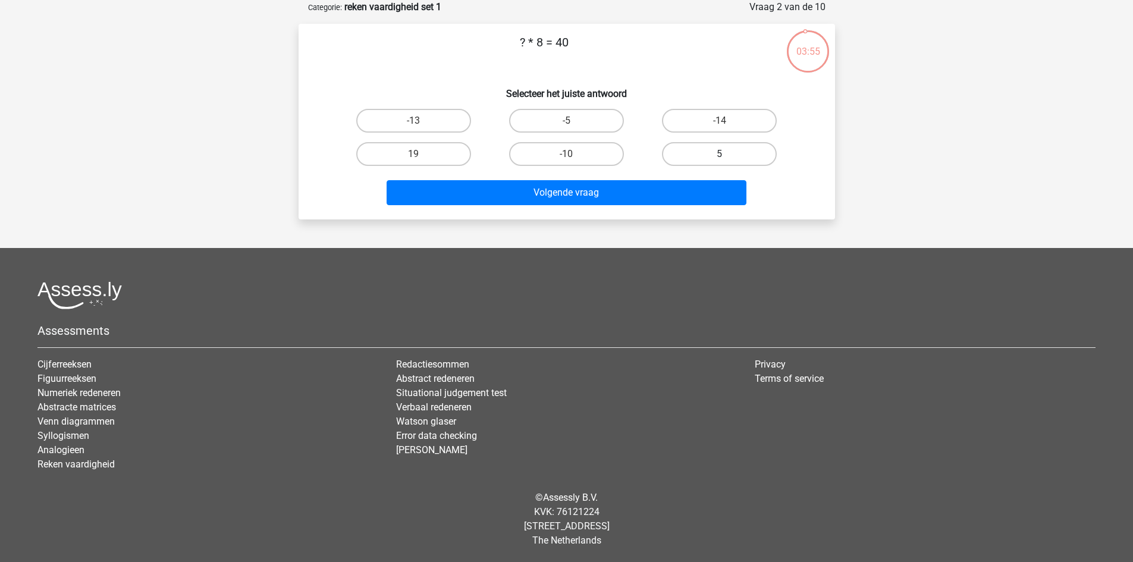
click at [712, 153] on label "5" at bounding box center [719, 154] width 115 height 24
click at [720, 154] on input "5" at bounding box center [724, 158] width 8 height 8
radio input "true"
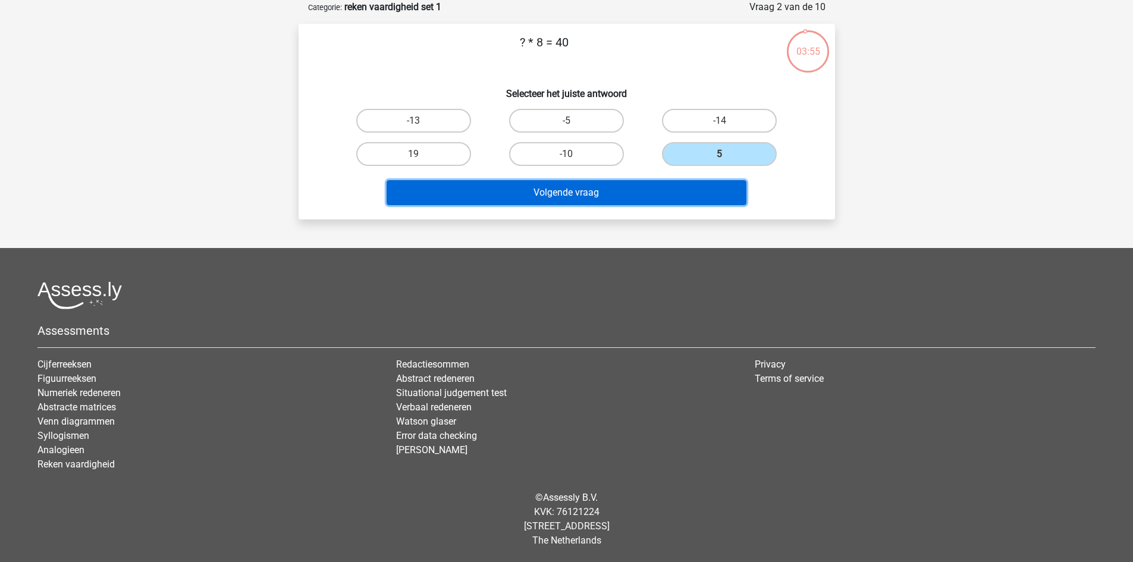
click at [677, 183] on button "Volgende vraag" at bounding box center [567, 192] width 360 height 25
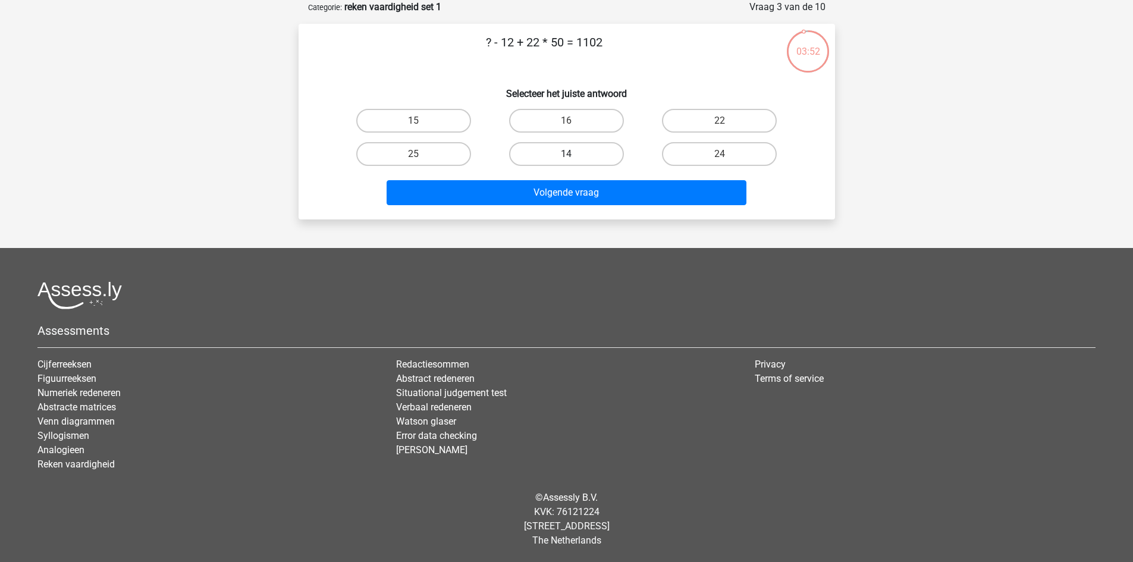
click at [548, 152] on label "14" at bounding box center [566, 154] width 115 height 24
click at [566, 154] on input "14" at bounding box center [570, 158] width 8 height 8
radio input "true"
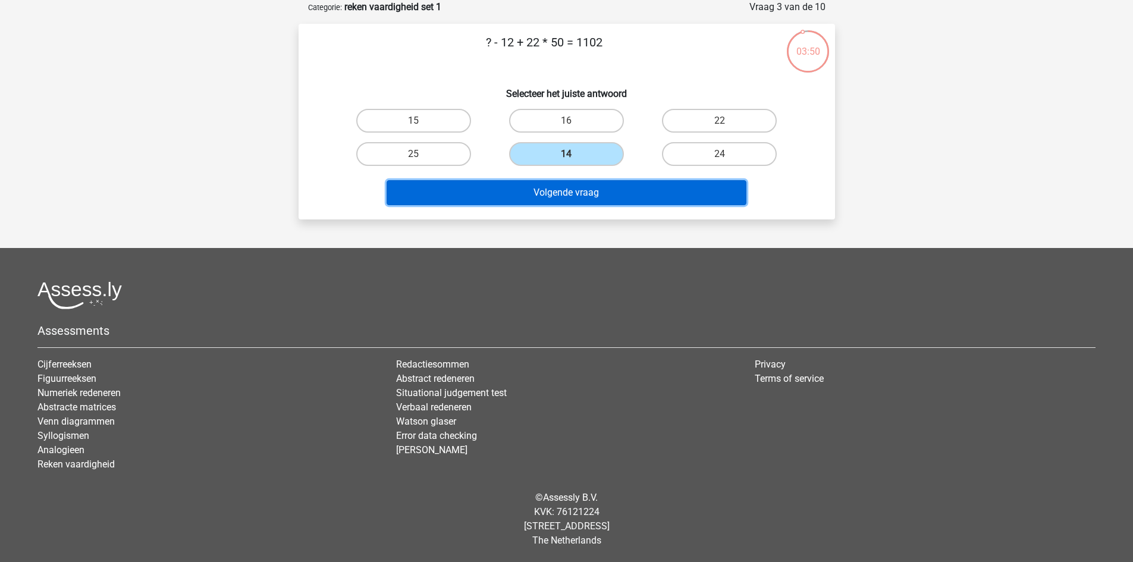
click at [595, 193] on button "Volgende vraag" at bounding box center [567, 192] width 360 height 25
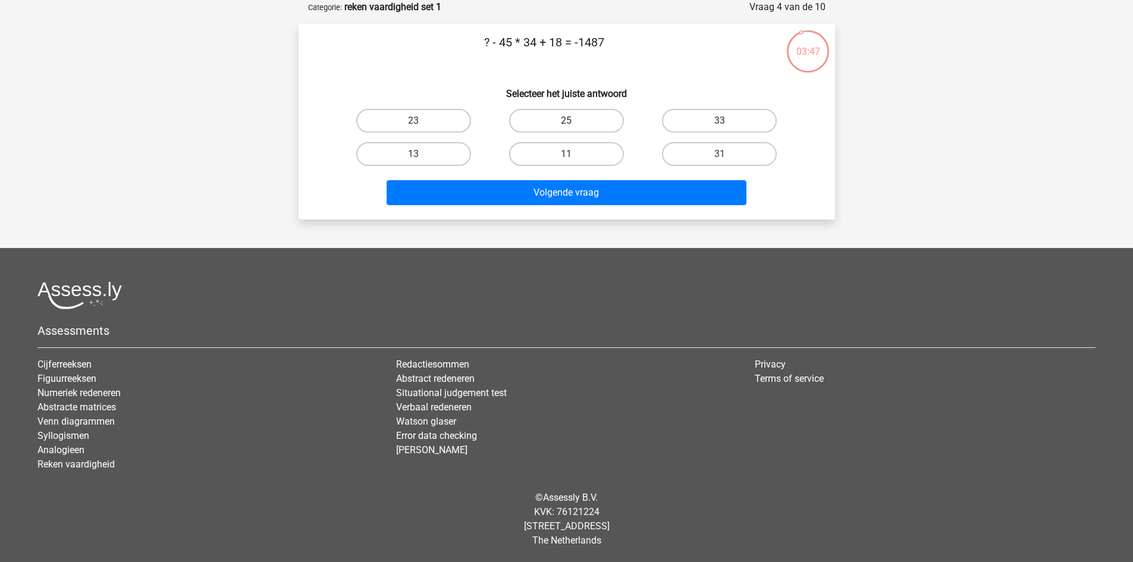
click at [569, 117] on label "25" at bounding box center [566, 121] width 115 height 24
click at [569, 121] on input "25" at bounding box center [570, 125] width 8 height 8
radio input "true"
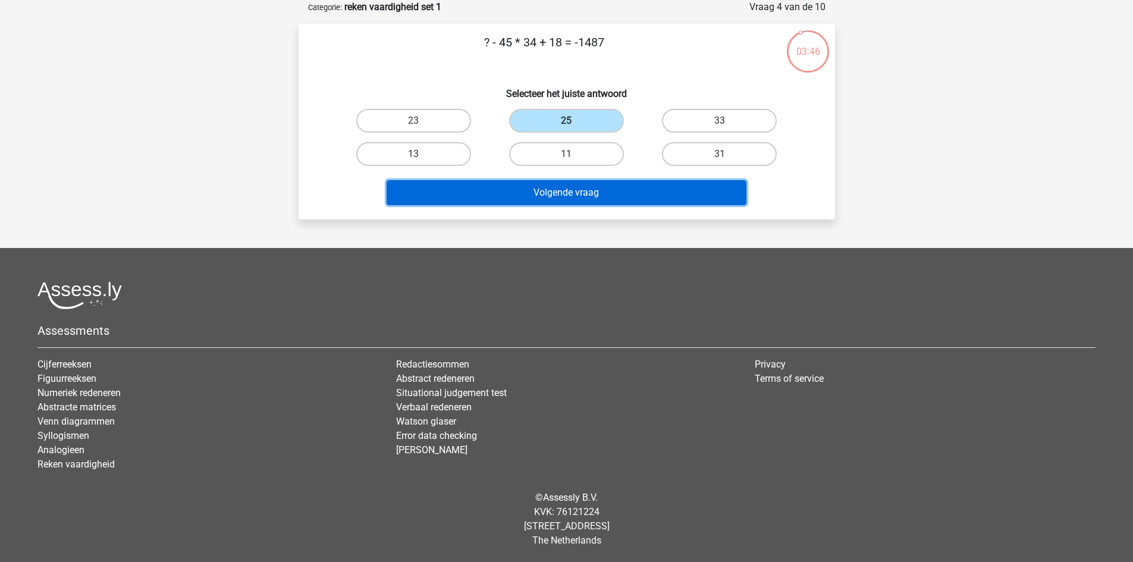
click at [604, 194] on button "Volgende vraag" at bounding box center [567, 192] width 360 height 25
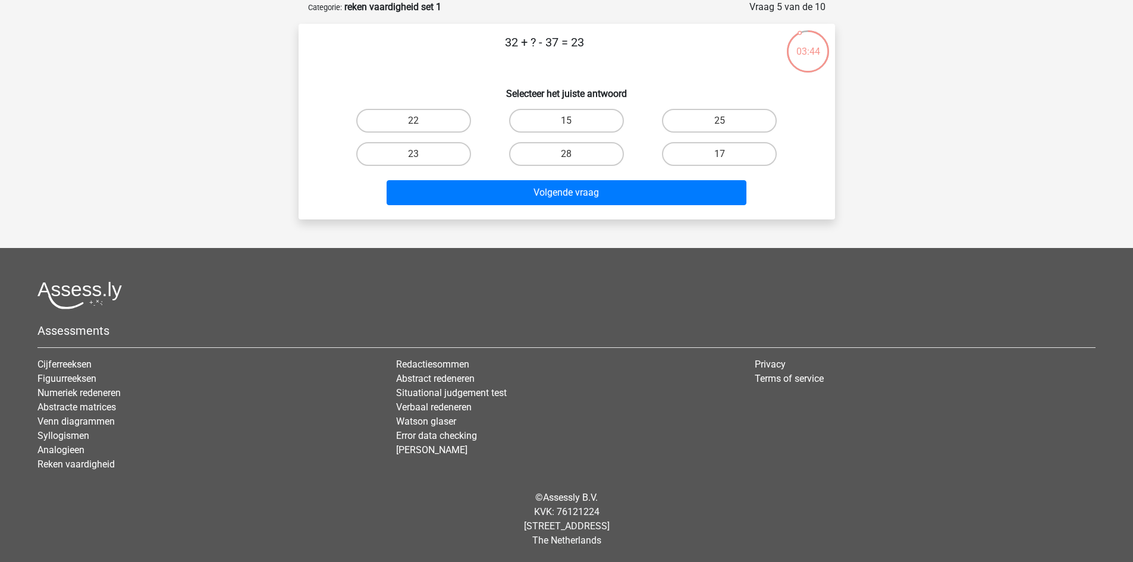
click at [570, 155] on input "28" at bounding box center [570, 158] width 8 height 8
radio input "true"
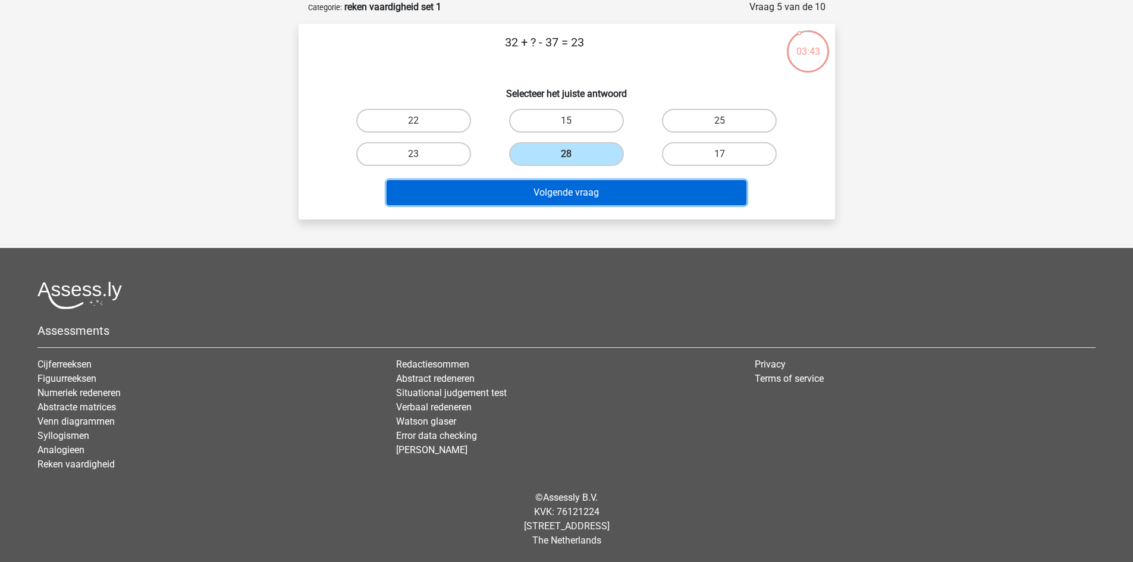
click at [587, 186] on button "Volgende vraag" at bounding box center [567, 192] width 360 height 25
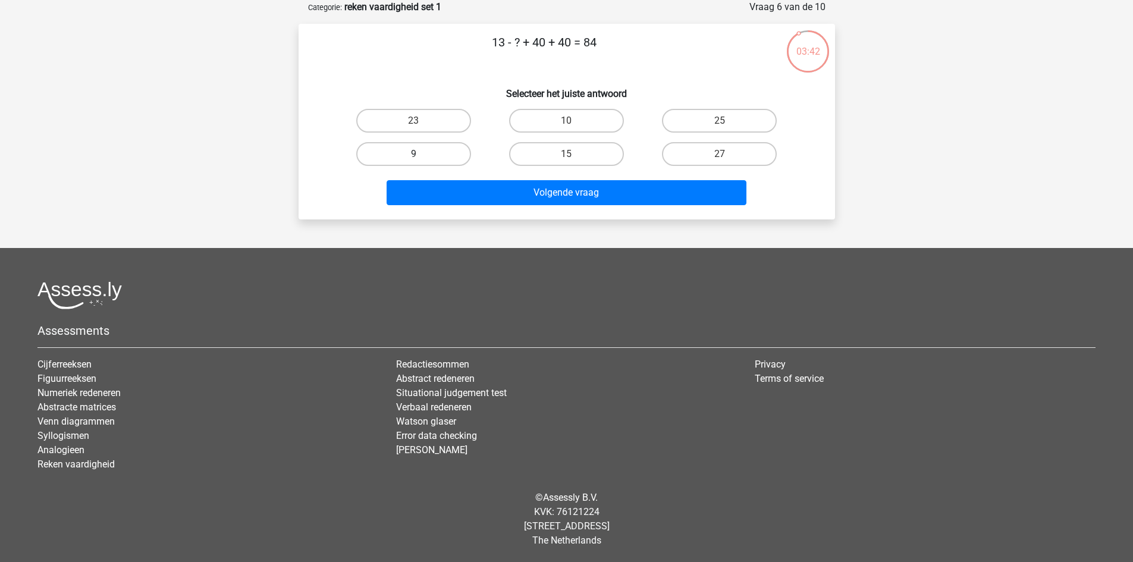
click at [461, 150] on label "9" at bounding box center [413, 154] width 115 height 24
click at [421, 154] on input "9" at bounding box center [417, 158] width 8 height 8
radio input "true"
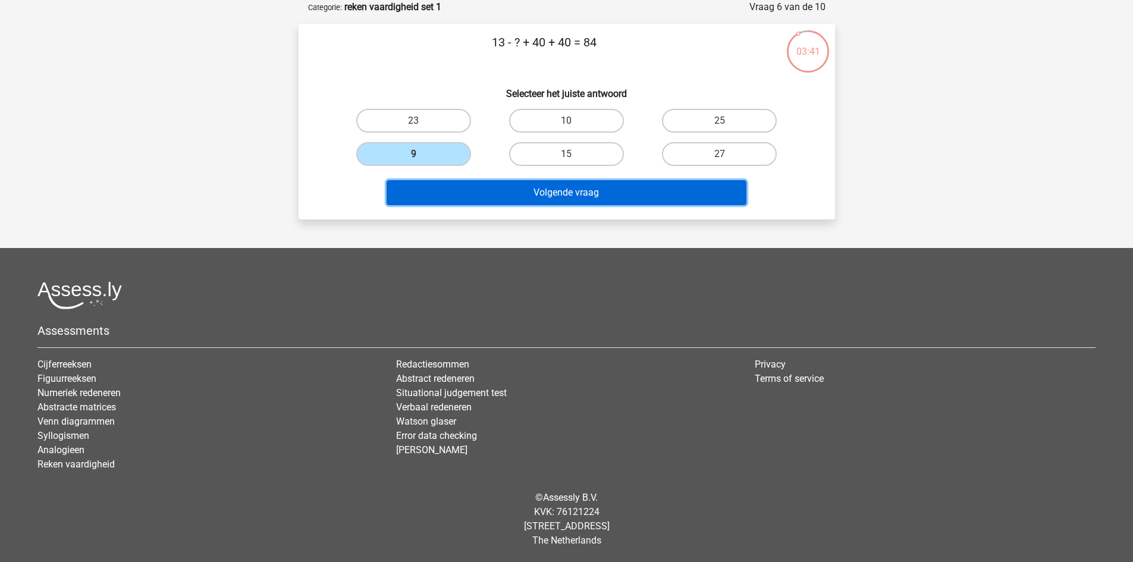
click at [549, 197] on button "Volgende vraag" at bounding box center [567, 192] width 360 height 25
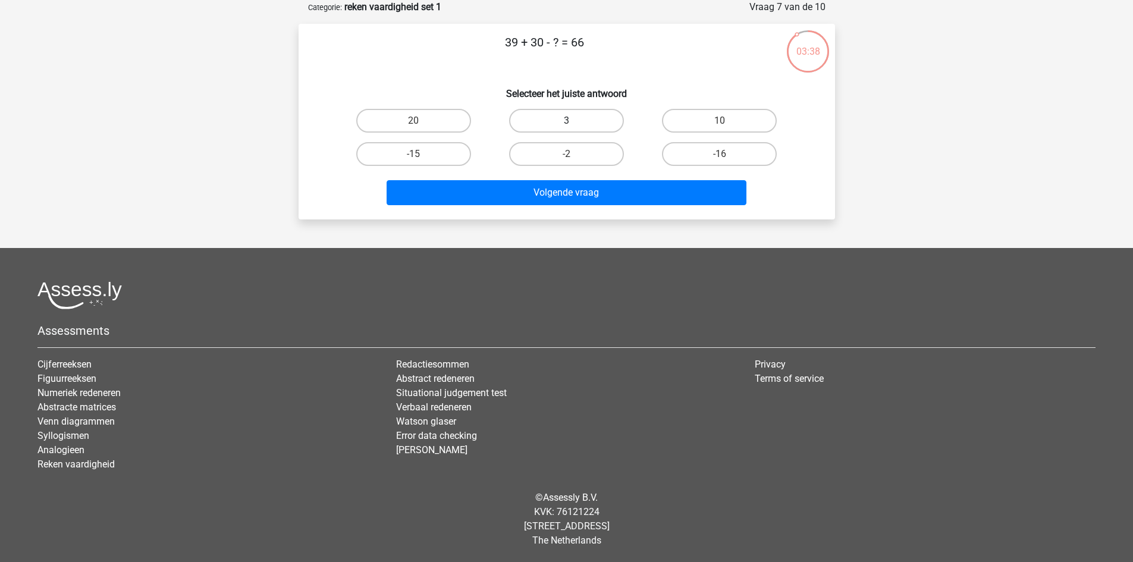
click at [577, 123] on label "3" at bounding box center [566, 121] width 115 height 24
click at [574, 123] on input "3" at bounding box center [570, 125] width 8 height 8
radio input "true"
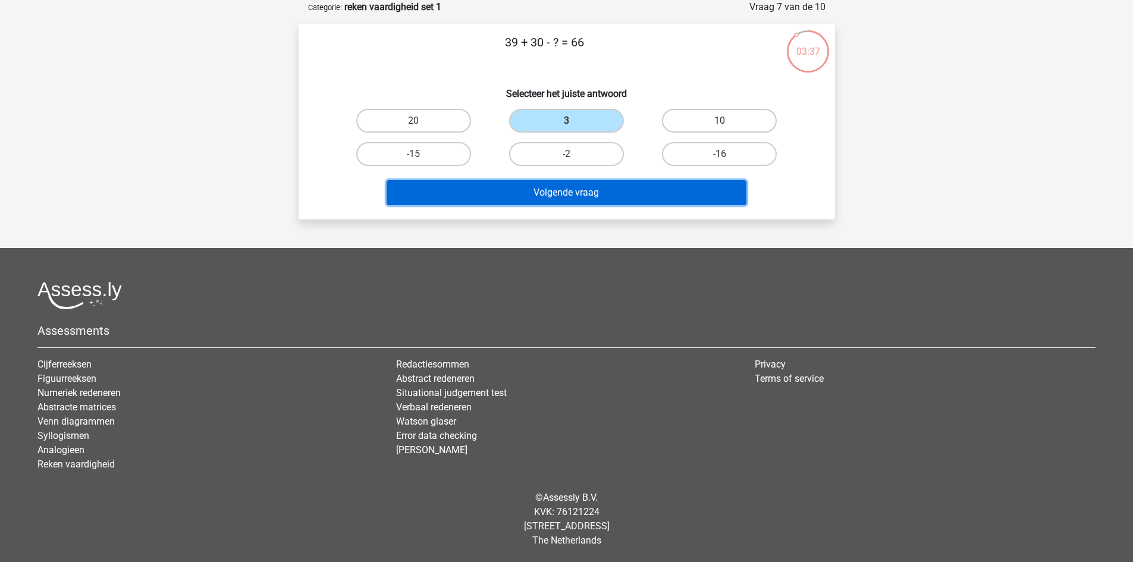
click at [604, 203] on button "Volgende vraag" at bounding box center [567, 192] width 360 height 25
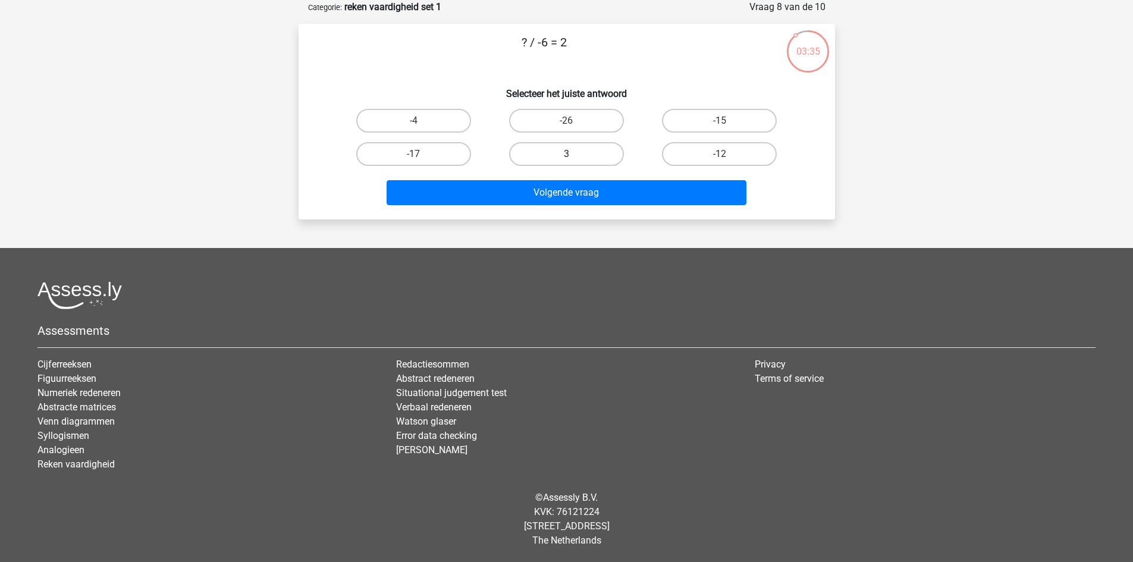
click at [564, 147] on label "3" at bounding box center [566, 154] width 115 height 24
click at [566, 154] on input "3" at bounding box center [570, 158] width 8 height 8
radio input "true"
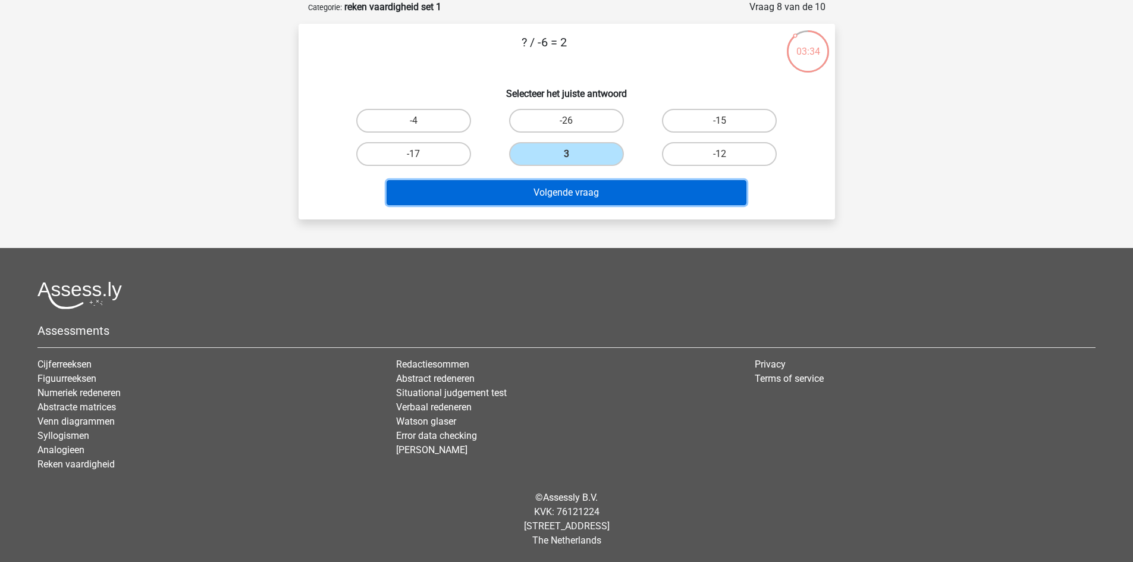
click at [585, 183] on button "Volgende vraag" at bounding box center [567, 192] width 360 height 25
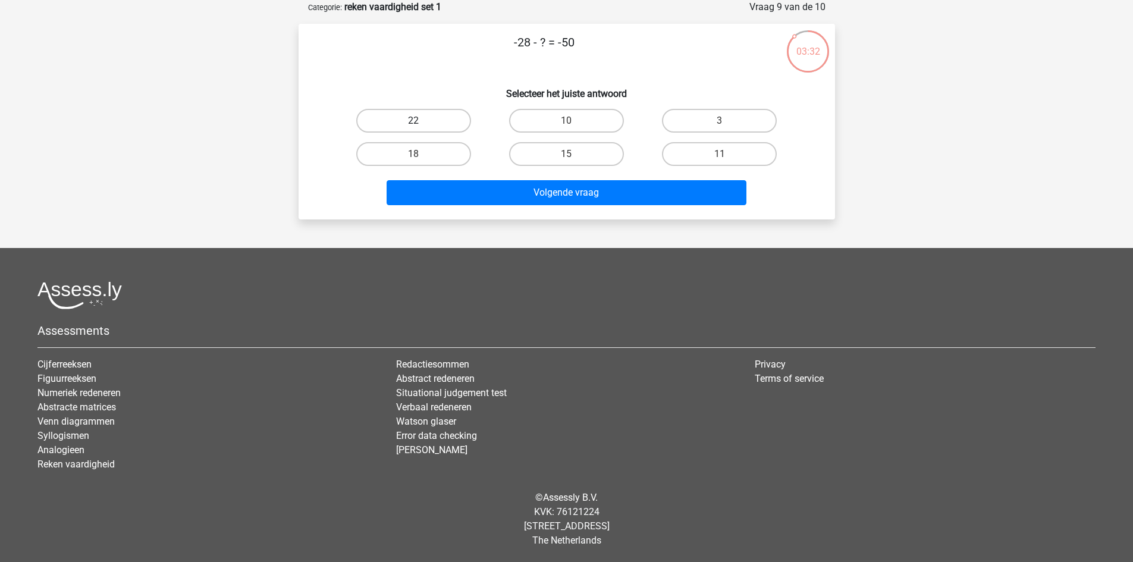
click at [441, 129] on label "22" at bounding box center [413, 121] width 115 height 24
click at [421, 128] on input "22" at bounding box center [417, 125] width 8 height 8
radio input "true"
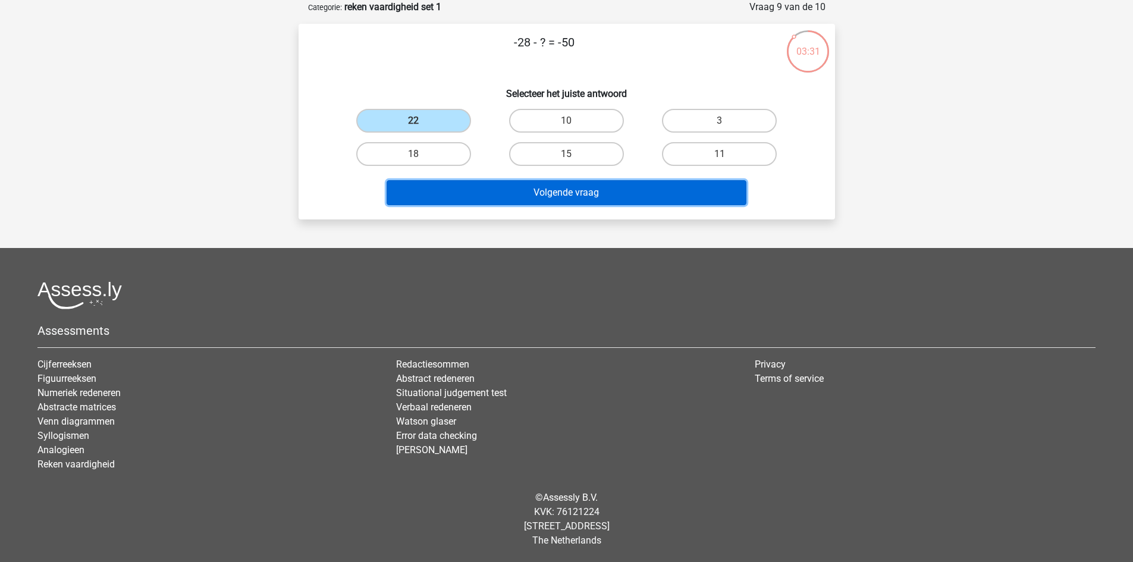
click at [554, 202] on button "Volgende vraag" at bounding box center [567, 192] width 360 height 25
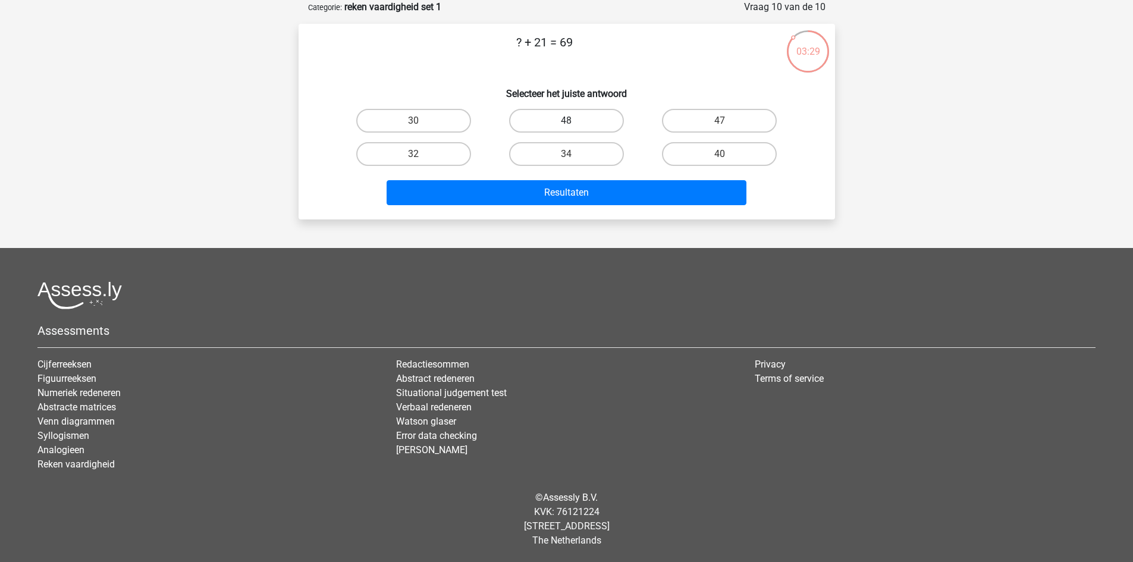
click at [579, 119] on label "48" at bounding box center [566, 121] width 115 height 24
click at [574, 121] on input "48" at bounding box center [570, 125] width 8 height 8
radio input "true"
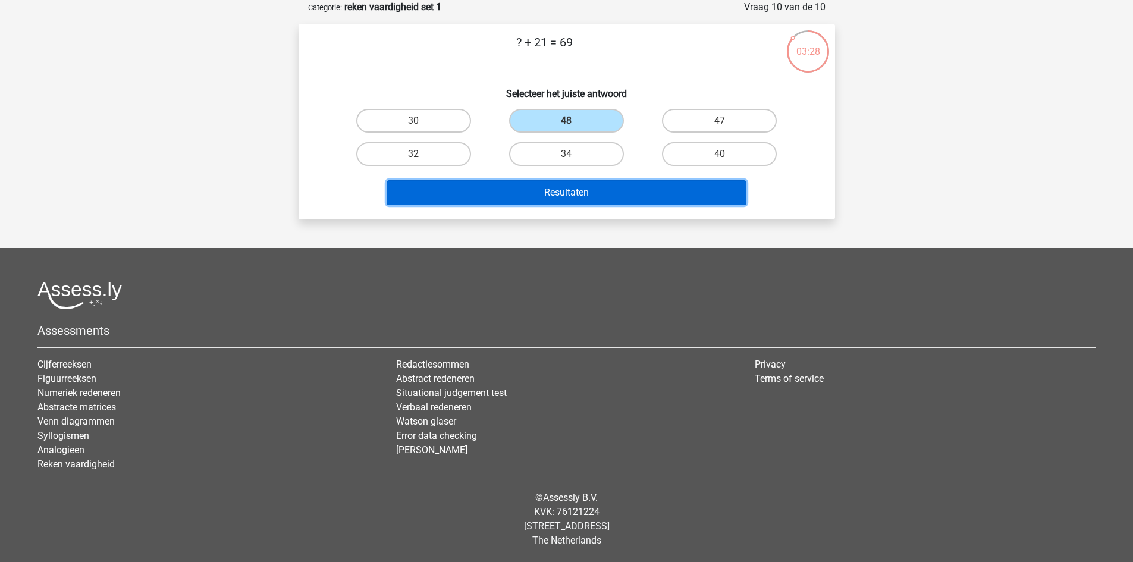
click at [597, 187] on button "Resultaten" at bounding box center [567, 192] width 360 height 25
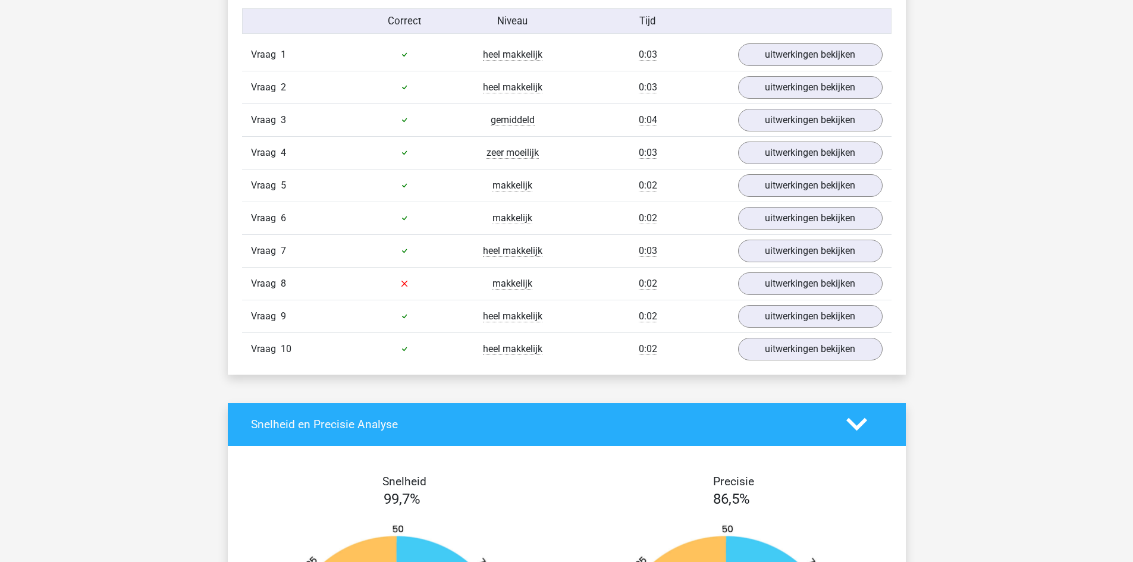
scroll to position [1008, 0]
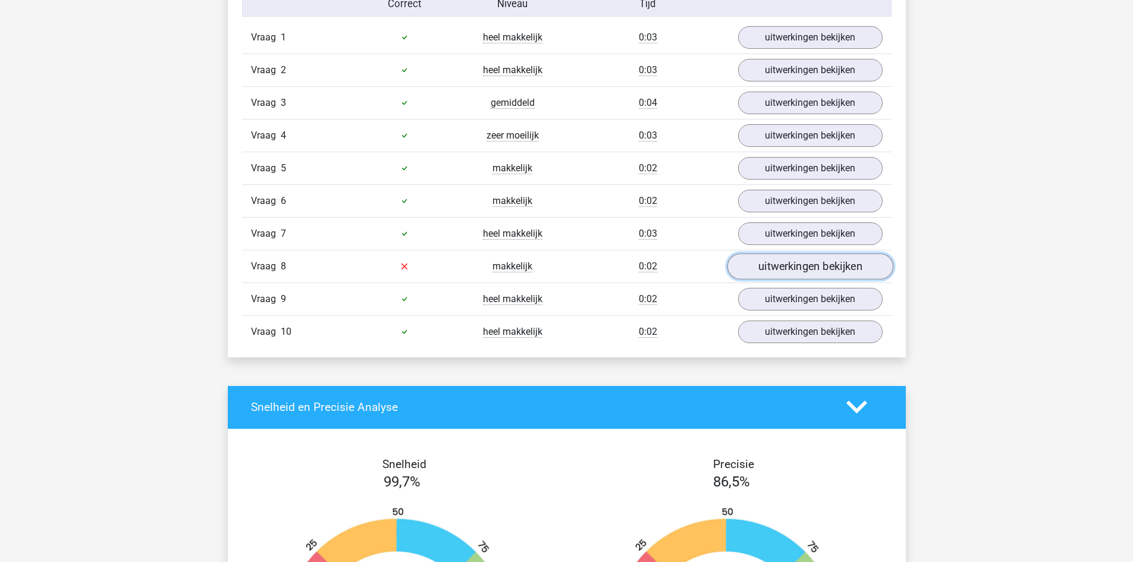
click at [786, 275] on link "uitwerkingen bekijken" at bounding box center [810, 266] width 166 height 26
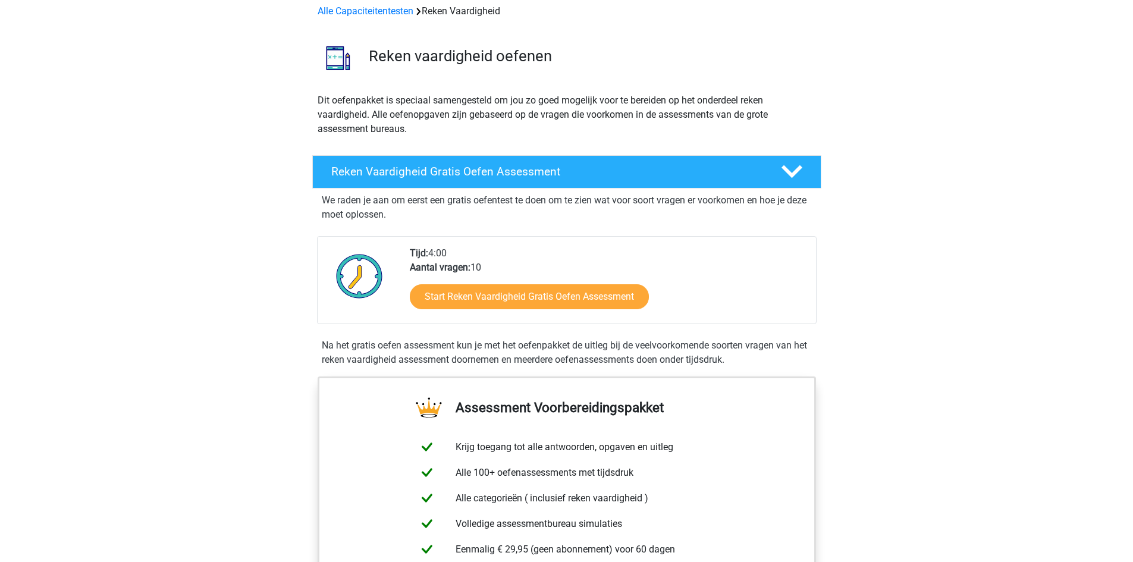
scroll to position [58, 0]
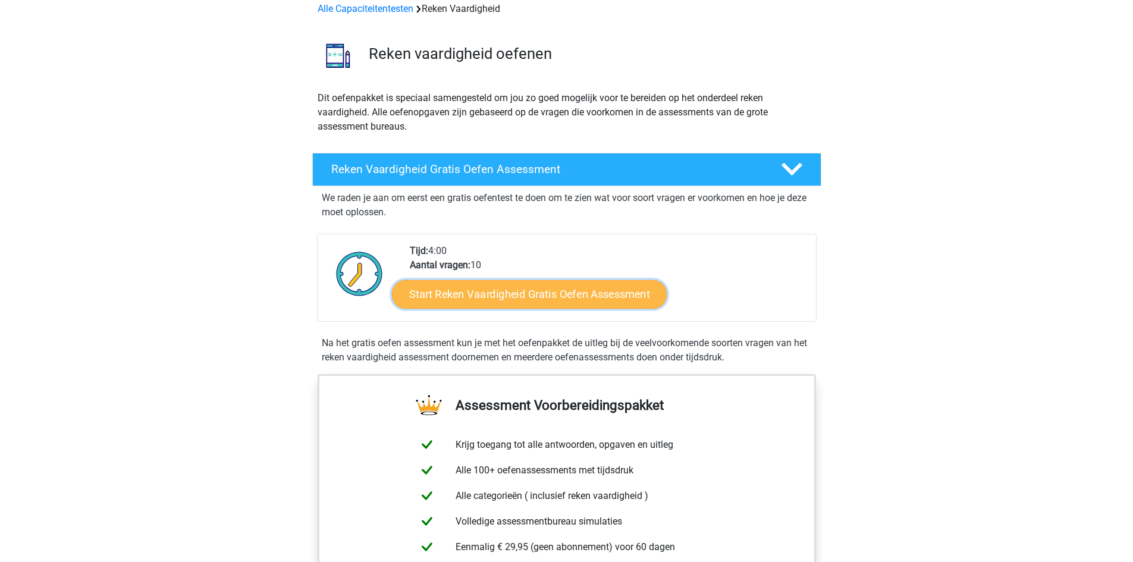
click at [644, 293] on link "Start Reken Vaardigheid Gratis Oefen Assessment" at bounding box center [529, 294] width 275 height 29
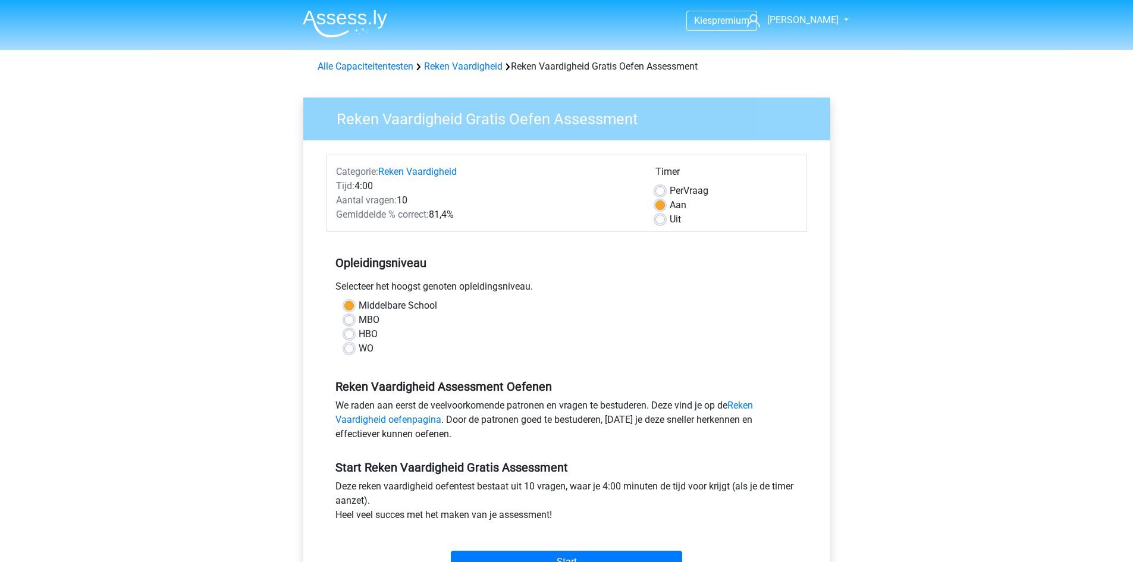
click at [359, 318] on label "MBO" at bounding box center [369, 320] width 21 height 14
click at [350, 318] on input "MBO" at bounding box center [349, 319] width 10 height 12
radio input "true"
click at [630, 554] on input "Start" at bounding box center [566, 562] width 231 height 23
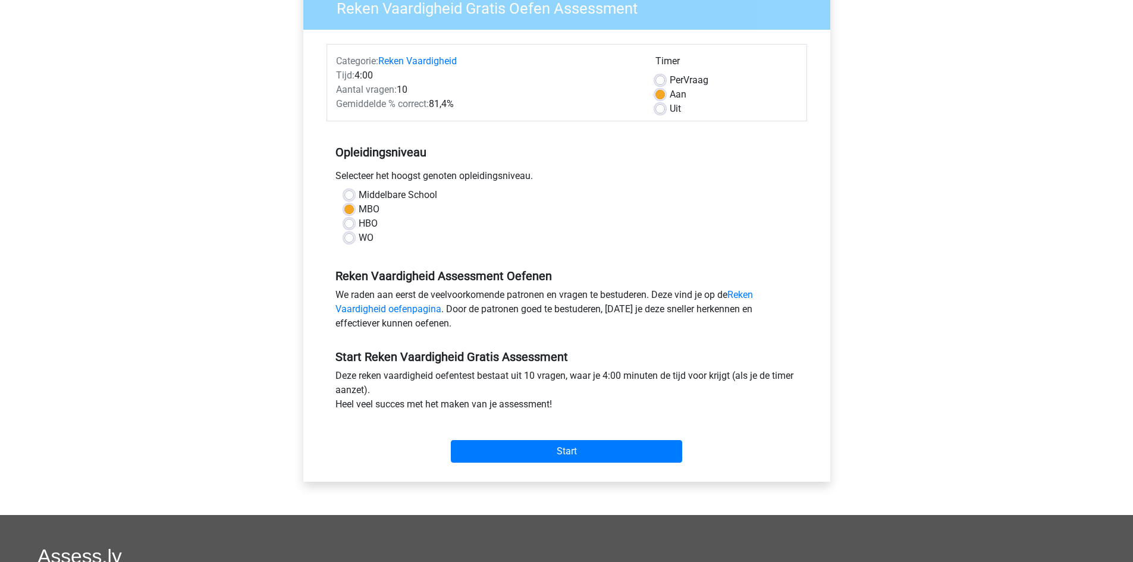
scroll to position [109, 0]
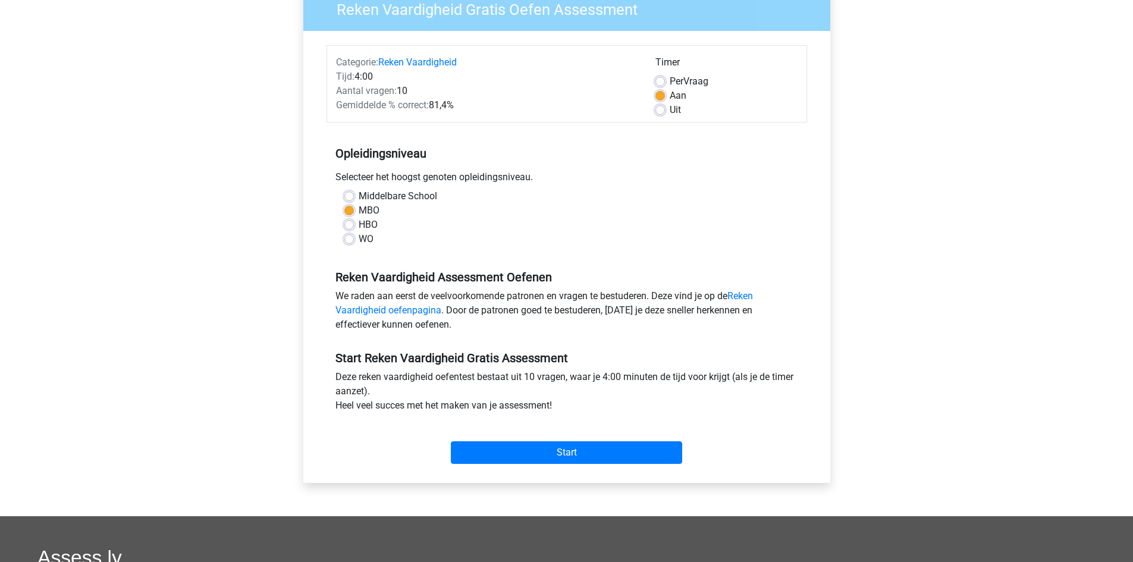
click at [359, 225] on label "HBO" at bounding box center [368, 225] width 19 height 14
click at [349, 225] on input "HBO" at bounding box center [349, 224] width 10 height 12
radio input "true"
click at [591, 455] on input "Start" at bounding box center [566, 452] width 231 height 23
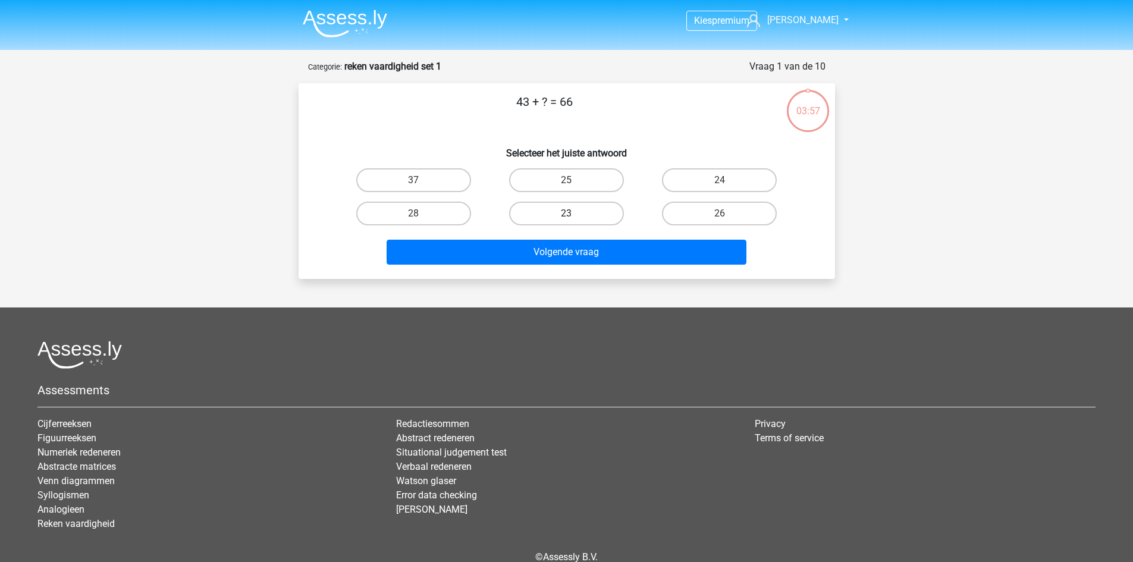
click at [569, 211] on label "23" at bounding box center [566, 214] width 115 height 24
click at [569, 214] on input "23" at bounding box center [570, 218] width 8 height 8
radio input "true"
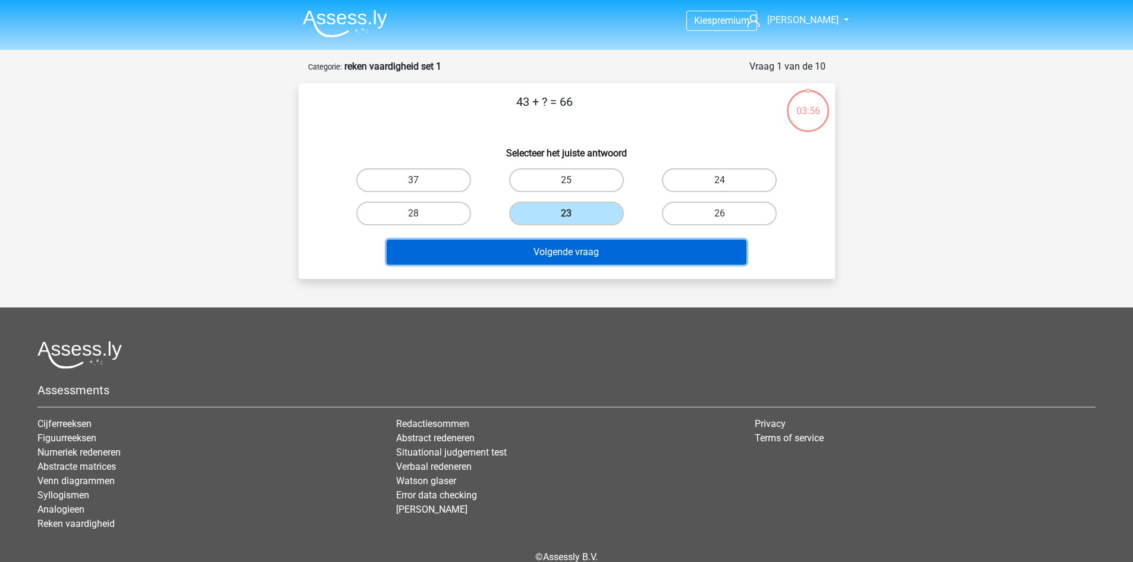
click at [578, 244] on button "Volgende vraag" at bounding box center [567, 252] width 360 height 25
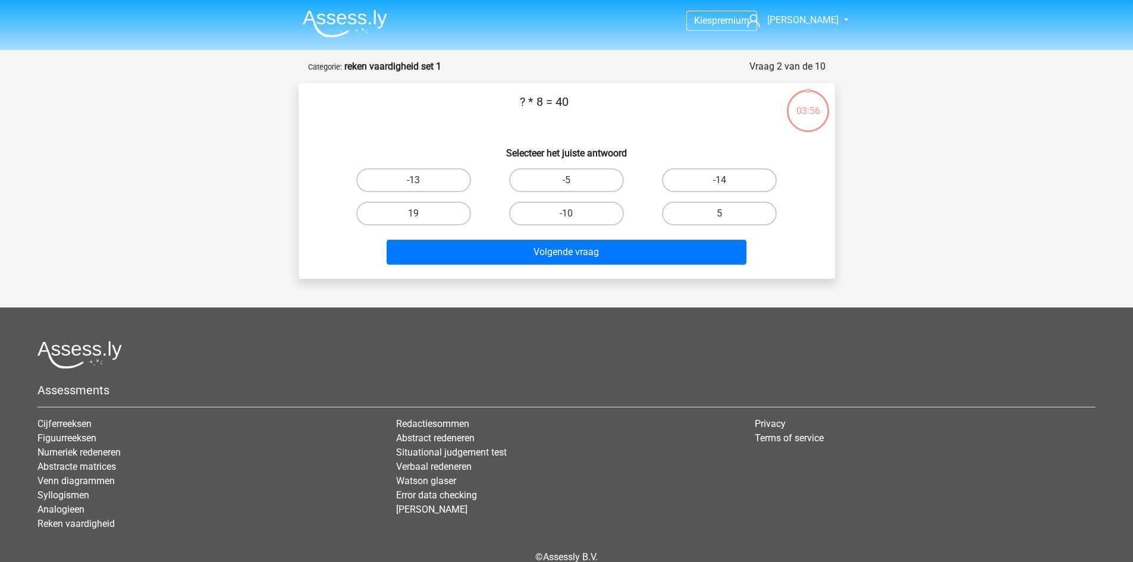
scroll to position [59, 0]
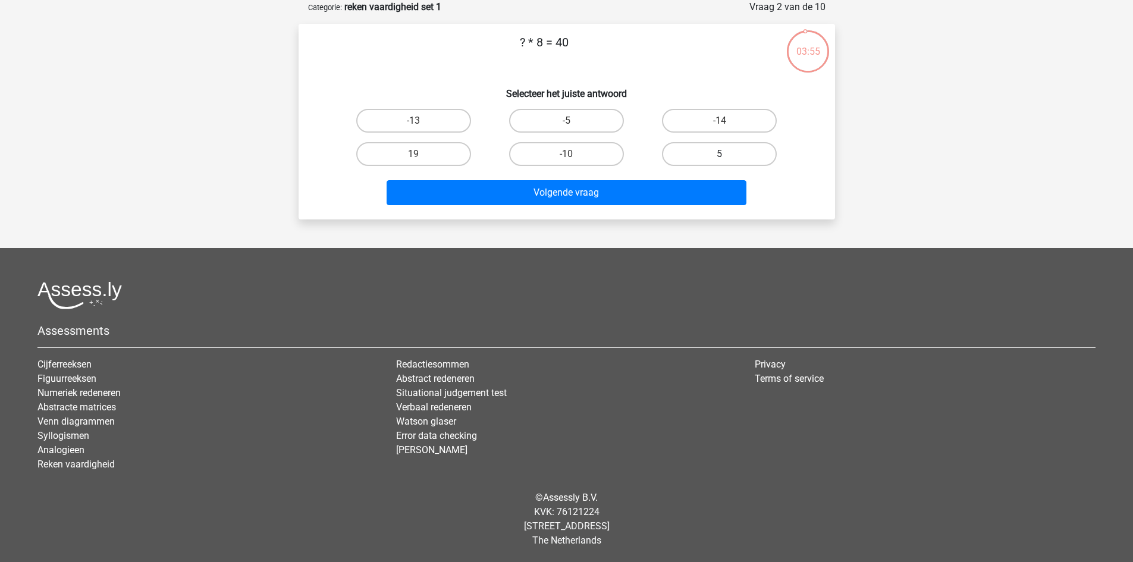
click at [693, 150] on label "5" at bounding box center [719, 154] width 115 height 24
click at [720, 154] on input "5" at bounding box center [724, 158] width 8 height 8
radio input "true"
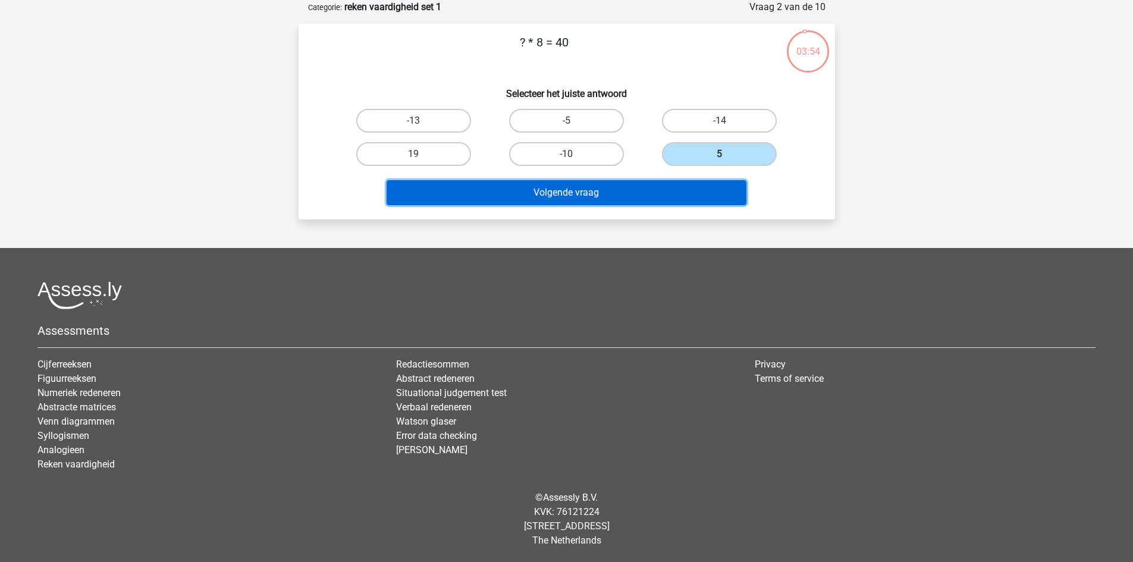
click at [636, 192] on button "Volgende vraag" at bounding box center [567, 192] width 360 height 25
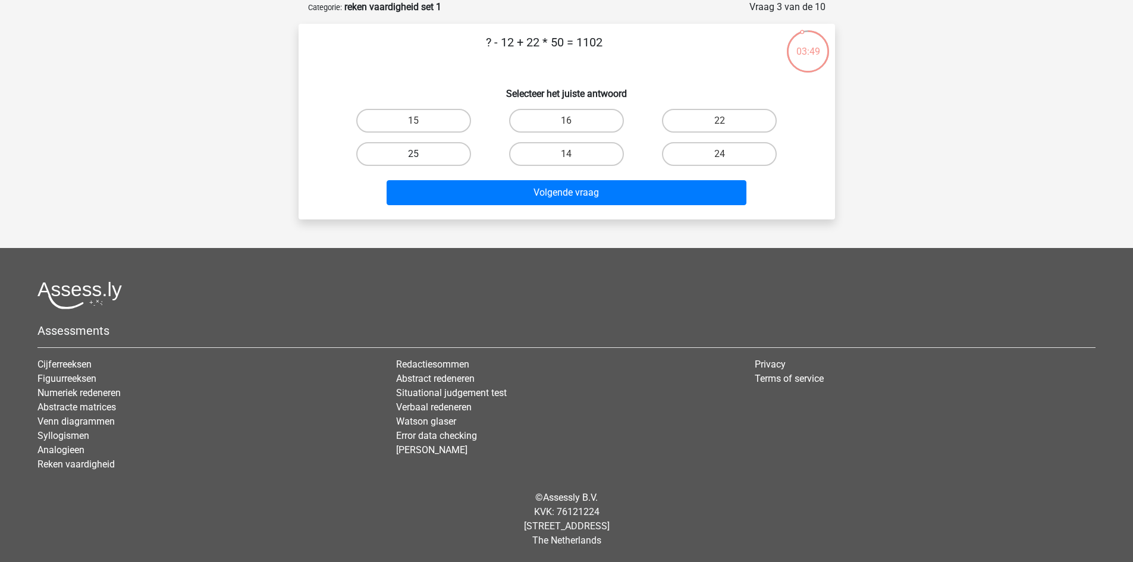
click at [444, 155] on label "25" at bounding box center [413, 154] width 115 height 24
click at [421, 155] on input "25" at bounding box center [417, 158] width 8 height 8
radio input "true"
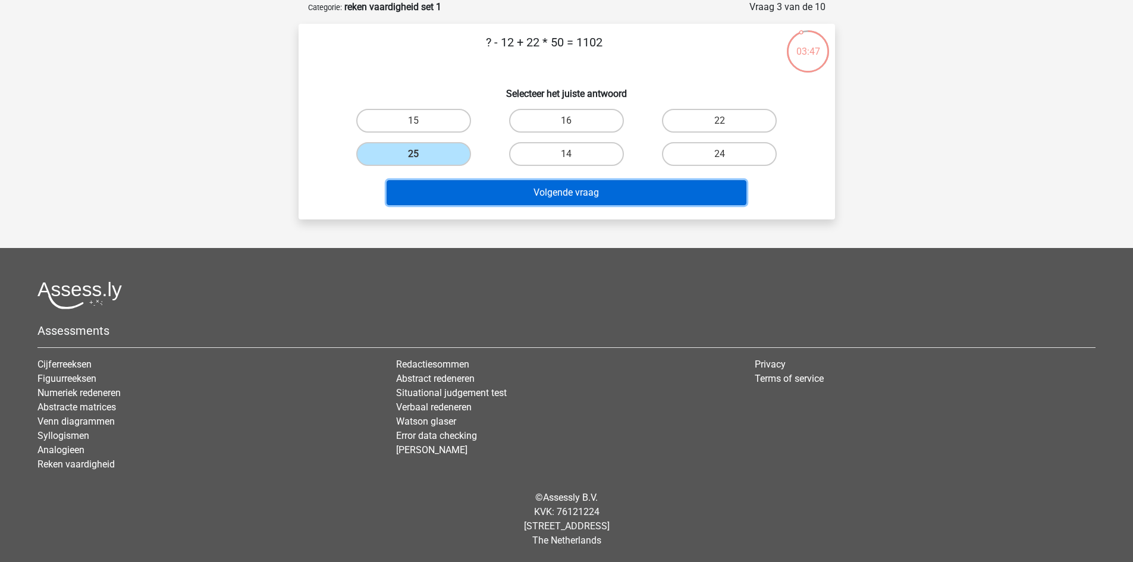
click at [518, 193] on button "Volgende vraag" at bounding box center [567, 192] width 360 height 25
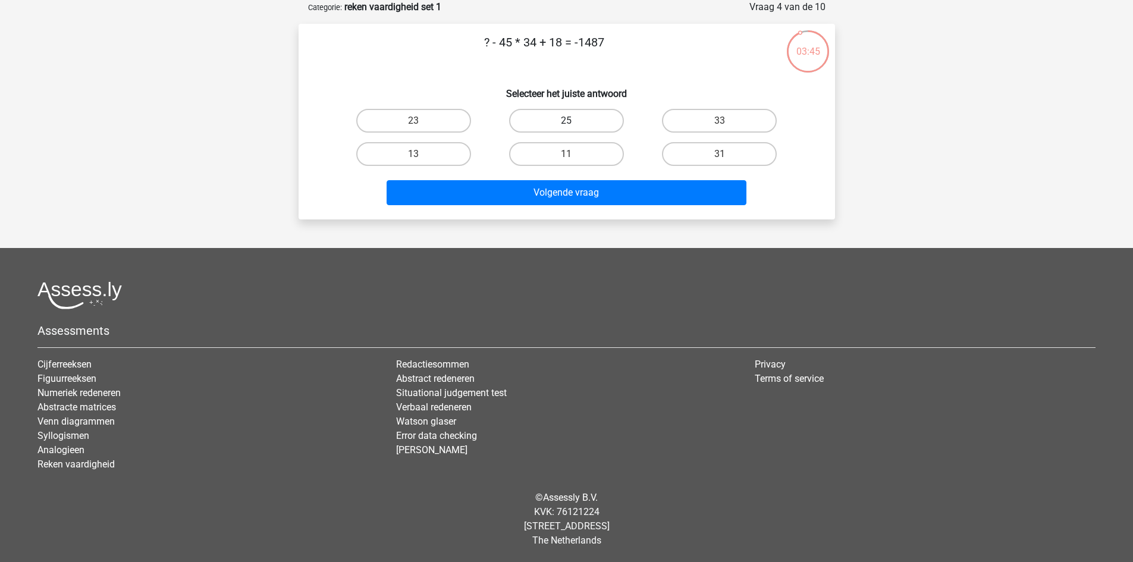
click at [564, 122] on label "25" at bounding box center [566, 121] width 115 height 24
click at [566, 122] on input "25" at bounding box center [570, 125] width 8 height 8
radio input "true"
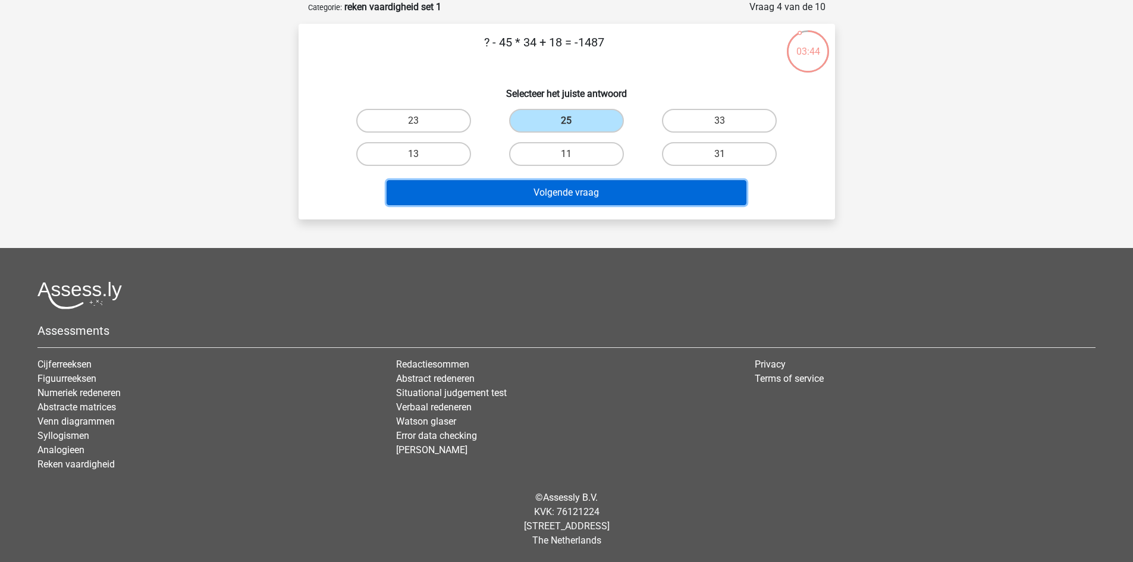
click at [570, 184] on button "Volgende vraag" at bounding box center [567, 192] width 360 height 25
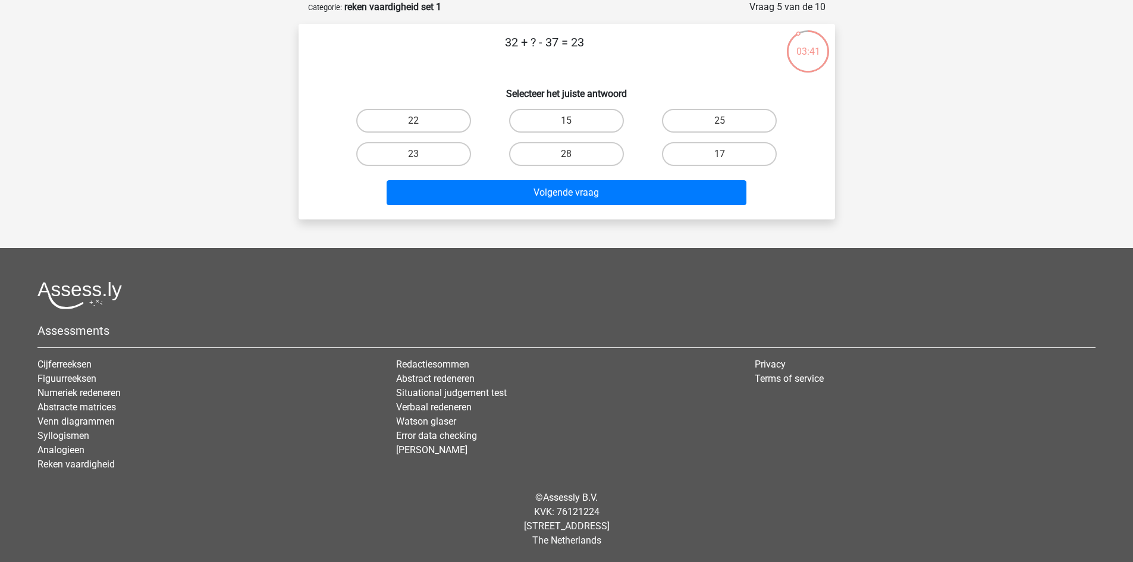
click at [567, 159] on input "28" at bounding box center [570, 158] width 8 height 8
radio input "true"
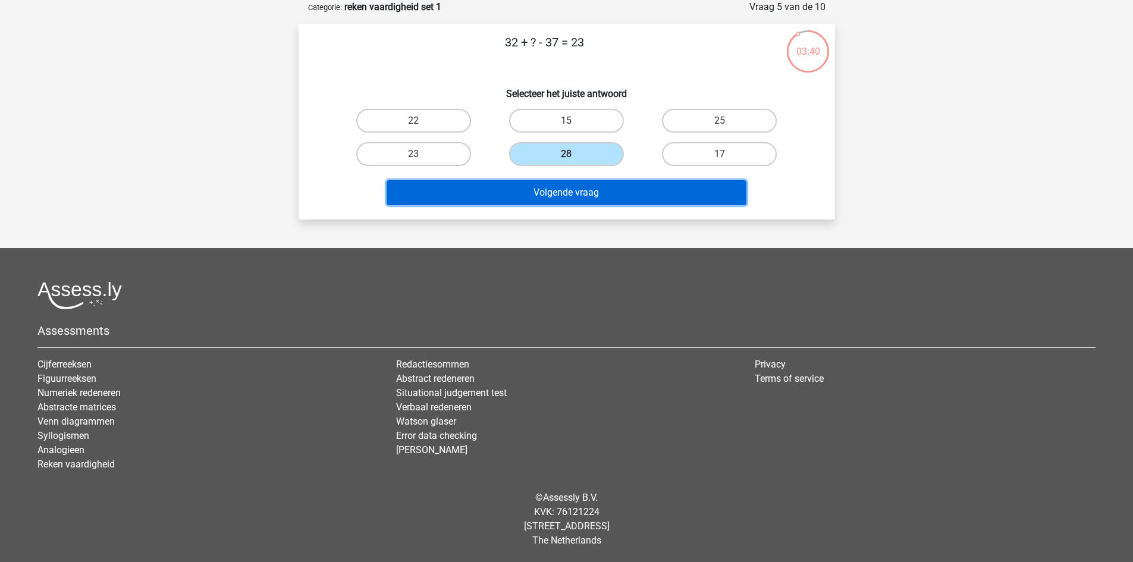
click at [570, 194] on button "Volgende vraag" at bounding box center [567, 192] width 360 height 25
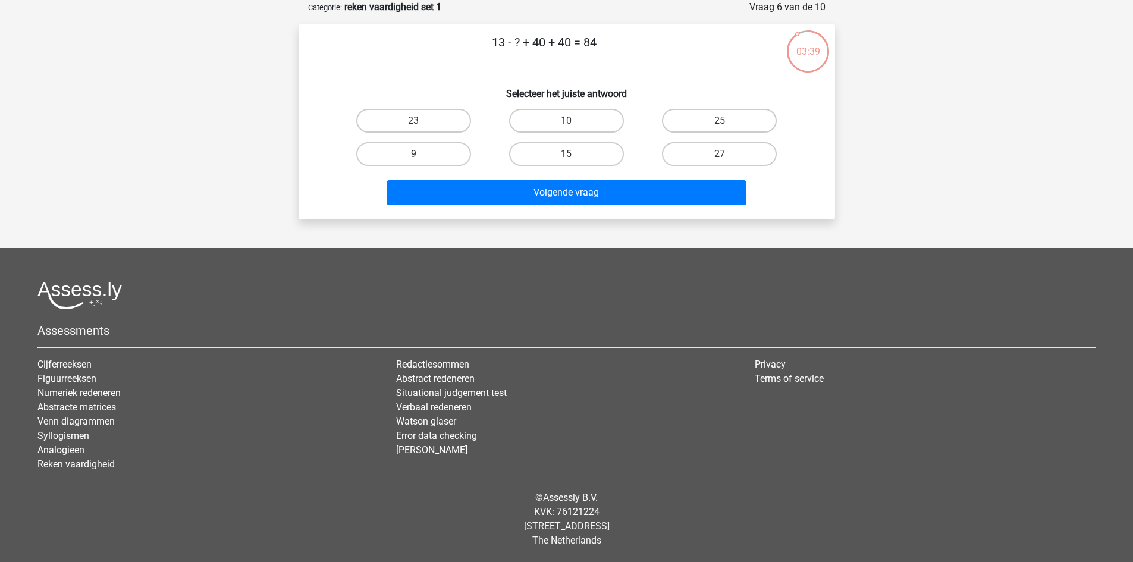
click at [445, 152] on label "9" at bounding box center [413, 154] width 115 height 24
click at [421, 154] on input "9" at bounding box center [417, 158] width 8 height 8
radio input "true"
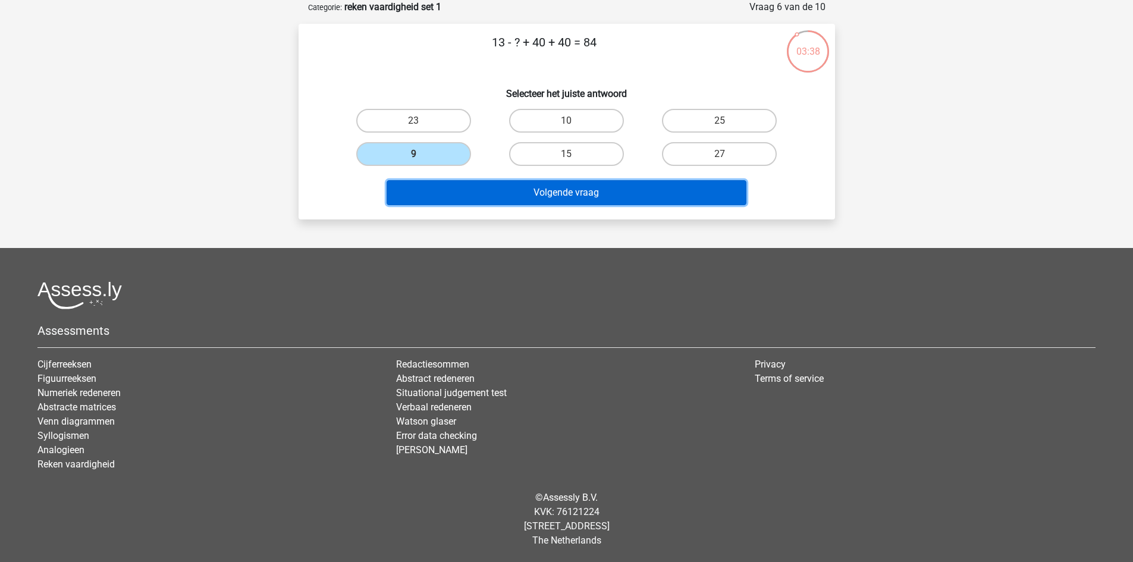
click at [541, 198] on button "Volgende vraag" at bounding box center [567, 192] width 360 height 25
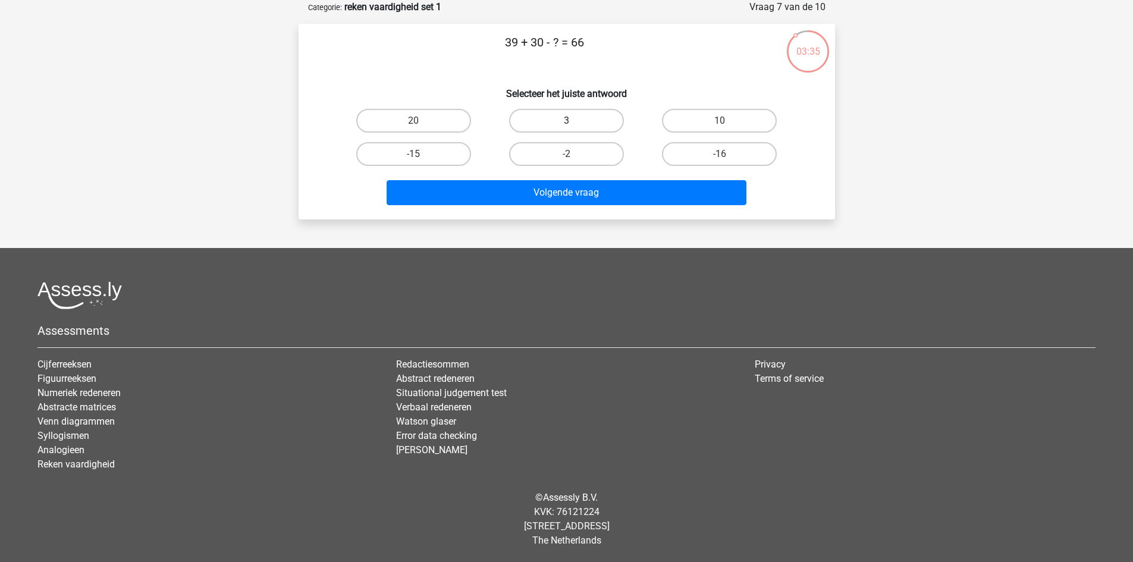
click at [560, 127] on label "3" at bounding box center [566, 121] width 115 height 24
click at [566, 127] on input "3" at bounding box center [570, 125] width 8 height 8
radio input "true"
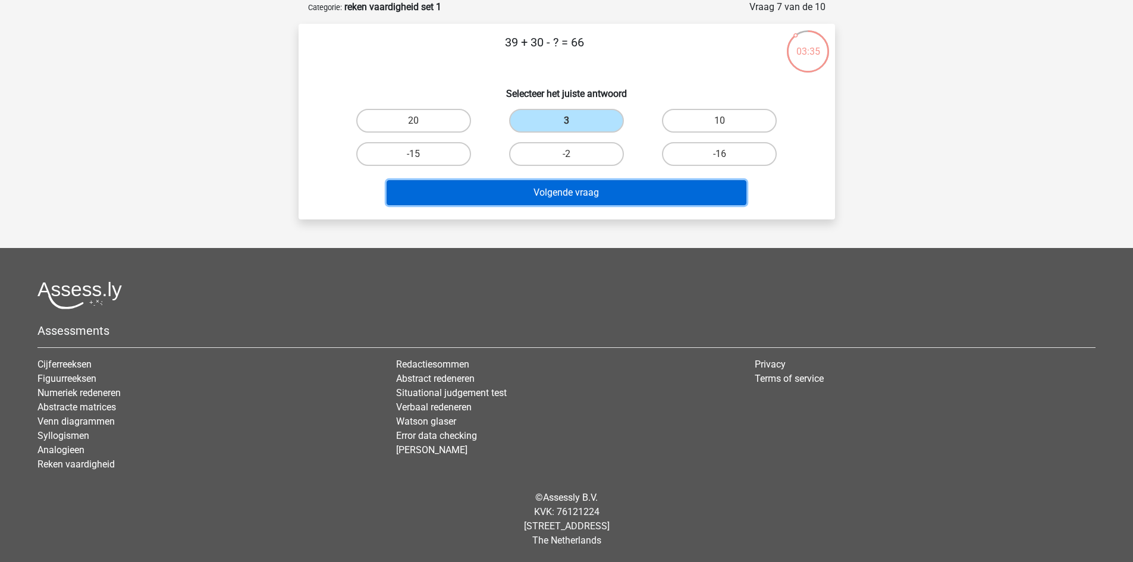
click at [576, 185] on button "Volgende vraag" at bounding box center [567, 192] width 360 height 25
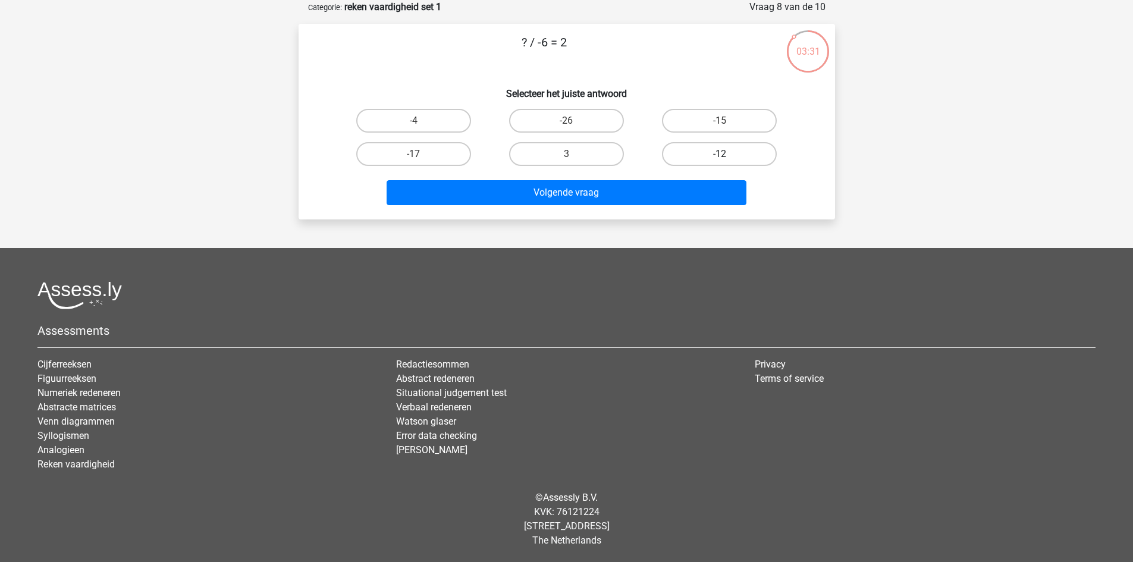
click at [700, 148] on label "-12" at bounding box center [719, 154] width 115 height 24
click at [720, 154] on input "-12" at bounding box center [724, 158] width 8 height 8
radio input "true"
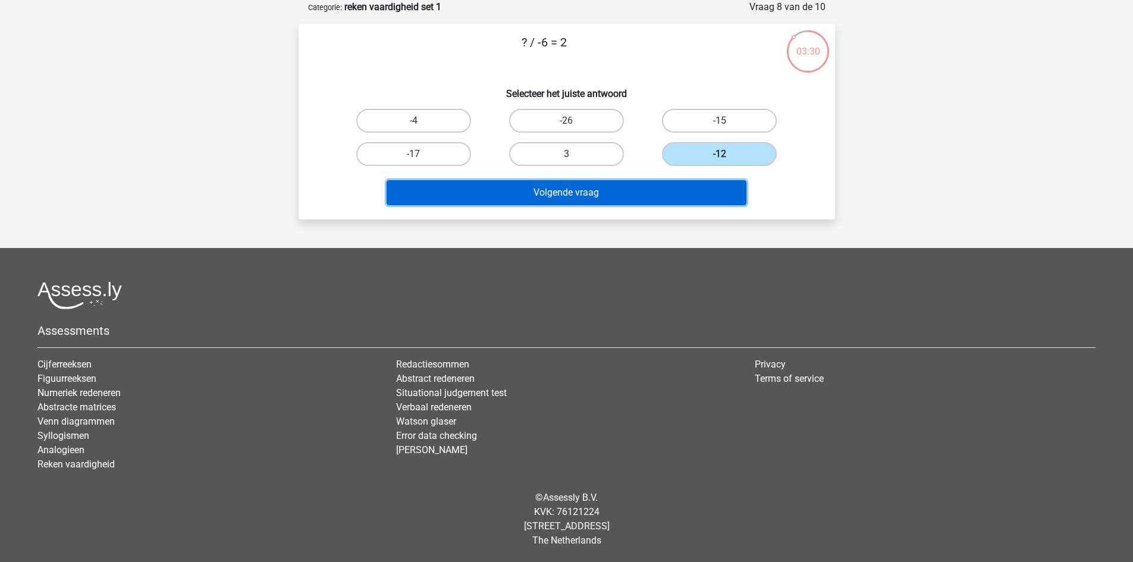
click at [642, 200] on button "Volgende vraag" at bounding box center [567, 192] width 360 height 25
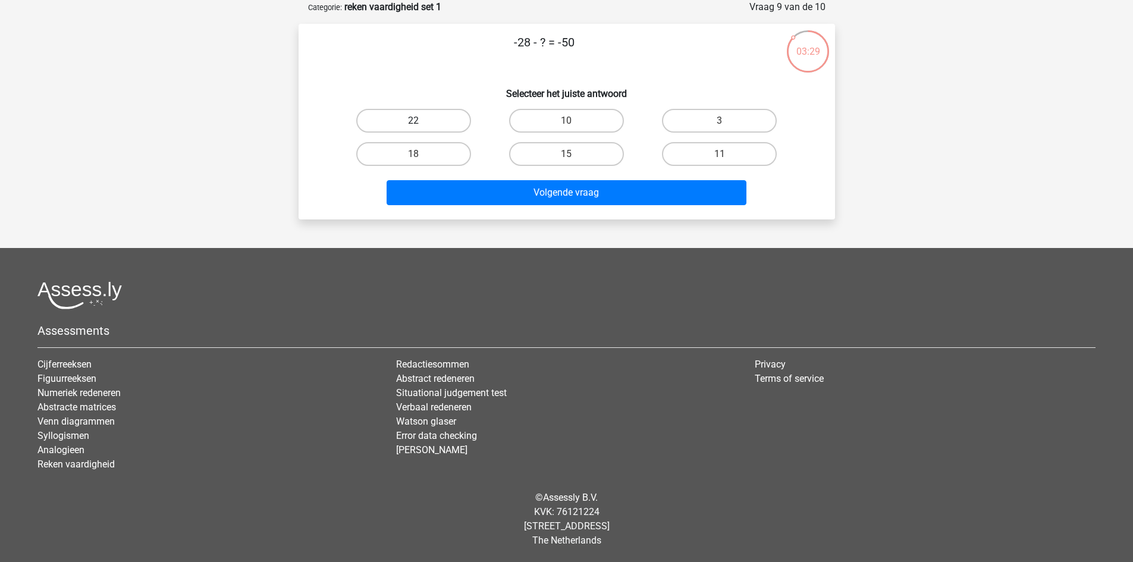
click at [444, 125] on label "22" at bounding box center [413, 121] width 115 height 24
click at [421, 125] on input "22" at bounding box center [417, 125] width 8 height 8
radio input "true"
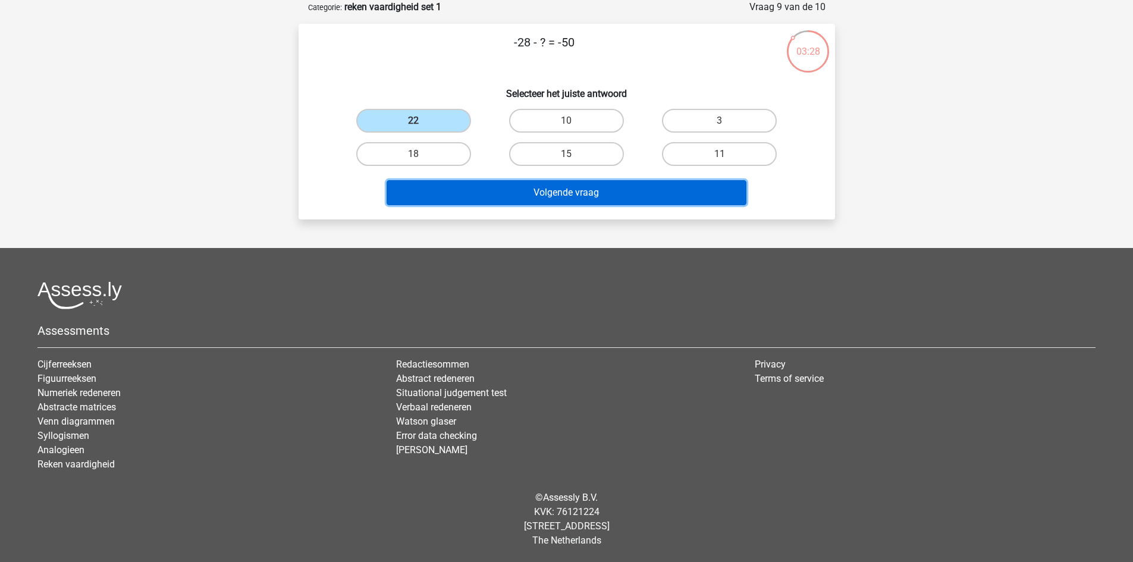
click at [516, 191] on button "Volgende vraag" at bounding box center [567, 192] width 360 height 25
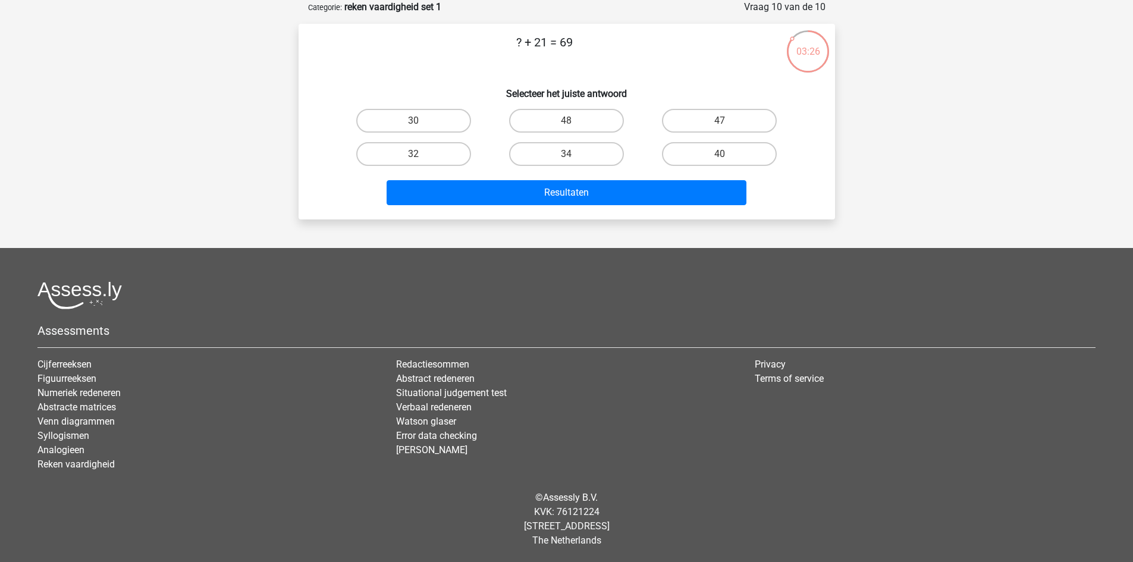
click at [567, 125] on input "48" at bounding box center [570, 125] width 8 height 8
radio input "true"
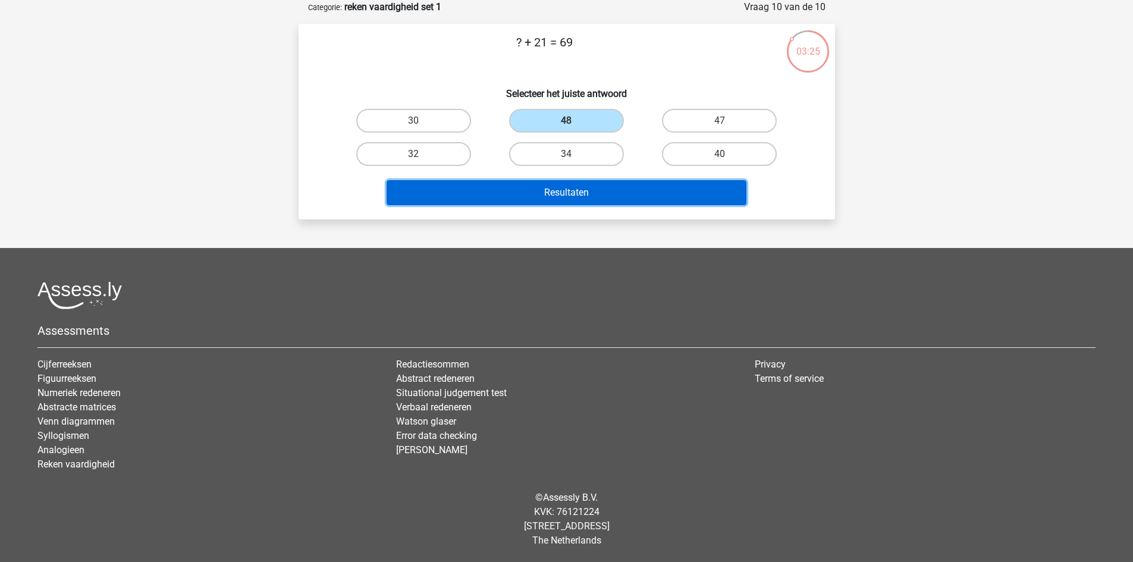
click at [566, 191] on button "Resultaten" at bounding box center [567, 192] width 360 height 25
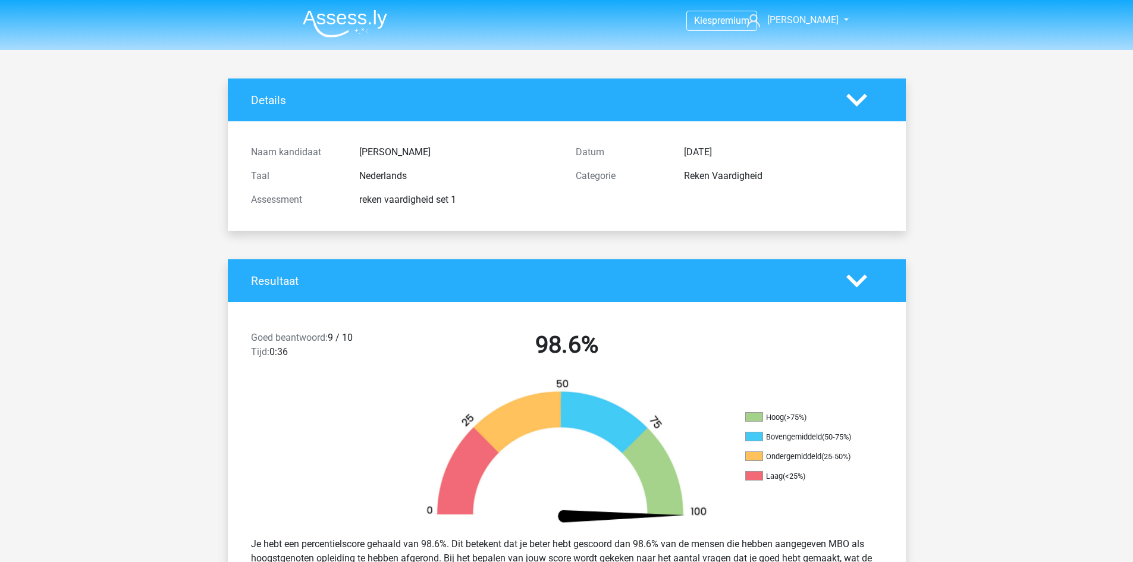
click at [230, 11] on header "Kies premium arnaud [EMAIL_ADDRESS][DOMAIN_NAME]" at bounding box center [566, 25] width 1133 height 50
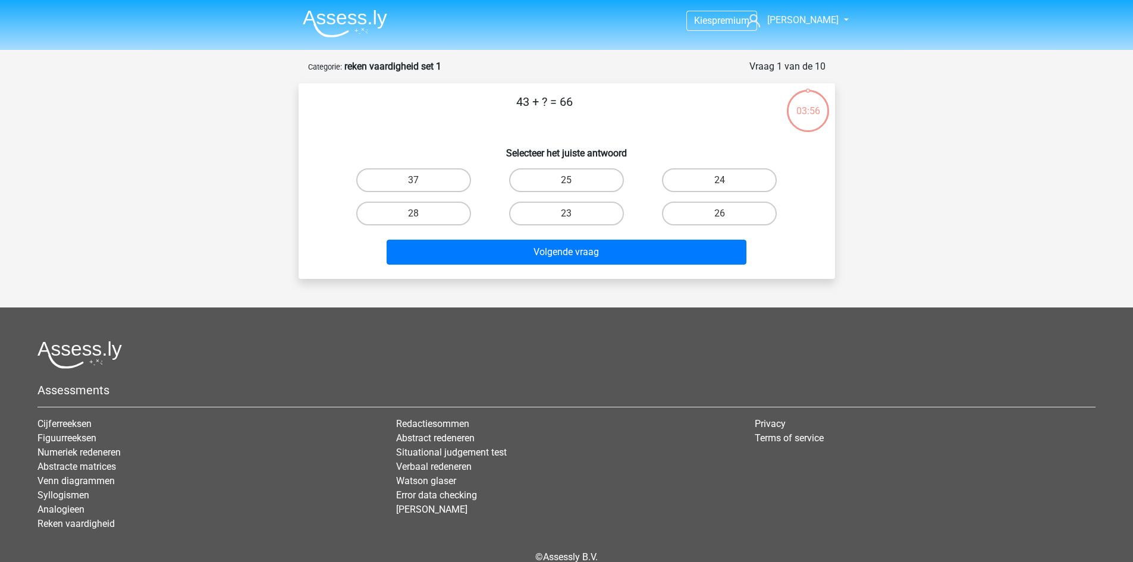
click at [574, 218] on input "23" at bounding box center [570, 218] width 8 height 8
radio input "true"
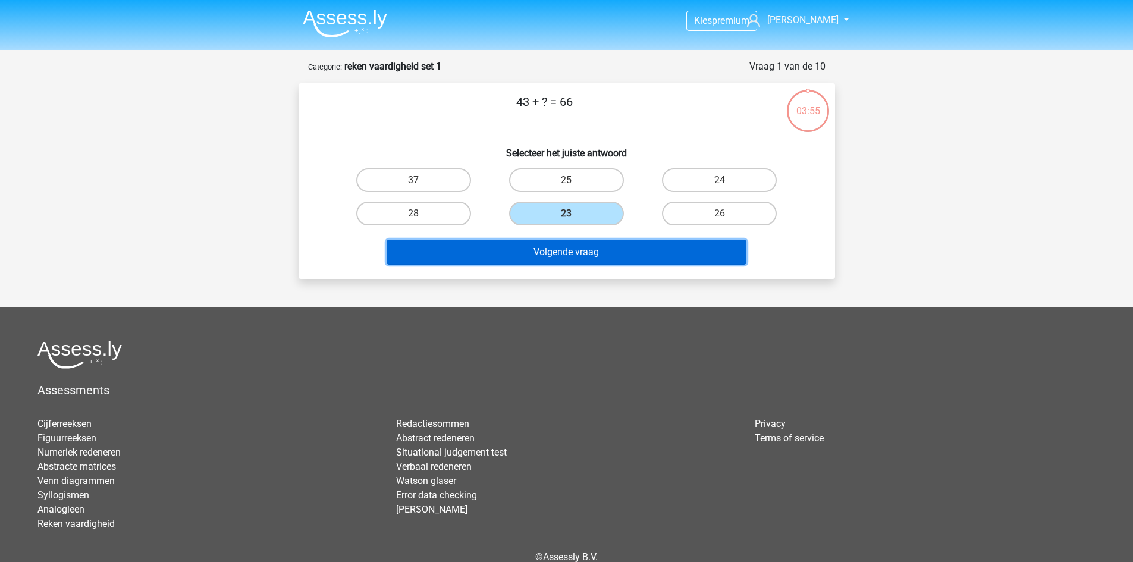
click at [585, 244] on button "Volgende vraag" at bounding box center [567, 252] width 360 height 25
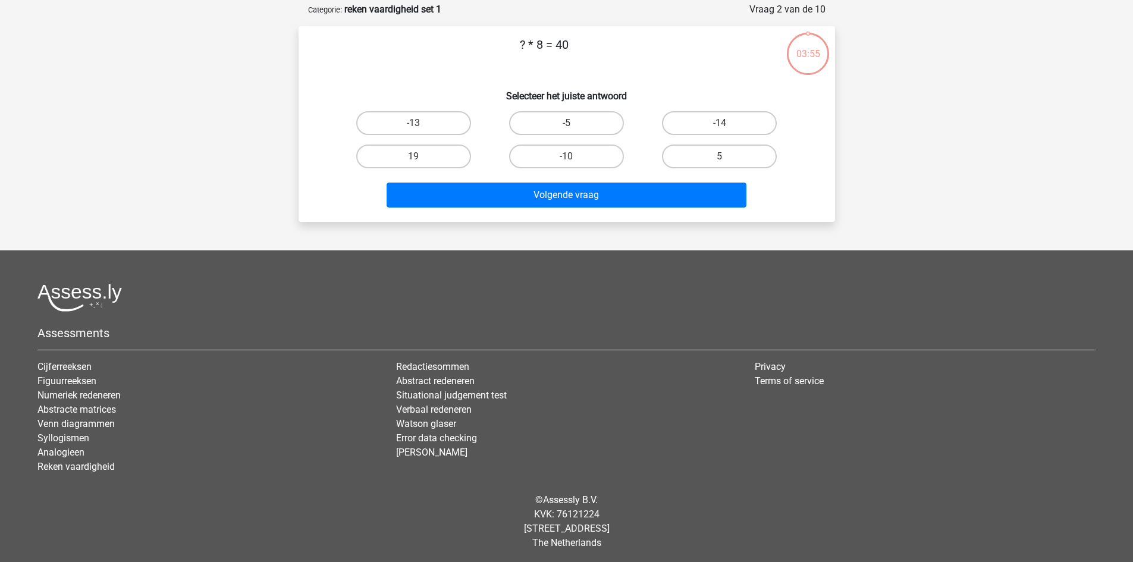
scroll to position [59, 0]
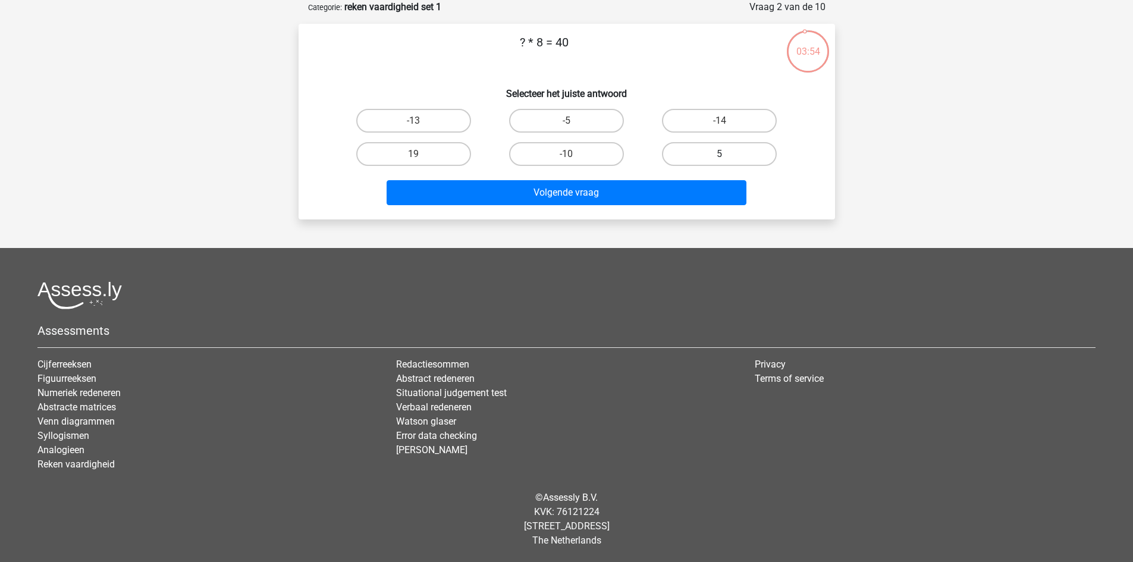
click at [713, 155] on label "5" at bounding box center [719, 154] width 115 height 24
click at [720, 155] on input "5" at bounding box center [724, 158] width 8 height 8
radio input "true"
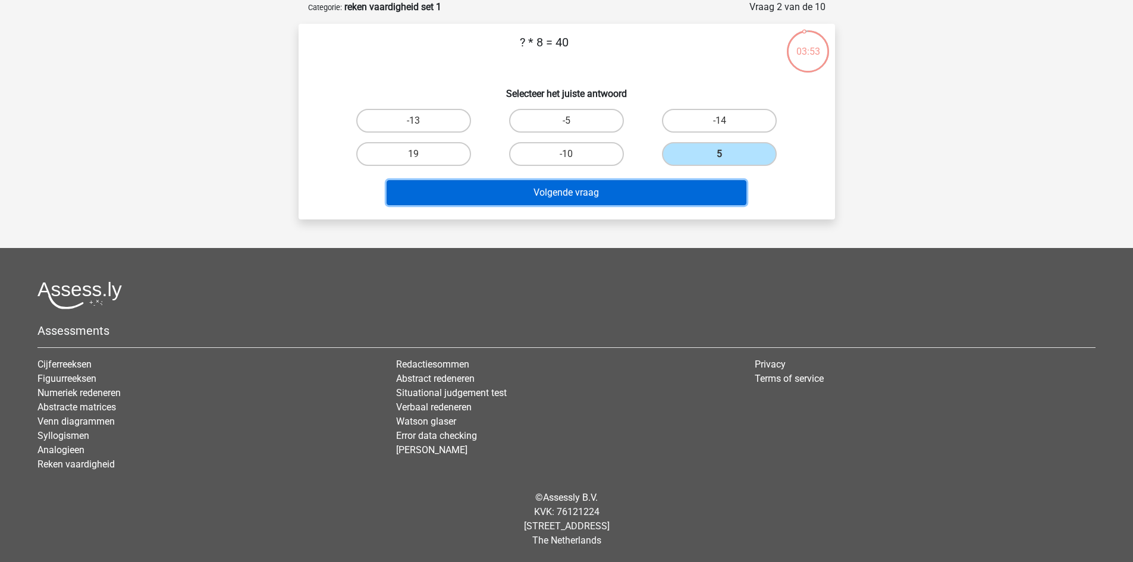
click at [686, 192] on button "Volgende vraag" at bounding box center [567, 192] width 360 height 25
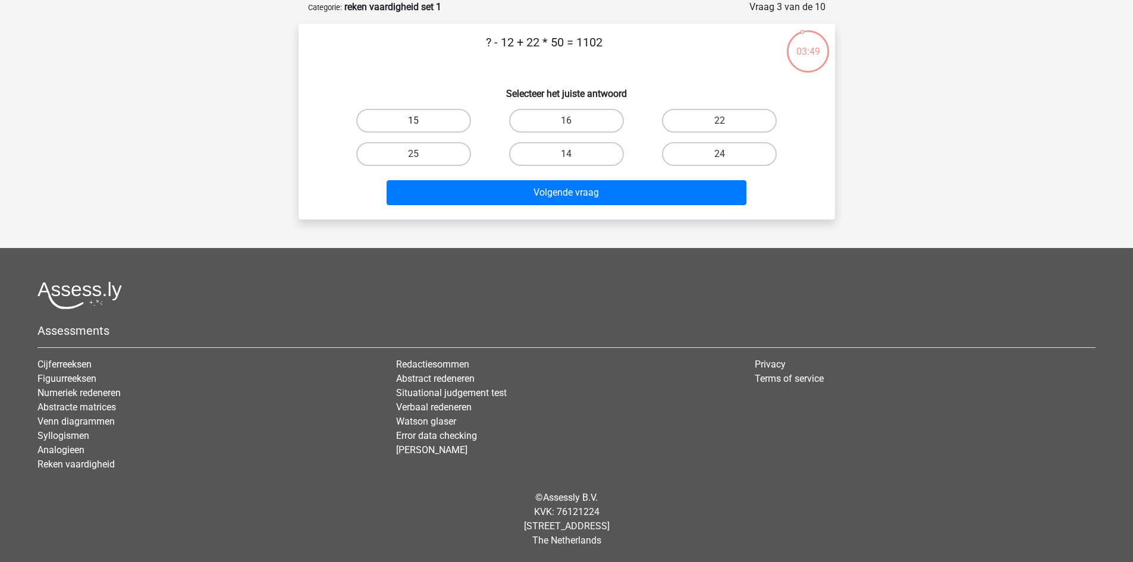
click at [447, 122] on label "15" at bounding box center [413, 121] width 115 height 24
click at [421, 122] on input "15" at bounding box center [417, 125] width 8 height 8
radio input "true"
click at [448, 155] on label "25" at bounding box center [413, 154] width 115 height 24
click at [421, 155] on input "25" at bounding box center [417, 158] width 8 height 8
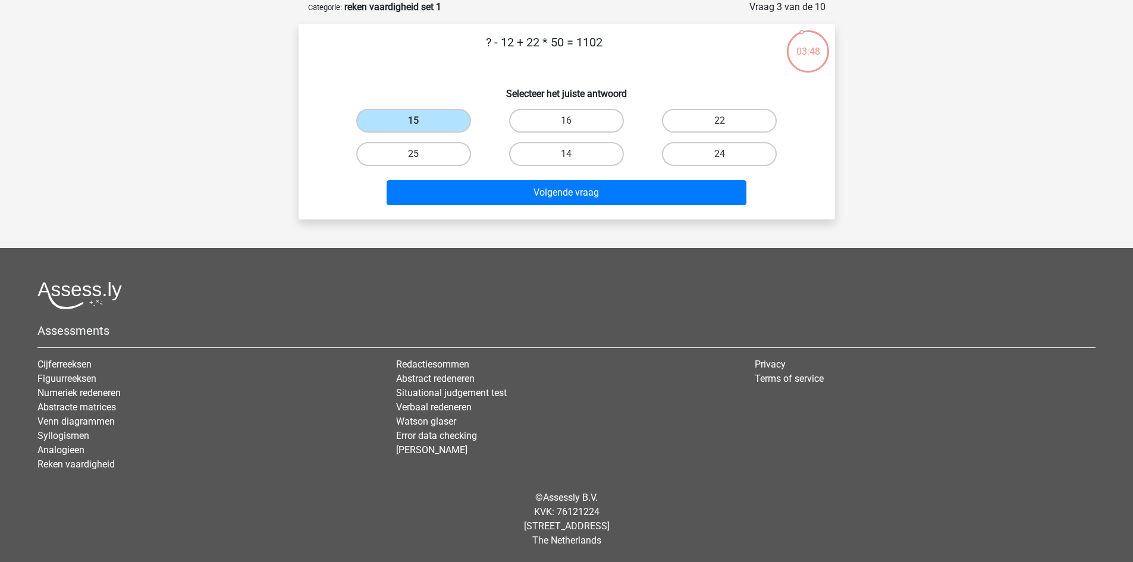
radio input "true"
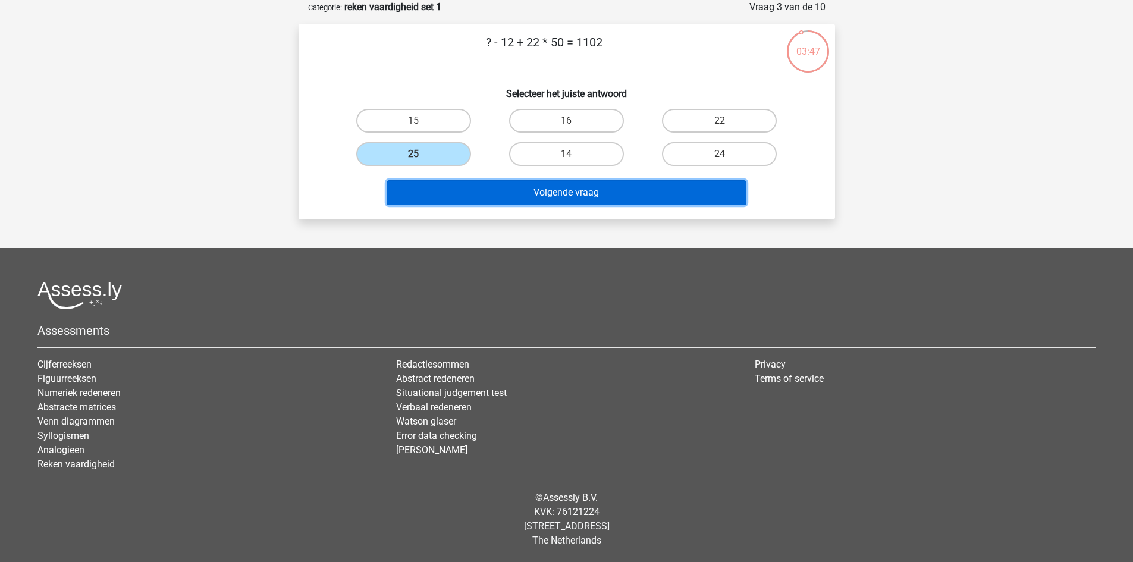
click at [565, 196] on button "Volgende vraag" at bounding box center [567, 192] width 360 height 25
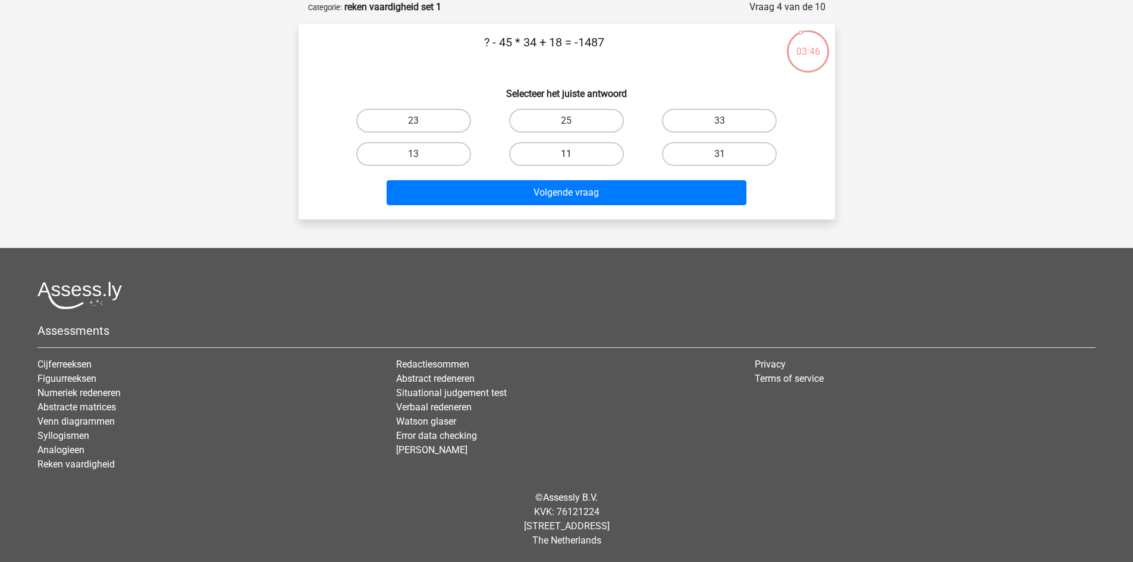
click at [551, 147] on label "11" at bounding box center [566, 154] width 115 height 24
click at [566, 154] on input "11" at bounding box center [570, 158] width 8 height 8
radio input "true"
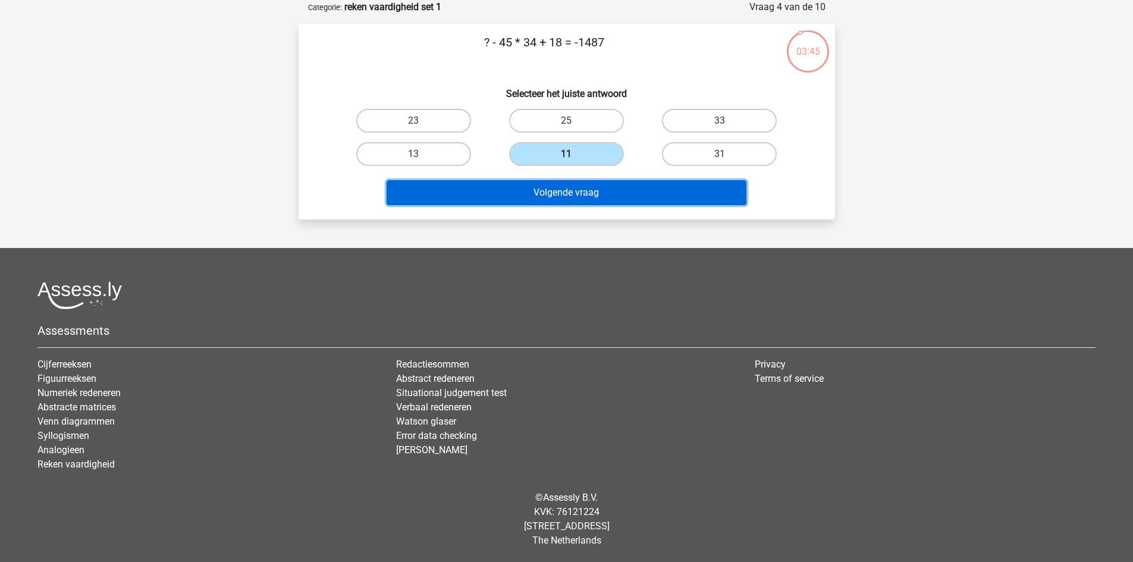
click at [588, 193] on button "Volgende vraag" at bounding box center [567, 192] width 360 height 25
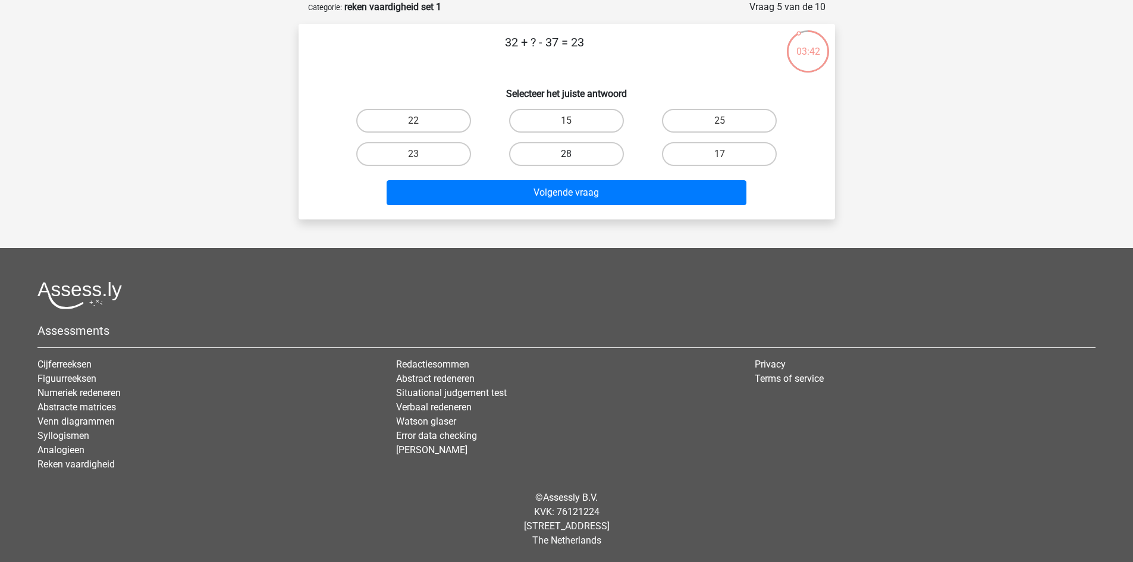
click at [578, 165] on label "28" at bounding box center [566, 154] width 115 height 24
click at [574, 162] on input "28" at bounding box center [570, 158] width 8 height 8
radio input "true"
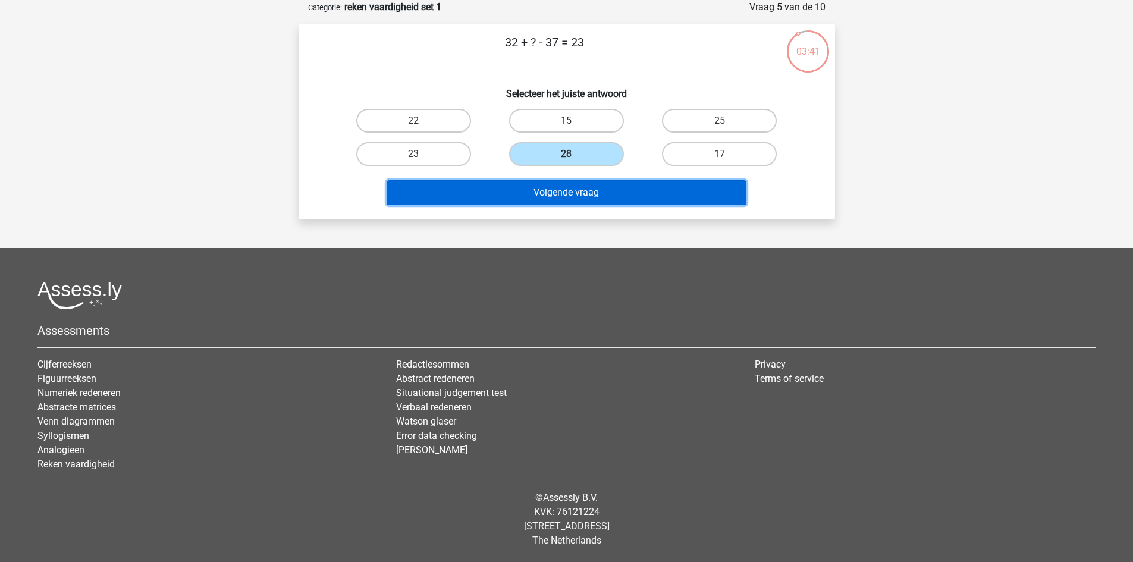
click at [591, 187] on button "Volgende vraag" at bounding box center [567, 192] width 360 height 25
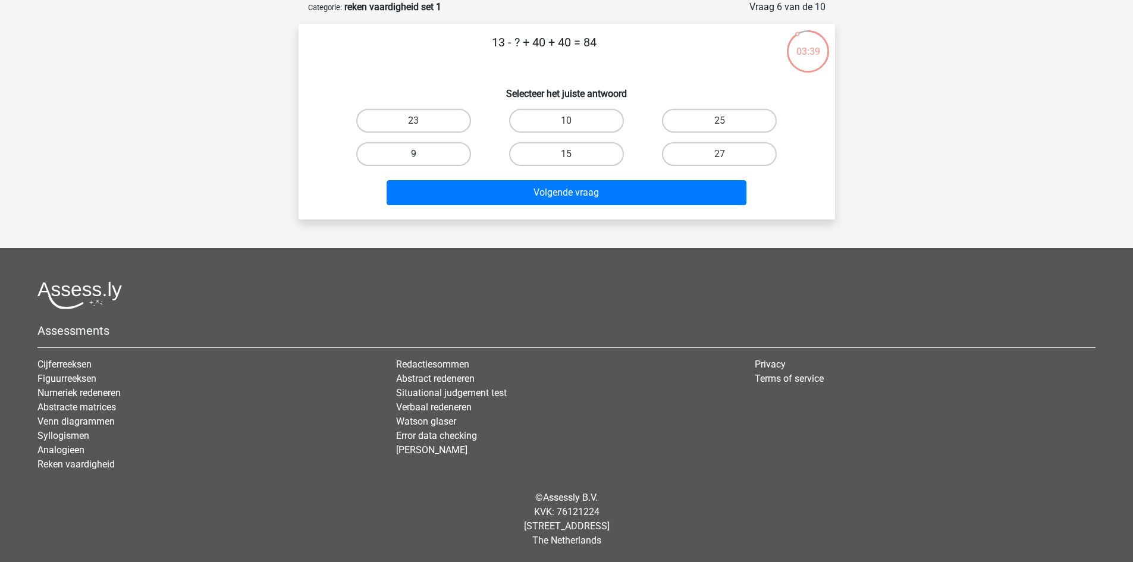
click at [445, 149] on label "9" at bounding box center [413, 154] width 115 height 24
click at [421, 154] on input "9" at bounding box center [417, 158] width 8 height 8
radio input "true"
click at [572, 206] on div "Volgende vraag" at bounding box center [566, 195] width 459 height 30
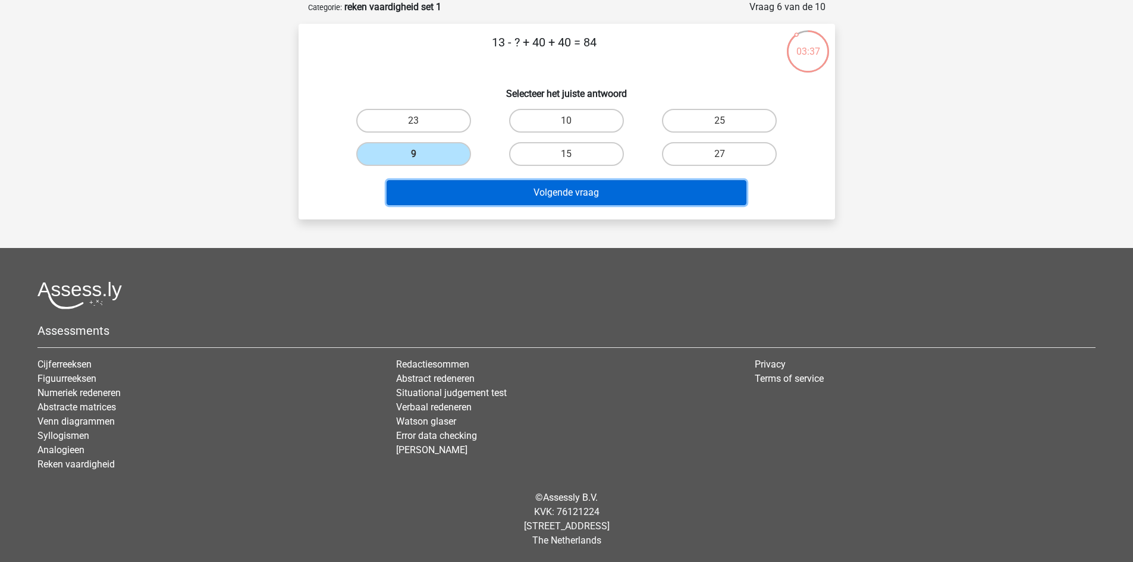
click at [564, 197] on button "Volgende vraag" at bounding box center [567, 192] width 360 height 25
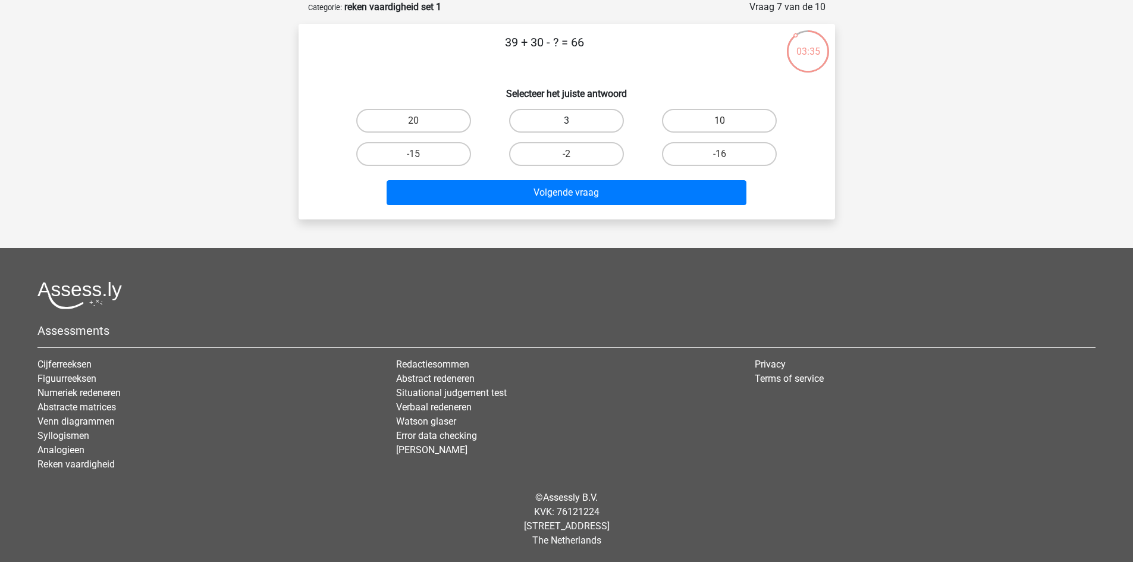
click at [573, 132] on label "3" at bounding box center [566, 121] width 115 height 24
click at [573, 128] on input "3" at bounding box center [570, 125] width 8 height 8
radio input "true"
click at [596, 172] on div "Volgende vraag" at bounding box center [567, 190] width 498 height 39
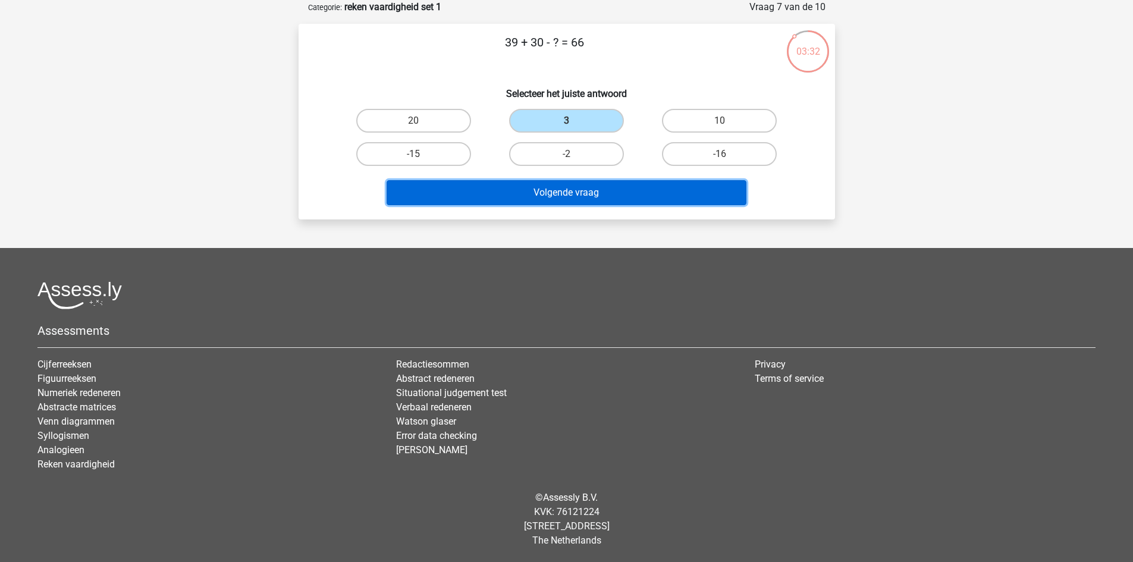
click at [597, 193] on button "Volgende vraag" at bounding box center [567, 192] width 360 height 25
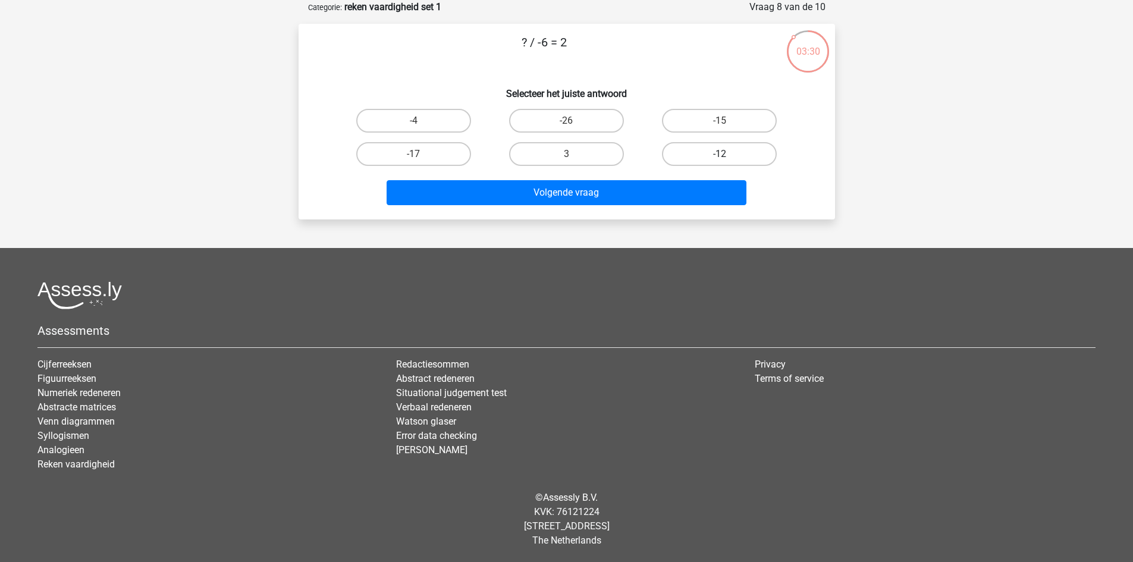
click at [701, 145] on label "-12" at bounding box center [719, 154] width 115 height 24
click at [720, 154] on input "-12" at bounding box center [724, 158] width 8 height 8
radio input "true"
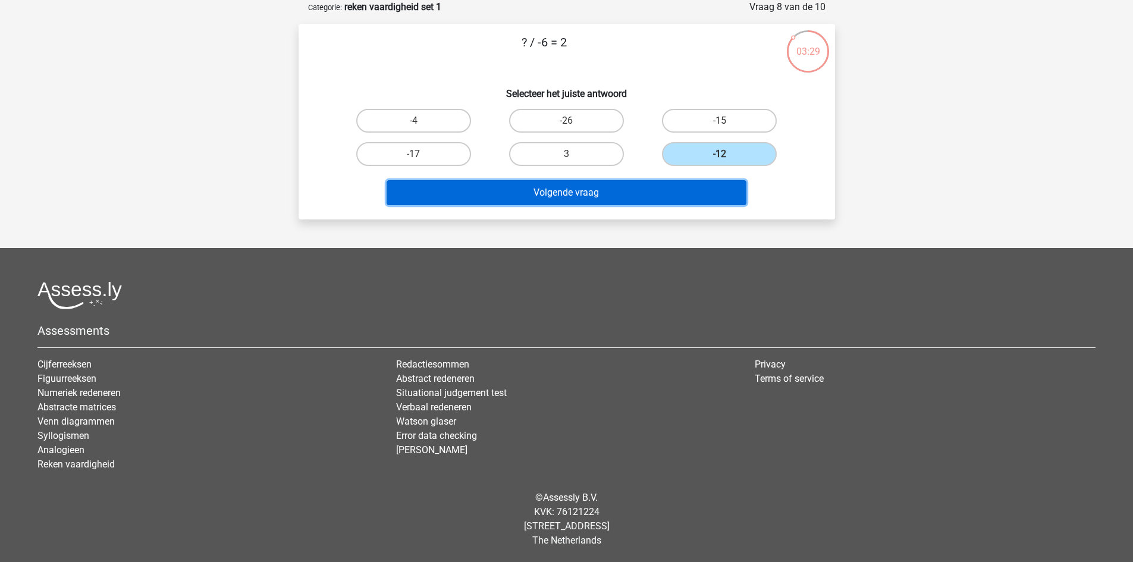
click at [669, 183] on button "Volgende vraag" at bounding box center [567, 192] width 360 height 25
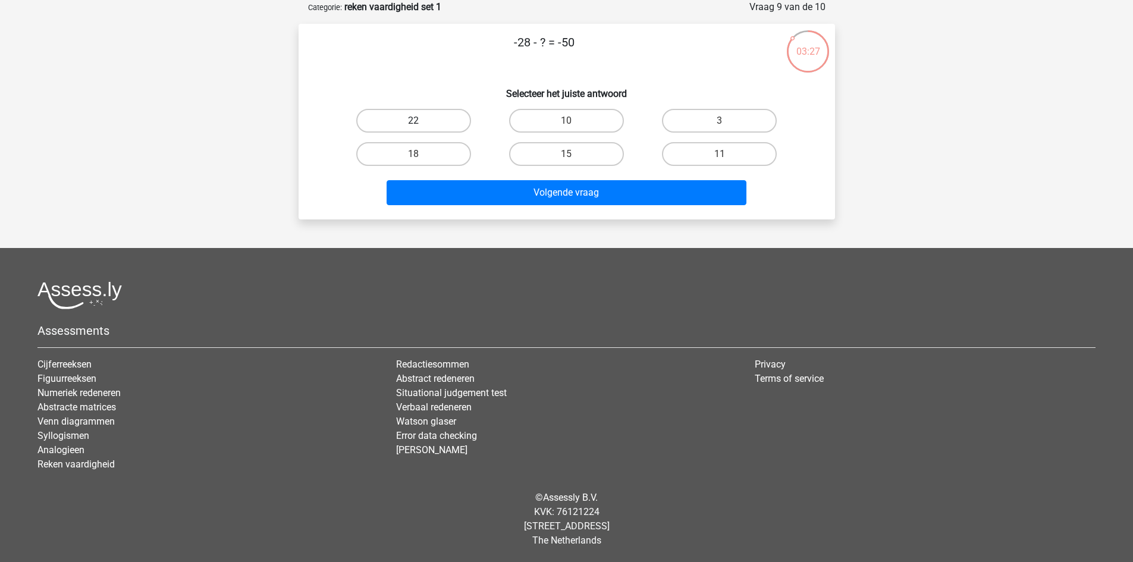
click at [445, 126] on label "22" at bounding box center [413, 121] width 115 height 24
click at [421, 126] on input "22" at bounding box center [417, 125] width 8 height 8
radio input "true"
click at [549, 175] on div "Volgende vraag" at bounding box center [567, 190] width 498 height 39
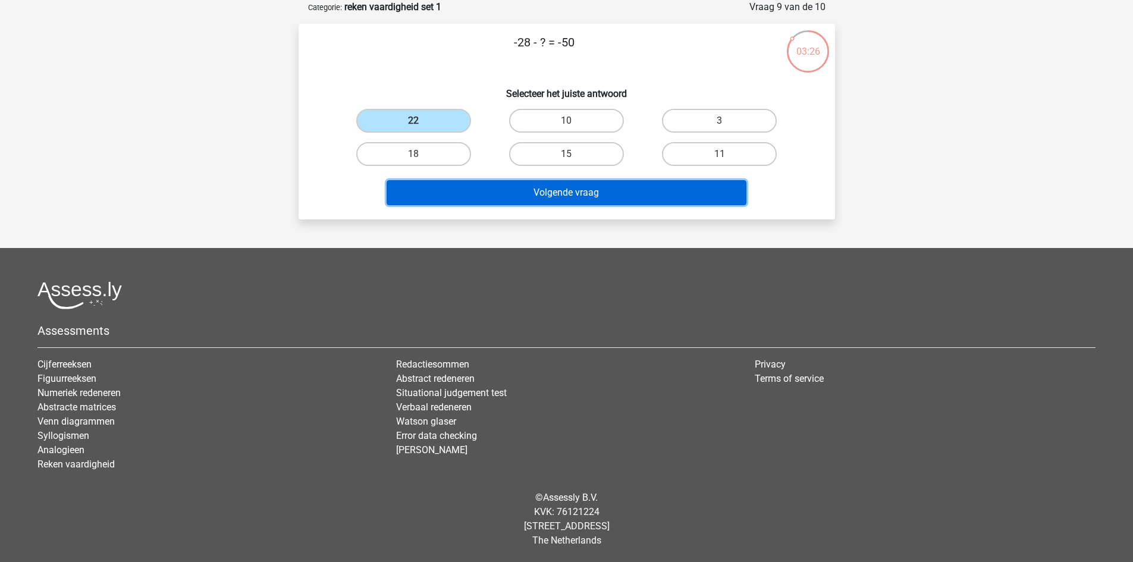
click at [560, 189] on button "Volgende vraag" at bounding box center [567, 192] width 360 height 25
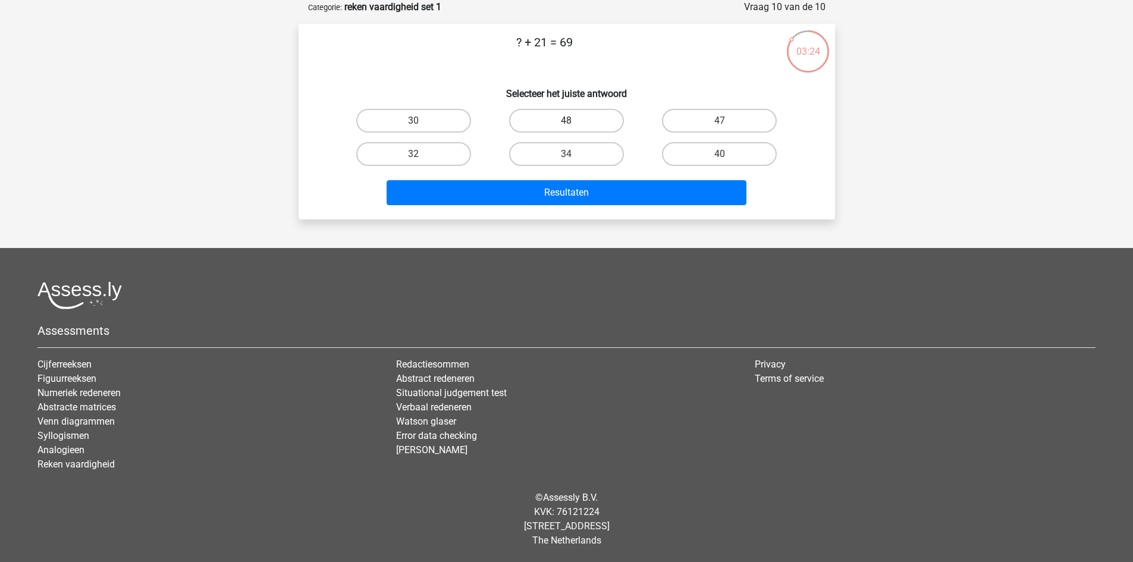
click at [578, 118] on label "48" at bounding box center [566, 121] width 115 height 24
click at [574, 121] on input "48" at bounding box center [570, 125] width 8 height 8
radio input "true"
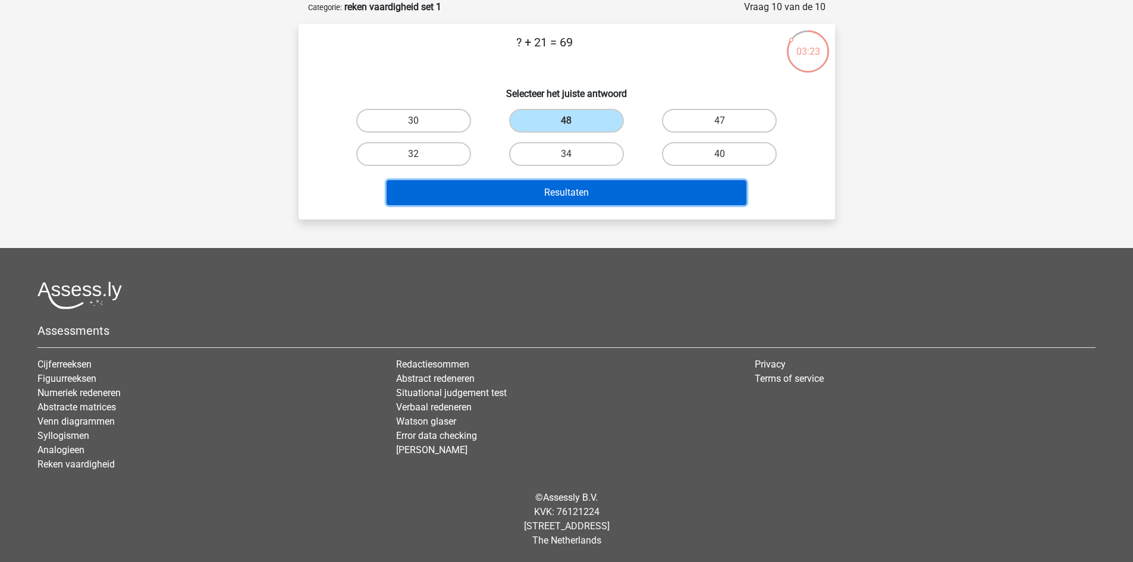
click at [583, 183] on button "Resultaten" at bounding box center [567, 192] width 360 height 25
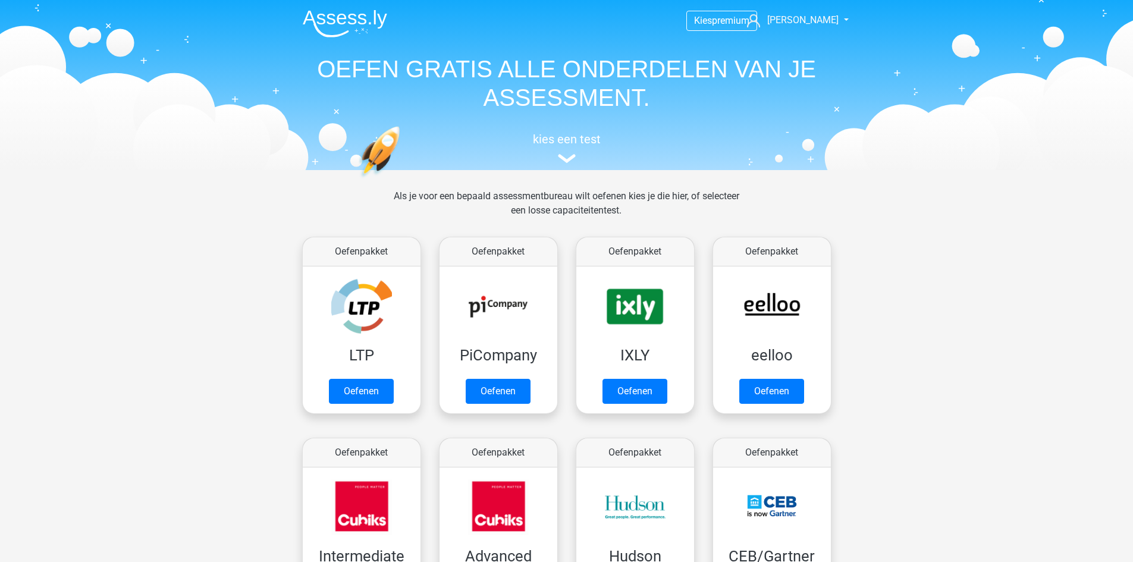
scroll to position [1098, 0]
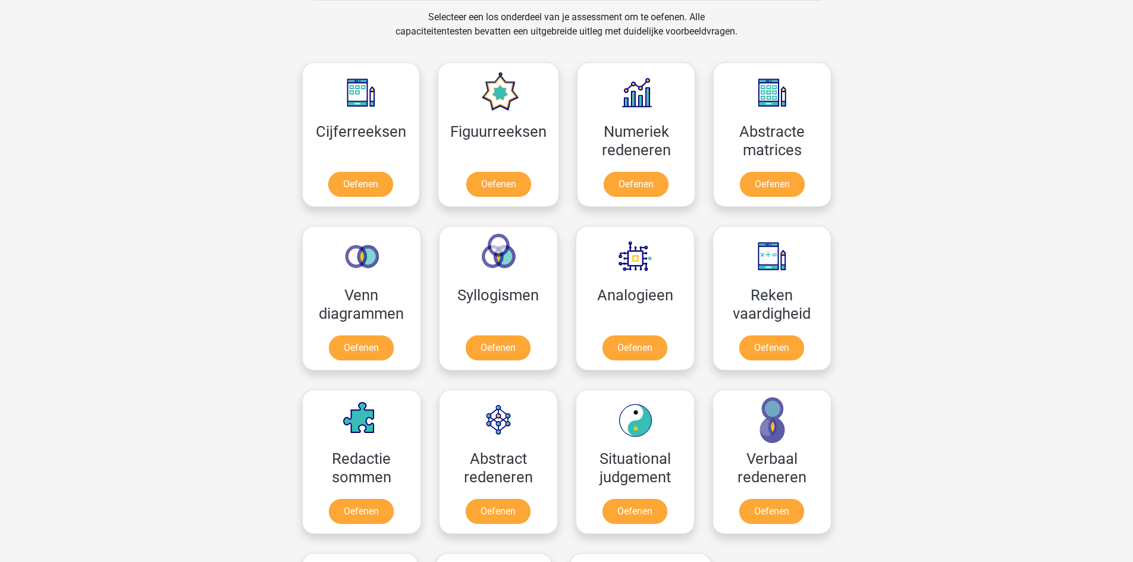
drag, startPoint x: 1104, startPoint y: 316, endPoint x: 1141, endPoint y: 300, distance: 39.7
click at [1132, 300] on html "Kies premium arnaud [EMAIL_ADDRESS][DOMAIN_NAME]" at bounding box center [566, 146] width 1133 height 2489
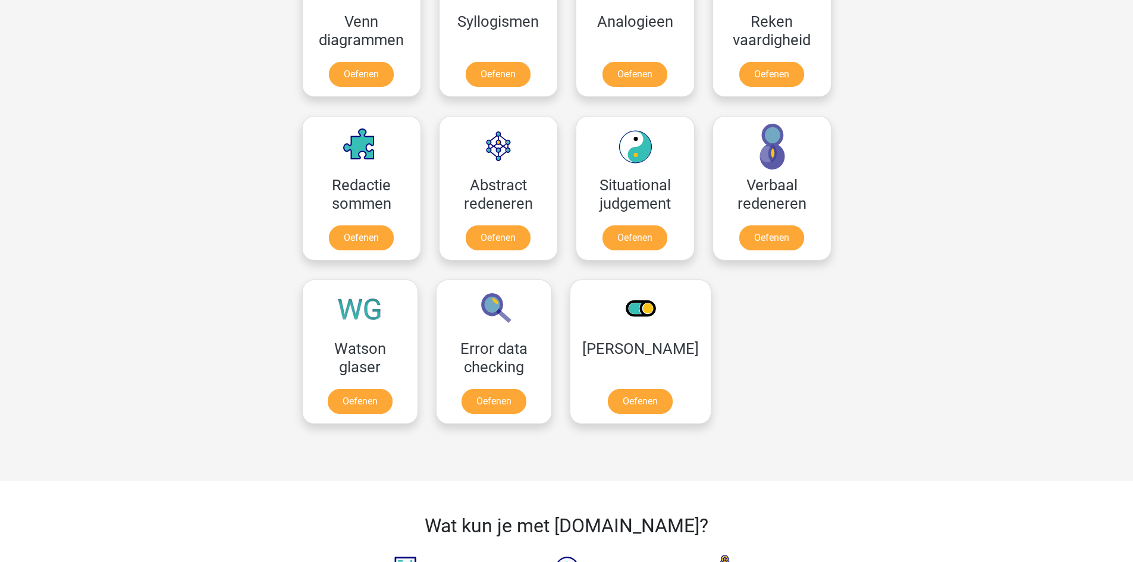
scroll to position [1366, 0]
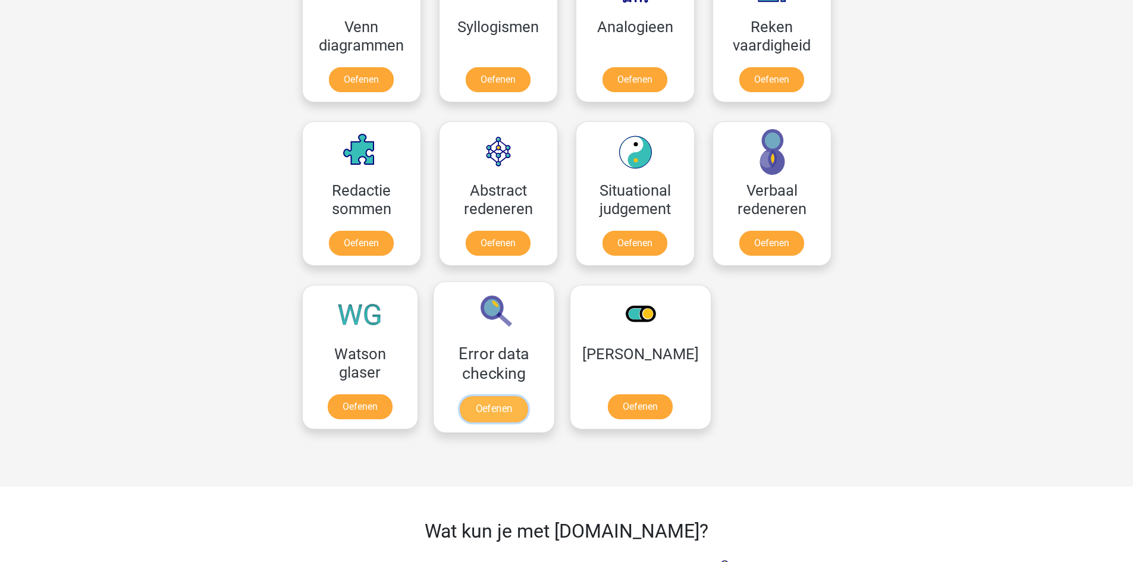
click at [504, 408] on link "Oefenen" at bounding box center [494, 409] width 68 height 26
click at [630, 247] on link "Oefenen" at bounding box center [635, 246] width 68 height 26
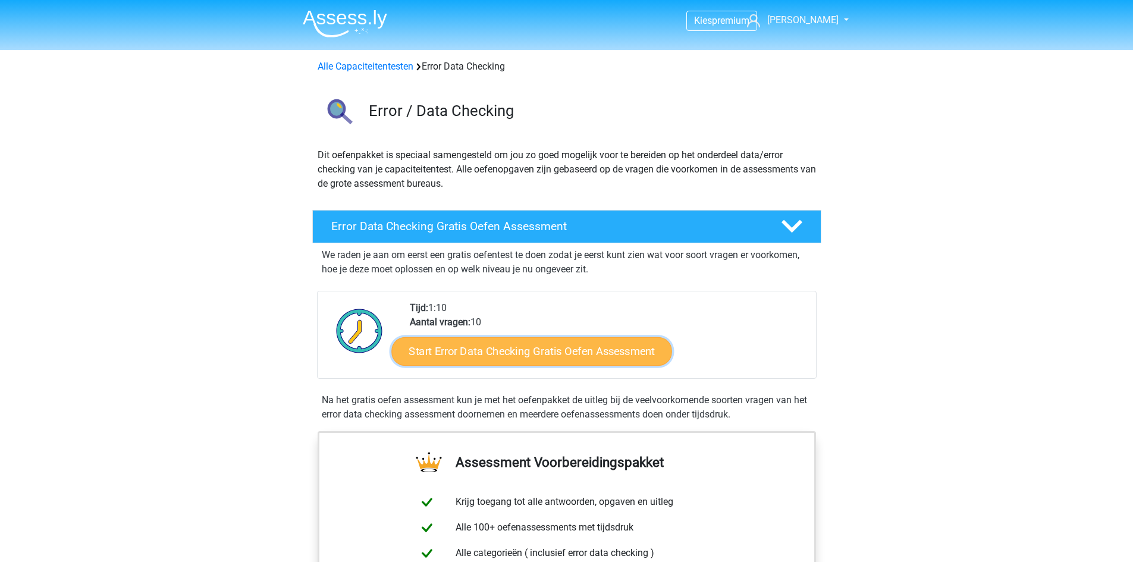
click at [509, 363] on link "Start Error Data Checking Gratis Oefen Assessment" at bounding box center [531, 351] width 281 height 29
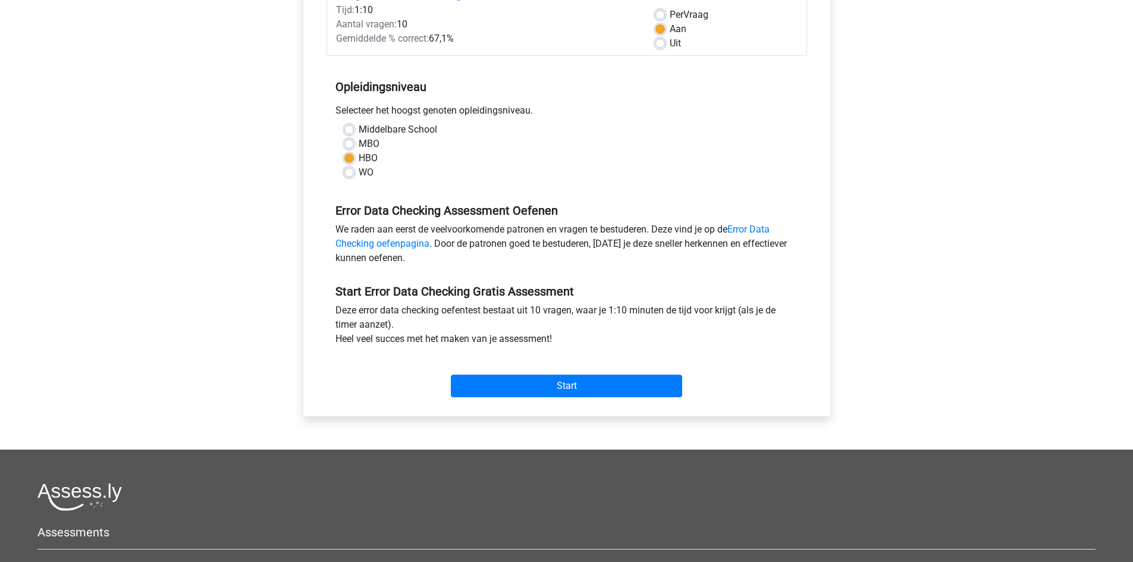
scroll to position [186, 0]
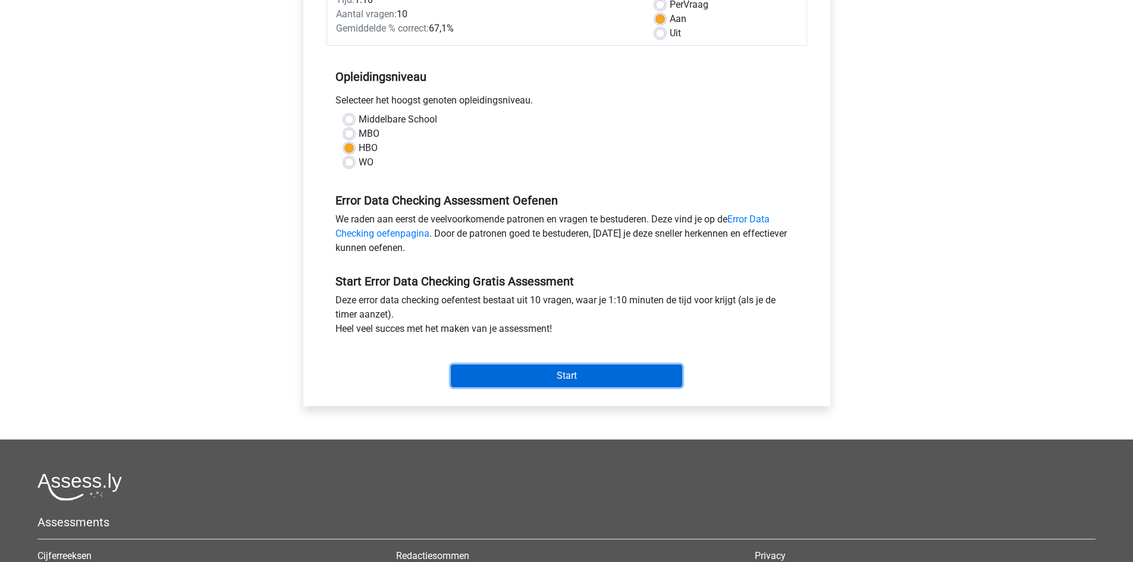
click at [580, 381] on input "Start" at bounding box center [566, 376] width 231 height 23
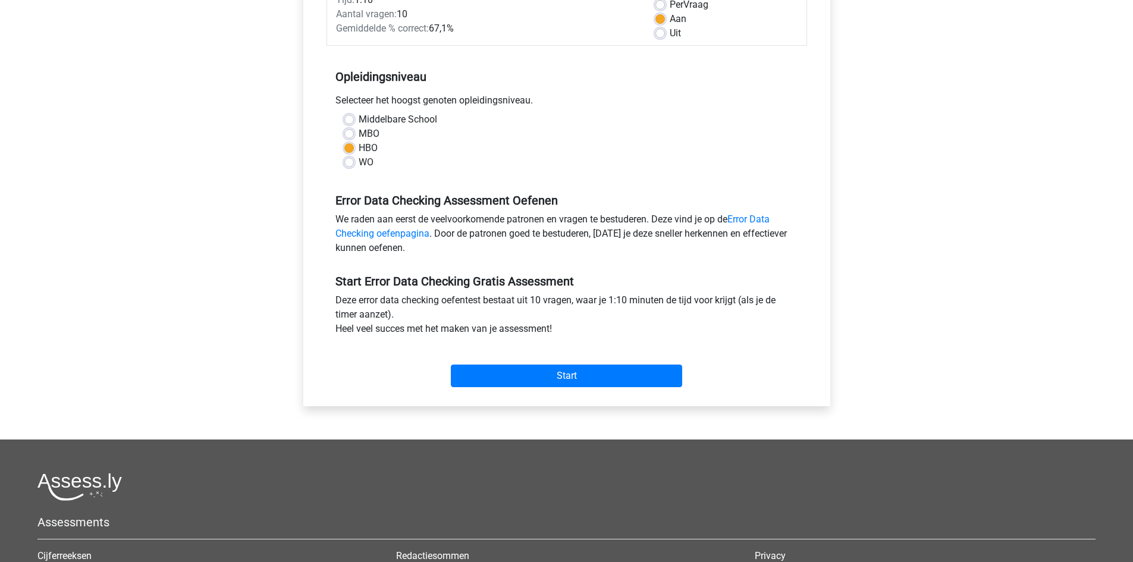
click at [359, 131] on label "MBO" at bounding box center [369, 134] width 21 height 14
click at [349, 131] on input "MBO" at bounding box center [349, 133] width 10 height 12
radio input "true"
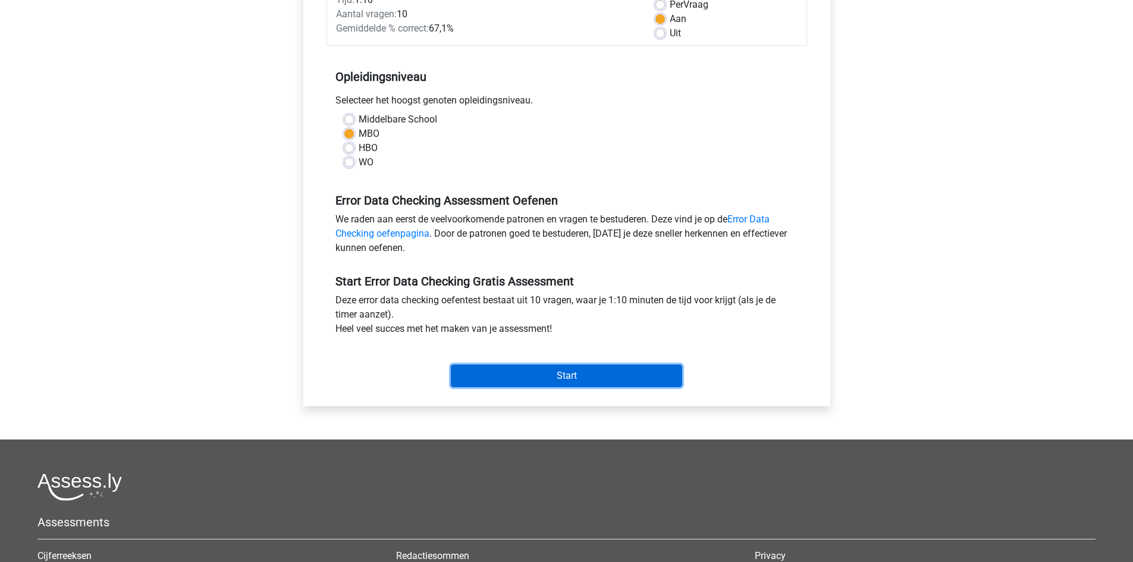
click at [532, 387] on input "Start" at bounding box center [566, 376] width 231 height 23
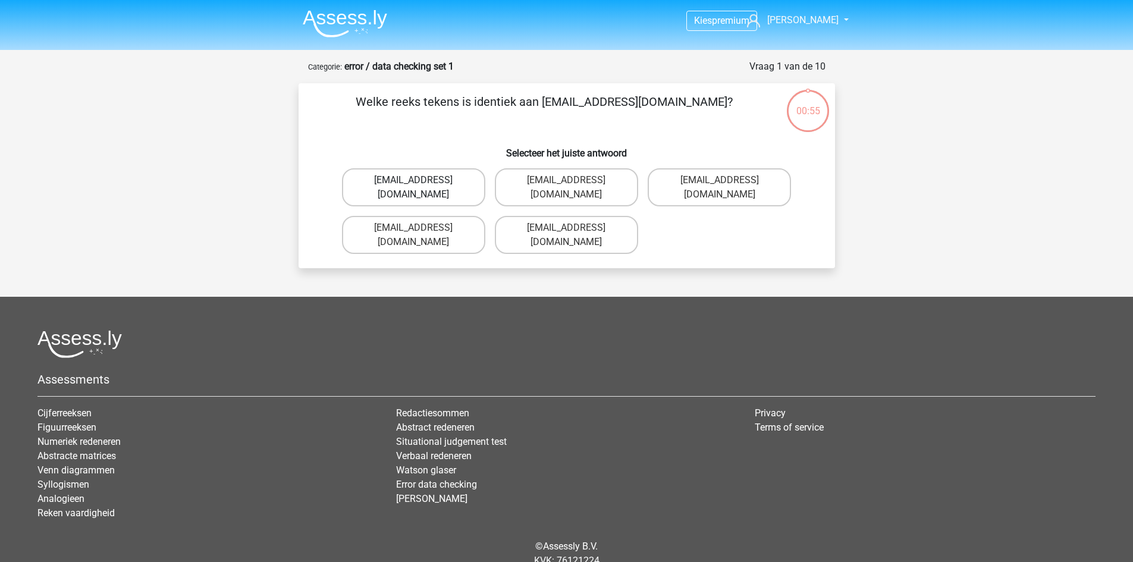
click at [438, 187] on label "[EMAIL_ADDRESS][DOMAIN_NAME]" at bounding box center [413, 187] width 143 height 38
click at [421, 187] on input "[EMAIL_ADDRESS][DOMAIN_NAME]" at bounding box center [417, 184] width 8 height 8
radio input "true"
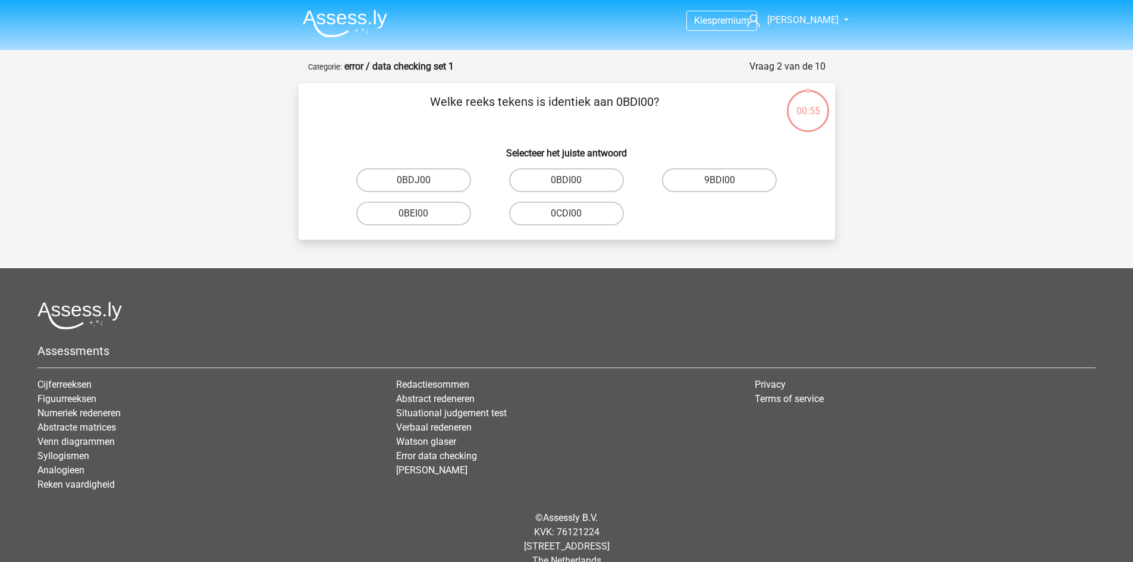
scroll to position [20, 0]
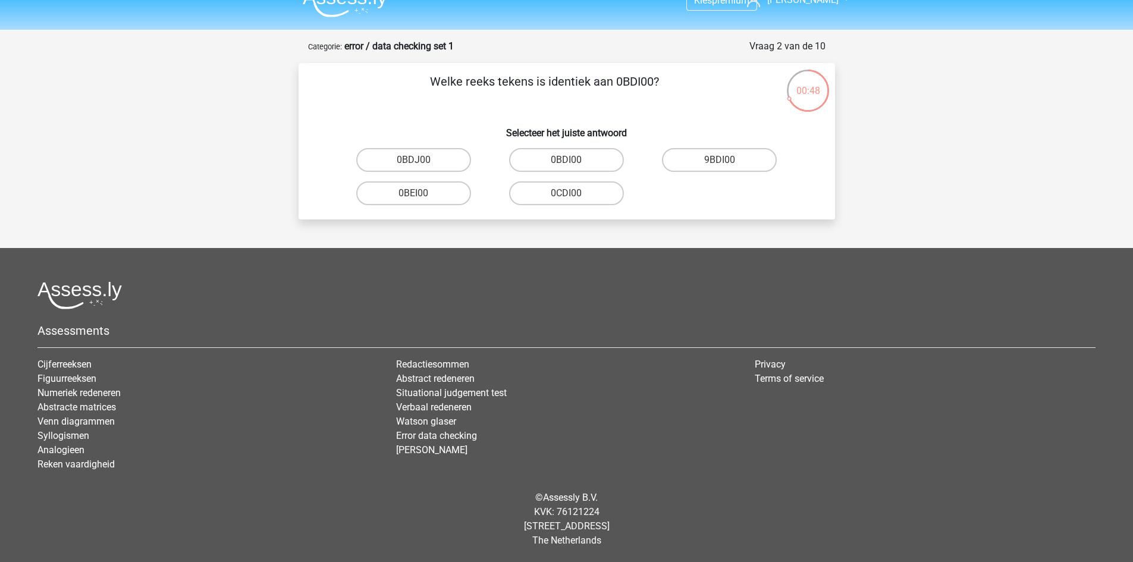
click at [572, 161] on input "0BDI00" at bounding box center [570, 164] width 8 height 8
radio input "true"
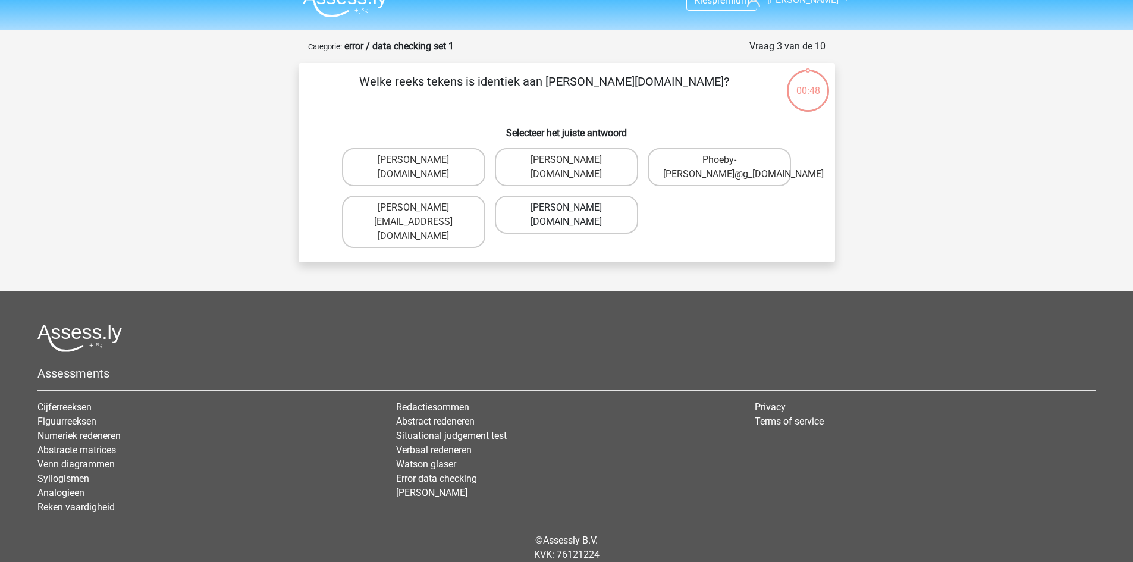
scroll to position [49, 0]
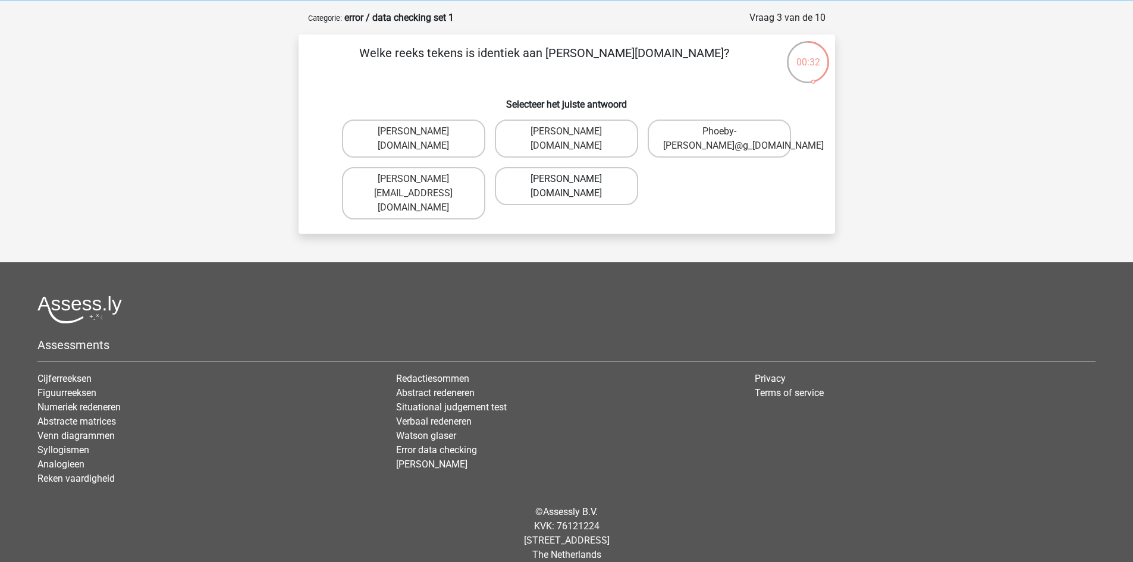
click at [584, 193] on label "[PERSON_NAME][DOMAIN_NAME]" at bounding box center [566, 186] width 143 height 38
click at [574, 187] on input "[PERSON_NAME][DOMAIN_NAME]" at bounding box center [570, 183] width 8 height 8
radio input "true"
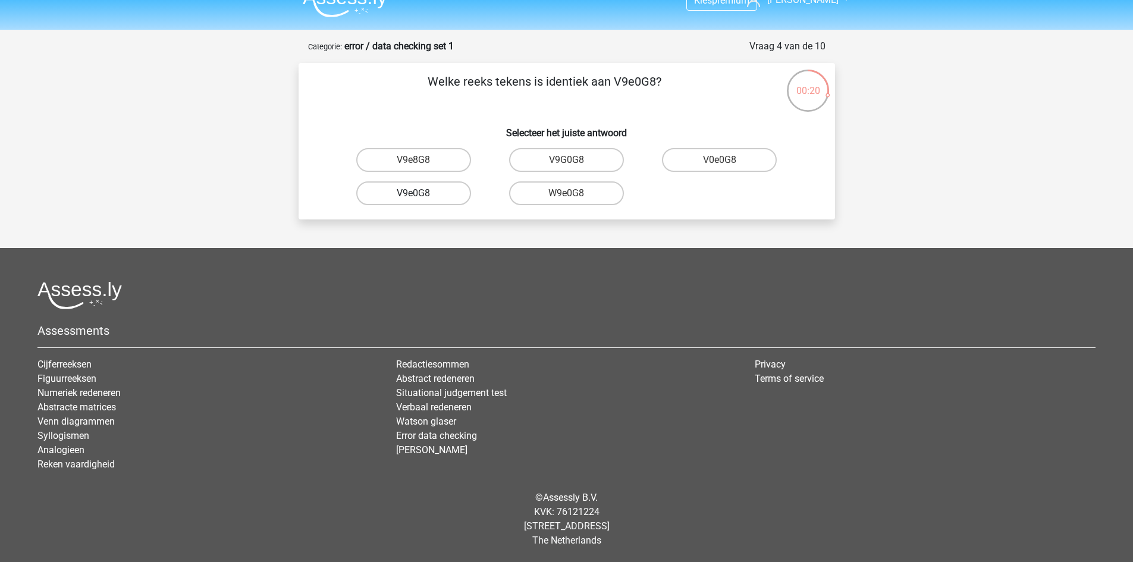
click at [437, 197] on label "V9e0G8" at bounding box center [413, 193] width 115 height 24
click at [421, 197] on input "V9e0G8" at bounding box center [417, 197] width 8 height 8
radio input "true"
click at [438, 197] on label "91O51S" at bounding box center [413, 193] width 115 height 24
click at [421, 197] on input "91O51S" at bounding box center [417, 197] width 8 height 8
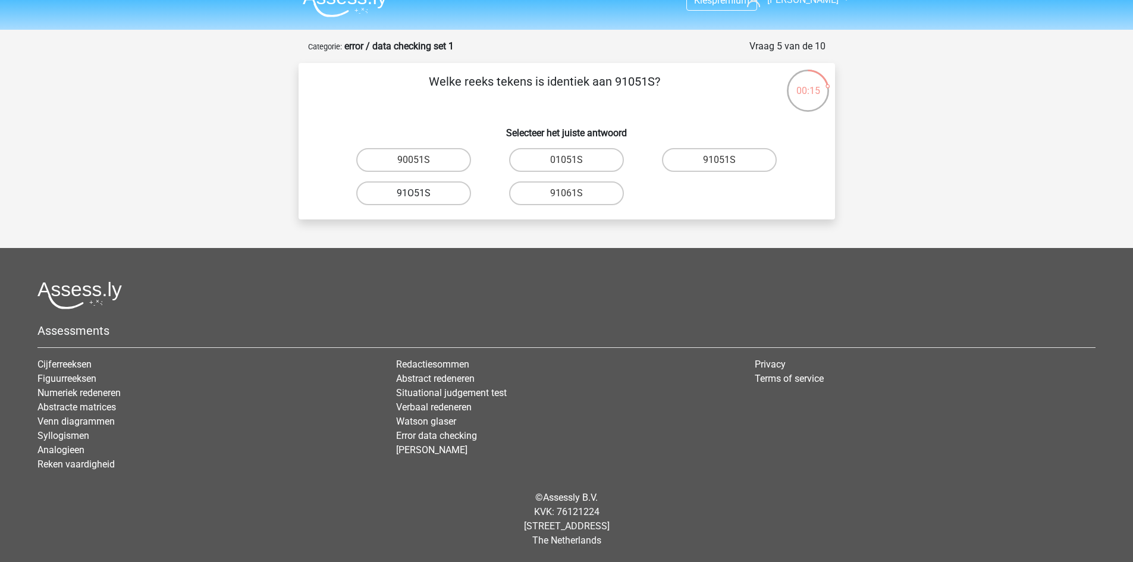
radio input "true"
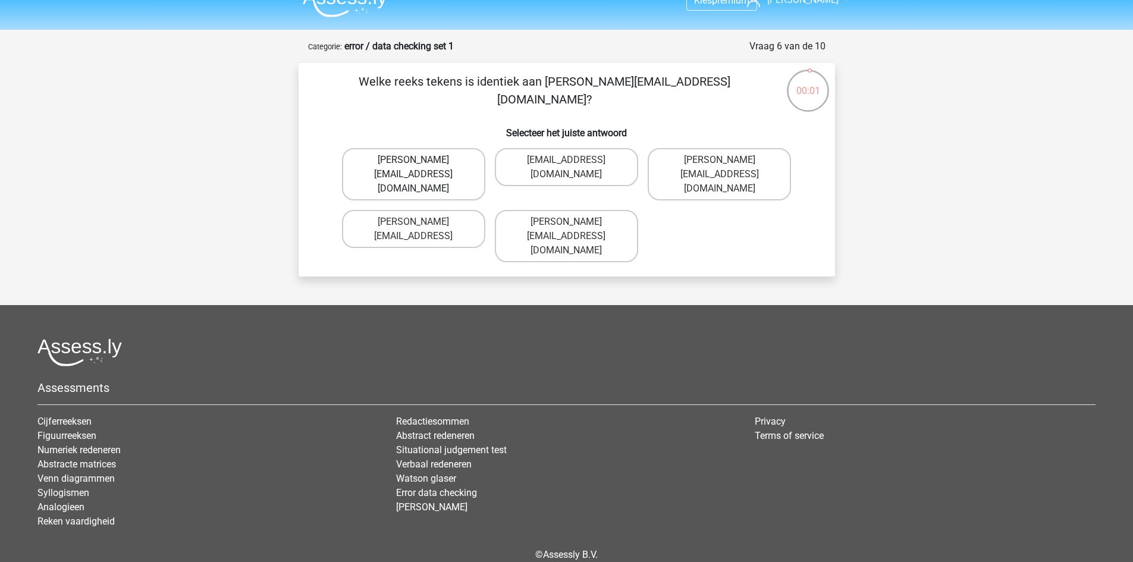
click at [432, 165] on label "[PERSON_NAME][EMAIL_ADDRESS][DOMAIN_NAME]" at bounding box center [413, 174] width 143 height 52
click at [421, 165] on input "[PERSON_NAME][EMAIL_ADDRESS][DOMAIN_NAME]" at bounding box center [417, 164] width 8 height 8
radio input "true"
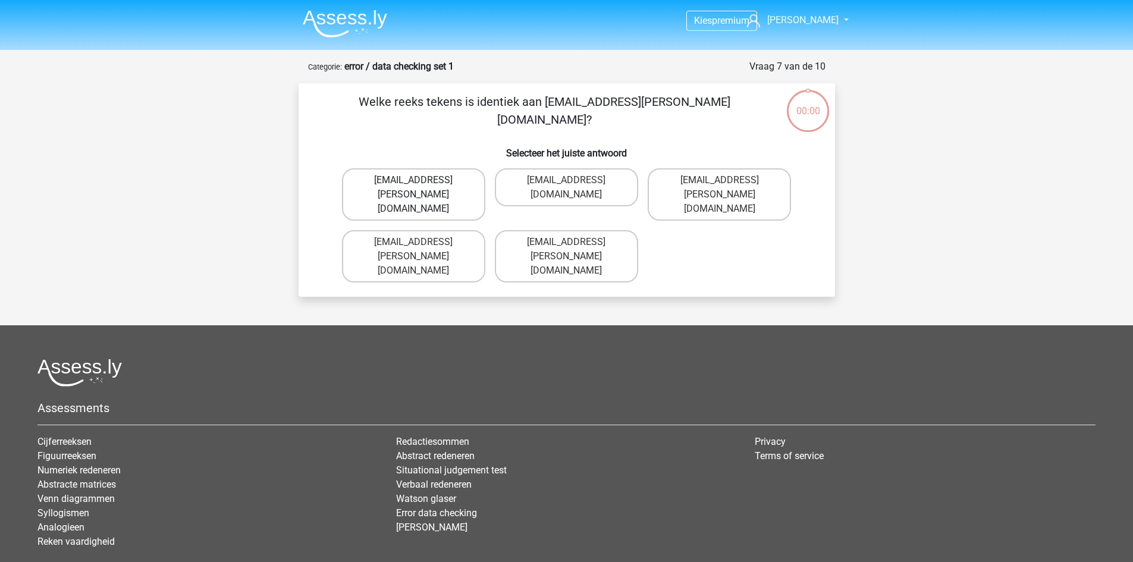
scroll to position [49, 0]
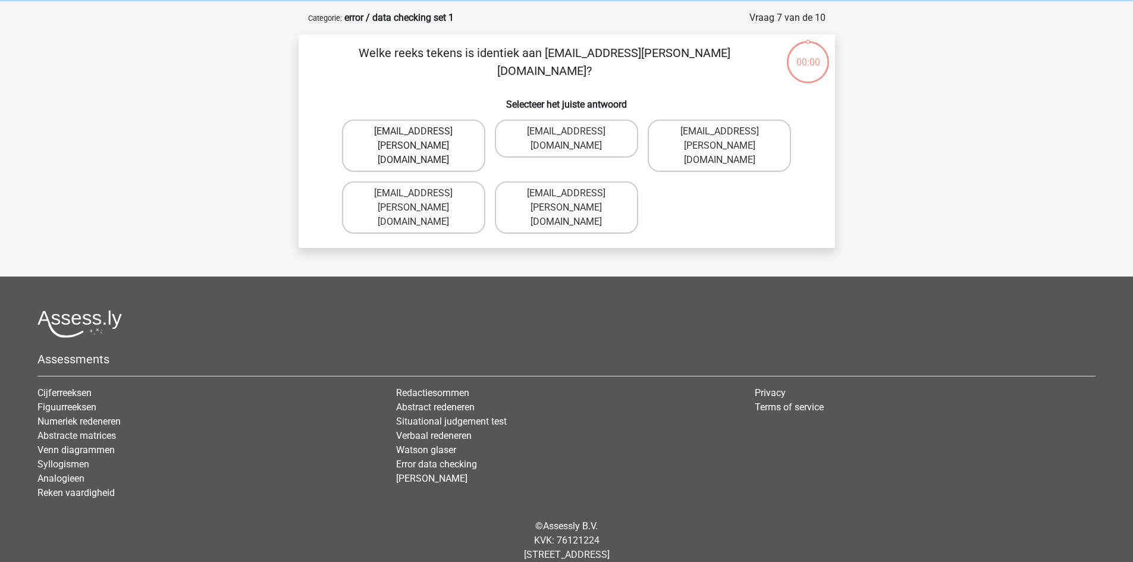
click at [441, 145] on label "[EMAIL_ADDRESS][PERSON_NAME][DOMAIN_NAME]" at bounding box center [413, 146] width 143 height 52
click at [421, 139] on input "[EMAIL_ADDRESS][PERSON_NAME][DOMAIN_NAME]" at bounding box center [417, 135] width 8 height 8
radio input "true"
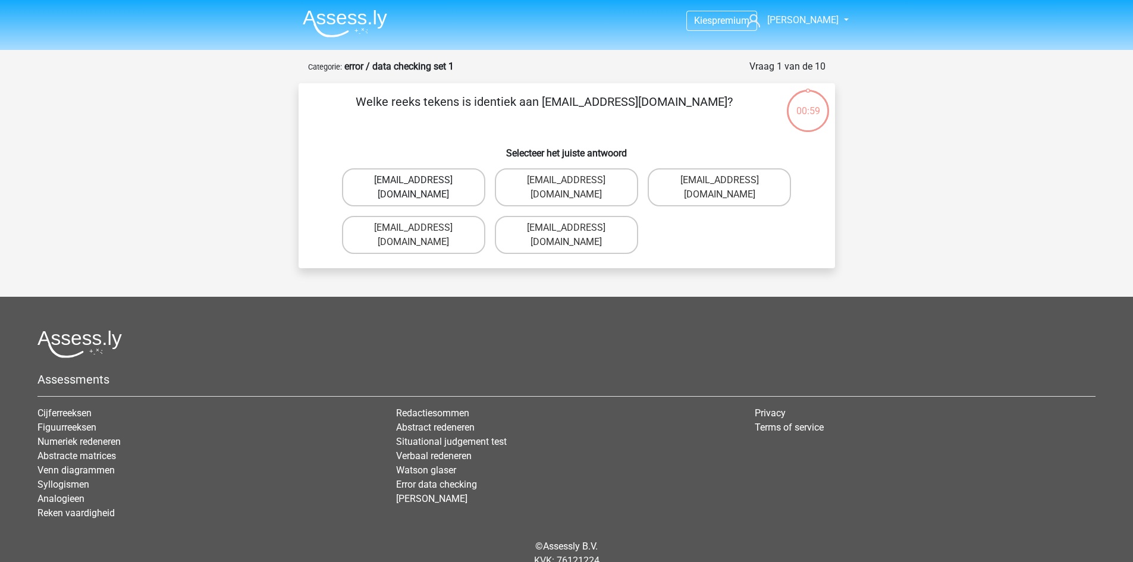
click at [431, 185] on label "Evie_Meade@jointmail.com.uk" at bounding box center [413, 187] width 143 height 38
click at [421, 185] on input "Evie_Meade@jointmail.com.uk" at bounding box center [417, 184] width 8 height 8
radio input "true"
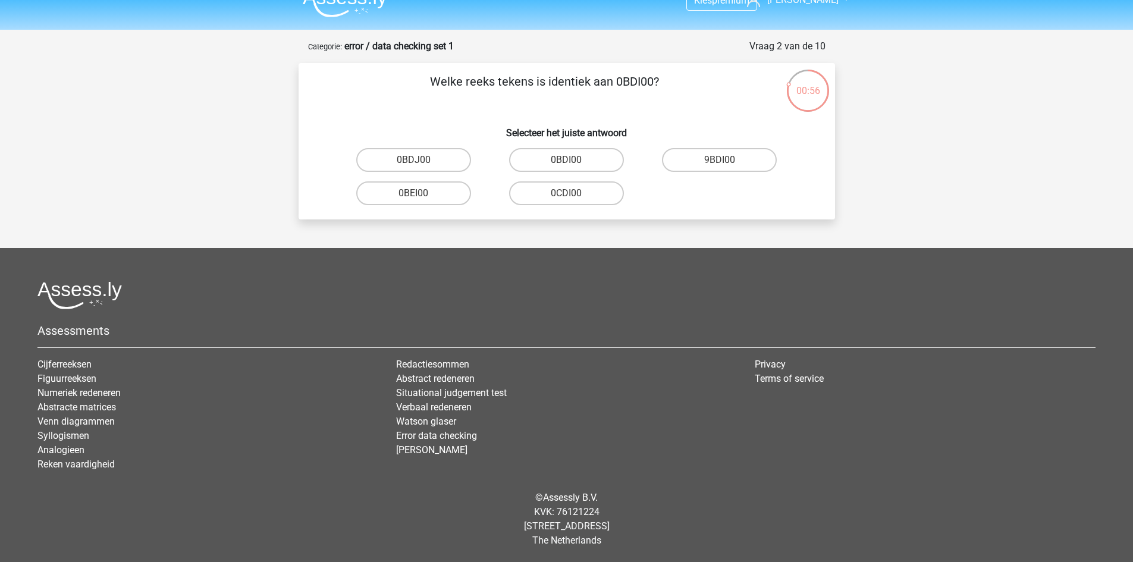
click at [569, 162] on input "0BDI00" at bounding box center [570, 164] width 8 height 8
radio input "true"
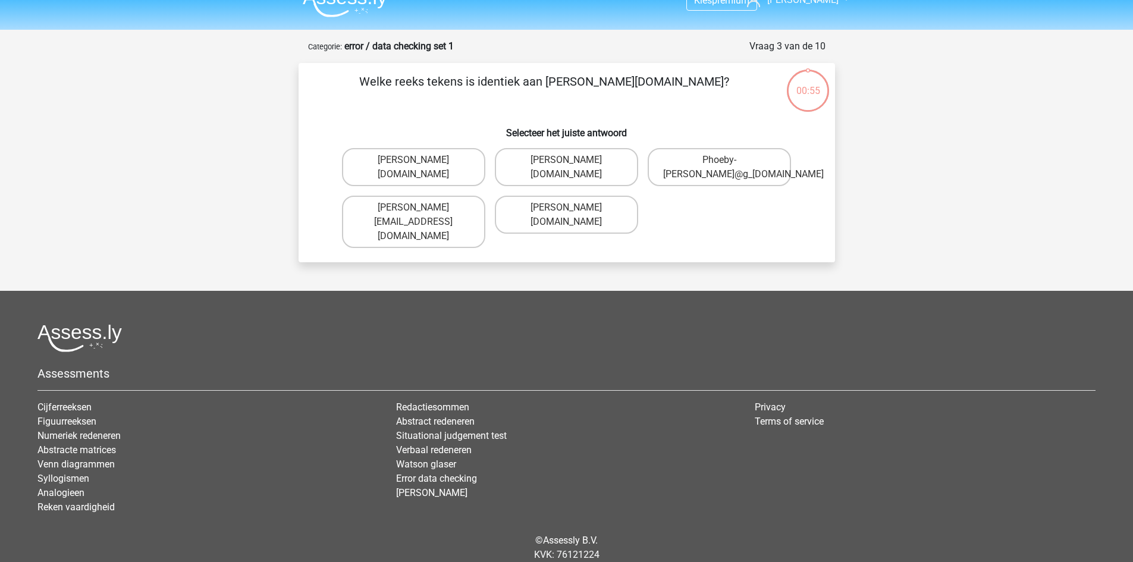
scroll to position [49, 0]
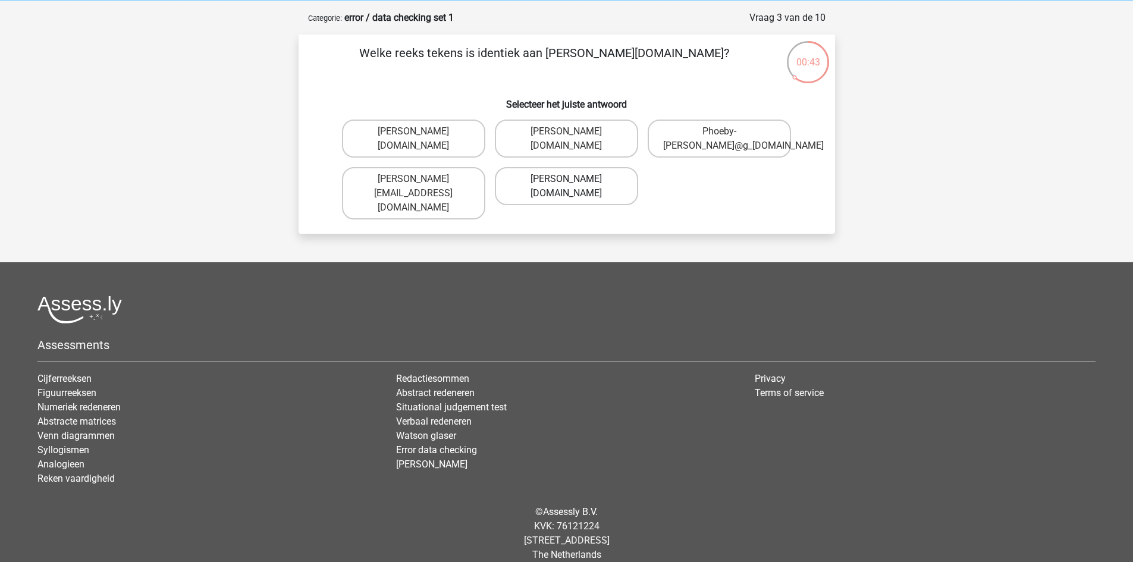
click at [559, 199] on label "Phoebe-Patterson@g_mail.gr" at bounding box center [566, 186] width 143 height 38
click at [566, 187] on input "Phoebe-Patterson@g_mail.gr" at bounding box center [570, 183] width 8 height 8
radio input "true"
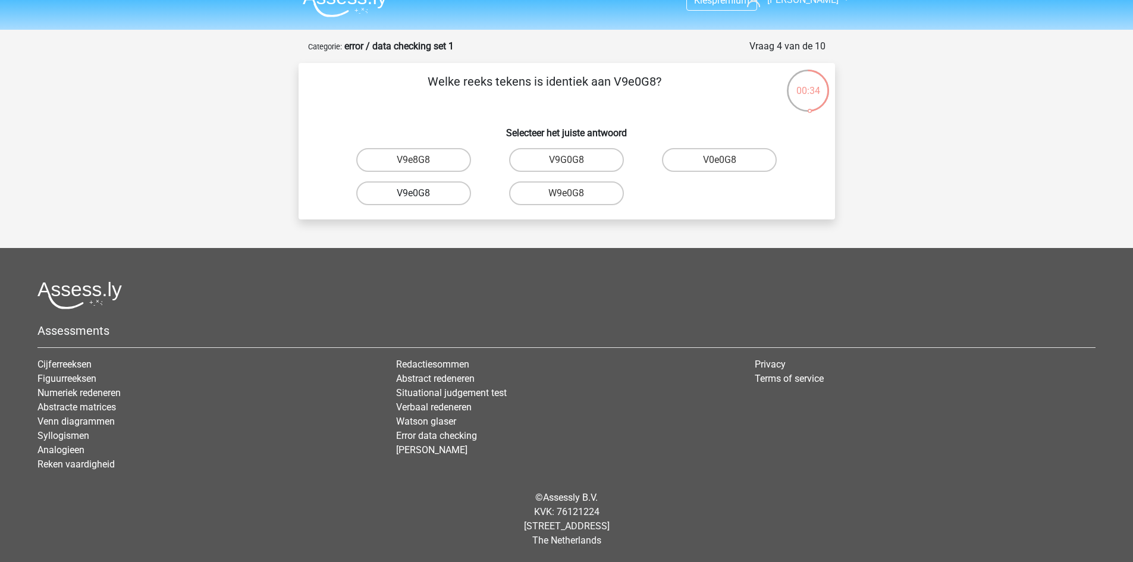
click at [437, 196] on label "V9e0G8" at bounding box center [413, 193] width 115 height 24
click at [421, 196] on input "V9e0G8" at bounding box center [417, 197] width 8 height 8
radio input "true"
click at [433, 194] on label "91O51S" at bounding box center [413, 193] width 115 height 24
click at [421, 194] on input "91O51S" at bounding box center [417, 197] width 8 height 8
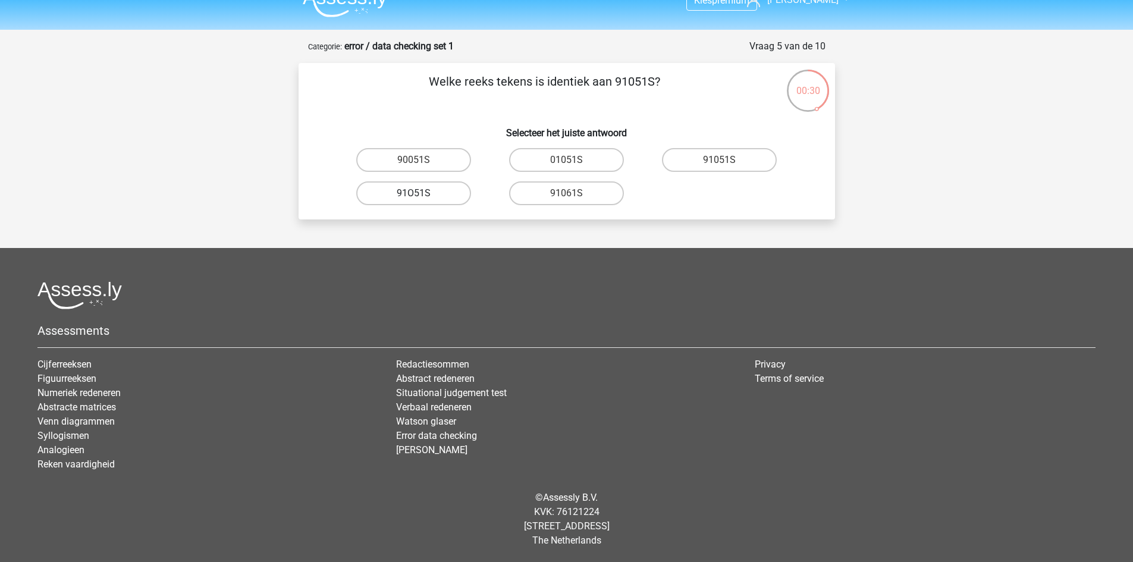
radio input "true"
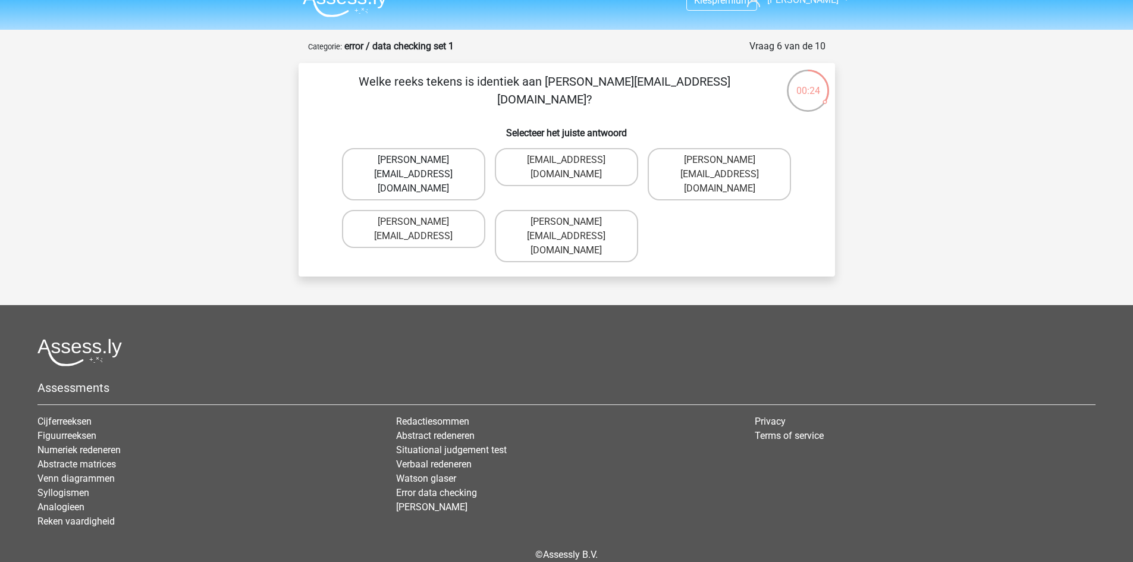
click at [403, 163] on label "Connor.Paterson@mailme.com" at bounding box center [413, 174] width 143 height 52
click at [413, 163] on input "Connor.Paterson@mailme.com" at bounding box center [417, 164] width 8 height 8
radio input "true"
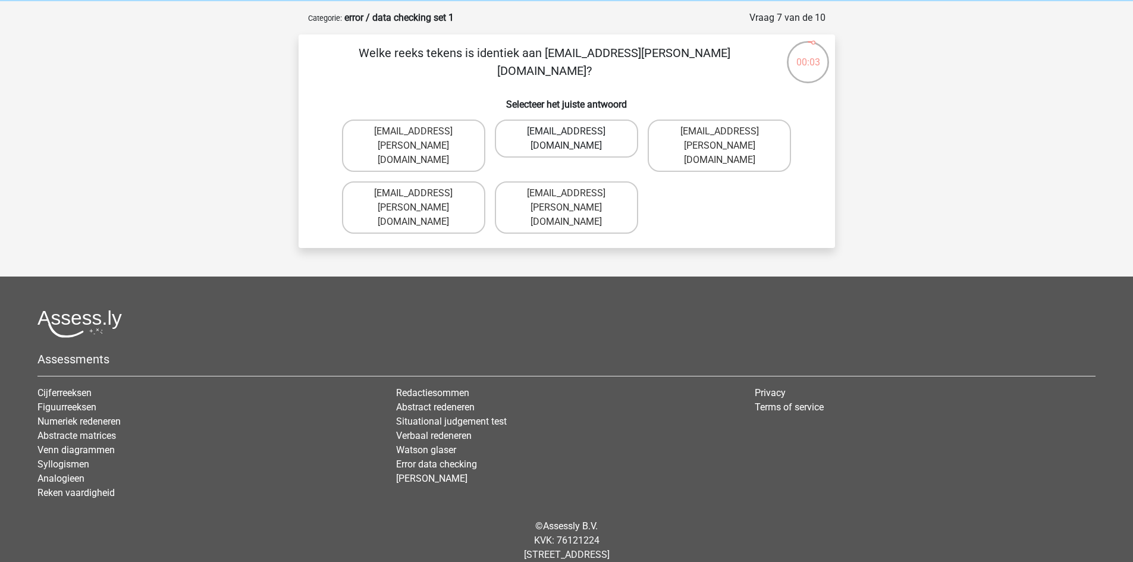
click at [535, 138] on label "Ava-Caroll@mailme.uk.com" at bounding box center [566, 139] width 143 height 38
click at [566, 138] on input "Ava-Caroll@mailme.uk.com" at bounding box center [570, 135] width 8 height 8
radio input "true"
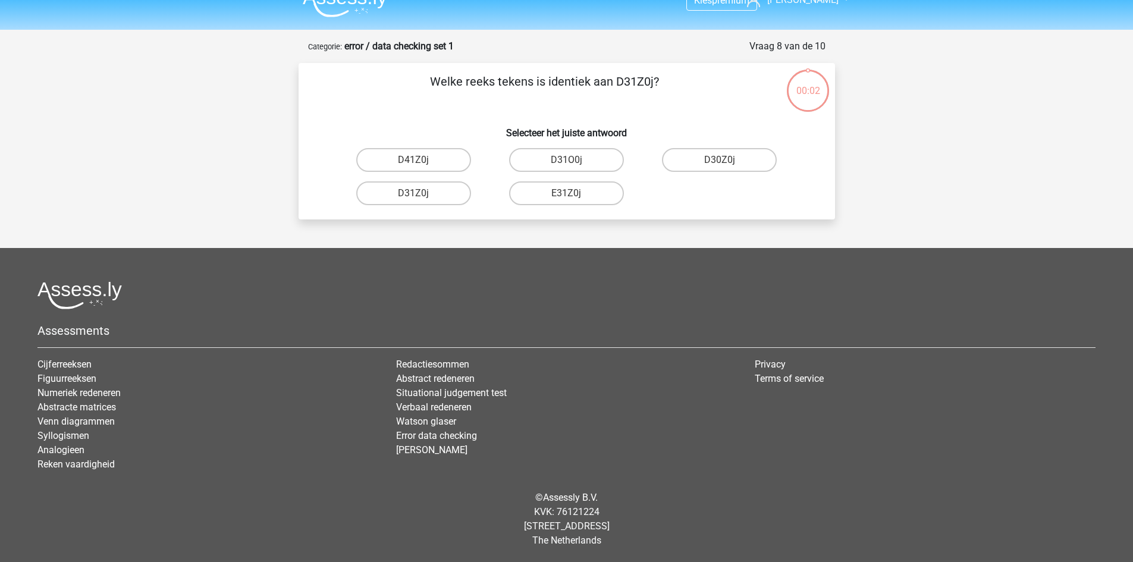
scroll to position [20, 0]
click at [570, 157] on label "D31O0j" at bounding box center [566, 160] width 115 height 24
click at [570, 160] on input "D31O0j" at bounding box center [570, 164] width 8 height 8
radio input "true"
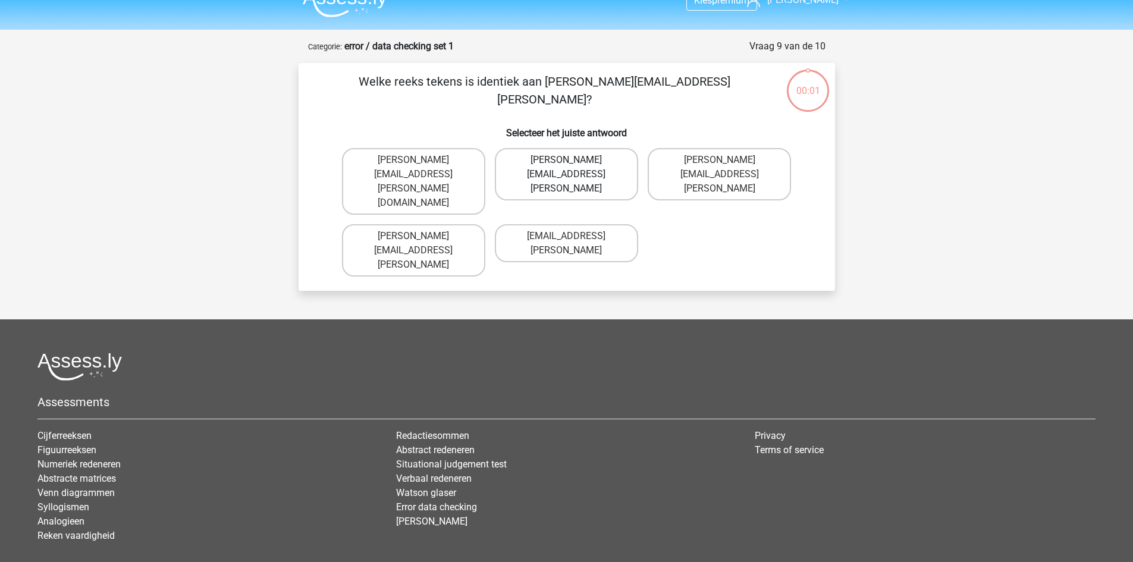
click at [563, 161] on label "Arthur.Bradley@mailme.coo" at bounding box center [566, 174] width 143 height 52
click at [566, 161] on input "Arthur.Bradley@mailme.coo" at bounding box center [570, 164] width 8 height 8
radio input "true"
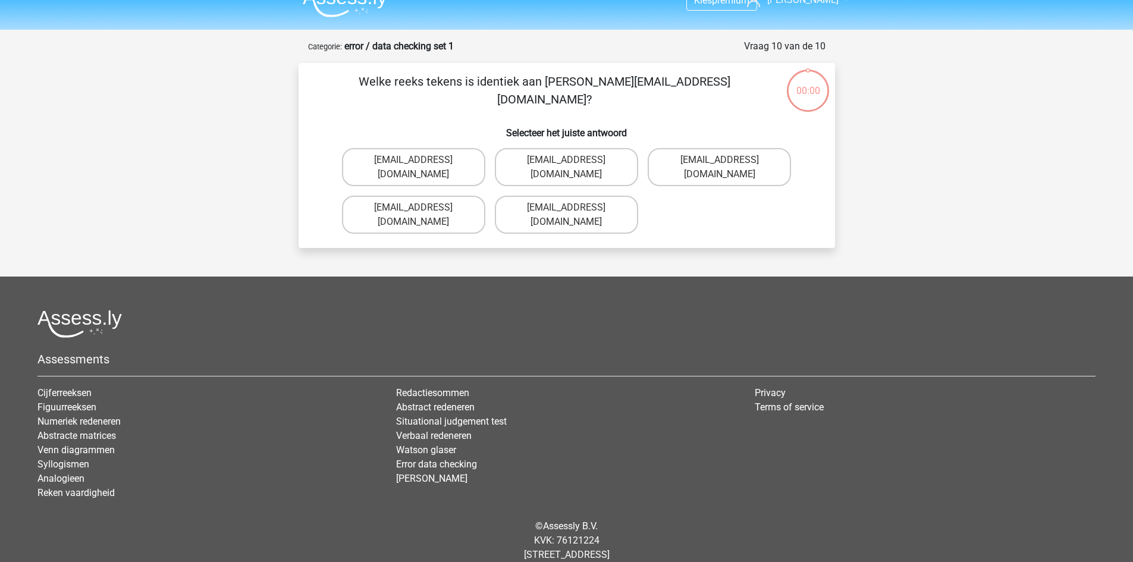
scroll to position [34, 0]
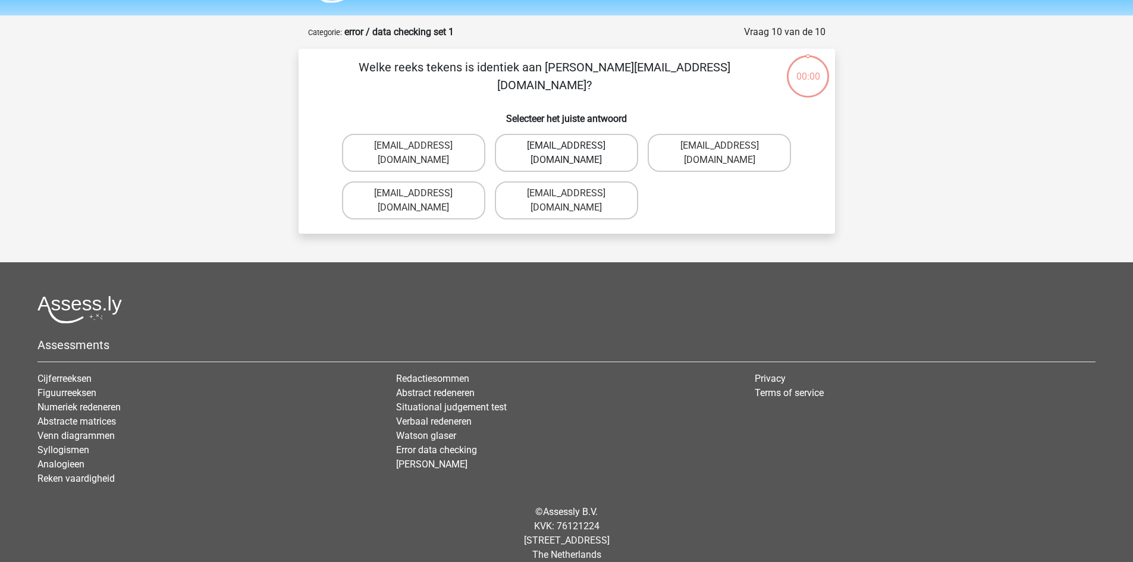
click at [555, 150] on label "Theo+Sadller@Gmail.uk.com" at bounding box center [566, 153] width 143 height 38
click at [566, 150] on input "Theo+Sadller@Gmail.uk.com" at bounding box center [570, 150] width 8 height 8
radio input "true"
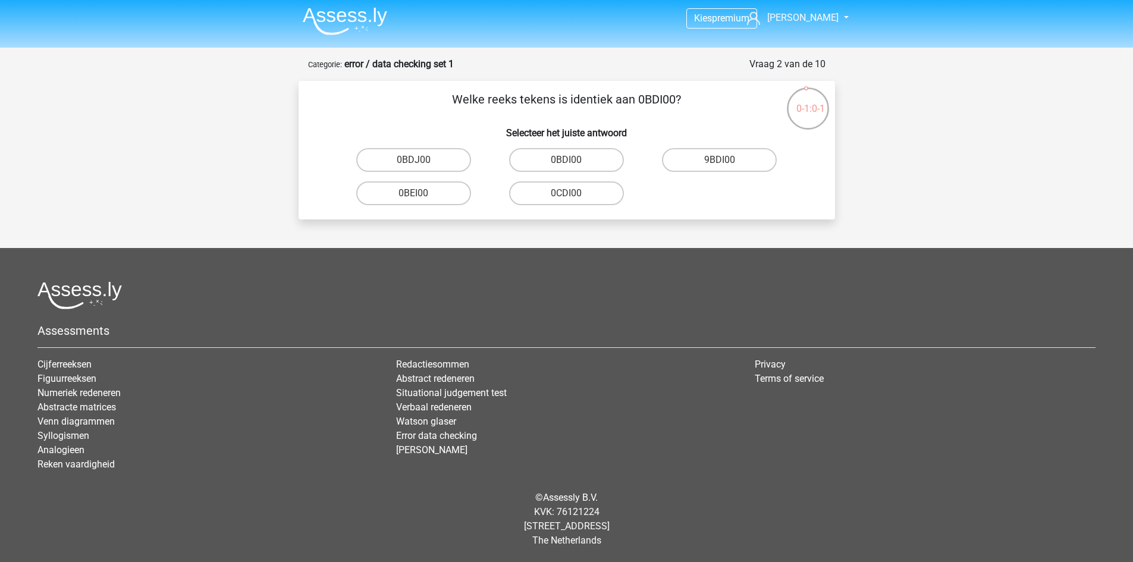
scroll to position [2, 0]
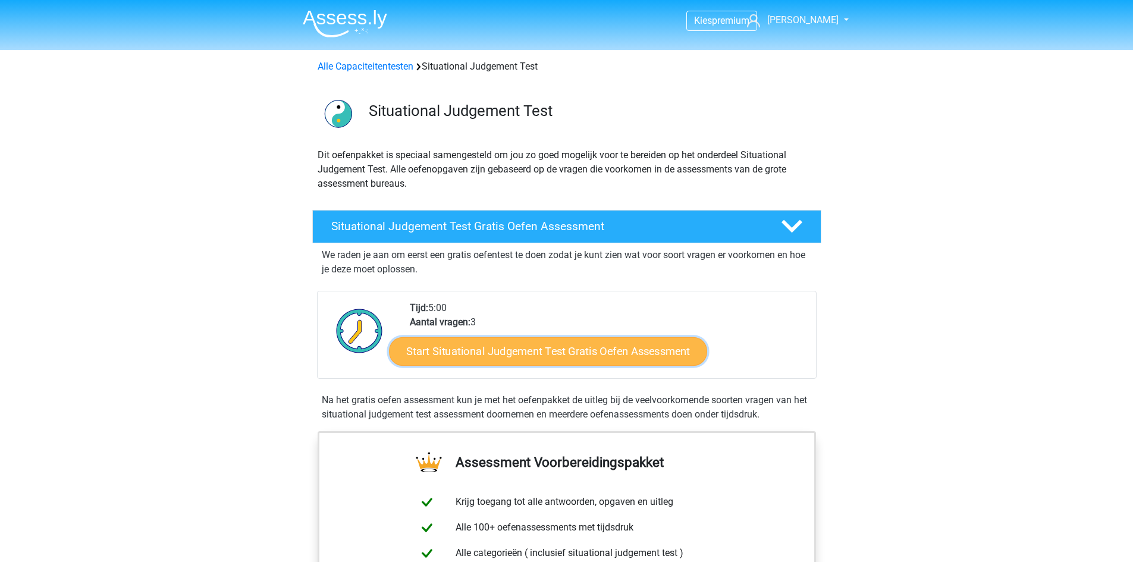
click at [611, 351] on link "Start Situational Judgement Test Gratis Oefen Assessment" at bounding box center [548, 351] width 318 height 29
click at [531, 354] on link "Start Situational Judgement Test Gratis Oefen Assessment" at bounding box center [548, 351] width 318 height 29
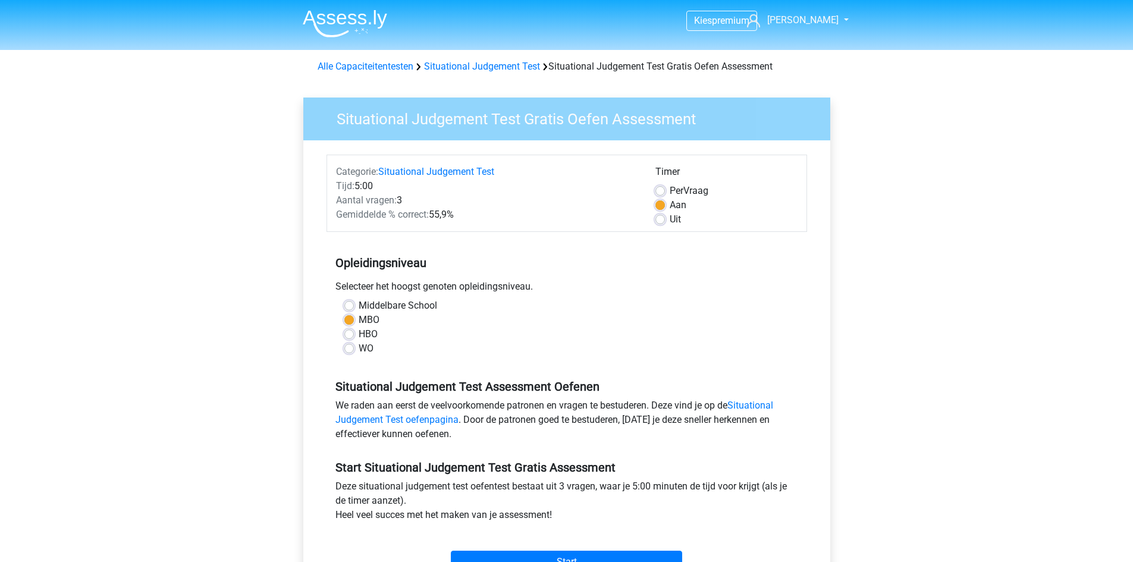
click at [359, 305] on label "Middelbare School" at bounding box center [398, 306] width 79 height 14
click at [349, 305] on input "Middelbare School" at bounding box center [349, 305] width 10 height 12
radio input "true"
click at [555, 558] on input "Start" at bounding box center [566, 562] width 231 height 23
click at [611, 557] on input "Start" at bounding box center [566, 562] width 231 height 23
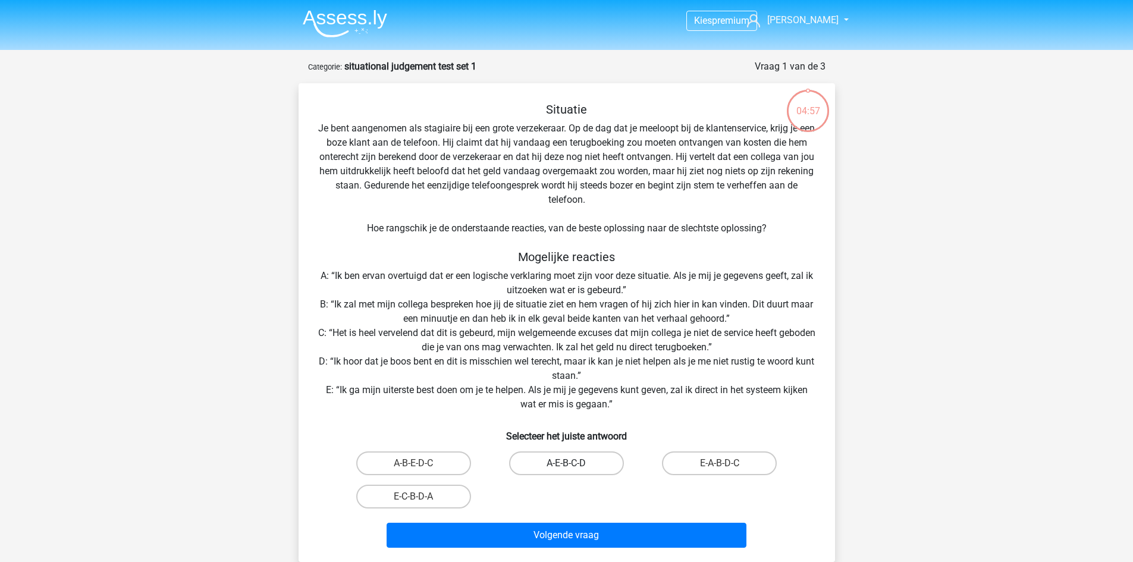
click at [542, 459] on label "A-E-B-C-D" at bounding box center [566, 463] width 115 height 24
click at [566, 463] on input "A-E-B-C-D" at bounding box center [570, 467] width 8 height 8
radio input "true"
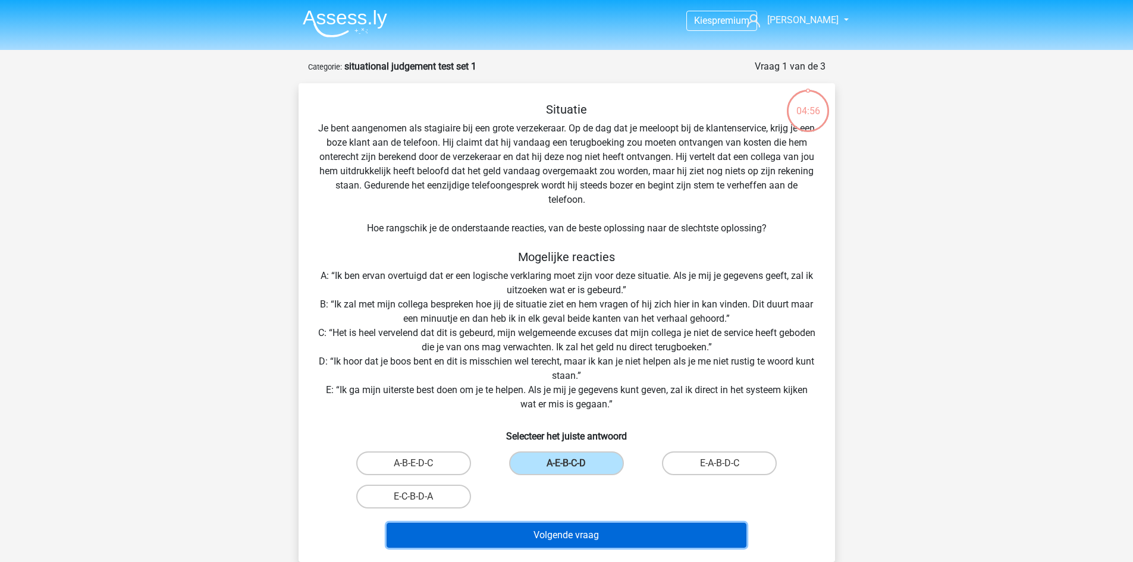
click at [582, 541] on button "Volgende vraag" at bounding box center [567, 535] width 360 height 25
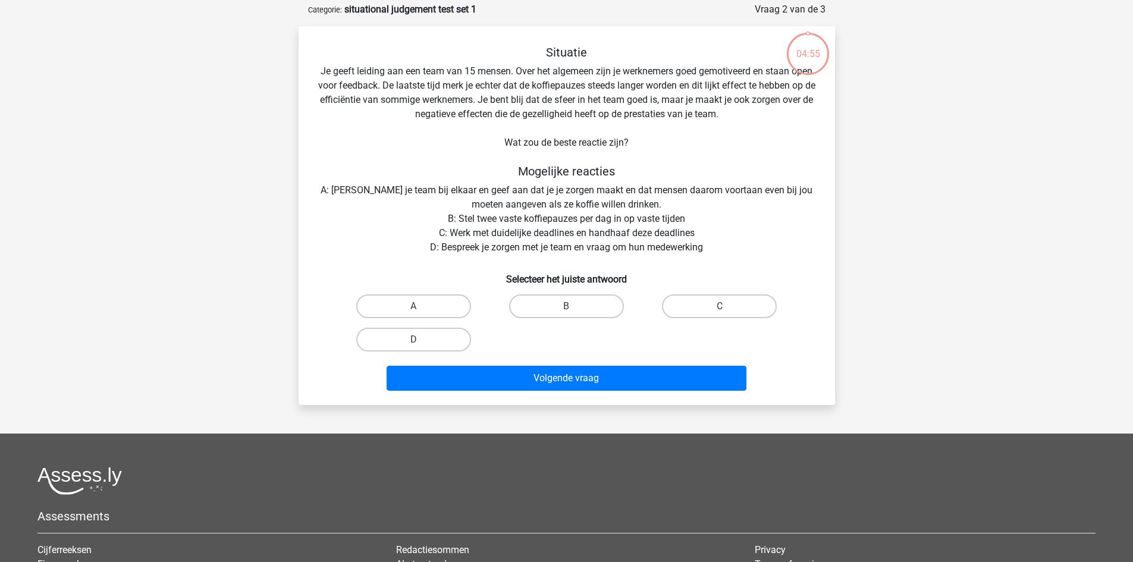
scroll to position [59, 0]
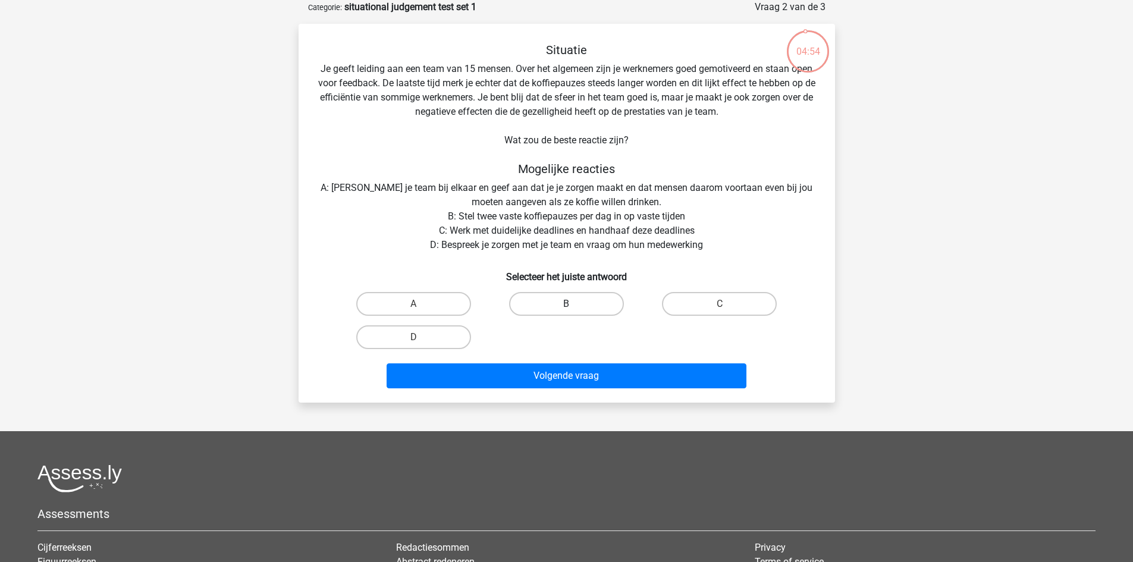
click at [566, 295] on label "B" at bounding box center [566, 304] width 115 height 24
click at [566, 304] on input "B" at bounding box center [570, 308] width 8 height 8
radio input "true"
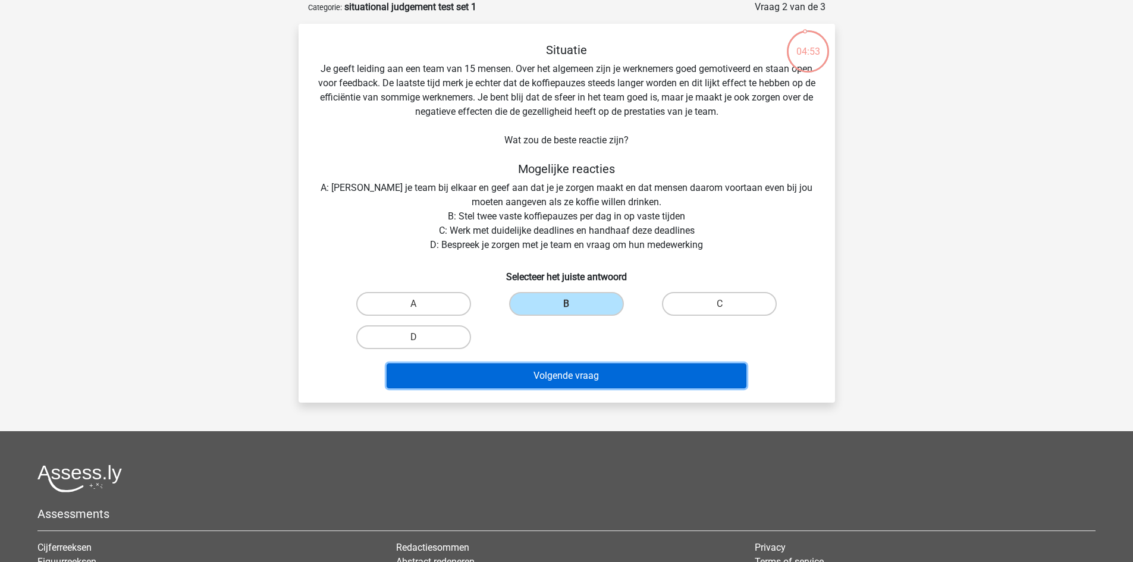
click at [577, 388] on button "Volgende vraag" at bounding box center [567, 375] width 360 height 25
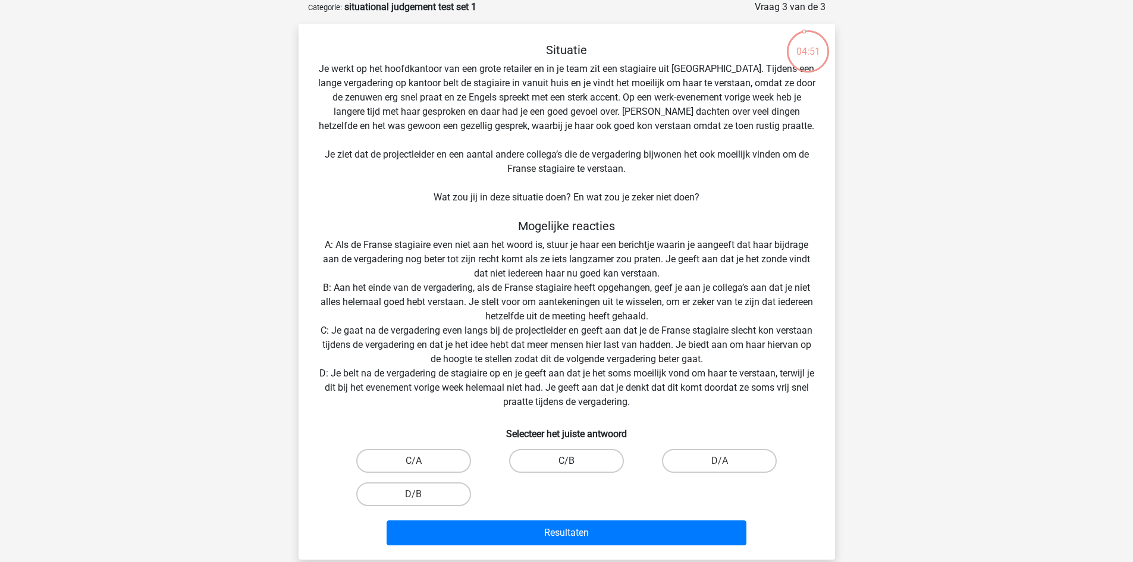
click at [575, 470] on label "C/B" at bounding box center [566, 461] width 115 height 24
click at [574, 469] on input "C/B" at bounding box center [570, 465] width 8 height 8
radio input "true"
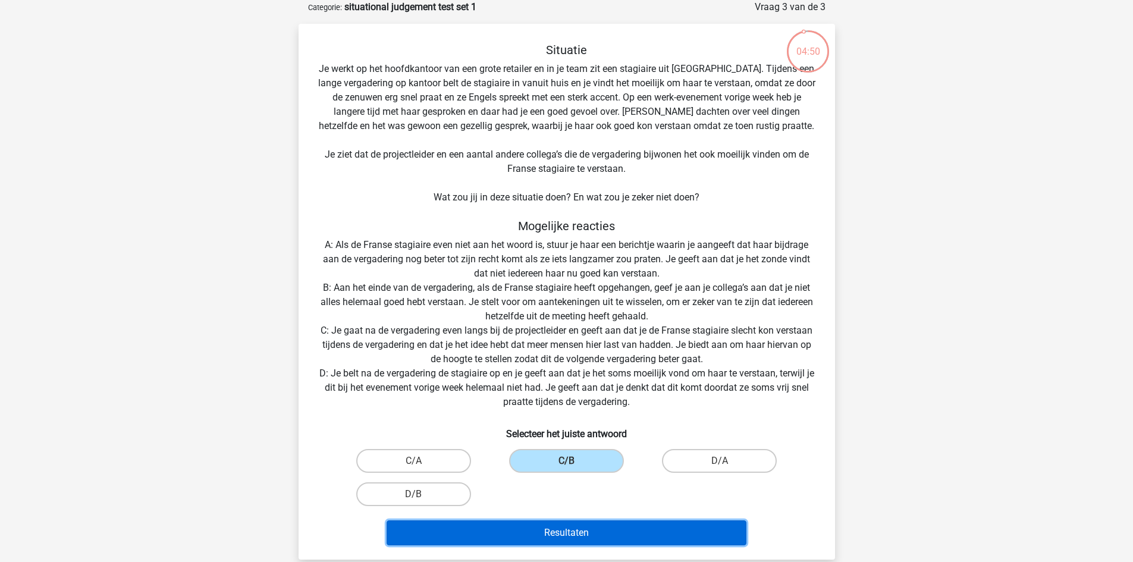
click at [580, 529] on button "Resultaten" at bounding box center [567, 532] width 360 height 25
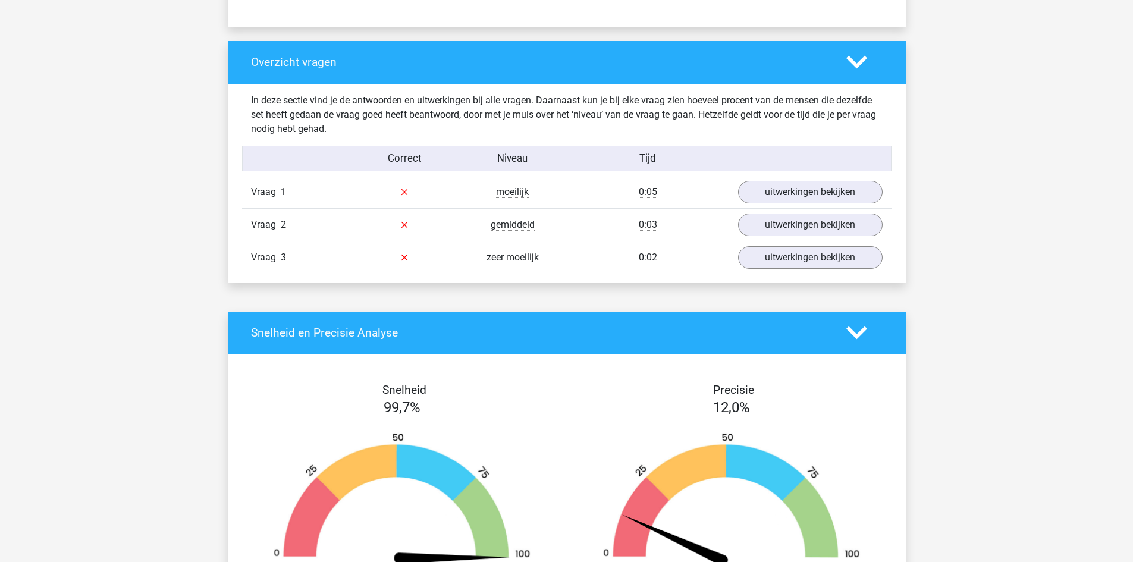
scroll to position [848, 0]
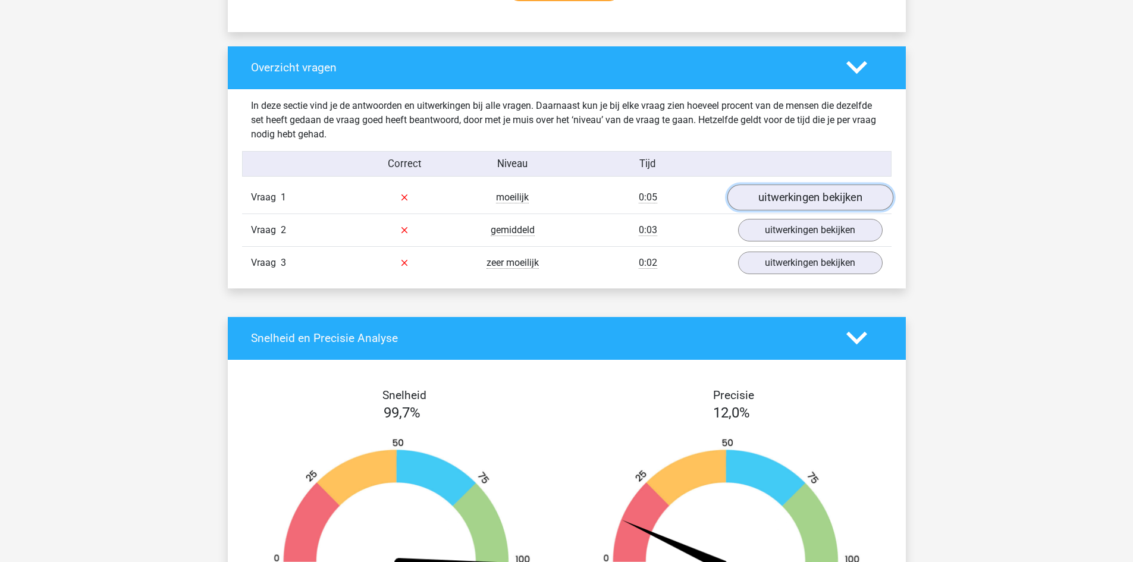
click at [840, 199] on link "uitwerkingen bekijken" at bounding box center [810, 197] width 166 height 26
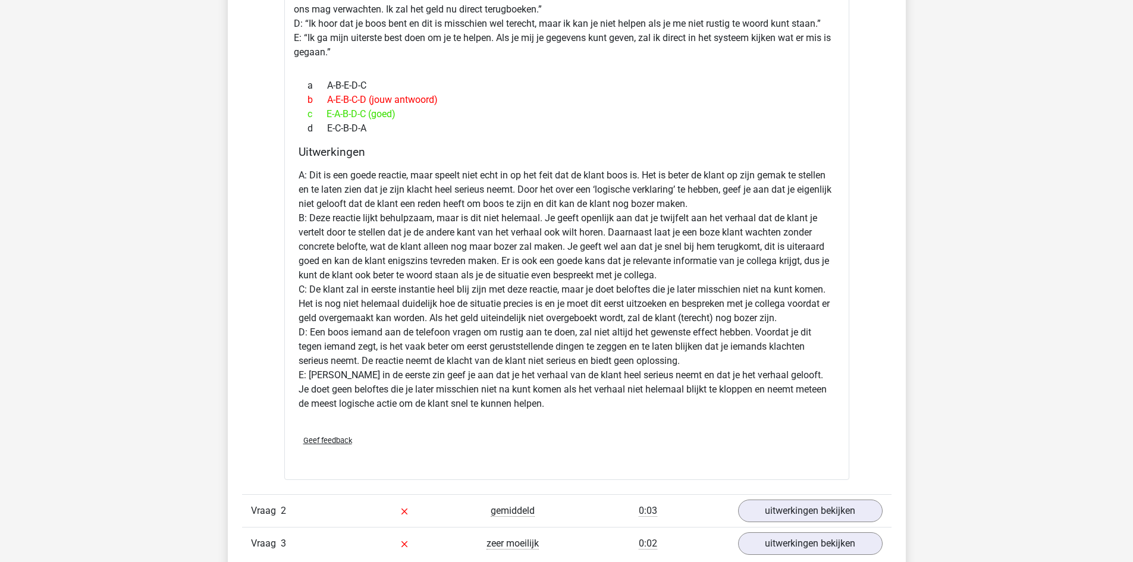
scroll to position [1298, 0]
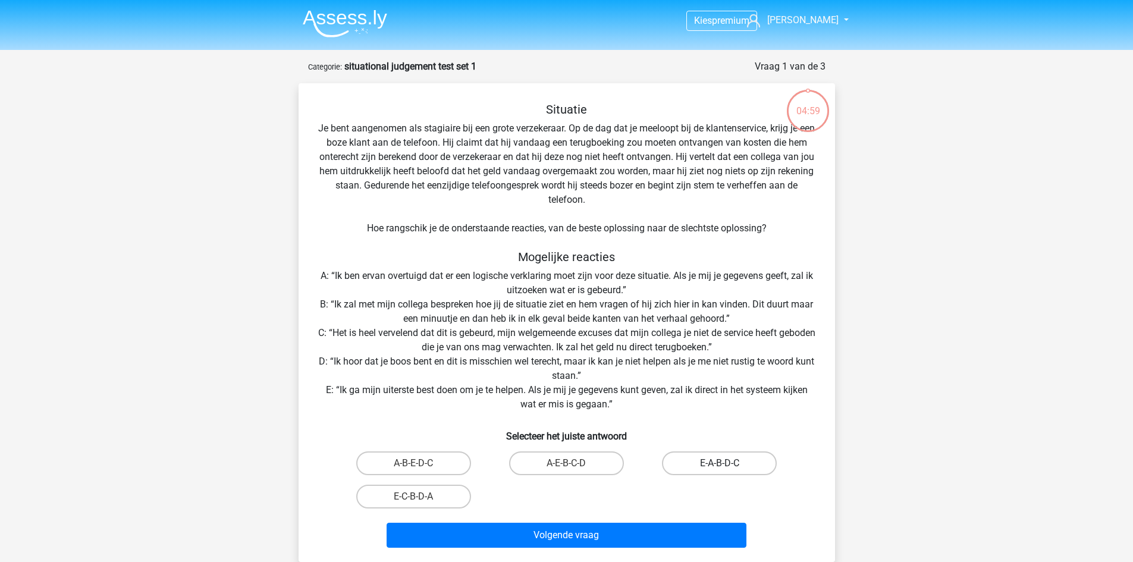
click at [702, 469] on label "E-A-B-D-C" at bounding box center [719, 463] width 115 height 24
click at [720, 469] on input "E-A-B-D-C" at bounding box center [724, 467] width 8 height 8
radio input "true"
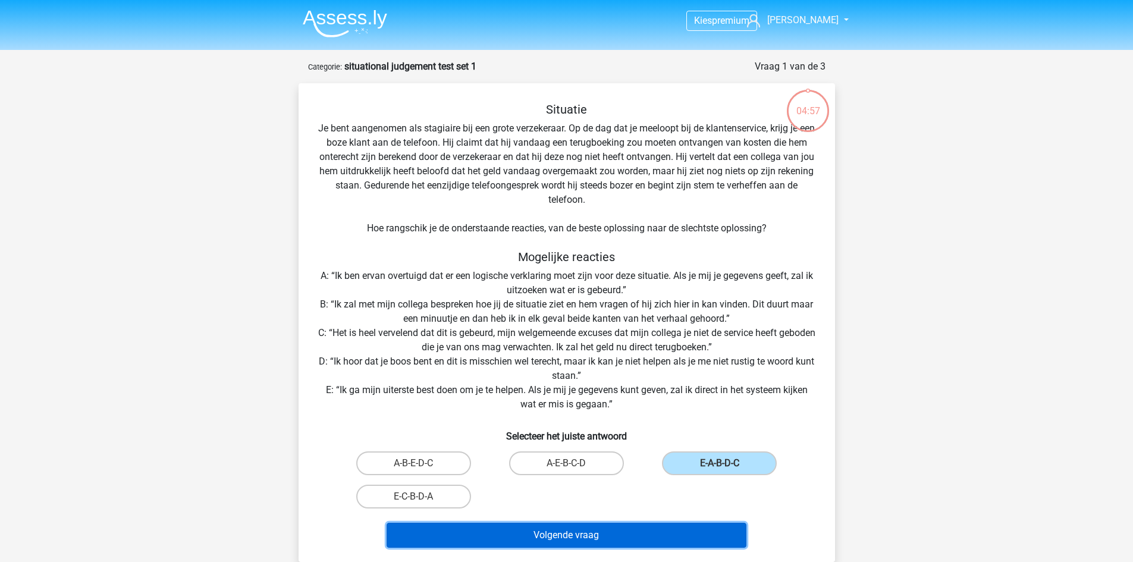
click at [633, 530] on button "Volgende vraag" at bounding box center [567, 535] width 360 height 25
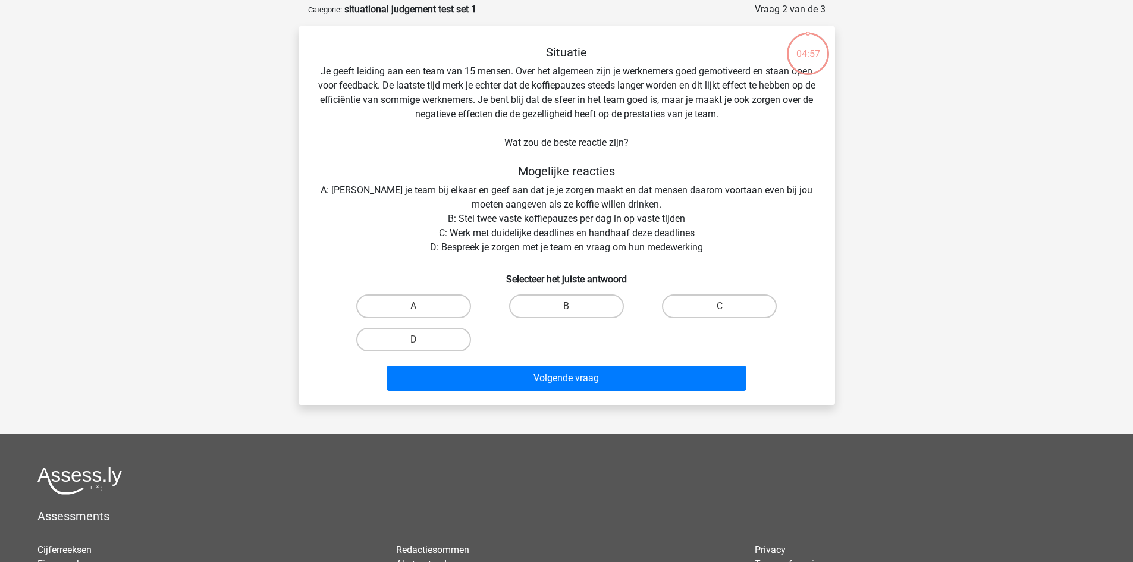
scroll to position [59, 0]
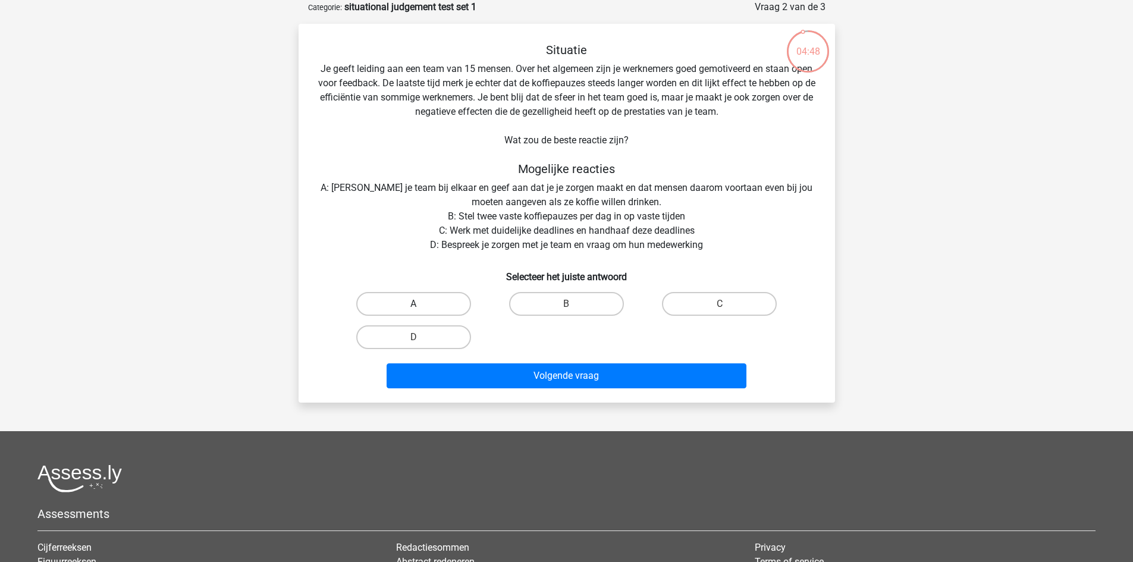
click at [423, 297] on label "A" at bounding box center [413, 304] width 115 height 24
click at [421, 304] on input "A" at bounding box center [417, 308] width 8 height 8
radio input "true"
click at [495, 362] on div "Volgende vraag" at bounding box center [567, 373] width 498 height 39
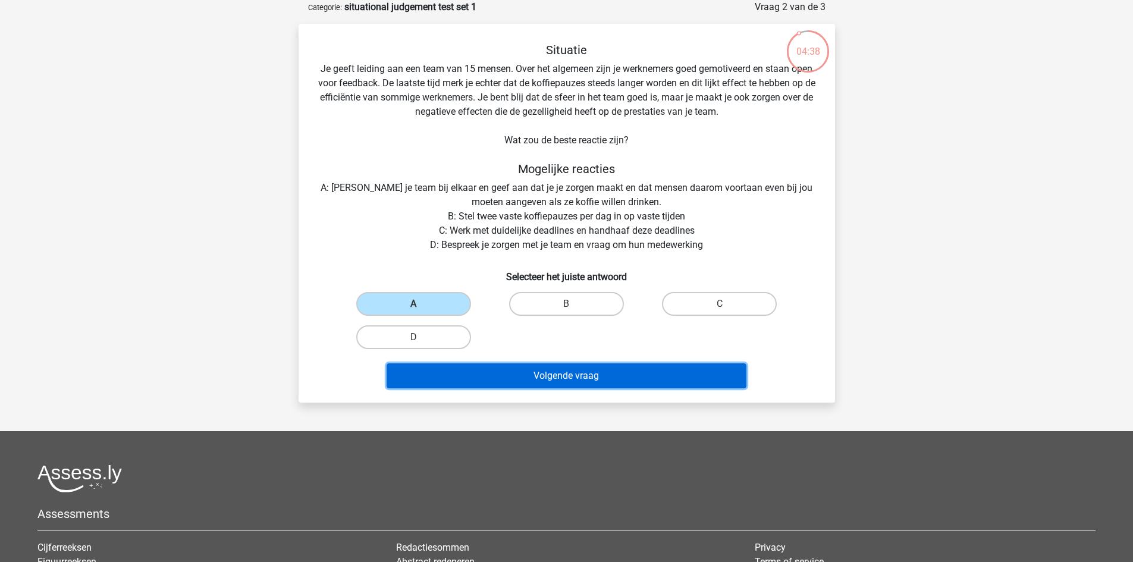
click at [550, 385] on button "Volgende vraag" at bounding box center [567, 375] width 360 height 25
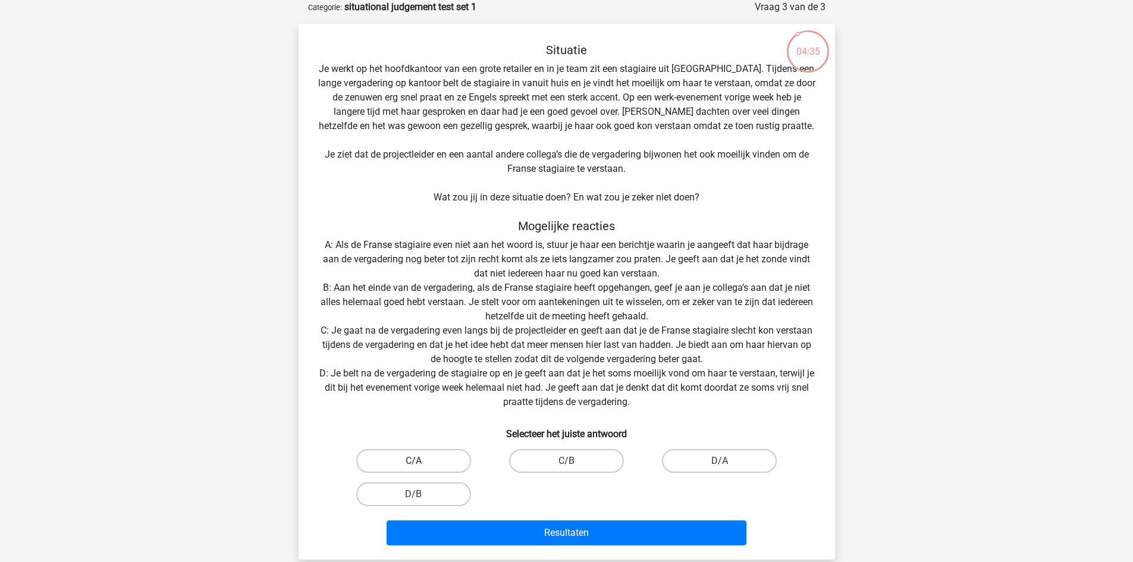
click at [444, 453] on label "C/A" at bounding box center [413, 461] width 115 height 24
click at [421, 461] on input "C/A" at bounding box center [417, 465] width 8 height 8
radio input "true"
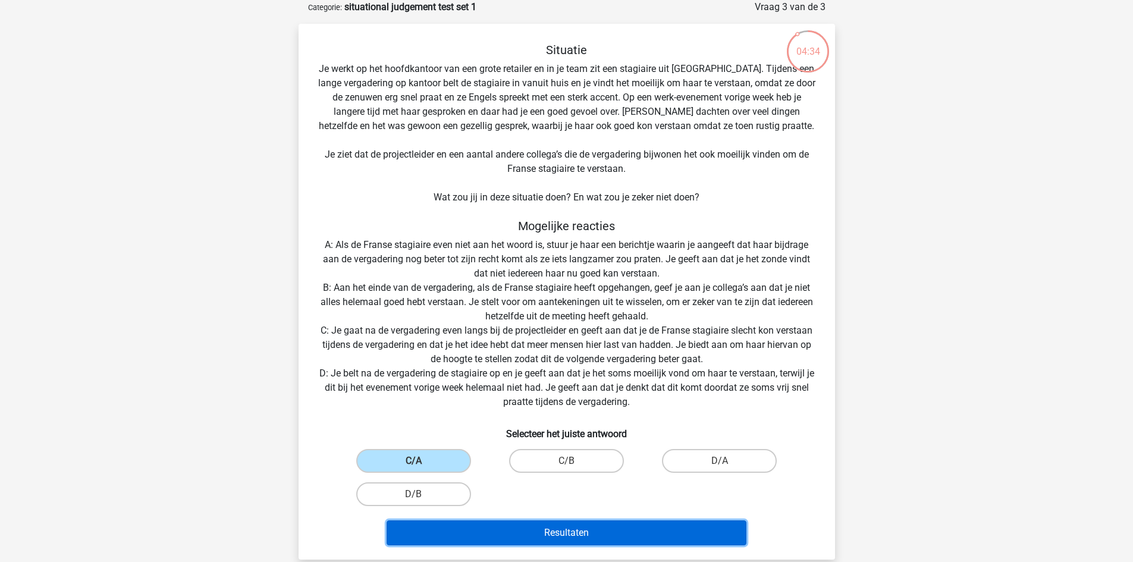
click at [551, 541] on button "Resultaten" at bounding box center [567, 532] width 360 height 25
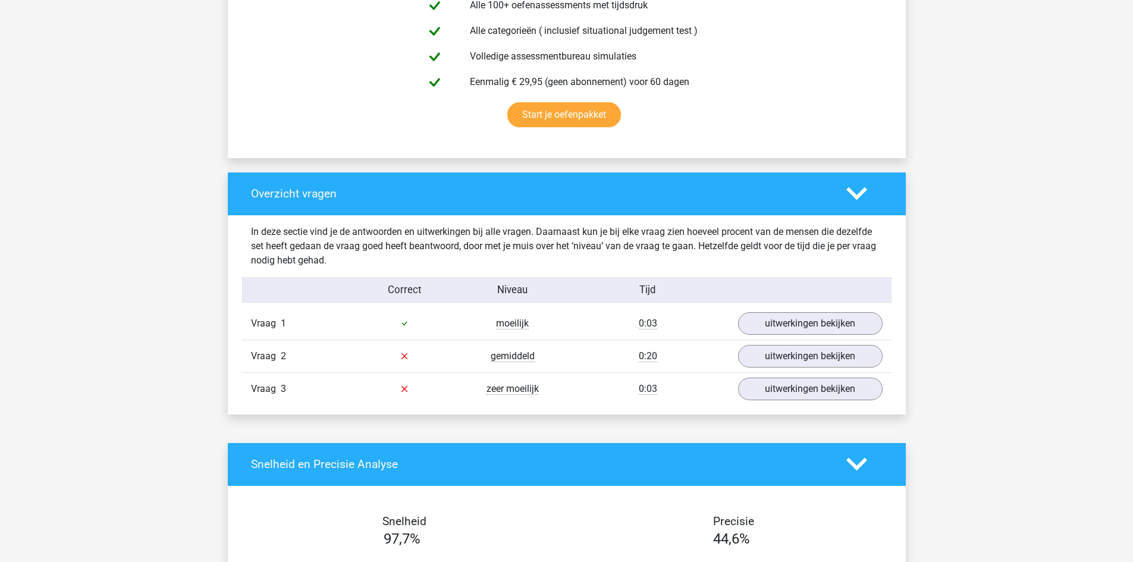
scroll to position [716, 0]
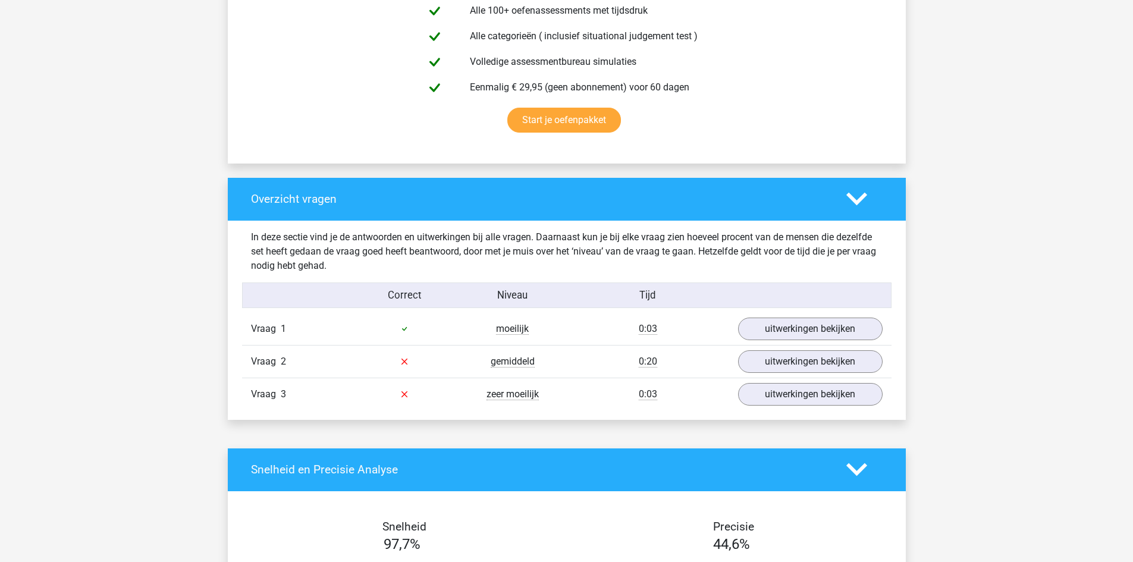
click at [849, 346] on div "Vraag 2 gemiddeld 0:20 uitwerkingen bekijken" at bounding box center [566, 361] width 649 height 33
click at [854, 356] on link "uitwerkingen bekijken" at bounding box center [810, 362] width 166 height 26
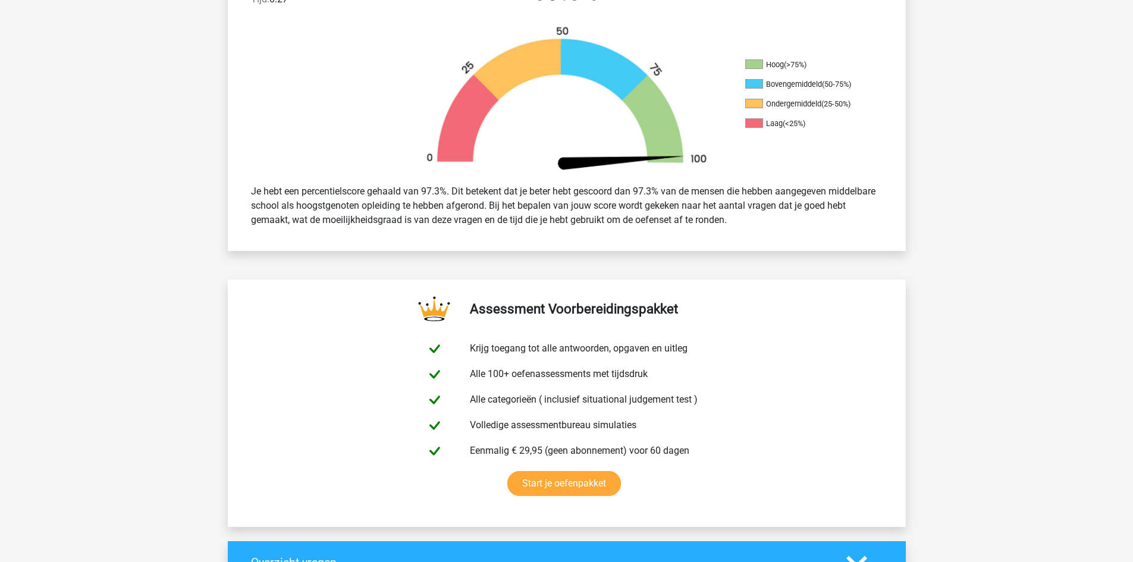
scroll to position [350, 0]
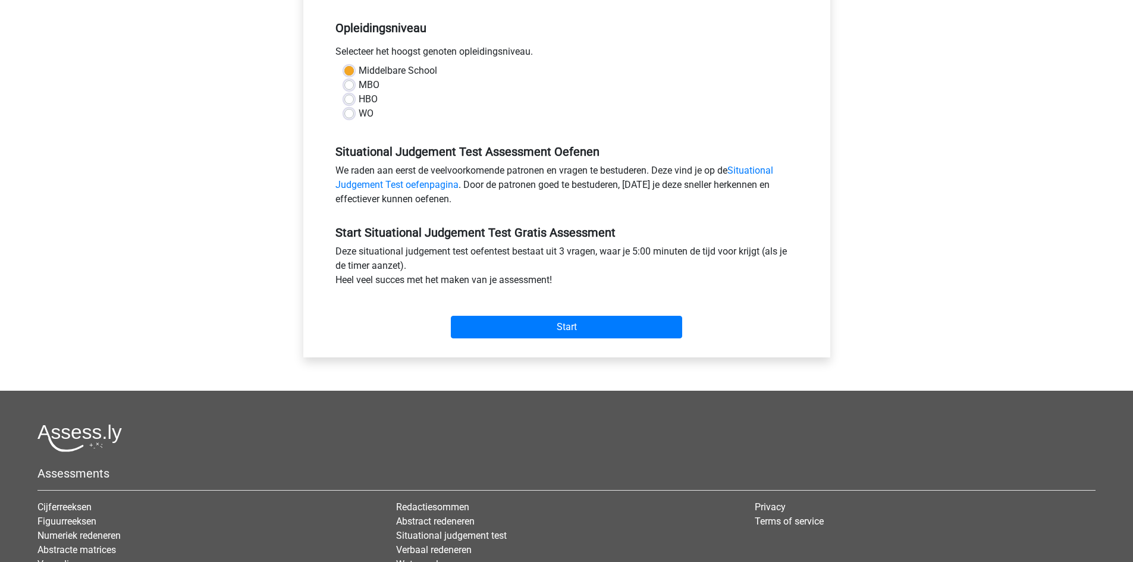
scroll to position [234, 0]
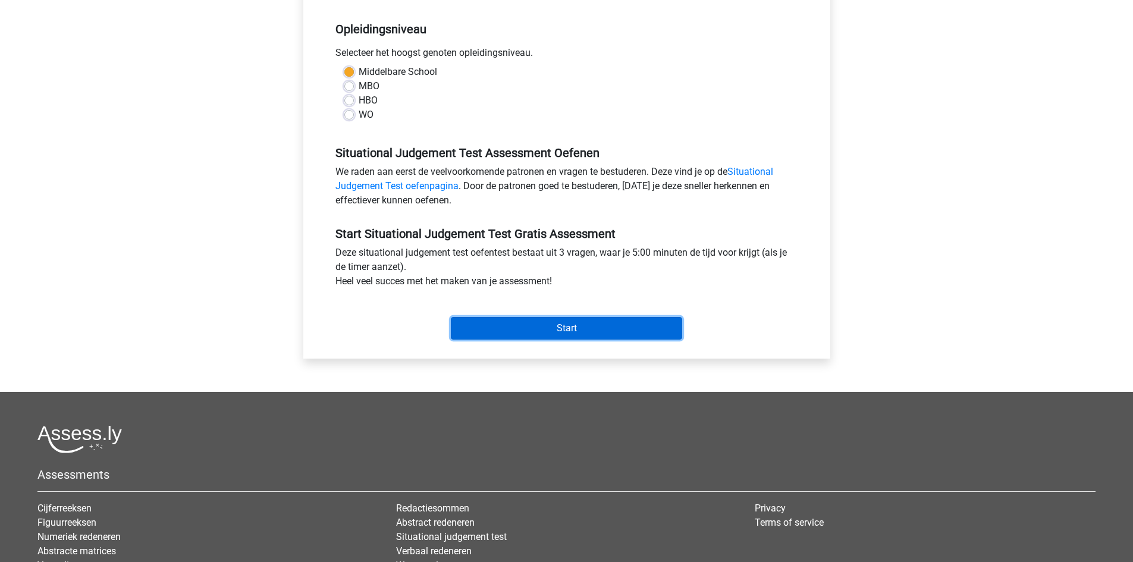
click at [625, 327] on input "Start" at bounding box center [566, 328] width 231 height 23
click at [570, 320] on input "Start" at bounding box center [566, 328] width 231 height 23
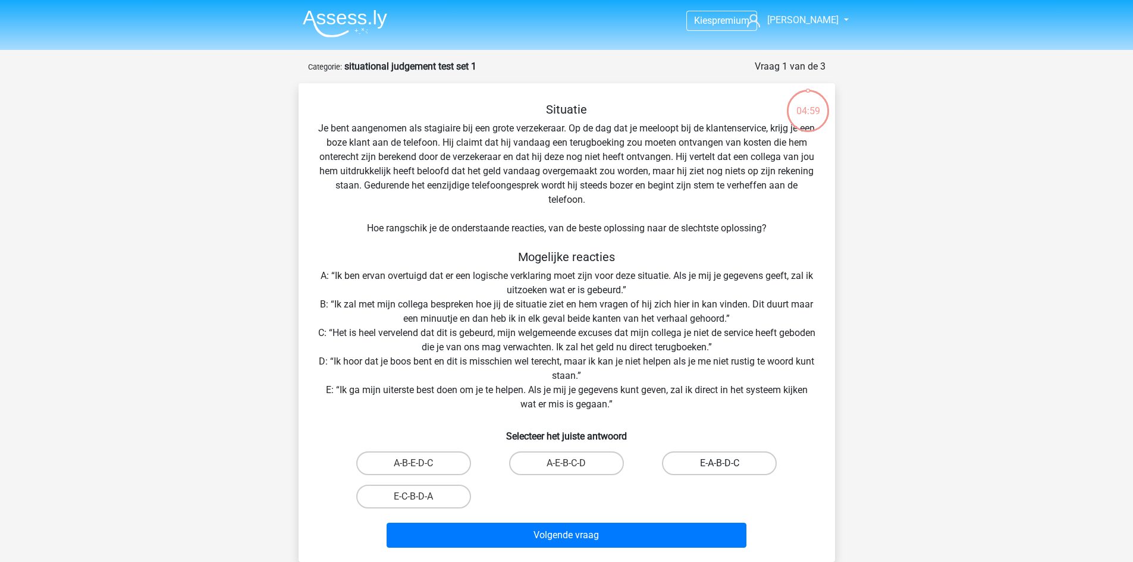
click at [697, 466] on label "E-A-B-D-C" at bounding box center [719, 463] width 115 height 24
click at [720, 466] on input "E-A-B-D-C" at bounding box center [724, 467] width 8 height 8
radio input "true"
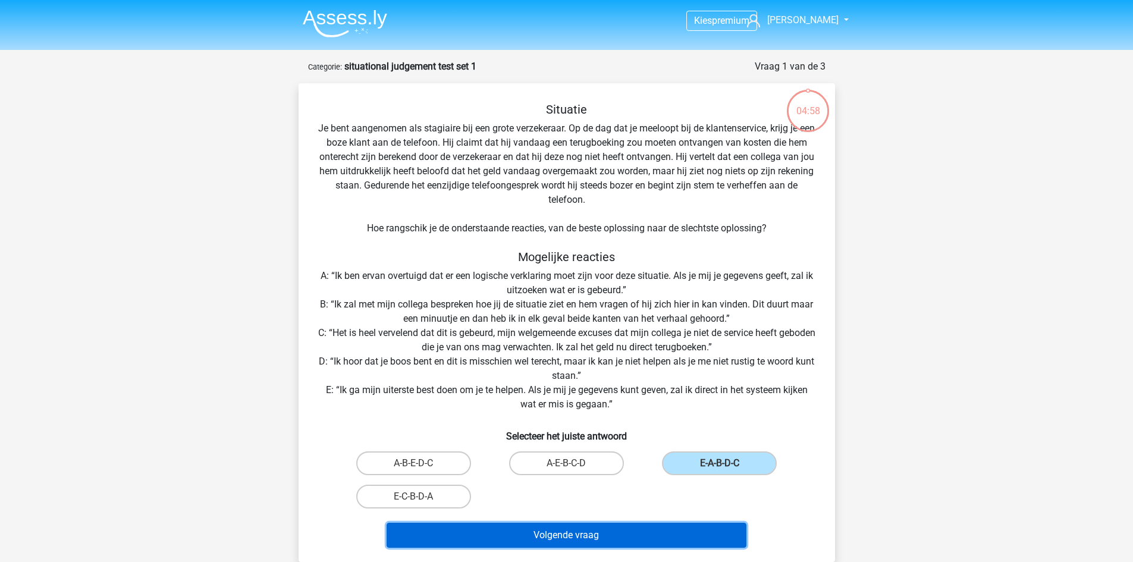
click at [663, 533] on button "Volgende vraag" at bounding box center [567, 535] width 360 height 25
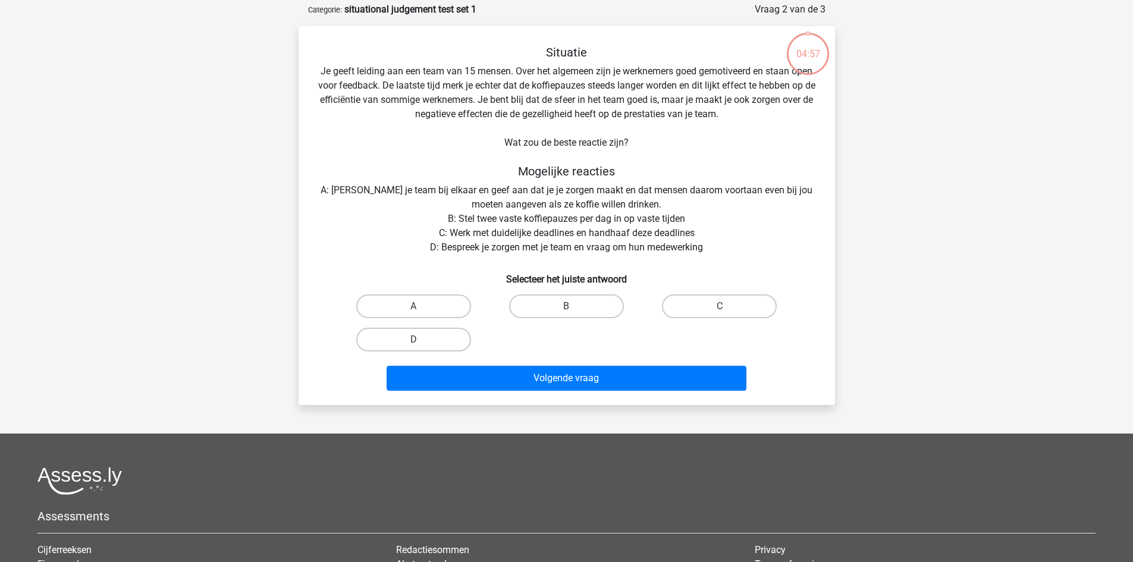
scroll to position [59, 0]
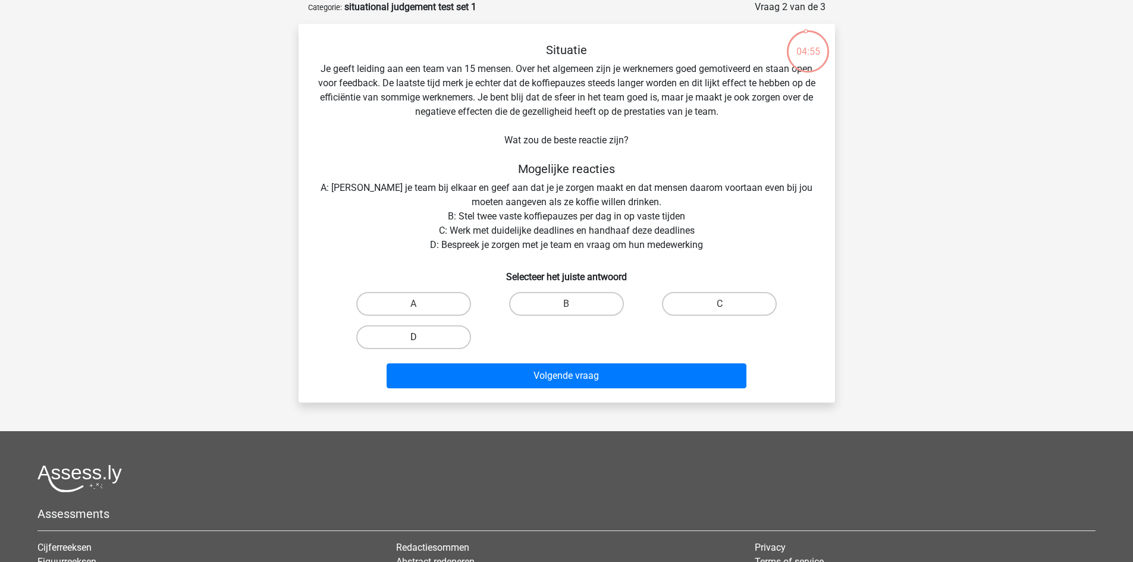
click at [429, 338] on label "D" at bounding box center [413, 337] width 115 height 24
click at [421, 338] on input "D" at bounding box center [417, 341] width 8 height 8
radio input "true"
click at [536, 390] on div "Volgende vraag" at bounding box center [566, 378] width 459 height 30
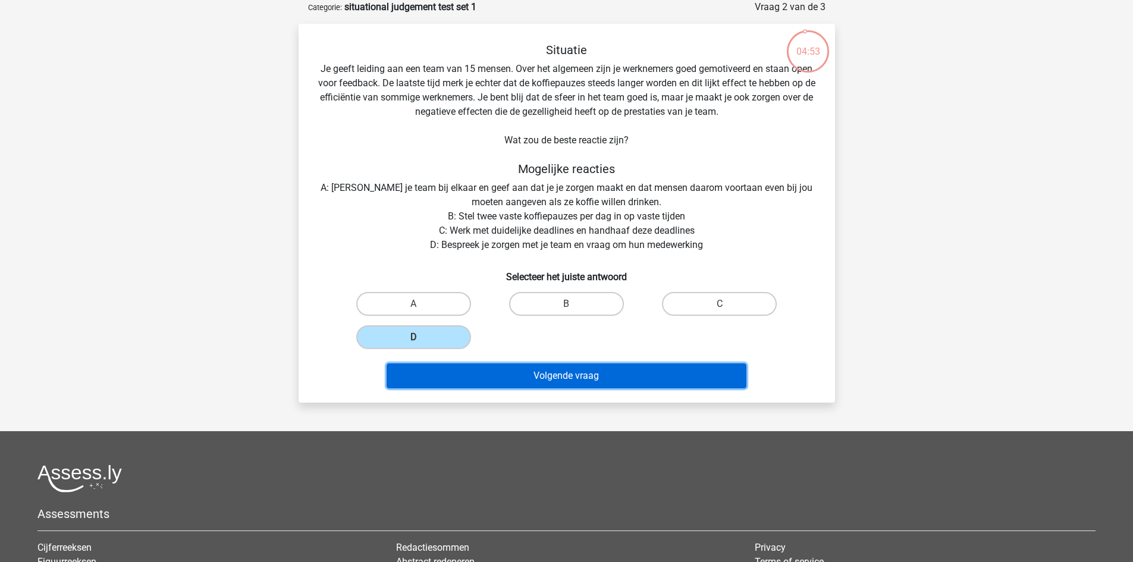
click at [531, 381] on button "Volgende vraag" at bounding box center [567, 375] width 360 height 25
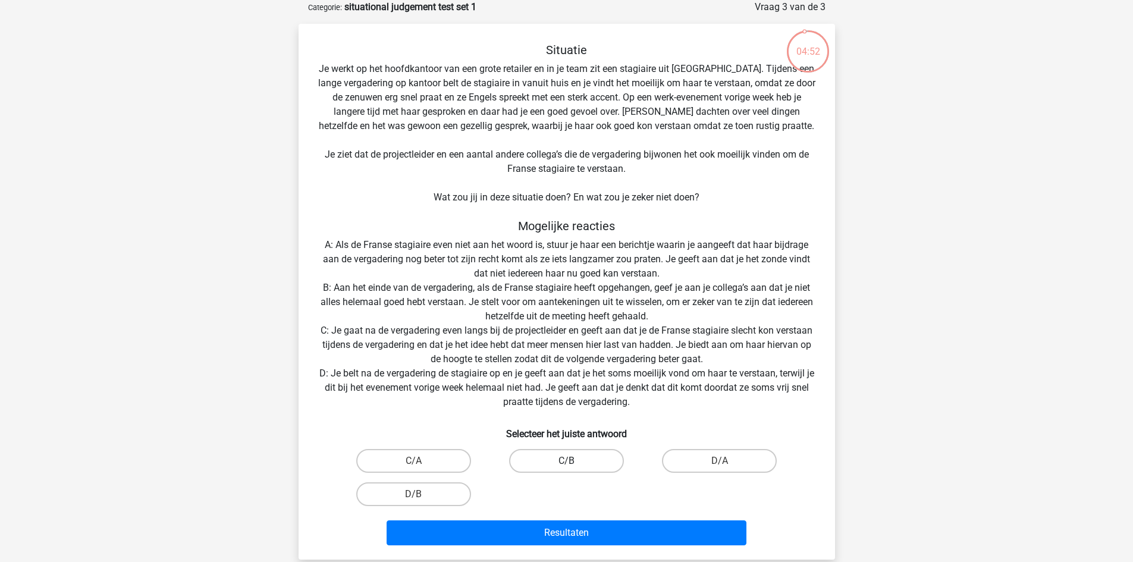
click at [583, 457] on label "C/B" at bounding box center [566, 461] width 115 height 24
click at [574, 461] on input "C/B" at bounding box center [570, 465] width 8 height 8
radio input "true"
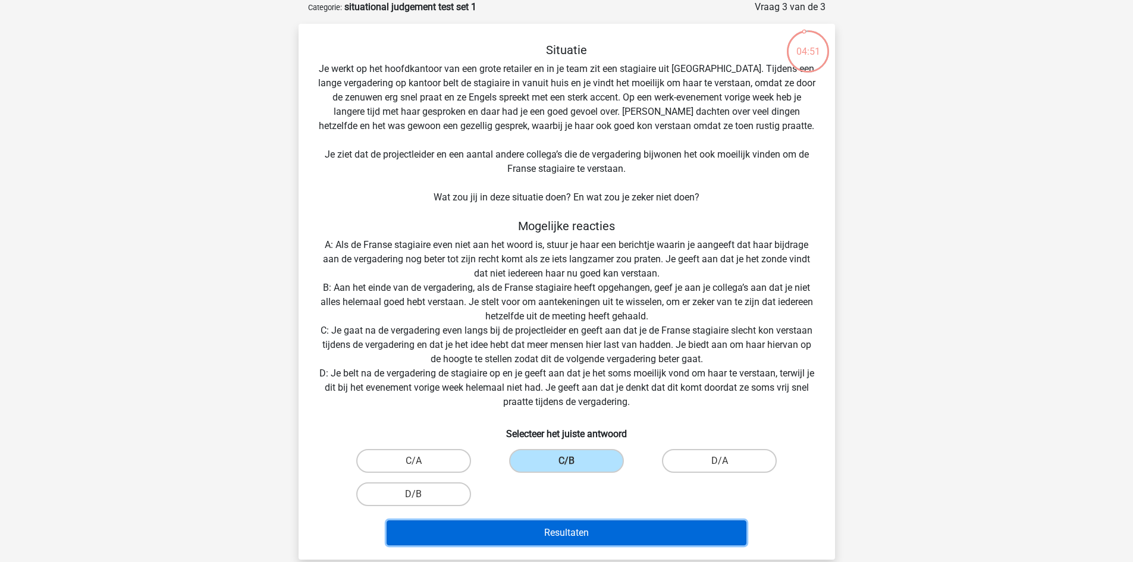
click at [591, 529] on button "Resultaten" at bounding box center [567, 532] width 360 height 25
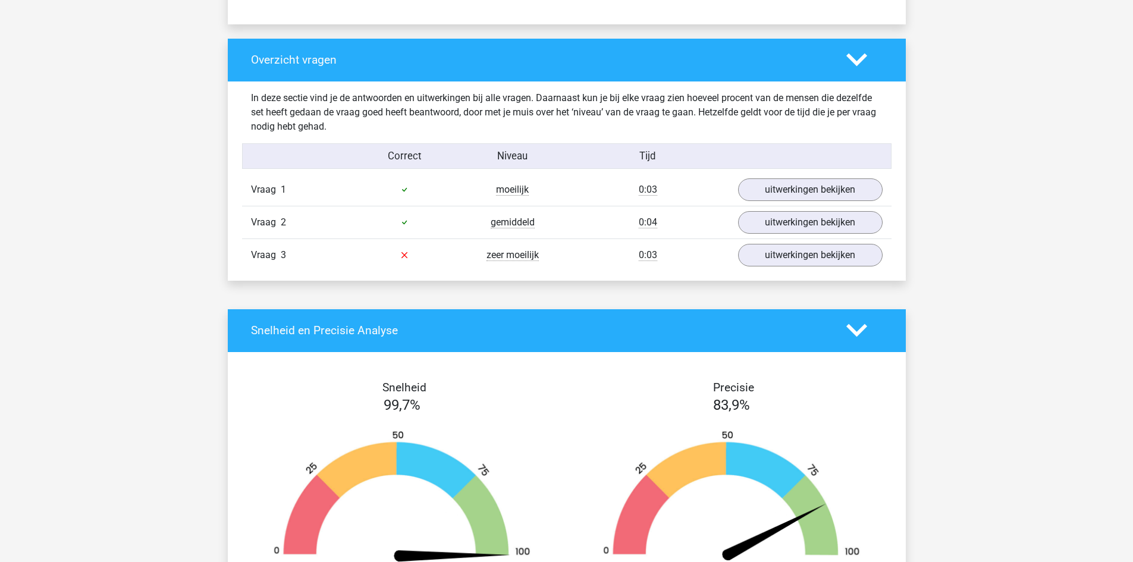
scroll to position [853, 0]
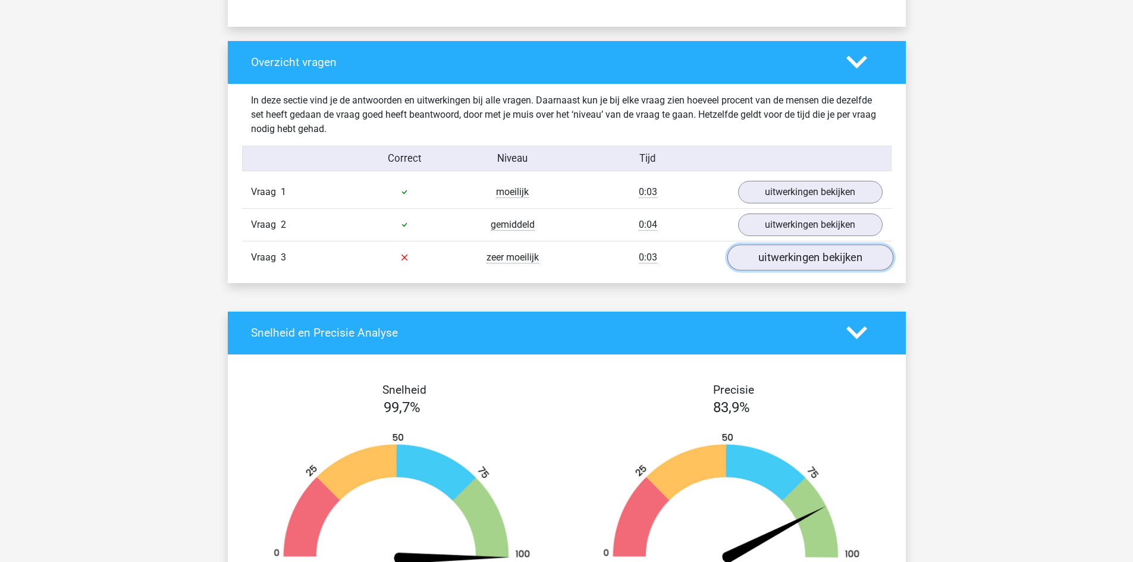
click at [832, 253] on link "uitwerkingen bekijken" at bounding box center [810, 257] width 166 height 26
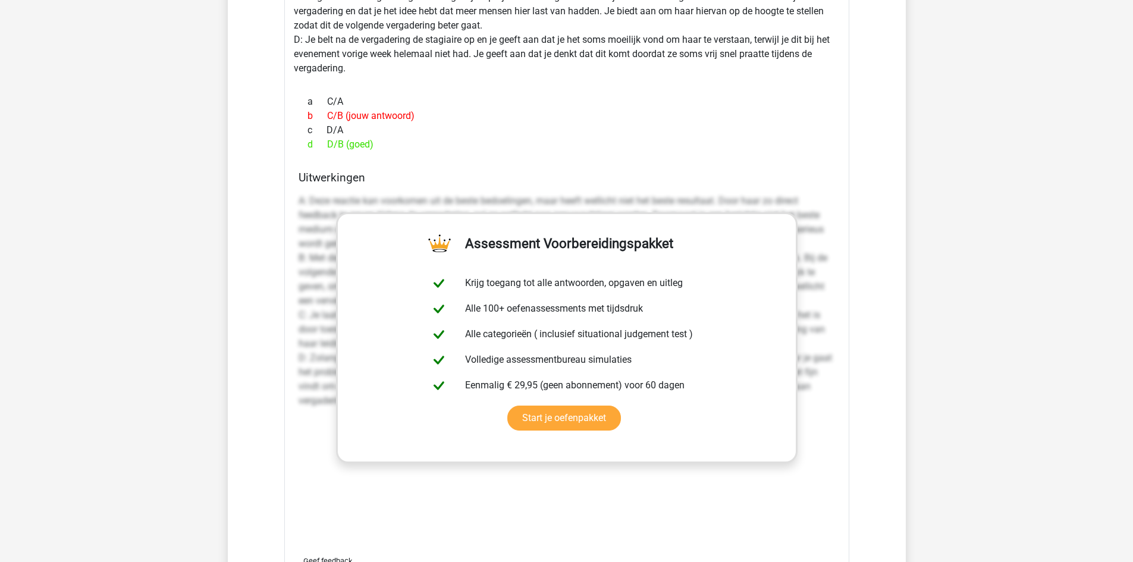
scroll to position [1433, 0]
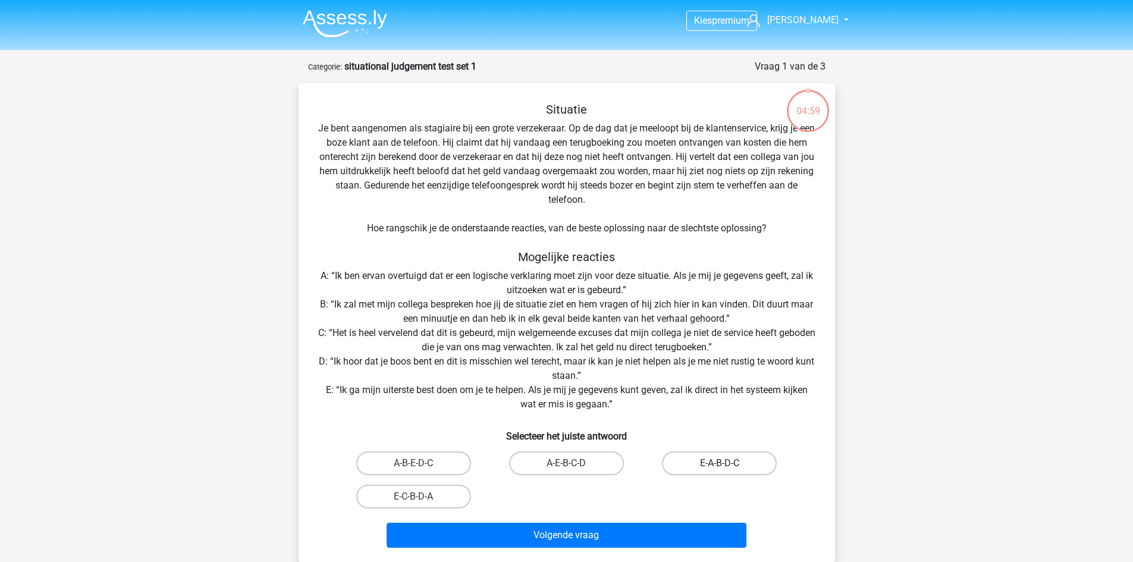
click at [720, 461] on label "E-A-B-D-C" at bounding box center [719, 463] width 115 height 24
click at [720, 463] on input "E-A-B-D-C" at bounding box center [724, 467] width 8 height 8
radio input "true"
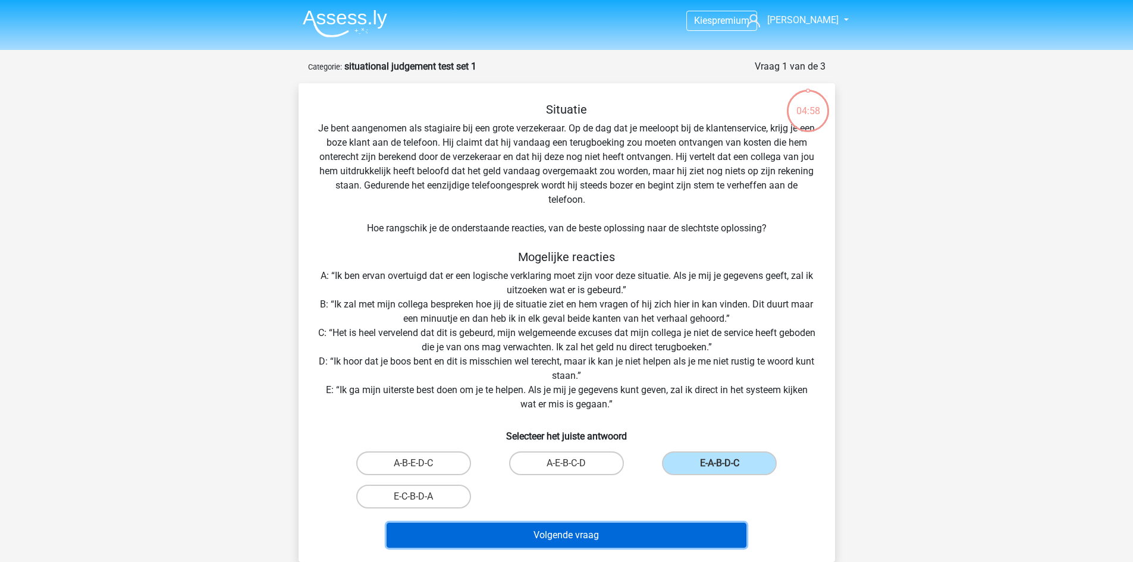
click at [670, 529] on button "Volgende vraag" at bounding box center [567, 535] width 360 height 25
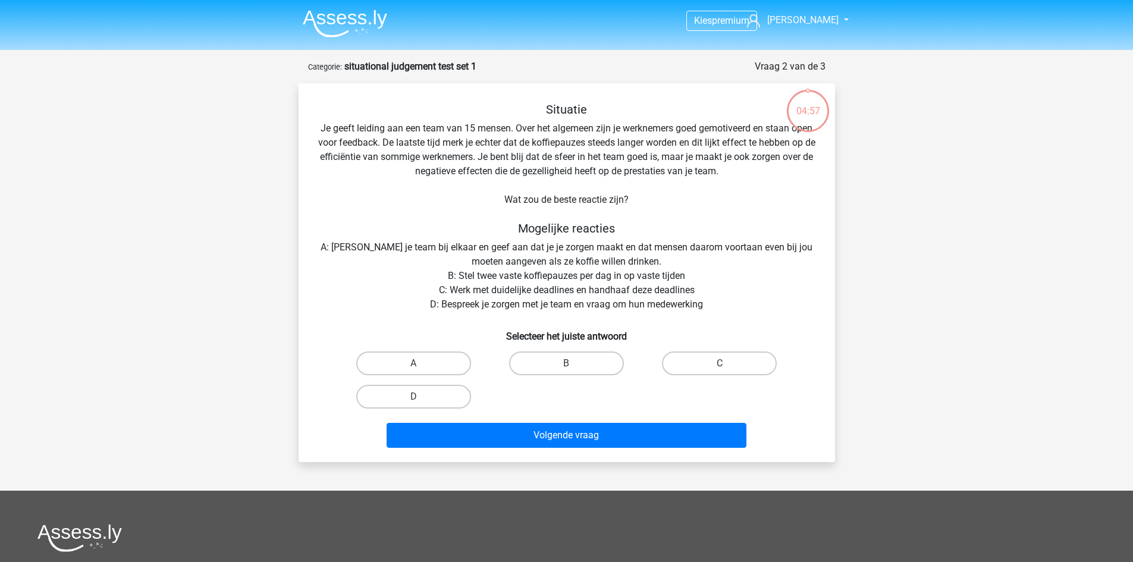
scroll to position [59, 0]
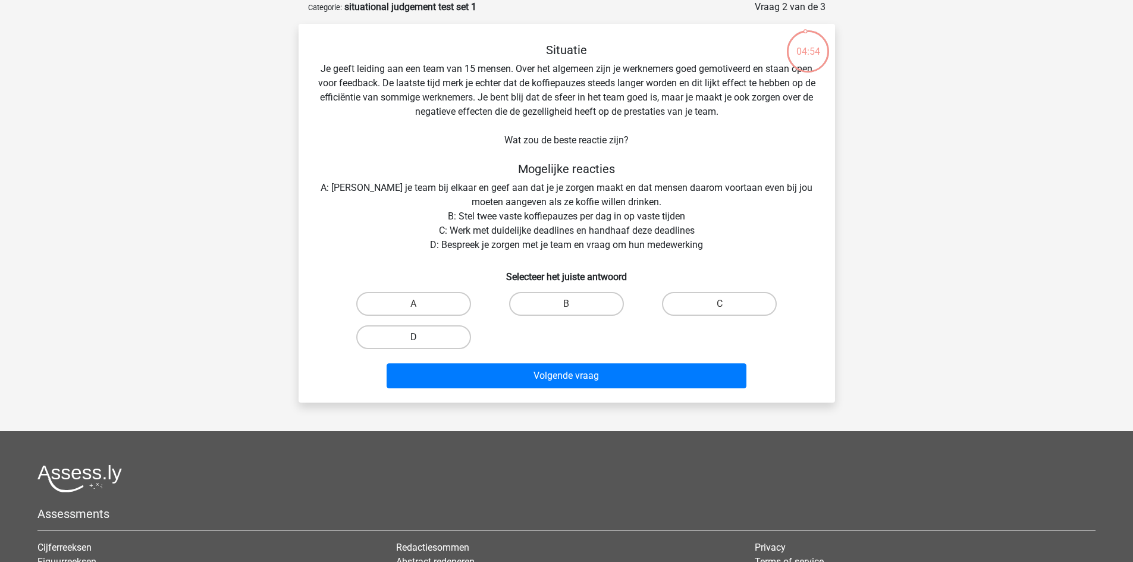
click at [415, 347] on label "D" at bounding box center [413, 337] width 115 height 24
click at [415, 345] on input "D" at bounding box center [417, 341] width 8 height 8
radio input "true"
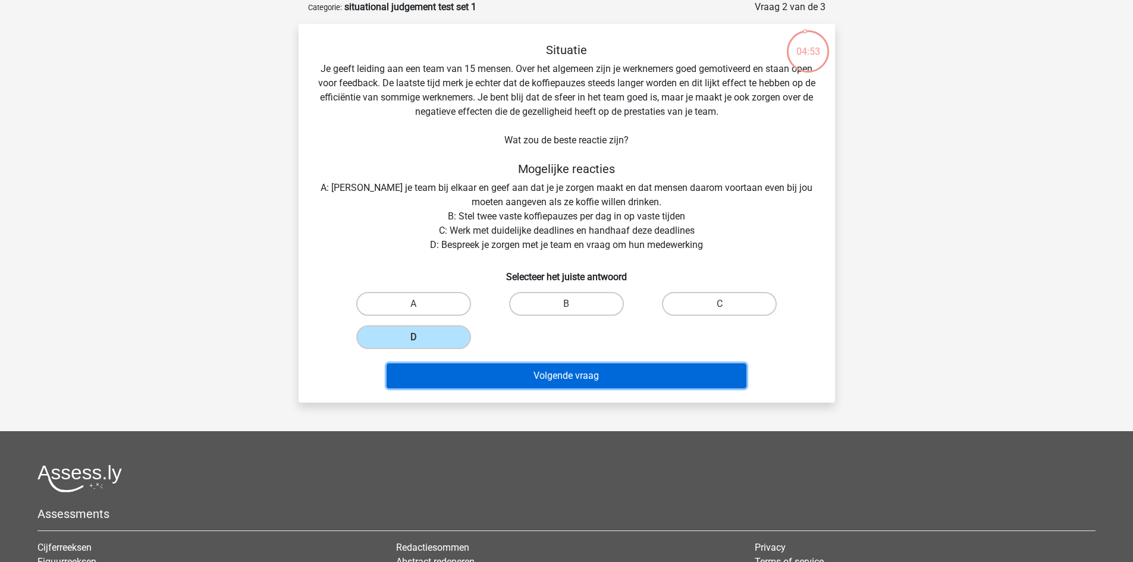
click at [519, 383] on button "Volgende vraag" at bounding box center [567, 375] width 360 height 25
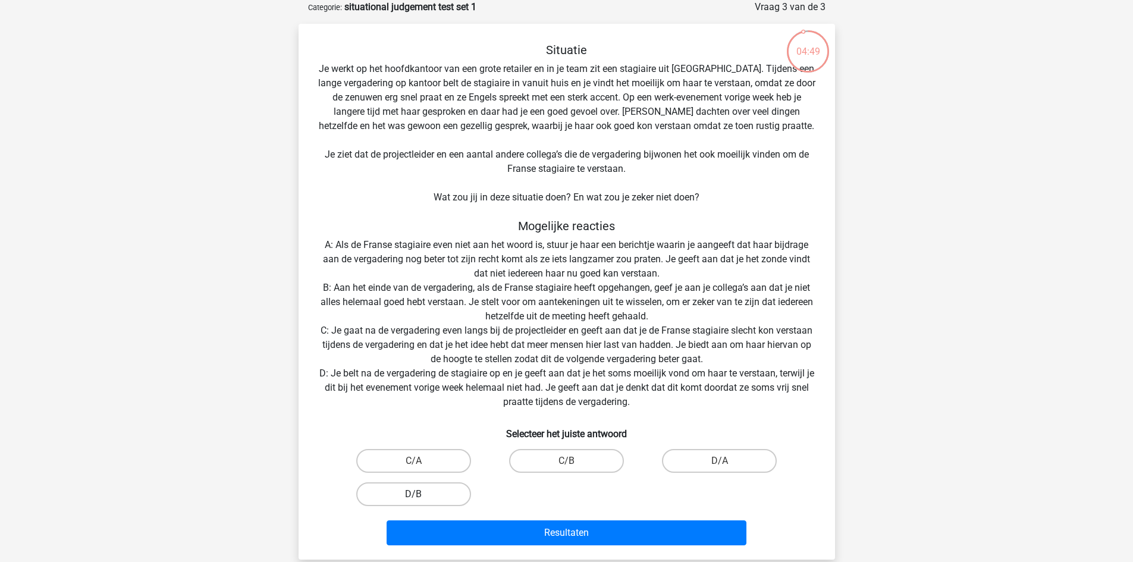
click at [442, 497] on label "D/B" at bounding box center [413, 494] width 115 height 24
click at [421, 497] on input "D/B" at bounding box center [417, 498] width 8 height 8
radio input "true"
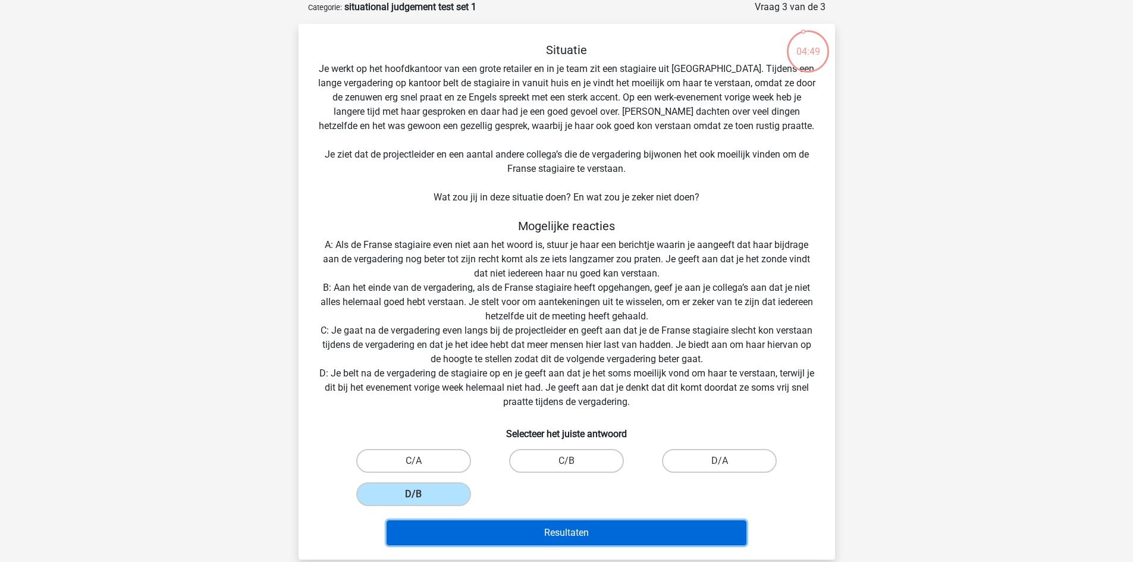
click at [512, 520] on button "Resultaten" at bounding box center [567, 532] width 360 height 25
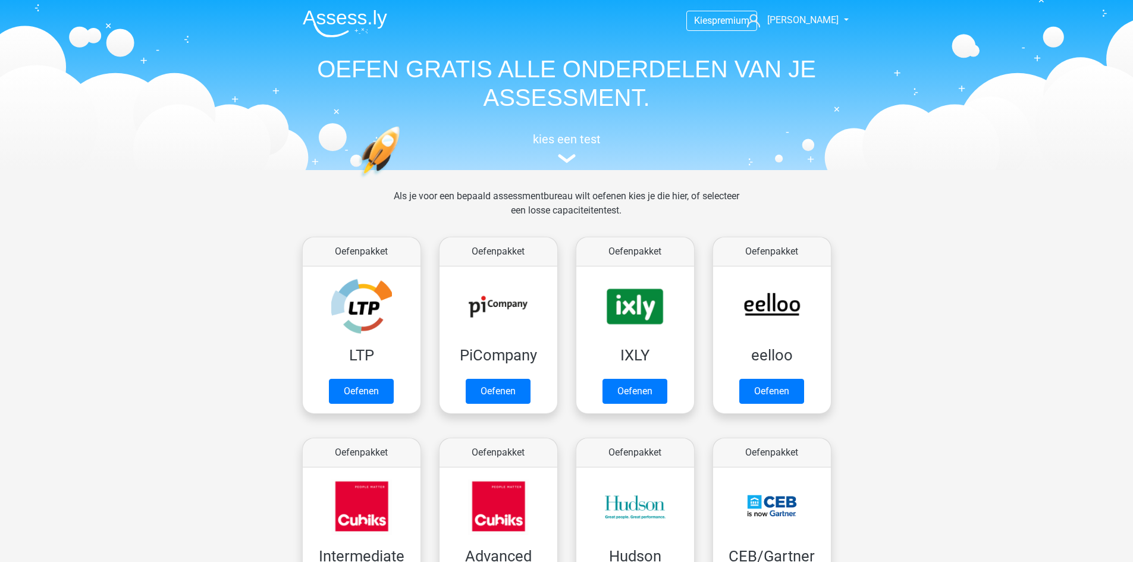
scroll to position [1366, 0]
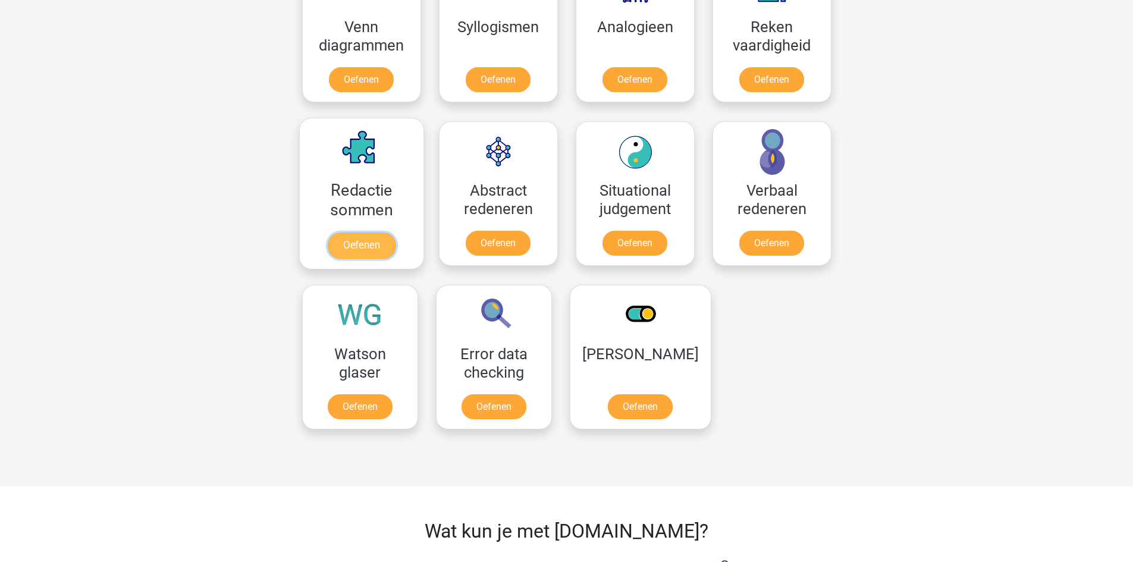
click at [371, 233] on link "Oefenen" at bounding box center [361, 246] width 68 height 26
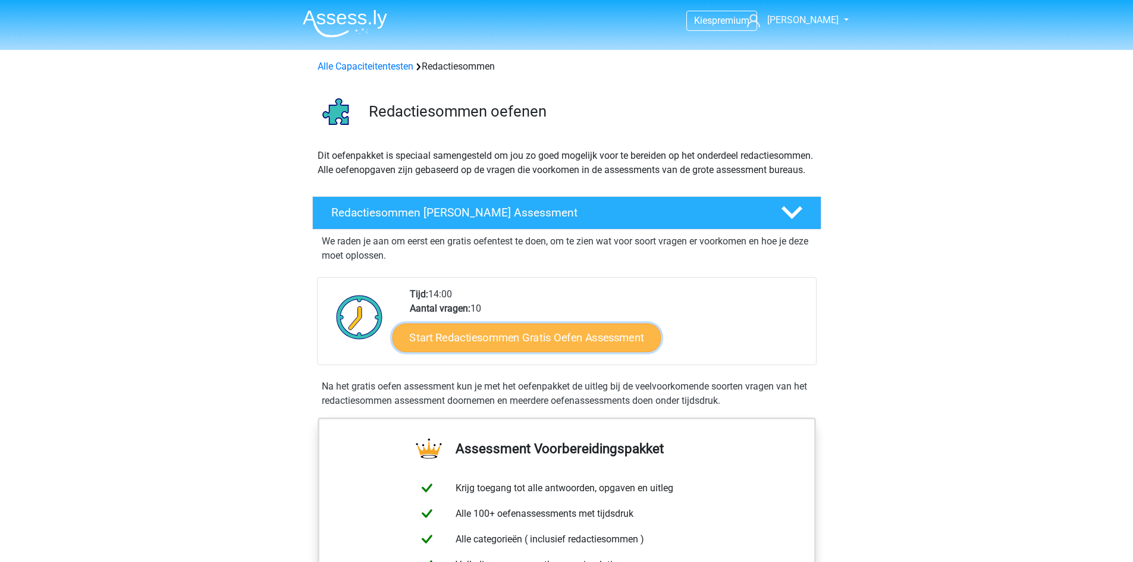
click at [525, 351] on link "Start Redactiesommen Gratis Oefen Assessment" at bounding box center [526, 337] width 269 height 29
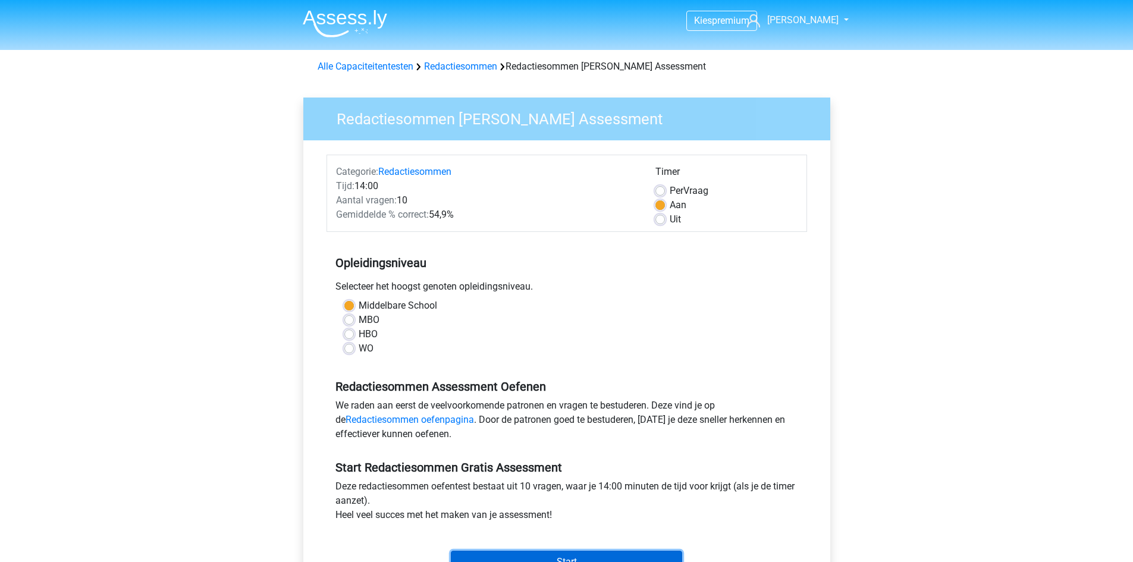
click at [574, 556] on input "Start" at bounding box center [566, 562] width 231 height 23
click at [538, 559] on input "Start" at bounding box center [566, 562] width 231 height 23
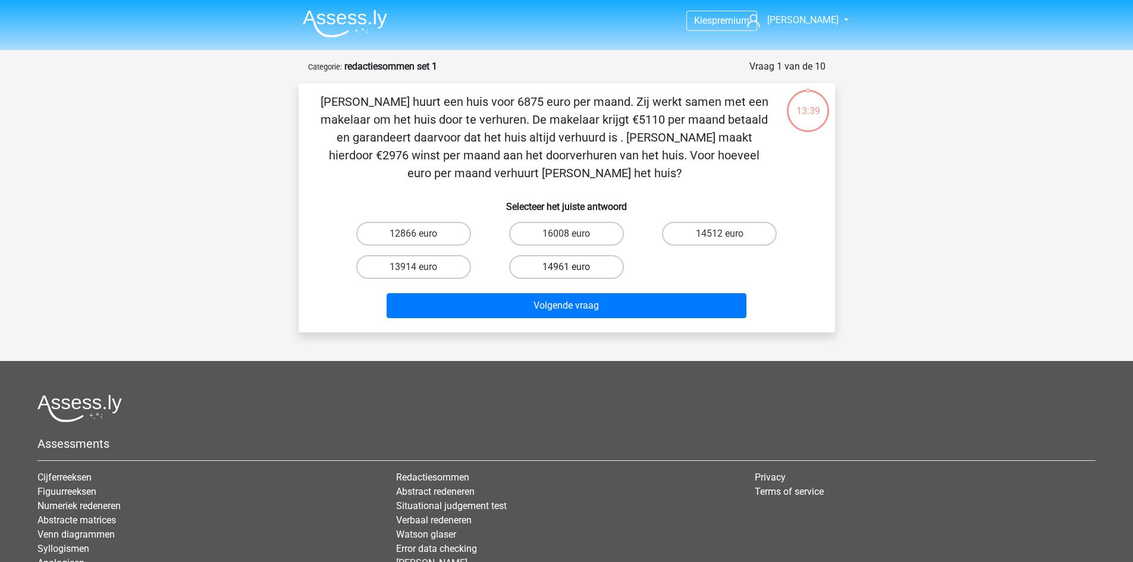
click at [558, 263] on label "14961 euro" at bounding box center [566, 267] width 115 height 24
click at [566, 267] on input "14961 euro" at bounding box center [570, 271] width 8 height 8
radio input "true"
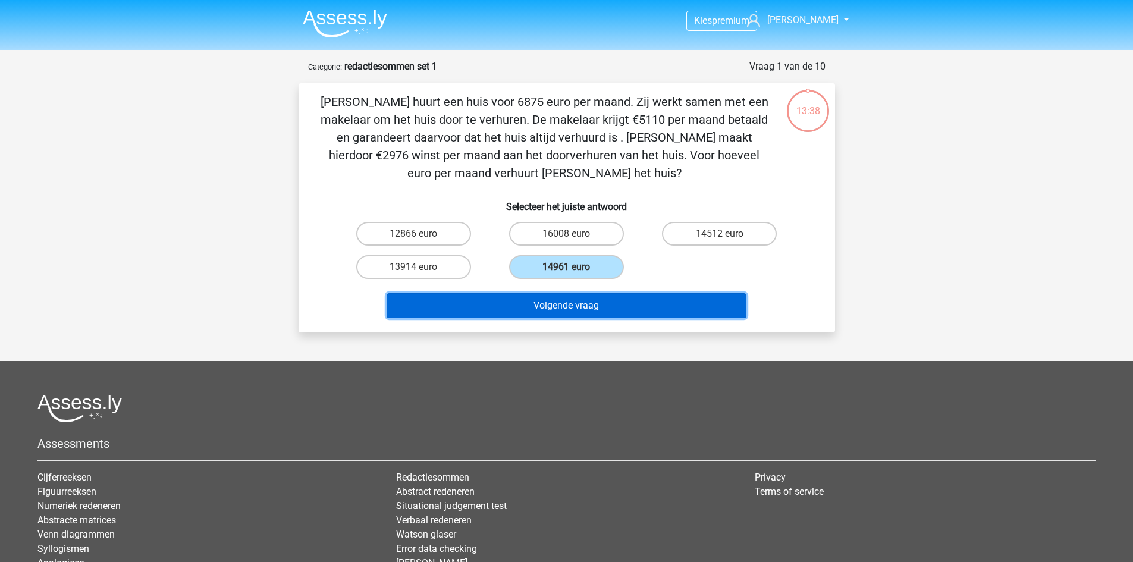
click at [561, 313] on button "Volgende vraag" at bounding box center [567, 305] width 360 height 25
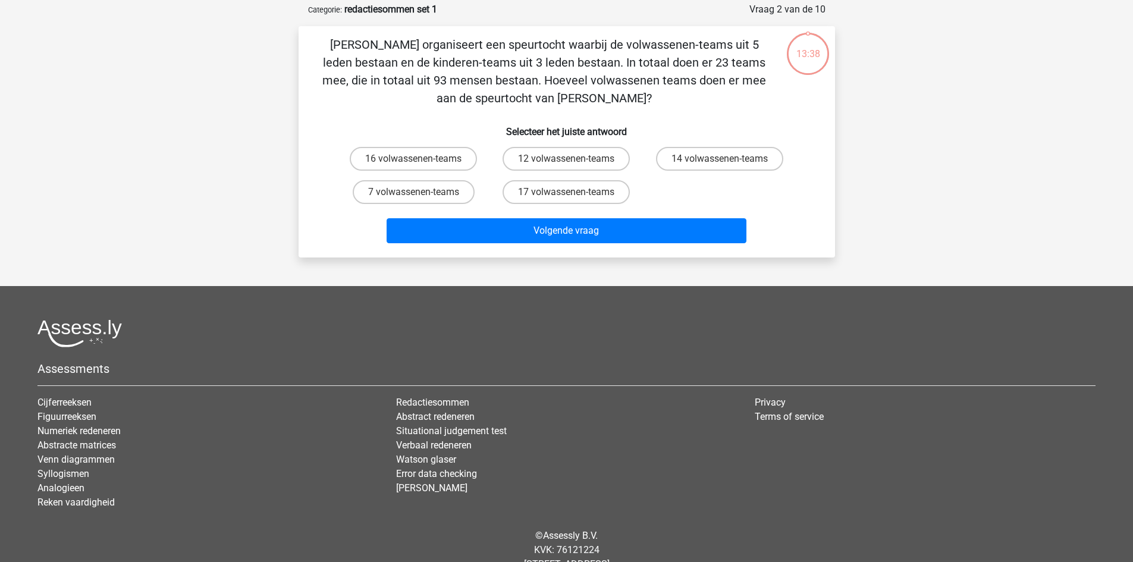
scroll to position [59, 0]
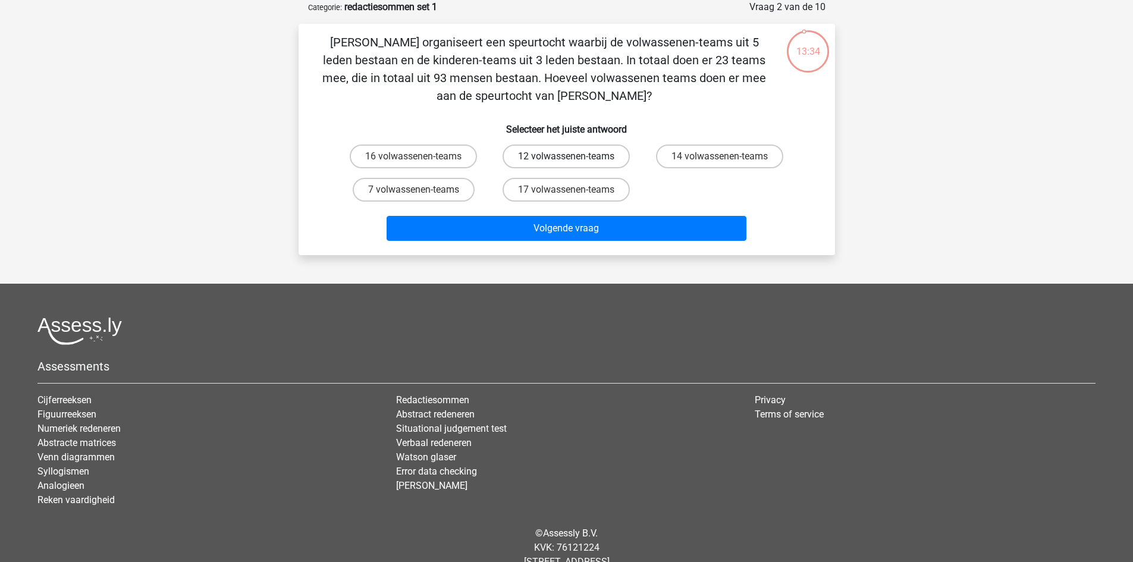
click at [544, 156] on label "12 volwassenen-teams" at bounding box center [566, 157] width 127 height 24
click at [566, 156] on input "12 volwassenen-teams" at bounding box center [570, 160] width 8 height 8
radio input "true"
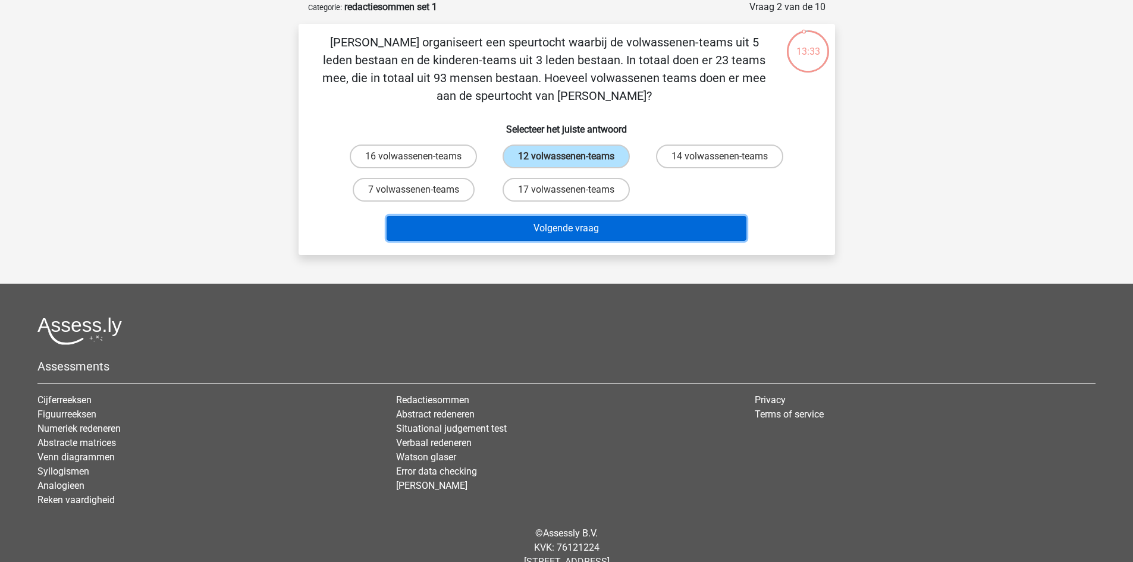
click at [568, 236] on button "Volgende vraag" at bounding box center [567, 228] width 360 height 25
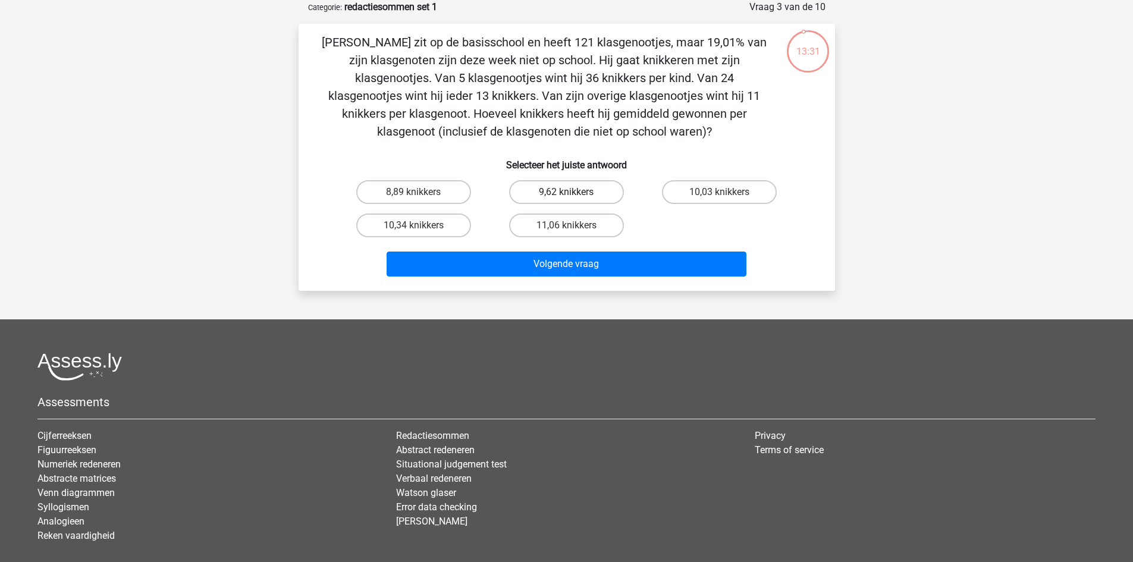
click at [545, 194] on label "9,62 knikkers" at bounding box center [566, 192] width 115 height 24
click at [566, 194] on input "9,62 knikkers" at bounding box center [570, 196] width 8 height 8
radio input "true"
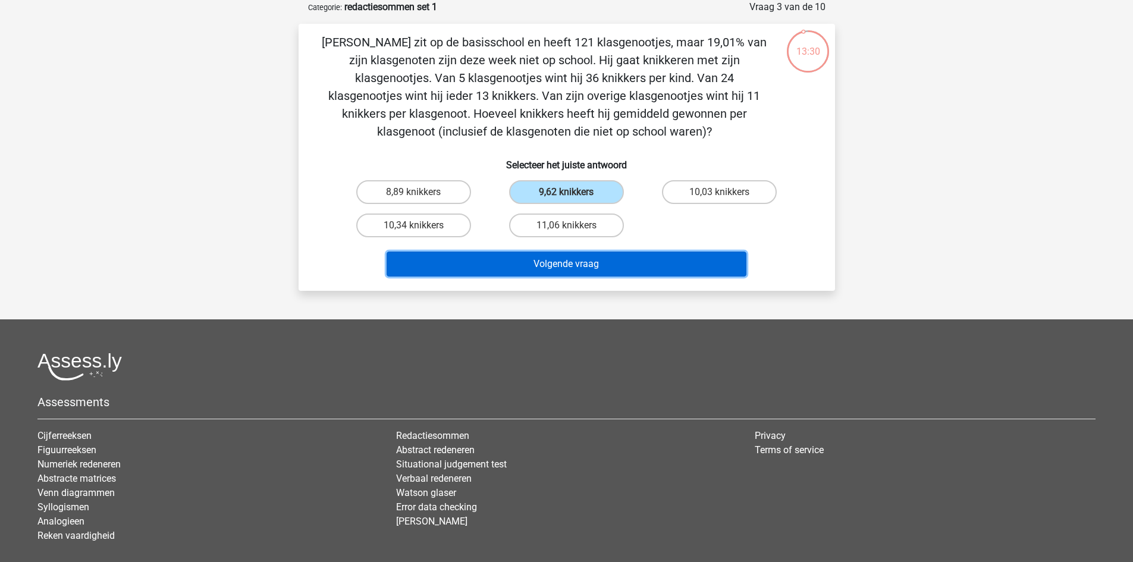
click at [542, 265] on button "Volgende vraag" at bounding box center [567, 264] width 360 height 25
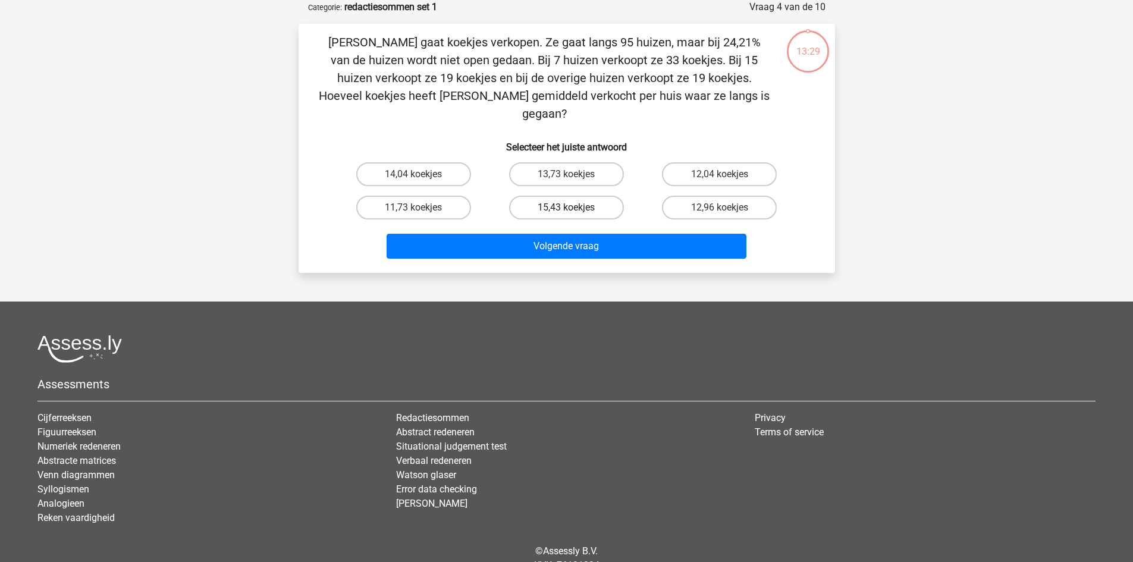
click at [546, 196] on label "15,43 koekjes" at bounding box center [566, 208] width 115 height 24
click at [566, 208] on input "15,43 koekjes" at bounding box center [570, 212] width 8 height 8
radio input "true"
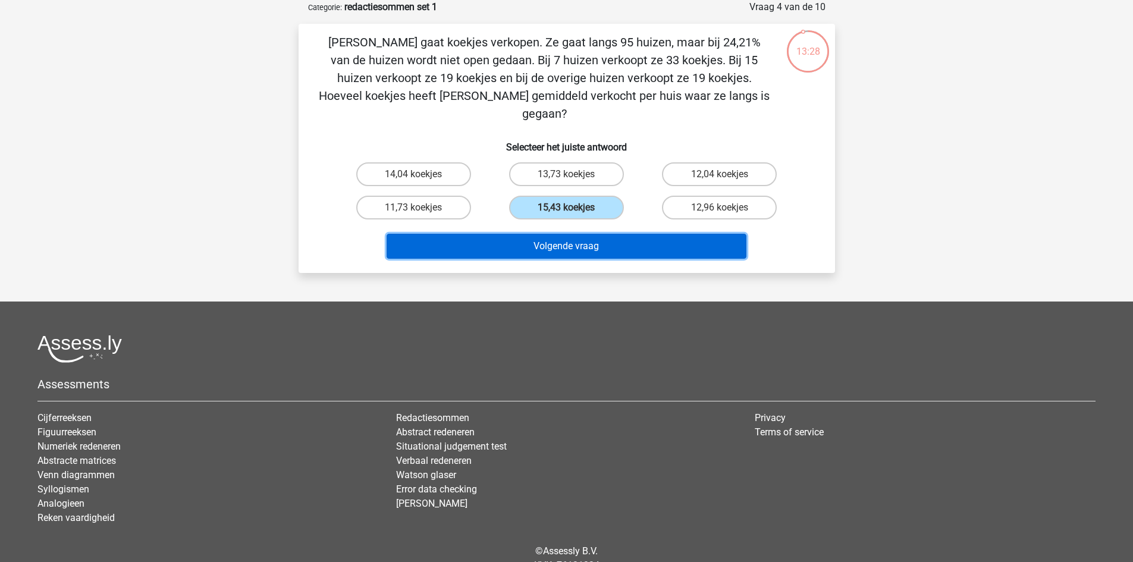
click at [549, 234] on button "Volgende vraag" at bounding box center [567, 246] width 360 height 25
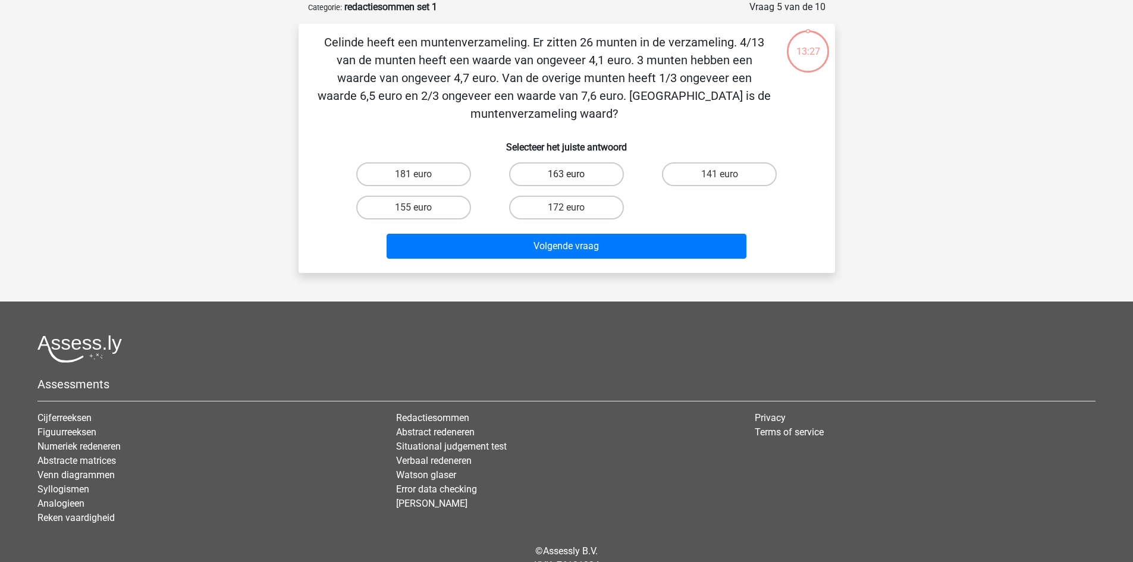
click at [549, 175] on label "163 euro" at bounding box center [566, 174] width 115 height 24
click at [566, 175] on input "163 euro" at bounding box center [570, 178] width 8 height 8
radio input "true"
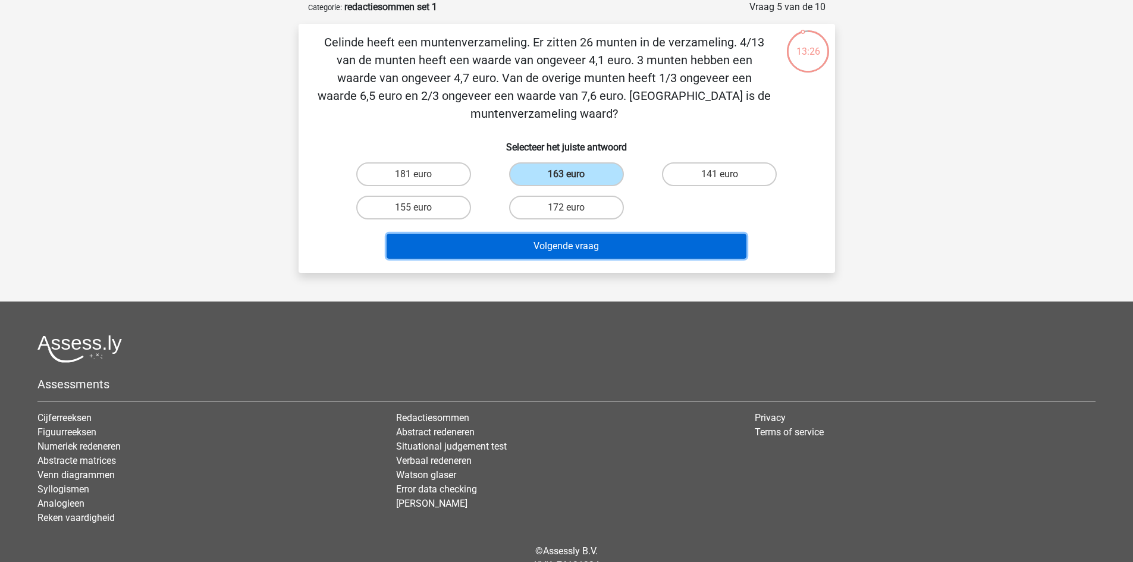
click at [553, 243] on button "Volgende vraag" at bounding box center [567, 246] width 360 height 25
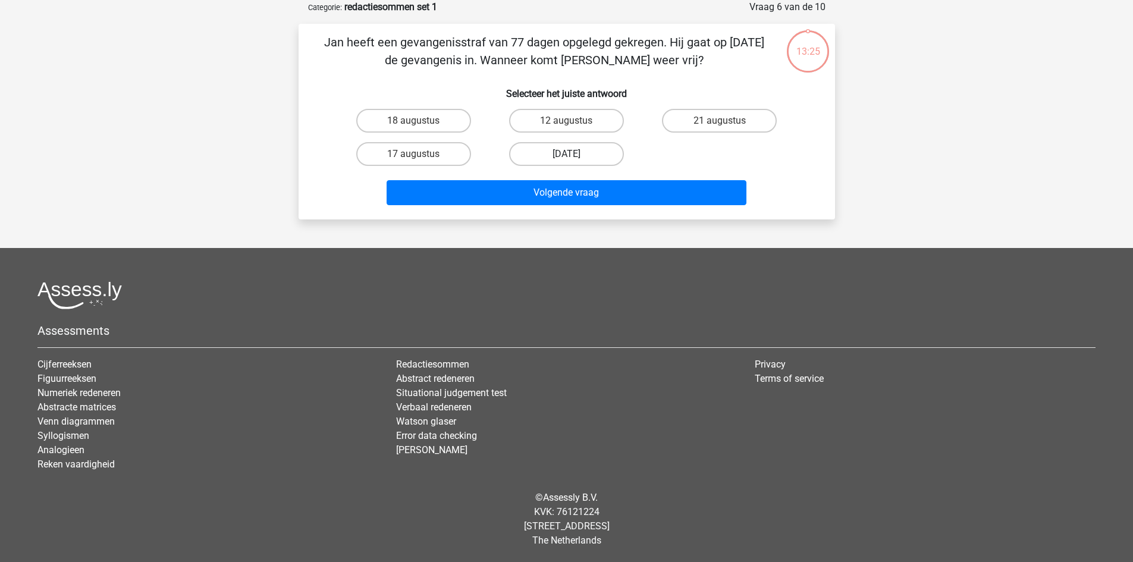
click at [554, 149] on label "13 augustus" at bounding box center [566, 154] width 115 height 24
click at [566, 154] on input "13 augustus" at bounding box center [570, 158] width 8 height 8
radio input "true"
click at [558, 210] on div "Volgende vraag" at bounding box center [566, 195] width 459 height 30
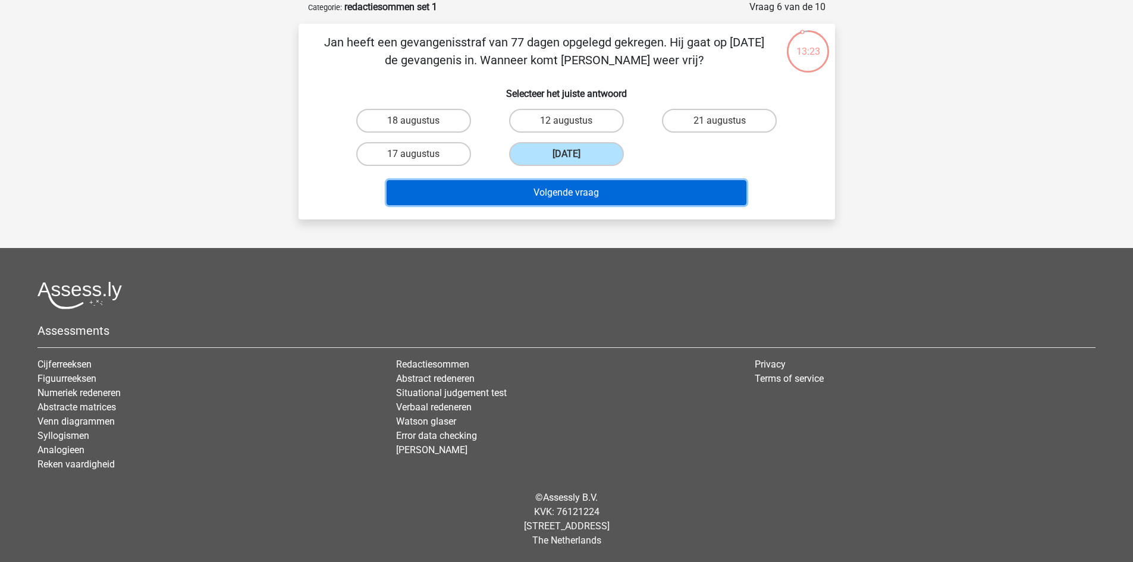
click at [548, 196] on button "Volgende vraag" at bounding box center [567, 192] width 360 height 25
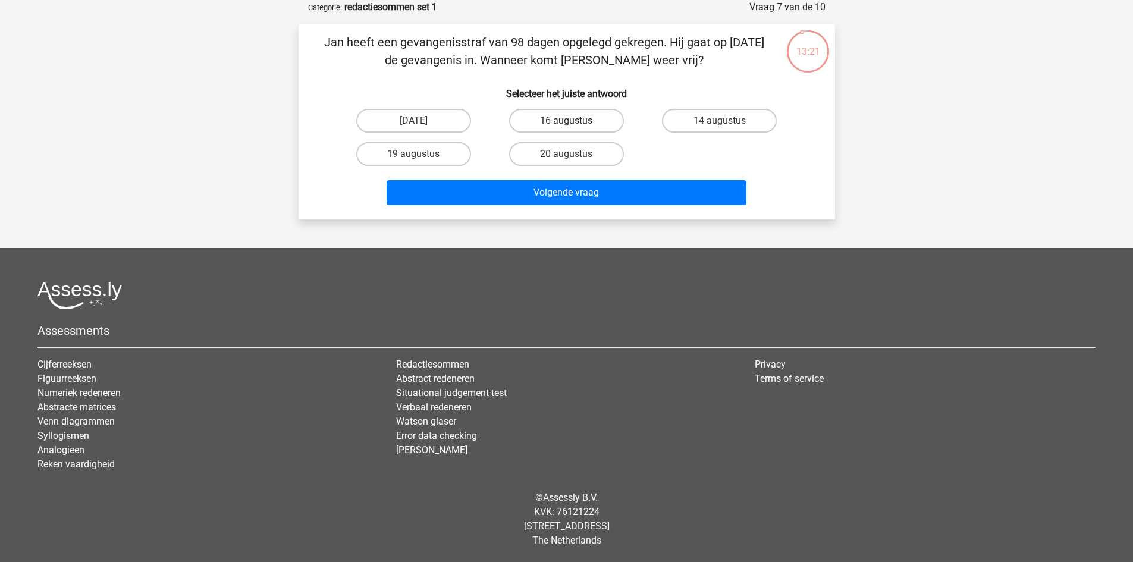
click at [542, 125] on label "16 augustus" at bounding box center [566, 121] width 115 height 24
click at [566, 125] on input "16 augustus" at bounding box center [570, 125] width 8 height 8
radio input "true"
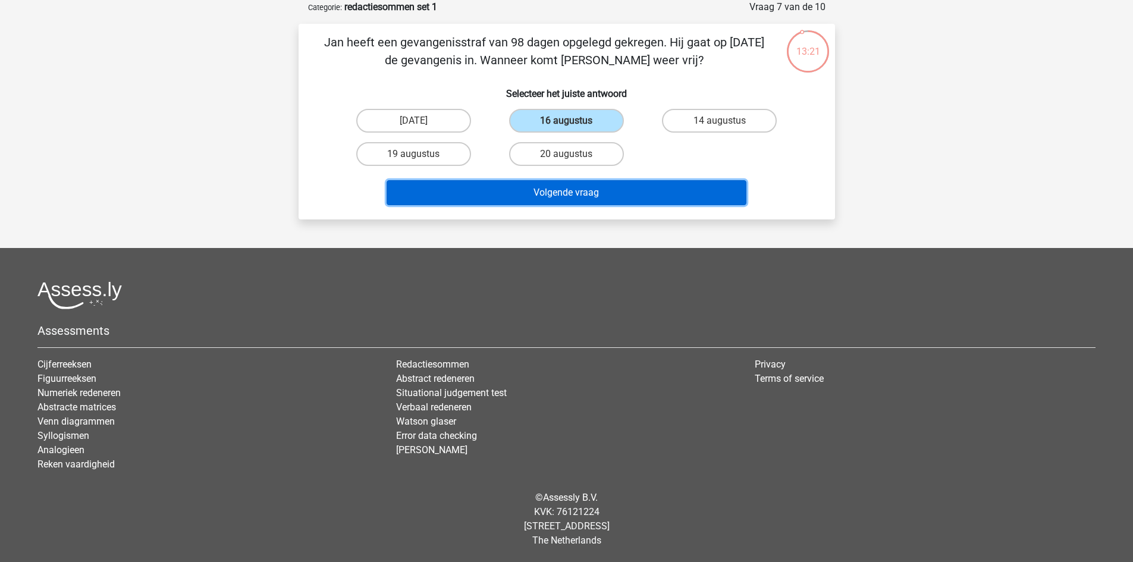
click at [555, 190] on button "Volgende vraag" at bounding box center [567, 192] width 360 height 25
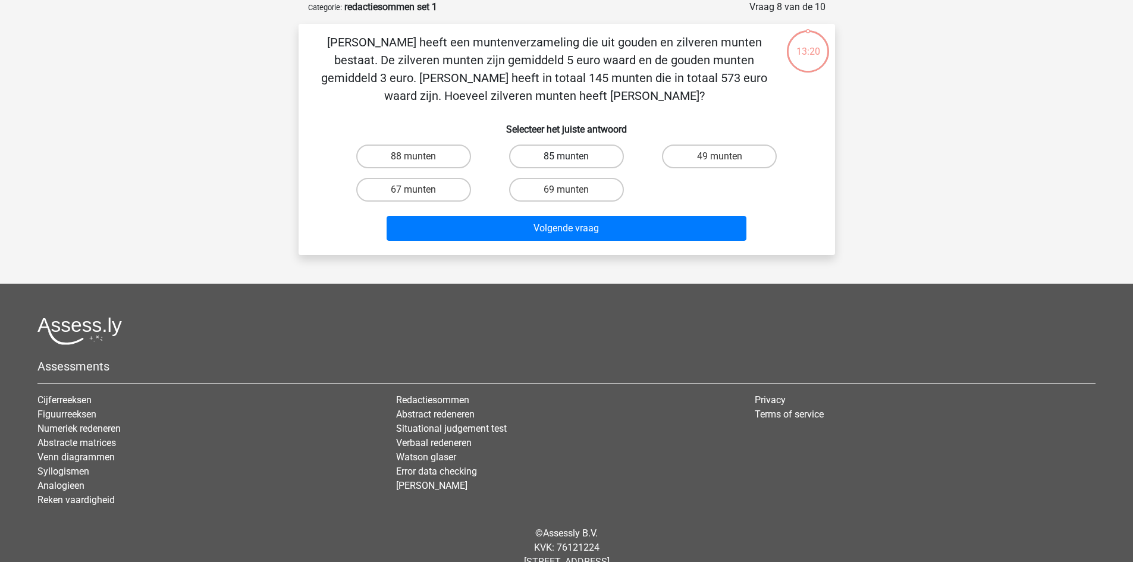
click at [561, 161] on label "85 munten" at bounding box center [566, 157] width 115 height 24
click at [566, 161] on input "85 munten" at bounding box center [570, 160] width 8 height 8
radio input "true"
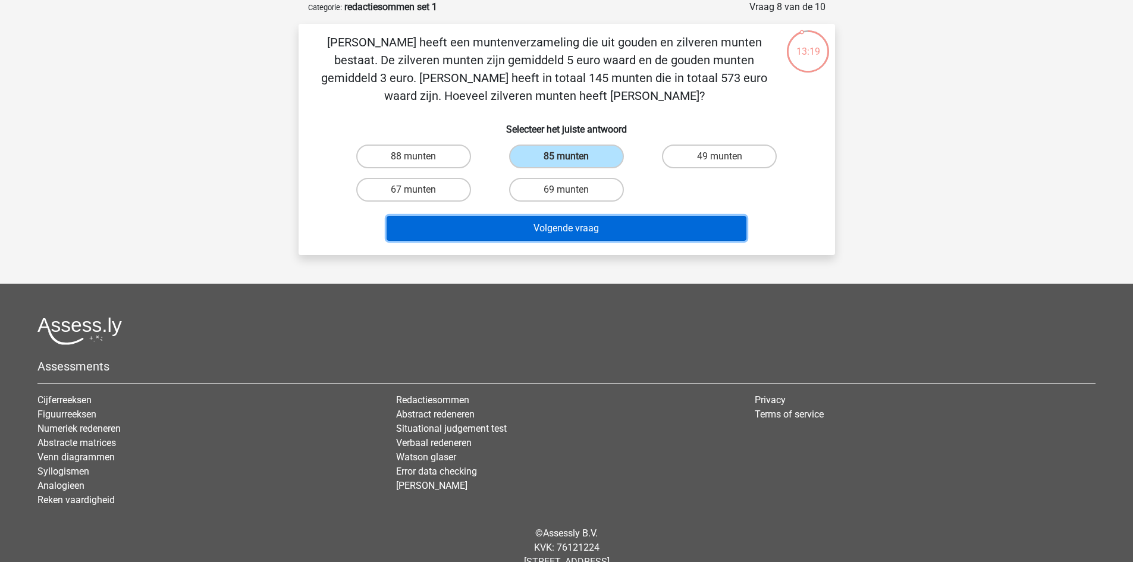
click at [562, 218] on button "Volgende vraag" at bounding box center [567, 228] width 360 height 25
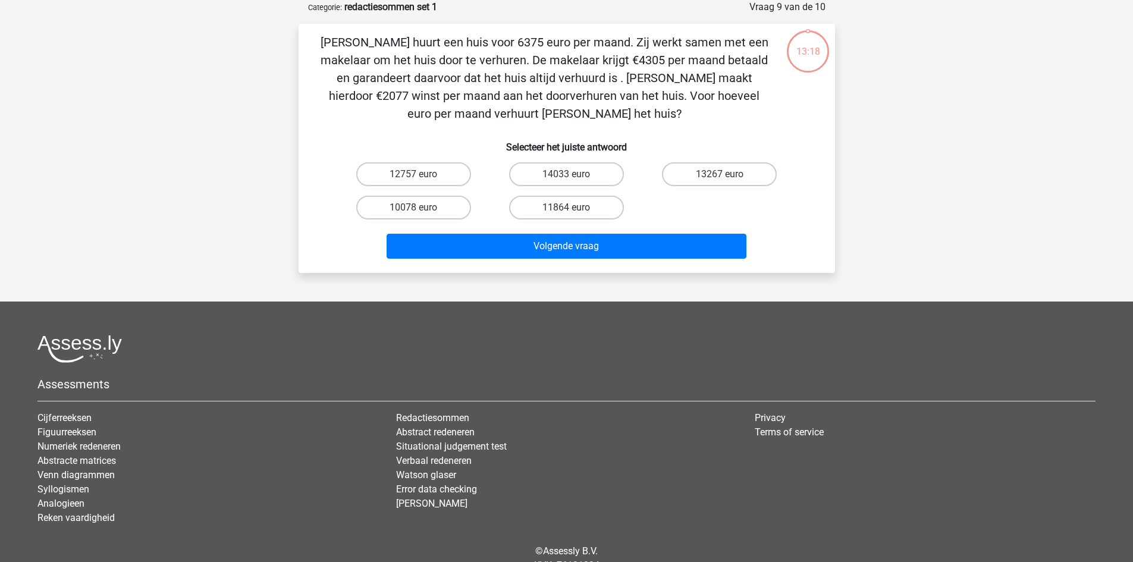
click at [549, 161] on div "14033 euro" at bounding box center [566, 174] width 153 height 33
click at [554, 175] on label "14033 euro" at bounding box center [566, 174] width 115 height 24
click at [566, 175] on input "14033 euro" at bounding box center [570, 178] width 8 height 8
radio input "true"
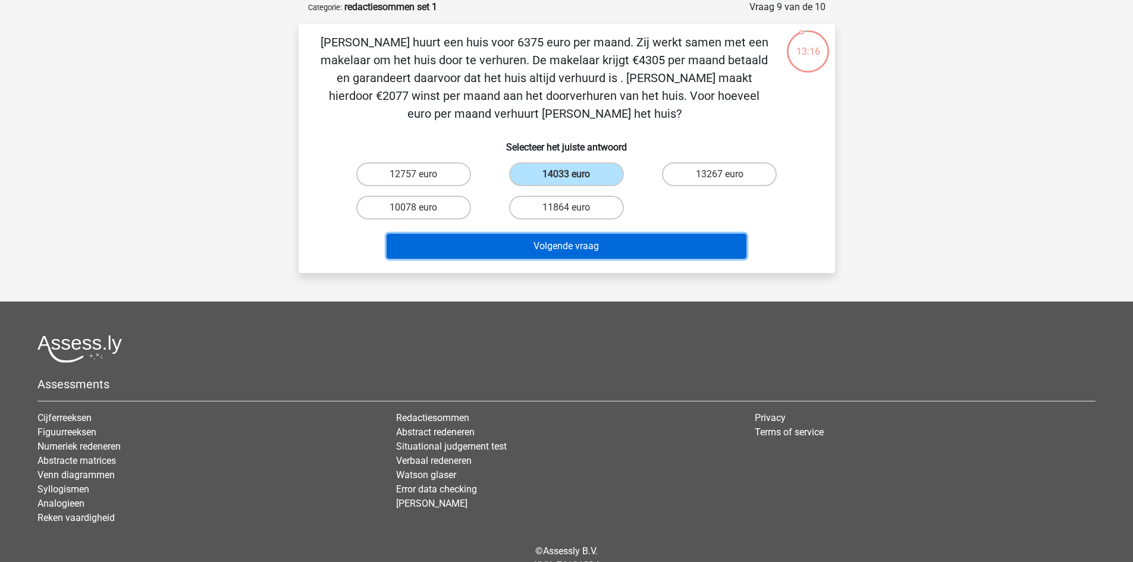
click at [568, 243] on button "Volgende vraag" at bounding box center [567, 246] width 360 height 25
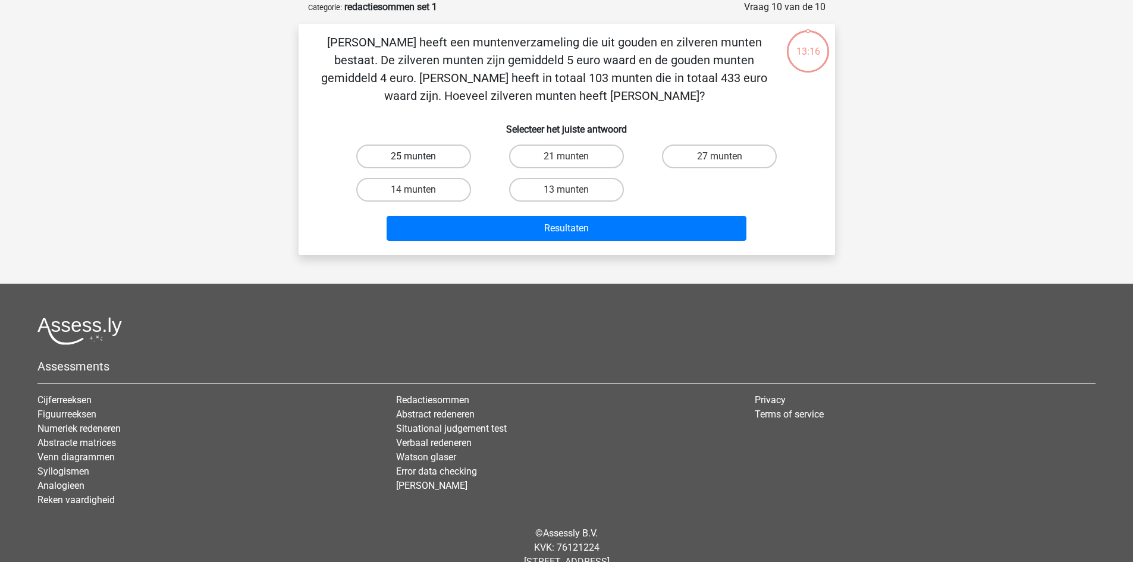
click at [444, 159] on label "25 munten" at bounding box center [413, 157] width 115 height 24
click at [421, 159] on input "25 munten" at bounding box center [417, 160] width 8 height 8
radio input "true"
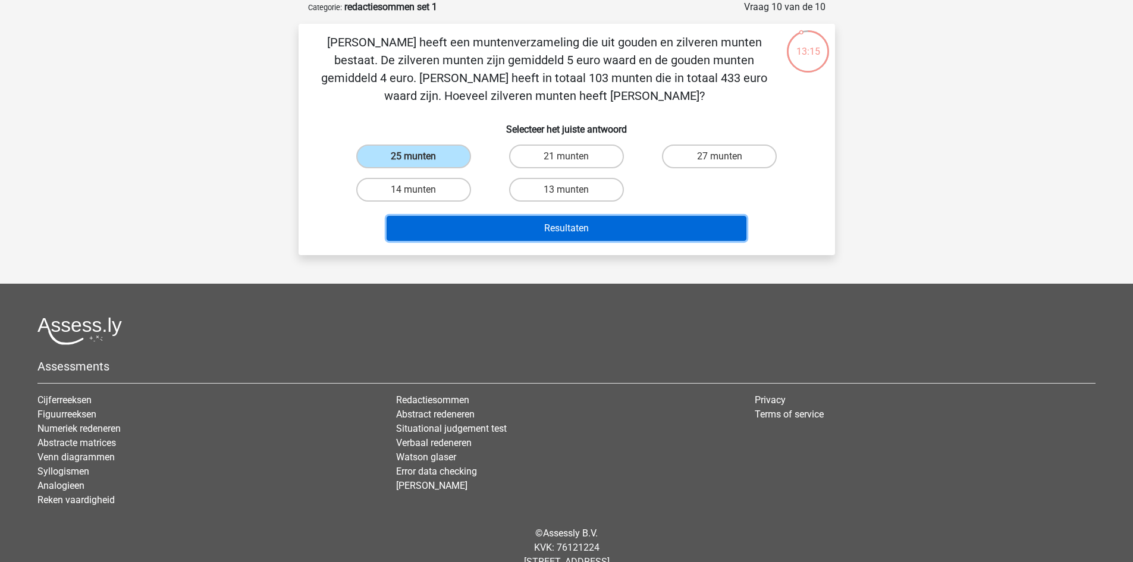
click at [515, 234] on button "Resultaten" at bounding box center [567, 228] width 360 height 25
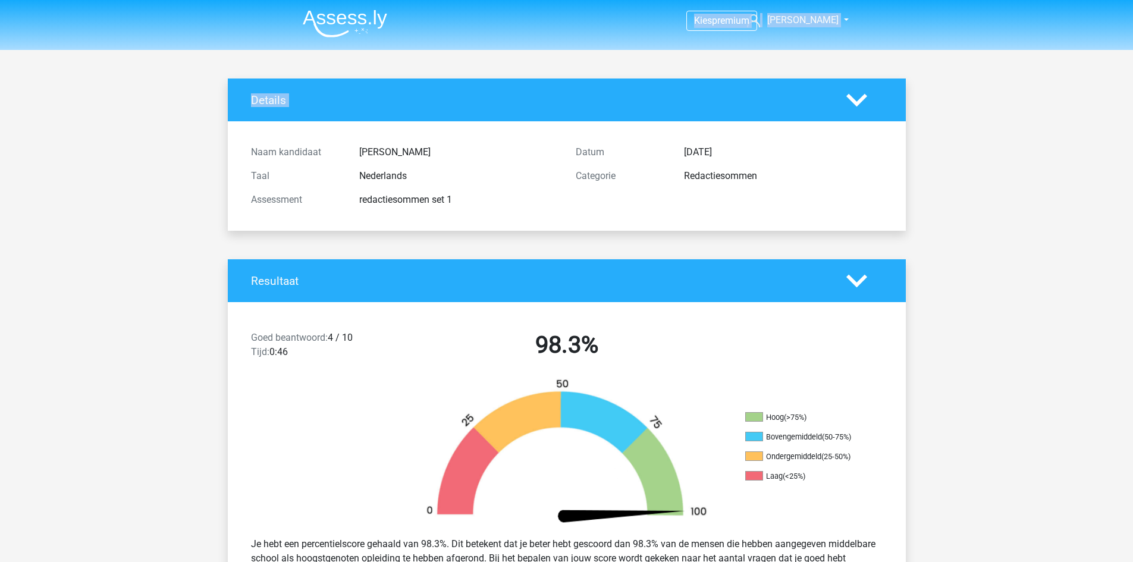
drag, startPoint x: 1131, startPoint y: 34, endPoint x: 1139, endPoint y: 88, distance: 54.8
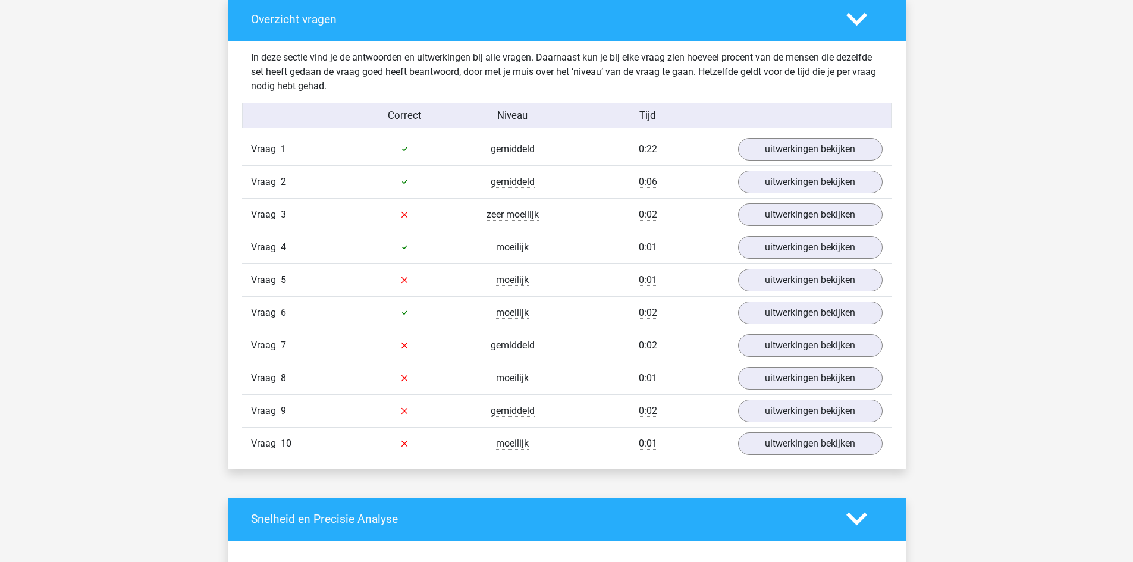
scroll to position [901, 0]
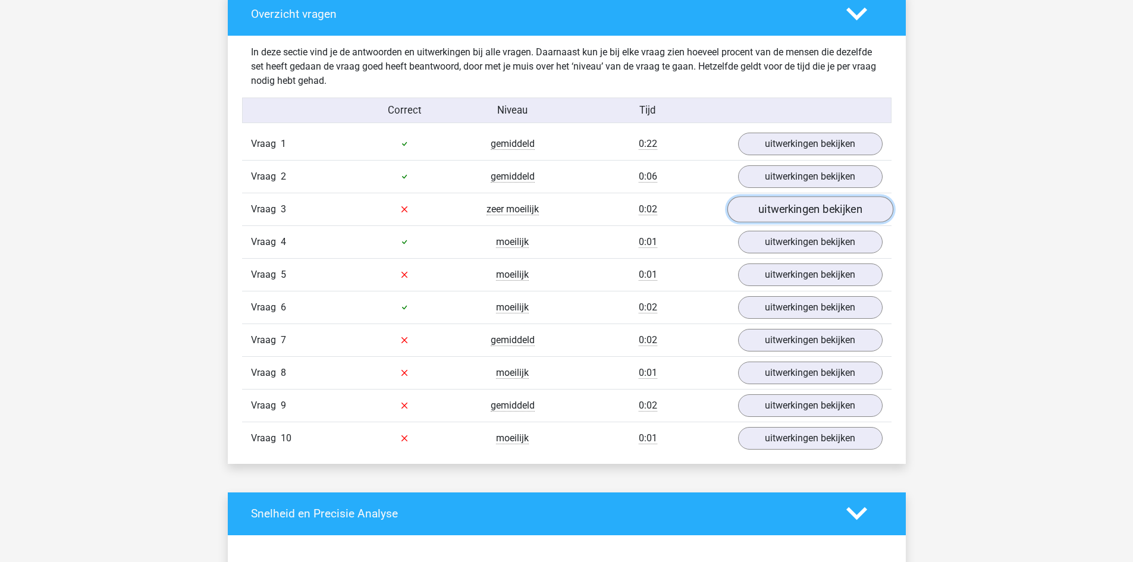
click at [793, 205] on link "uitwerkingen bekijken" at bounding box center [810, 209] width 166 height 26
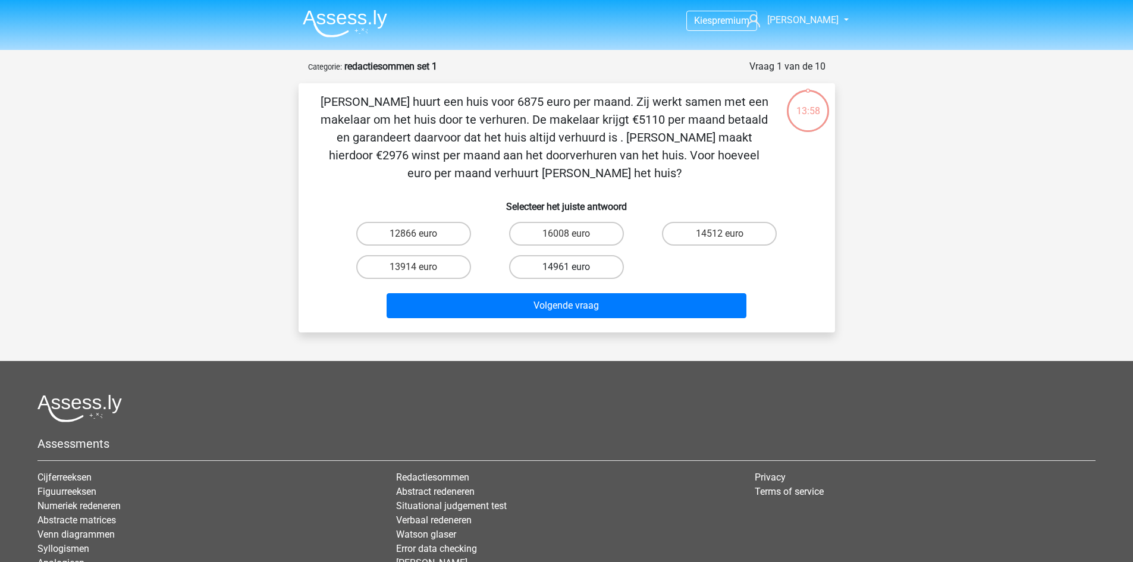
click at [560, 261] on label "14961 euro" at bounding box center [566, 267] width 115 height 24
click at [566, 267] on input "14961 euro" at bounding box center [570, 271] width 8 height 8
radio input "true"
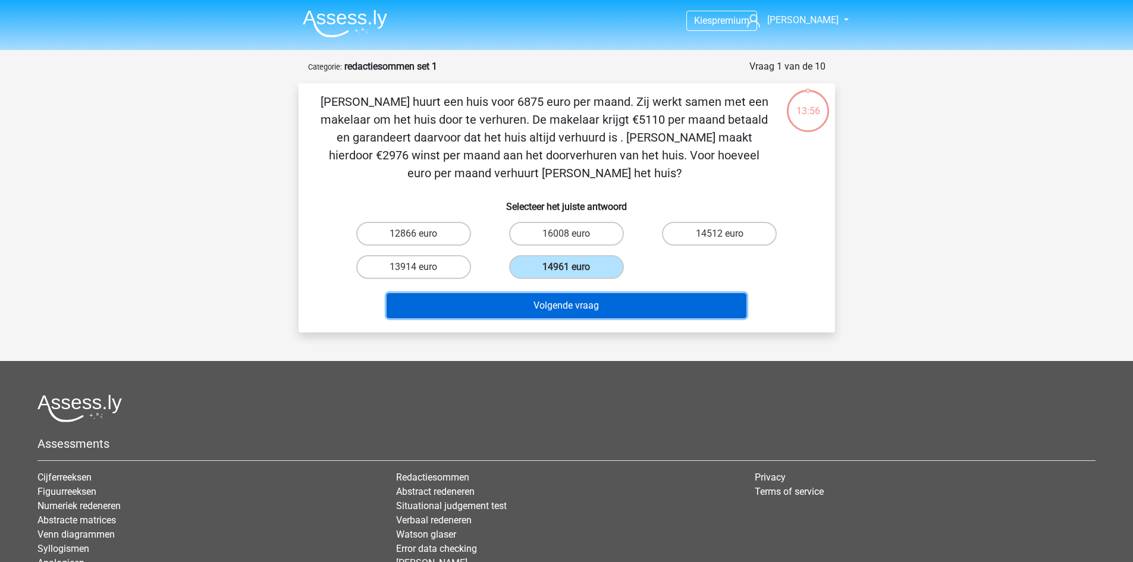
click at [580, 309] on button "Volgende vraag" at bounding box center [567, 305] width 360 height 25
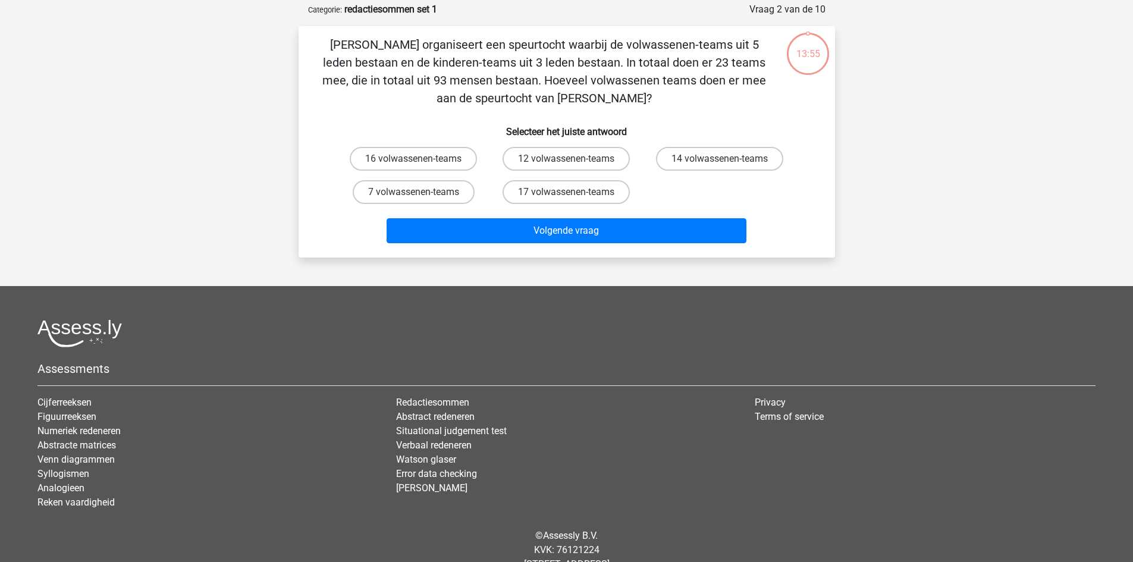
scroll to position [59, 0]
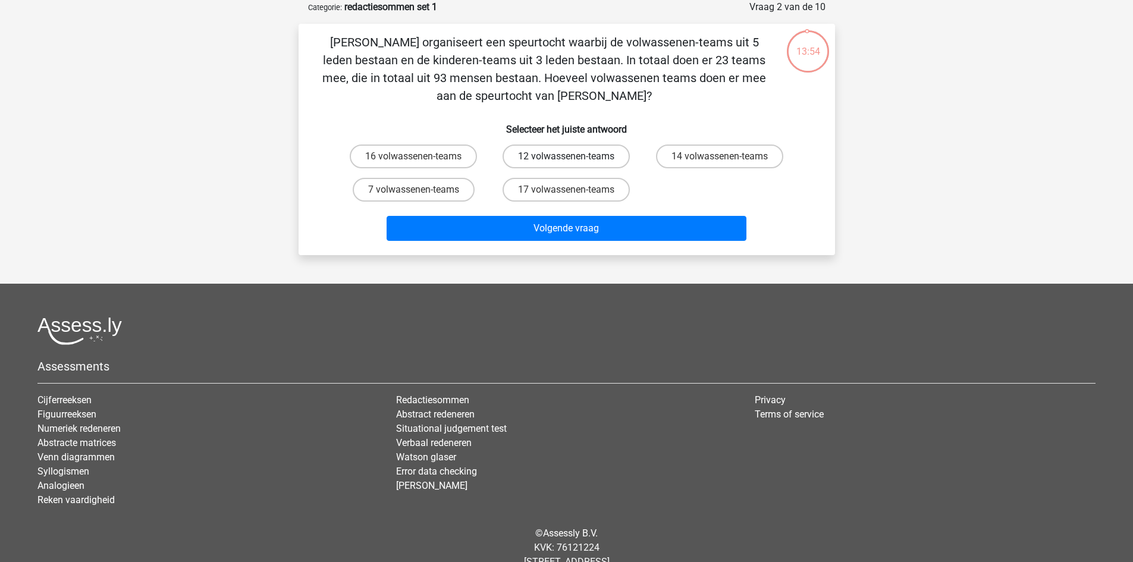
click at [529, 156] on label "12 volwassenen-teams" at bounding box center [566, 157] width 127 height 24
click at [566, 156] on input "12 volwassenen-teams" at bounding box center [570, 160] width 8 height 8
radio input "true"
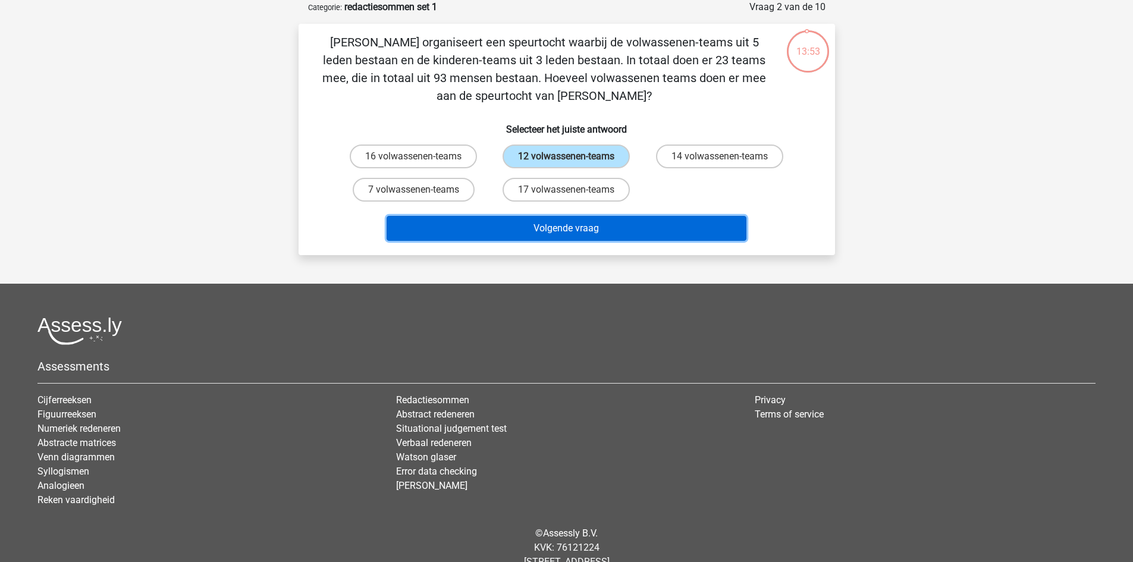
click at [564, 227] on button "Volgende vraag" at bounding box center [567, 228] width 360 height 25
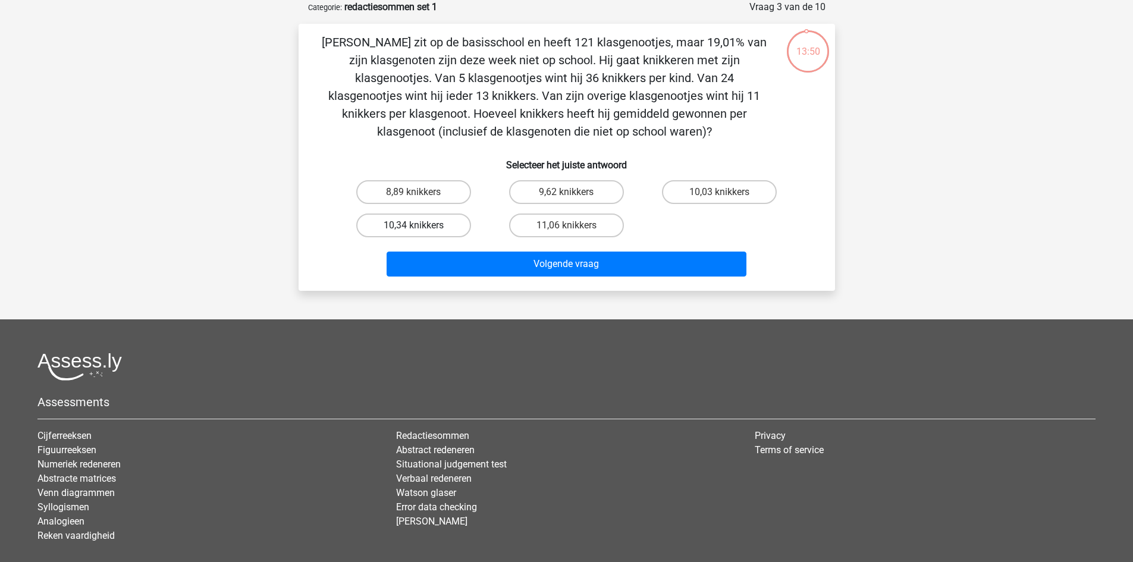
click at [446, 214] on label "10,34 knikkers" at bounding box center [413, 226] width 115 height 24
click at [421, 225] on input "10,34 knikkers" at bounding box center [417, 229] width 8 height 8
radio input "true"
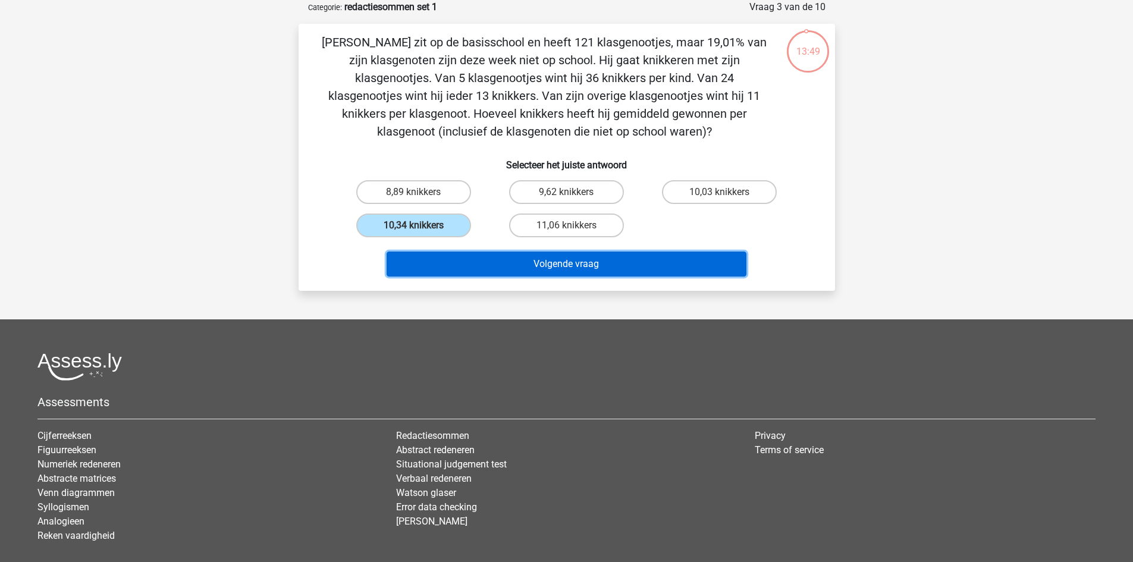
click at [511, 259] on button "Volgende vraag" at bounding box center [567, 264] width 360 height 25
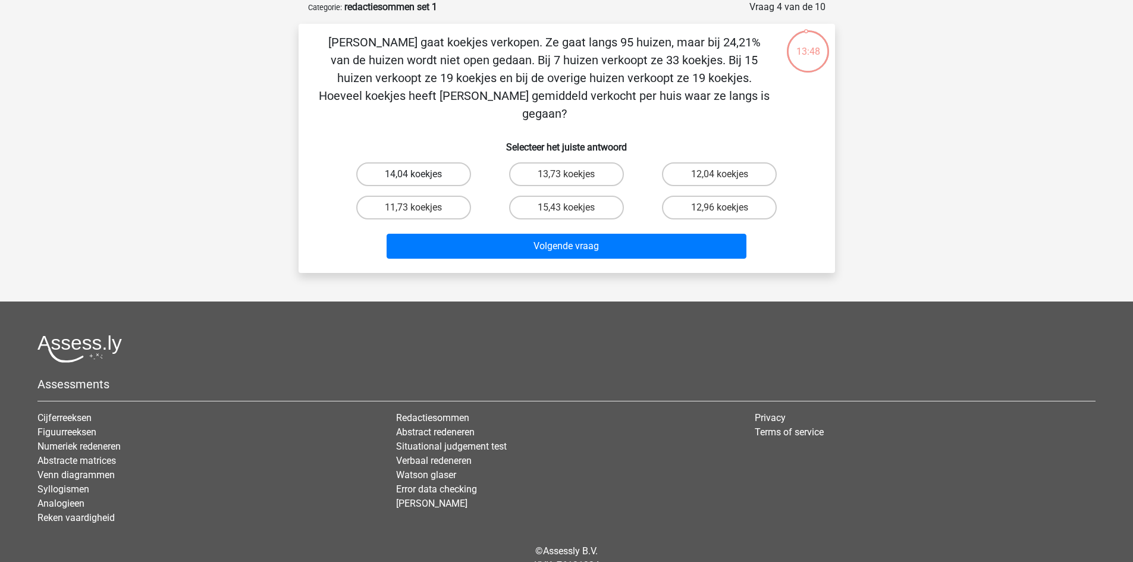
click at [429, 162] on label "14,04 koekjes" at bounding box center [413, 174] width 115 height 24
click at [421, 174] on input "14,04 koekjes" at bounding box center [417, 178] width 8 height 8
radio input "true"
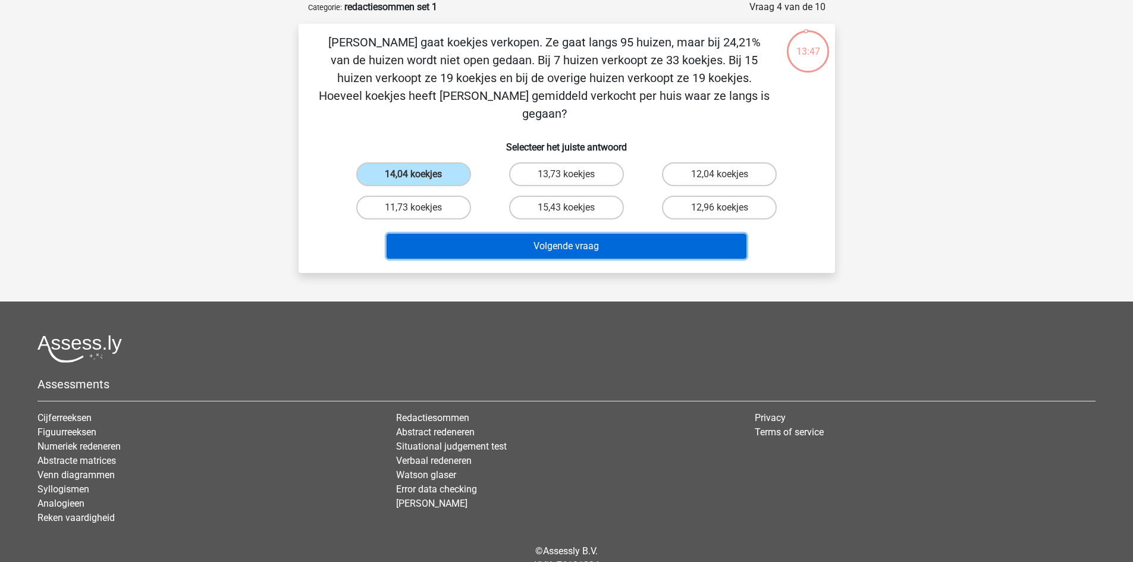
click at [498, 234] on button "Volgende vraag" at bounding box center [567, 246] width 360 height 25
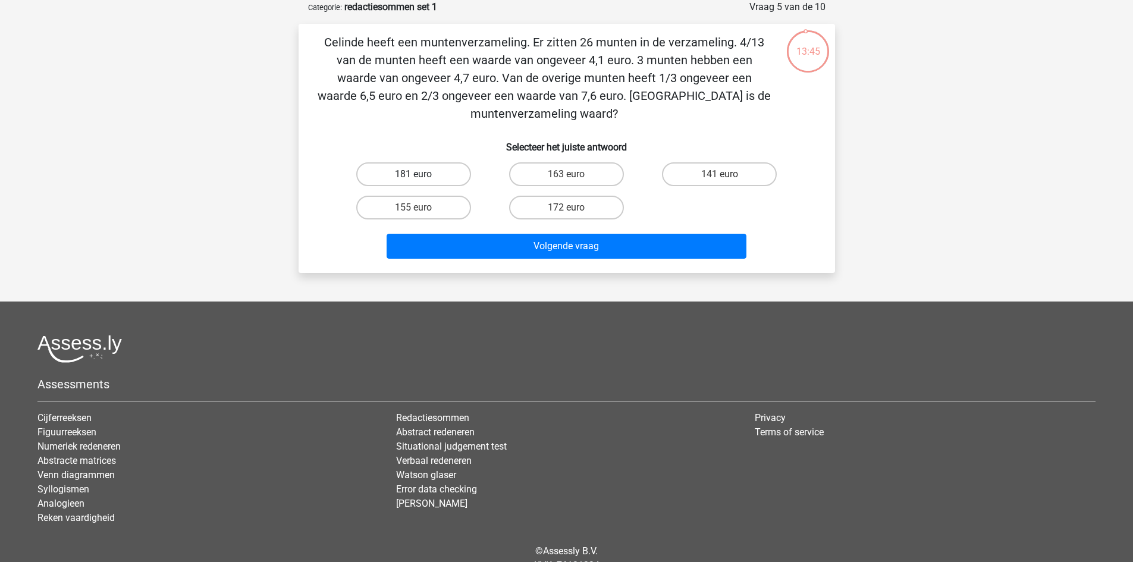
click at [379, 169] on label "181 euro" at bounding box center [413, 174] width 115 height 24
click at [413, 174] on input "181 euro" at bounding box center [417, 178] width 8 height 8
radio input "true"
click at [489, 228] on div "Volgende vraag" at bounding box center [567, 243] width 498 height 39
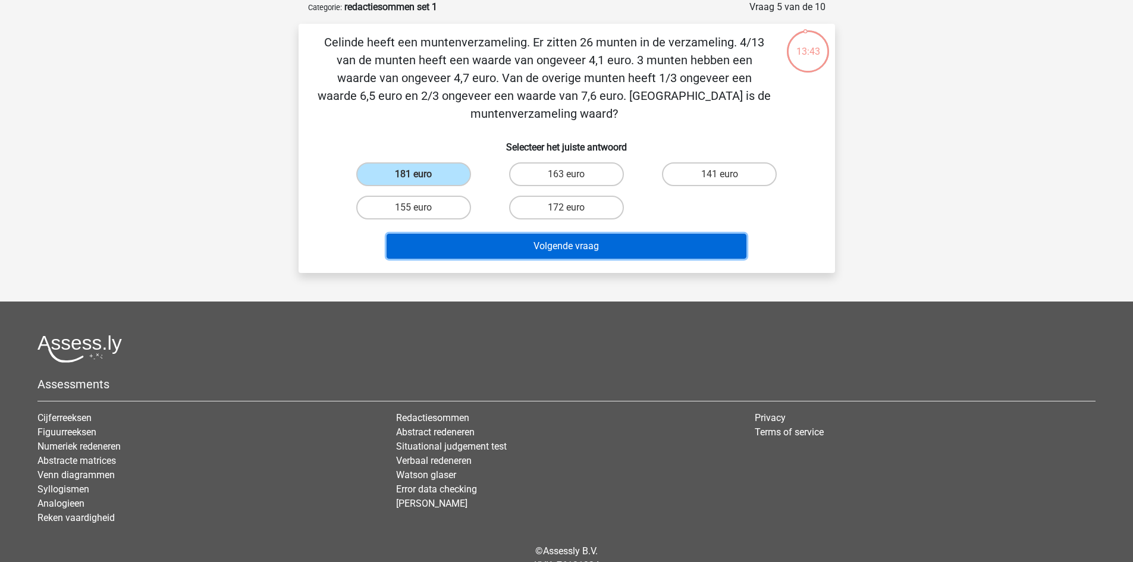
click at [503, 246] on button "Volgende vraag" at bounding box center [567, 246] width 360 height 25
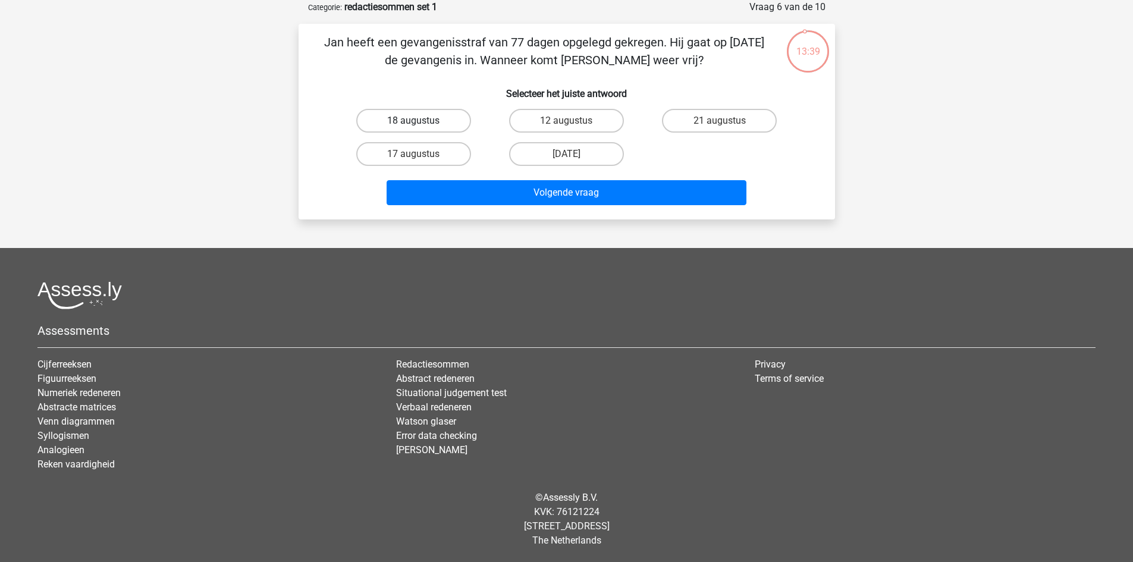
click at [437, 123] on label "18 augustus" at bounding box center [413, 121] width 115 height 24
click at [421, 123] on input "18 augustus" at bounding box center [417, 125] width 8 height 8
radio input "true"
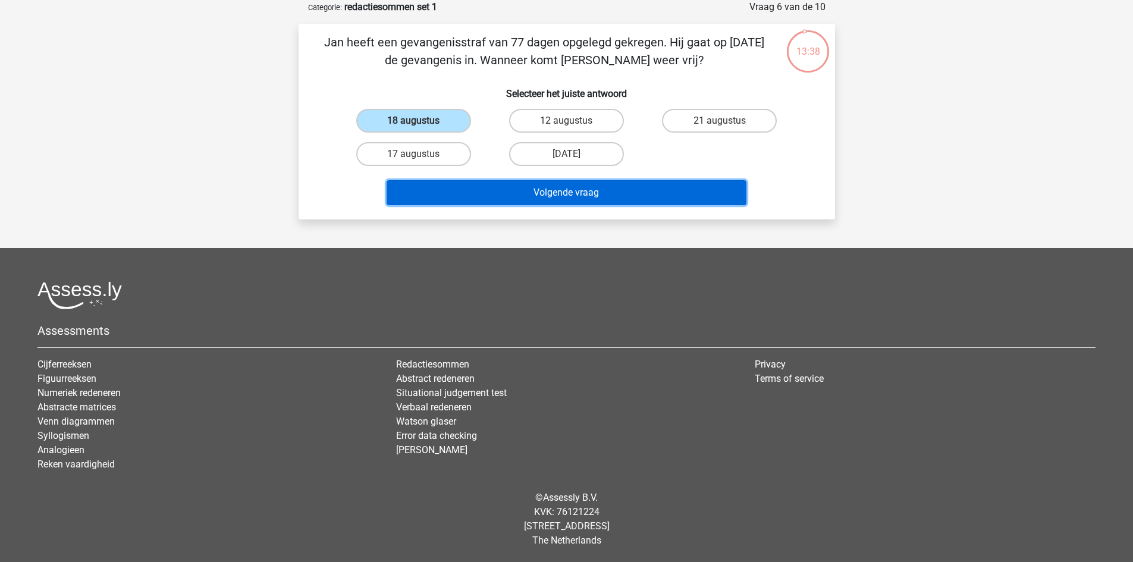
click at [509, 203] on button "Volgende vraag" at bounding box center [567, 192] width 360 height 25
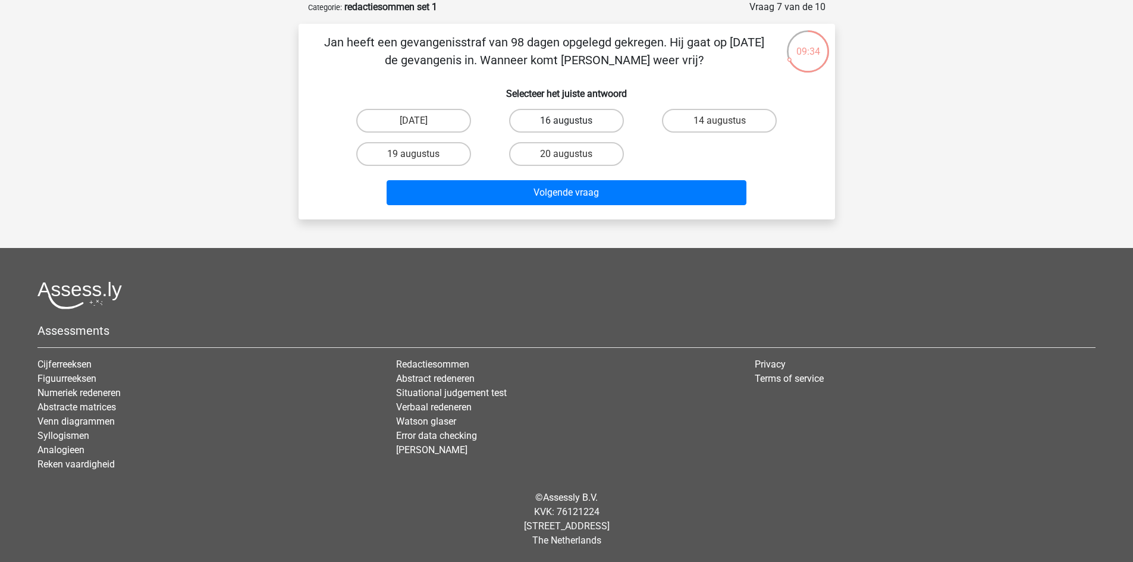
click at [565, 118] on label "16 augustus" at bounding box center [566, 121] width 115 height 24
click at [566, 121] on input "16 augustus" at bounding box center [570, 125] width 8 height 8
radio input "true"
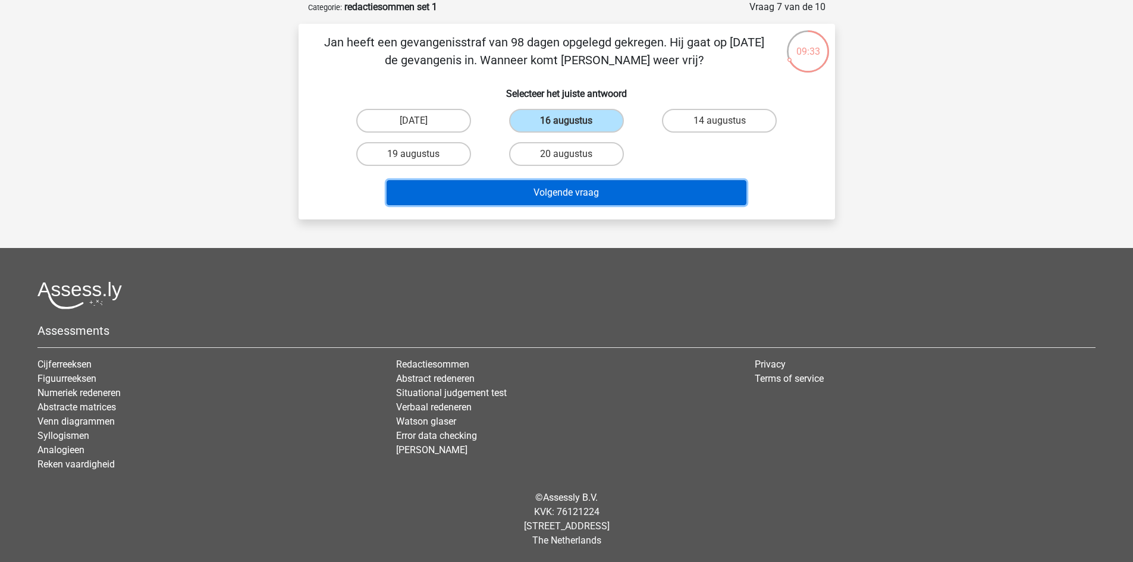
click at [577, 186] on button "Volgende vraag" at bounding box center [567, 192] width 360 height 25
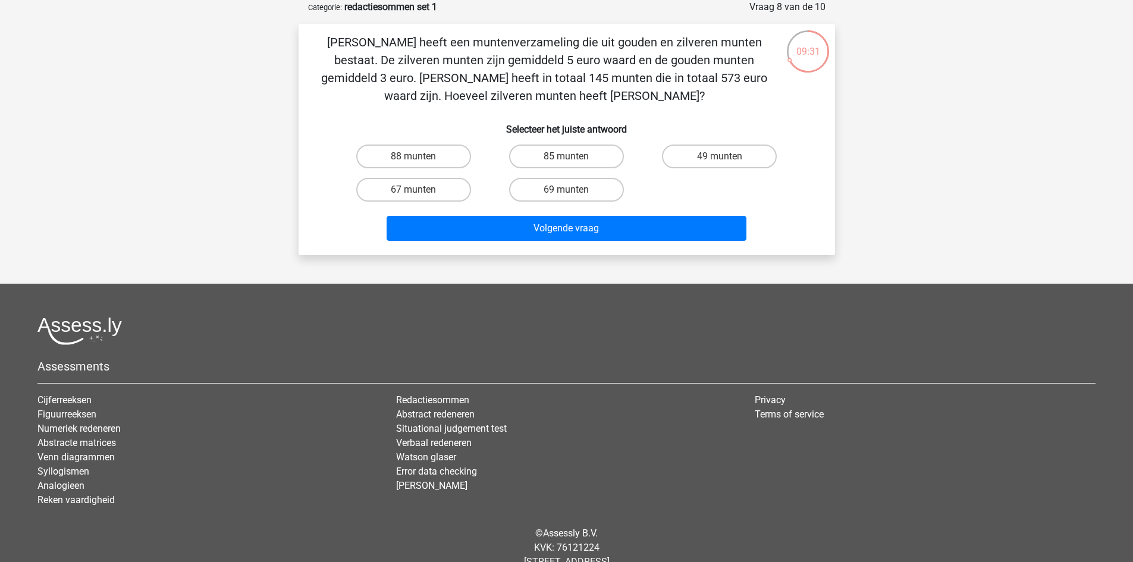
click at [567, 161] on input "85 munten" at bounding box center [570, 160] width 8 height 8
radio input "true"
click at [579, 210] on div "Volgende vraag" at bounding box center [567, 225] width 498 height 39
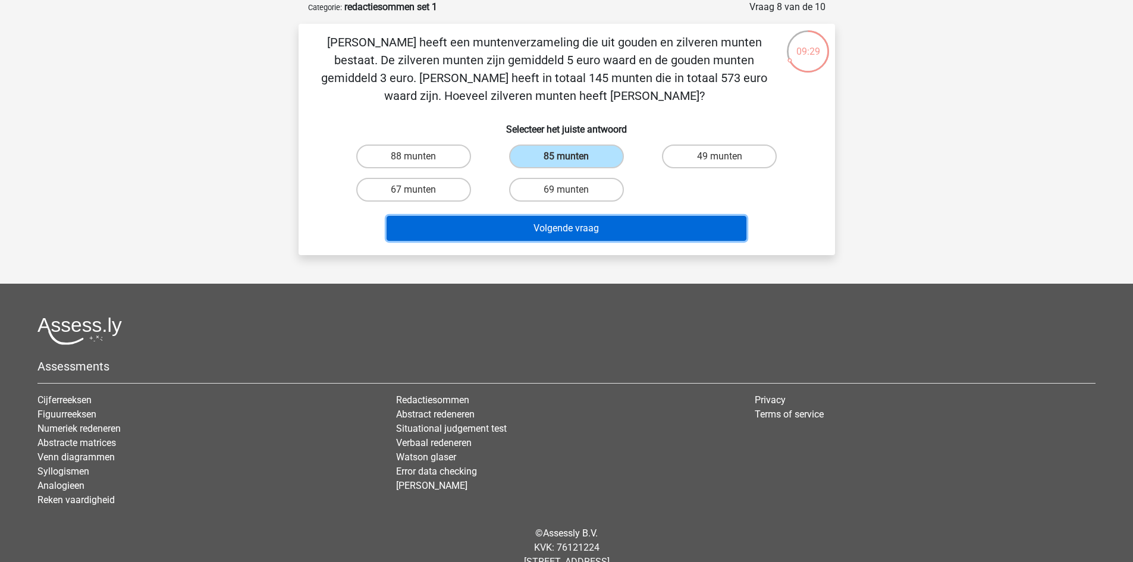
click at [581, 223] on button "Volgende vraag" at bounding box center [567, 228] width 360 height 25
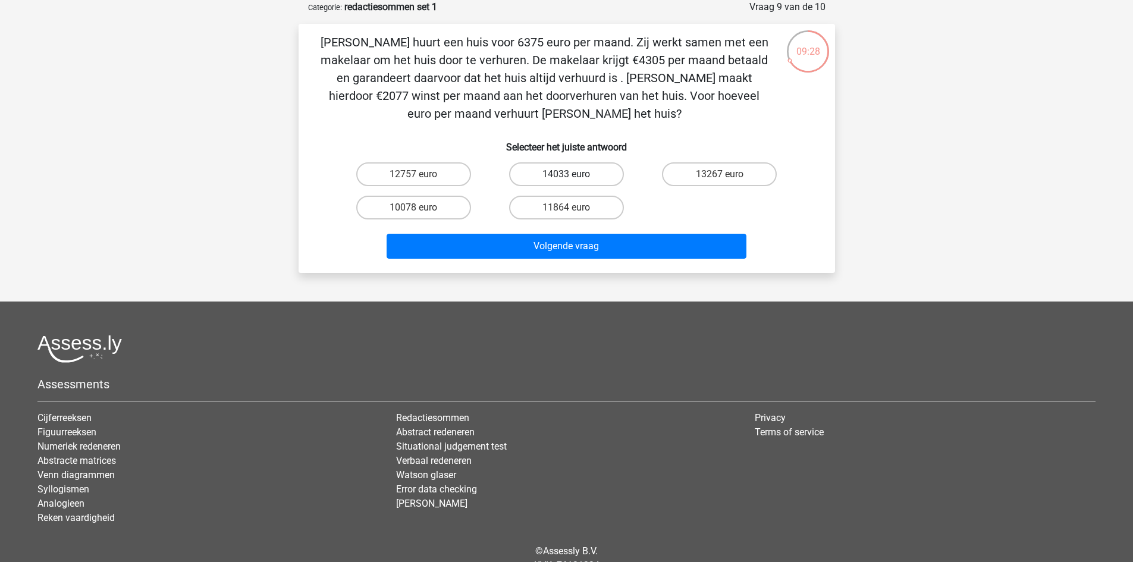
click at [555, 173] on label "14033 euro" at bounding box center [566, 174] width 115 height 24
click at [566, 174] on input "14033 euro" at bounding box center [570, 178] width 8 height 8
radio input "true"
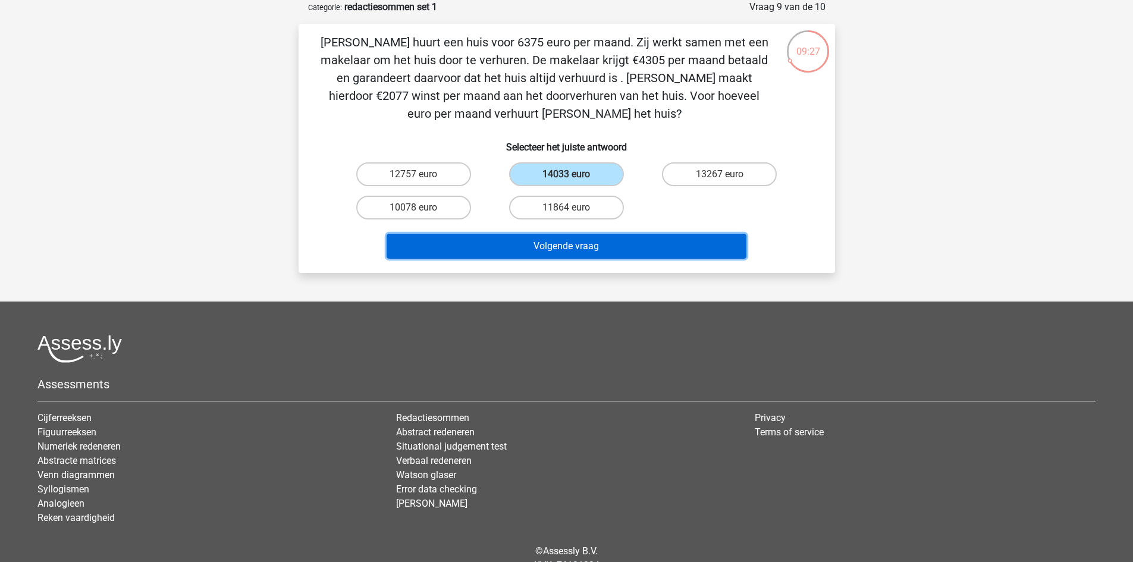
click at [574, 245] on button "Volgende vraag" at bounding box center [567, 246] width 360 height 25
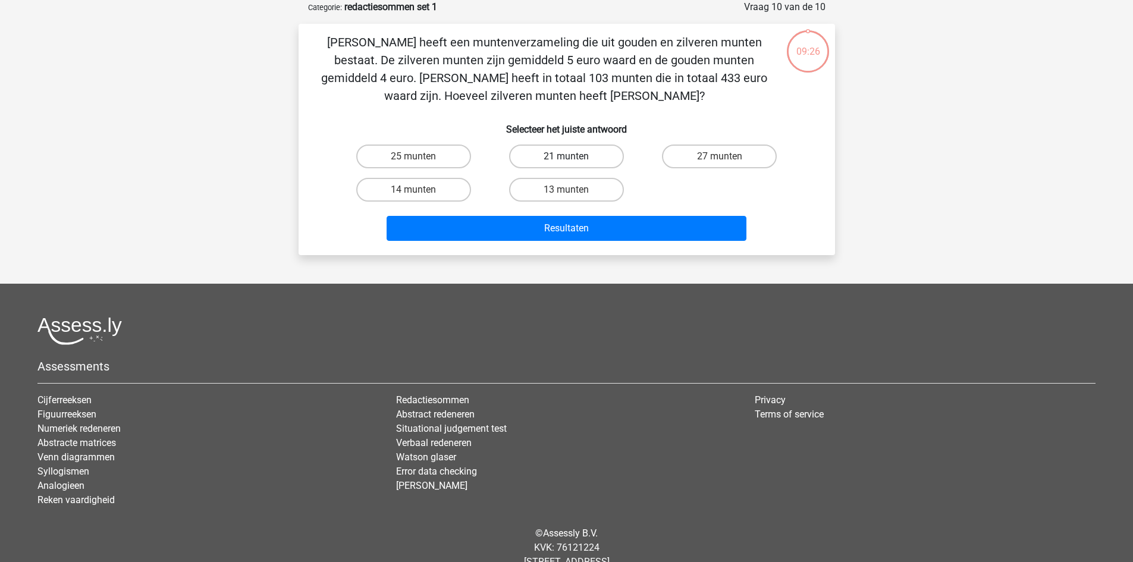
click at [557, 157] on label "21 munten" at bounding box center [566, 157] width 115 height 24
click at [566, 157] on input "21 munten" at bounding box center [570, 160] width 8 height 8
radio input "true"
click at [572, 208] on div "Resultaten" at bounding box center [567, 225] width 498 height 39
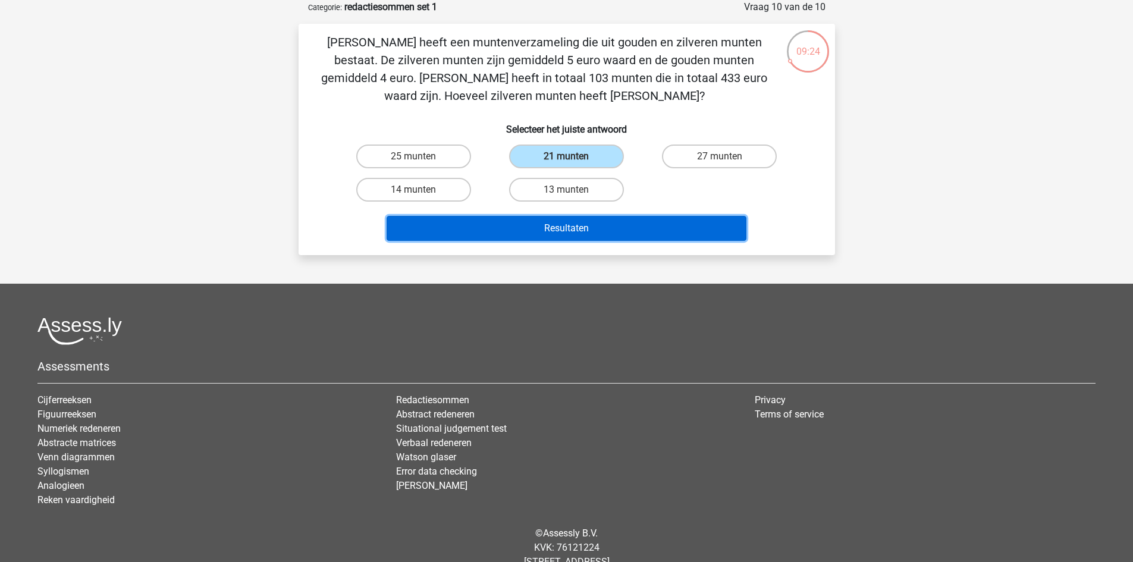
click at [576, 218] on button "Resultaten" at bounding box center [567, 228] width 360 height 25
